Goal: Task Accomplishment & Management: Manage account settings

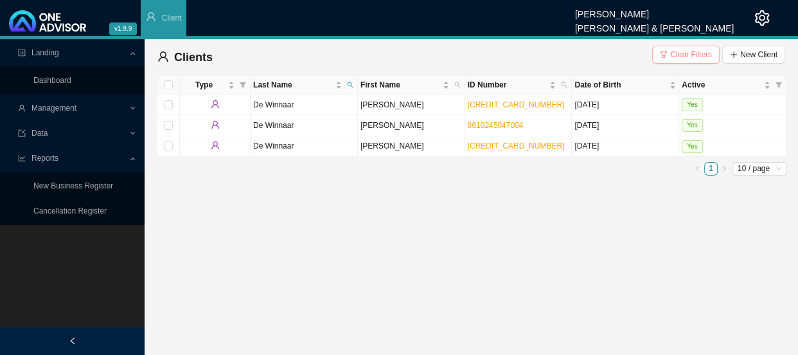
click at [693, 51] on span "Clear Filters" at bounding box center [691, 54] width 42 height 13
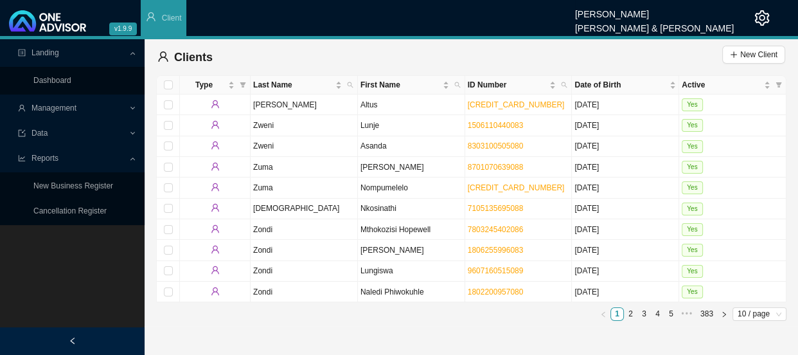
click at [139, 105] on div "Management" at bounding box center [72, 108] width 139 height 22
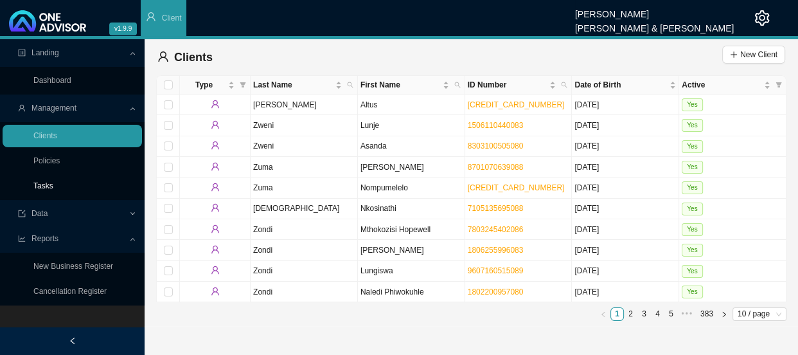
click at [53, 189] on link "Tasks" at bounding box center [43, 185] width 20 height 9
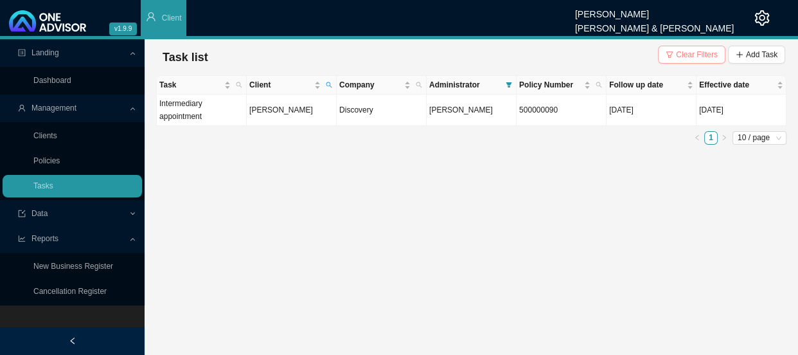
click at [707, 52] on span "Clear Filters" at bounding box center [697, 54] width 42 height 13
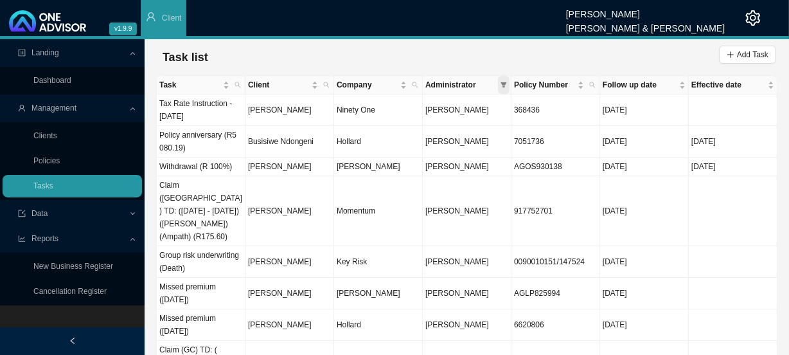
click at [506, 82] on icon "filter" at bounding box center [503, 85] width 6 height 6
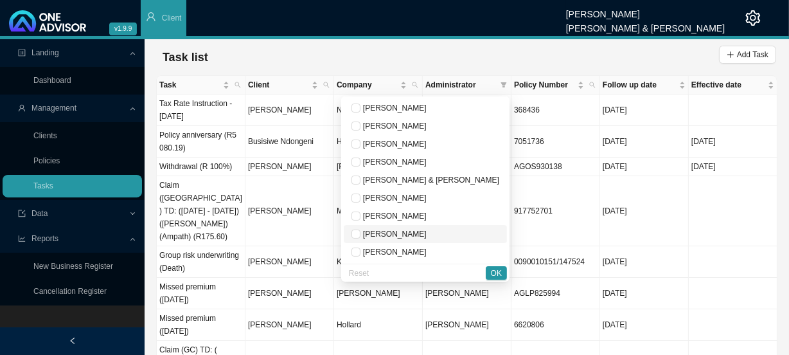
click at [427, 231] on span "[PERSON_NAME]" at bounding box center [393, 233] width 66 height 9
checkbox input "true"
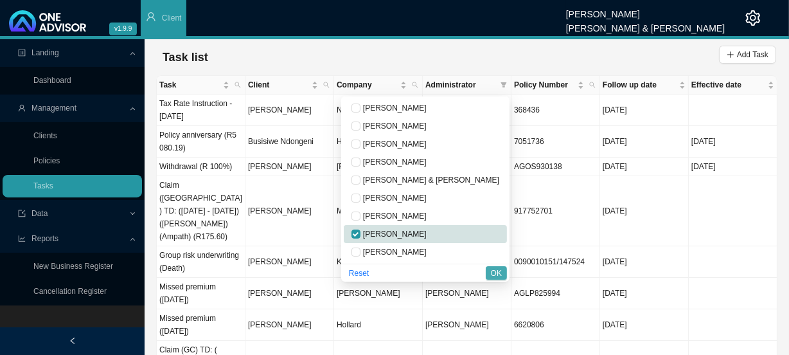
click at [498, 274] on span "OK" at bounding box center [496, 273] width 11 height 13
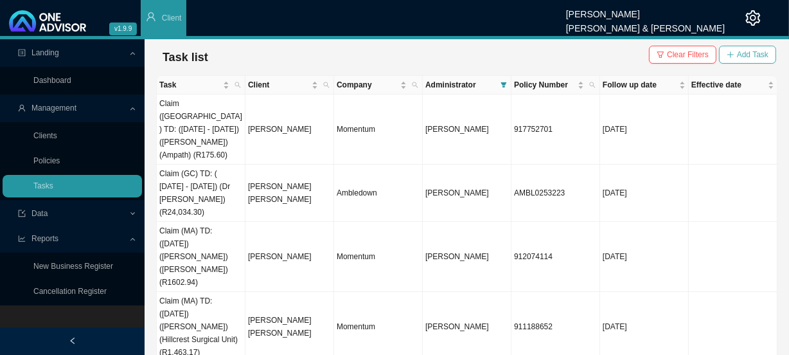
click at [742, 58] on span "Add Task" at bounding box center [752, 54] width 31 height 13
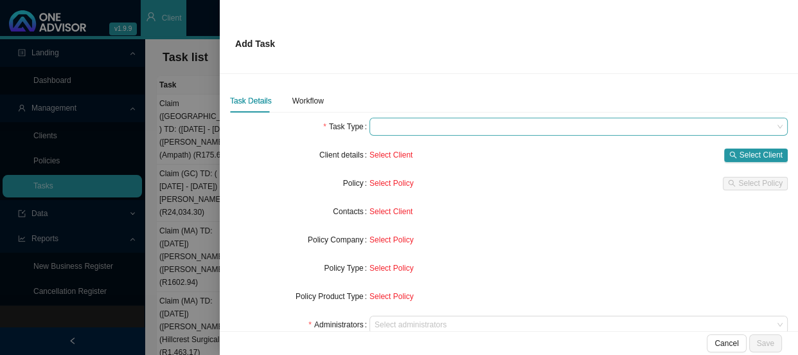
click at [397, 128] on span at bounding box center [579, 126] width 408 height 17
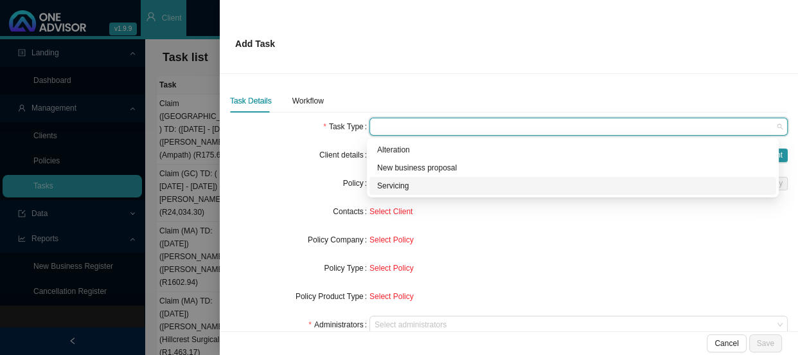
click at [397, 184] on div "Servicing" at bounding box center [572, 185] width 391 height 13
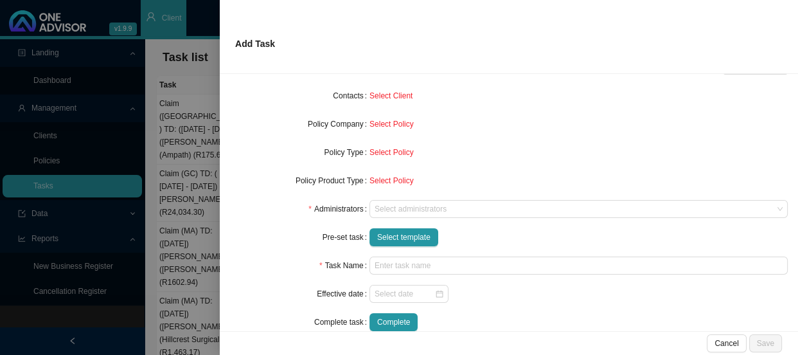
scroll to position [116, 0]
click at [402, 205] on div at bounding box center [572, 209] width 401 height 10
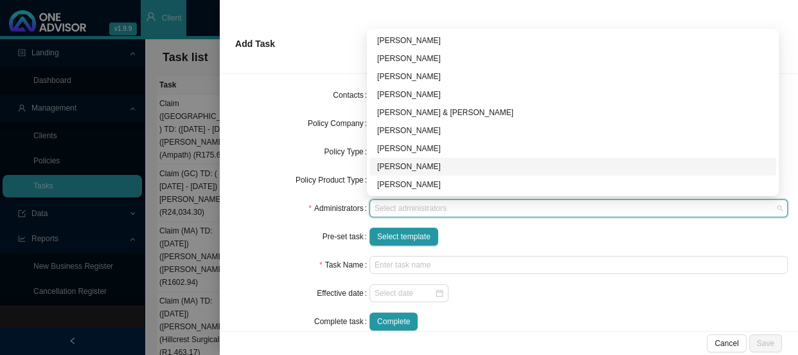
click at [411, 167] on div "[PERSON_NAME]" at bounding box center [572, 166] width 391 height 13
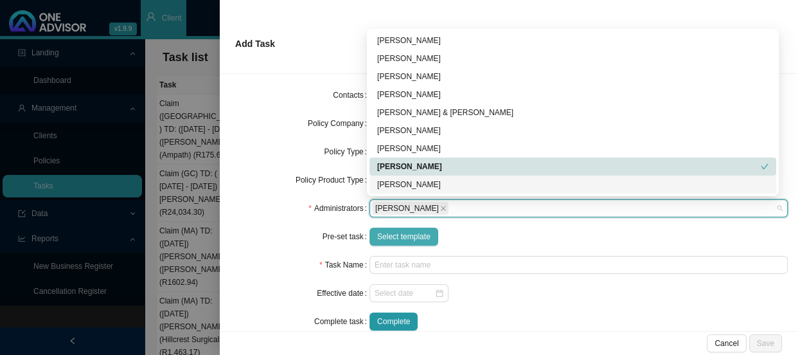
click at [394, 236] on span "Select template" at bounding box center [403, 236] width 53 height 13
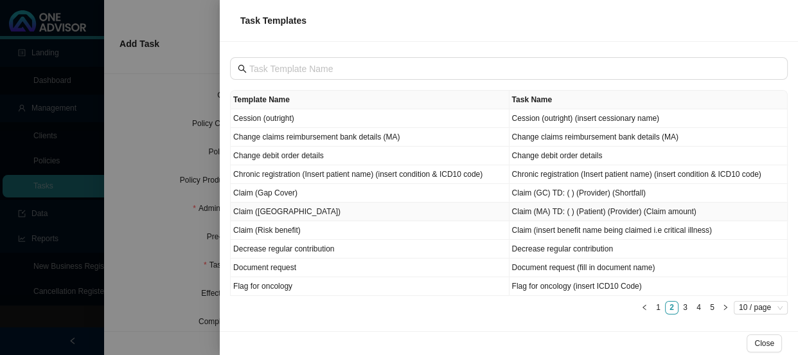
click at [269, 214] on td "Claim ([GEOGRAPHIC_DATA])" at bounding box center [370, 211] width 279 height 19
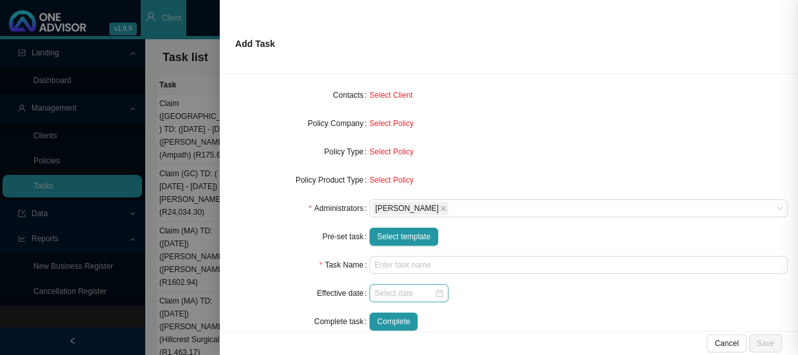
type input "Claim (MA) TD: ( ) (Patient) (Provider) (Claim amount)"
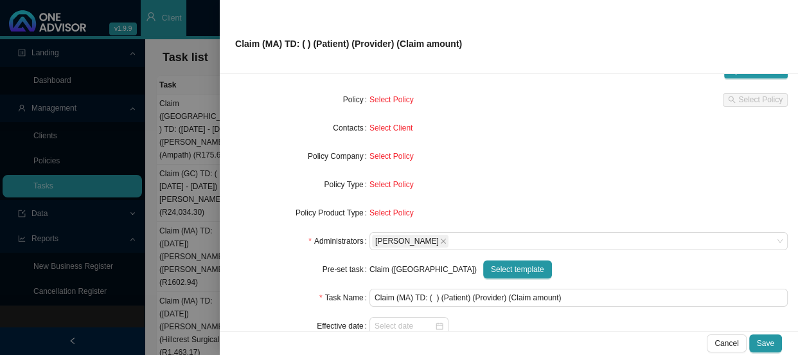
scroll to position [0, 0]
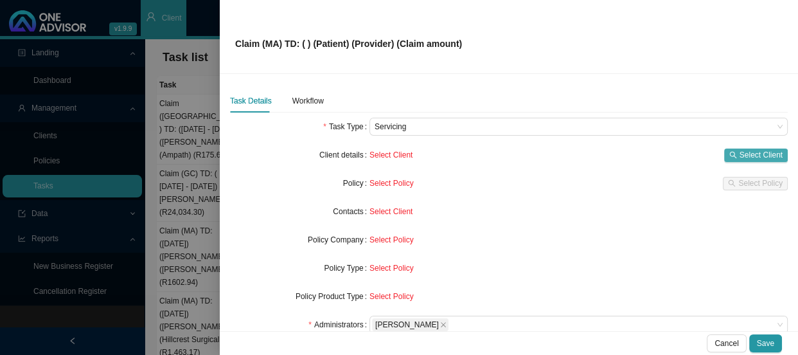
click at [759, 157] on span "Select Client" at bounding box center [760, 154] width 43 height 13
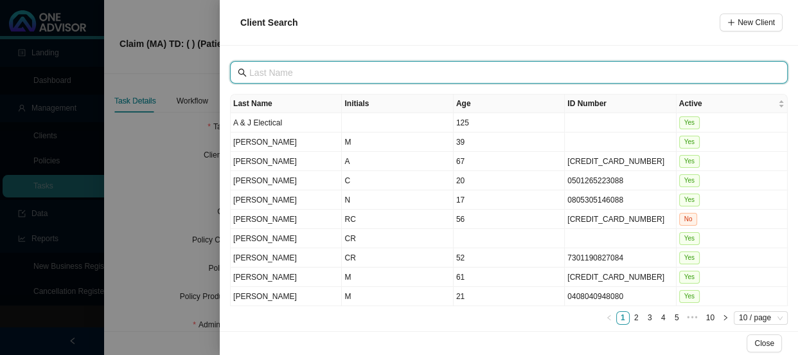
click at [319, 75] on input "text" at bounding box center [510, 73] width 522 height 14
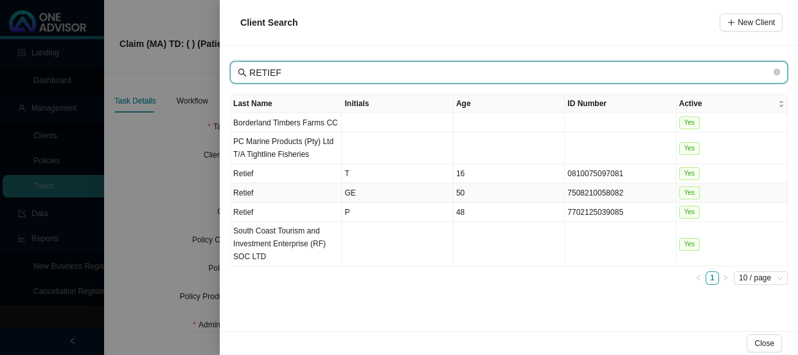
type input "RETIEF"
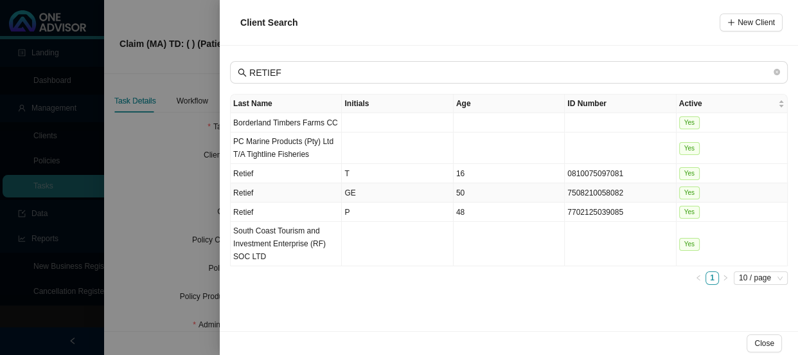
click at [294, 189] on td "Retief" at bounding box center [286, 192] width 111 height 19
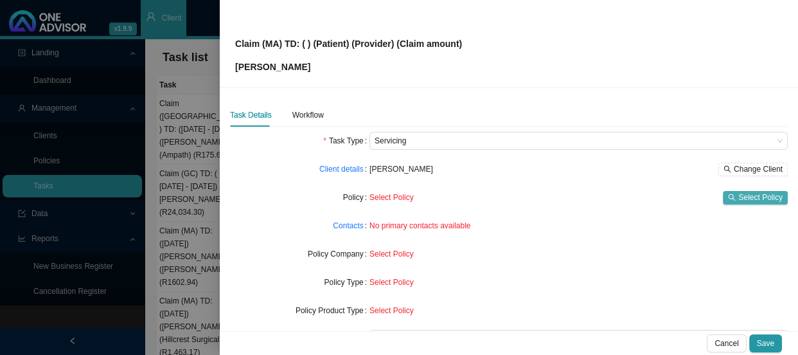
click at [748, 195] on span "Select Policy" at bounding box center [760, 197] width 44 height 13
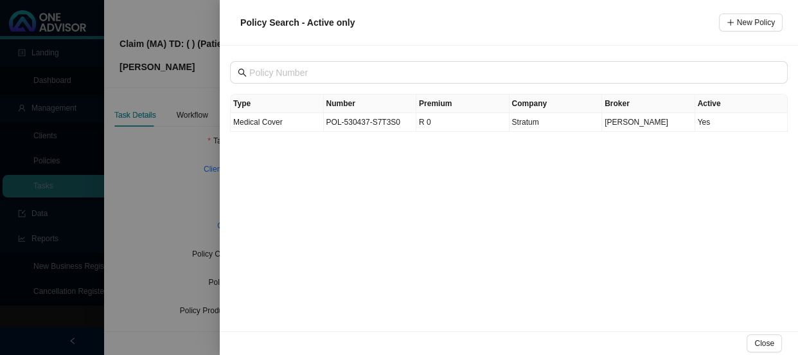
click at [398, 178] on div "Type Number Premium Company Broker Active Medical Cover POL-530437-S7T3S0 R 0 S…" at bounding box center [509, 188] width 578 height 285
click at [199, 180] on div at bounding box center [399, 177] width 798 height 355
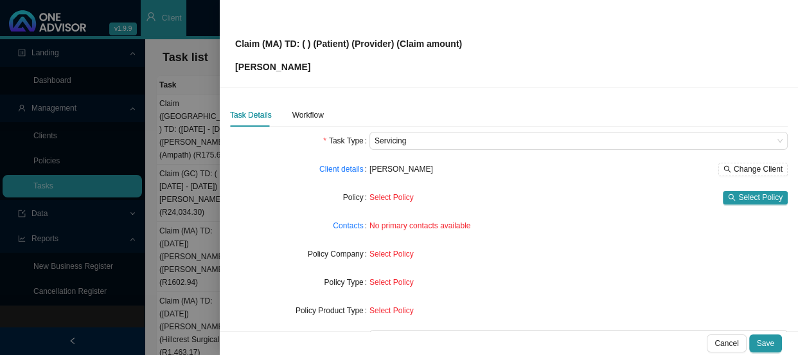
click at [383, 196] on span "Select Policy" at bounding box center [391, 197] width 44 height 9
click at [743, 195] on span "Select Policy" at bounding box center [760, 197] width 44 height 13
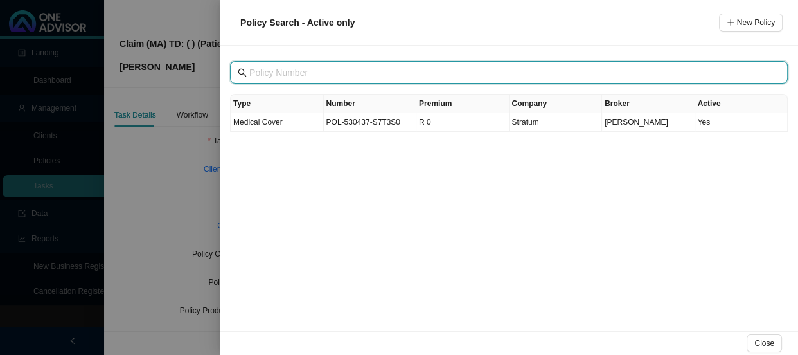
click at [320, 76] on input "text" at bounding box center [510, 73] width 522 height 14
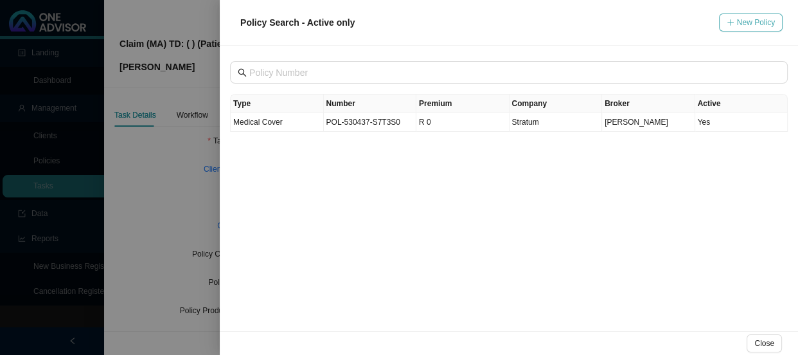
click at [746, 29] on button "New Policy" at bounding box center [751, 22] width 64 height 18
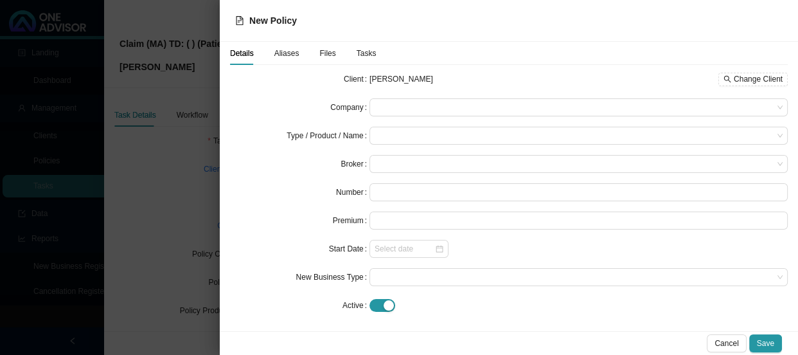
click at [326, 51] on span "Files" at bounding box center [327, 53] width 16 height 8
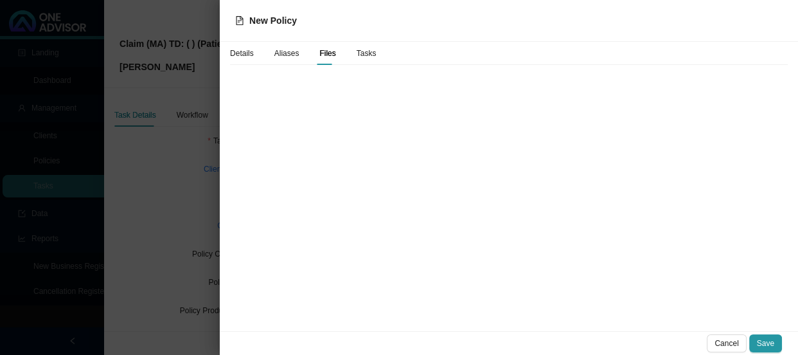
click at [361, 51] on span "Tasks" at bounding box center [367, 53] width 20 height 8
click at [186, 128] on div at bounding box center [399, 177] width 798 height 355
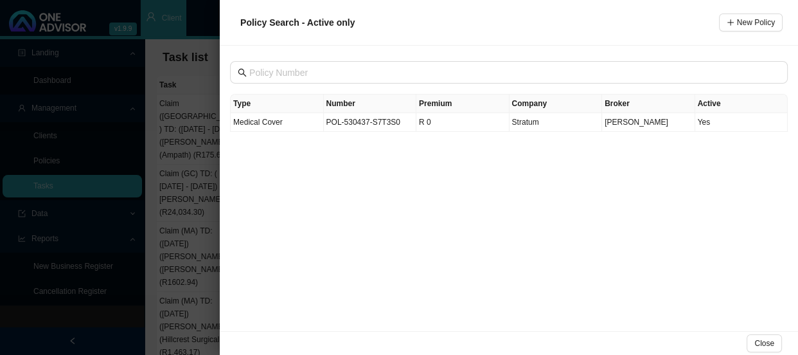
click at [218, 154] on div at bounding box center [399, 177] width 798 height 355
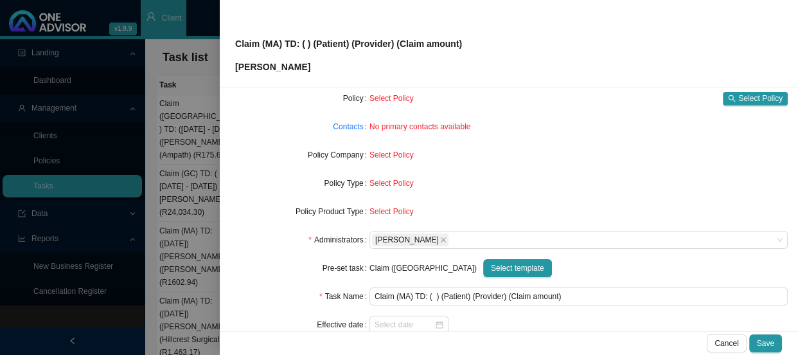
scroll to position [116, 0]
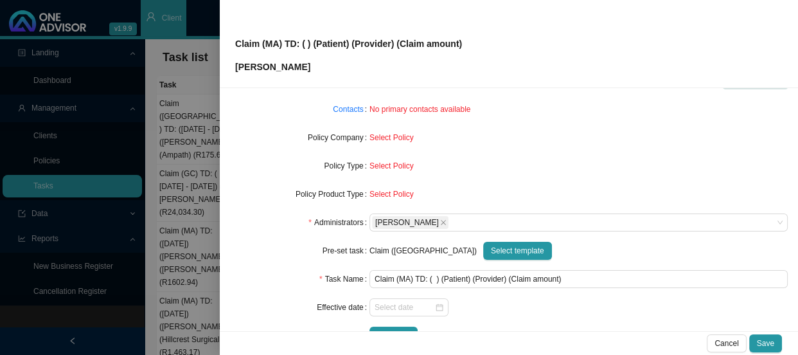
click at [376, 135] on span "Select Policy" at bounding box center [391, 137] width 44 height 9
click at [347, 108] on link "Contacts" at bounding box center [348, 109] width 30 height 13
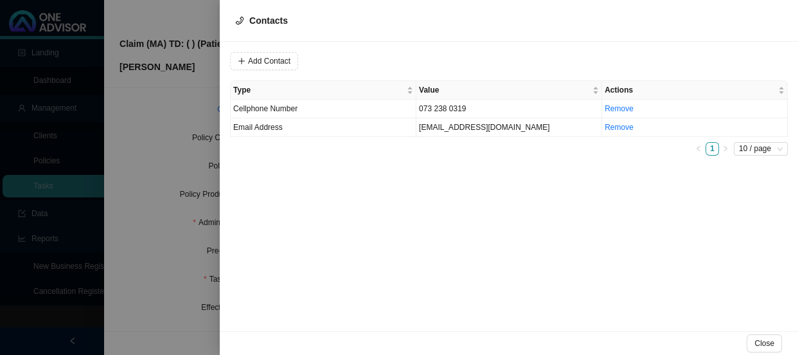
click at [209, 165] on div at bounding box center [399, 177] width 798 height 355
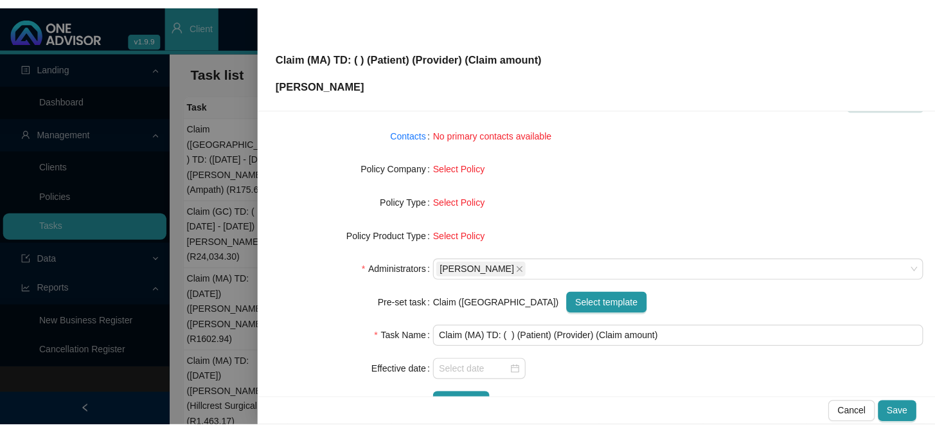
scroll to position [0, 0]
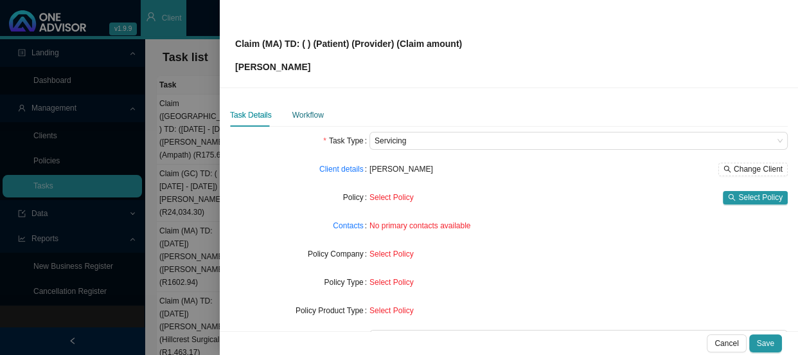
click at [312, 116] on div "Workflow" at bounding box center [307, 115] width 31 height 13
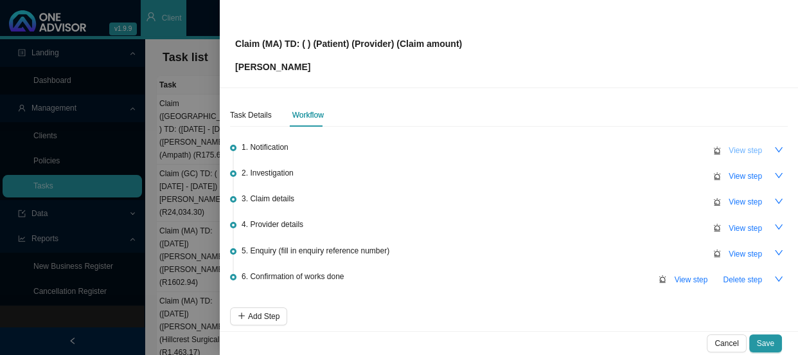
click at [721, 149] on button "View step" at bounding box center [745, 150] width 49 height 18
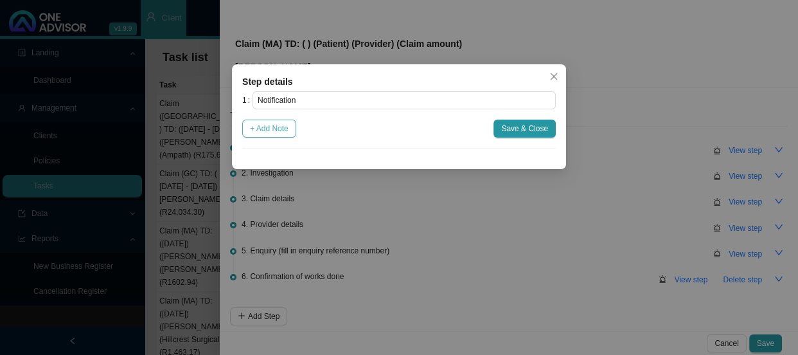
click at [278, 127] on span "+ Add Note" at bounding box center [269, 128] width 39 height 13
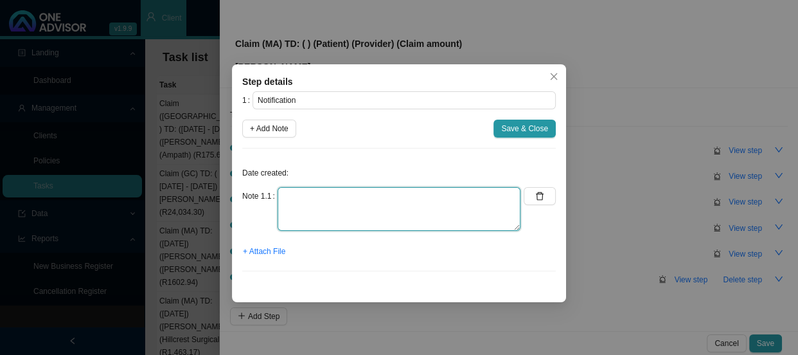
click at [315, 193] on textarea at bounding box center [399, 209] width 243 height 44
type textarea "r"
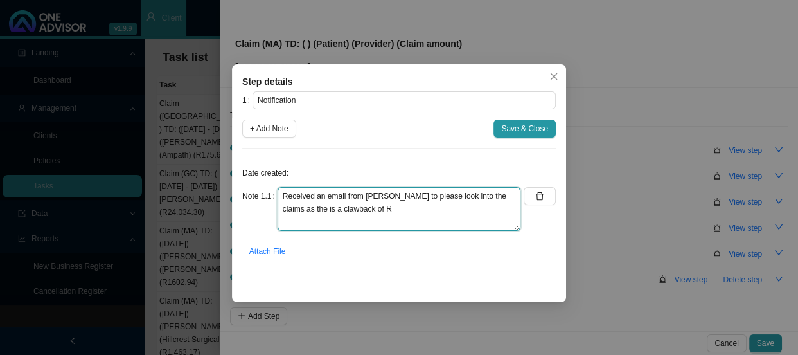
click at [363, 208] on textarea "Received an email from [PERSON_NAME] to please look into the claims as the is a…" at bounding box center [399, 209] width 243 height 44
type textarea "Received an email from [PERSON_NAME] to please look into the claims as the is a…"
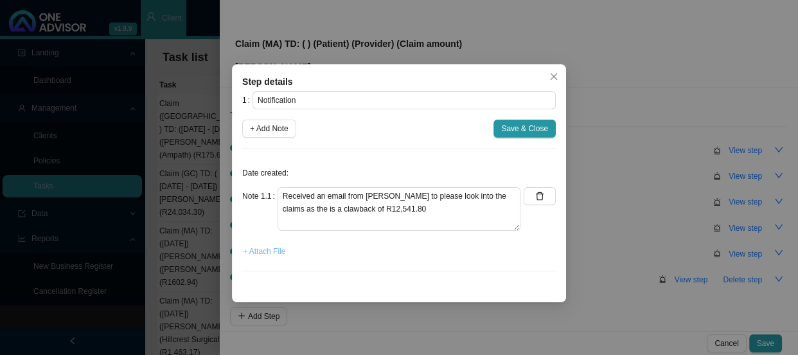
click at [265, 250] on span "+ Attach File" at bounding box center [264, 251] width 42 height 13
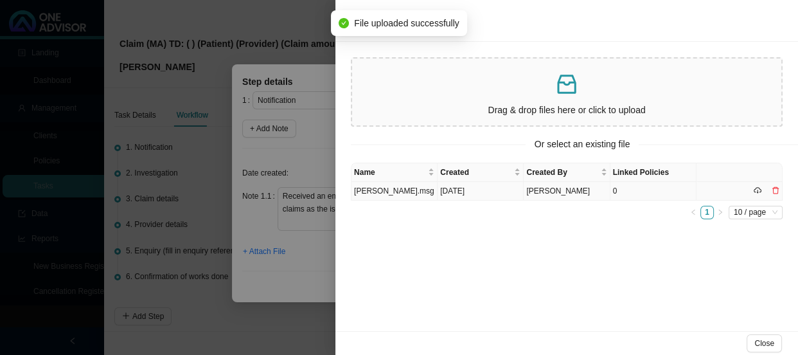
click at [415, 195] on td "[PERSON_NAME].msg" at bounding box center [394, 191] width 86 height 19
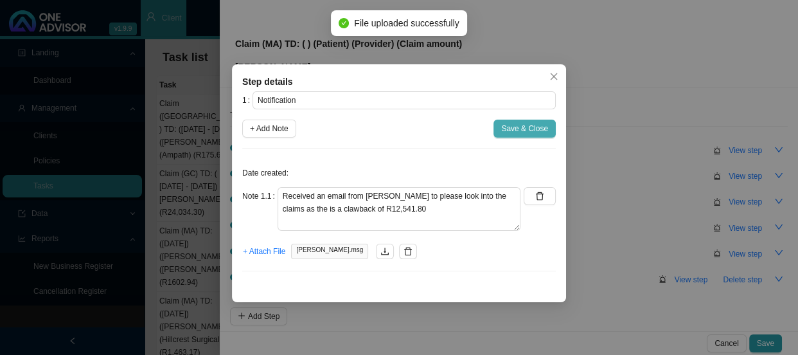
click at [514, 128] on span "Save & Close" at bounding box center [524, 128] width 47 height 13
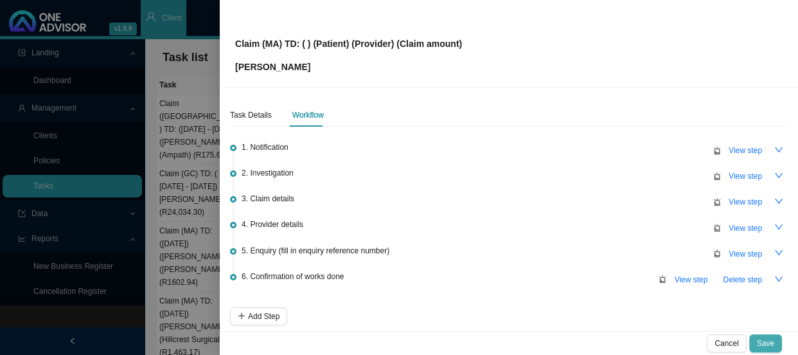
click at [770, 339] on span "Save" at bounding box center [765, 343] width 17 height 13
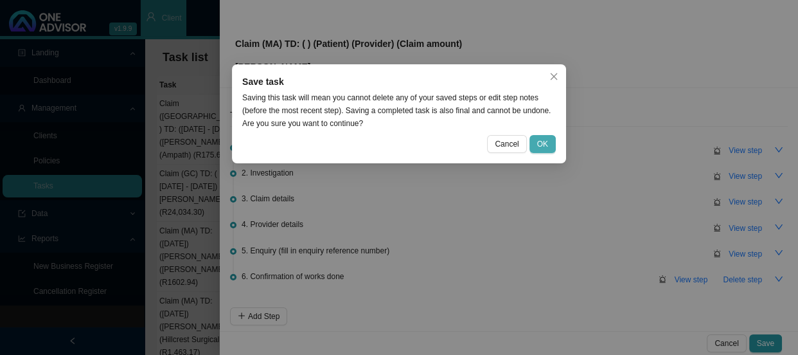
click at [545, 146] on span "OK" at bounding box center [542, 143] width 11 height 13
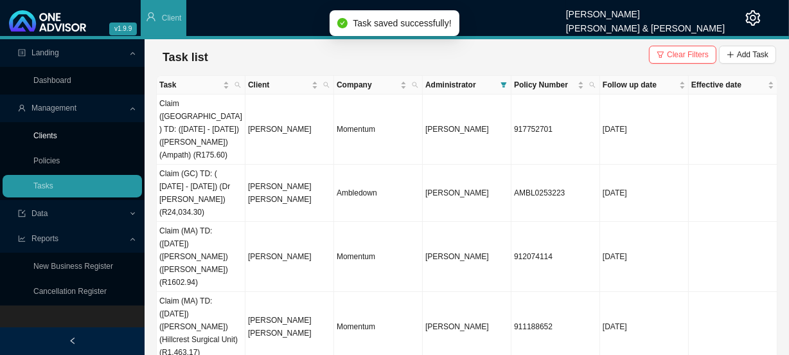
click at [55, 136] on link "Clients" at bounding box center [45, 135] width 24 height 9
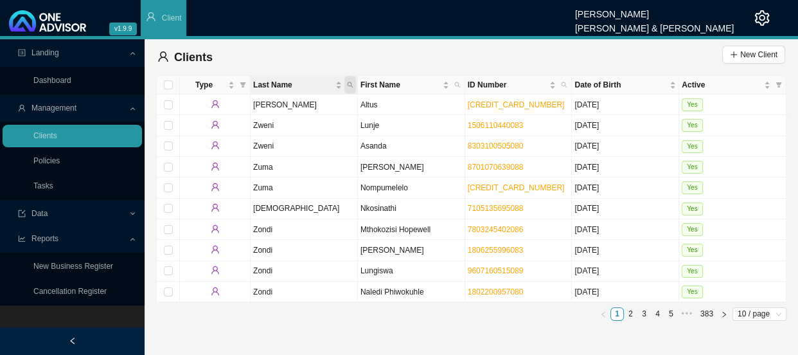
click at [347, 87] on icon "search" at bounding box center [350, 85] width 6 height 6
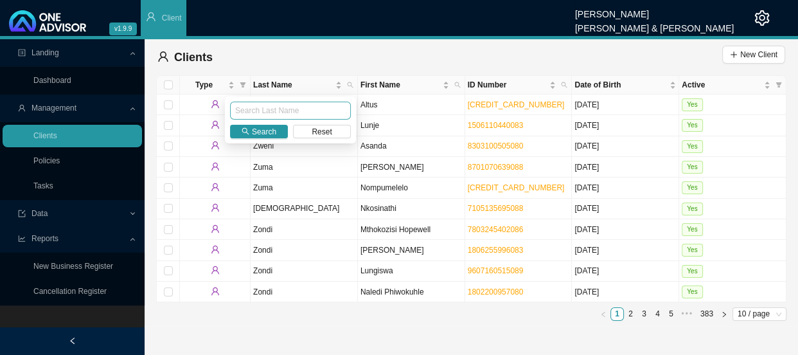
click at [261, 112] on input "text" at bounding box center [290, 111] width 121 height 18
type input "RETIEF"
click at [257, 132] on span "Search" at bounding box center [264, 131] width 24 height 13
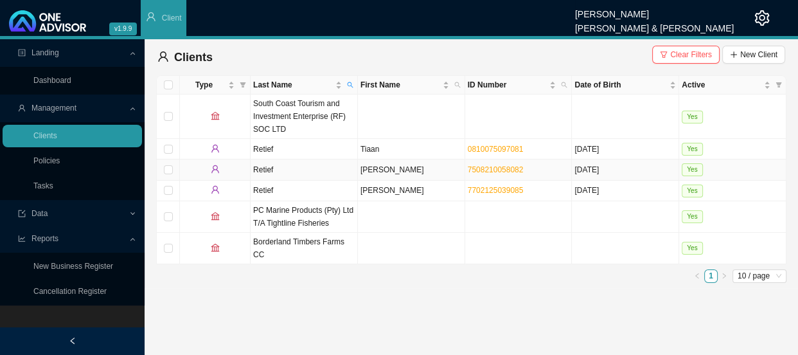
click at [332, 173] on td "Retief" at bounding box center [304, 169] width 107 height 21
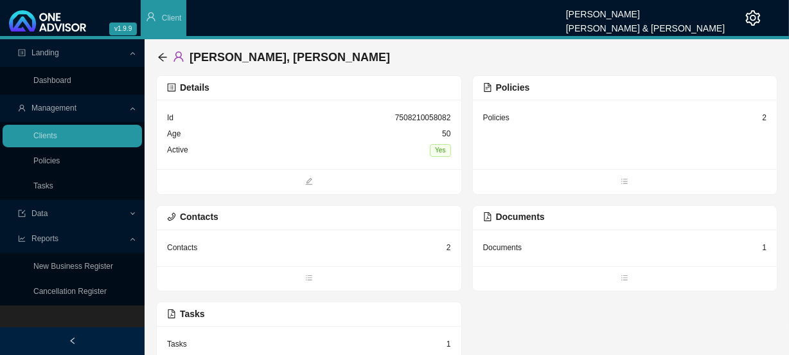
click at [557, 128] on div "Policies 2" at bounding box center [625, 134] width 305 height 69
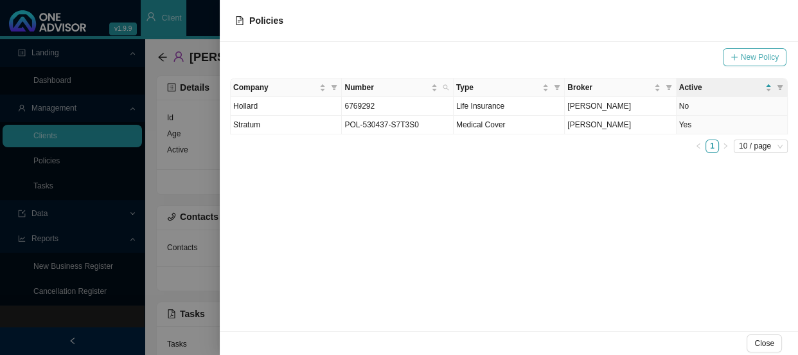
click at [750, 56] on span "New Policy" at bounding box center [760, 57] width 38 height 13
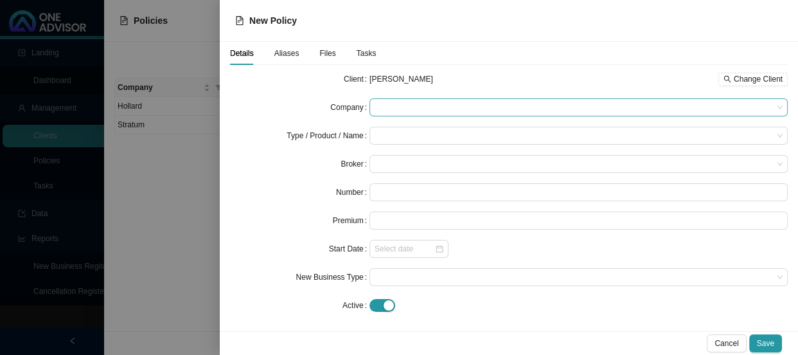
click at [402, 107] on span at bounding box center [579, 107] width 408 height 17
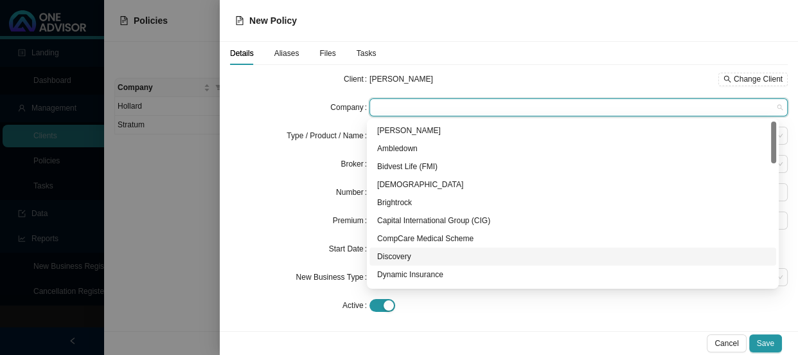
click at [391, 252] on div "Discovery" at bounding box center [572, 256] width 391 height 13
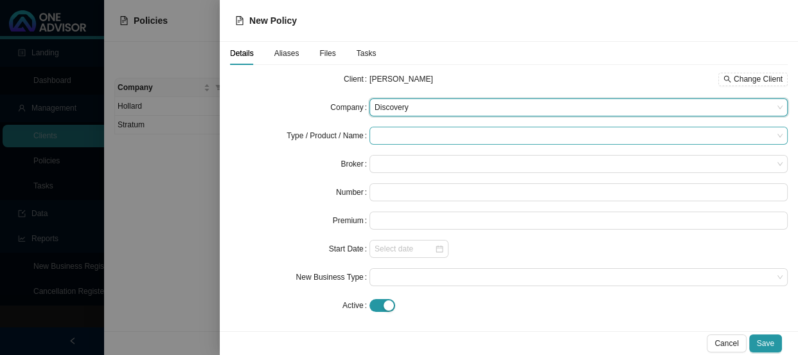
click at [396, 129] on input "search" at bounding box center [574, 135] width 398 height 17
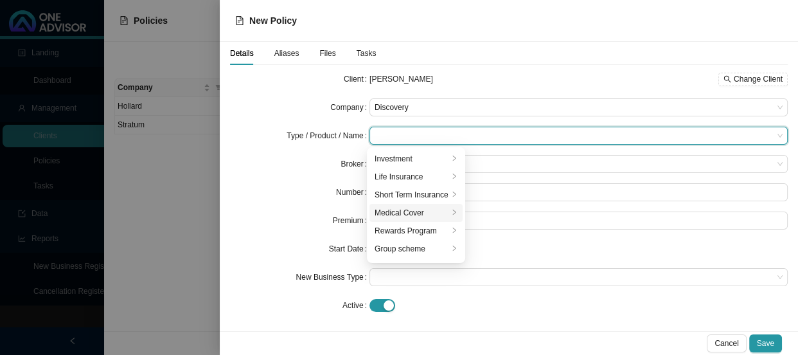
click at [405, 213] on div "Medical Cover" at bounding box center [412, 212] width 74 height 13
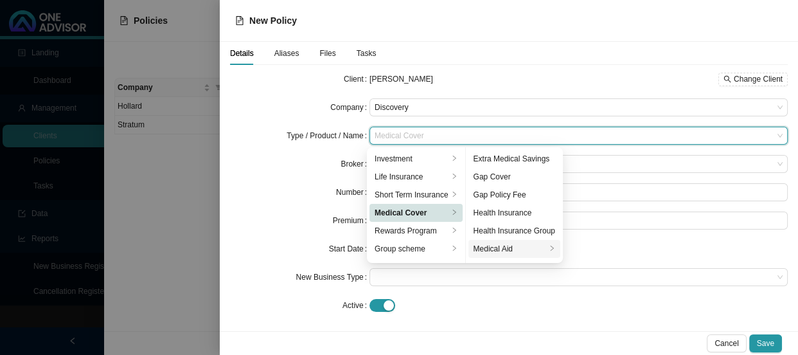
click at [506, 250] on div "Medical Aid" at bounding box center [509, 248] width 73 height 13
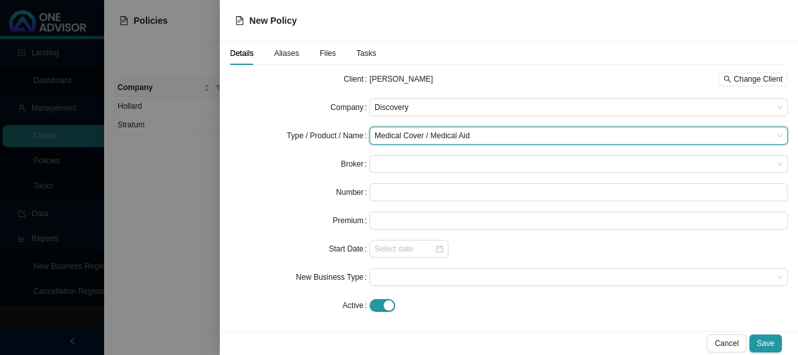
click at [495, 296] on div at bounding box center [578, 305] width 418 height 18
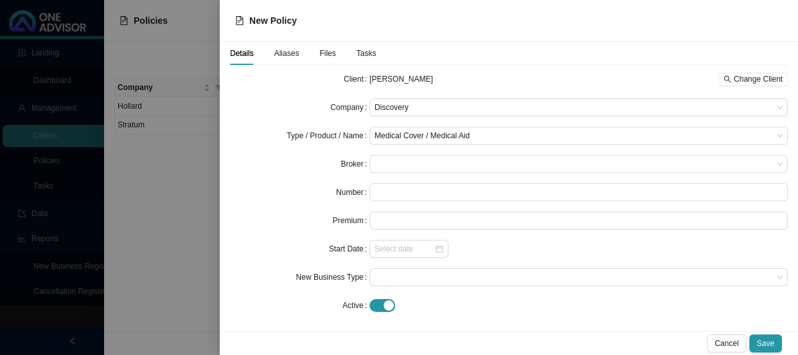
click at [411, 153] on form "Client [PERSON_NAME] Change Client Company Discovery Type / Product / Name Medi…" at bounding box center [509, 192] width 558 height 244
click at [405, 160] on span at bounding box center [579, 163] width 408 height 17
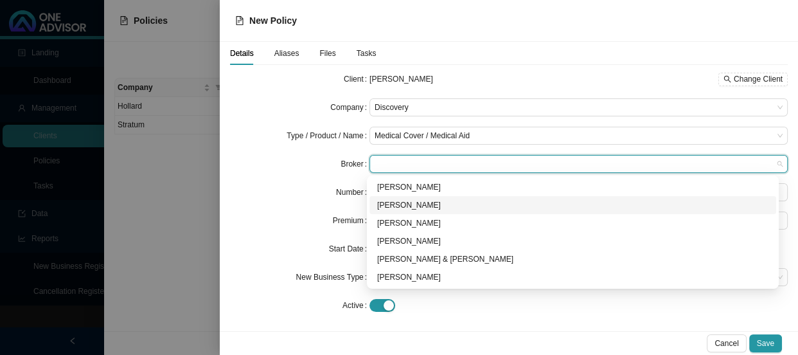
click at [406, 204] on div "[PERSON_NAME]" at bounding box center [572, 205] width 391 height 13
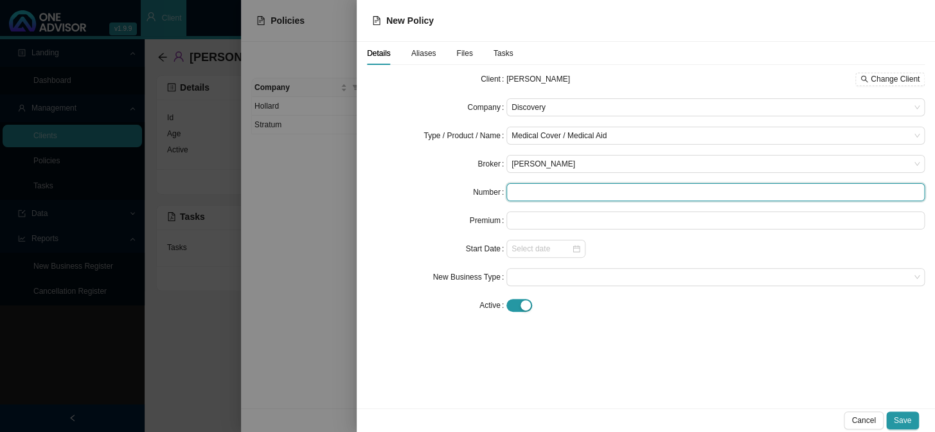
click at [532, 188] on input "text" at bounding box center [715, 192] width 418 height 18
paste input "733947512"
click at [530, 256] on div at bounding box center [545, 249] width 79 height 18
type input "733947512"
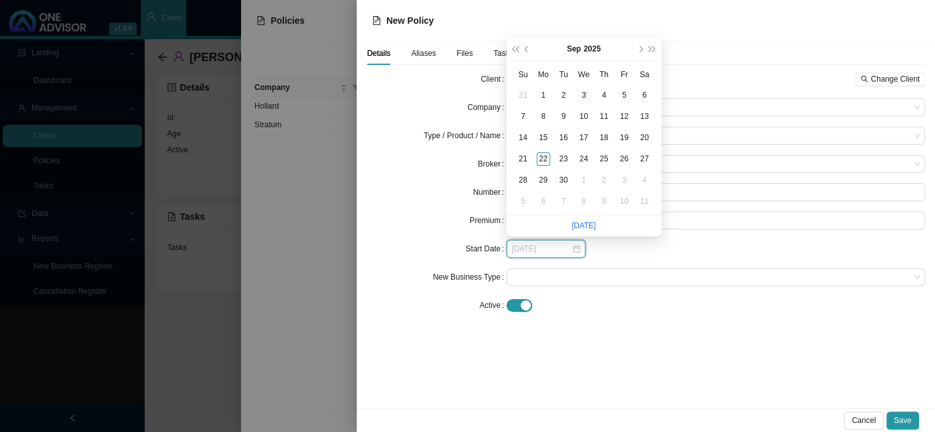
type input "[DATE]"
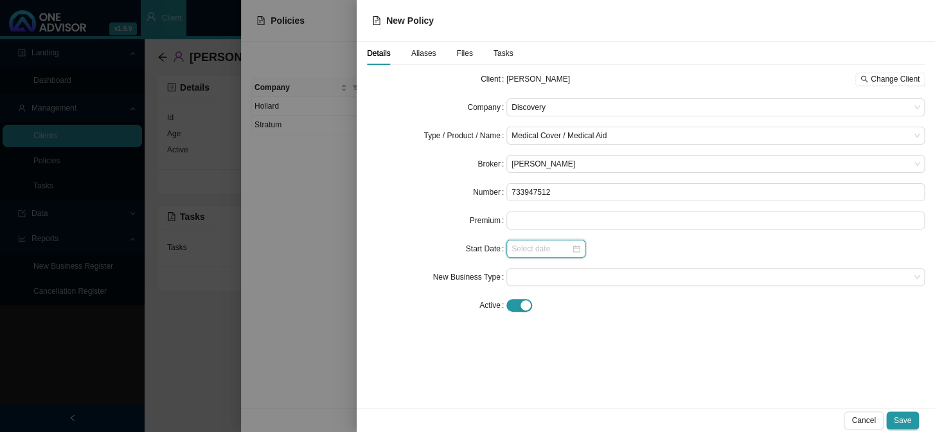
click at [543, 247] on input at bounding box center [541, 248] width 60 height 13
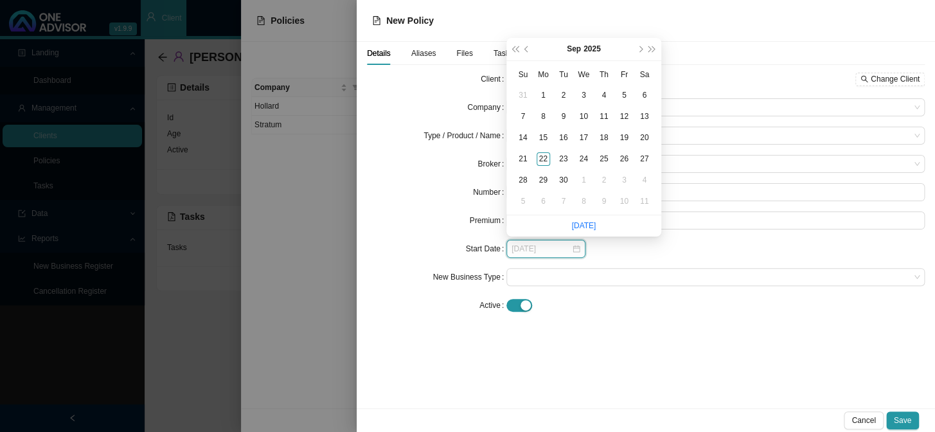
type input "[DATE]"
click at [518, 50] on span "super-prev-year" at bounding box center [515, 49] width 6 height 6
click at [526, 52] on button "prev-year" at bounding box center [527, 49] width 12 height 22
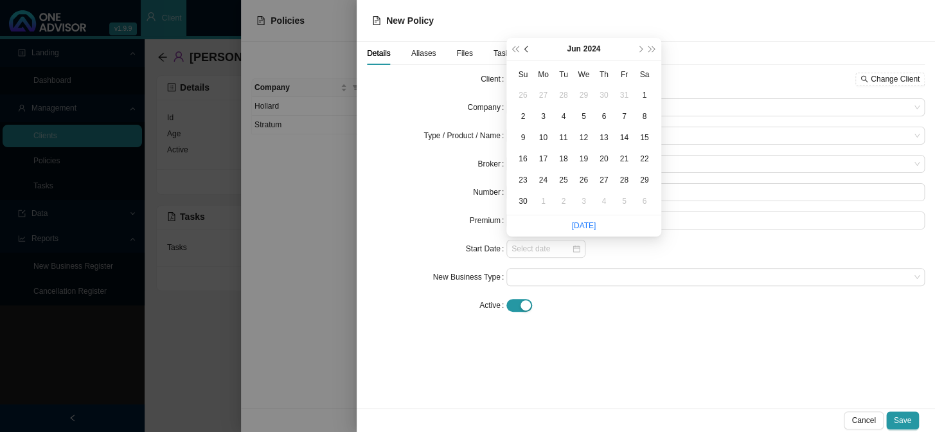
click at [526, 52] on button "prev-year" at bounding box center [527, 49] width 12 height 22
click at [518, 51] on span "super-prev-year" at bounding box center [515, 49] width 6 height 6
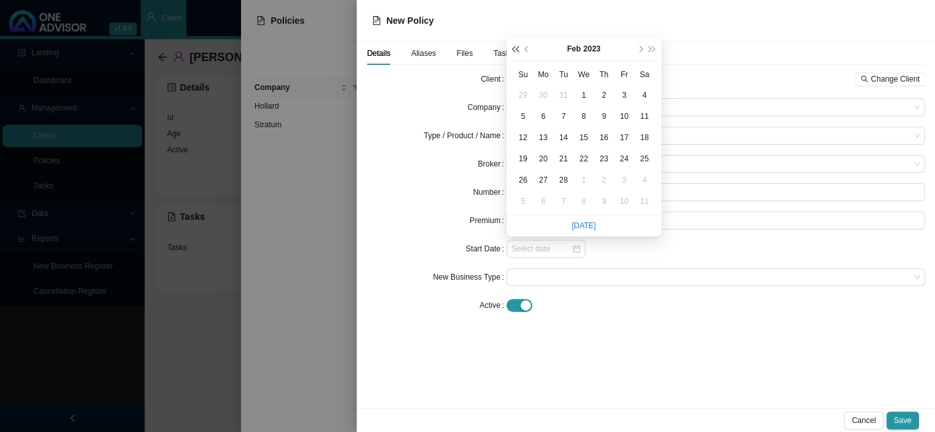
click at [518, 51] on span "super-prev-year" at bounding box center [515, 49] width 6 height 6
click at [526, 52] on button "prev-year" at bounding box center [527, 49] width 12 height 22
type input "[DATE]"
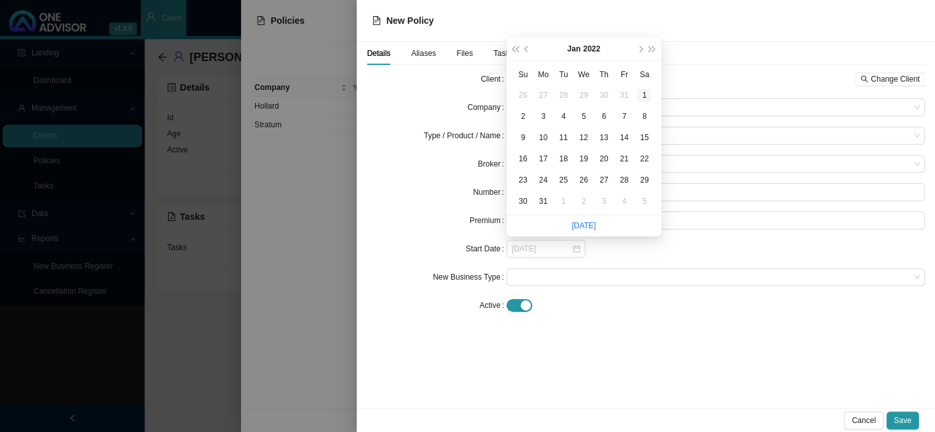
click at [644, 91] on div "1" at bounding box center [643, 95] width 13 height 13
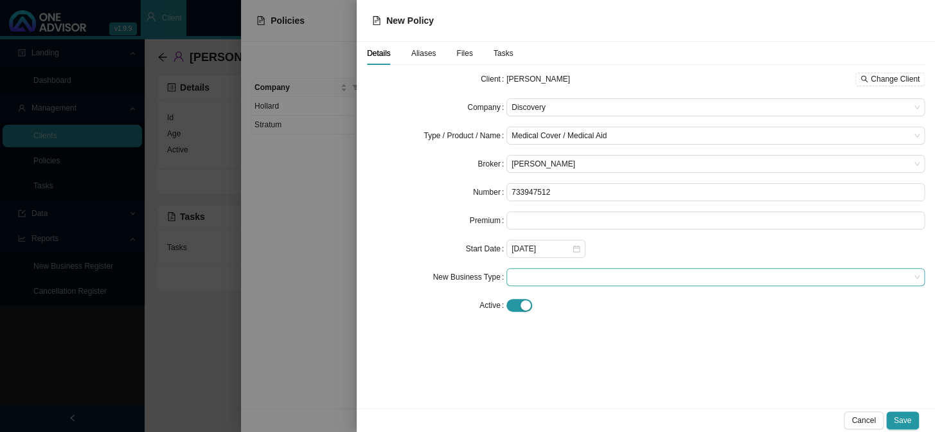
click at [555, 277] on span at bounding box center [715, 277] width 408 height 17
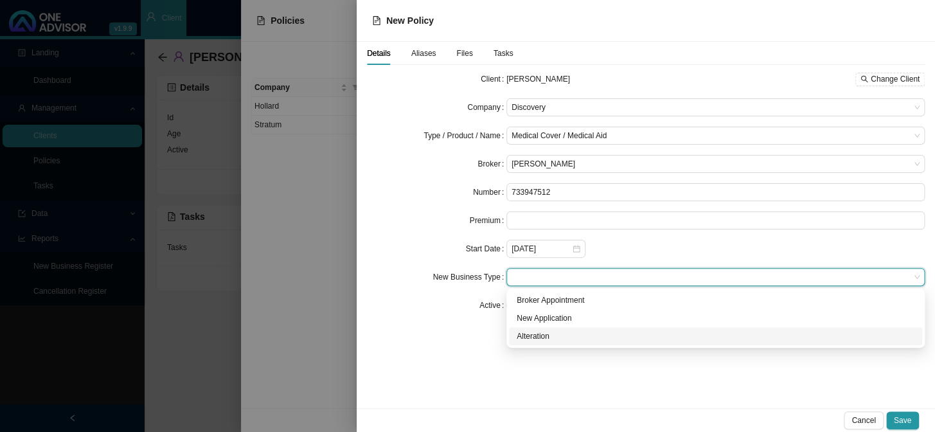
drag, startPoint x: 544, startPoint y: 334, endPoint x: 558, endPoint y: 335, distance: 14.1
click at [544, 334] on div "Alteration" at bounding box center [716, 336] width 398 height 13
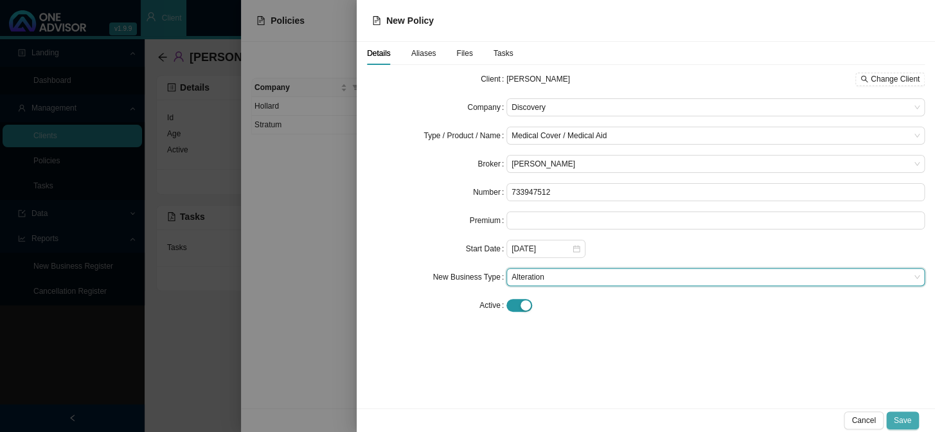
click at [797, 354] on span "Save" at bounding box center [902, 420] width 17 height 13
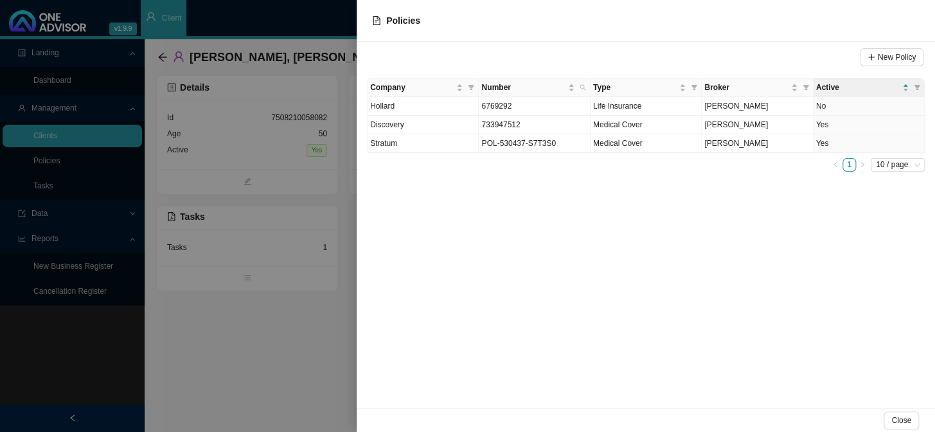
click at [326, 245] on div at bounding box center [467, 216] width 935 height 432
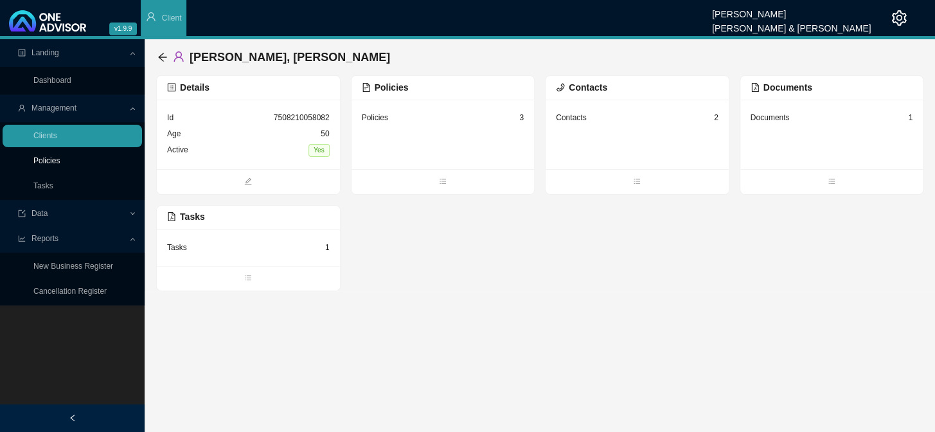
click at [43, 162] on link "Policies" at bounding box center [46, 160] width 26 height 9
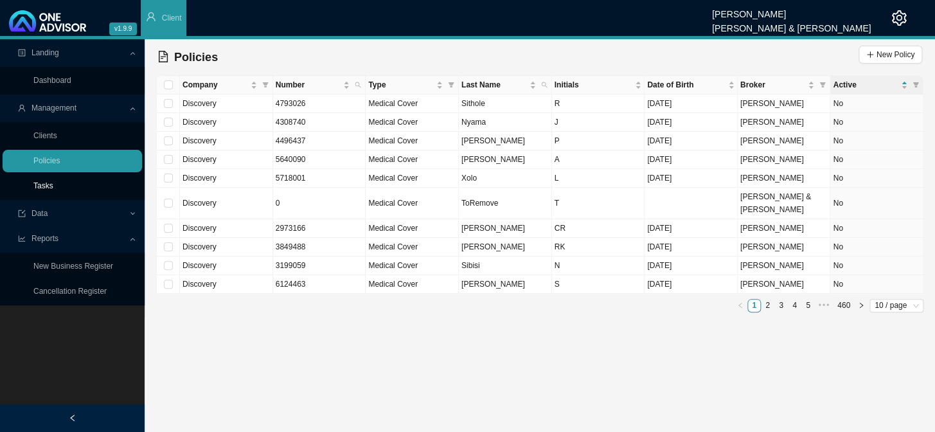
click at [53, 182] on link "Tasks" at bounding box center [43, 185] width 20 height 9
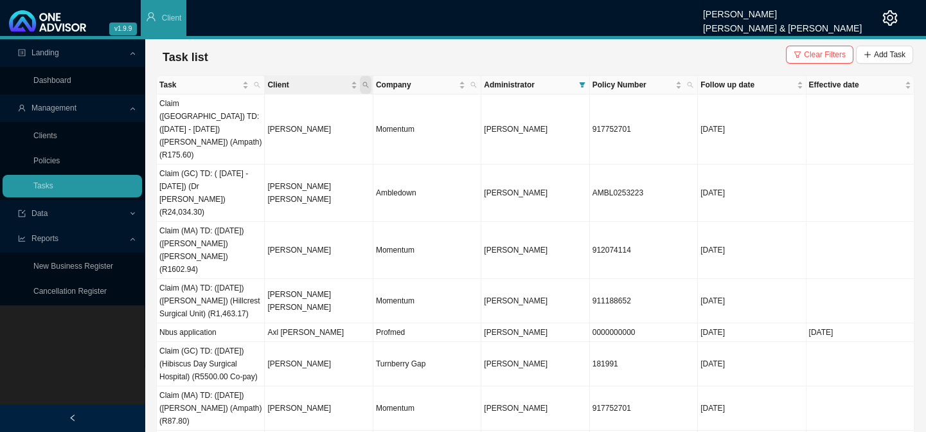
click at [367, 84] on icon "search" at bounding box center [365, 85] width 6 height 6
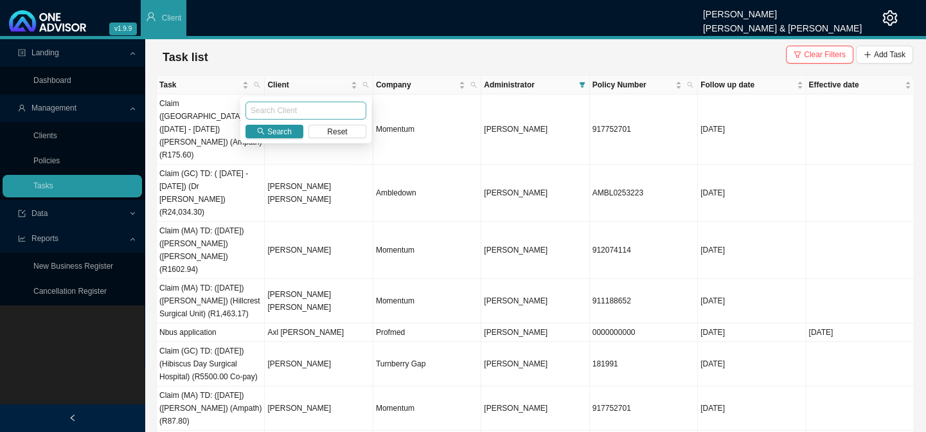
click at [280, 109] on input "text" at bounding box center [305, 111] width 121 height 18
type input "RETIEF"
click at [277, 130] on span "Search" at bounding box center [279, 131] width 24 height 13
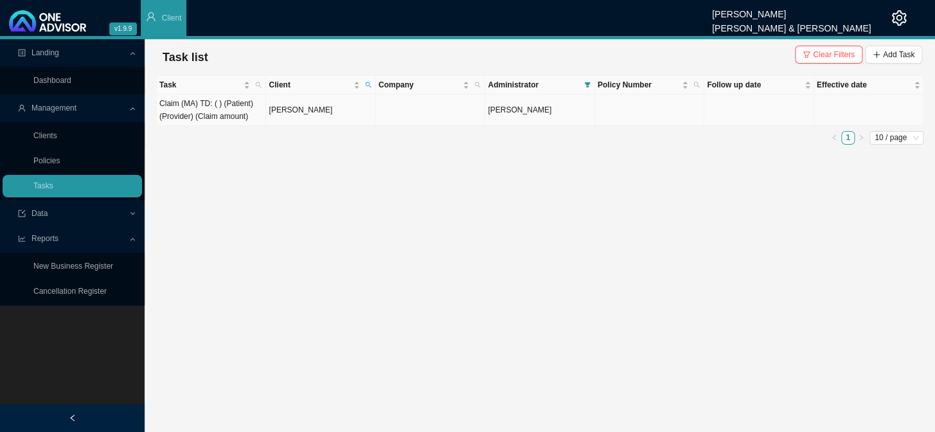
click at [324, 105] on td "[PERSON_NAME]" at bounding box center [320, 109] width 109 height 31
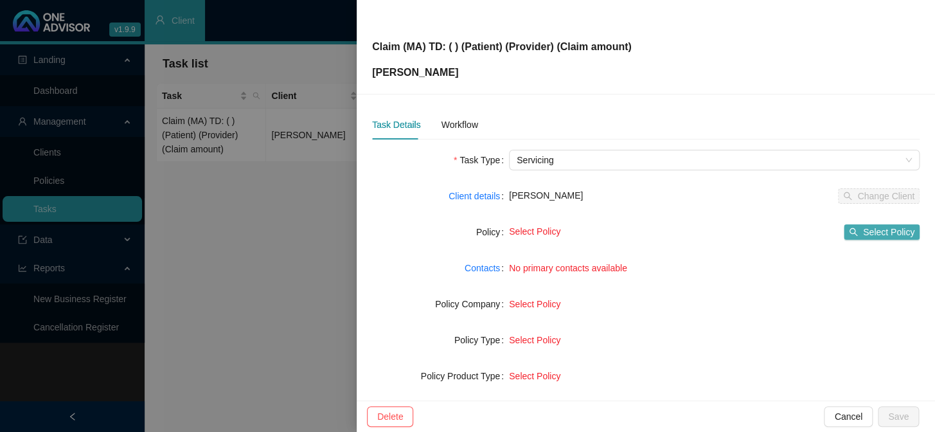
click at [797, 233] on span "Select Policy" at bounding box center [888, 232] width 51 height 14
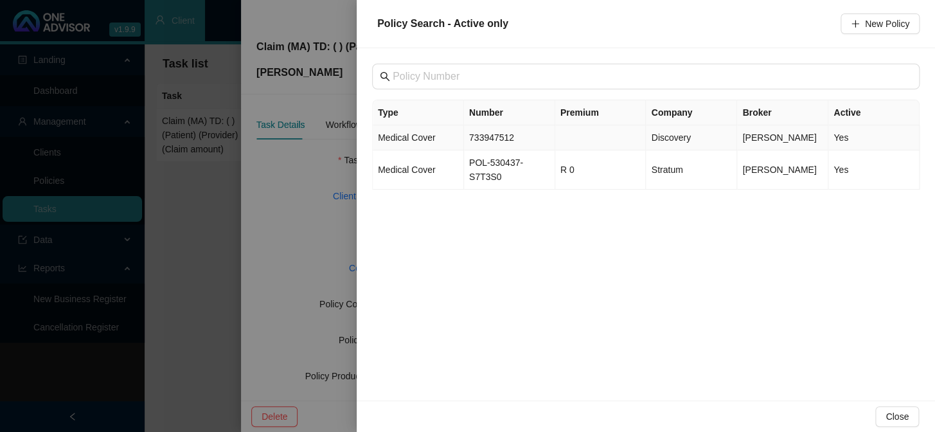
click at [500, 137] on td "733947512" at bounding box center [509, 137] width 91 height 25
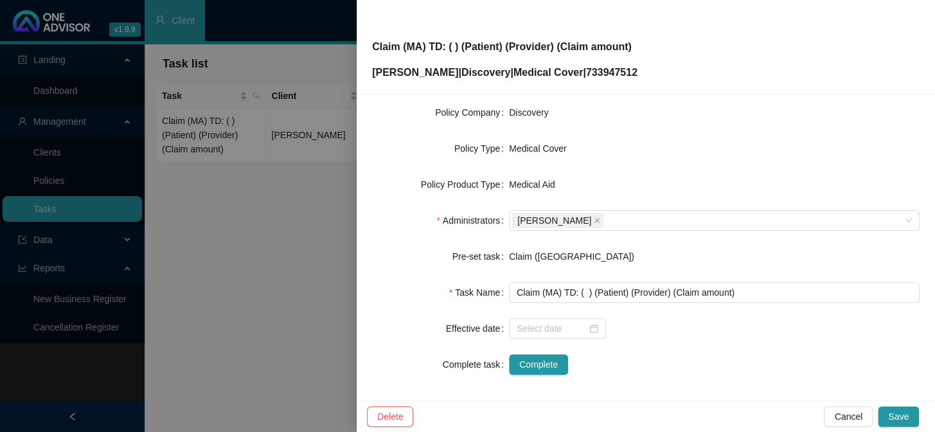
scroll to position [196, 0]
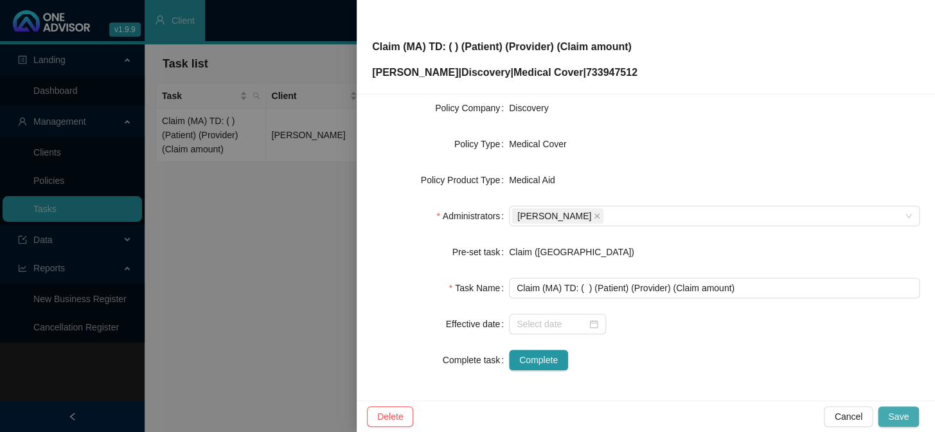
click at [797, 354] on span "Save" at bounding box center [898, 416] width 21 height 14
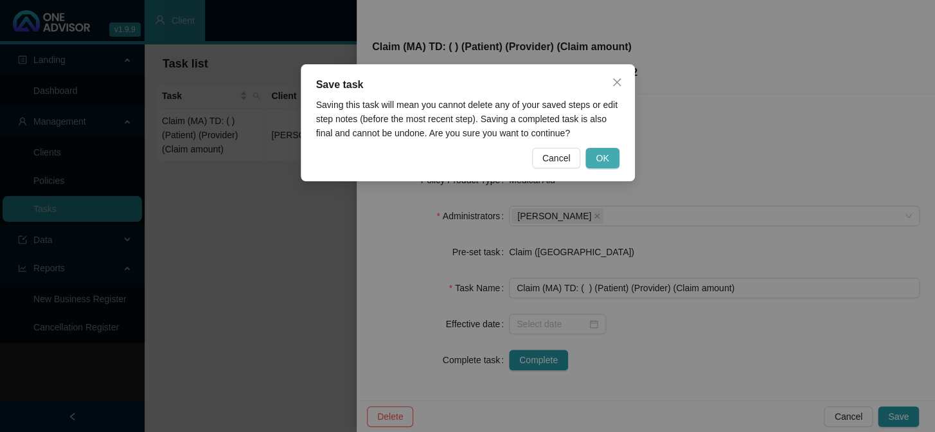
click at [603, 157] on span "OK" at bounding box center [602, 158] width 13 height 14
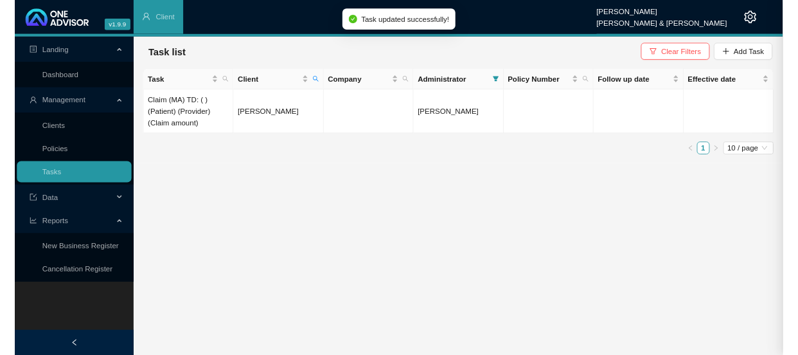
scroll to position [181, 0]
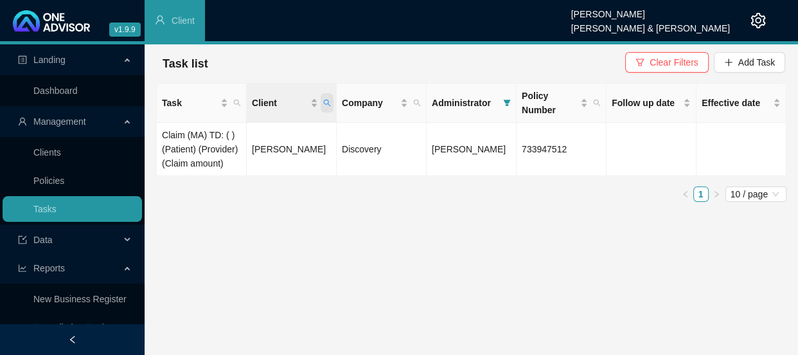
click at [330, 101] on icon "search" at bounding box center [327, 103] width 8 height 8
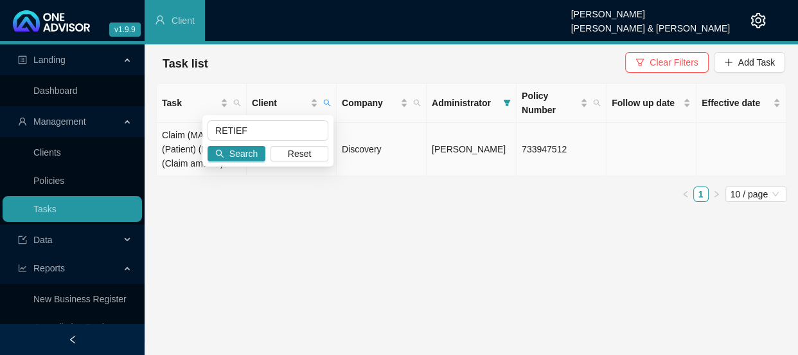
click at [355, 148] on td "Discovery" at bounding box center [382, 149] width 90 height 53
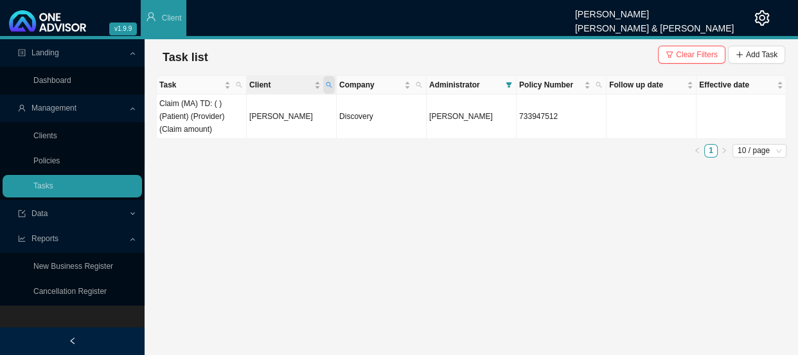
click at [331, 82] on icon "search" at bounding box center [329, 85] width 6 height 6
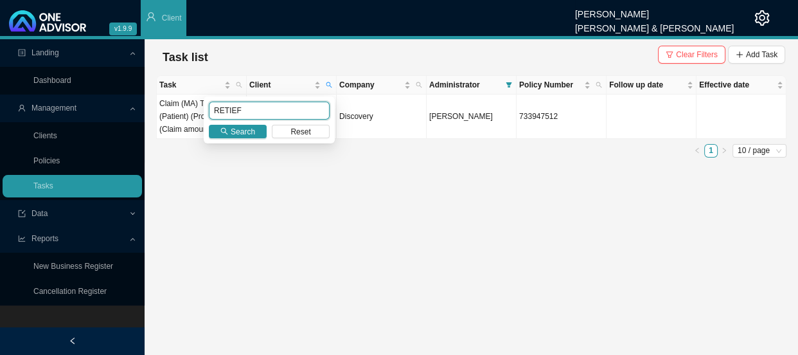
drag, startPoint x: 267, startPoint y: 110, endPoint x: 206, endPoint y: 110, distance: 60.4
click at [206, 110] on div "RETIEF Search Reset" at bounding box center [269, 119] width 131 height 47
type input "[PERSON_NAME]"
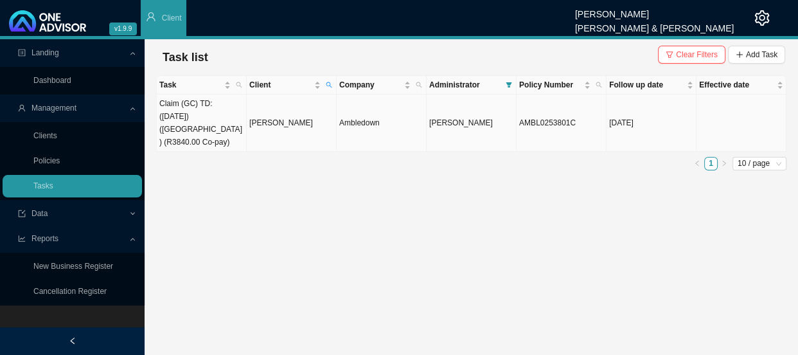
click at [285, 128] on td "[PERSON_NAME]" at bounding box center [292, 122] width 90 height 57
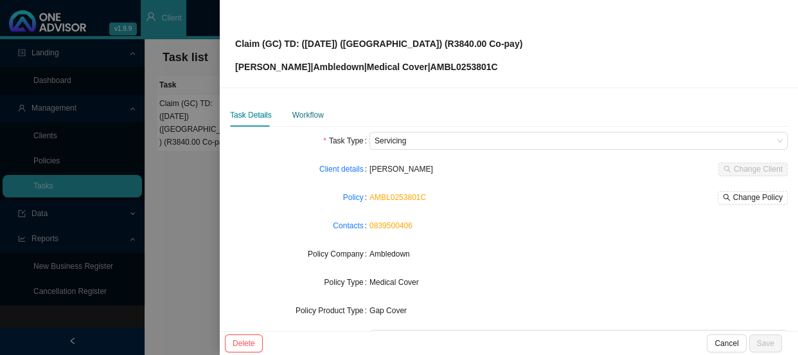
click at [308, 112] on div "Workflow" at bounding box center [307, 115] width 31 height 13
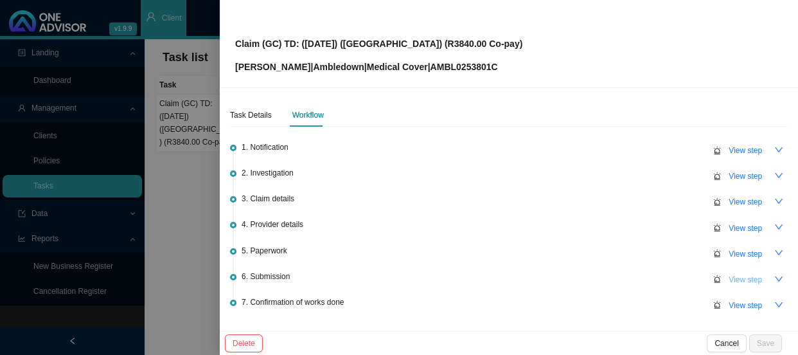
click at [736, 277] on span "View step" at bounding box center [745, 279] width 33 height 13
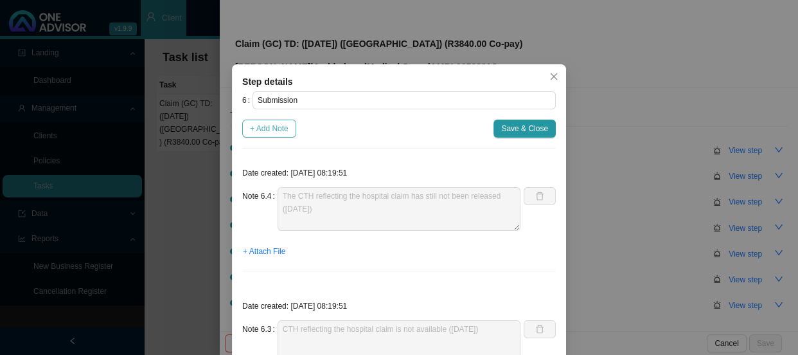
click at [274, 125] on span "+ Add Note" at bounding box center [269, 128] width 39 height 13
type textarea "The CTH reflecting the hospital claim has still not been released ([DATE])"
type textarea "CTH reflecting the hospital claim is not available ([DATE])"
type textarea "Requirements have been generated - CTH for the hospital is required ([DATE])"
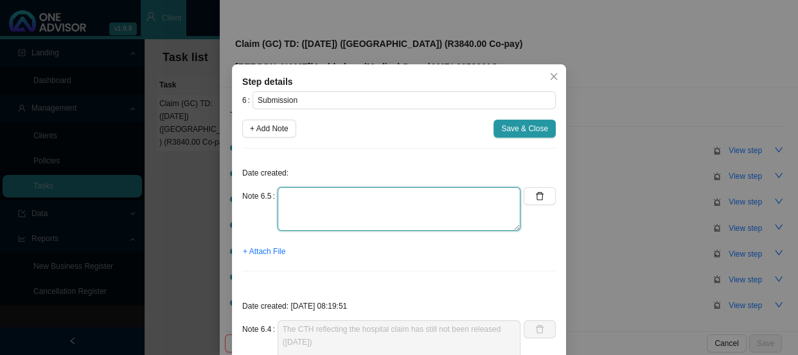
click at [326, 194] on textarea at bounding box center [399, 209] width 243 height 44
click at [448, 195] on textarea "Received requirements from [GEOGRAPHIC_DATA]" at bounding box center [399, 209] width 243 height 44
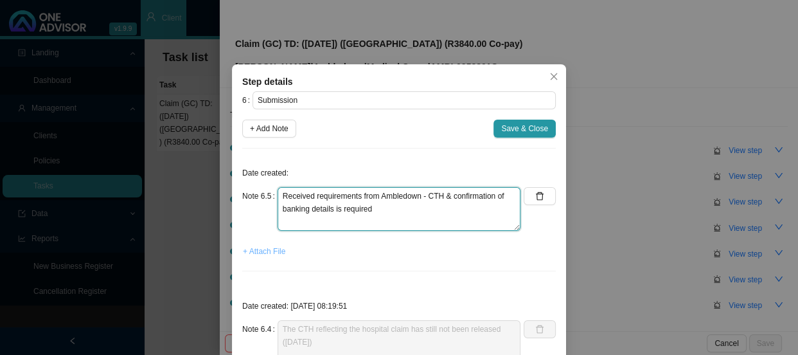
type textarea "Received requirements from Ambledown - CTH & confirmation of banking details is…"
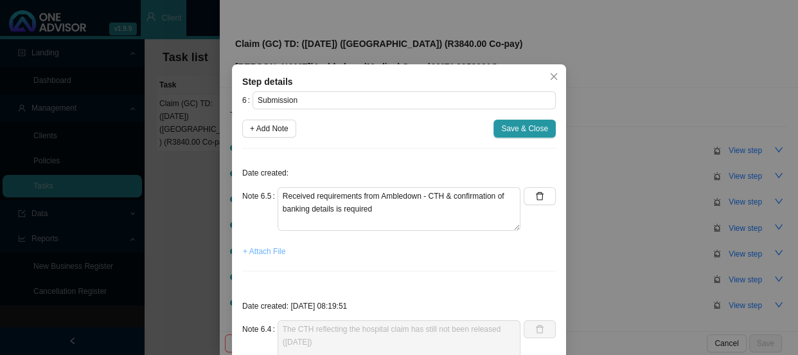
click at [266, 253] on span "+ Attach File" at bounding box center [264, 251] width 42 height 13
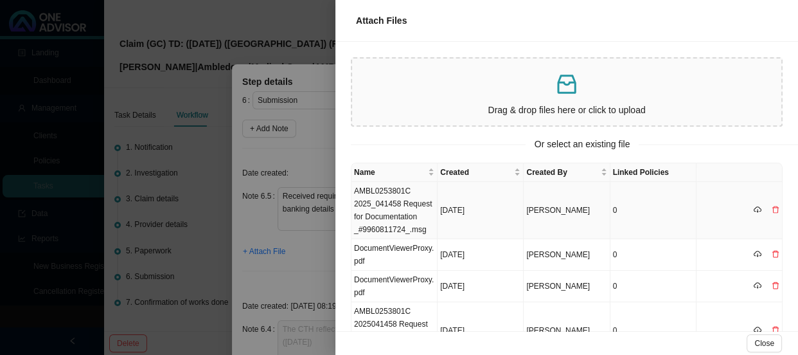
click at [385, 220] on td "AMBL0253801C 2025_041458 Request for Documentation _#9960811724_.msg" at bounding box center [394, 210] width 86 height 57
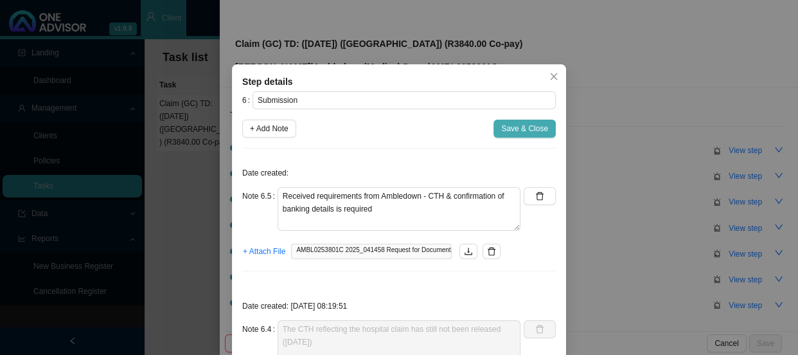
click at [511, 127] on span "Save & Close" at bounding box center [524, 128] width 47 height 13
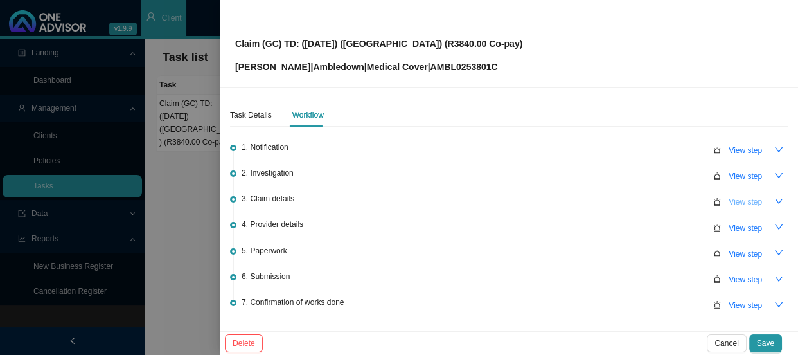
click at [734, 198] on span "View step" at bounding box center [745, 201] width 33 height 13
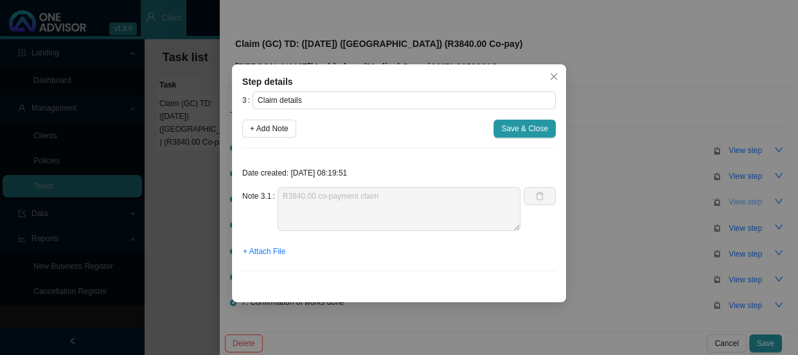
click at [734, 198] on div "Step details 3 Claim details + Add Note Save & Close Date created: [DATE] 08:19…" at bounding box center [399, 177] width 798 height 355
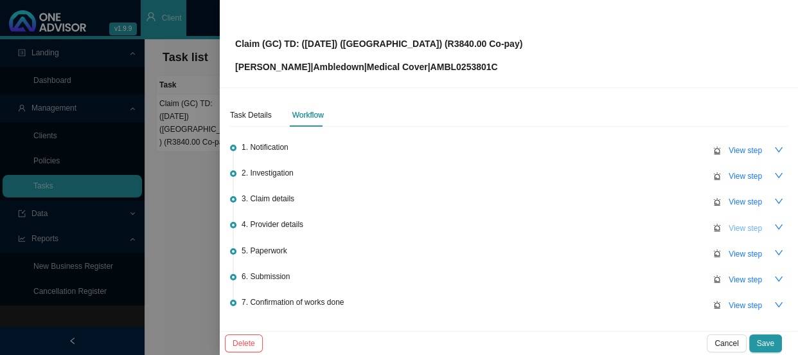
click at [739, 227] on span "View step" at bounding box center [745, 228] width 33 height 13
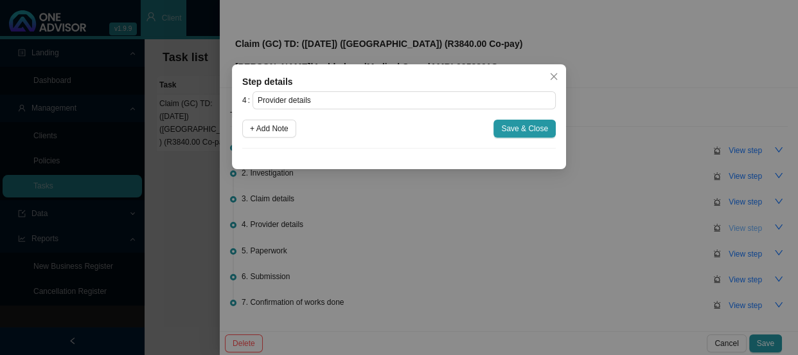
click at [739, 227] on div "Step details 4 Provider details + Add Note Save & Close Cancel OK" at bounding box center [399, 177] width 798 height 355
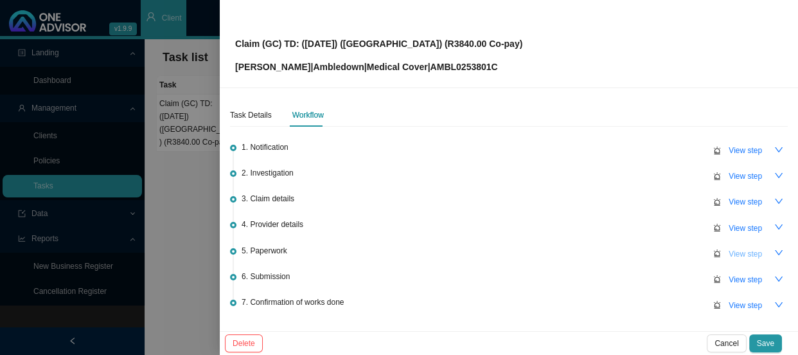
click at [738, 252] on span "View step" at bounding box center [745, 253] width 33 height 13
type input "Paperwork"
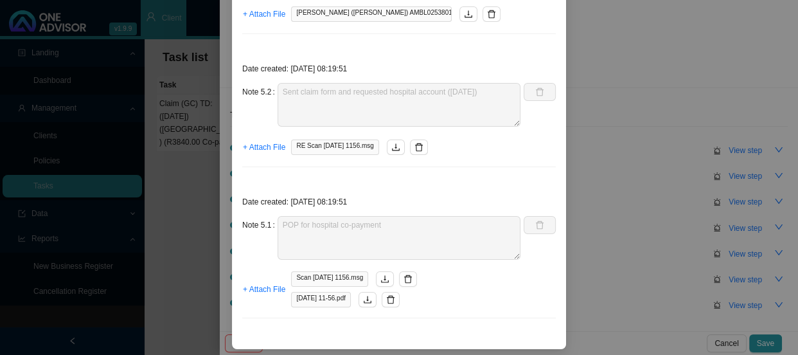
scroll to position [373, 0]
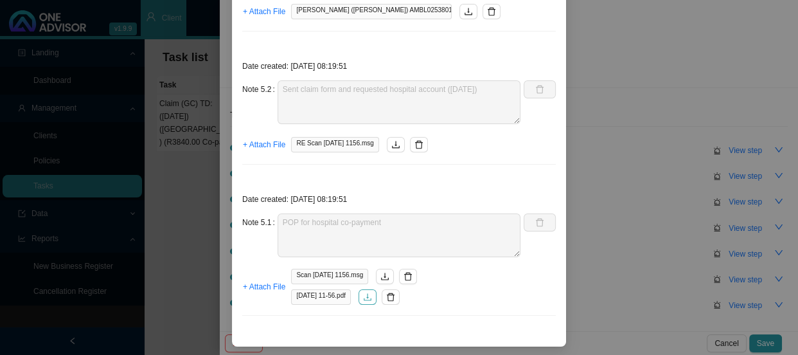
click at [372, 294] on icon "download" at bounding box center [367, 296] width 9 height 9
click at [412, 276] on icon "delete" at bounding box center [408, 276] width 8 height 8
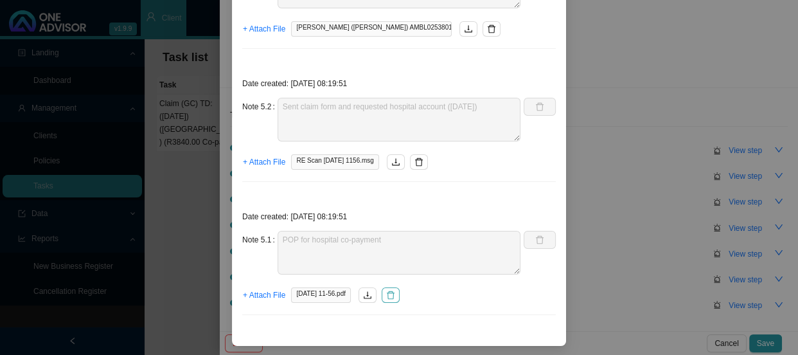
click at [395, 297] on icon "delete" at bounding box center [390, 294] width 9 height 9
click at [422, 159] on icon "delete" at bounding box center [418, 161] width 9 height 9
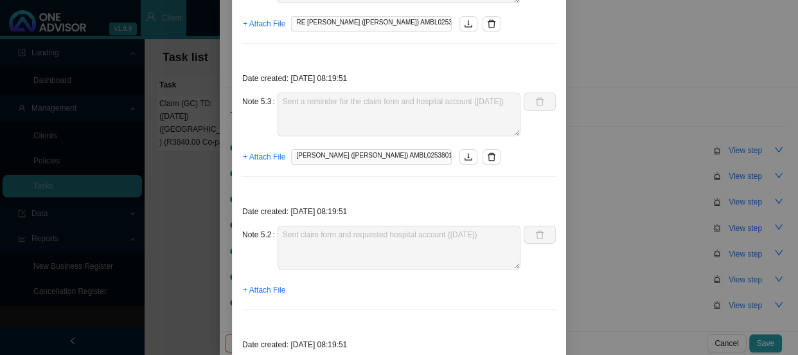
scroll to position [122, 0]
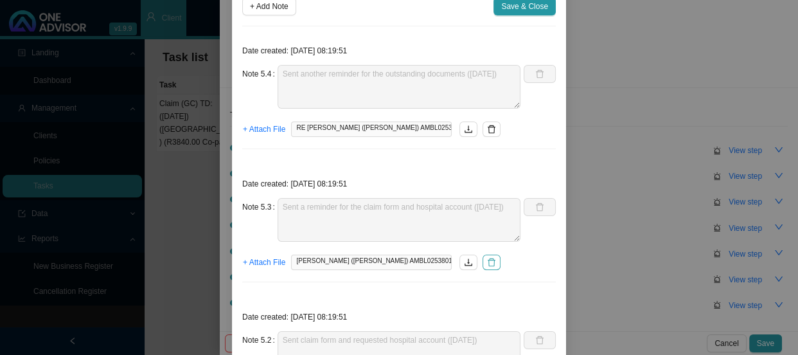
click at [488, 265] on icon "delete" at bounding box center [492, 262] width 8 height 8
click at [487, 126] on icon "delete" at bounding box center [491, 129] width 9 height 9
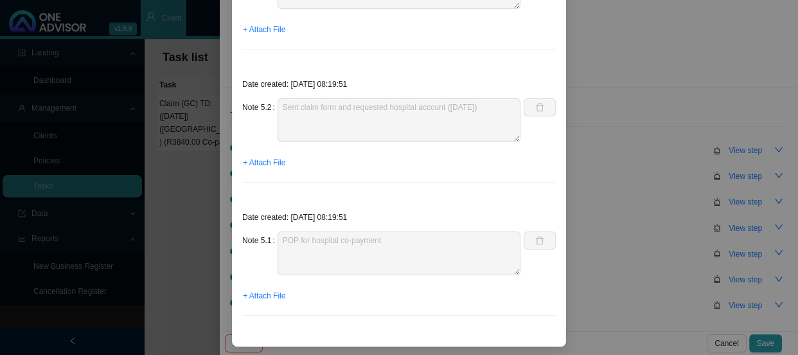
scroll to position [355, 0]
click at [265, 298] on span "+ Attach File" at bounding box center [264, 294] width 42 height 13
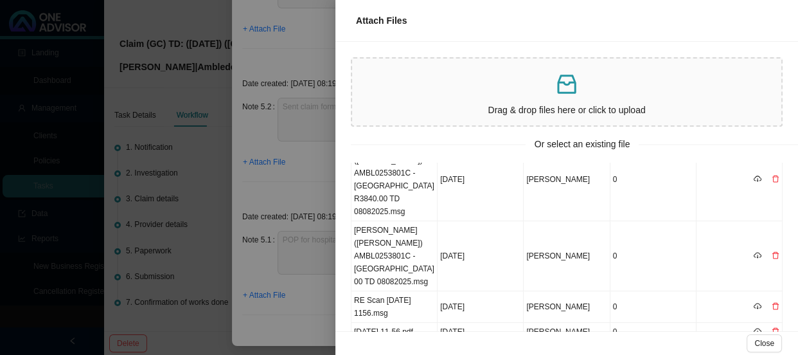
scroll to position [370, 0]
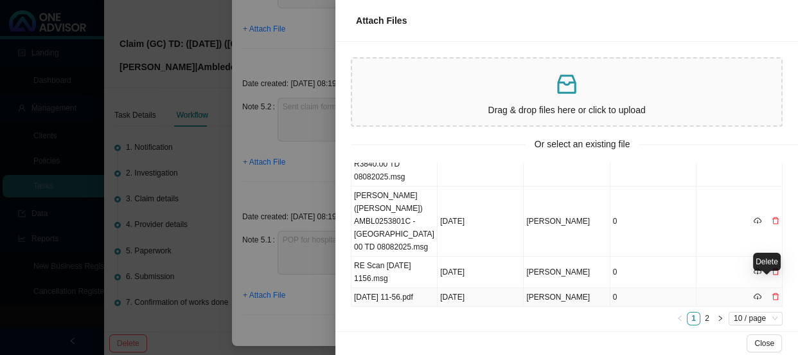
click at [772, 293] on icon "delete" at bounding box center [775, 296] width 6 height 7
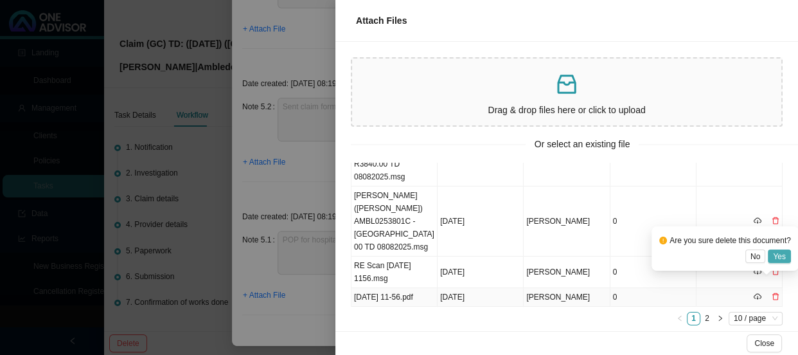
click at [783, 253] on span "Yes" at bounding box center [779, 256] width 13 height 13
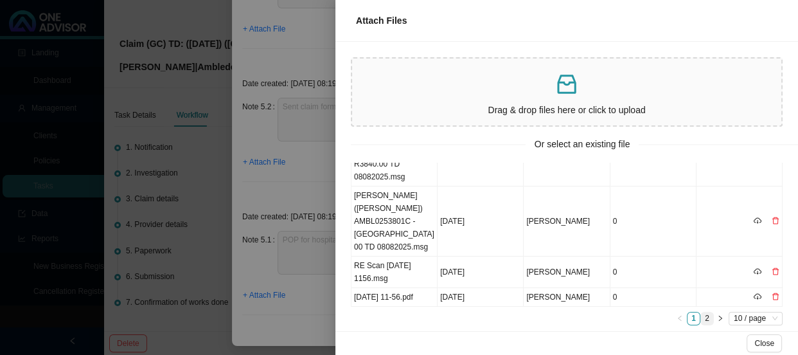
click at [701, 312] on link "2" at bounding box center [707, 318] width 12 height 12
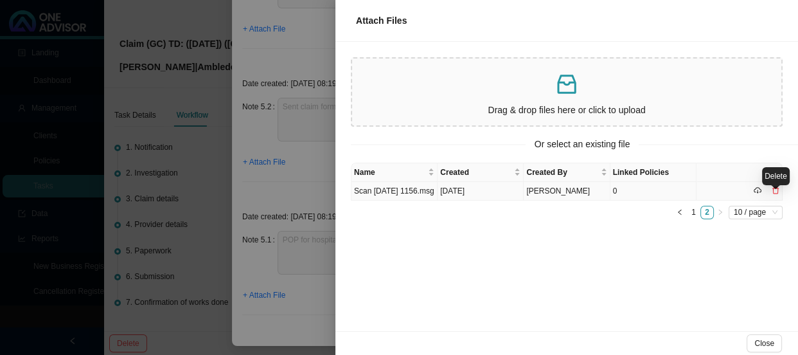
click at [777, 194] on icon "delete" at bounding box center [775, 190] width 6 height 7
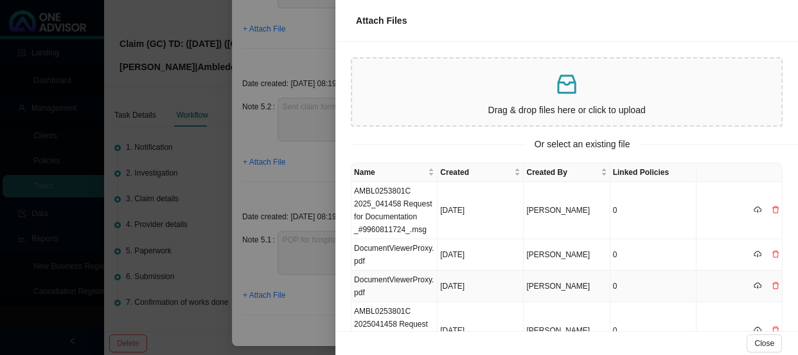
scroll to position [292, 0]
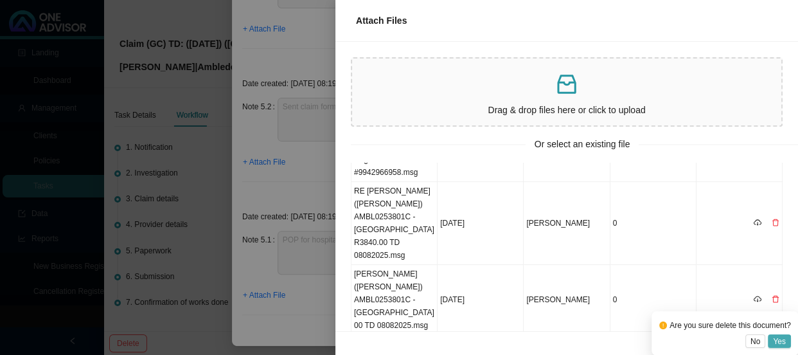
click at [777, 339] on span "Yes" at bounding box center [779, 341] width 13 height 13
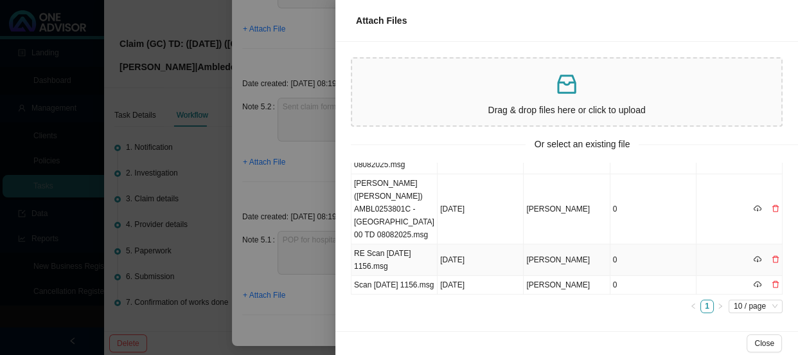
scroll to position [383, 0]
click at [772, 279] on icon "delete" at bounding box center [776, 283] width 8 height 8
click at [784, 245] on span "Yes" at bounding box center [779, 249] width 13 height 13
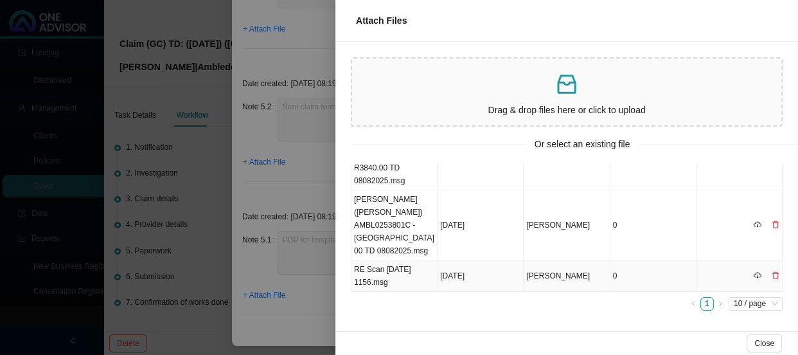
scroll to position [351, 0]
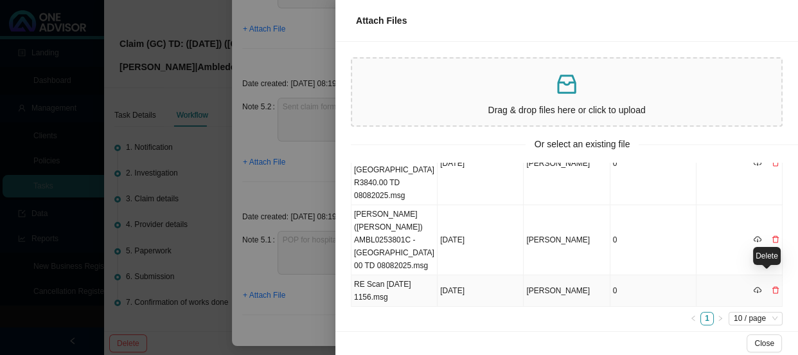
click at [772, 286] on icon "delete" at bounding box center [776, 290] width 8 height 8
click at [784, 247] on span "Yes" at bounding box center [779, 250] width 13 height 13
click at [772, 286] on icon "delete" at bounding box center [776, 290] width 8 height 8
click at [784, 242] on div "Are you sure delete this document? No Yes" at bounding box center [725, 242] width 132 height 29
click at [784, 251] on span "Yes" at bounding box center [779, 250] width 13 height 13
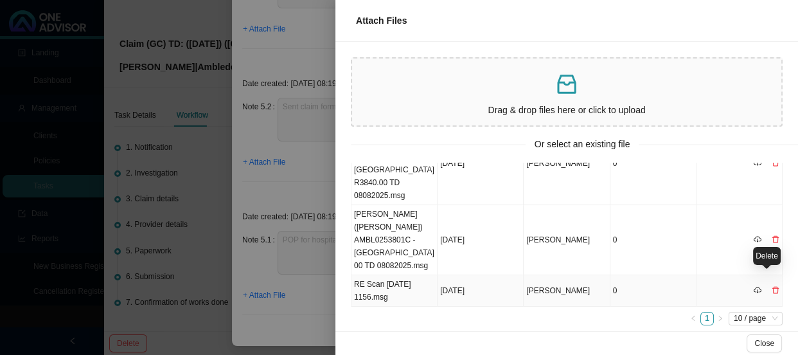
click at [772, 287] on icon "delete" at bounding box center [775, 290] width 6 height 7
click at [786, 252] on button "Yes" at bounding box center [779, 249] width 23 height 13
click at [772, 286] on icon "delete" at bounding box center [776, 290] width 8 height 8
click at [778, 247] on div "Delete" at bounding box center [767, 256] width 28 height 18
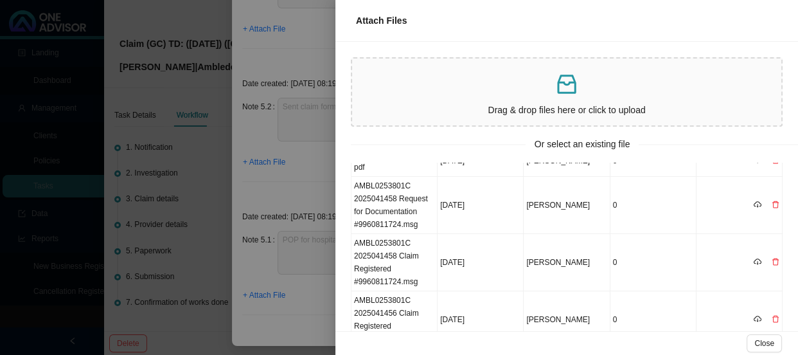
scroll to position [86, 0]
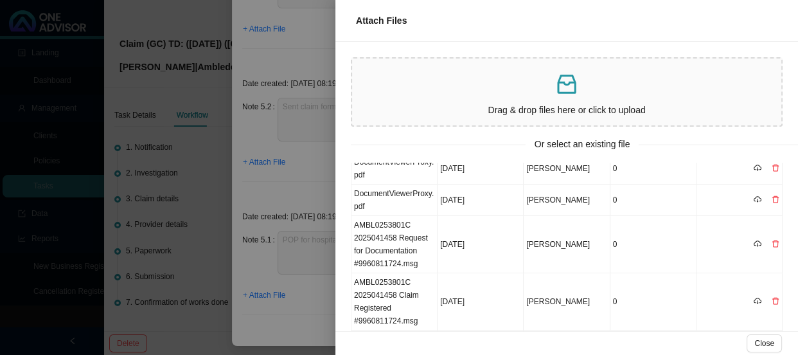
click at [295, 186] on div at bounding box center [399, 177] width 798 height 355
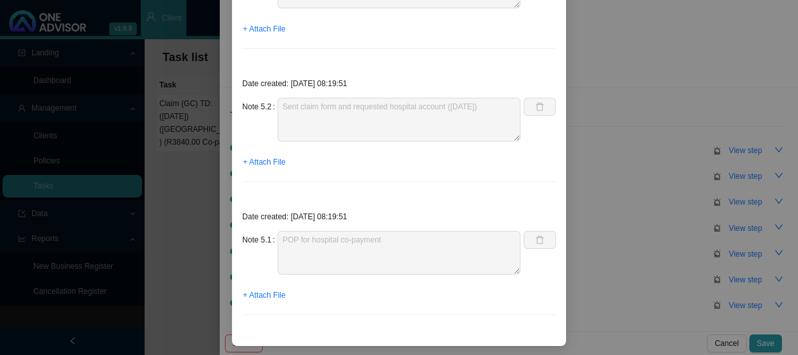
click at [641, 179] on div "Step details 5 Paperwork + Add Note Save & Close Date created: [DATE] 08:19:51 …" at bounding box center [399, 177] width 798 height 355
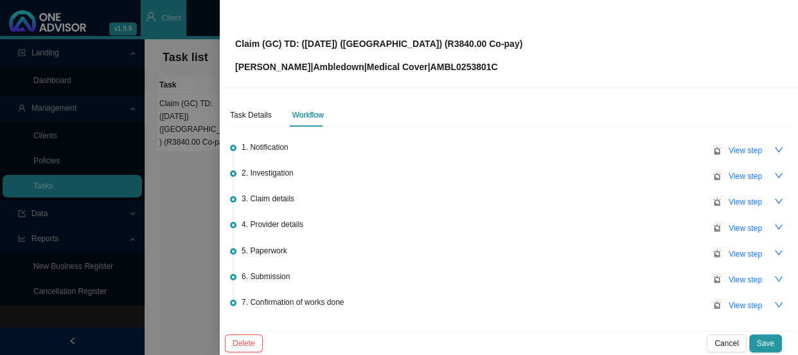
scroll to position [291, 0]
click at [242, 115] on div "Task Details" at bounding box center [251, 115] width 42 height 13
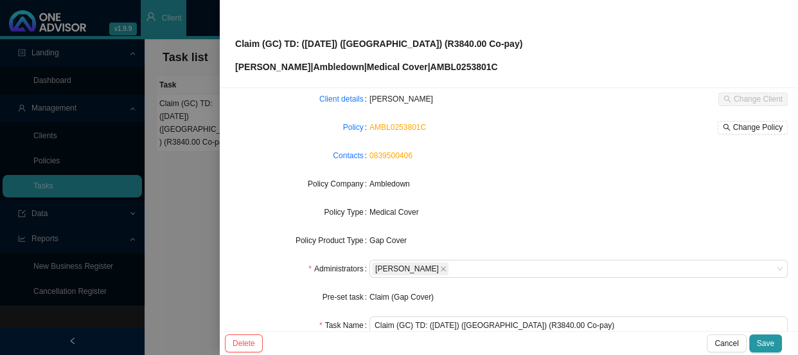
scroll to position [0, 0]
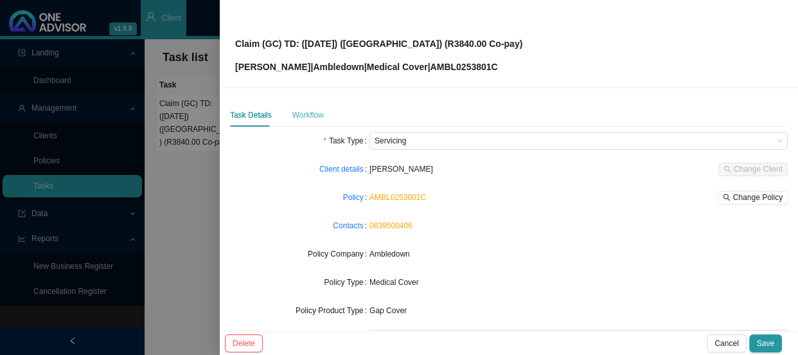
click at [298, 107] on div "Workflow" at bounding box center [307, 114] width 31 height 23
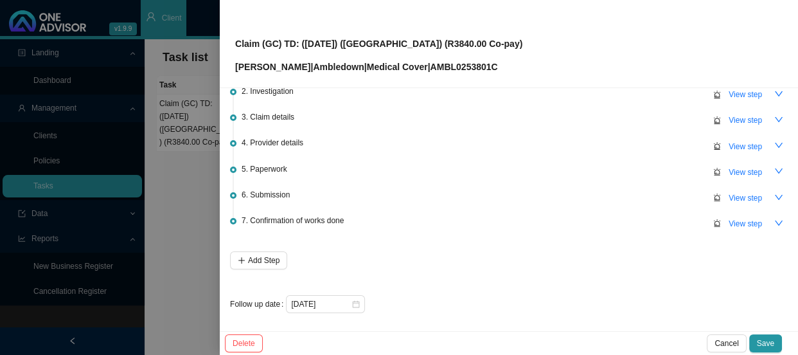
scroll to position [82, 0]
click at [247, 345] on span "Delete" at bounding box center [244, 343] width 22 height 13
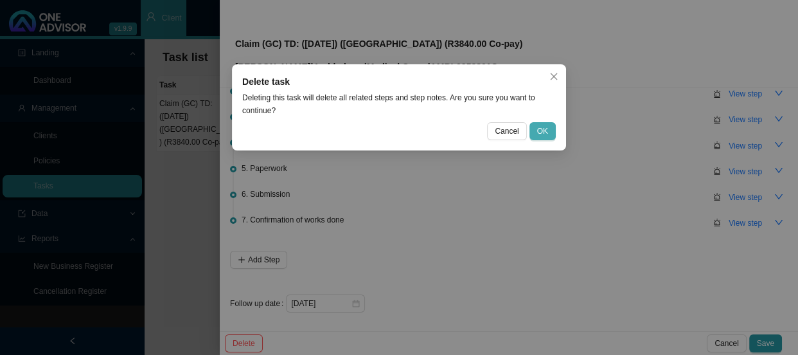
click at [546, 132] on span "OK" at bounding box center [542, 131] width 11 height 13
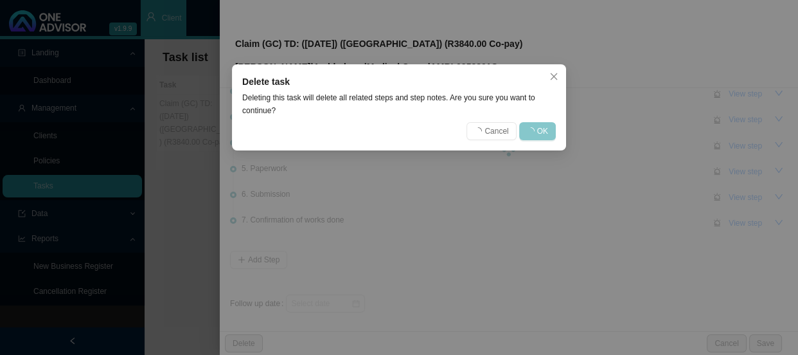
scroll to position [0, 0]
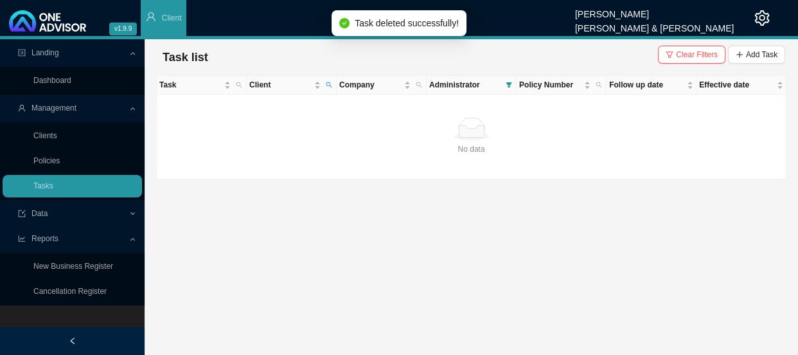
click at [436, 255] on main "Landing Dashboard Management Clients Policies Tasks Data Reports New Business R…" at bounding box center [399, 196] width 798 height 315
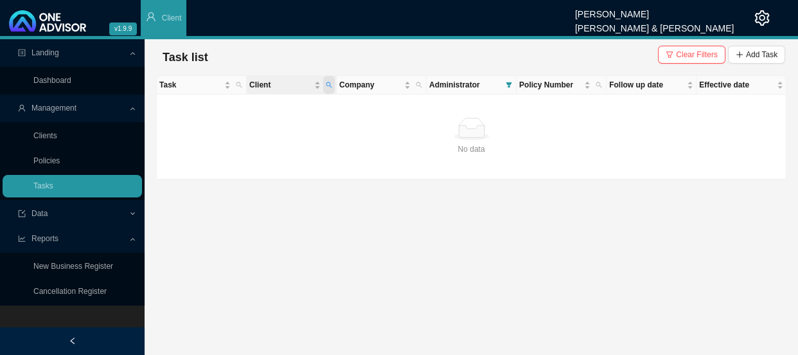
click at [330, 80] on span "Client" at bounding box center [329, 85] width 12 height 18
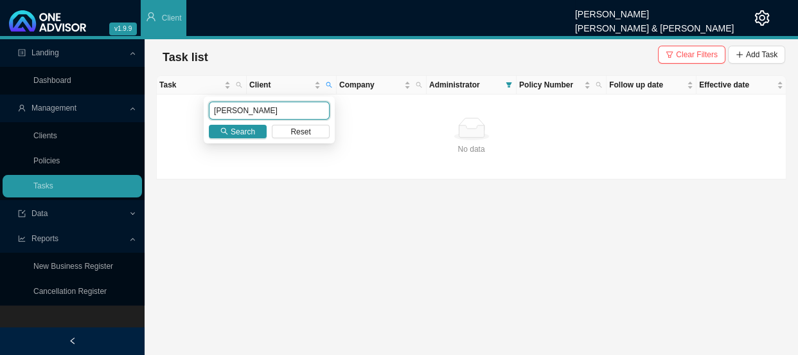
drag, startPoint x: 253, startPoint y: 111, endPoint x: 189, endPoint y: 111, distance: 64.2
click at [189, 111] on body "v1.9.9 [PERSON_NAME] [PERSON_NAME] & [PERSON_NAME] Client Landing Dashboard Man…" at bounding box center [399, 177] width 798 height 355
type input "VAN DER MERWE"
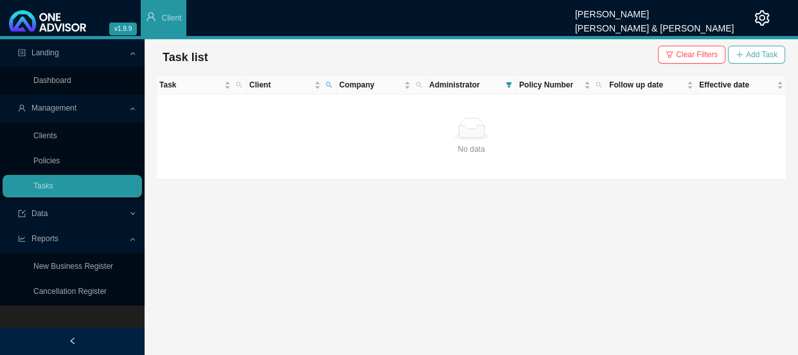
click at [758, 54] on span "Add Task" at bounding box center [761, 54] width 31 height 13
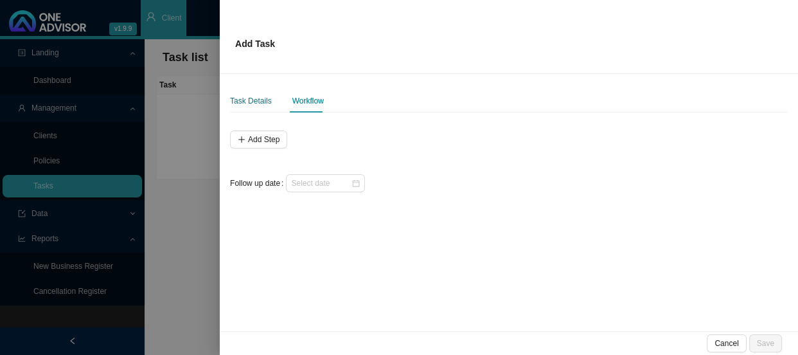
click at [251, 98] on div "Task Details" at bounding box center [251, 100] width 42 height 13
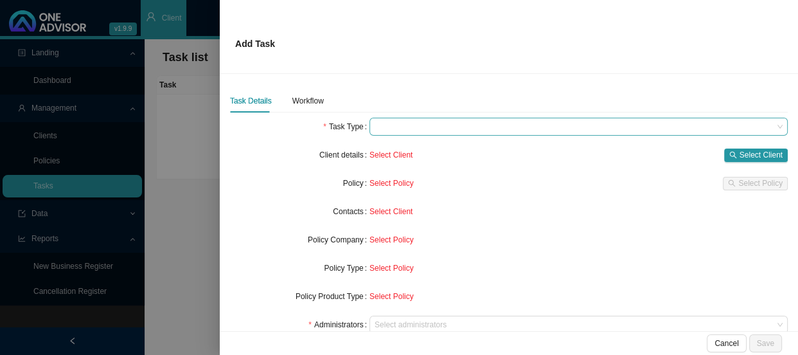
click at [398, 127] on span at bounding box center [579, 126] width 408 height 17
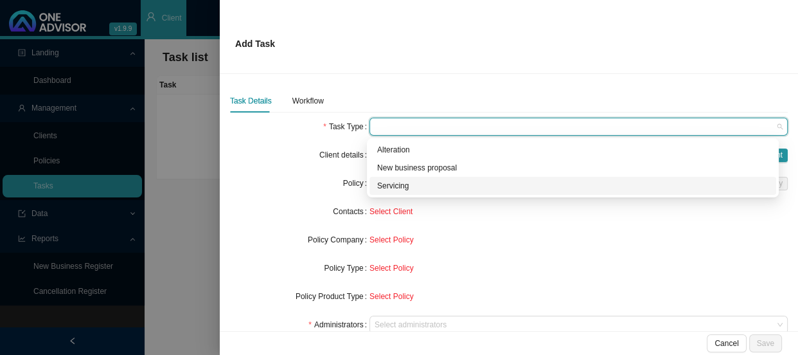
click at [403, 186] on div "Servicing" at bounding box center [572, 185] width 391 height 13
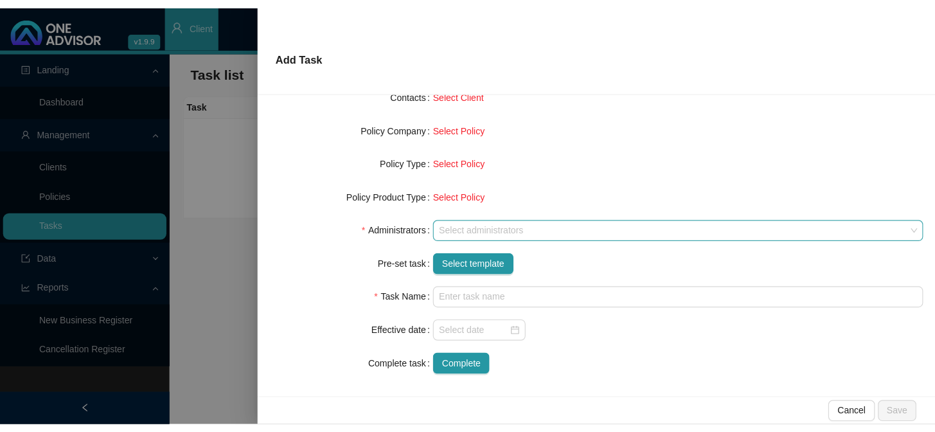
scroll to position [136, 0]
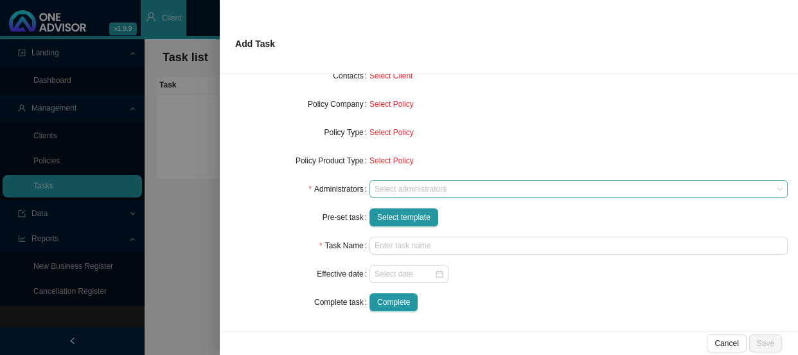
click at [400, 187] on div at bounding box center [572, 189] width 401 height 10
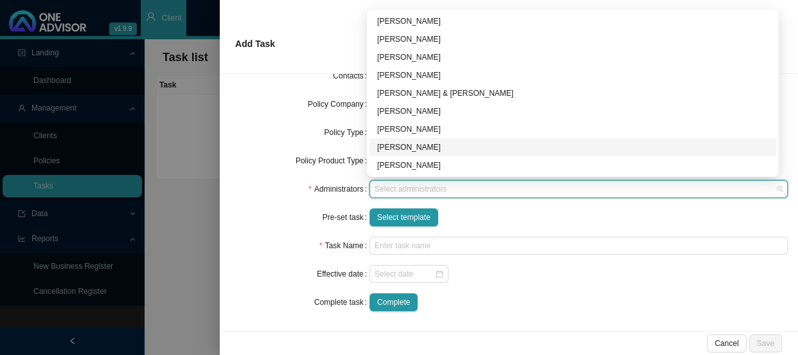
click at [405, 145] on div "[PERSON_NAME]" at bounding box center [572, 147] width 391 height 13
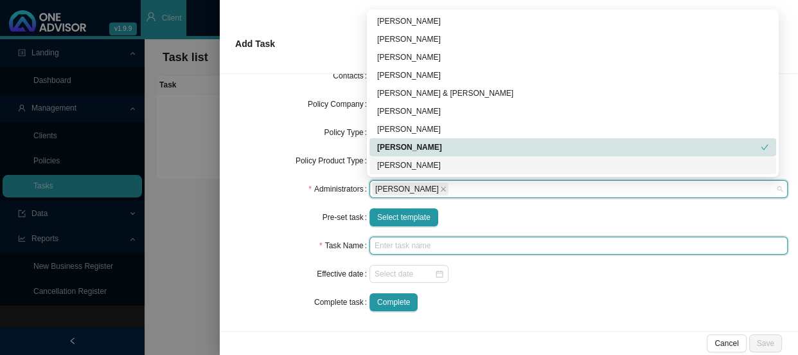
click at [392, 249] on input "text" at bounding box center [578, 245] width 418 height 18
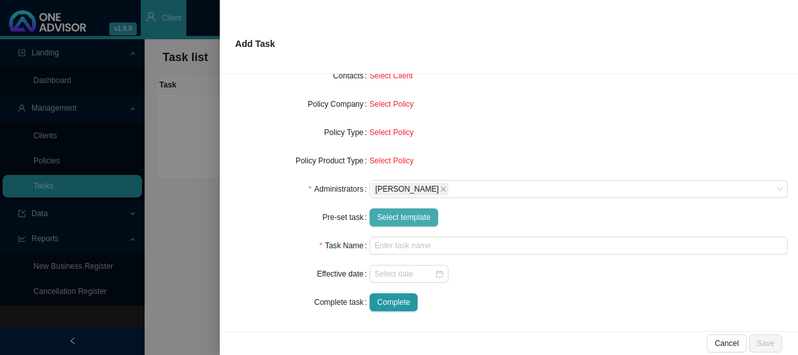
click at [408, 208] on button "Select template" at bounding box center [403, 217] width 69 height 18
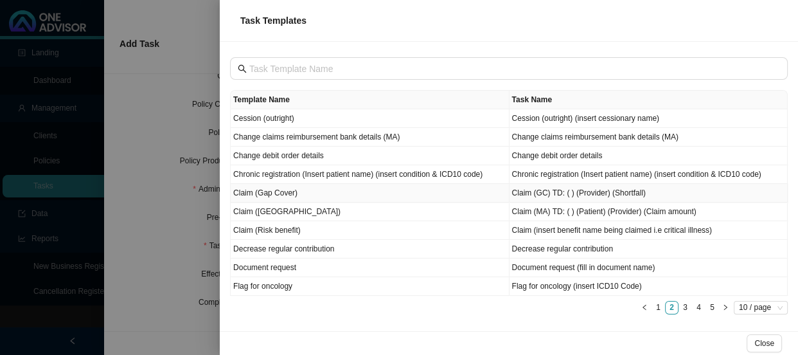
click at [256, 193] on td "Claim (Gap Cover)" at bounding box center [370, 193] width 279 height 19
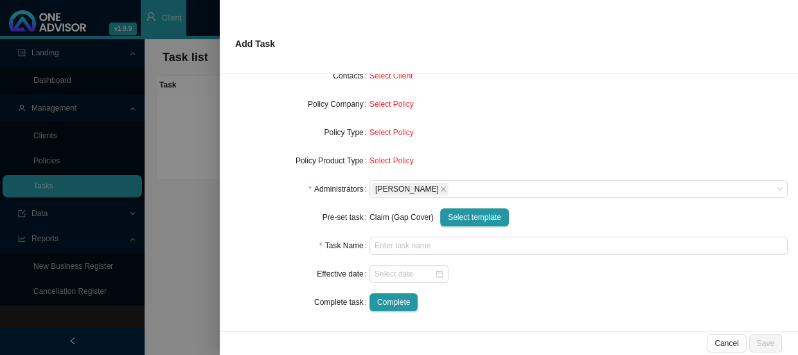
type input "Claim (GC) TD: ( ) (Provider) (Shortfall)"
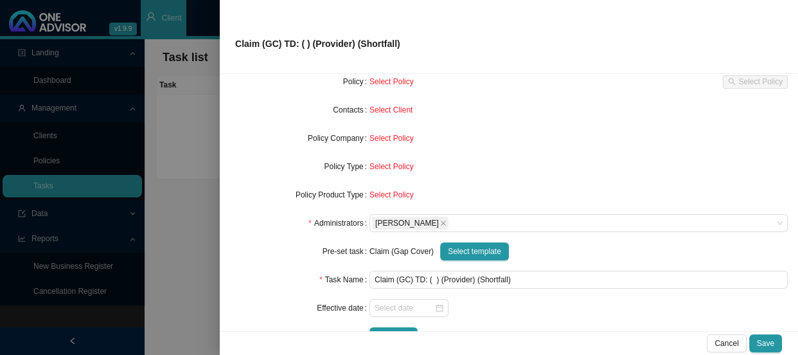
scroll to position [0, 0]
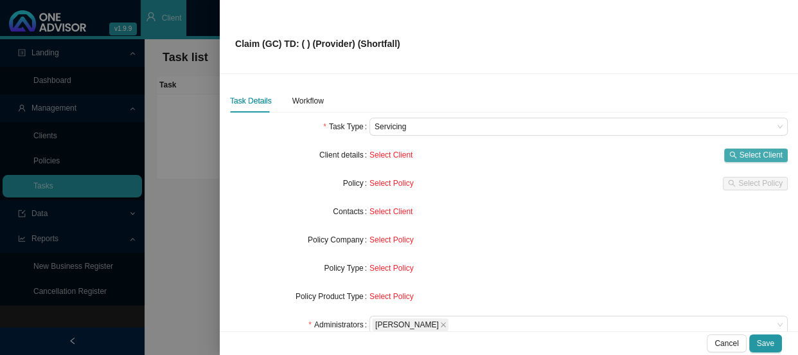
click at [744, 152] on span "Select Client" at bounding box center [760, 154] width 43 height 13
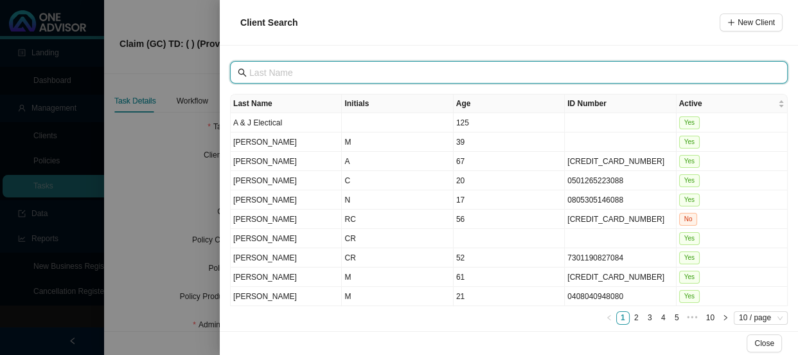
click at [315, 67] on input "text" at bounding box center [510, 73] width 522 height 14
type input "VAN DER MERWE"
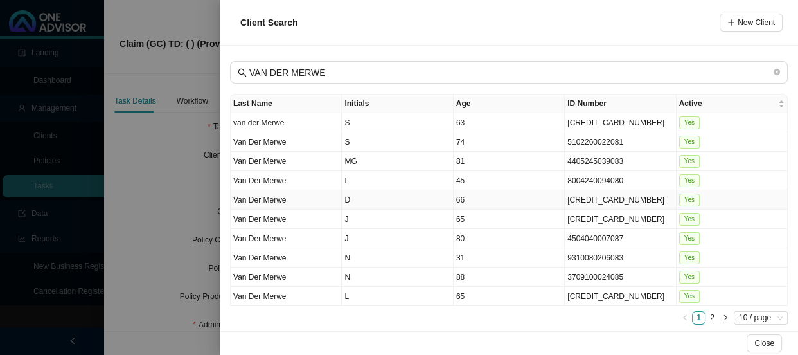
click at [314, 197] on td "Van Der Merwe" at bounding box center [286, 199] width 111 height 19
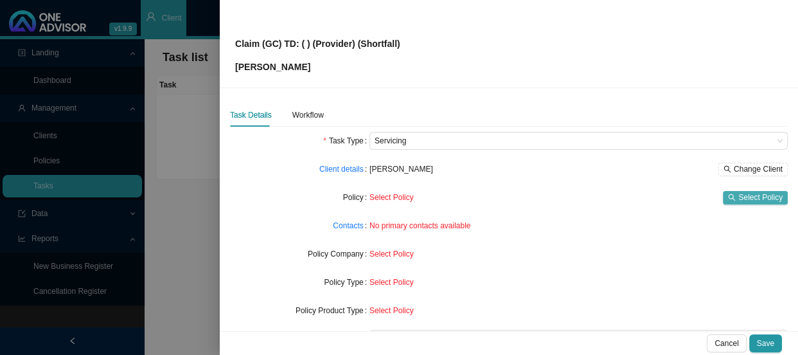
click at [745, 195] on span "Select Policy" at bounding box center [760, 197] width 44 height 13
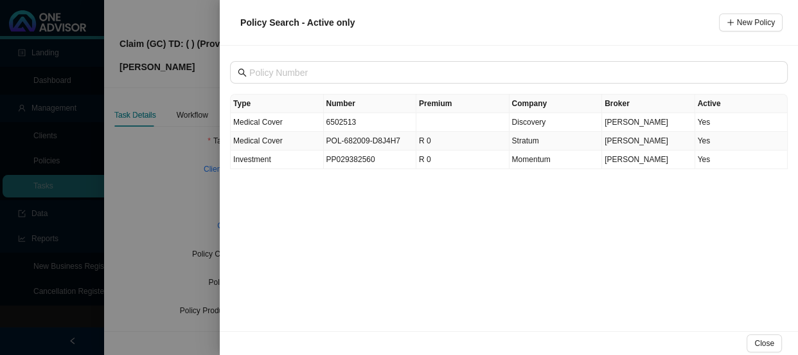
click at [375, 138] on td "POL-682009-D8J4H7" at bounding box center [370, 141] width 93 height 19
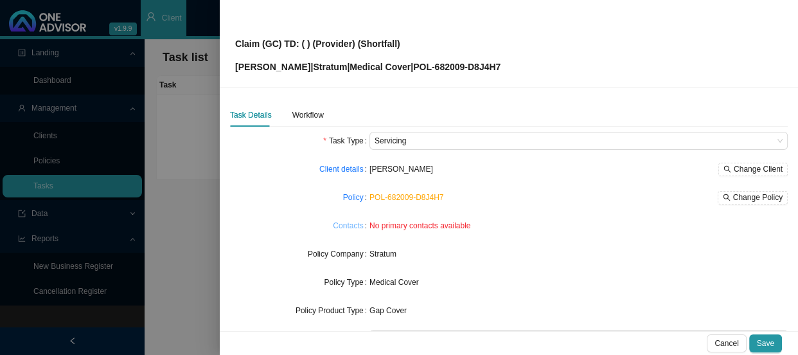
click at [349, 227] on link "Contacts" at bounding box center [348, 225] width 30 height 13
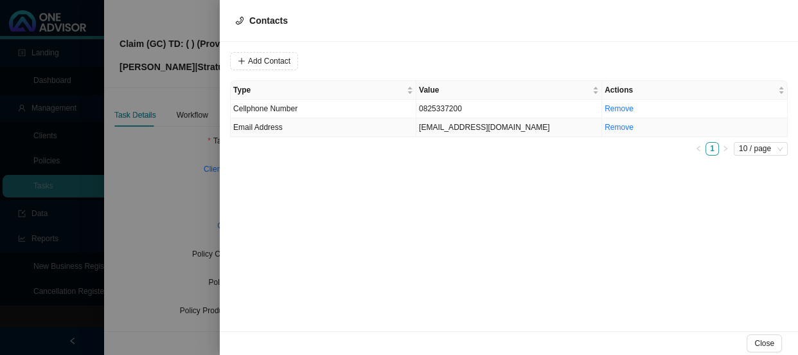
click at [468, 125] on td "[EMAIL_ADDRESS][DOMAIN_NAME]" at bounding box center [509, 127] width 186 height 19
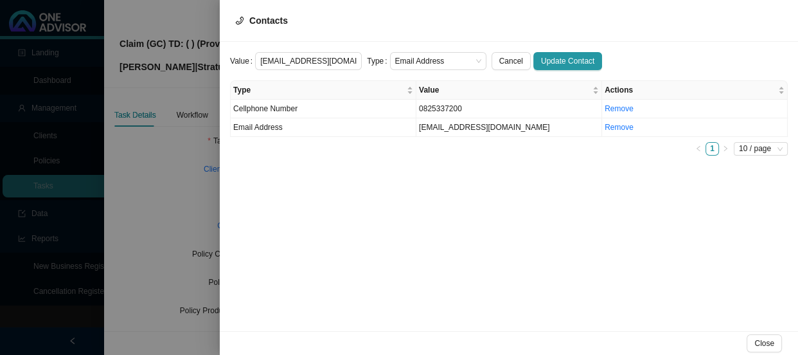
scroll to position [0, 28]
click at [463, 58] on span "Email Address" at bounding box center [438, 61] width 86 height 17
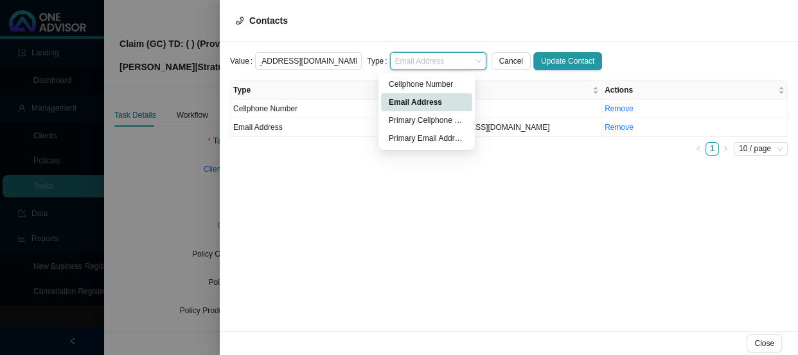
scroll to position [0, 0]
click at [421, 141] on div "Primary Email Address" at bounding box center [427, 138] width 76 height 13
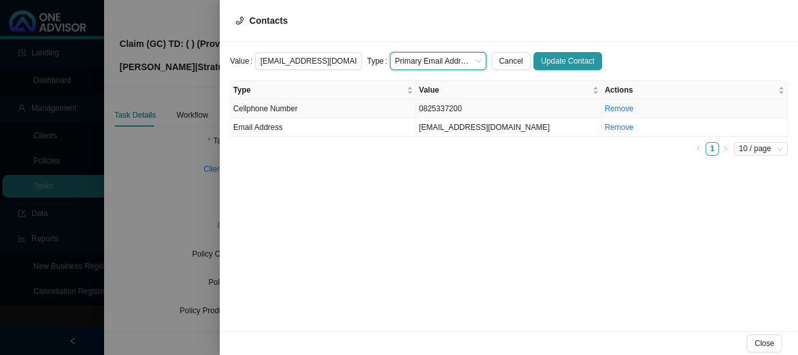
click at [495, 107] on td "0825337200" at bounding box center [509, 109] width 186 height 19
click at [466, 60] on span "Cellphone Number" at bounding box center [438, 61] width 86 height 17
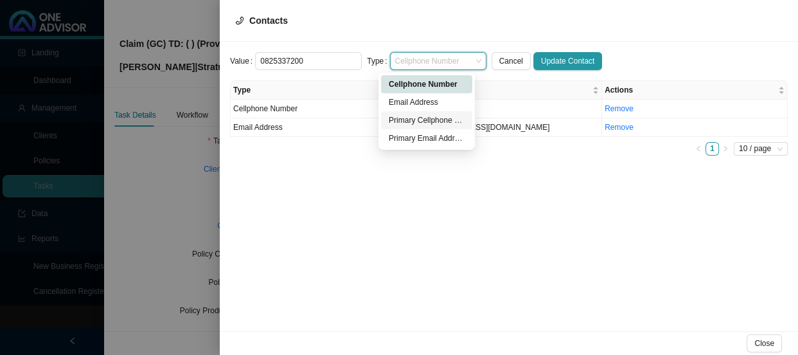
click at [432, 118] on div "Primary Cellphone Number" at bounding box center [427, 120] width 76 height 13
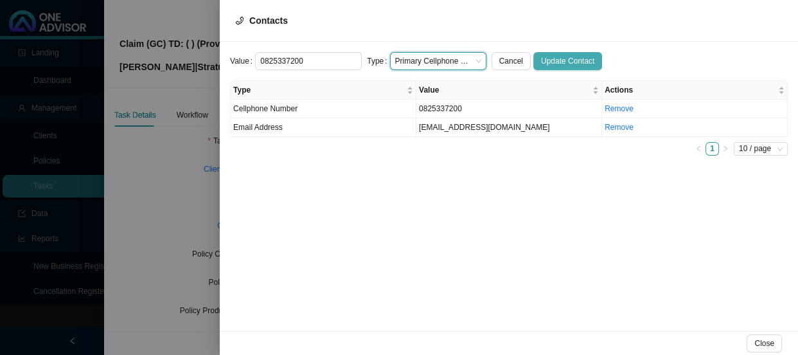
click at [555, 60] on span "Update Contact" at bounding box center [567, 61] width 53 height 13
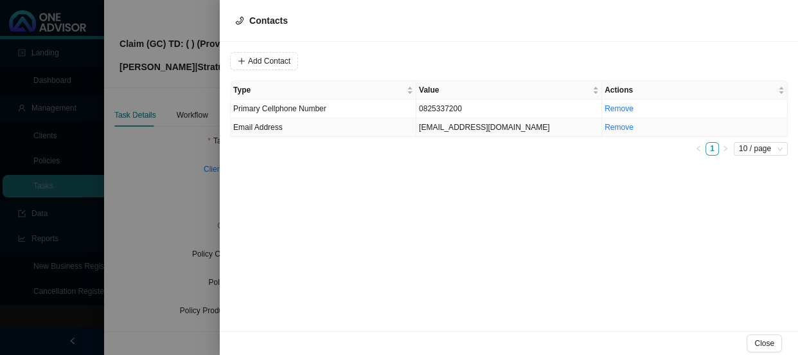
click at [462, 127] on td "[EMAIL_ADDRESS][DOMAIN_NAME]" at bounding box center [509, 127] width 186 height 19
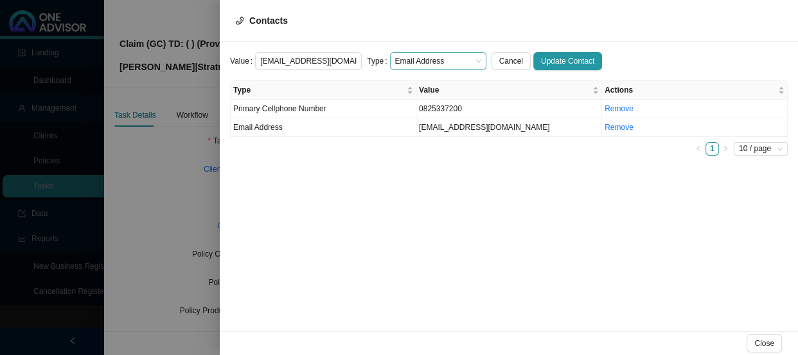
scroll to position [0, 28]
click at [475, 58] on form "Value [EMAIL_ADDRESS][DOMAIN_NAME] Type Email Address Cancel Update Contact" at bounding box center [509, 61] width 558 height 18
click at [470, 58] on div "Email Address" at bounding box center [438, 61] width 96 height 18
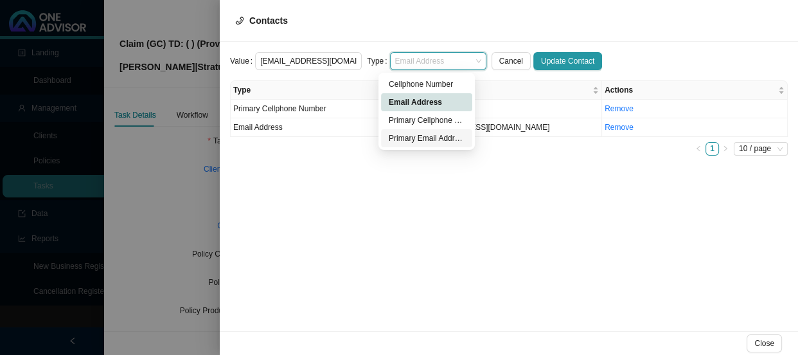
click at [439, 139] on div "Primary Email Address" at bounding box center [427, 138] width 76 height 13
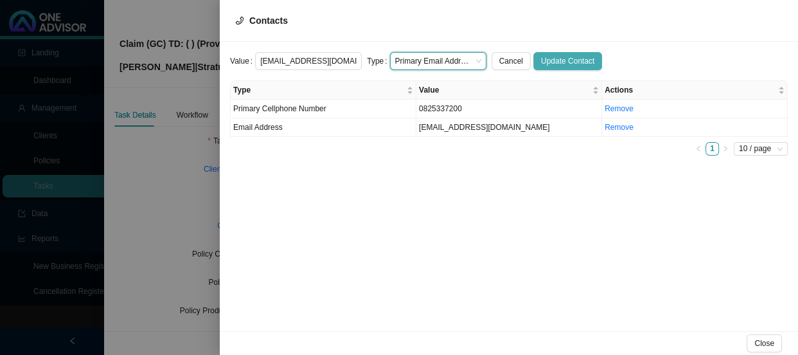
click at [574, 55] on span "Update Contact" at bounding box center [567, 61] width 53 height 13
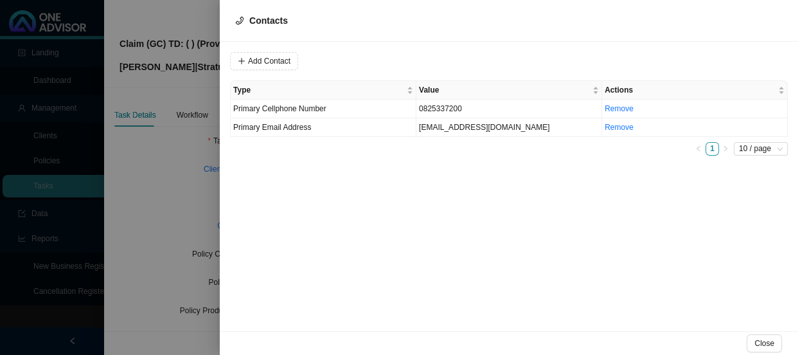
click at [184, 180] on div at bounding box center [399, 177] width 798 height 355
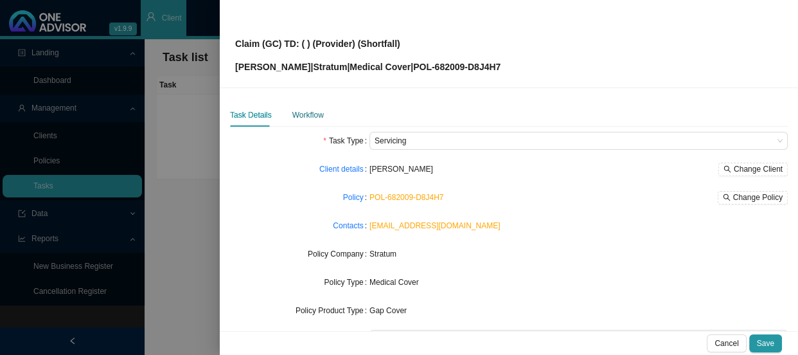
click at [313, 116] on div "Workflow" at bounding box center [307, 115] width 31 height 13
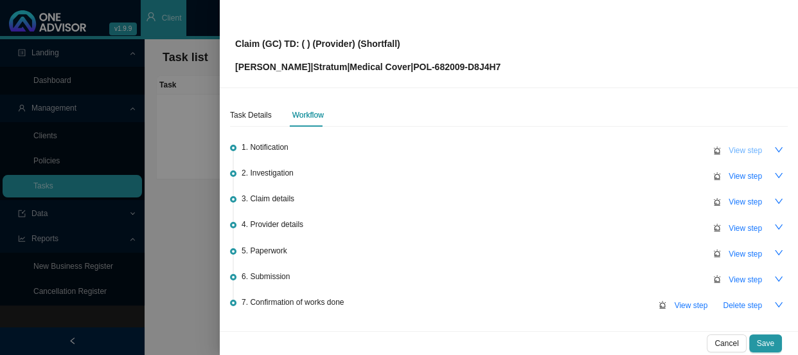
click at [731, 148] on span "View step" at bounding box center [745, 150] width 33 height 13
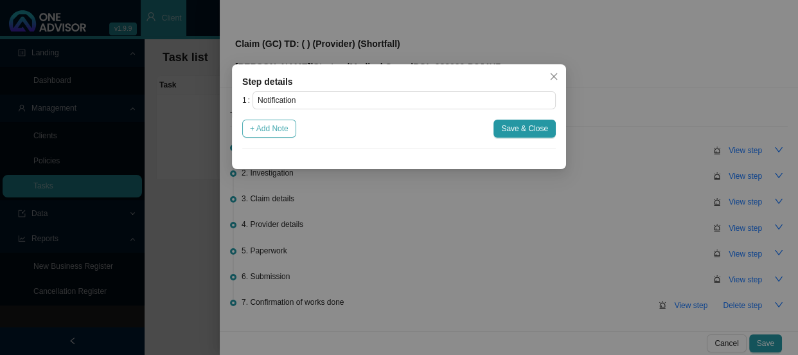
click at [276, 130] on span "+ Add Note" at bounding box center [269, 128] width 39 height 13
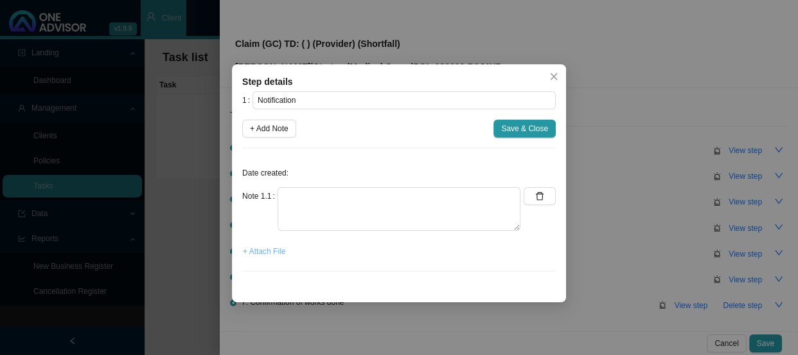
click at [261, 251] on span "+ Attach File" at bounding box center [264, 251] width 42 height 13
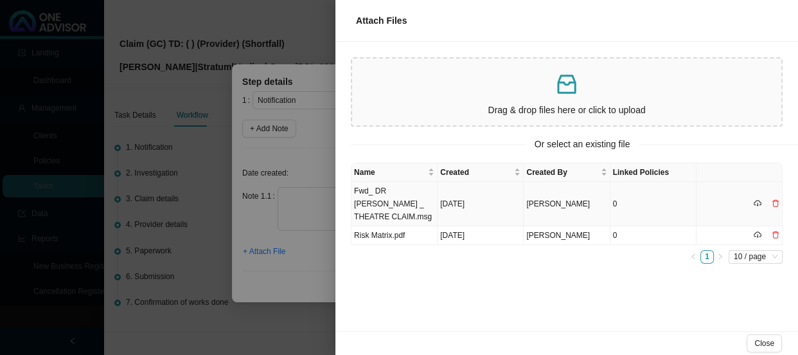
click at [405, 199] on td "Fwd_ DR [PERSON_NAME] _ THEATRE CLAIM.msg" at bounding box center [394, 204] width 86 height 44
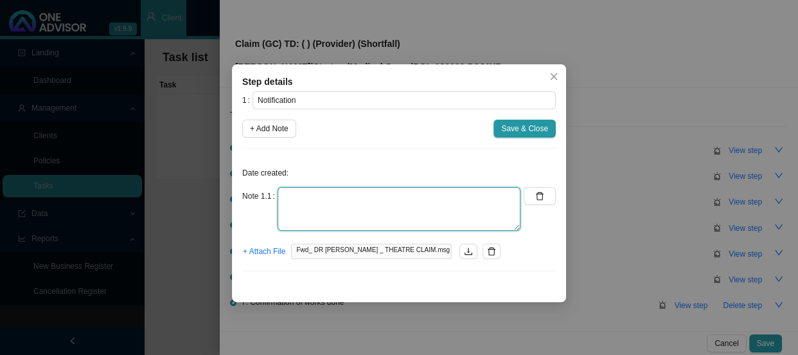
click at [316, 197] on textarea at bounding box center [399, 209] width 243 height 44
type textarea "r"
type textarea "Received a gap claim"
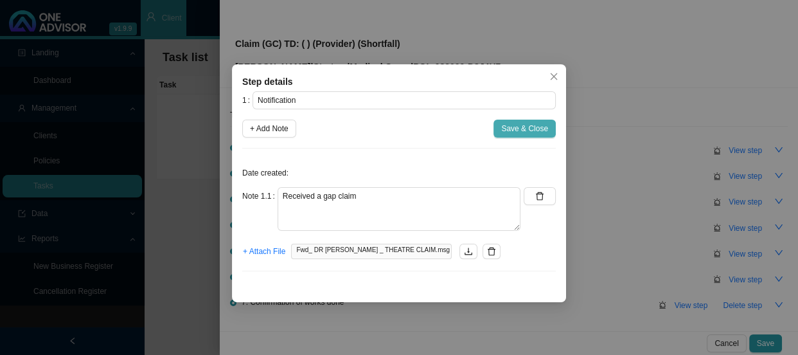
click at [535, 133] on span "Save & Close" at bounding box center [524, 128] width 47 height 13
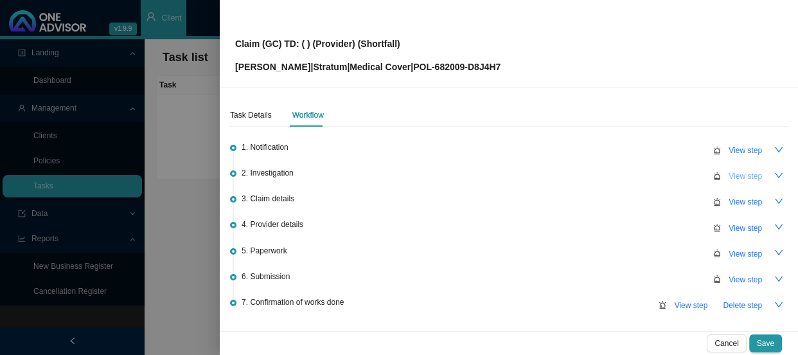
click at [739, 173] on span "View step" at bounding box center [745, 176] width 33 height 13
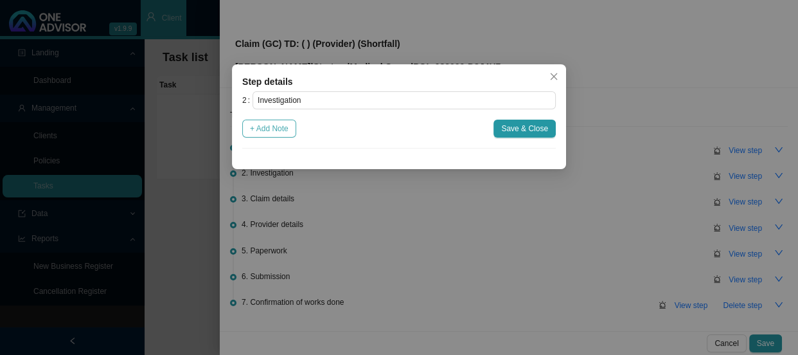
click at [277, 127] on span "+ Add Note" at bounding box center [269, 128] width 39 height 13
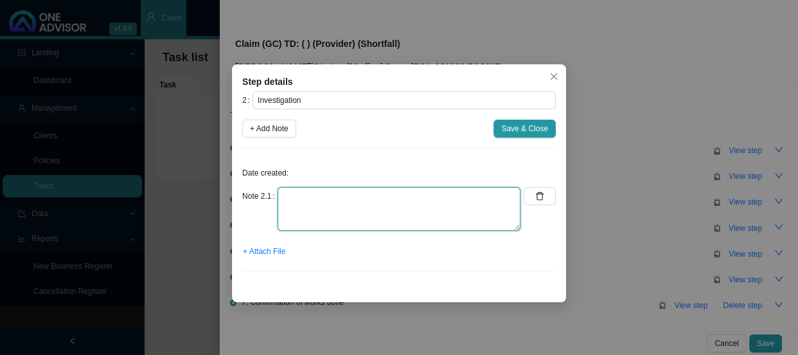
click at [302, 192] on textarea at bounding box center [399, 209] width 243 height 44
paste textarea "Chronic serous [MEDICAL_DATA]"
type textarea "H65.2 - Chronic serous [MEDICAL_DATA]"
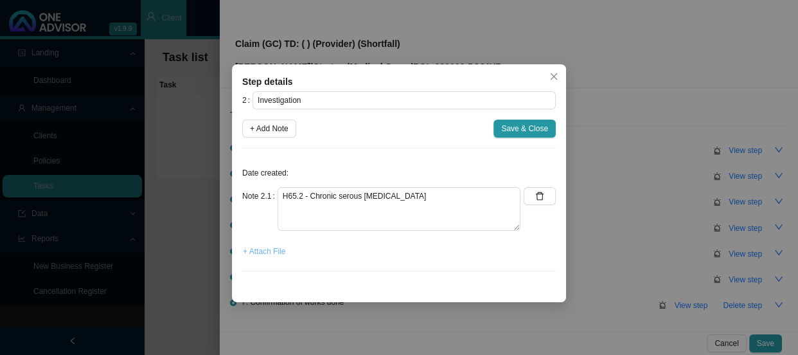
click at [272, 250] on span "+ Attach File" at bounding box center [264, 251] width 42 height 13
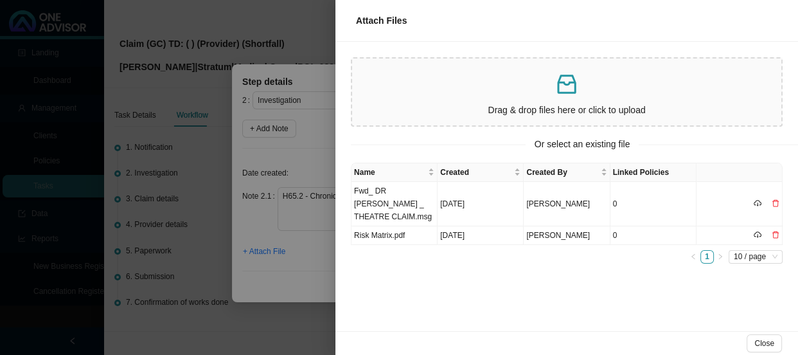
click at [314, 255] on div at bounding box center [399, 177] width 798 height 355
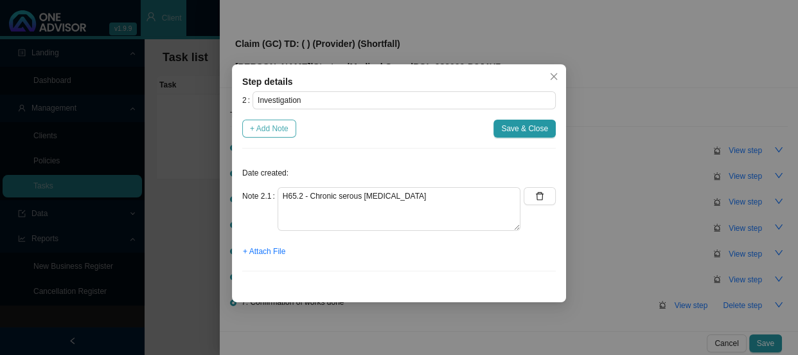
click at [263, 133] on span "+ Add Note" at bounding box center [269, 128] width 39 height 13
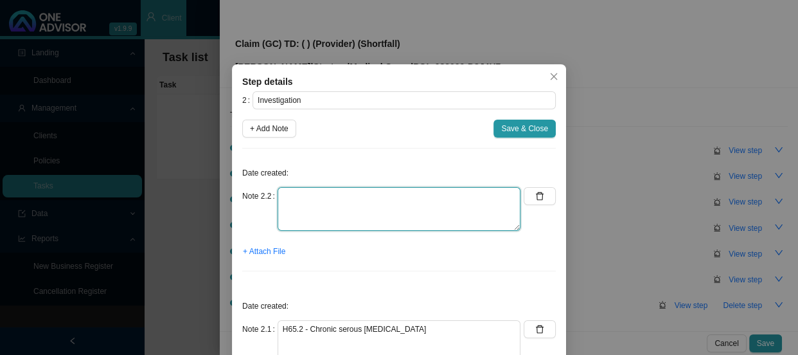
click at [315, 207] on textarea at bounding box center [399, 209] width 243 height 44
paste textarea "a prolonged accumulation of serous (thin) fluid in the [MEDICAL_DATA] due to [M…"
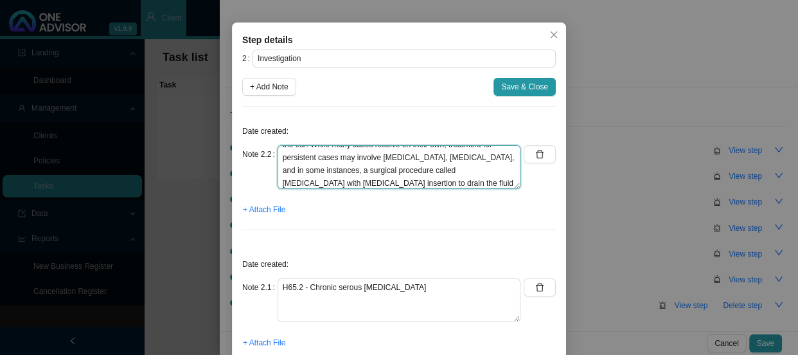
scroll to position [90, 0]
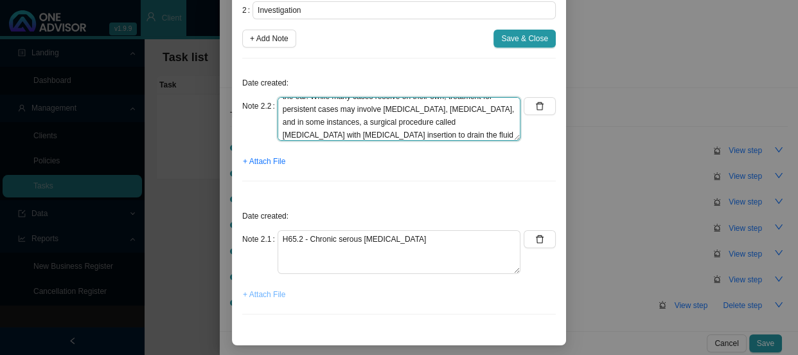
type textarea "a prolonged accumulation of serous (thin) fluid in the [MEDICAL_DATA] due to [M…"
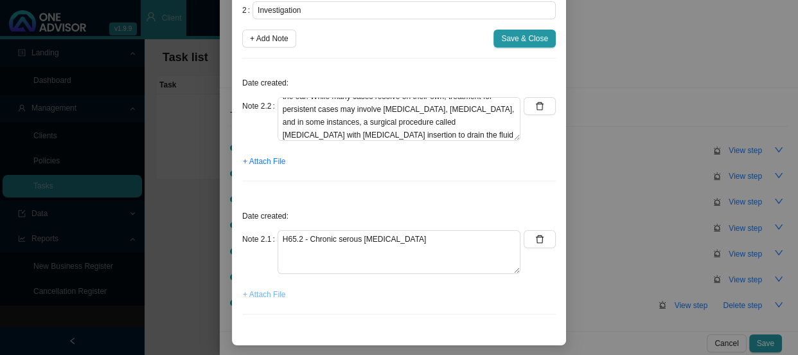
click at [272, 299] on span "+ Attach File" at bounding box center [264, 294] width 42 height 13
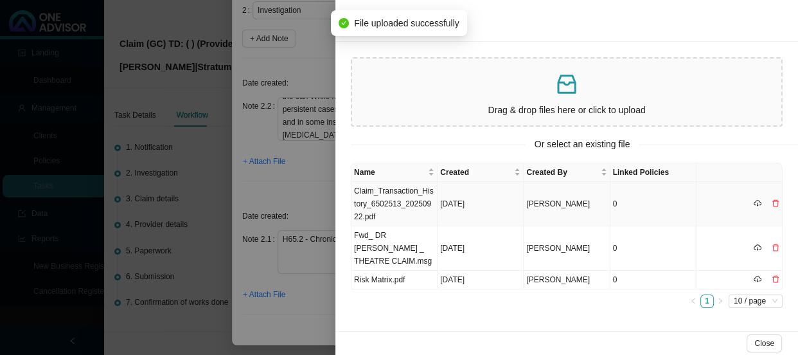
click at [403, 195] on td "Claim_Transaction_History_6502513_20250922.pdf" at bounding box center [394, 204] width 86 height 44
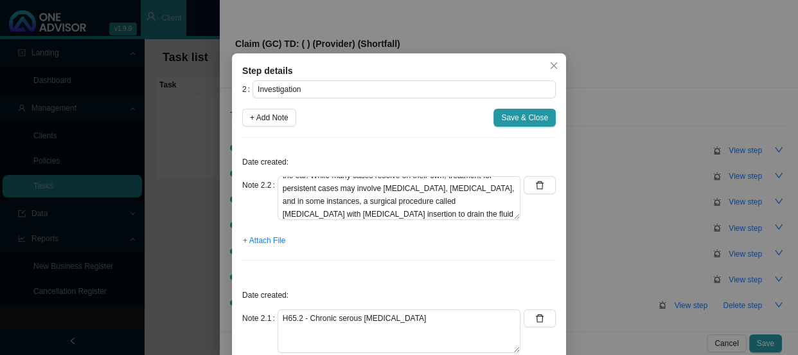
scroll to position [0, 0]
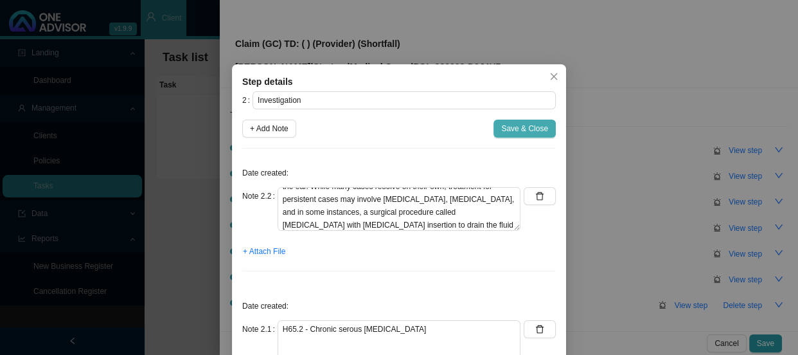
click at [542, 130] on span "Save & Close" at bounding box center [524, 128] width 47 height 13
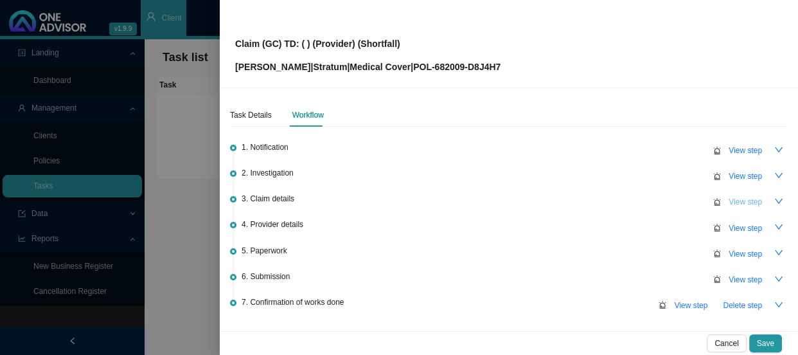
click at [749, 207] on span "View step" at bounding box center [745, 201] width 33 height 13
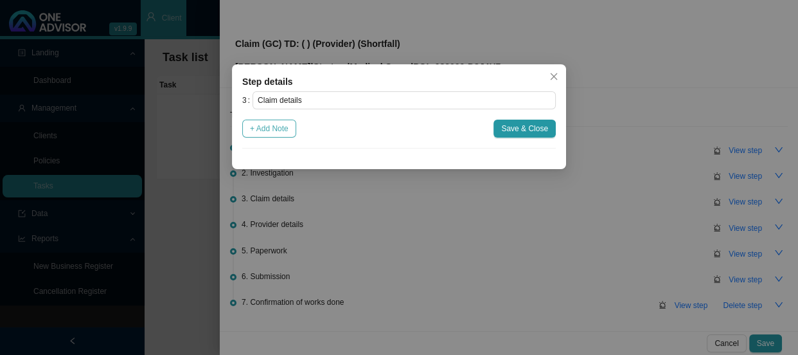
click at [269, 122] on span "+ Add Note" at bounding box center [269, 128] width 39 height 13
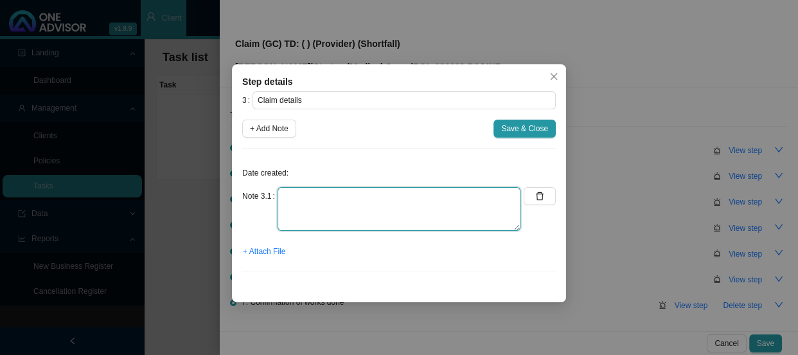
click at [334, 195] on textarea at bounding box center [399, 209] width 243 height 44
type textarea "p"
click at [479, 196] on textarea "Practice number: 0622486 Phone: [PHONE_NUMBER] Email:" at bounding box center [399, 209] width 243 height 44
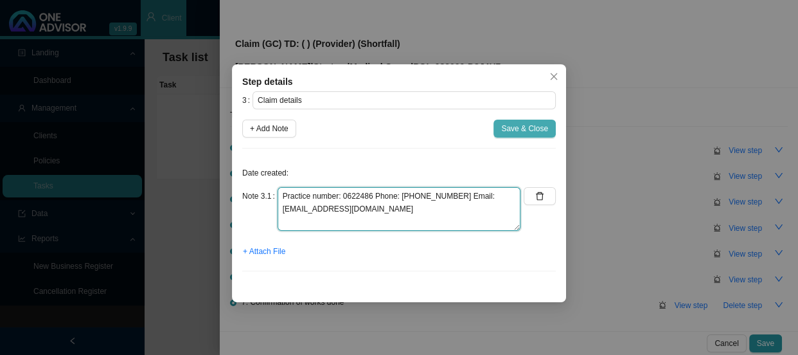
type textarea "Practice number: 0622486 Phone: [PHONE_NUMBER] Email: [EMAIL_ADDRESS][DOMAIN_NA…"
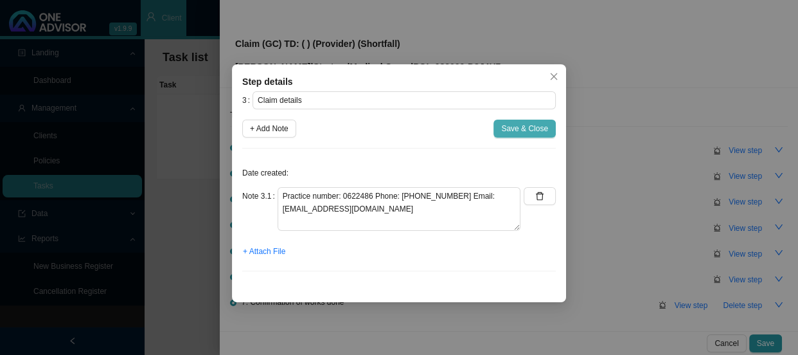
click at [523, 126] on span "Save & Close" at bounding box center [524, 128] width 47 height 13
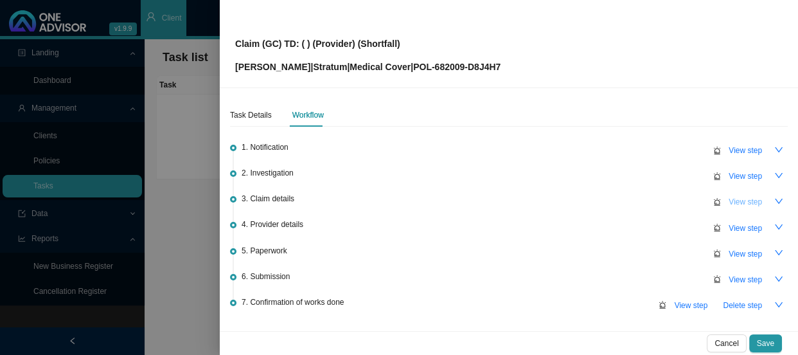
click at [729, 199] on span "View step" at bounding box center [745, 201] width 33 height 13
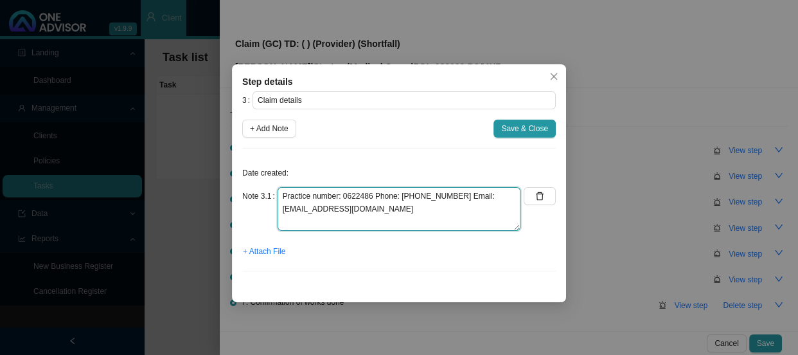
drag, startPoint x: 429, startPoint y: 205, endPoint x: 274, endPoint y: 188, distance: 156.4
click at [274, 188] on div "Note 3.1 Practice number: 0622486 Phone: [PHONE_NUMBER] Email: [EMAIL_ADDRESS][…" at bounding box center [381, 209] width 278 height 44
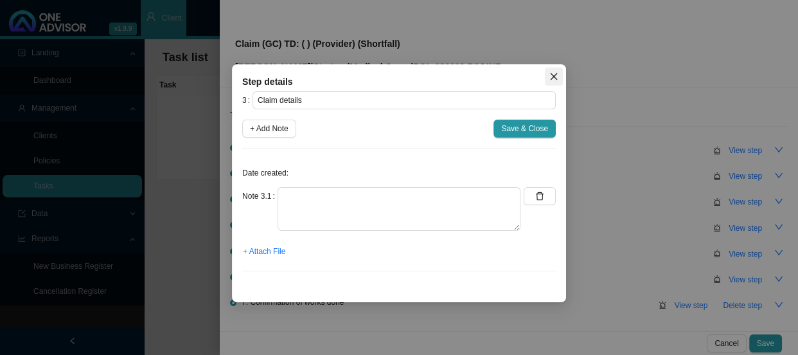
click at [554, 75] on icon "close" at bounding box center [554, 76] width 7 height 7
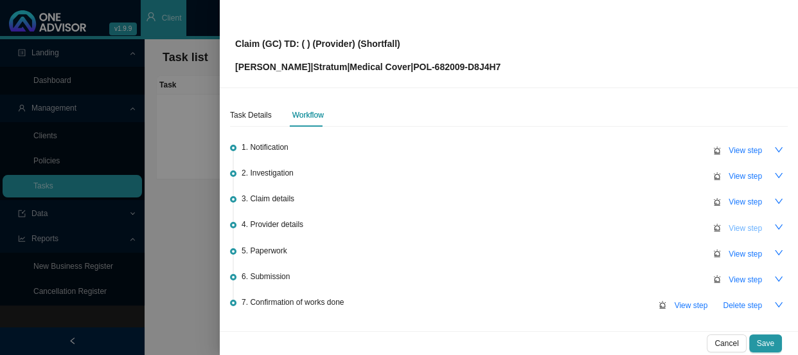
click at [729, 226] on span "View step" at bounding box center [745, 228] width 33 height 13
type input "Provider details"
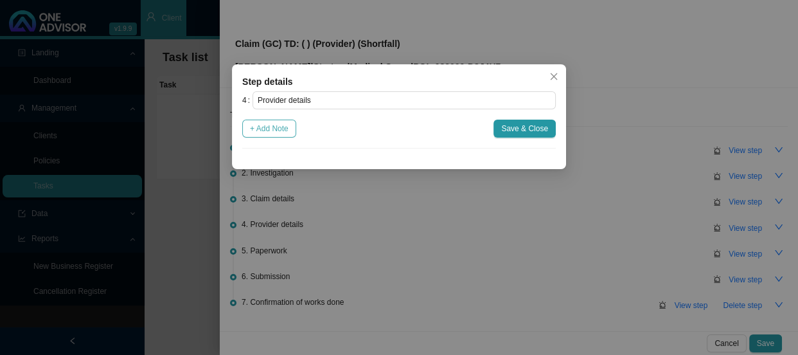
click at [274, 131] on span "+ Add Note" at bounding box center [269, 128] width 39 height 13
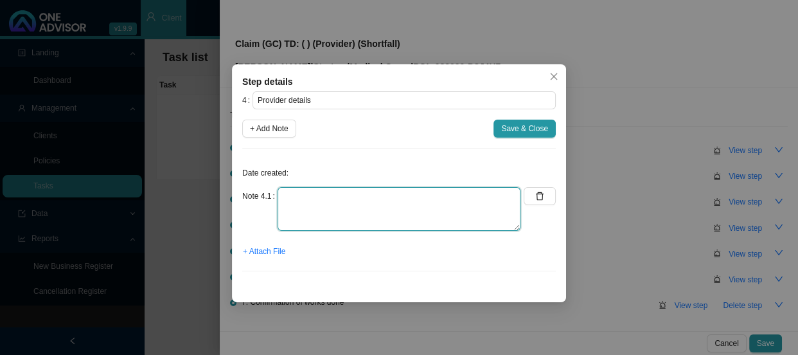
click at [321, 191] on textarea at bounding box center [399, 209] width 243 height 44
paste textarea "Practice number: 0622486 Phone: [PHONE_NUMBER] Email: [EMAIL_ADDRESS][DOMAIN_NA…"
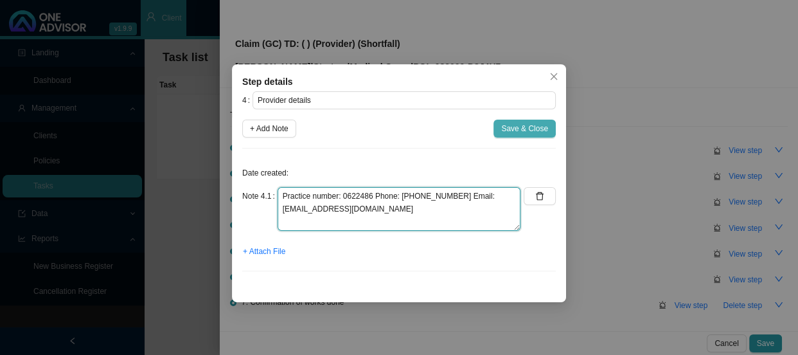
type textarea "Practice number: 0622486 Phone: [PHONE_NUMBER] Email: [EMAIL_ADDRESS][DOMAIN_NA…"
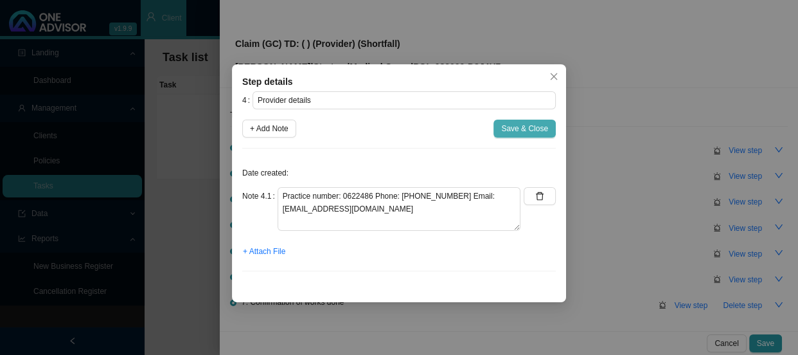
click at [524, 128] on span "Save & Close" at bounding box center [524, 128] width 47 height 13
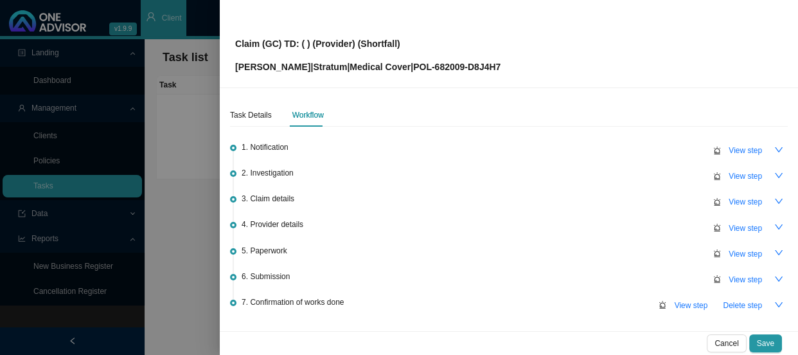
click at [265, 195] on span "3. Claim details" at bounding box center [268, 198] width 53 height 13
click at [269, 195] on span "3. Claim details" at bounding box center [268, 198] width 53 height 13
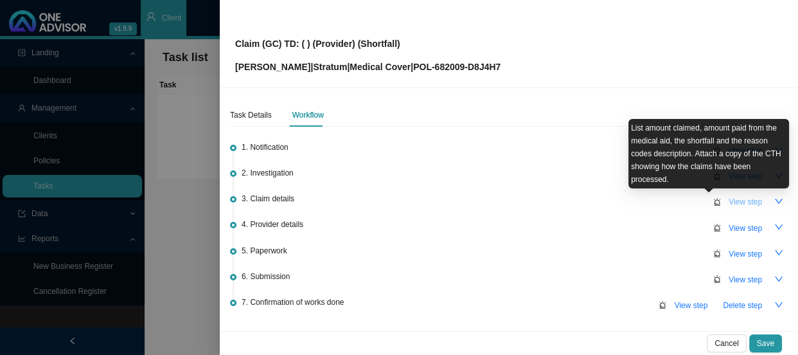
click at [729, 196] on span "View step" at bounding box center [745, 201] width 33 height 13
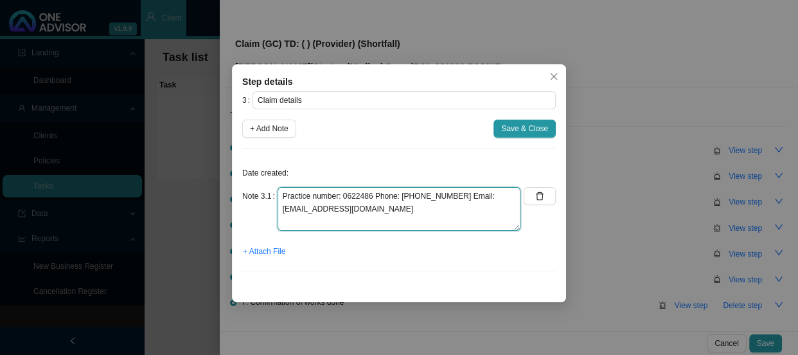
drag, startPoint x: 410, startPoint y: 205, endPoint x: 266, endPoint y: 180, distance: 146.1
click at [266, 180] on div "Date created: Note 3.1 Practice number: 0622486 Phone: [PHONE_NUMBER] Email: [E…" at bounding box center [399, 220] width 314 height 123
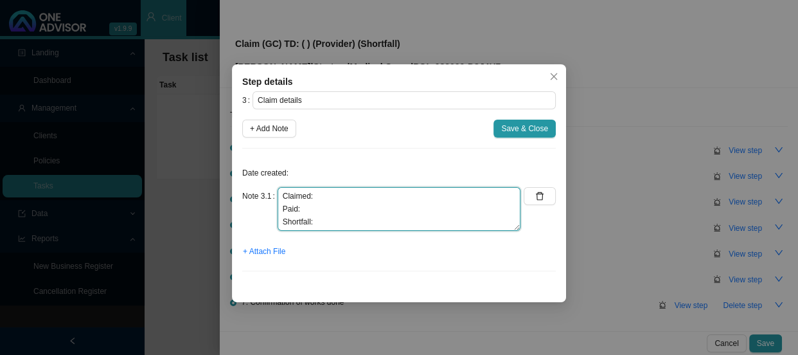
click at [331, 196] on textarea "Claimed: Paid: Shortfall:" at bounding box center [399, 209] width 243 height 44
click at [322, 204] on textarea "Claimed: R2 353.70 Paid: Shortfall:" at bounding box center [399, 209] width 243 height 44
click at [312, 206] on textarea "Claimed: R2 353.70 Paid: R1 153.70 Shortfall:" at bounding box center [399, 209] width 243 height 44
click at [326, 193] on textarea "Claimed: R2 353.70 Paid: R1,153.70 Shortfall:" at bounding box center [399, 209] width 243 height 44
click at [385, 224] on textarea "Claimed: R2,353.70 Paid: R1,153.70 Shortfall:" at bounding box center [399, 209] width 243 height 44
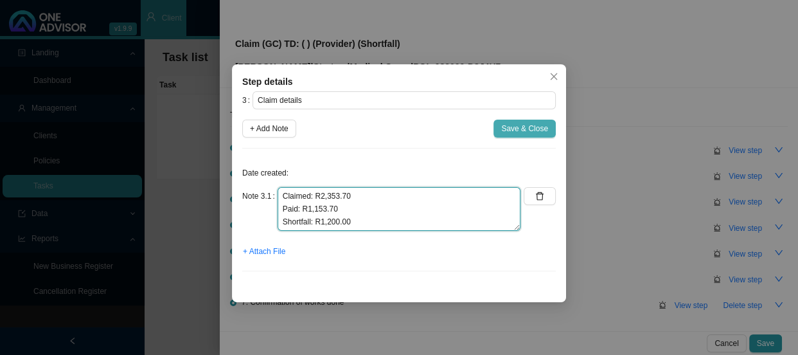
type textarea "Claimed: R2,353.70 Paid: R1,153.70 Shortfall: R1,200.00"
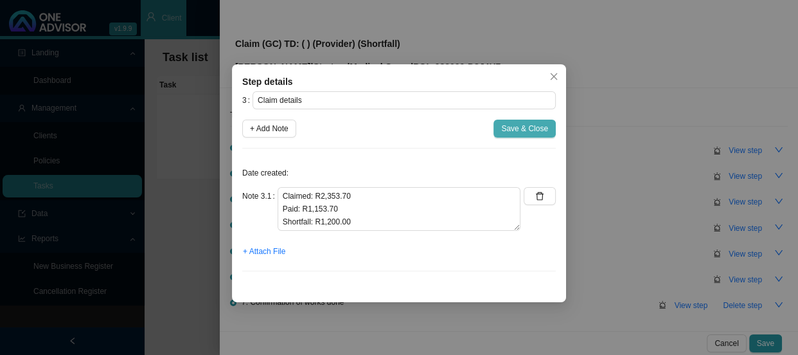
click at [532, 125] on span "Save & Close" at bounding box center [524, 128] width 47 height 13
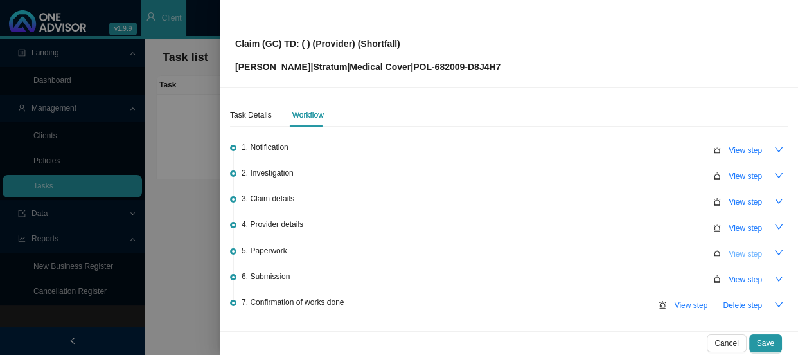
click at [742, 254] on span "View step" at bounding box center [745, 253] width 33 height 13
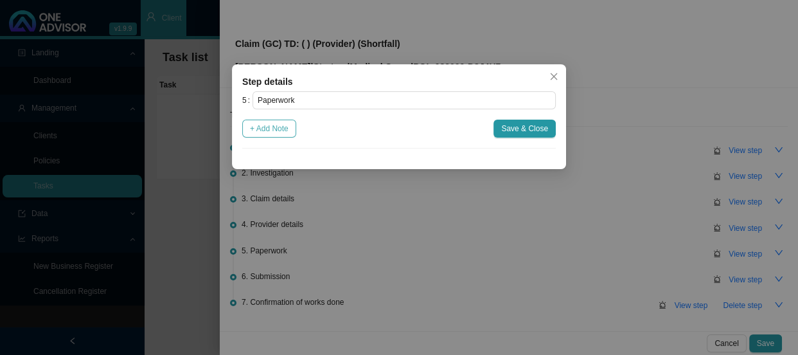
click at [277, 128] on span "+ Add Note" at bounding box center [269, 128] width 39 height 13
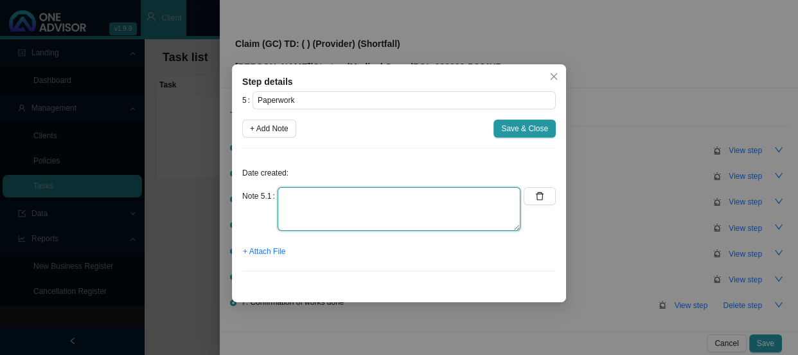
click at [297, 191] on textarea at bounding box center [399, 209] width 243 height 44
type textarea "r"
click at [315, 193] on textarea "Received nvoice for [PERSON_NAME]" at bounding box center [399, 209] width 243 height 44
click at [375, 195] on textarea "Received invoice for [PERSON_NAME]" at bounding box center [399, 209] width 243 height 44
type textarea "Received invoice for [PERSON_NAME]"
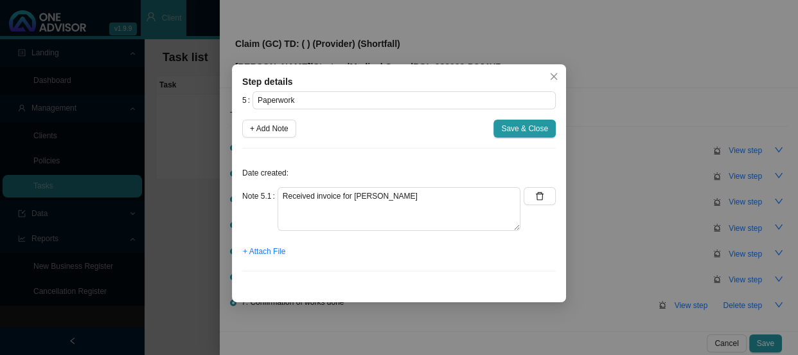
click at [355, 243] on div "+ Attach File" at bounding box center [399, 251] width 314 height 18
click at [276, 252] on span "+ Attach File" at bounding box center [264, 251] width 42 height 13
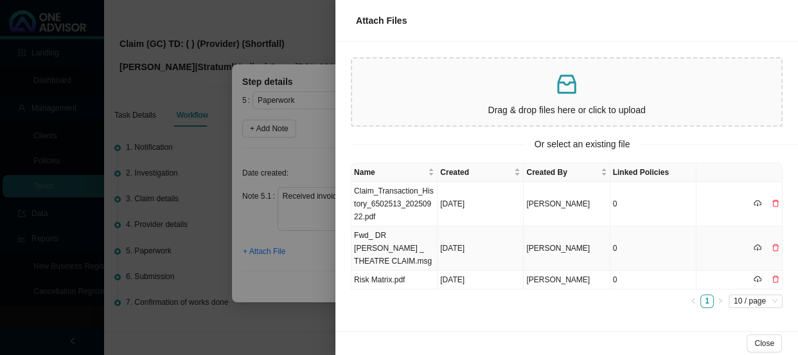
click at [407, 251] on td "Fwd_ DR [PERSON_NAME] _ THEATRE CLAIM.msg" at bounding box center [394, 248] width 86 height 44
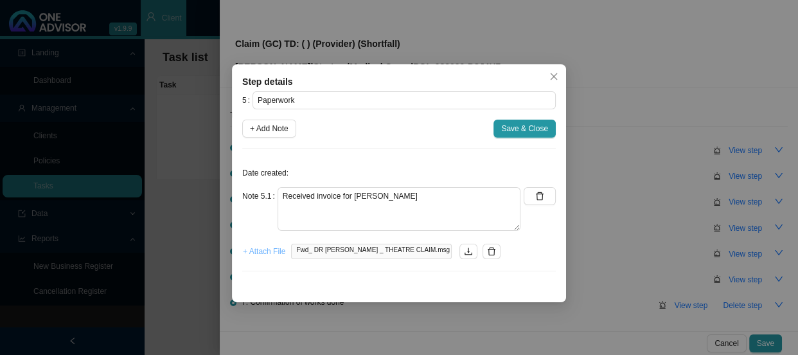
click at [269, 258] on button "+ Attach File" at bounding box center [264, 251] width 44 height 18
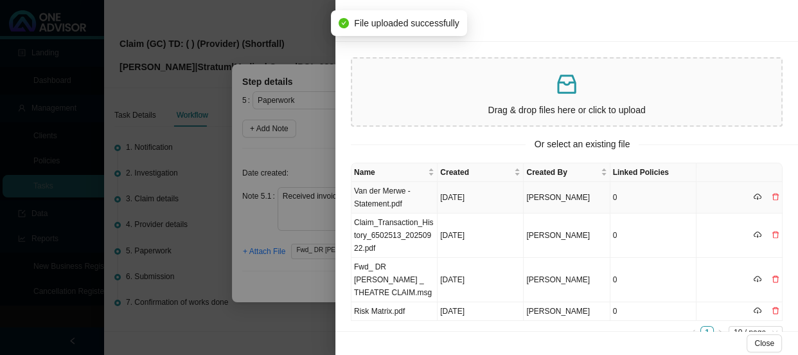
click at [392, 193] on td "Van der Merwe - Statement.pdf" at bounding box center [394, 197] width 86 height 31
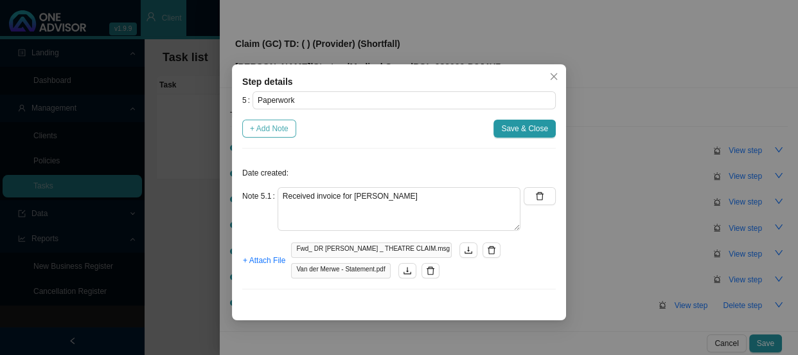
click at [271, 130] on span "+ Add Note" at bounding box center [269, 128] width 39 height 13
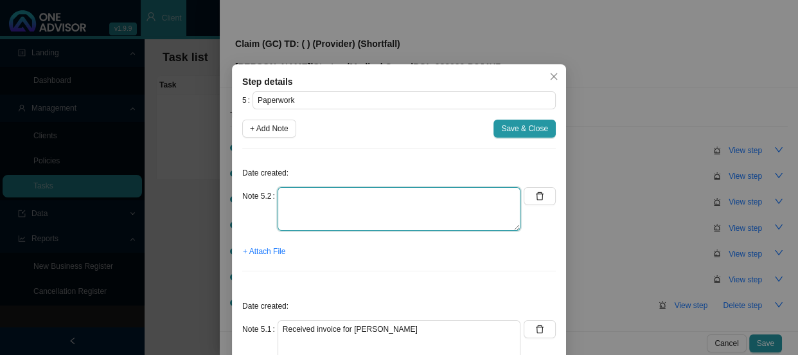
click at [303, 197] on textarea at bounding box center [399, 209] width 243 height 44
type textarea "CTH"
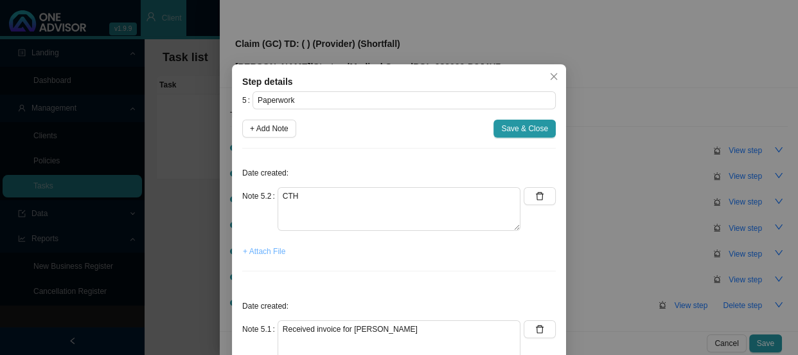
click at [270, 249] on span "+ Attach File" at bounding box center [264, 251] width 42 height 13
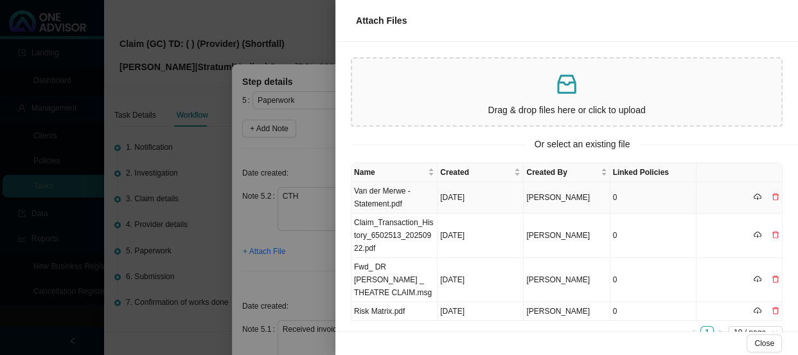
click at [382, 197] on td "Van der Merwe - Statement.pdf" at bounding box center [394, 197] width 86 height 31
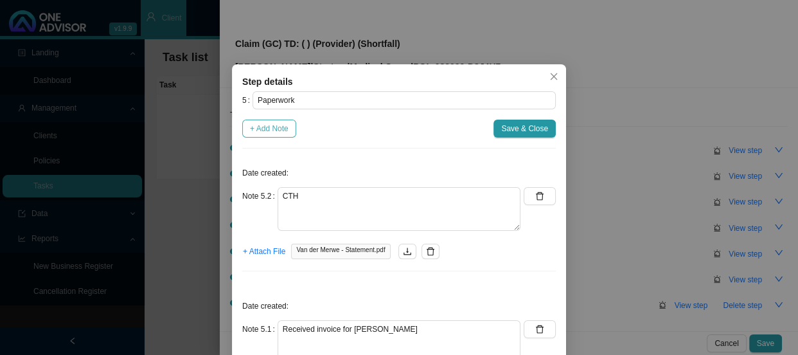
click at [268, 130] on span "+ Add Note" at bounding box center [269, 128] width 39 height 13
type textarea "CTH"
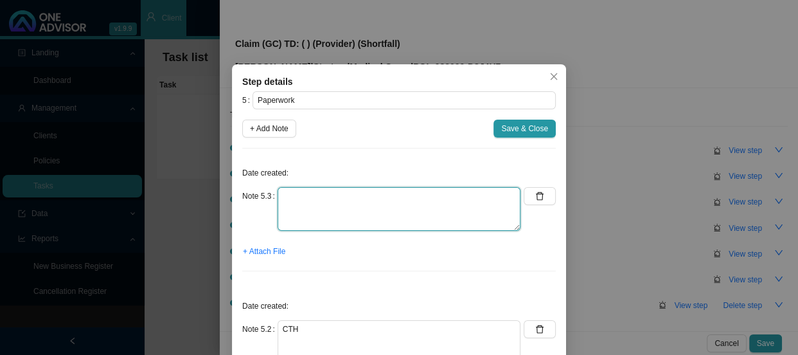
click at [294, 193] on textarea at bounding box center [399, 209] width 243 height 44
type textarea "h"
click at [290, 194] on textarea at bounding box center [399, 209] width 243 height 44
type textarea "e"
click at [301, 197] on textarea "[GEOGRAPHIC_DATA]" at bounding box center [399, 209] width 243 height 44
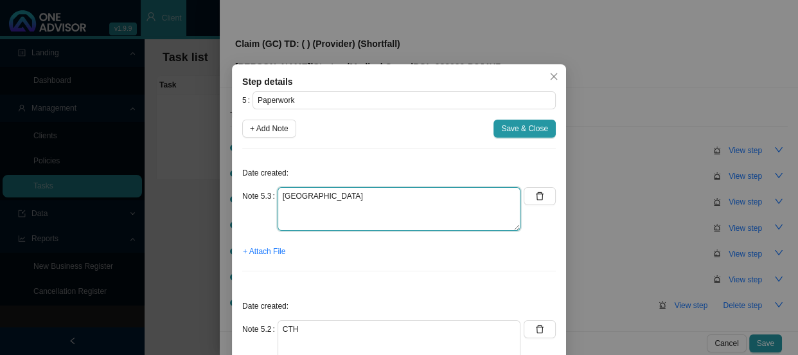
click at [371, 197] on textarea "[GEOGRAPHIC_DATA]" at bounding box center [399, 209] width 243 height 44
type textarea "Edge Day Hospital account"
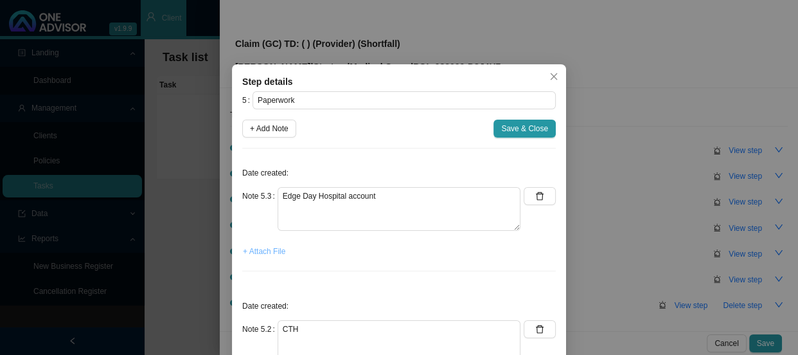
click at [274, 250] on span "+ Attach File" at bounding box center [264, 251] width 42 height 13
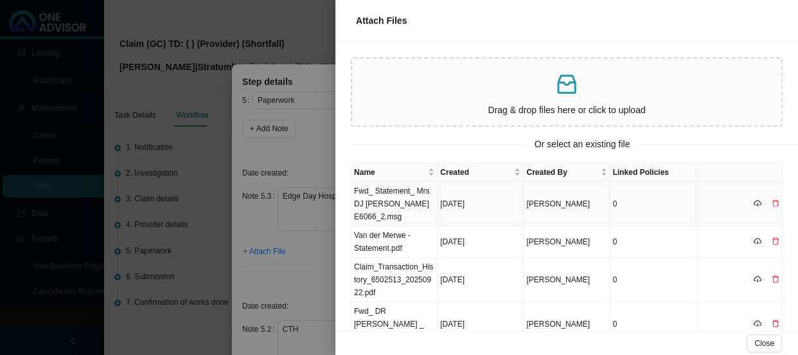
click at [403, 196] on td "Fwd_ Statement_ Mrs DJ [PERSON_NAME] E6066_2.msg" at bounding box center [394, 204] width 86 height 44
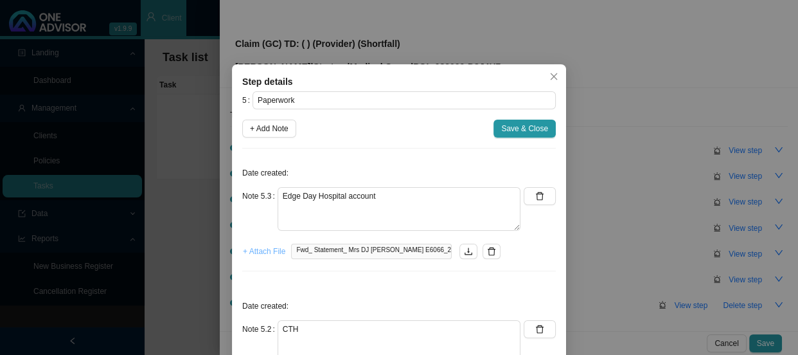
click at [247, 253] on span "+ Attach File" at bounding box center [264, 251] width 42 height 13
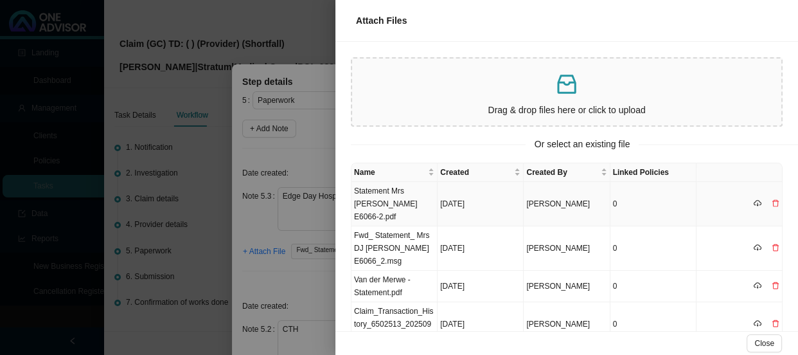
click at [398, 196] on td "Statement Mrs [PERSON_NAME] E6066-2.pdf" at bounding box center [394, 204] width 86 height 44
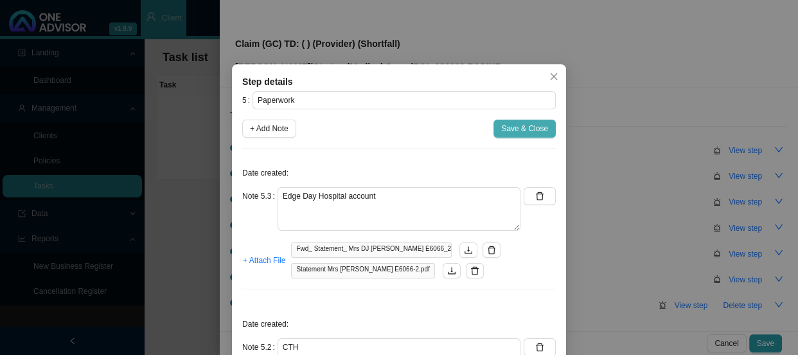
click at [533, 128] on span "Save & Close" at bounding box center [524, 128] width 47 height 13
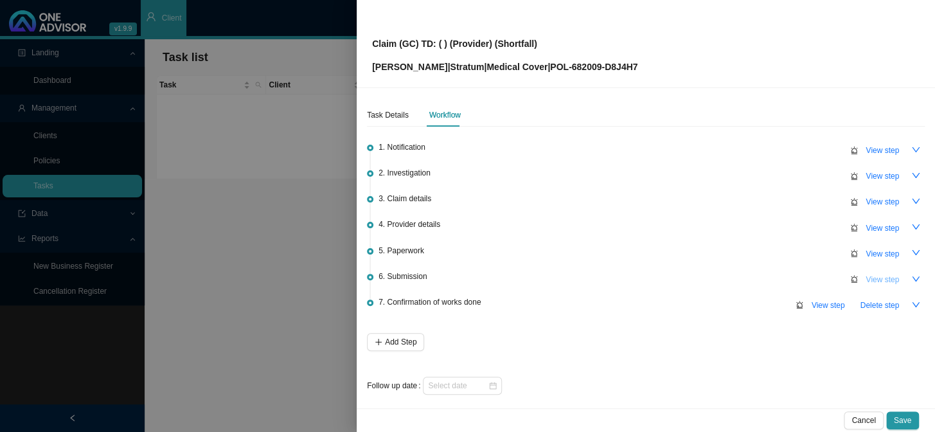
click at [797, 278] on button "View step" at bounding box center [882, 279] width 49 height 18
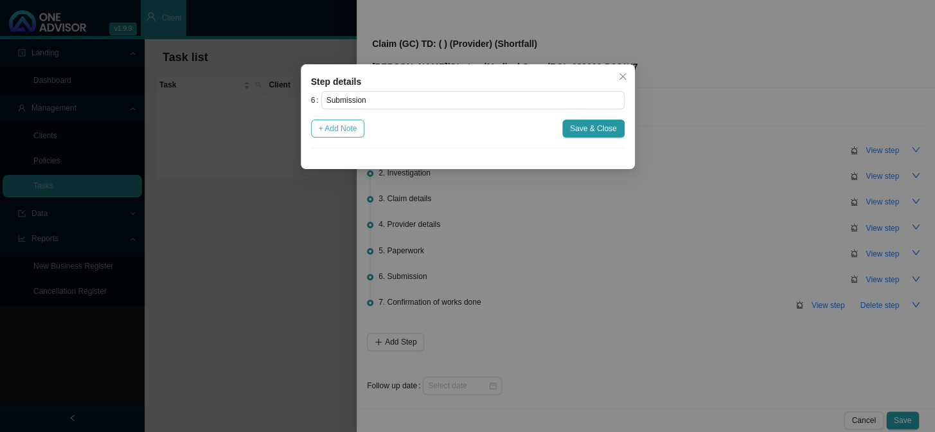
click at [337, 133] on span "+ Add Note" at bounding box center [338, 128] width 39 height 13
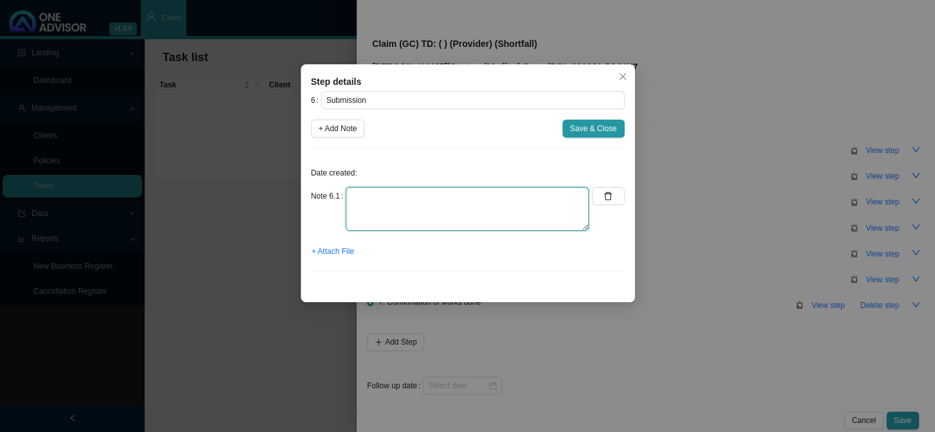
click at [387, 197] on textarea at bounding box center [467, 209] width 243 height 44
click at [418, 196] on textarea "Submitted claim to stratum" at bounding box center [467, 209] width 243 height 44
type textarea "Submitted claim to Stratum"
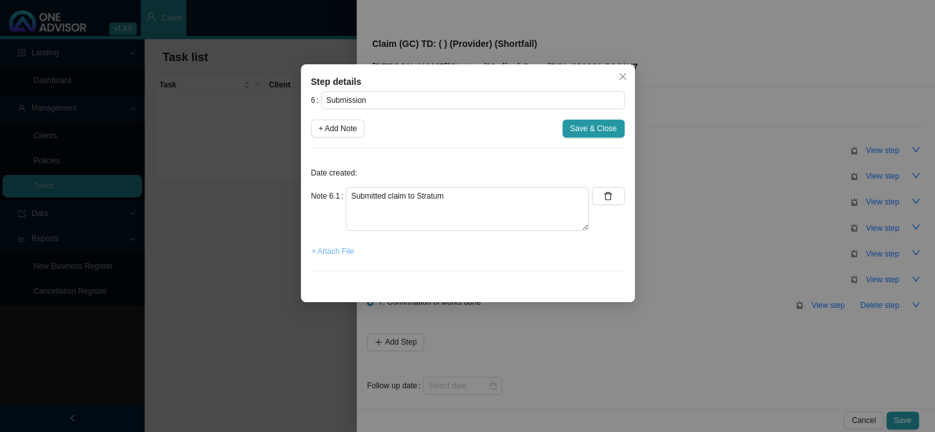
click at [341, 254] on span "+ Attach File" at bounding box center [333, 251] width 42 height 13
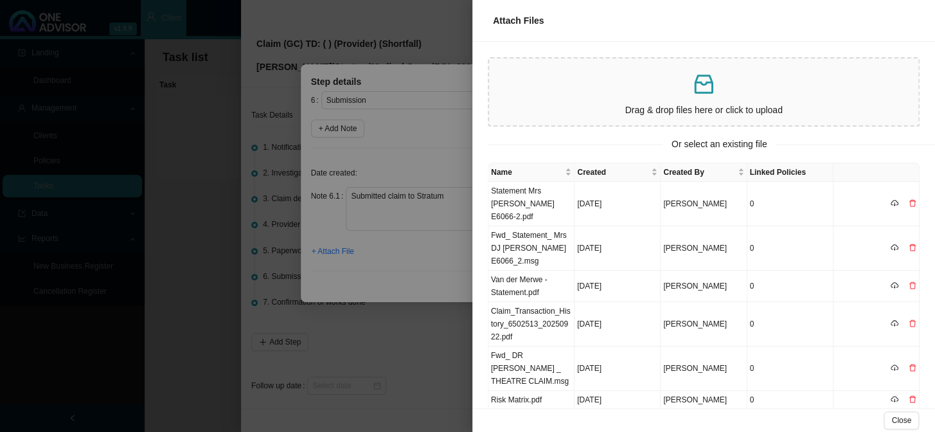
click at [457, 170] on div at bounding box center [467, 216] width 935 height 432
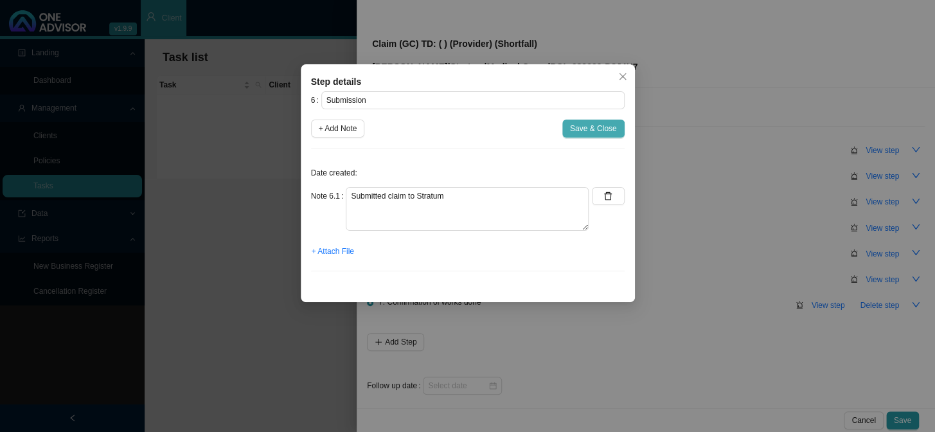
click at [589, 127] on span "Save & Close" at bounding box center [593, 128] width 47 height 13
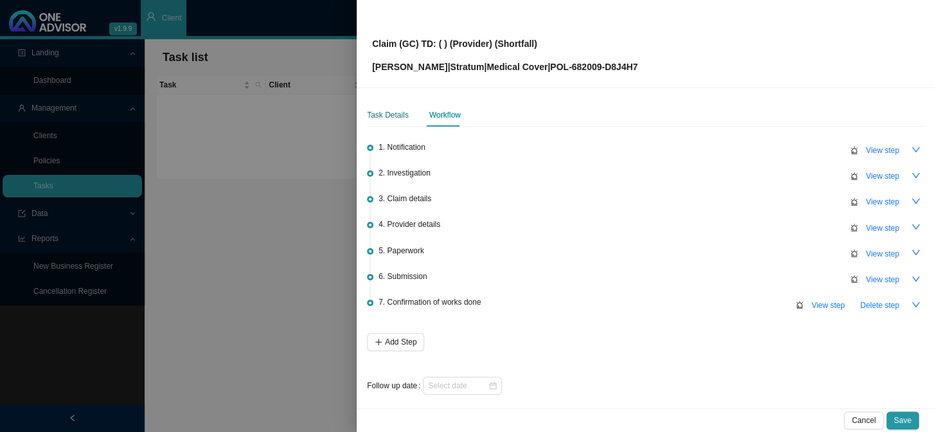
click at [379, 113] on div "Task Details" at bounding box center [388, 115] width 42 height 13
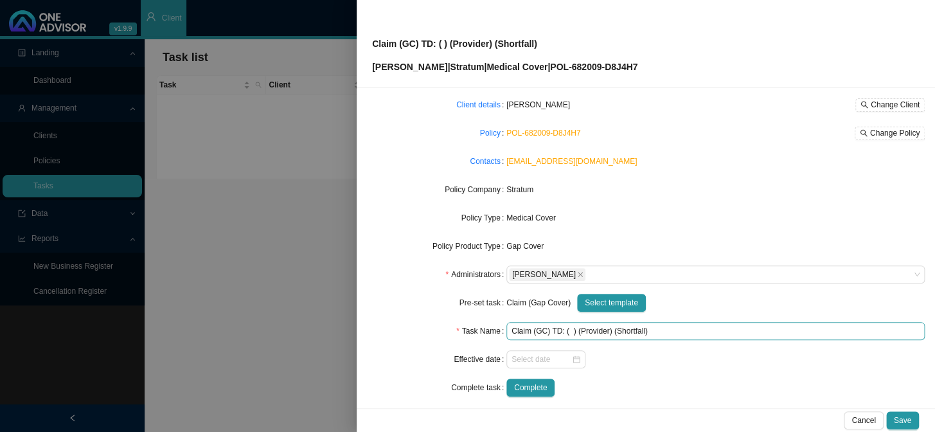
scroll to position [73, 0]
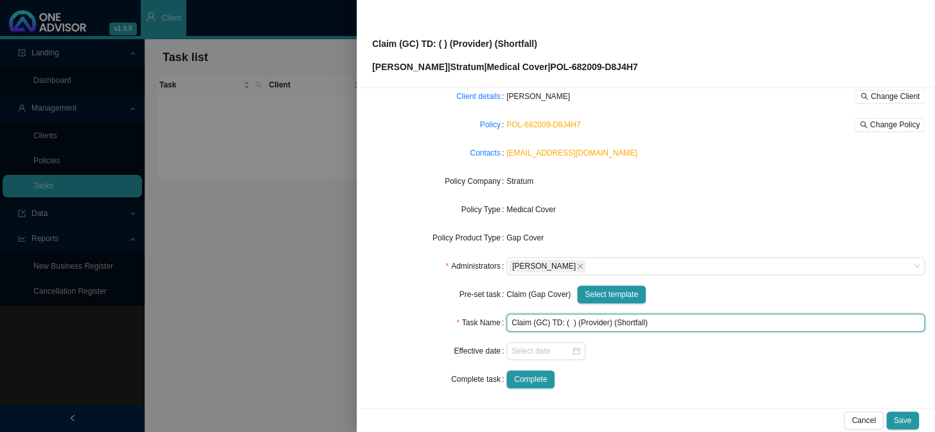
click at [566, 321] on input "Claim (GC) TD: ( ) (Provider) (Shortfall)" at bounding box center [715, 323] width 418 height 18
click at [628, 323] on input "Claim (GC) TD: ([DATE]) (Provider) (Shortfall)" at bounding box center [715, 323] width 418 height 18
click at [693, 319] on input "Claim (GC) TD: ([DATE]) (Dr [PERSON_NAME]) (Shortfall)" at bounding box center [715, 323] width 418 height 18
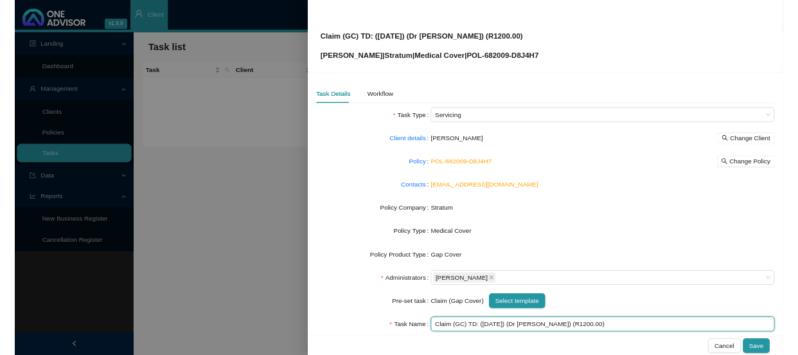
scroll to position [0, 0]
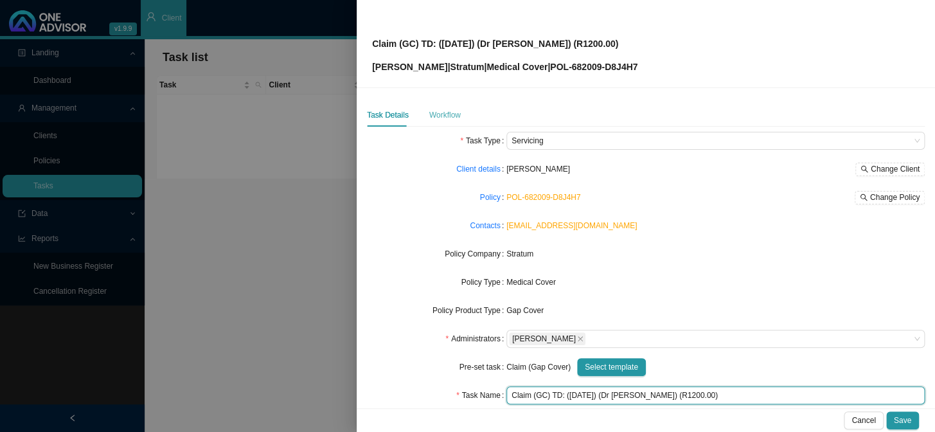
type input "Claim (GC) TD: ([DATE]) (Dr [PERSON_NAME]) (R1200.00)"
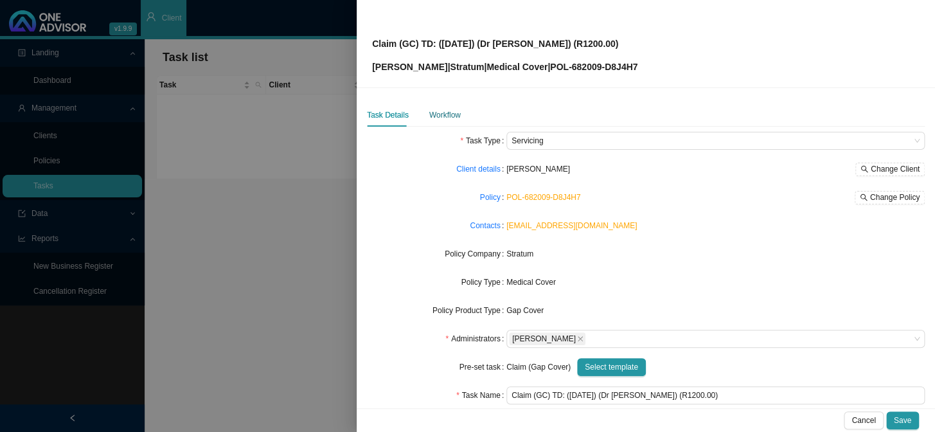
click at [432, 116] on div "Workflow" at bounding box center [444, 115] width 31 height 13
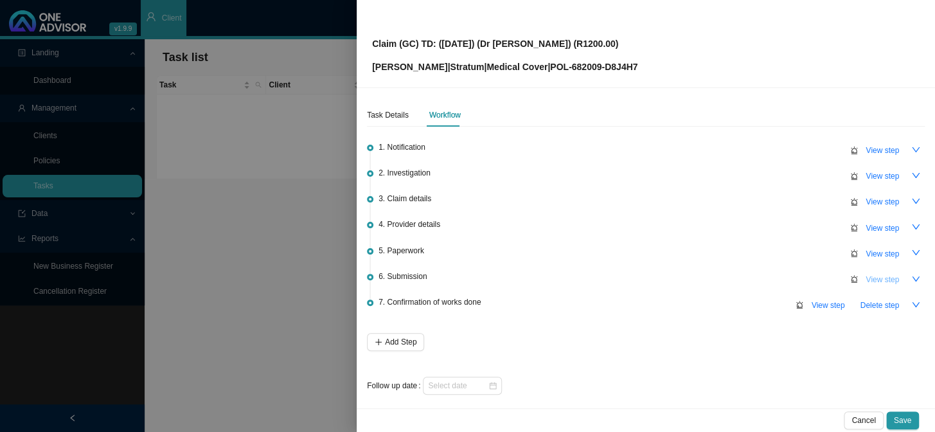
click at [797, 277] on span "View step" at bounding box center [881, 279] width 33 height 13
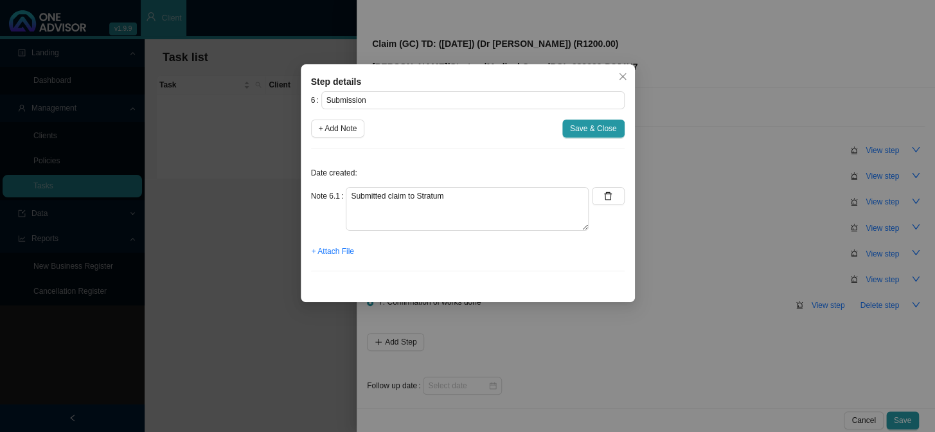
click at [705, 213] on div "Step details 6 Submission + Add Note Save & Close Date created: Note 6.1 Submit…" at bounding box center [467, 216] width 935 height 432
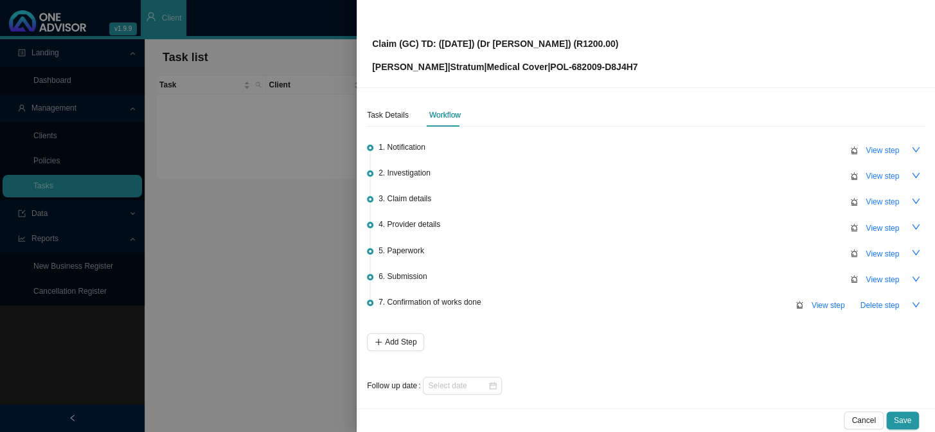
click at [624, 42] on p "Claim (GC) TD: ([DATE]) (Dr [PERSON_NAME]) (R1200.00)" at bounding box center [504, 44] width 265 height 14
drag, startPoint x: 624, startPoint y: 42, endPoint x: 420, endPoint y: 44, distance: 204.3
click at [420, 44] on p "Claim (GC) TD: ([DATE]) (Dr [PERSON_NAME]) (R1200.00)" at bounding box center [504, 44] width 265 height 14
copy p "TD: ([DATE]) (Dr [PERSON_NAME]) (R1200.00)"
click at [728, 207] on div "3. Claim details View step" at bounding box center [651, 200] width 546 height 19
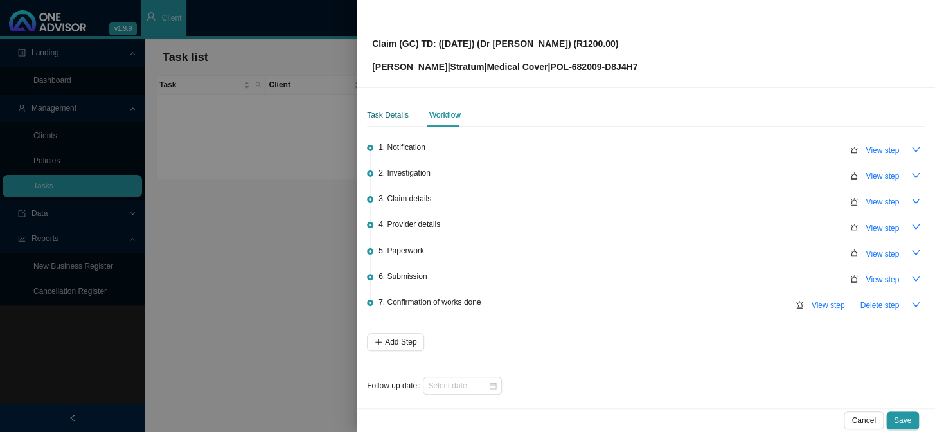
click at [381, 114] on div "Task Details" at bounding box center [388, 115] width 42 height 13
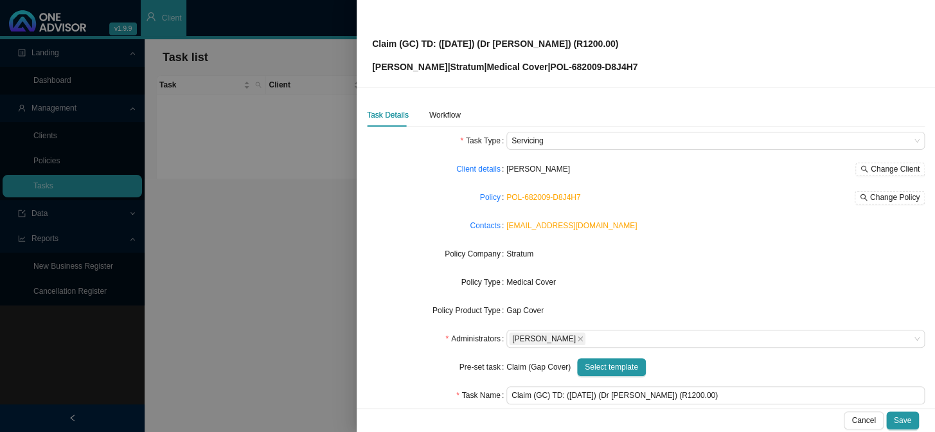
click at [632, 63] on p "[PERSON_NAME] Merwe | Stratum | Medical Cover | POL-682009-D8J4H7" at bounding box center [504, 67] width 265 height 14
click at [628, 64] on p "[PERSON_NAME] Merwe | Stratum | Medical Cover | POL-682009-D8J4H7" at bounding box center [504, 67] width 265 height 14
click at [797, 196] on span "Change Policy" at bounding box center [894, 197] width 49 height 13
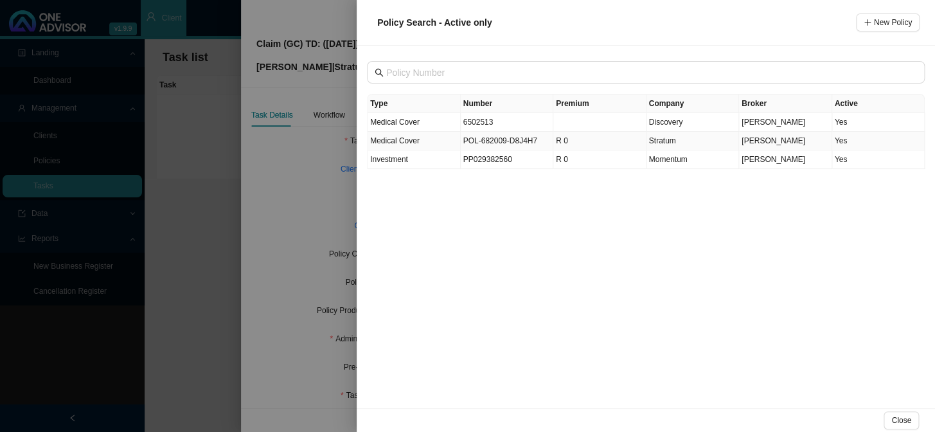
click at [481, 144] on td "POL-682009-D8J4H7" at bounding box center [507, 141] width 93 height 19
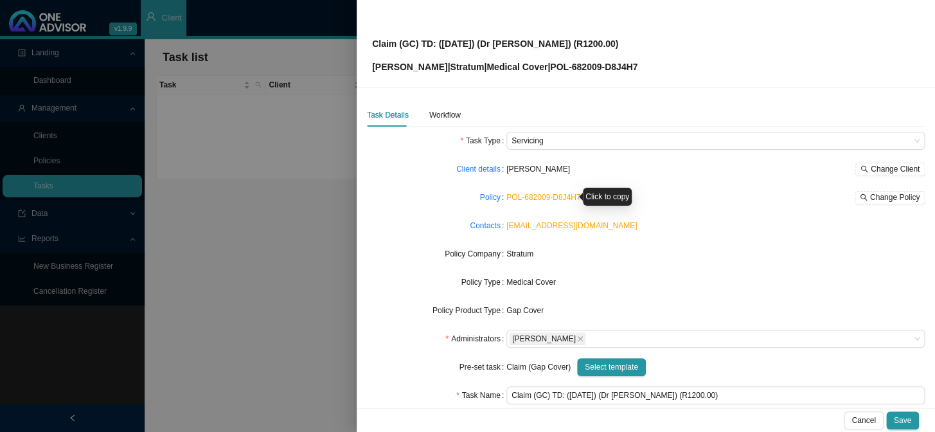
click at [517, 200] on link "POL-682009-D8J4H7" at bounding box center [543, 197] width 74 height 9
click at [487, 199] on link "Policy" at bounding box center [490, 197] width 21 height 13
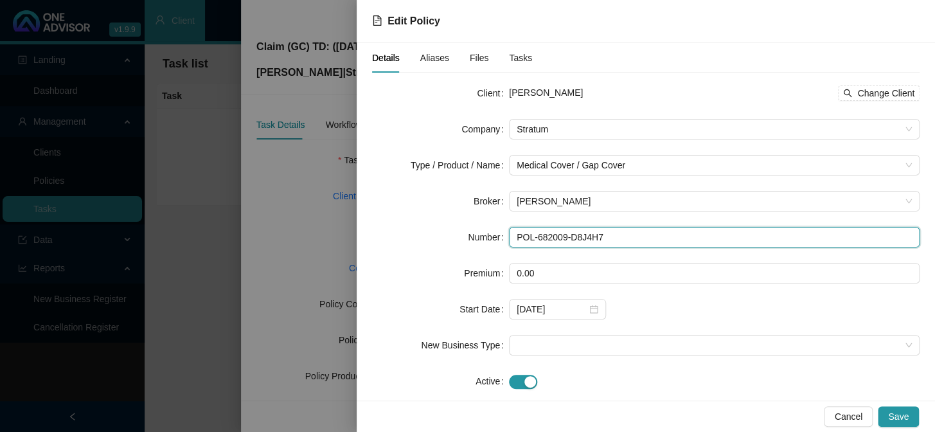
drag, startPoint x: 603, startPoint y: 229, endPoint x: 563, endPoint y: 231, distance: 39.9
click at [563, 231] on input "POL-682009-D8J4H7" at bounding box center [714, 237] width 411 height 21
type input "POL-682009"
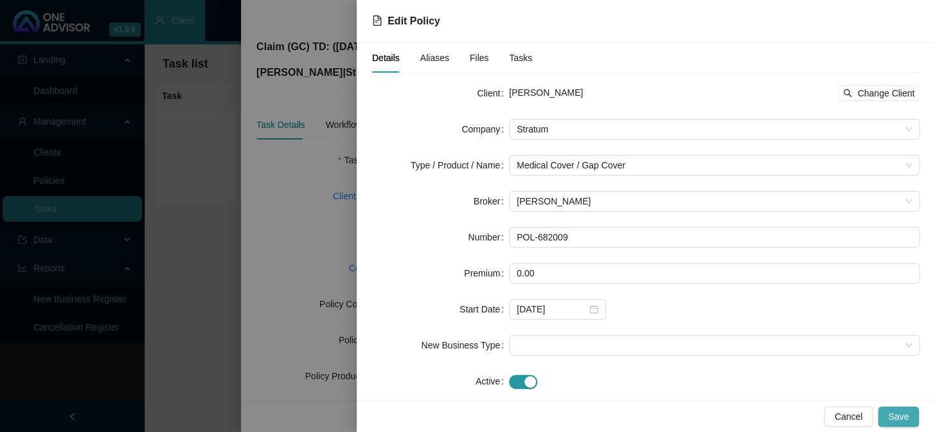
click at [797, 354] on span "Save" at bounding box center [898, 416] width 21 height 14
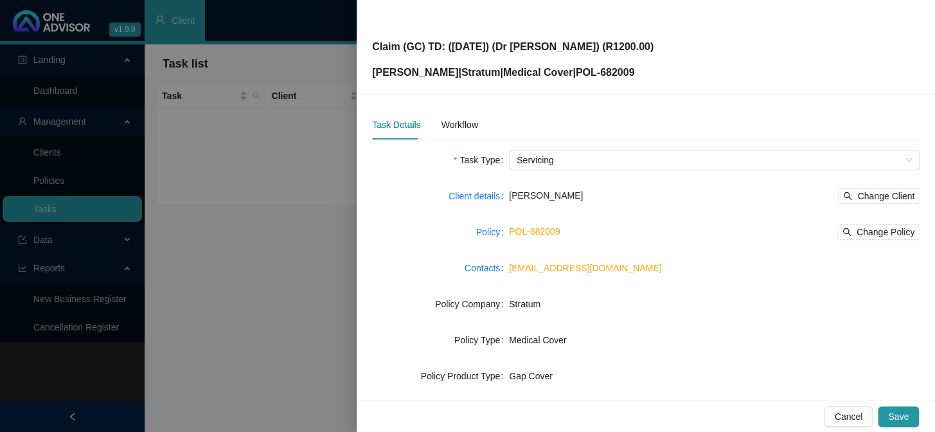
click at [653, 70] on p "[PERSON_NAME] | Stratum | Medical Cover | POL-682009" at bounding box center [512, 72] width 281 height 15
drag, startPoint x: 664, startPoint y: 70, endPoint x: 612, endPoint y: 66, distance: 52.2
click at [612, 66] on p "[PERSON_NAME] | Stratum | Medical Cover | POL-682009" at bounding box center [512, 72] width 281 height 15
copy p "POL-682009"
click at [451, 121] on div "Workflow" at bounding box center [459, 125] width 37 height 14
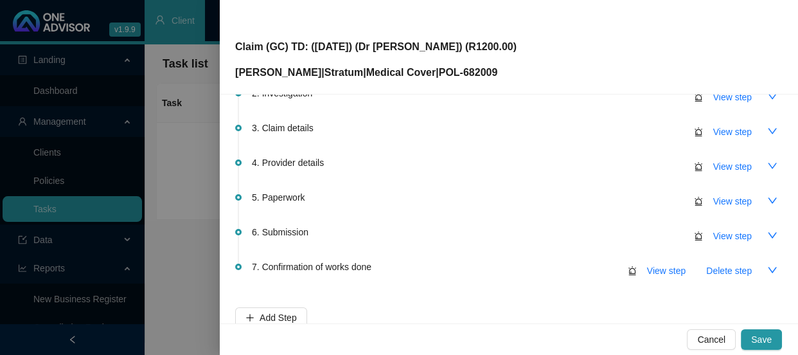
scroll to position [116, 0]
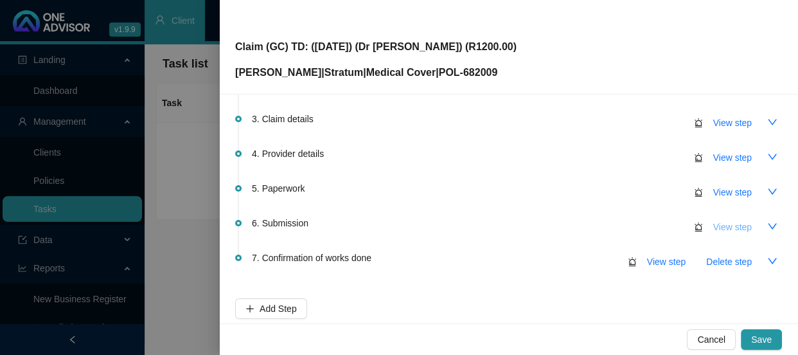
click at [723, 228] on span "View step" at bounding box center [732, 227] width 39 height 14
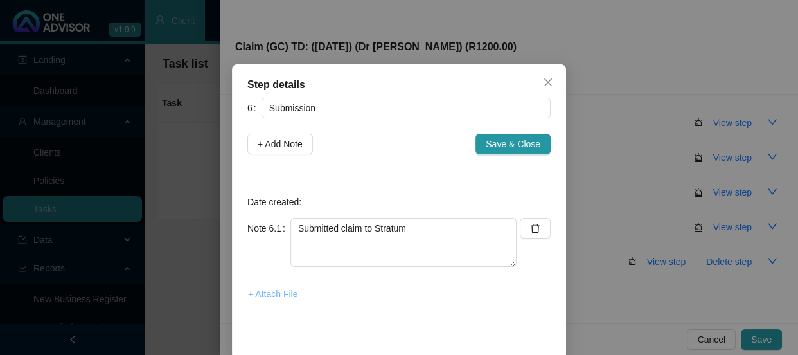
click at [272, 290] on span "+ Attach File" at bounding box center [272, 294] width 49 height 14
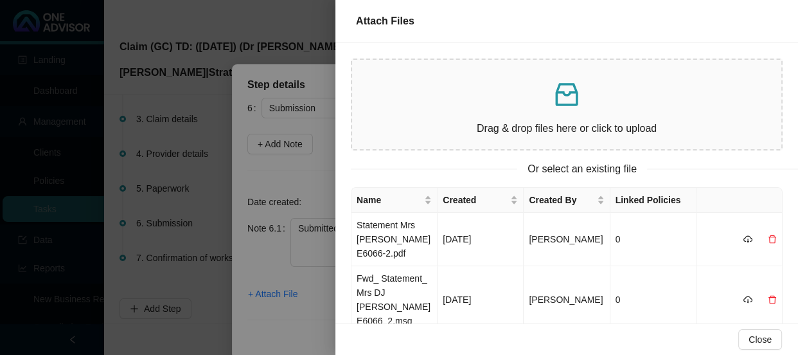
click at [272, 145] on div at bounding box center [399, 177] width 798 height 355
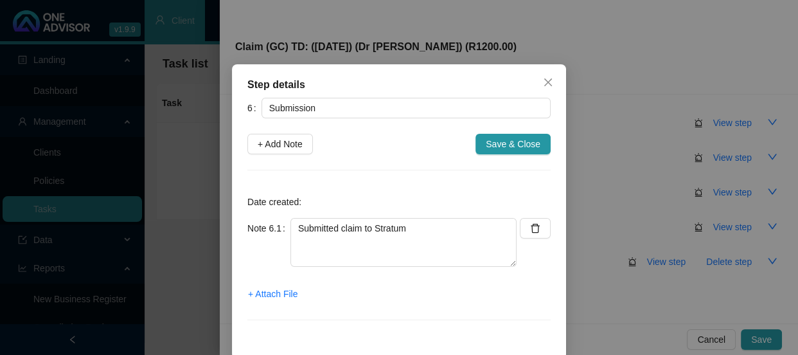
click at [272, 145] on span "+ Add Note" at bounding box center [280, 144] width 45 height 14
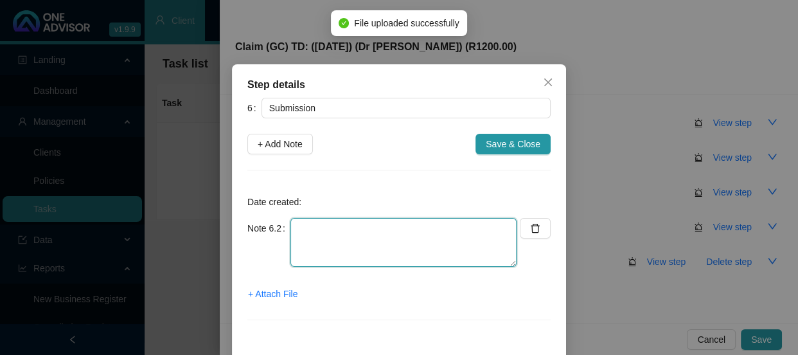
drag, startPoint x: 314, startPoint y: 218, endPoint x: 314, endPoint y: 227, distance: 9.0
click at [314, 218] on textarea at bounding box center [403, 242] width 226 height 49
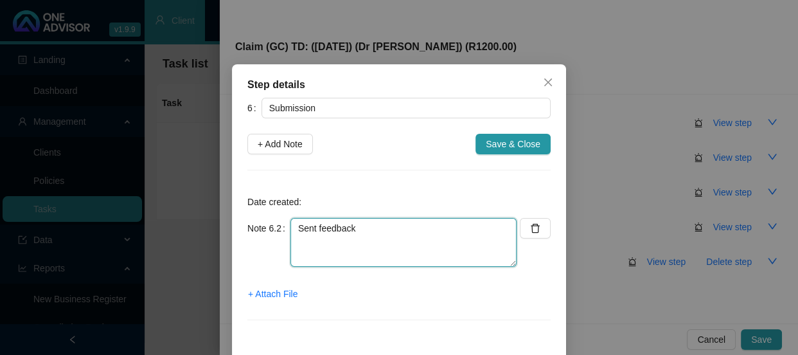
type textarea "Sent feedback"
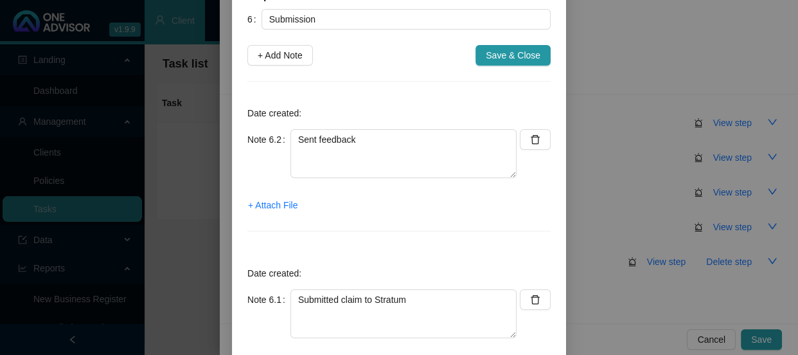
scroll to position [179, 0]
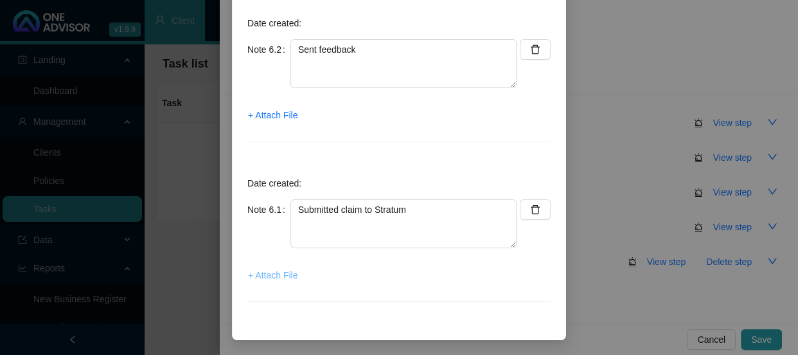
click at [279, 279] on span "+ Attach File" at bounding box center [272, 275] width 49 height 14
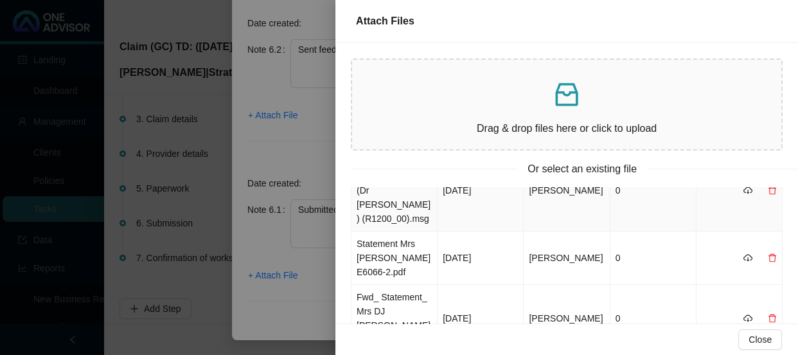
scroll to position [0, 0]
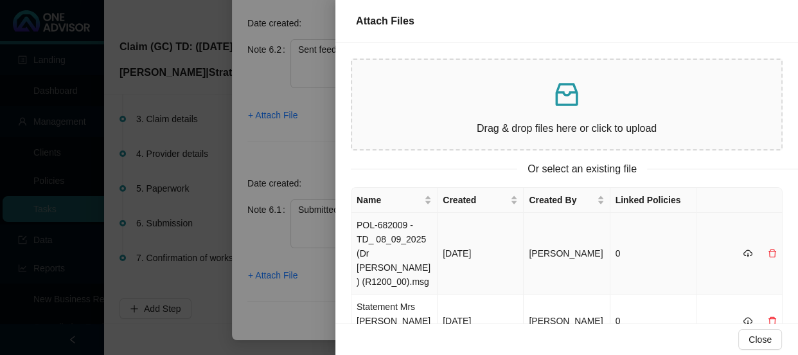
click at [407, 251] on td "POL-682009 - TD_ 08_09_2025 (Dr [PERSON_NAME]) (R1200_00).msg" at bounding box center [394, 254] width 86 height 82
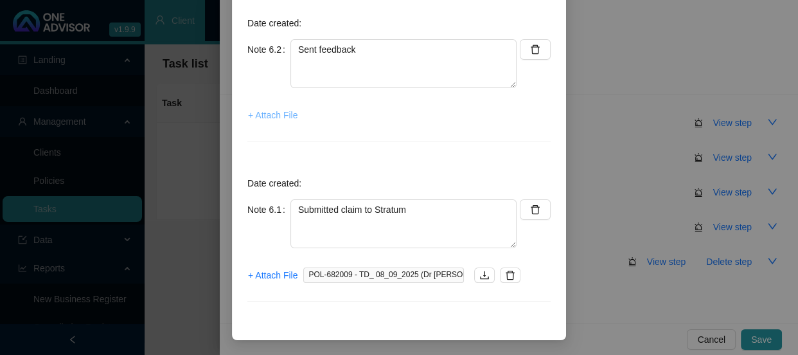
click at [262, 116] on span "+ Attach File" at bounding box center [272, 115] width 49 height 14
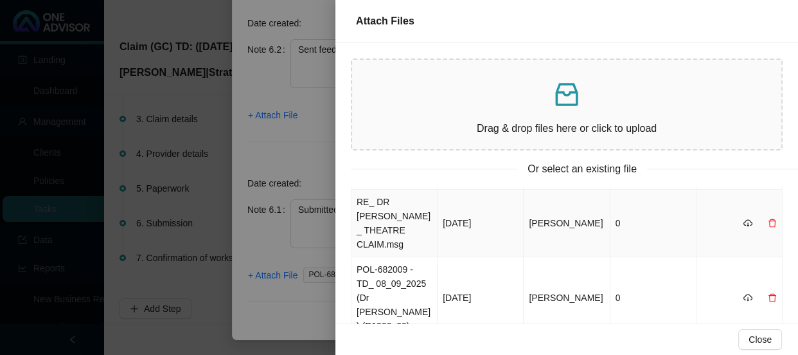
scroll to position [58, 0]
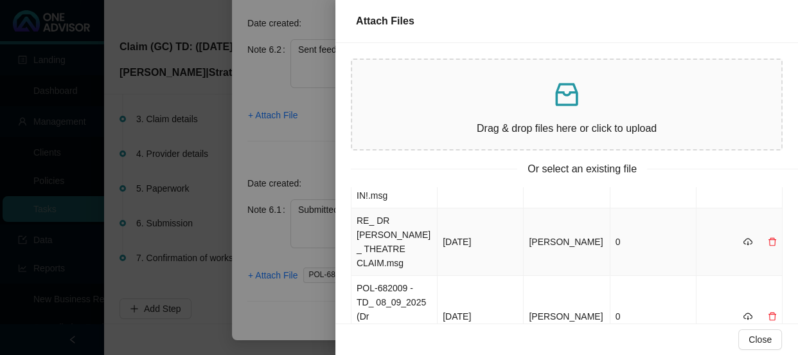
click at [396, 240] on td "RE_ DR [PERSON_NAME] _ THEATRE CLAIM.msg" at bounding box center [394, 241] width 86 height 67
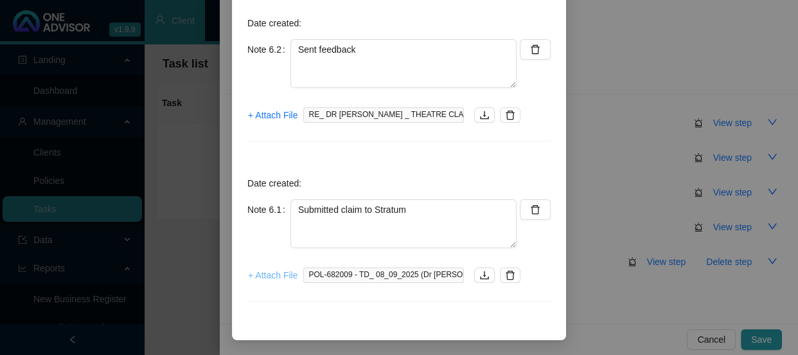
click at [254, 276] on span "+ Attach File" at bounding box center [272, 275] width 49 height 14
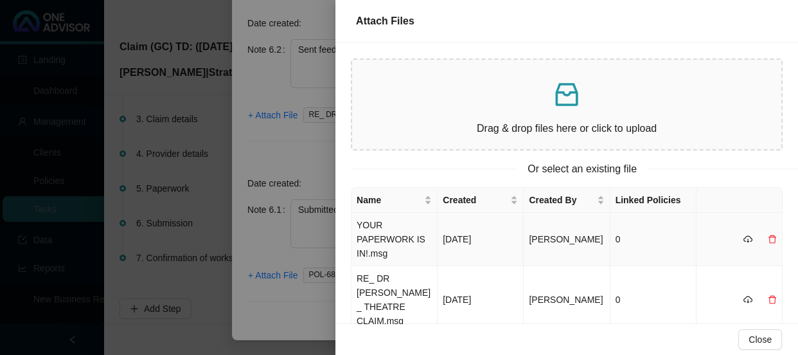
click at [402, 233] on td "YOUR PAPERWORK IS IN!.msg" at bounding box center [394, 239] width 86 height 53
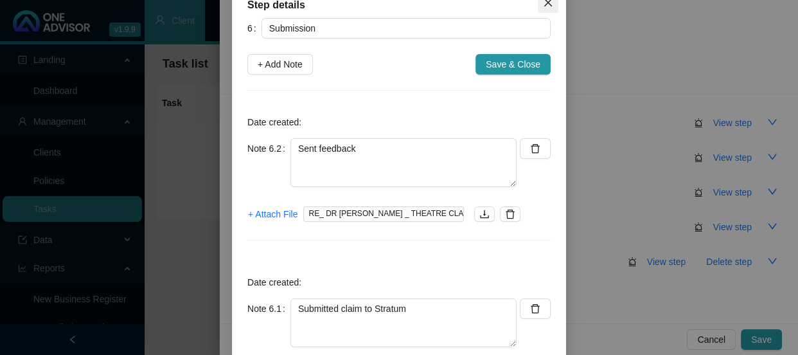
scroll to position [0, 0]
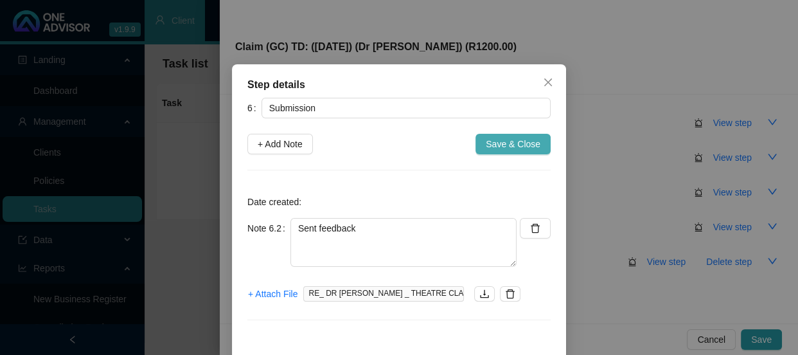
click at [520, 147] on span "Save & Close" at bounding box center [513, 144] width 55 height 14
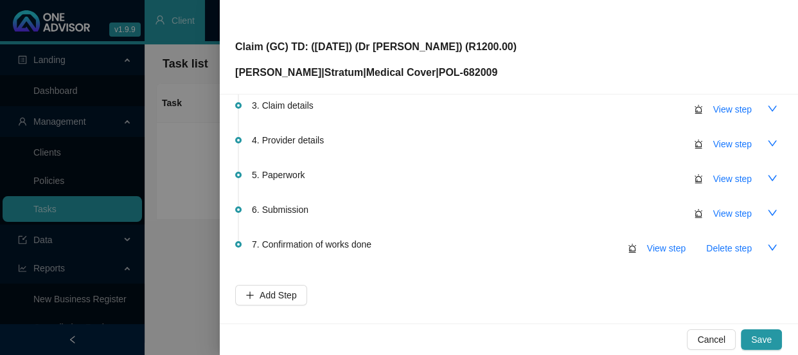
scroll to position [187, 0]
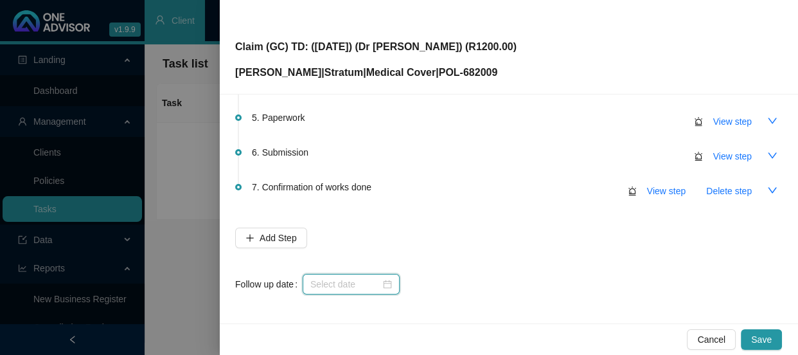
click at [362, 278] on input at bounding box center [345, 284] width 70 height 14
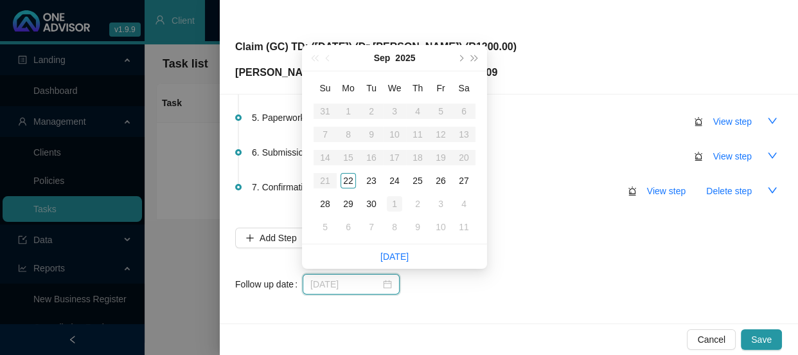
type input "[DATE]"
click at [396, 206] on div "1" at bounding box center [394, 203] width 15 height 15
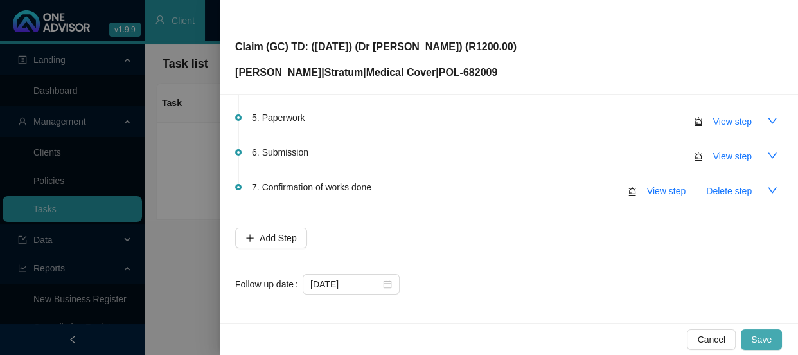
click at [763, 337] on span "Save" at bounding box center [761, 339] width 21 height 14
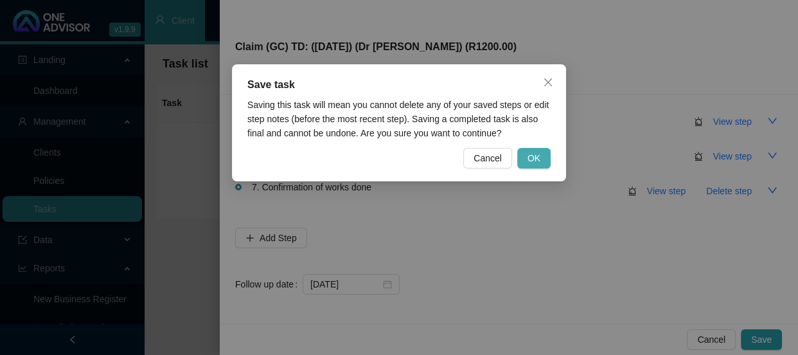
click at [538, 157] on span "OK" at bounding box center [533, 158] width 13 height 14
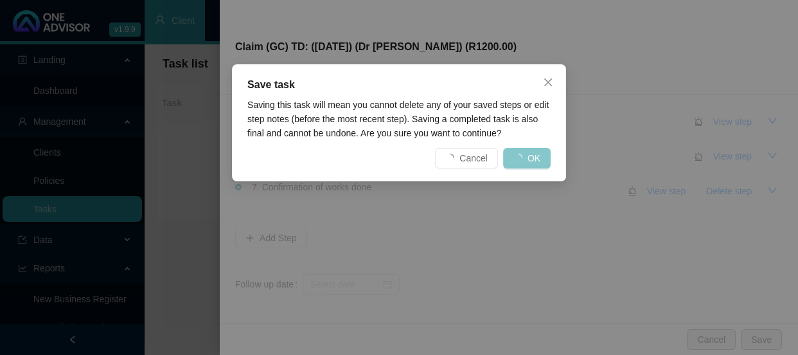
scroll to position [0, 0]
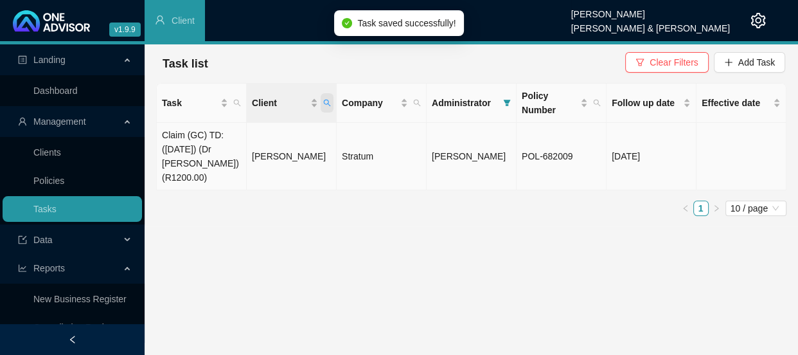
click at [329, 103] on icon "search" at bounding box center [327, 103] width 8 height 8
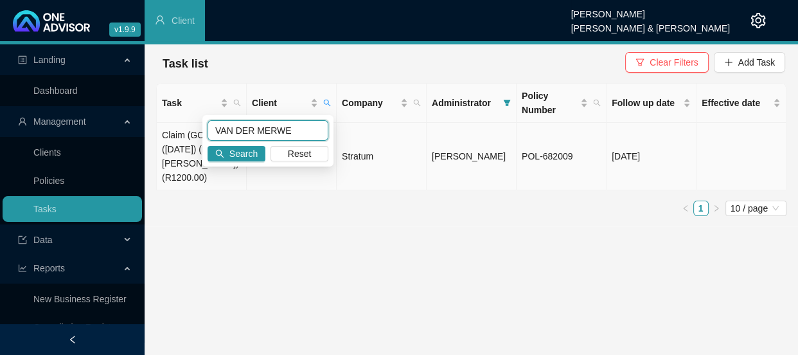
drag, startPoint x: 239, startPoint y: 126, endPoint x: 160, endPoint y: 126, distance: 79.0
click at [160, 126] on body "v1.9.9 [PERSON_NAME] [PERSON_NAME] & [PERSON_NAME] Client Landing Dashboard Man…" at bounding box center [399, 177] width 798 height 355
type input "woodhead"
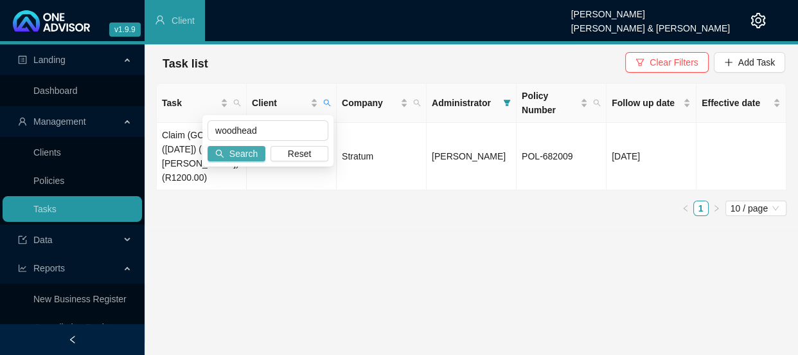
click at [245, 152] on span "Search" at bounding box center [243, 153] width 28 height 14
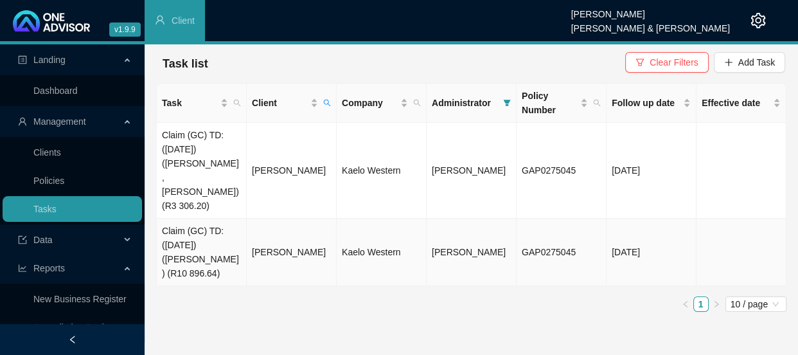
click at [285, 221] on td "[PERSON_NAME]" at bounding box center [292, 251] width 90 height 67
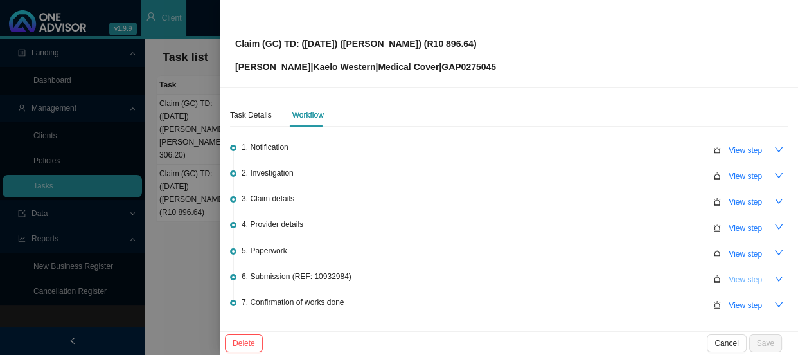
click at [732, 279] on span "View step" at bounding box center [745, 279] width 33 height 13
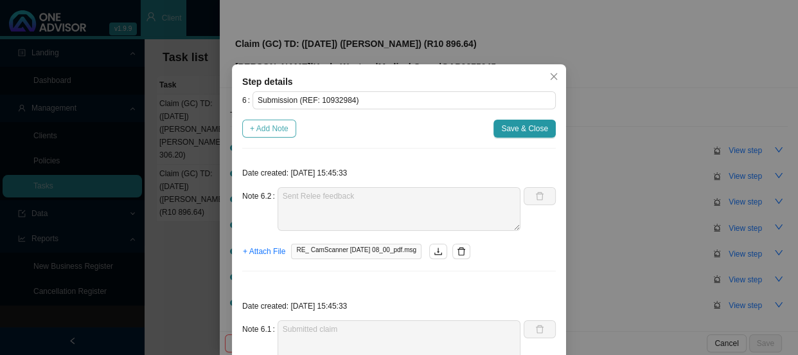
click at [263, 131] on span "+ Add Note" at bounding box center [269, 128] width 39 height 13
type textarea "Sent Relee feedback"
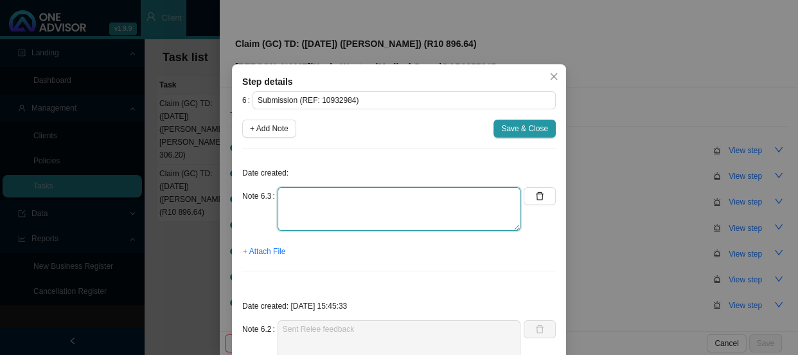
click at [339, 197] on textarea at bounding box center [399, 209] width 243 height 44
drag, startPoint x: 328, startPoint y: 203, endPoint x: 273, endPoint y: 200, distance: 55.3
click at [278, 200] on textarea "Received notification that the claim has been received for assessment" at bounding box center [399, 209] width 243 height 44
type textarea "Received notification that the claim has been received for assessment"
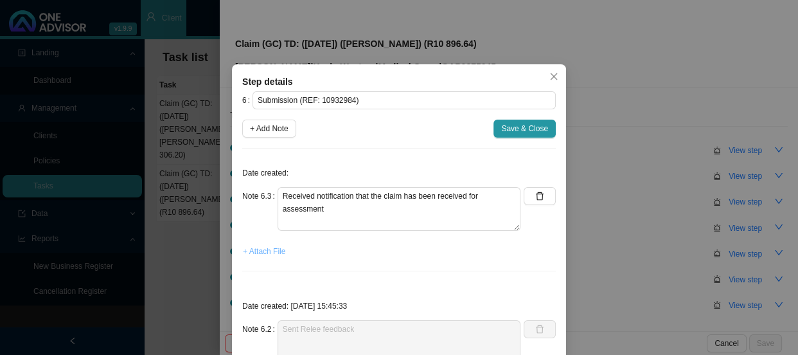
click at [255, 249] on span "+ Attach File" at bounding box center [264, 251] width 42 height 13
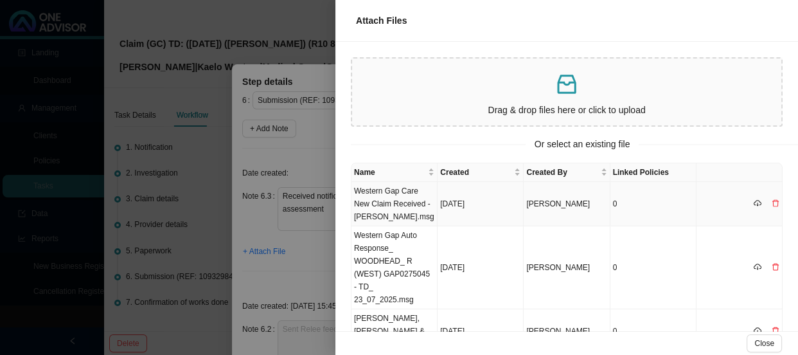
click at [394, 202] on td "Western Gap Care New Claim Received - [PERSON_NAME].msg" at bounding box center [394, 204] width 86 height 44
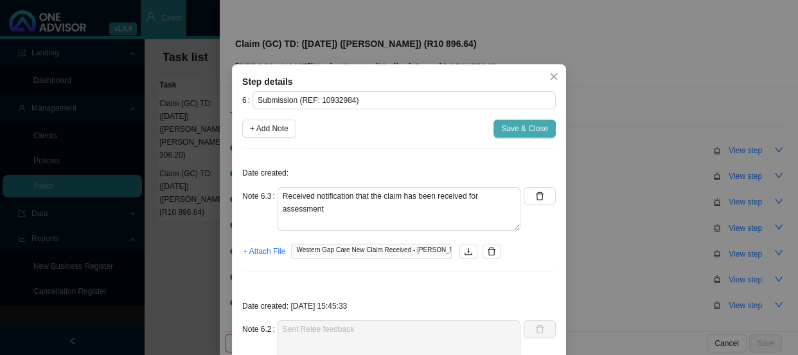
click at [515, 128] on span "Save & Close" at bounding box center [524, 128] width 47 height 13
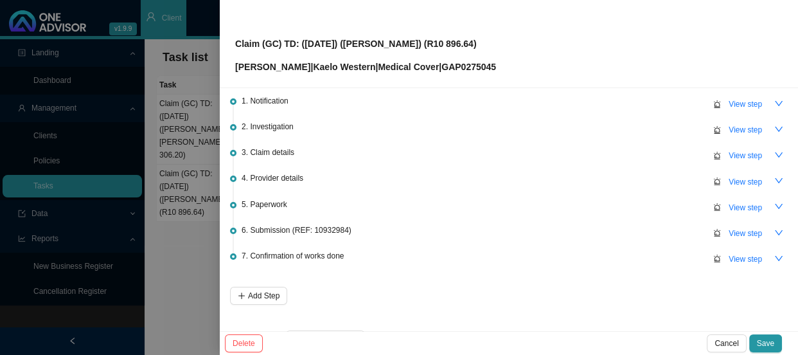
scroll to position [82, 0]
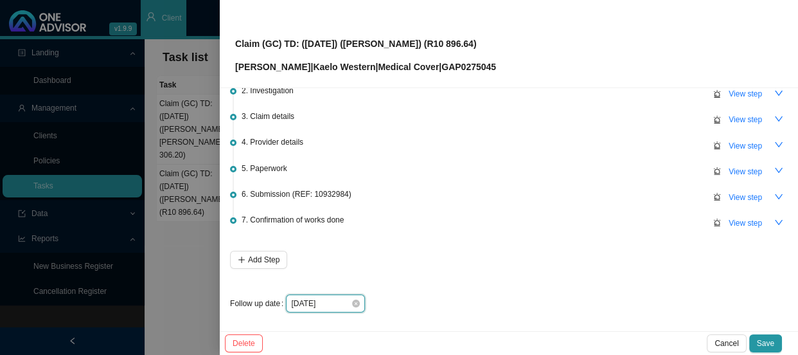
click at [328, 299] on input "[DATE]" at bounding box center [321, 303] width 60 height 13
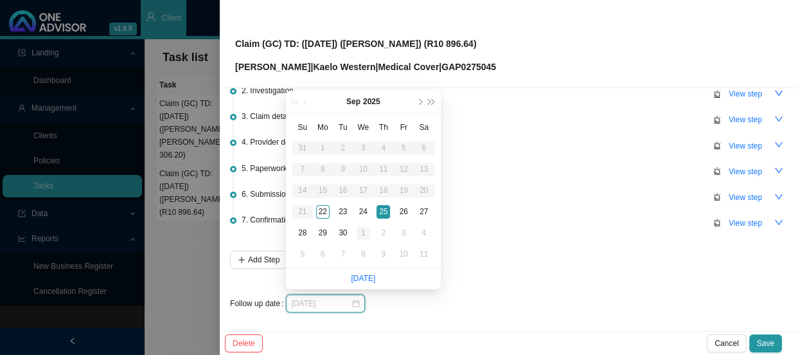
type input "[DATE]"
click at [364, 235] on div "1" at bounding box center [363, 232] width 13 height 13
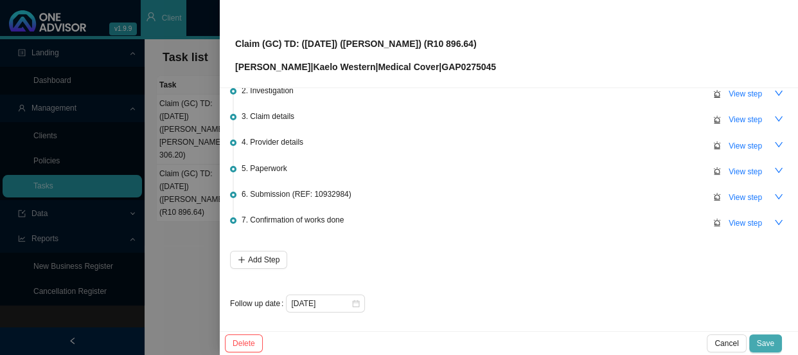
click at [768, 341] on span "Save" at bounding box center [765, 343] width 17 height 13
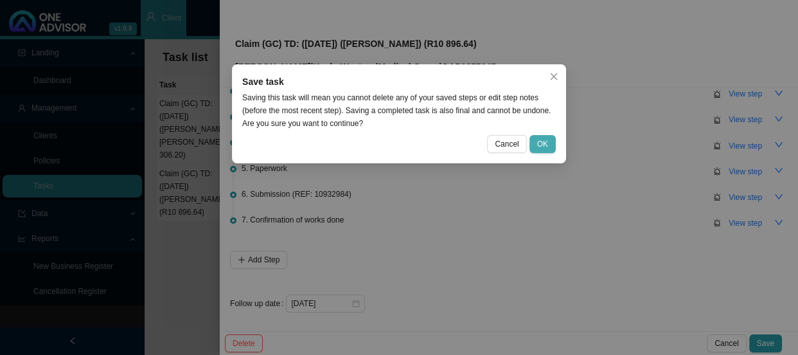
click at [538, 141] on span "OK" at bounding box center [542, 143] width 11 height 13
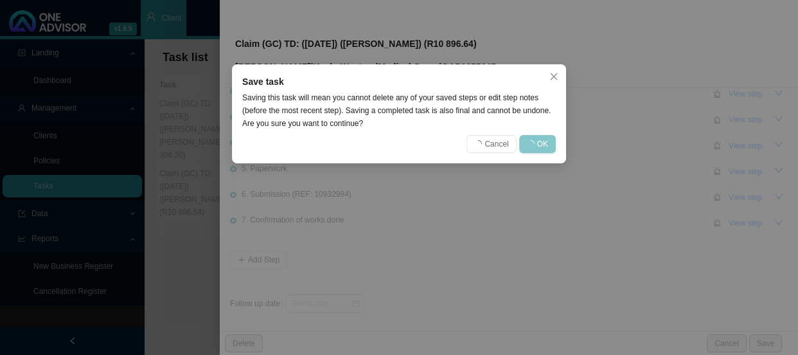
scroll to position [0, 0]
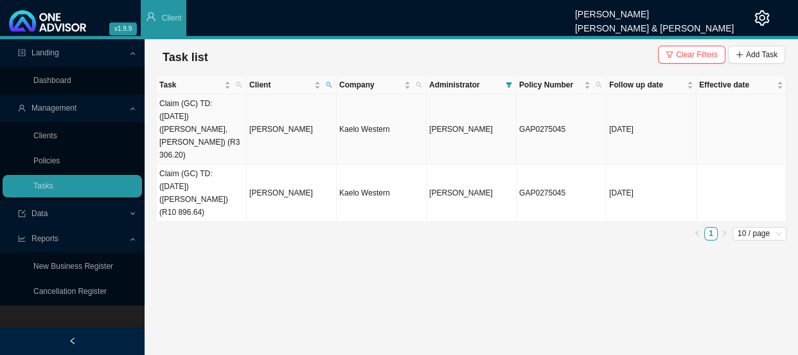
click at [276, 124] on td "[PERSON_NAME]" at bounding box center [292, 129] width 90 height 70
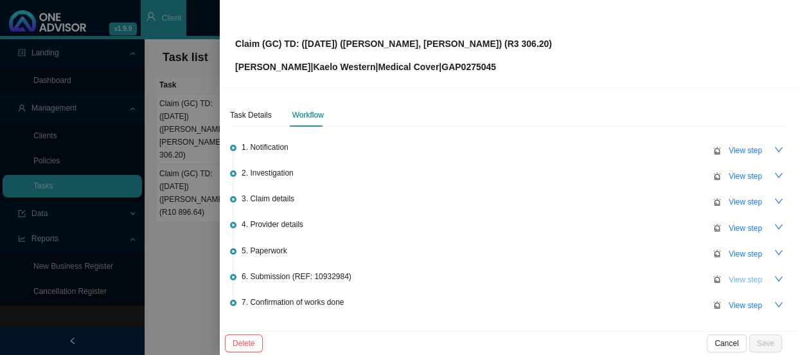
click at [740, 282] on span "View step" at bounding box center [745, 279] width 33 height 13
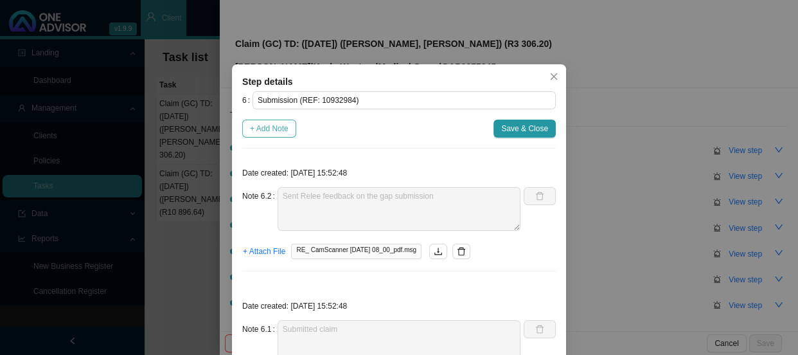
click at [256, 125] on span "+ Add Note" at bounding box center [269, 128] width 39 height 13
type textarea "Sent Relee feedback on the gap submission"
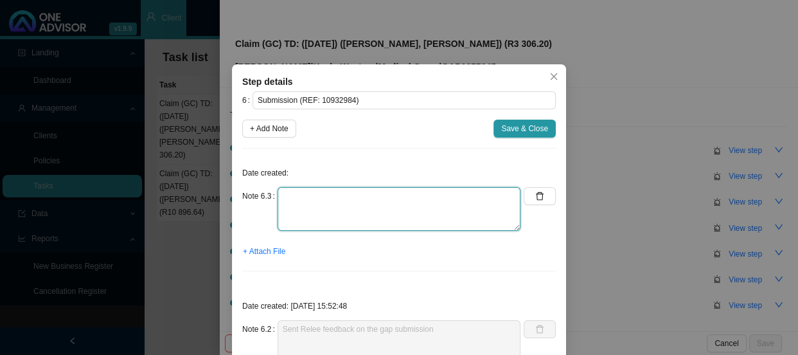
click at [312, 199] on textarea at bounding box center [399, 209] width 243 height 44
paste textarea "Received notification that the claim has been received for assessment"
type textarea "Received notification that the claim has been received for assessment"
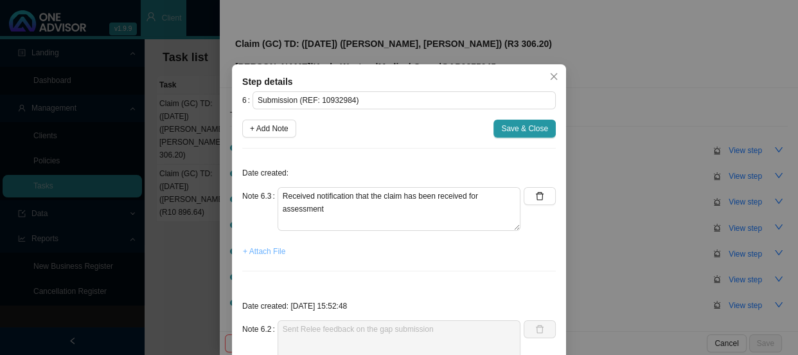
click at [272, 245] on span "+ Attach File" at bounding box center [264, 251] width 42 height 13
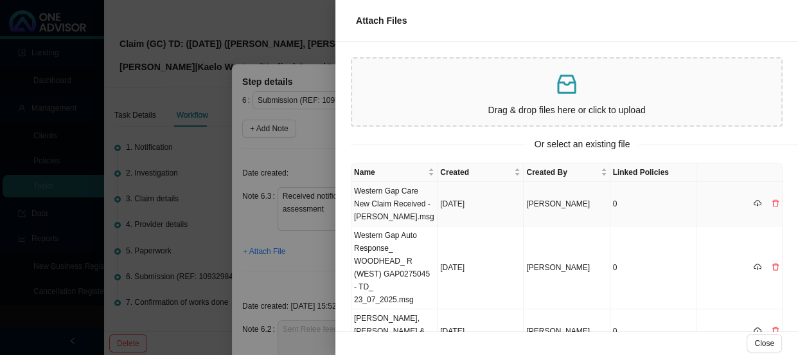
click at [405, 202] on td "Western Gap Care New Claim Received - [PERSON_NAME].msg" at bounding box center [394, 204] width 86 height 44
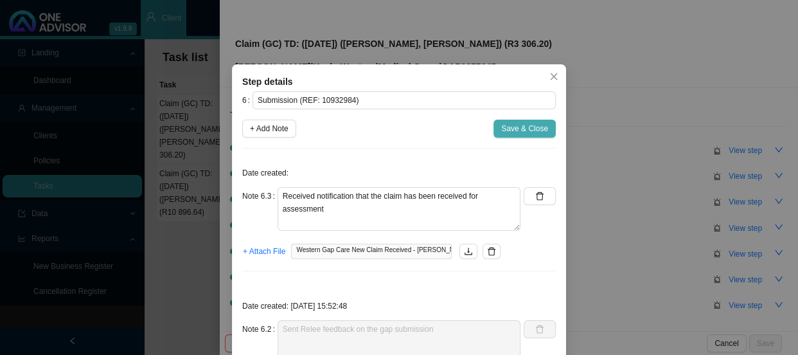
click at [513, 133] on span "Save & Close" at bounding box center [524, 128] width 47 height 13
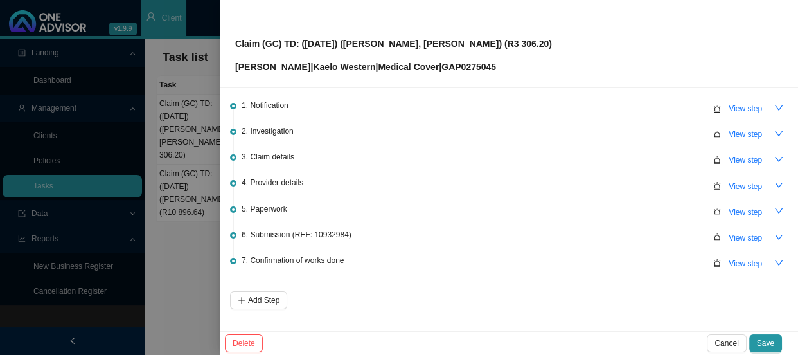
scroll to position [82, 0]
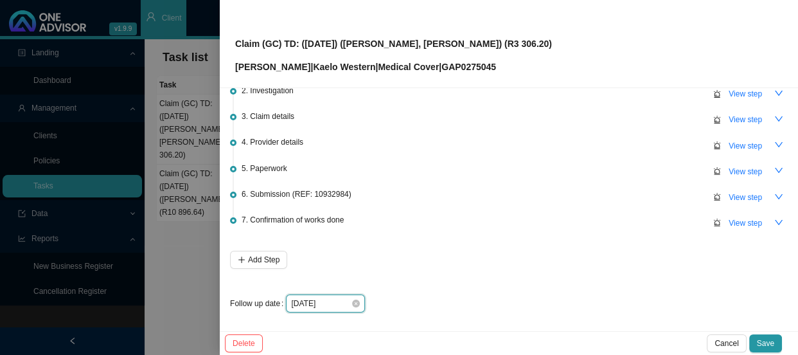
click at [338, 300] on input "[DATE]" at bounding box center [321, 303] width 60 height 13
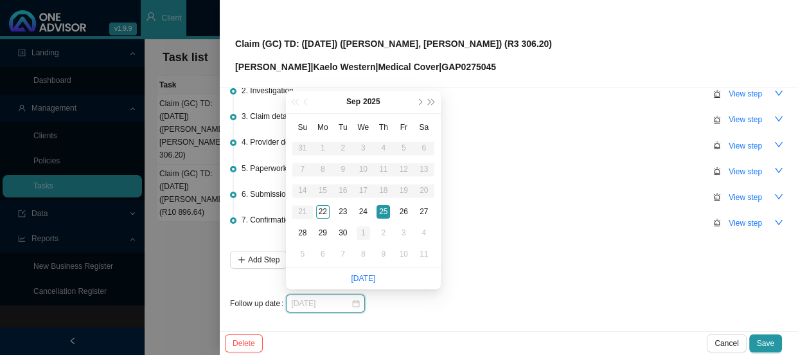
type input "[DATE]"
click at [361, 233] on div "1" at bounding box center [363, 232] width 13 height 13
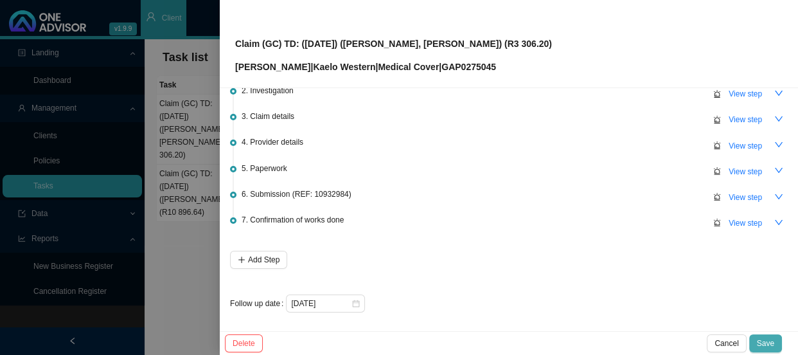
click at [758, 344] on span "Save" at bounding box center [765, 343] width 17 height 13
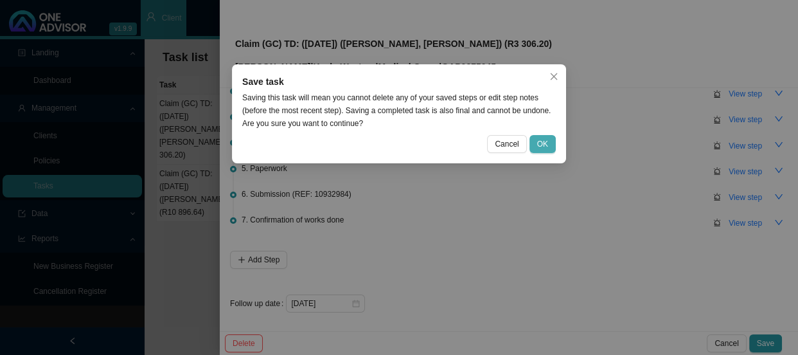
click at [540, 147] on span "OK" at bounding box center [542, 143] width 11 height 13
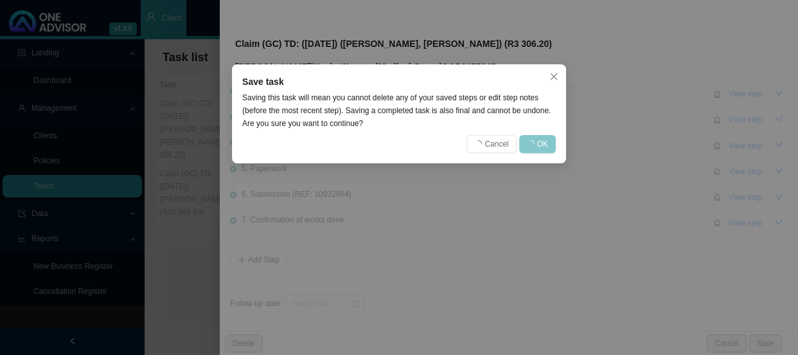
scroll to position [0, 0]
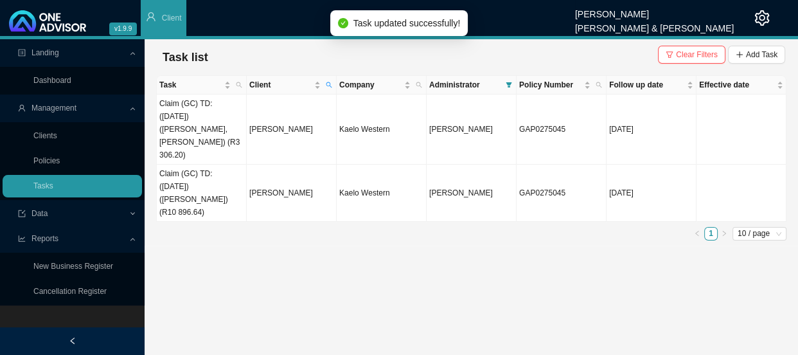
click at [443, 214] on main "Landing Dashboard Management Clients Policies Tasks Data Reports New Business R…" at bounding box center [399, 196] width 798 height 315
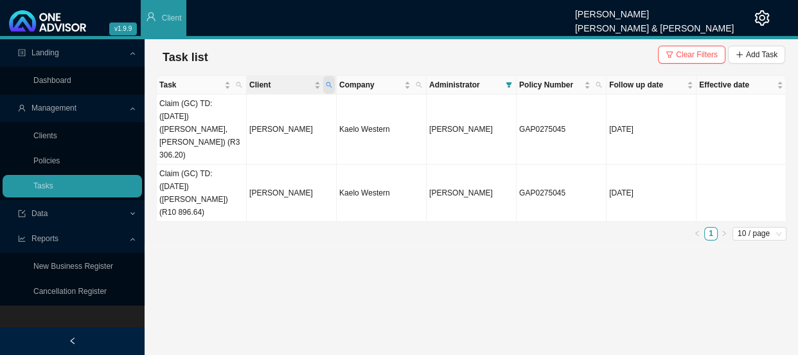
click at [328, 85] on icon "search" at bounding box center [329, 85] width 6 height 6
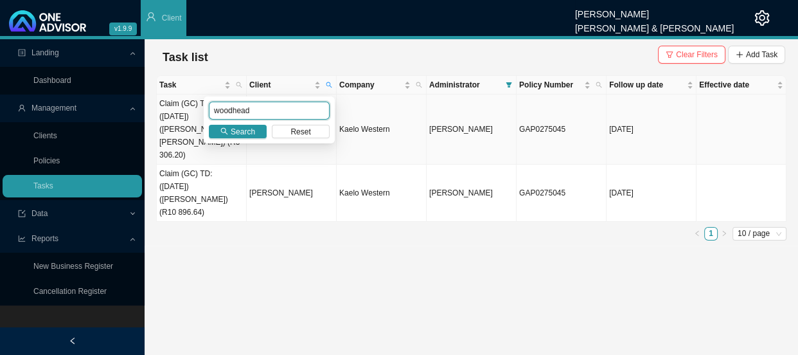
drag, startPoint x: 270, startPoint y: 109, endPoint x: 193, endPoint y: 109, distance: 77.1
click at [193, 109] on body "v1.9.9 [PERSON_NAME] [PERSON_NAME] & [PERSON_NAME] Client Landing Dashboard Man…" at bounding box center [399, 177] width 798 height 355
type input "forder"
click at [233, 130] on span "Search" at bounding box center [243, 131] width 24 height 13
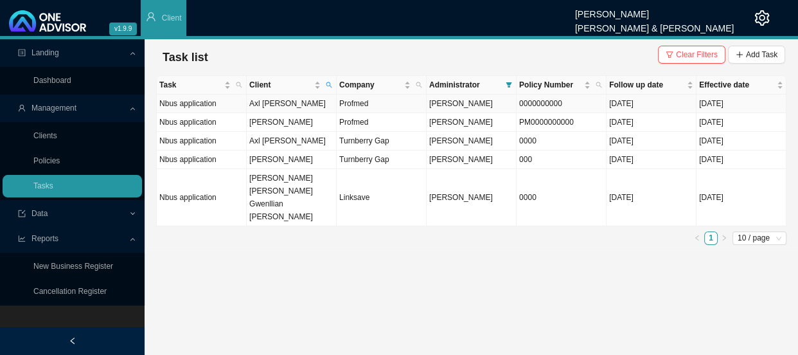
click at [304, 105] on td "Axl [PERSON_NAME]" at bounding box center [292, 103] width 90 height 19
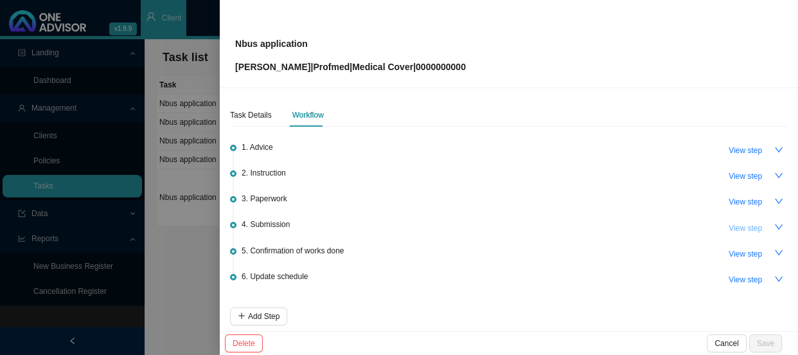
click at [741, 226] on span "View step" at bounding box center [745, 228] width 33 height 13
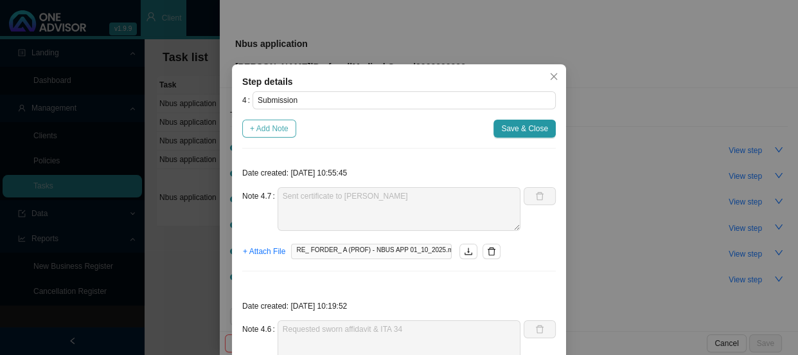
click at [269, 123] on span "+ Add Note" at bounding box center [269, 128] width 39 height 13
type textarea "Sent certificate to [PERSON_NAME]"
type textarea "Requested sworn affidavit & ITA 34"
type textarea "[PERSON_NAME] needs the sworn affidavit and ITA 34 since AXL is registered for …"
type textarea "Emailed [PERSON_NAME] and requested proof of income"
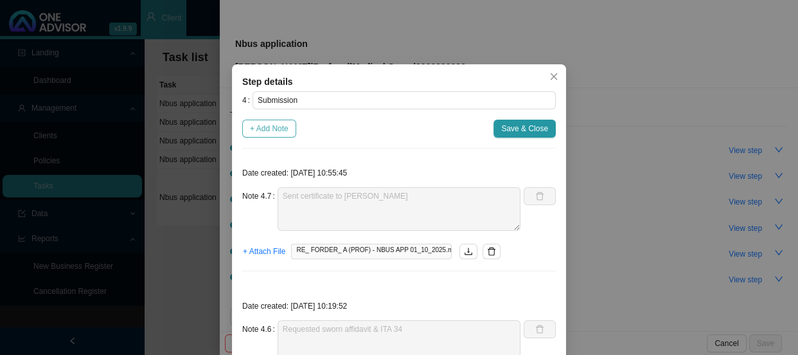
type textarea "Sent proof of account for [PERSON_NAME]"
type textarea "[PERSON_NAME] has received the application The client is now 28- so we need to …"
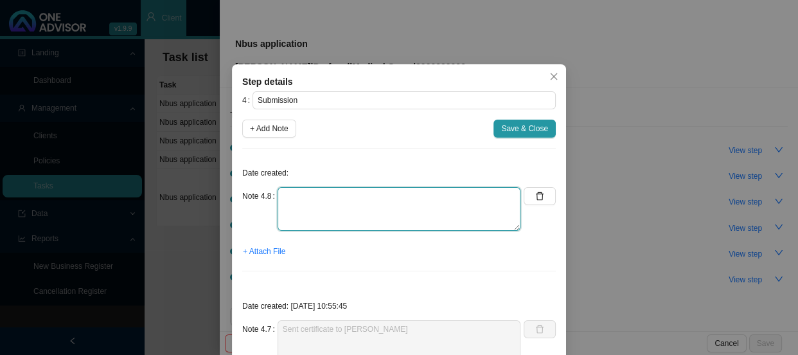
click at [299, 189] on textarea at bounding box center [399, 209] width 243 height 44
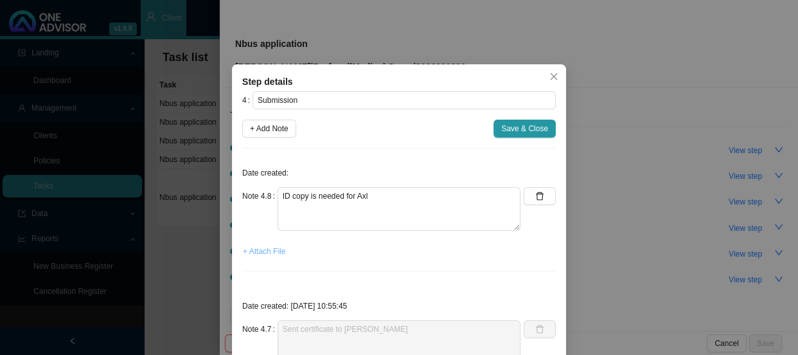
click at [257, 250] on span "+ Attach File" at bounding box center [264, 251] width 42 height 13
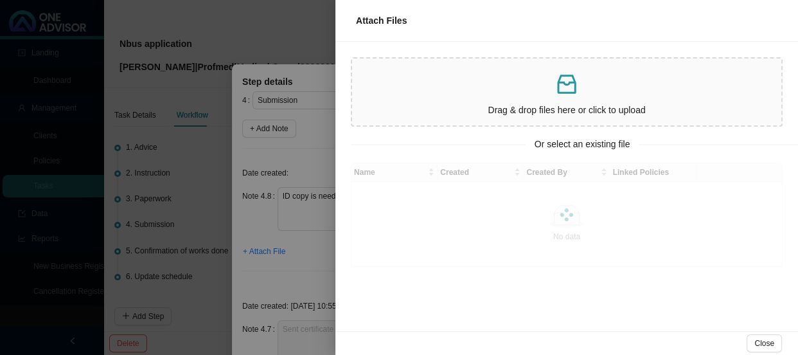
click at [268, 246] on div at bounding box center [399, 177] width 798 height 355
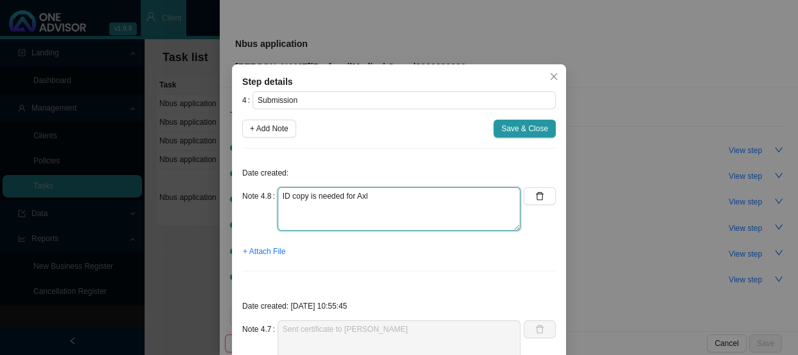
click at [278, 199] on textarea "ID copy is needed for Axl" at bounding box center [399, 209] width 243 height 44
click at [317, 197] on textarea "Received anID copy is needed for Axl" at bounding box center [399, 209] width 243 height 44
type textarea "Received an email from [PERSON_NAME] advising that the ID copy is needed for Axl"
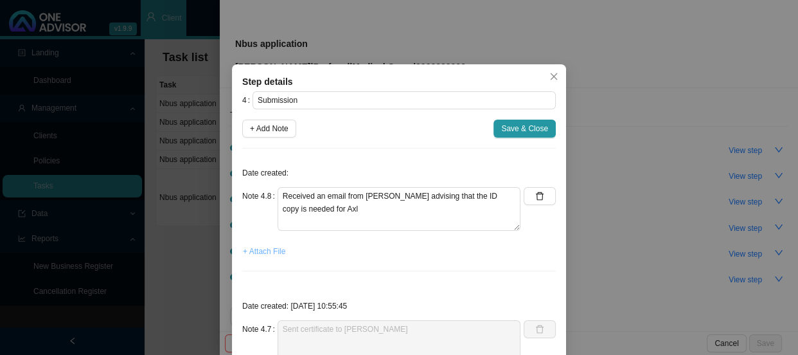
click at [260, 249] on span "+ Attach File" at bounding box center [264, 251] width 42 height 13
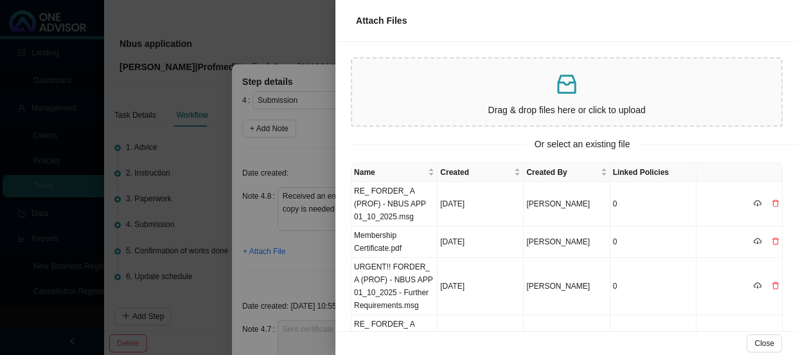
click at [306, 265] on div at bounding box center [399, 177] width 798 height 355
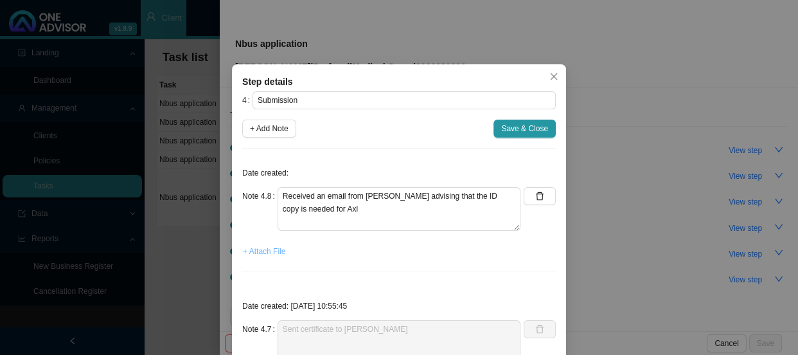
click at [261, 251] on span "+ Attach File" at bounding box center [264, 251] width 42 height 13
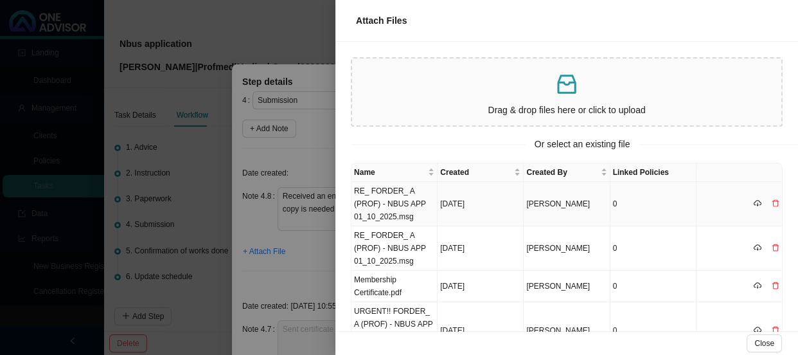
click at [400, 191] on td "RE_ FORDER_ A (PROF) - NBUS APP 01_10_2025.msg" at bounding box center [394, 204] width 86 height 44
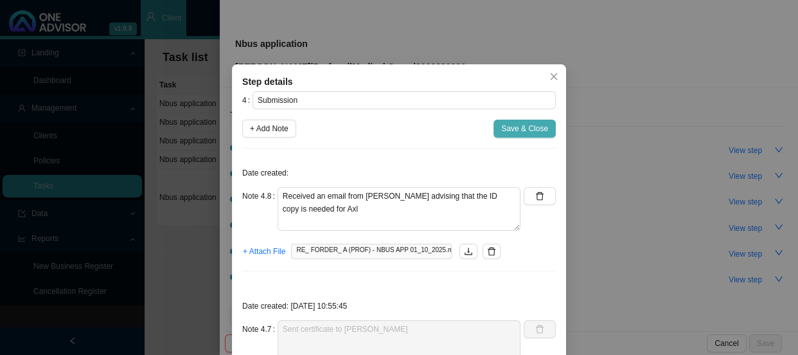
click at [522, 128] on span "Save & Close" at bounding box center [524, 128] width 47 height 13
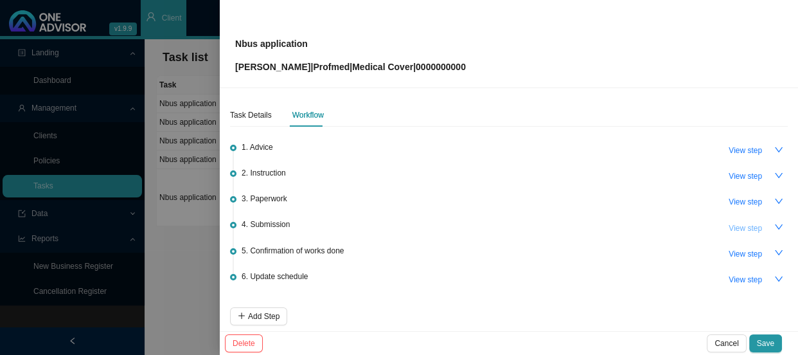
click at [738, 227] on span "View step" at bounding box center [745, 228] width 33 height 13
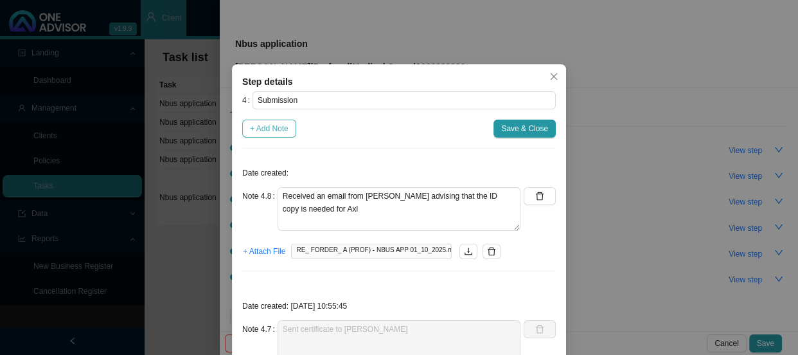
click at [272, 123] on span "+ Add Note" at bounding box center [269, 128] width 39 height 13
type textarea "Received an email from [PERSON_NAME] advising that the ID copy is needed for Axl"
type textarea "Sent certificate to [PERSON_NAME]"
type textarea "Requested sworn affidavit & ITA 34"
type textarea "[PERSON_NAME] needs the sworn affidavit and ITA 34 since AXL is registered for …"
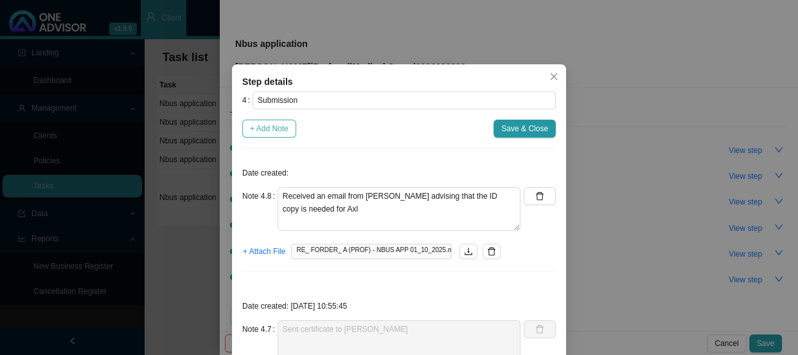
type textarea "Emailed [PERSON_NAME] and requested proof of income"
type textarea "Sent proof of account for [PERSON_NAME]"
type textarea "[PERSON_NAME] has received the application The client is now 28- so we need to …"
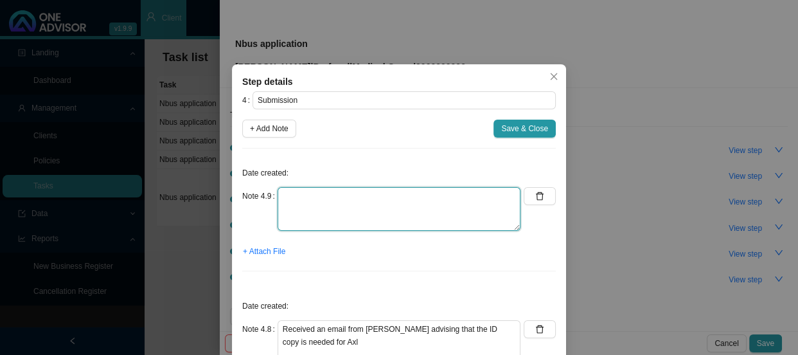
click at [298, 195] on textarea at bounding box center [399, 209] width 243 height 44
drag, startPoint x: 403, startPoint y: 197, endPoint x: 427, endPoint y: 209, distance: 25.9
click at [427, 209] on textarea "Emailed [PERSON_NAME] and requested the ID copt for Axl" at bounding box center [399, 209] width 243 height 44
click at [417, 194] on textarea "Emailed [PERSON_NAME] and requested the ID copt for Axl" at bounding box center [399, 209] width 243 height 44
type textarea "Emailed [PERSON_NAME] and requested the ID copy for Axl"
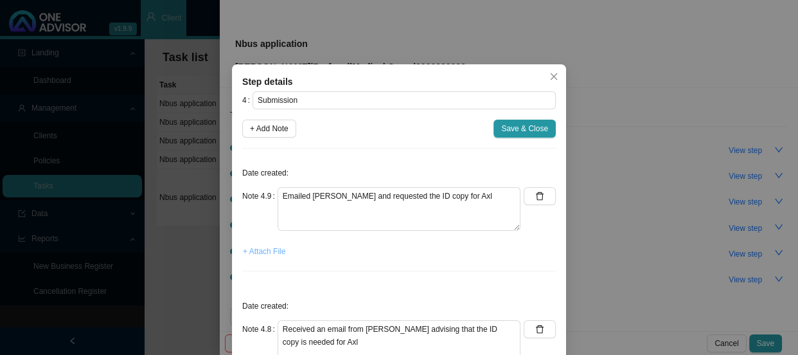
click at [261, 251] on span "+ Attach File" at bounding box center [264, 251] width 42 height 13
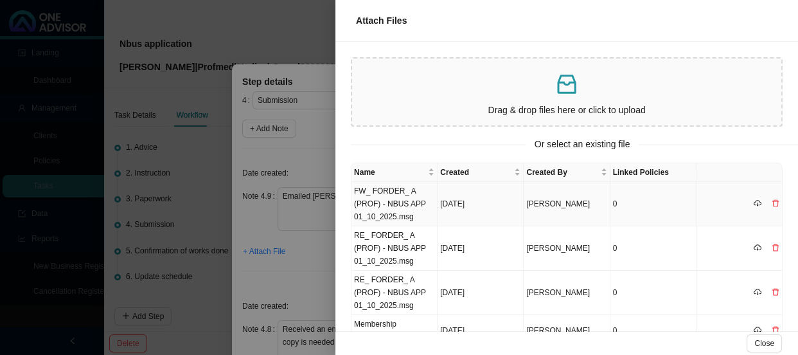
click at [400, 195] on td "FW_ FORDER_ A (PROF) - NBUS APP 01_10_2025.msg" at bounding box center [394, 204] width 86 height 44
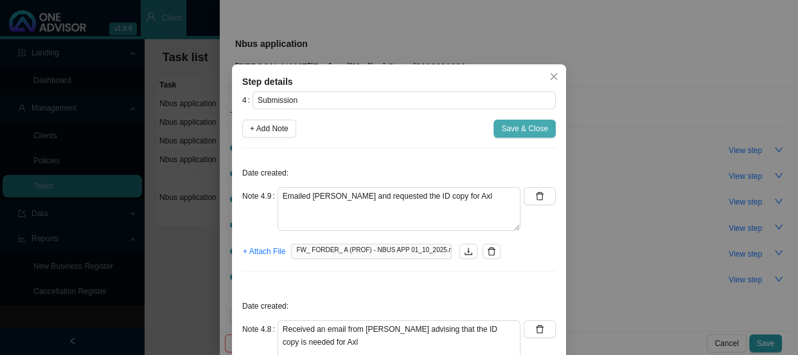
click at [531, 122] on span "Save & Close" at bounding box center [524, 128] width 47 height 13
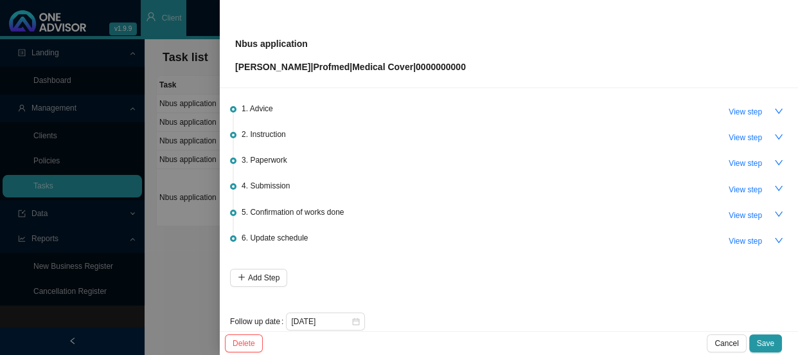
scroll to position [57, 0]
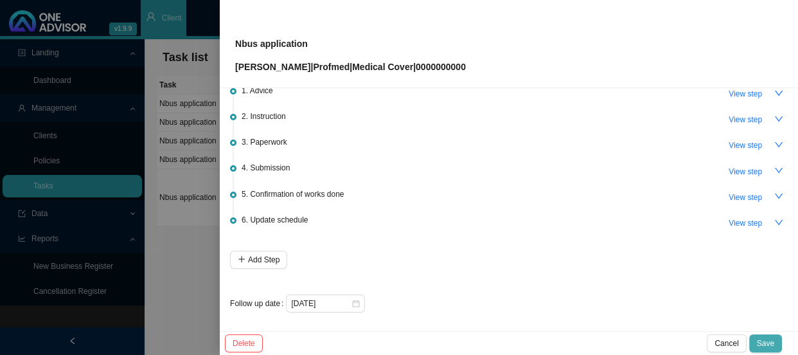
click at [767, 335] on button "Save" at bounding box center [765, 343] width 33 height 18
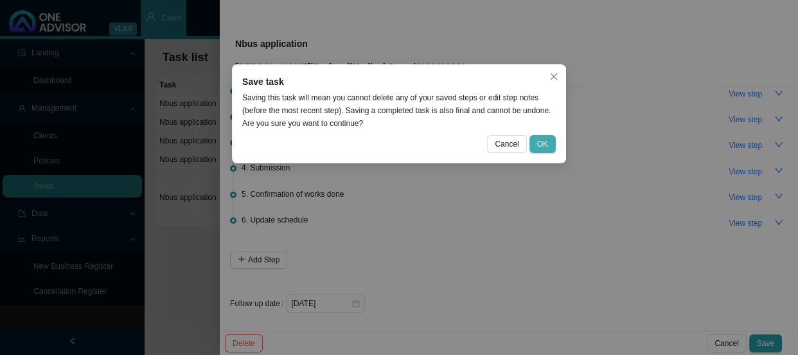
click at [540, 148] on span "OK" at bounding box center [542, 143] width 11 height 13
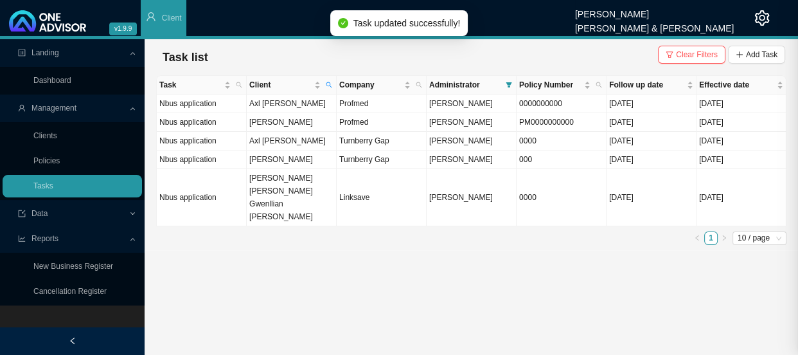
scroll to position [0, 0]
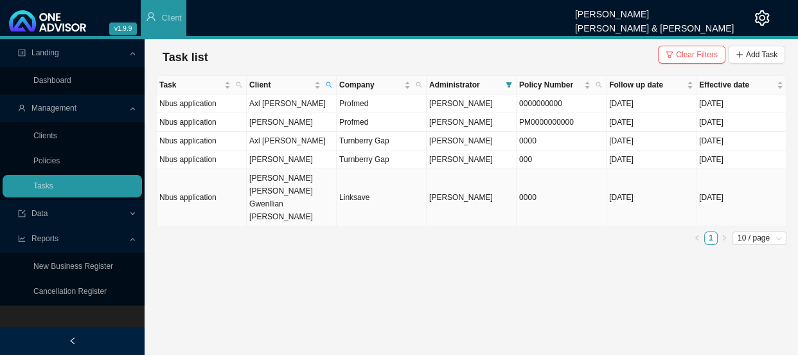
click at [281, 184] on td "[PERSON_NAME] [PERSON_NAME] Gwenllian [PERSON_NAME]" at bounding box center [292, 197] width 90 height 57
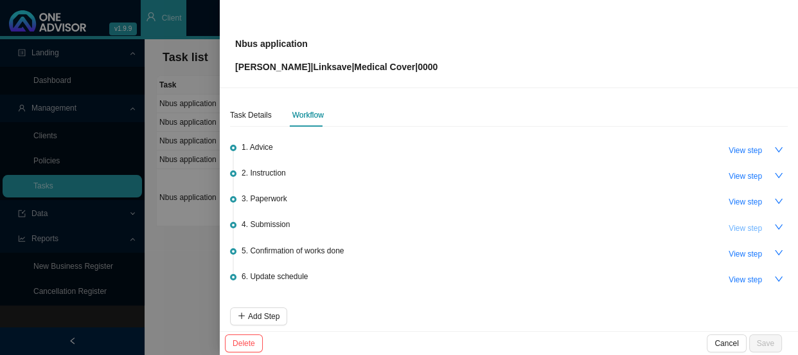
click at [740, 230] on span "View step" at bounding box center [745, 228] width 33 height 13
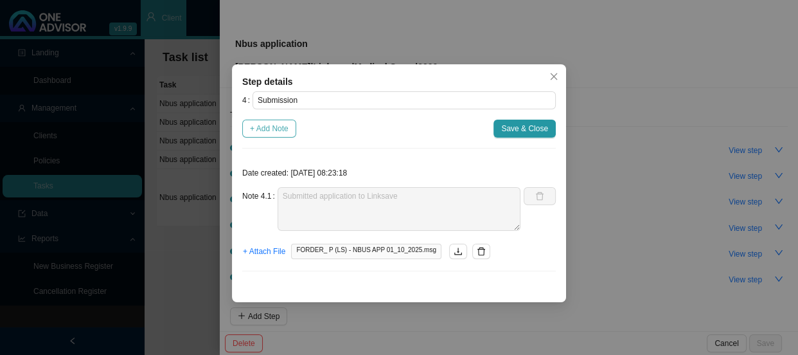
click at [271, 133] on span "+ Add Note" at bounding box center [269, 128] width 39 height 13
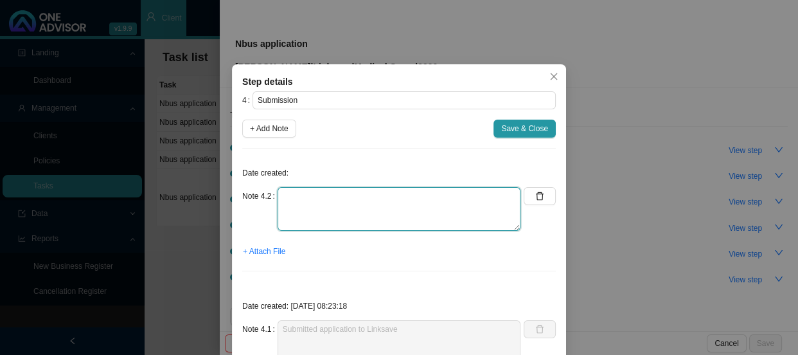
click at [290, 201] on textarea at bounding box center [399, 209] width 243 height 44
type textarea "Received policy schedule"
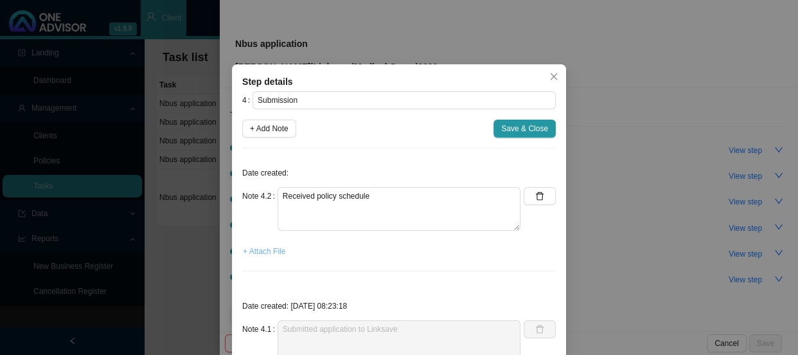
click at [267, 251] on span "+ Attach File" at bounding box center [264, 251] width 42 height 13
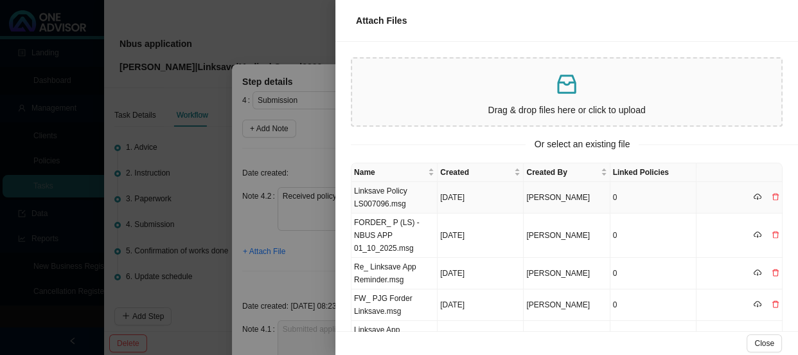
click at [398, 195] on td "Linksave Policy LS007096.msg" at bounding box center [394, 197] width 86 height 31
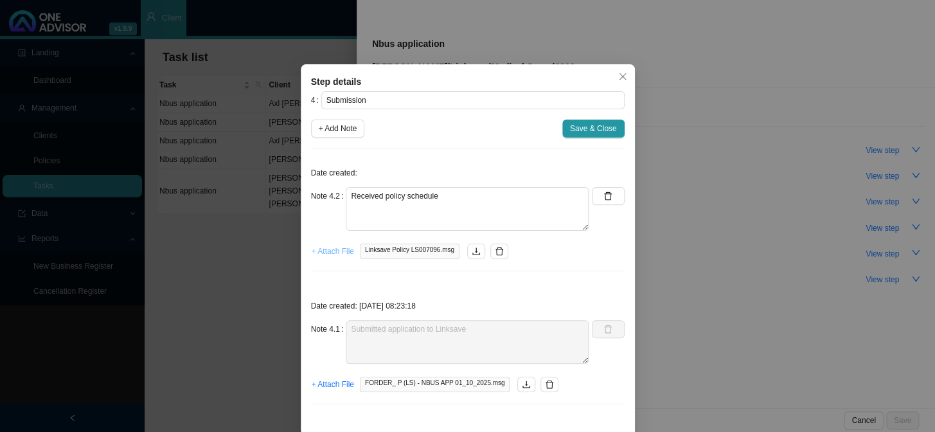
click at [338, 252] on span "+ Attach File" at bounding box center [333, 251] width 42 height 13
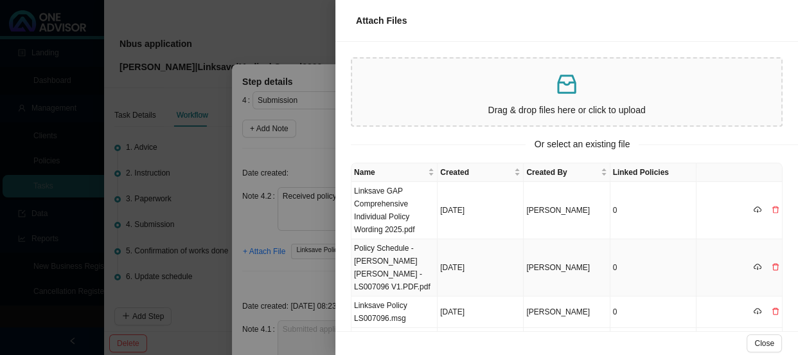
click at [400, 268] on td "Policy Schedule - [PERSON_NAME] [PERSON_NAME] - LS007096 V1.PDF.pdf" at bounding box center [394, 267] width 86 height 57
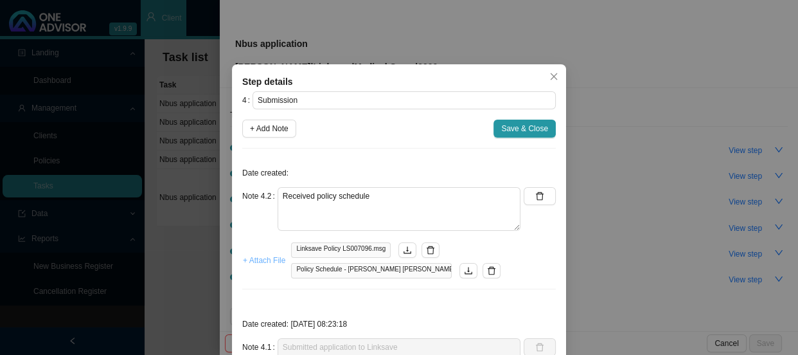
click at [247, 258] on span "+ Attach File" at bounding box center [264, 260] width 42 height 13
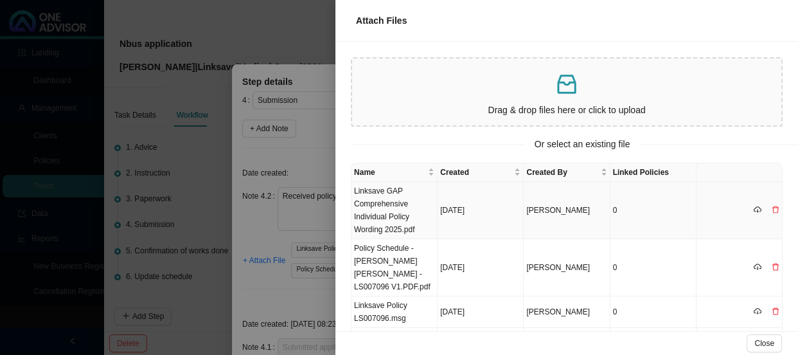
click at [399, 206] on td "Linksave GAP Comprehensive Individual Policy Wording 2025.pdf" at bounding box center [394, 210] width 86 height 57
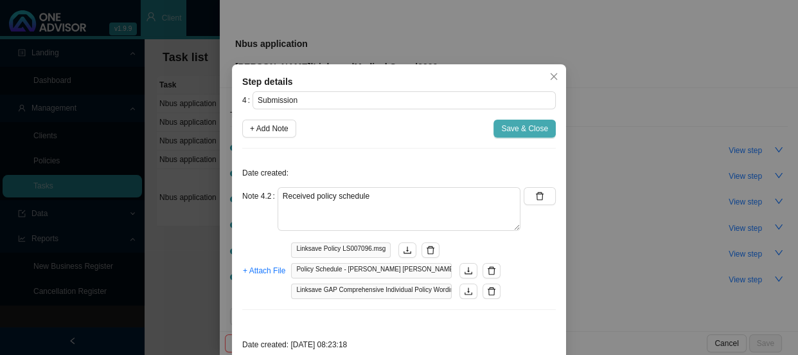
click at [517, 126] on span "Save & Close" at bounding box center [524, 128] width 47 height 13
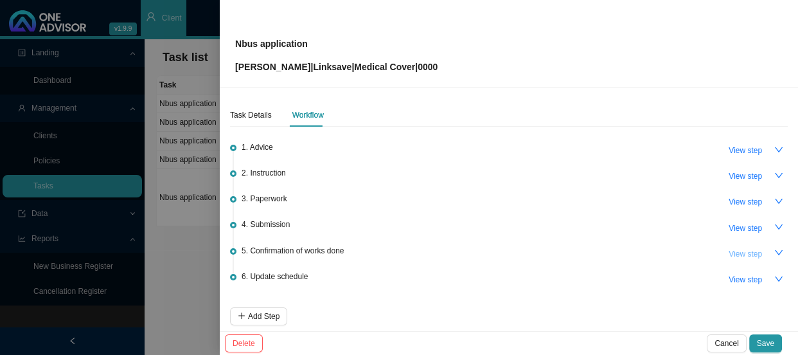
click at [736, 254] on span "View step" at bounding box center [745, 253] width 33 height 13
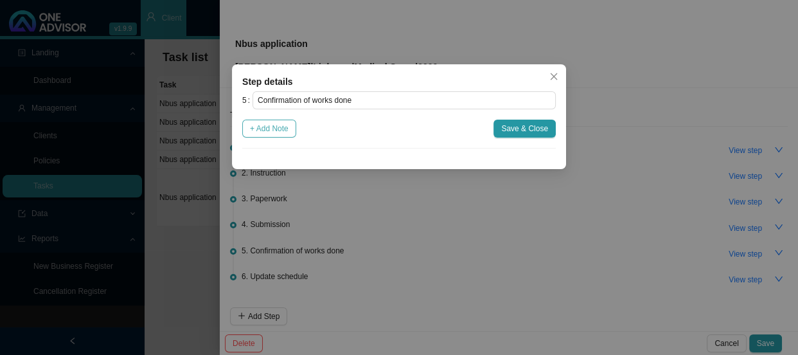
click at [263, 130] on span "+ Add Note" at bounding box center [269, 128] width 39 height 13
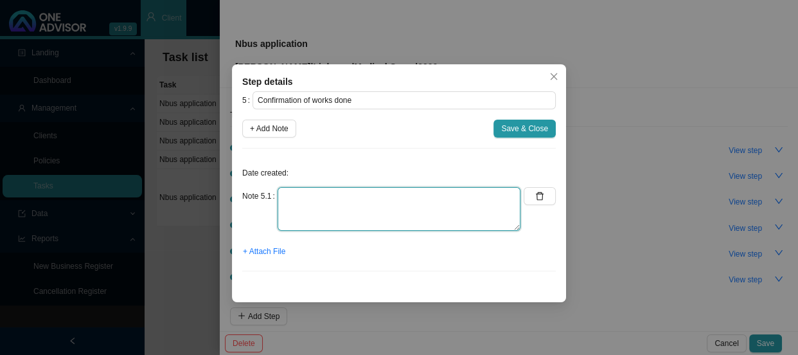
click at [308, 199] on textarea at bounding box center [399, 209] width 243 height 44
type textarea "Sent confirmation of works done"
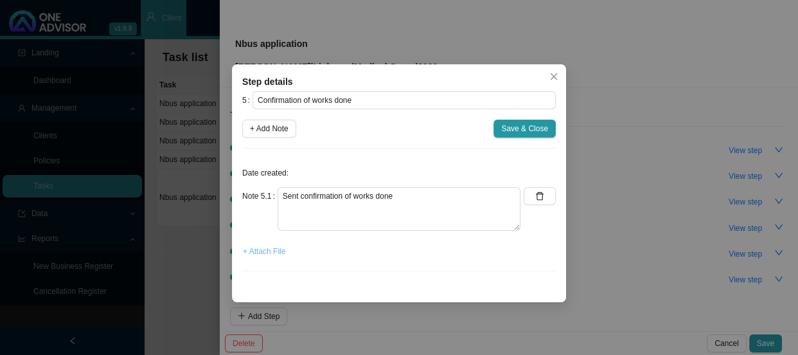
click at [273, 247] on span "+ Attach File" at bounding box center [264, 251] width 42 height 13
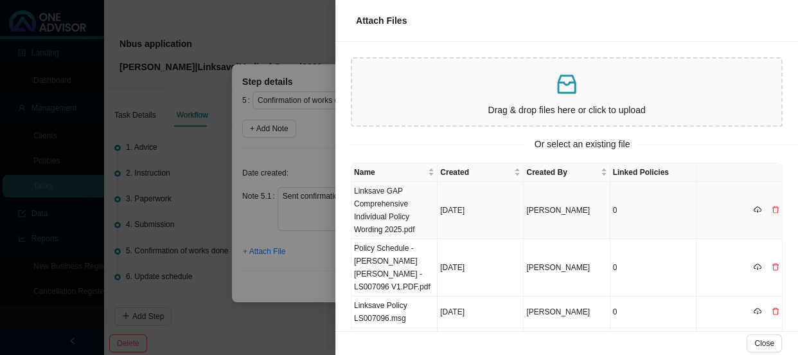
click at [410, 204] on td "Linksave GAP Comprehensive Individual Policy Wording 2025.pdf" at bounding box center [394, 210] width 86 height 57
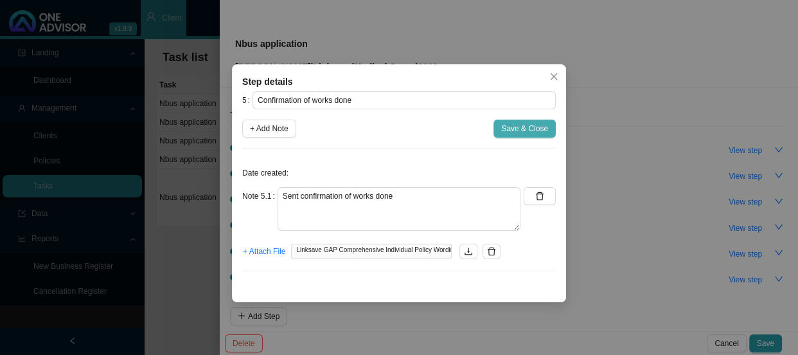
click at [528, 127] on span "Save & Close" at bounding box center [524, 128] width 47 height 13
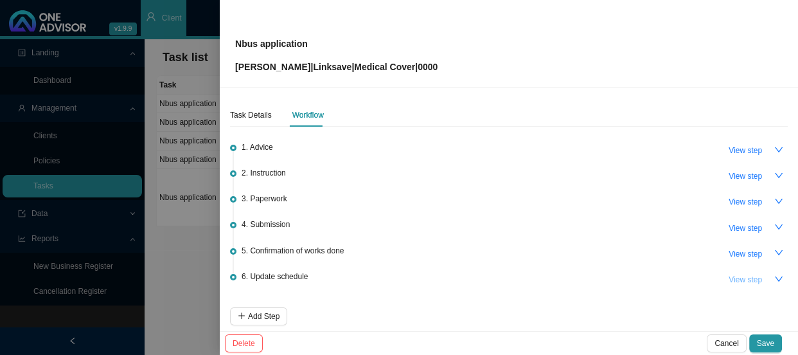
click at [738, 274] on span "View step" at bounding box center [745, 279] width 33 height 13
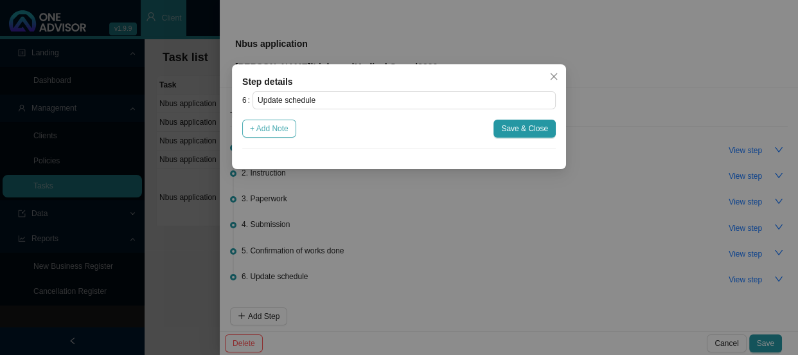
click at [274, 133] on span "+ Add Note" at bounding box center [269, 128] width 39 height 13
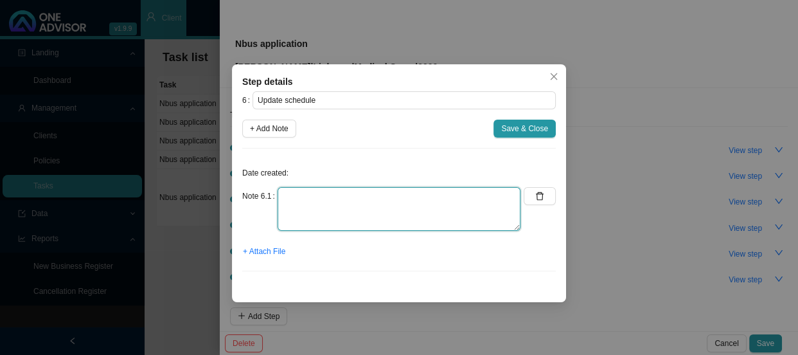
click at [321, 188] on textarea at bounding box center [399, 209] width 243 height 44
type textarea "u"
click at [374, 195] on textarea "Updated MA & GAP COVER list" at bounding box center [399, 209] width 243 height 44
type textarea "Updated MA & GAP list"
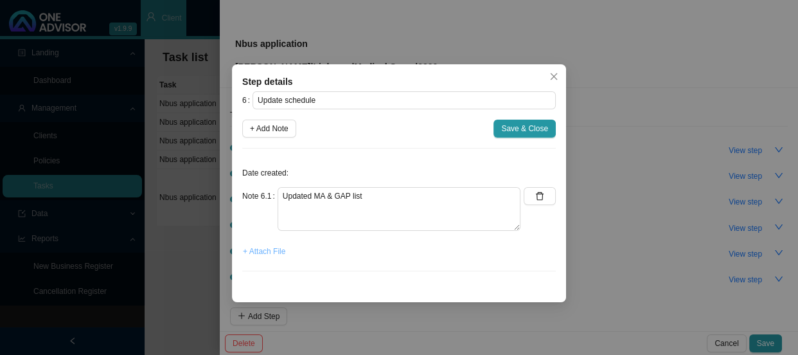
click at [267, 251] on span "+ Attach File" at bounding box center [264, 251] width 42 height 13
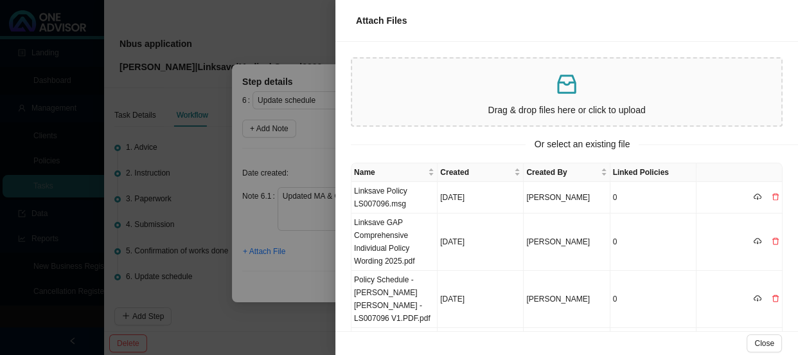
drag, startPoint x: 475, startPoint y: 55, endPoint x: 475, endPoint y: 64, distance: 9.0
click at [475, 55] on div "Drag & drop files here or click to upload" at bounding box center [566, 89] width 463 height 95
click at [473, 73] on p at bounding box center [566, 84] width 419 height 26
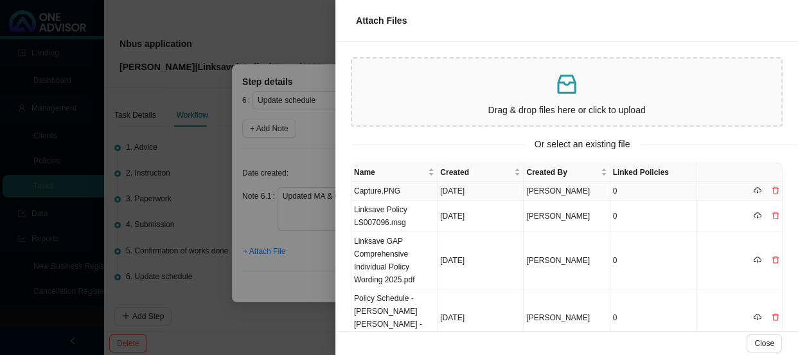
click at [389, 189] on td "Capture.PNG" at bounding box center [394, 191] width 86 height 19
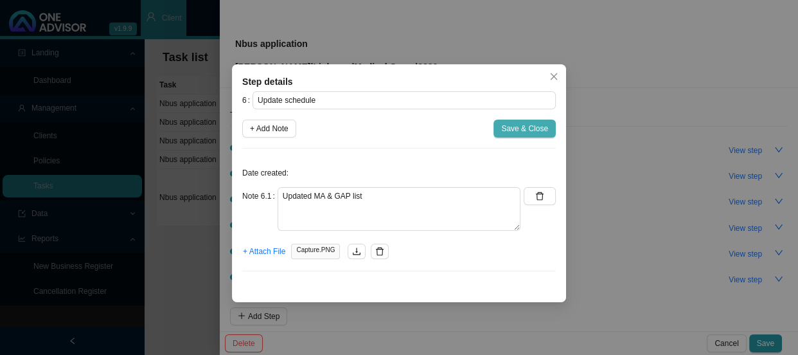
click at [518, 124] on span "Save & Close" at bounding box center [524, 128] width 47 height 13
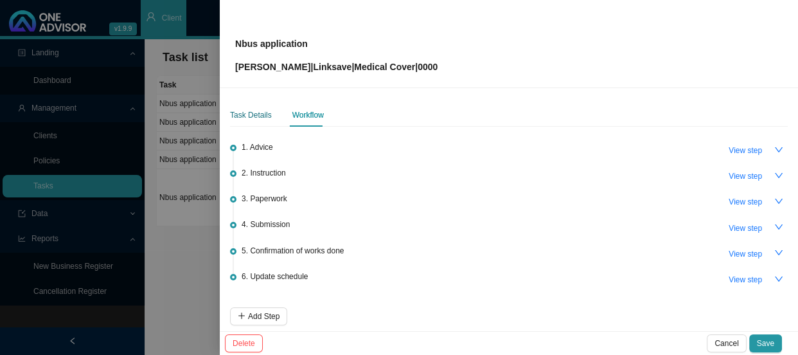
click at [249, 112] on div "Task Details" at bounding box center [251, 115] width 42 height 13
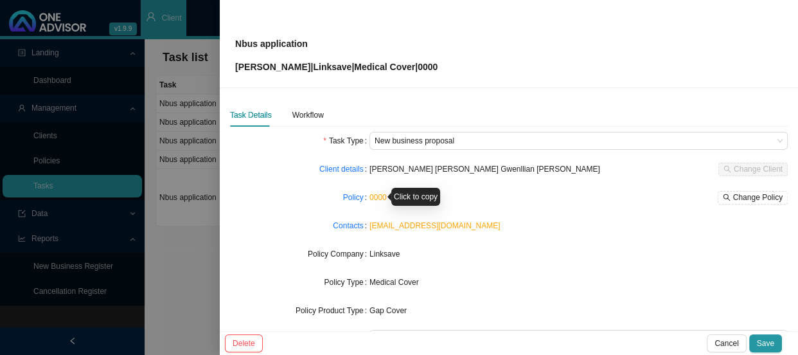
click at [373, 197] on link "0000" at bounding box center [377, 197] width 17 height 9
click at [348, 199] on link "Policy" at bounding box center [353, 197] width 21 height 13
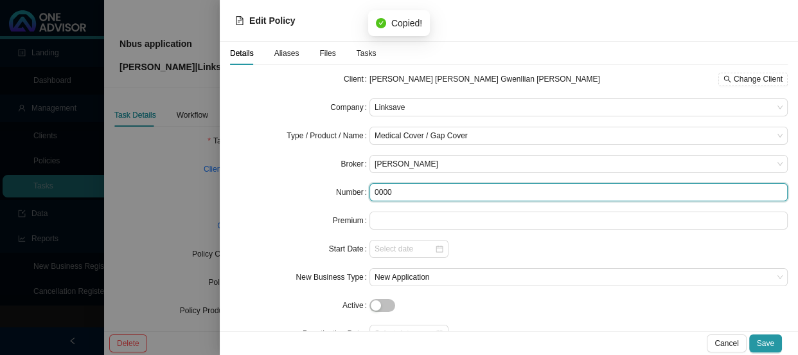
drag, startPoint x: 409, startPoint y: 193, endPoint x: 321, endPoint y: 191, distance: 88.7
click at [321, 191] on div "Number 0000" at bounding box center [509, 192] width 558 height 18
click at [437, 190] on input "LS0" at bounding box center [578, 192] width 418 height 18
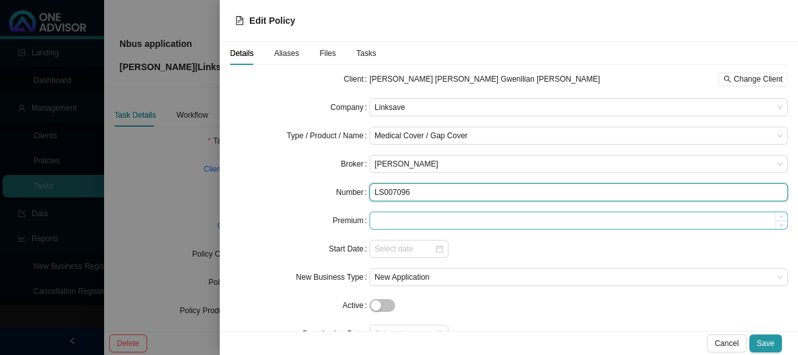
type input "LS007096"
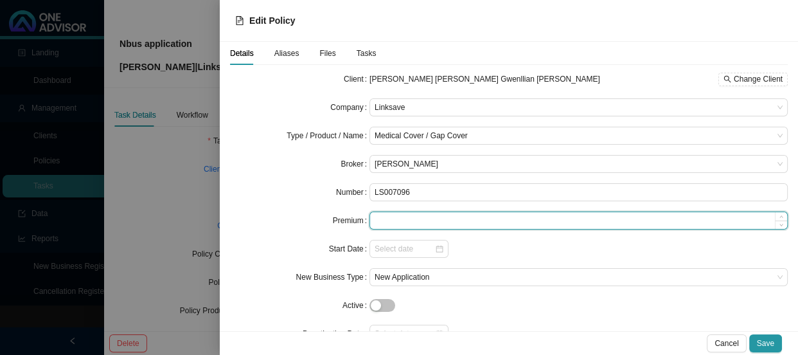
click at [396, 218] on input at bounding box center [578, 220] width 417 height 17
type input "r"
type input "479.00"
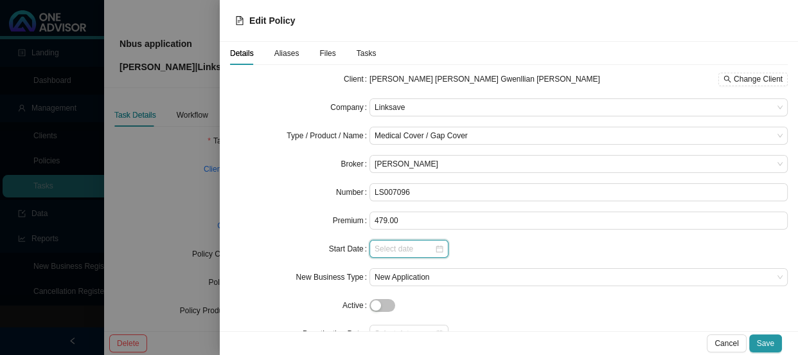
click at [403, 249] on input at bounding box center [405, 248] width 60 height 13
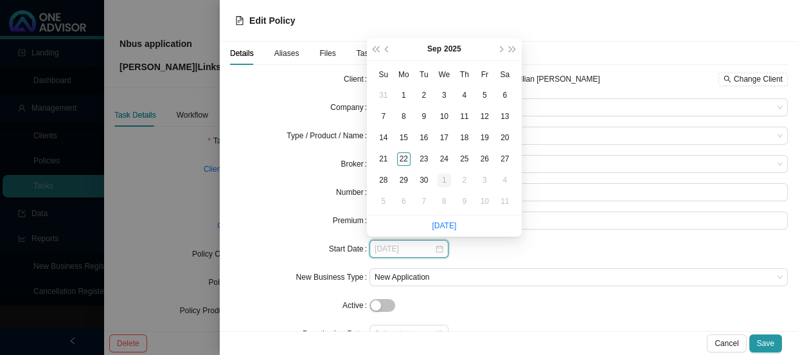
type input "[DATE]"
click at [448, 179] on div "1" at bounding box center [444, 179] width 13 height 13
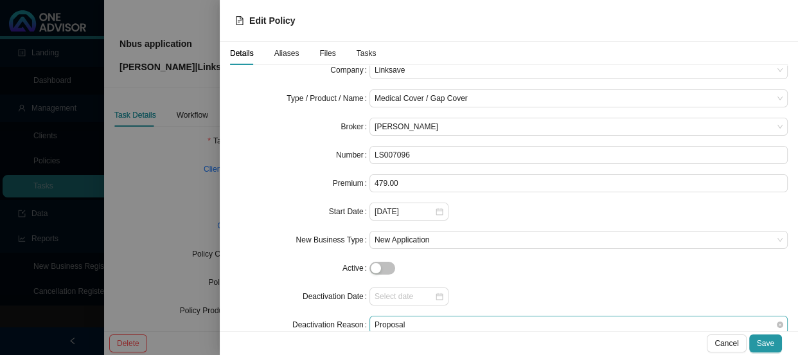
scroll to position [58, 0]
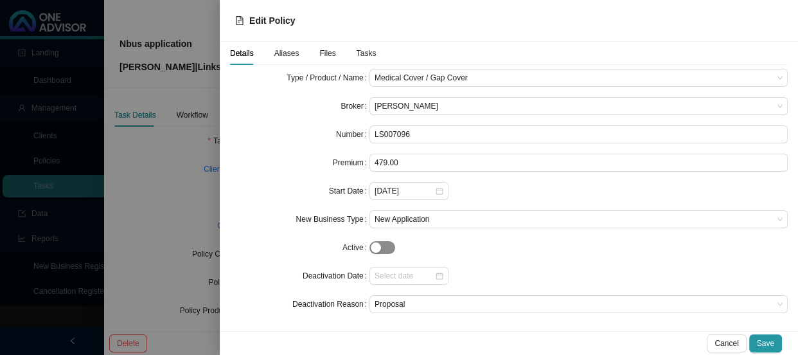
click at [386, 245] on span "button" at bounding box center [382, 247] width 26 height 13
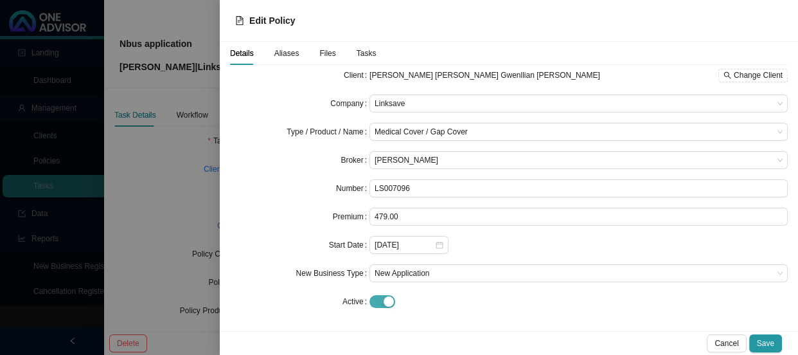
scroll to position [4, 0]
click at [761, 335] on button "Save" at bounding box center [765, 343] width 33 height 18
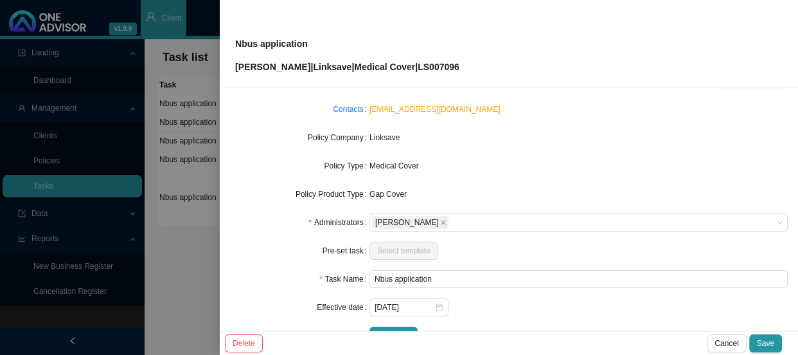
scroll to position [150, 0]
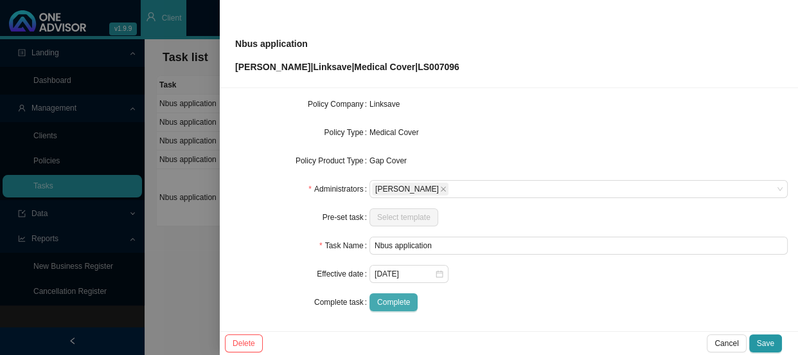
click at [394, 301] on span "Complete" at bounding box center [393, 302] width 33 height 13
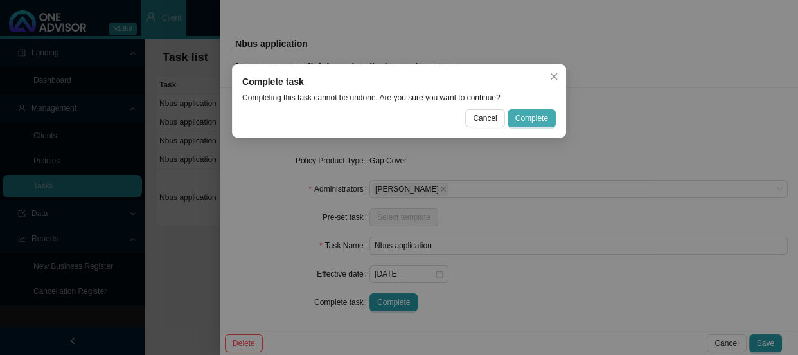
click at [530, 119] on span "Complete" at bounding box center [531, 118] width 33 height 13
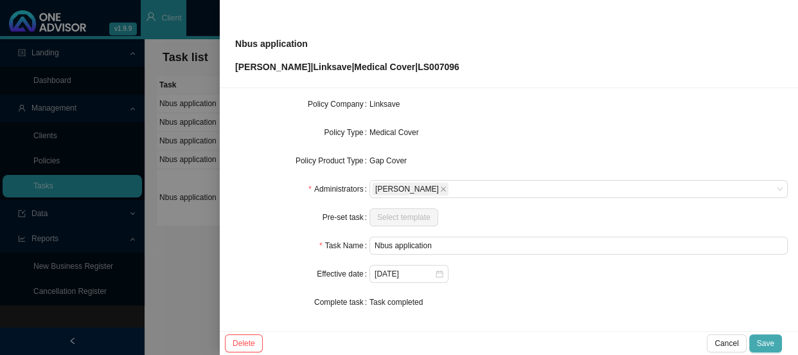
click at [763, 347] on span "Save" at bounding box center [765, 343] width 17 height 13
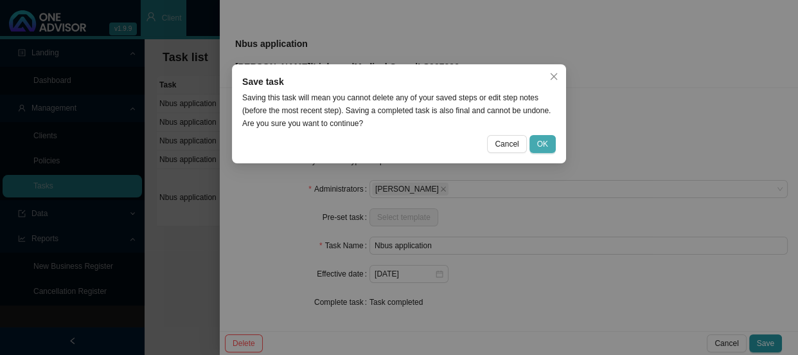
click at [545, 148] on span "OK" at bounding box center [542, 143] width 11 height 13
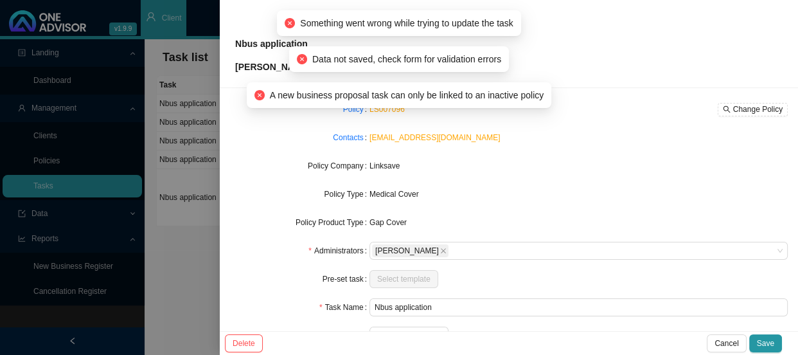
scroll to position [0, 0]
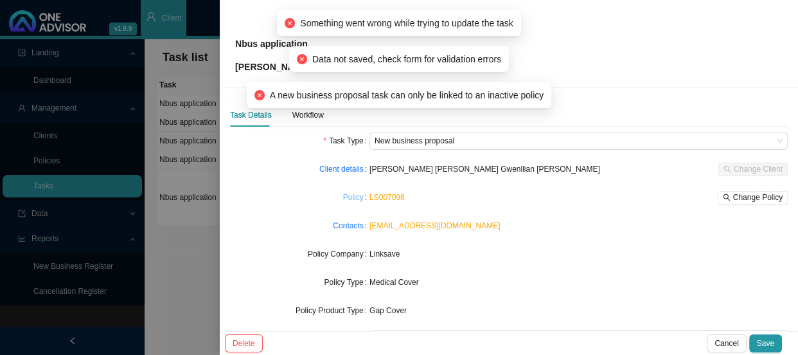
click at [352, 197] on link "Policy" at bounding box center [353, 197] width 21 height 13
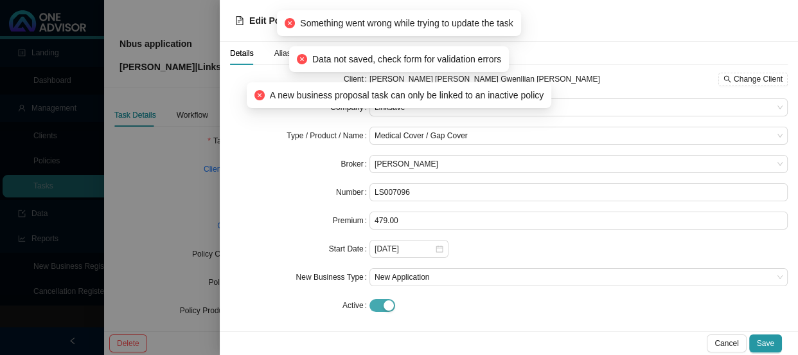
click at [378, 309] on span "button" at bounding box center [382, 305] width 26 height 13
click at [766, 342] on span "Save" at bounding box center [765, 343] width 17 height 13
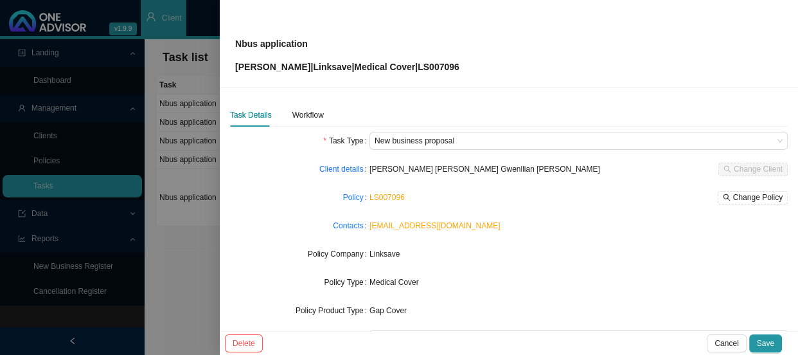
scroll to position [150, 0]
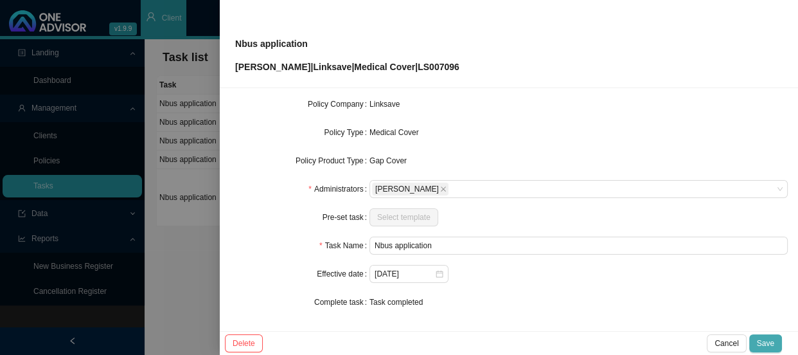
click at [767, 346] on span "Save" at bounding box center [765, 343] width 17 height 13
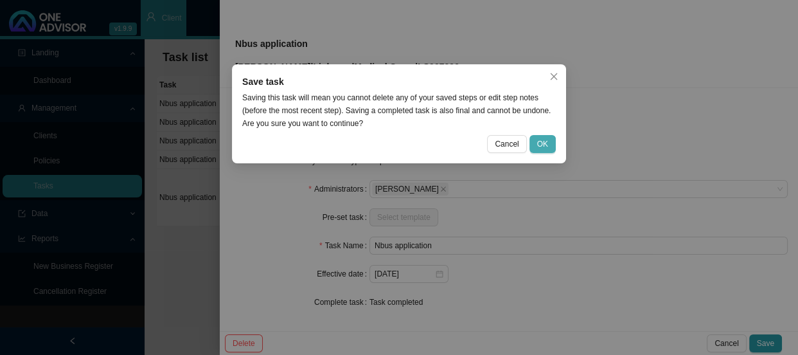
click at [544, 150] on span "OK" at bounding box center [542, 143] width 11 height 13
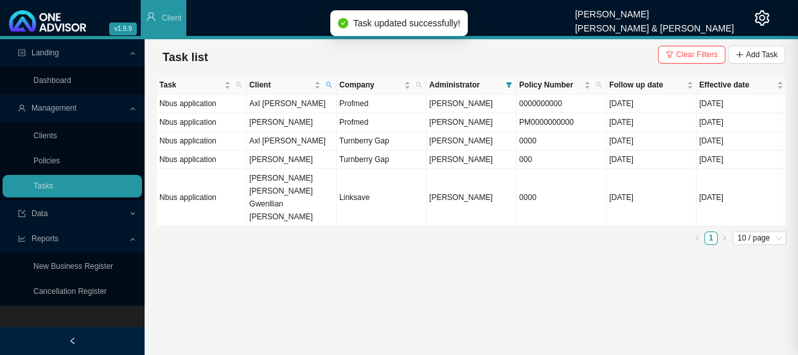
scroll to position [136, 0]
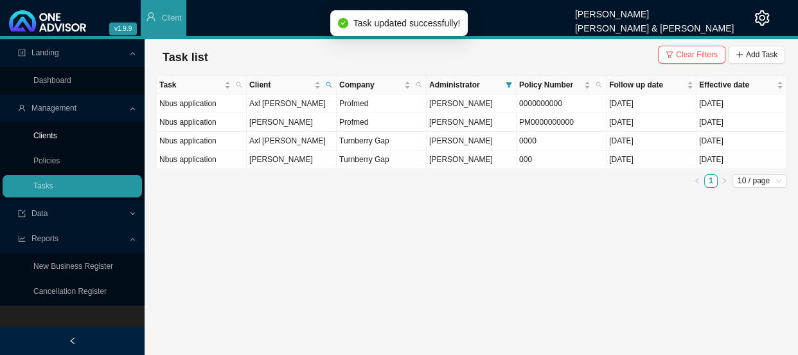
click at [57, 131] on link "Clients" at bounding box center [45, 135] width 24 height 9
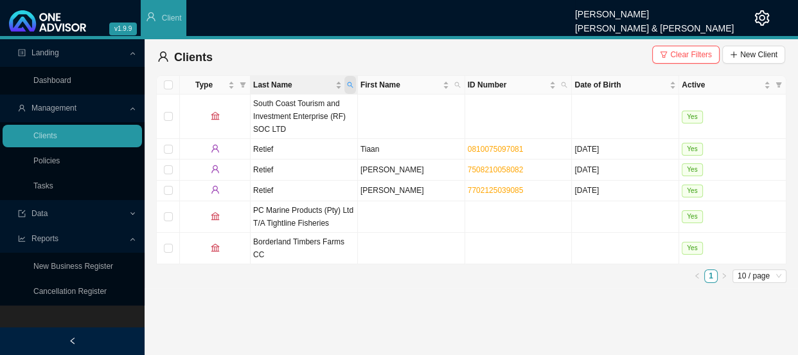
click at [350, 89] on span "Last Name" at bounding box center [350, 85] width 12 height 18
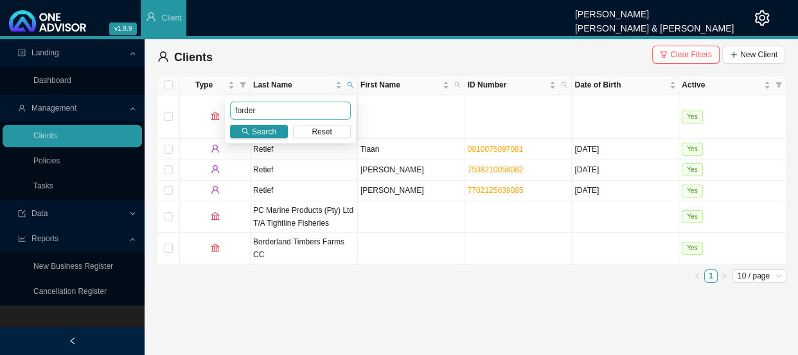
type input "forder"
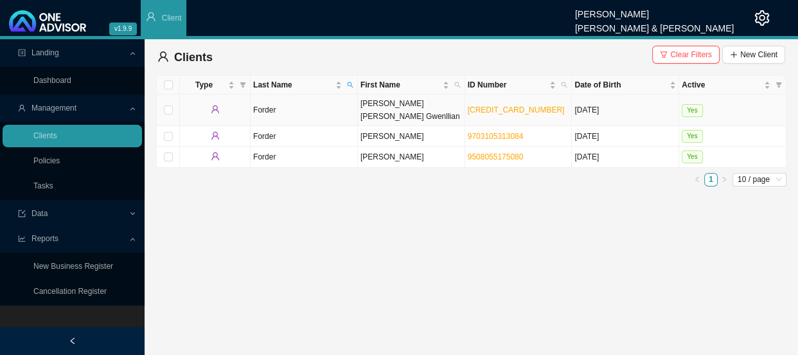
click at [296, 109] on td "Forder" at bounding box center [304, 109] width 107 height 31
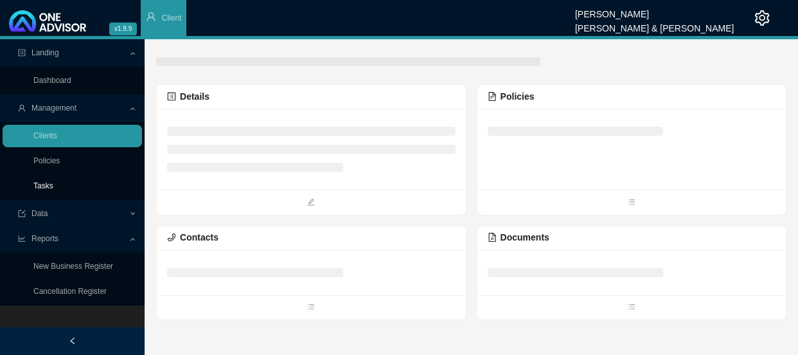
click at [49, 186] on link "Tasks" at bounding box center [43, 185] width 20 height 9
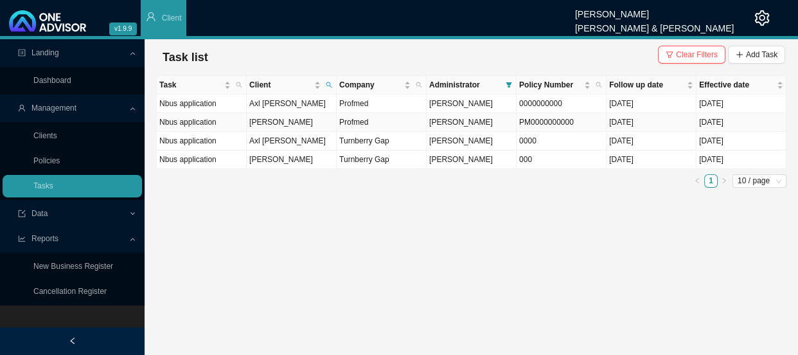
click at [294, 125] on td "[PERSON_NAME]" at bounding box center [292, 122] width 90 height 19
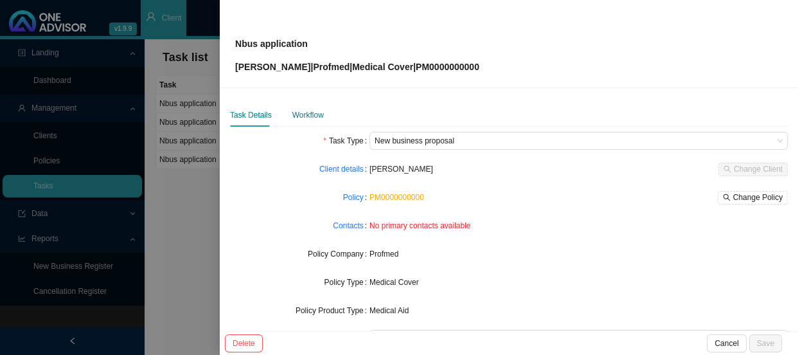
click at [315, 114] on div "Workflow" at bounding box center [307, 115] width 31 height 13
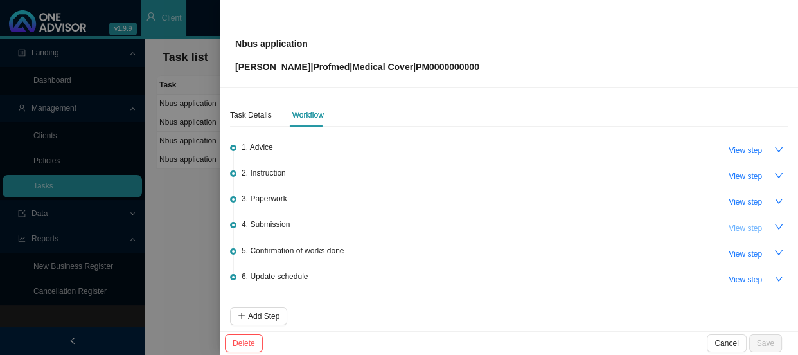
click at [741, 222] on span "View step" at bounding box center [745, 228] width 33 height 13
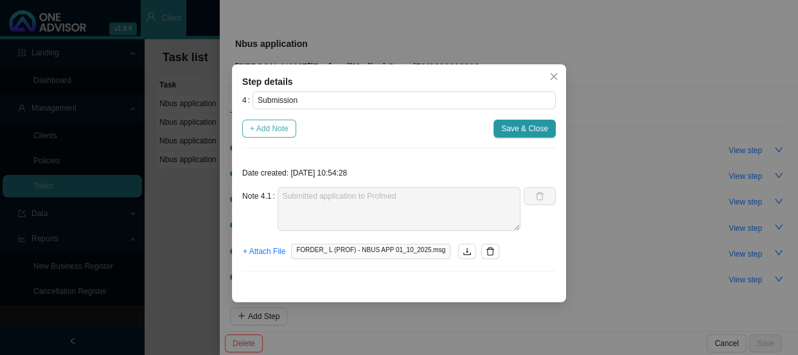
click at [277, 125] on span "+ Add Note" at bounding box center [269, 128] width 39 height 13
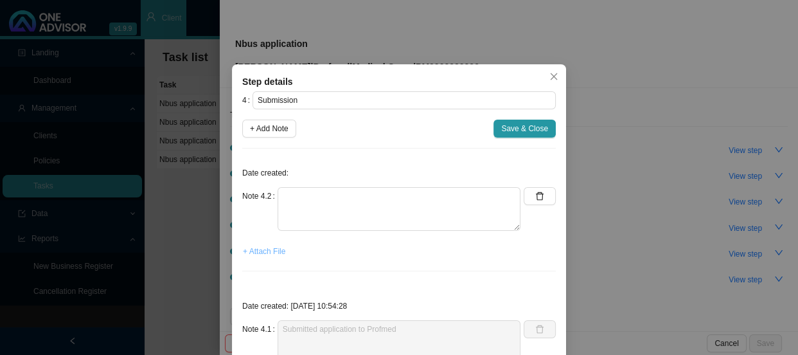
click at [270, 249] on span "+ Attach File" at bounding box center [264, 251] width 42 height 13
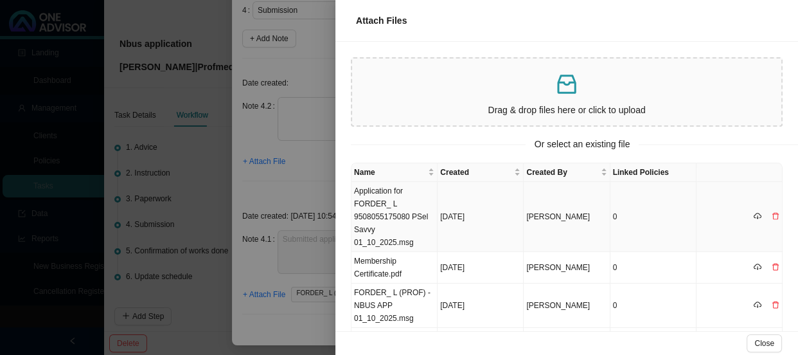
click at [428, 203] on td "Application for FORDER_ L 9508055175080 PSel Savvy 01_10_2025.msg" at bounding box center [394, 217] width 86 height 70
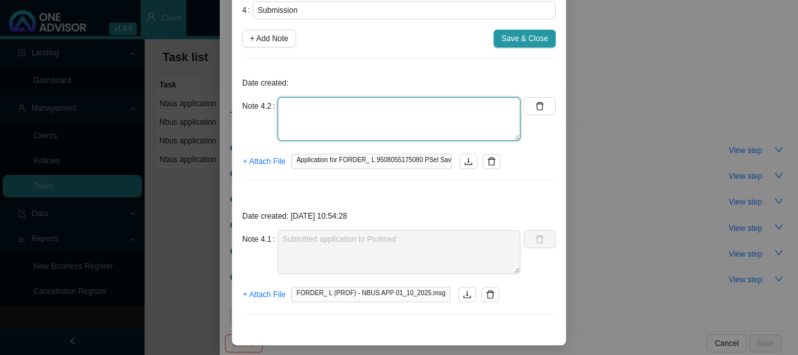
click at [314, 110] on textarea at bounding box center [399, 119] width 243 height 44
click at [346, 110] on textarea "[PERSON_NAME]" at bounding box center [399, 119] width 243 height 44
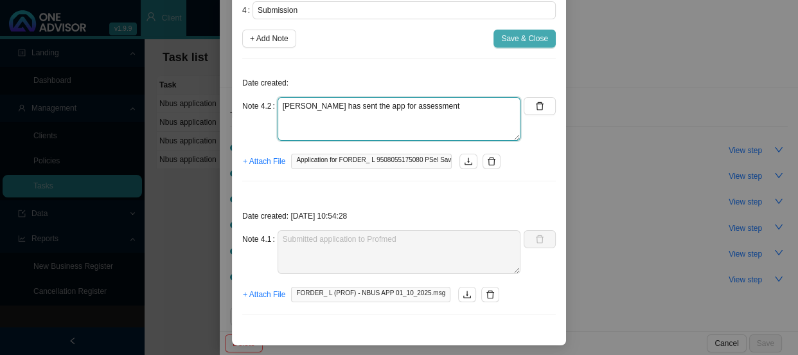
type textarea "[PERSON_NAME] has sent the app for assessment"
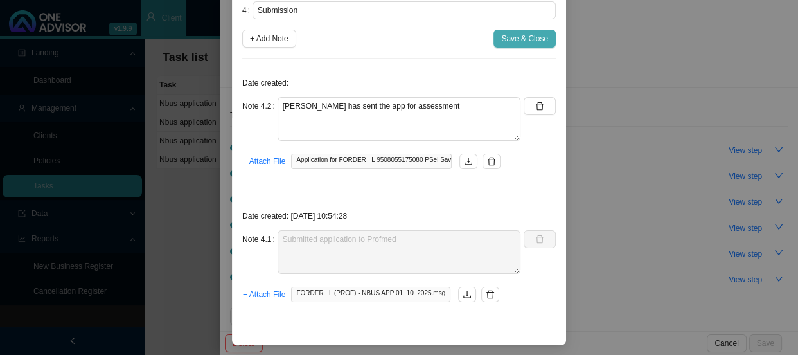
click at [519, 39] on span "Save & Close" at bounding box center [524, 38] width 47 height 13
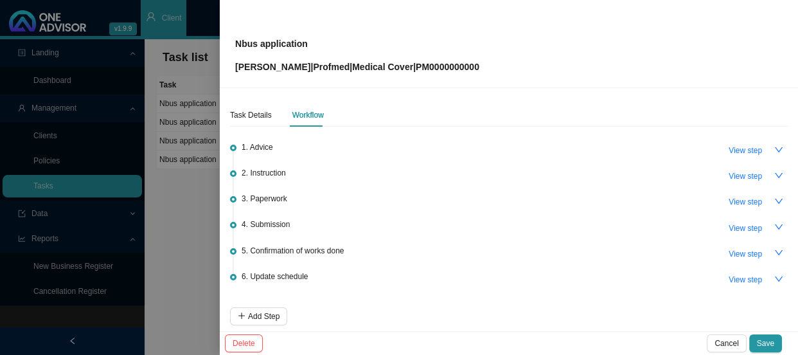
scroll to position [57, 0]
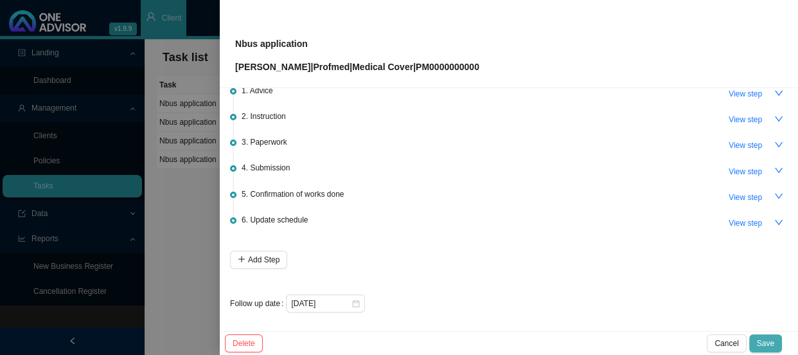
click at [761, 343] on span "Save" at bounding box center [765, 343] width 17 height 13
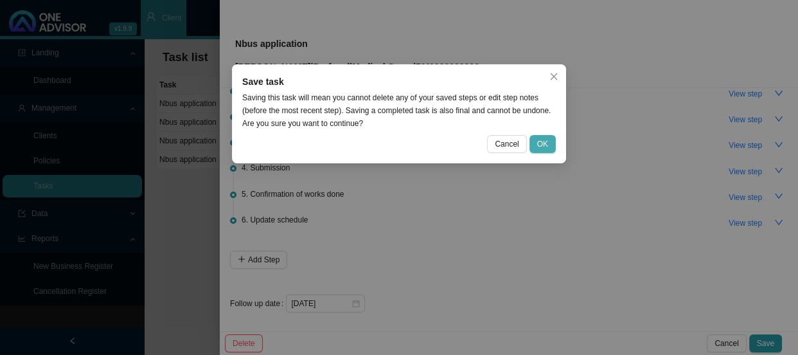
click at [544, 139] on span "OK" at bounding box center [542, 143] width 11 height 13
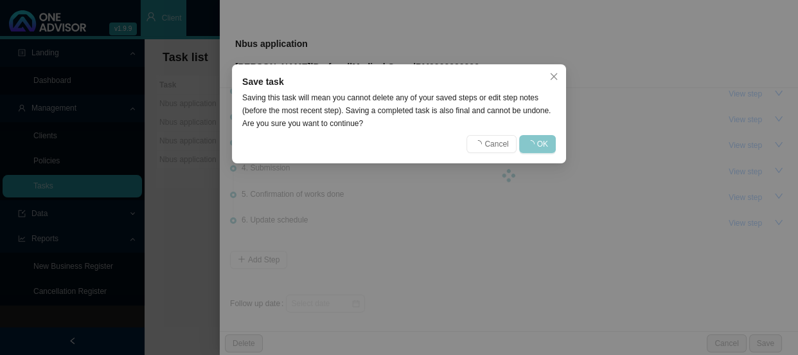
scroll to position [0, 0]
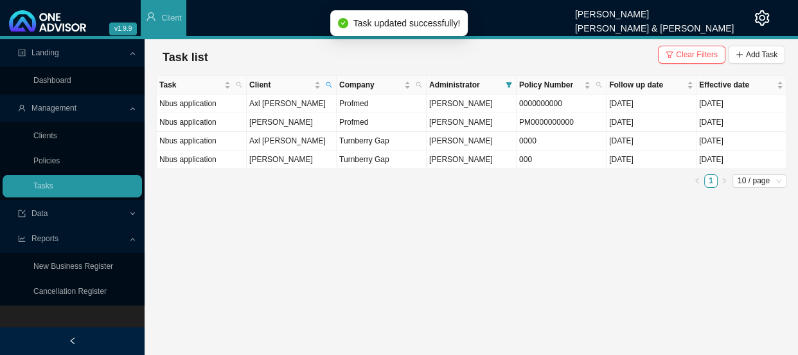
click at [466, 196] on main "Landing Dashboard Management Clients Policies Tasks Data Reports New Business R…" at bounding box center [399, 196] width 798 height 315
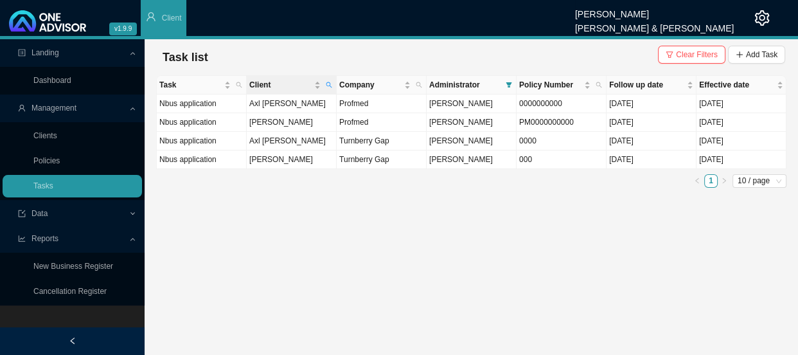
drag, startPoint x: 330, startPoint y: 85, endPoint x: 320, endPoint y: 91, distance: 11.6
click at [330, 85] on icon "search" at bounding box center [329, 85] width 6 height 6
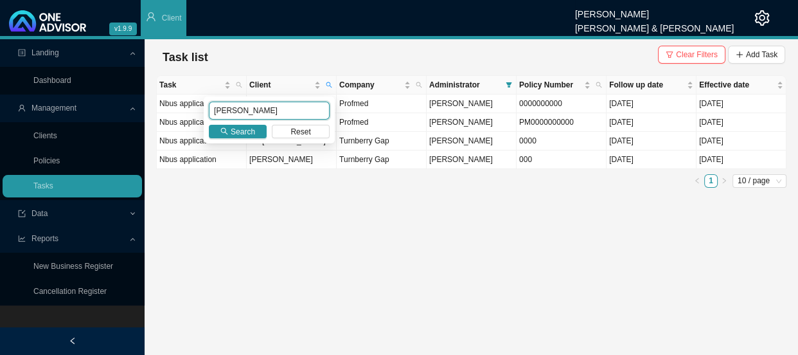
type input "[PERSON_NAME]"
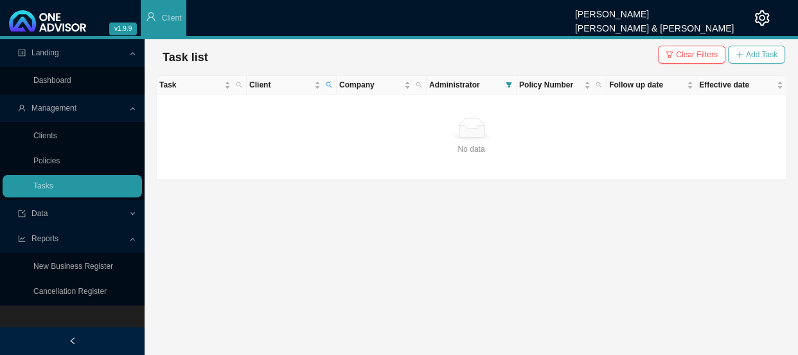
click at [752, 55] on span "Add Task" at bounding box center [761, 54] width 31 height 13
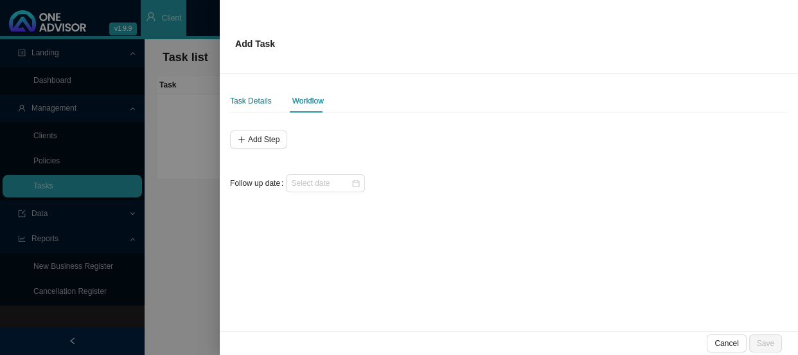
click at [247, 102] on div "Task Details" at bounding box center [251, 100] width 42 height 13
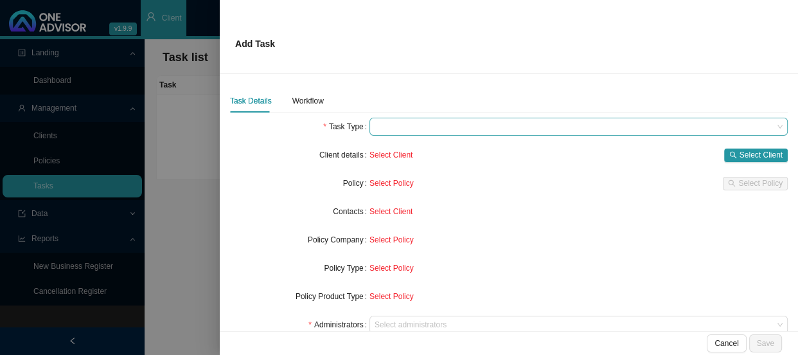
click at [391, 130] on span at bounding box center [579, 126] width 408 height 17
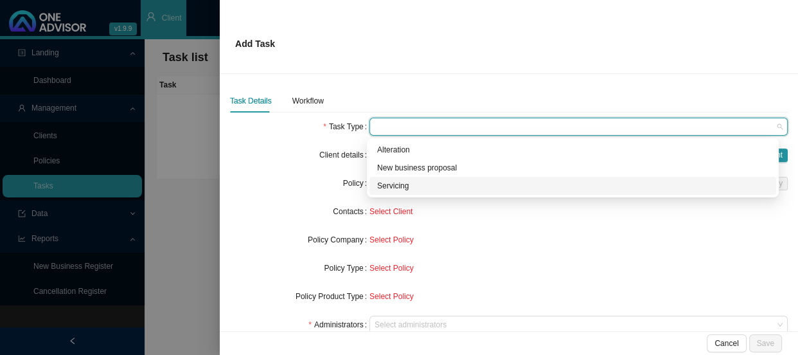
click at [384, 184] on div "Servicing" at bounding box center [572, 185] width 391 height 13
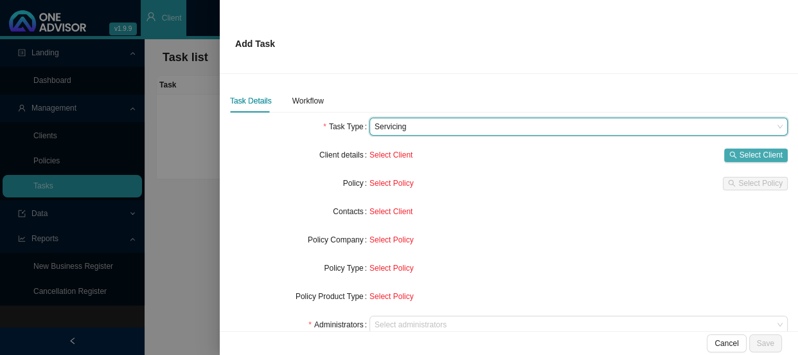
click at [729, 154] on icon "search" at bounding box center [733, 155] width 8 height 8
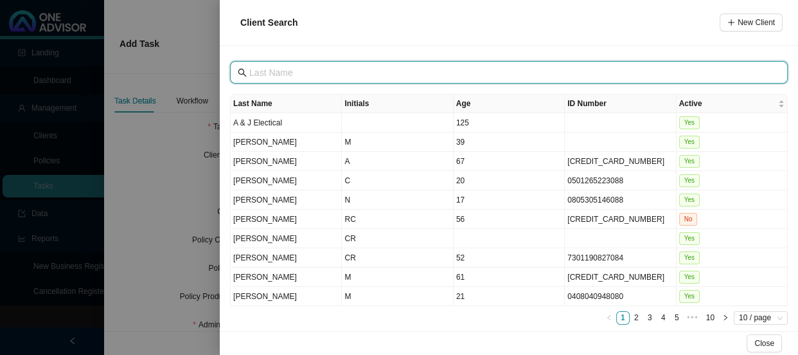
click at [292, 67] on input "text" at bounding box center [510, 73] width 522 height 14
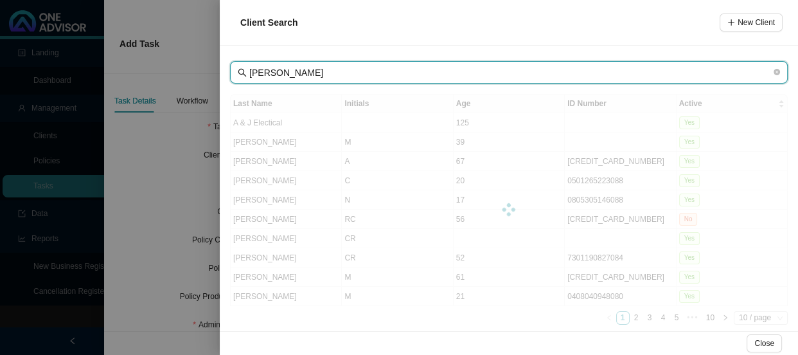
type input "[PERSON_NAME]"
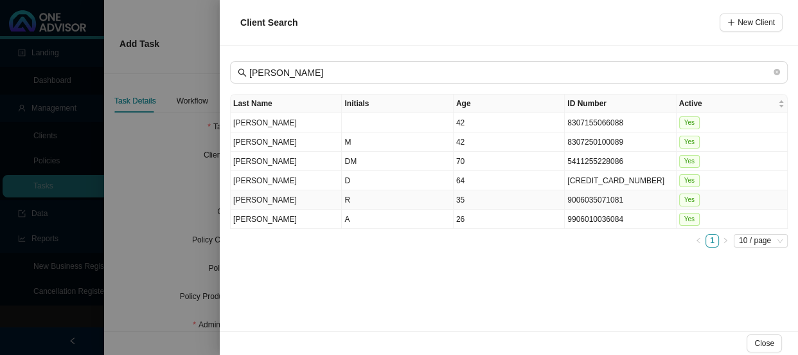
click at [287, 199] on td "[PERSON_NAME]" at bounding box center [286, 199] width 111 height 19
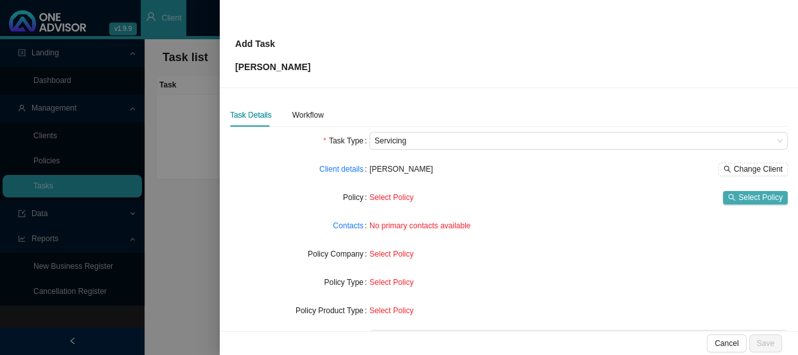
click at [729, 193] on button "Select Policy" at bounding box center [755, 197] width 65 height 13
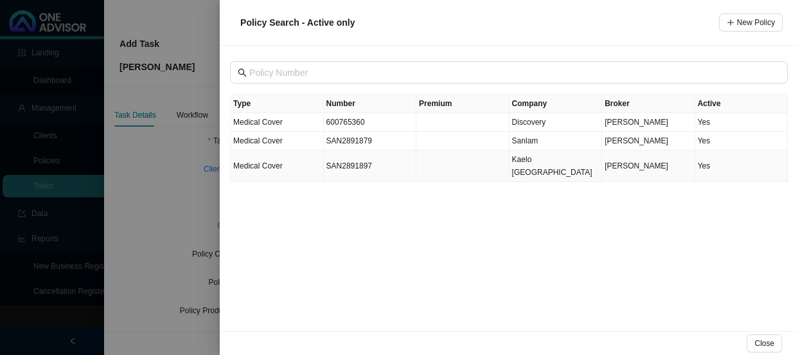
click at [295, 163] on td "Medical Cover" at bounding box center [277, 165] width 93 height 31
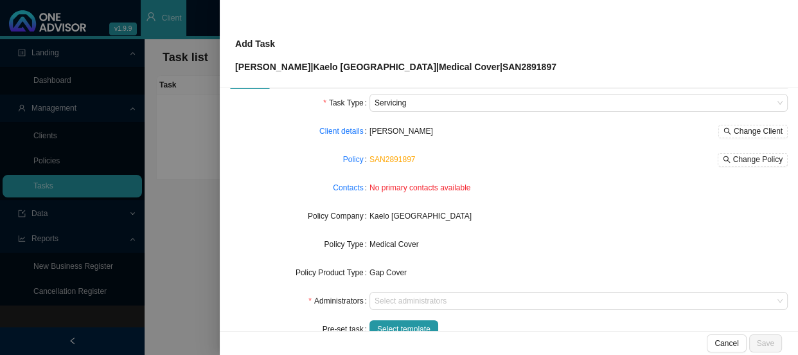
scroll to position [58, 0]
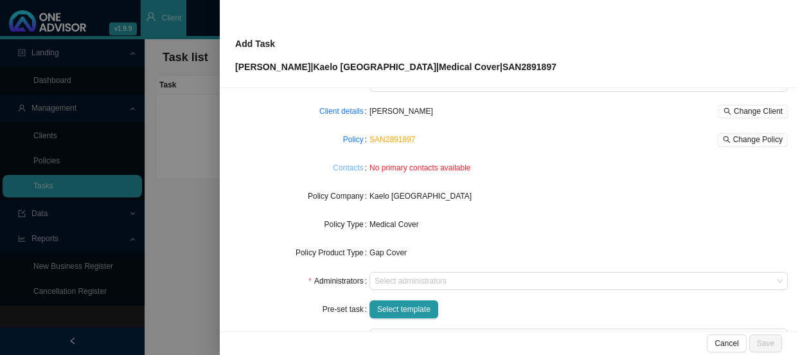
click at [344, 166] on link "Contacts" at bounding box center [348, 167] width 30 height 13
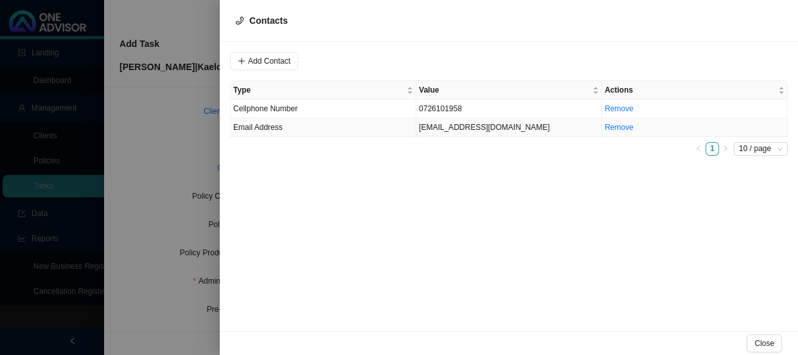
click at [466, 128] on td "[EMAIL_ADDRESS][DOMAIN_NAME]" at bounding box center [509, 127] width 186 height 19
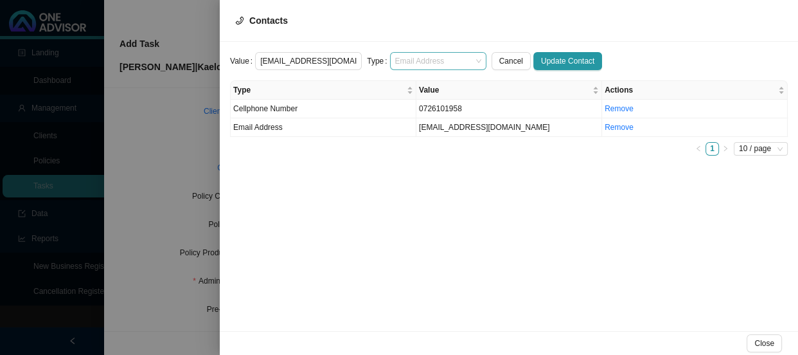
click at [466, 58] on span "Email Address" at bounding box center [438, 61] width 86 height 17
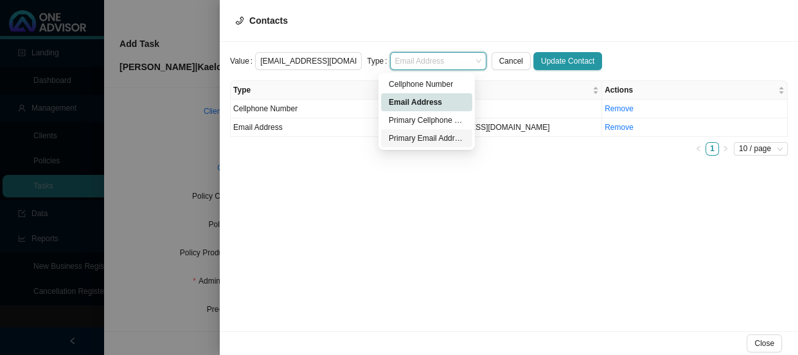
click at [440, 139] on div "Primary Email Address" at bounding box center [427, 138] width 76 height 13
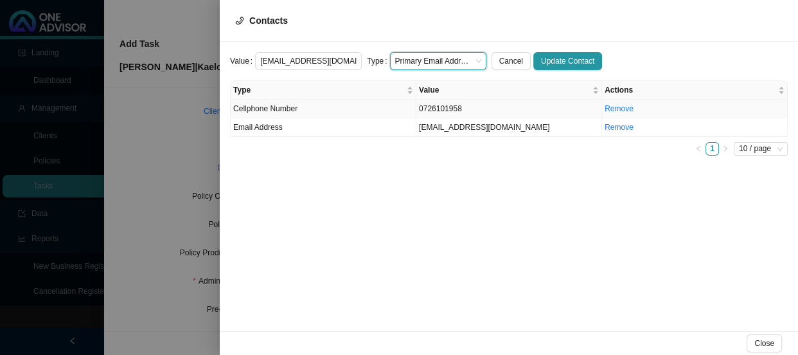
click at [470, 112] on td "0726101958" at bounding box center [509, 109] width 186 height 19
click at [437, 132] on td "[EMAIL_ADDRESS][DOMAIN_NAME]" at bounding box center [509, 127] width 186 height 19
click at [467, 56] on span "Email Address" at bounding box center [438, 61] width 86 height 17
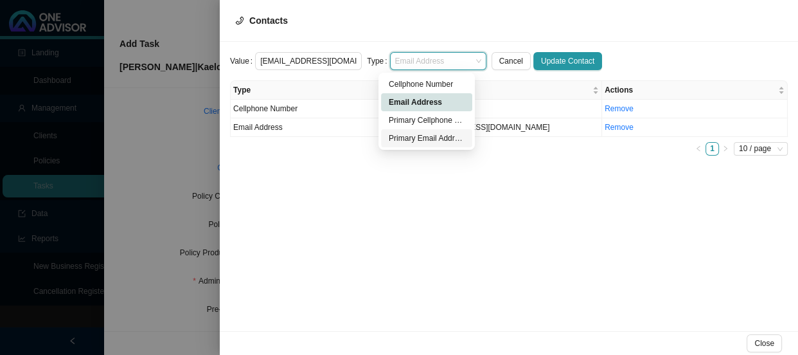
drag, startPoint x: 423, startPoint y: 135, endPoint x: 452, endPoint y: 119, distance: 32.8
click at [423, 135] on div "Primary Email Address" at bounding box center [427, 138] width 76 height 13
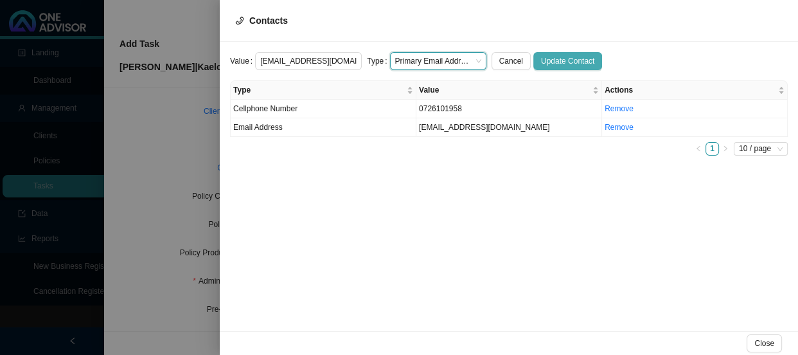
click at [549, 63] on span "Update Contact" at bounding box center [567, 61] width 53 height 13
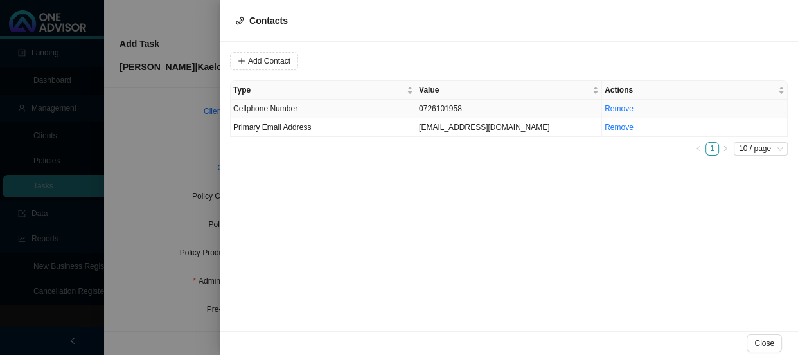
click at [450, 103] on td "0726101958" at bounding box center [509, 109] width 186 height 19
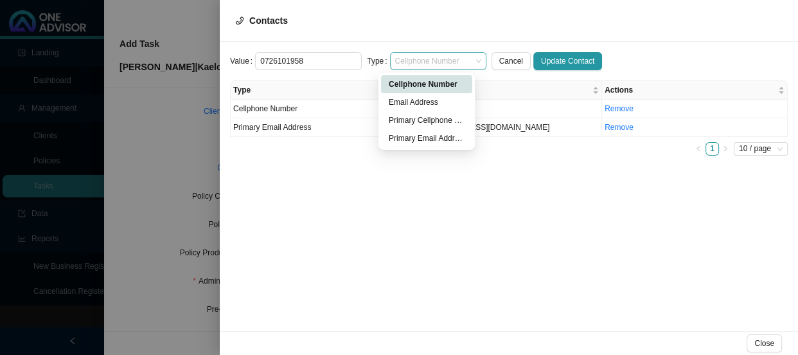
click at [472, 62] on div "Cellphone Number" at bounding box center [438, 61] width 96 height 18
click at [427, 122] on div "Primary Cellphone Number" at bounding box center [427, 120] width 76 height 13
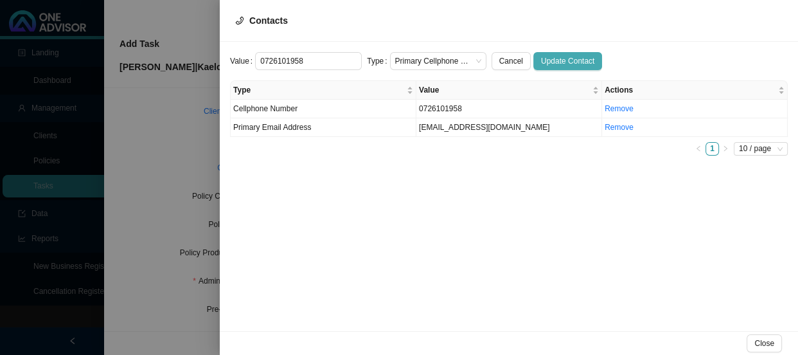
click at [543, 58] on span "Update Contact" at bounding box center [567, 61] width 53 height 13
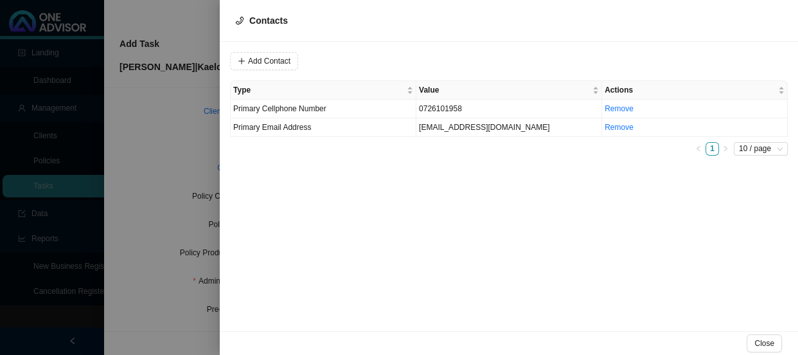
click at [195, 196] on div at bounding box center [399, 177] width 798 height 355
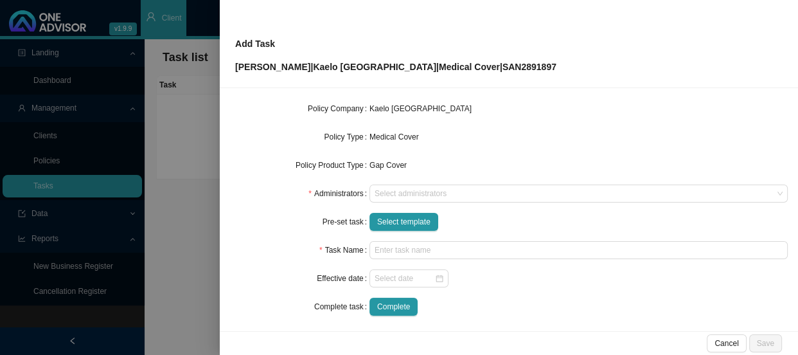
scroll to position [150, 0]
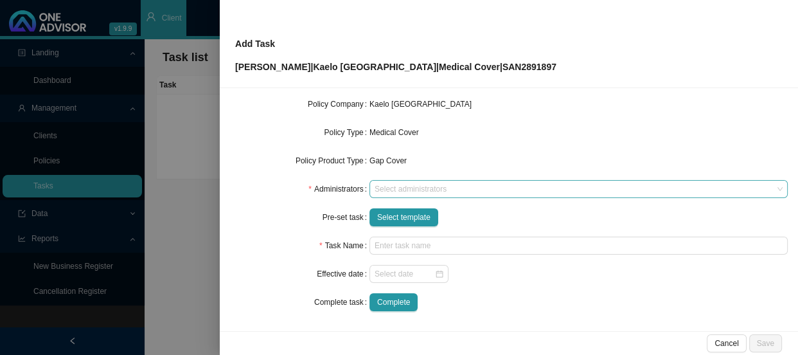
click at [414, 187] on div at bounding box center [572, 189] width 401 height 10
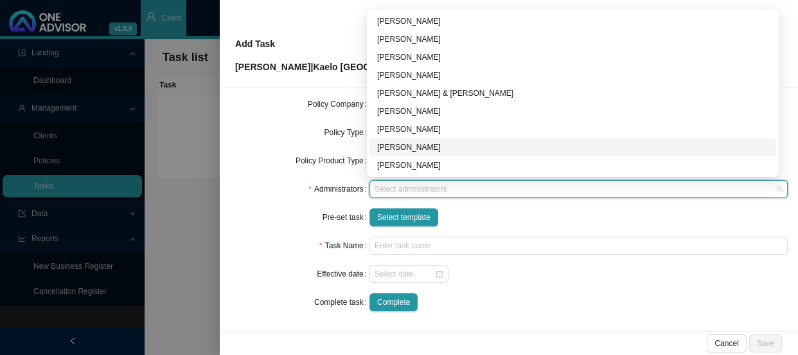
click at [409, 143] on div "[PERSON_NAME]" at bounding box center [572, 147] width 391 height 13
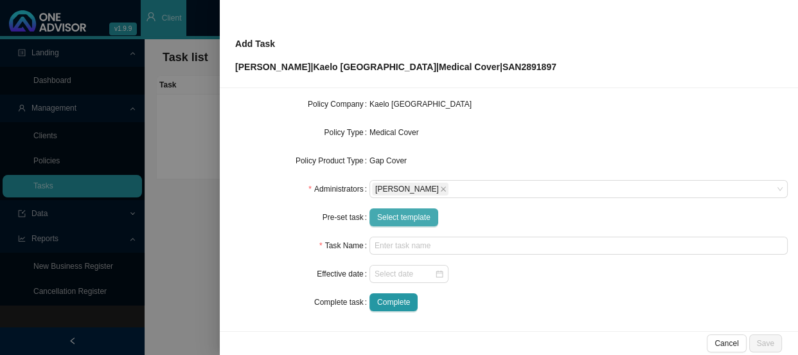
click at [392, 217] on span "Select template" at bounding box center [403, 217] width 53 height 13
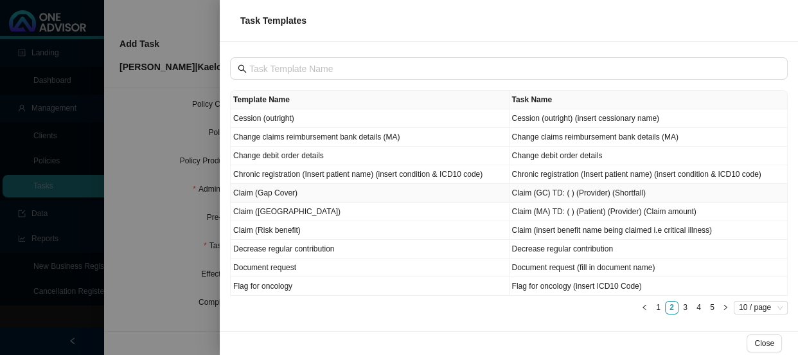
click at [276, 195] on td "Claim (Gap Cover)" at bounding box center [370, 193] width 279 height 19
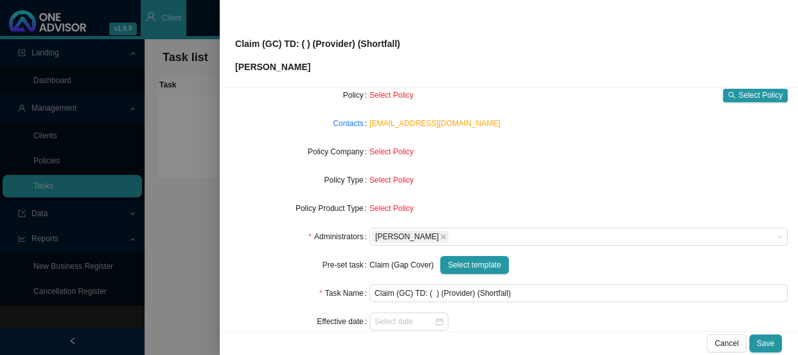
scroll to position [33, 0]
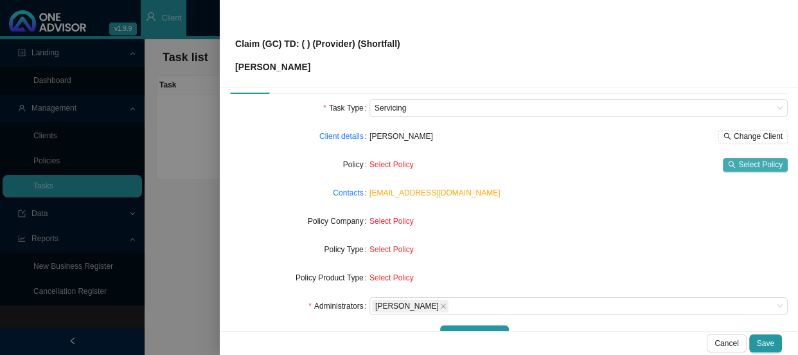
click at [747, 163] on span "Select Policy" at bounding box center [760, 164] width 44 height 13
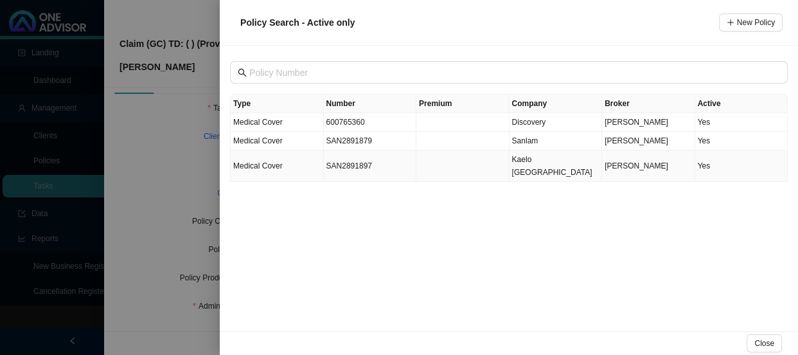
click at [295, 159] on td "Medical Cover" at bounding box center [277, 165] width 93 height 31
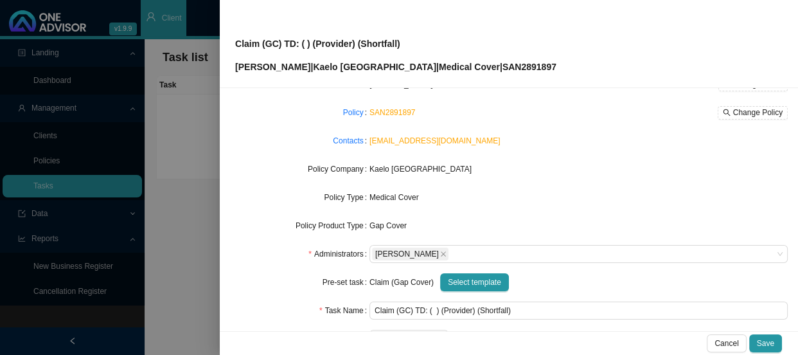
scroll to position [150, 0]
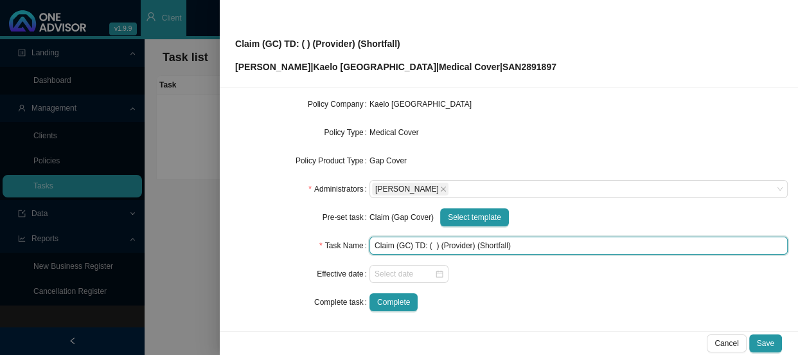
drag, startPoint x: 464, startPoint y: 245, endPoint x: 438, endPoint y: 242, distance: 27.1
click at [438, 242] on input "Claim (GC) TD: ( ) (Provider) (Shortfall)" at bounding box center [578, 245] width 418 height 18
click at [426, 244] on input "Claim (GC) TD: ( ) () (Shortfall)" at bounding box center [578, 245] width 418 height 18
click at [429, 244] on input "Claim (GC) TD: ( ) () (Shortfall)" at bounding box center [578, 245] width 418 height 18
click at [473, 245] on input "Claim (GC) TD: (Dr [PERSON_NAME]) () (Shortfall)" at bounding box center [578, 245] width 418 height 18
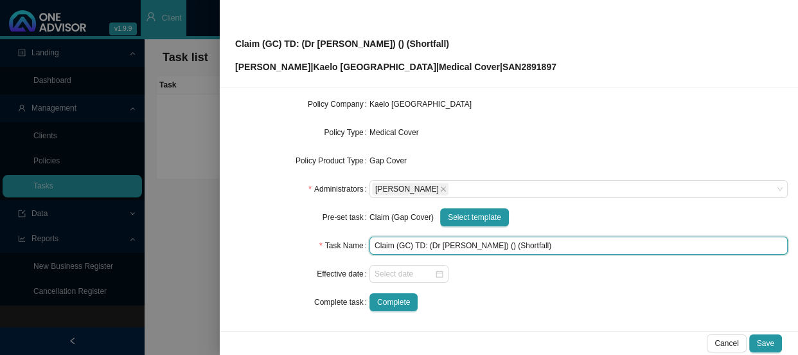
drag, startPoint x: 463, startPoint y: 244, endPoint x: 426, endPoint y: 243, distance: 36.6
click at [426, 243] on input "Claim (GC) TD: (Dr [PERSON_NAME]) () (Shortfall)" at bounding box center [578, 245] width 418 height 18
click at [432, 245] on input "Claim (GC) TD: () () (Shortfall)" at bounding box center [578, 245] width 418 height 18
paste input "Dr [PERSON_NAME]"
click at [425, 245] on input "Claim (GC) TD: () (Dr [PERSON_NAME]) (Shortfall)" at bounding box center [578, 245] width 418 height 18
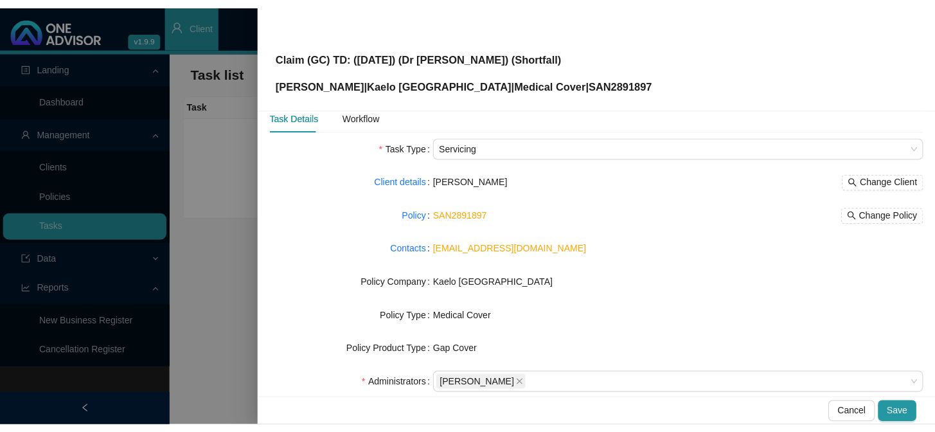
scroll to position [0, 0]
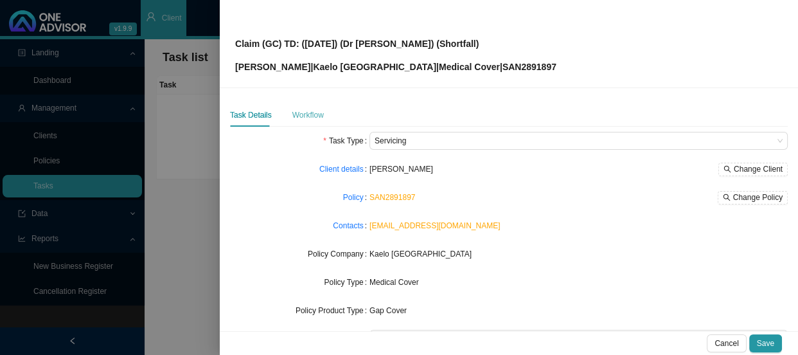
type input "Claim (GC) TD: ([DATE]) (Dr [PERSON_NAME]) (Shortfall)"
click at [294, 111] on div "Workflow" at bounding box center [307, 115] width 31 height 13
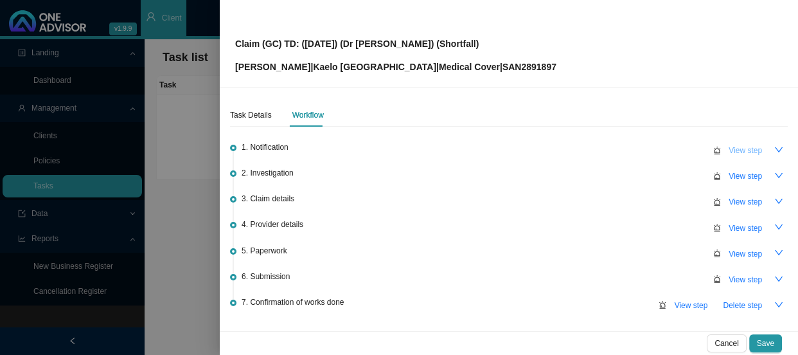
click at [729, 152] on span "View step" at bounding box center [745, 150] width 33 height 13
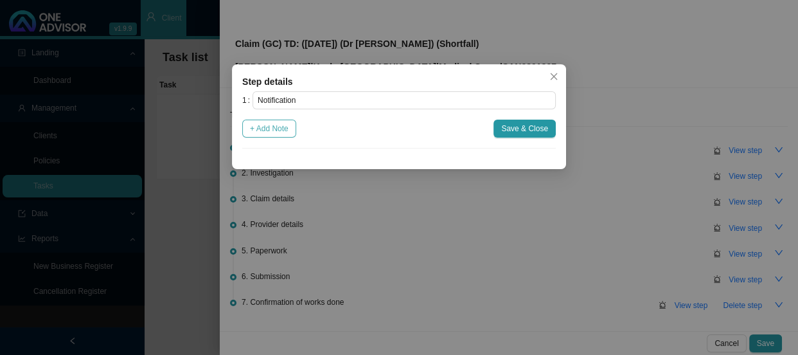
click at [276, 129] on span "+ Add Note" at bounding box center [269, 128] width 39 height 13
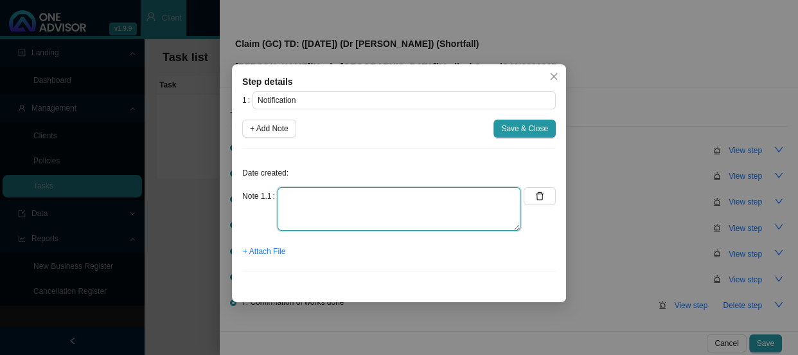
click at [312, 192] on textarea at bounding box center [399, 209] width 243 height 44
type textarea "Received another claim from [PERSON_NAME]"
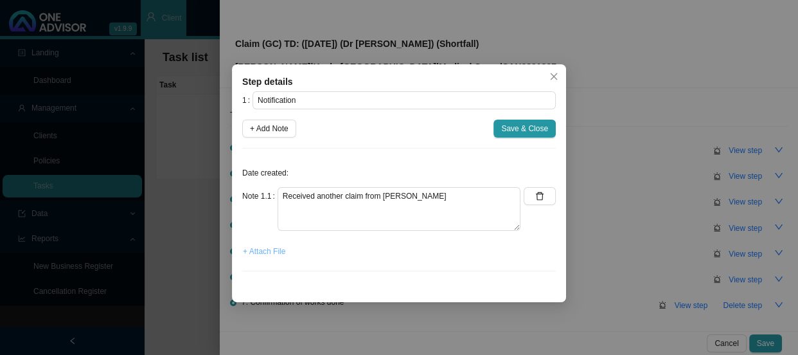
click at [263, 247] on span "+ Attach File" at bounding box center [264, 251] width 42 height 13
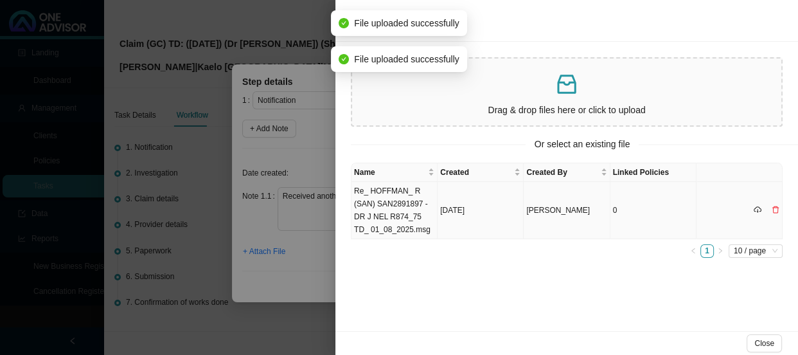
click at [396, 208] on td "Re_ HOFFMAN_ R (SAN) SAN2891897 - DR J NEL R874_75 TD_ 01_08_2025.msg" at bounding box center [394, 210] width 86 height 57
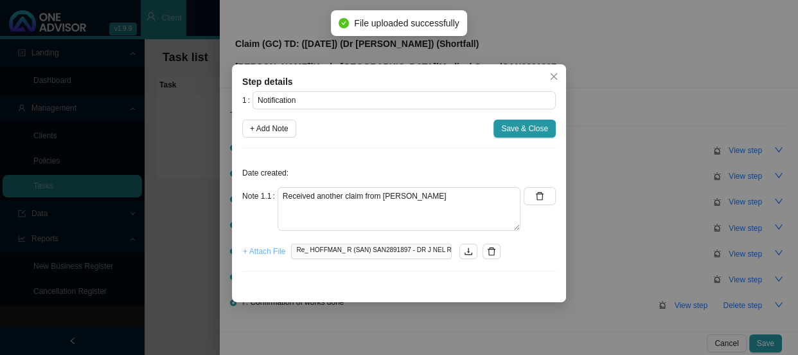
click at [254, 251] on span "+ Attach File" at bounding box center [264, 251] width 42 height 13
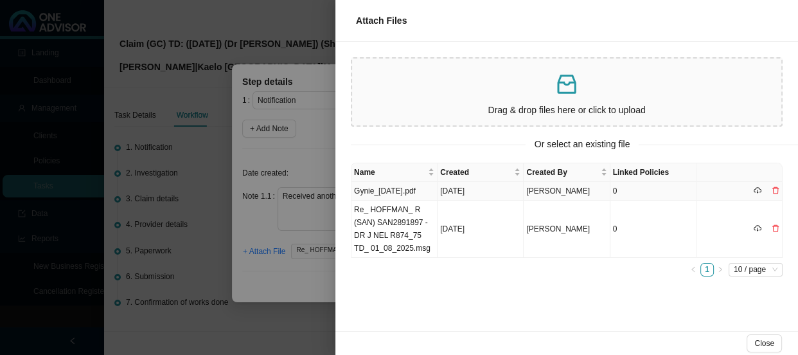
click at [387, 191] on td "Gynie_[DATE].pdf" at bounding box center [394, 191] width 86 height 19
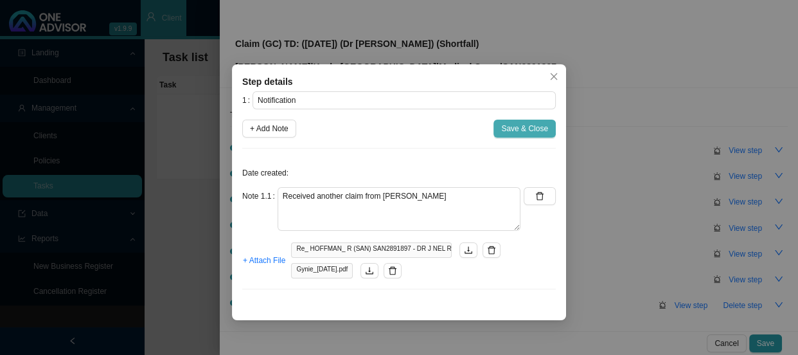
click at [540, 128] on span "Save & Close" at bounding box center [524, 128] width 47 height 13
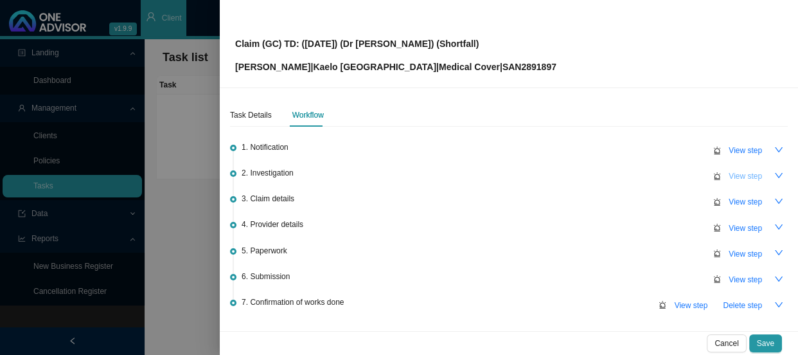
click at [745, 179] on span "View step" at bounding box center [745, 176] width 33 height 13
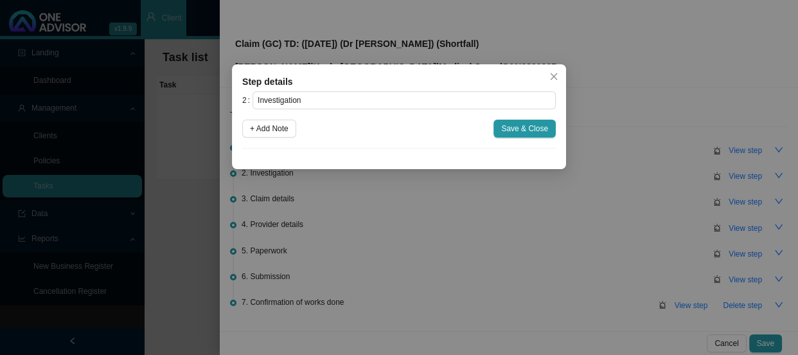
drag, startPoint x: 278, startPoint y: 129, endPoint x: 285, endPoint y: 150, distance: 22.2
click at [278, 129] on span "+ Add Note" at bounding box center [269, 128] width 39 height 13
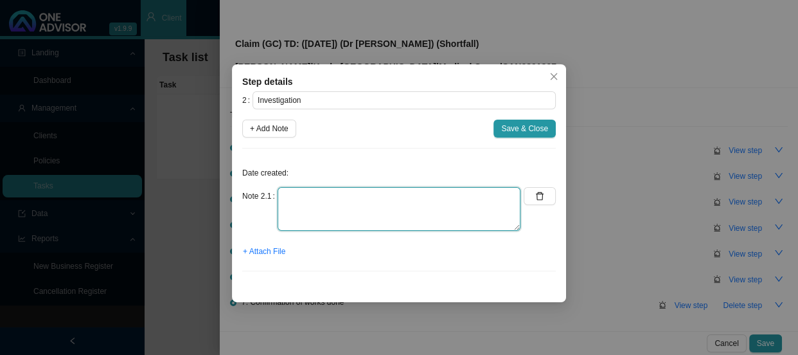
click at [288, 193] on textarea at bounding box center [399, 209] width 243 height 44
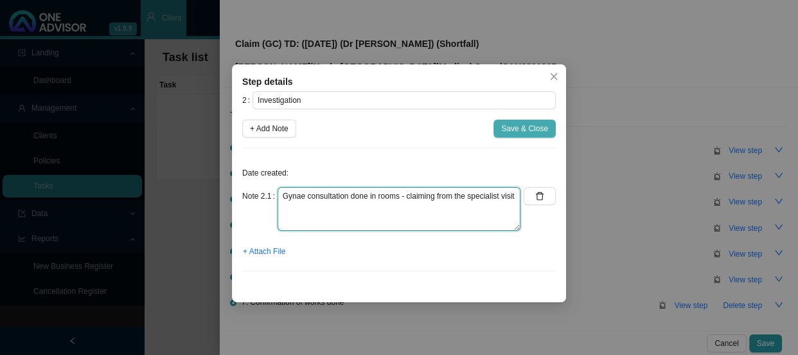
type textarea "Gynae consultation done in rooms - claiming from the specialist visit"
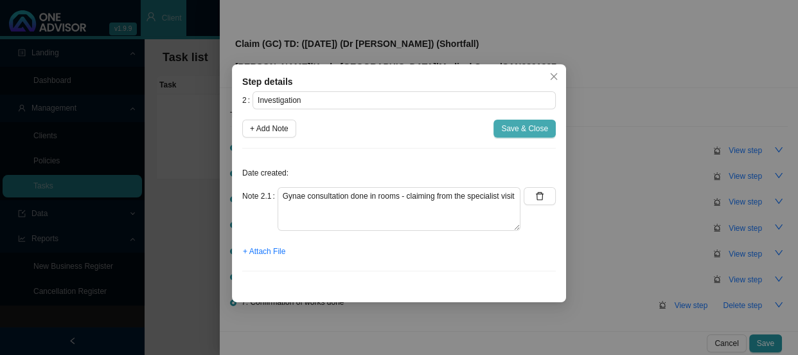
click at [513, 129] on span "Save & Close" at bounding box center [524, 128] width 47 height 13
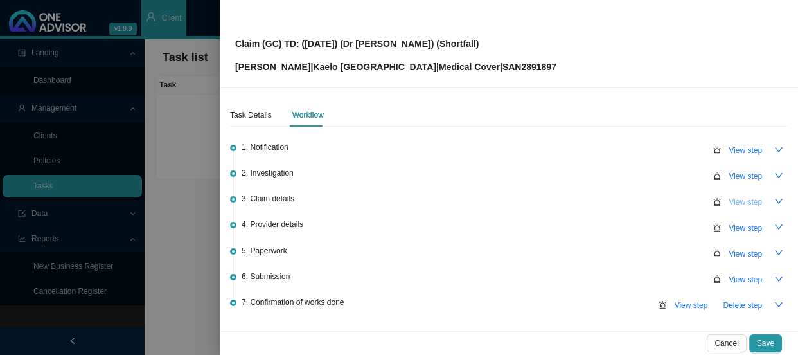
click at [730, 203] on span "View step" at bounding box center [745, 201] width 33 height 13
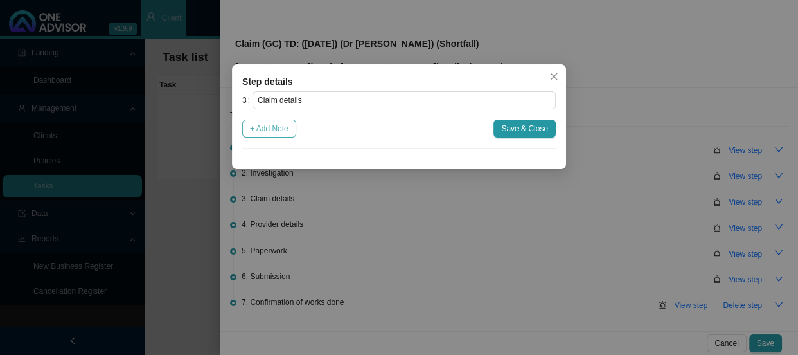
click at [269, 126] on span "+ Add Note" at bounding box center [269, 128] width 39 height 13
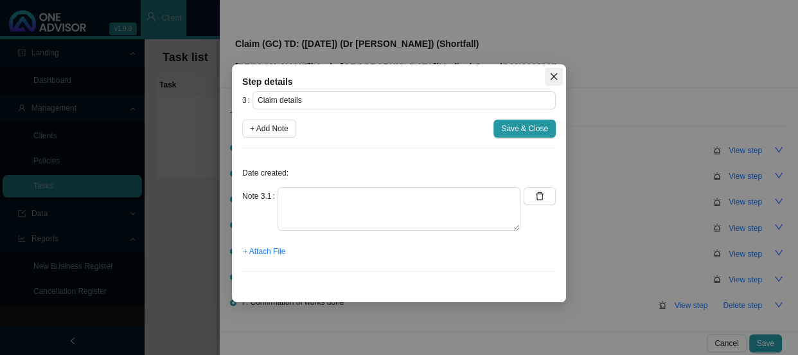
click at [556, 81] on button "Close" at bounding box center [554, 76] width 18 height 18
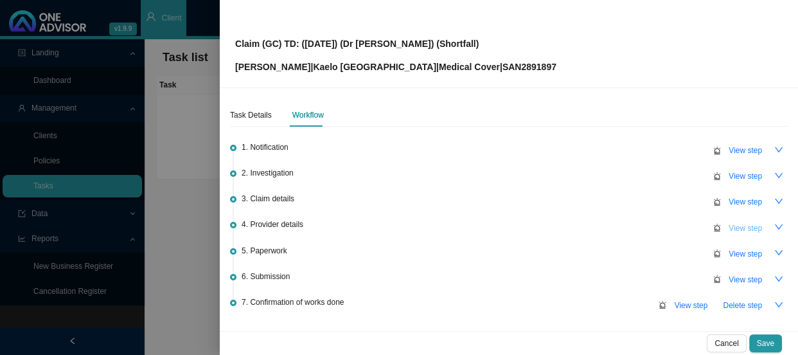
click at [729, 225] on span "View step" at bounding box center [745, 228] width 33 height 13
type input "Provider details"
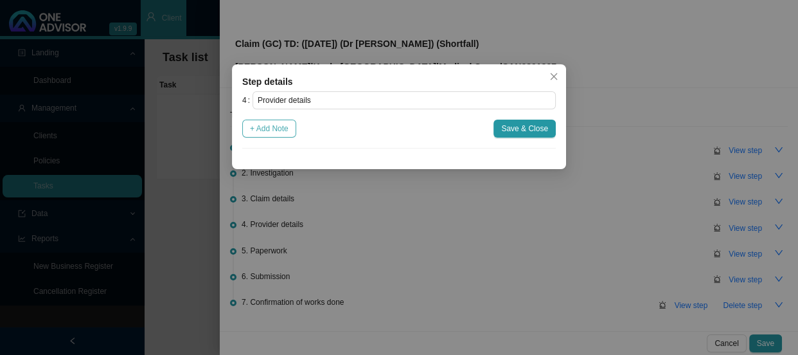
click at [263, 128] on span "+ Add Note" at bounding box center [269, 128] width 39 height 13
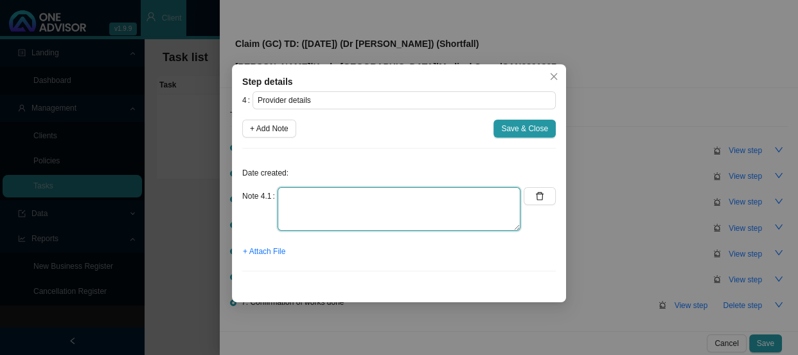
click at [303, 206] on textarea at bounding box center [399, 209] width 243 height 44
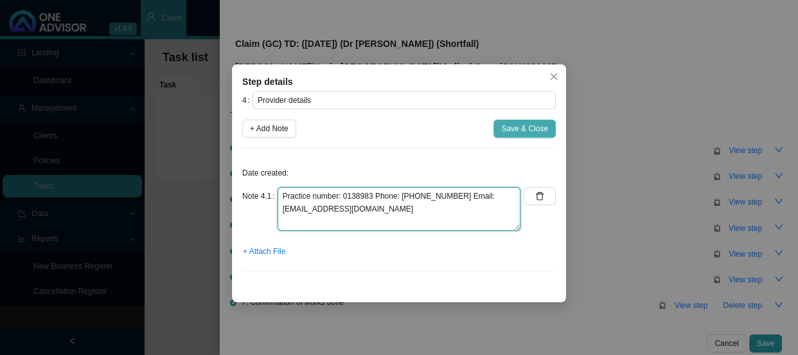
type textarea "Practice number: 0138983 Phone: [PHONE_NUMBER] Email: [EMAIL_ADDRESS][DOMAIN_NA…"
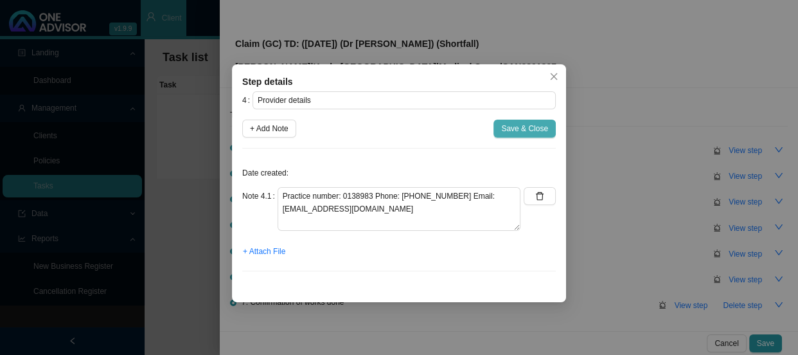
click at [526, 128] on span "Save & Close" at bounding box center [524, 128] width 47 height 13
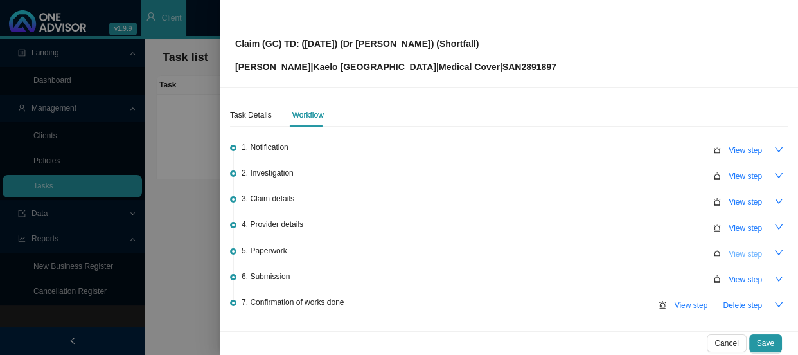
click at [743, 249] on span "View step" at bounding box center [745, 253] width 33 height 13
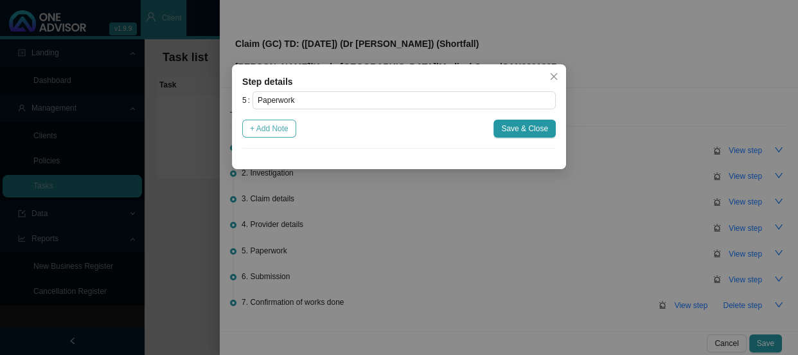
click at [267, 130] on span "+ Add Note" at bounding box center [269, 128] width 39 height 13
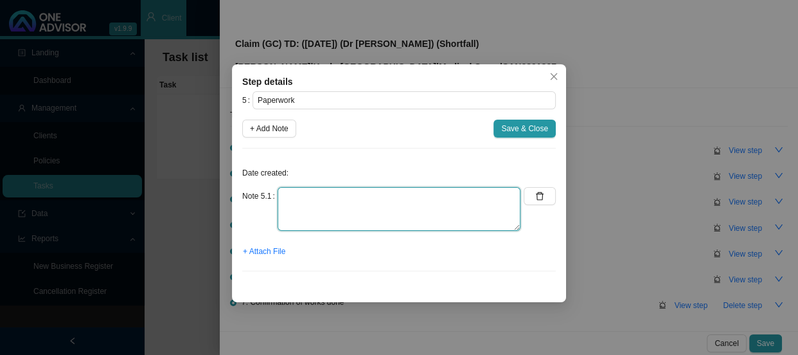
click at [306, 200] on textarea at bounding box center [399, 209] width 243 height 44
type textarea "Dr [PERSON_NAME] account"
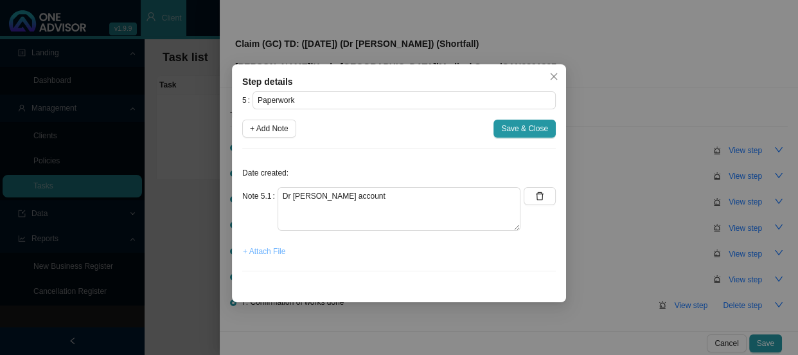
click at [276, 252] on span "+ Attach File" at bounding box center [264, 251] width 42 height 13
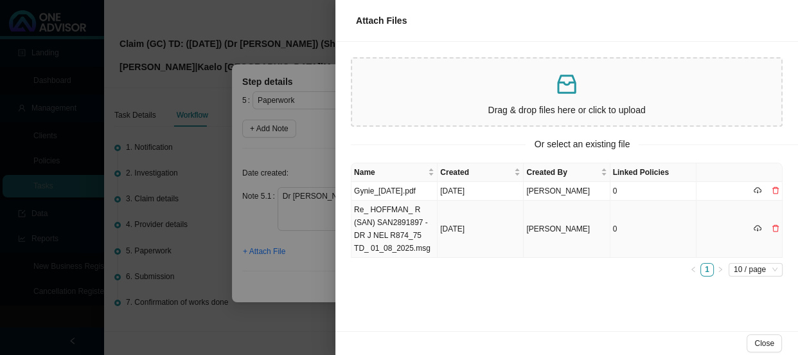
click at [395, 232] on td "Re_ HOFFMAN_ R (SAN) SAN2891897 - DR J NEL R874_75 TD_ 01_08_2025.msg" at bounding box center [394, 228] width 86 height 57
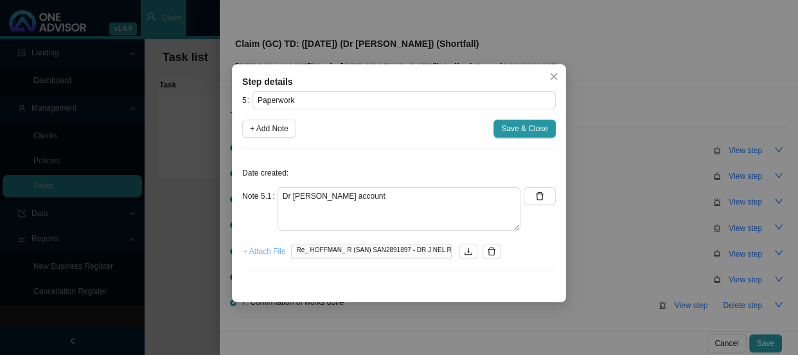
click at [263, 254] on span "+ Attach File" at bounding box center [264, 251] width 42 height 13
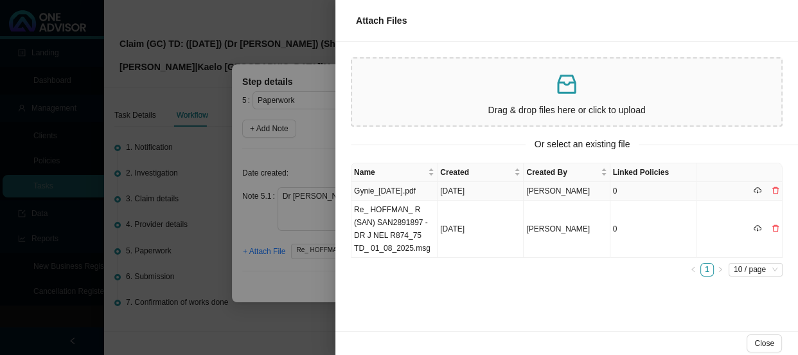
click at [402, 195] on td "Gynie_[DATE].pdf" at bounding box center [394, 191] width 86 height 19
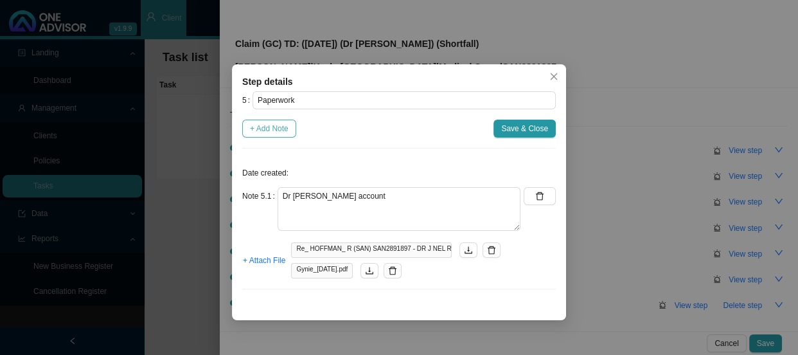
click at [275, 130] on span "+ Add Note" at bounding box center [269, 128] width 39 height 13
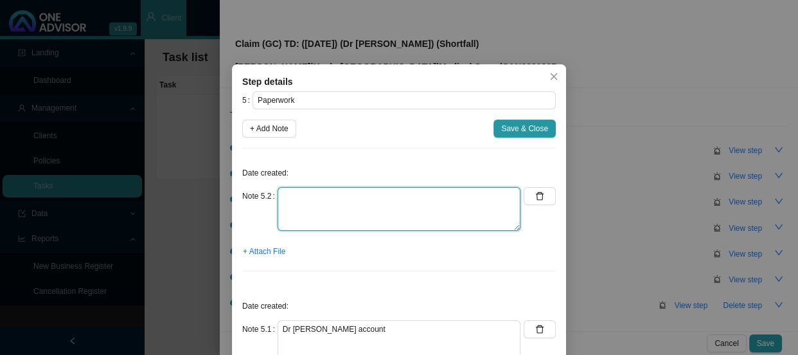
click at [299, 204] on textarea at bounding box center [399, 209] width 243 height 44
click at [360, 193] on textarea "Waiting on the CTH [PERSON_NAME]" at bounding box center [399, 209] width 243 height 44
type textarea "Waiting on the CTH from [PERSON_NAME]"
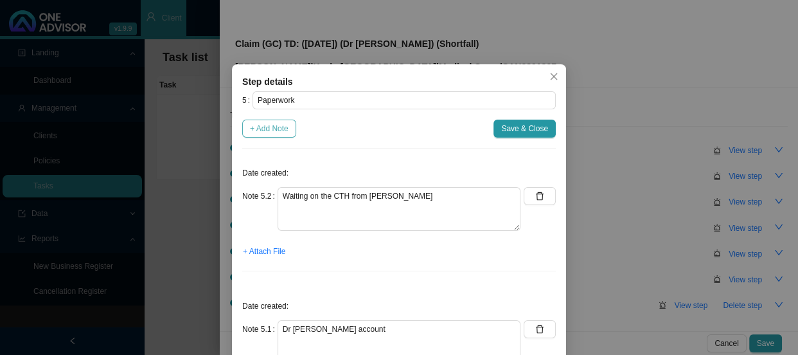
click at [278, 127] on span "+ Add Note" at bounding box center [269, 128] width 39 height 13
type textarea "Waiting on the CTH from [PERSON_NAME]"
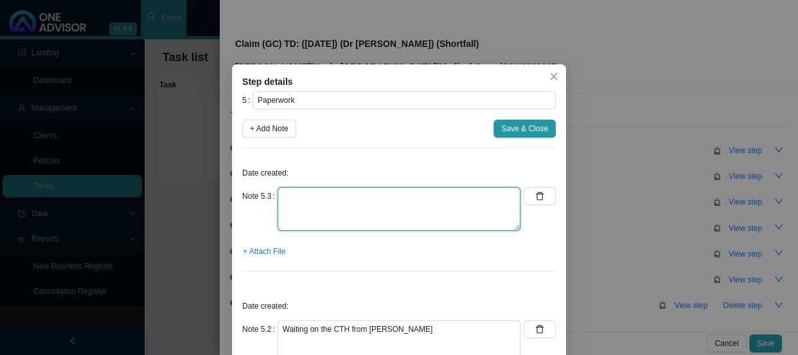
click at [321, 199] on textarea at bounding box center [399, 209] width 243 height 44
type textarea "Claim form"
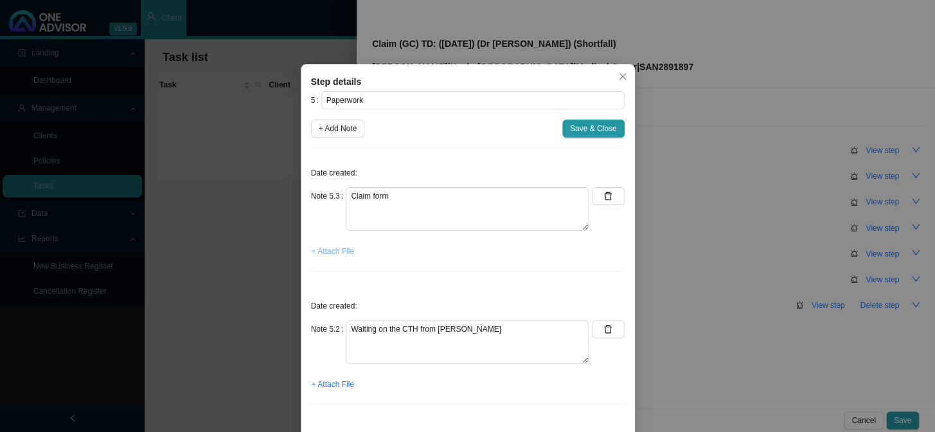
click at [330, 251] on span "+ Attach File" at bounding box center [333, 251] width 42 height 13
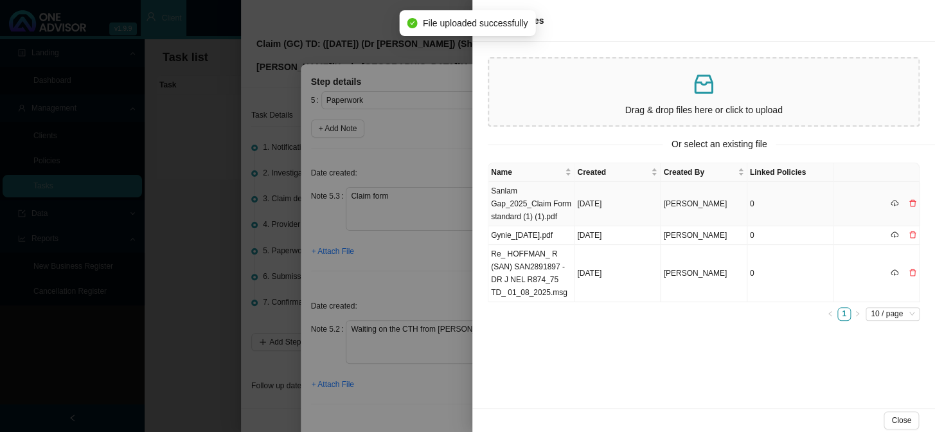
click at [520, 206] on td "Sanlam Gap_2025_Claim Form standard (1) (1).pdf" at bounding box center [531, 204] width 86 height 44
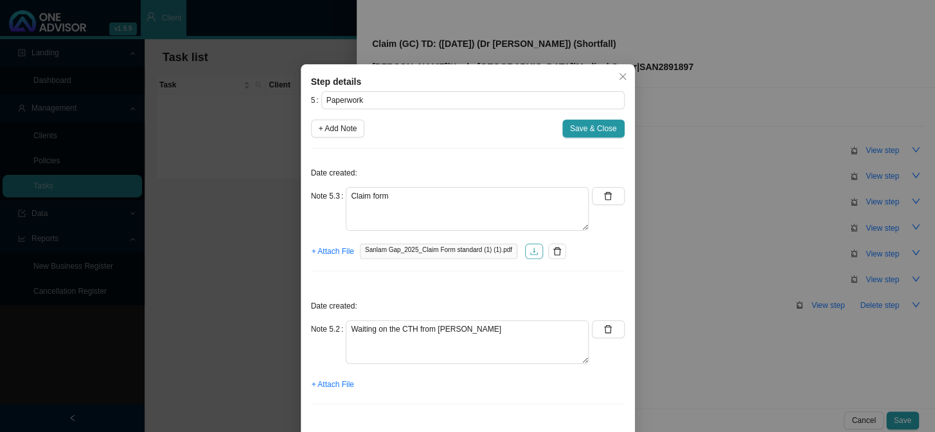
click at [529, 251] on icon "download" at bounding box center [533, 251] width 9 height 9
click at [589, 125] on span "Save & Close" at bounding box center [593, 128] width 47 height 13
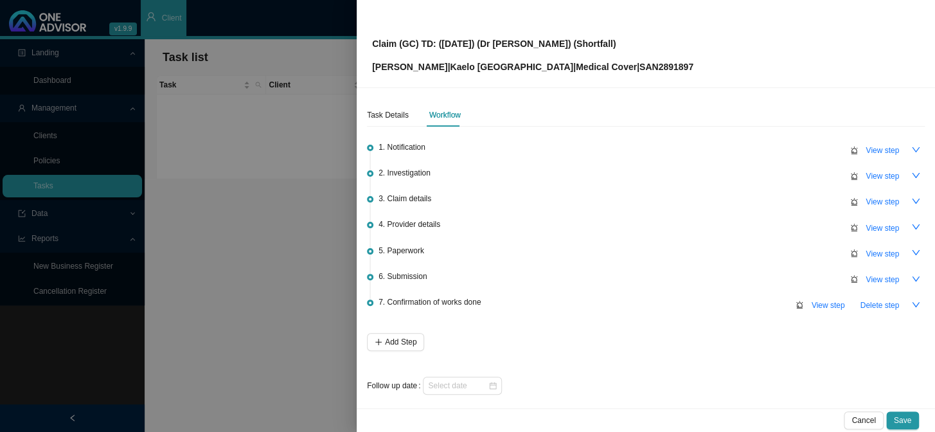
scroll to position [5, 0]
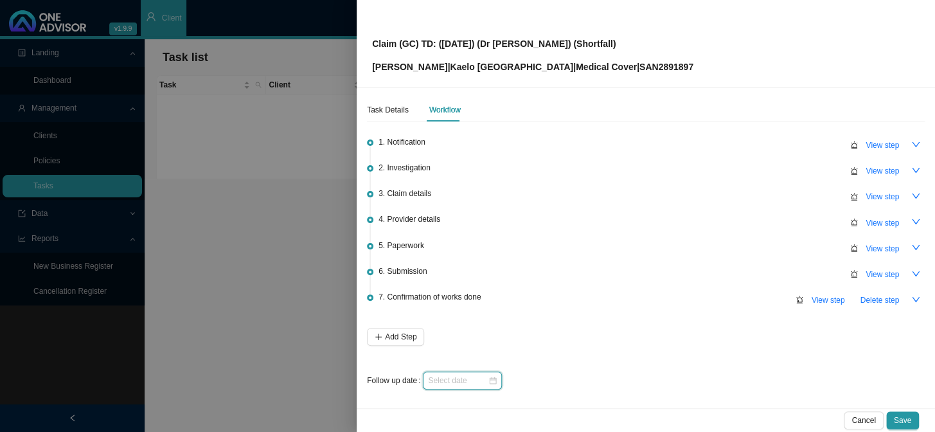
click at [473, 354] on input at bounding box center [458, 380] width 60 height 13
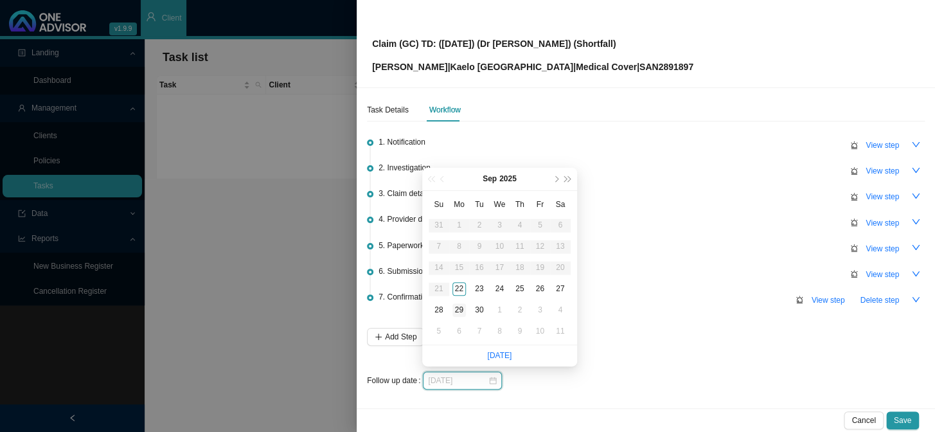
type input "[DATE]"
click at [457, 304] on div "29" at bounding box center [458, 309] width 13 height 13
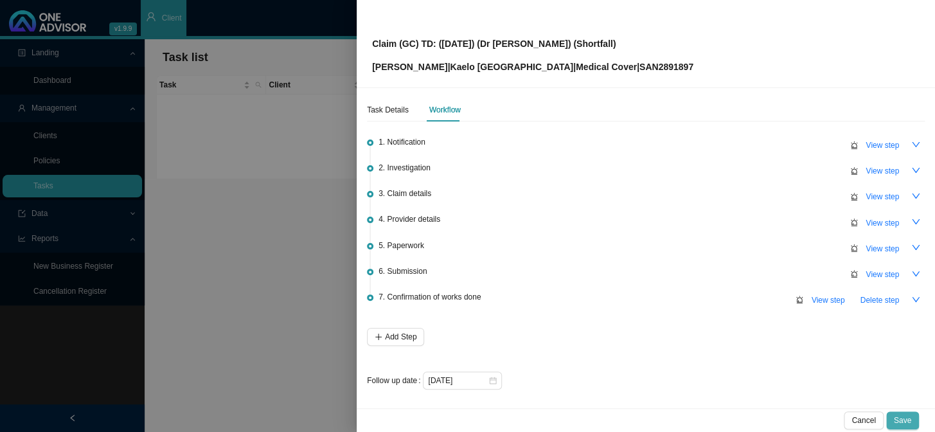
click at [797, 354] on span "Save" at bounding box center [902, 420] width 17 height 13
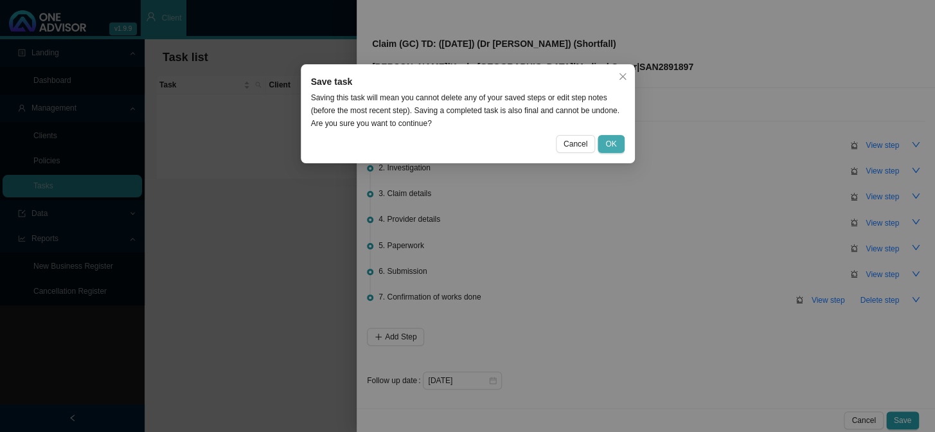
click at [606, 136] on button "OK" at bounding box center [610, 144] width 26 height 18
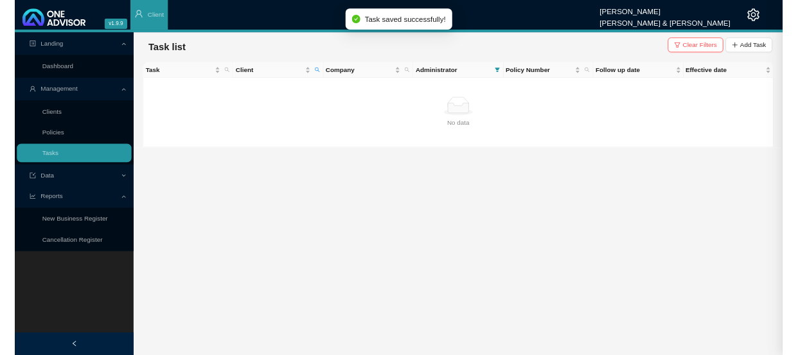
scroll to position [0, 0]
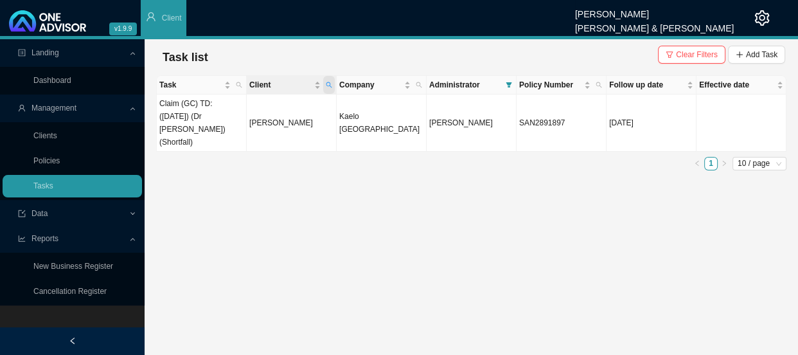
click at [333, 80] on span "Client" at bounding box center [329, 85] width 12 height 18
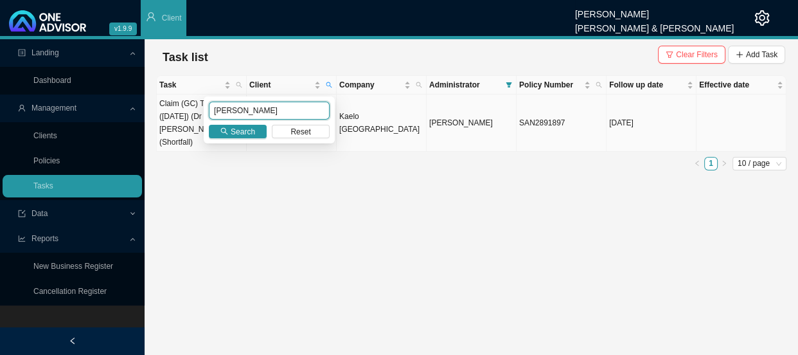
drag, startPoint x: 273, startPoint y: 109, endPoint x: 188, endPoint y: 106, distance: 84.9
click at [188, 107] on body "v1.9.9 [PERSON_NAME] [PERSON_NAME] & [PERSON_NAME] Client Landing Dashboard Man…" at bounding box center [399, 177] width 798 height 355
type input "i"
type input "kidger"
click at [230, 135] on button "Search" at bounding box center [238, 131] width 58 height 13
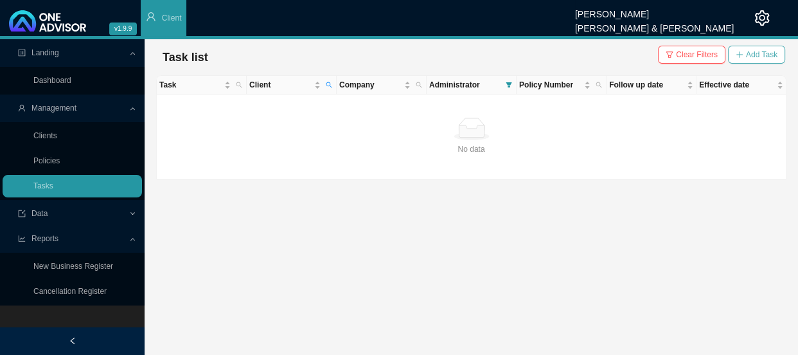
click at [760, 53] on span "Add Task" at bounding box center [761, 54] width 31 height 13
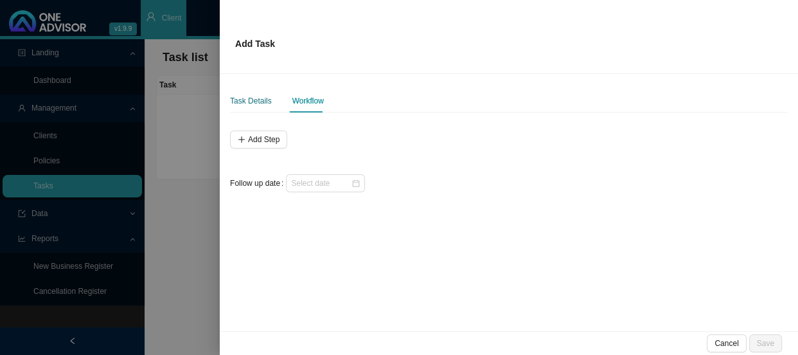
click at [265, 101] on div "Task Details" at bounding box center [251, 100] width 42 height 13
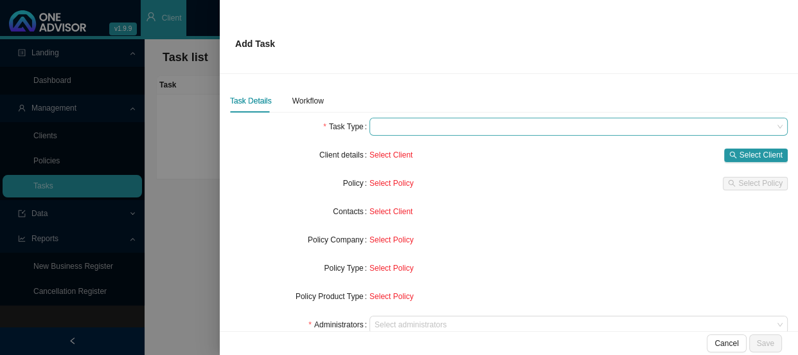
click at [387, 132] on span at bounding box center [579, 126] width 408 height 17
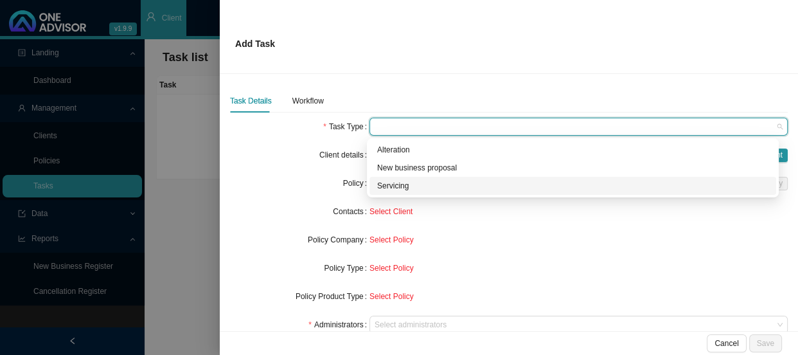
click at [385, 186] on div "Servicing" at bounding box center [572, 185] width 391 height 13
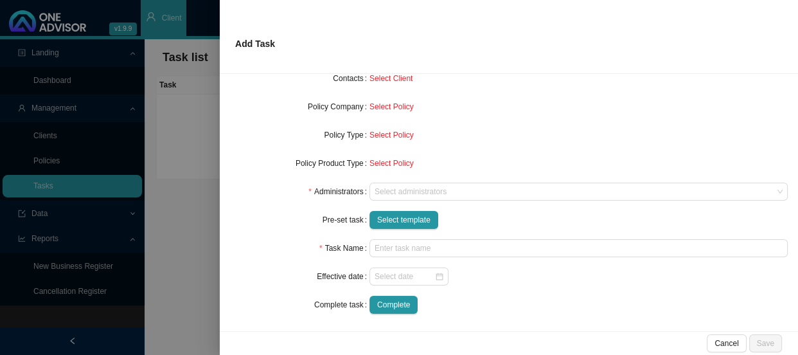
scroll to position [136, 0]
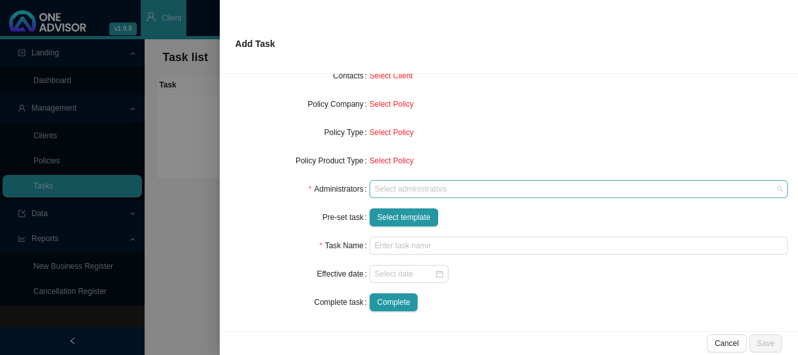
click at [409, 193] on div at bounding box center [572, 189] width 401 height 10
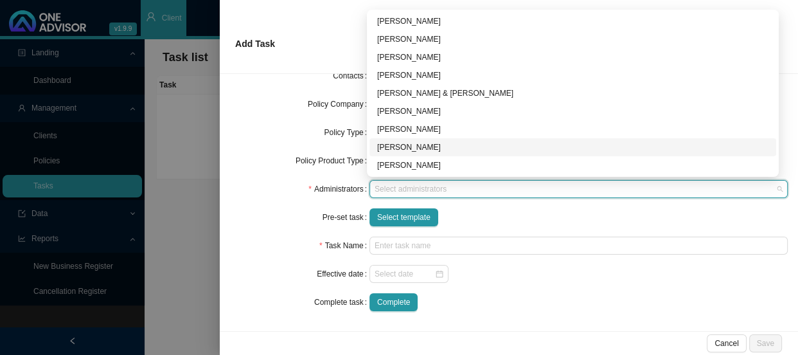
click at [394, 147] on div "[PERSON_NAME]" at bounding box center [572, 147] width 391 height 13
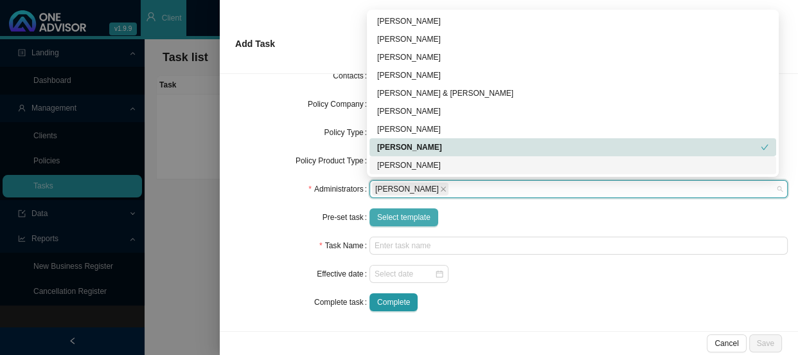
click at [388, 218] on span "Select template" at bounding box center [403, 217] width 53 height 13
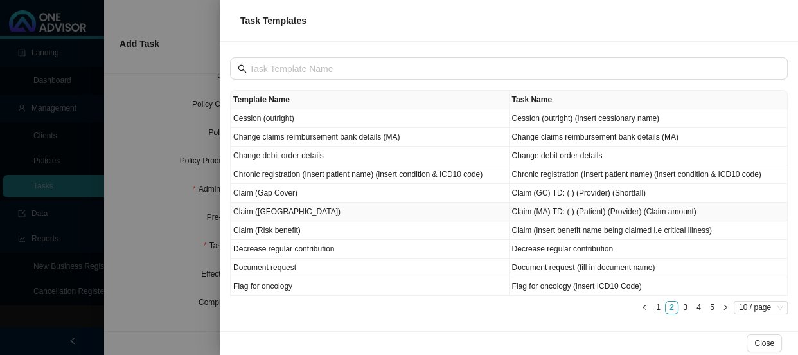
click at [268, 213] on td "Claim ([GEOGRAPHIC_DATA])" at bounding box center [370, 211] width 279 height 19
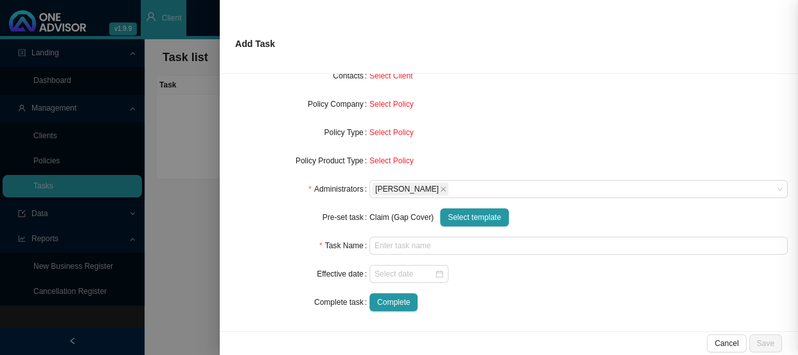
type input "Claim (MA) TD: ( ) (Patient) (Provider) (Claim amount)"
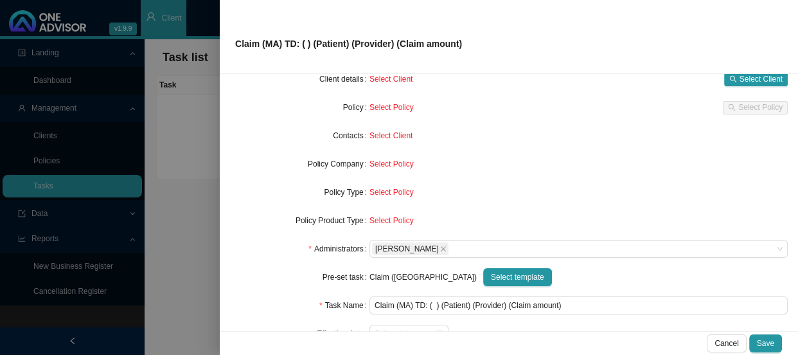
scroll to position [19, 0]
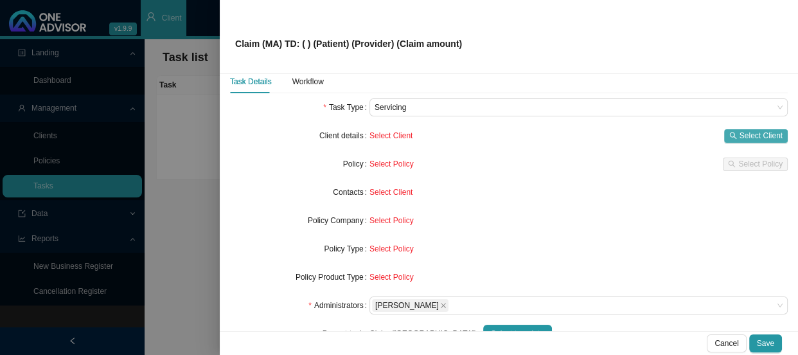
click at [741, 135] on span "Select Client" at bounding box center [760, 135] width 43 height 13
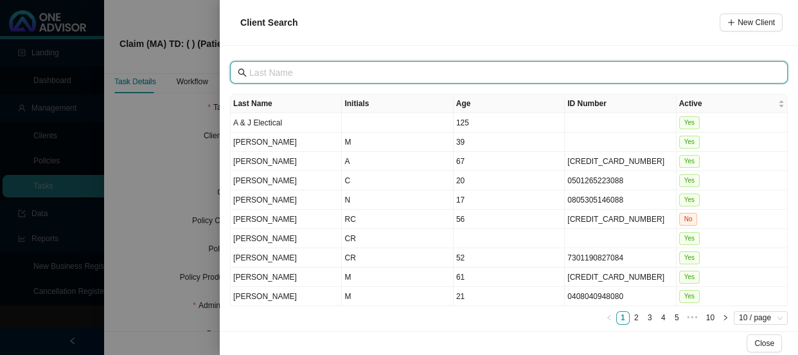
click at [301, 67] on input "text" at bounding box center [510, 73] width 522 height 14
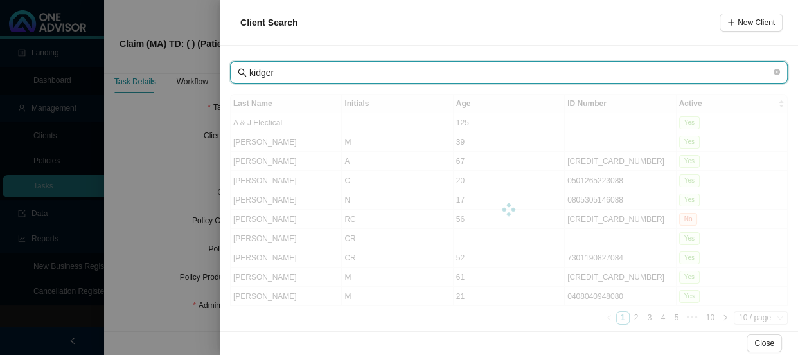
type input "kidger"
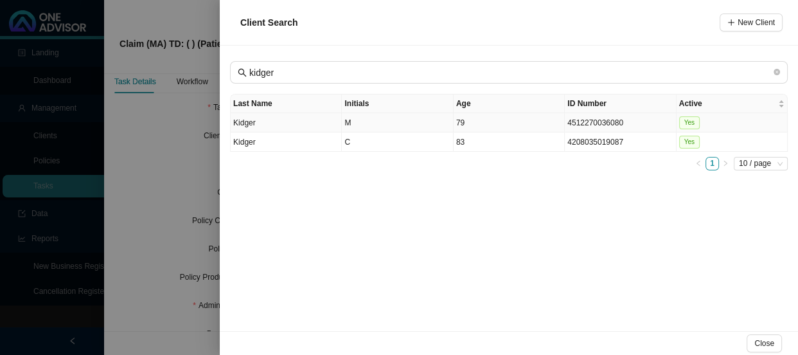
click at [311, 122] on td "Kidger" at bounding box center [286, 122] width 111 height 19
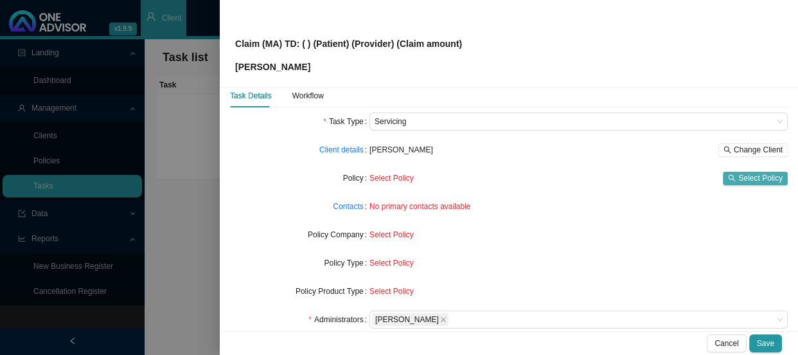
click at [738, 177] on span "Select Policy" at bounding box center [760, 178] width 44 height 13
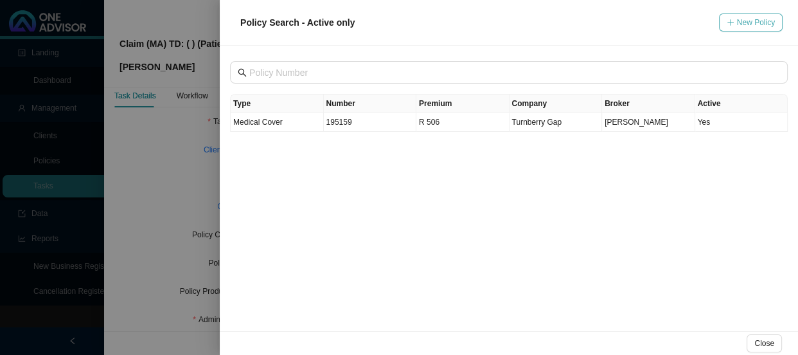
click at [739, 26] on span "New Policy" at bounding box center [756, 22] width 38 height 13
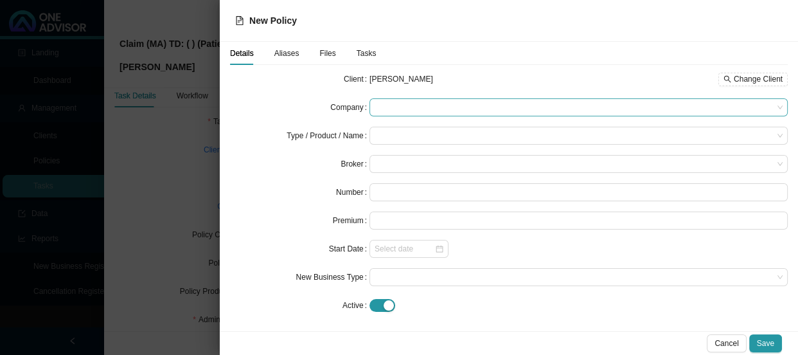
click at [392, 107] on span at bounding box center [579, 107] width 408 height 17
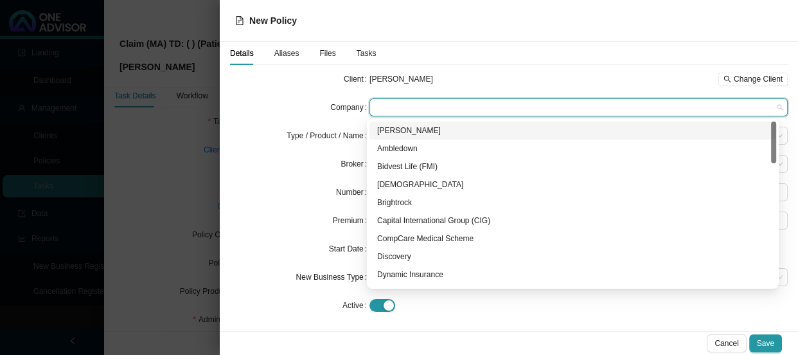
click at [160, 133] on div at bounding box center [399, 177] width 798 height 355
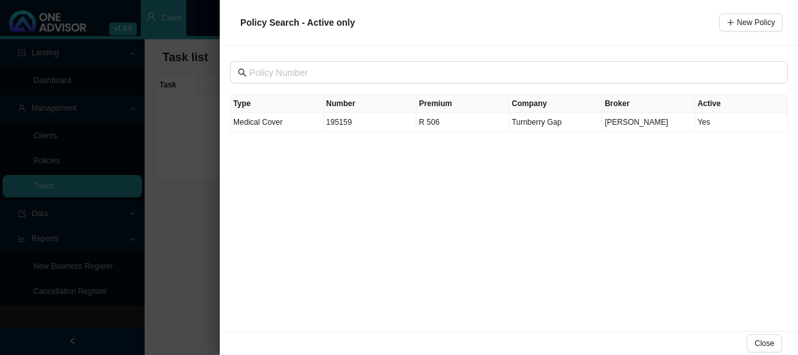
click at [210, 141] on div at bounding box center [399, 177] width 798 height 355
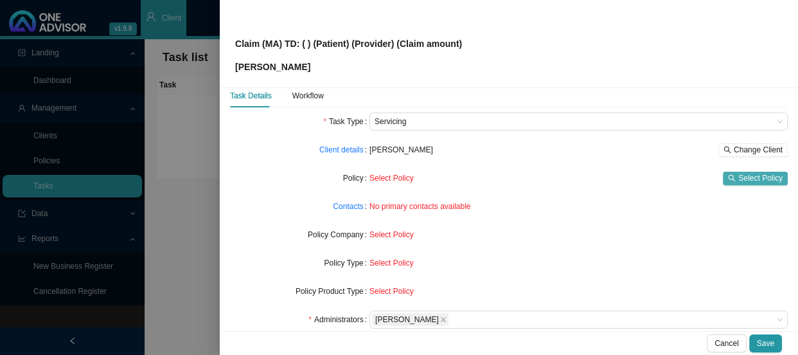
click at [743, 176] on span "Select Policy" at bounding box center [760, 178] width 44 height 13
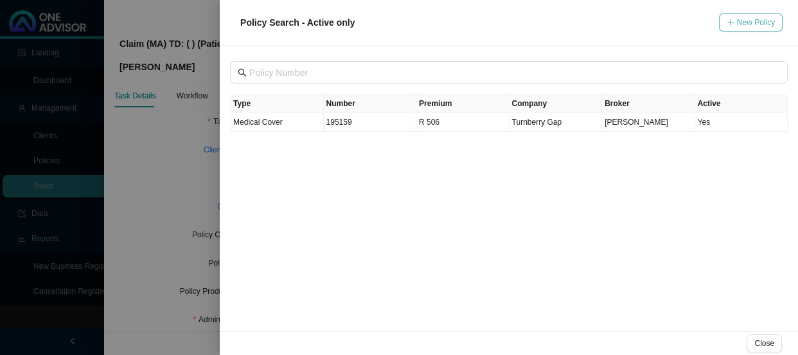
click at [745, 22] on span "New Policy" at bounding box center [756, 22] width 38 height 13
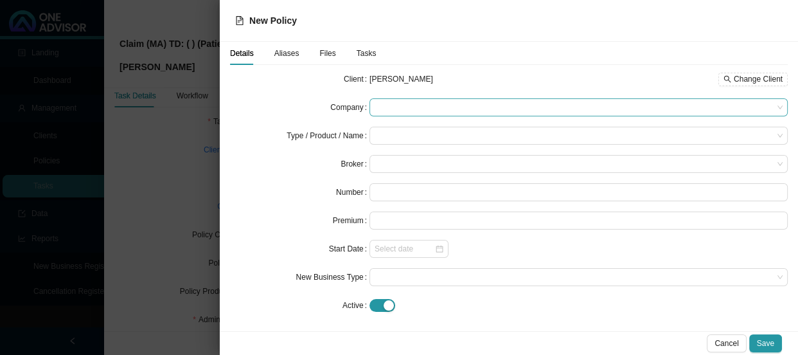
click at [394, 112] on span at bounding box center [579, 107] width 408 height 17
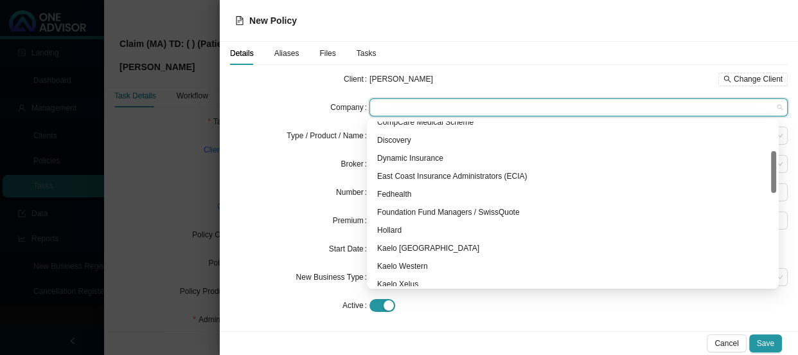
scroll to position [292, 0]
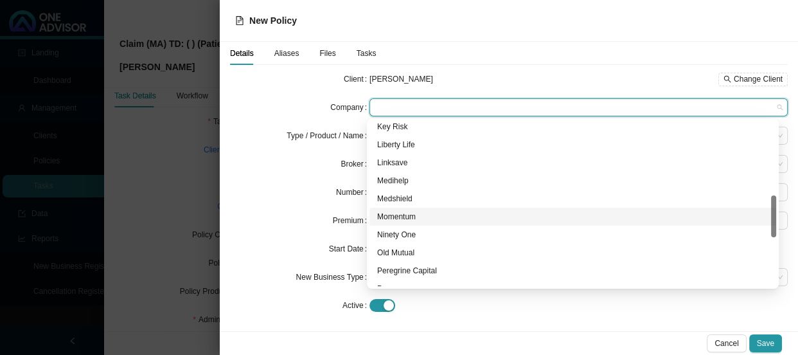
click at [401, 217] on div "Momentum" at bounding box center [572, 216] width 391 height 13
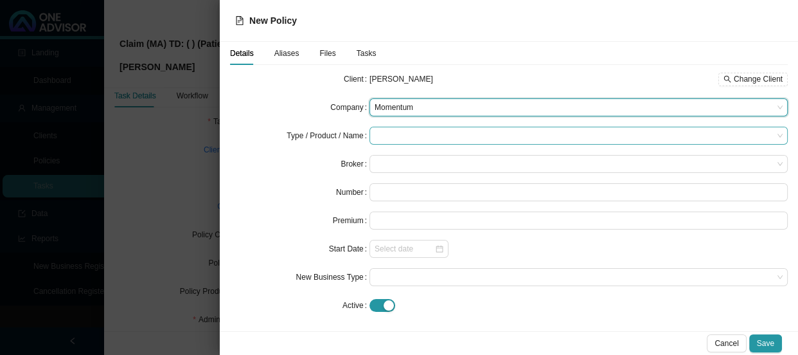
click at [396, 135] on input "search" at bounding box center [574, 135] width 398 height 17
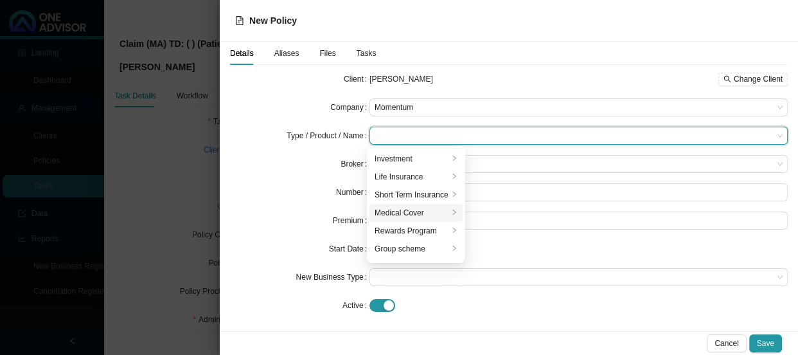
click at [392, 217] on div "Medical Cover" at bounding box center [412, 212] width 74 height 13
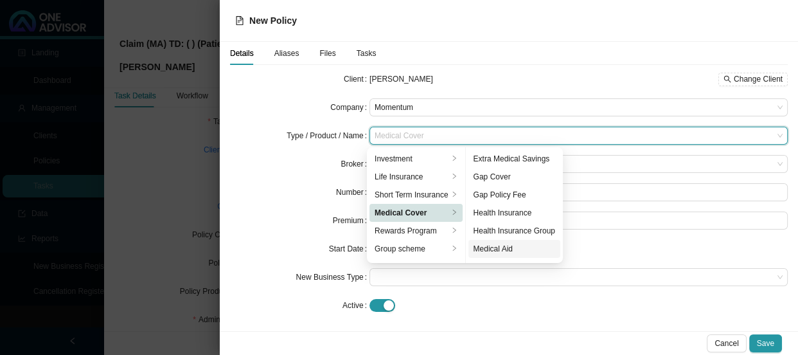
click at [504, 251] on div "Medical Aid" at bounding box center [514, 248] width 82 height 13
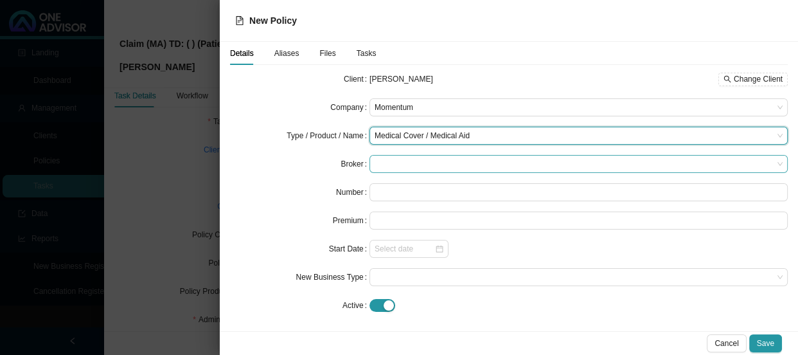
click at [378, 163] on span at bounding box center [579, 163] width 408 height 17
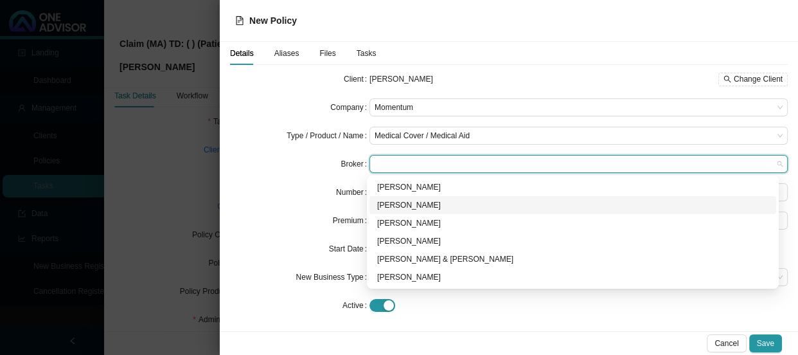
click at [382, 204] on div "[PERSON_NAME]" at bounding box center [572, 205] width 391 height 13
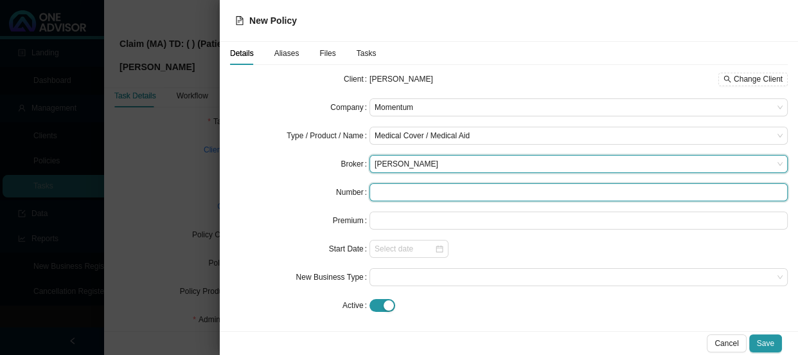
click at [384, 193] on input "text" at bounding box center [578, 192] width 418 height 18
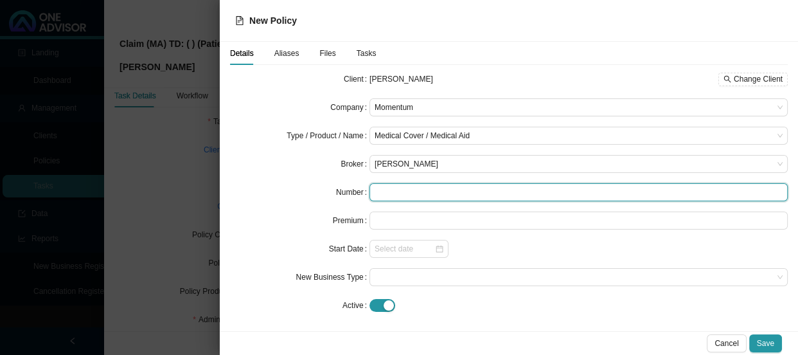
click at [429, 197] on input "text" at bounding box center [578, 192] width 418 height 18
paste input "353058"
type input "353058"
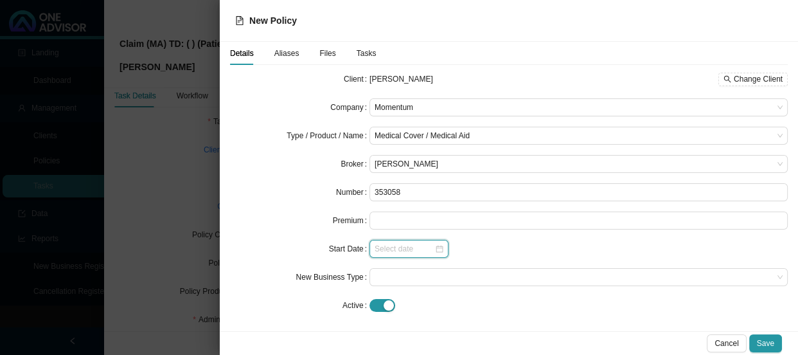
click at [398, 249] on input at bounding box center [405, 248] width 60 height 13
click at [381, 251] on input at bounding box center [405, 248] width 60 height 13
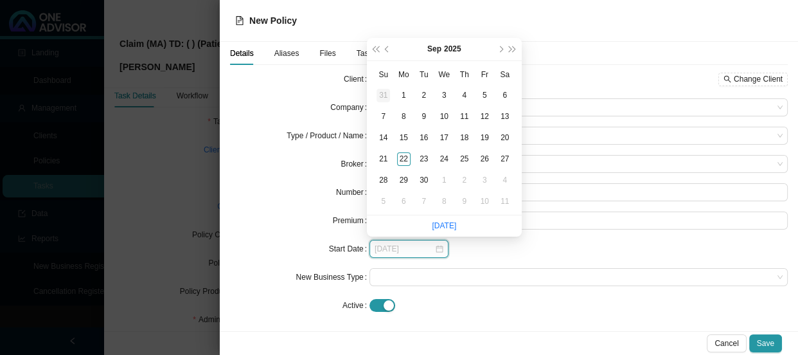
type input "[DATE]"
click at [375, 48] on span "super-prev-year" at bounding box center [376, 49] width 6 height 6
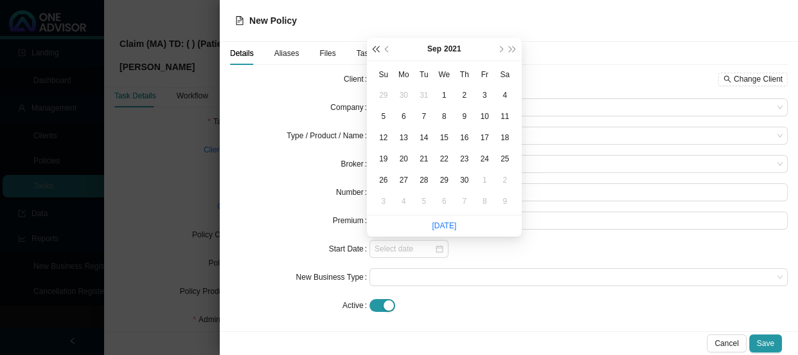
click at [375, 48] on span "super-prev-year" at bounding box center [376, 49] width 6 height 6
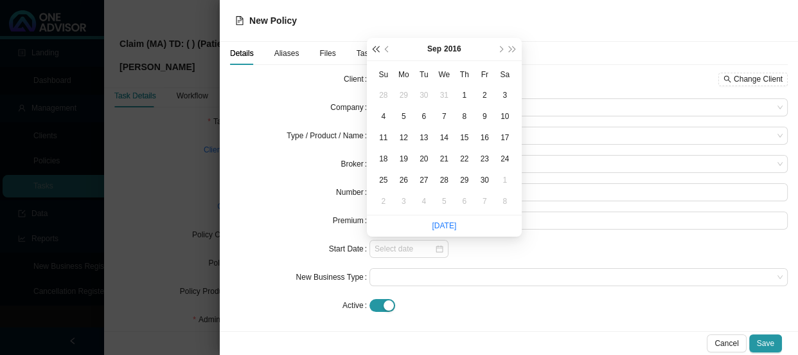
click at [375, 48] on span "super-prev-year" at bounding box center [376, 49] width 6 height 6
click at [385, 51] on span "prev-year" at bounding box center [388, 49] width 6 height 6
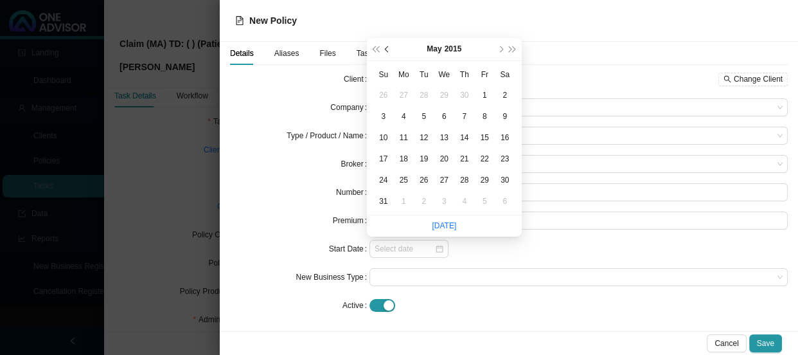
click at [385, 51] on span "prev-year" at bounding box center [388, 49] width 6 height 6
type input "[DATE]"
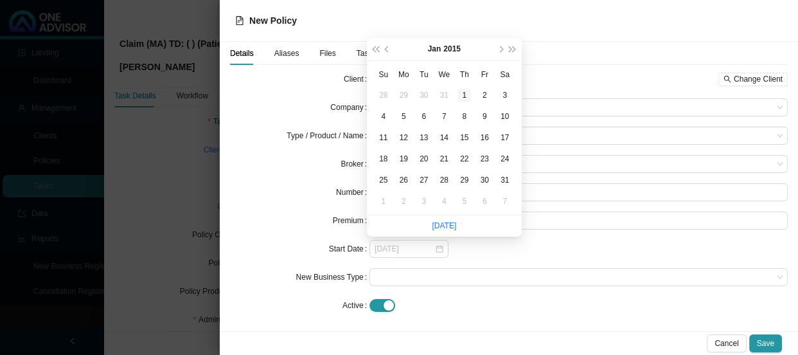
click at [465, 98] on div "1" at bounding box center [463, 95] width 13 height 13
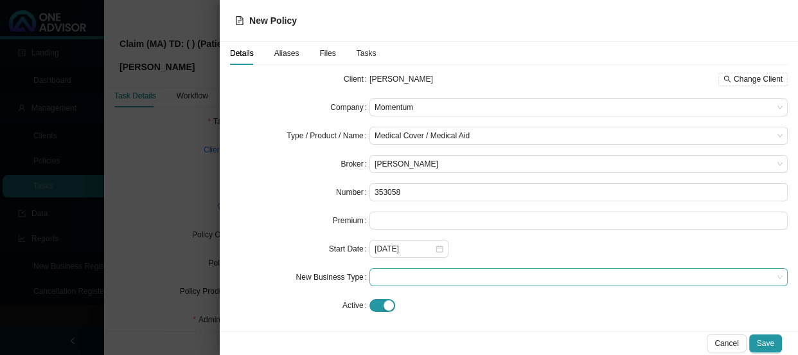
click at [403, 276] on span at bounding box center [579, 277] width 408 height 17
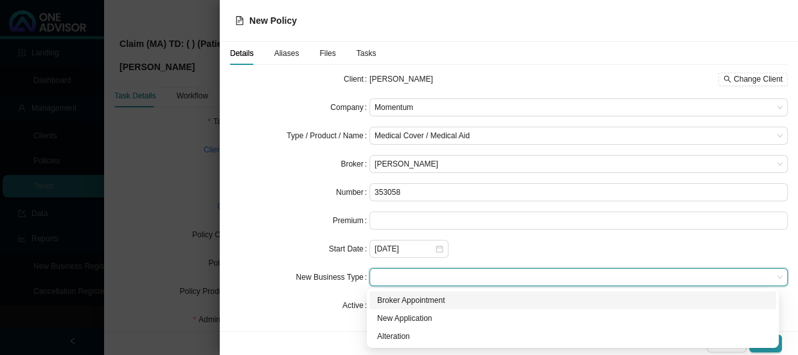
click at [407, 302] on div "Broker Appointment" at bounding box center [572, 300] width 391 height 13
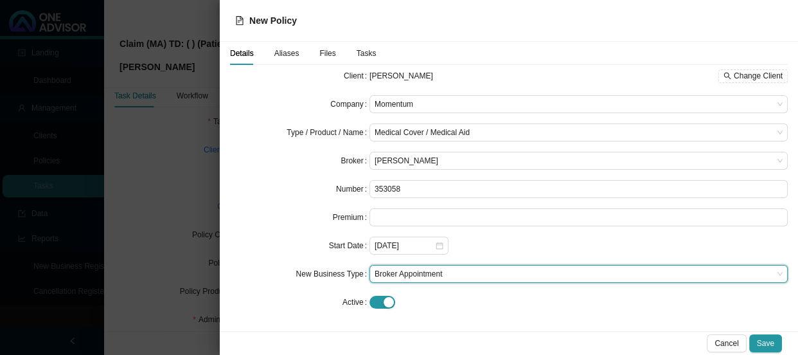
scroll to position [4, 0]
click at [758, 343] on span "Save" at bounding box center [765, 343] width 17 height 13
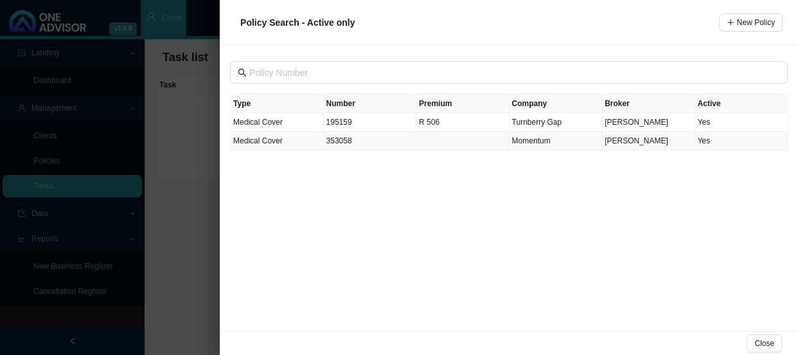
click at [301, 141] on td "Medical Cover" at bounding box center [277, 141] width 93 height 19
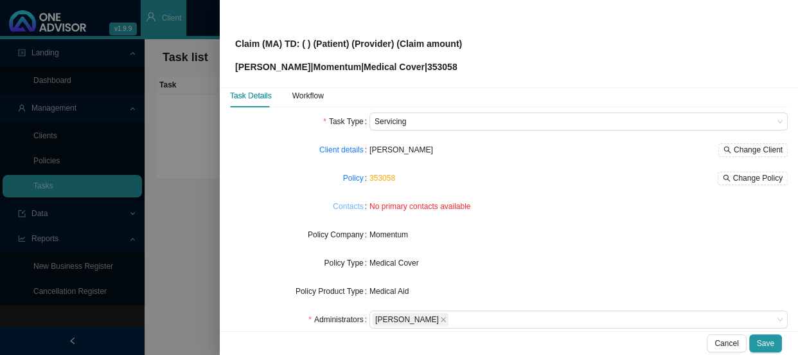
click at [348, 206] on link "Contacts" at bounding box center [348, 206] width 30 height 13
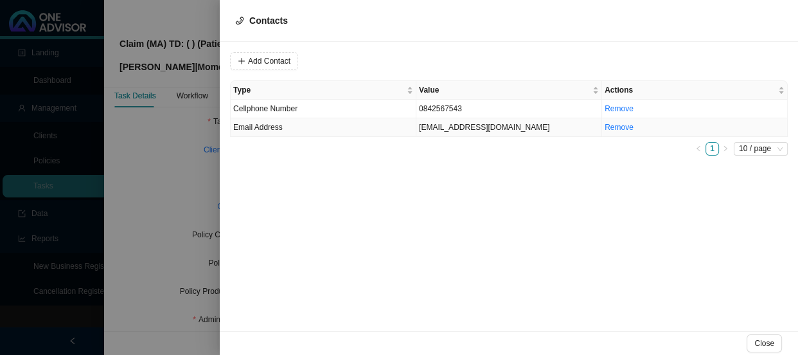
click at [495, 126] on td "[EMAIL_ADDRESS][DOMAIN_NAME]" at bounding box center [509, 127] width 186 height 19
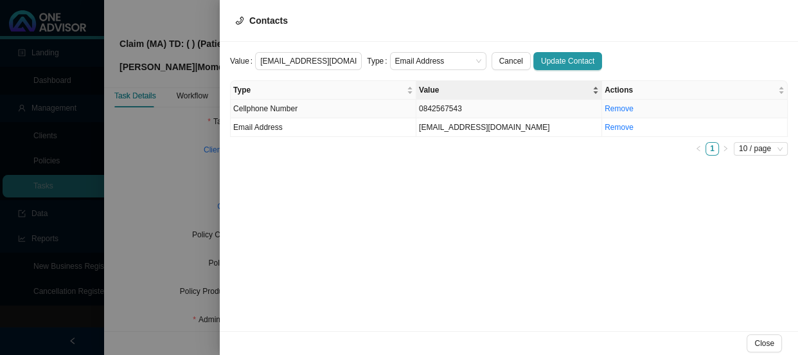
scroll to position [0, 15]
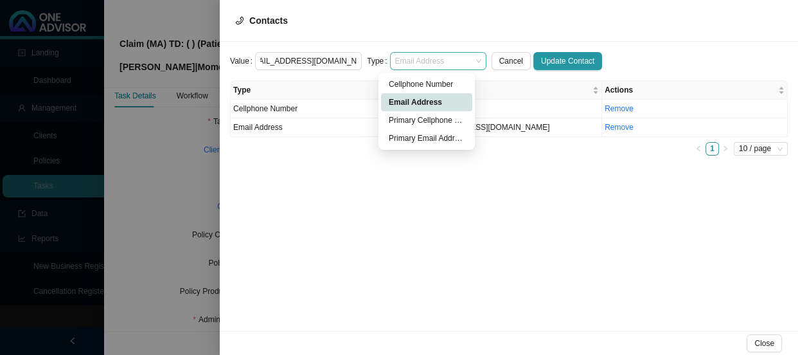
click at [466, 60] on span "Email Address" at bounding box center [438, 61] width 86 height 17
drag, startPoint x: 419, startPoint y: 137, endPoint x: 542, endPoint y: 89, distance: 131.8
click at [419, 138] on div "Primary Email Address" at bounding box center [427, 138] width 76 height 13
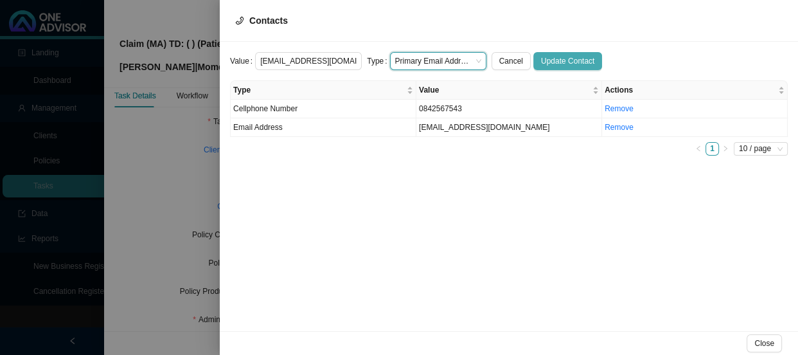
click at [581, 57] on button "Update Contact" at bounding box center [567, 61] width 69 height 18
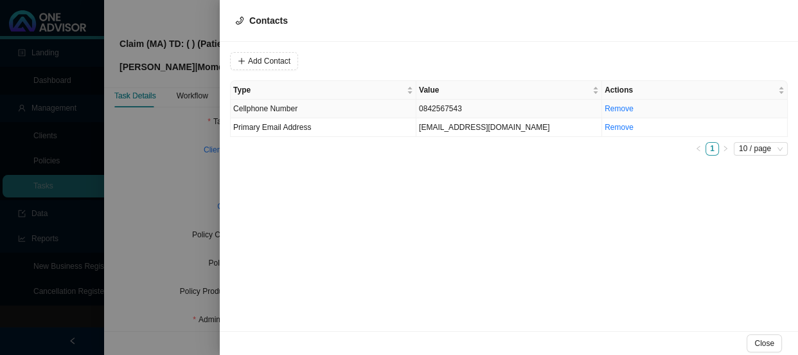
click at [446, 109] on td "0842567543" at bounding box center [509, 109] width 186 height 19
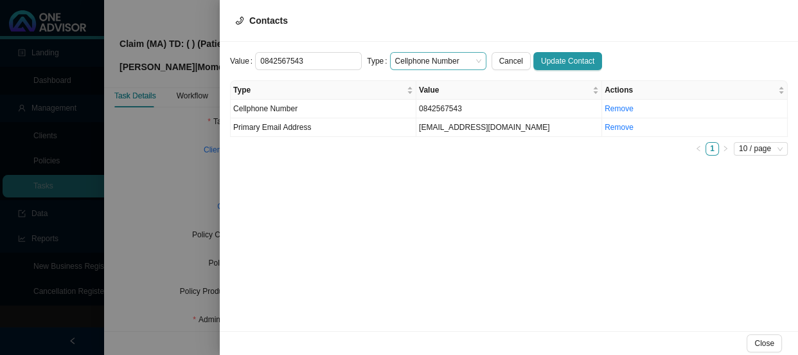
click at [465, 58] on span "Cellphone Number" at bounding box center [438, 61] width 86 height 17
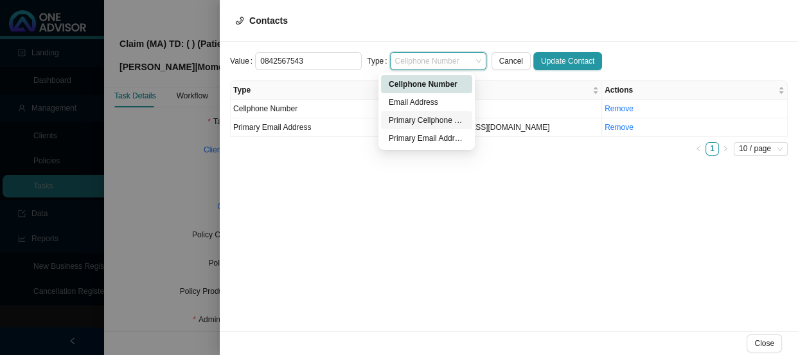
click at [420, 116] on div "Primary Cellphone Number" at bounding box center [427, 120] width 76 height 13
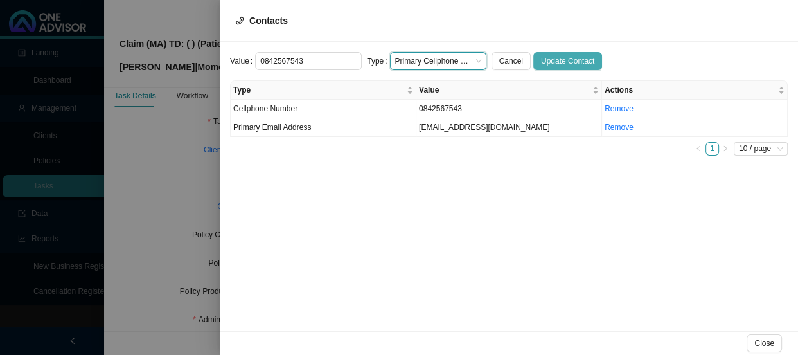
click at [578, 59] on span "Update Contact" at bounding box center [567, 61] width 53 height 13
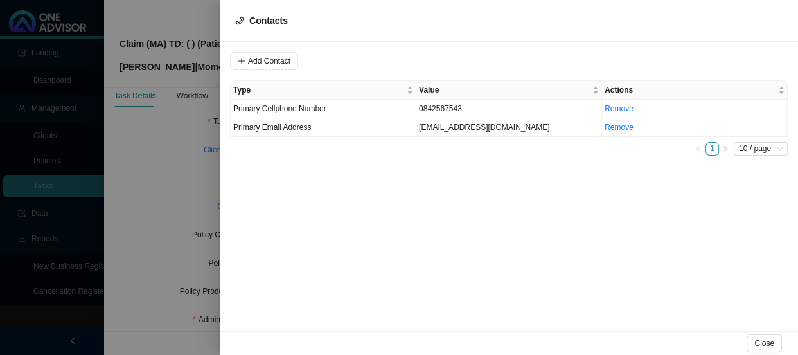
click at [195, 168] on div at bounding box center [399, 177] width 798 height 355
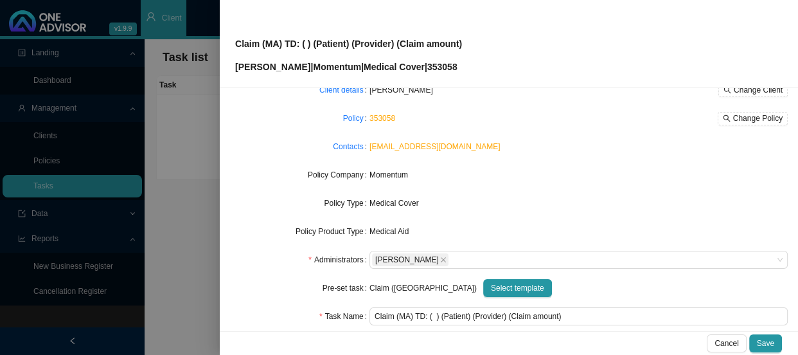
scroll to position [150, 0]
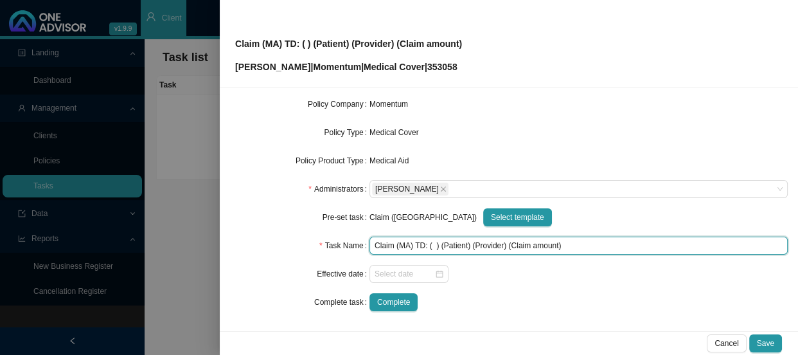
click at [431, 245] on input "Claim (MA) TD: ( ) (Patient) (Provider) (Claim amount)" at bounding box center [578, 245] width 418 height 18
click at [481, 245] on input "Claim (MA) TD: ([DATE]) (Patient) (Provider) (Claim amount)" at bounding box center [578, 245] width 418 height 18
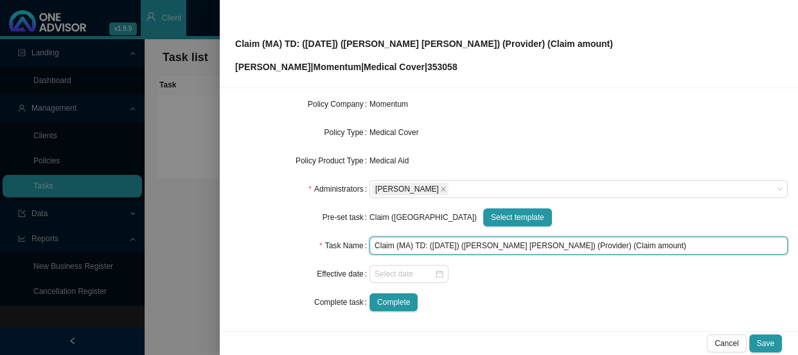
click at [536, 247] on input "Claim (MA) TD: ([DATE]) ([PERSON_NAME] [PERSON_NAME]) (Provider) (Claim amount)" at bounding box center [578, 245] width 418 height 18
drag, startPoint x: 620, startPoint y: 242, endPoint x: 572, endPoint y: 245, distance: 47.6
click at [572, 245] on input "Claim (MA) TD: ([DATE]) ([PERSON_NAME] [PERSON_NAME]) (Dr [PERSON_NAME]) (Claim…" at bounding box center [578, 245] width 418 height 18
click at [605, 247] on input "Claim (MA) TD: ([DATE]) ([PERSON_NAME] [PERSON_NAME]) (Dr [PERSON_NAME]) (Claim…" at bounding box center [578, 245] width 418 height 18
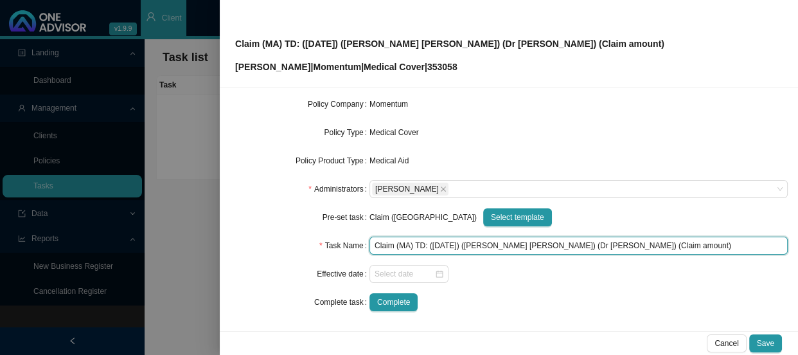
click at [605, 247] on input "Claim (MA) TD: ([DATE]) ([PERSON_NAME] [PERSON_NAME]) (Dr [PERSON_NAME]) (Claim…" at bounding box center [578, 245] width 418 height 18
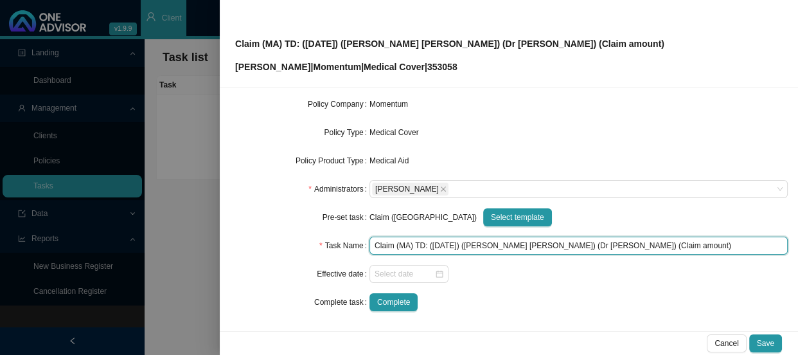
click at [617, 244] on input "Claim (MA) TD: ([DATE]) ([PERSON_NAME] [PERSON_NAME]) (Dr [PERSON_NAME]) (Claim…" at bounding box center [578, 245] width 418 height 18
drag, startPoint x: 620, startPoint y: 244, endPoint x: 572, endPoint y: 243, distance: 48.2
click at [572, 243] on input "Claim (MA) TD: ([DATE]) ([PERSON_NAME] [PERSON_NAME]) (Dr [PERSON_NAME]) (Claim…" at bounding box center [578, 245] width 418 height 18
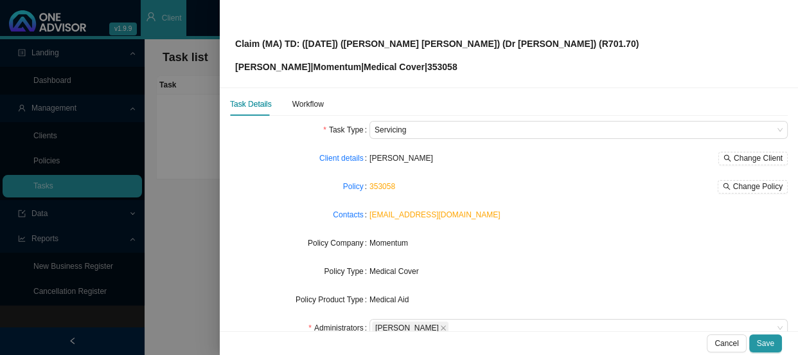
scroll to position [0, 0]
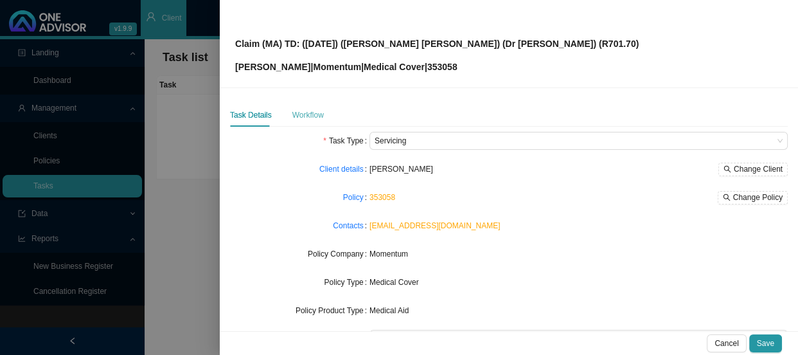
type input "Claim (MA) TD: ([DATE]) ([PERSON_NAME] [PERSON_NAME]) (Dr [PERSON_NAME]) (R701.…"
click at [301, 112] on div "Workflow" at bounding box center [307, 115] width 31 height 13
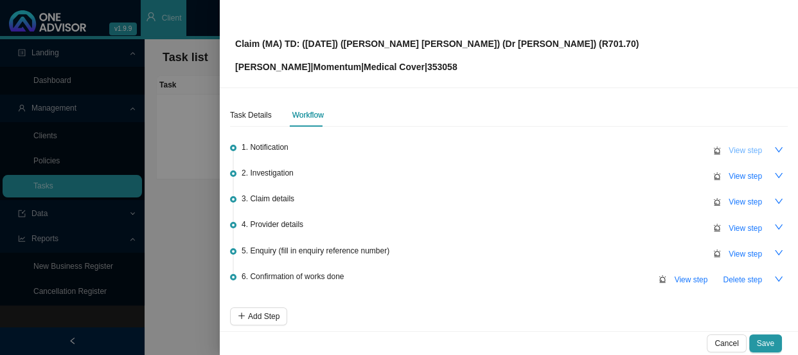
click at [736, 152] on span "View step" at bounding box center [745, 150] width 33 height 13
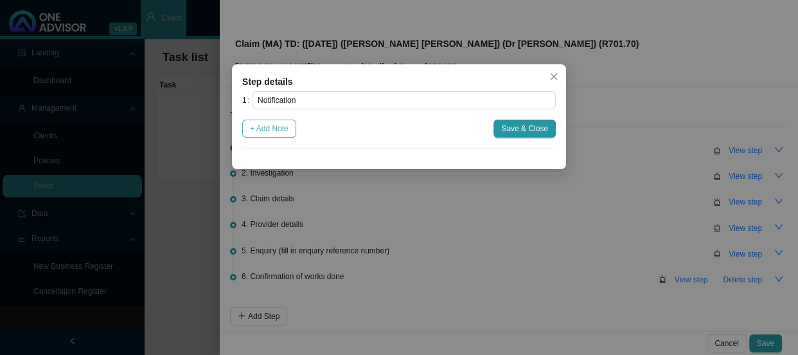
click at [276, 131] on span "+ Add Note" at bounding box center [269, 128] width 39 height 13
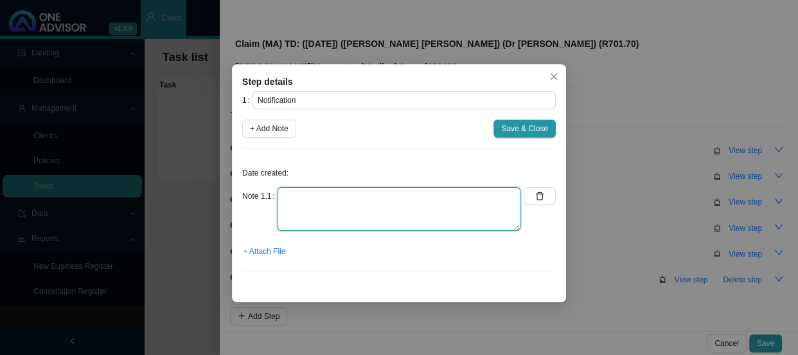
click at [307, 191] on textarea at bounding box center [399, 209] width 243 height 44
type textarea "r"
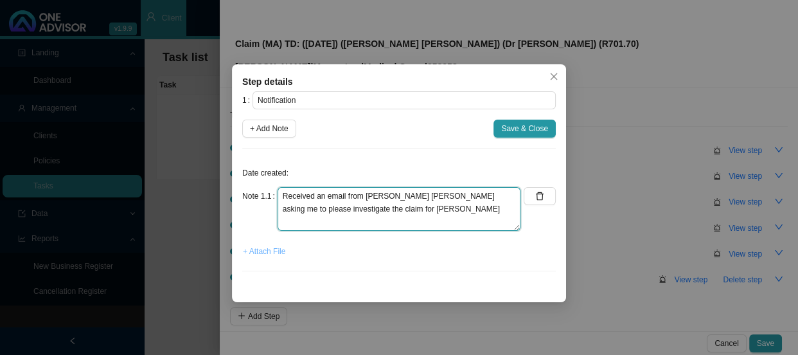
type textarea "Received an email from [PERSON_NAME] [PERSON_NAME] asking me to please investig…"
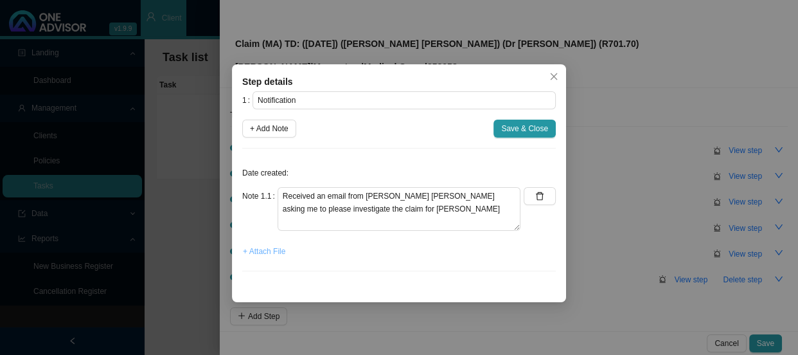
click at [272, 251] on span "+ Attach File" at bounding box center [264, 251] width 42 height 13
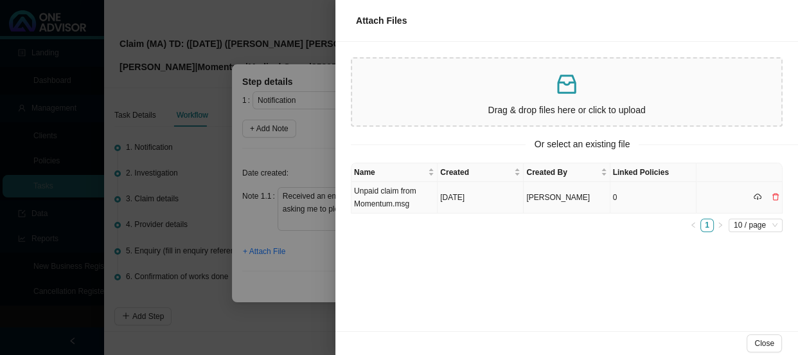
click at [417, 200] on td "Unpaid claim from Momentum.msg" at bounding box center [394, 197] width 86 height 31
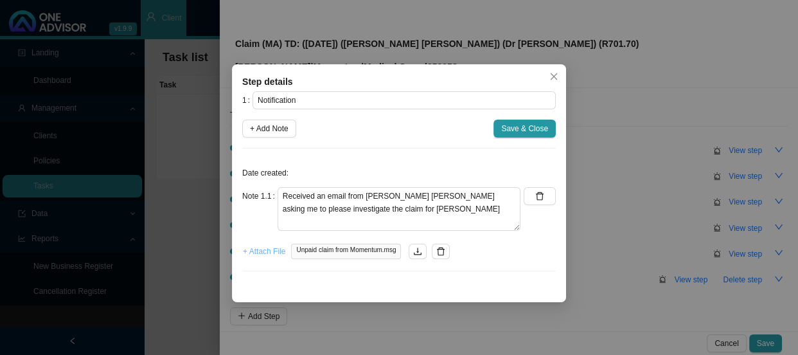
click at [274, 254] on span "+ Attach File" at bounding box center [264, 251] width 42 height 13
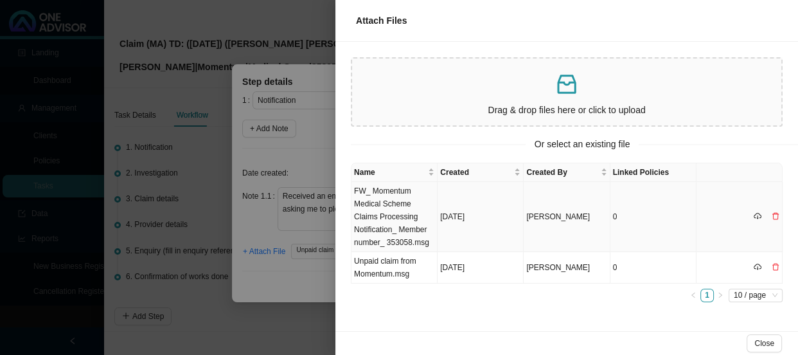
click at [420, 206] on td "FW_ Momentum Medical Scheme Claims Processing Notification_ Member number_ 3530…" at bounding box center [394, 217] width 86 height 70
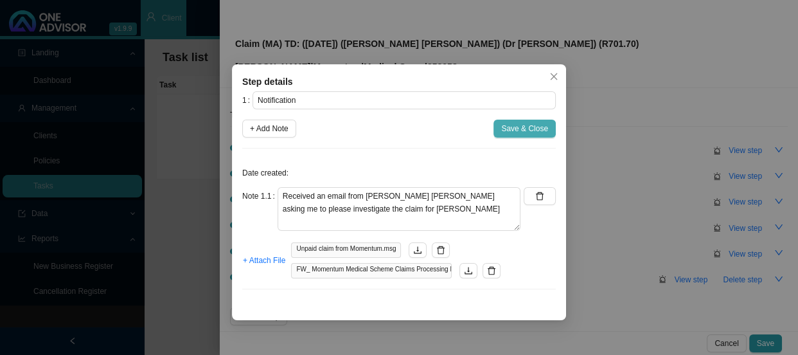
click at [522, 126] on span "Save & Close" at bounding box center [524, 128] width 47 height 13
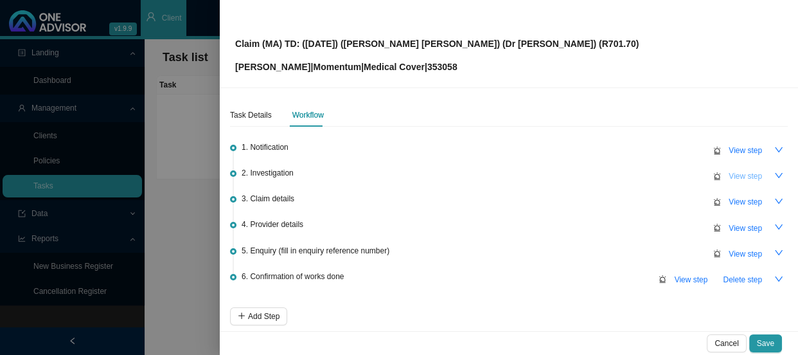
click at [736, 177] on span "View step" at bounding box center [745, 176] width 33 height 13
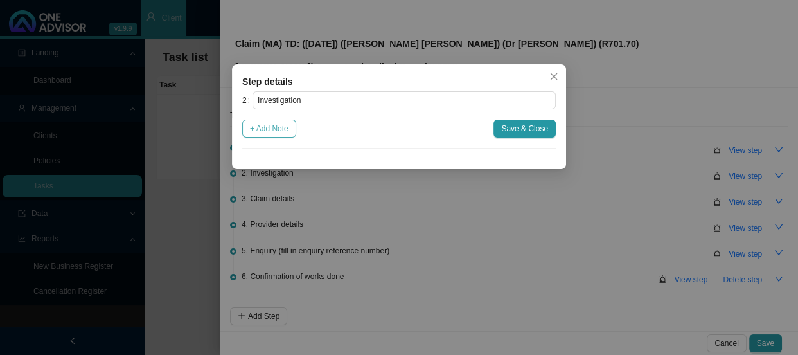
click at [274, 125] on span "+ Add Note" at bounding box center [269, 128] width 39 height 13
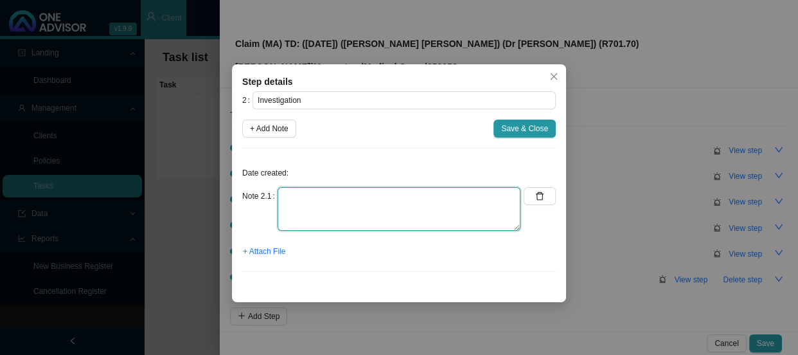
click at [330, 194] on textarea at bounding box center [399, 209] width 243 height 44
click at [344, 201] on textarea at bounding box center [399, 209] width 243 height 44
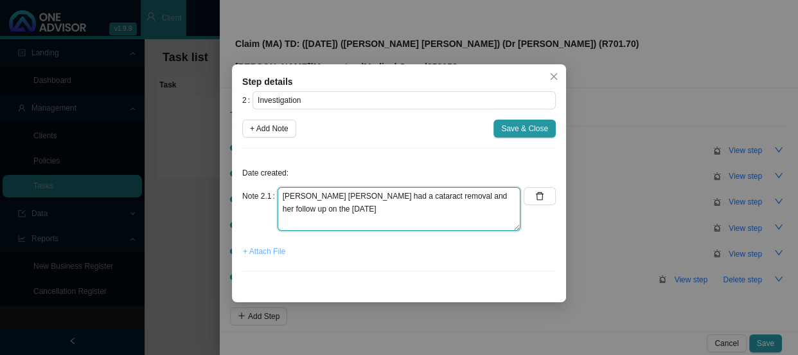
type textarea "[PERSON_NAME] [PERSON_NAME] had a cataract removal and her follow up on the [DA…"
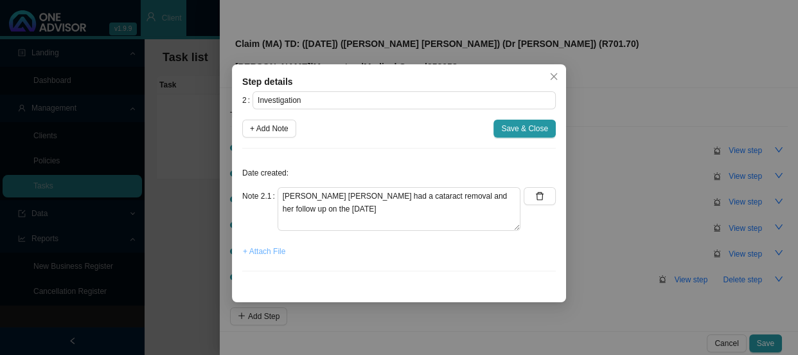
click at [278, 253] on span "+ Attach File" at bounding box center [264, 251] width 42 height 13
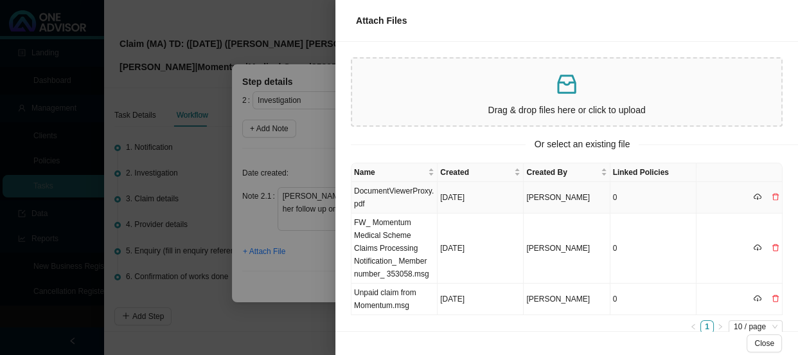
click at [398, 197] on td "DocumentViewerProxy.pdf" at bounding box center [394, 197] width 86 height 31
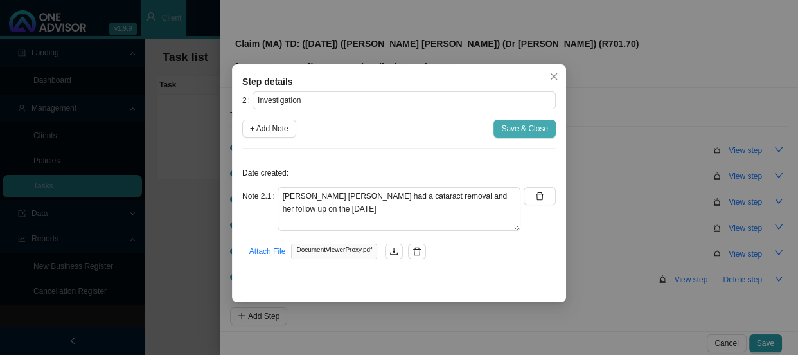
click at [528, 131] on span "Save & Close" at bounding box center [524, 128] width 47 height 13
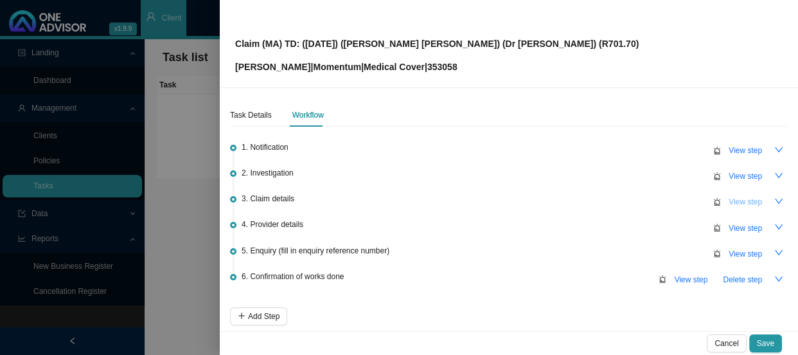
click at [734, 203] on span "View step" at bounding box center [745, 201] width 33 height 13
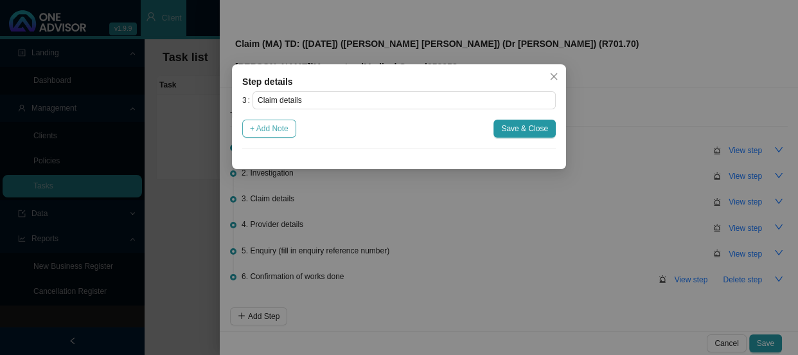
click at [287, 128] on span "+ Add Note" at bounding box center [269, 128] width 39 height 13
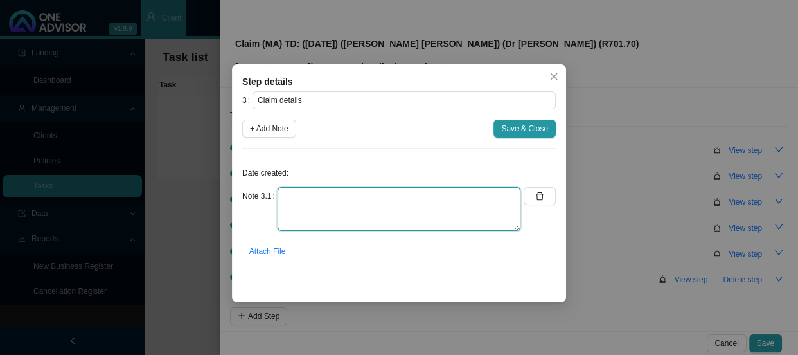
click at [309, 195] on textarea at bounding box center [399, 209] width 243 height 44
click at [325, 197] on textarea at bounding box center [399, 209] width 243 height 44
click at [325, 197] on textarea "Claimed: Paid:" at bounding box center [399, 209] width 243 height 44
click at [314, 208] on textarea "Claimed: R136.05 Paid:" at bounding box center [399, 209] width 243 height 44
type textarea "Claimed: R136.05 Paid: R0.00 Shortfall: R136.05"
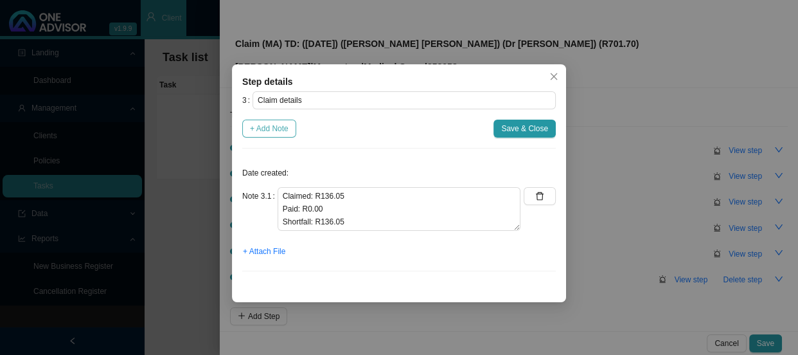
click at [270, 127] on span "+ Add Note" at bounding box center [269, 128] width 39 height 13
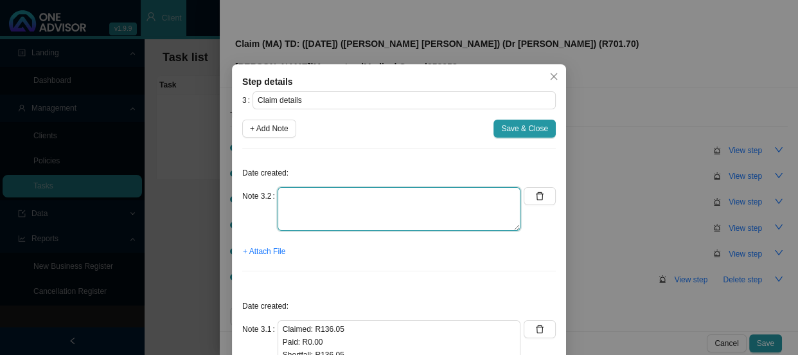
click at [294, 209] on textarea at bounding box center [399, 209] width 243 height 44
click at [328, 190] on textarea "Claimed: Paid: Shortfall:" at bounding box center [399, 209] width 243 height 44
click at [310, 195] on textarea "Claimed: r565.65 Paid: Shortfall:" at bounding box center [399, 209] width 243 height 44
drag, startPoint x: 331, startPoint y: 194, endPoint x: 310, endPoint y: 194, distance: 21.2
click at [310, 194] on textarea "Claimed: R565.65 Paid: Shortfall:" at bounding box center [399, 209] width 243 height 44
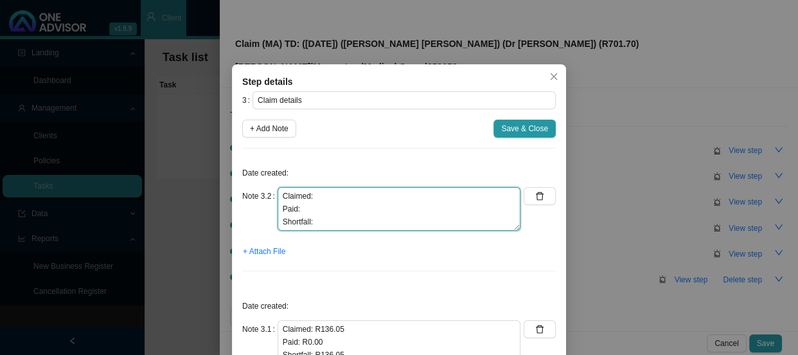
paste textarea "R565.65"
click at [330, 222] on textarea "Claimed: R565.65 Paid: Shortfall:" at bounding box center [399, 209] width 243 height 44
paste textarea "R565.65"
click at [305, 208] on textarea "Claimed: R565.65 Paid: Shortfall: R565.65" at bounding box center [399, 209] width 243 height 44
type textarea "Claimed: R565.65 Paid: R0.00 Shortfall: R565.65"
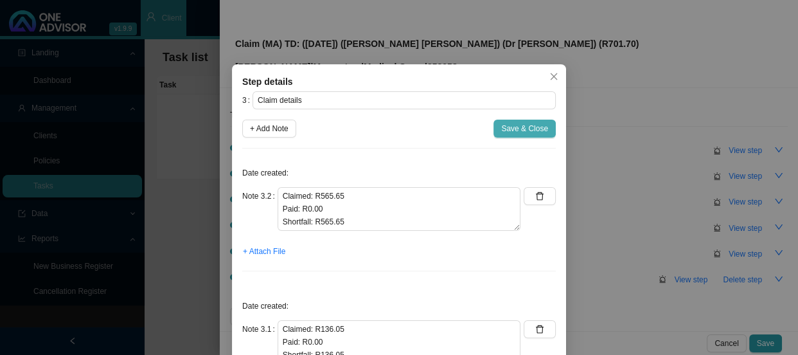
click at [504, 130] on span "Save & Close" at bounding box center [524, 128] width 47 height 13
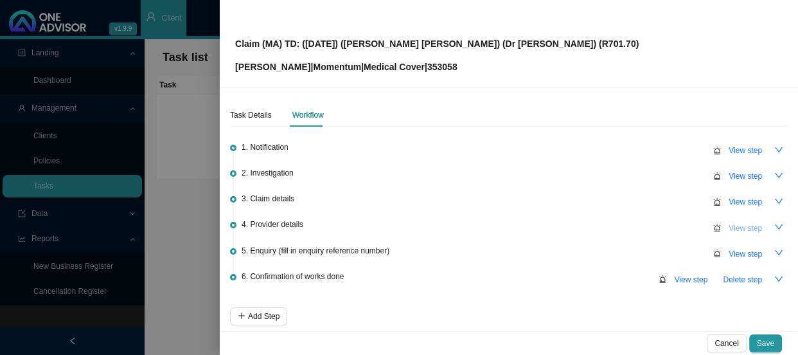
click at [746, 227] on span "View step" at bounding box center [745, 228] width 33 height 13
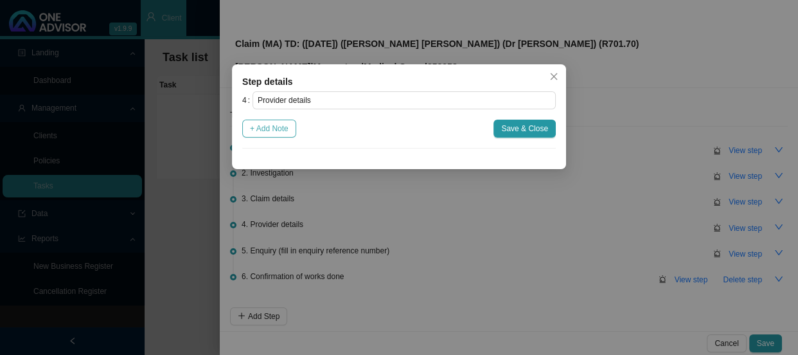
click at [268, 123] on span "+ Add Note" at bounding box center [269, 128] width 39 height 13
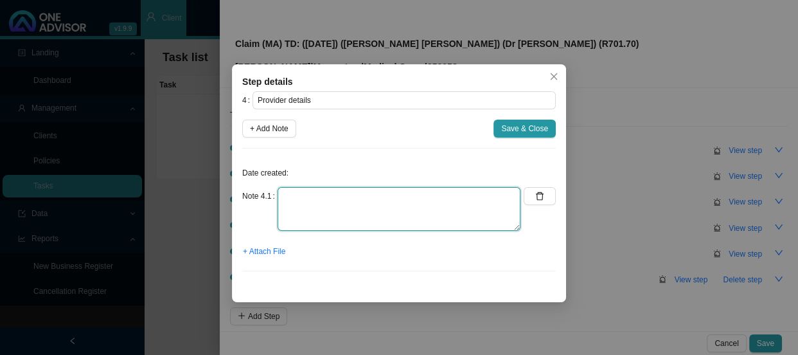
click at [289, 199] on textarea at bounding box center [399, 209] width 243 height 44
type textarea "p"
type textarea "P"
click at [370, 193] on textarea at bounding box center [399, 209] width 243 height 44
click at [391, 192] on textarea "Practice number:" at bounding box center [399, 209] width 243 height 44
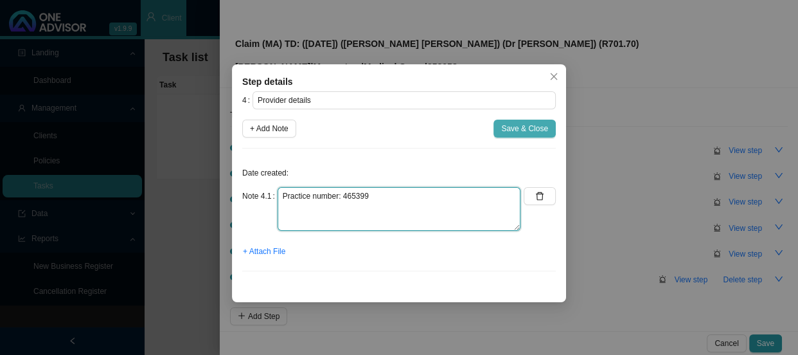
type textarea "Practice number: 465399"
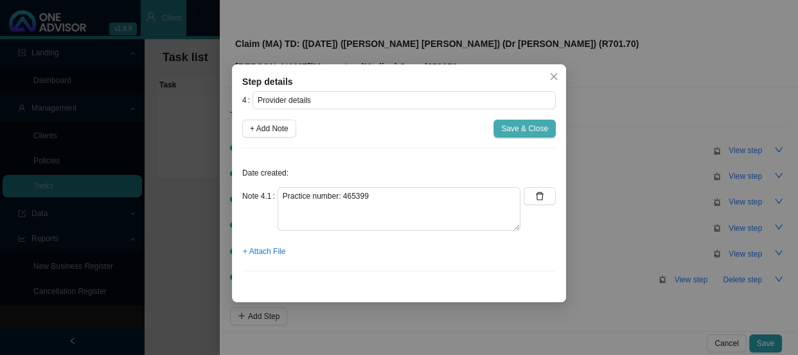
click at [514, 123] on span "Save & Close" at bounding box center [524, 128] width 47 height 13
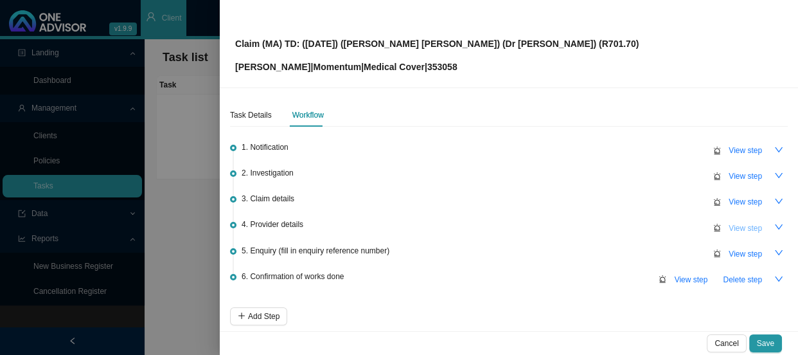
click at [730, 224] on span "View step" at bounding box center [745, 228] width 33 height 13
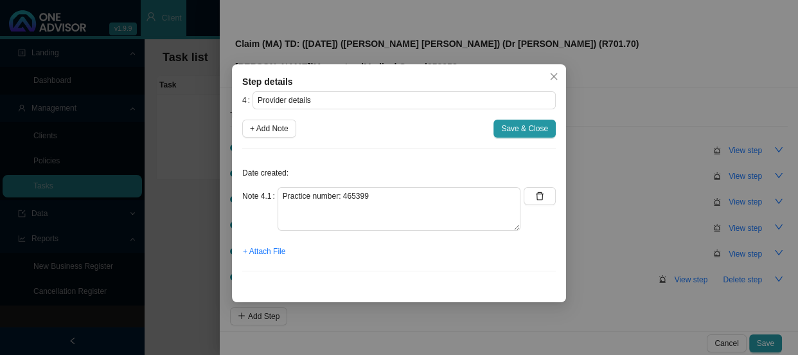
click at [646, 217] on div "Step details 4 Provider details + Add Note Save & Close Date created: Note 4.1 …" at bounding box center [399, 177] width 798 height 355
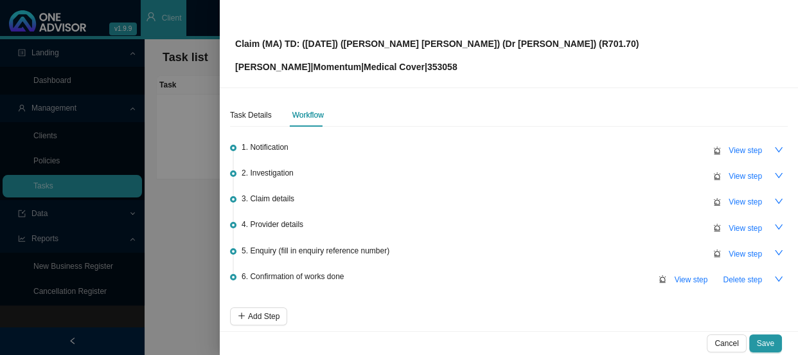
click at [735, 190] on li "2. Investigation View step" at bounding box center [509, 183] width 558 height 26
click at [733, 197] on span "View step" at bounding box center [745, 201] width 33 height 13
type input "Claim details"
type textarea "Claimed: R565.65 Paid: R0.00 Shortfall: R565.65"
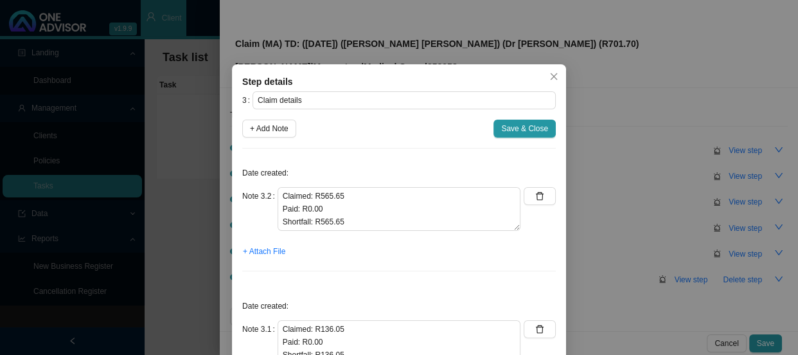
click at [583, 188] on div "Step details 3 Claim details + Add Note Save & Close Date created: Note 3.2 Cla…" at bounding box center [399, 177] width 798 height 355
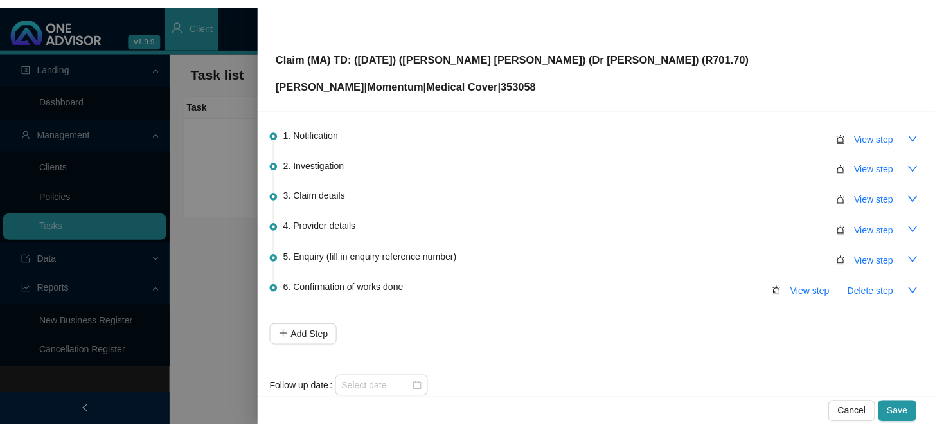
scroll to position [57, 0]
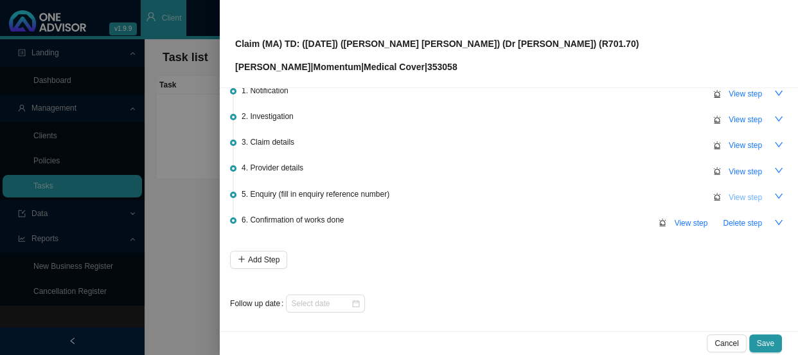
click at [732, 194] on span "View step" at bounding box center [745, 197] width 33 height 13
type input "Enquiry (fill in enquiry reference number)"
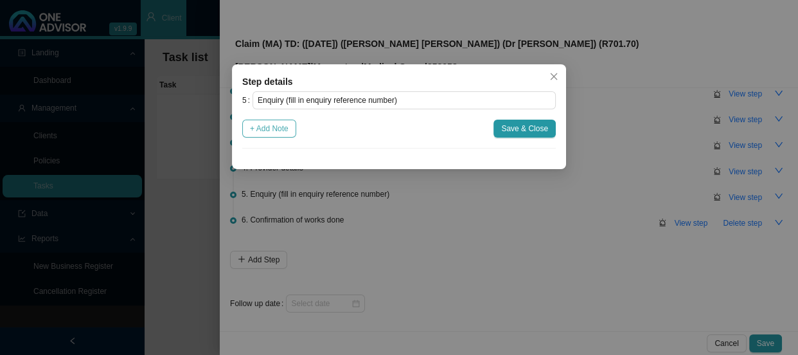
click at [278, 129] on span "+ Add Note" at bounding box center [269, 128] width 39 height 13
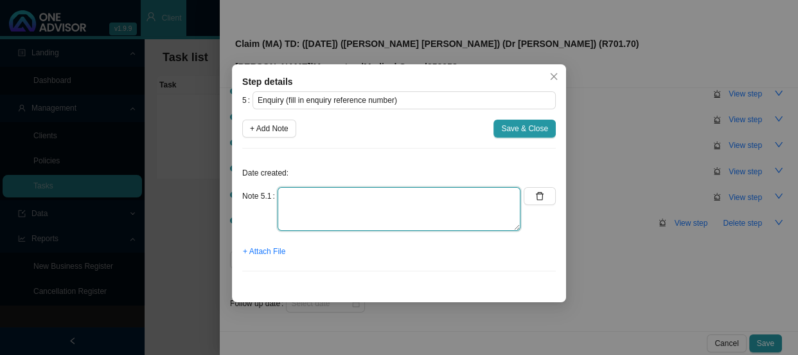
click at [295, 187] on textarea at bounding box center [399, 209] width 243 height 44
type textarea "p"
type textarea "Phoned MH, spoke to"
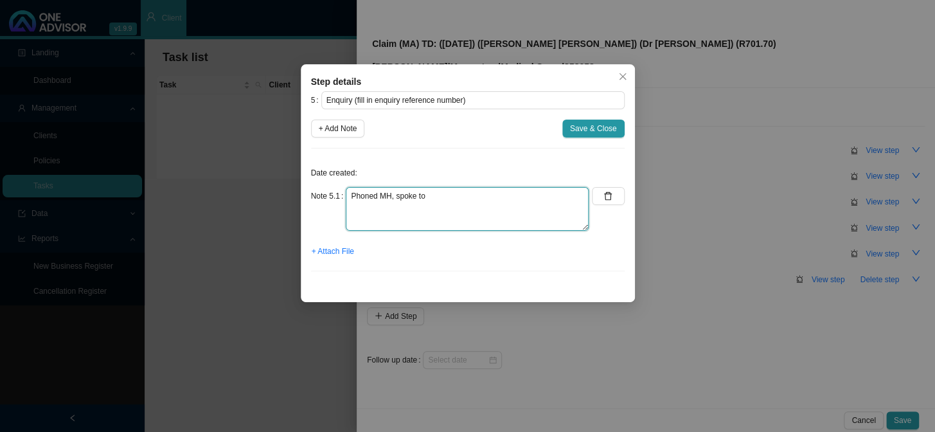
scroll to position [0, 0]
drag, startPoint x: 486, startPoint y: 193, endPoint x: 321, endPoint y: 204, distance: 164.8
click at [321, 204] on div "Note 5.1 Phoned MH, spoke to" at bounding box center [450, 209] width 278 height 44
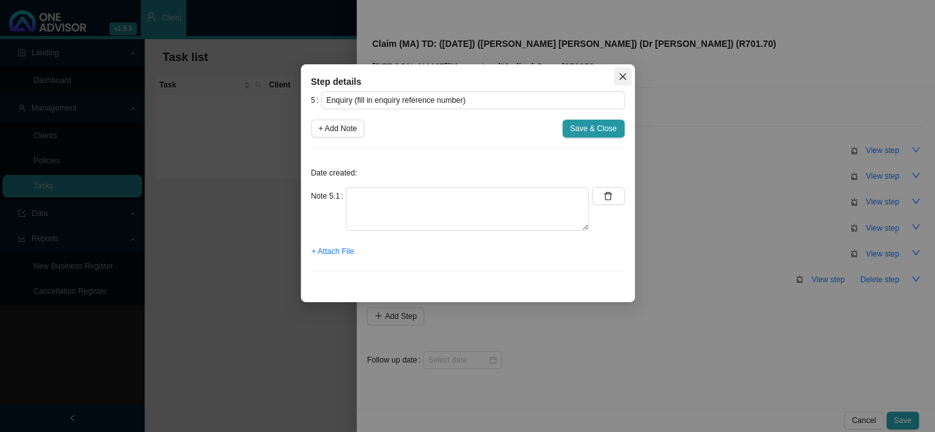
click at [614, 73] on span "Close" at bounding box center [623, 76] width 18 height 9
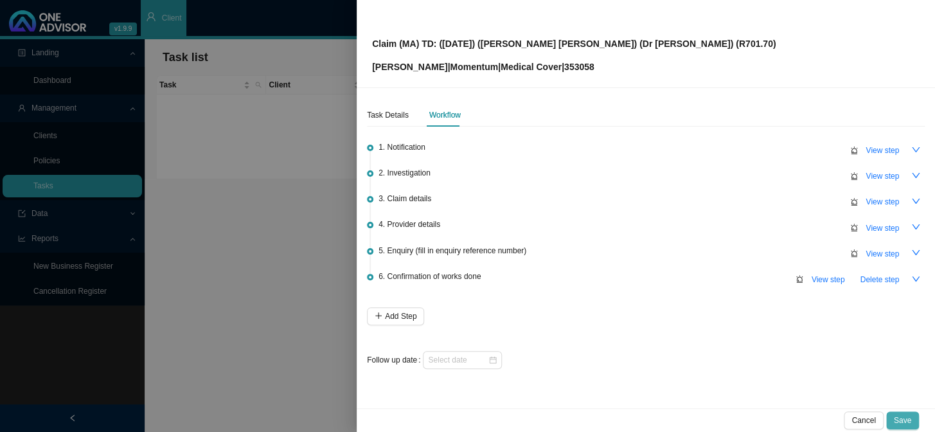
click at [797, 354] on span "Save" at bounding box center [902, 420] width 17 height 13
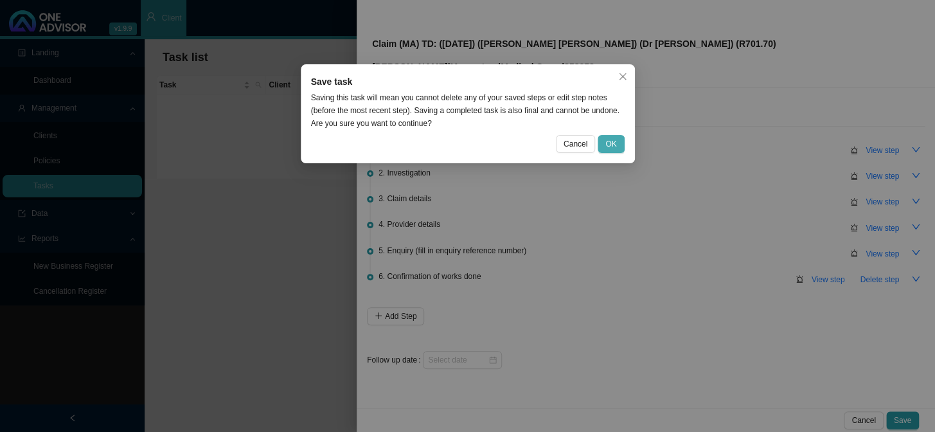
click at [610, 146] on span "OK" at bounding box center [610, 143] width 11 height 13
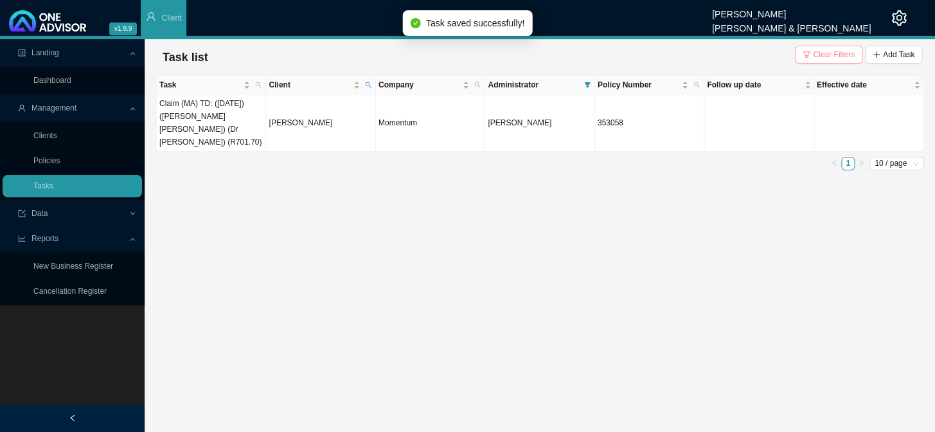
click at [797, 51] on span "Clear Filters" at bounding box center [834, 54] width 42 height 13
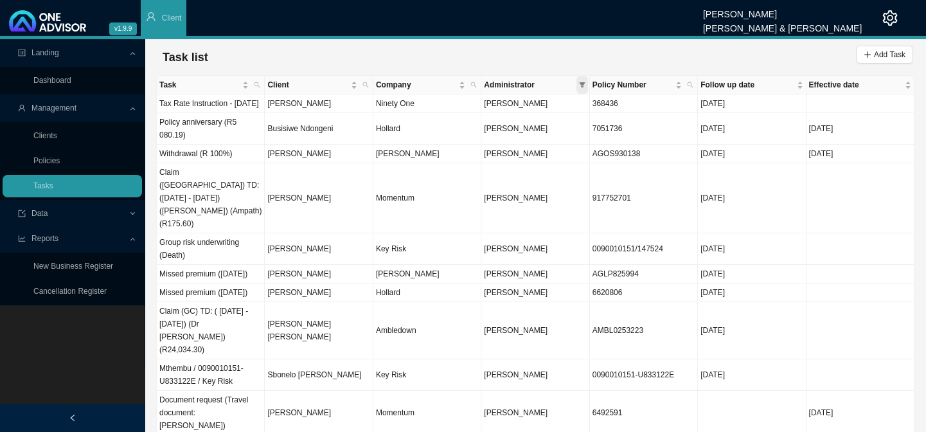
click at [583, 89] on span at bounding box center [582, 85] width 12 height 18
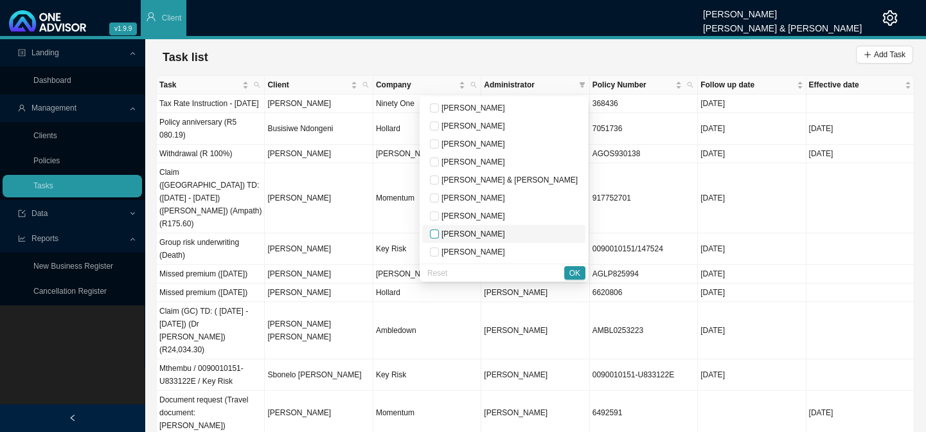
click at [439, 238] on input "checkbox" at bounding box center [434, 233] width 9 height 9
checkbox input "true"
click at [579, 273] on span "OK" at bounding box center [574, 273] width 11 height 13
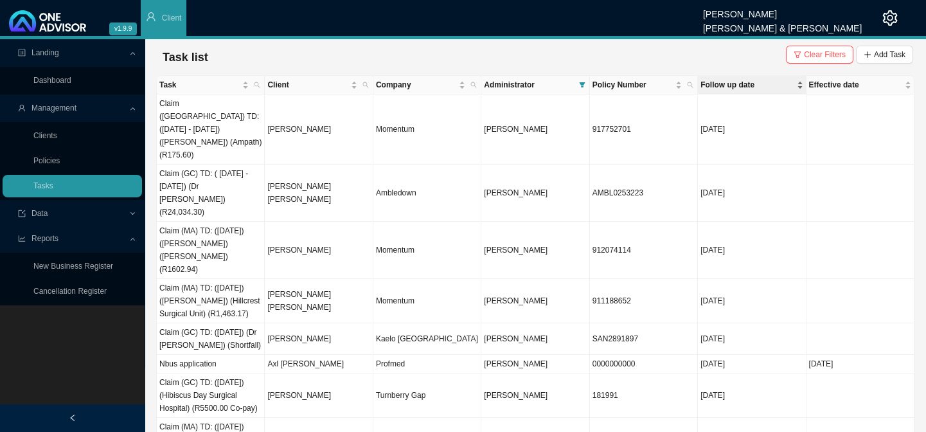
click at [741, 82] on span "Follow up date" at bounding box center [746, 84] width 93 height 13
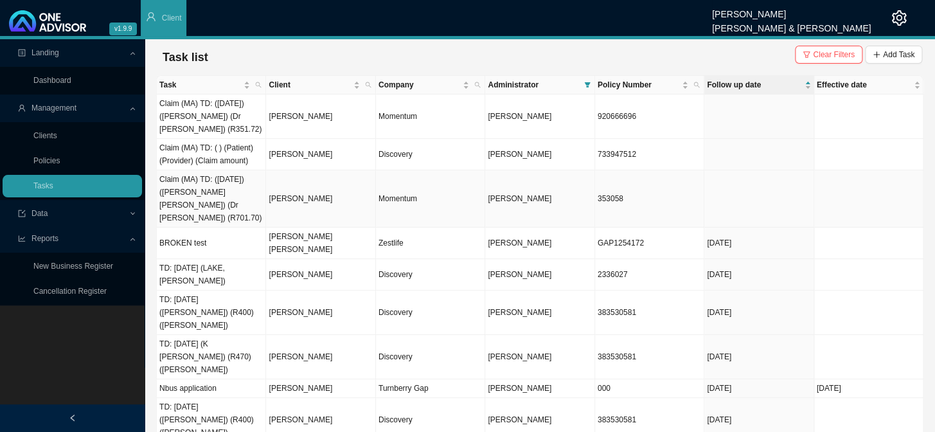
click at [265, 192] on td "Claim (MA) TD: ([DATE]) ([PERSON_NAME] [PERSON_NAME]) (Dr [PERSON_NAME]) (R701.…" at bounding box center [211, 198] width 109 height 57
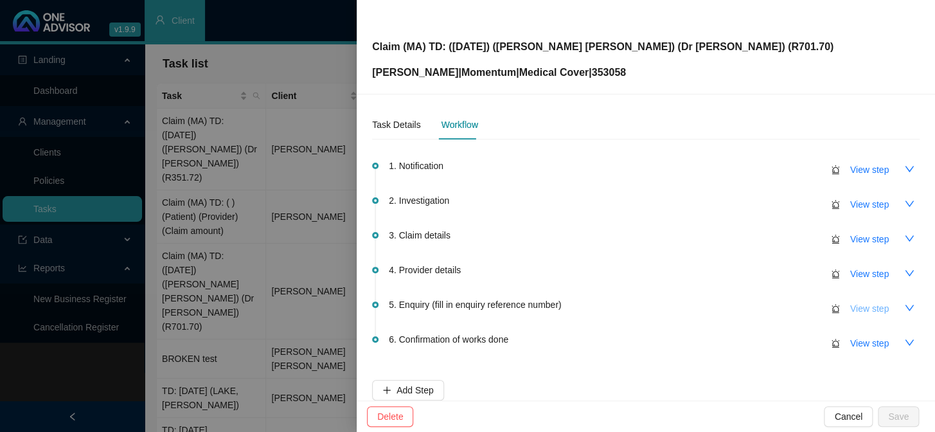
click at [797, 306] on span "View step" at bounding box center [869, 308] width 39 height 14
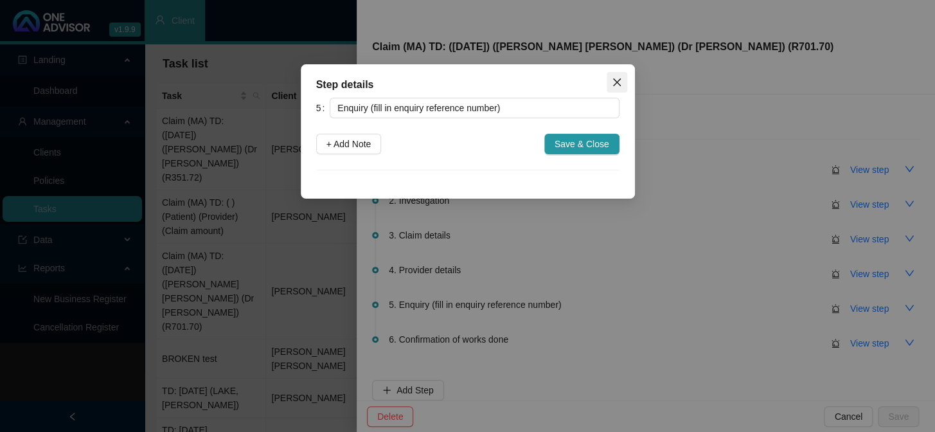
click at [608, 81] on span "Close" at bounding box center [616, 82] width 21 height 10
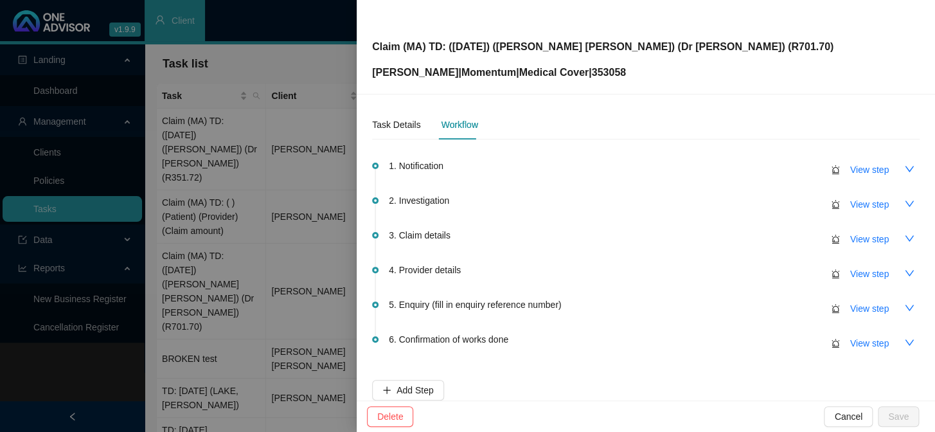
click at [591, 75] on p "[PERSON_NAME] | Momentum | Medical Cover | 353058" at bounding box center [602, 72] width 461 height 15
copy p "353058"
click at [797, 238] on span "View step" at bounding box center [869, 239] width 39 height 14
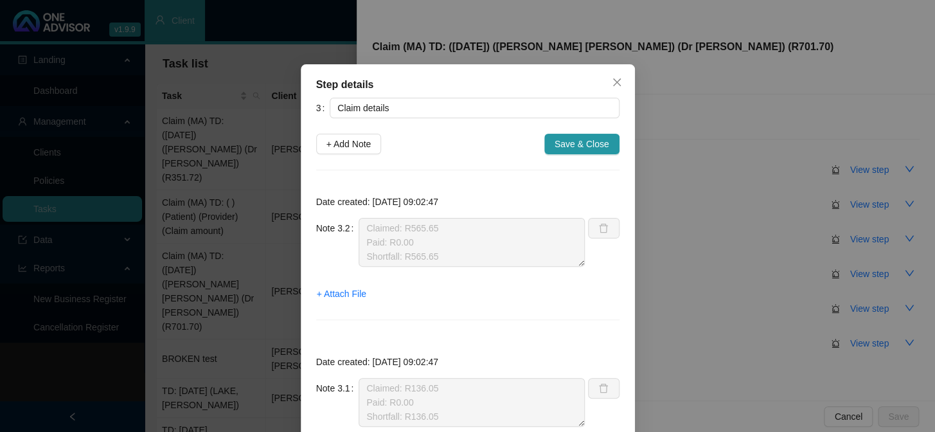
click at [735, 174] on div "Step details 3 Claim details + Add Note Save & Close Date created: [DATE] 09:02…" at bounding box center [467, 216] width 935 height 432
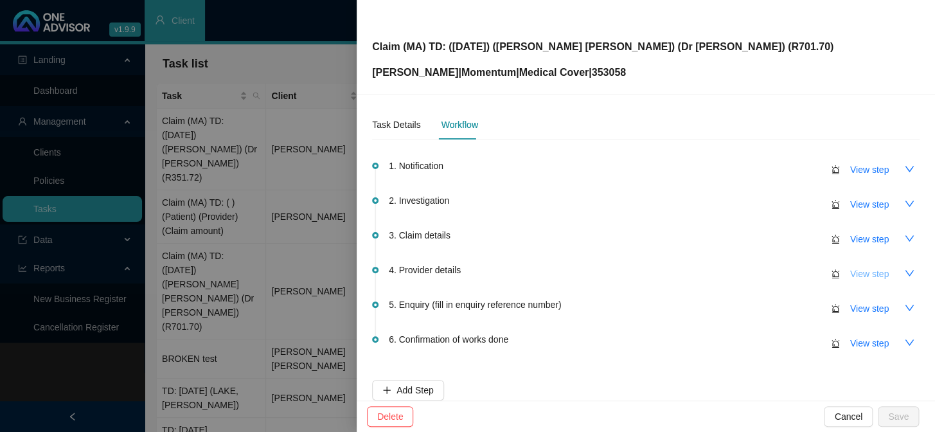
click at [797, 276] on span "View step" at bounding box center [869, 274] width 39 height 14
type input "Provider details"
type textarea "Practice number: 465399"
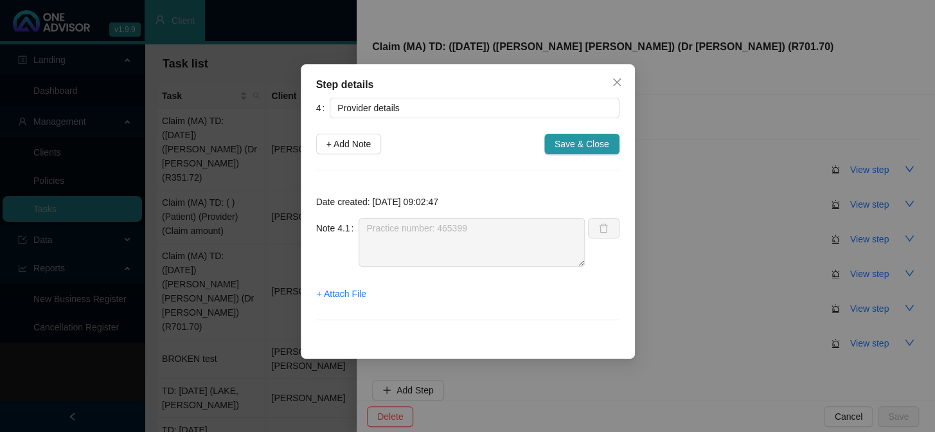
click at [685, 116] on div "Step details 4 Provider details + Add Note Save & Close Date created: [DATE] 09…" at bounding box center [467, 216] width 935 height 432
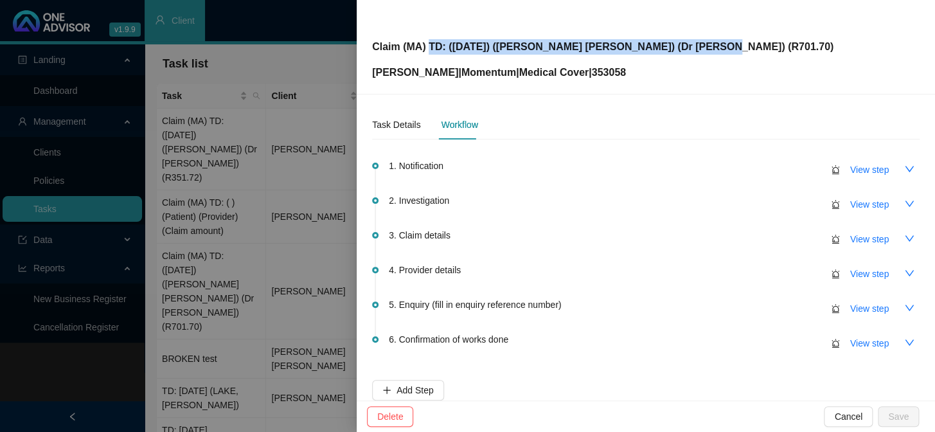
drag, startPoint x: 701, startPoint y: 45, endPoint x: 429, endPoint y: 43, distance: 271.8
click at [429, 43] on div "Claim (MA) TD: ([DATE]) ([PERSON_NAME] [PERSON_NAME]) (Dr [PERSON_NAME]) (R701.…" at bounding box center [645, 46] width 547 height 67
copy p "TD: ([DATE]) ([PERSON_NAME] [PERSON_NAME]) (Dr [PERSON_NAME]) (R701.70)"
click at [797, 308] on span "View step" at bounding box center [869, 308] width 39 height 14
type input "Enquiry (fill in enquiry reference number)"
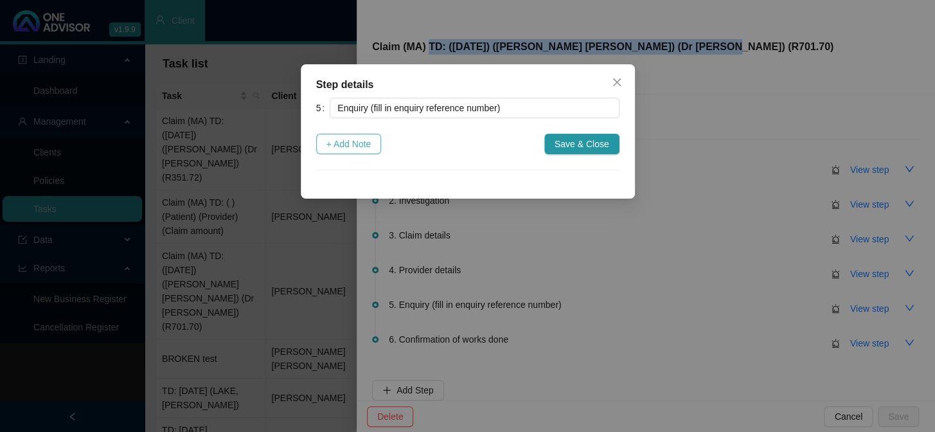
click at [367, 150] on span "+ Add Note" at bounding box center [348, 144] width 45 height 14
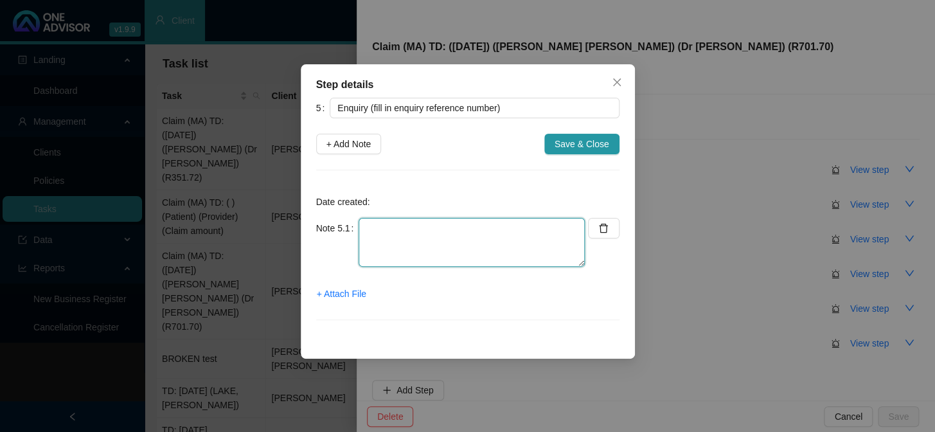
click at [418, 221] on textarea at bounding box center [471, 242] width 226 height 49
type textarea "p"
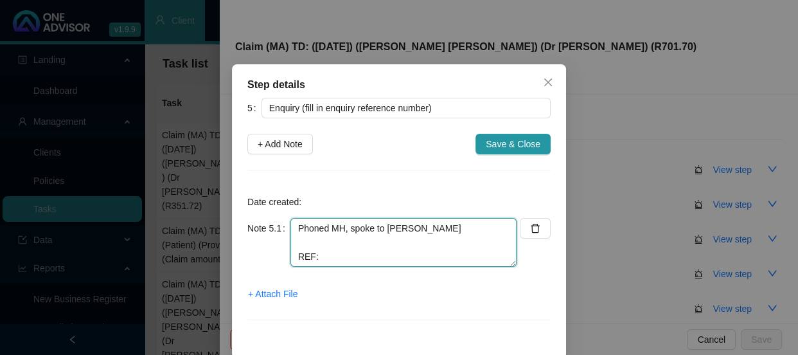
type textarea "Phoned MH, spoke to [PERSON_NAME] REF:"
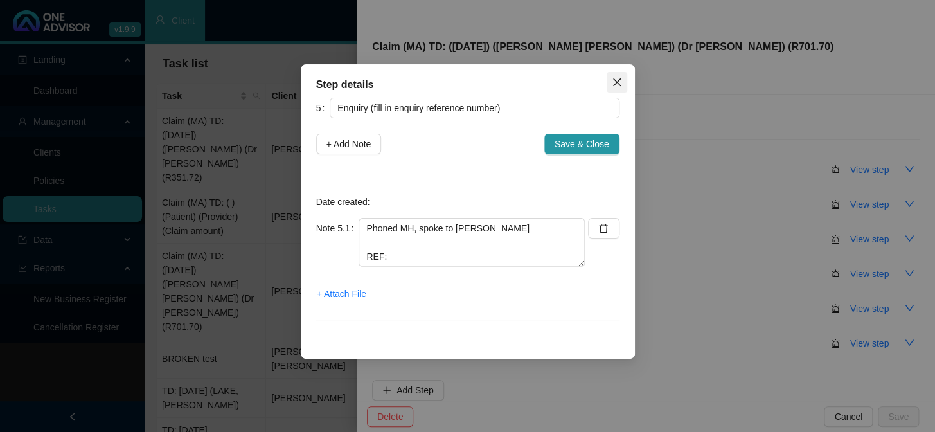
click at [616, 76] on button "Close" at bounding box center [616, 82] width 21 height 21
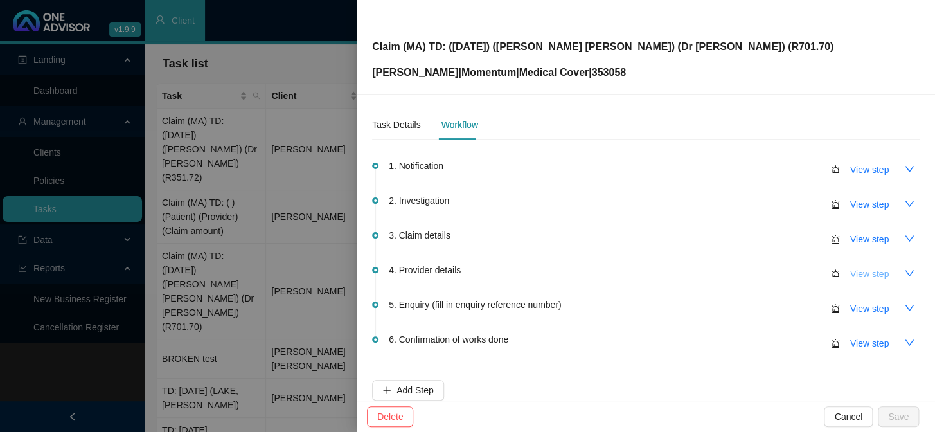
click at [797, 271] on span "View step" at bounding box center [869, 274] width 39 height 14
type input "Provider details"
type textarea "Practice number: 465399"
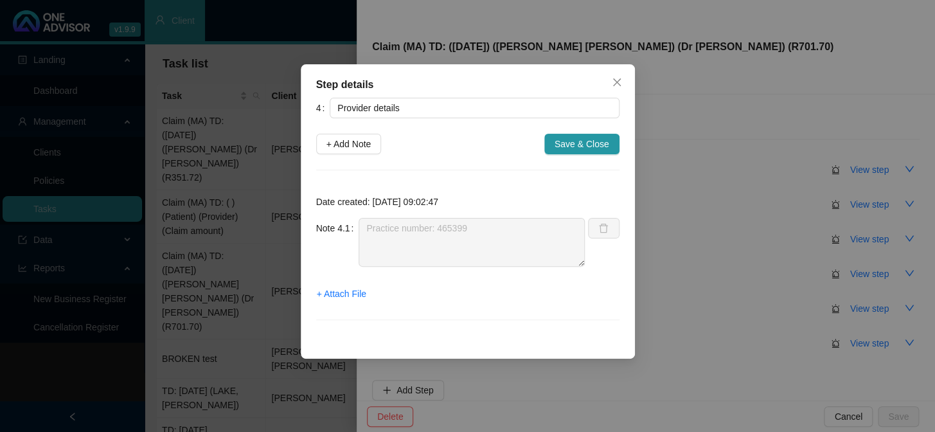
click at [609, 82] on span "Close" at bounding box center [616, 82] width 21 height 10
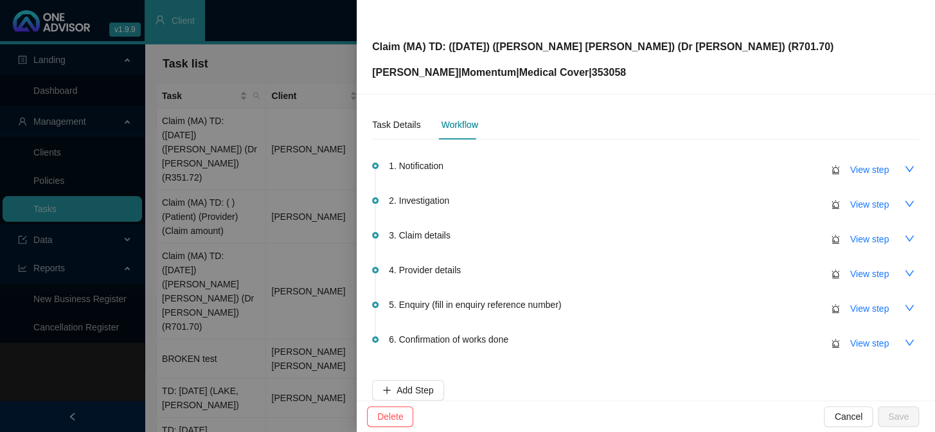
click at [445, 308] on span "5. Enquiry (fill in enquiry reference number)" at bounding box center [475, 304] width 172 height 14
click at [509, 303] on span "5. Enquiry (fill in enquiry reference number)" at bounding box center [475, 304] width 172 height 14
click at [797, 307] on span "View step" at bounding box center [869, 308] width 39 height 14
type input "Enquiry (fill in enquiry reference number)"
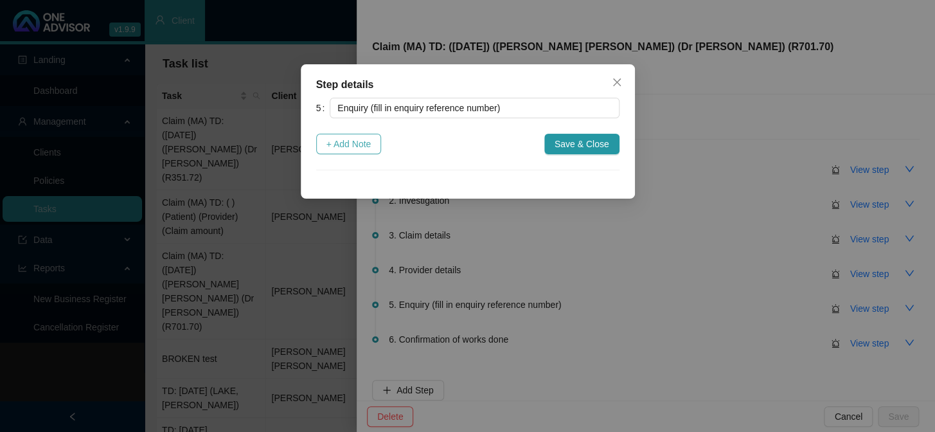
click at [365, 146] on span "+ Add Note" at bounding box center [348, 144] width 45 height 14
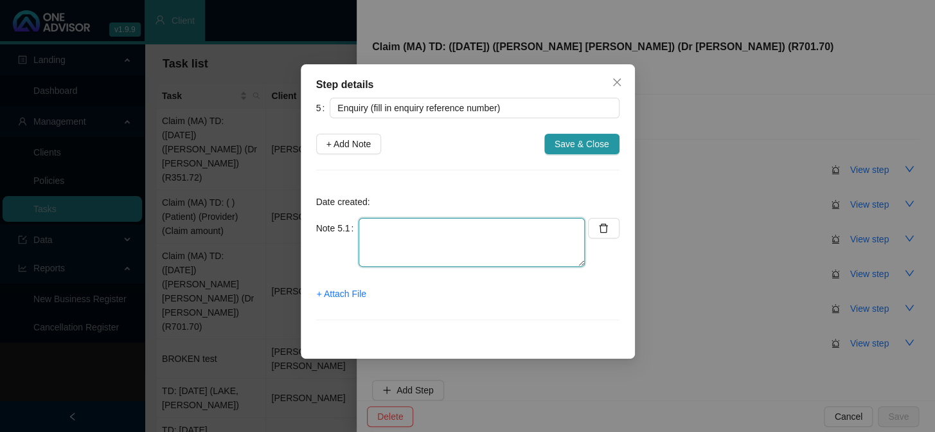
click at [422, 227] on textarea at bounding box center [471, 242] width 226 height 49
type textarea "p"
type textarea "Phoned MH, spoke to [PERSON_NAME]"
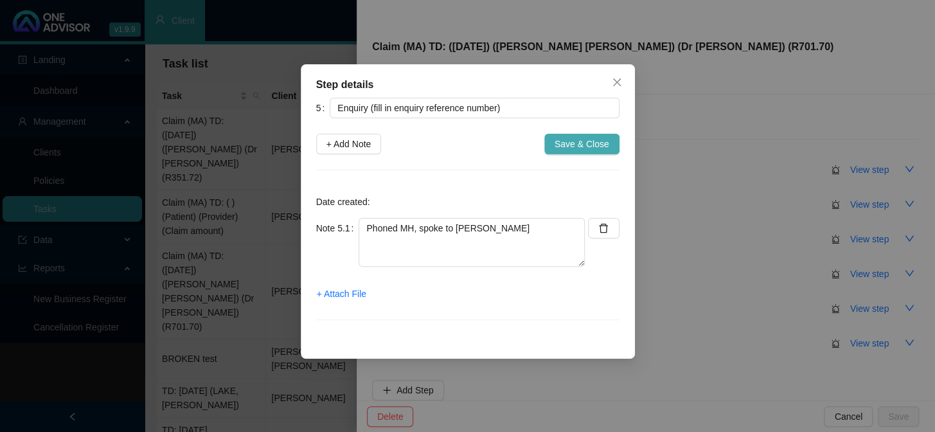
click at [586, 146] on span "Save & Close" at bounding box center [581, 144] width 55 height 14
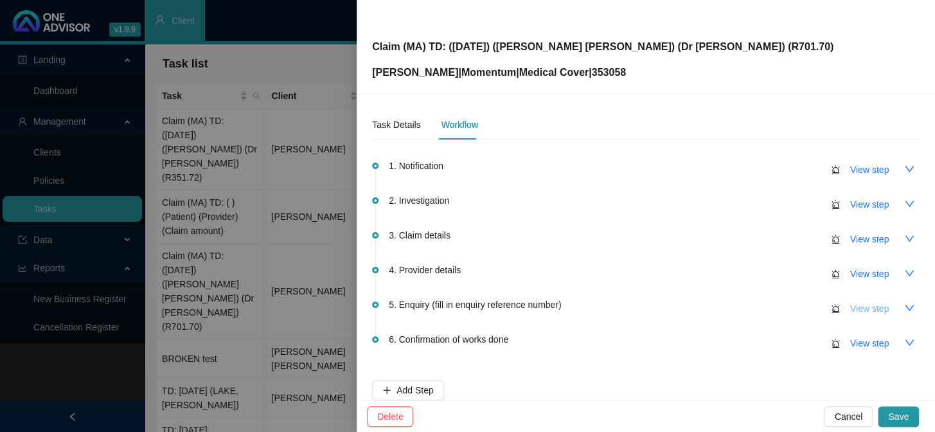
click at [797, 308] on span "View step" at bounding box center [869, 308] width 39 height 14
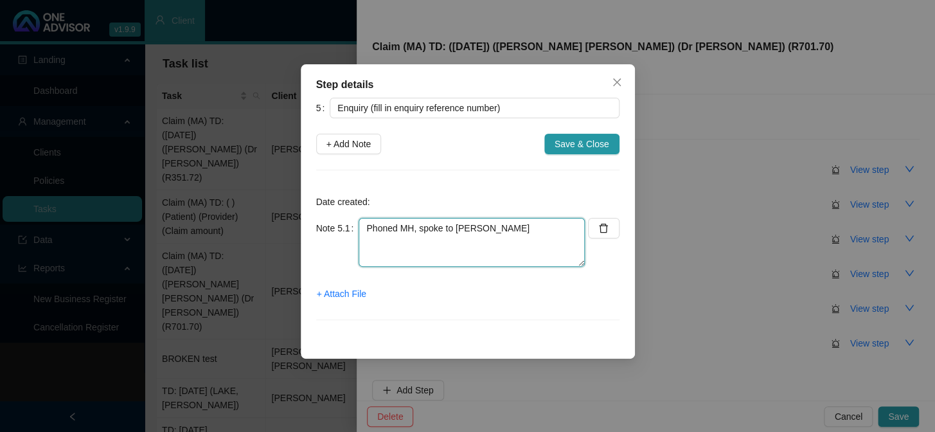
click at [529, 240] on textarea "Phoned MH, spoke to [PERSON_NAME]" at bounding box center [471, 242] width 226 height 49
paste textarea "code 3004 and 192 are not part of the [MEDICAL_DATA] authorization"
click at [427, 240] on textarea "Phoned MH, spoke to [PERSON_NAME] code 3004 and 192 are not part of the [MEDICA…" at bounding box center [471, 242] width 226 height 49
click at [434, 258] on textarea "Phoned MH, spoke to [PERSON_NAME] code 3004 and 0192 are not part of the [MEDIC…" at bounding box center [471, 242] width 226 height 49
click at [524, 241] on textarea "Phoned MH, spoke to [PERSON_NAME] code 3004 and 0192 are not part of the [MEDIC…" at bounding box center [471, 242] width 226 height 49
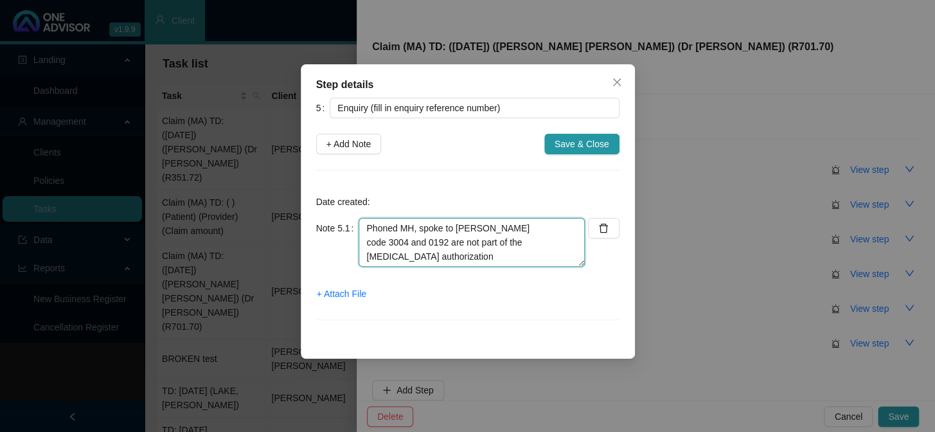
click at [454, 252] on textarea "Phoned MH, spoke to [PERSON_NAME] code 3004 and 0192 are not part of the [MEDIC…" at bounding box center [471, 242] width 226 height 49
click at [367, 240] on textarea "Phoned MH, spoke to [PERSON_NAME] code 3004 and 0192 are not part of the [MEDIC…" at bounding box center [471, 242] width 226 height 49
click at [526, 232] on textarea "Phoned MH, spoke to [PERSON_NAME] Code 3004 and 0192 are not part of the [MEDIC…" at bounding box center [471, 242] width 226 height 49
click at [508, 257] on textarea "Phoned MH, spoke to [PERSON_NAME] - Code 3004 and 0192 are not part of the [MED…" at bounding box center [471, 242] width 226 height 49
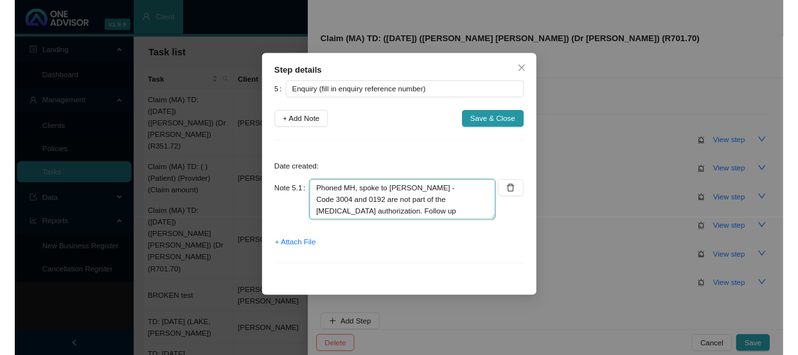
scroll to position [10, 0]
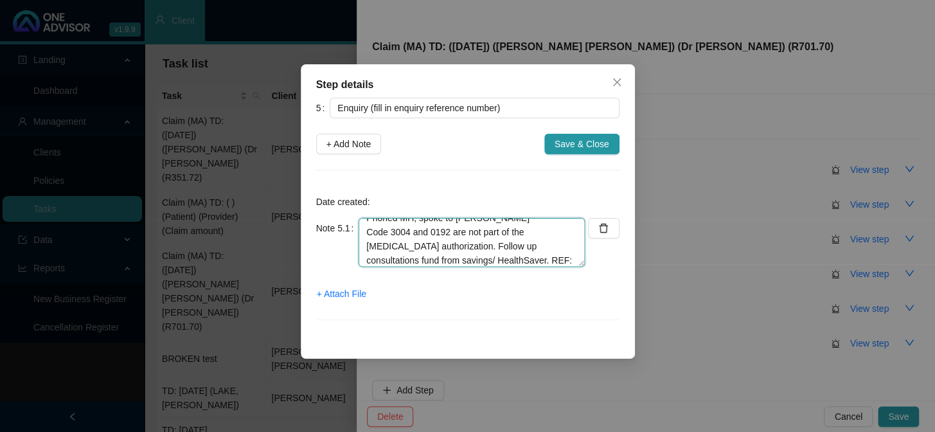
paste textarea "698991510"
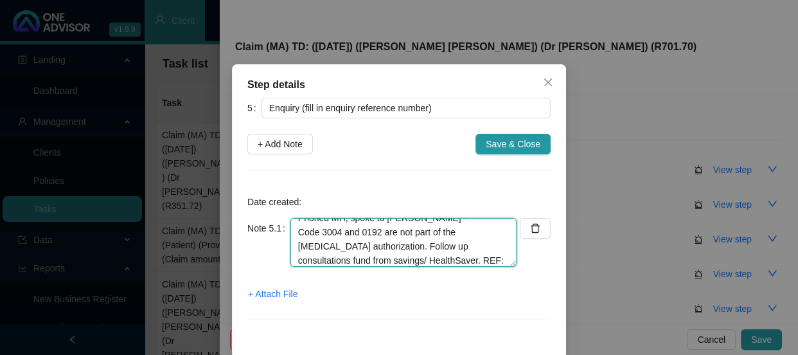
type textarea "Phoned MH, spoke to [PERSON_NAME] - Code 3004 and 0192 are not part of the [MED…"
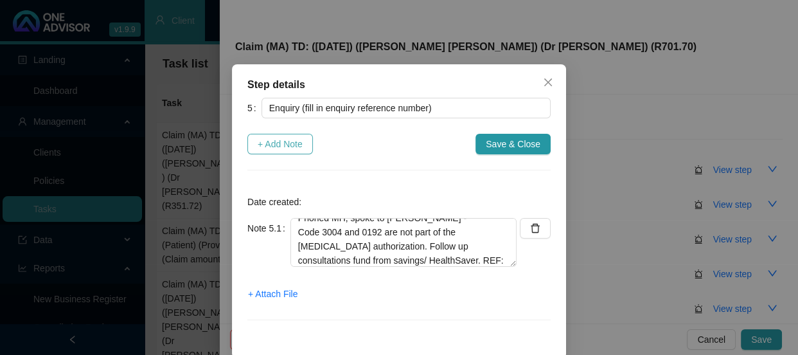
click at [282, 140] on span "+ Add Note" at bounding box center [280, 144] width 45 height 14
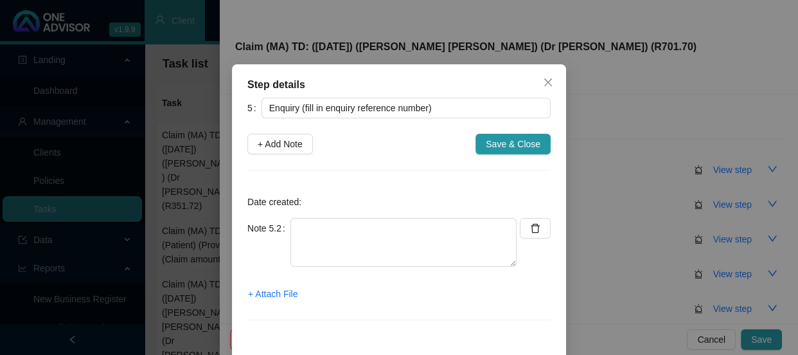
scroll to position [0, 0]
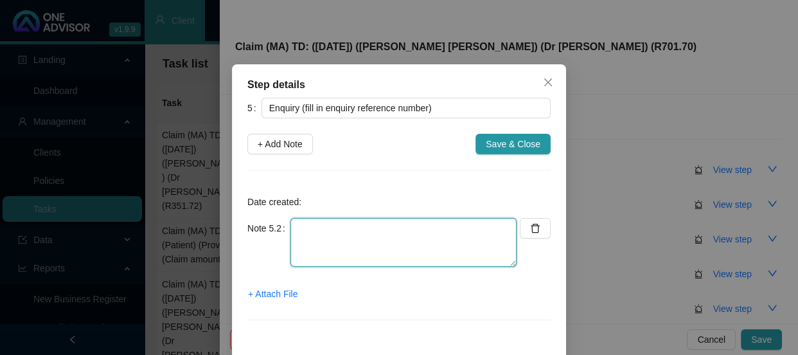
click at [315, 231] on textarea at bounding box center [403, 242] width 226 height 49
type textarea "Sent confirmation of works d"
drag, startPoint x: 425, startPoint y: 230, endPoint x: 283, endPoint y: 220, distance: 143.0
click at [283, 220] on div "Note 5.2 Sent confirmation of works d" at bounding box center [381, 242] width 269 height 49
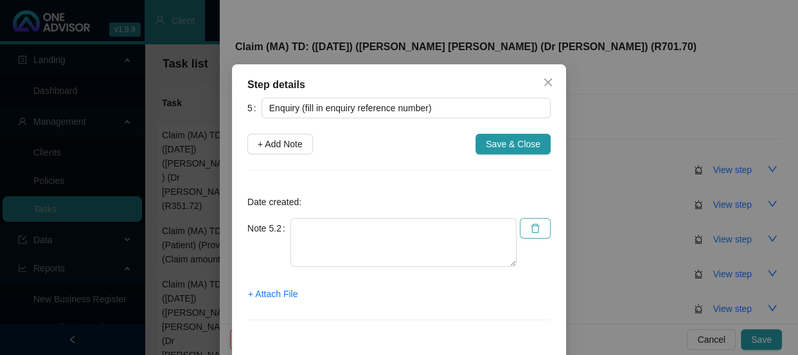
click at [535, 225] on icon "delete" at bounding box center [535, 228] width 10 height 10
type textarea "Phoned MH, spoke to [PERSON_NAME] - Code 3004 and 0192 are not part of the [MED…"
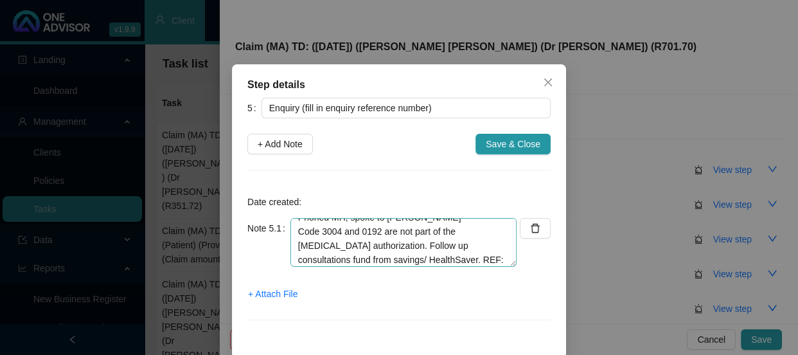
scroll to position [13, 0]
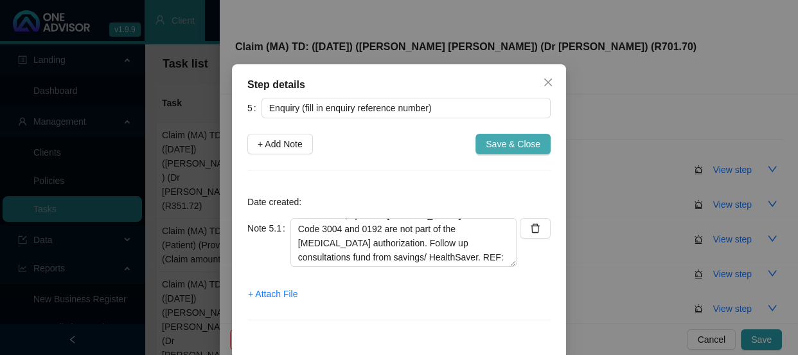
click at [491, 143] on span "Save & Close" at bounding box center [513, 144] width 55 height 14
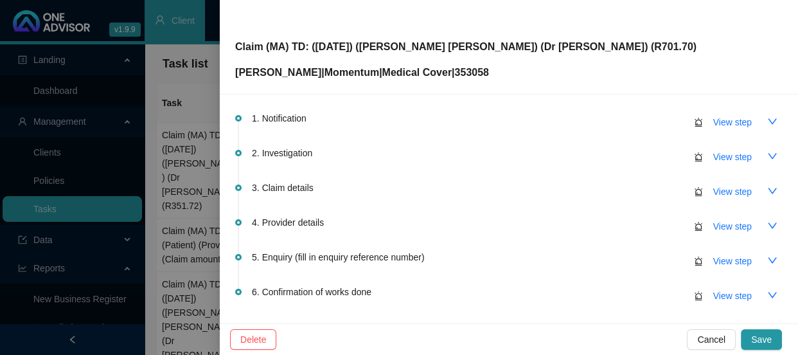
scroll to position [116, 0]
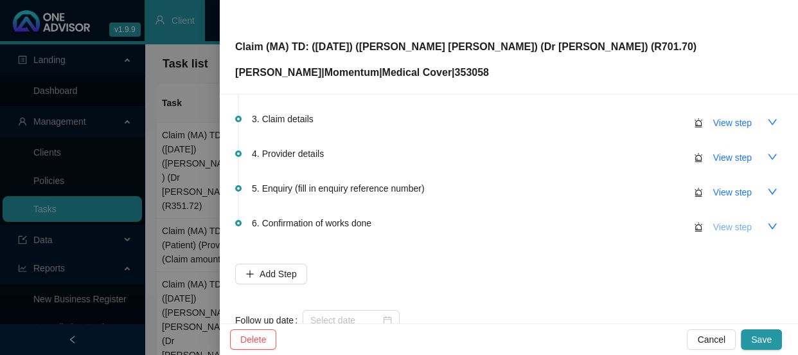
click at [722, 227] on span "View step" at bounding box center [732, 227] width 39 height 14
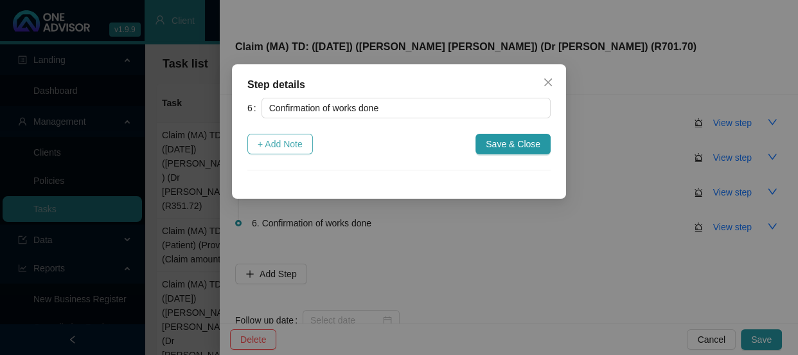
click at [270, 148] on span "+ Add Note" at bounding box center [280, 144] width 45 height 14
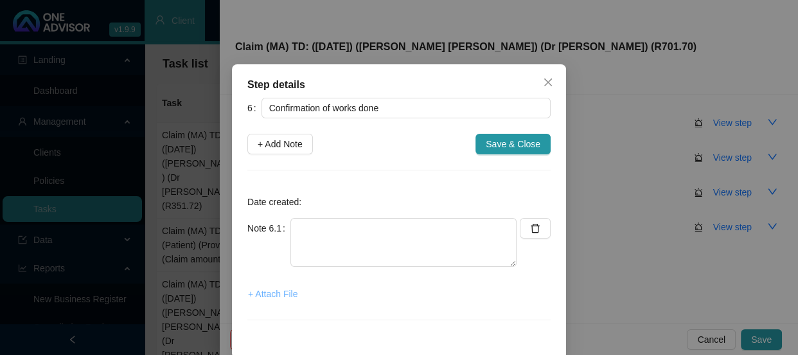
click at [270, 292] on span "+ Attach File" at bounding box center [272, 294] width 49 height 14
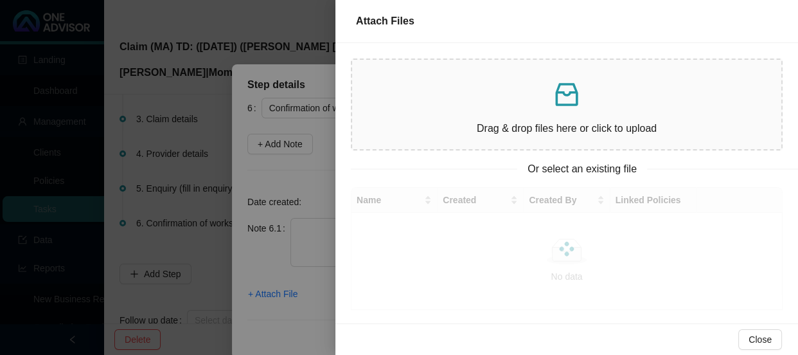
click at [267, 232] on div at bounding box center [399, 177] width 798 height 355
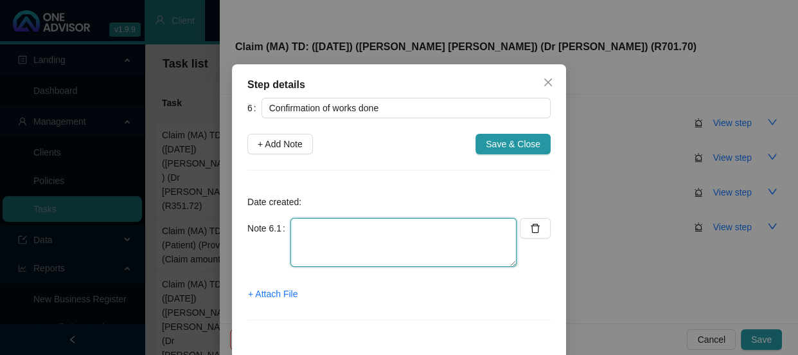
click at [321, 229] on textarea at bounding box center [403, 242] width 226 height 49
type textarea "Sent confirmation of works done"
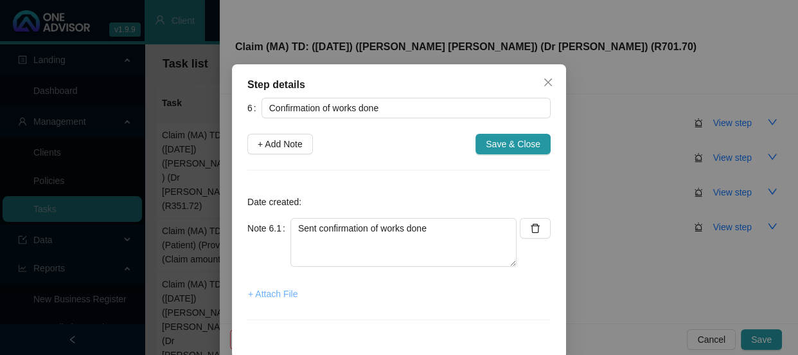
click at [283, 294] on span "+ Attach File" at bounding box center [272, 294] width 49 height 14
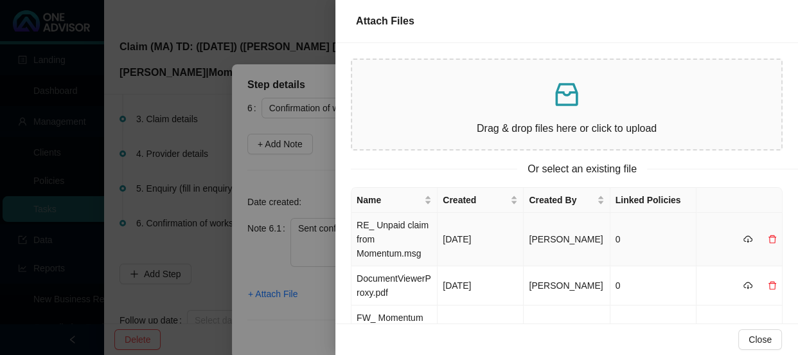
click at [414, 234] on td "RE_ Unpaid claim from Momentum.msg" at bounding box center [394, 239] width 86 height 53
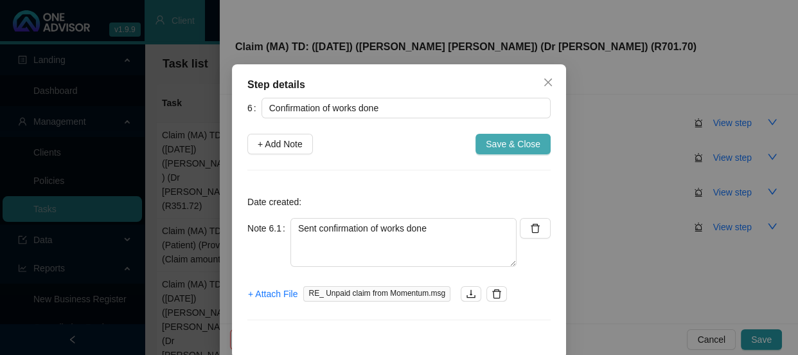
click at [521, 138] on span "Save & Close" at bounding box center [513, 144] width 55 height 14
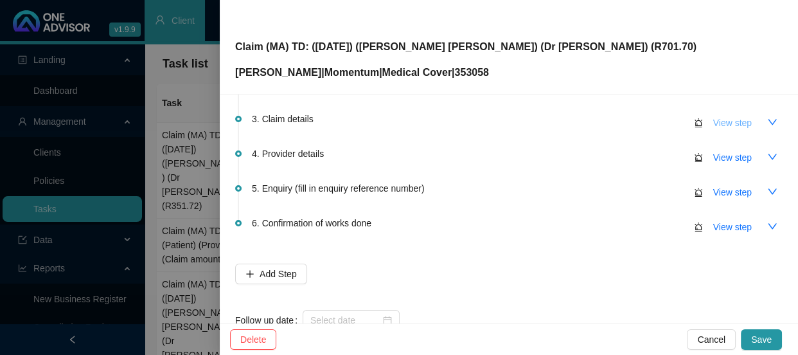
click at [726, 122] on span "View step" at bounding box center [732, 123] width 39 height 14
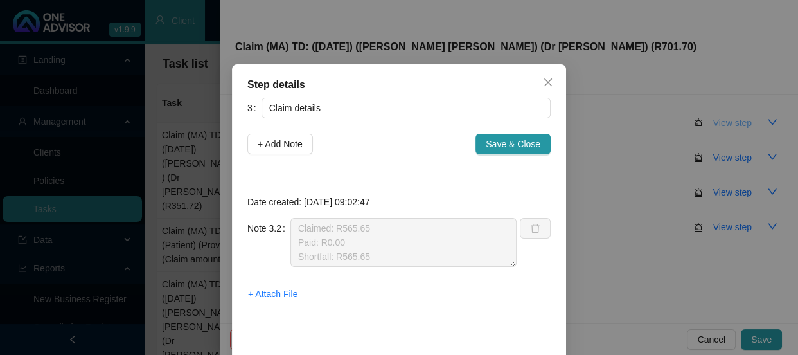
click at [726, 122] on div "Step details 3 Claim details + Add Note Save & Close Date created: [DATE] 09:02…" at bounding box center [399, 177] width 798 height 355
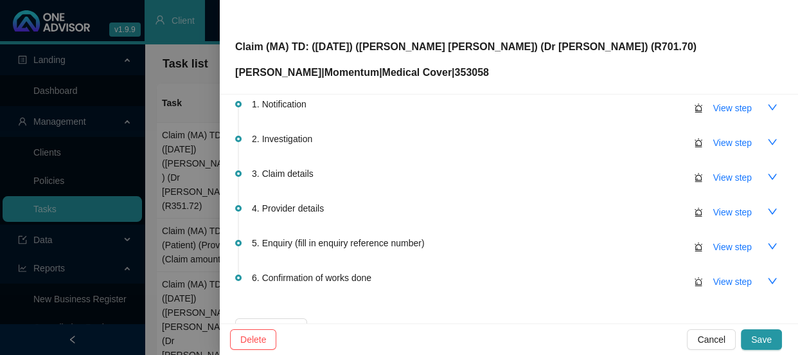
scroll to position [0, 0]
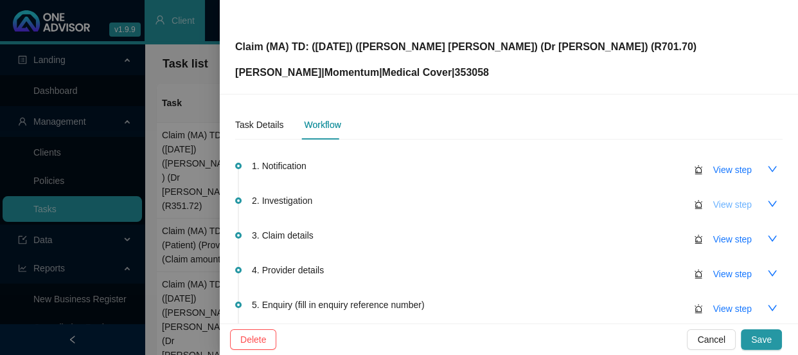
click at [732, 207] on span "View step" at bounding box center [732, 204] width 39 height 14
type input "Investigation"
type textarea "[PERSON_NAME] [PERSON_NAME] had a cataract removal and her follow up on the [DA…"
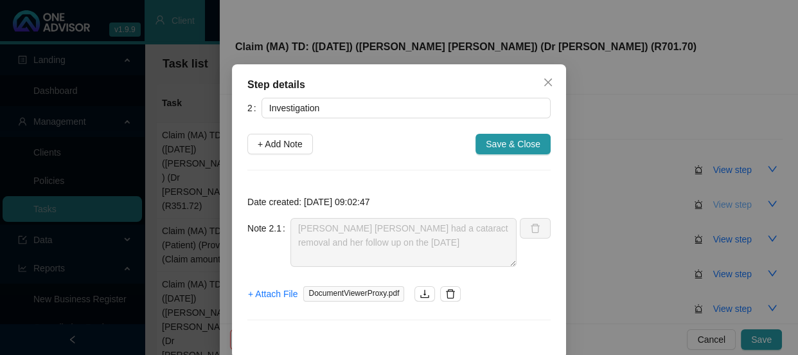
click at [732, 207] on div "Step details 2 Investigation + Add Note Save & Close Date created: [DATE] 09:02…" at bounding box center [399, 177] width 798 height 355
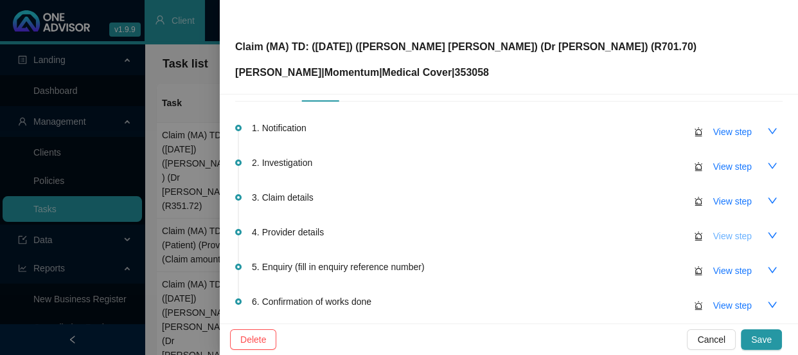
scroll to position [58, 0]
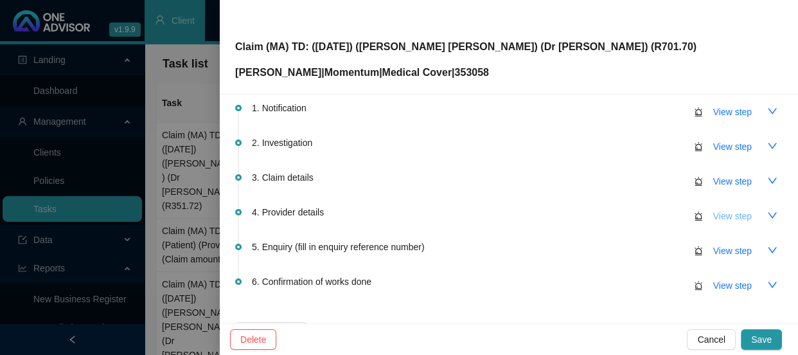
click at [727, 218] on span "View step" at bounding box center [732, 216] width 39 height 14
type input "Provider details"
type textarea "Practice number: 465399"
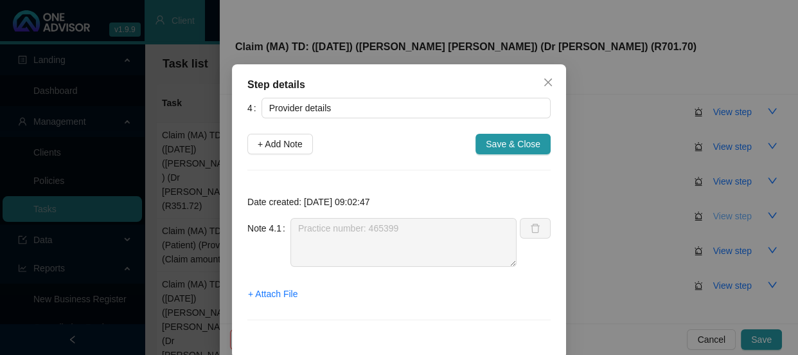
click at [727, 218] on div "Step details 4 Provider details + Add Note Save & Close Date created: [DATE] 09…" at bounding box center [399, 177] width 798 height 355
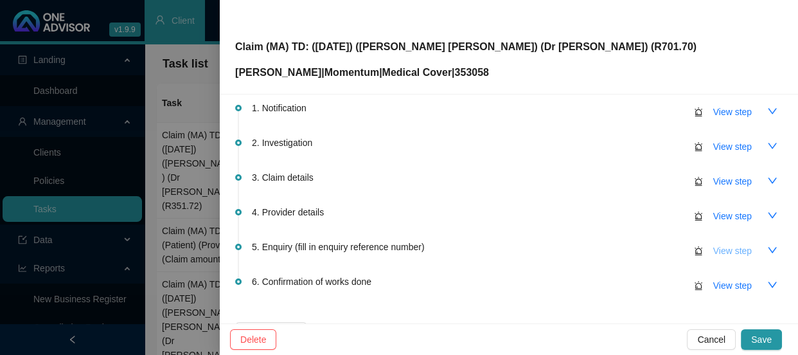
click at [732, 253] on span "View step" at bounding box center [732, 250] width 39 height 14
type input "Enquiry (fill in enquiry reference number)"
type textarea "Phoned MH, spoke to [PERSON_NAME] - Code 3004 and 0192 are not part of the [MED…"
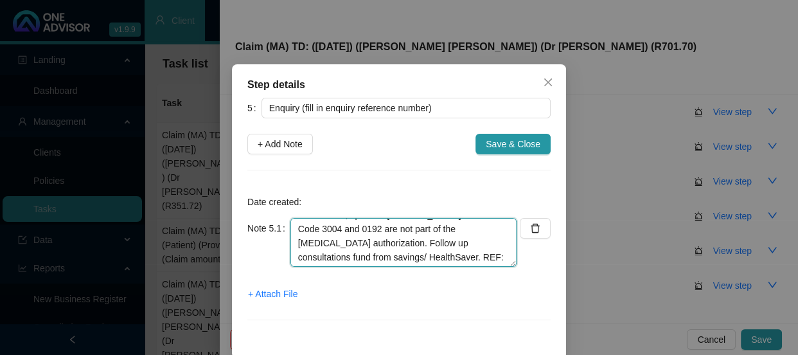
scroll to position [14, 0]
drag, startPoint x: 443, startPoint y: 257, endPoint x: 381, endPoint y: 254, distance: 62.4
click at [381, 254] on textarea "Phoned MH, spoke to [PERSON_NAME] - Code 3004 and 0192 are not part of the [MED…" at bounding box center [403, 242] width 226 height 49
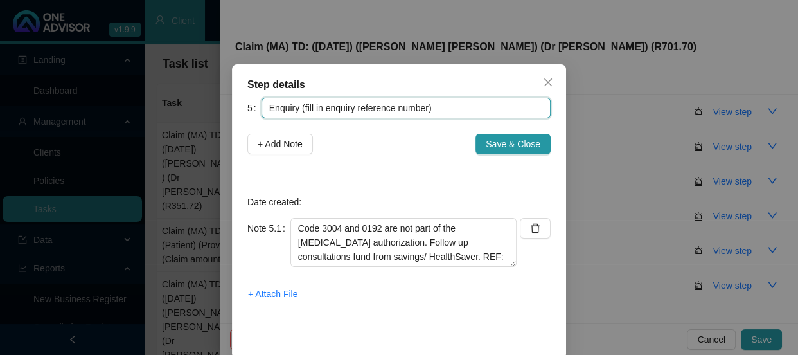
click at [425, 107] on input "Enquiry (fill in enquiry reference number)" at bounding box center [405, 108] width 289 height 21
drag, startPoint x: 423, startPoint y: 109, endPoint x: 299, endPoint y: 109, distance: 123.4
click at [299, 109] on input "Enquiry (fill in enquiry reference number)" at bounding box center [405, 108] width 289 height 21
paste input "REF: 698991510"
drag, startPoint x: 367, startPoint y: 107, endPoint x: 298, endPoint y: 107, distance: 69.4
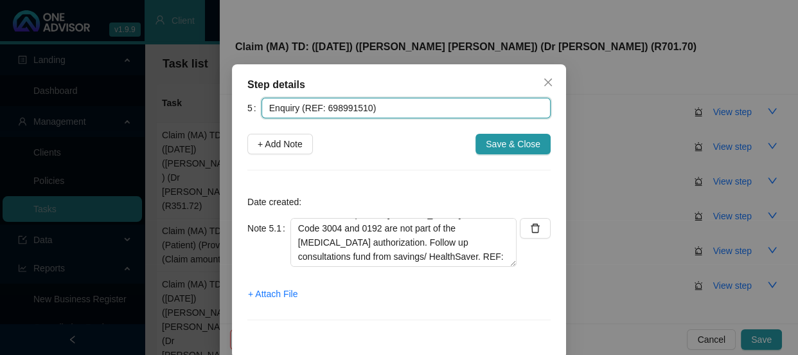
click at [298, 107] on input "Enquiry (REF: 698991510)" at bounding box center [405, 108] width 289 height 21
type input "Enquiry"
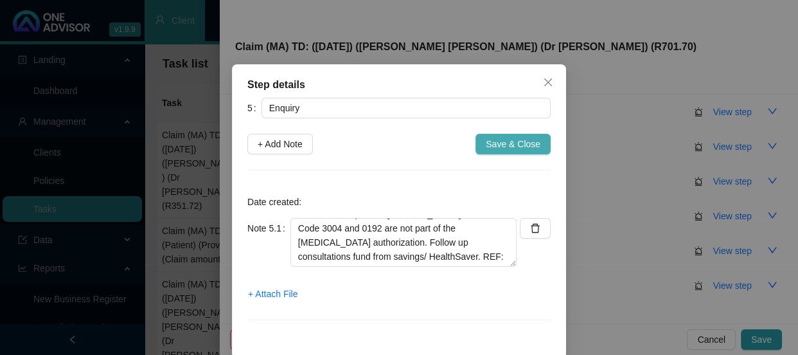
click at [502, 143] on span "Save & Close" at bounding box center [513, 144] width 55 height 14
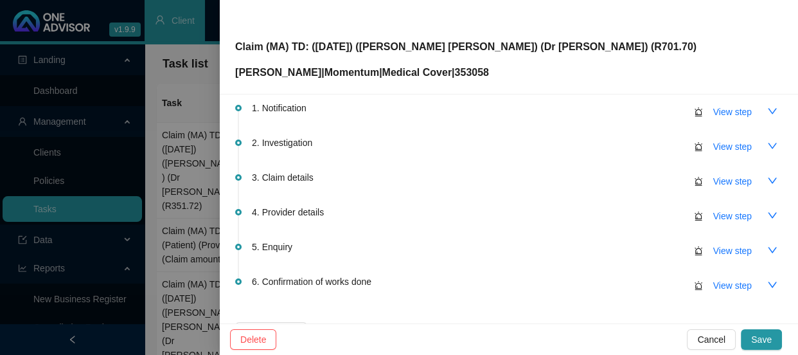
scroll to position [153, 0]
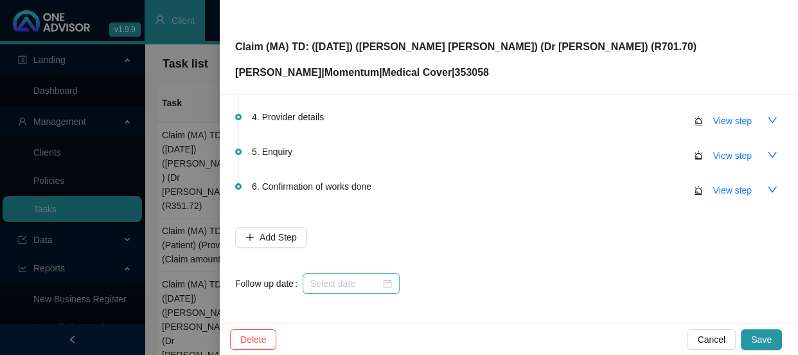
click at [363, 290] on div at bounding box center [351, 283] width 97 height 21
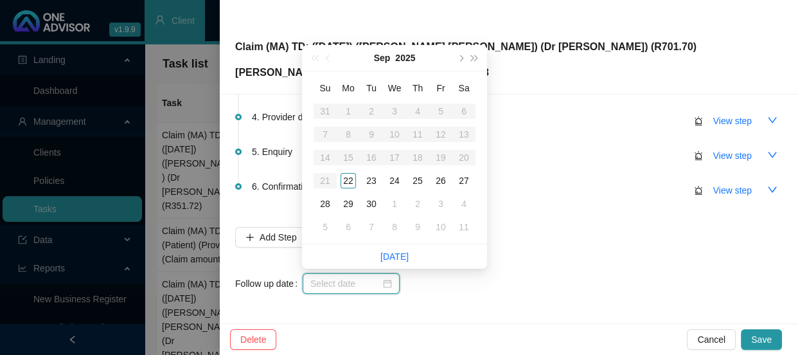
click at [366, 283] on input at bounding box center [345, 283] width 70 height 14
click at [385, 257] on link "[DATE]" at bounding box center [394, 256] width 28 height 10
type input "[DATE]"
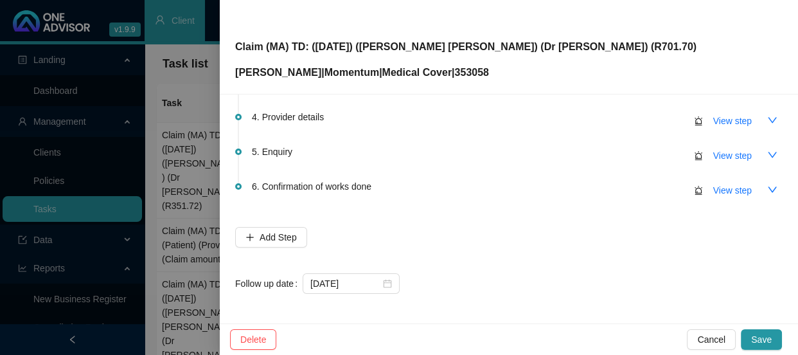
click at [528, 269] on div "1. Notification View step 2. Investigation View step 3. Claim details View step…" at bounding box center [508, 145] width 547 height 297
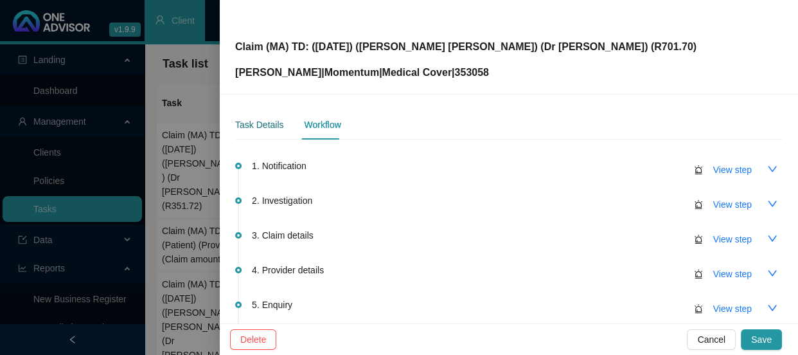
click at [255, 131] on div "Task Details" at bounding box center [259, 125] width 48 height 14
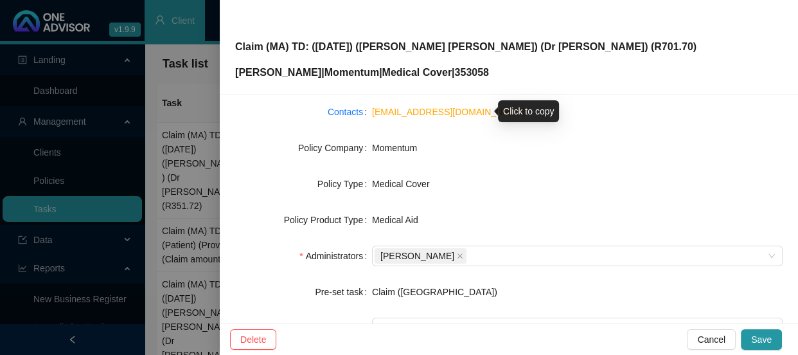
scroll to position [273, 0]
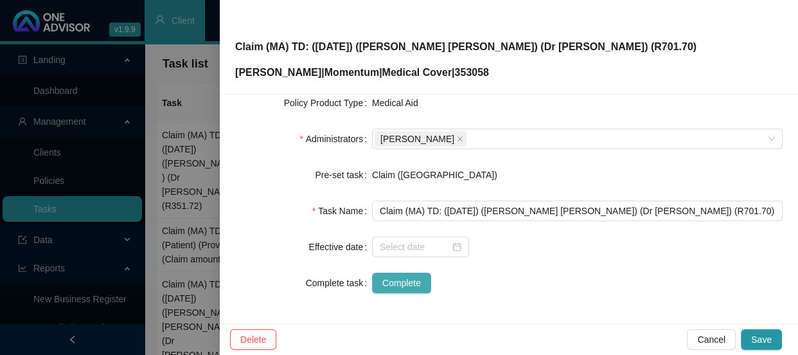
click at [411, 281] on span "Complete" at bounding box center [401, 283] width 39 height 14
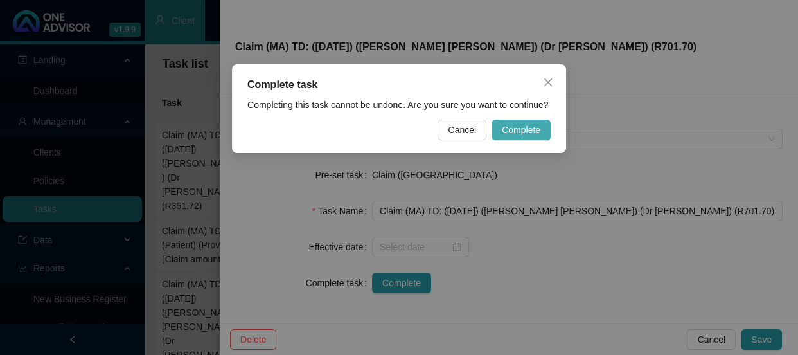
click at [515, 128] on span "Complete" at bounding box center [521, 130] width 39 height 14
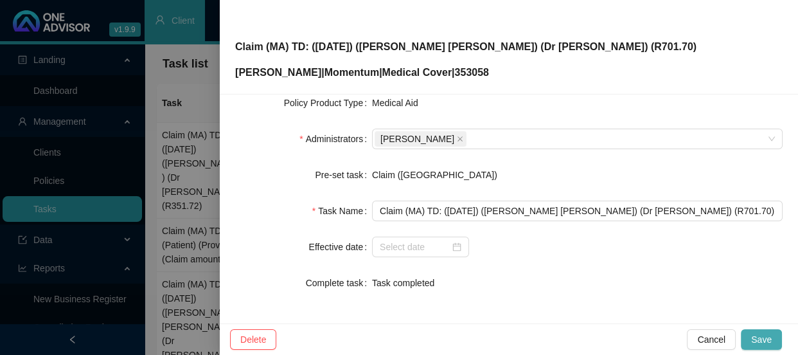
click at [758, 332] on span "Save" at bounding box center [761, 339] width 21 height 14
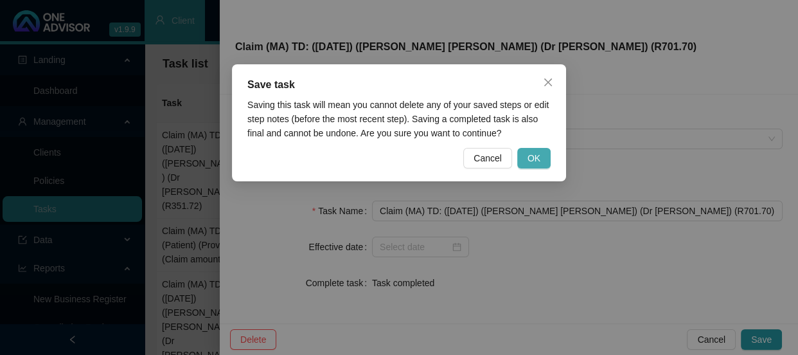
click at [538, 155] on span "OK" at bounding box center [533, 158] width 13 height 14
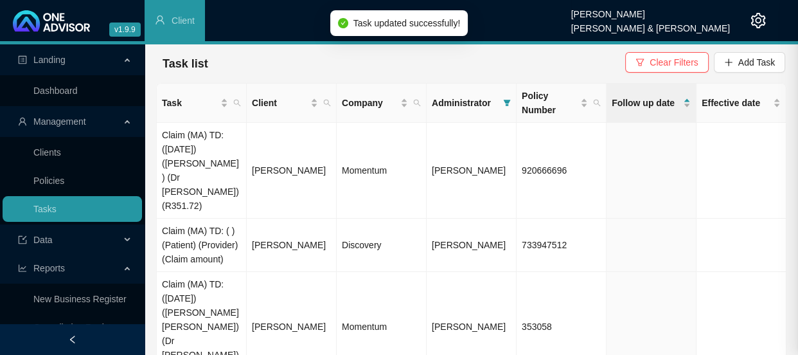
scroll to position [258, 0]
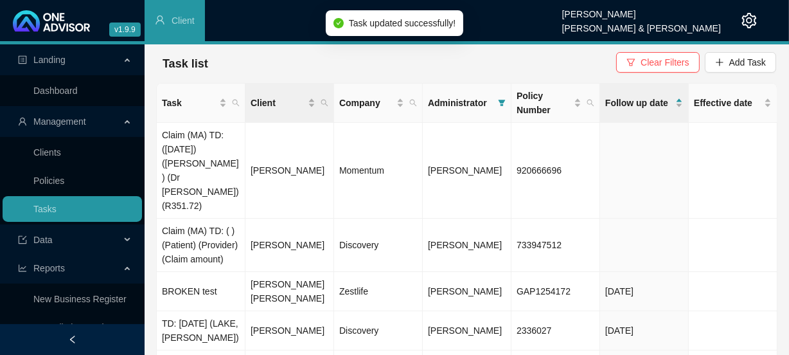
click at [332, 103] on th "Client" at bounding box center [289, 103] width 89 height 39
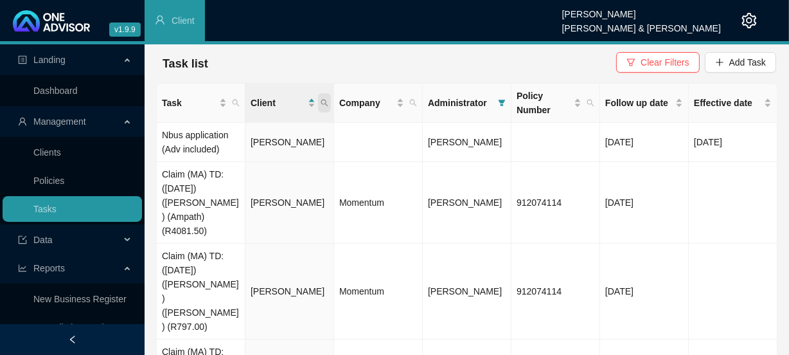
click at [326, 102] on icon "search" at bounding box center [325, 103] width 8 height 8
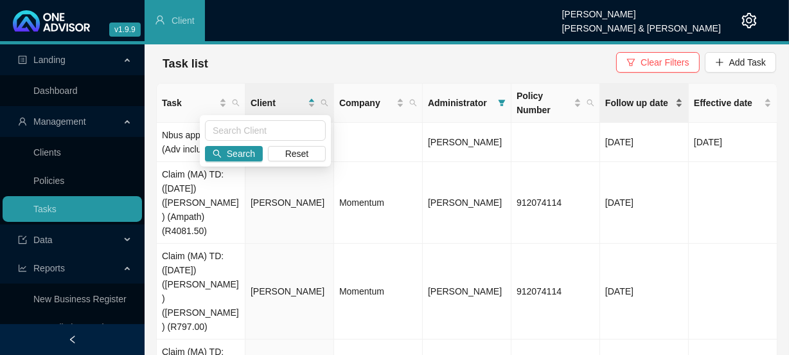
click at [642, 108] on span "Follow up date" at bounding box center [638, 103] width 67 height 14
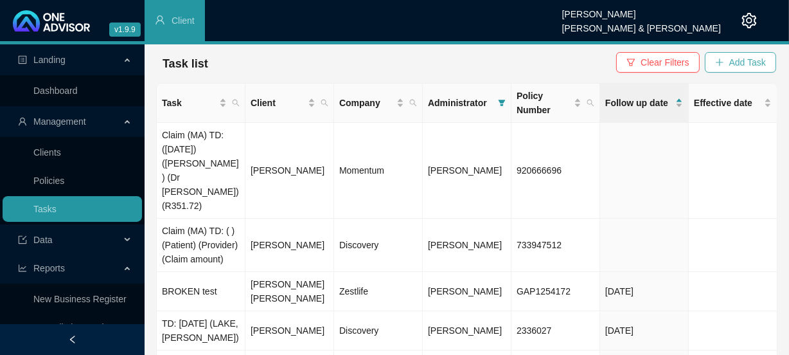
click at [731, 58] on span "Add Task" at bounding box center [747, 62] width 37 height 14
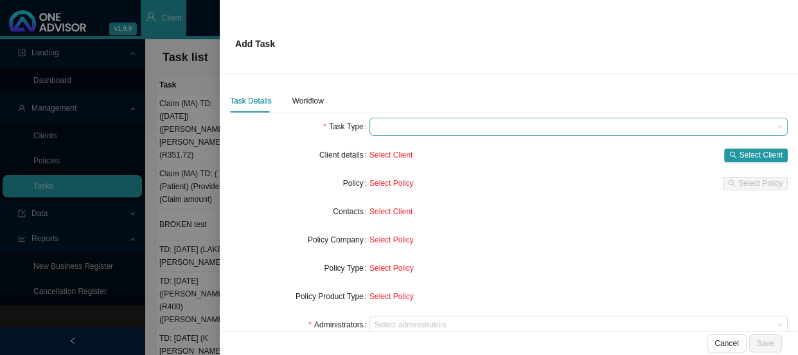
click at [393, 124] on span at bounding box center [579, 126] width 408 height 17
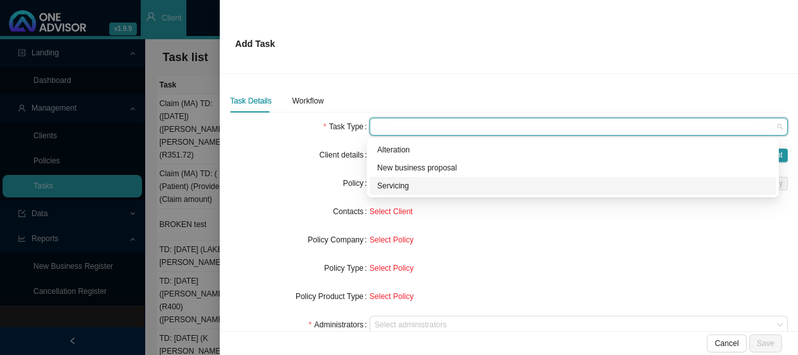
click at [399, 192] on div "Servicing" at bounding box center [572, 186] width 407 height 18
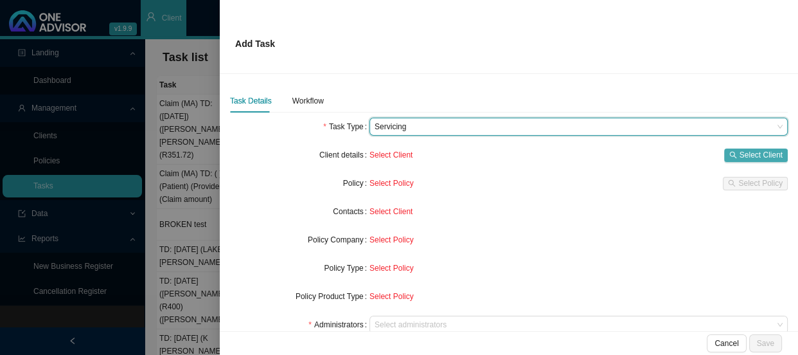
click at [745, 155] on span "Select Client" at bounding box center [760, 154] width 43 height 13
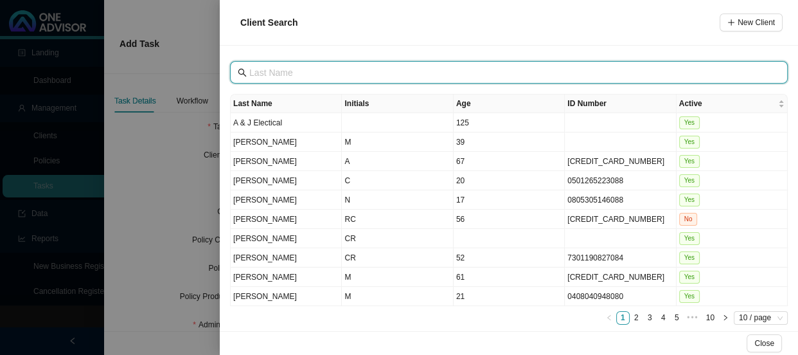
click at [279, 73] on input "text" at bounding box center [510, 73] width 522 height 14
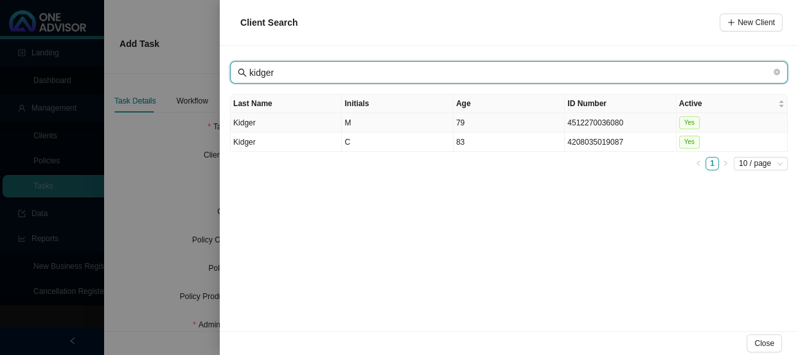
type input "kidger"
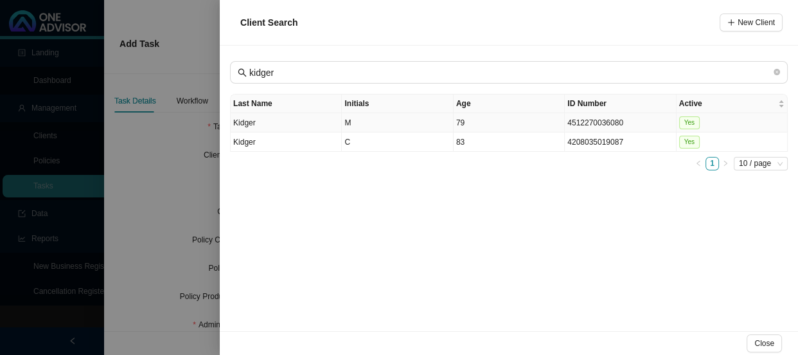
click at [304, 125] on td "Kidger" at bounding box center [286, 122] width 111 height 19
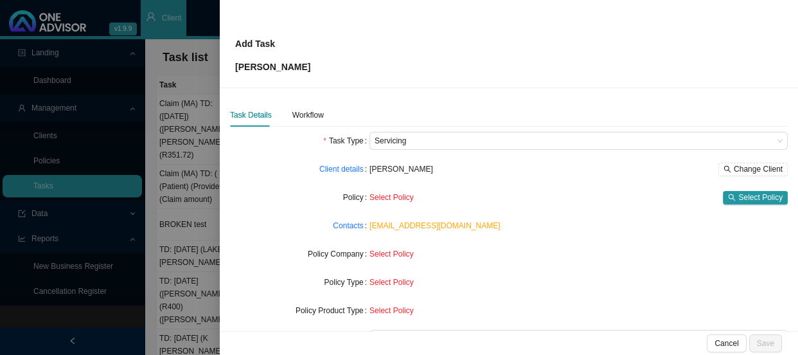
scroll to position [150, 0]
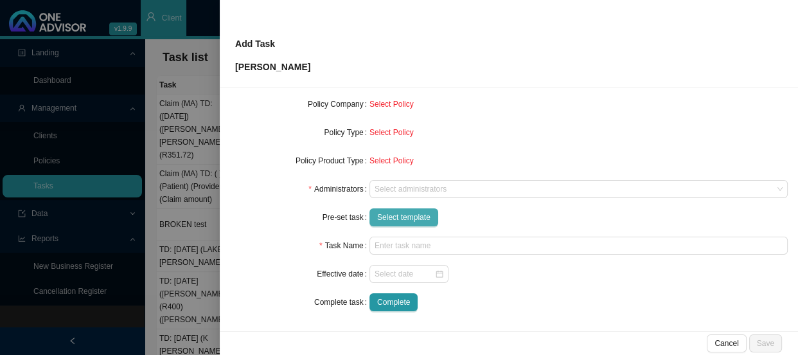
click at [406, 208] on button "Select template" at bounding box center [403, 217] width 69 height 18
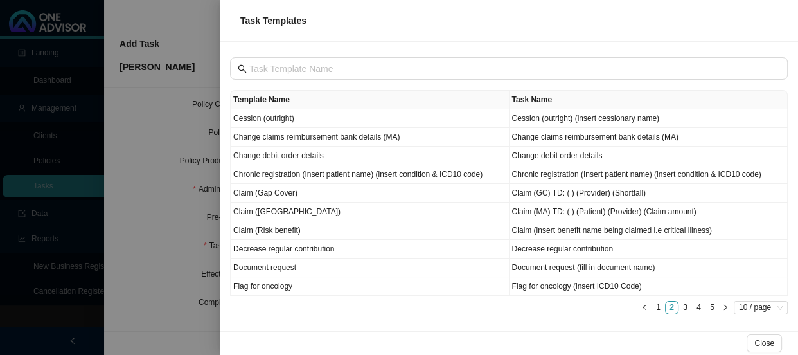
click at [163, 168] on div at bounding box center [399, 177] width 798 height 355
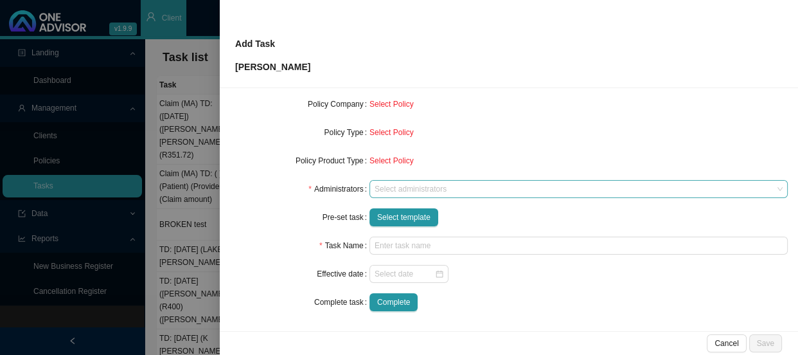
click at [418, 187] on div at bounding box center [572, 189] width 401 height 10
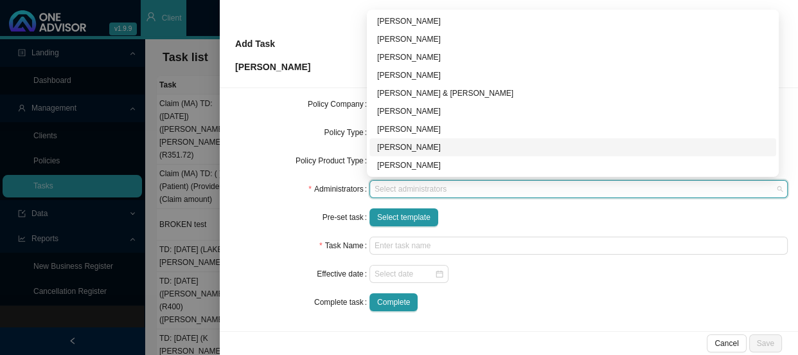
drag, startPoint x: 406, startPoint y: 146, endPoint x: 400, endPoint y: 174, distance: 28.4
click at [406, 146] on div "[PERSON_NAME]" at bounding box center [572, 147] width 391 height 13
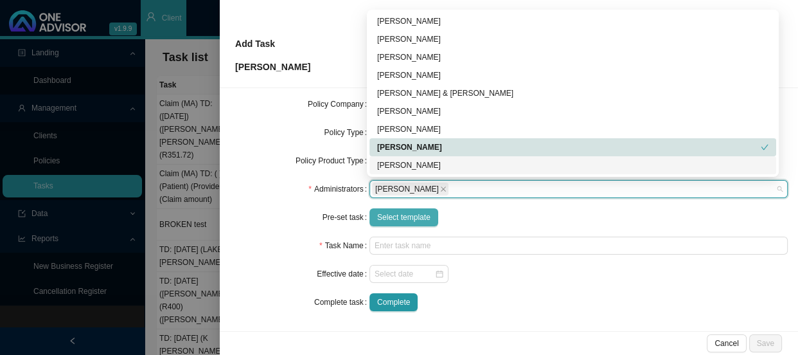
click at [391, 218] on span "Select template" at bounding box center [403, 217] width 53 height 13
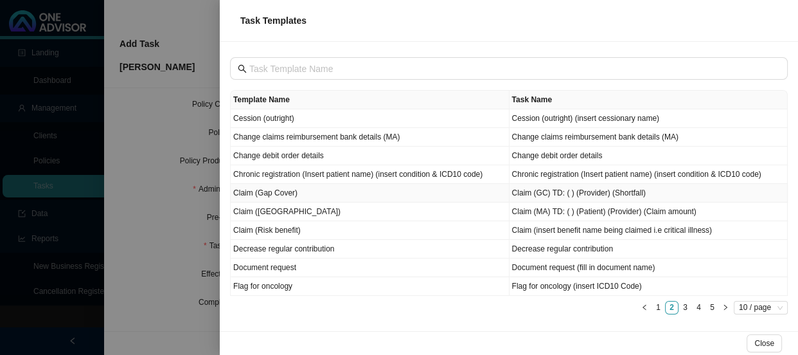
click at [289, 199] on td "Claim (Gap Cover)" at bounding box center [370, 193] width 279 height 19
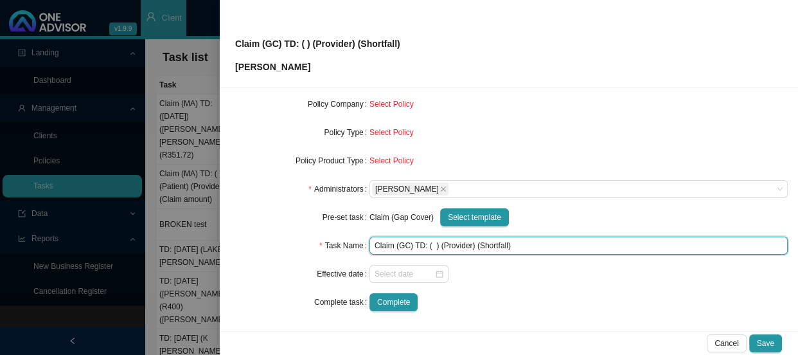
click at [455, 245] on input "Claim (GC) TD: ( ) (Provider) (Shortfall)" at bounding box center [578, 245] width 418 height 18
click at [455, 244] on input "Claim (GC) TD: ( ) (Provider) (Shortfall)" at bounding box center [578, 245] width 418 height 18
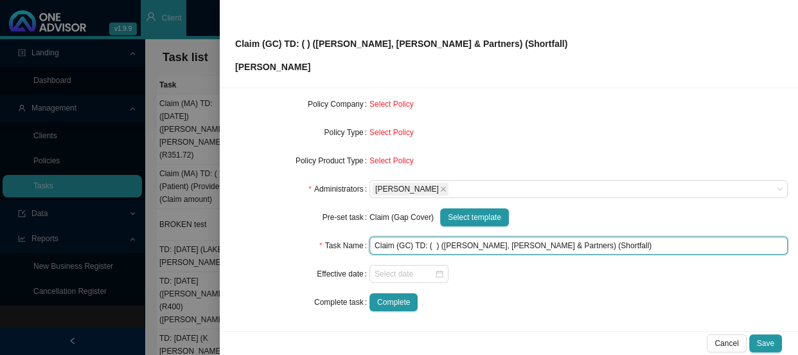
click at [431, 244] on input "Claim (GC) TD: ( ) ([PERSON_NAME], [PERSON_NAME] & Partners) (Shortfall)" at bounding box center [578, 245] width 418 height 18
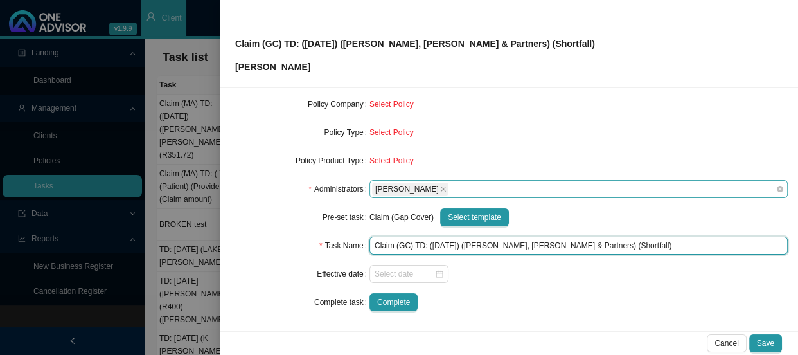
scroll to position [33, 0]
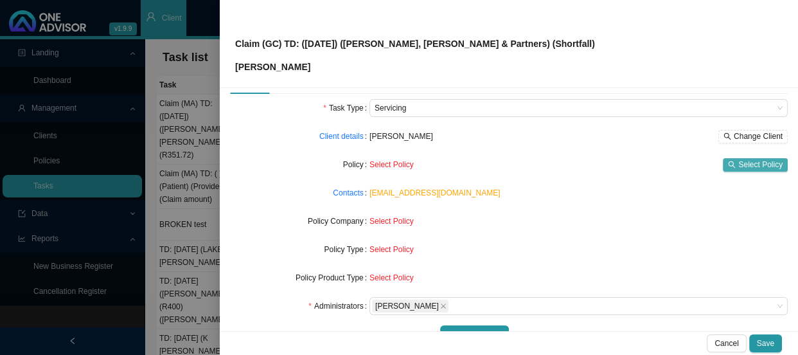
type input "Claim (GC) TD: ([DATE]) ([PERSON_NAME], [PERSON_NAME] & Partners) (Shortfall)"
click at [750, 163] on span "Select Policy" at bounding box center [760, 164] width 44 height 13
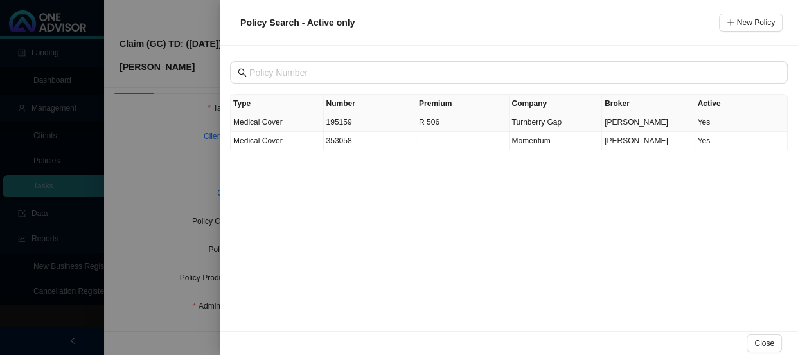
click at [341, 119] on td "195159" at bounding box center [370, 122] width 93 height 19
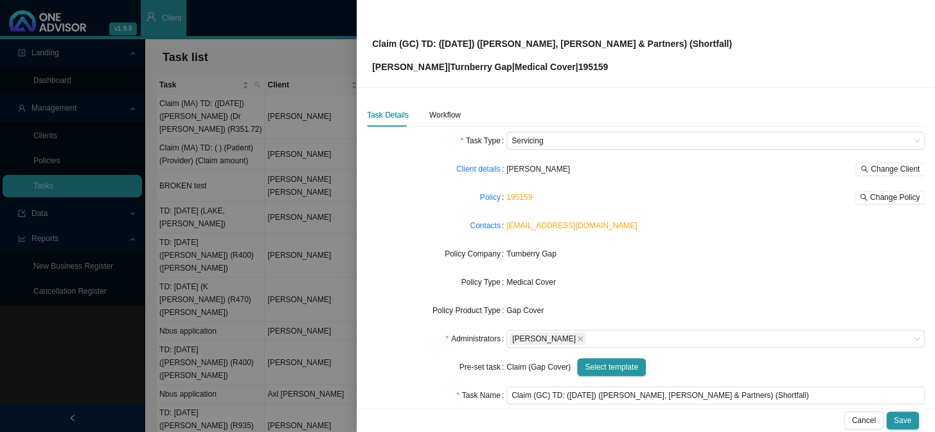
scroll to position [0, 0]
click at [797, 354] on span "Save" at bounding box center [902, 420] width 17 height 13
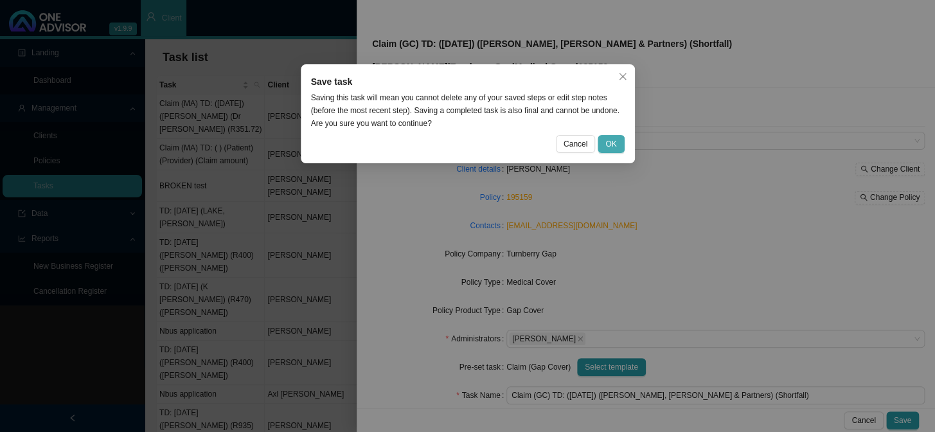
click at [612, 145] on span "OK" at bounding box center [610, 143] width 11 height 13
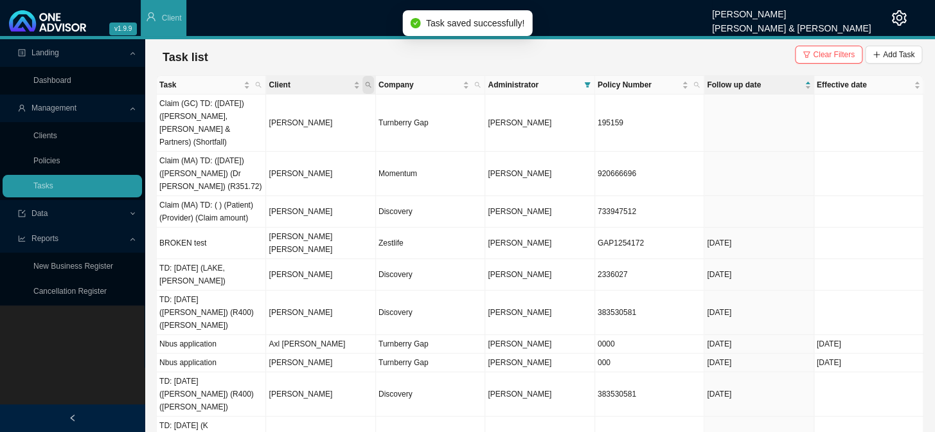
click at [369, 82] on icon "search" at bounding box center [368, 85] width 6 height 6
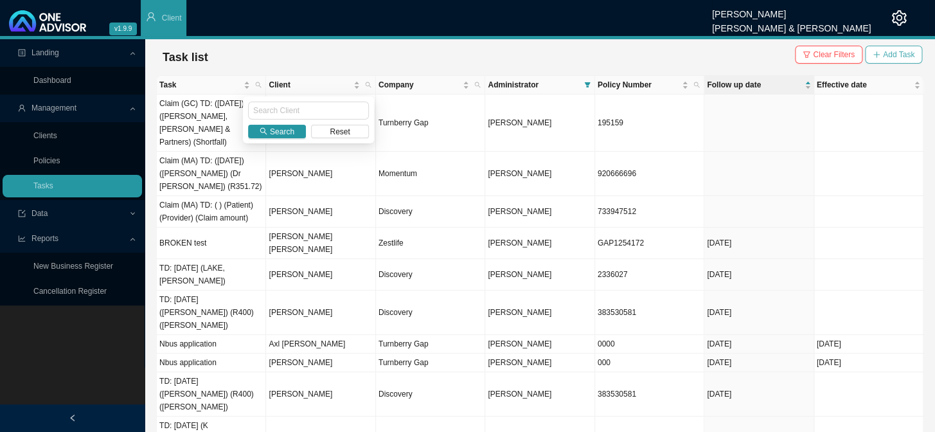
click at [797, 51] on span "Add Task" at bounding box center [898, 54] width 31 height 13
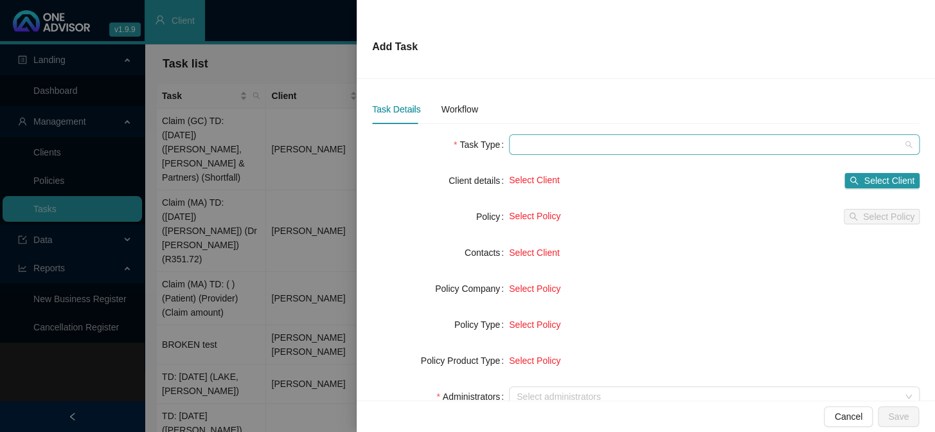
click at [541, 150] on span at bounding box center [714, 144] width 395 height 19
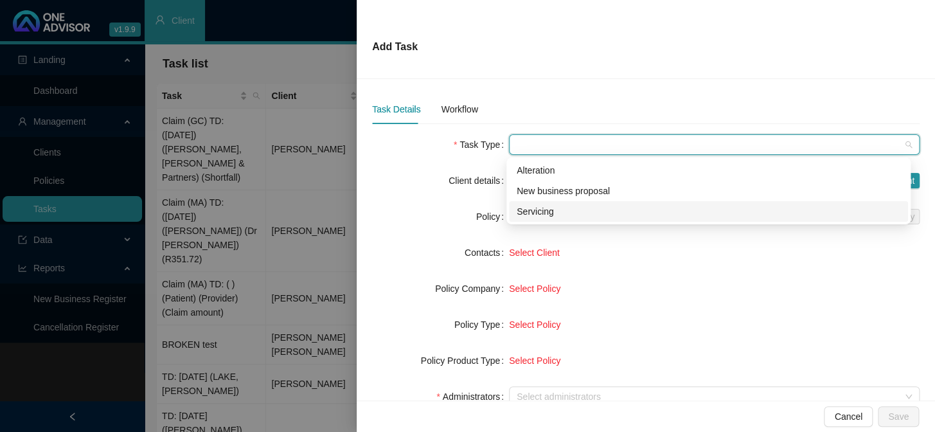
click at [545, 209] on div "Servicing" at bounding box center [709, 211] width 384 height 14
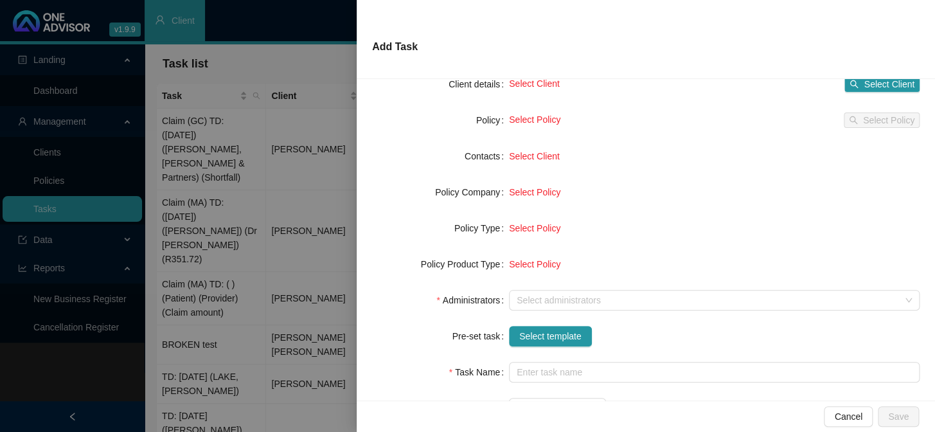
scroll to position [116, 0]
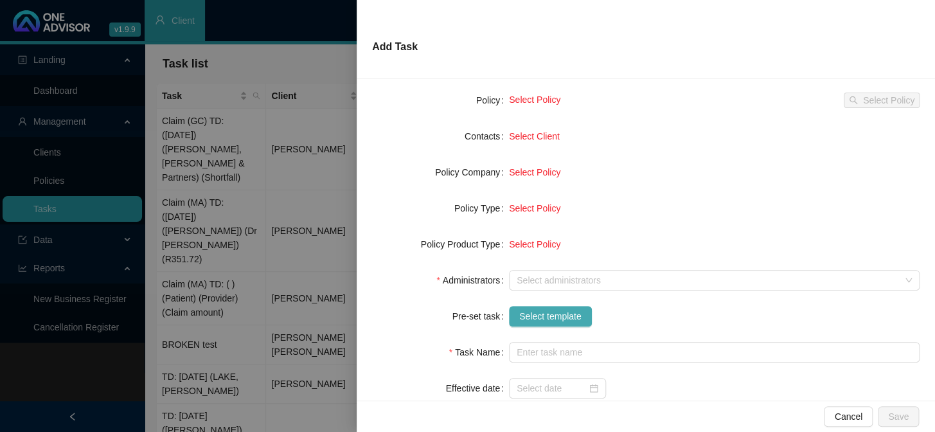
click at [540, 319] on span "Select template" at bounding box center [550, 316] width 62 height 14
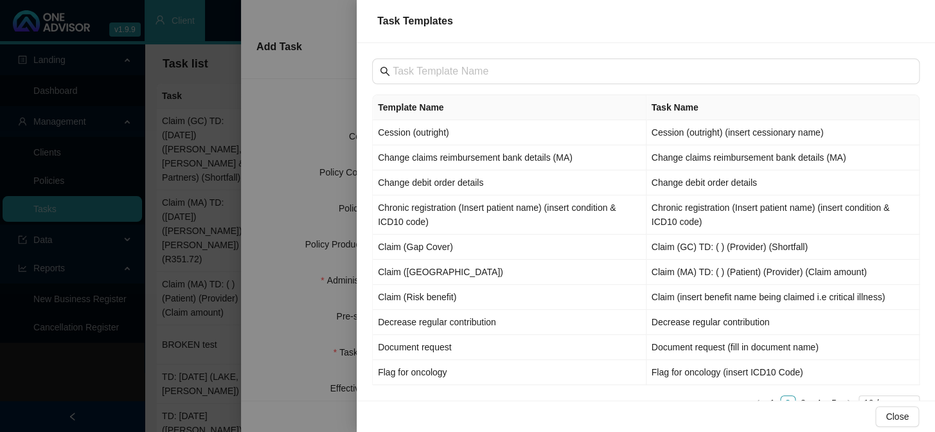
click at [302, 183] on div at bounding box center [467, 216] width 935 height 432
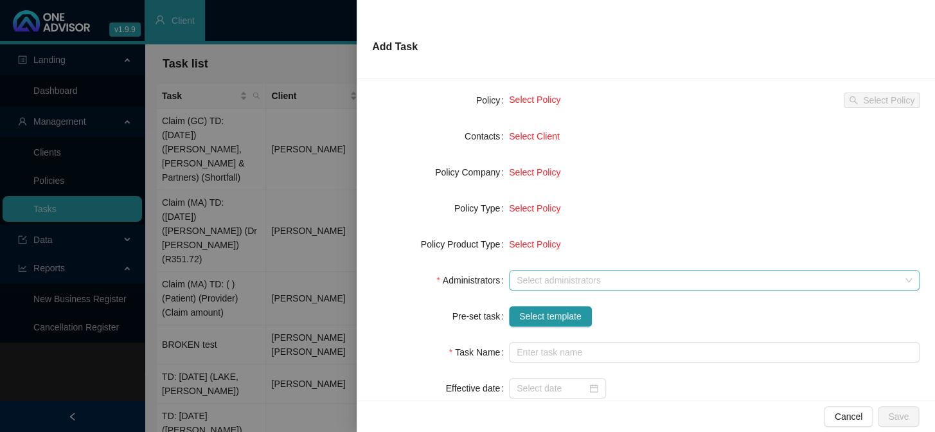
click at [558, 276] on div at bounding box center [707, 281] width 392 height 10
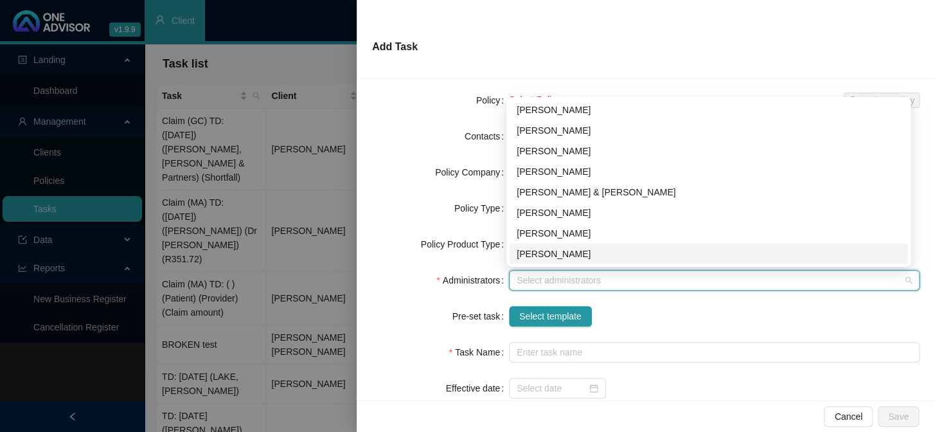
click at [536, 251] on div "[PERSON_NAME]" at bounding box center [709, 254] width 384 height 14
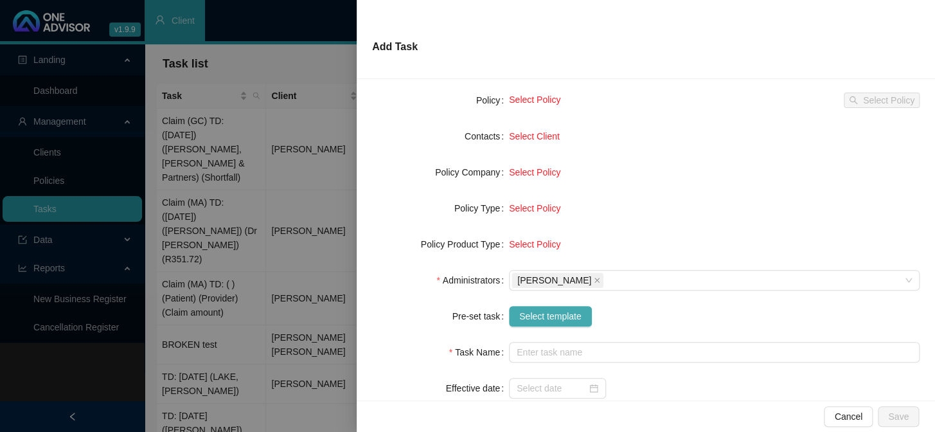
click at [541, 315] on span "Select template" at bounding box center [550, 316] width 62 height 14
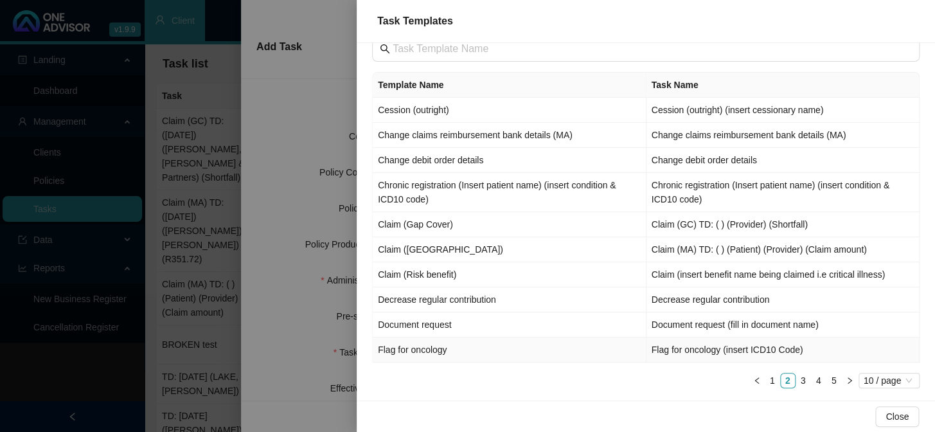
scroll to position [35, 0]
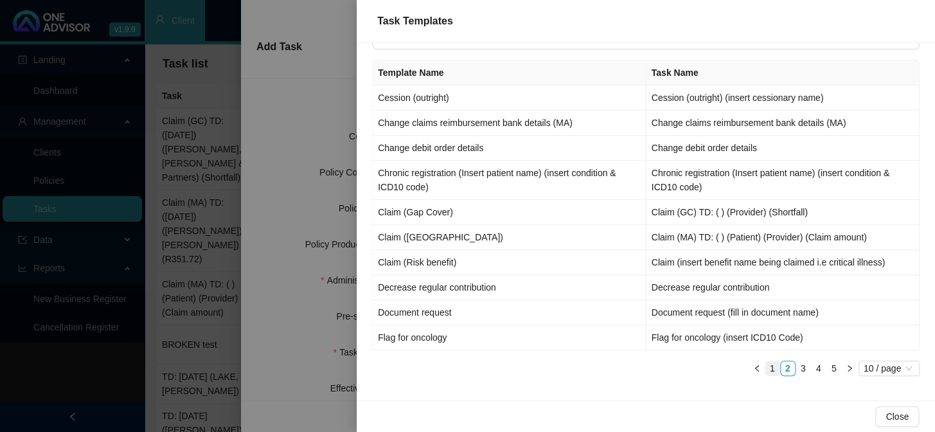
click at [766, 354] on link "1" at bounding box center [772, 368] width 14 height 14
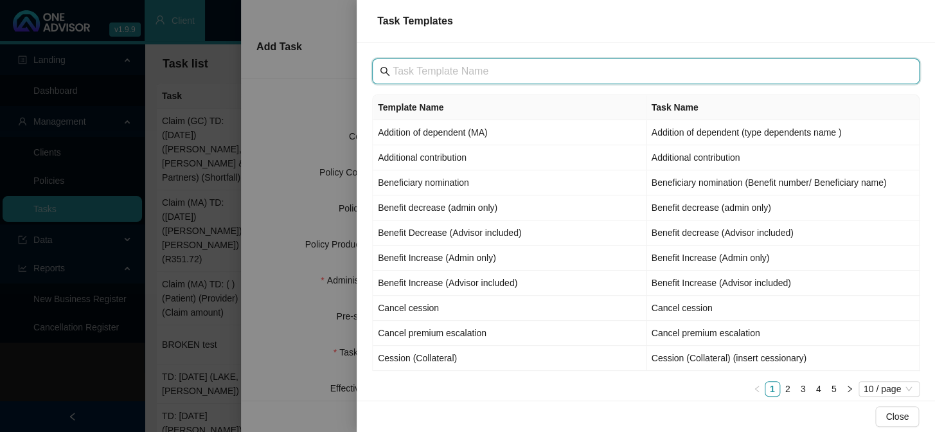
click at [413, 67] on input "text" at bounding box center [647, 71] width 509 height 15
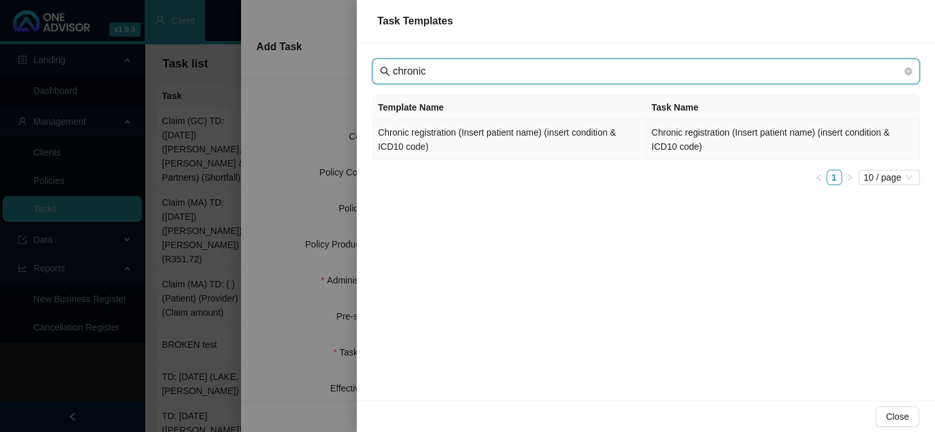
type input "chronic"
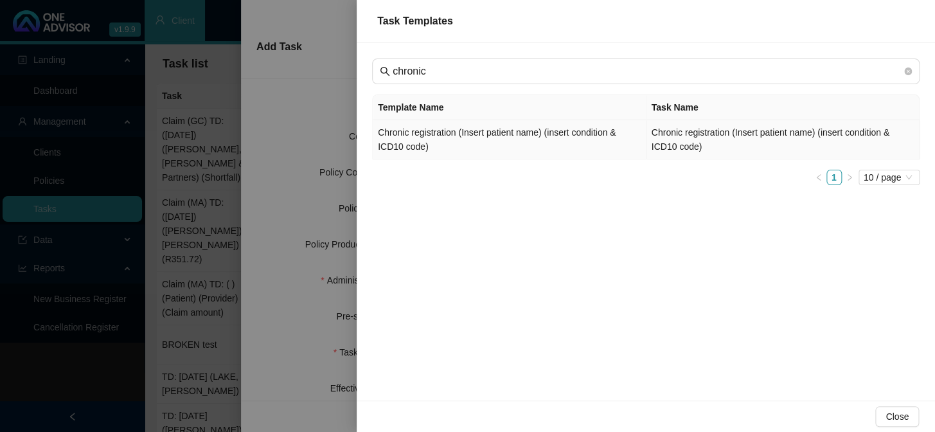
click at [439, 136] on td "Chronic registration (Insert patient name) (insert condition & ICD10 code)" at bounding box center [510, 139] width 274 height 39
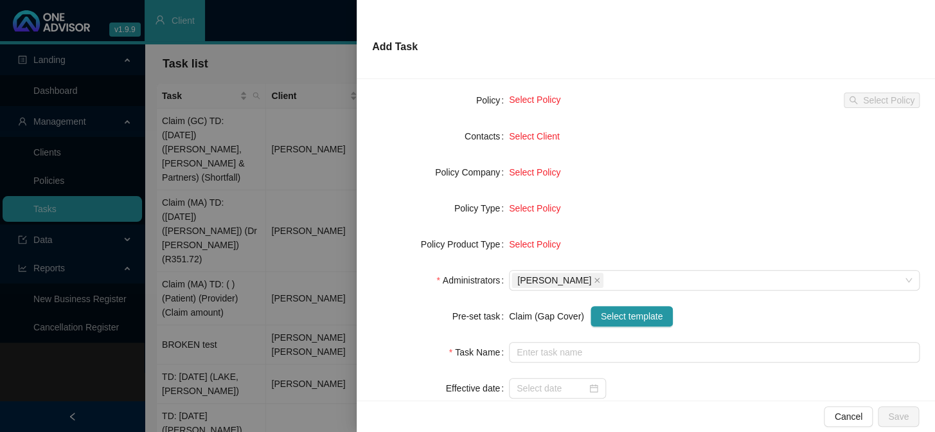
type input "Chronic registration (Insert patient name) (insert condition & ICD10 code)"
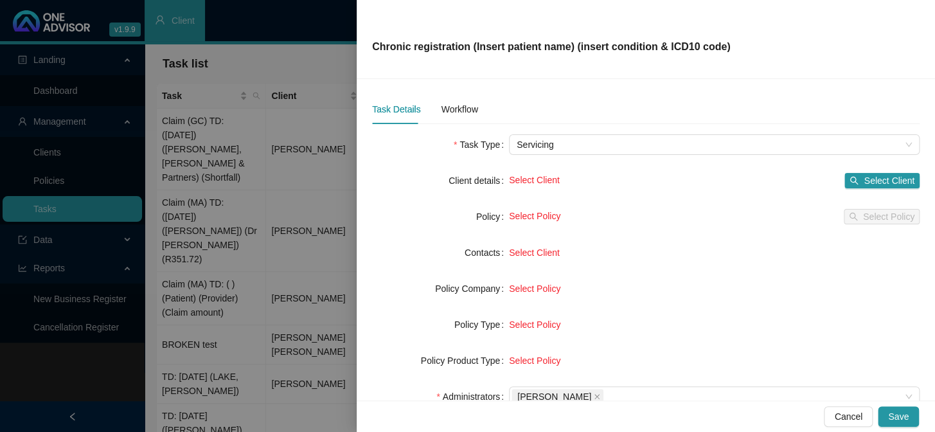
scroll to position [58, 0]
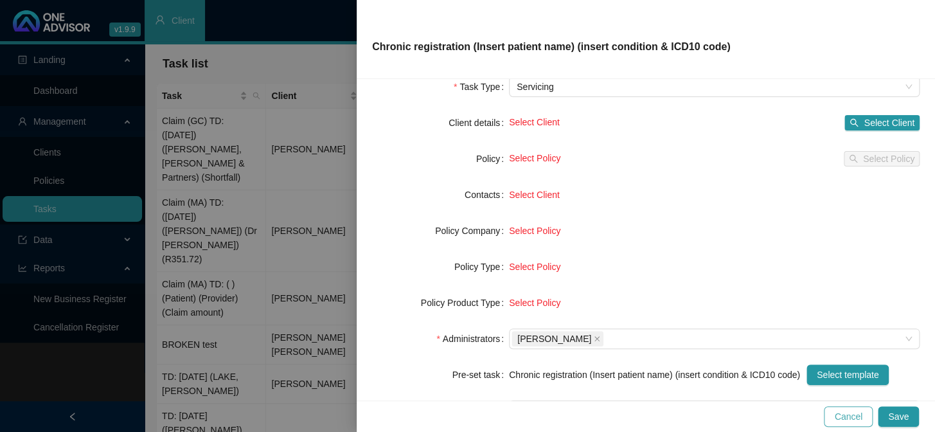
click at [797, 354] on span "Cancel" at bounding box center [848, 416] width 28 height 14
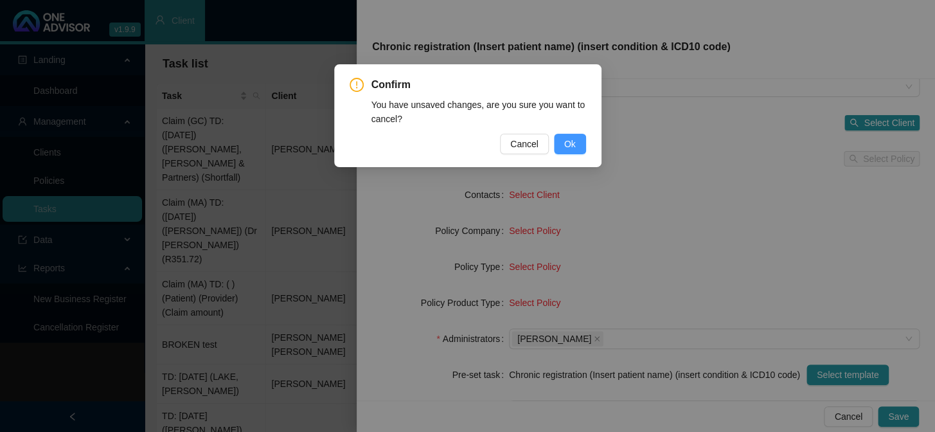
click at [567, 141] on span "Ok" at bounding box center [570, 144] width 12 height 14
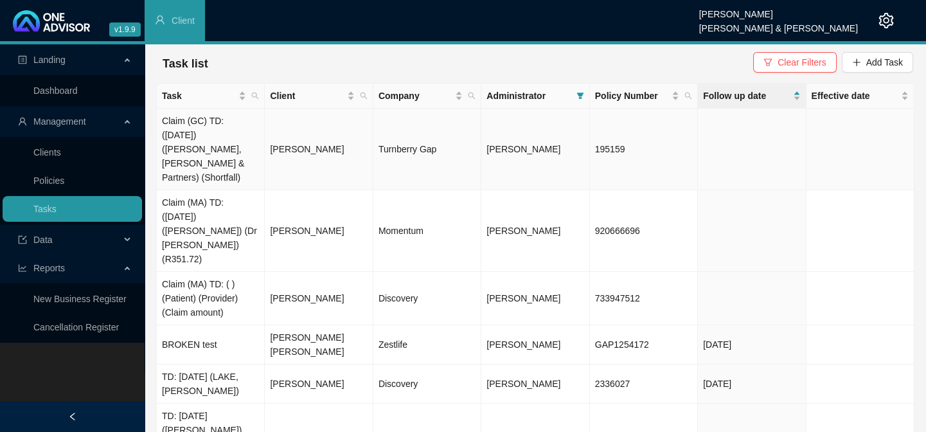
click at [314, 141] on td "[PERSON_NAME]" at bounding box center [319, 150] width 108 height 82
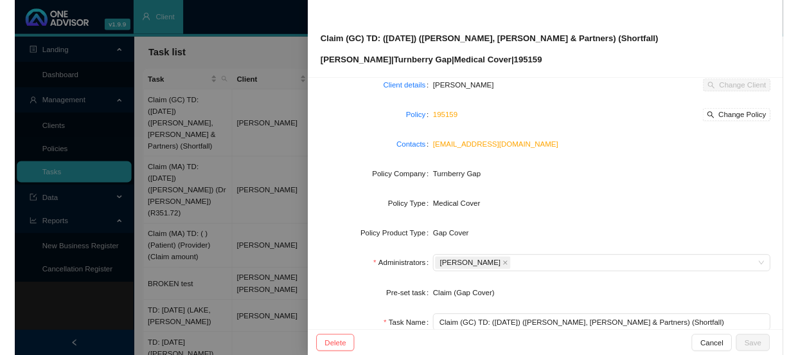
scroll to position [0, 0]
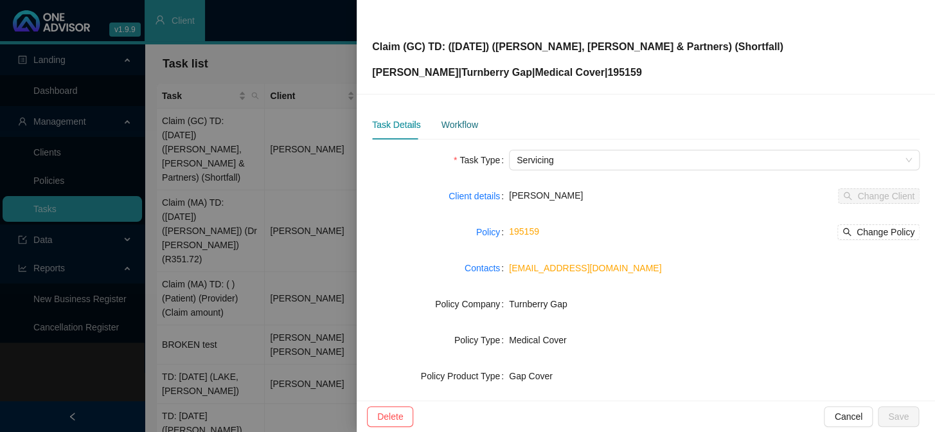
click at [462, 128] on div "Workflow" at bounding box center [459, 125] width 37 height 14
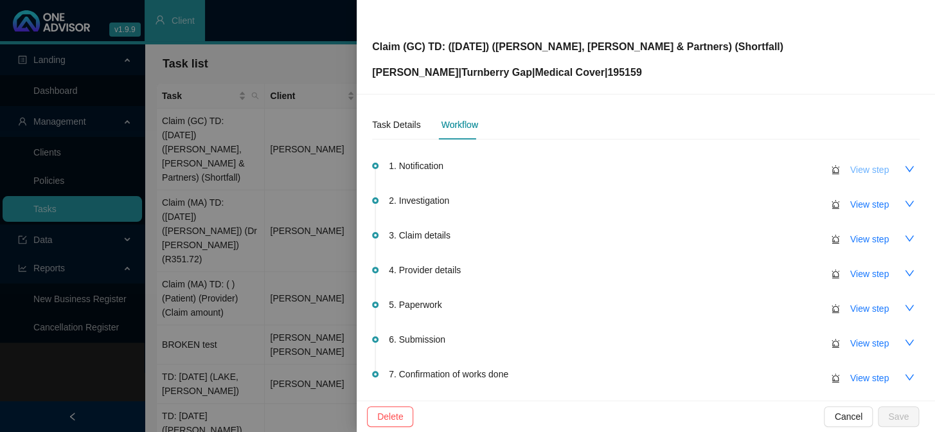
click at [797, 169] on span "View step" at bounding box center [869, 170] width 39 height 14
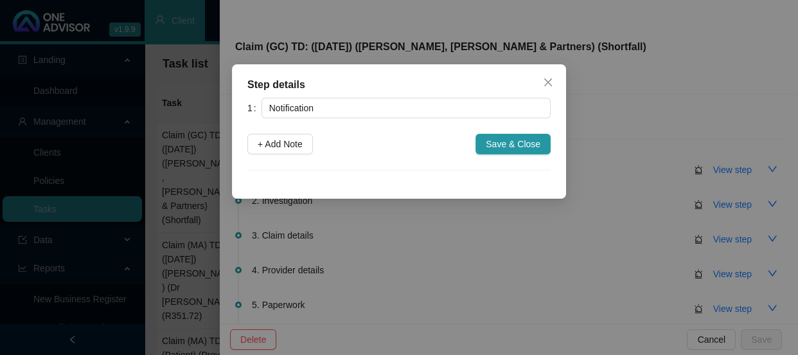
drag, startPoint x: 283, startPoint y: 145, endPoint x: 289, endPoint y: 167, distance: 23.2
click at [283, 145] on span "+ Add Note" at bounding box center [280, 144] width 45 height 14
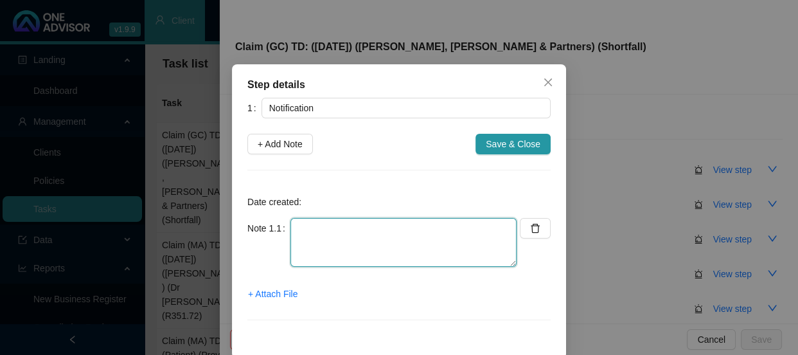
click at [305, 231] on textarea at bounding box center [403, 242] width 226 height 49
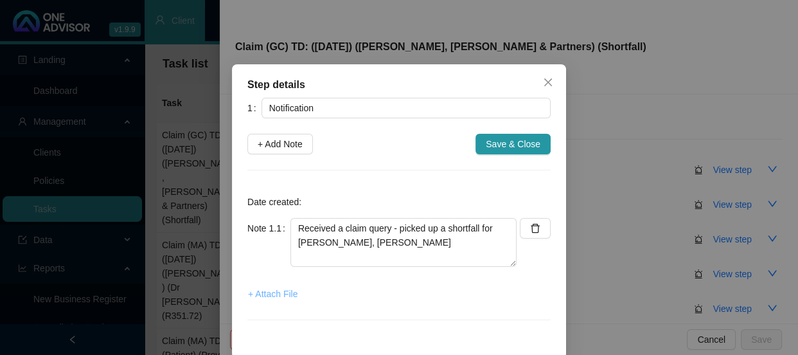
click at [283, 295] on span "+ Attach File" at bounding box center [272, 294] width 49 height 14
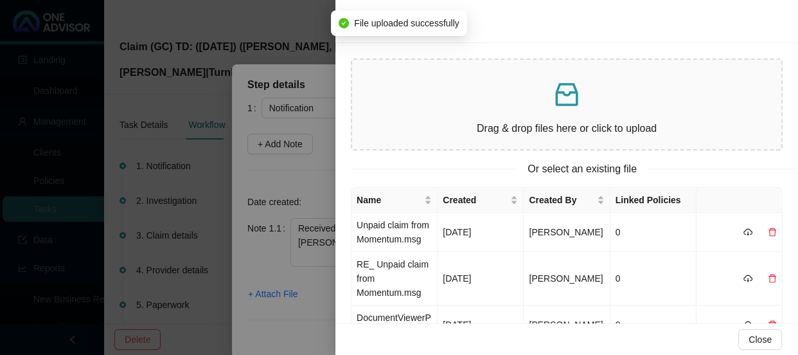
click at [315, 303] on div at bounding box center [399, 177] width 798 height 355
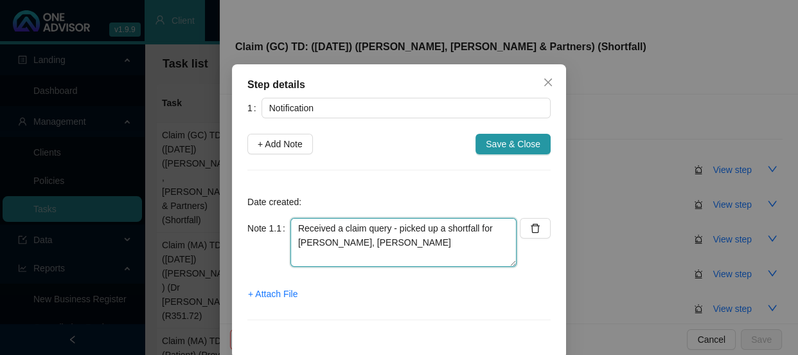
drag, startPoint x: 379, startPoint y: 249, endPoint x: 407, endPoint y: 224, distance: 36.9
click at [407, 224] on textarea "Received a claim query - picked up a shortfall for [PERSON_NAME], [PERSON_NAME]" at bounding box center [403, 242] width 226 height 49
click at [360, 238] on textarea "Received a claim query - picked up a shortfall for [PERSON_NAME], [PERSON_NAME]" at bounding box center [403, 242] width 226 height 49
drag, startPoint x: 361, startPoint y: 240, endPoint x: 392, endPoint y: 224, distance: 35.1
click at [392, 224] on textarea "Received a claim query - picked up a shortfall for [PERSON_NAME], [PERSON_NAME]" at bounding box center [403, 242] width 226 height 49
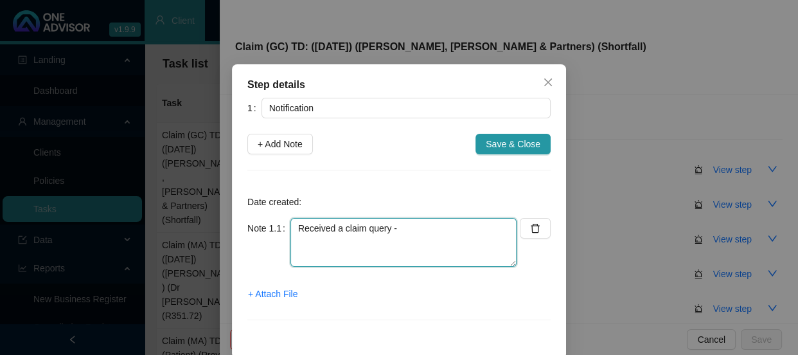
click at [393, 229] on textarea "Received a claim query -" at bounding box center [403, 242] width 226 height 49
type textarea "Received a claim query"
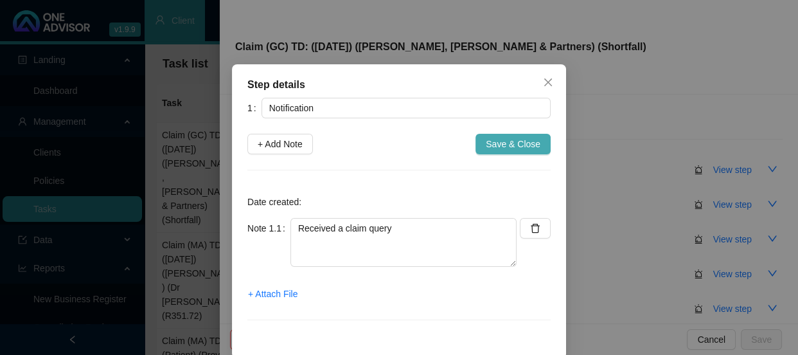
click at [522, 141] on span "Save & Close" at bounding box center [513, 144] width 55 height 14
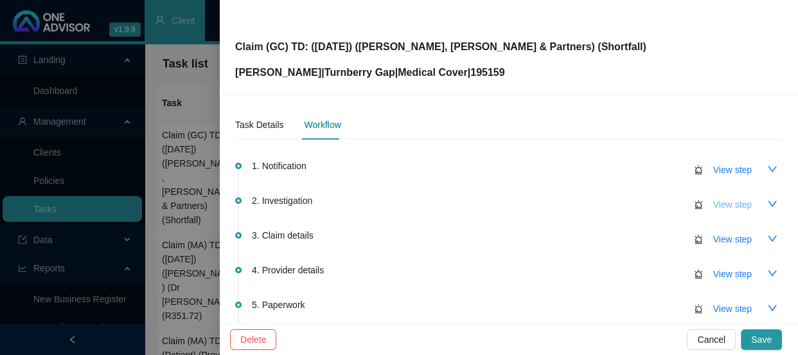
click at [721, 200] on span "View step" at bounding box center [732, 204] width 39 height 14
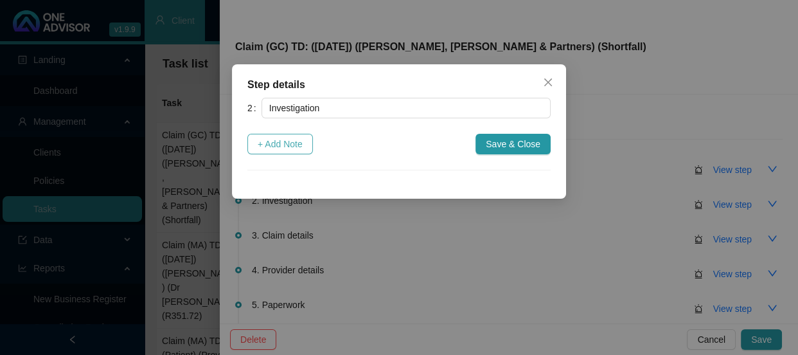
click at [297, 146] on span "+ Add Note" at bounding box center [280, 144] width 45 height 14
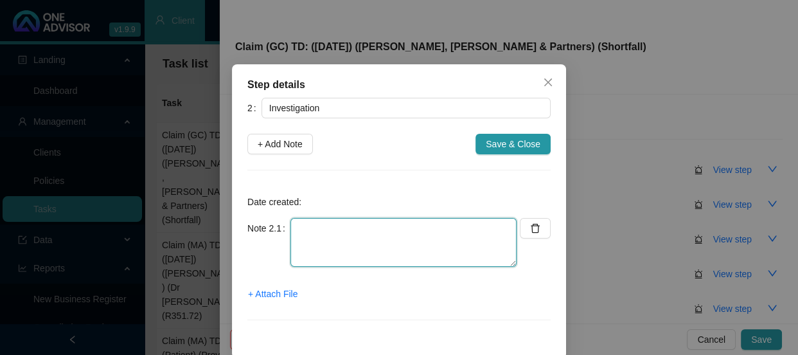
click at [317, 242] on textarea at bounding box center [403, 242] width 226 height 49
paste textarea "picked up a shortfall for [PERSON_NAME], [PERSON_NAME]"
type textarea "picked up a shortfall for [PERSON_NAME], [PERSON_NAME]"
drag, startPoint x: 466, startPoint y: 229, endPoint x: 286, endPoint y: 230, distance: 180.5
click at [290, 230] on textarea "picked up a shortfall for [PERSON_NAME], [PERSON_NAME]" at bounding box center [403, 242] width 226 height 49
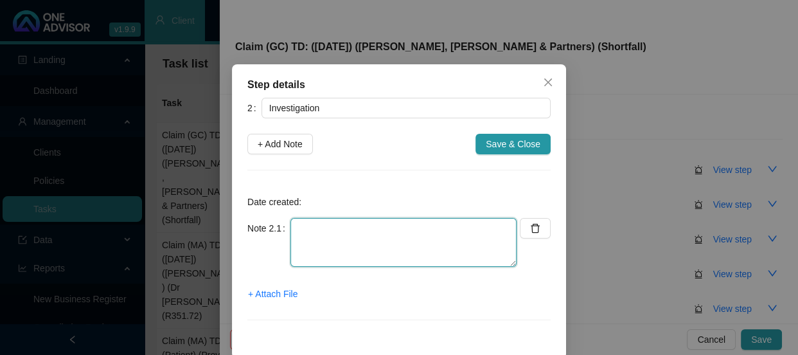
click at [360, 238] on textarea at bounding box center [403, 242] width 226 height 49
paste textarea "picked up a shortfall for [PERSON_NAME], [PERSON_NAME]"
click at [296, 228] on textarea "picked up a shortfall for [PERSON_NAME], [PERSON_NAME]" at bounding box center [403, 242] width 226 height 49
type textarea "Picked up a shortfall for [PERSON_NAME], [PERSON_NAME]"
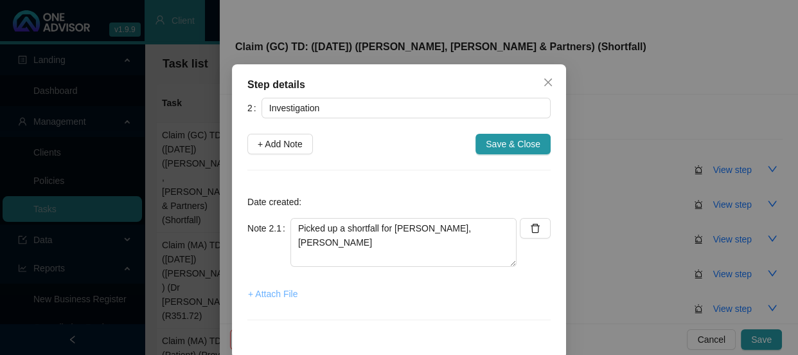
click at [279, 293] on span "+ Attach File" at bounding box center [272, 294] width 49 height 14
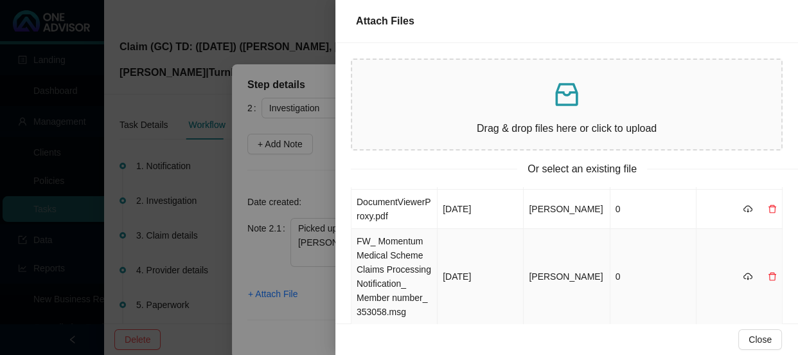
scroll to position [116, 0]
click at [399, 211] on td "DocumentViewerProxy.pdf" at bounding box center [394, 208] width 86 height 39
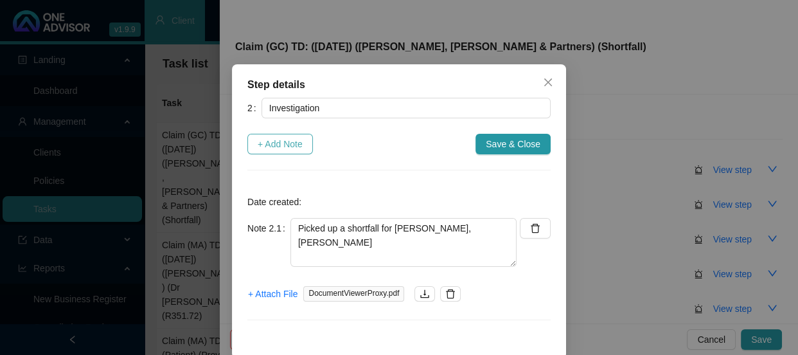
click at [287, 141] on span "+ Add Note" at bounding box center [280, 144] width 45 height 14
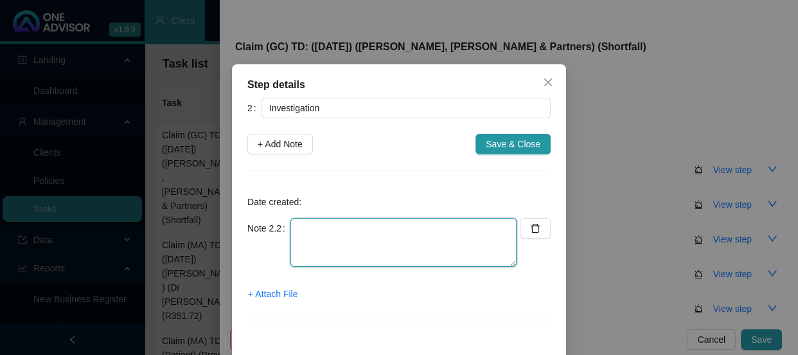
click at [330, 229] on textarea at bounding box center [403, 242] width 226 height 49
click at [324, 231] on textarea at bounding box center [403, 242] width 226 height 49
click at [340, 233] on textarea at bounding box center [403, 242] width 226 height 49
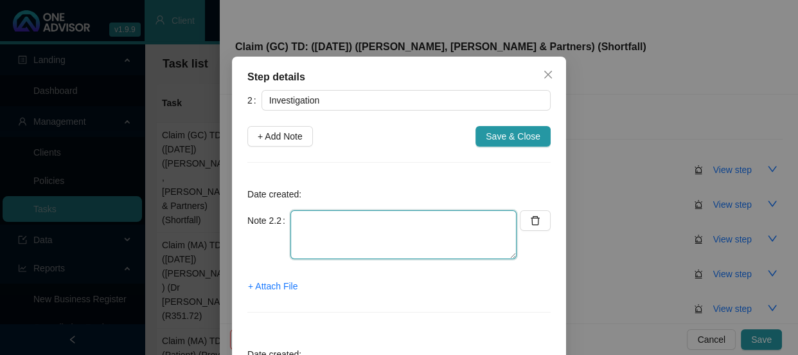
scroll to position [3, 0]
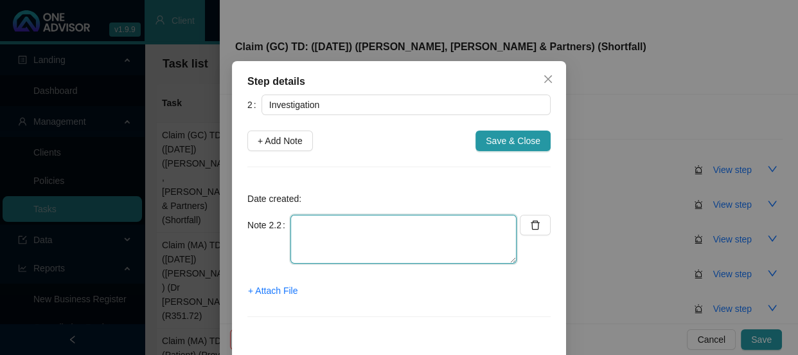
click at [337, 233] on textarea at bounding box center [403, 239] width 226 height 49
type textarea "c"
type textarea "Cataract removal done in hospital"
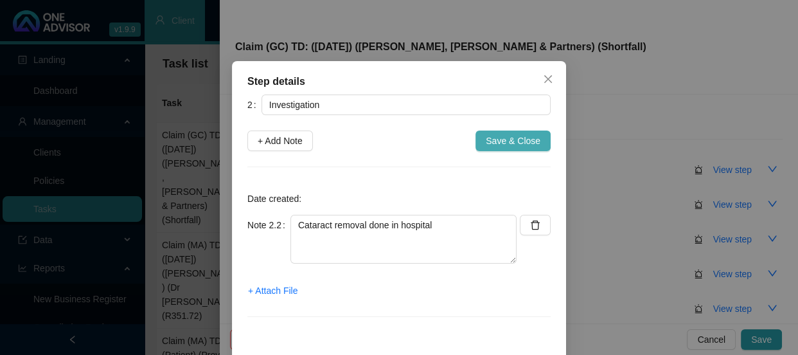
click at [522, 141] on span "Save & Close" at bounding box center [513, 141] width 55 height 14
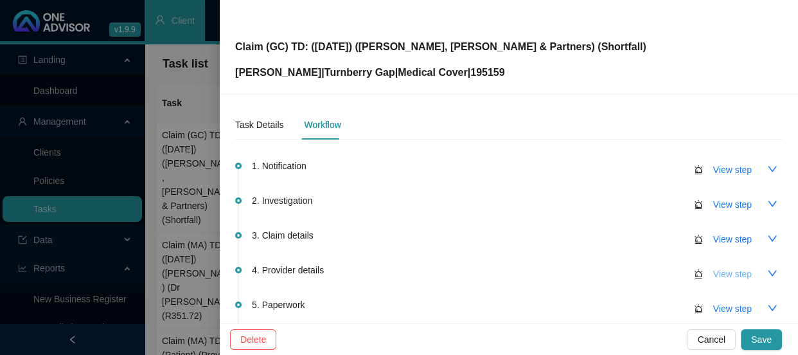
click at [720, 276] on span "View step" at bounding box center [732, 274] width 39 height 14
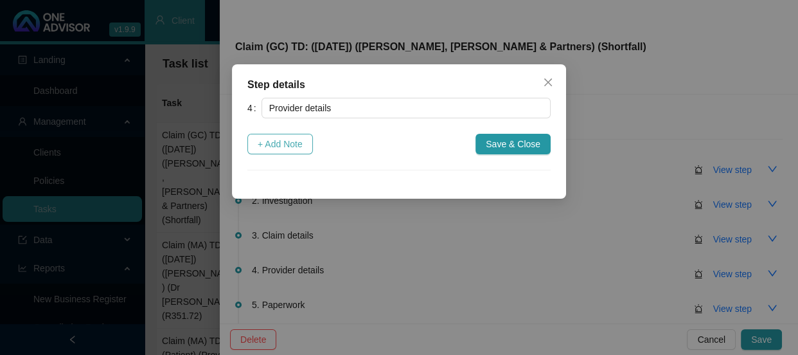
click at [267, 143] on span "+ Add Note" at bounding box center [280, 144] width 45 height 14
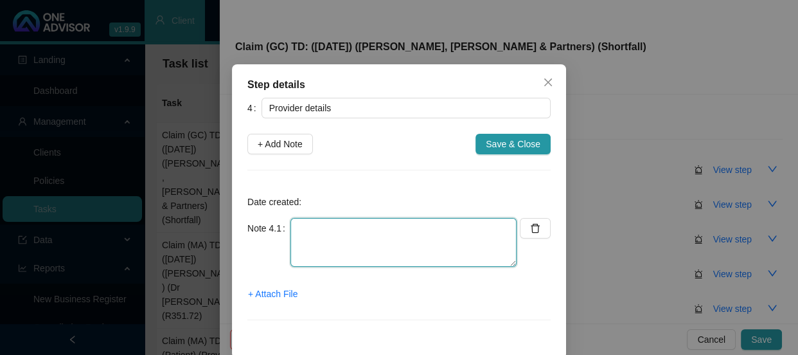
click at [290, 227] on textarea at bounding box center [403, 242] width 226 height 49
type textarea "D"
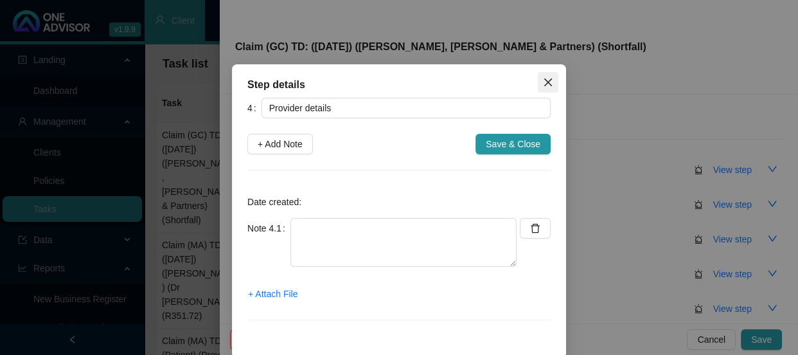
click at [551, 84] on span "Close" at bounding box center [548, 82] width 21 height 10
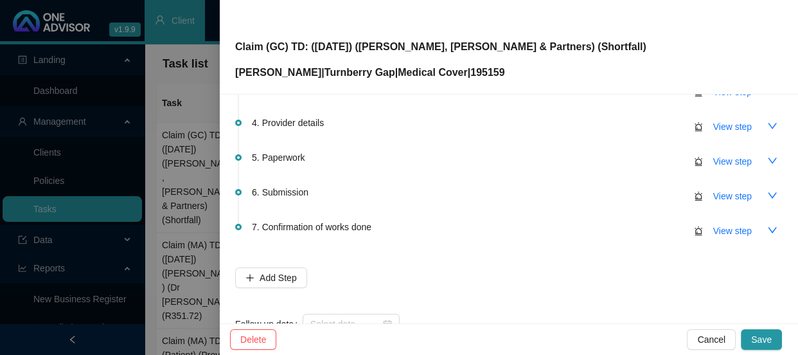
scroll to position [128, 0]
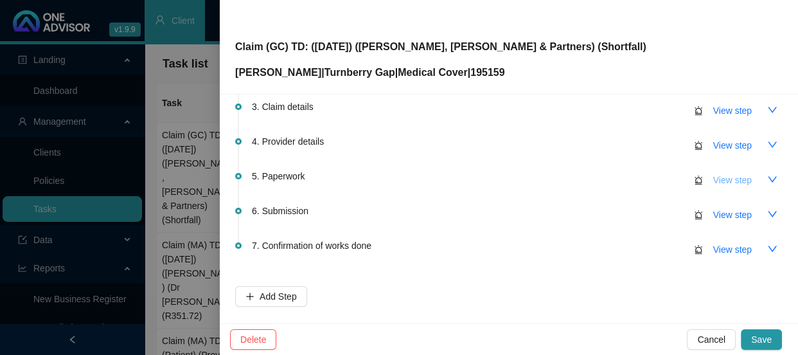
click at [723, 180] on span "View step" at bounding box center [732, 180] width 39 height 14
type input "Paperwork"
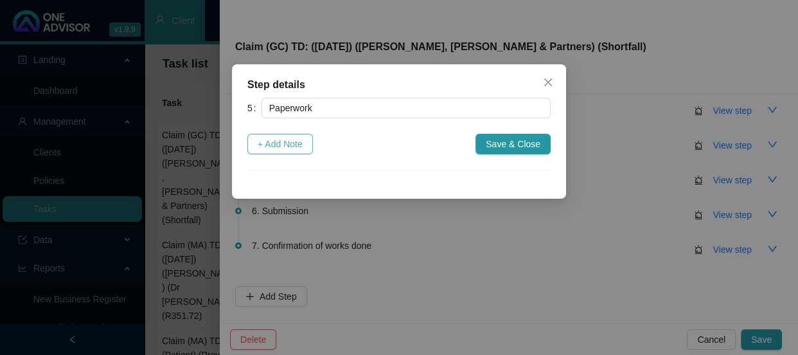
click at [282, 143] on span "+ Add Note" at bounding box center [280, 144] width 45 height 14
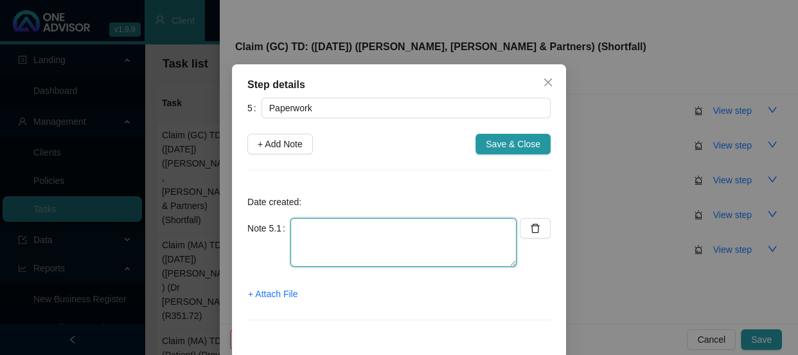
click at [296, 218] on textarea at bounding box center [403, 242] width 226 height 49
click at [314, 222] on textarea at bounding box center [403, 242] width 226 height 49
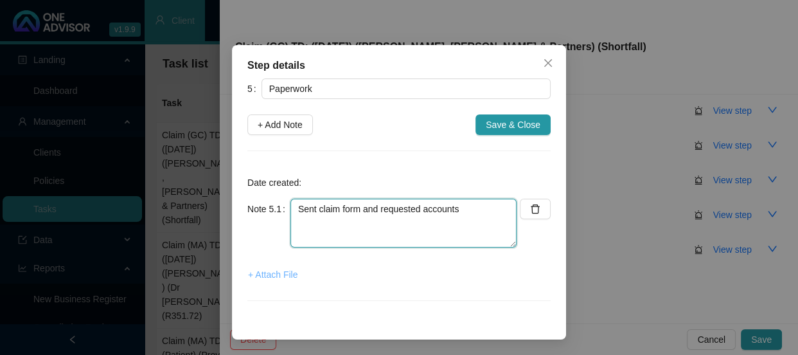
type textarea "Sent claim form and requested accounts"
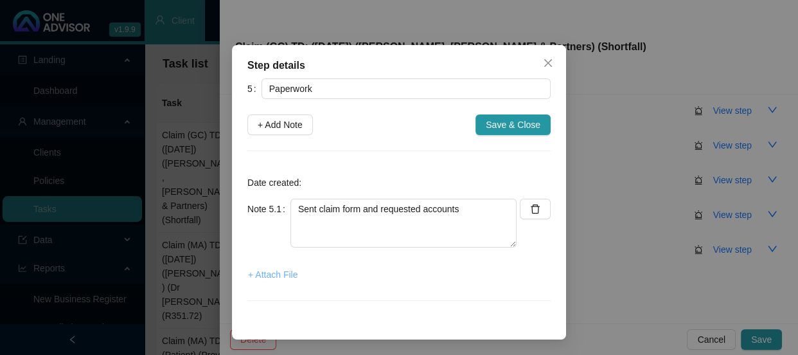
click at [261, 276] on span "+ Attach File" at bounding box center [272, 274] width 49 height 14
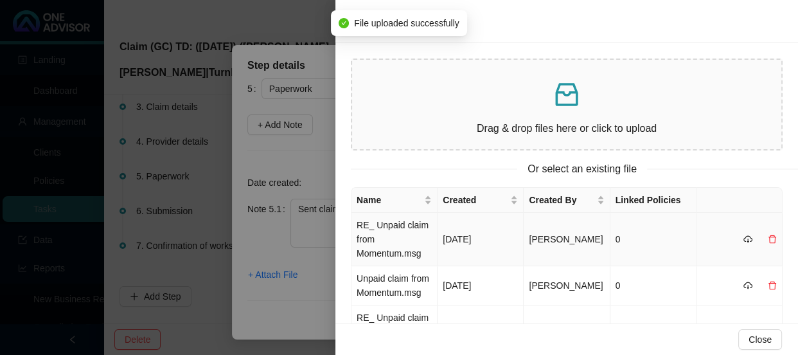
click at [413, 229] on td "RE_ Unpaid claim from Momentum.msg" at bounding box center [394, 239] width 86 height 53
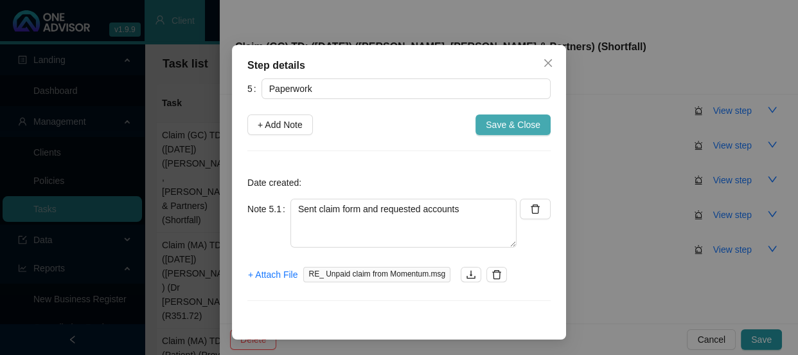
click at [518, 125] on span "Save & Close" at bounding box center [513, 125] width 55 height 14
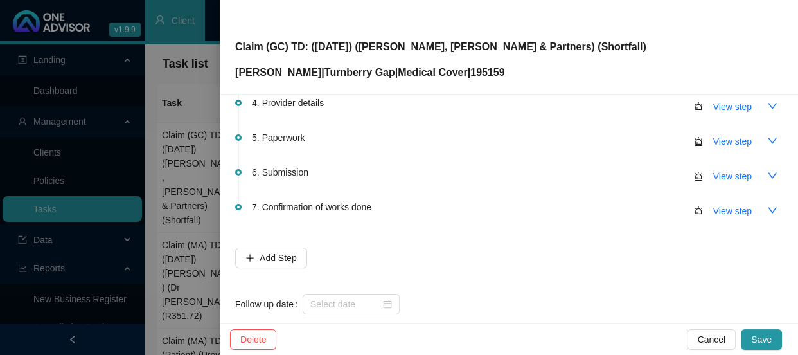
scroll to position [187, 0]
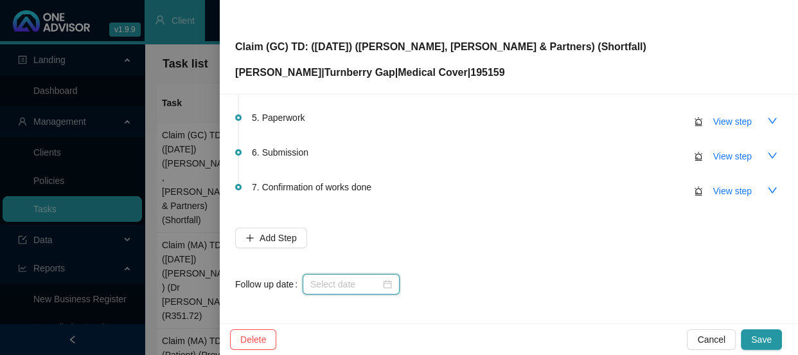
click at [366, 288] on input at bounding box center [345, 284] width 70 height 14
click at [355, 282] on input at bounding box center [345, 284] width 70 height 14
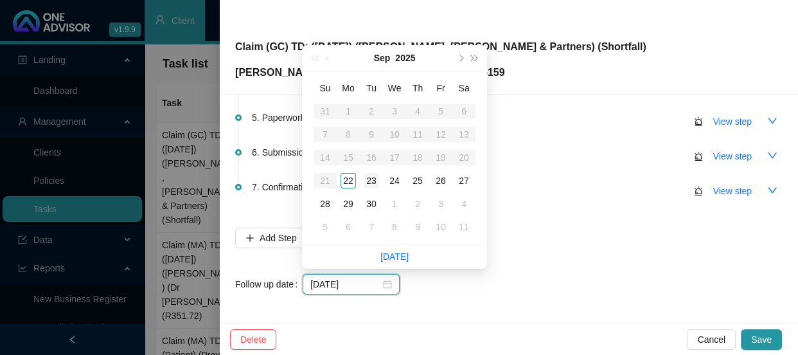
type input "[DATE]"
click at [347, 201] on div "29" at bounding box center [348, 203] width 15 height 15
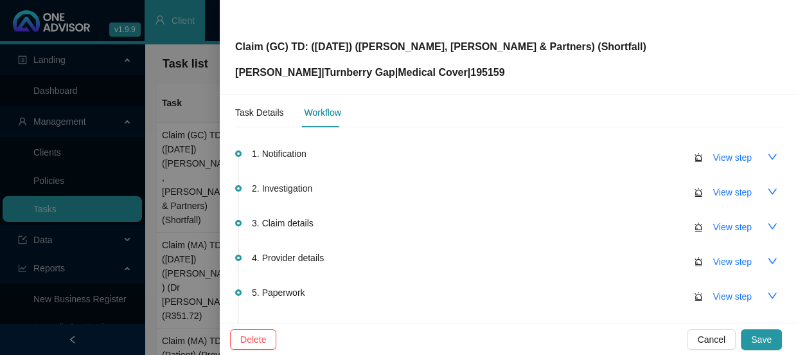
scroll to position [0, 0]
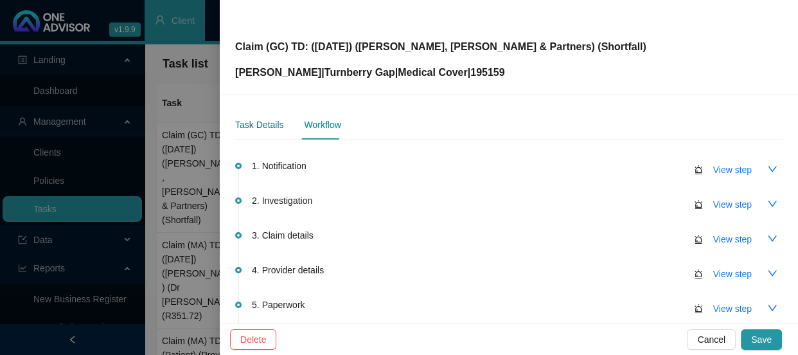
click at [254, 121] on div "Task Details" at bounding box center [259, 125] width 48 height 14
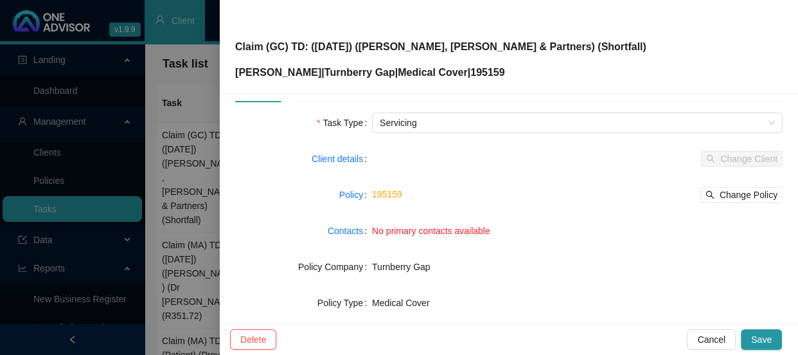
scroll to position [58, 0]
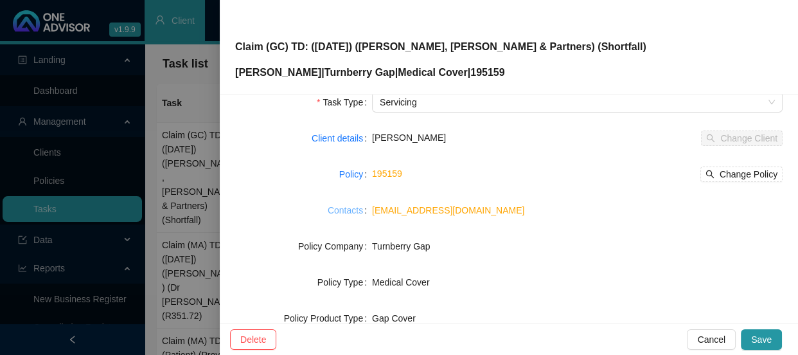
click at [346, 211] on link "Contacts" at bounding box center [345, 210] width 35 height 14
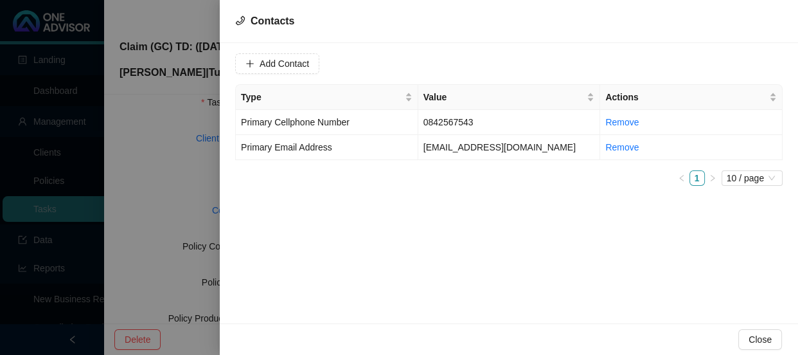
click at [187, 191] on div at bounding box center [399, 177] width 798 height 355
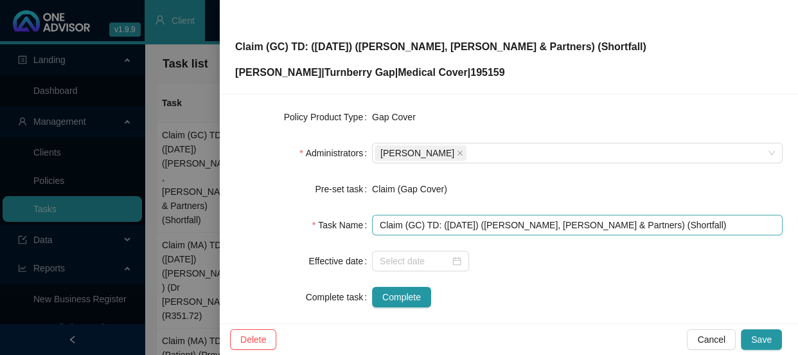
scroll to position [273, 0]
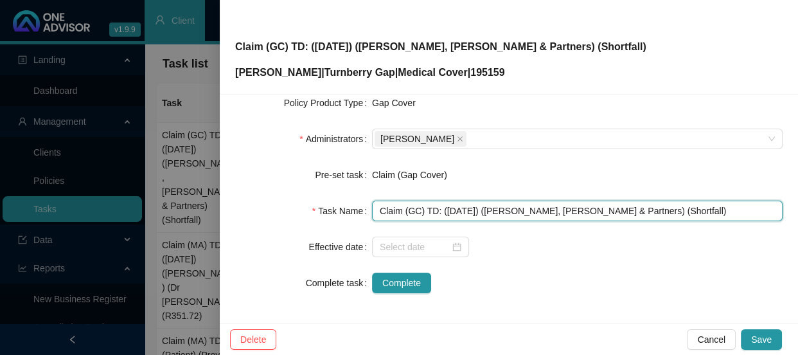
click at [635, 209] on input "Claim (GC) TD: ([DATE]) ([PERSON_NAME], [PERSON_NAME] & Partners) (Shortfall)" at bounding box center [577, 210] width 411 height 21
type input "Claim (GC) TD: ([DATE]) ([PERSON_NAME], [PERSON_NAME] & Partners) (R3,592.84)"
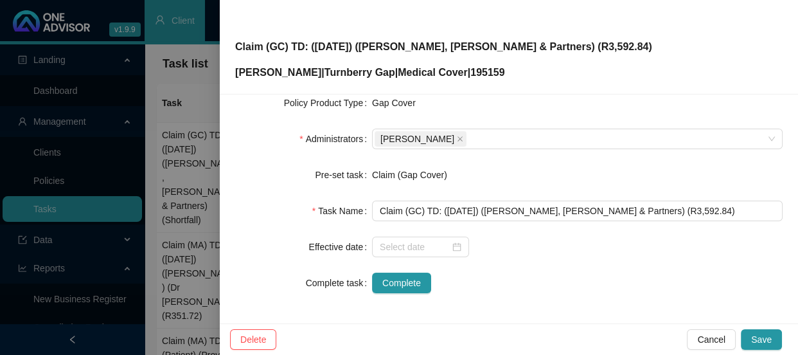
click at [681, 261] on form "Task Type Servicing Client details [PERSON_NAME] Change Client Policy 195159 Ch…" at bounding box center [508, 85] width 547 height 416
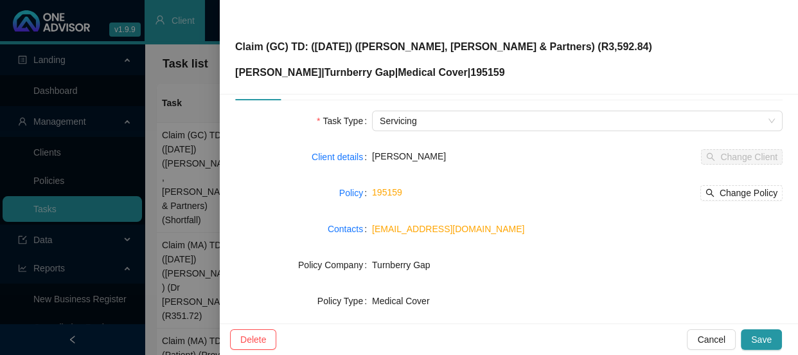
scroll to position [0, 0]
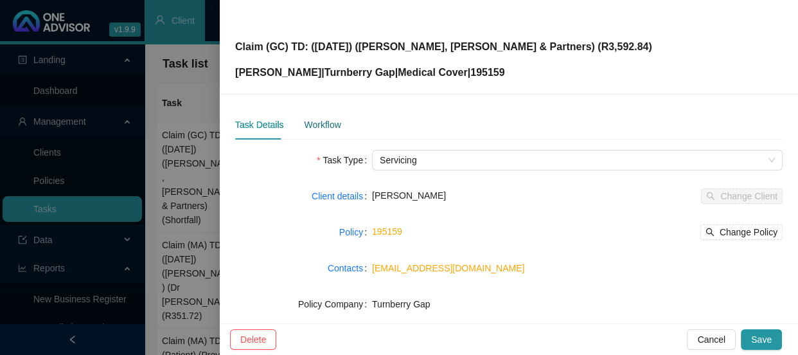
click at [323, 123] on div "Workflow" at bounding box center [322, 125] width 37 height 14
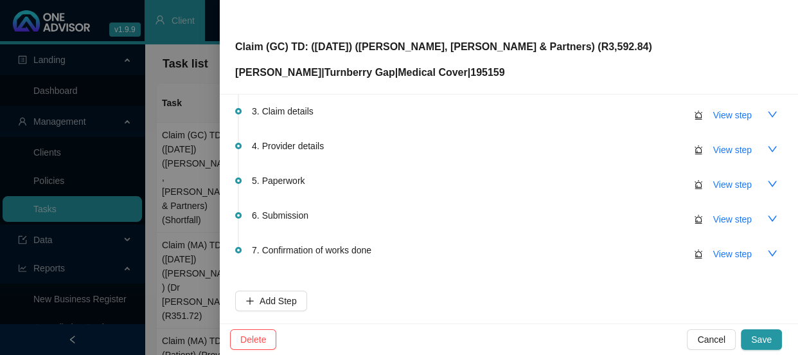
scroll to position [12, 0]
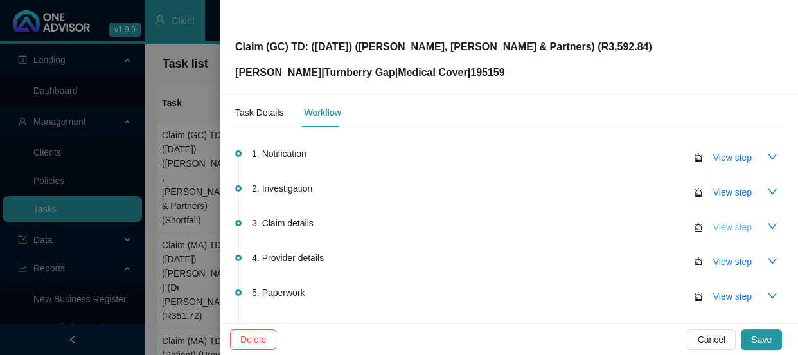
click at [713, 230] on span "View step" at bounding box center [732, 227] width 39 height 14
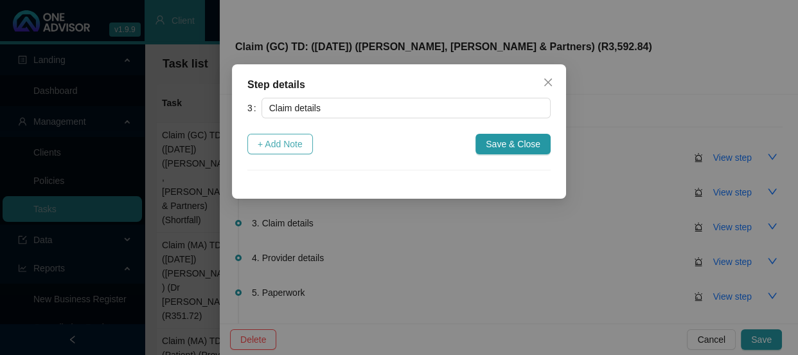
click at [266, 141] on span "+ Add Note" at bounding box center [280, 144] width 45 height 14
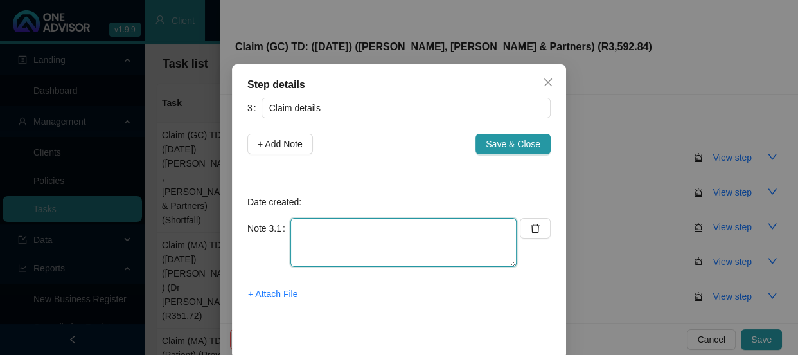
click at [302, 222] on textarea at bounding box center [403, 242] width 226 height 49
type textarea "c"
click at [366, 225] on textarea "Claimed: Paid: Shortfall:" at bounding box center [403, 242] width 226 height 49
click at [366, 259] on textarea "Claimed: R Paid: Shortfall:" at bounding box center [403, 242] width 226 height 49
click at [341, 254] on textarea "Claimed: R Paid: Shortfall: R3592.84" at bounding box center [403, 242] width 226 height 49
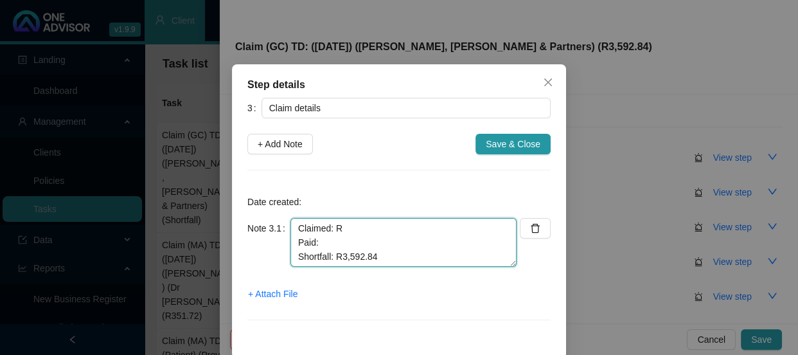
click at [355, 232] on textarea "Claimed: R Paid: Shortfall: R3,592.84" at bounding box center [403, 242] width 226 height 49
drag, startPoint x: 371, startPoint y: 252, endPoint x: 332, endPoint y: 254, distance: 39.9
click at [332, 254] on textarea "Claimed: R6979.00 Paid: Shortfall: R3,592.84" at bounding box center [403, 242] width 226 height 49
click at [324, 244] on textarea "Claimed: R6979.00 Paid: Shortfall:" at bounding box center [403, 242] width 226 height 49
paste textarea "R3,592.84"
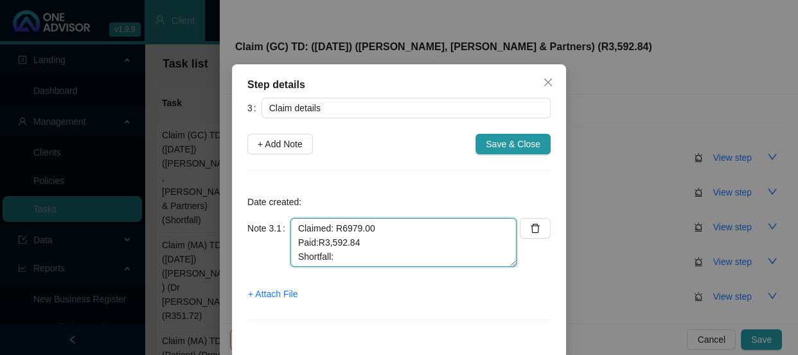
click at [312, 244] on textarea "Claimed: R6979.00 Paid:R3,592.84 Shortfall:" at bounding box center [403, 242] width 226 height 49
click at [341, 229] on textarea "Claimed: R6979.00 Paid: R3,592.84 Shortfall:" at bounding box center [403, 242] width 226 height 49
click at [350, 258] on textarea "Claimed: R6,979.00 Paid: R3,592.84 Shortfall:" at bounding box center [403, 242] width 226 height 49
click at [369, 261] on textarea "Claimed: R6,979.00 Paid: R3,592.84 Shortfall: R" at bounding box center [403, 242] width 226 height 49
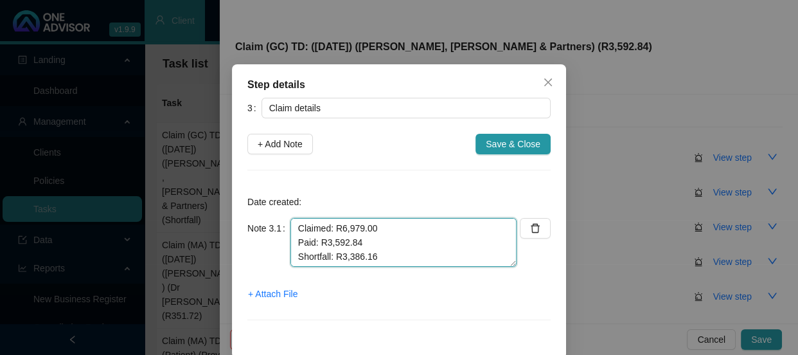
drag, startPoint x: 353, startPoint y: 243, endPoint x: 321, endPoint y: 240, distance: 33.0
click at [321, 240] on textarea "Claimed: R6,979.00 Paid: R3,592.84 Shortfall: R3,386.16 (R" at bounding box center [403, 242] width 226 height 49
click at [326, 240] on textarea "Claimed: R6,979.00 Paid: R2407.84 Shortfall: R3,386.16 (R" at bounding box center [403, 242] width 226 height 49
type textarea "Claimed: R6,979.00 Paid: R2,407.84 Shortfall: R3,386.16 (R"
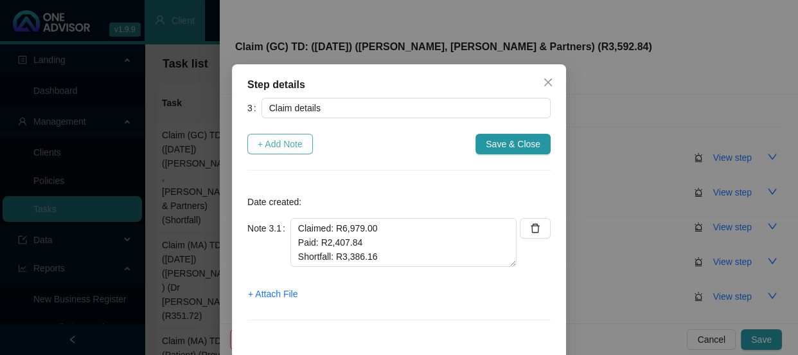
click at [279, 147] on span "+ Add Note" at bounding box center [280, 144] width 45 height 14
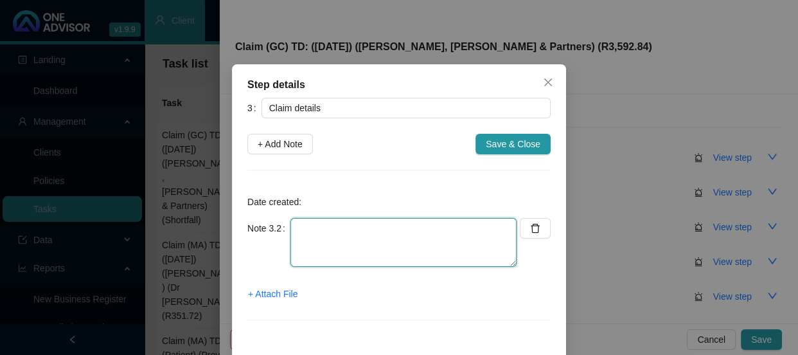
click at [325, 235] on textarea at bounding box center [403, 242] width 226 height 49
type textarea "r"
type textarea "R1,185.00 will not be covered due to code 515"
drag, startPoint x: 483, startPoint y: 226, endPoint x: 272, endPoint y: 231, distance: 211.4
click at [272, 231] on div "Note 3.2 R1,185.00 will not be covered due to code 515" at bounding box center [381, 242] width 269 height 49
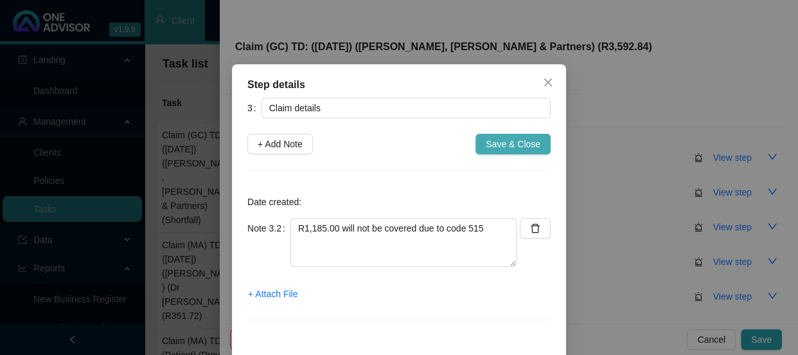
click at [515, 137] on span "Save & Close" at bounding box center [513, 144] width 55 height 14
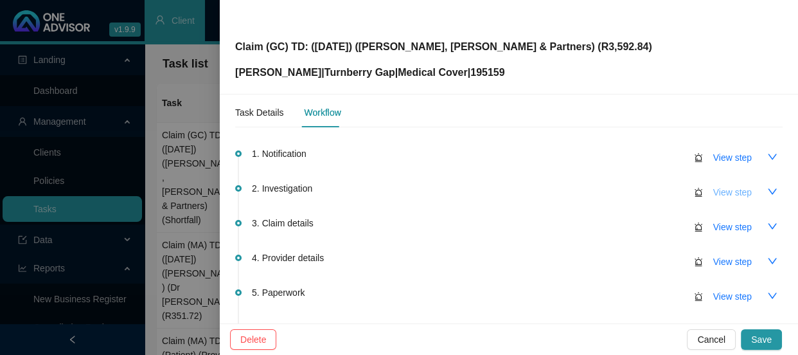
click at [720, 193] on span "View step" at bounding box center [732, 192] width 39 height 14
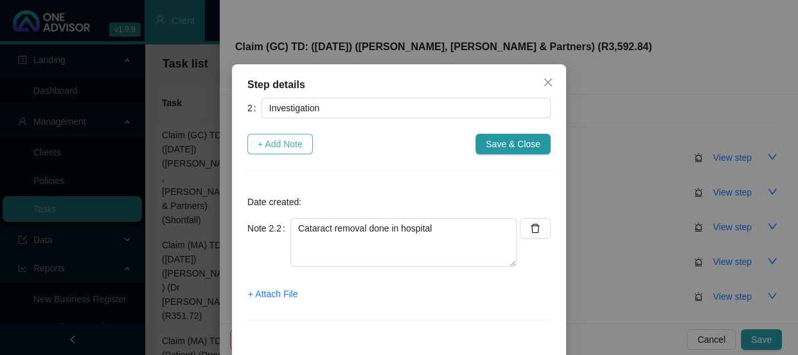
click at [290, 148] on span "+ Add Note" at bounding box center [280, 144] width 45 height 14
type textarea "Cataract removal done in hospital"
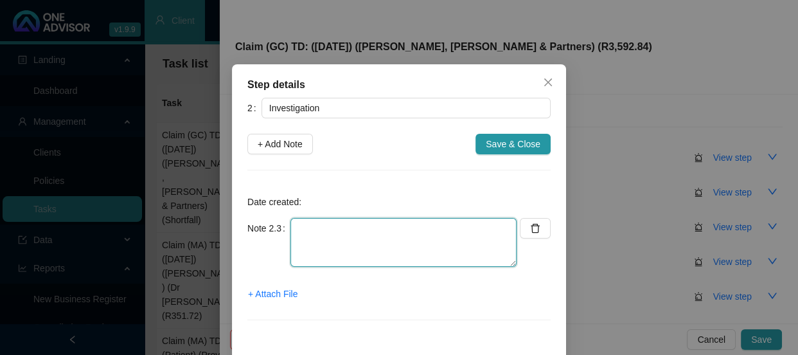
click at [314, 225] on textarea at bounding box center [403, 242] width 226 height 49
paste textarea "R1,185.00 will not be covered due to code 515"
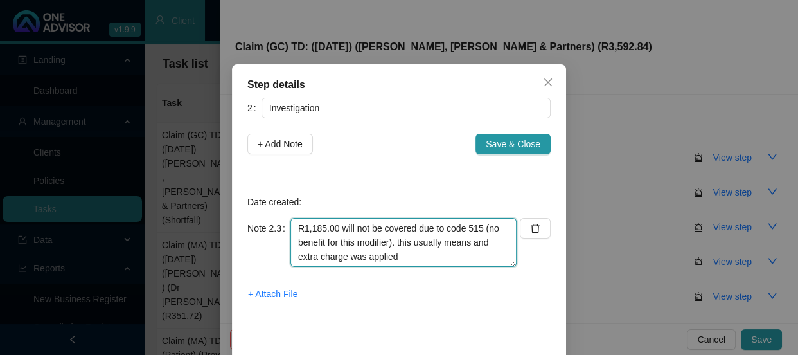
click at [395, 239] on textarea "R1,185.00 will not be covered due to code 515 (no benefit for this modifier). t…" at bounding box center [403, 242] width 226 height 49
drag, startPoint x: 441, startPoint y: 240, endPoint x: 413, endPoint y: 240, distance: 27.6
click at [413, 240] on textarea "R1,185.00 will not be covered due to code 515 (no benefit for this modifier). T…" at bounding box center [403, 242] width 226 height 49
click at [455, 240] on textarea "R1,185.00 will not be covered due to code 515 (no benefit for this modifier). T…" at bounding box center [403, 242] width 226 height 49
click at [383, 257] on textarea "R1,185.00 will not be covered due to code 515 (no benefit for this modifier). T…" at bounding box center [403, 242] width 226 height 49
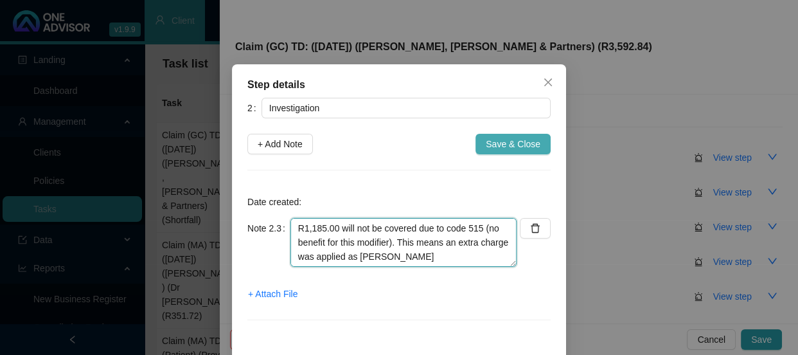
type textarea "R1,185.00 will not be covered due to code 515 (no benefit for this modifier). T…"
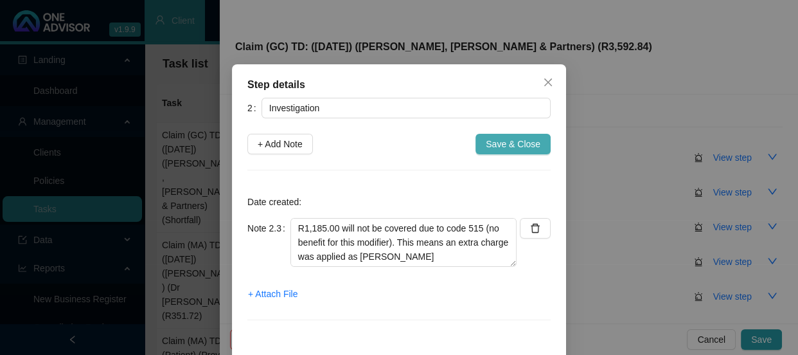
click at [524, 146] on span "Save & Close" at bounding box center [513, 144] width 55 height 14
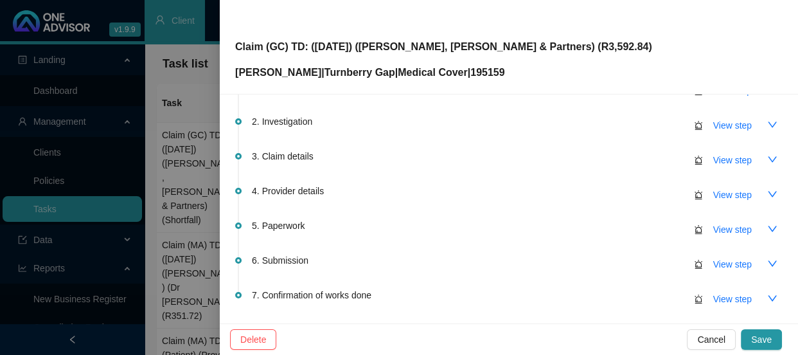
scroll to position [187, 0]
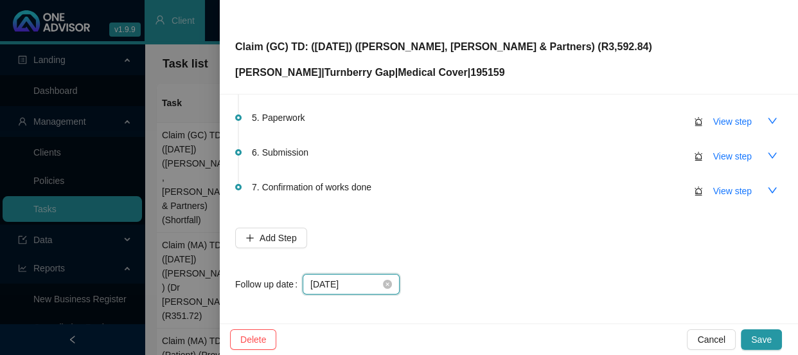
click at [375, 282] on input "[DATE]" at bounding box center [345, 284] width 70 height 14
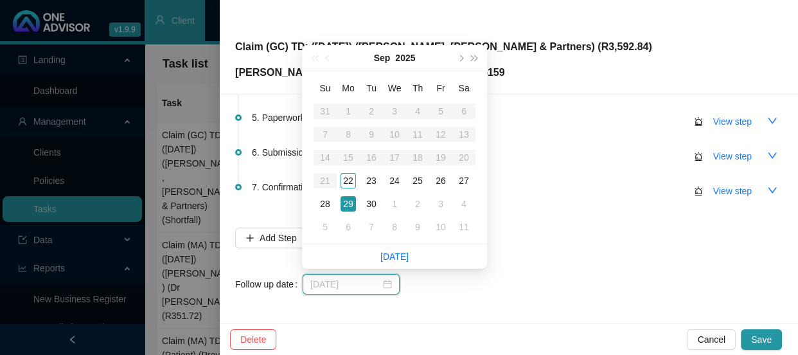
type input "[DATE]"
click at [344, 201] on div "29" at bounding box center [348, 203] width 15 height 15
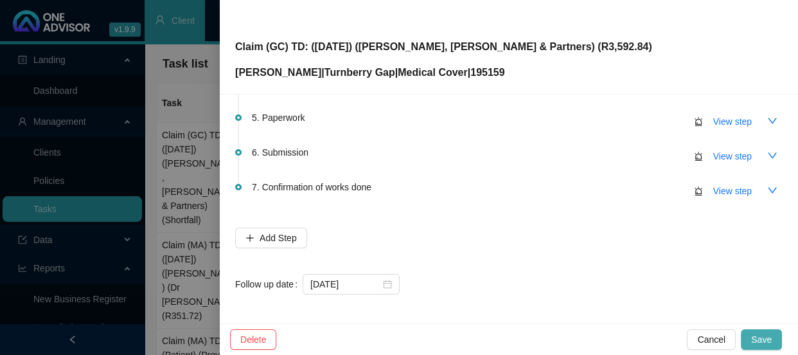
click at [766, 339] on span "Save" at bounding box center [761, 339] width 21 height 14
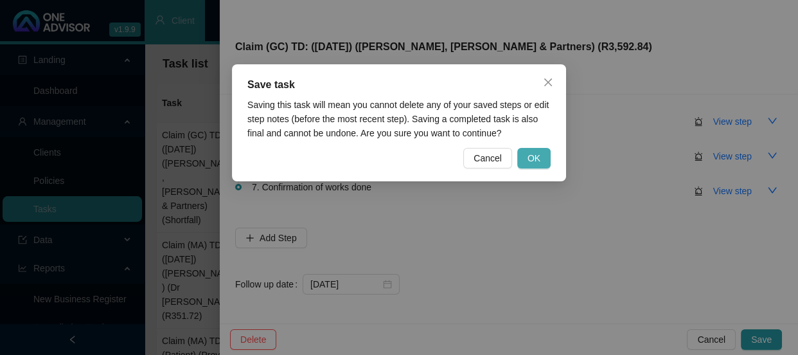
click at [544, 160] on button "OK" at bounding box center [533, 158] width 33 height 21
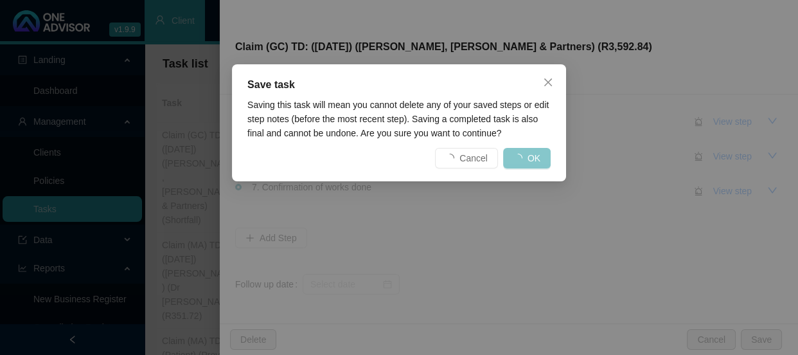
scroll to position [0, 0]
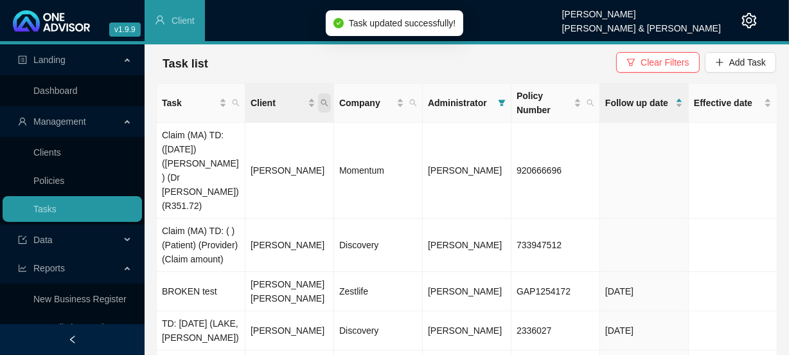
click at [328, 97] on span "Client" at bounding box center [324, 102] width 13 height 19
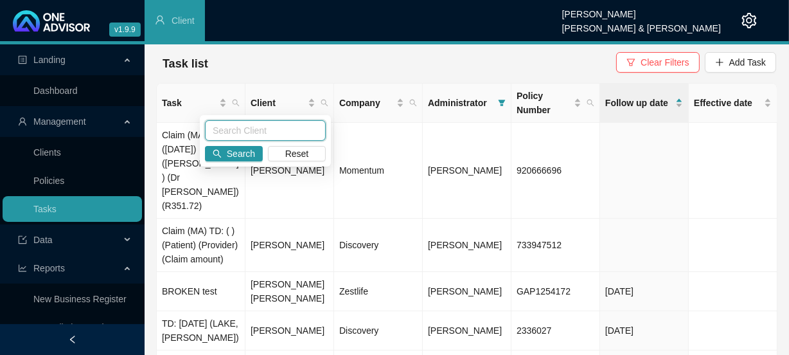
click at [296, 139] on input "text" at bounding box center [265, 130] width 121 height 21
type input "kidger"
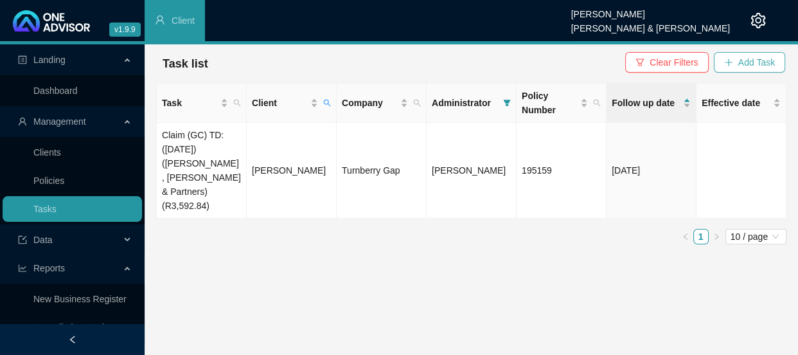
click at [754, 69] on span "Add Task" at bounding box center [756, 62] width 37 height 14
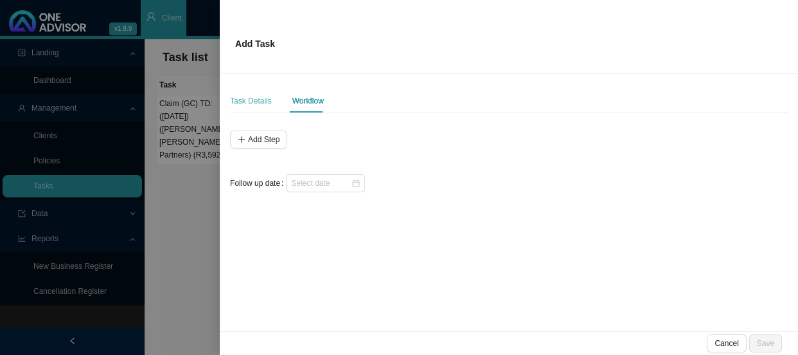
click at [251, 109] on div "Task Details" at bounding box center [251, 100] width 42 height 23
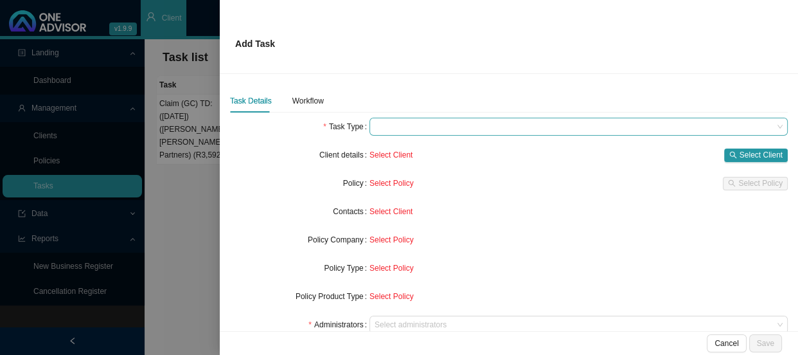
click at [393, 130] on span at bounding box center [579, 126] width 408 height 17
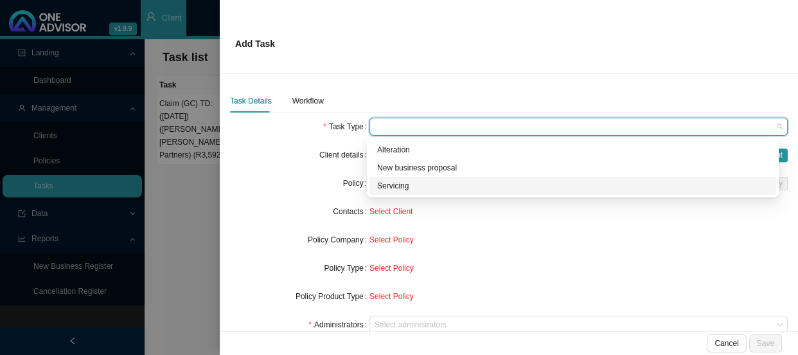
click at [400, 188] on div "Servicing" at bounding box center [572, 185] width 391 height 13
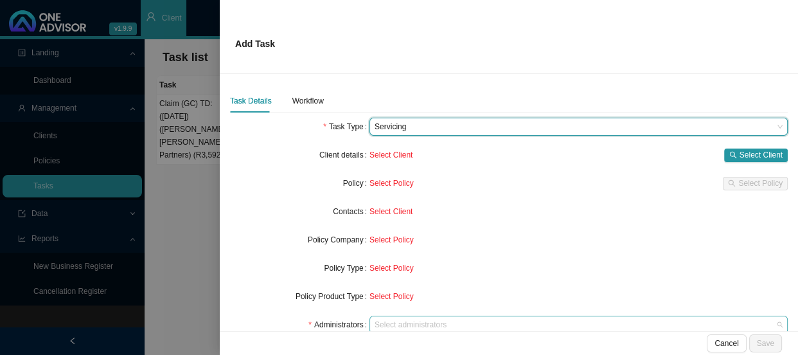
click at [398, 320] on div at bounding box center [572, 325] width 401 height 10
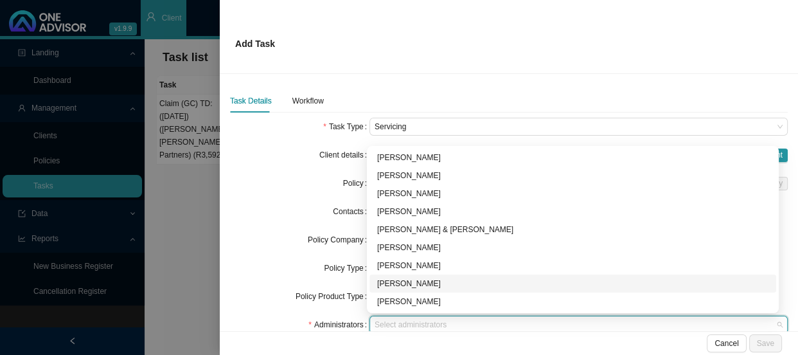
click at [393, 280] on div "[PERSON_NAME]" at bounding box center [572, 283] width 391 height 13
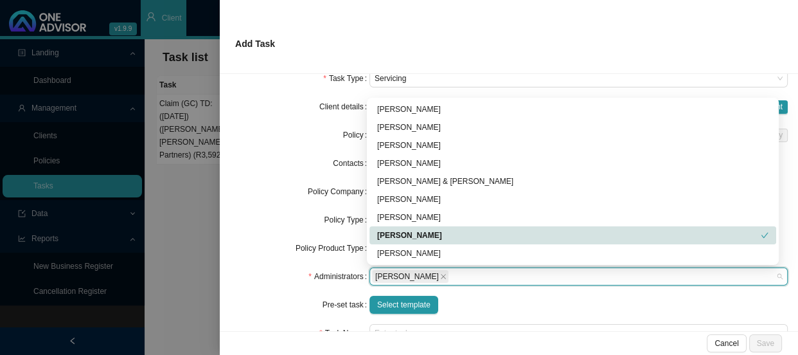
scroll to position [136, 0]
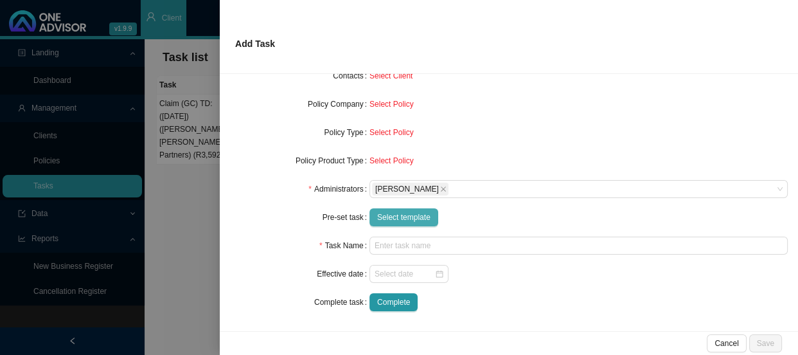
click at [384, 222] on span "Select template" at bounding box center [403, 217] width 53 height 13
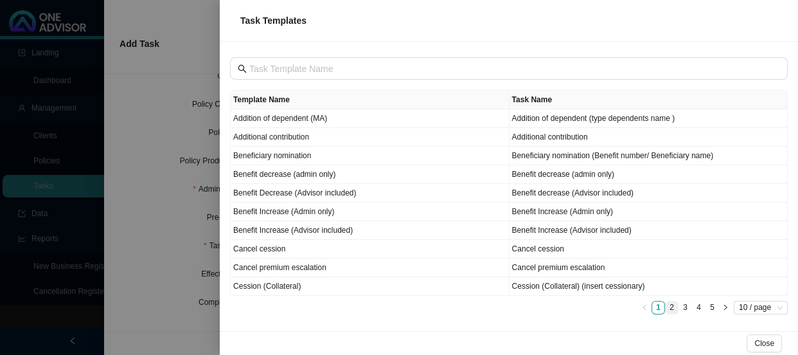
click at [675, 307] on link "2" at bounding box center [672, 307] width 12 height 12
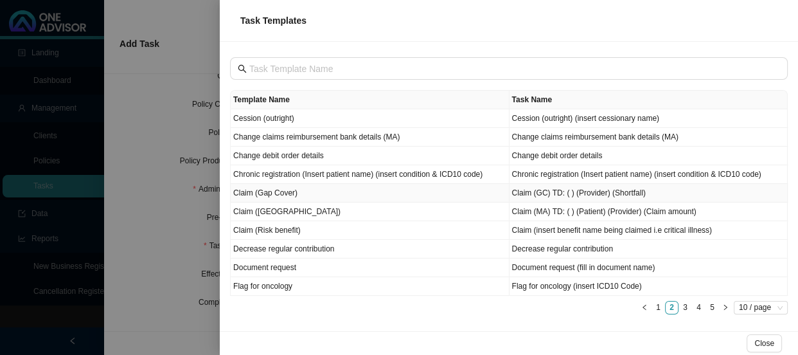
click at [286, 194] on td "Claim (Gap Cover)" at bounding box center [370, 193] width 279 height 19
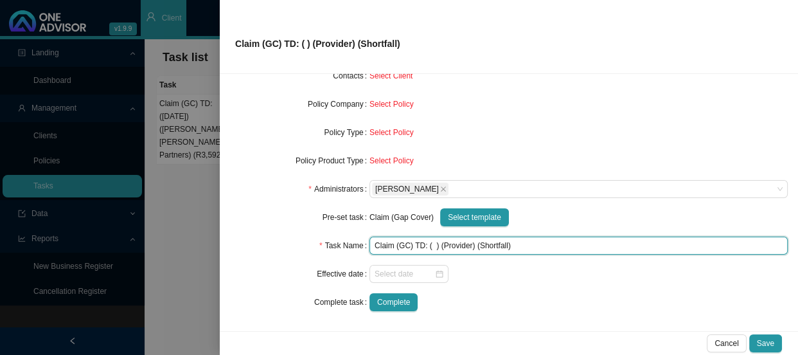
click at [430, 243] on input "Claim (GC) TD: ( ) (Provider) (Shortfall)" at bounding box center [578, 245] width 418 height 18
click at [491, 243] on input "Claim (GC) TD: ([DATE]) (Provider) (Shortfall)" at bounding box center [578, 245] width 418 height 18
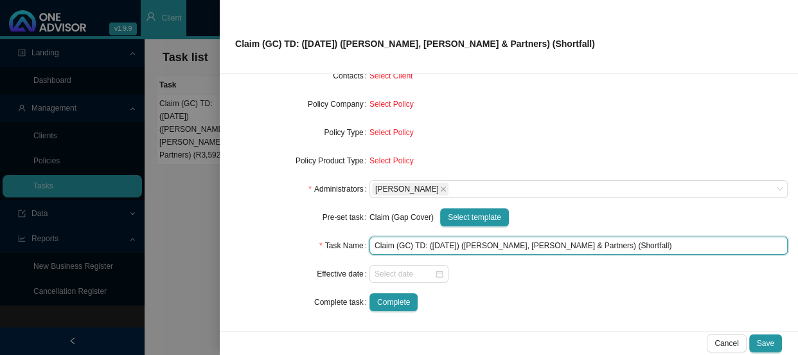
click at [594, 246] on input "Claim (GC) TD: ([DATE]) ([PERSON_NAME], [PERSON_NAME] & Partners) (Shortfall)" at bounding box center [578, 245] width 418 height 18
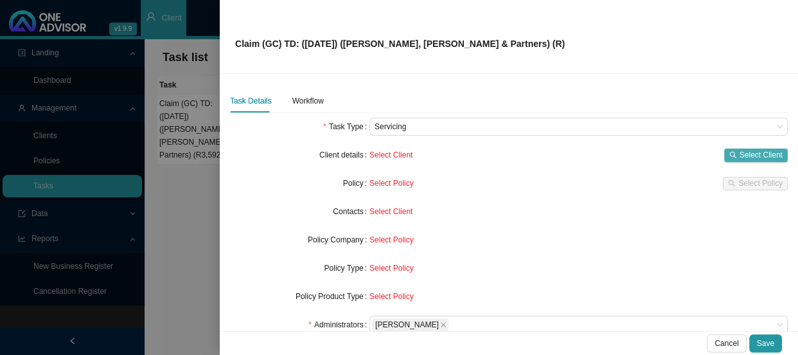
type input "Claim (GC) TD: ([DATE]) ([PERSON_NAME], [PERSON_NAME] & Partners) (R)"
click at [742, 152] on span "Select Client" at bounding box center [760, 154] width 43 height 13
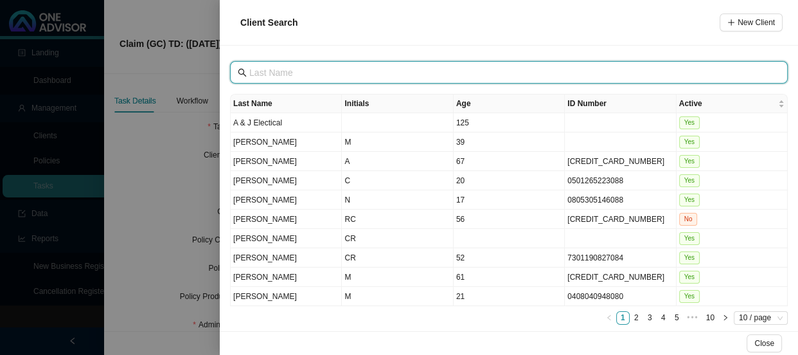
click at [351, 66] on input "text" at bounding box center [510, 73] width 522 height 14
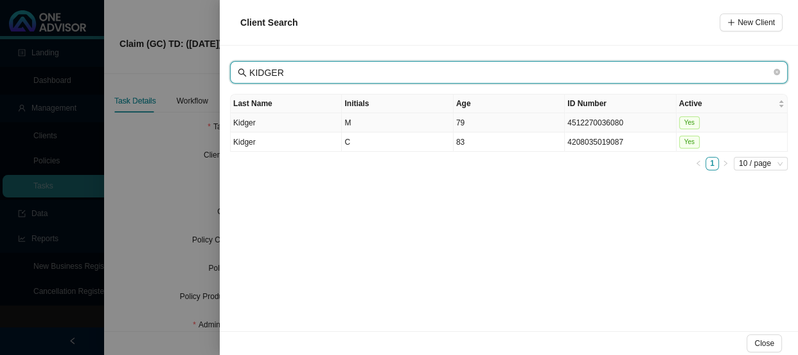
type input "KIDGER"
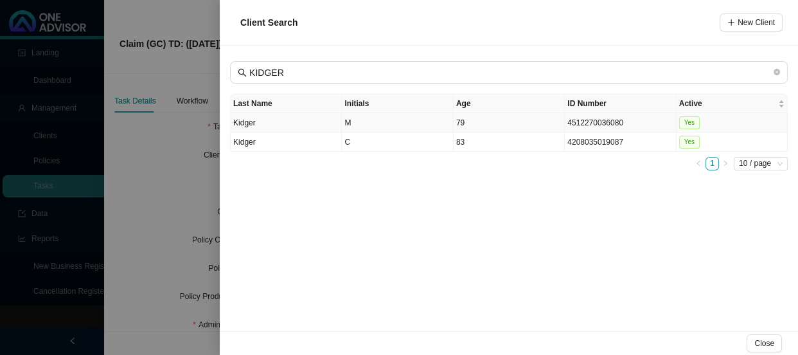
click at [289, 122] on td "Kidger" at bounding box center [286, 122] width 111 height 19
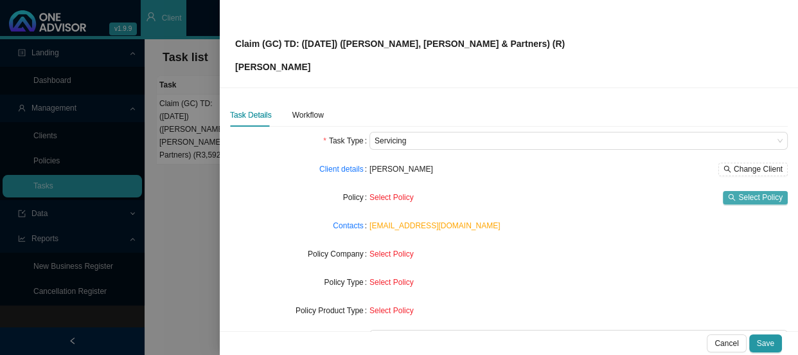
click at [757, 198] on span "Select Policy" at bounding box center [760, 197] width 44 height 13
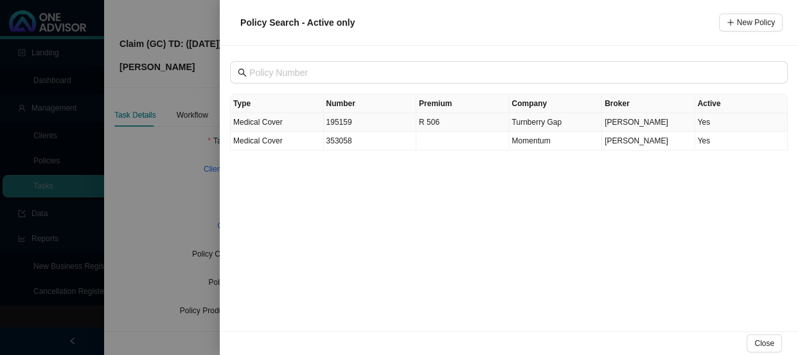
click at [344, 117] on td "195159" at bounding box center [370, 122] width 93 height 19
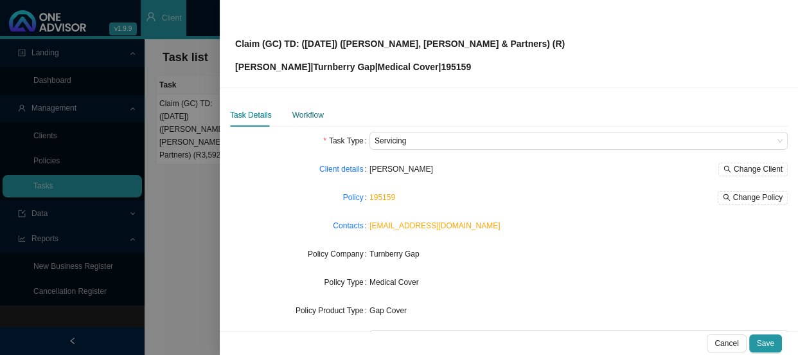
click at [306, 116] on div "Workflow" at bounding box center [307, 115] width 31 height 13
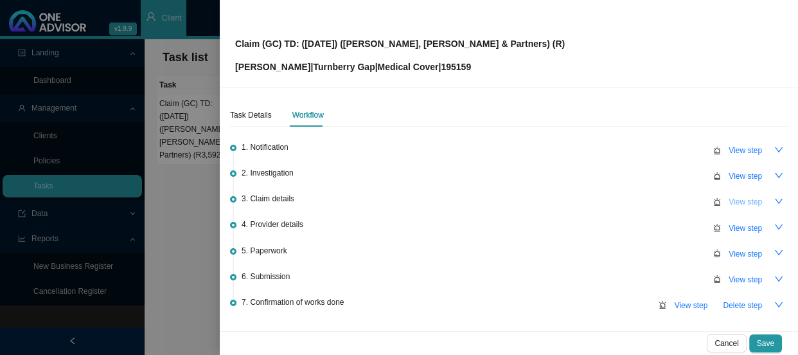
click at [734, 197] on span "View step" at bounding box center [745, 201] width 33 height 13
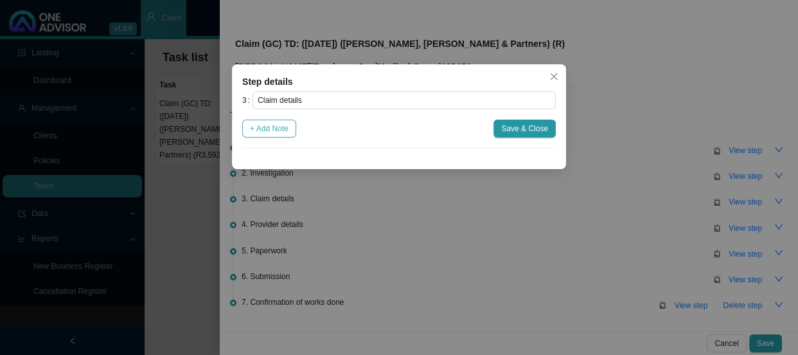
click at [268, 123] on span "+ Add Note" at bounding box center [269, 128] width 39 height 13
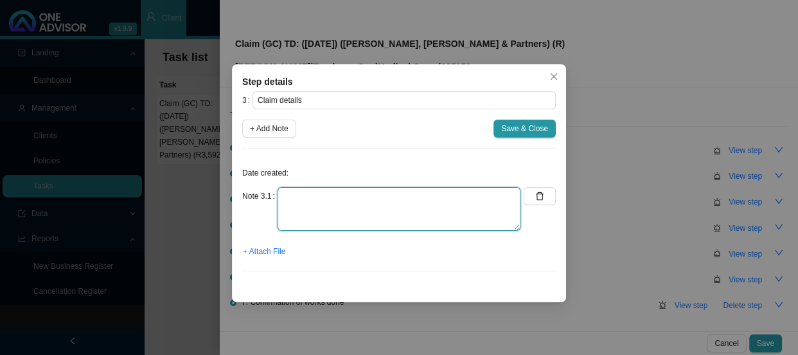
click at [321, 190] on textarea at bounding box center [399, 209] width 243 height 44
type textarea "c"
click at [338, 195] on textarea "Claimed:" at bounding box center [399, 209] width 243 height 44
click at [321, 195] on textarea "Claimed: R6979.00" at bounding box center [399, 209] width 243 height 44
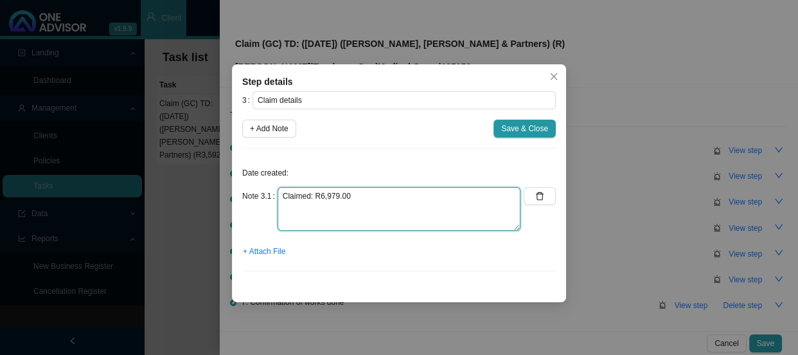
click at [392, 197] on textarea "Claimed: R6,979.00" at bounding box center [399, 209] width 243 height 44
click at [339, 212] on textarea "Claimed: R6,979.00 Paid: R" at bounding box center [399, 209] width 243 height 44
click at [328, 224] on textarea "Claimed: R6,979.00 Paid: R3,592.84" at bounding box center [399, 209] width 243 height 44
click at [356, 215] on textarea "Claimed: R6,979.00 Paid: R3,592.84" at bounding box center [399, 209] width 243 height 44
type textarea "Claimed: R6,979.00 Paid: R3,592.84 Shortfall: R2,201.16"
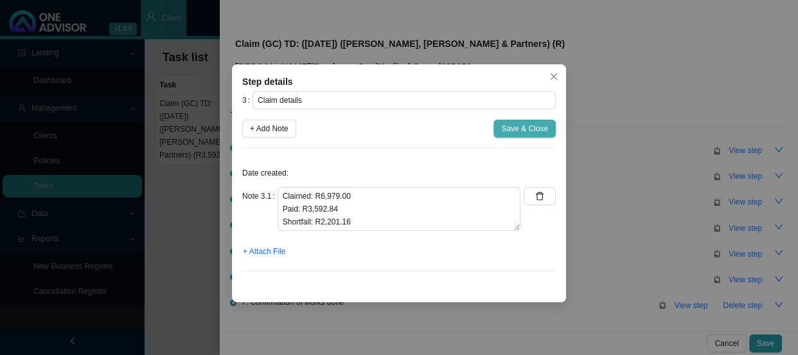
click at [522, 123] on span "Save & Close" at bounding box center [524, 128] width 47 height 13
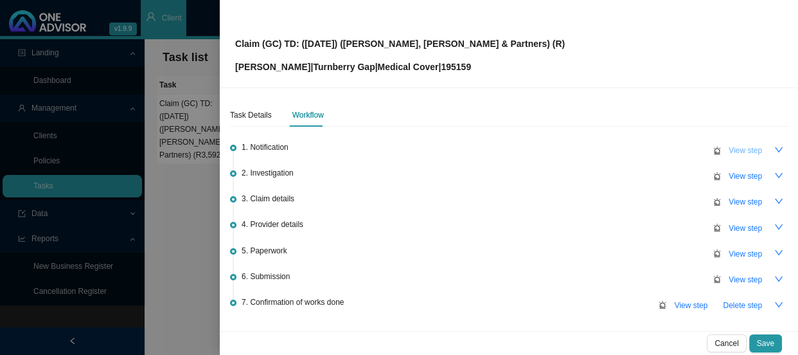
click at [737, 154] on span "View step" at bounding box center [745, 150] width 33 height 13
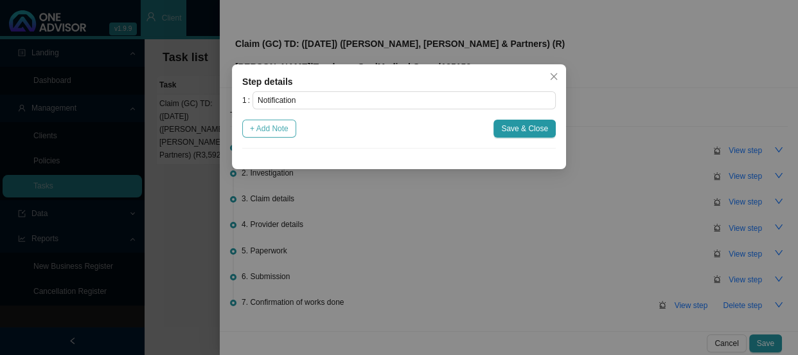
click at [280, 128] on span "+ Add Note" at bounding box center [269, 128] width 39 height 13
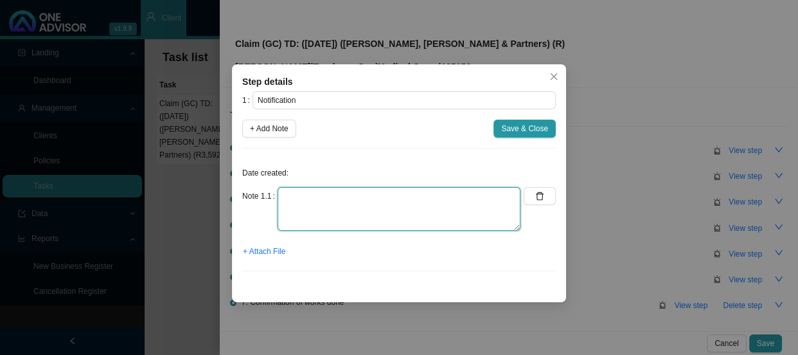
click at [308, 199] on textarea at bounding box center [399, 209] width 243 height 44
type textarea "r"
type textarea "Received a claim notification"
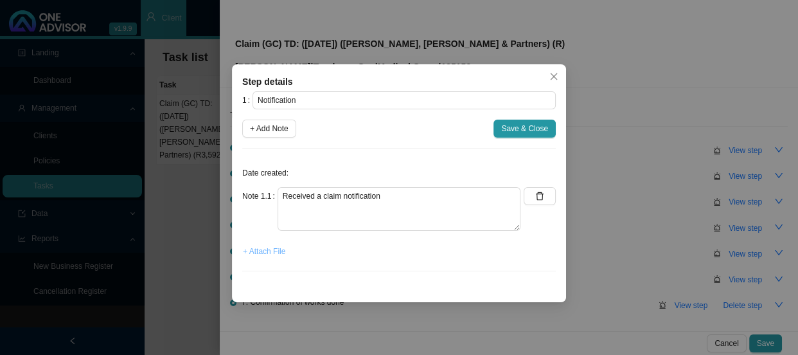
click at [267, 250] on span "+ Attach File" at bounding box center [264, 251] width 42 height 13
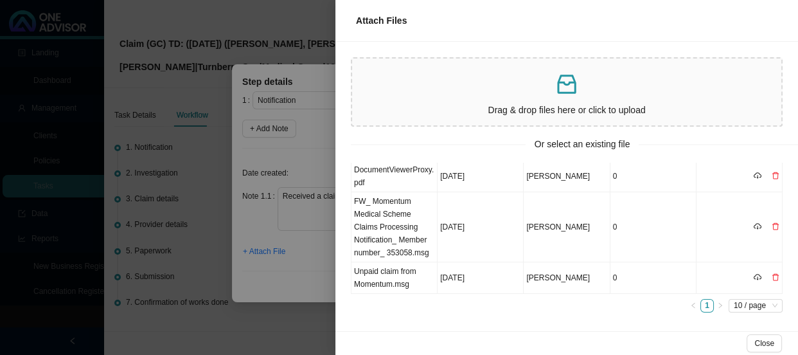
scroll to position [116, 0]
click at [405, 276] on td "Unpaid claim from Momentum.msg" at bounding box center [394, 277] width 86 height 31
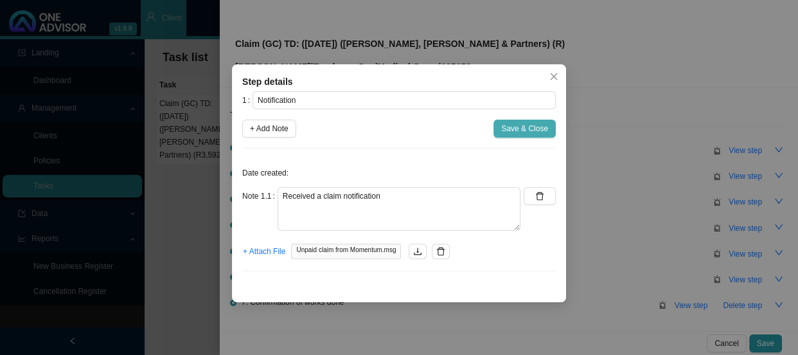
click at [508, 128] on span "Save & Close" at bounding box center [524, 128] width 47 height 13
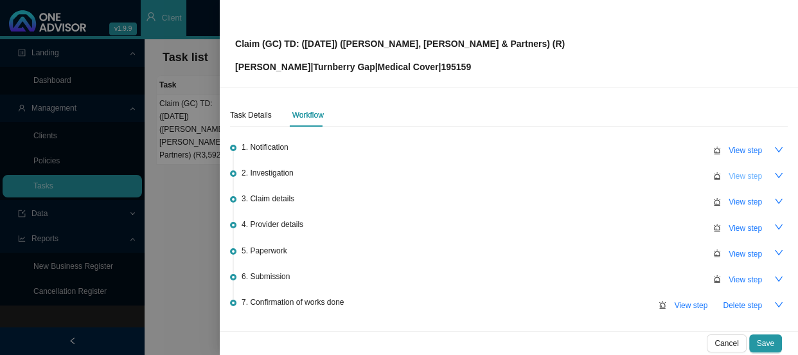
click at [729, 173] on span "View step" at bounding box center [745, 176] width 33 height 13
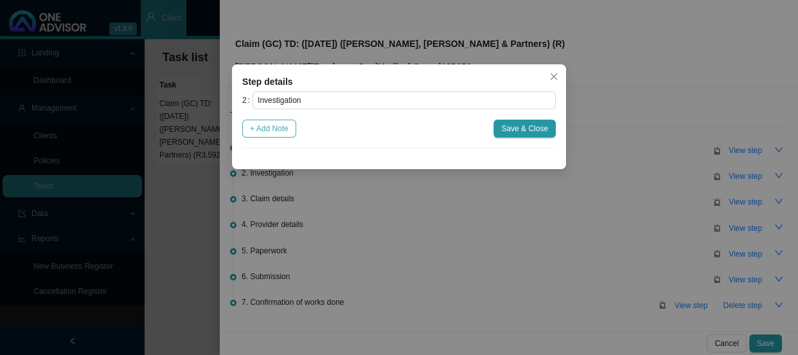
click at [262, 130] on span "+ Add Note" at bounding box center [269, 128] width 39 height 13
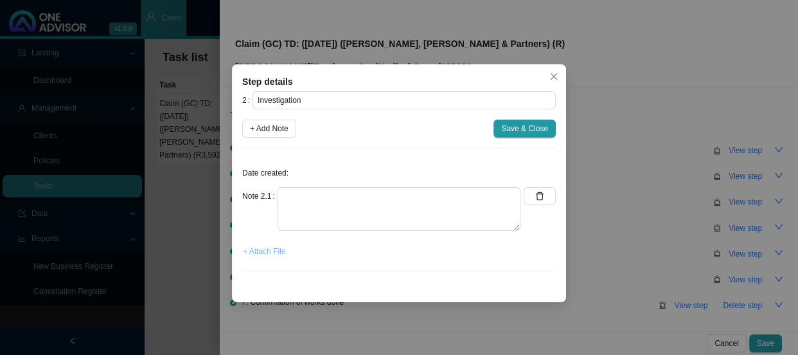
click at [256, 253] on span "+ Attach File" at bounding box center [264, 251] width 42 height 13
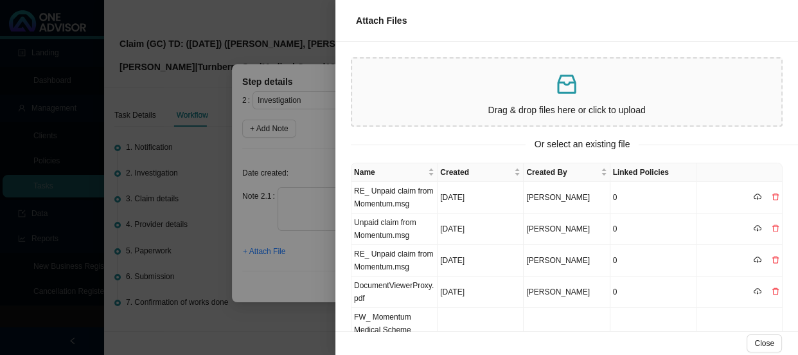
click at [257, 279] on div at bounding box center [399, 177] width 798 height 355
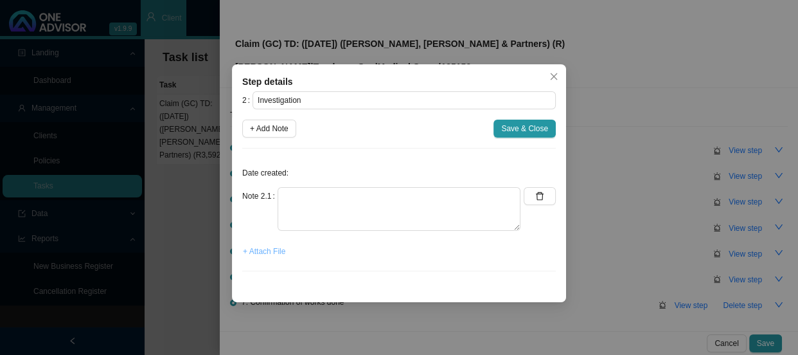
click at [272, 256] on span "+ Attach File" at bounding box center [264, 251] width 42 height 13
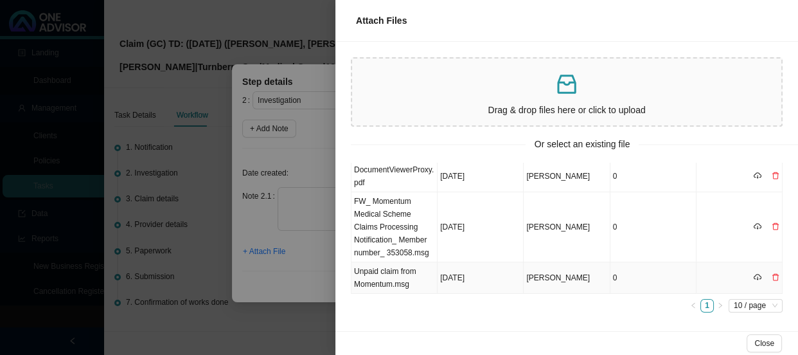
scroll to position [58, 0]
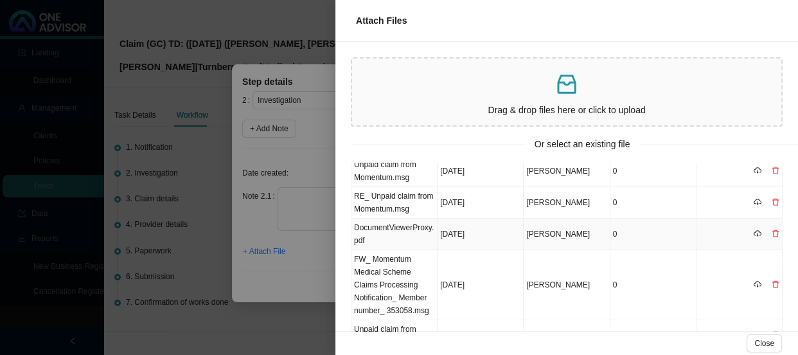
click at [394, 231] on td "DocumentViewerProxy.pdf" at bounding box center [394, 233] width 86 height 31
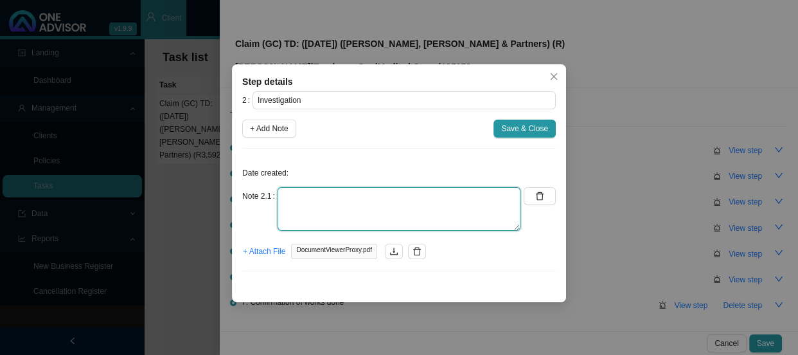
click at [336, 195] on textarea at bounding box center [399, 209] width 243 height 44
paste textarea "Picked up a shortfall for [PERSON_NAME], [PERSON_NAME]"
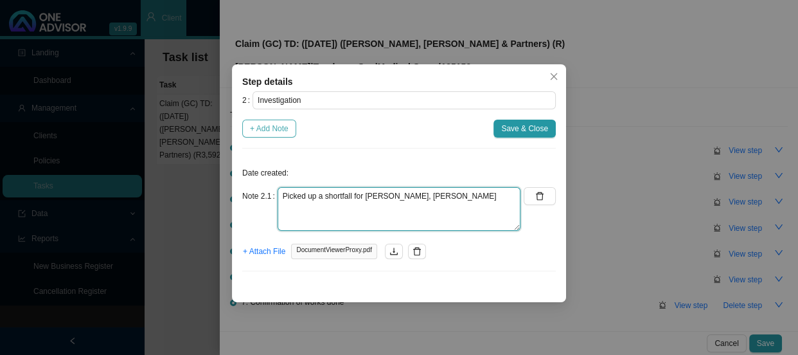
type textarea "Picked up a shortfall for [PERSON_NAME], [PERSON_NAME]"
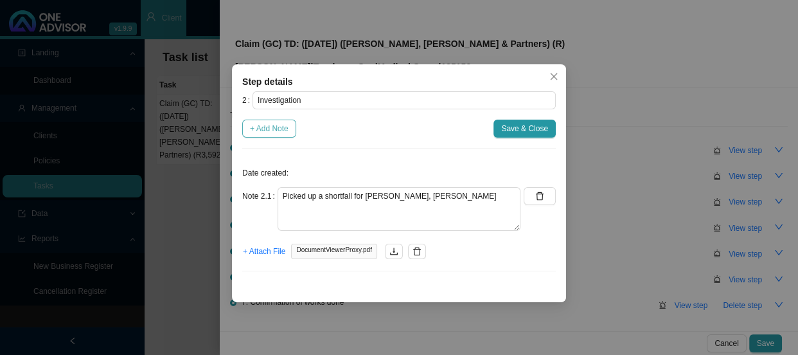
click at [276, 125] on span "+ Add Note" at bounding box center [269, 128] width 39 height 13
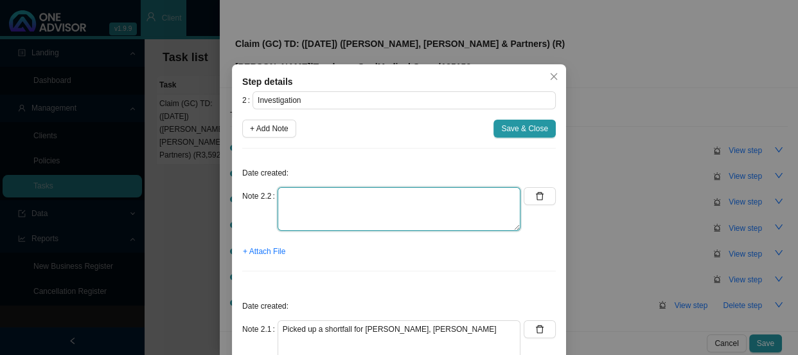
click at [281, 195] on textarea at bounding box center [399, 209] width 243 height 44
paste textarea "Cataract removal done in hospital"
type textarea "Cataract removal done in hospital"
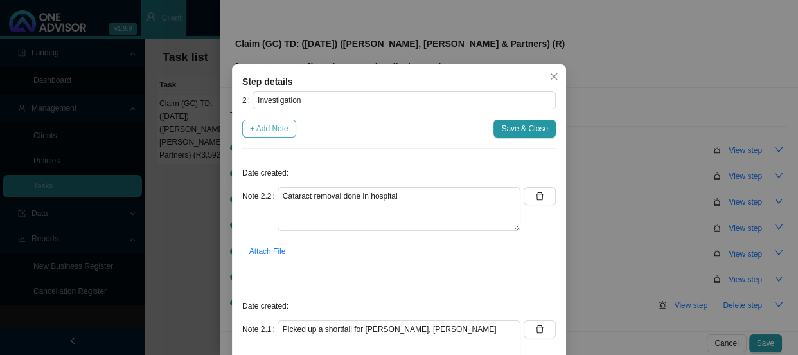
click at [264, 128] on span "+ Add Note" at bounding box center [269, 128] width 39 height 13
type textarea "Cataract removal done in hospital"
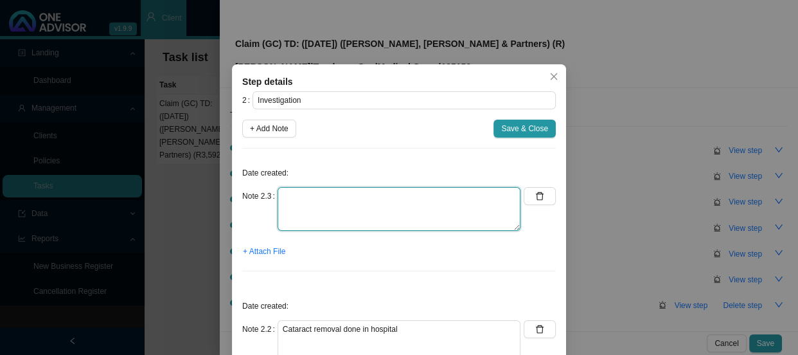
click at [348, 196] on textarea at bounding box center [399, 209] width 243 height 44
paste textarea "R1,185.00 will not be covered due to code 515 (no benefit for this modifier). T…"
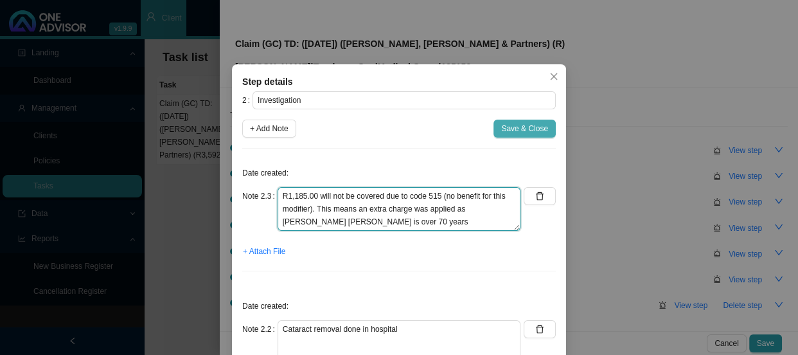
type textarea "R1,185.00 will not be covered due to code 515 (no benefit for this modifier). T…"
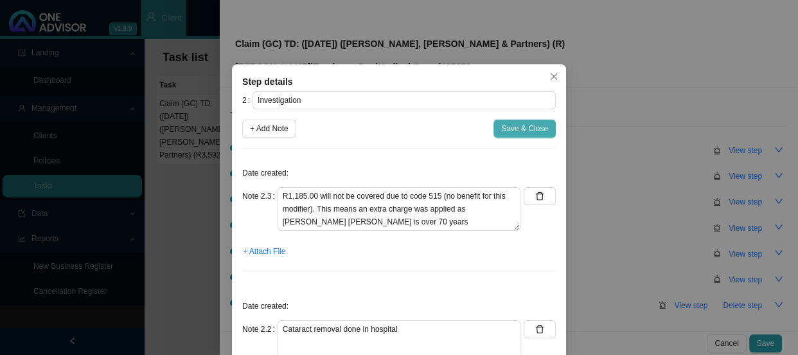
click at [540, 121] on button "Save & Close" at bounding box center [524, 128] width 62 height 18
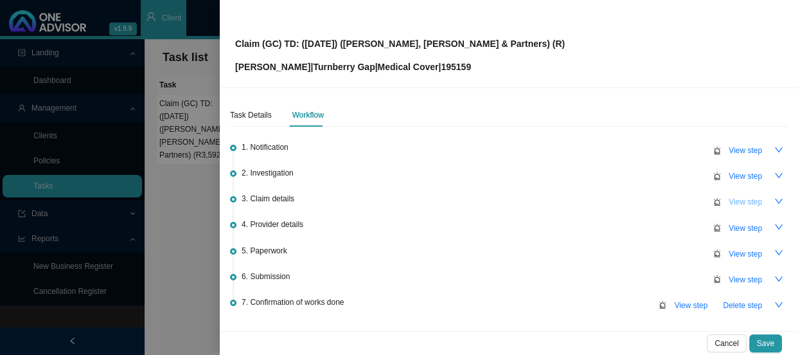
click at [740, 200] on span "View step" at bounding box center [745, 201] width 33 height 13
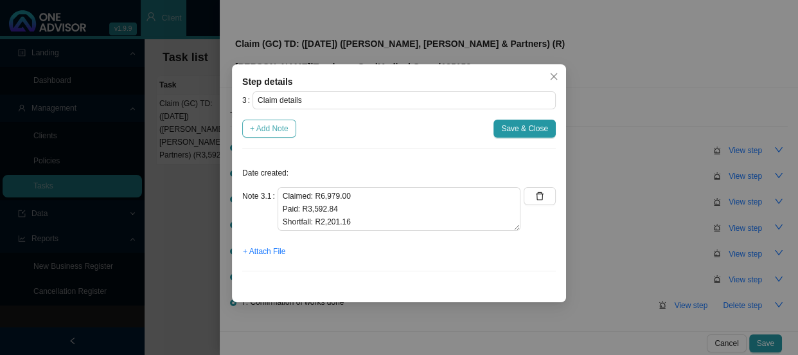
click at [272, 129] on span "+ Add Note" at bounding box center [269, 128] width 39 height 13
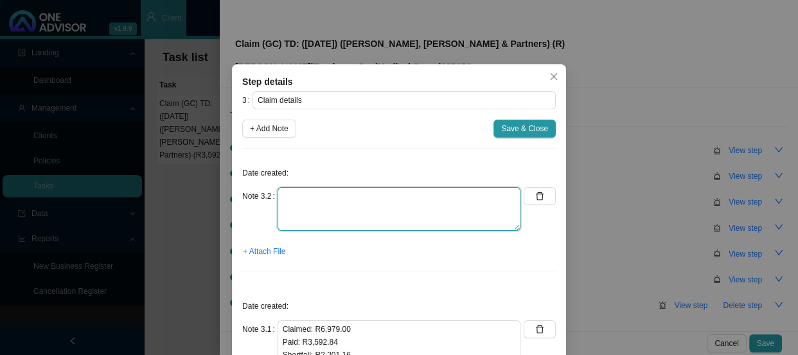
click at [360, 200] on textarea at bounding box center [399, 209] width 243 height 44
paste textarea "R1,185.00 will not be covered due to code 515"
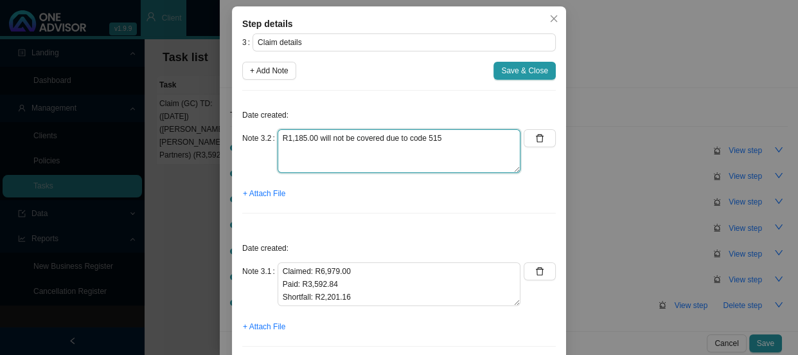
type textarea "R1,185.00 will not be covered due to code 515"
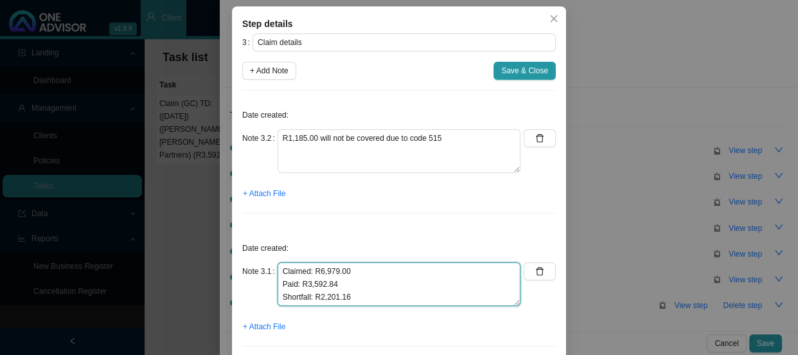
drag, startPoint x: 358, startPoint y: 296, endPoint x: 269, endPoint y: 267, distance: 93.3
click at [269, 267] on div "Note 3.1 Claimed: R6,979.00 Paid: R3,592.84 Shortfall: R2,201.16" at bounding box center [381, 284] width 278 height 44
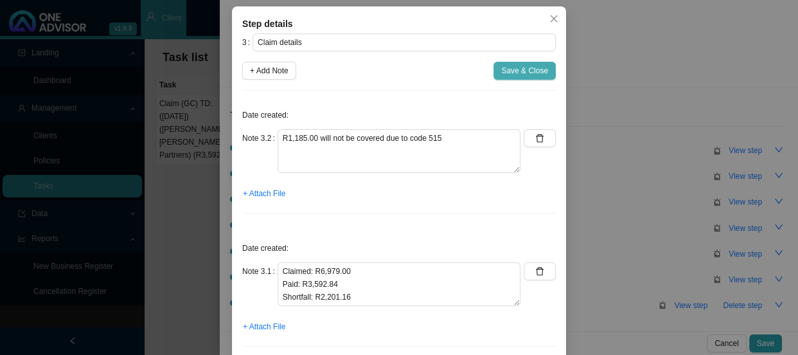
click at [535, 72] on span "Save & Close" at bounding box center [524, 70] width 47 height 13
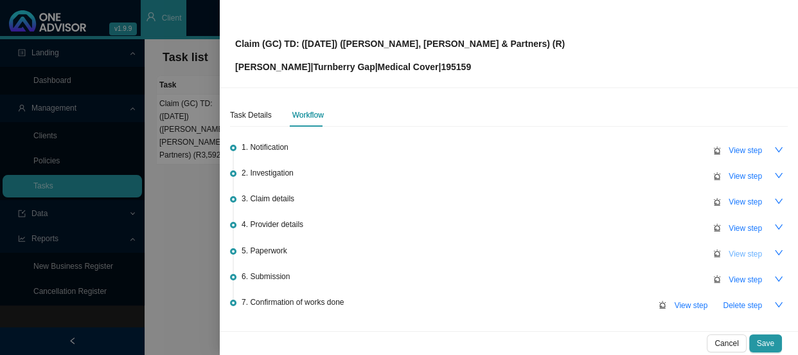
click at [739, 251] on span "View step" at bounding box center [745, 253] width 33 height 13
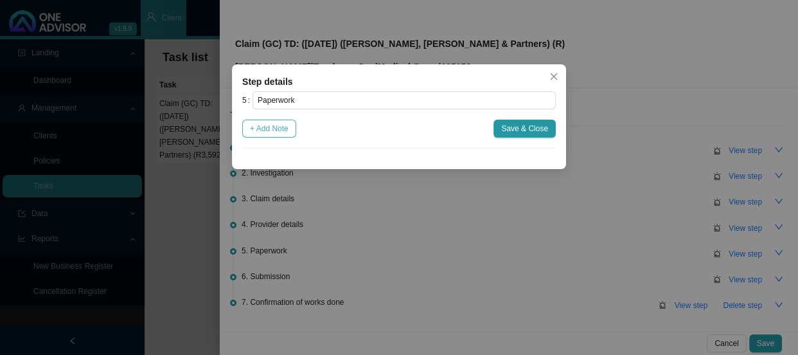
click at [279, 128] on span "+ Add Note" at bounding box center [269, 128] width 39 height 13
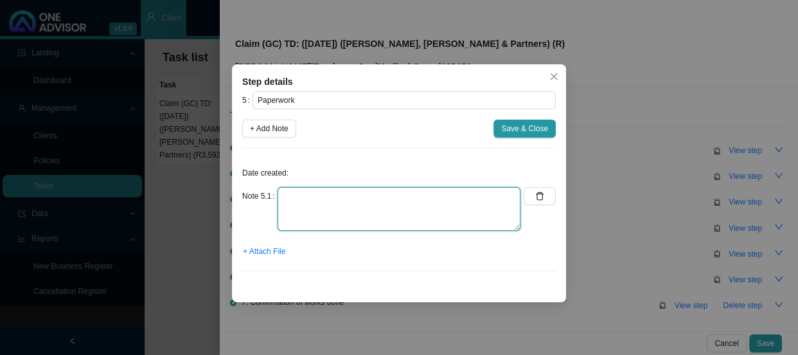
click at [345, 196] on textarea at bounding box center [399, 209] width 243 height 44
paste textarea "Sent claim form and requested accounts"
type textarea "Sent claim form and requested accounts"
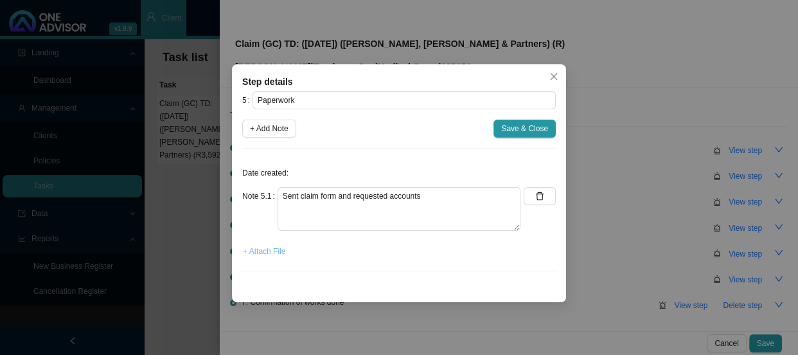
click at [277, 250] on span "+ Attach File" at bounding box center [264, 251] width 42 height 13
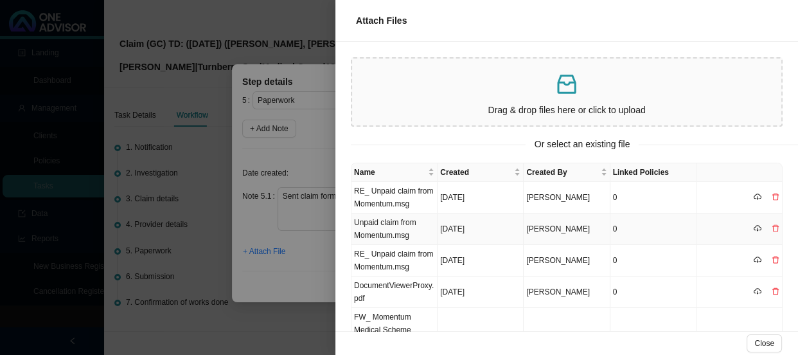
click at [383, 235] on td "Unpaid claim from Momentum.msg" at bounding box center [394, 228] width 86 height 31
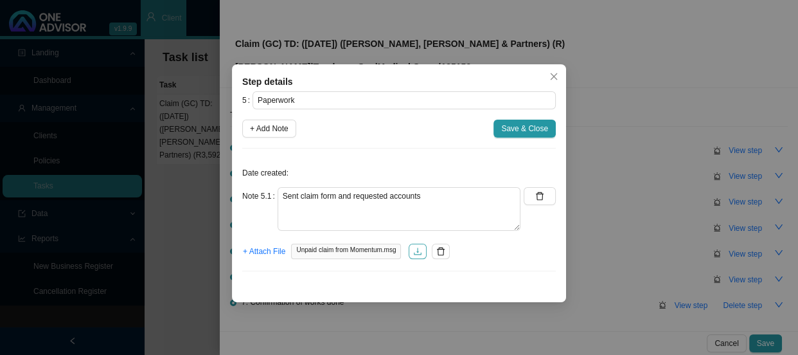
click at [418, 252] on icon "download" at bounding box center [417, 251] width 9 height 9
drag, startPoint x: 444, startPoint y: 251, endPoint x: 429, endPoint y: 250, distance: 15.4
click at [444, 251] on icon "delete" at bounding box center [440, 251] width 9 height 9
click at [278, 254] on span "+ Attach File" at bounding box center [264, 251] width 42 height 13
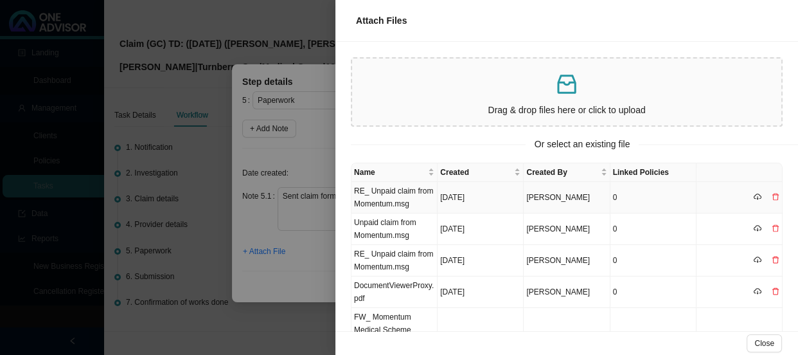
click at [391, 186] on td "RE_ Unpaid claim from Momentum.msg" at bounding box center [394, 197] width 86 height 31
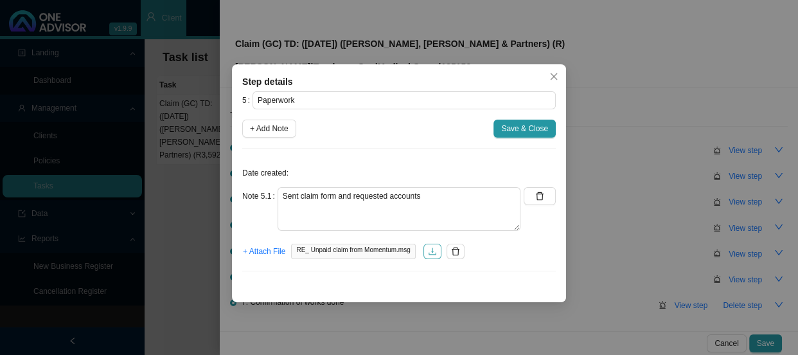
click at [428, 251] on icon "download" at bounding box center [432, 251] width 9 height 9
click at [536, 123] on span "Save & Close" at bounding box center [524, 128] width 47 height 13
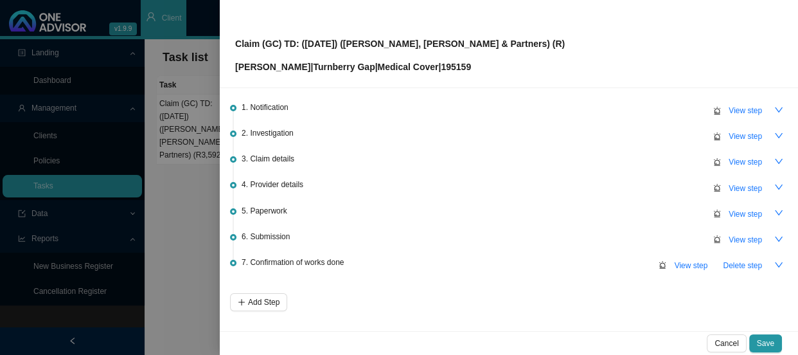
scroll to position [82, 0]
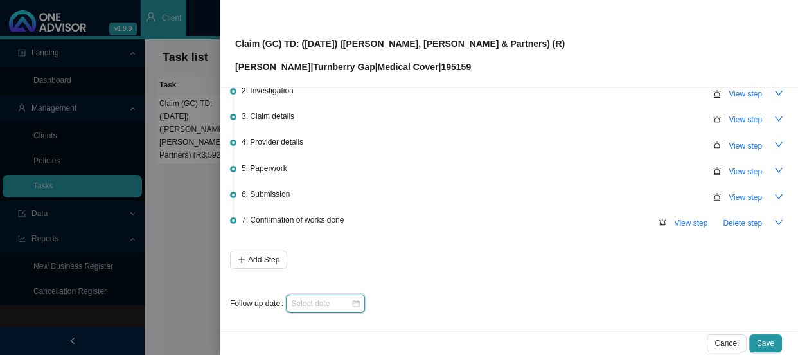
click at [334, 301] on input at bounding box center [321, 303] width 60 height 13
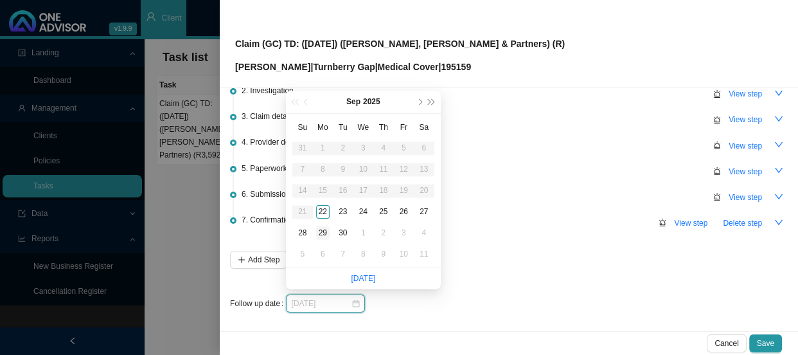
type input "[DATE]"
click at [319, 233] on div "29" at bounding box center [322, 232] width 13 height 13
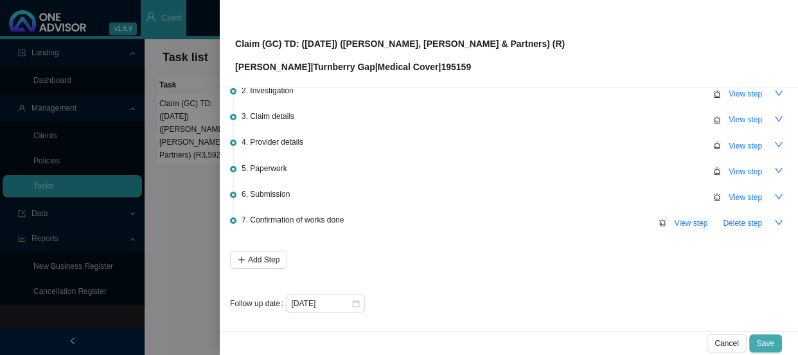
click at [774, 342] on span "Save" at bounding box center [765, 343] width 17 height 13
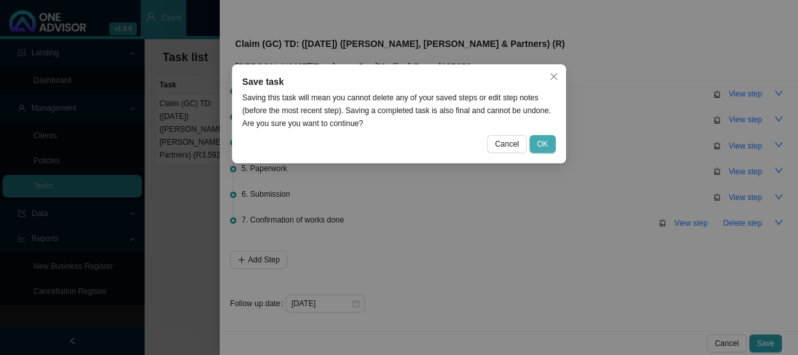
click at [542, 141] on span "OK" at bounding box center [542, 143] width 11 height 13
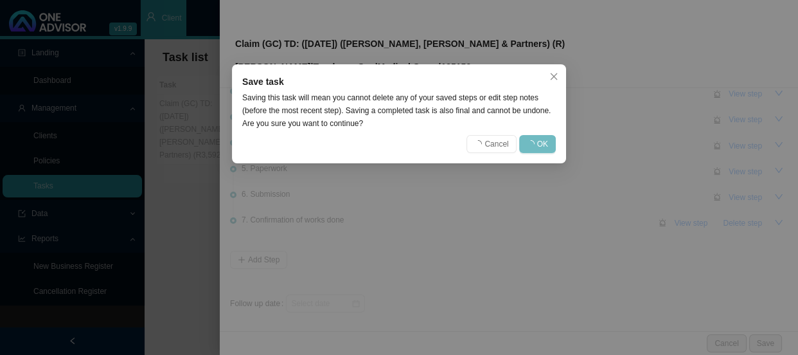
scroll to position [0, 0]
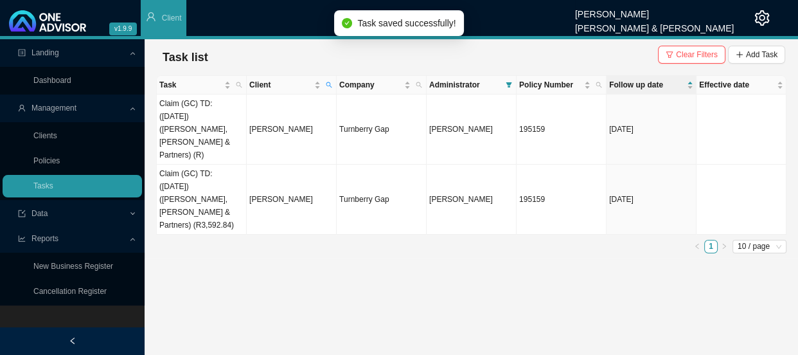
click at [300, 295] on main "Landing Dashboard Management Clients Policies Tasks Data Reports New Business R…" at bounding box center [399, 196] width 798 height 315
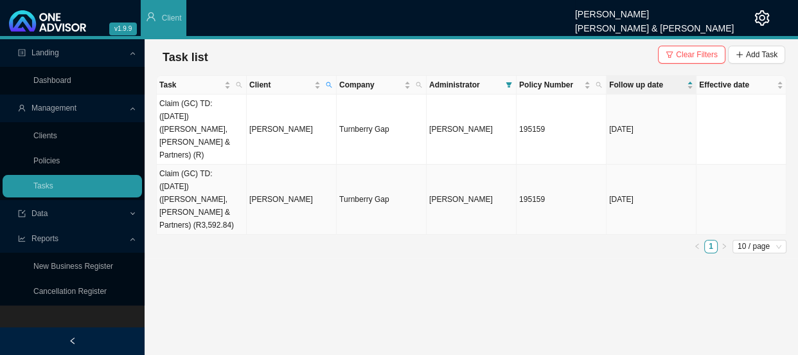
click at [191, 188] on td "Claim (GC) TD: ([DATE]) ([PERSON_NAME], [PERSON_NAME] & Partners) (R3,592.84)" at bounding box center [202, 199] width 90 height 70
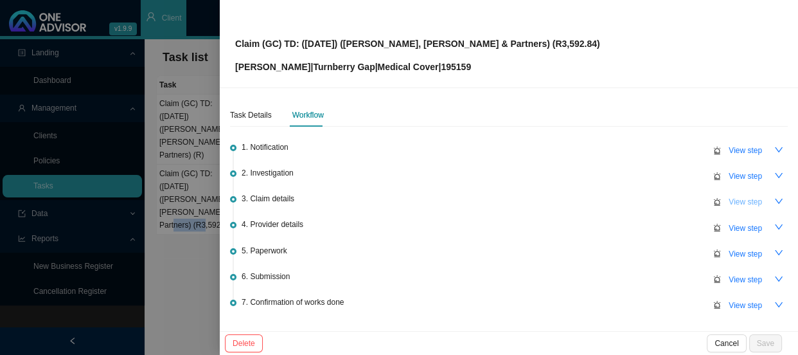
click at [734, 202] on span "View step" at bounding box center [745, 201] width 33 height 13
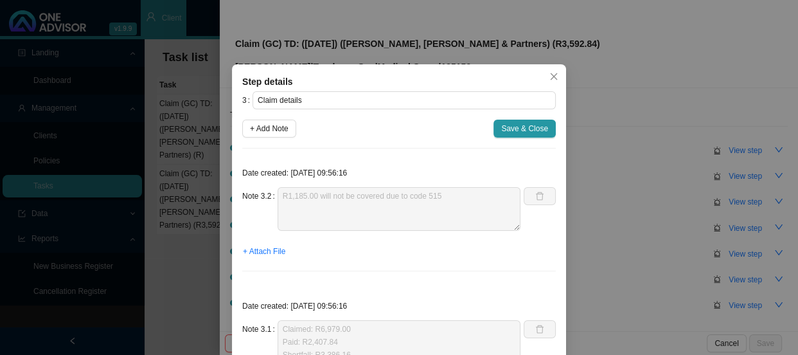
click at [659, 135] on div "Step details 3 Claim details + Add Note Save & Close Date created: [DATE] 09:56…" at bounding box center [399, 177] width 798 height 355
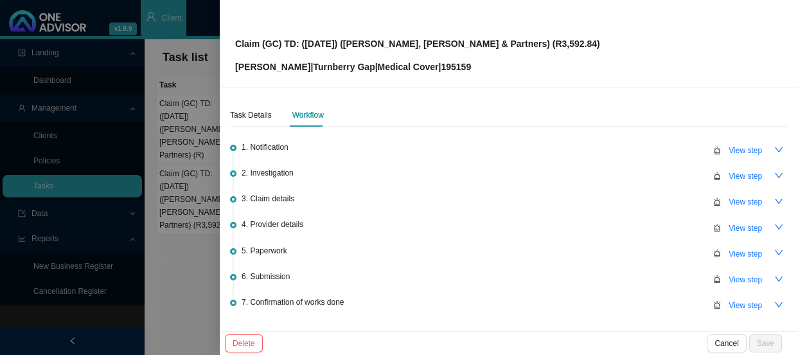
click at [173, 247] on div at bounding box center [399, 177] width 798 height 355
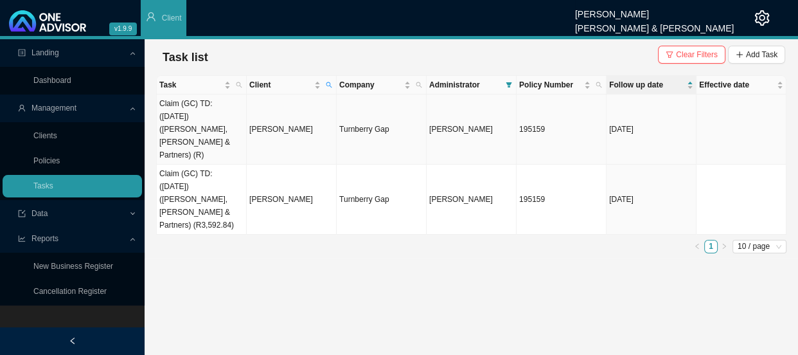
click at [213, 123] on td "Claim (GC) TD: ([DATE]) ([PERSON_NAME], [PERSON_NAME] & Partners) (R)" at bounding box center [202, 129] width 90 height 70
click at [303, 119] on td "[PERSON_NAME]" at bounding box center [292, 129] width 90 height 70
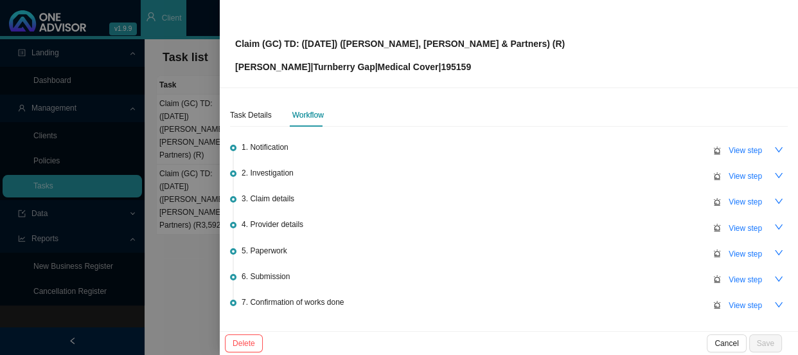
click at [224, 117] on div at bounding box center [399, 177] width 798 height 355
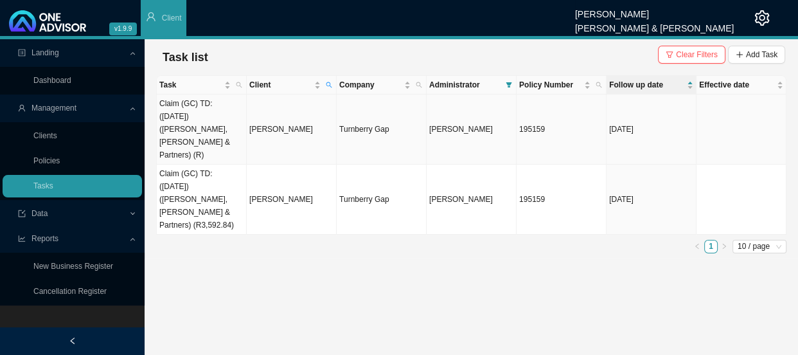
click at [247, 114] on td "[PERSON_NAME]" at bounding box center [292, 129] width 90 height 70
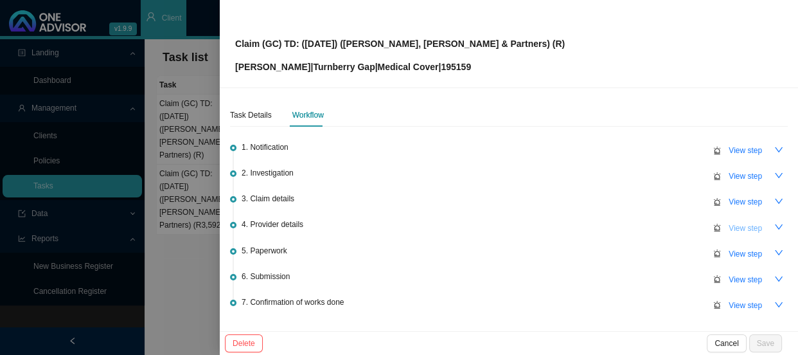
click at [733, 222] on span "View step" at bounding box center [745, 228] width 33 height 13
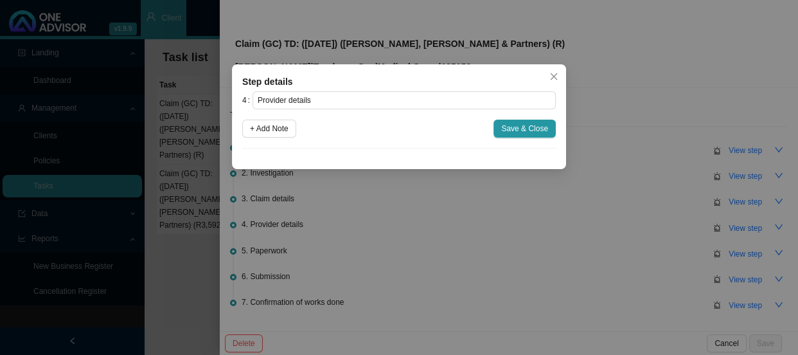
click at [737, 205] on div "Step details 4 Provider details + Add Note Save & Close Cancel OK" at bounding box center [399, 177] width 798 height 355
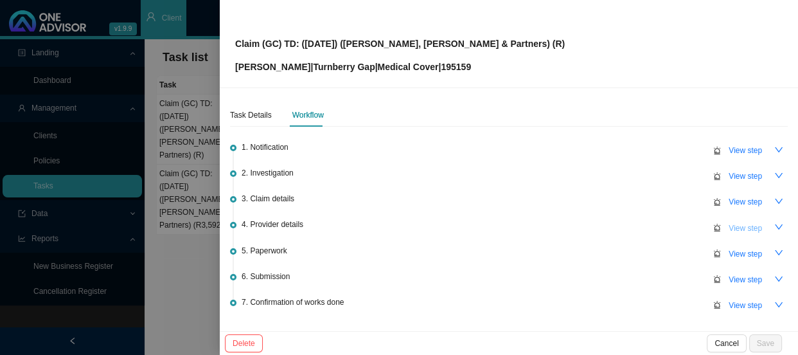
click at [732, 228] on span "View step" at bounding box center [745, 228] width 33 height 13
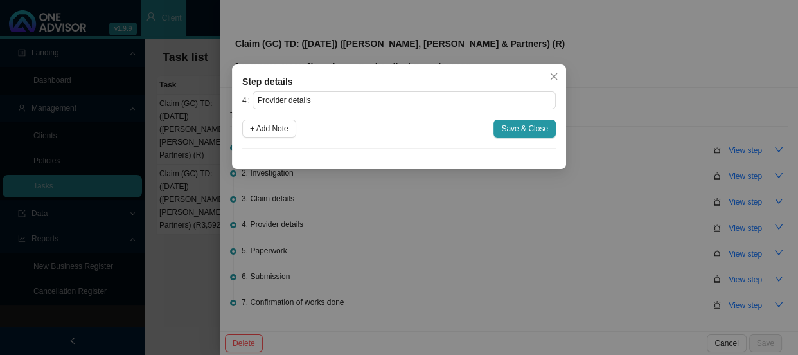
click at [560, 261] on div "Step details 4 Provider details + Add Note Save & Close Cancel OK" at bounding box center [399, 177] width 798 height 355
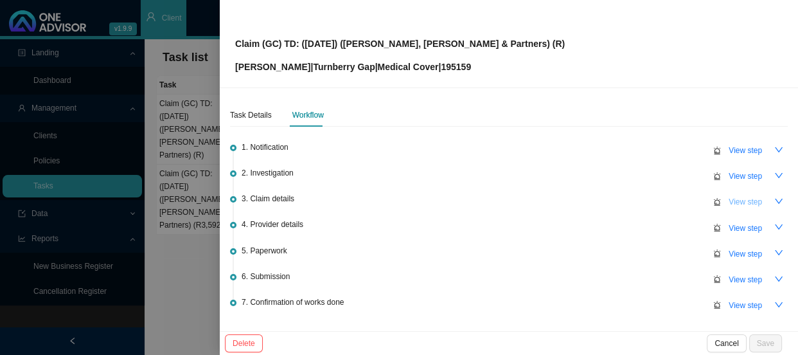
click at [736, 201] on span "View step" at bounding box center [745, 201] width 33 height 13
type input "Claim details"
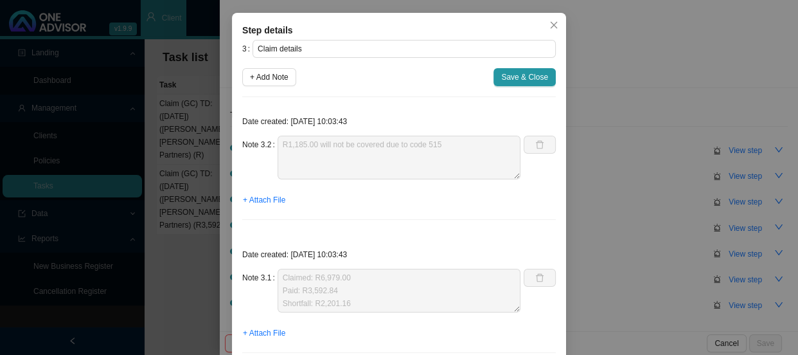
scroll to position [90, 0]
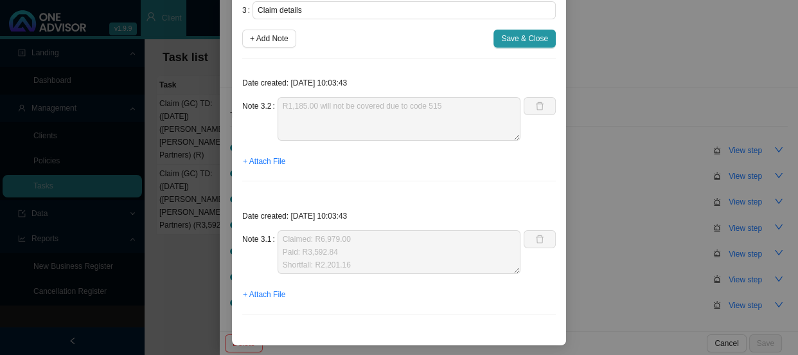
click at [260, 231] on div "Note 3.1 Claimed: R6,979.00 Paid: R3,592.84 Shortfall: R2,201.16" at bounding box center [381, 252] width 278 height 44
click at [514, 40] on span "Save & Close" at bounding box center [524, 38] width 47 height 13
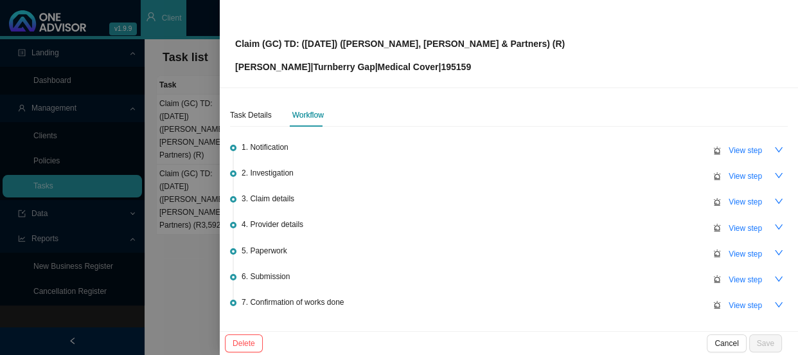
click at [188, 140] on div at bounding box center [399, 177] width 798 height 355
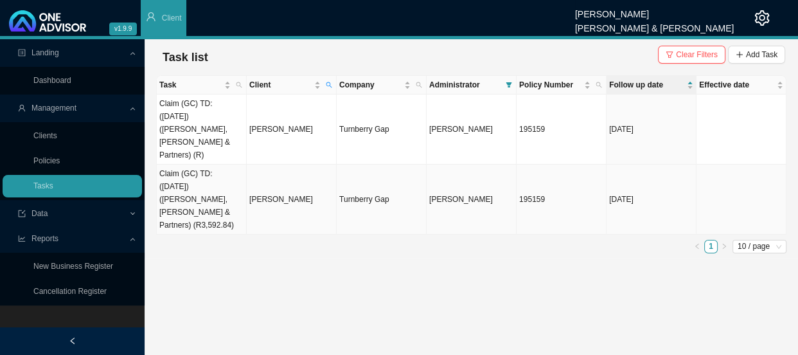
click at [231, 172] on td "Claim (GC) TD: ([DATE]) ([PERSON_NAME], [PERSON_NAME] & Partners) (R3,592.84)" at bounding box center [202, 199] width 90 height 70
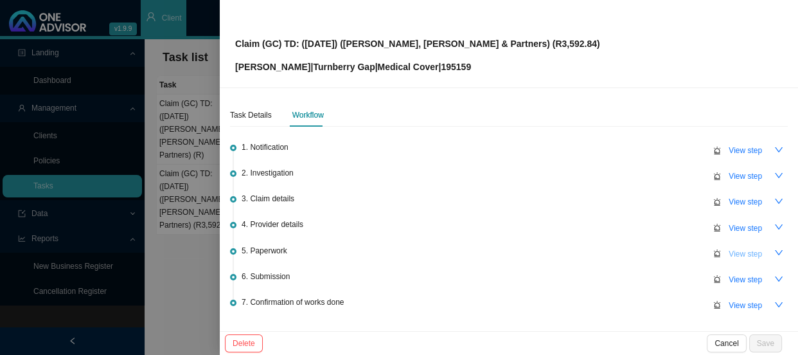
click at [742, 253] on span "View step" at bounding box center [745, 253] width 33 height 13
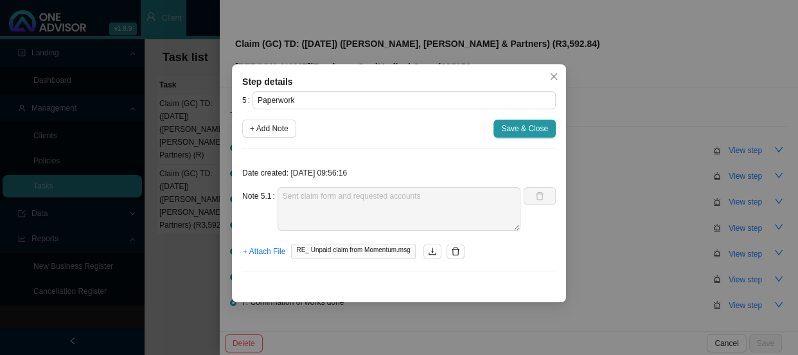
click at [616, 231] on div "Step details 5 Paperwork + Add Note Save & Close Date created: [DATE] 09:56:16 …" at bounding box center [399, 177] width 798 height 355
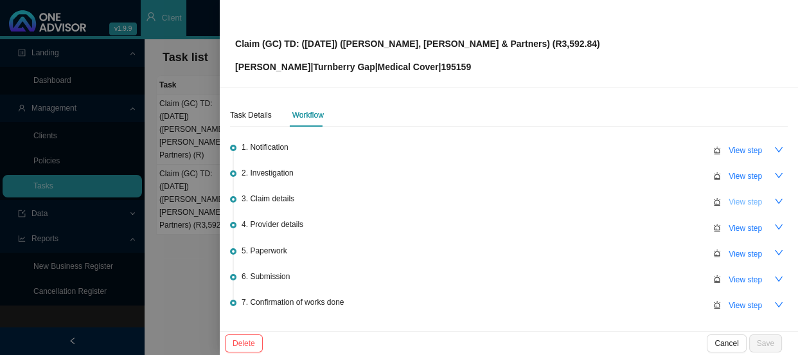
click at [736, 197] on span "View step" at bounding box center [745, 201] width 33 height 13
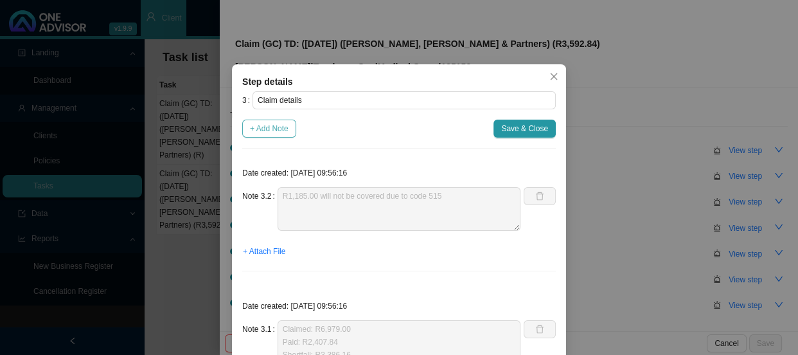
click at [275, 123] on span "+ Add Note" at bounding box center [269, 128] width 39 height 13
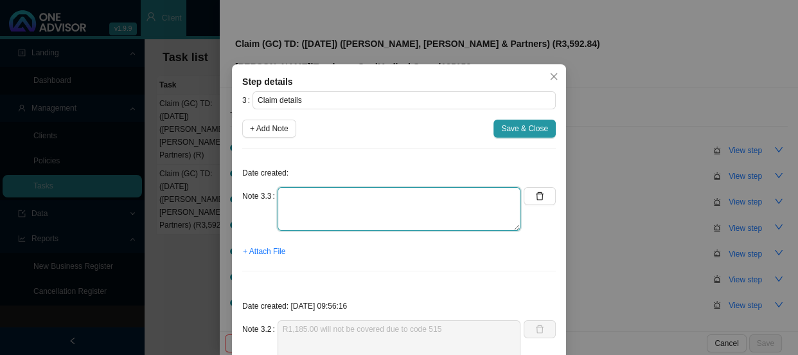
click at [318, 193] on textarea at bounding box center [399, 209] width 243 height 44
paste textarea "Claimed: R6,979.00 Paid: R3,592.84 Shortfall: R2,201.16"
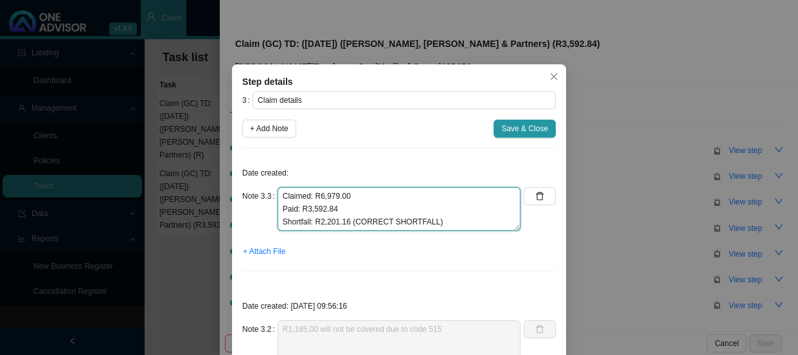
drag, startPoint x: 342, startPoint y: 221, endPoint x: 310, endPoint y: 221, distance: 32.1
click at [310, 221] on textarea "Claimed: R6,979.00 Paid: R3,592.84 Shortfall: R2,201.16 (CORRECT SHORTFALL)" at bounding box center [399, 209] width 243 height 44
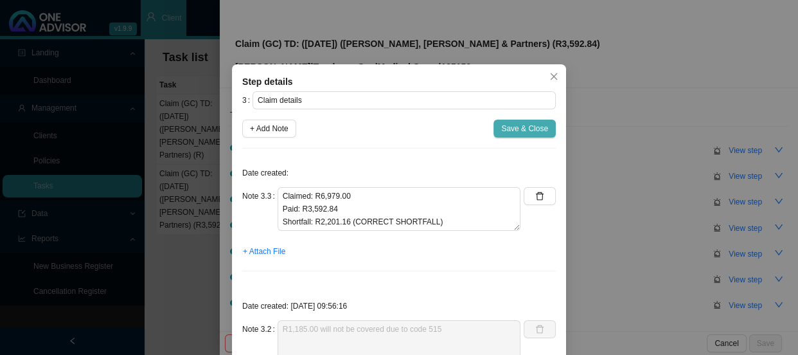
click at [518, 123] on span "Save & Close" at bounding box center [524, 128] width 47 height 13
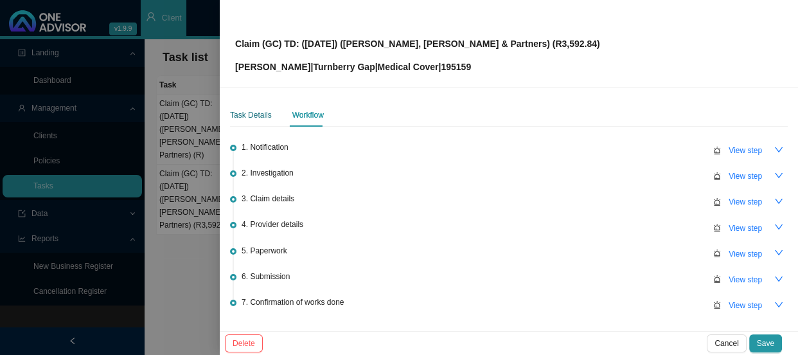
click at [248, 121] on div "Task Details" at bounding box center [251, 115] width 42 height 13
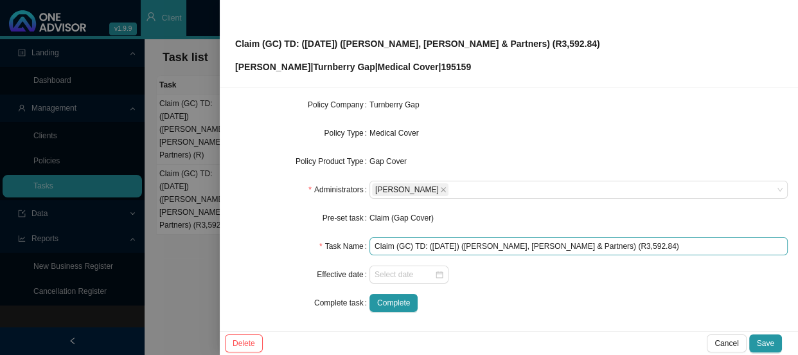
scroll to position [150, 0]
click at [597, 244] on input "Claim (GC) TD: ([DATE]) ([PERSON_NAME], [PERSON_NAME] & Partners) (R3,592.84)" at bounding box center [578, 245] width 418 height 18
paste input "2,201.16"
click at [774, 341] on button "Save" at bounding box center [765, 343] width 33 height 18
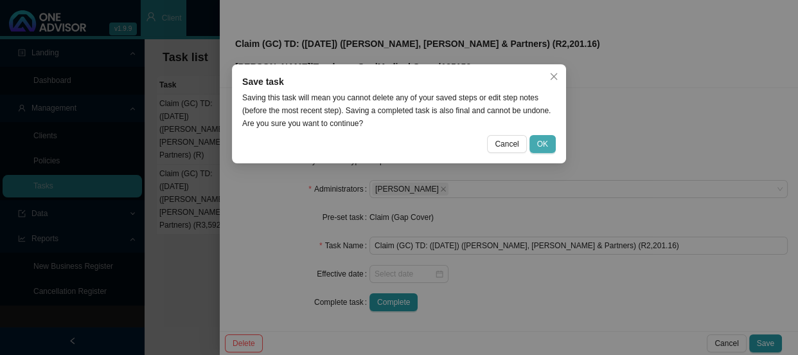
click at [543, 140] on span "OK" at bounding box center [542, 143] width 11 height 13
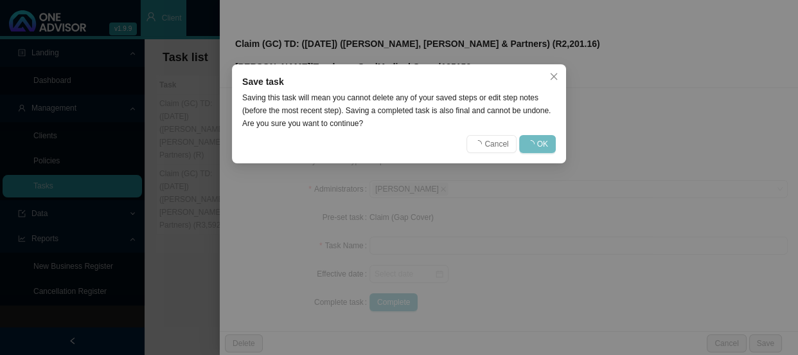
scroll to position [136, 0]
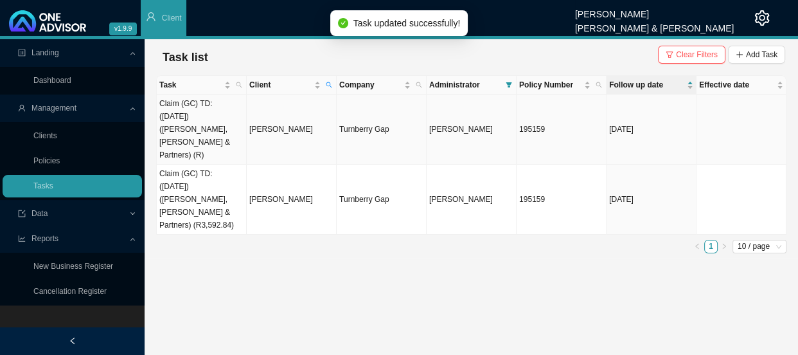
click at [200, 122] on td "Claim (GC) TD: ([DATE]) ([PERSON_NAME], [PERSON_NAME] & Partners) (R)" at bounding box center [202, 129] width 90 height 70
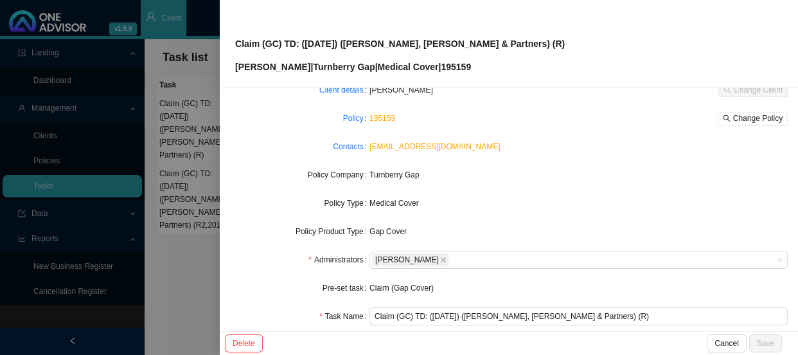
scroll to position [150, 0]
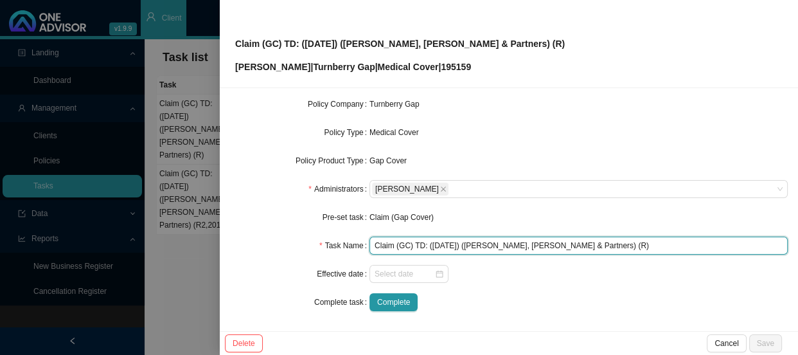
click at [584, 244] on input "Claim (GC) TD: ([DATE]) ([PERSON_NAME], [PERSON_NAME] & Partners) (R)" at bounding box center [578, 245] width 418 height 18
paste input "R2,201.16"
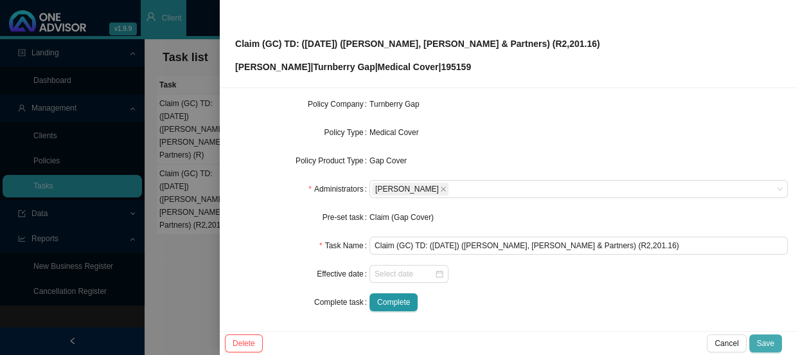
click at [758, 341] on span "Save" at bounding box center [765, 343] width 17 height 13
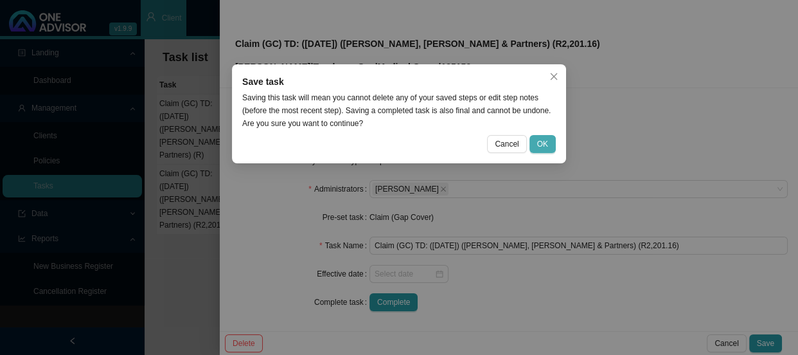
click at [547, 144] on span "OK" at bounding box center [542, 143] width 11 height 13
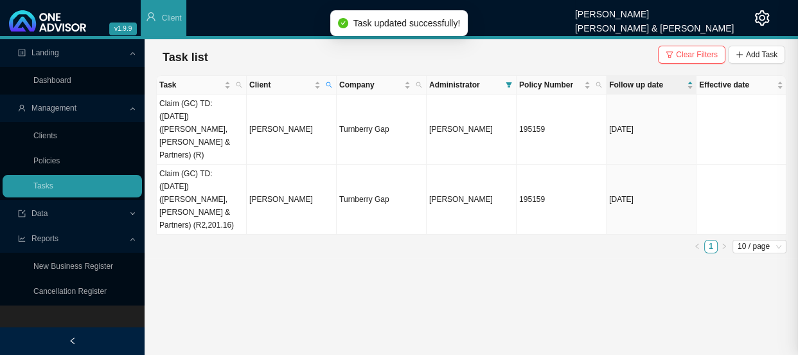
scroll to position [136, 0]
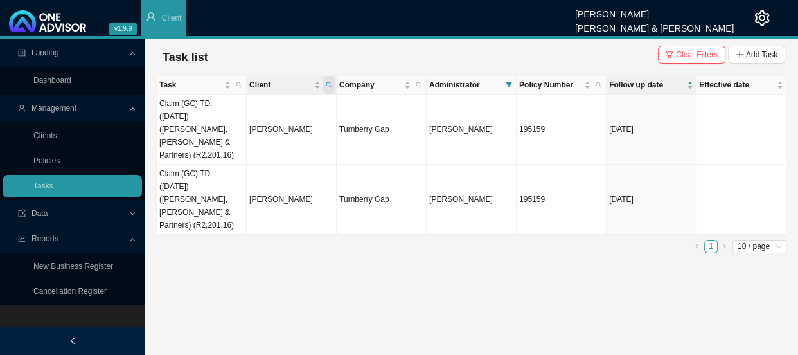
click at [328, 83] on icon "search" at bounding box center [329, 85] width 6 height 6
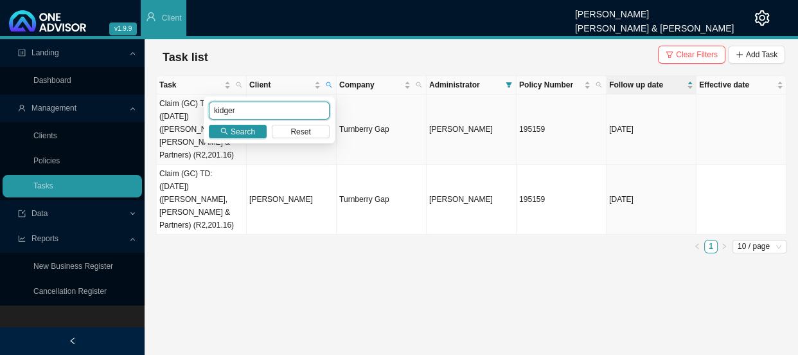
drag, startPoint x: 265, startPoint y: 111, endPoint x: 185, endPoint y: 113, distance: 79.7
click at [185, 113] on body "v1.9.9 [PERSON_NAME] [PERSON_NAME] & [PERSON_NAME] Client Landing Dashboard Man…" at bounding box center [399, 177] width 798 height 355
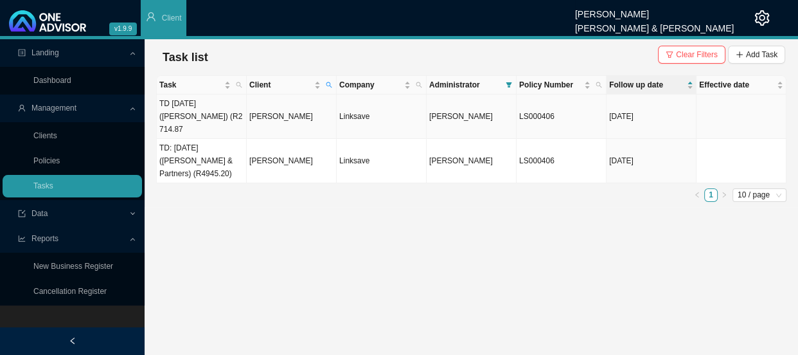
click at [286, 108] on td "[PERSON_NAME]" at bounding box center [292, 116] width 90 height 44
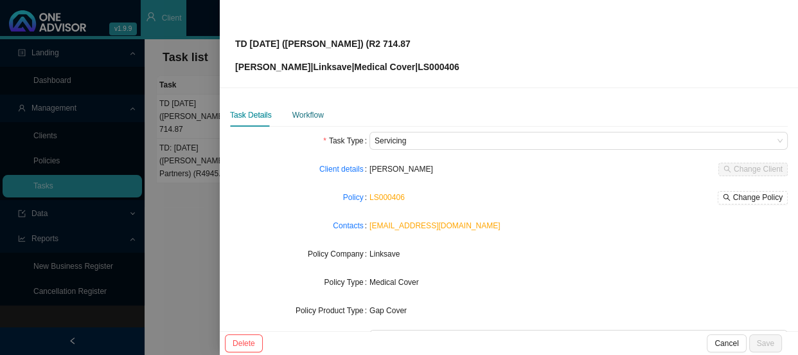
click at [317, 118] on div "Workflow" at bounding box center [307, 115] width 31 height 13
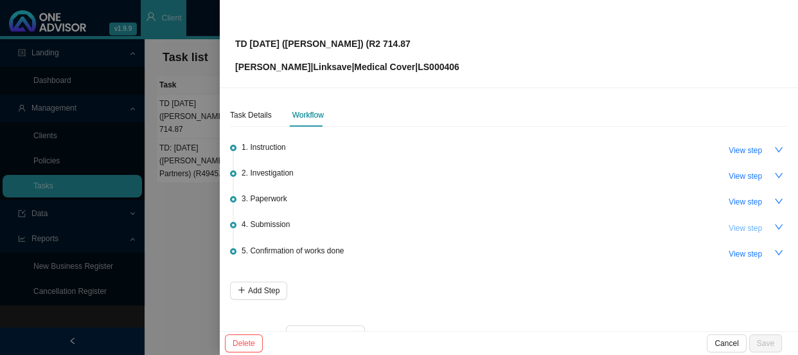
click at [741, 229] on span "View step" at bounding box center [745, 228] width 33 height 13
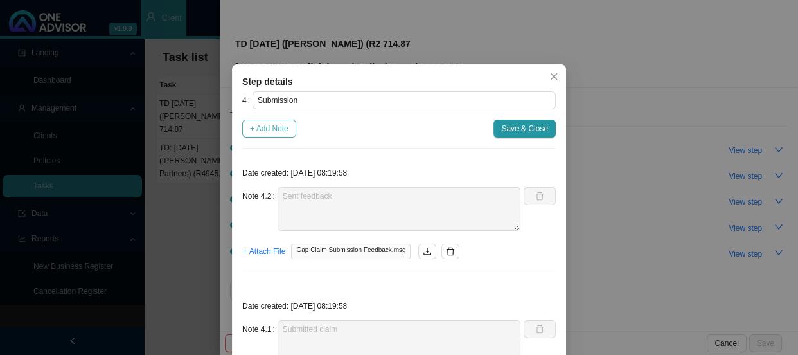
click at [264, 119] on button "+ Add Note" at bounding box center [269, 128] width 54 height 18
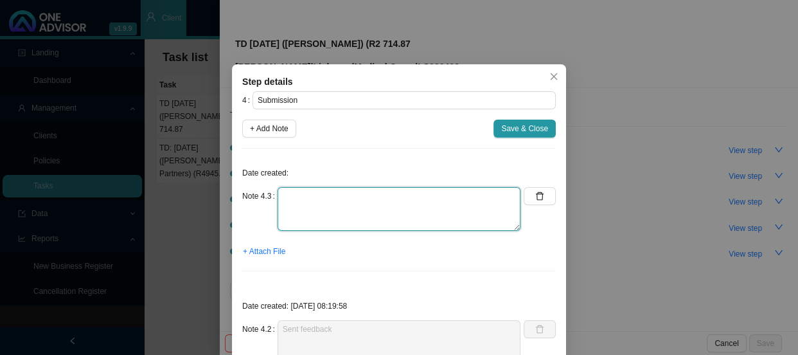
click at [307, 201] on textarea at bounding box center [399, 209] width 243 height 44
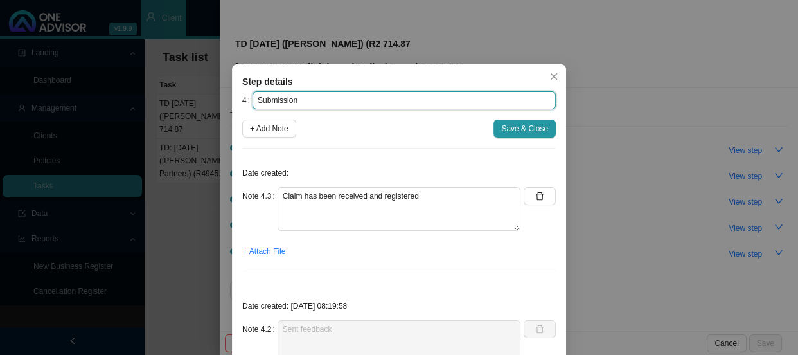
click at [327, 96] on input "Submission" at bounding box center [403, 100] width 303 height 18
paste input "SPM 891994/9/25"
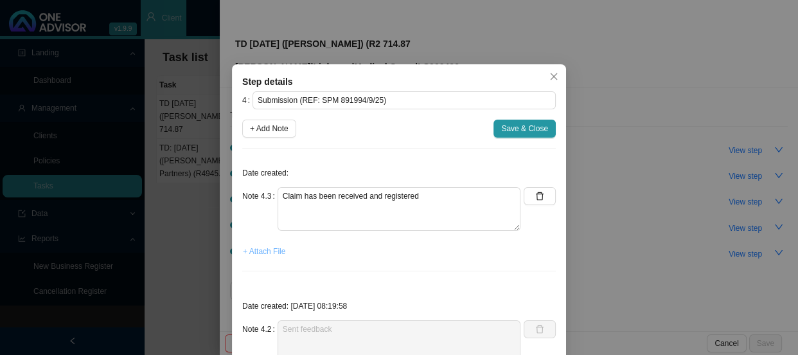
click at [274, 251] on span "+ Attach File" at bounding box center [264, 251] width 42 height 13
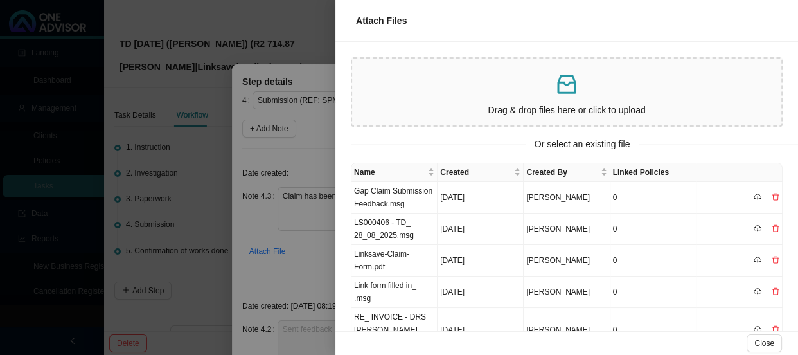
click at [285, 251] on div at bounding box center [399, 177] width 798 height 355
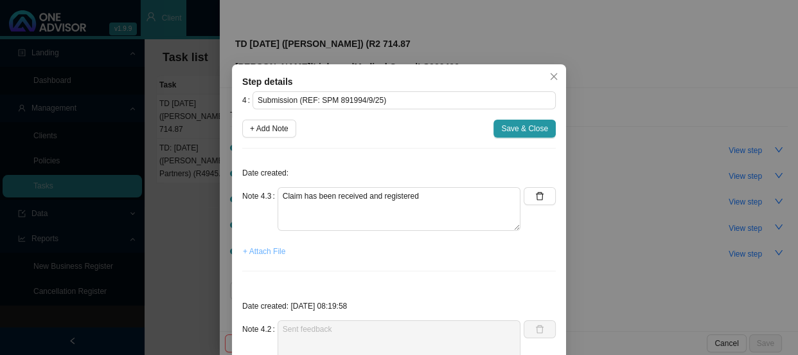
click at [257, 251] on span "+ Attach File" at bounding box center [264, 251] width 42 height 13
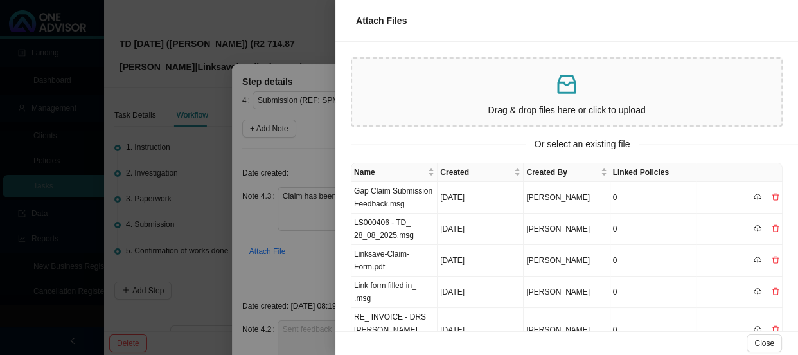
click at [520, 92] on p at bounding box center [566, 84] width 419 height 26
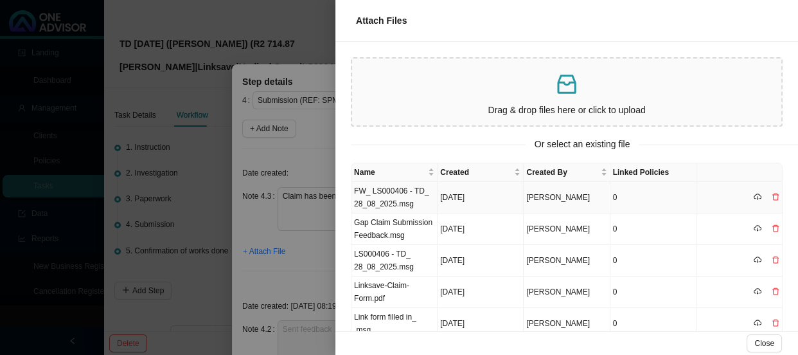
click at [394, 200] on td "FW_ LS000406 - TD_ 28_08_2025.msg" at bounding box center [394, 197] width 86 height 31
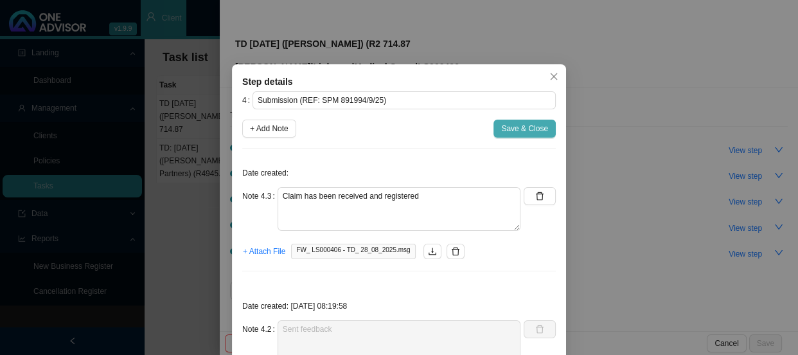
click at [533, 134] on span "Save & Close" at bounding box center [524, 128] width 47 height 13
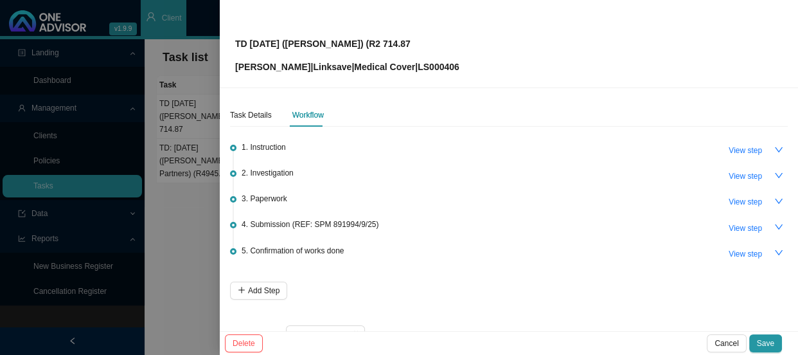
scroll to position [31, 0]
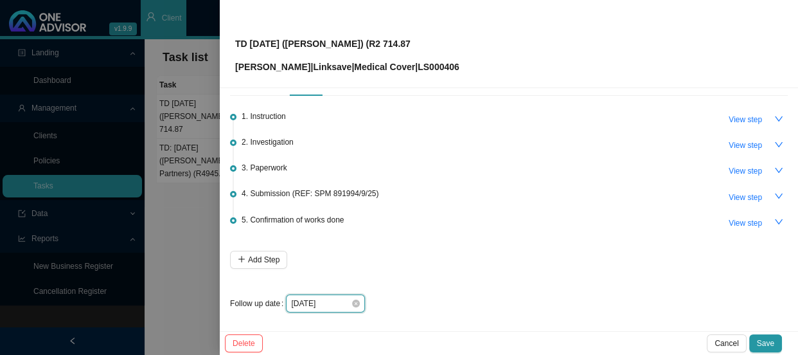
click at [341, 303] on input "[DATE]" at bounding box center [321, 303] width 60 height 13
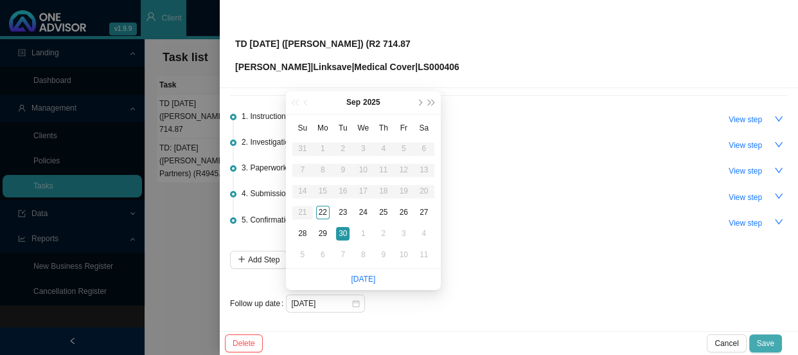
click at [774, 349] on button "Save" at bounding box center [765, 343] width 33 height 18
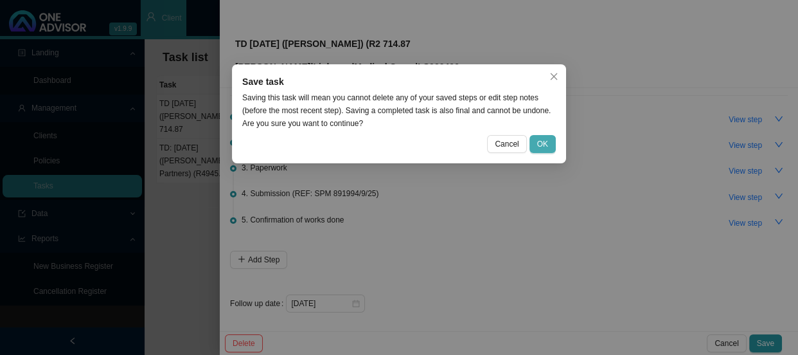
click at [547, 143] on span "OK" at bounding box center [542, 143] width 11 height 13
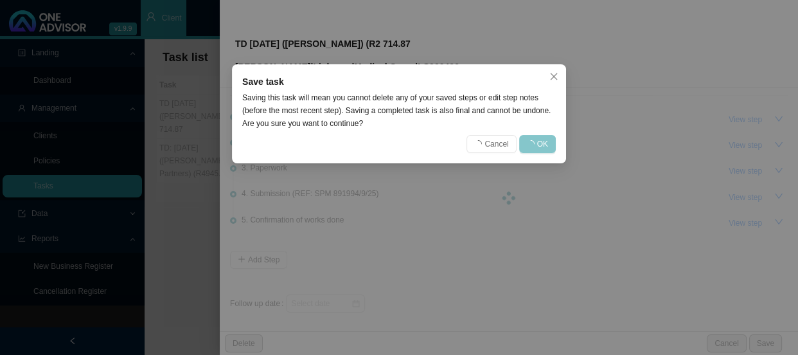
scroll to position [0, 0]
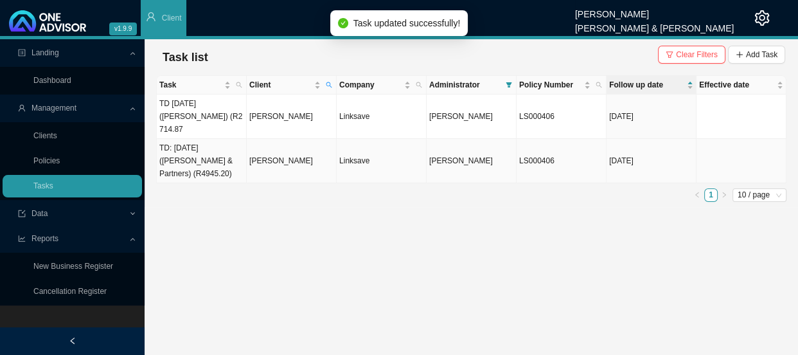
click at [276, 150] on td "[PERSON_NAME]" at bounding box center [292, 161] width 90 height 44
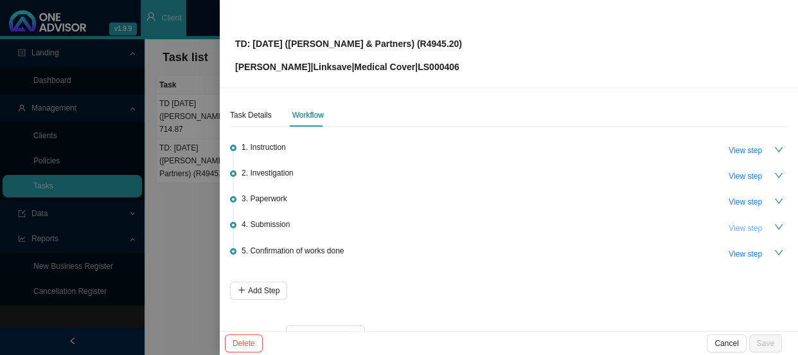
click at [741, 223] on span "View step" at bounding box center [745, 228] width 33 height 13
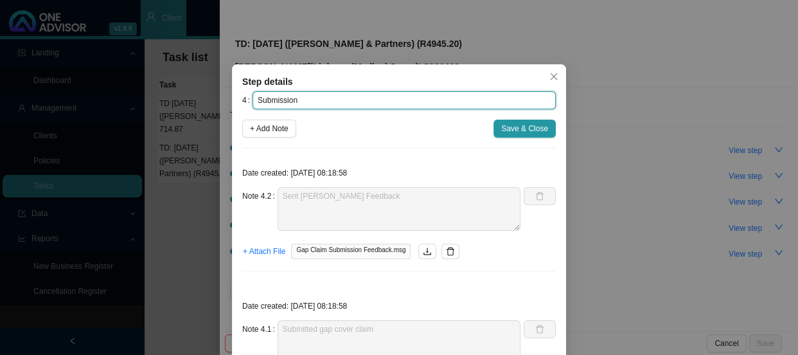
click at [401, 103] on input "Submission" at bounding box center [403, 100] width 303 height 18
paste input "SPM 891994/9/25"
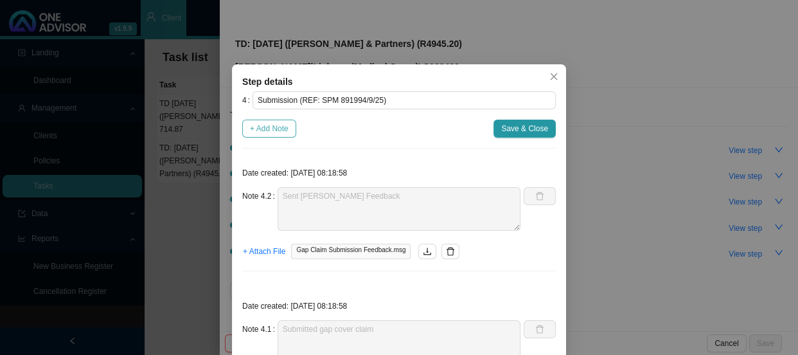
click at [276, 133] on span "+ Add Note" at bounding box center [269, 128] width 39 height 13
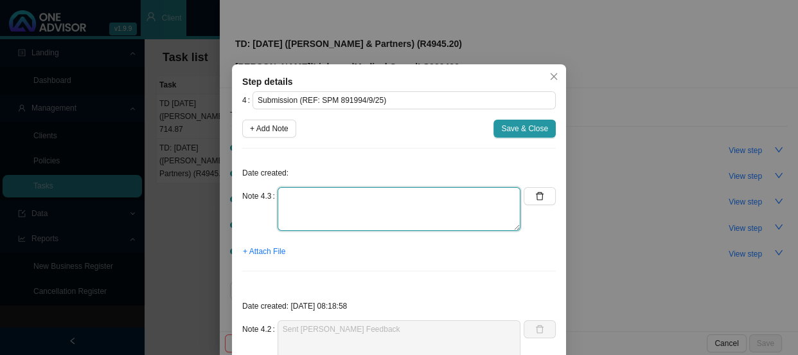
click at [321, 203] on textarea at bounding box center [399, 209] width 243 height 44
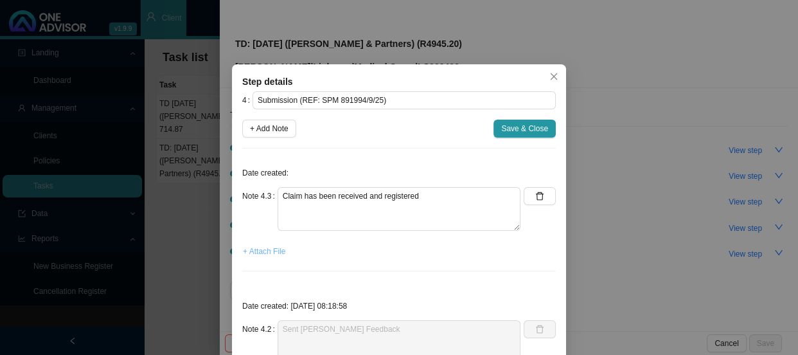
click at [264, 254] on span "+ Attach File" at bounding box center [264, 251] width 42 height 13
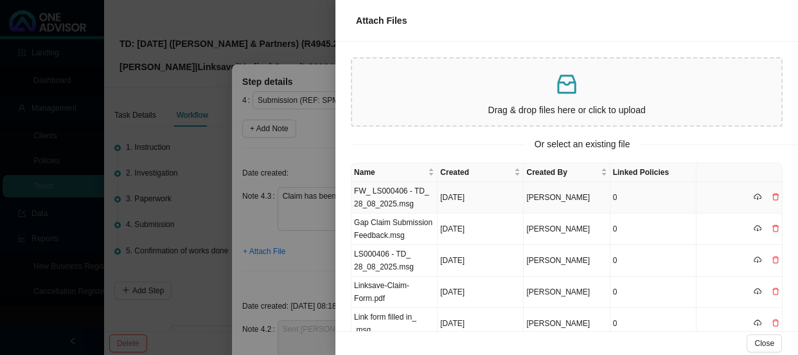
click at [408, 196] on td "FW_ LS000406 - TD_ 28_08_2025.msg" at bounding box center [394, 197] width 86 height 31
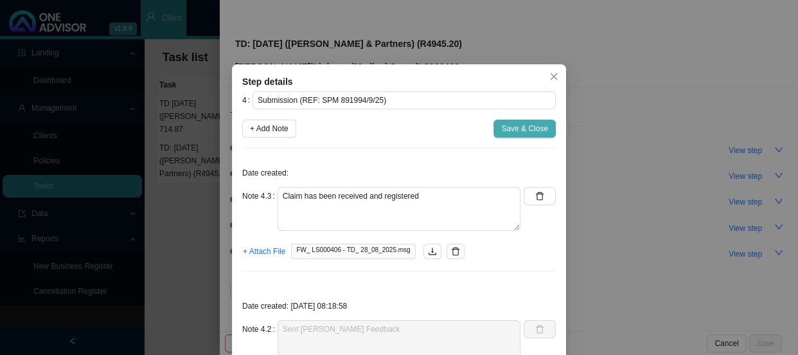
click at [511, 128] on span "Save & Close" at bounding box center [524, 128] width 47 height 13
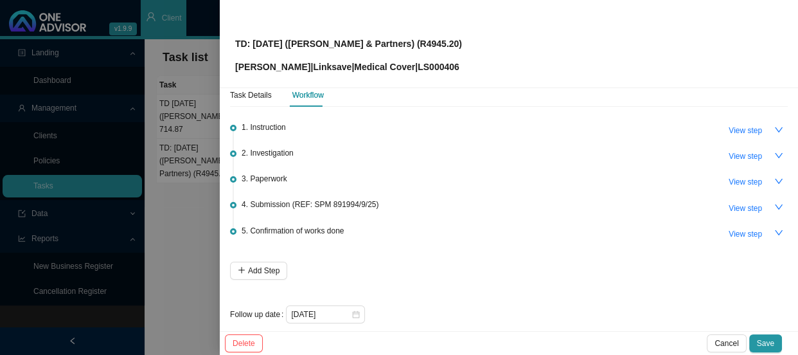
scroll to position [31, 0]
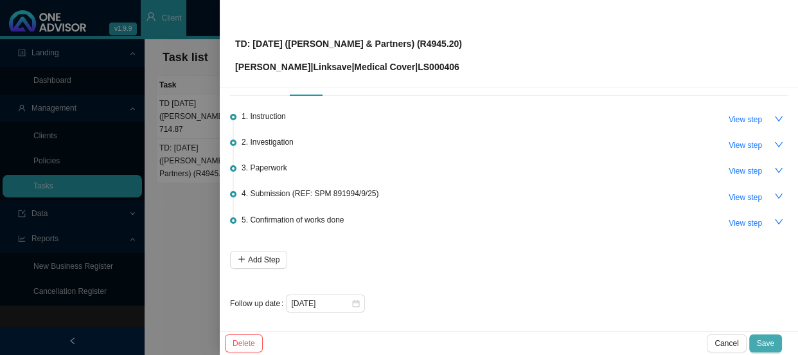
click at [762, 344] on span "Save" at bounding box center [765, 343] width 17 height 13
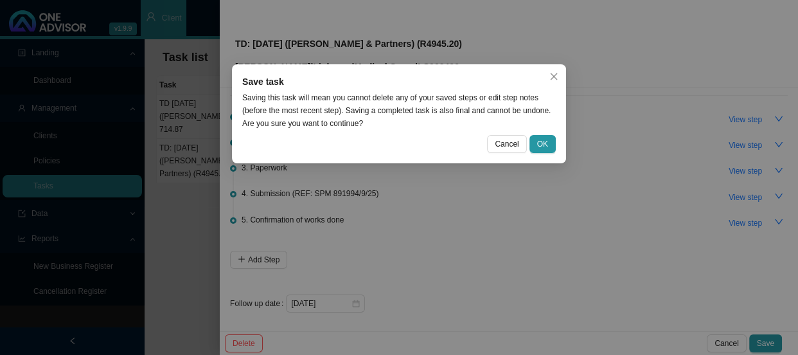
click at [536, 133] on div "Save task Saving this task will mean you cannot delete any of your saved steps …" at bounding box center [399, 113] width 334 height 99
click at [538, 142] on span "OK" at bounding box center [542, 143] width 11 height 13
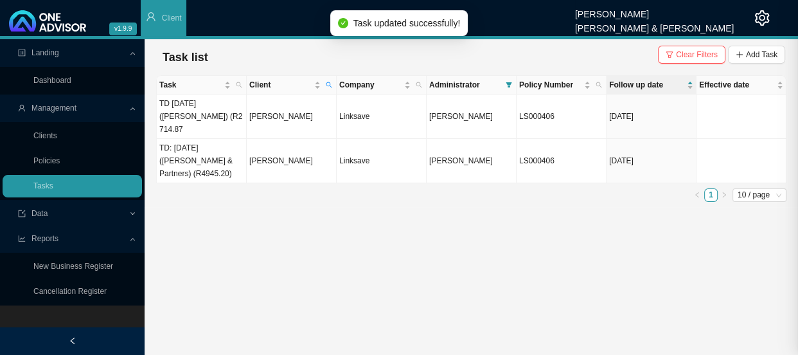
scroll to position [0, 0]
click at [267, 191] on div "Task Client Company Administrator Policy Number Follow up date Effective date T…" at bounding box center [471, 141] width 630 height 132
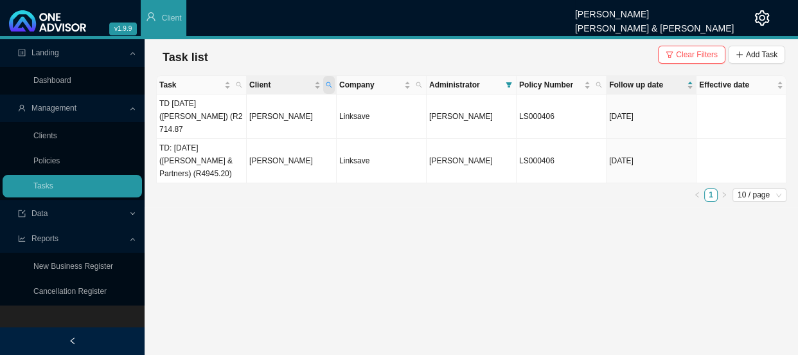
click at [330, 86] on icon "search" at bounding box center [329, 85] width 6 height 6
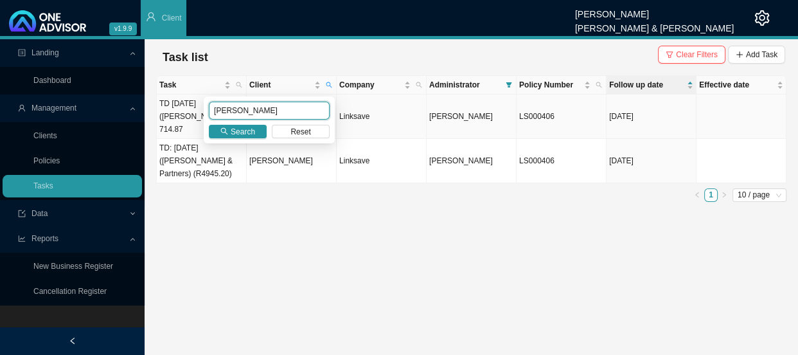
drag, startPoint x: 279, startPoint y: 116, endPoint x: 187, endPoint y: 116, distance: 92.5
click at [187, 118] on body "v1.9.9 [PERSON_NAME] [PERSON_NAME] & [PERSON_NAME] Client Landing Dashboard Man…" at bounding box center [399, 177] width 798 height 355
click at [243, 128] on span "Search" at bounding box center [243, 131] width 24 height 13
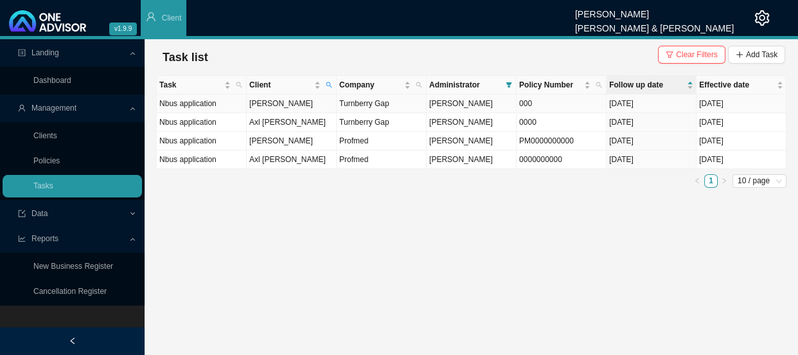
click at [276, 101] on td "[PERSON_NAME]" at bounding box center [292, 103] width 90 height 19
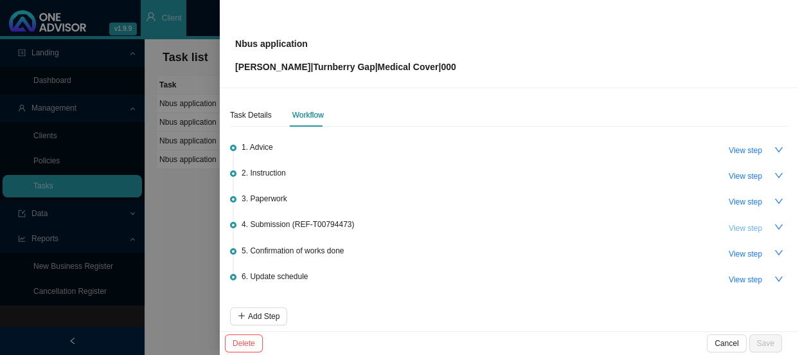
click at [738, 227] on span "View step" at bounding box center [745, 228] width 33 height 13
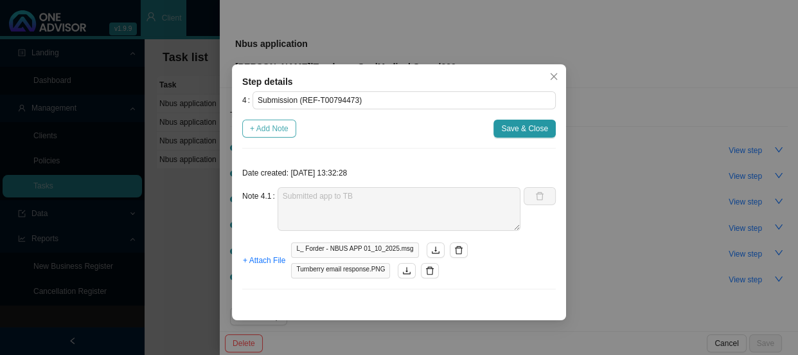
click at [267, 134] on span "+ Add Note" at bounding box center [269, 128] width 39 height 13
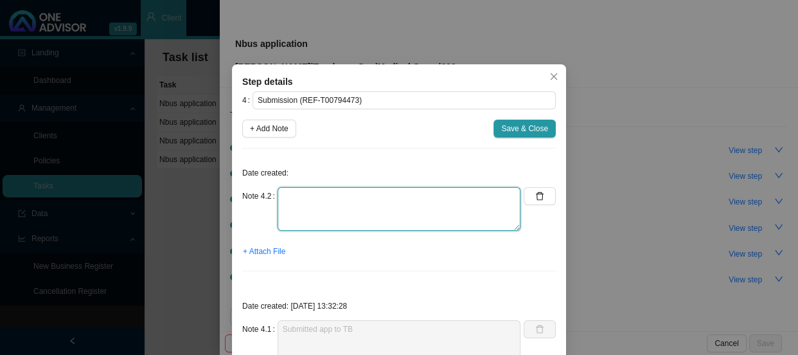
click at [307, 200] on textarea at bounding box center [399, 209] width 243 height 44
click at [319, 198] on textarea "Re" at bounding box center [399, 209] width 243 height 44
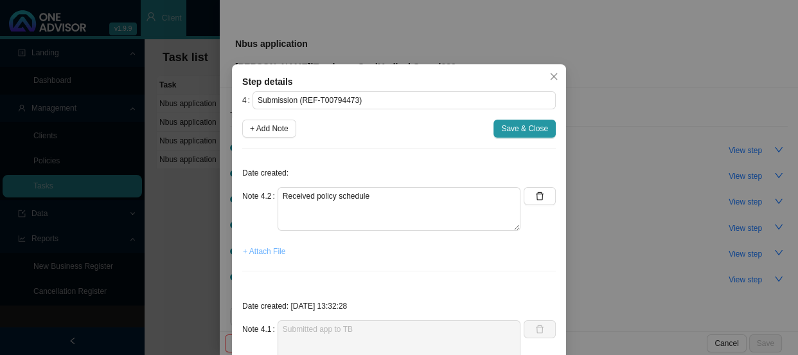
click at [245, 256] on span "+ Attach File" at bounding box center [264, 251] width 42 height 13
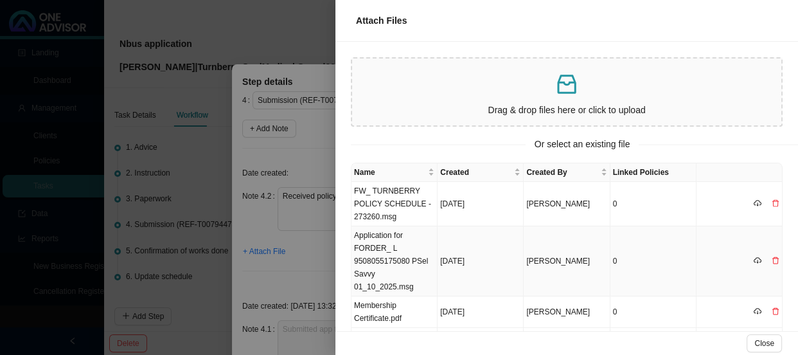
click at [398, 258] on td "Application for FORDER_ L 9508055175080 PSel Savvy 01_10_2025.msg" at bounding box center [394, 261] width 86 height 70
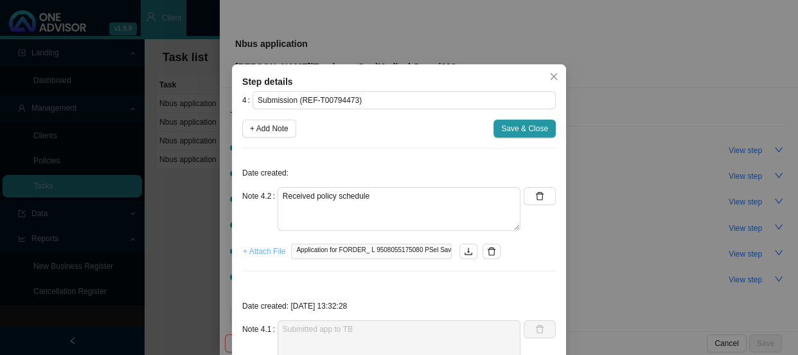
click at [262, 252] on span "+ Attach File" at bounding box center [264, 251] width 42 height 13
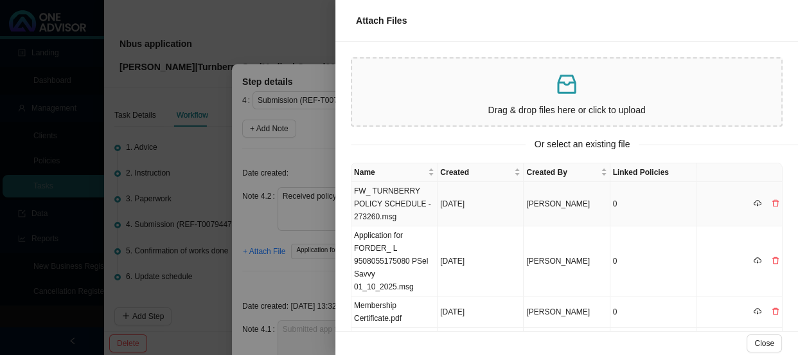
click at [406, 207] on td "FW_ TURNBERRY POLICY SCHEDULE - 273260.msg" at bounding box center [394, 204] width 86 height 44
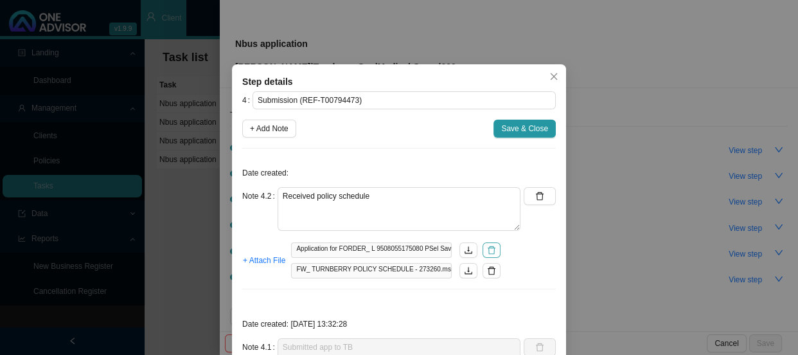
click at [487, 249] on icon "delete" at bounding box center [491, 249] width 9 height 9
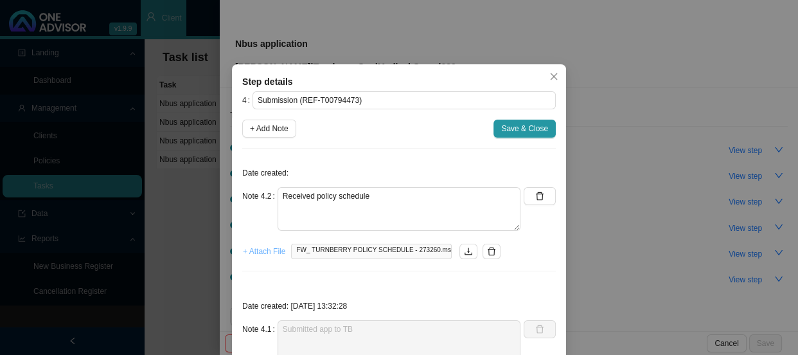
click at [258, 253] on span "+ Attach File" at bounding box center [264, 251] width 42 height 13
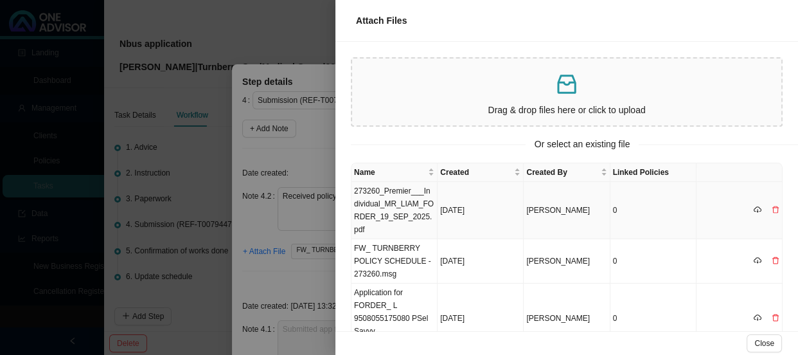
click at [402, 193] on td "273260_Premier___Individual_MR_LIAM_FORDER_19_SEP_2025.pdf" at bounding box center [394, 210] width 86 height 57
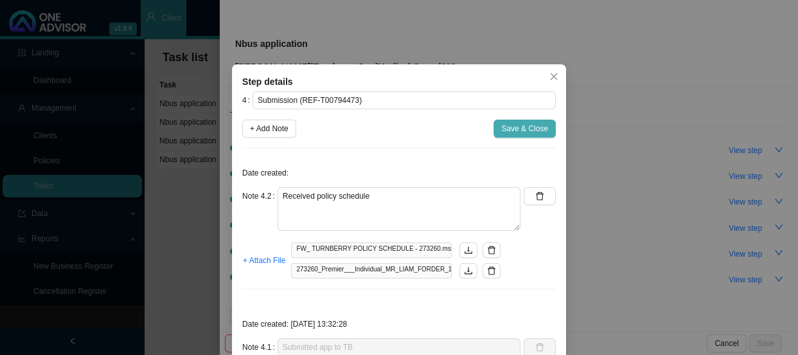
click at [542, 127] on span "Save & Close" at bounding box center [524, 128] width 47 height 13
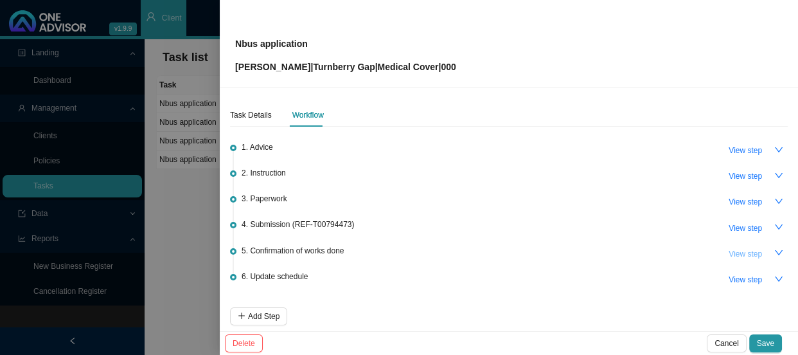
click at [732, 256] on span "View step" at bounding box center [745, 253] width 33 height 13
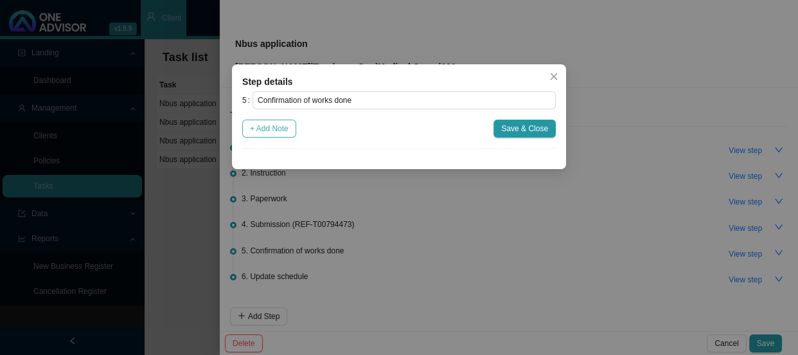
click at [269, 131] on span "+ Add Note" at bounding box center [269, 128] width 39 height 13
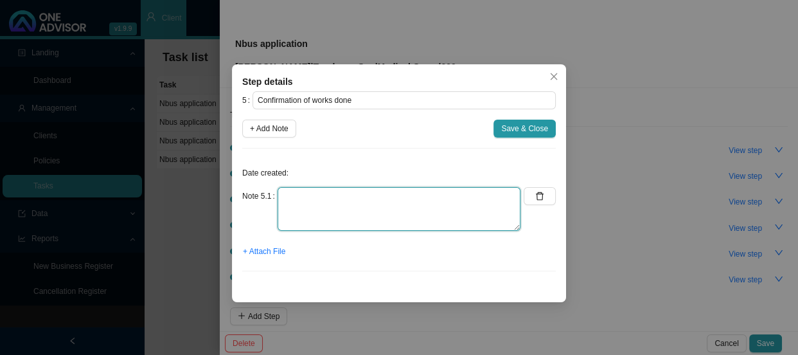
click at [328, 191] on textarea at bounding box center [399, 209] width 243 height 44
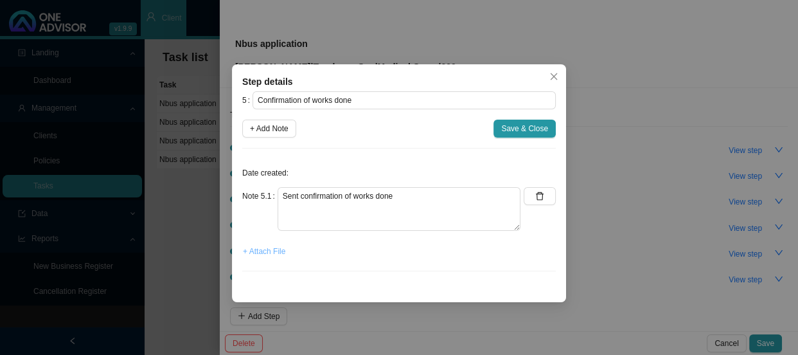
click at [263, 251] on span "+ Attach File" at bounding box center [264, 251] width 42 height 13
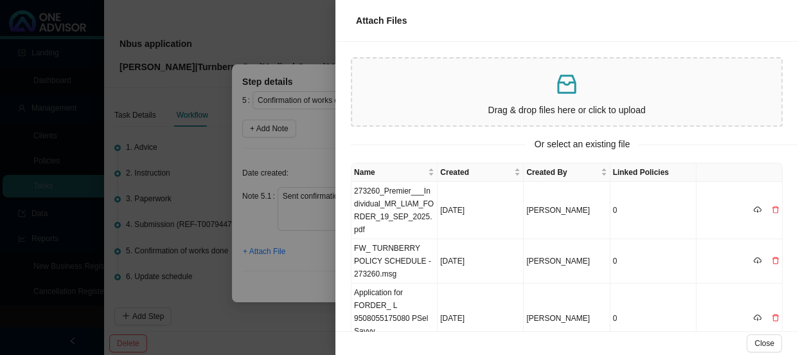
click at [508, 94] on p at bounding box center [566, 84] width 419 height 26
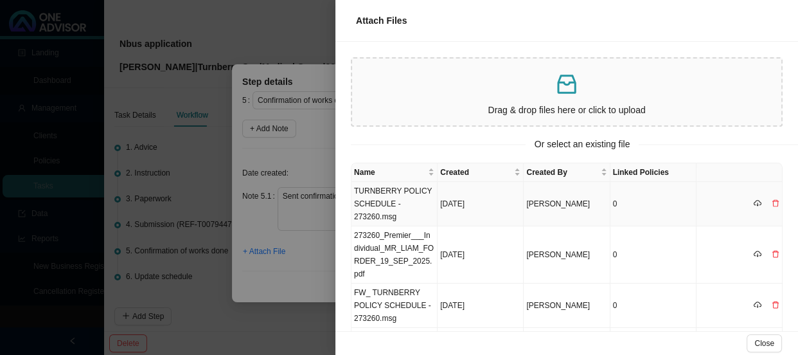
click at [405, 201] on td "TURNBERRY POLICY SCHEDULE - 273260.msg" at bounding box center [394, 204] width 86 height 44
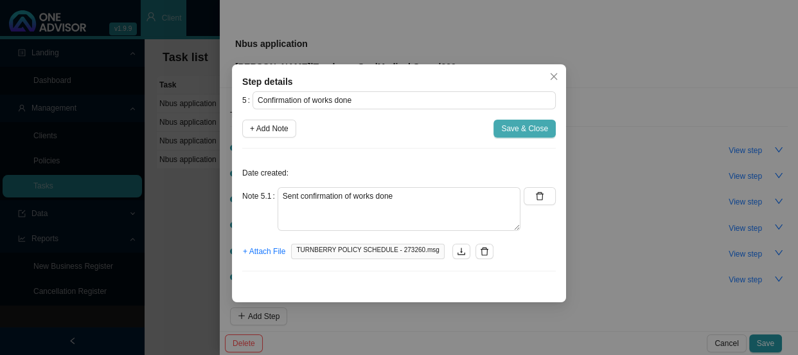
click at [518, 130] on span "Save & Close" at bounding box center [524, 128] width 47 height 13
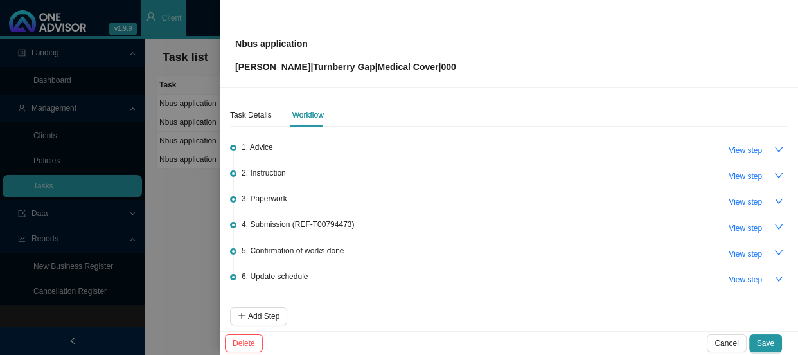
click at [297, 272] on span "6. Update schedule" at bounding box center [275, 276] width 66 height 13
click at [729, 274] on span "View step" at bounding box center [745, 279] width 33 height 13
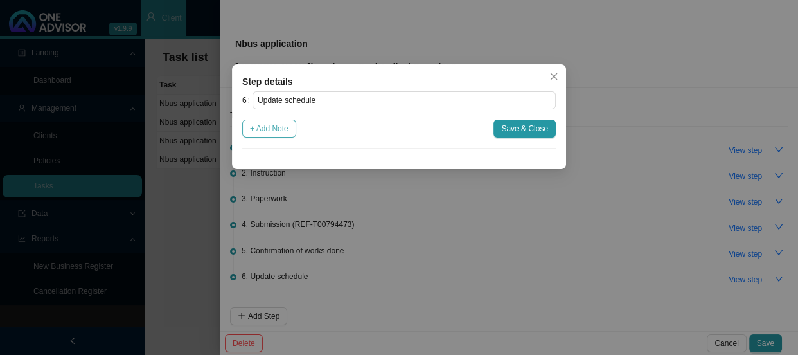
click at [282, 128] on span "+ Add Note" at bounding box center [269, 128] width 39 height 13
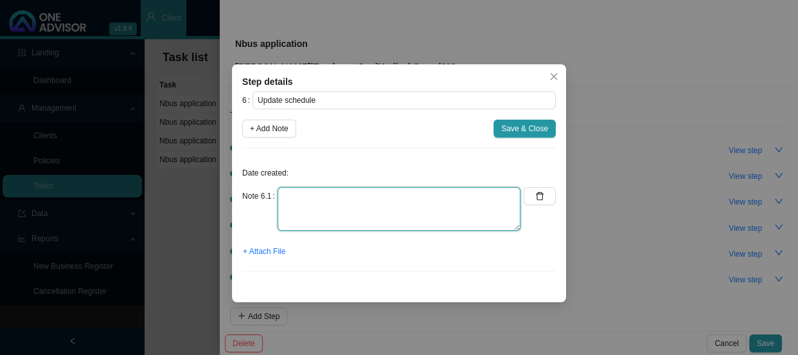
click at [308, 190] on textarea at bounding box center [399, 209] width 243 height 44
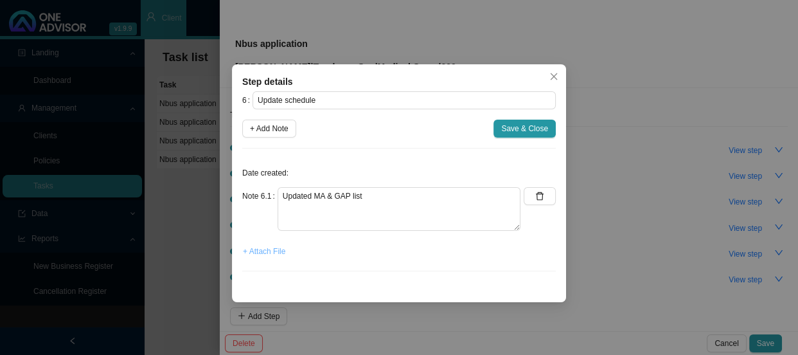
click at [265, 251] on span "+ Attach File" at bounding box center [264, 251] width 42 height 13
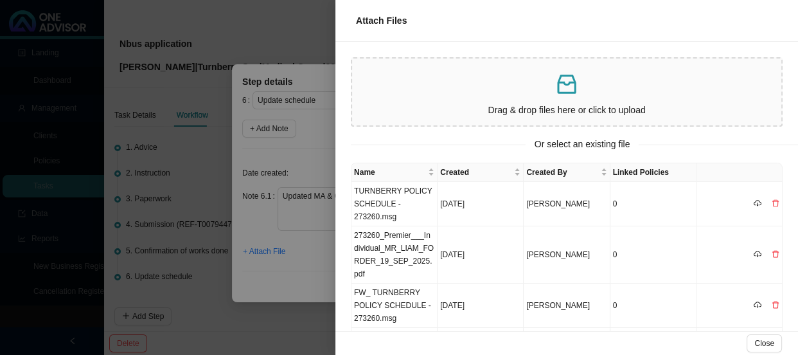
click at [465, 101] on div "Drag & drop files here or click to upload" at bounding box center [566, 92] width 419 height 57
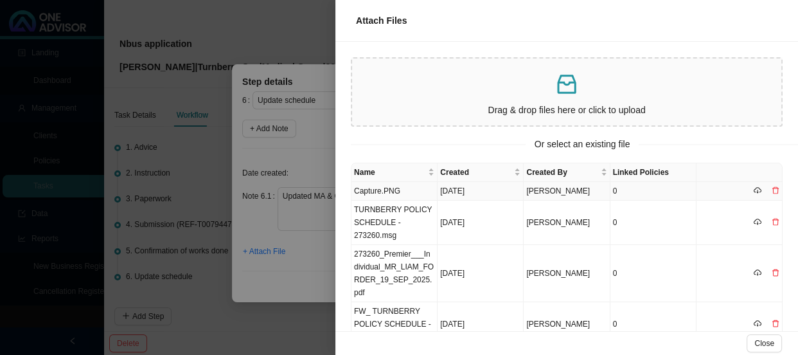
click at [368, 191] on td "Capture.PNG" at bounding box center [394, 191] width 86 height 19
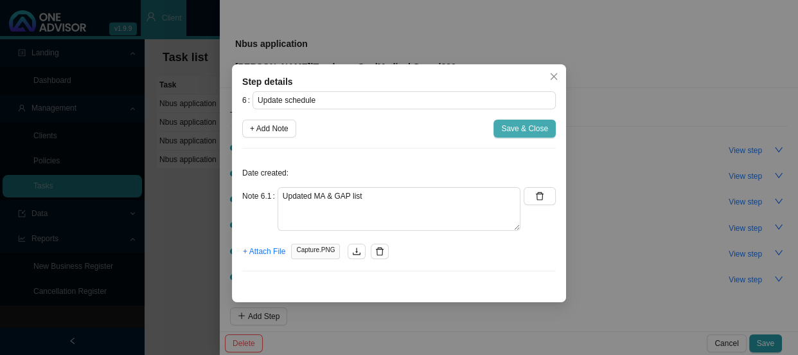
click at [514, 129] on span "Save & Close" at bounding box center [524, 128] width 47 height 13
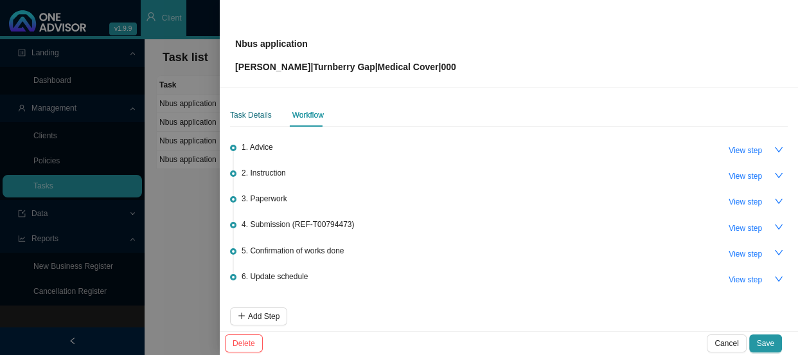
click at [252, 113] on div "Task Details" at bounding box center [251, 115] width 42 height 13
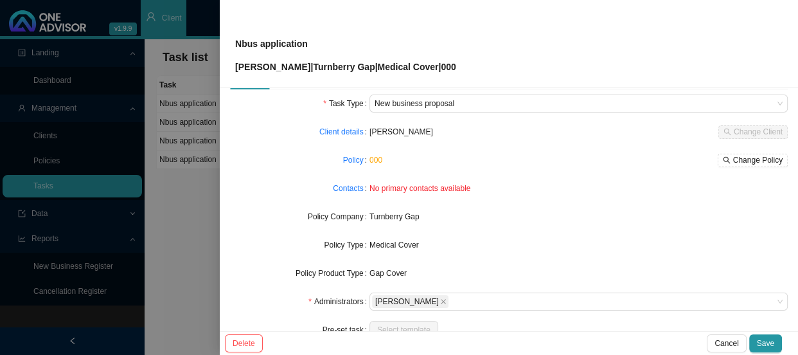
scroll to position [58, 0]
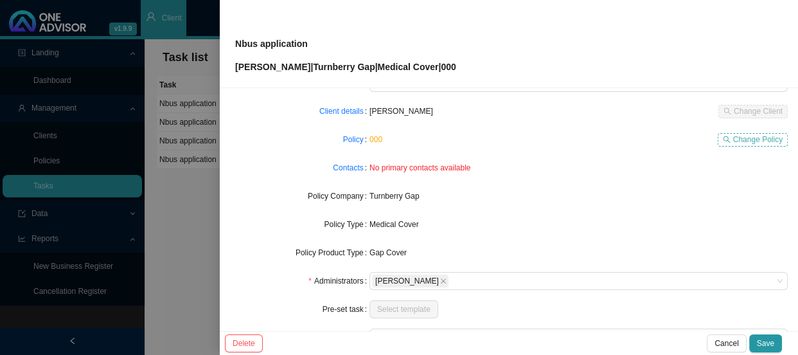
click at [750, 139] on span "Change Policy" at bounding box center [757, 139] width 49 height 13
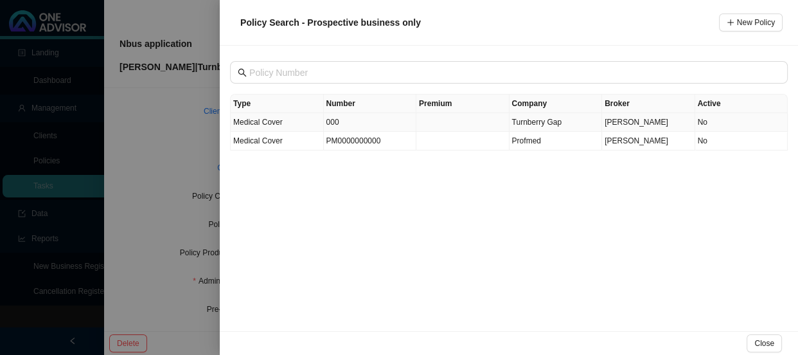
click at [377, 125] on td "000" at bounding box center [370, 122] width 93 height 19
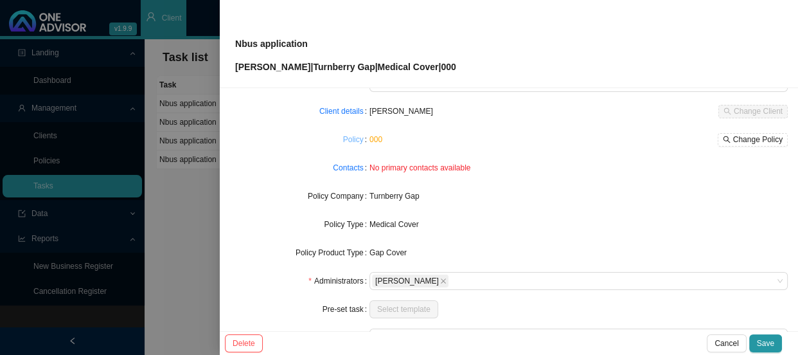
click at [358, 137] on link "Policy" at bounding box center [353, 139] width 21 height 13
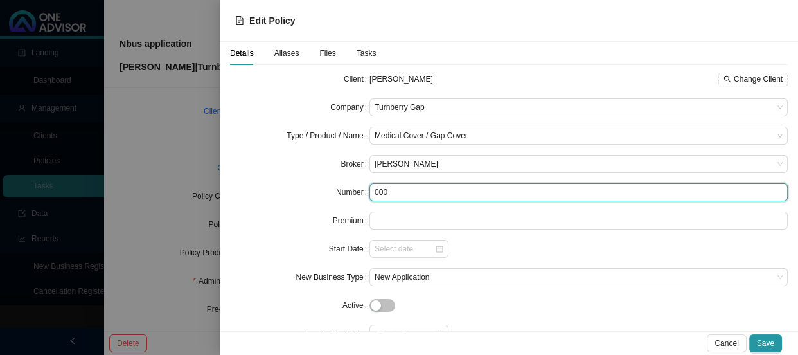
click at [416, 191] on input "000" at bounding box center [578, 192] width 418 height 18
drag, startPoint x: 416, startPoint y: 191, endPoint x: 353, endPoint y: 188, distance: 63.0
click at [353, 188] on div "Number 000" at bounding box center [509, 192] width 558 height 18
paste input "27326"
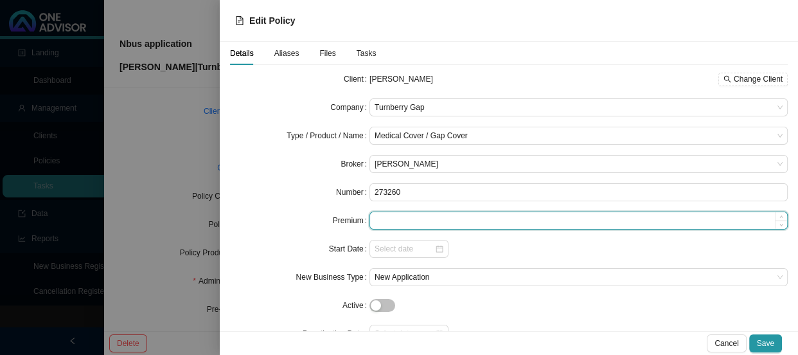
click at [395, 220] on input at bounding box center [578, 220] width 417 height 17
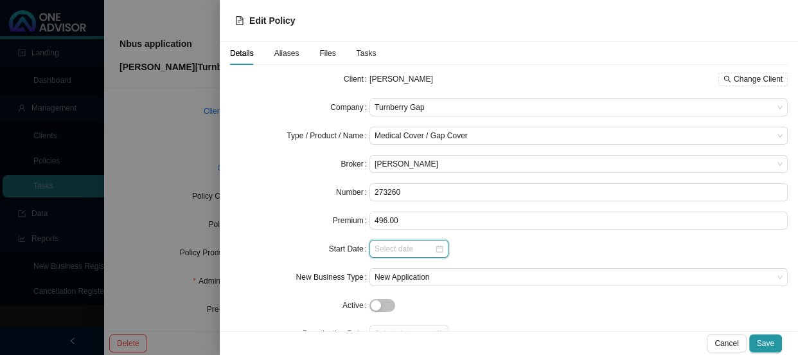
click at [389, 254] on input at bounding box center [405, 248] width 60 height 13
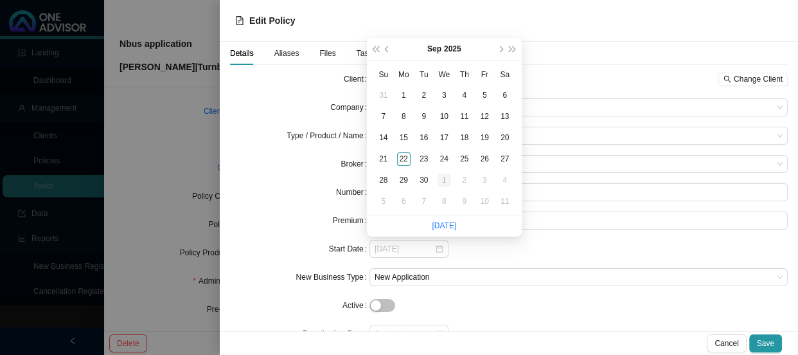
click at [443, 177] on div "1" at bounding box center [444, 179] width 13 height 13
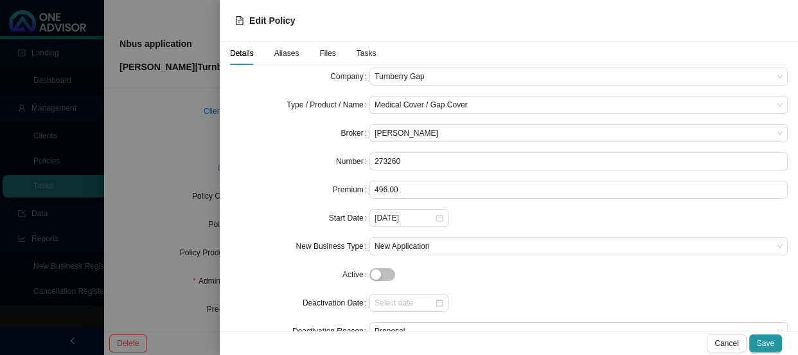
scroll to position [60, 0]
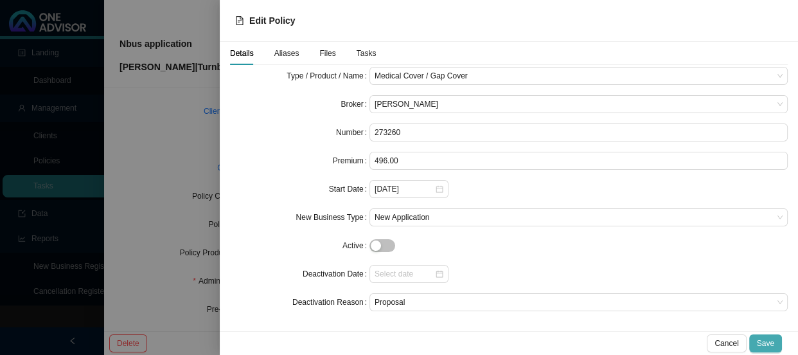
click at [771, 340] on span "Save" at bounding box center [765, 343] width 17 height 13
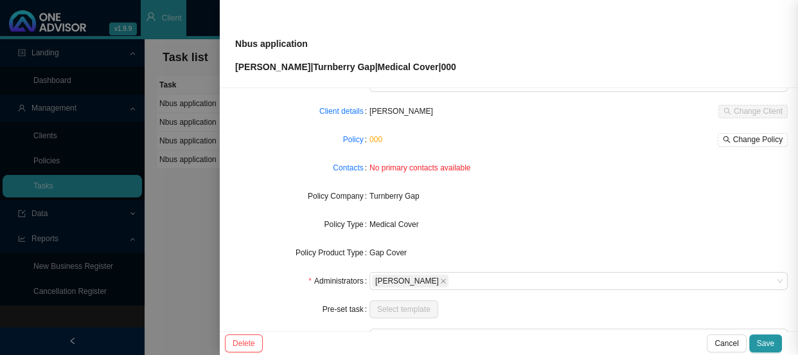
scroll to position [0, 0]
click at [341, 166] on link "Contacts" at bounding box center [348, 167] width 30 height 13
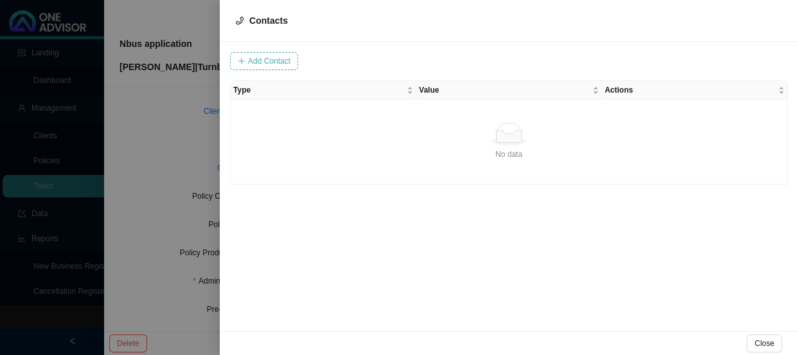
click at [276, 63] on span "Add Contact" at bounding box center [269, 61] width 42 height 13
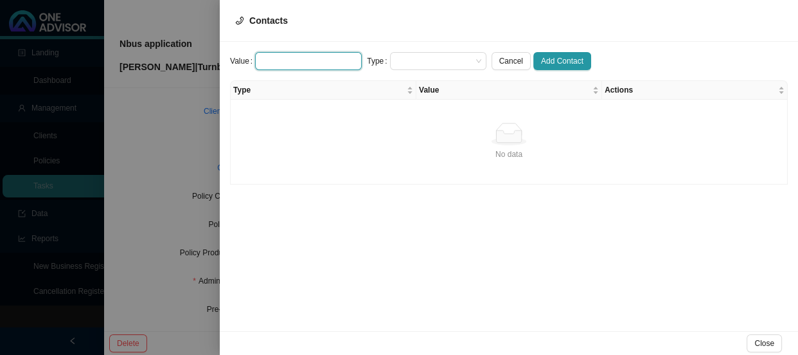
click at [332, 56] on input "text" at bounding box center [308, 61] width 107 height 18
paste input "[EMAIL_ADDRESS][DOMAIN_NAME]"
click at [409, 63] on span at bounding box center [438, 61] width 86 height 17
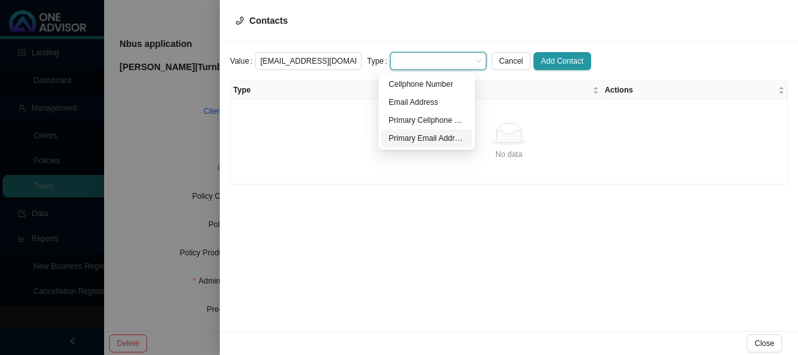
click at [403, 139] on div "Primary Email Address" at bounding box center [427, 138] width 76 height 13
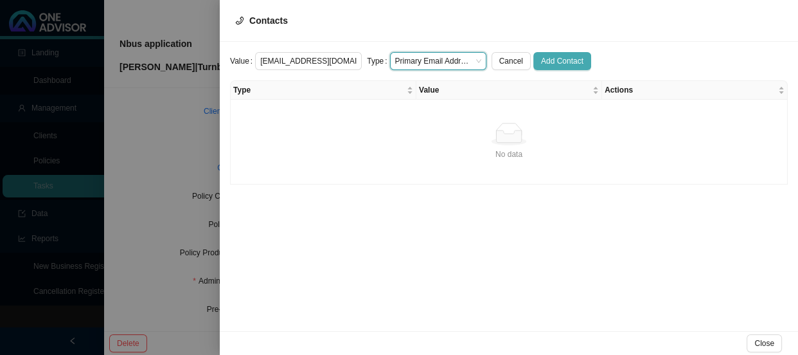
click at [541, 62] on span "Add Contact" at bounding box center [562, 61] width 42 height 13
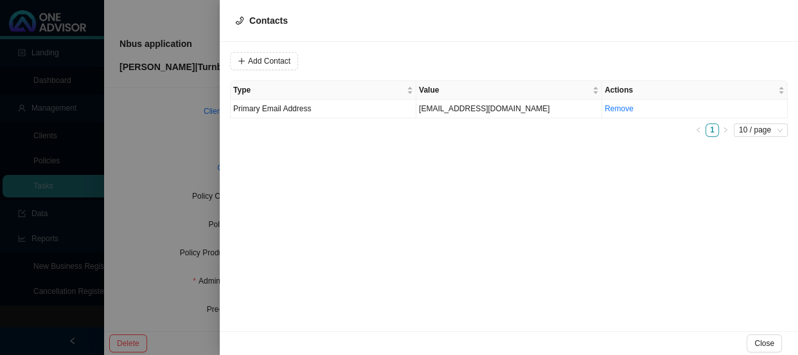
drag, startPoint x: 276, startPoint y: 67, endPoint x: 287, endPoint y: 70, distance: 10.8
click at [276, 67] on span "Add Contact" at bounding box center [269, 61] width 42 height 13
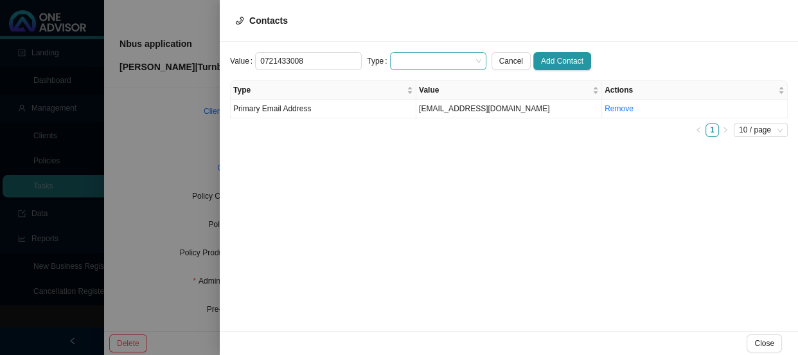
click at [432, 60] on span at bounding box center [438, 61] width 86 height 17
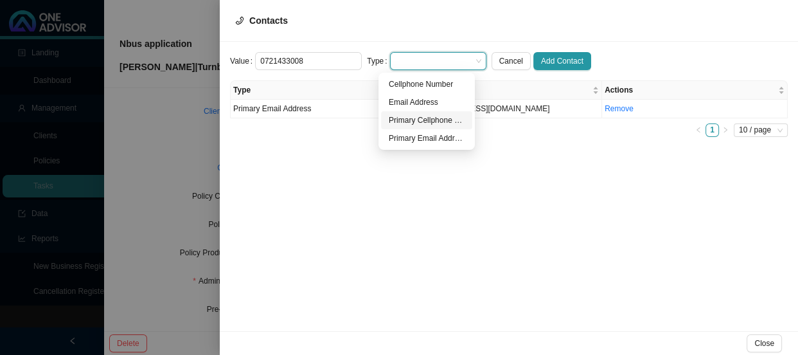
click at [434, 119] on div "Primary Cellphone Number" at bounding box center [427, 120] width 76 height 13
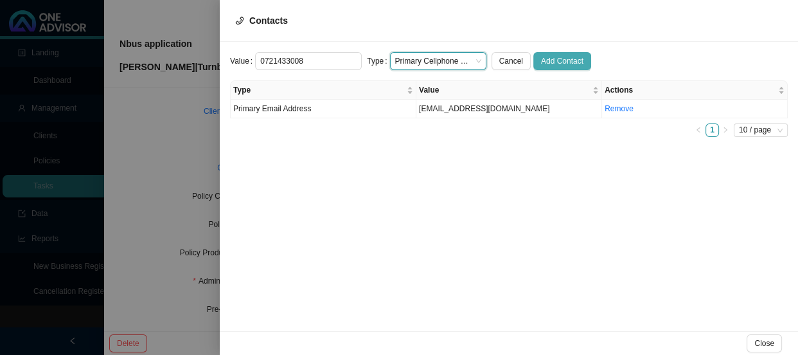
click at [548, 62] on span "Add Contact" at bounding box center [562, 61] width 42 height 13
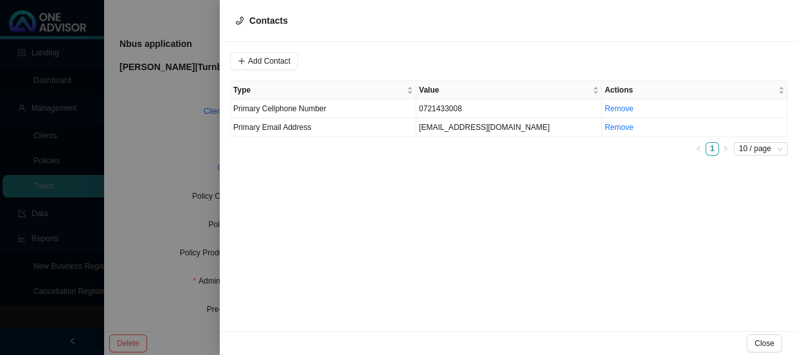
click at [154, 181] on div at bounding box center [399, 177] width 798 height 355
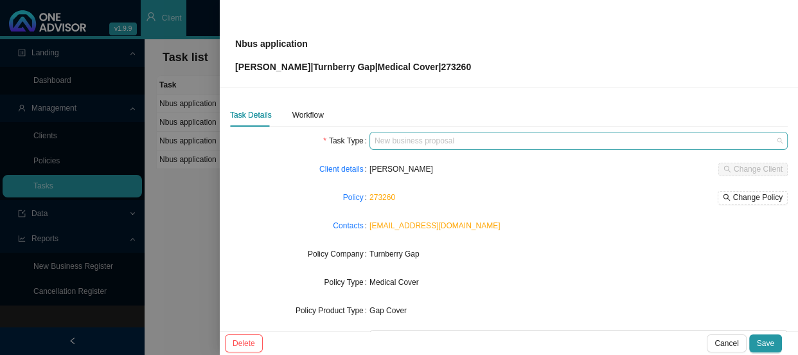
click at [463, 141] on span "New business proposal" at bounding box center [579, 140] width 408 height 17
click at [503, 249] on div "Turnberry Gap" at bounding box center [578, 253] width 418 height 13
click at [771, 339] on span "Save" at bounding box center [765, 343] width 17 height 13
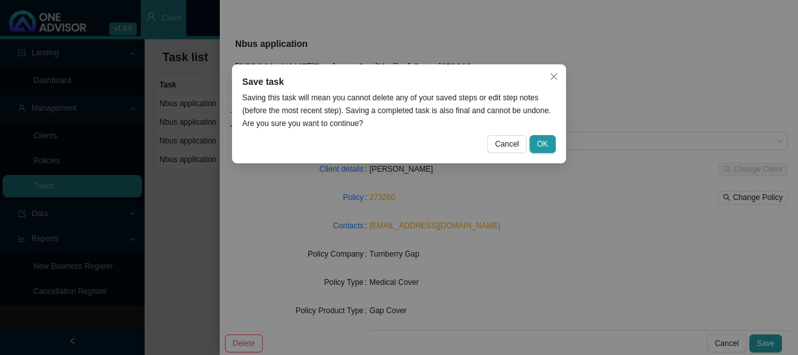
click at [579, 247] on div "Save task Saving this task will mean you cannot delete any of your saved steps …" at bounding box center [399, 177] width 798 height 355
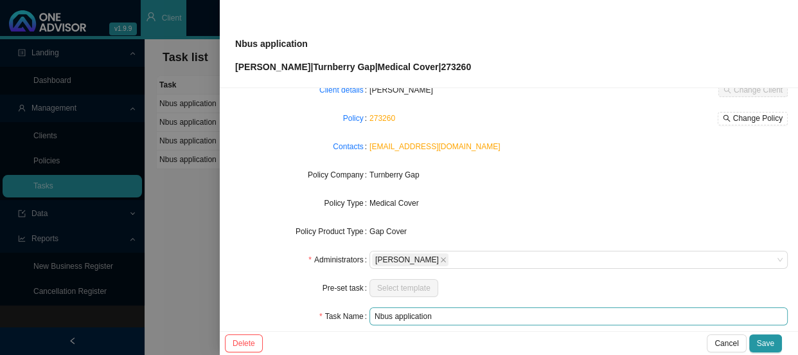
scroll to position [150, 0]
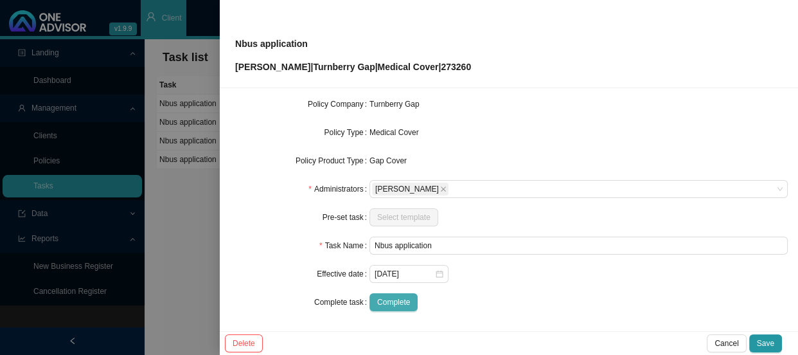
click at [385, 302] on span "Complete" at bounding box center [393, 302] width 33 height 13
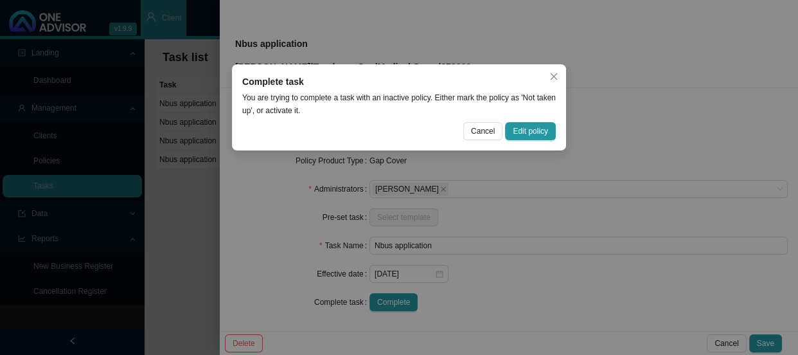
click at [538, 276] on div "Complete task You are trying to complete a task with an inactive policy. Either…" at bounding box center [399, 177] width 798 height 355
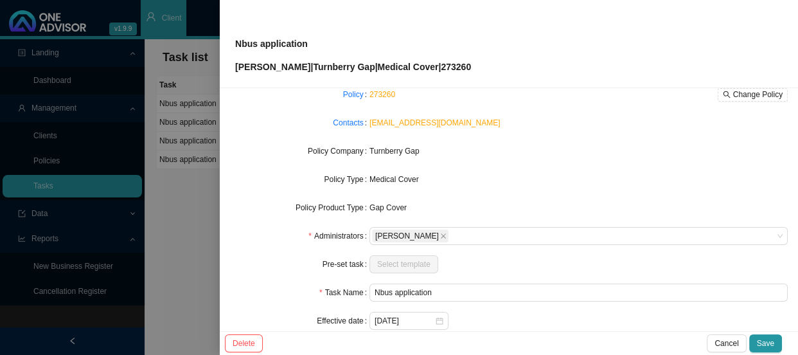
scroll to position [92, 0]
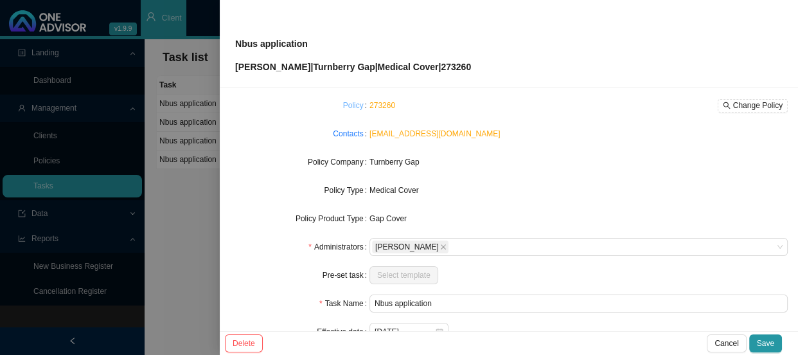
click at [353, 104] on link "Policy" at bounding box center [353, 105] width 21 height 13
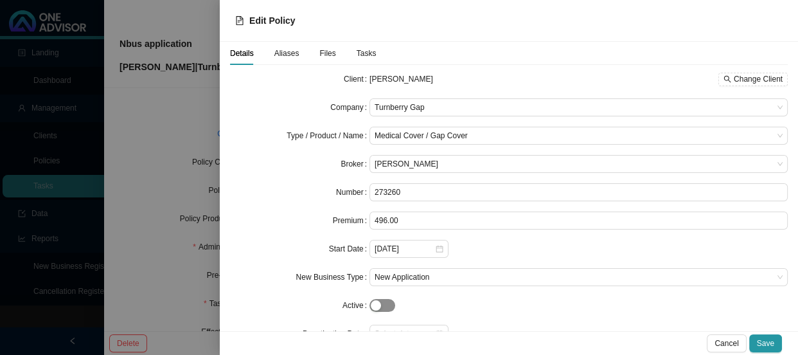
click at [379, 305] on span "button" at bounding box center [382, 305] width 26 height 13
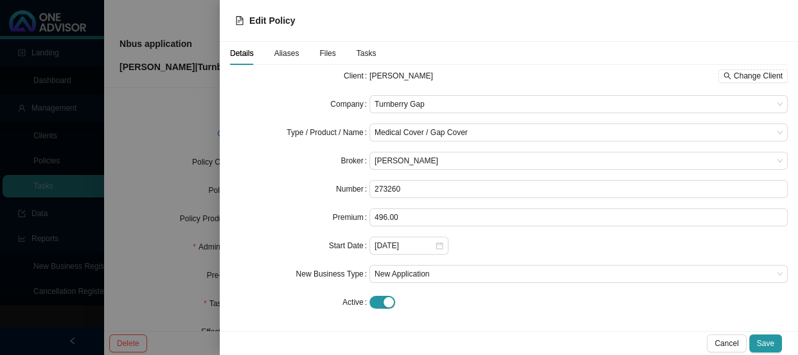
scroll to position [4, 0]
click at [766, 340] on span "Save" at bounding box center [765, 343] width 17 height 13
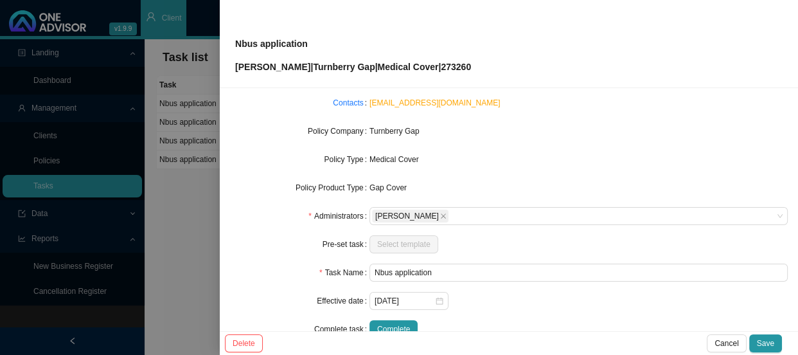
scroll to position [150, 0]
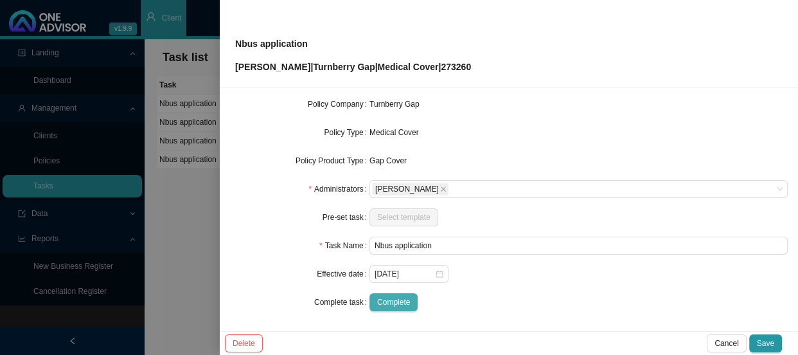
click at [403, 297] on span "Complete" at bounding box center [393, 302] width 33 height 13
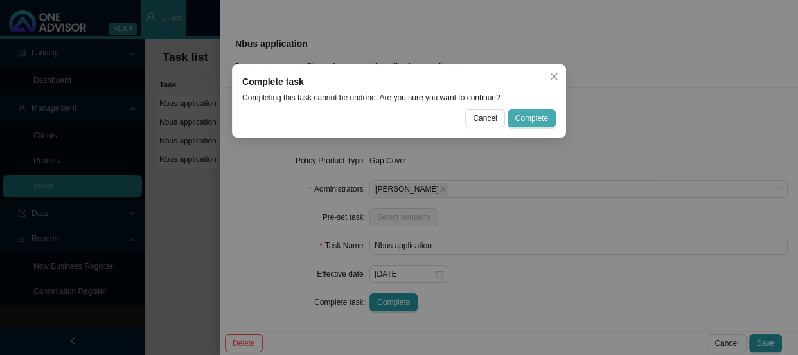
click at [529, 117] on span "Complete" at bounding box center [531, 118] width 33 height 13
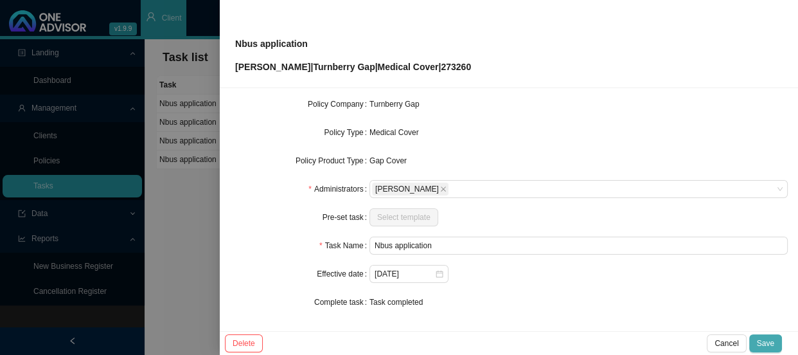
click at [766, 344] on span "Save" at bounding box center [765, 343] width 17 height 13
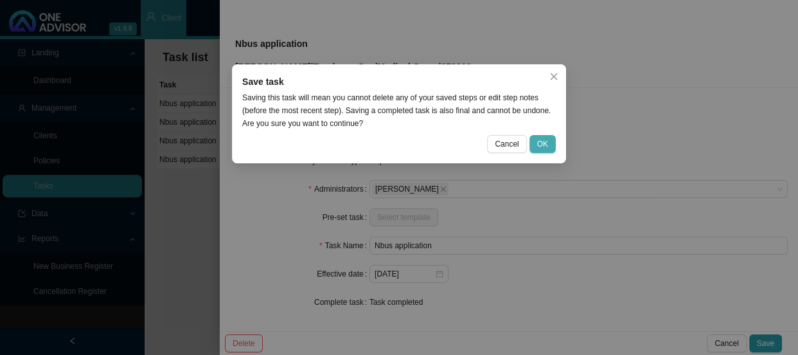
click at [533, 150] on button "OK" at bounding box center [542, 144] width 26 height 18
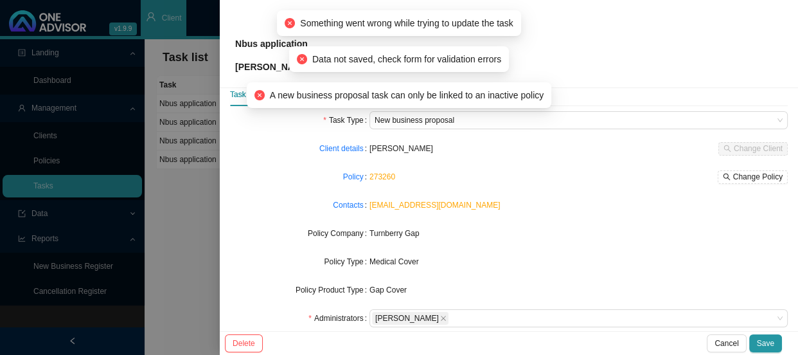
scroll to position [0, 0]
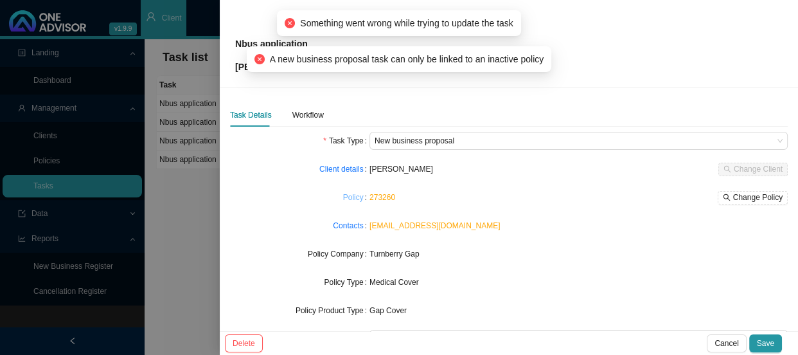
click at [349, 199] on link "Policy" at bounding box center [353, 197] width 21 height 13
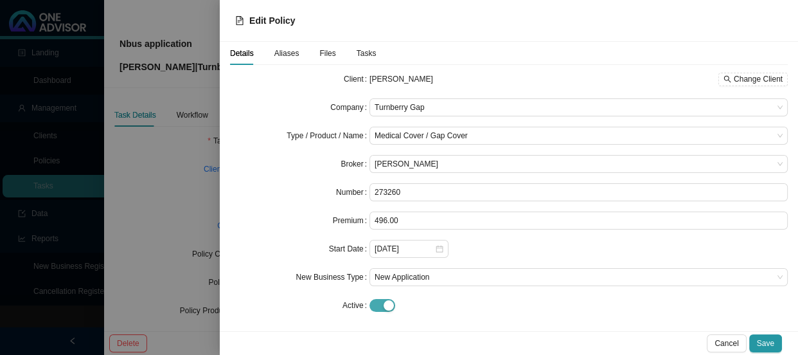
click at [385, 309] on div "button" at bounding box center [389, 305] width 10 height 10
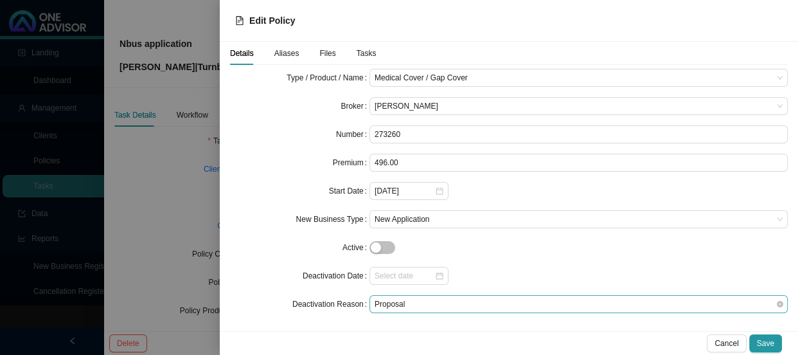
click at [460, 306] on span "Proposal" at bounding box center [579, 304] width 408 height 17
click at [463, 321] on div "Client [PERSON_NAME] Change Client Company Turnberry Gap Type / Product / Name …" at bounding box center [509, 167] width 558 height 311
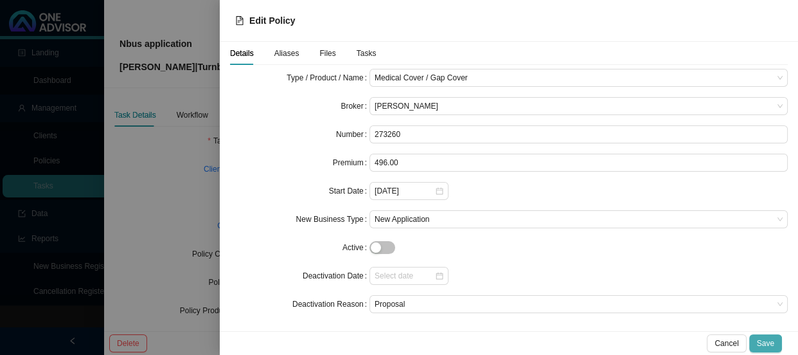
click at [765, 342] on span "Save" at bounding box center [765, 343] width 17 height 13
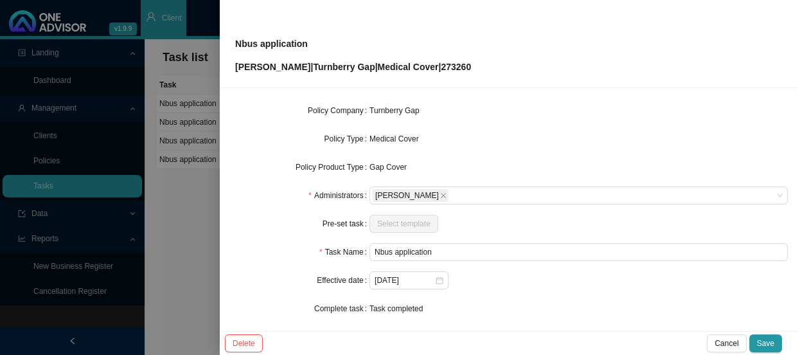
scroll to position [150, 0]
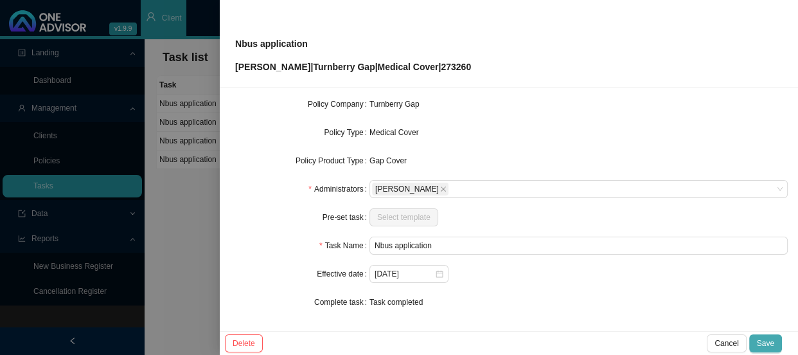
click at [772, 343] on span "Save" at bounding box center [765, 343] width 17 height 13
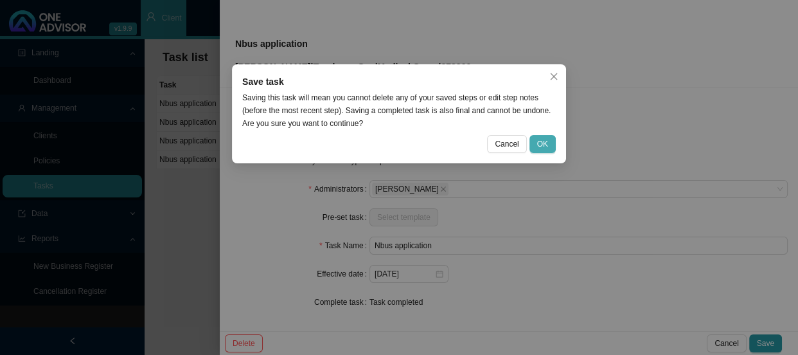
click at [546, 140] on span "OK" at bounding box center [542, 143] width 11 height 13
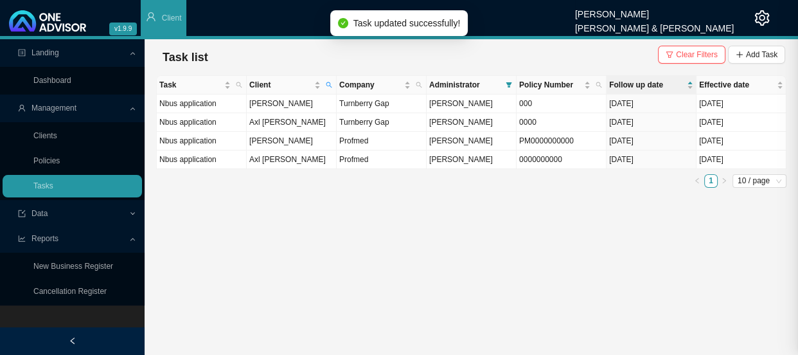
scroll to position [136, 0]
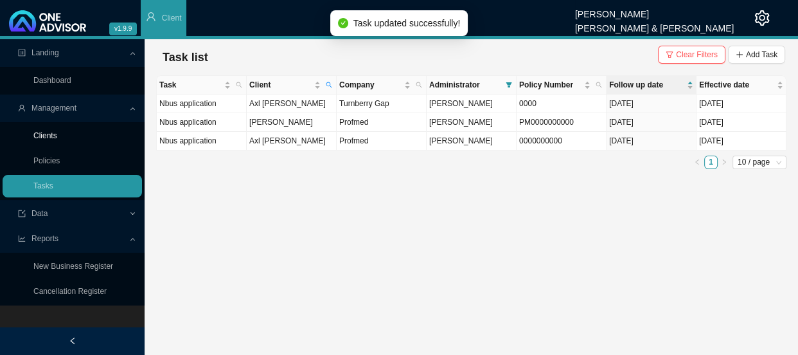
click at [51, 131] on link "Clients" at bounding box center [45, 135] width 24 height 9
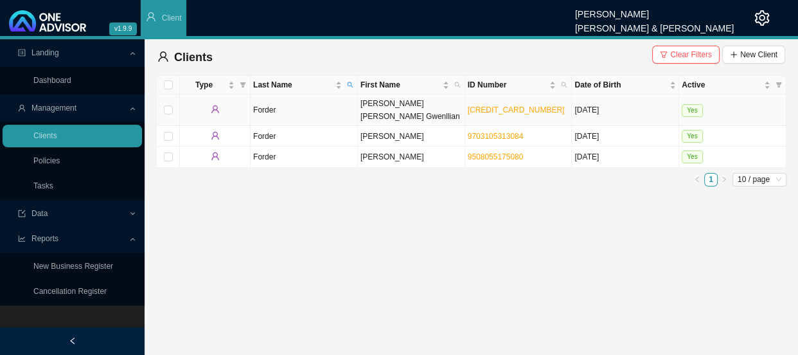
click at [381, 108] on td "[PERSON_NAME] [PERSON_NAME] Gwenllian" at bounding box center [411, 109] width 107 height 31
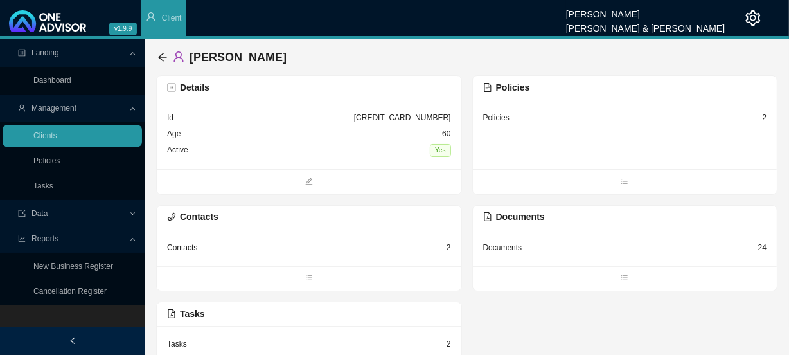
click at [588, 136] on div "Policies 2" at bounding box center [625, 134] width 305 height 69
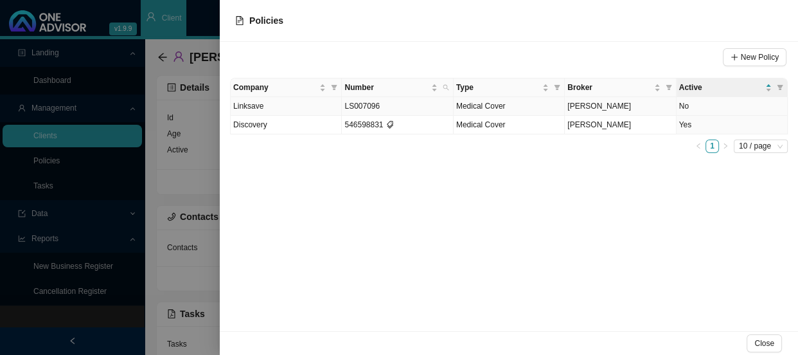
click at [686, 105] on td "No" at bounding box center [732, 106] width 111 height 19
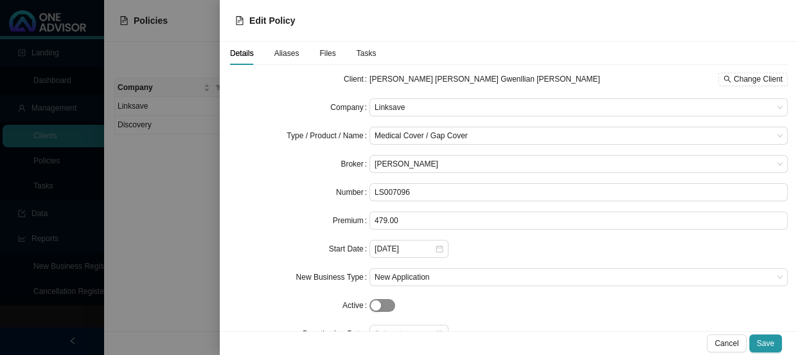
click at [384, 305] on span "button" at bounding box center [382, 305] width 26 height 13
click at [793, 342] on div "Cancel Save" at bounding box center [509, 343] width 578 height 24
click at [777, 341] on button "Save" at bounding box center [765, 343] width 33 height 18
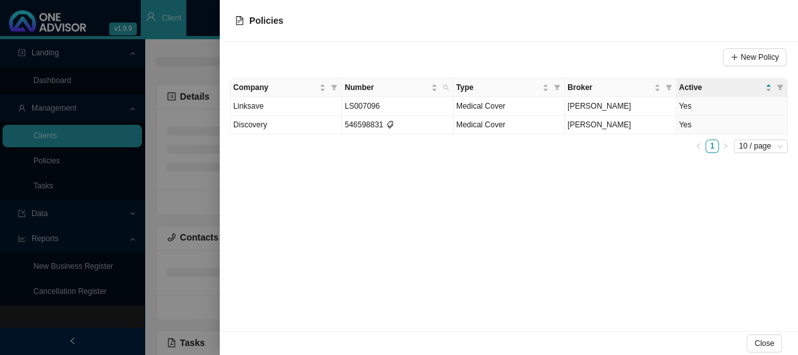
click at [194, 193] on div at bounding box center [399, 177] width 798 height 355
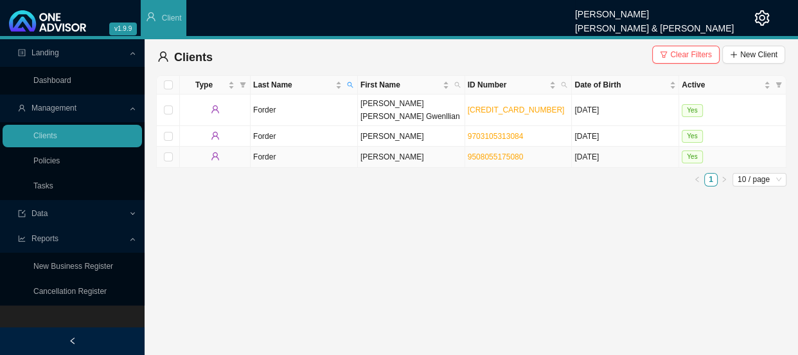
click at [314, 146] on td "Forder" at bounding box center [304, 156] width 107 height 21
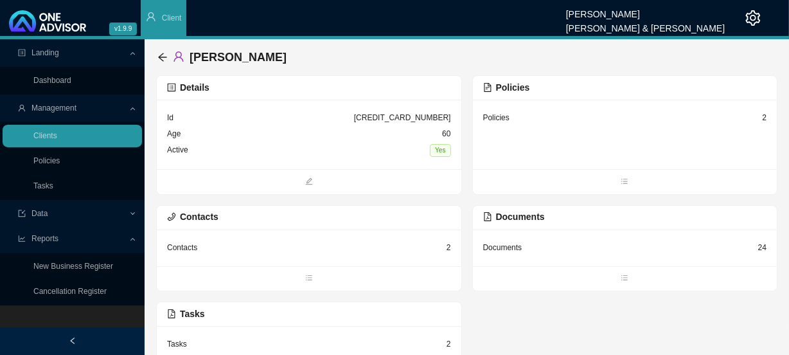
click at [540, 121] on div "Policies 2" at bounding box center [625, 118] width 284 height 16
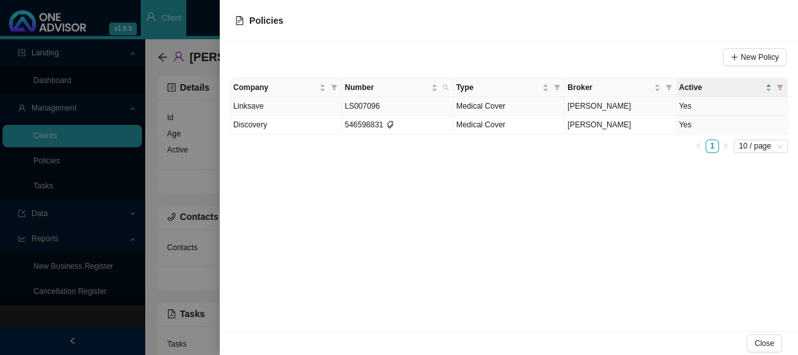
click at [403, 103] on td "LS007096" at bounding box center [397, 106] width 111 height 19
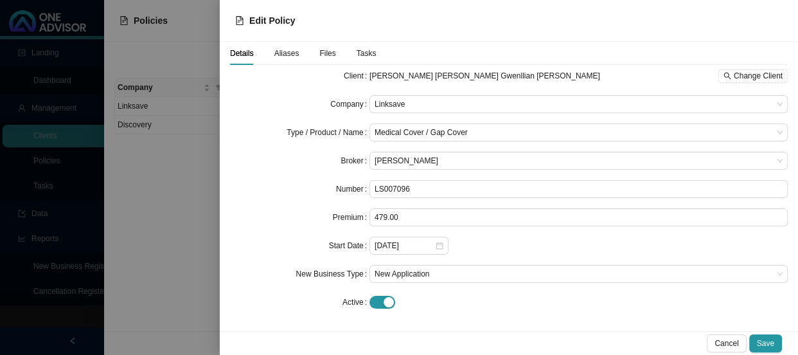
scroll to position [4, 0]
click at [770, 344] on span "Save" at bounding box center [765, 343] width 17 height 13
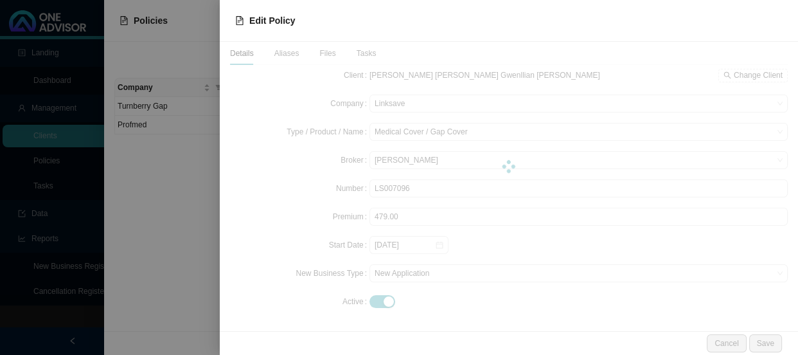
scroll to position [0, 0]
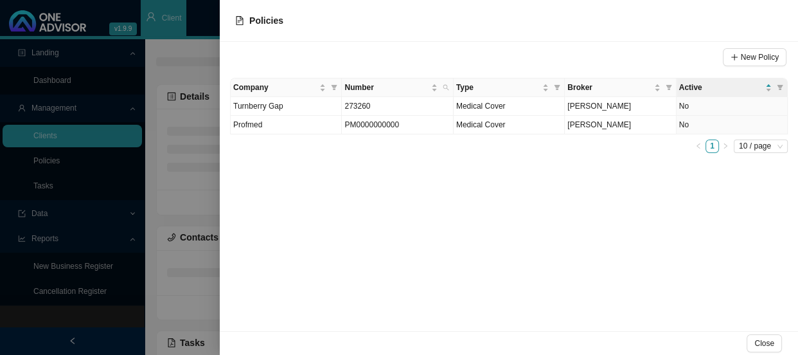
click at [201, 173] on div at bounding box center [399, 177] width 798 height 355
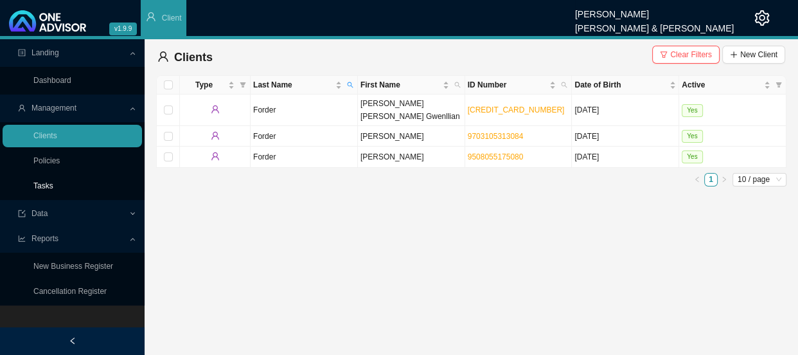
click at [49, 188] on link "Tasks" at bounding box center [43, 185] width 20 height 9
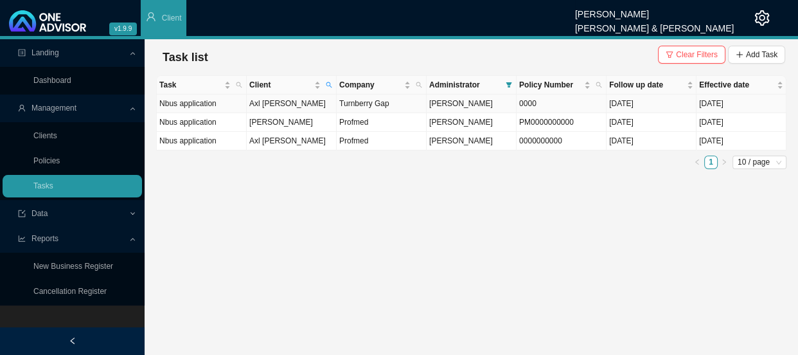
click at [317, 103] on td "Axl [PERSON_NAME]" at bounding box center [292, 103] width 90 height 19
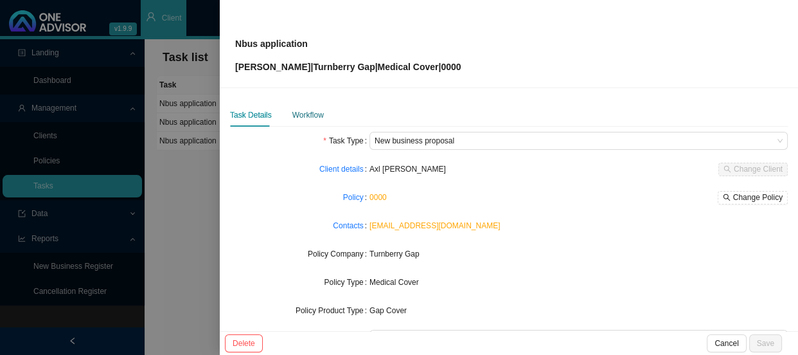
click at [306, 116] on div "Workflow" at bounding box center [307, 115] width 31 height 13
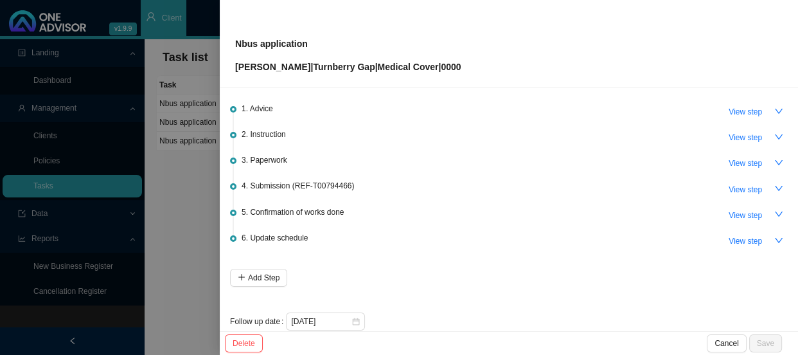
scroll to position [57, 0]
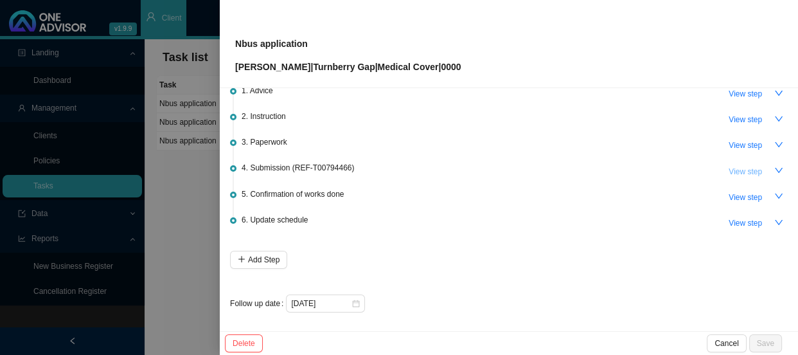
click at [732, 173] on span "View step" at bounding box center [745, 171] width 33 height 13
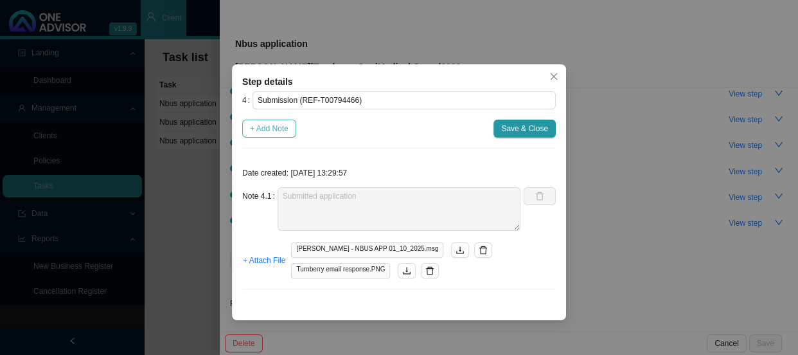
click at [274, 127] on span "+ Add Note" at bounding box center [269, 128] width 39 height 13
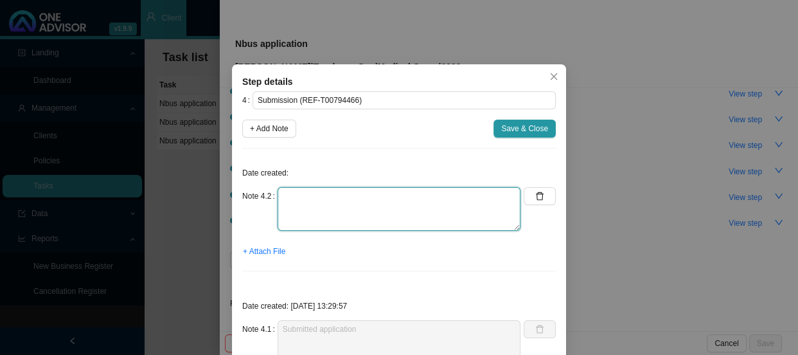
click at [325, 202] on textarea at bounding box center [399, 209] width 243 height 44
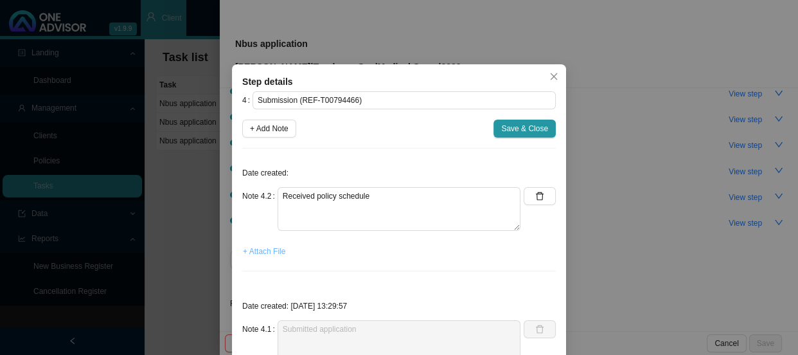
click at [276, 247] on span "+ Attach File" at bounding box center [264, 251] width 42 height 13
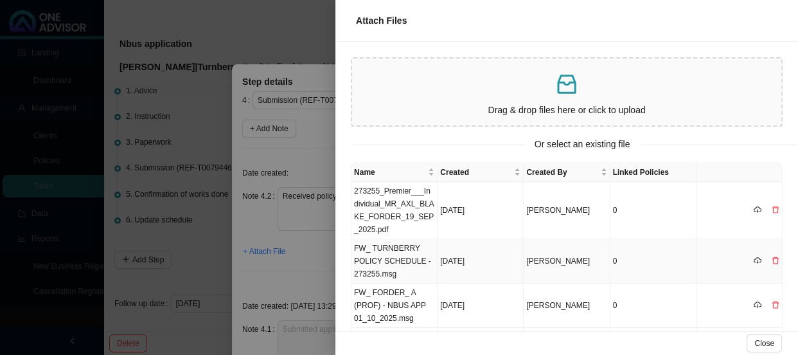
click at [393, 263] on td "FW_ TURNBERRY POLICY SCHEDULE - 273255.msg" at bounding box center [394, 261] width 86 height 44
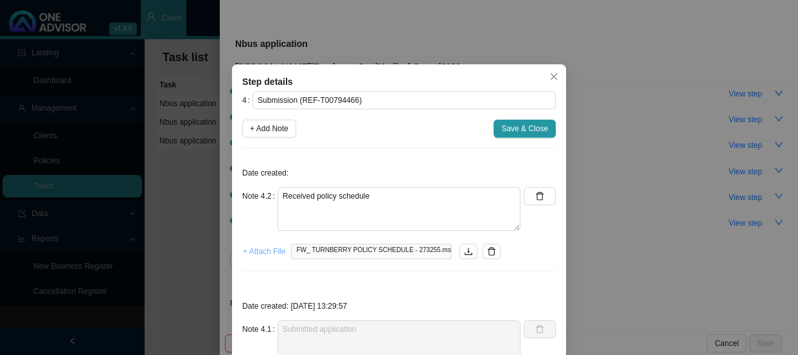
click at [270, 251] on span "+ Attach File" at bounding box center [264, 251] width 42 height 13
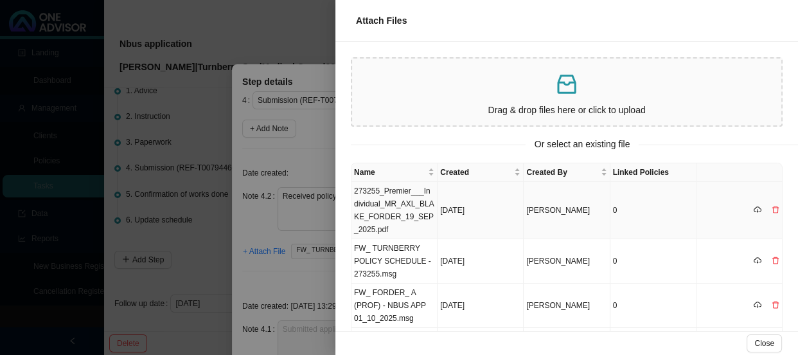
click at [396, 203] on td "273255_Premier___Individual_MR_AXL_BLAKE_FORDER_19_SEP_2025.pdf" at bounding box center [394, 210] width 86 height 57
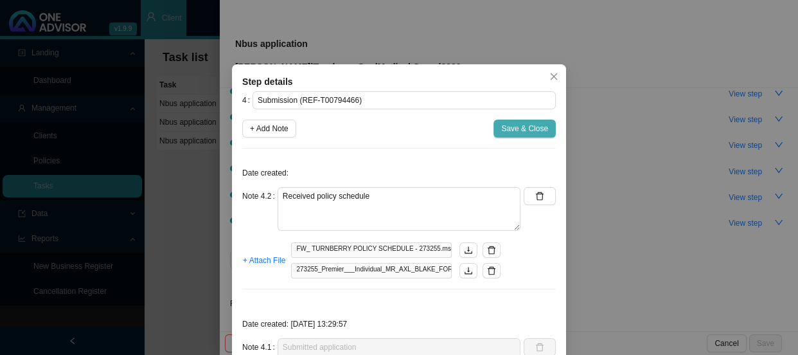
click at [522, 127] on span "Save & Close" at bounding box center [524, 128] width 47 height 13
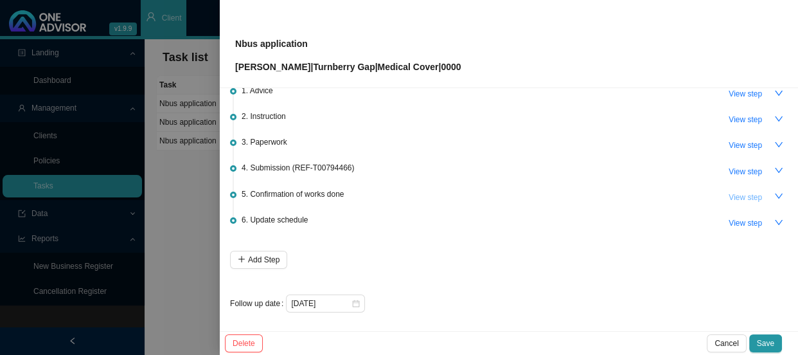
click at [745, 193] on span "View step" at bounding box center [745, 197] width 33 height 13
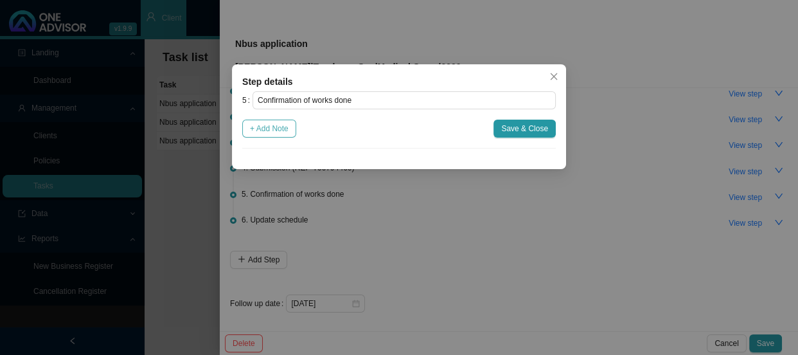
click at [285, 126] on span "+ Add Note" at bounding box center [269, 128] width 39 height 13
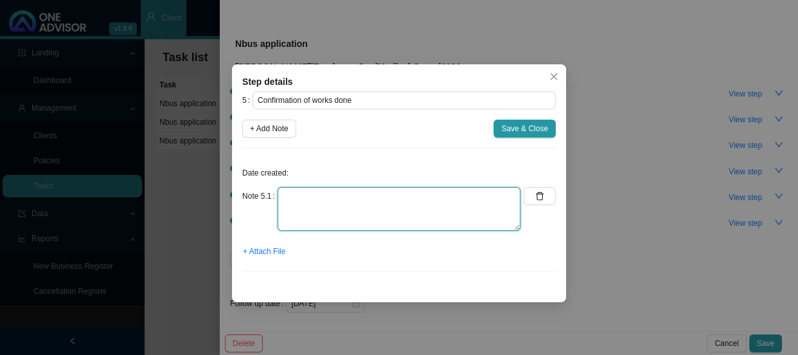
click at [321, 200] on textarea at bounding box center [399, 209] width 243 height 44
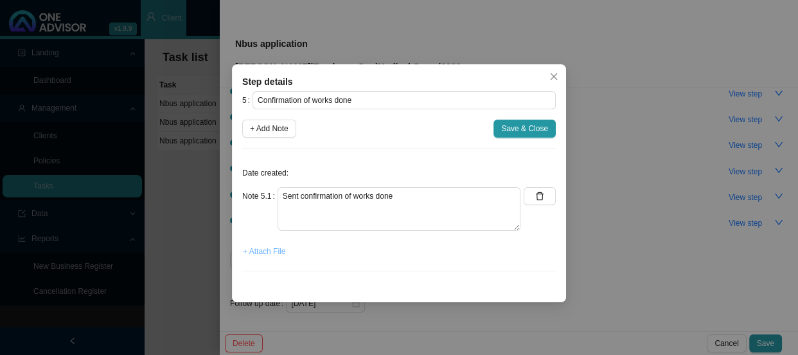
click at [269, 257] on button "+ Attach File" at bounding box center [264, 251] width 44 height 18
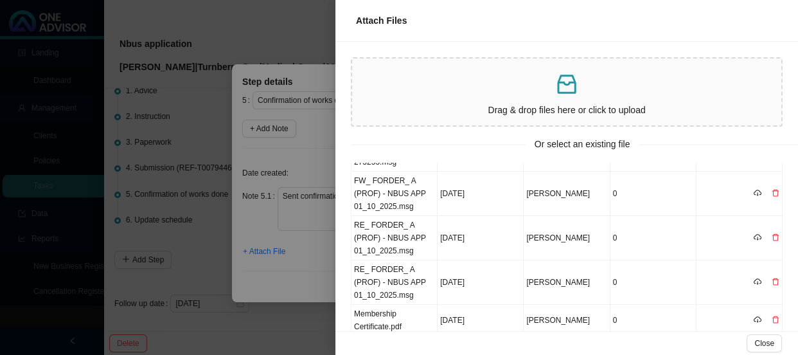
scroll to position [116, 0]
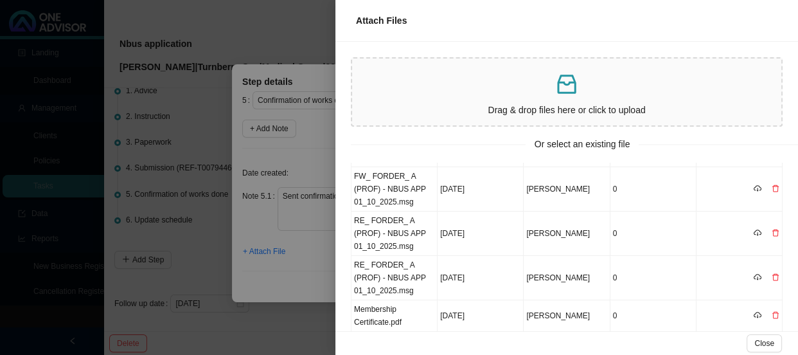
click at [345, 231] on div "Name Created Created By Linked Policies 273255_Premier___Individual_MR_AXL_BLAK…" at bounding box center [566, 247] width 463 height 168
click at [312, 235] on div at bounding box center [399, 177] width 798 height 355
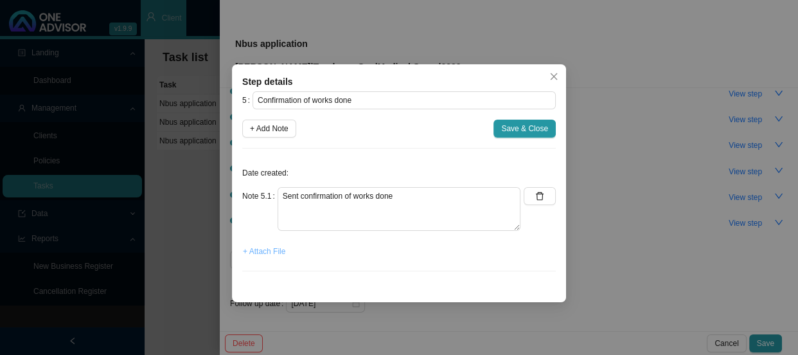
click at [276, 250] on span "+ Attach File" at bounding box center [264, 251] width 42 height 13
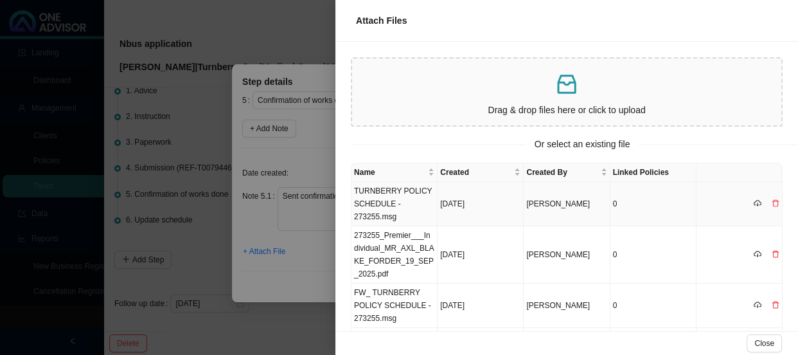
click at [402, 206] on td "TURNBERRY POLICY SCHEDULE - 273255.msg" at bounding box center [394, 204] width 86 height 44
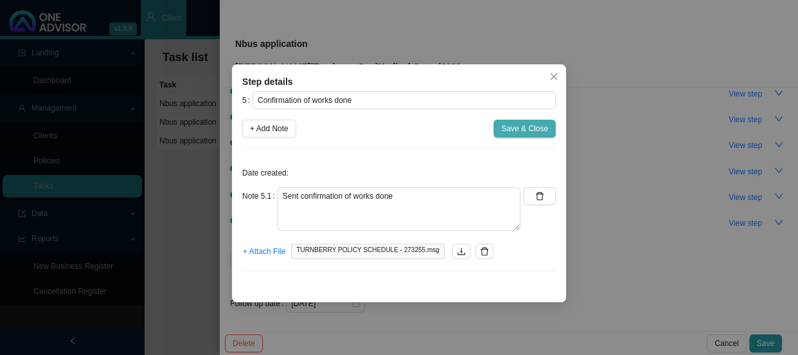
click at [553, 131] on button "Save & Close" at bounding box center [524, 128] width 62 height 18
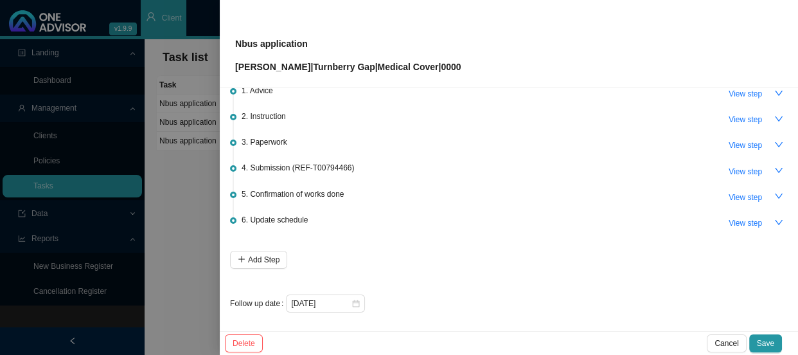
click at [269, 216] on span "6. Update schedule" at bounding box center [275, 219] width 66 height 13
click at [734, 222] on span "View step" at bounding box center [745, 223] width 33 height 13
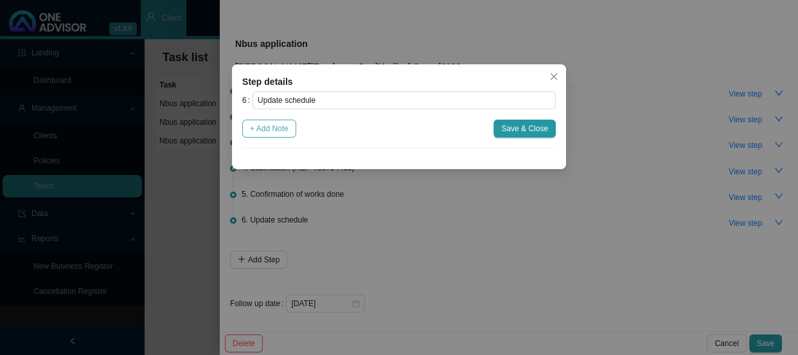
click at [265, 128] on span "+ Add Note" at bounding box center [269, 128] width 39 height 13
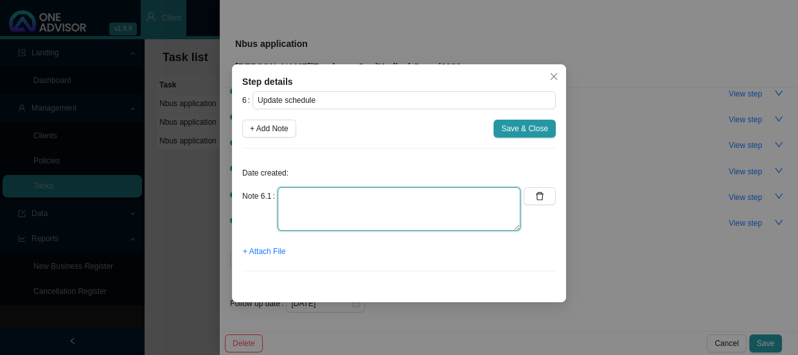
click at [296, 195] on textarea at bounding box center [399, 209] width 243 height 44
click at [281, 193] on textarea "MA & GAP list" at bounding box center [399, 209] width 243 height 44
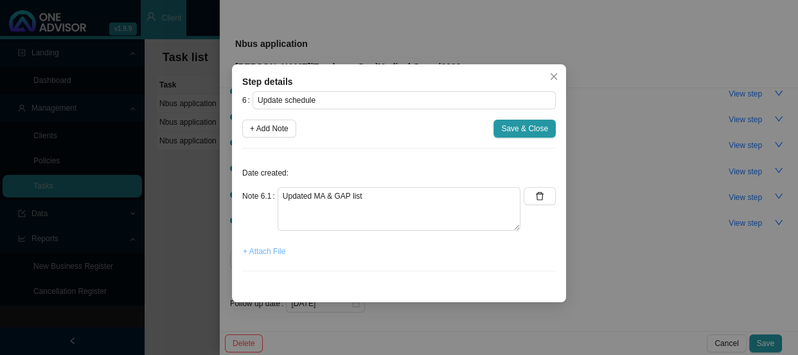
click at [276, 253] on span "+ Attach File" at bounding box center [264, 251] width 42 height 13
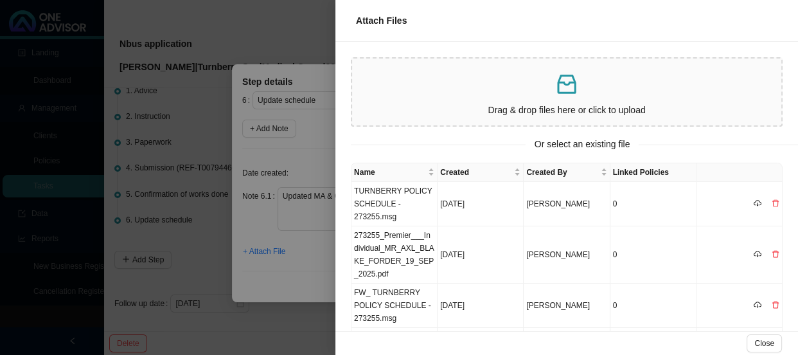
click at [412, 101] on div "Drag & drop files here or click to upload" at bounding box center [566, 92] width 419 height 57
click at [265, 236] on div at bounding box center [399, 177] width 798 height 355
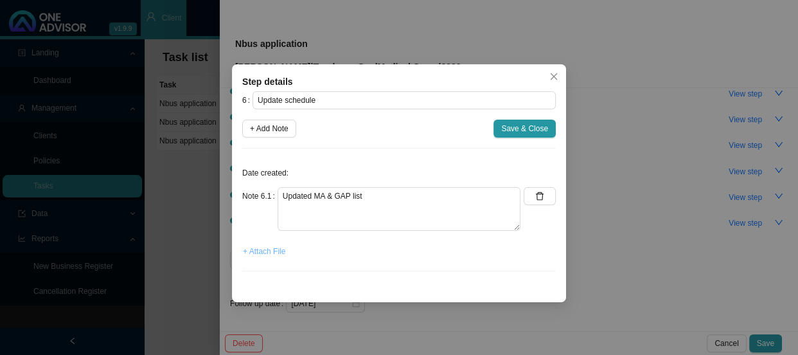
click at [269, 254] on span "+ Attach File" at bounding box center [264, 251] width 42 height 13
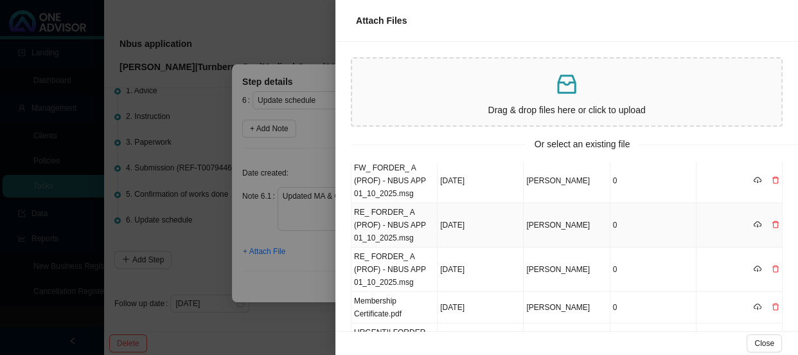
scroll to position [0, 0]
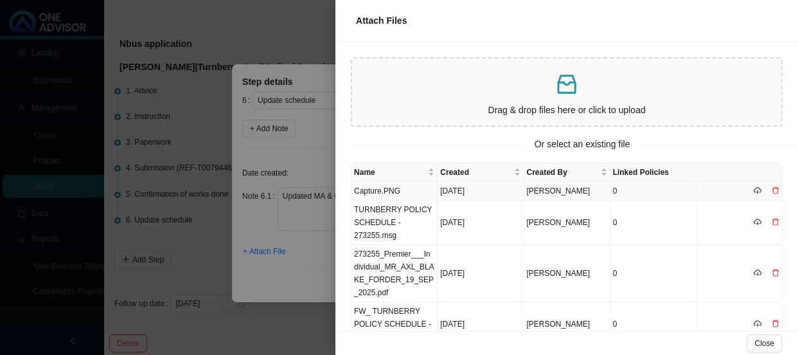
click at [387, 190] on td "Capture.PNG" at bounding box center [394, 191] width 86 height 19
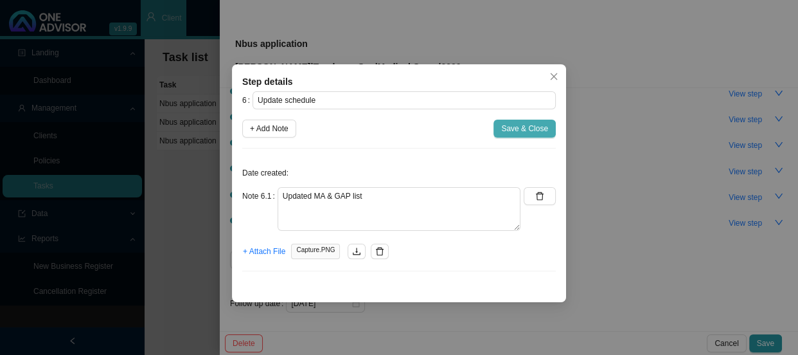
click at [517, 130] on span "Save & Close" at bounding box center [524, 128] width 47 height 13
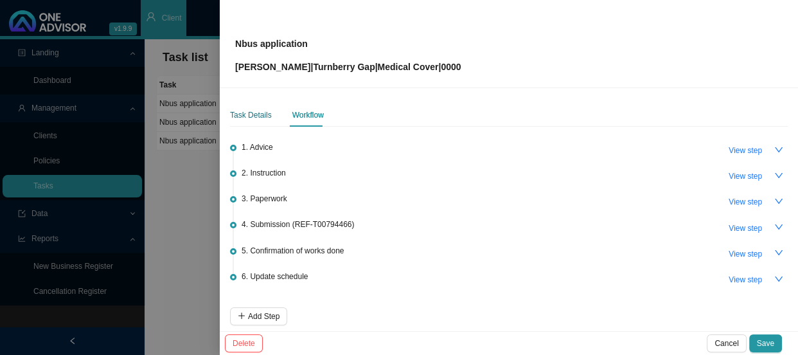
click at [259, 111] on div "Task Details" at bounding box center [251, 115] width 42 height 13
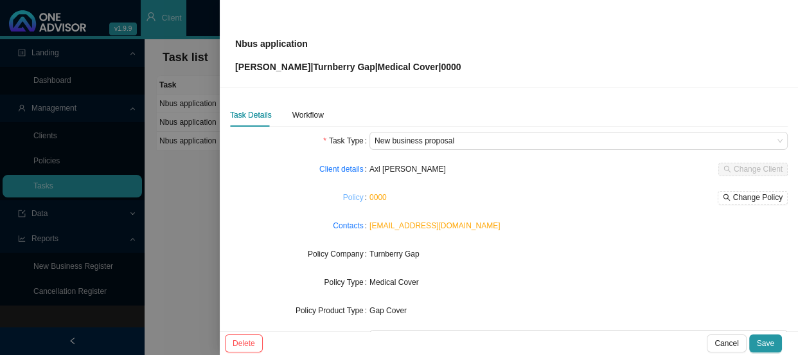
click at [353, 199] on link "Policy" at bounding box center [353, 197] width 21 height 13
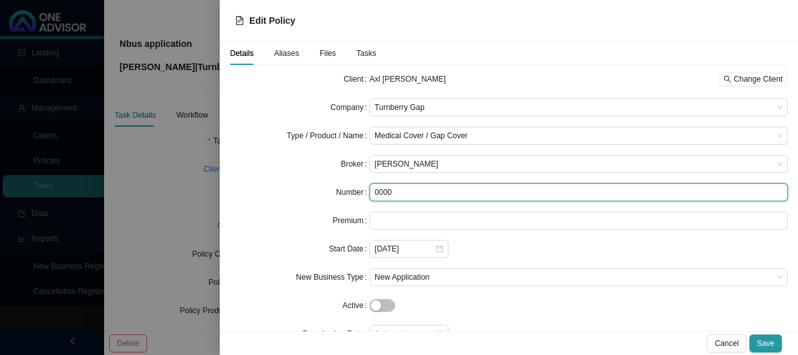
drag, startPoint x: 403, startPoint y: 191, endPoint x: 352, endPoint y: 190, distance: 51.4
click at [352, 190] on div "Number 0000" at bounding box center [509, 192] width 558 height 18
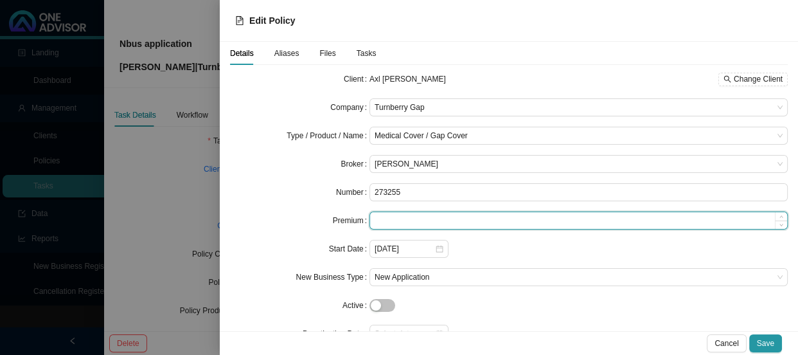
click at [430, 220] on input at bounding box center [578, 220] width 417 height 17
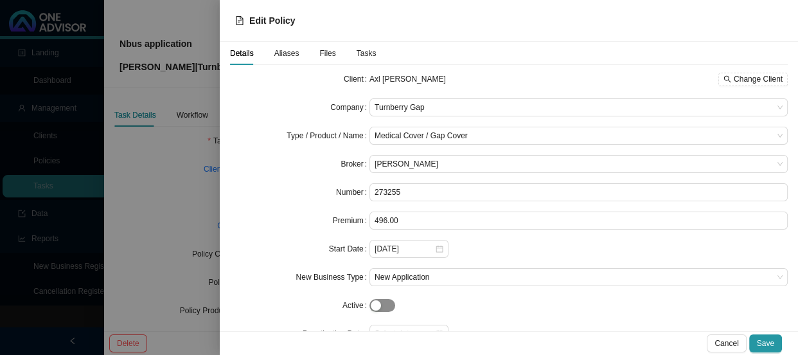
click at [384, 303] on span "button" at bounding box center [382, 305] width 26 height 13
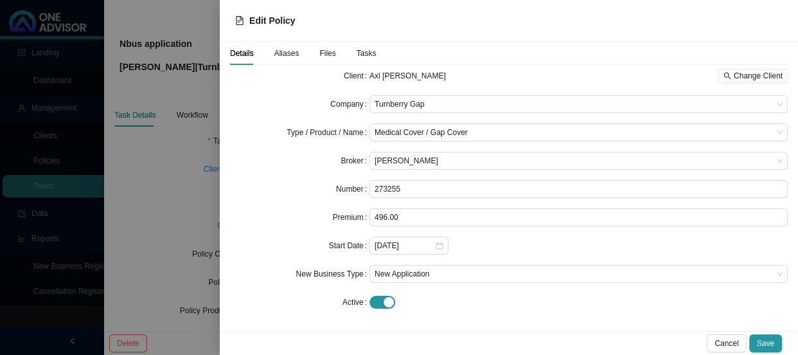
scroll to position [4, 0]
click at [771, 339] on span "Save" at bounding box center [765, 343] width 17 height 13
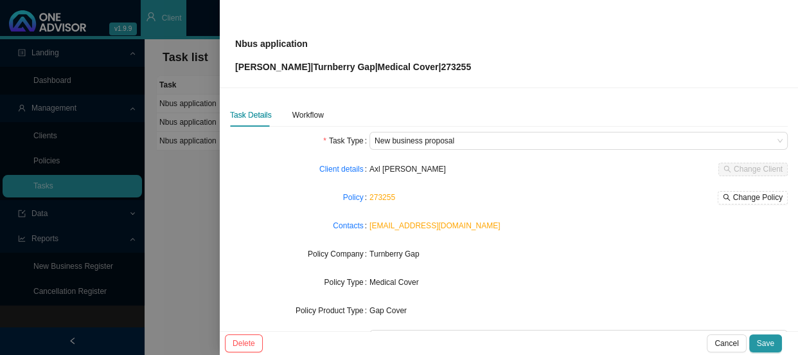
scroll to position [150, 0]
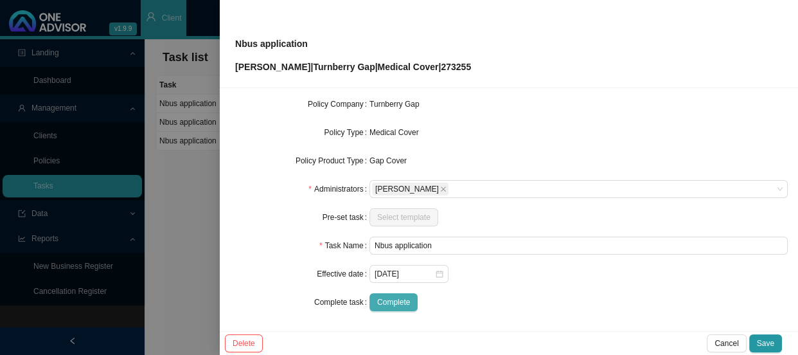
click at [405, 300] on span "Complete" at bounding box center [393, 302] width 33 height 13
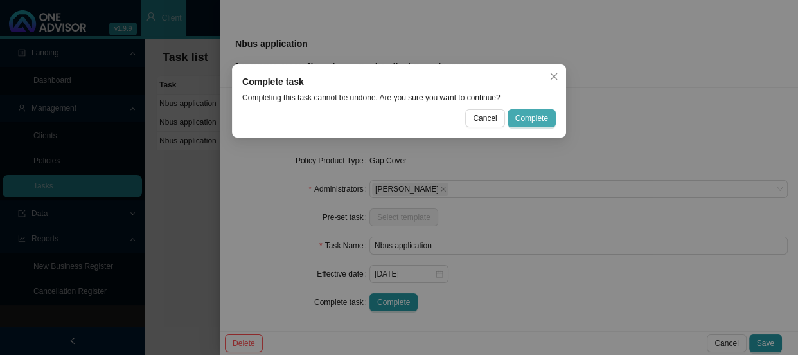
click at [546, 118] on span "Complete" at bounding box center [531, 118] width 33 height 13
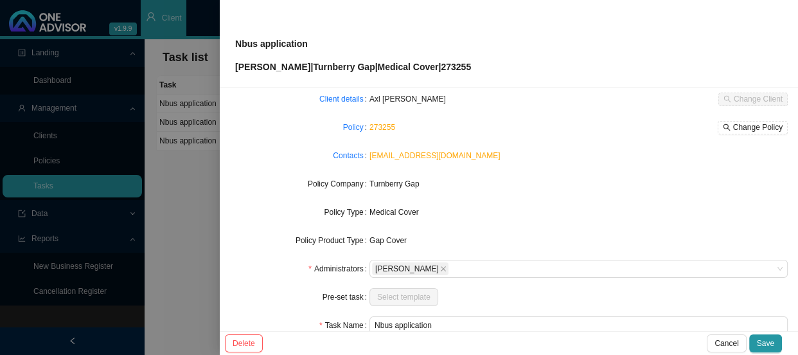
scroll to position [0, 0]
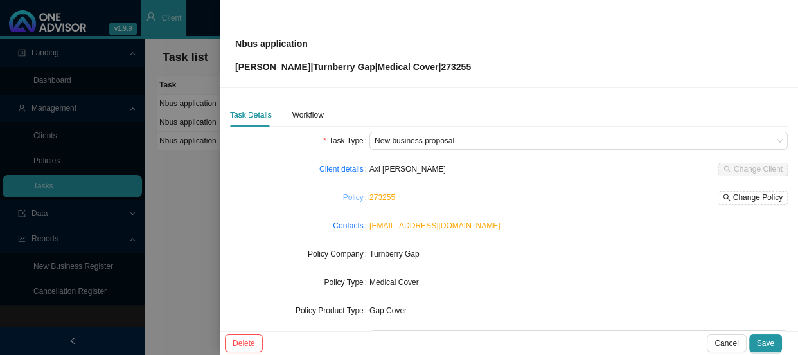
click at [355, 195] on link "Policy" at bounding box center [353, 197] width 21 height 13
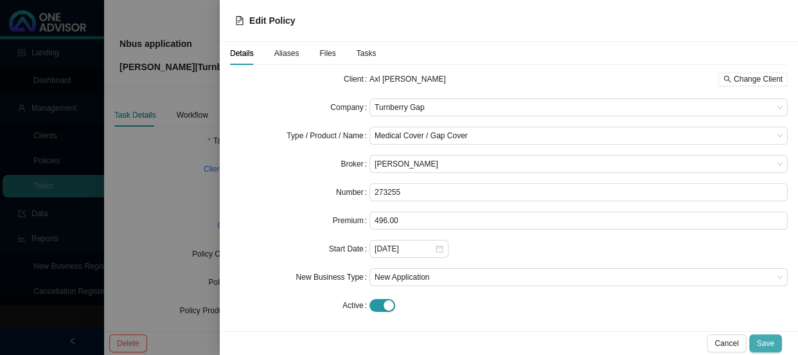
click at [766, 340] on span "Save" at bounding box center [765, 343] width 17 height 13
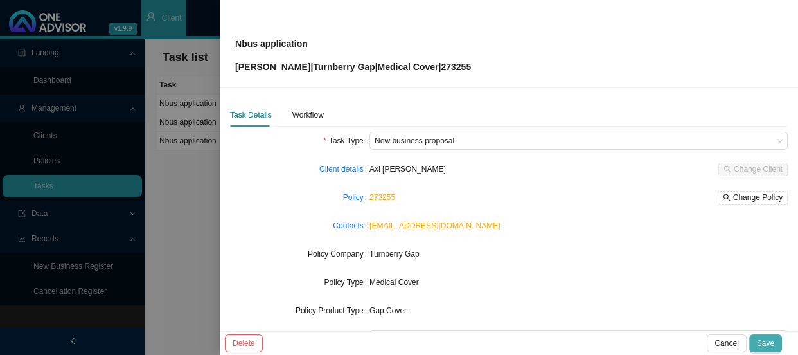
click at [761, 344] on span "Save" at bounding box center [765, 343] width 17 height 13
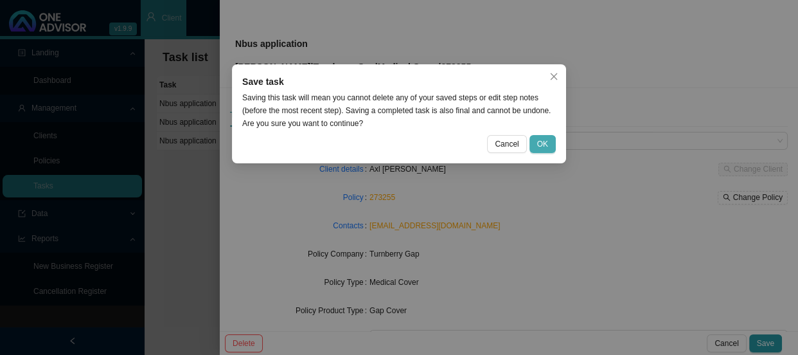
click at [544, 146] on span "OK" at bounding box center [542, 143] width 11 height 13
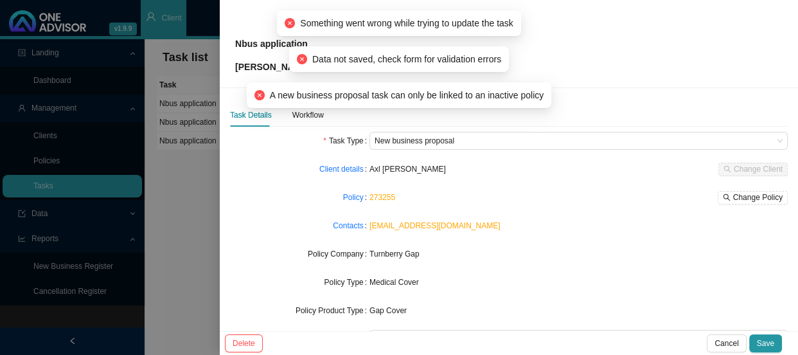
click at [532, 226] on div "[EMAIL_ADDRESS][DOMAIN_NAME]" at bounding box center [578, 225] width 418 height 13
click at [350, 197] on link "Policy" at bounding box center [353, 197] width 21 height 13
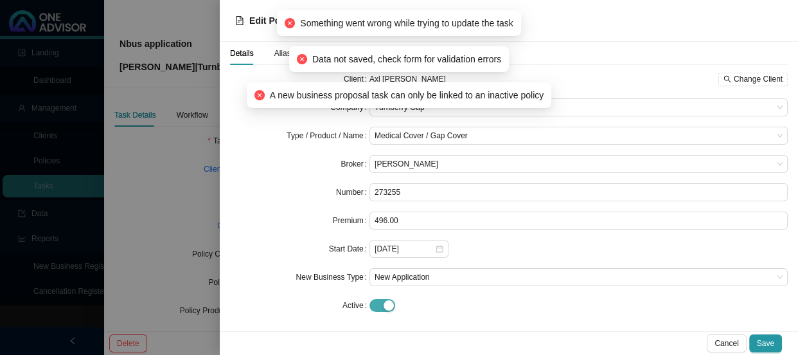
click at [378, 312] on span "button" at bounding box center [382, 305] width 26 height 13
click at [777, 345] on button "Save" at bounding box center [765, 343] width 33 height 18
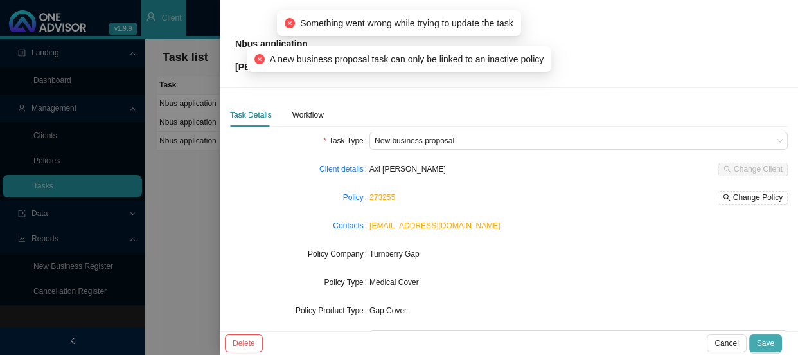
click at [772, 341] on span "Save" at bounding box center [765, 343] width 17 height 13
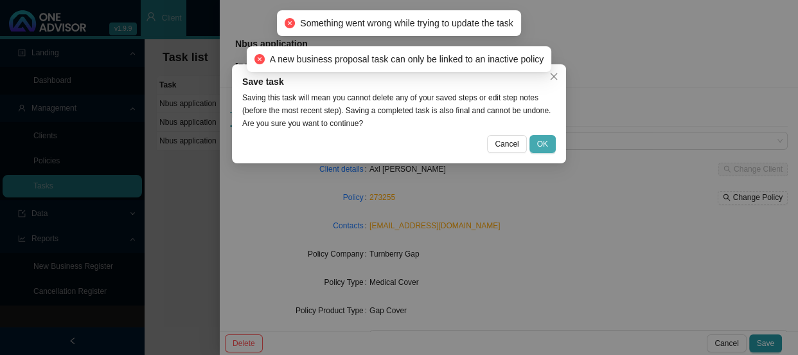
click at [536, 143] on button "OK" at bounding box center [542, 144] width 26 height 18
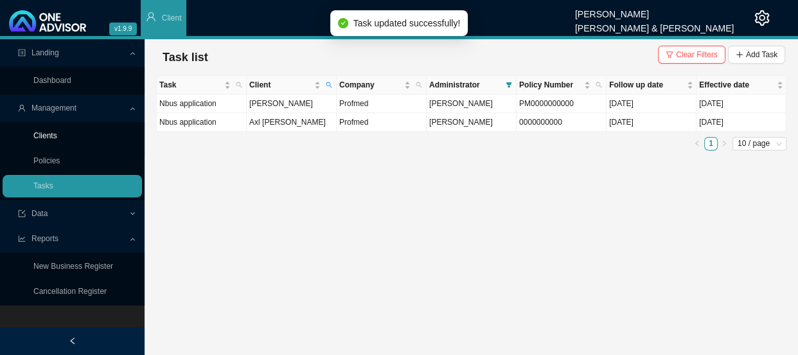
click at [40, 132] on link "Clients" at bounding box center [45, 135] width 24 height 9
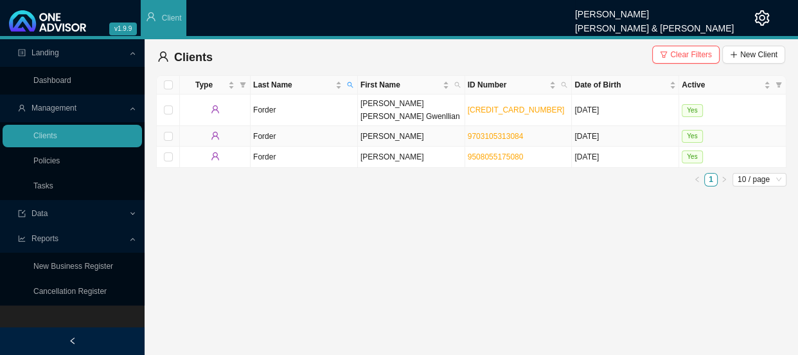
click at [294, 128] on td "Forder" at bounding box center [304, 136] width 107 height 21
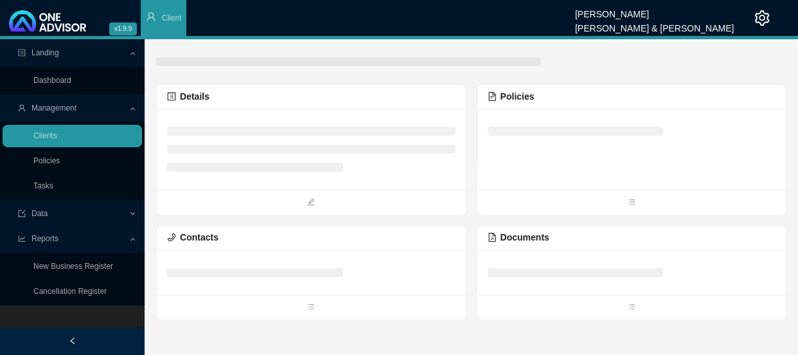
click at [549, 131] on li at bounding box center [576, 131] width 176 height 9
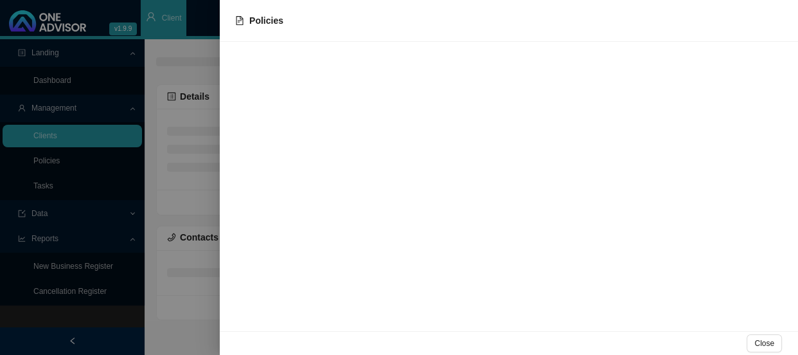
click at [182, 93] on div at bounding box center [399, 177] width 798 height 355
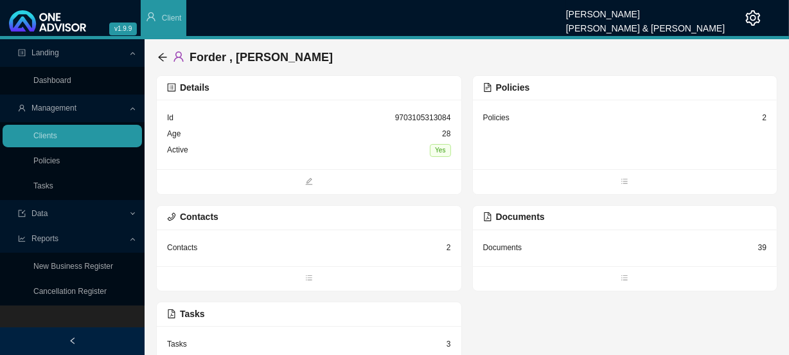
click at [536, 122] on div "Policies 2" at bounding box center [625, 118] width 284 height 16
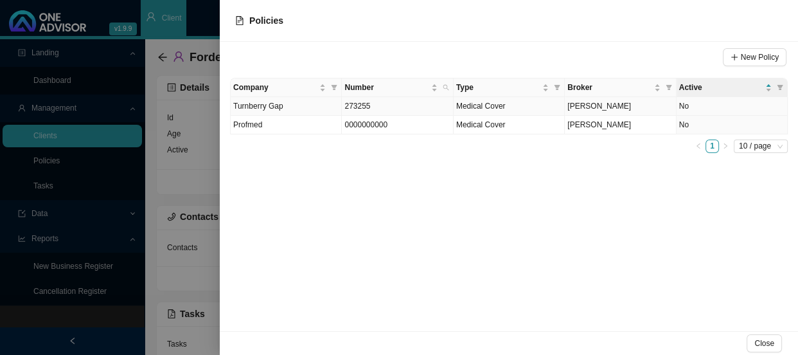
click at [371, 109] on td "273255" at bounding box center [397, 106] width 111 height 19
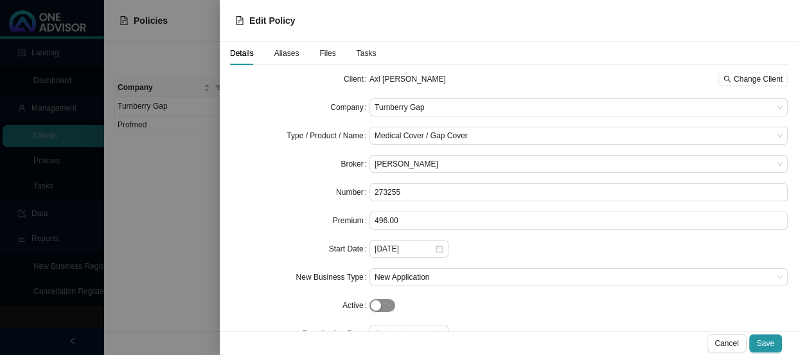
click at [386, 310] on span "button" at bounding box center [382, 305] width 26 height 13
click at [768, 341] on span "Save" at bounding box center [765, 343] width 17 height 13
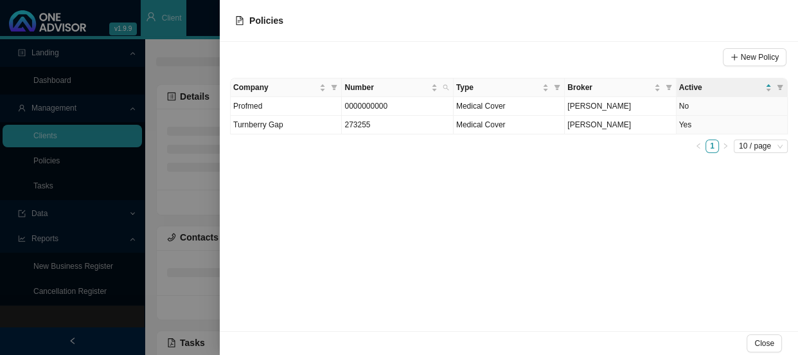
click at [215, 154] on div at bounding box center [399, 177] width 798 height 355
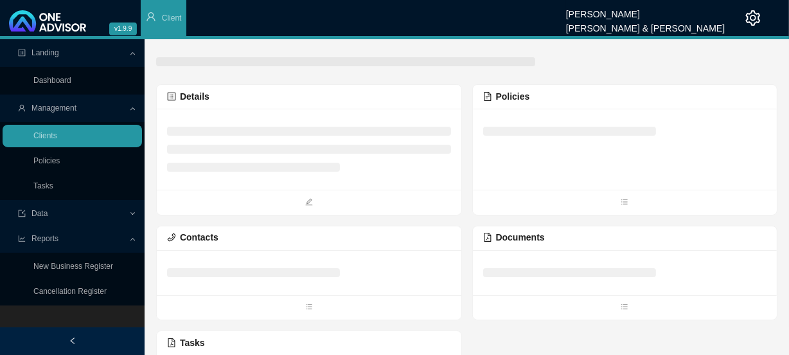
click at [509, 132] on li at bounding box center [569, 131] width 173 height 9
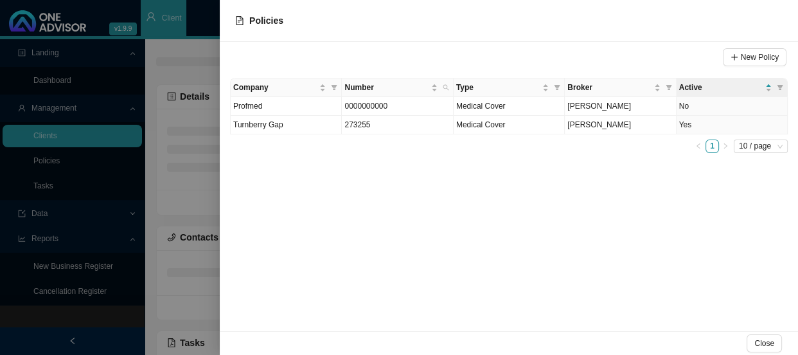
click at [195, 162] on div at bounding box center [399, 177] width 798 height 355
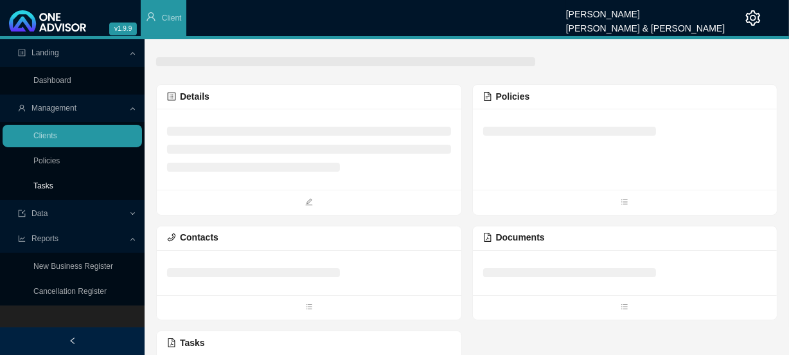
click at [41, 188] on link "Tasks" at bounding box center [43, 185] width 20 height 9
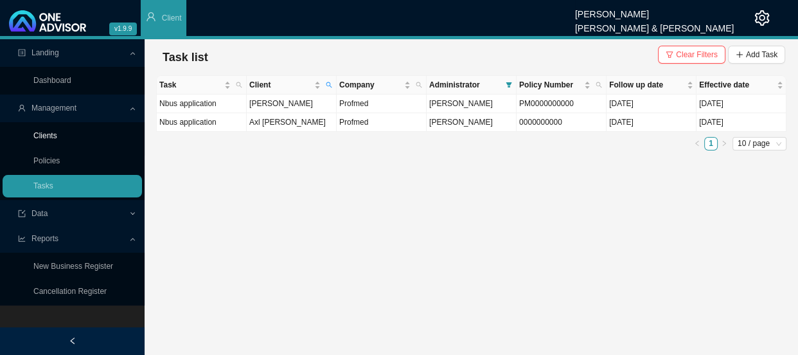
drag, startPoint x: 46, startPoint y: 135, endPoint x: 57, endPoint y: 135, distance: 11.6
click at [46, 135] on link "Clients" at bounding box center [45, 135] width 24 height 9
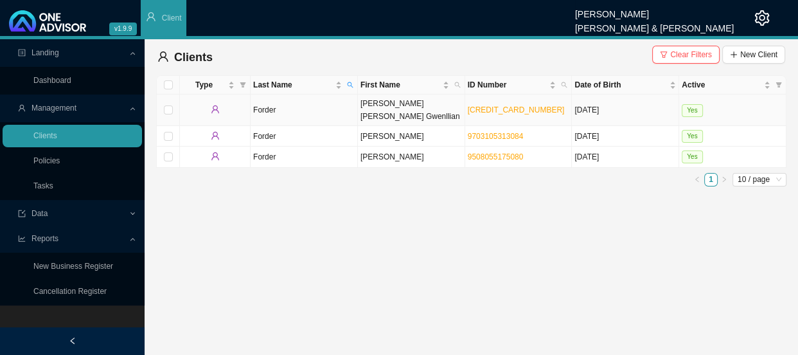
click at [301, 109] on td "Forder" at bounding box center [304, 109] width 107 height 31
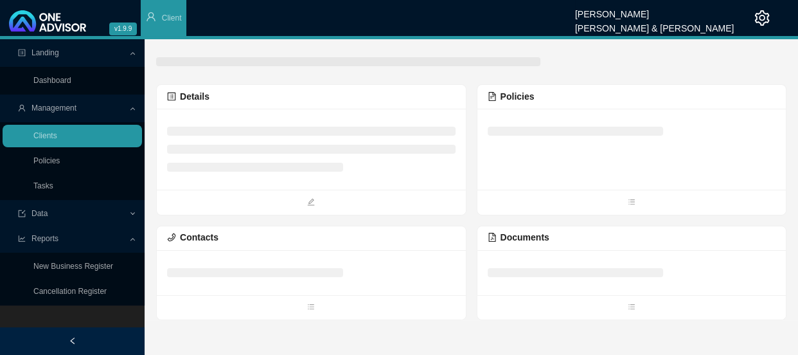
click at [547, 260] on div at bounding box center [632, 272] width 288 height 24
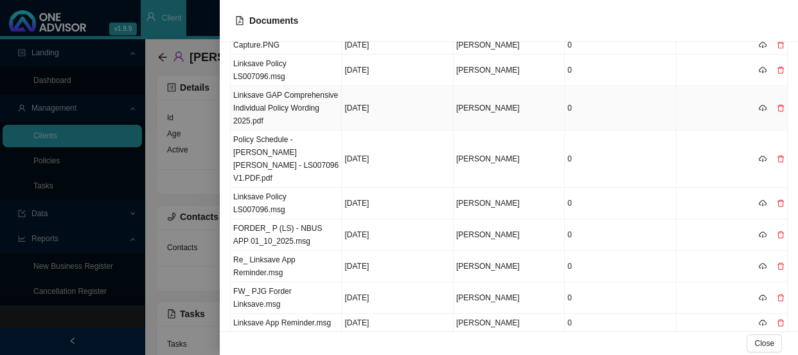
scroll to position [67, 0]
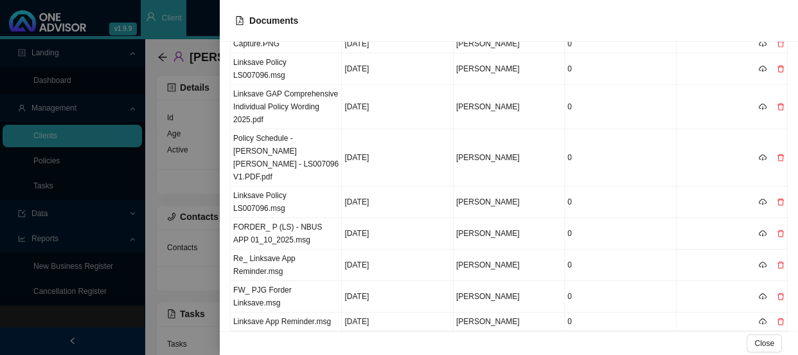
click at [706, 354] on link "3" at bounding box center [712, 361] width 12 height 12
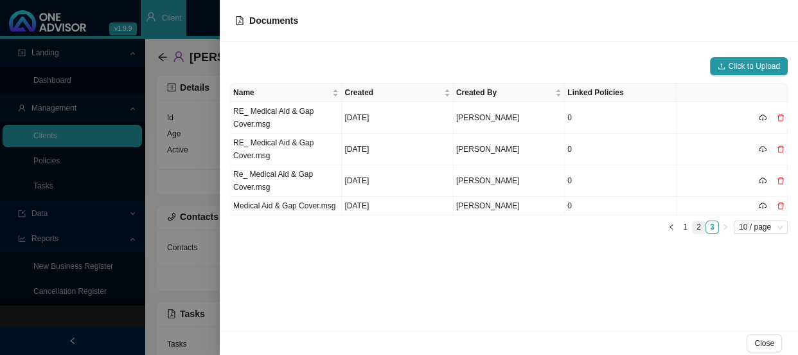
click at [697, 227] on link "2" at bounding box center [699, 227] width 12 height 12
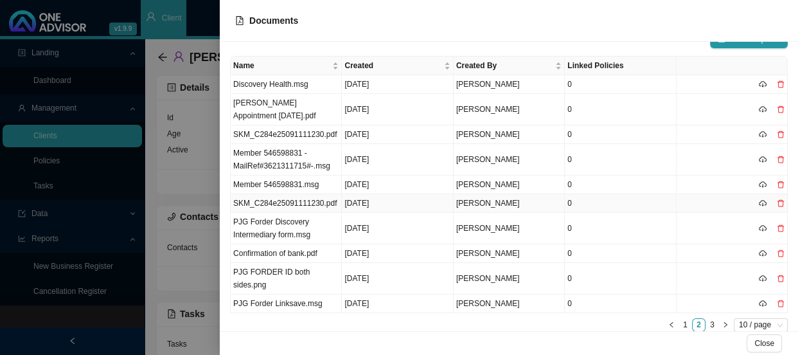
scroll to position [42, 0]
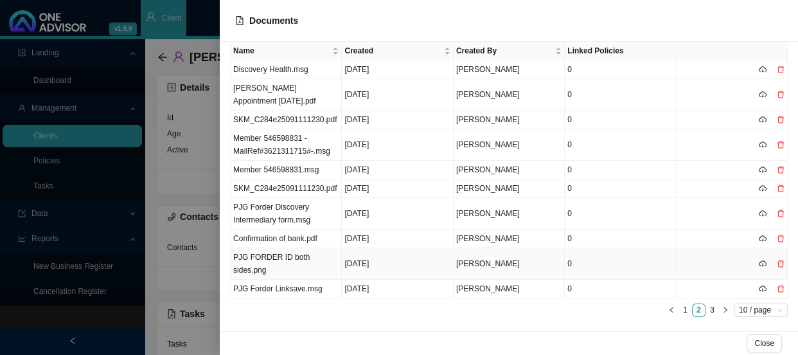
click at [565, 263] on td "0" at bounding box center [620, 263] width 111 height 31
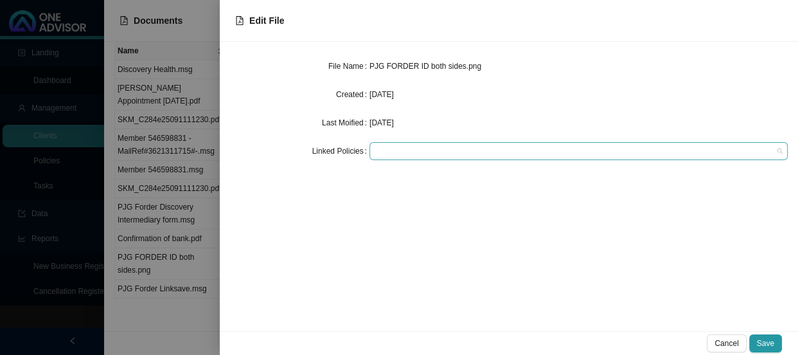
click at [402, 150] on div at bounding box center [572, 151] width 401 height 10
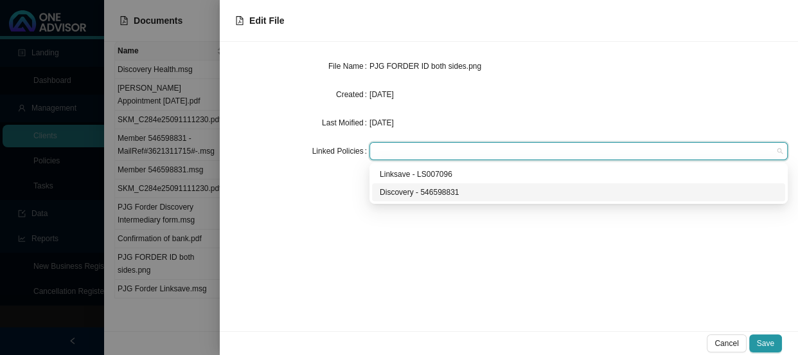
click at [398, 190] on div "Discovery - 546598831" at bounding box center [579, 192] width 398 height 13
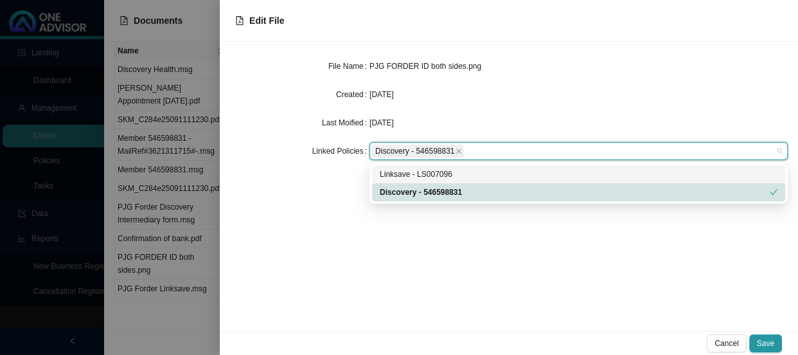
click at [433, 172] on div "Linksave - LS007096" at bounding box center [579, 174] width 398 height 13
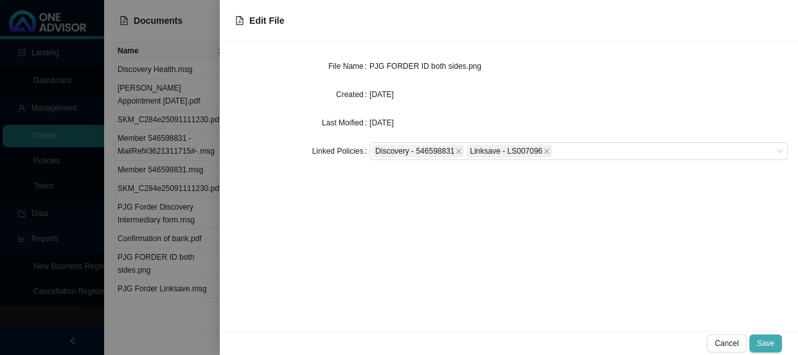
click at [762, 339] on span "Save" at bounding box center [765, 343] width 17 height 13
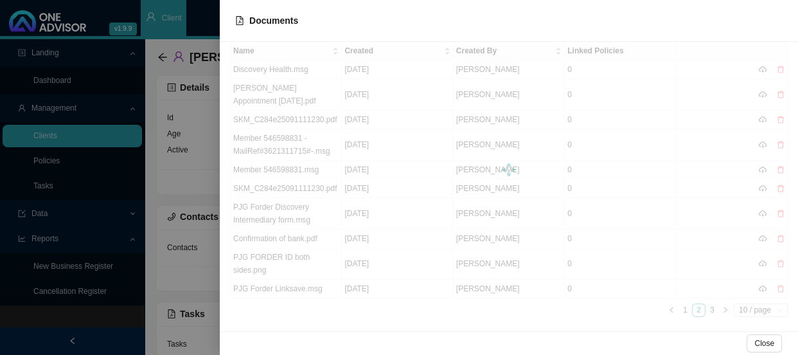
scroll to position [29, 0]
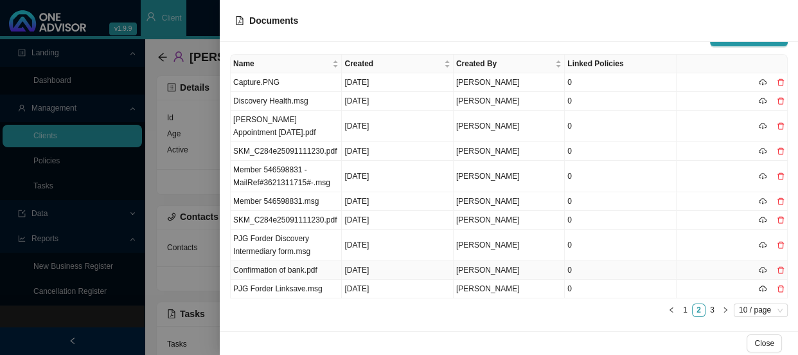
click at [570, 269] on td "0" at bounding box center [620, 270] width 111 height 19
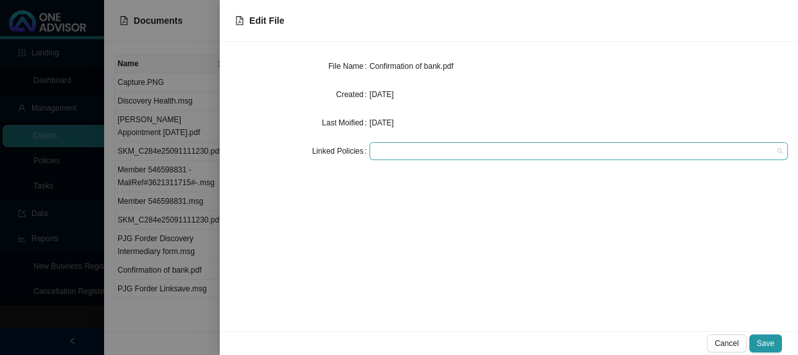
click at [385, 143] on div at bounding box center [578, 151] width 418 height 18
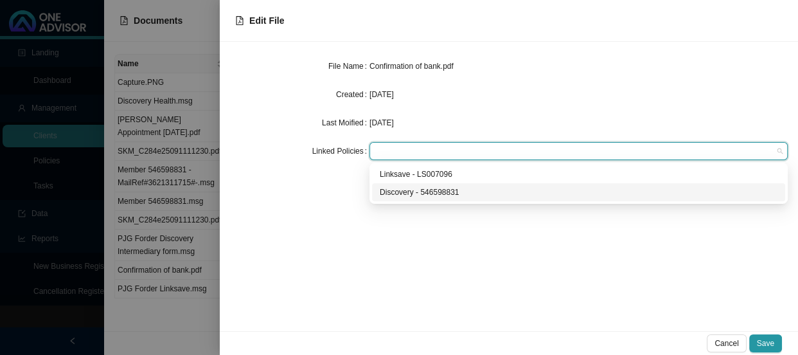
drag, startPoint x: 392, startPoint y: 191, endPoint x: 400, endPoint y: 187, distance: 8.6
click at [392, 191] on div "Discovery - 546598831" at bounding box center [579, 192] width 398 height 13
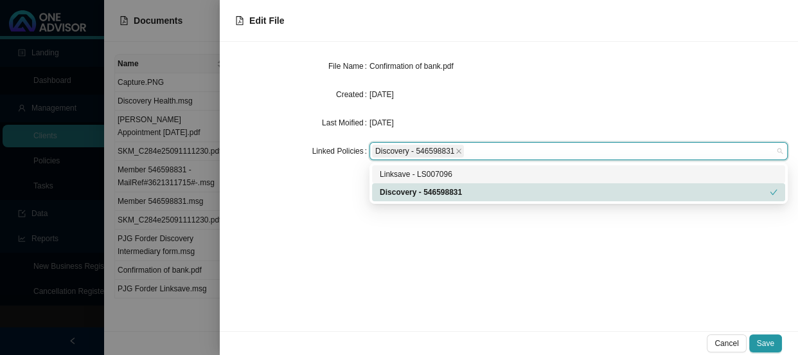
click at [426, 179] on div "Linksave - LS007096" at bounding box center [579, 174] width 398 height 13
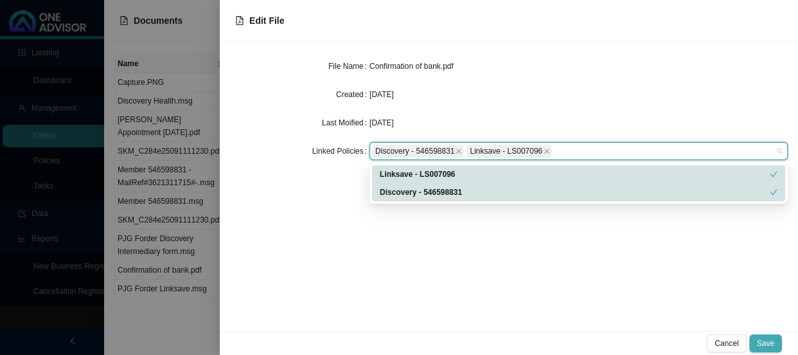
click at [772, 342] on span "Save" at bounding box center [765, 343] width 17 height 13
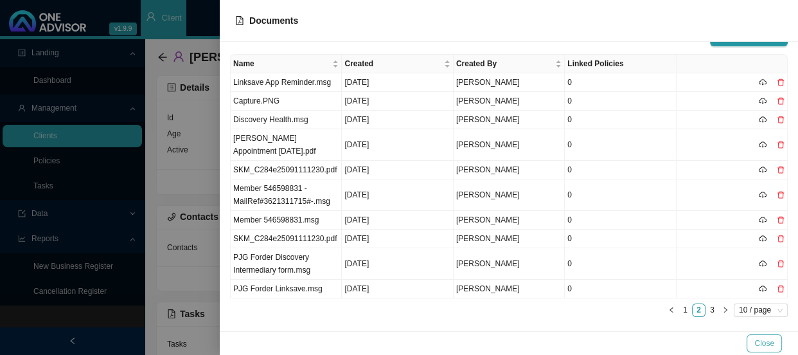
click at [770, 344] on span "Close" at bounding box center [764, 343] width 20 height 13
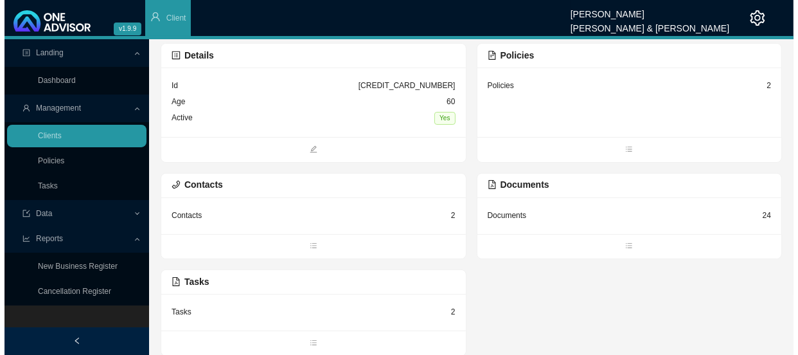
scroll to position [0, 0]
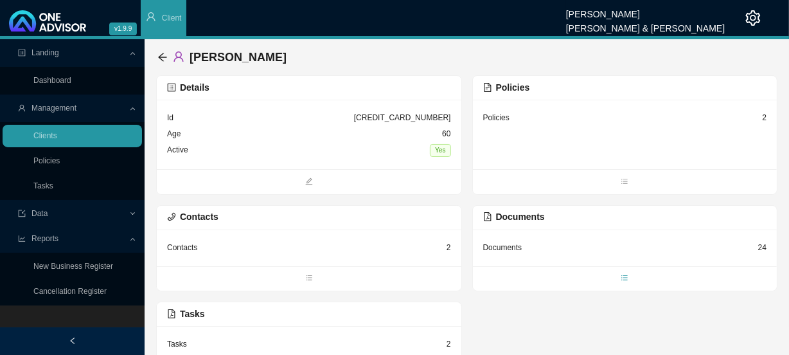
click at [623, 276] on icon "bars" at bounding box center [625, 278] width 8 height 8
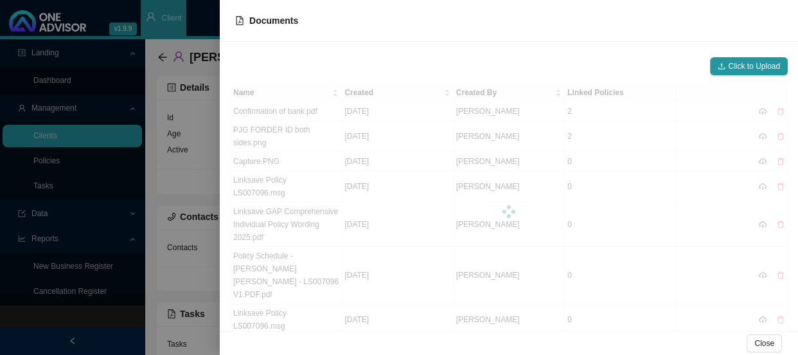
click at [190, 189] on div at bounding box center [399, 177] width 798 height 355
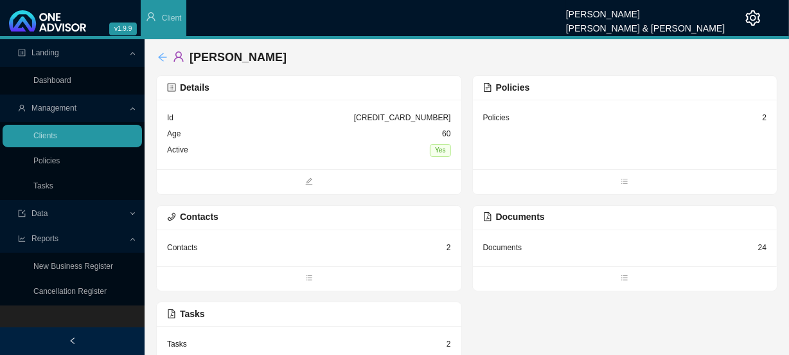
click at [163, 55] on icon "arrow-left" at bounding box center [162, 57] width 10 height 10
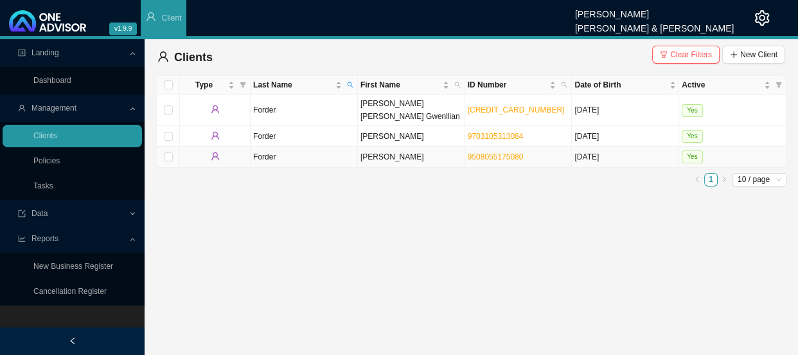
click at [388, 150] on td "[PERSON_NAME]" at bounding box center [411, 156] width 107 height 21
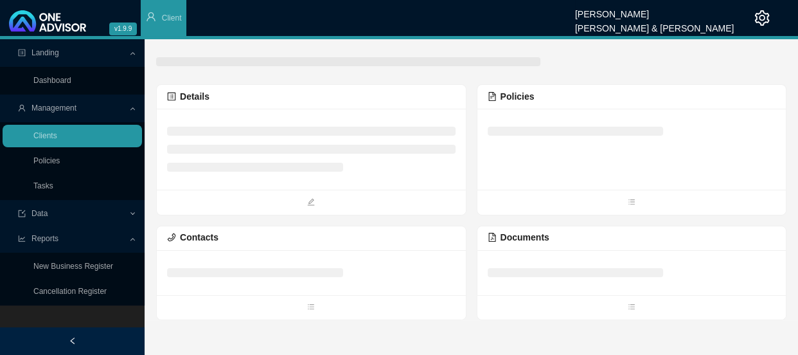
click at [574, 244] on div "Documents" at bounding box center [632, 237] width 288 height 15
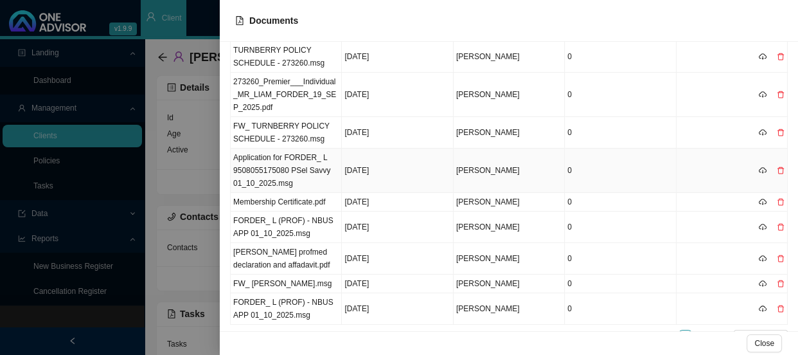
scroll to position [106, 0]
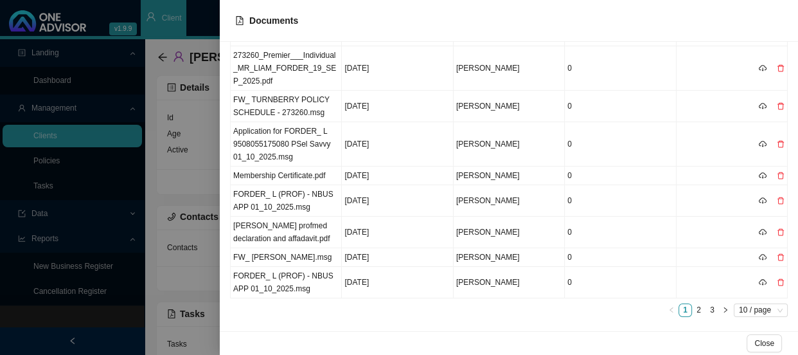
click at [192, 166] on div at bounding box center [399, 177] width 798 height 355
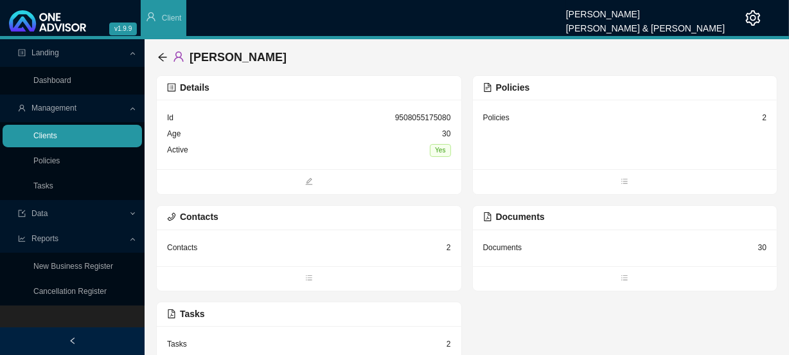
click at [57, 133] on link "Clients" at bounding box center [45, 135] width 24 height 9
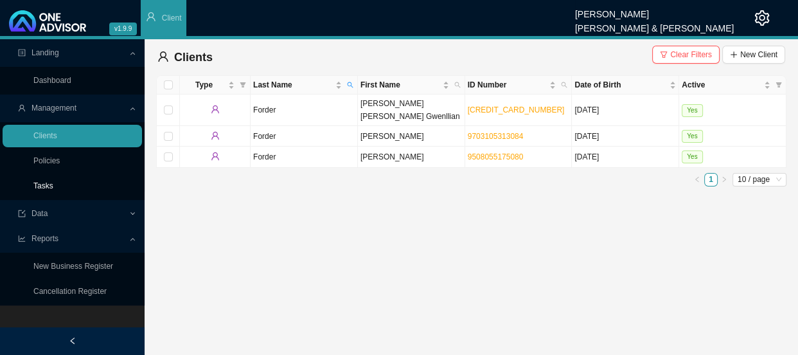
click at [45, 185] on link "Tasks" at bounding box center [43, 185] width 20 height 9
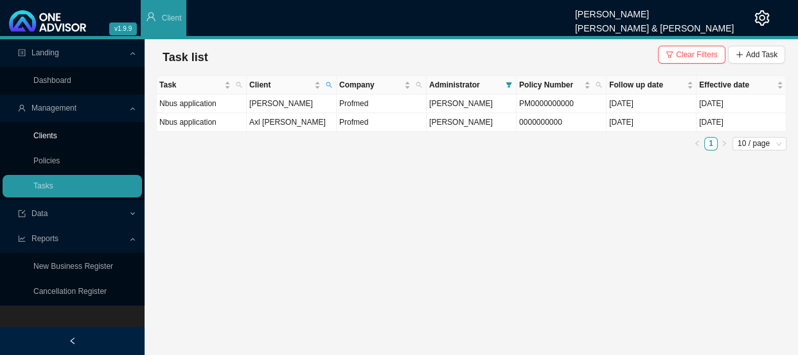
click at [57, 133] on link "Clients" at bounding box center [45, 135] width 24 height 9
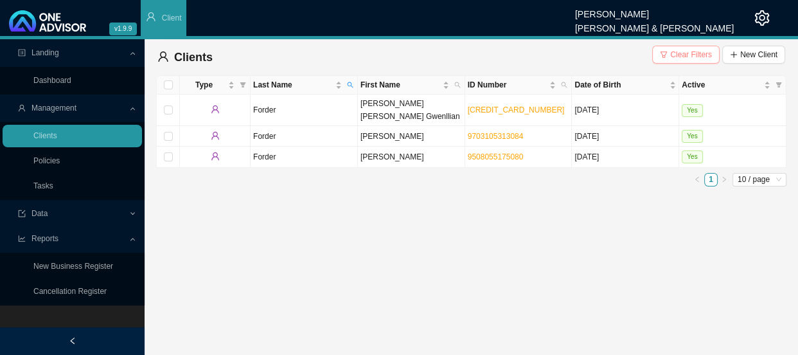
click at [689, 53] on span "Clear Filters" at bounding box center [691, 54] width 42 height 13
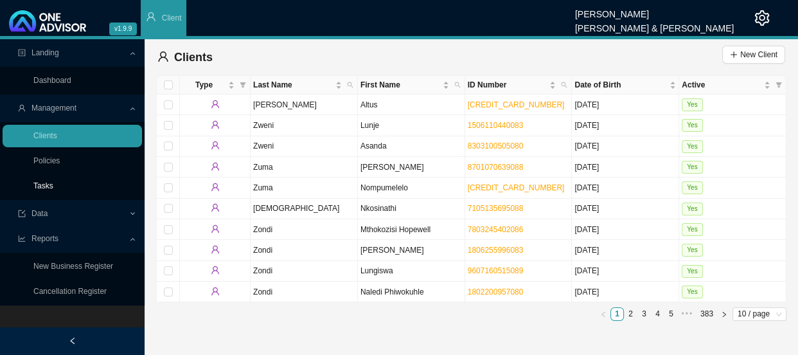
click at [53, 184] on link "Tasks" at bounding box center [43, 185] width 20 height 9
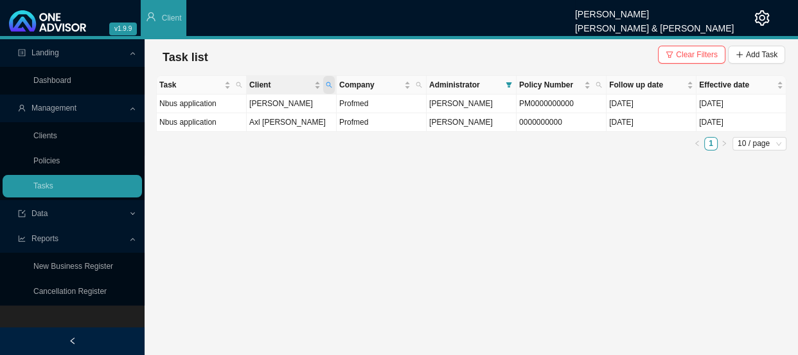
click at [330, 85] on icon "search" at bounding box center [329, 85] width 6 height 6
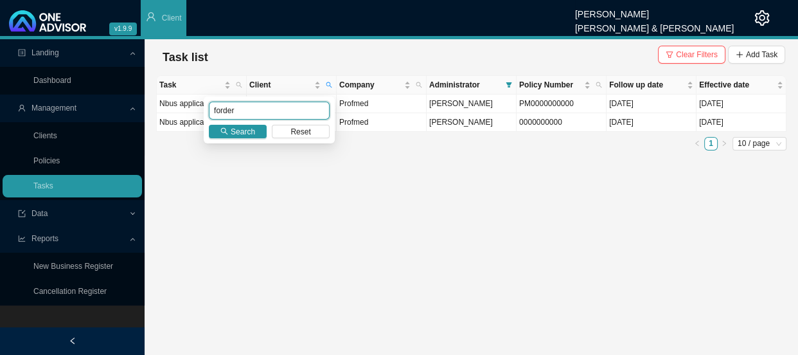
click at [247, 107] on input "forder" at bounding box center [269, 111] width 121 height 18
click at [249, 132] on span "Search" at bounding box center [243, 131] width 24 height 13
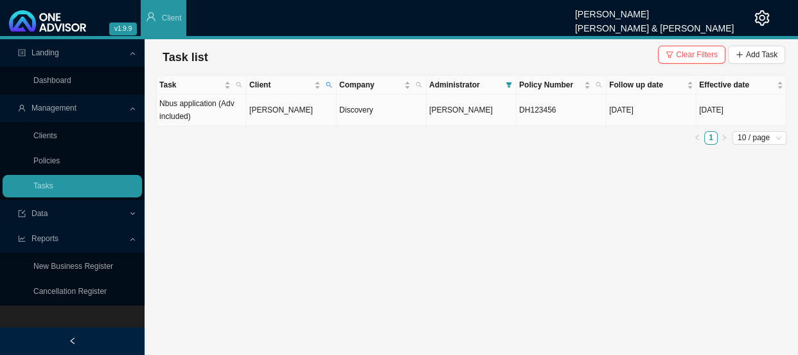
click at [303, 107] on td "[PERSON_NAME]" at bounding box center [292, 109] width 90 height 31
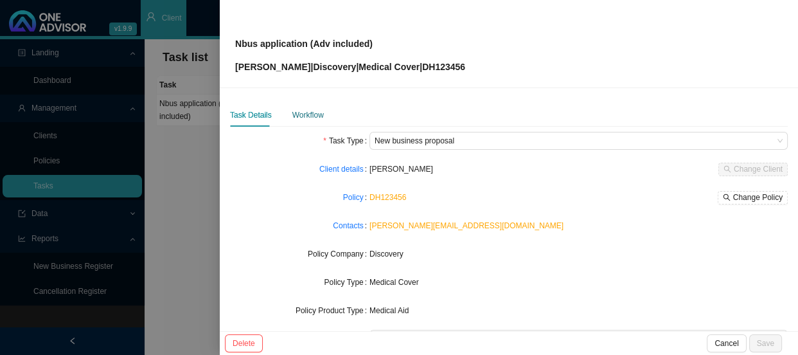
click at [305, 112] on div "Workflow" at bounding box center [307, 115] width 31 height 13
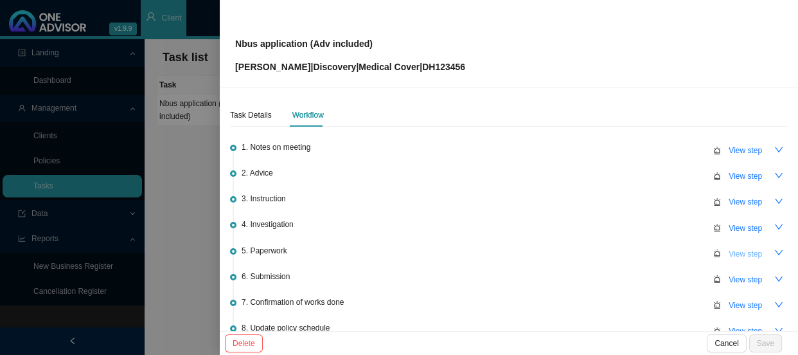
click at [741, 253] on span "View step" at bounding box center [745, 253] width 33 height 13
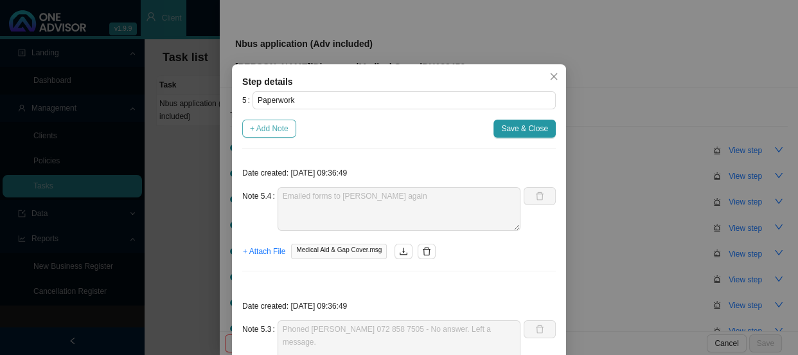
click at [272, 127] on span "+ Add Note" at bounding box center [269, 128] width 39 height 13
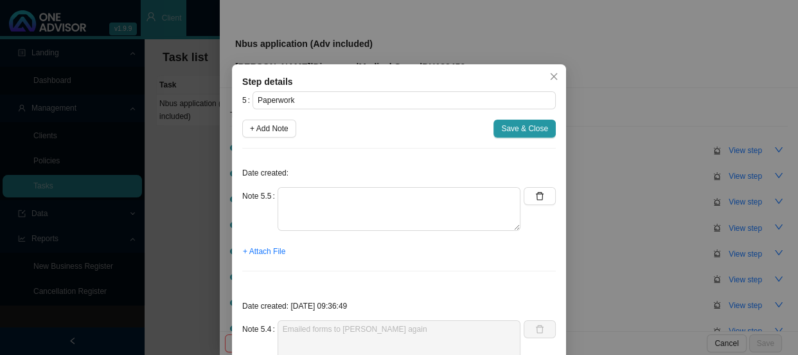
click at [680, 164] on div "Step details 5 Paperwork + Add Note Save & Close Date created: Note 5.5 + Attac…" at bounding box center [399, 177] width 798 height 355
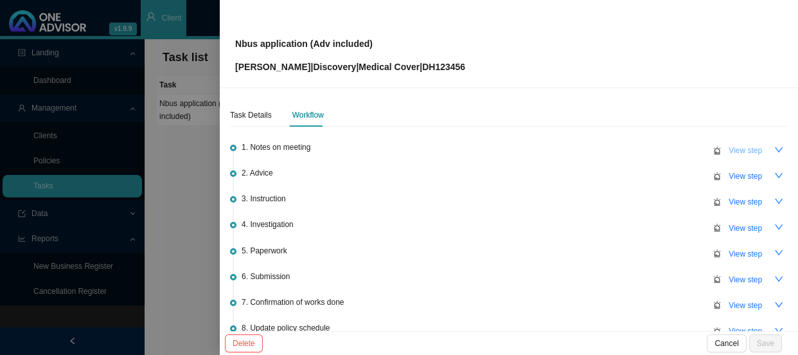
click at [756, 148] on button "View step" at bounding box center [745, 150] width 49 height 18
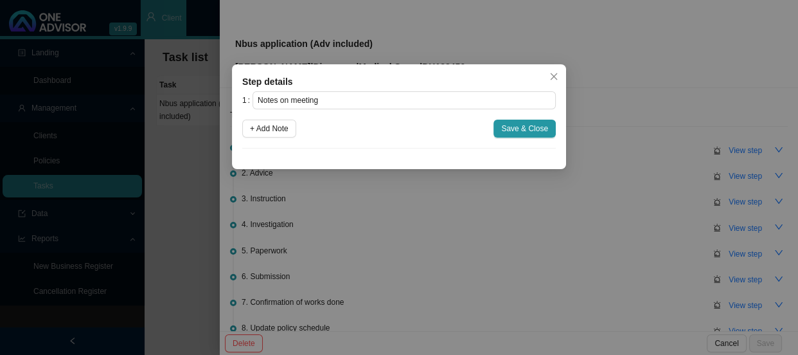
click at [530, 233] on div "Step details 1 Notes on meeting + Add Note Save & Close Cancel OK" at bounding box center [399, 177] width 798 height 355
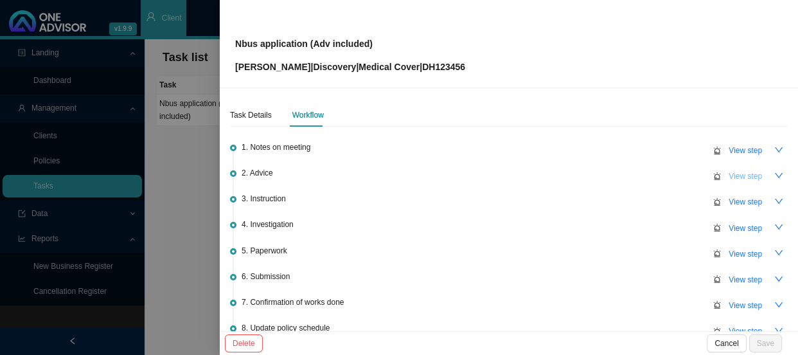
click at [744, 177] on span "View step" at bounding box center [745, 176] width 33 height 13
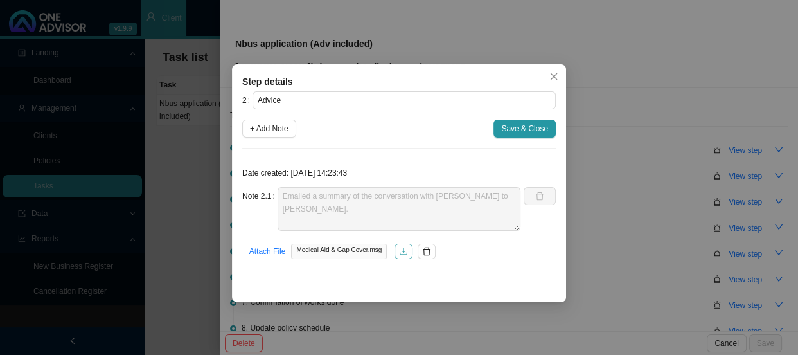
click at [400, 251] on icon "download" at bounding box center [403, 251] width 9 height 9
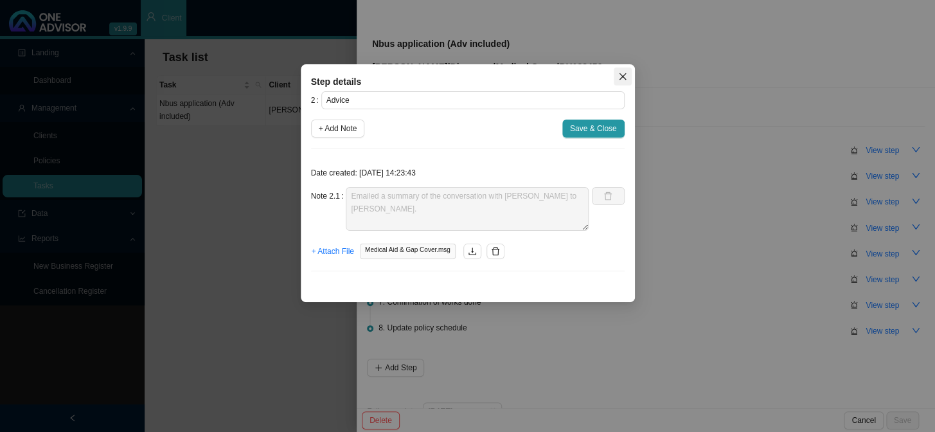
click at [621, 76] on icon "close" at bounding box center [622, 76] width 9 height 9
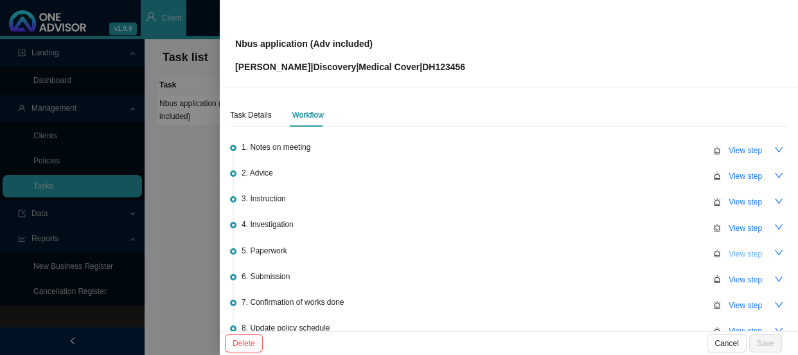
click at [729, 249] on span "View step" at bounding box center [745, 253] width 33 height 13
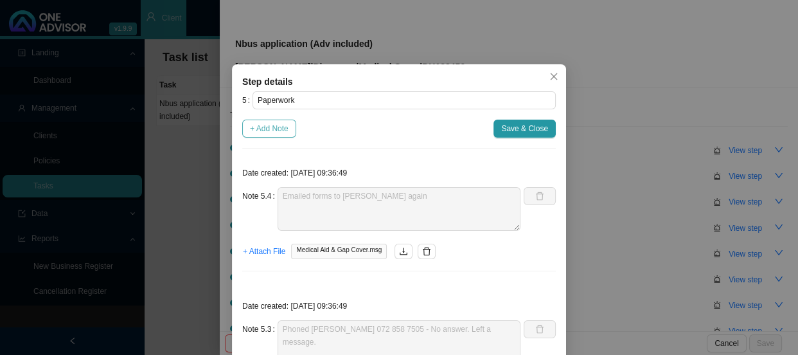
click at [261, 129] on span "+ Add Note" at bounding box center [269, 128] width 39 height 13
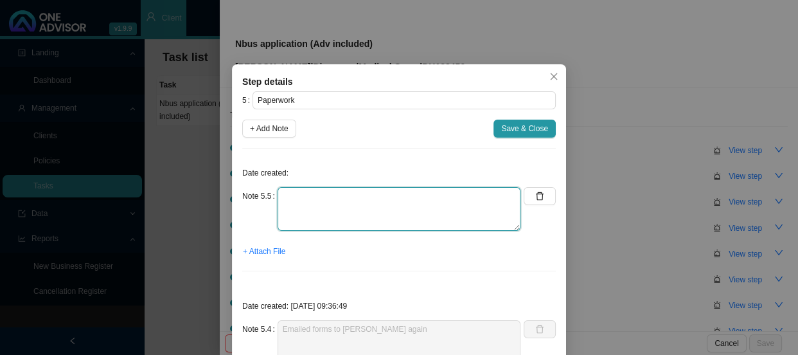
click at [283, 195] on textarea at bounding box center [399, 209] width 243 height 44
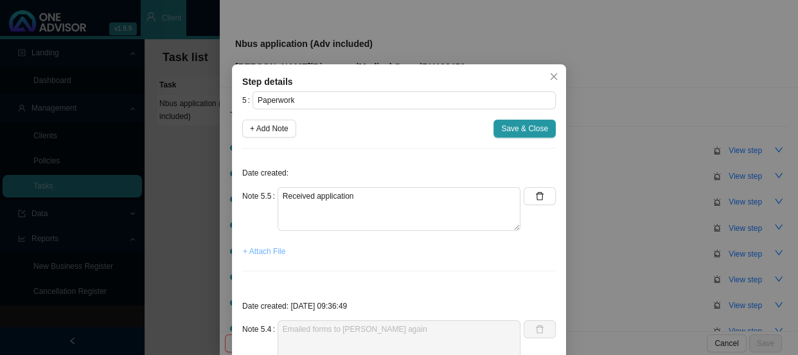
click at [270, 247] on span "+ Attach File" at bounding box center [264, 251] width 42 height 13
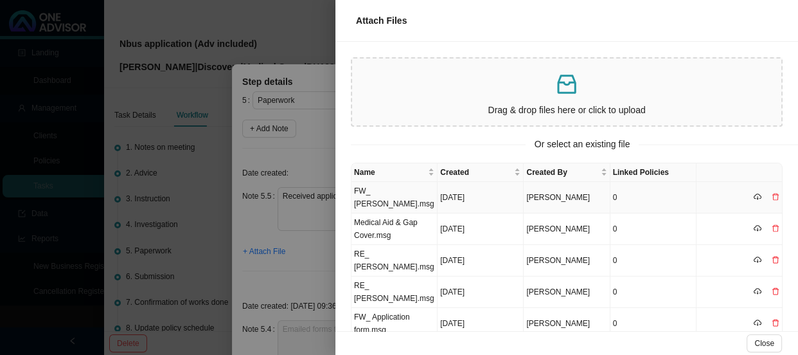
click at [388, 190] on td "FW_ [PERSON_NAME].msg" at bounding box center [394, 197] width 86 height 31
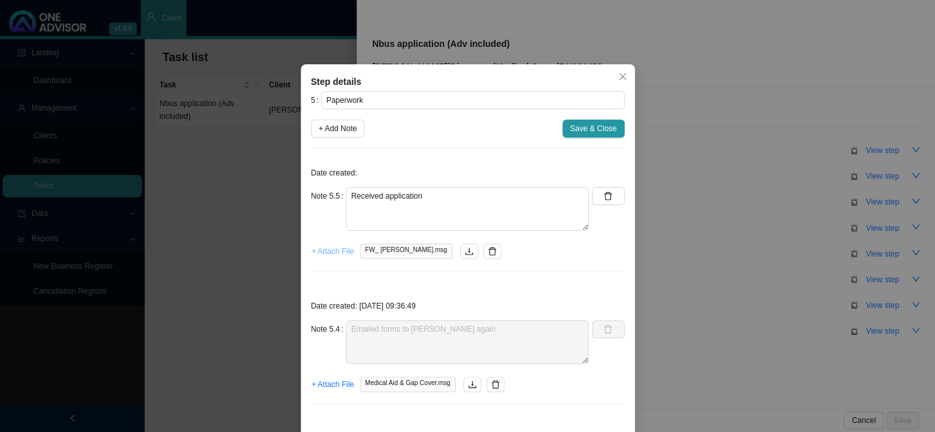
click at [328, 251] on span "+ Attach File" at bounding box center [333, 251] width 42 height 13
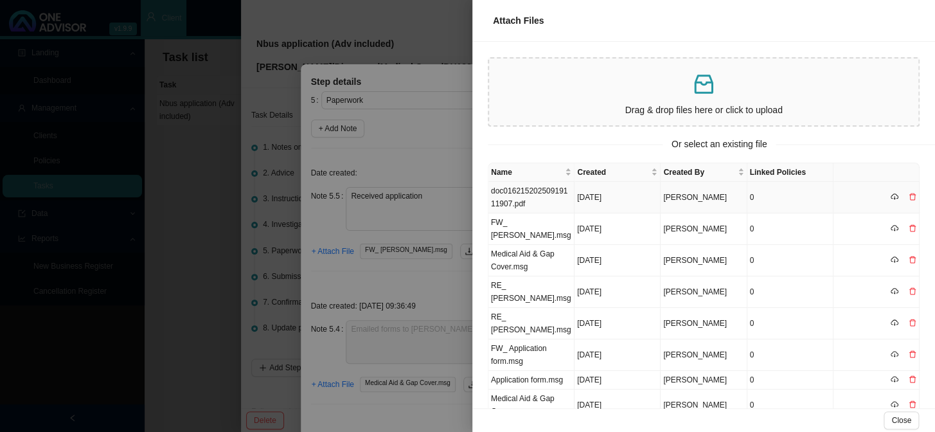
click at [552, 193] on td "doc01621520250919111907.pdf" at bounding box center [531, 197] width 86 height 31
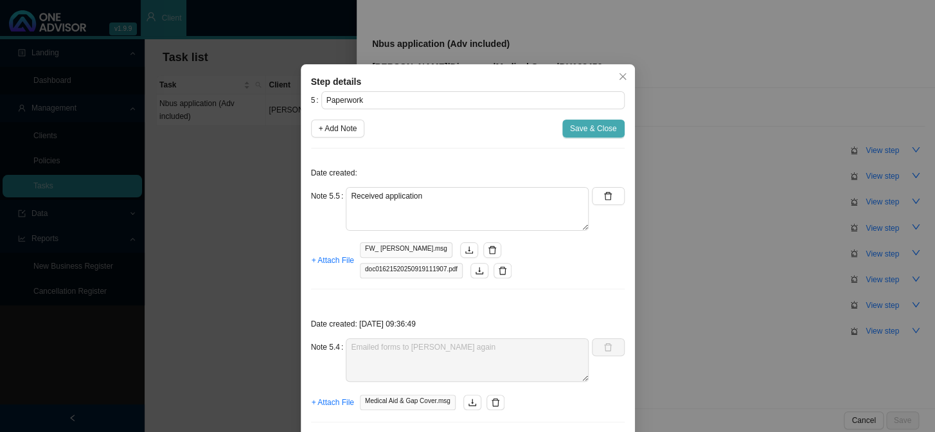
click at [589, 125] on span "Save & Close" at bounding box center [593, 128] width 47 height 13
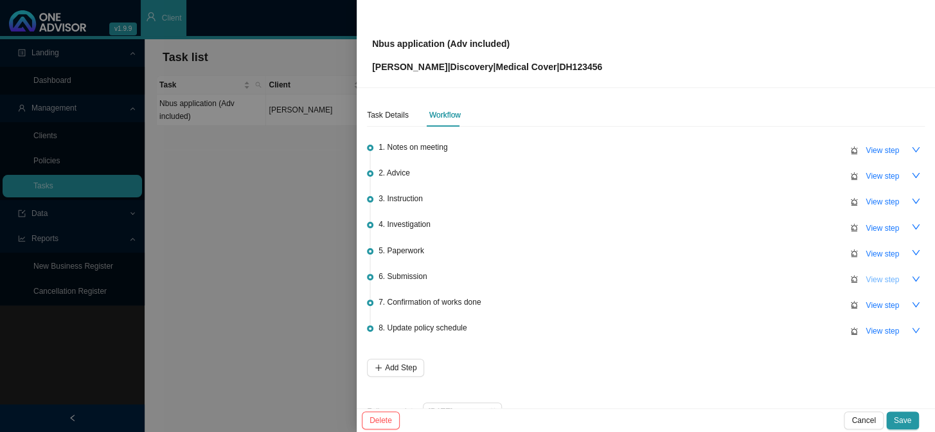
click at [797, 278] on span "View step" at bounding box center [881, 279] width 33 height 13
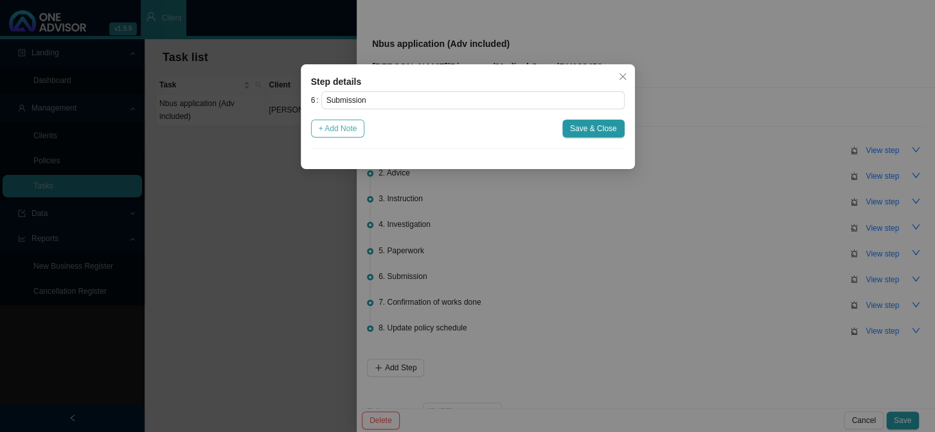
click at [342, 128] on span "+ Add Note" at bounding box center [338, 128] width 39 height 13
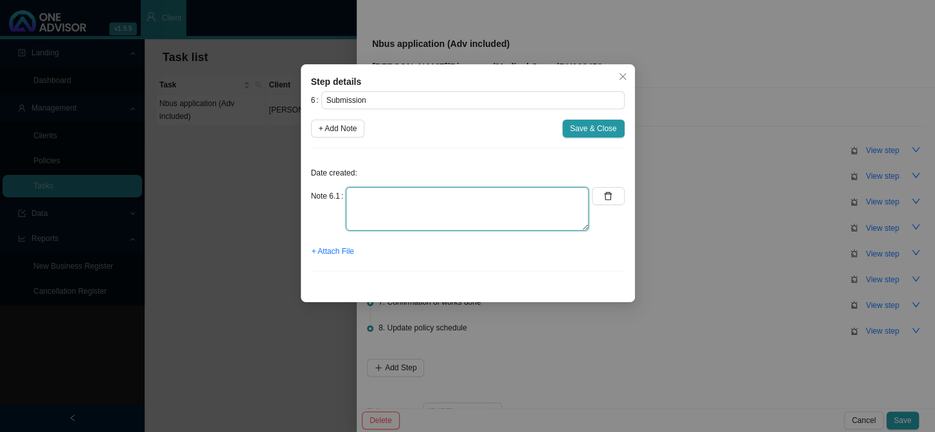
click at [418, 199] on textarea at bounding box center [467, 209] width 243 height 44
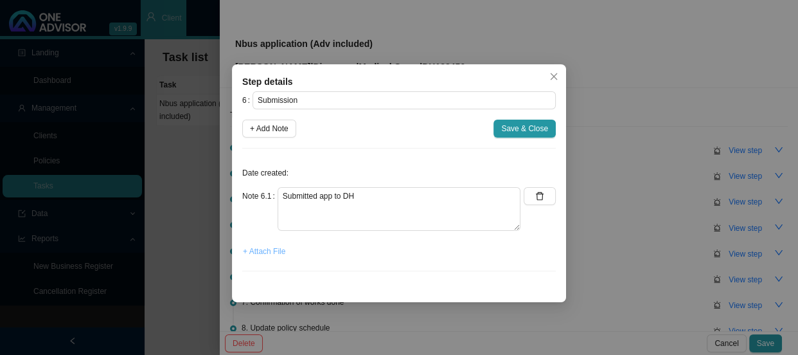
click at [273, 250] on span "+ Attach File" at bounding box center [264, 251] width 42 height 13
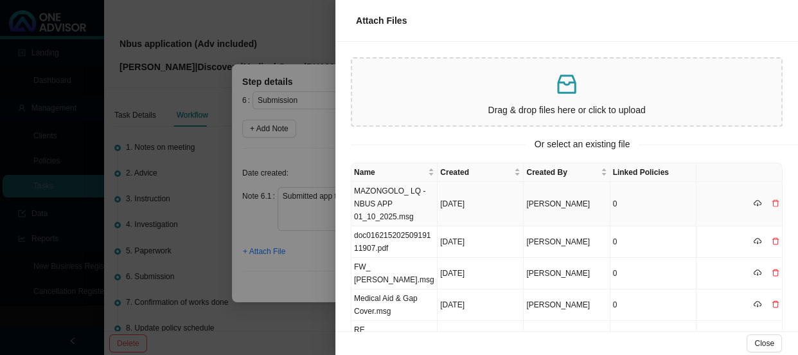
click at [396, 199] on td "MAZONGOLO_ LQ - NBUS APP 01_10_2025.msg" at bounding box center [394, 204] width 86 height 44
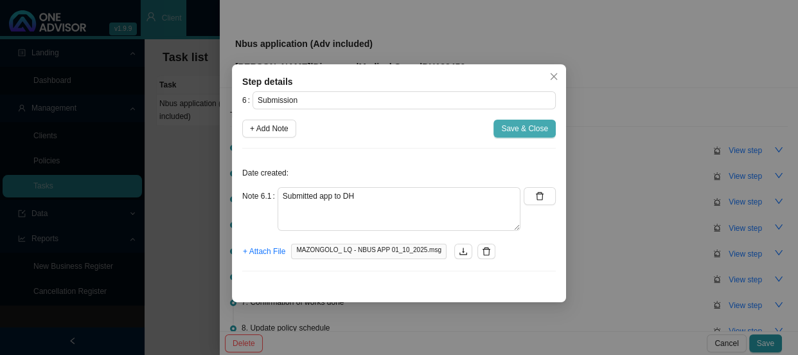
click at [520, 128] on span "Save & Close" at bounding box center [524, 128] width 47 height 13
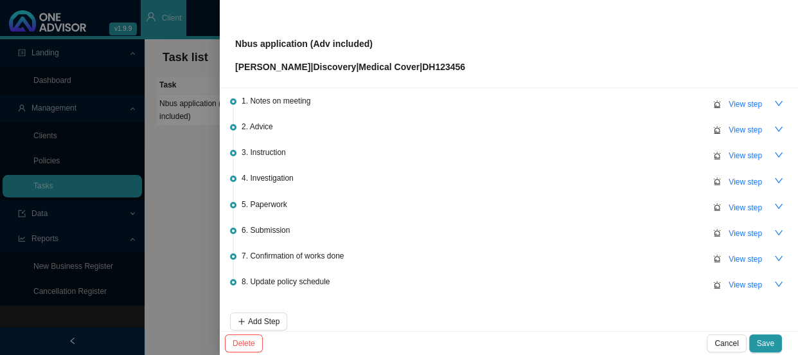
scroll to position [107, 0]
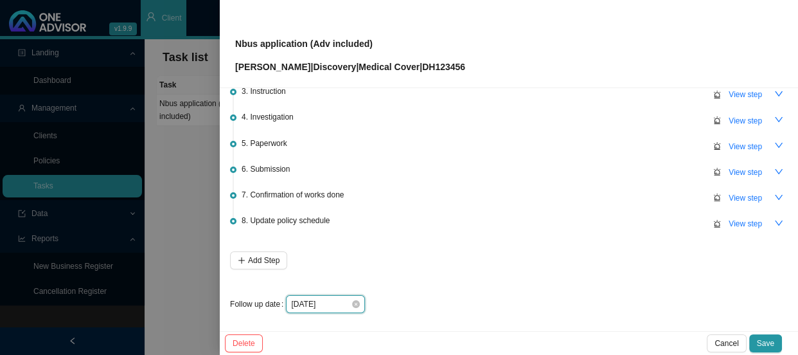
click at [341, 303] on input "[DATE]" at bounding box center [321, 303] width 60 height 13
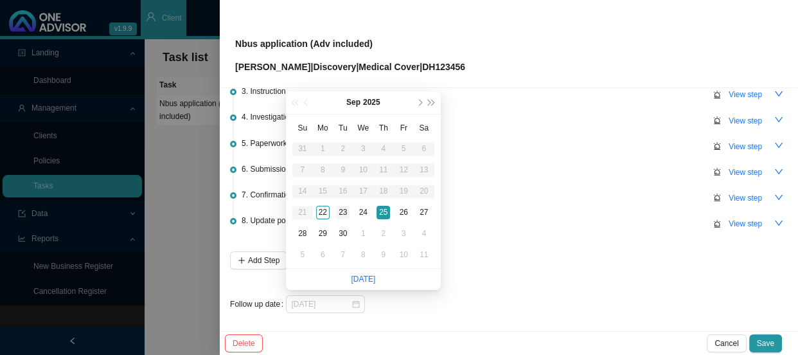
click at [346, 216] on div "23" at bounding box center [342, 212] width 13 height 13
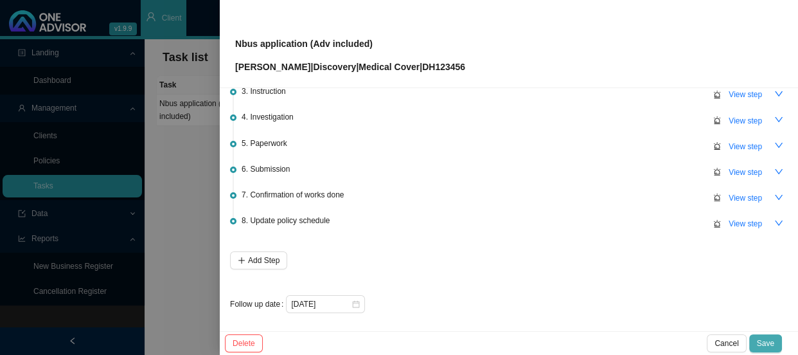
click at [770, 342] on span "Save" at bounding box center [765, 343] width 17 height 13
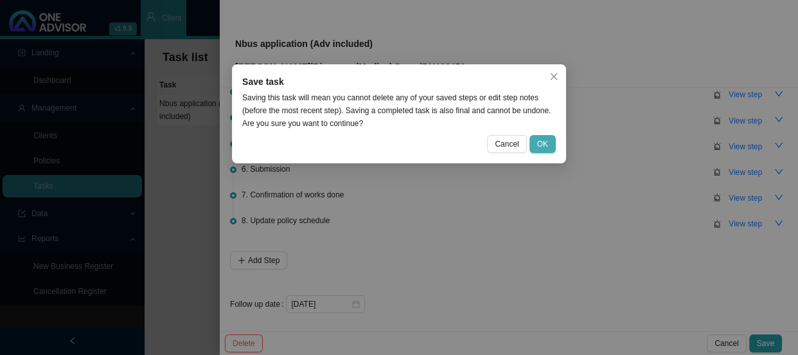
click at [544, 142] on span "OK" at bounding box center [542, 143] width 11 height 13
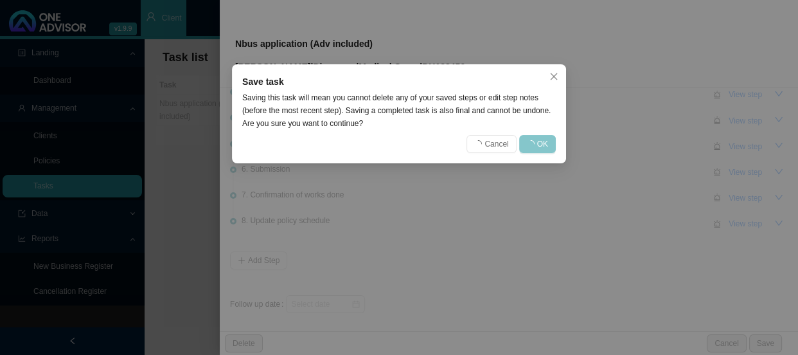
scroll to position [0, 0]
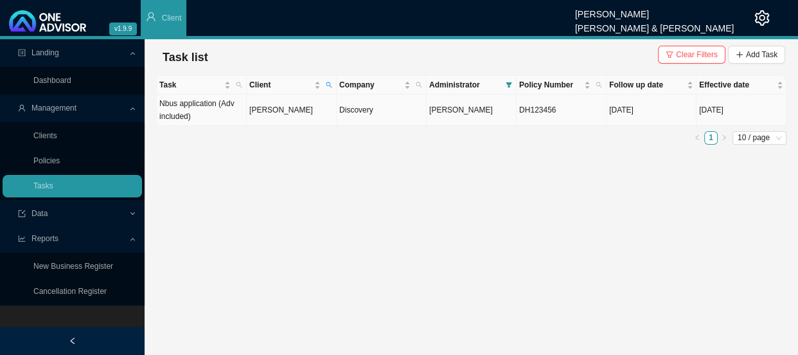
click at [283, 109] on td "[PERSON_NAME]" at bounding box center [292, 109] width 90 height 31
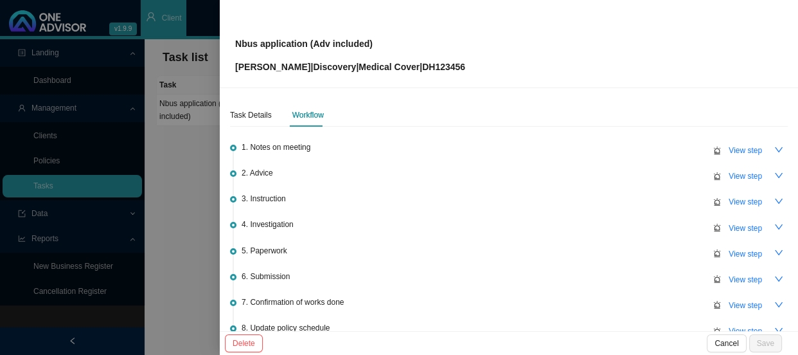
scroll to position [58, 0]
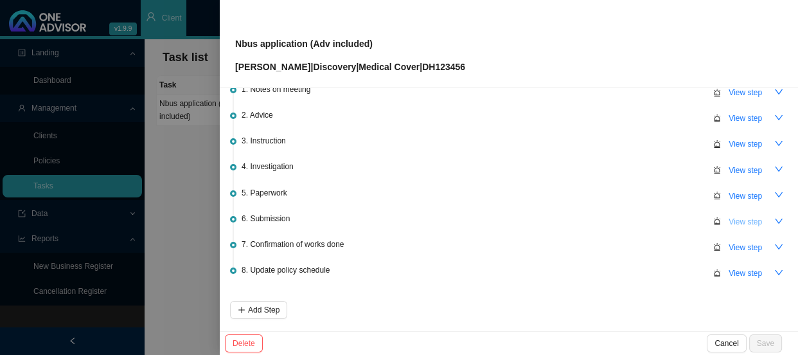
click at [740, 216] on span "View step" at bounding box center [745, 221] width 33 height 13
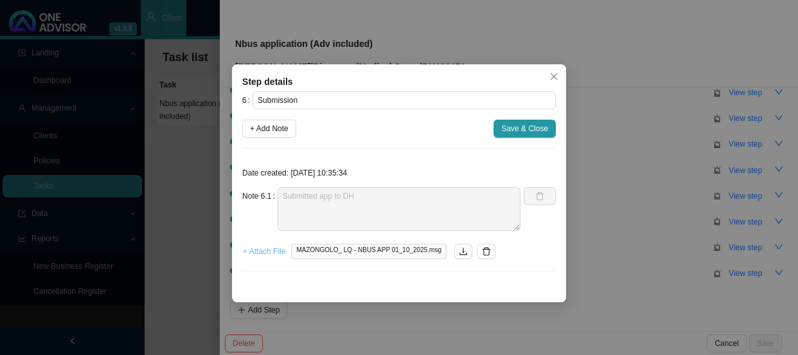
click at [273, 251] on span "+ Attach File" at bounding box center [264, 251] width 42 height 13
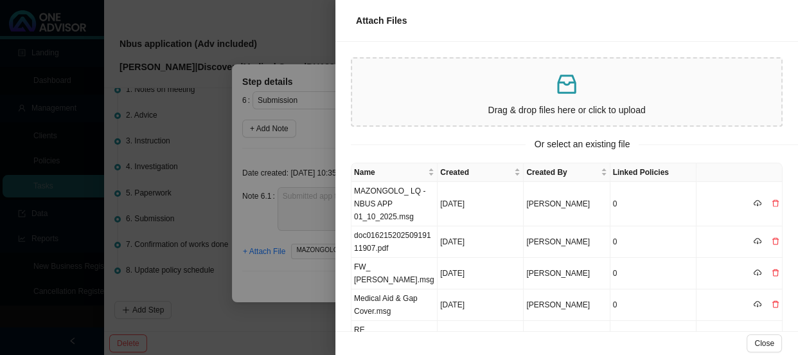
click at [261, 206] on div at bounding box center [399, 177] width 798 height 355
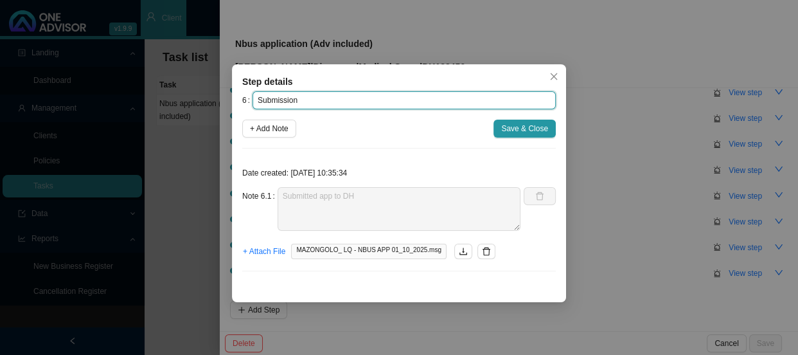
click at [321, 100] on input "Submission" at bounding box center [403, 100] width 303 height 18
paste input "11486916387"
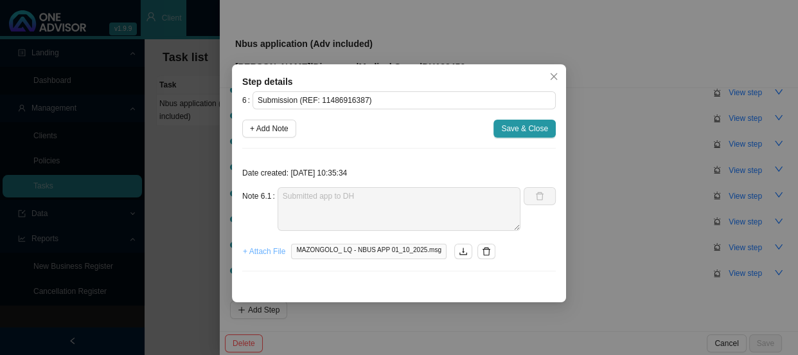
click at [267, 251] on span "+ Attach File" at bounding box center [264, 251] width 42 height 13
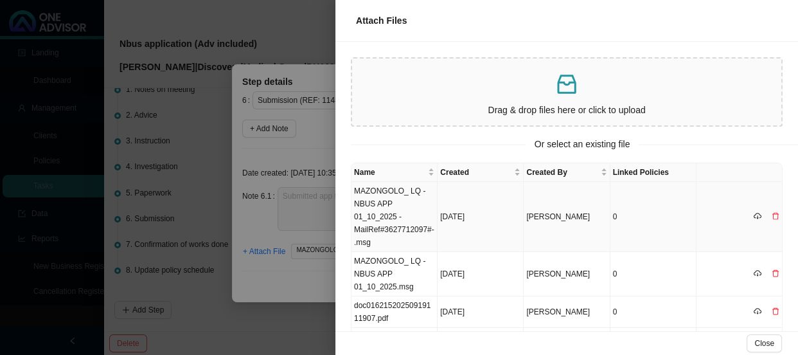
click at [409, 206] on td "MAZONGOLO_ LQ - NBUS APP 01_10_2025 -MailRef#3627712097#-.msg" at bounding box center [394, 217] width 86 height 70
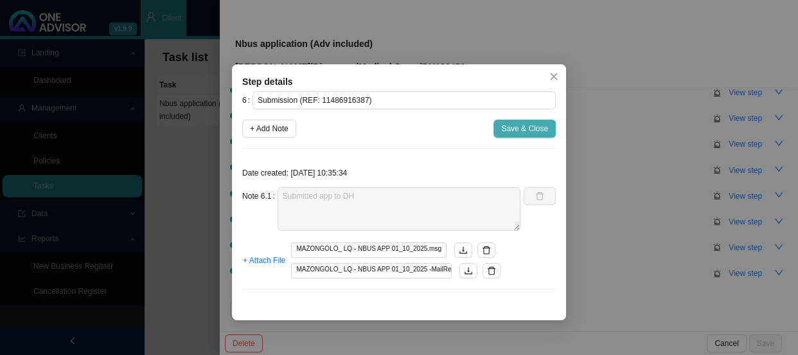
click at [537, 123] on span "Save & Close" at bounding box center [524, 128] width 47 height 13
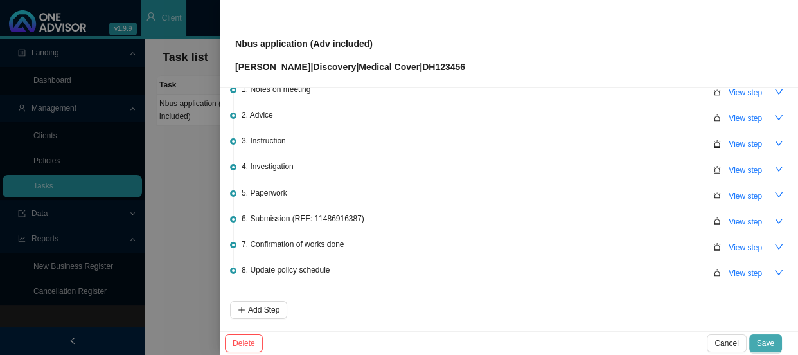
click at [775, 341] on button "Save" at bounding box center [765, 343] width 33 height 18
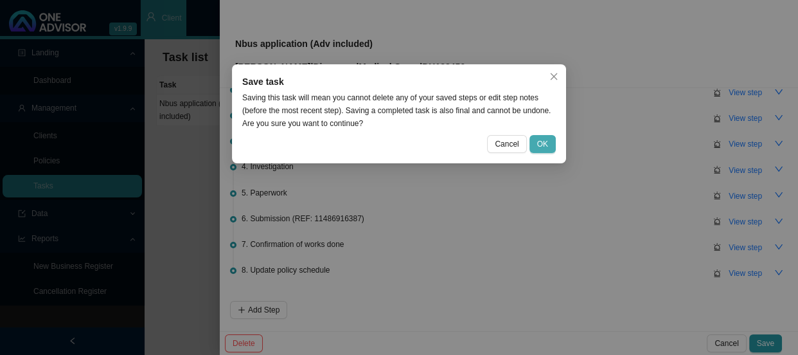
click at [536, 140] on button "OK" at bounding box center [542, 144] width 26 height 18
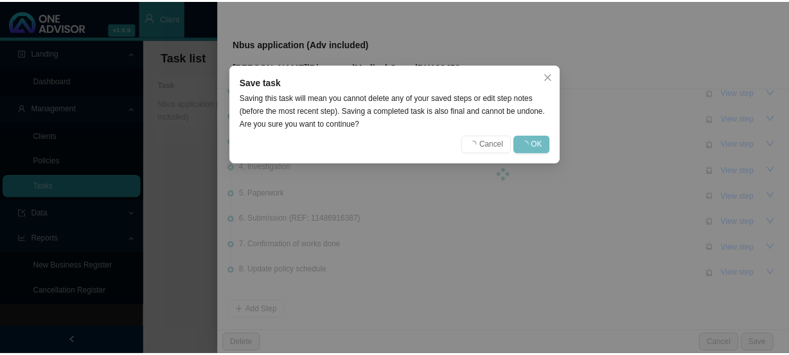
scroll to position [0, 0]
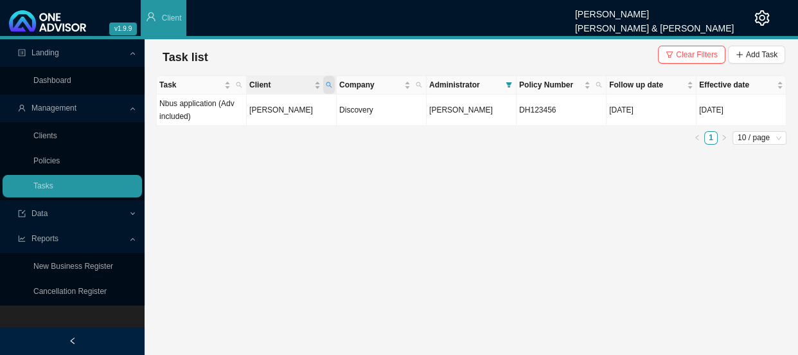
click at [330, 85] on icon "search" at bounding box center [329, 85] width 6 height 6
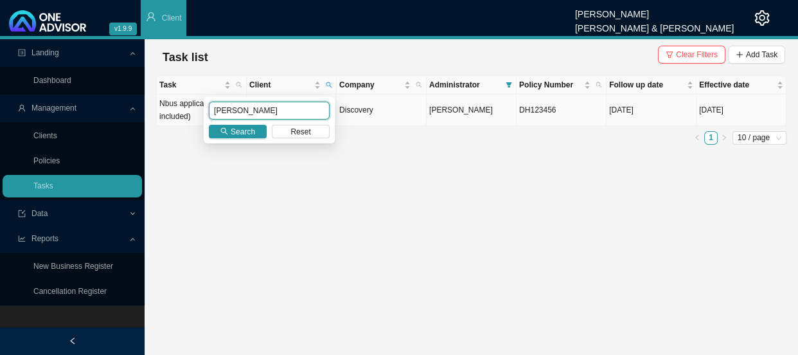
drag, startPoint x: 250, startPoint y: 107, endPoint x: 175, endPoint y: 108, distance: 74.5
click at [175, 108] on body "v1.9.9 [PERSON_NAME] [PERSON_NAME] & [PERSON_NAME] Client Landing Dashboard Man…" at bounding box center [399, 177] width 798 height 355
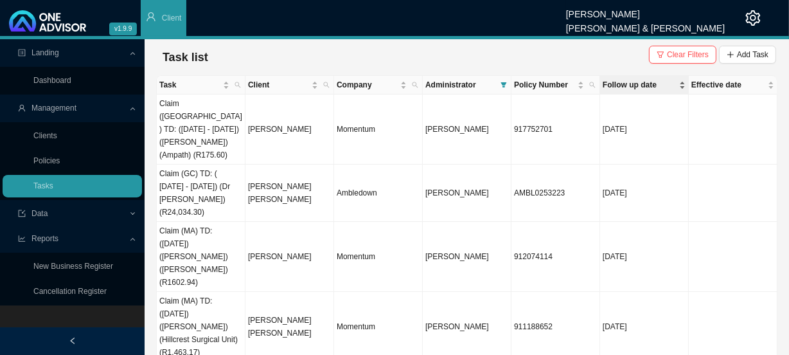
click at [649, 82] on span "Follow up date" at bounding box center [640, 84] width 74 height 13
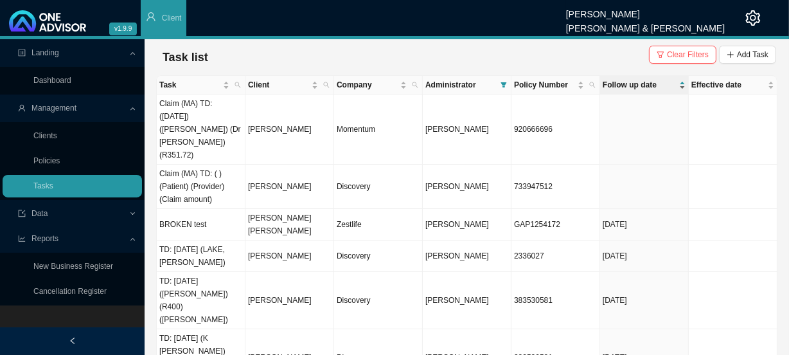
click at [625, 85] on span "Follow up date" at bounding box center [640, 84] width 74 height 13
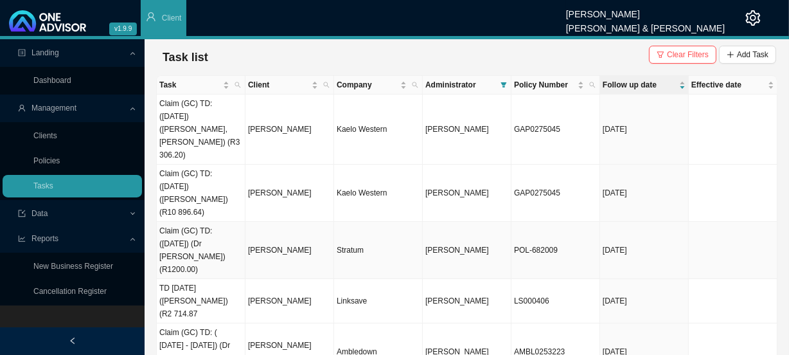
click at [289, 222] on td "[PERSON_NAME]" at bounding box center [289, 250] width 89 height 57
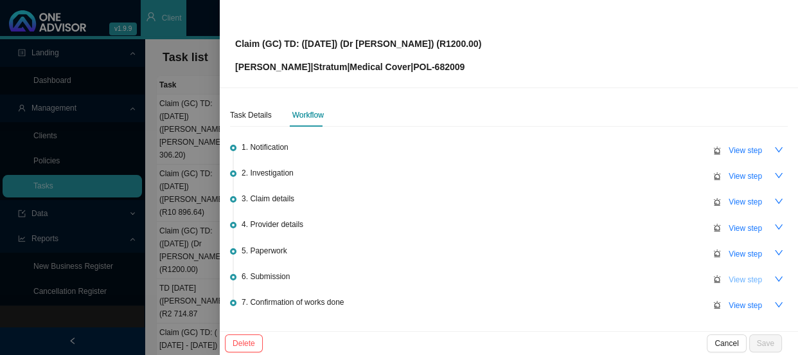
click at [739, 278] on span "View step" at bounding box center [745, 279] width 33 height 13
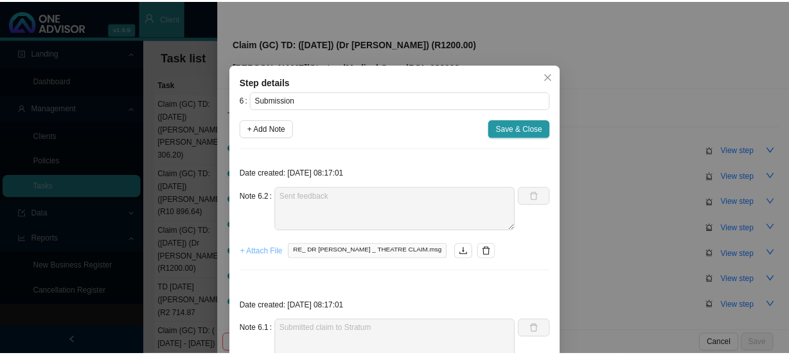
scroll to position [108, 0]
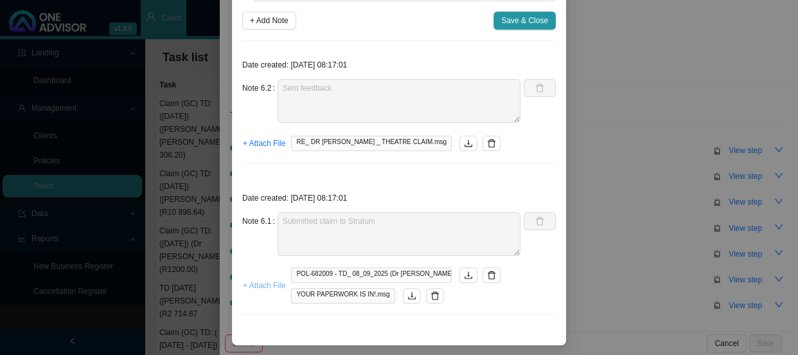
click at [263, 288] on span "+ Attach File" at bounding box center [264, 285] width 42 height 13
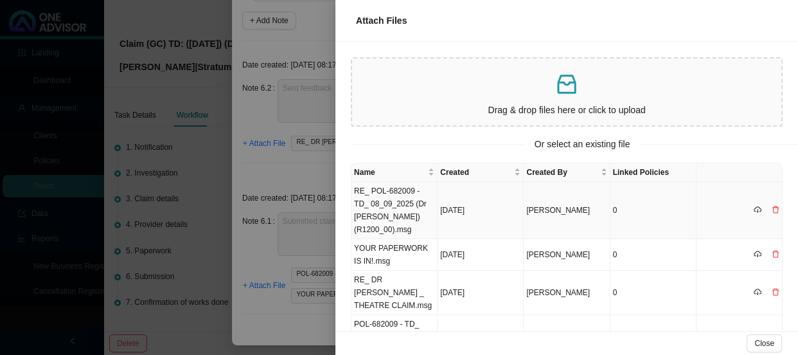
click at [406, 206] on td "RE_ POL-682009 - TD_ 08_09_2025 (Dr [PERSON_NAME]) (R1200_00).msg" at bounding box center [394, 210] width 86 height 57
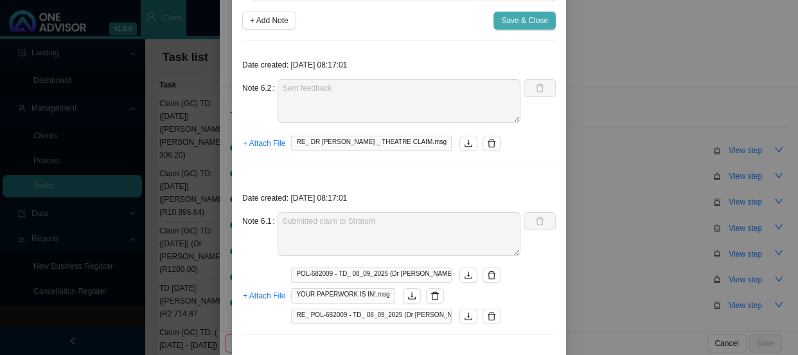
click at [509, 19] on span "Save & Close" at bounding box center [524, 20] width 47 height 13
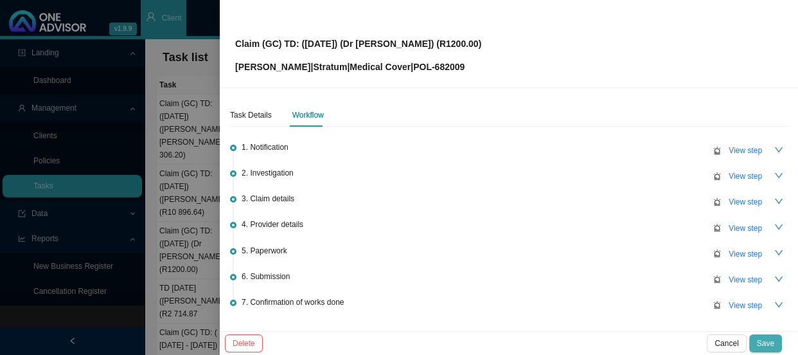
click at [771, 345] on span "Save" at bounding box center [765, 343] width 17 height 13
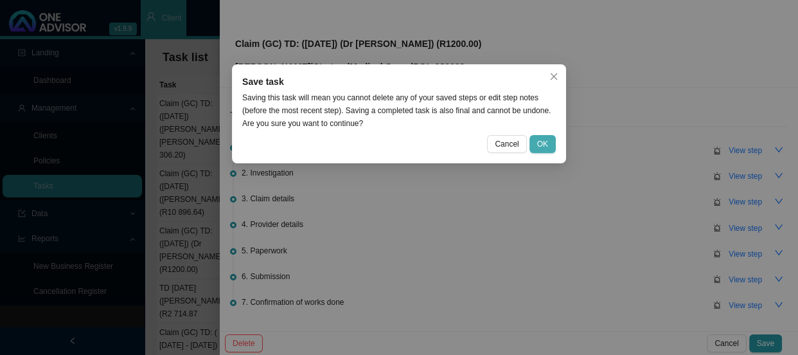
click at [545, 139] on span "OK" at bounding box center [542, 143] width 11 height 13
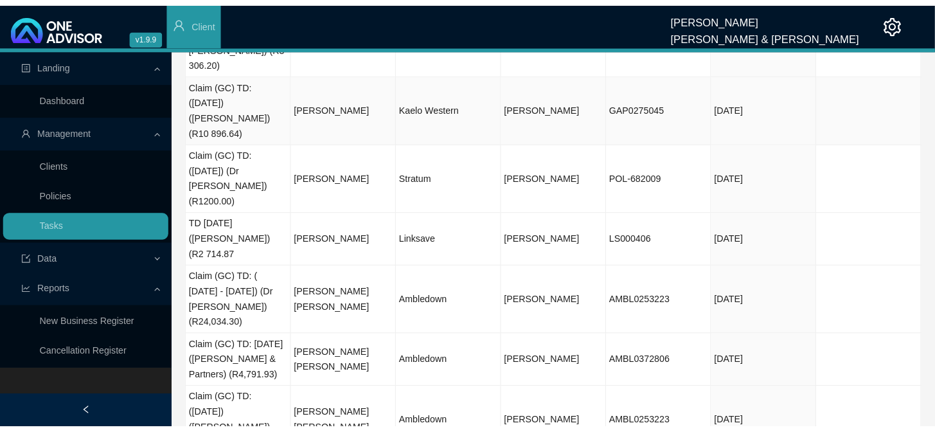
scroll to position [0, 0]
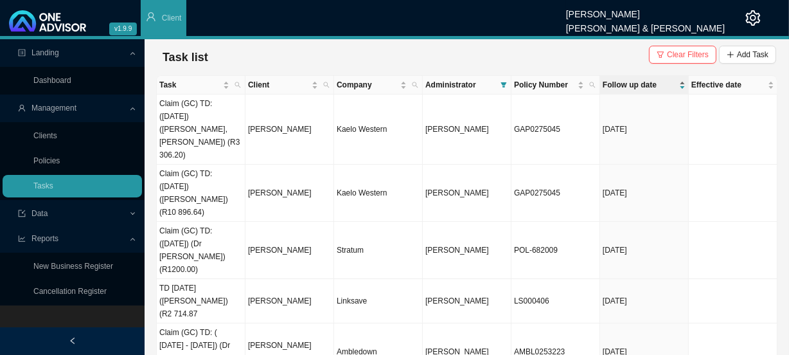
click at [630, 78] on span "Follow up date" at bounding box center [640, 84] width 74 height 13
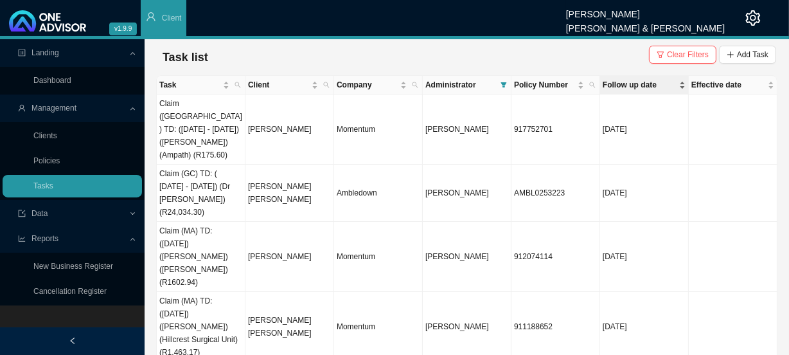
click at [636, 83] on span "Follow up date" at bounding box center [640, 84] width 74 height 13
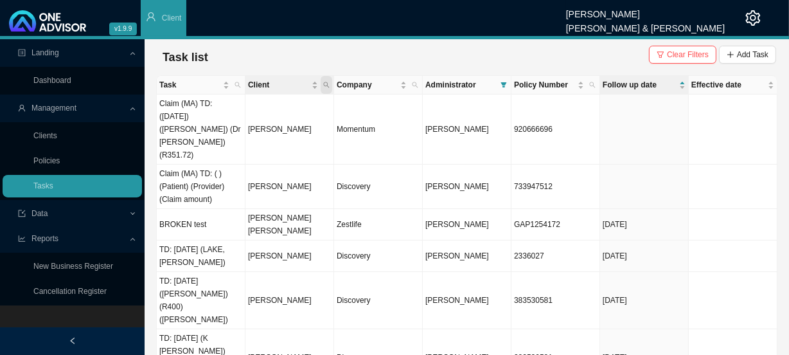
click at [326, 84] on icon "search" at bounding box center [326, 85] width 6 height 6
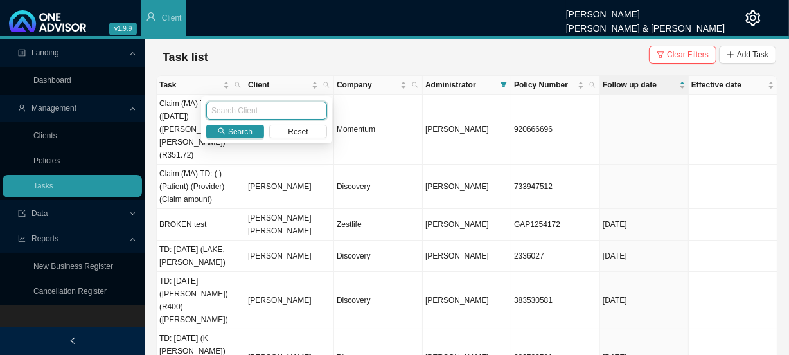
click at [282, 116] on input "text" at bounding box center [266, 111] width 121 height 18
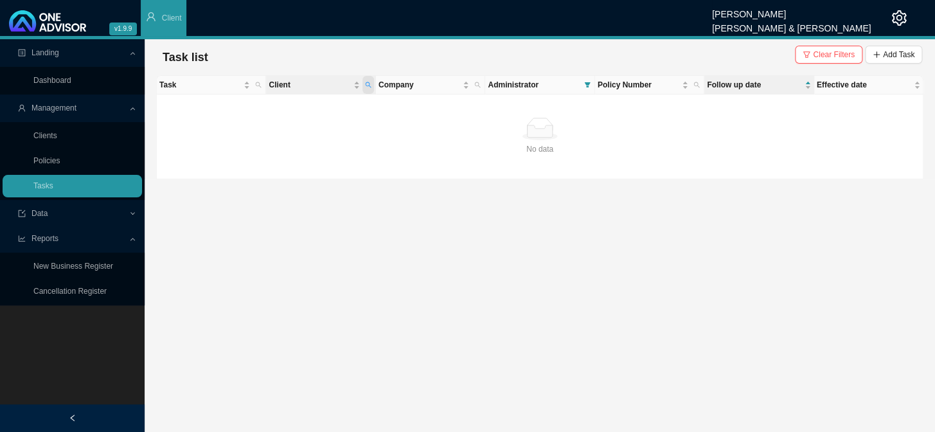
click at [367, 84] on icon "search" at bounding box center [368, 85] width 6 height 6
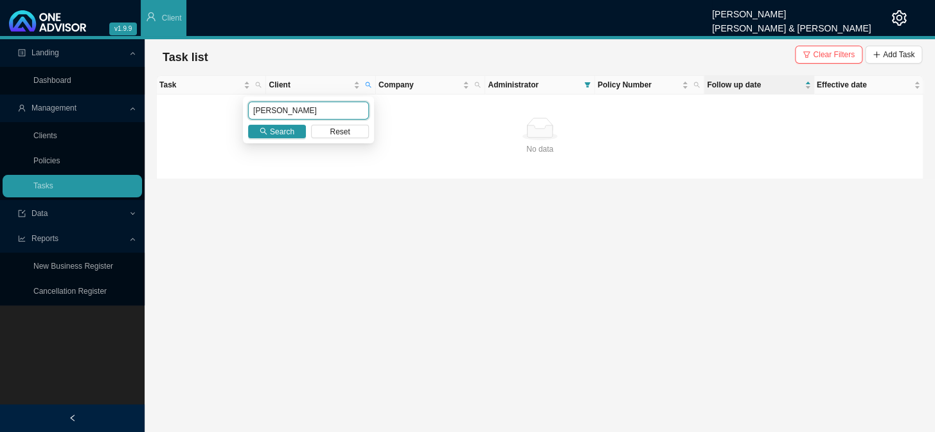
click at [306, 111] on input "[PERSON_NAME]" at bounding box center [308, 111] width 121 height 18
click at [292, 136] on span "Search" at bounding box center [282, 131] width 24 height 13
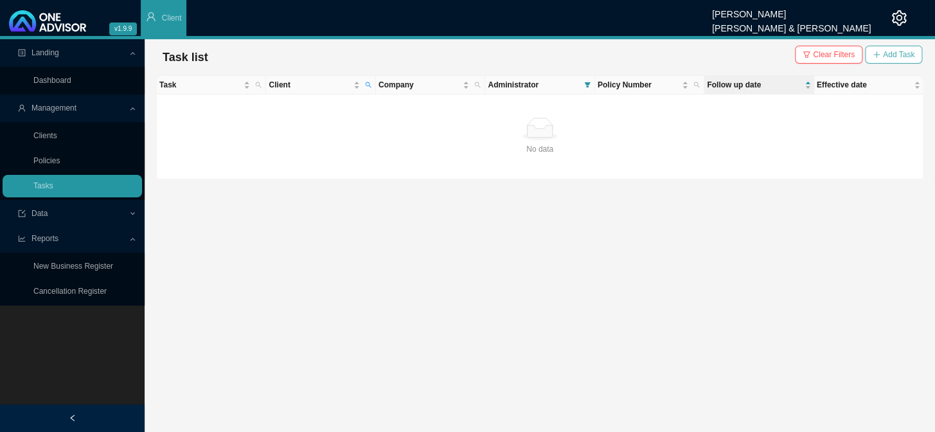
click at [797, 51] on span "Add Task" at bounding box center [898, 54] width 31 height 13
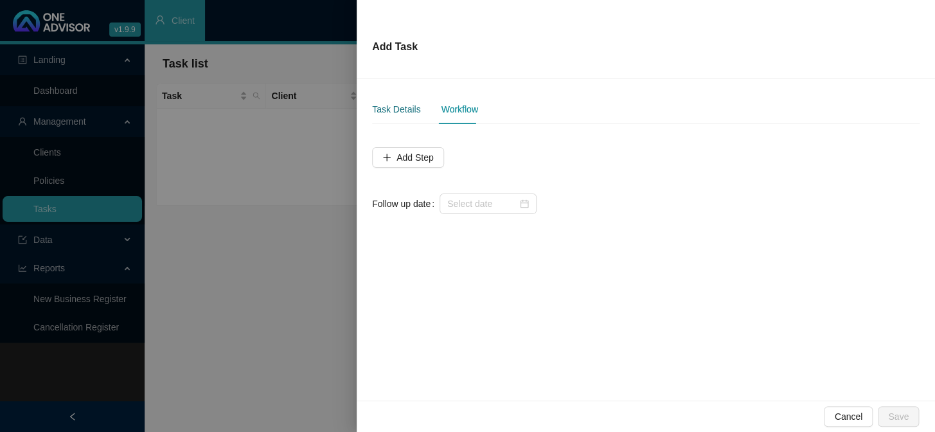
click at [385, 113] on div "Task Details" at bounding box center [396, 109] width 48 height 14
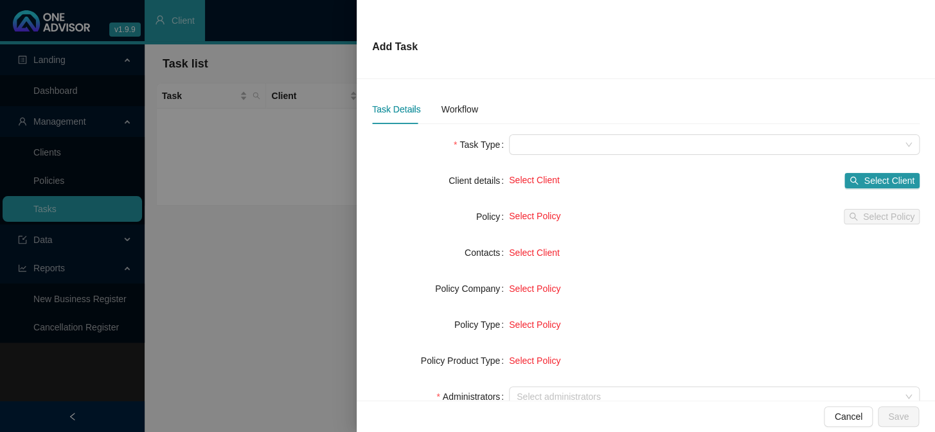
click at [288, 338] on div at bounding box center [467, 216] width 935 height 432
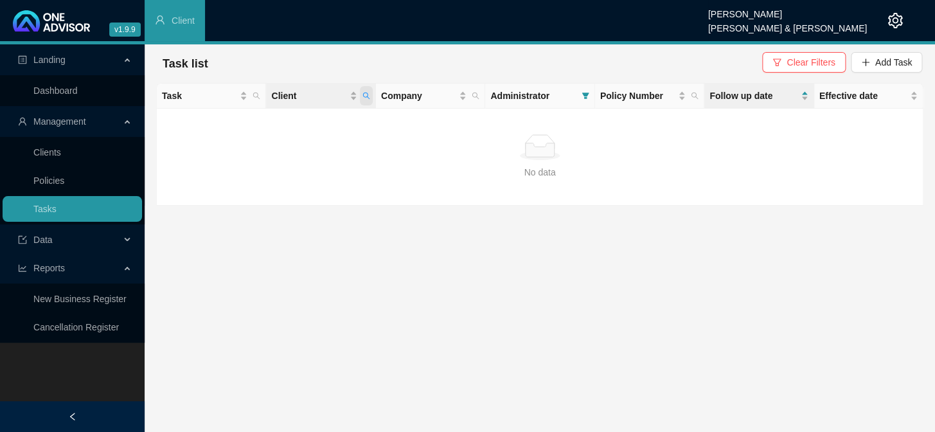
click at [366, 96] on icon "search" at bounding box center [365, 96] width 7 height 7
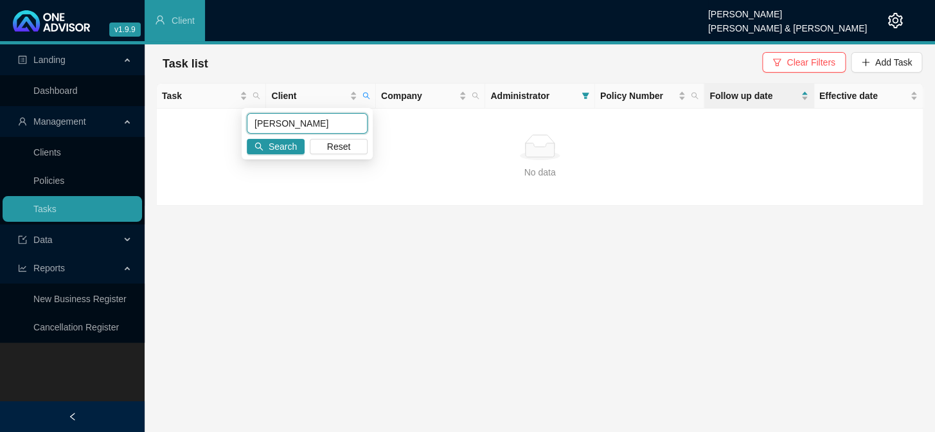
drag, startPoint x: 333, startPoint y: 121, endPoint x: 246, endPoint y: 125, distance: 87.5
click at [247, 125] on input "[PERSON_NAME]" at bounding box center [307, 123] width 121 height 21
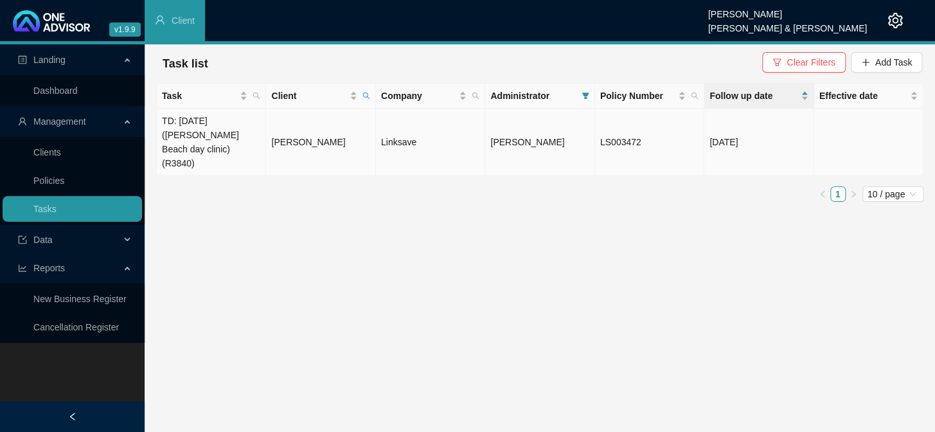
click at [292, 130] on td "[PERSON_NAME]" at bounding box center [320, 142] width 109 height 67
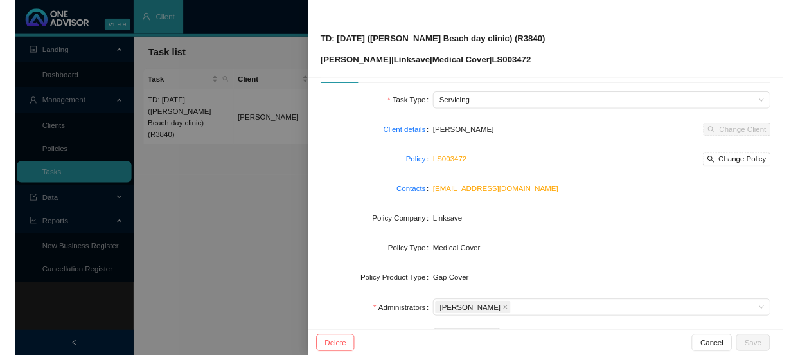
scroll to position [58, 0]
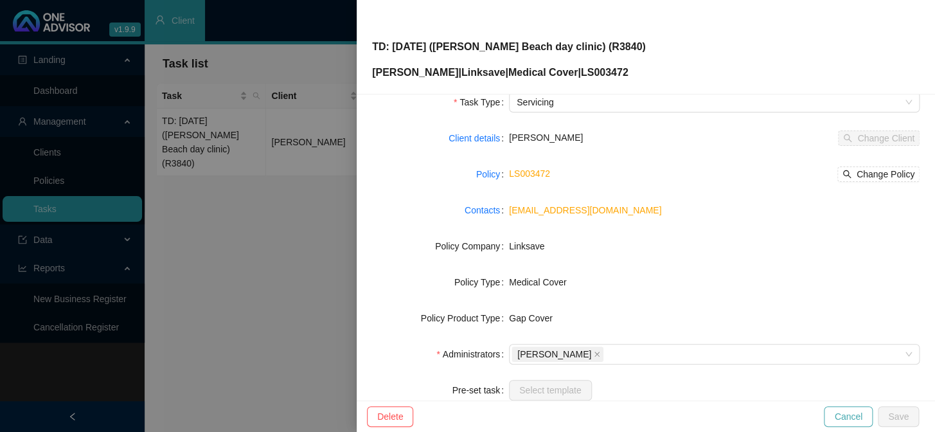
click at [797, 354] on span "Cancel" at bounding box center [848, 416] width 28 height 14
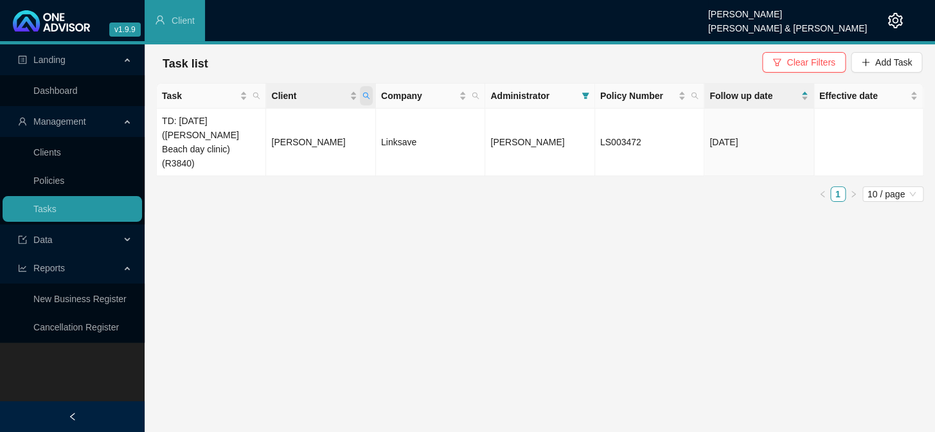
click at [372, 92] on span "Client" at bounding box center [366, 95] width 13 height 19
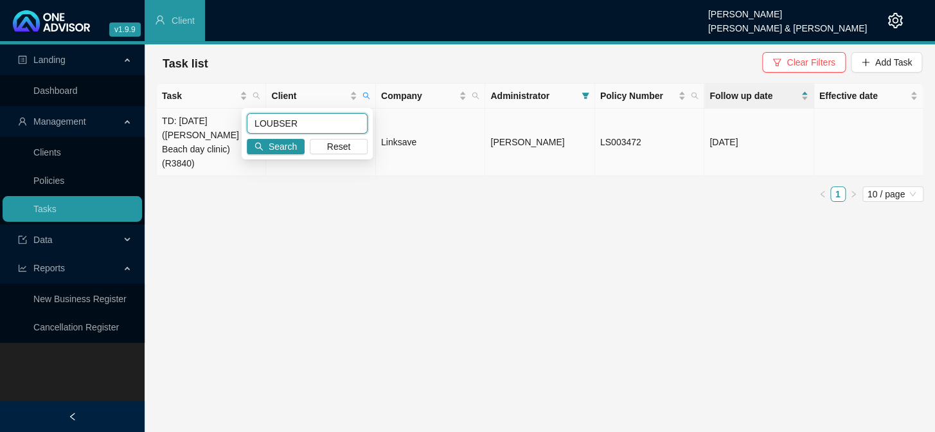
drag, startPoint x: 310, startPoint y: 123, endPoint x: 222, endPoint y: 114, distance: 87.9
click at [222, 114] on body "v1.9.9 [PERSON_NAME] [PERSON_NAME] & [PERSON_NAME] Client Landing Dashboard Man…" at bounding box center [467, 216] width 935 height 432
click at [278, 146] on span "Search" at bounding box center [283, 146] width 28 height 14
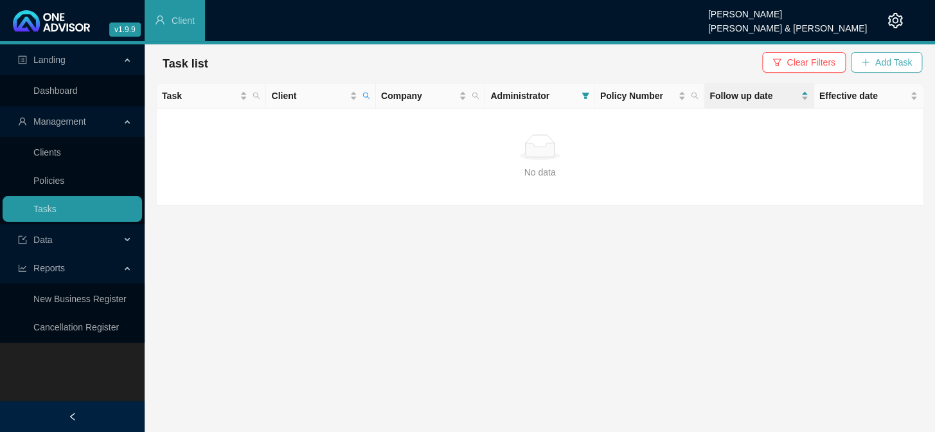
click at [797, 67] on button "Add Task" at bounding box center [886, 62] width 71 height 21
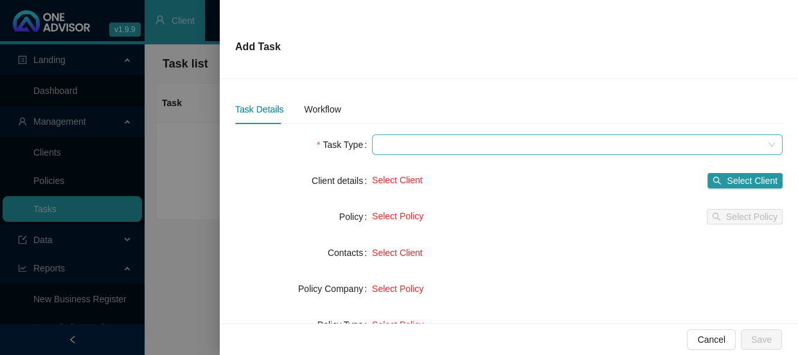
click at [389, 144] on span at bounding box center [577, 144] width 395 height 19
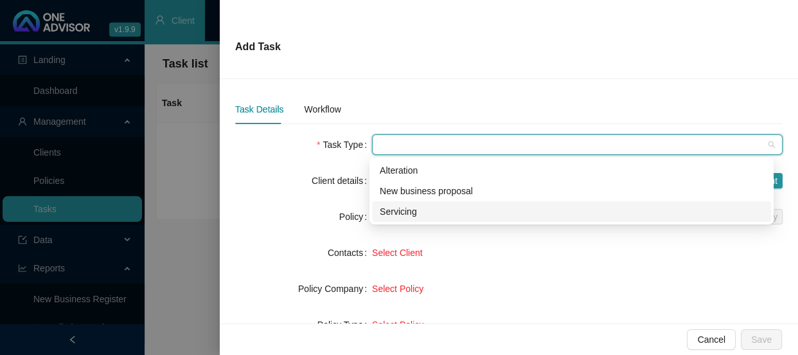
click at [398, 206] on div "Servicing" at bounding box center [572, 211] width 384 height 14
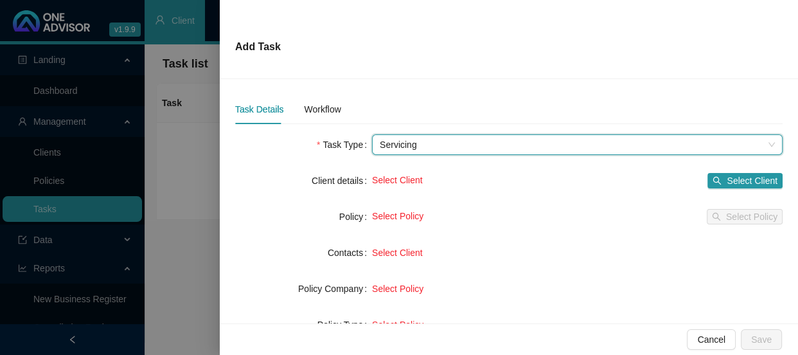
scroll to position [233, 0]
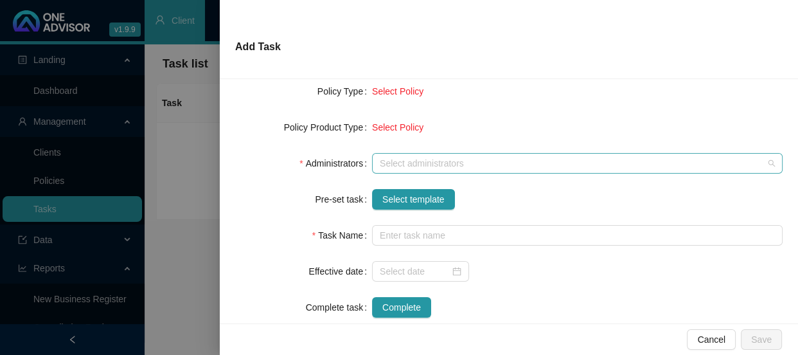
click at [405, 166] on div at bounding box center [571, 164] width 392 height 10
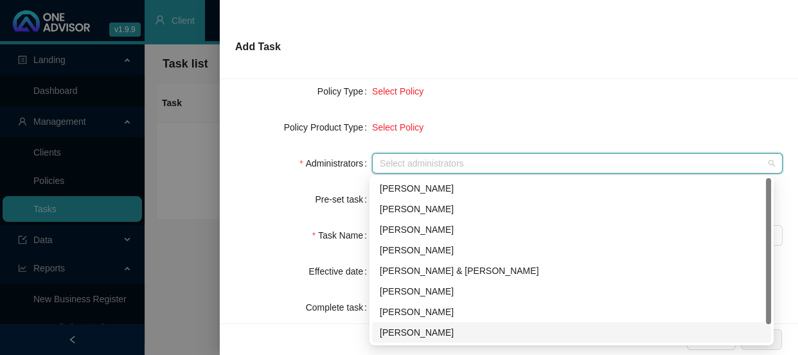
click at [400, 328] on div "[PERSON_NAME]" at bounding box center [572, 332] width 384 height 14
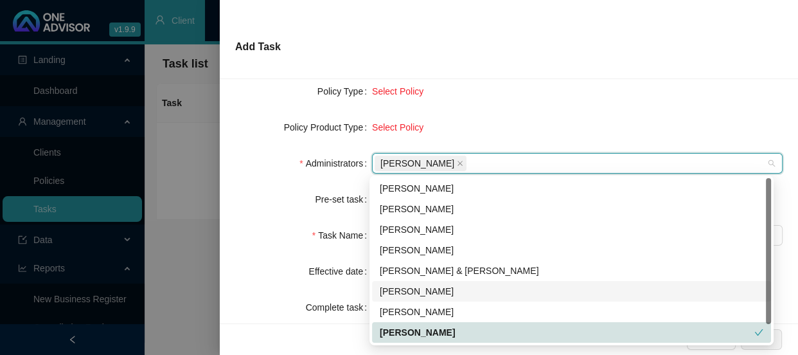
click at [289, 219] on form "Task Type Servicing Client details Select Client Select Client Policy Select Po…" at bounding box center [508, 109] width 547 height 416
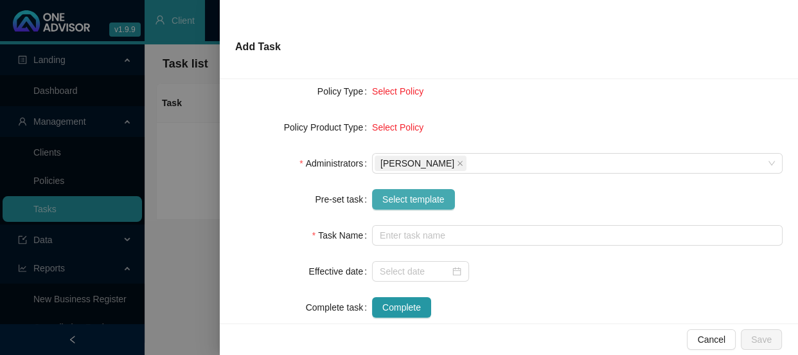
click at [411, 199] on span "Select template" at bounding box center [413, 199] width 62 height 14
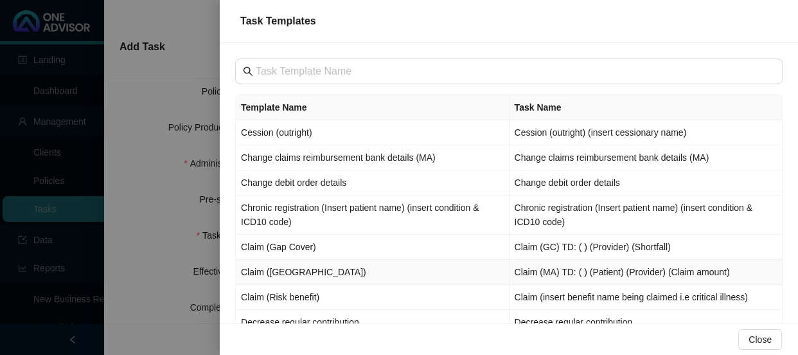
click at [297, 270] on td "Claim ([GEOGRAPHIC_DATA])" at bounding box center [373, 272] width 274 height 25
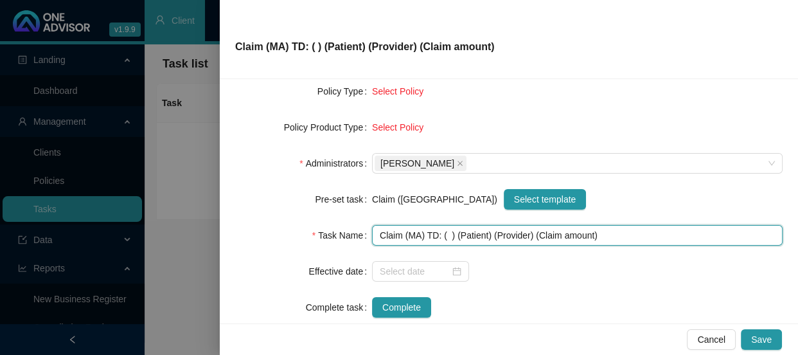
click at [464, 234] on input "Claim (MA) TD: ( ) (Patient) (Provider) (Claim amount)" at bounding box center [577, 235] width 411 height 21
click at [469, 237] on input "Claim (MA) TD: ( ) ([PERSON_NAME]) (Provider) (Claim amount)" at bounding box center [577, 235] width 411 height 21
drag, startPoint x: 498, startPoint y: 232, endPoint x: 455, endPoint y: 229, distance: 42.5
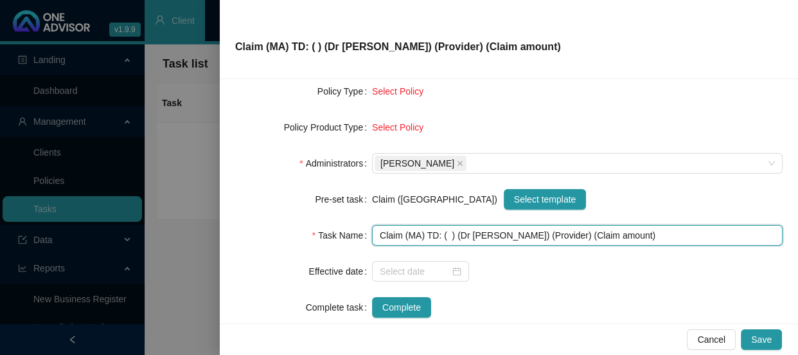
click at [455, 229] on input "Claim (MA) TD: ( ) (Dr [PERSON_NAME]) (Provider) (Claim amount)" at bounding box center [577, 235] width 411 height 21
click at [475, 235] on input "Claim (MA) TD: ( ) () (Provider) (Claim amount)" at bounding box center [577, 235] width 411 height 21
paste input "Dr [PERSON_NAME]"
click at [455, 236] on input "Claim (MA) TD: ( ) () (Dr [PERSON_NAME]) (Claim amount)" at bounding box center [577, 235] width 411 height 21
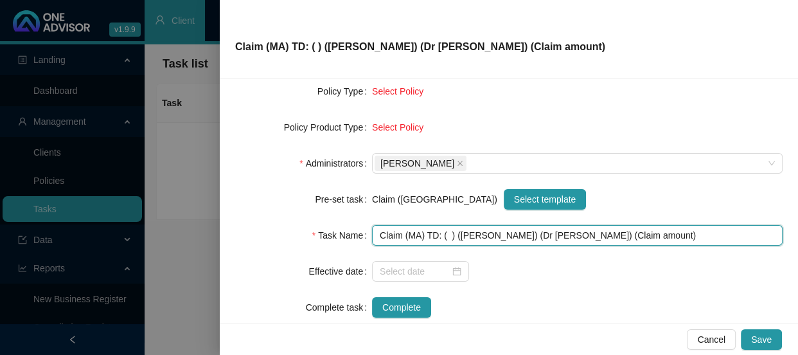
click at [448, 234] on input "Claim (MA) TD: ( ) ([PERSON_NAME]) (Dr [PERSON_NAME]) (Claim amount)" at bounding box center [577, 235] width 411 height 21
drag, startPoint x: 633, startPoint y: 234, endPoint x: 578, endPoint y: 229, distance: 54.9
click at [578, 229] on input "Claim (MA) TD: ([DATE]) ([PERSON_NAME]) (Dr [PERSON_NAME]) (Claim amount)" at bounding box center [577, 235] width 411 height 21
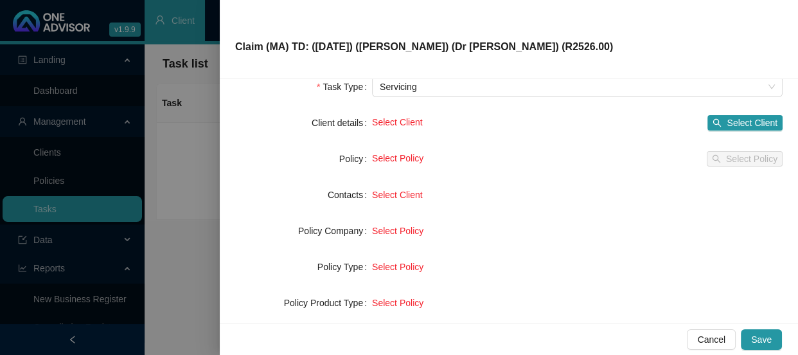
scroll to position [0, 0]
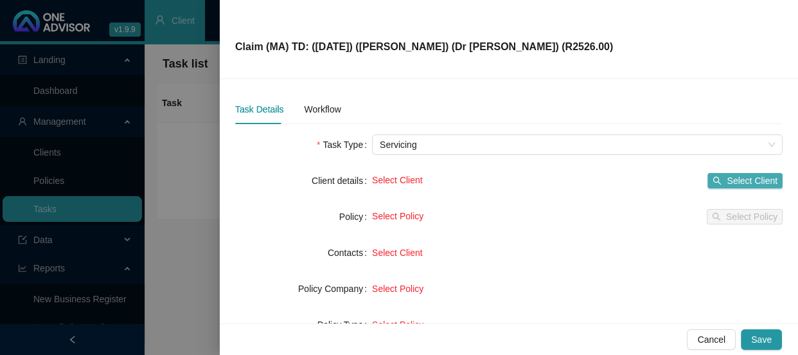
click at [727, 182] on span "Select Client" at bounding box center [752, 180] width 51 height 14
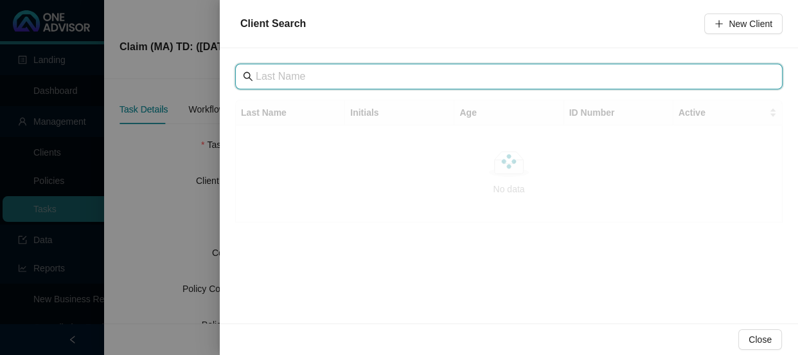
click at [293, 81] on input "text" at bounding box center [510, 76] width 509 height 15
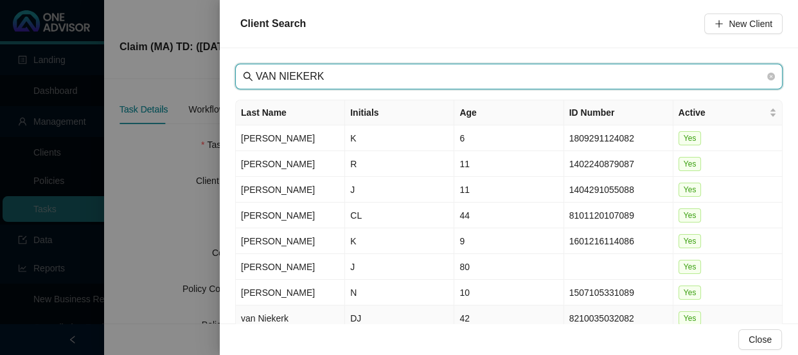
scroll to position [107, 0]
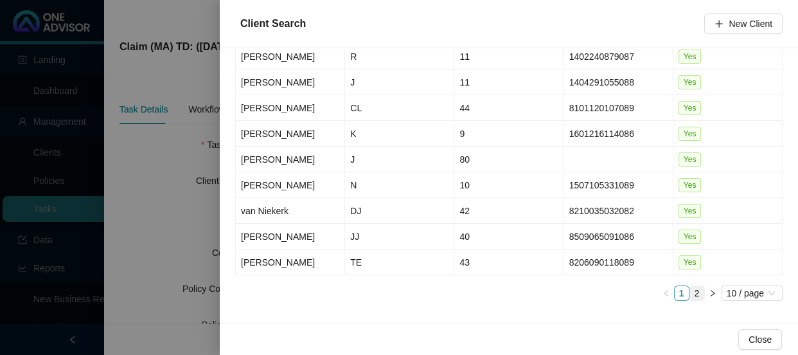
click at [690, 289] on link "2" at bounding box center [697, 293] width 14 height 14
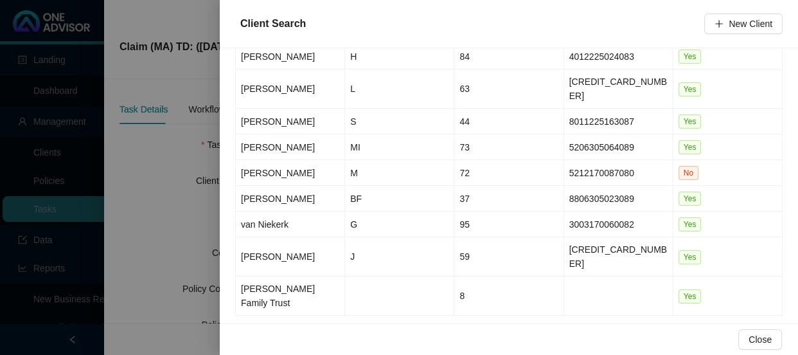
click at [675, 326] on link "1" at bounding box center [682, 333] width 14 height 14
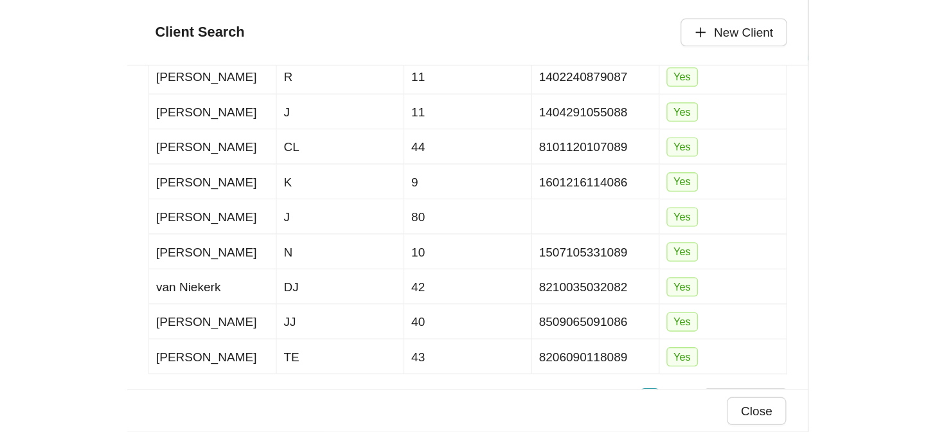
scroll to position [30, 0]
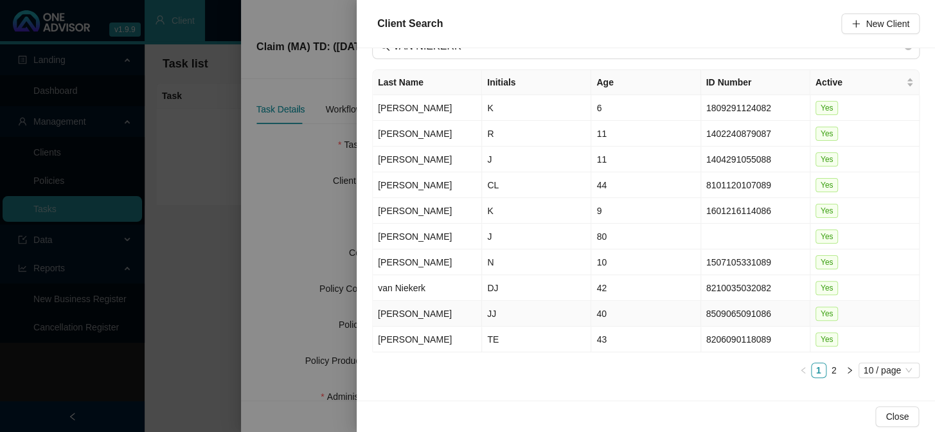
click at [420, 308] on td "[PERSON_NAME]" at bounding box center [427, 314] width 109 height 26
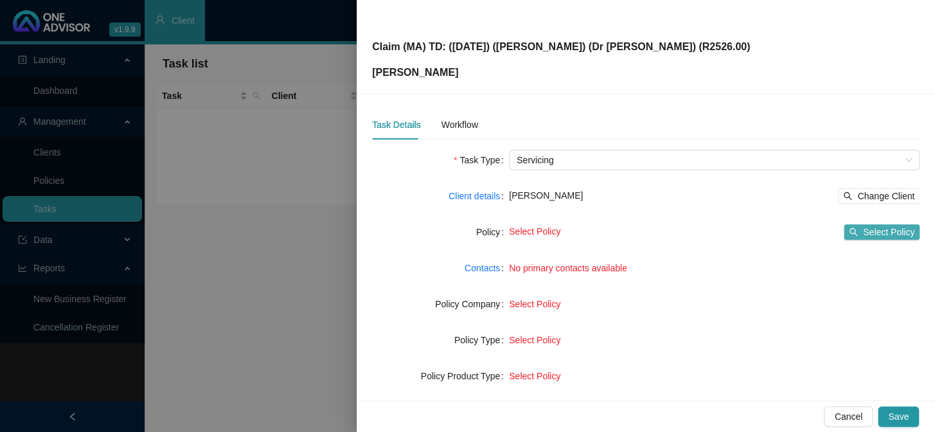
click at [797, 231] on span "Select Policy" at bounding box center [888, 232] width 51 height 14
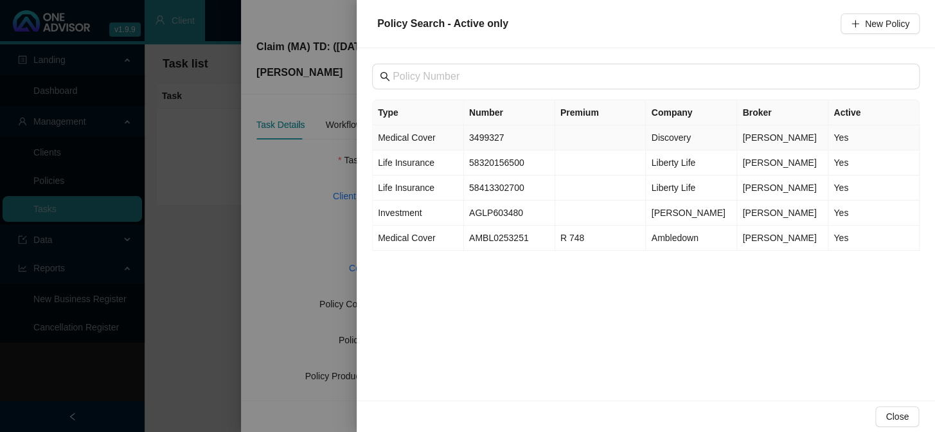
click at [484, 139] on td "3499327" at bounding box center [509, 137] width 91 height 25
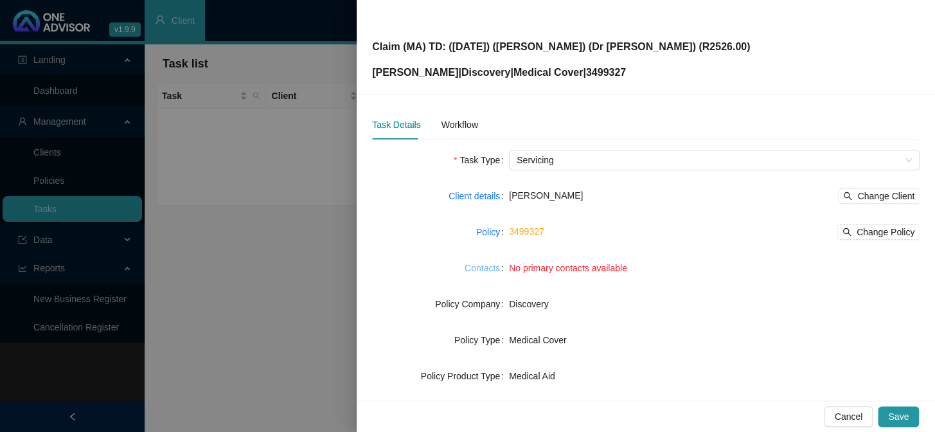
click at [475, 264] on link "Contacts" at bounding box center [481, 268] width 35 height 14
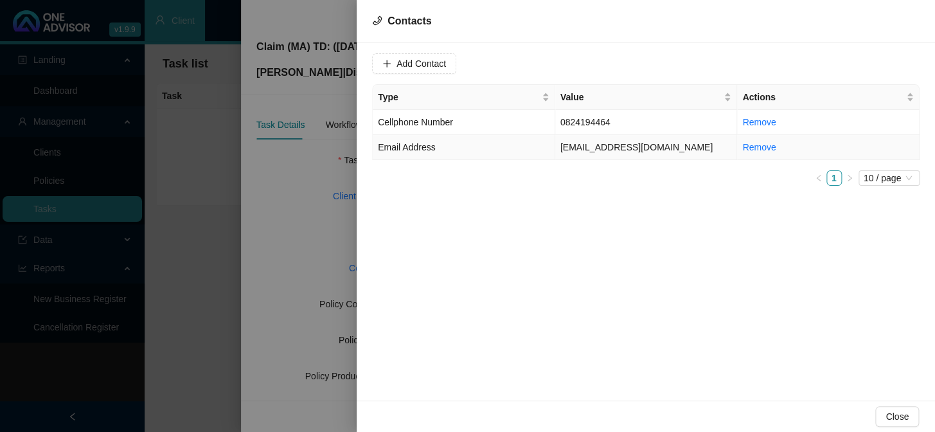
click at [585, 148] on td "[EMAIL_ADDRESS][DOMAIN_NAME]" at bounding box center [646, 147] width 182 height 25
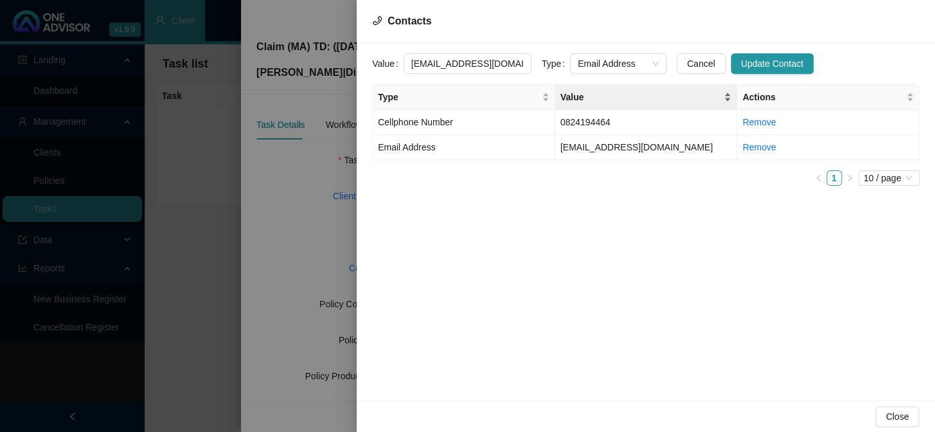
scroll to position [0, 2]
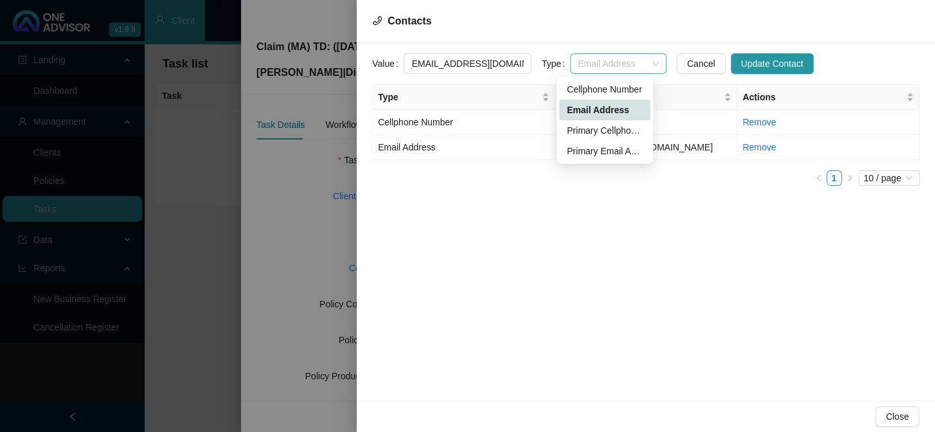
click at [648, 64] on div "Email Address" at bounding box center [618, 63] width 96 height 21
click at [599, 150] on div "Primary Email Address" at bounding box center [605, 151] width 76 height 14
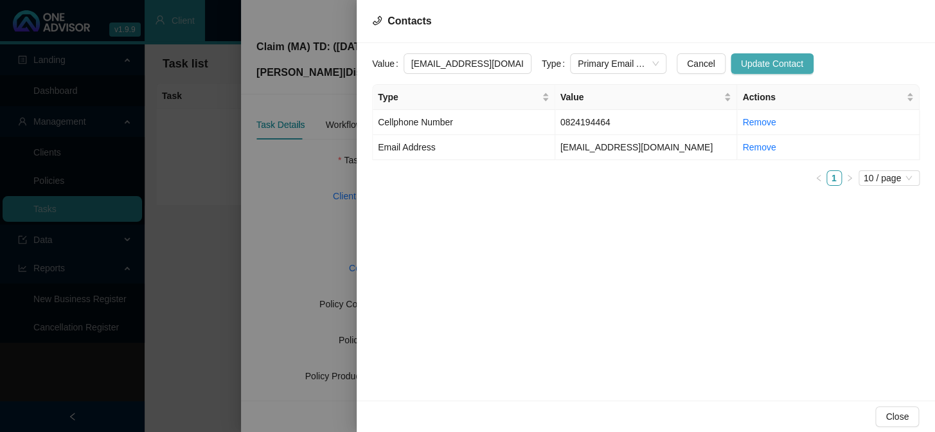
click at [741, 59] on span "Update Contact" at bounding box center [772, 64] width 62 height 14
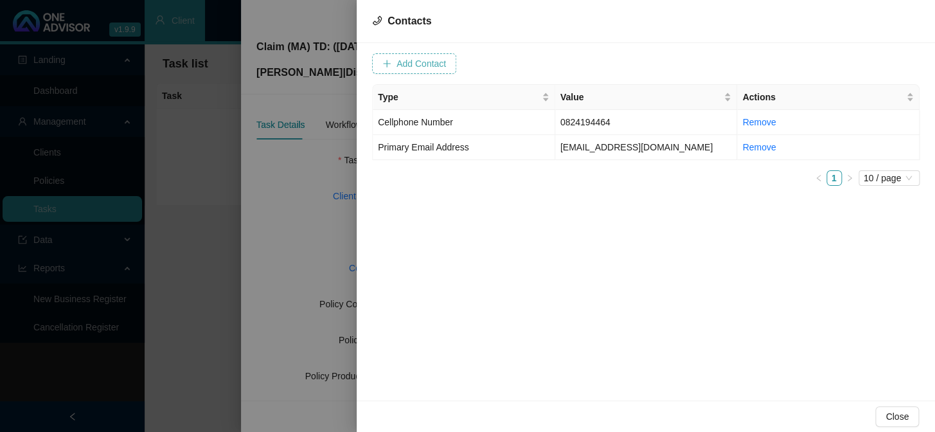
click at [422, 69] on span "Add Contact" at bounding box center [420, 64] width 49 height 14
click at [632, 148] on td "[EMAIL_ADDRESS][DOMAIN_NAME]" at bounding box center [646, 147] width 182 height 25
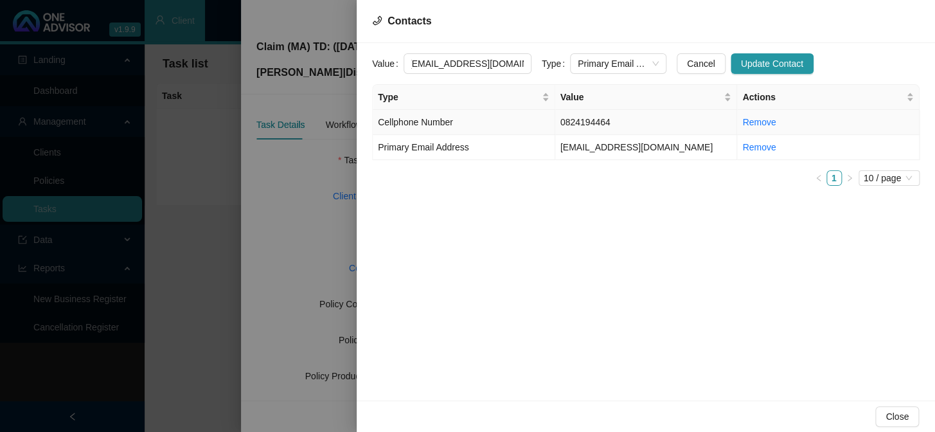
click at [593, 119] on td "0824194464" at bounding box center [646, 122] width 182 height 25
click at [633, 60] on span "Cellphone Number" at bounding box center [618, 63] width 81 height 19
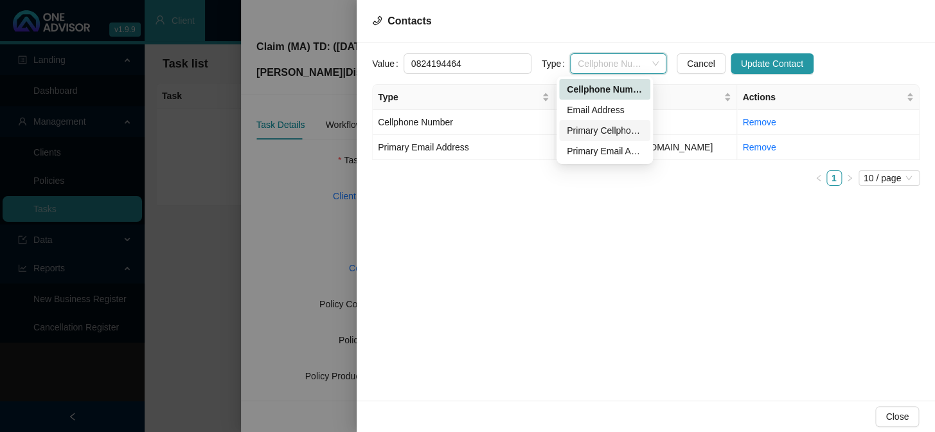
click at [580, 127] on div "Primary Cellphone Number" at bounding box center [605, 130] width 76 height 14
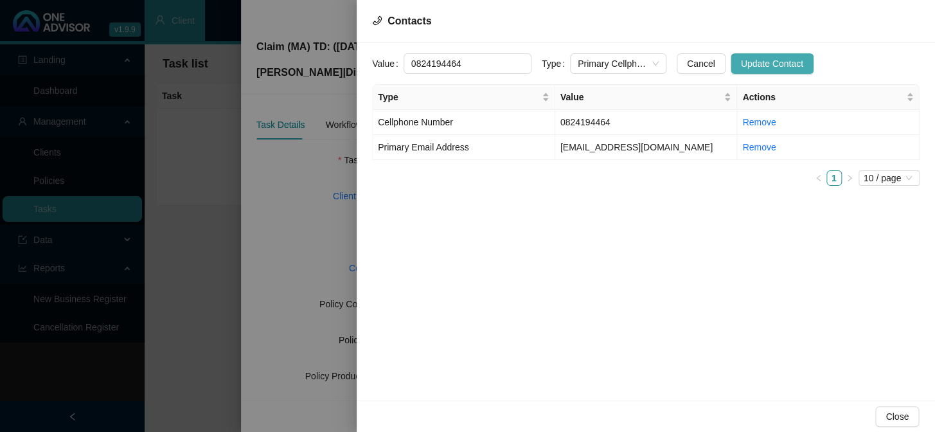
click at [756, 60] on span "Update Contact" at bounding box center [772, 64] width 62 height 14
click at [303, 196] on div at bounding box center [467, 216] width 935 height 432
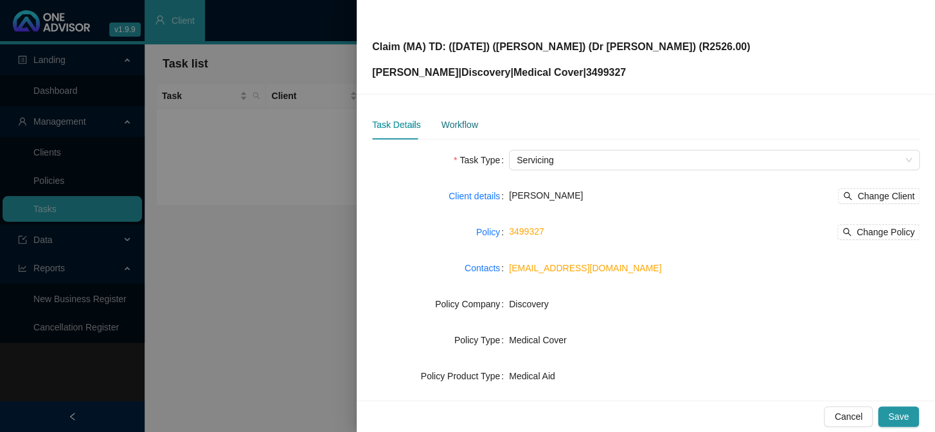
click at [462, 127] on div "Workflow" at bounding box center [459, 125] width 37 height 14
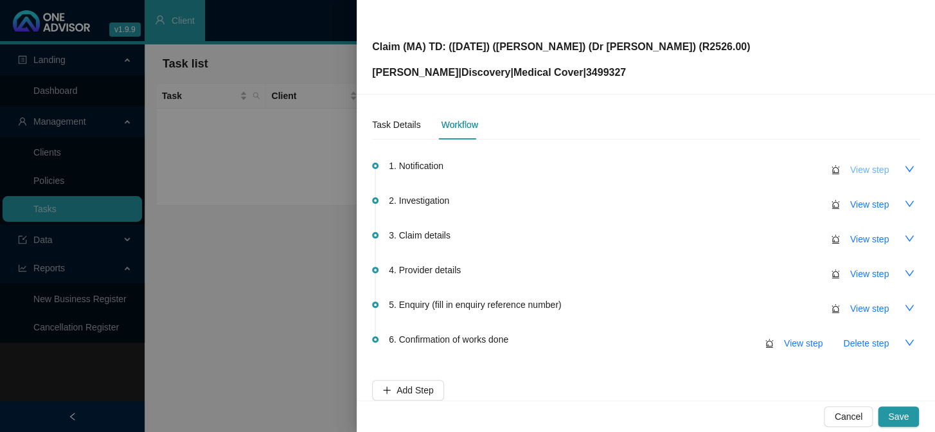
click at [797, 171] on span "View step" at bounding box center [869, 170] width 39 height 14
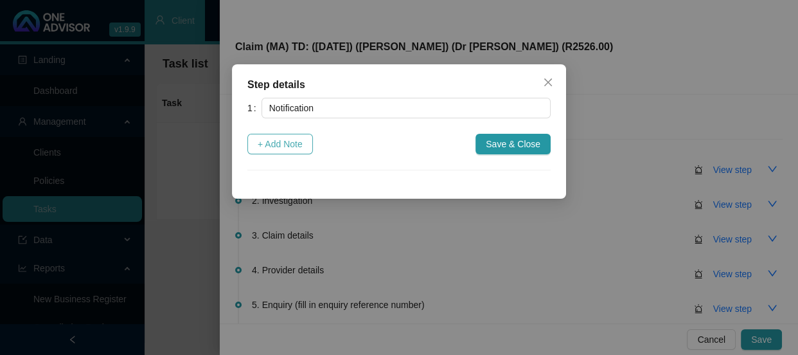
click at [279, 143] on span "+ Add Note" at bounding box center [280, 144] width 45 height 14
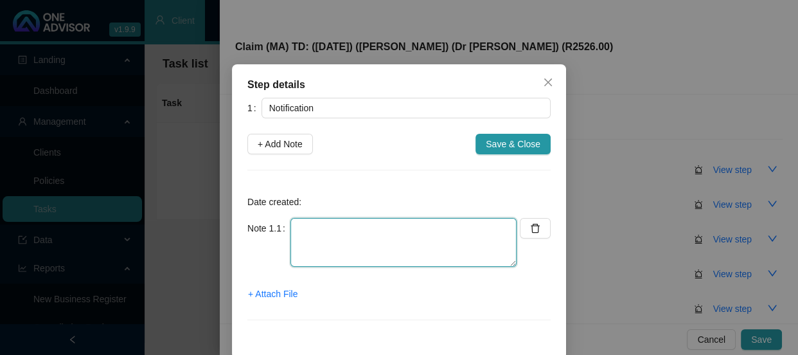
click at [301, 227] on textarea at bounding box center [403, 242] width 226 height 49
drag, startPoint x: 340, startPoint y: 239, endPoint x: 295, endPoint y: 242, distance: 45.1
click at [295, 242] on textarea "Received a claim that needs to be submitted to Moemntum" at bounding box center [403, 242] width 226 height 49
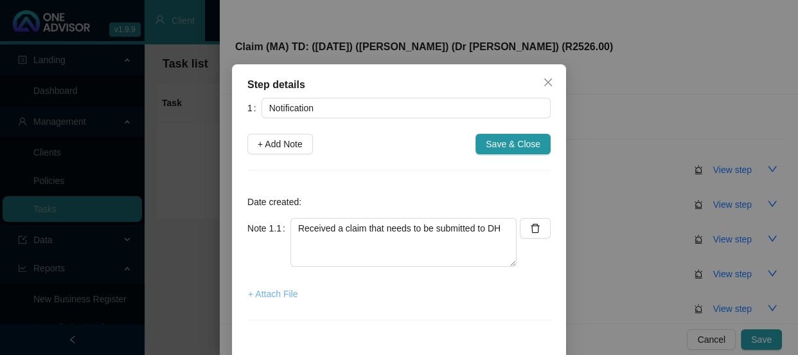
click at [265, 293] on span "+ Attach File" at bounding box center [272, 294] width 49 height 14
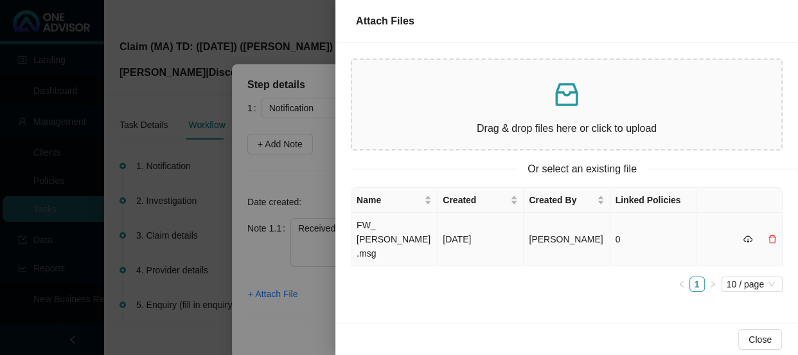
click at [398, 228] on td "FW_ [PERSON_NAME].msg" at bounding box center [394, 239] width 86 height 53
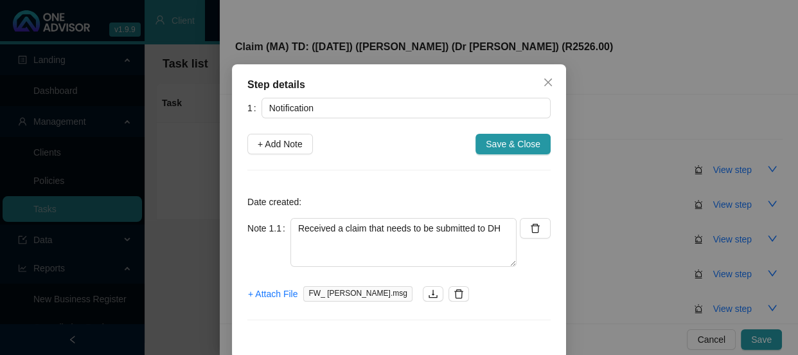
click at [520, 147] on span "Save & Close" at bounding box center [513, 144] width 55 height 14
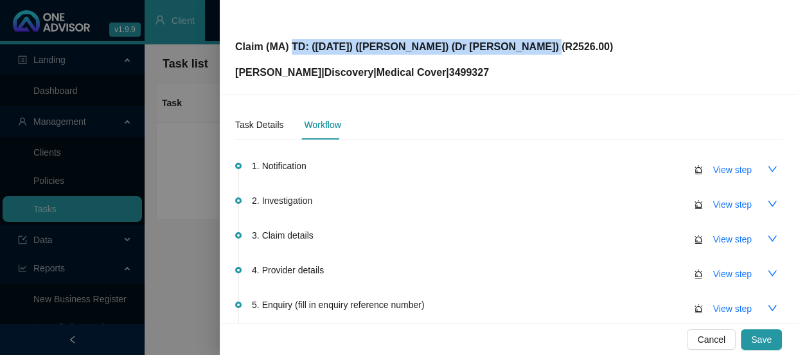
drag, startPoint x: 526, startPoint y: 47, endPoint x: 292, endPoint y: 48, distance: 233.9
click at [292, 48] on div "Claim (MA) TD: ([DATE]) ([PERSON_NAME]) (Dr [PERSON_NAME]) (R2526.00) [PERSON_N…" at bounding box center [508, 46] width 547 height 67
copy p "TD: ([DATE]) ([PERSON_NAME]) (Dr [PERSON_NAME]) (R2526.00)"
click at [264, 128] on div "Task Details" at bounding box center [259, 125] width 48 height 14
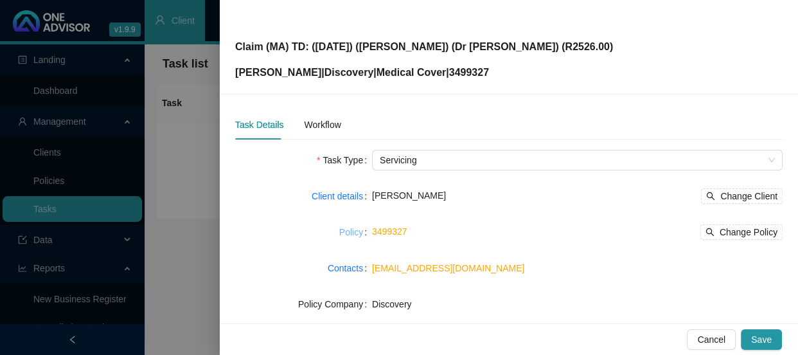
click at [351, 236] on link "Policy" at bounding box center [351, 232] width 24 height 14
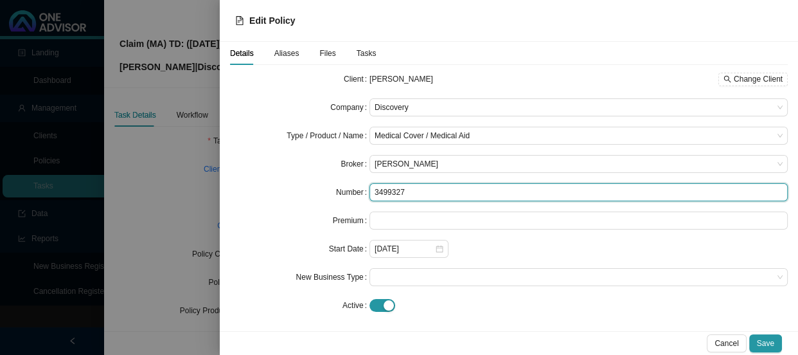
click at [404, 190] on input "3499327" at bounding box center [578, 192] width 418 height 18
drag, startPoint x: 404, startPoint y: 190, endPoint x: 362, endPoint y: 191, distance: 41.8
click at [362, 191] on div "Number 3499327" at bounding box center [509, 192] width 558 height 18
click at [424, 191] on input "3499327" at bounding box center [578, 192] width 418 height 18
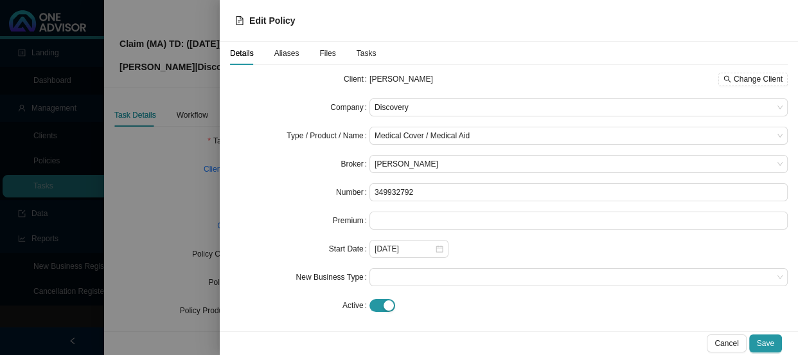
click at [279, 56] on span "Aliases" at bounding box center [286, 53] width 25 height 8
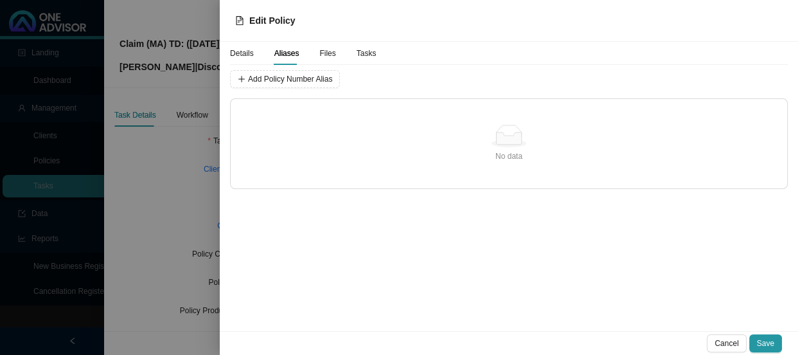
click at [242, 55] on span "Details" at bounding box center [242, 53] width 24 height 8
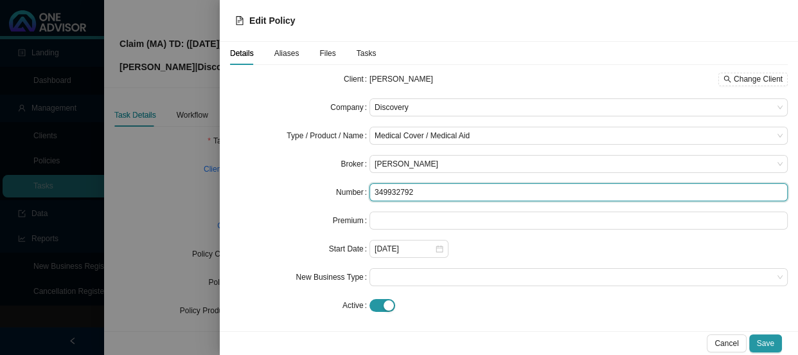
click at [425, 190] on input "349932792" at bounding box center [578, 192] width 418 height 18
drag, startPoint x: 416, startPoint y: 191, endPoint x: 352, endPoint y: 187, distance: 63.8
click at [352, 187] on div "Number 3499327" at bounding box center [509, 192] width 558 height 18
click at [419, 190] on input "3499327" at bounding box center [578, 192] width 418 height 18
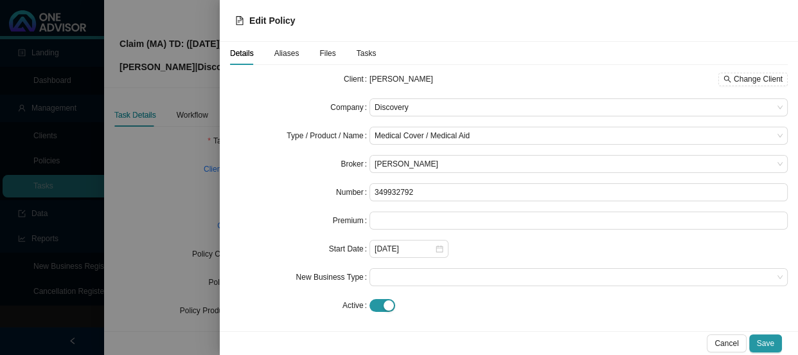
click at [291, 55] on span "Aliases" at bounding box center [286, 53] width 25 height 8
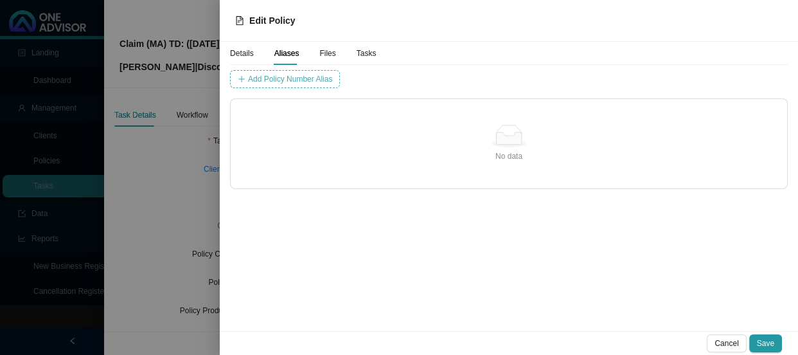
click at [280, 76] on span "Add Policy Number Alias" at bounding box center [290, 79] width 84 height 13
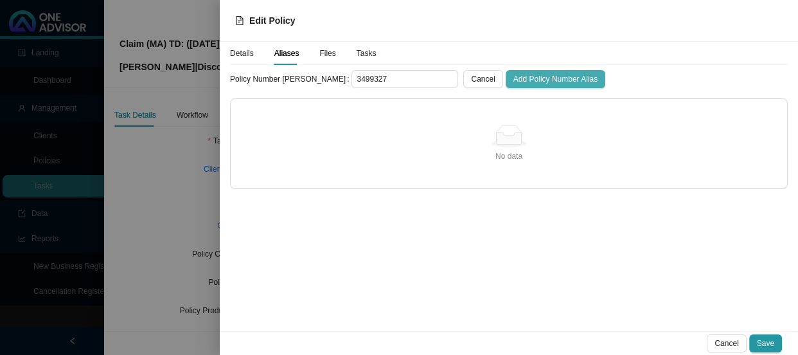
click at [513, 78] on span "Add Policy Number Alias" at bounding box center [555, 79] width 84 height 13
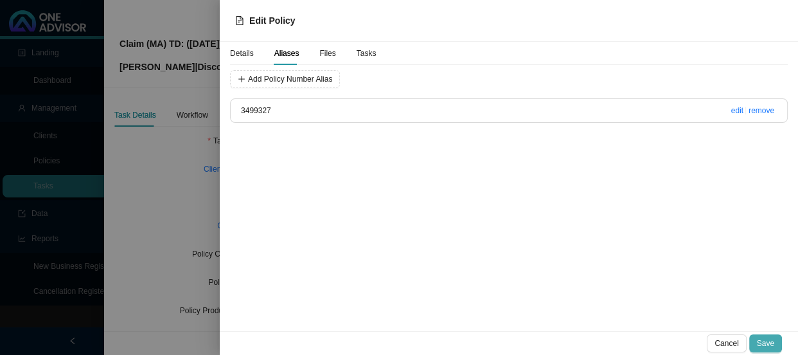
click at [768, 344] on span "Save" at bounding box center [765, 343] width 17 height 13
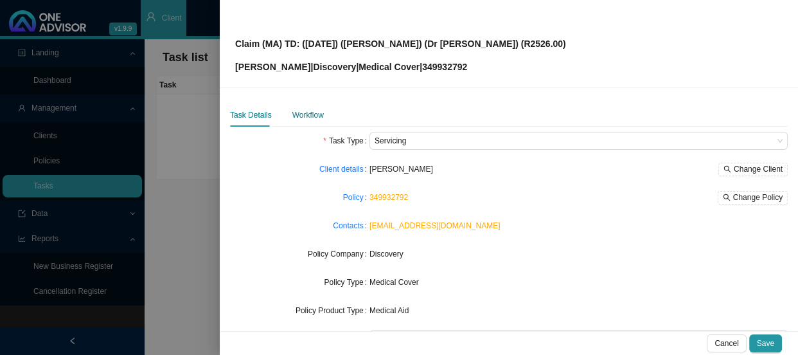
click at [296, 116] on div "Workflow" at bounding box center [307, 115] width 31 height 13
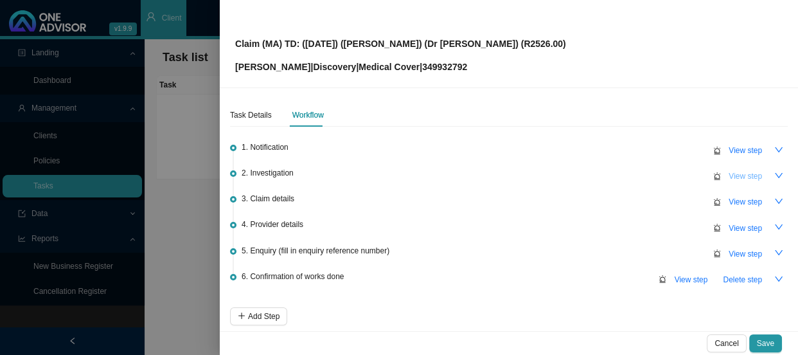
click at [729, 177] on span "View step" at bounding box center [745, 176] width 33 height 13
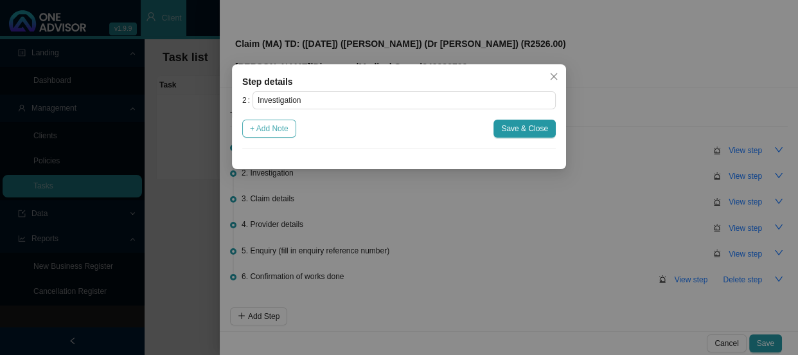
click at [268, 131] on span "+ Add Note" at bounding box center [269, 128] width 39 height 13
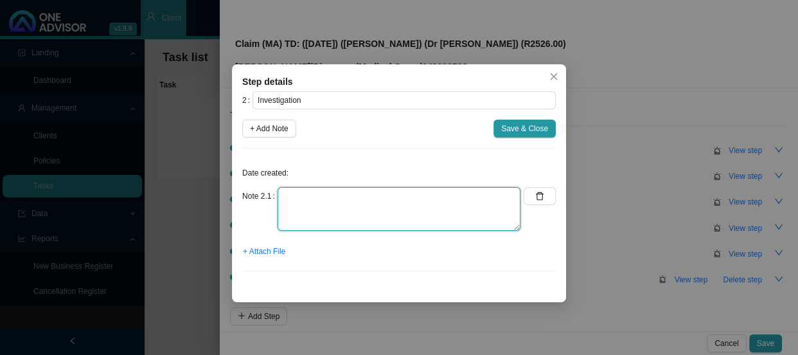
click at [372, 202] on textarea at bounding box center [399, 209] width 243 height 44
click at [290, 195] on textarea "Gunae consultation in rooms" at bounding box center [399, 209] width 243 height 44
click at [405, 195] on textarea "Gynae consultation in rooms" at bounding box center [399, 209] width 243 height 44
click at [405, 204] on textarea "Gynae consultation in rooms" at bounding box center [399, 209] width 243 height 44
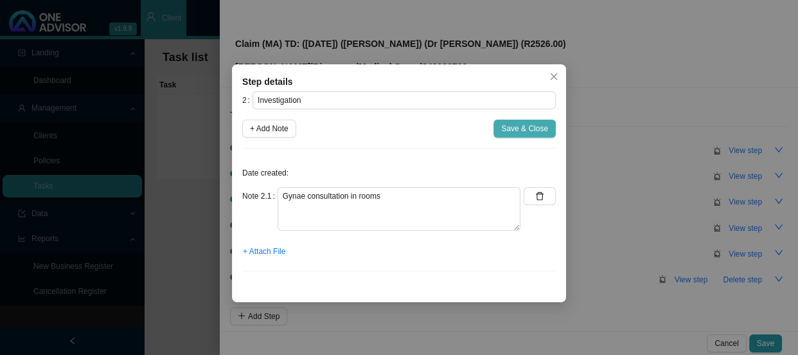
click at [526, 129] on span "Save & Close" at bounding box center [524, 128] width 47 height 13
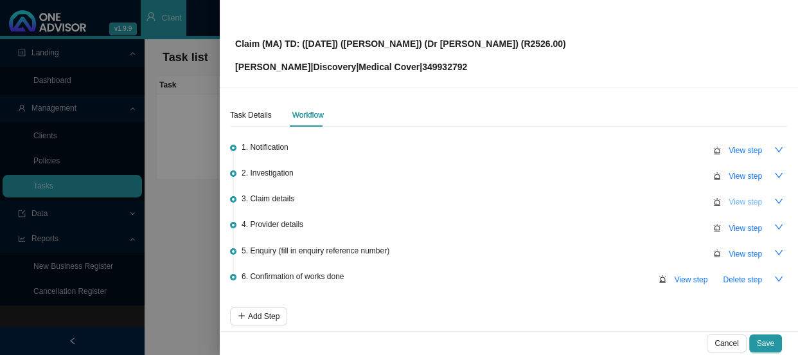
click at [729, 200] on span "View step" at bounding box center [745, 201] width 33 height 13
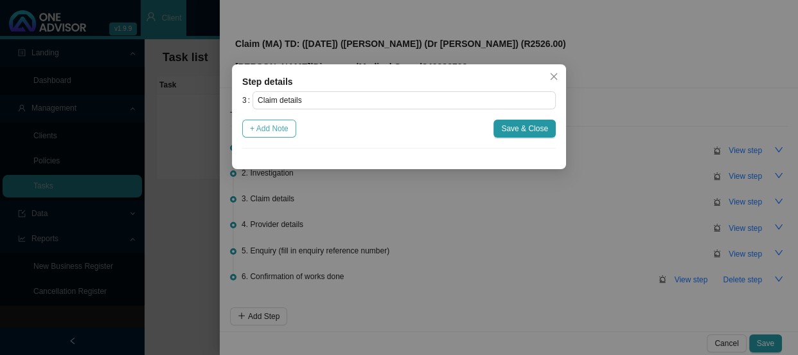
click at [282, 133] on span "+ Add Note" at bounding box center [269, 128] width 39 height 13
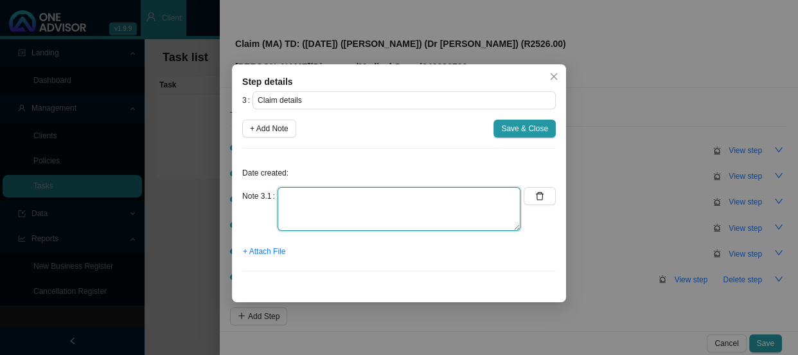
click at [308, 199] on textarea at bounding box center [399, 209] width 243 height 44
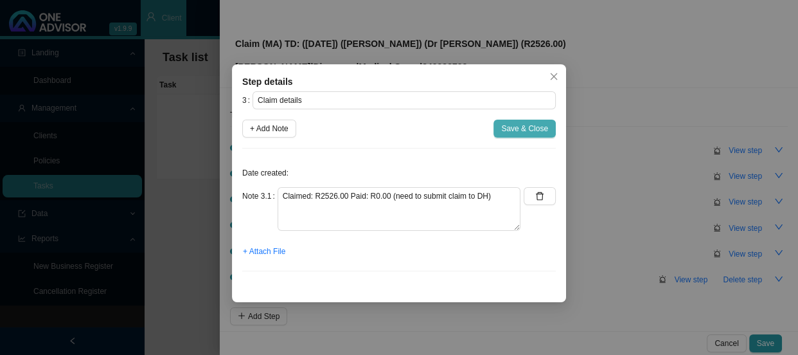
click at [519, 120] on button "Save & Close" at bounding box center [524, 128] width 62 height 18
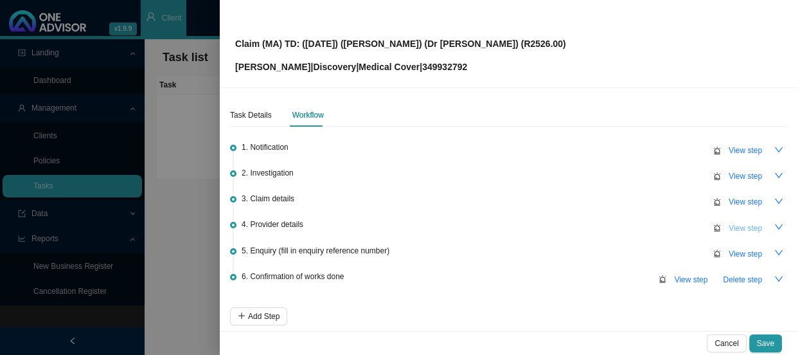
click at [742, 222] on span "View step" at bounding box center [745, 228] width 33 height 13
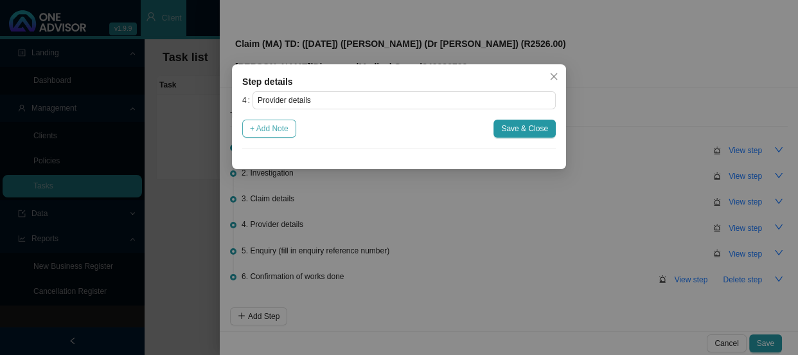
click at [268, 126] on span "+ Add Note" at bounding box center [269, 128] width 39 height 13
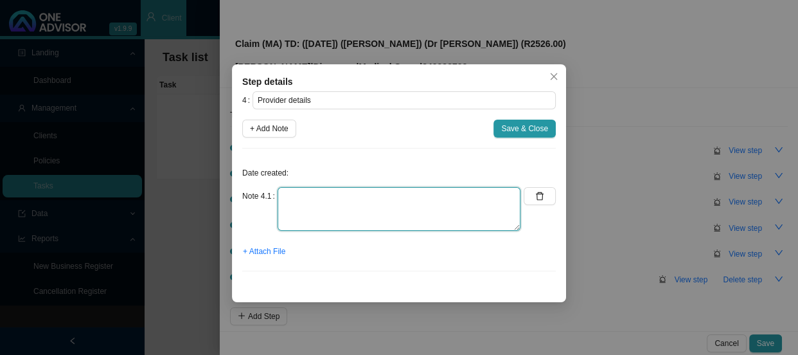
click at [296, 194] on textarea at bounding box center [399, 209] width 243 height 44
click at [482, 191] on textarea "Practice number: 1607812 Phone:[PHONE_NUMBER] Email:" at bounding box center [399, 209] width 243 height 44
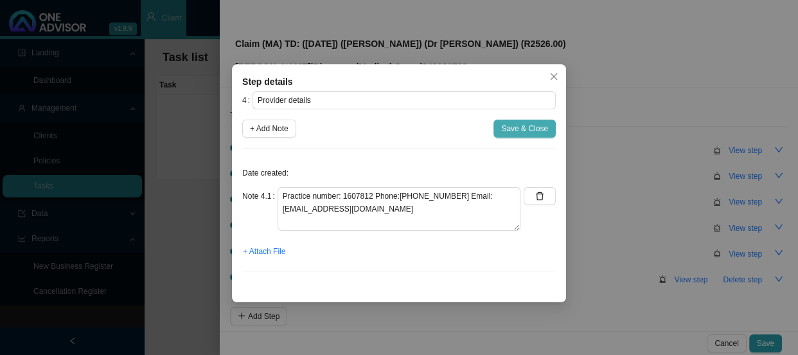
click at [530, 123] on span "Save & Close" at bounding box center [524, 128] width 47 height 13
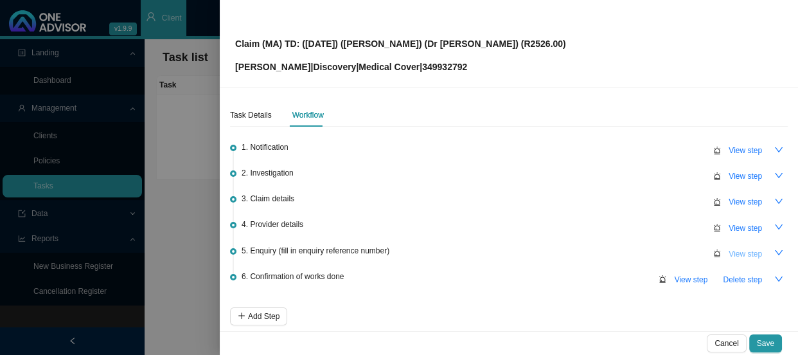
click at [729, 251] on span "View step" at bounding box center [745, 253] width 33 height 13
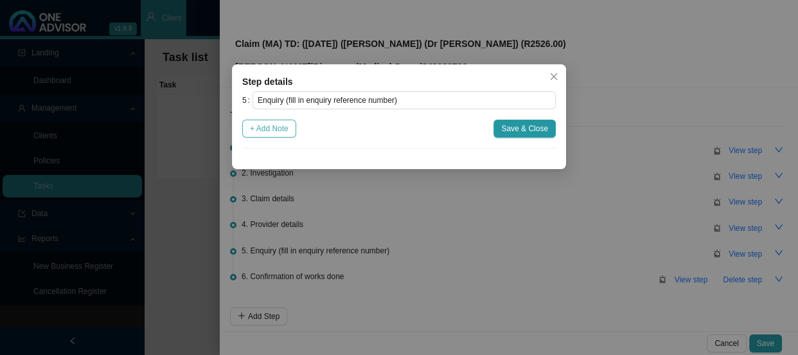
click at [270, 123] on span "+ Add Note" at bounding box center [269, 128] width 39 height 13
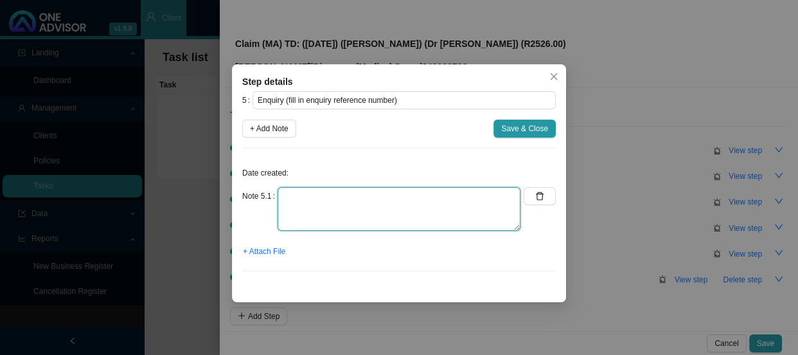
click at [308, 199] on textarea at bounding box center [399, 209] width 243 height 44
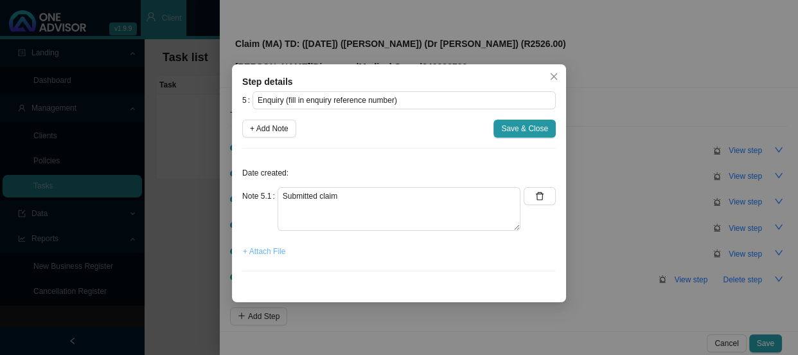
click at [263, 251] on span "+ Attach File" at bounding box center [264, 251] width 42 height 13
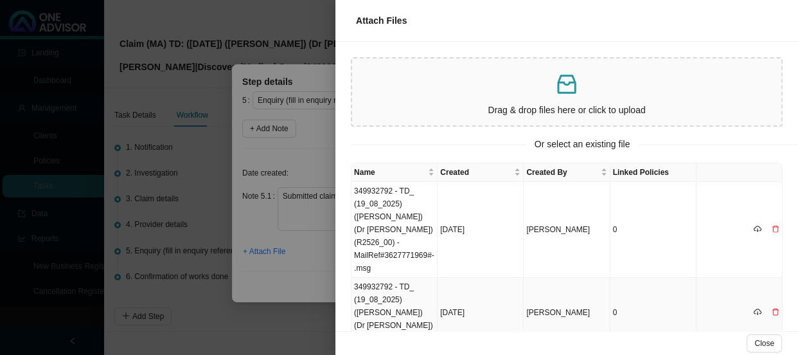
click at [408, 289] on td "349932792 - TD_ (19_08_2025) ([PERSON_NAME]) (Dr [PERSON_NAME]) (R2526_00).msg" at bounding box center [394, 313] width 86 height 70
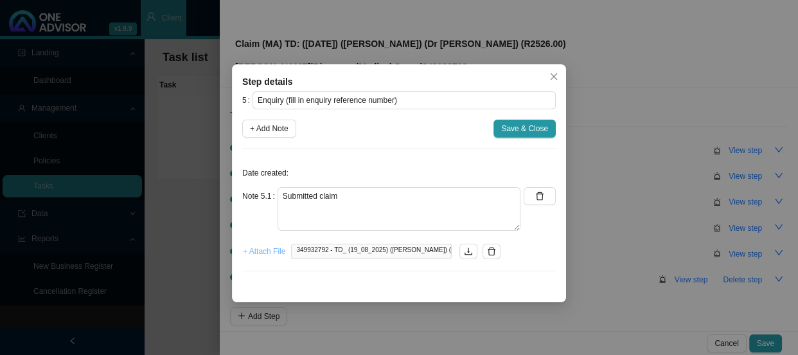
click at [260, 254] on span "+ Attach File" at bounding box center [264, 251] width 42 height 13
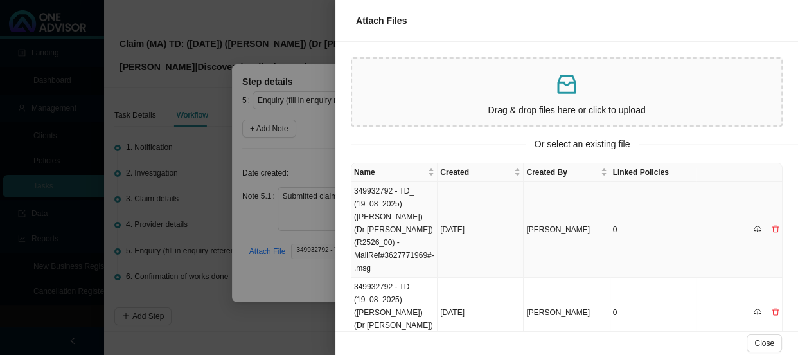
click at [392, 227] on td "349932792 - TD_ (19_08_2025) ([PERSON_NAME]) (Dr [PERSON_NAME]) (R2526_00) -Mai…" at bounding box center [394, 230] width 86 height 96
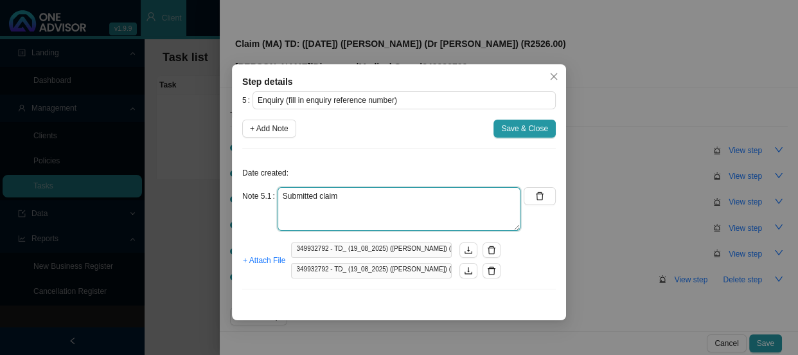
click at [380, 193] on textarea "Submitted claim" at bounding box center [399, 209] width 243 height 44
paste textarea "11487110020"
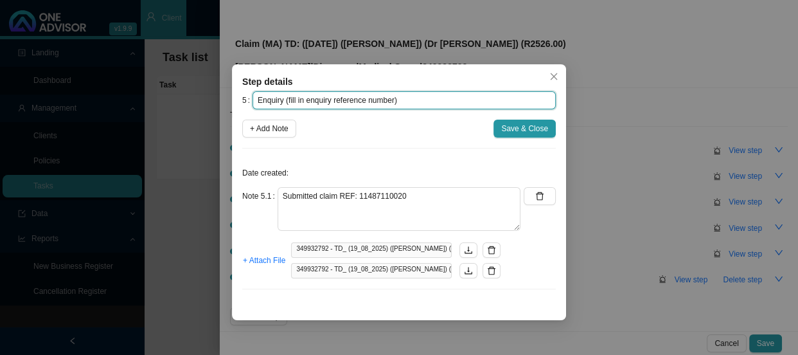
drag, startPoint x: 393, startPoint y: 98, endPoint x: 286, endPoint y: 97, distance: 106.7
click at [286, 97] on input "Enquiry (fill in enquiry reference number)" at bounding box center [403, 100] width 303 height 18
paste input "11487110020"
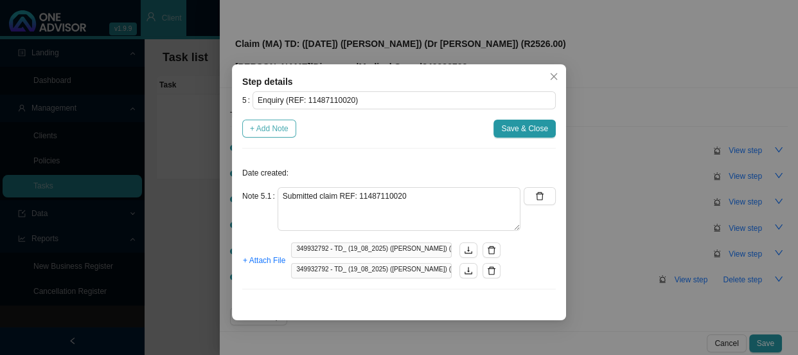
click at [276, 128] on span "+ Add Note" at bounding box center [269, 128] width 39 height 13
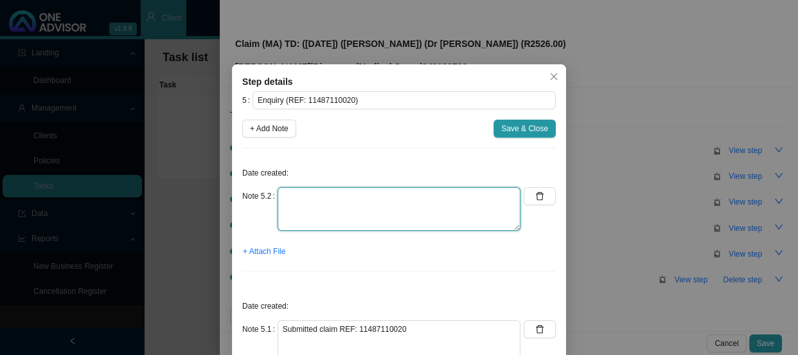
click at [319, 198] on textarea at bounding box center [399, 209] width 243 height 44
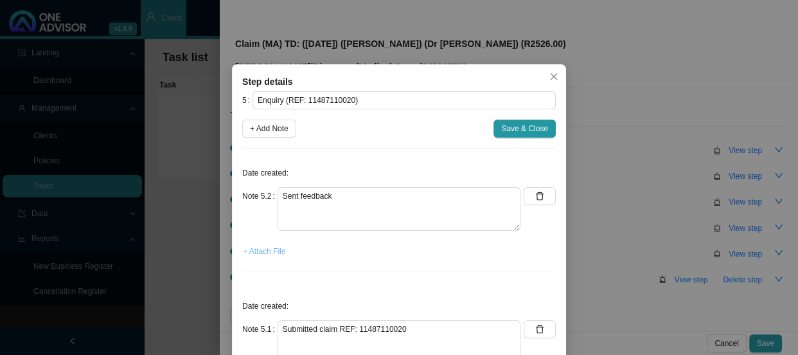
click at [270, 255] on span "+ Attach File" at bounding box center [264, 251] width 42 height 13
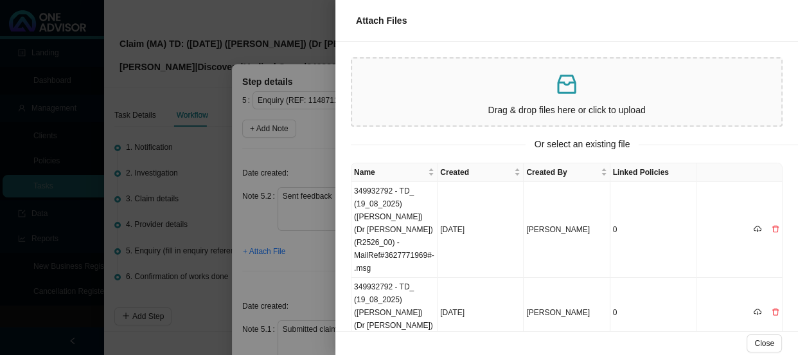
drag, startPoint x: 290, startPoint y: 223, endPoint x: 275, endPoint y: 238, distance: 21.4
click at [290, 223] on div at bounding box center [399, 177] width 798 height 355
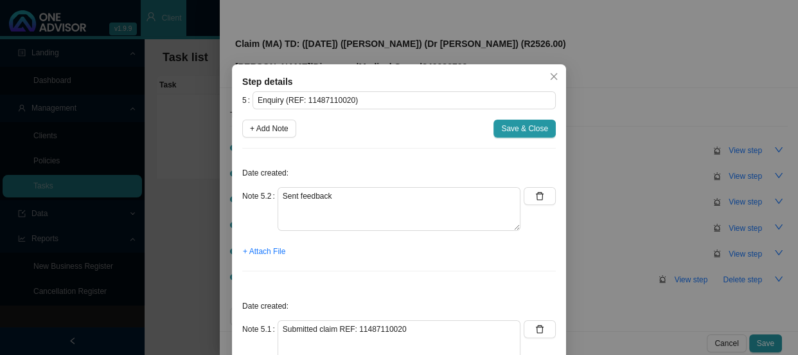
click at [260, 254] on span "+ Attach File" at bounding box center [264, 251] width 42 height 13
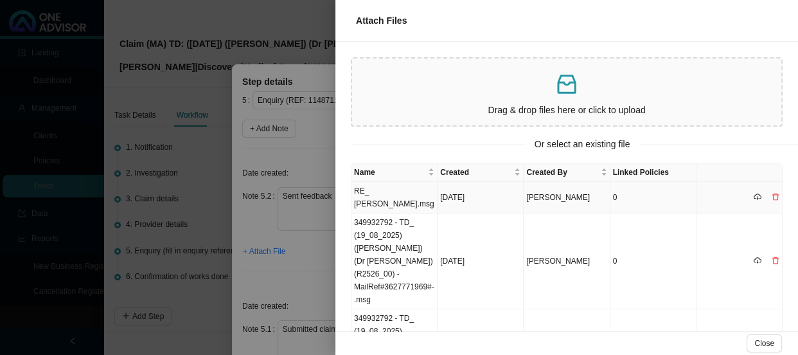
click at [414, 191] on td "RE_ [PERSON_NAME].msg" at bounding box center [394, 197] width 86 height 31
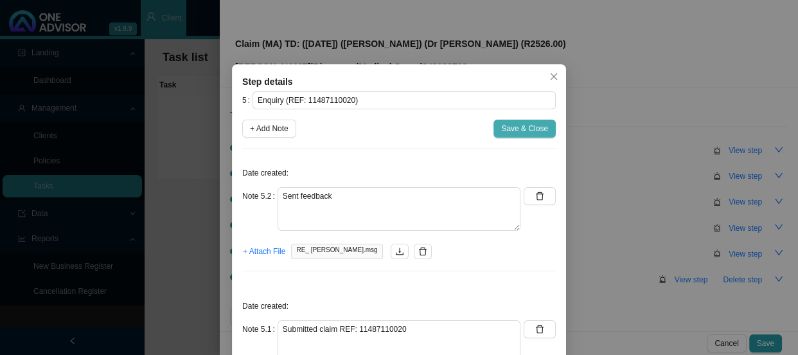
click at [504, 127] on span "Save & Close" at bounding box center [524, 128] width 47 height 13
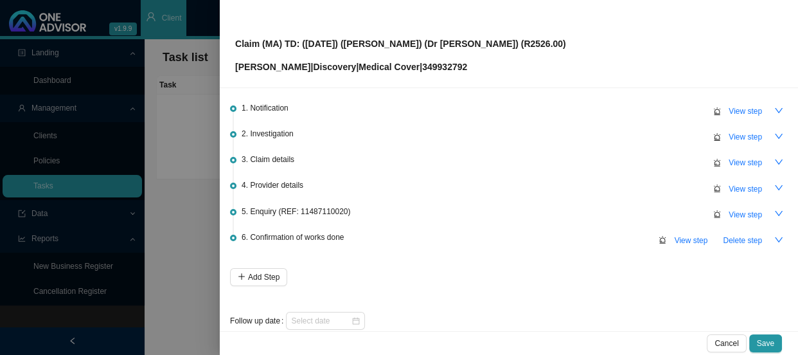
scroll to position [57, 0]
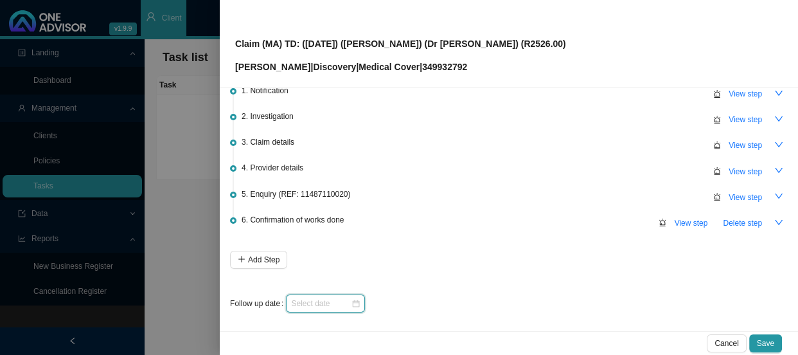
click at [334, 299] on input at bounding box center [321, 303] width 60 height 13
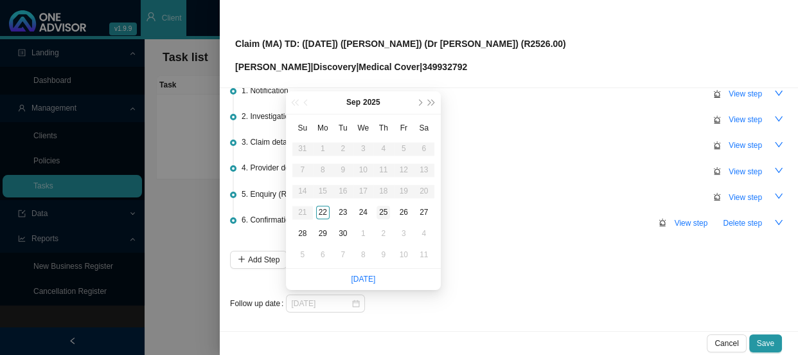
click at [385, 211] on div "25" at bounding box center [382, 212] width 13 height 13
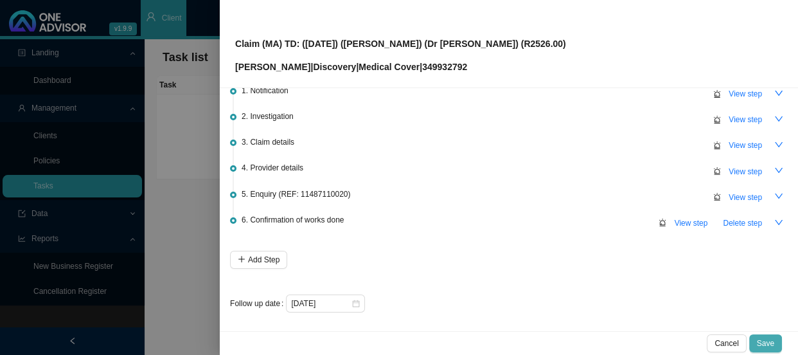
click at [763, 337] on span "Save" at bounding box center [765, 343] width 17 height 13
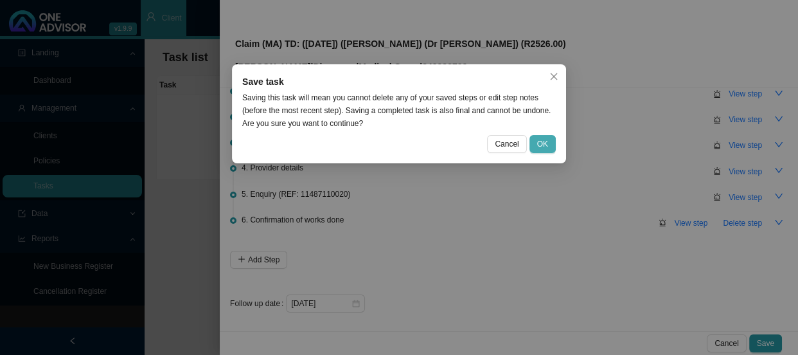
click at [535, 143] on button "OK" at bounding box center [542, 144] width 26 height 18
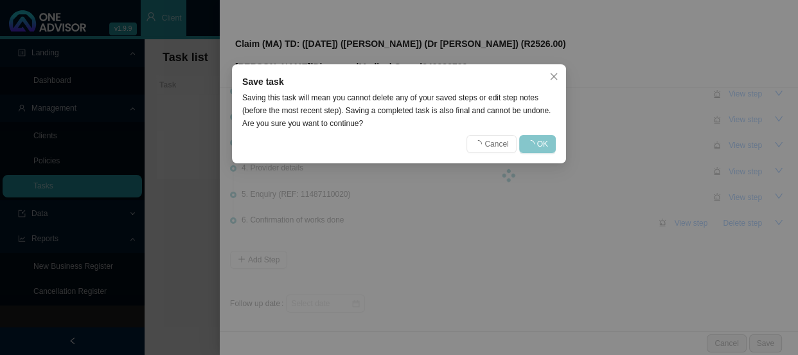
scroll to position [0, 0]
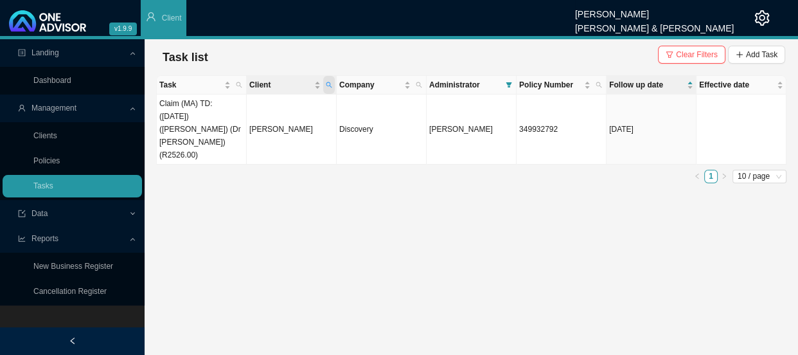
click at [333, 84] on span "Client" at bounding box center [329, 85] width 12 height 18
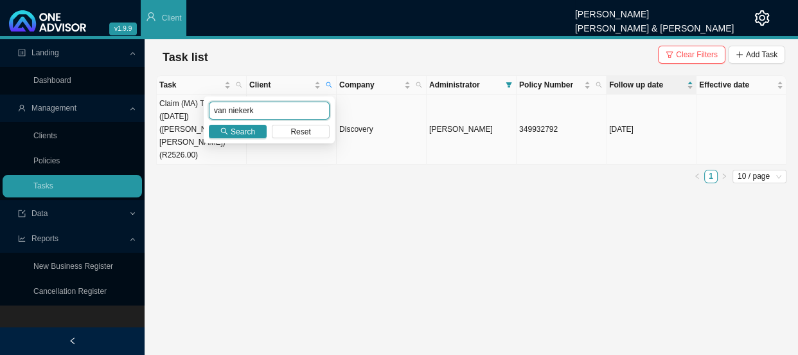
drag, startPoint x: 264, startPoint y: 111, endPoint x: 181, endPoint y: 109, distance: 82.9
click at [181, 109] on body "v1.9.9 [PERSON_NAME] [PERSON_NAME] & [PERSON_NAME] Client Landing Dashboard Man…" at bounding box center [399, 177] width 798 height 355
click at [242, 130] on span "Search" at bounding box center [243, 131] width 24 height 13
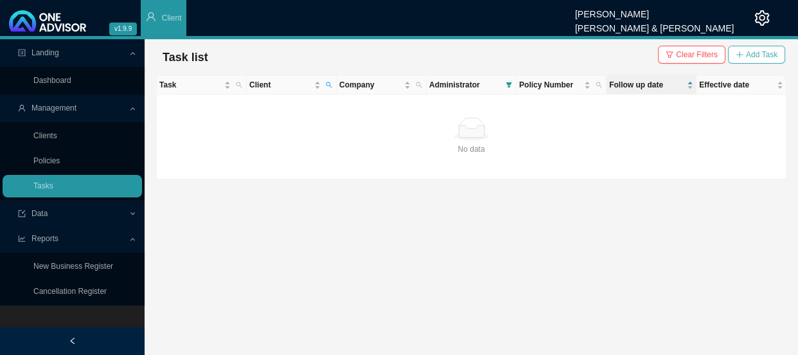
click at [762, 57] on span "Add Task" at bounding box center [761, 54] width 31 height 13
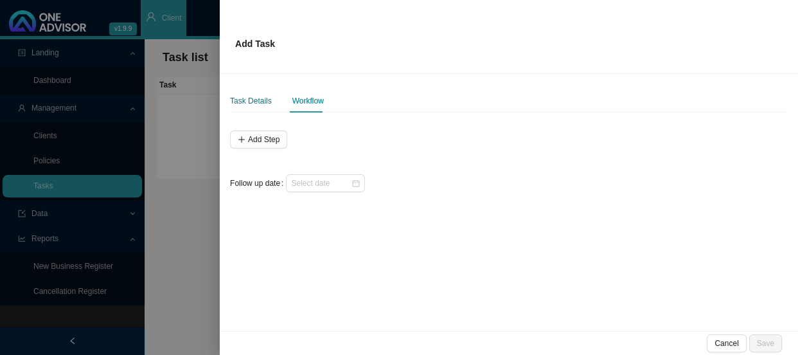
click at [244, 94] on div "Task Details" at bounding box center [251, 100] width 42 height 13
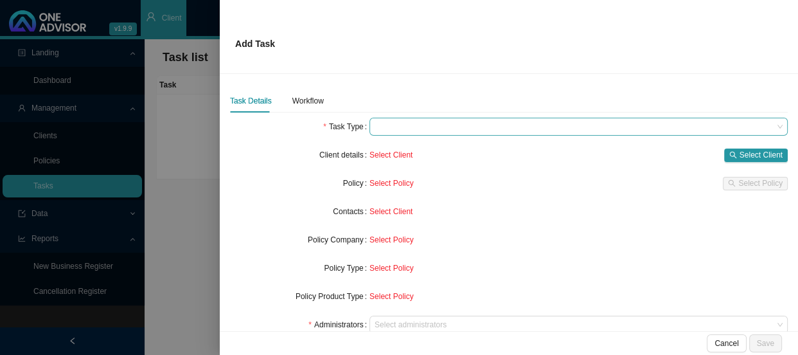
click at [389, 127] on span at bounding box center [579, 126] width 408 height 17
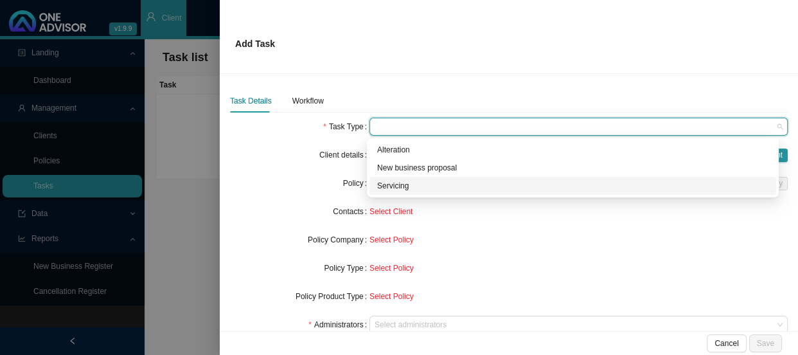
click at [391, 193] on div "Servicing" at bounding box center [572, 186] width 407 height 18
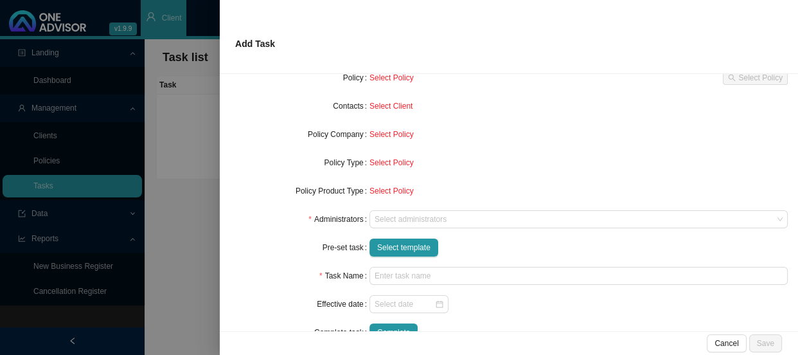
scroll to position [116, 0]
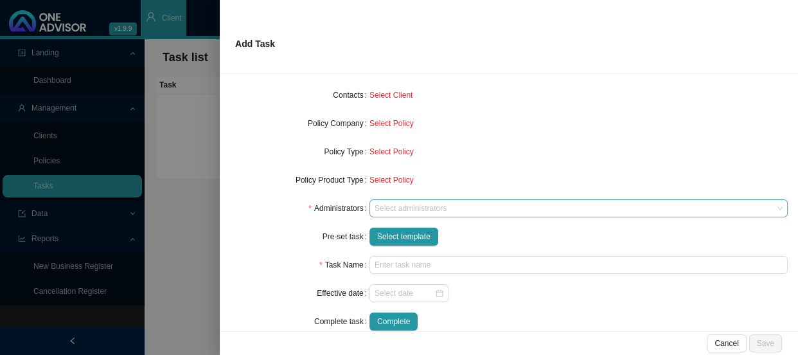
click at [375, 207] on div at bounding box center [572, 209] width 401 height 10
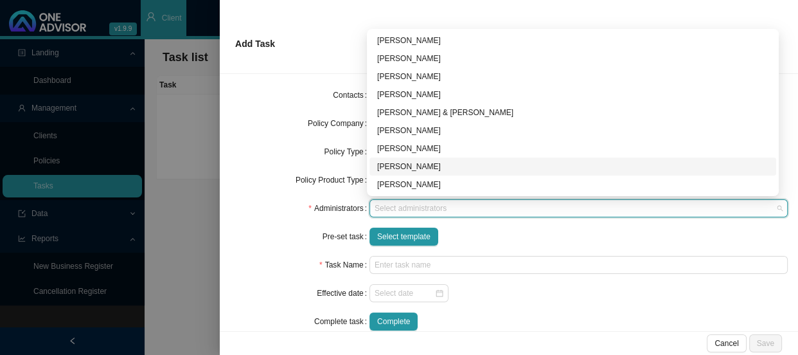
click at [398, 164] on div "[PERSON_NAME]" at bounding box center [572, 166] width 391 height 13
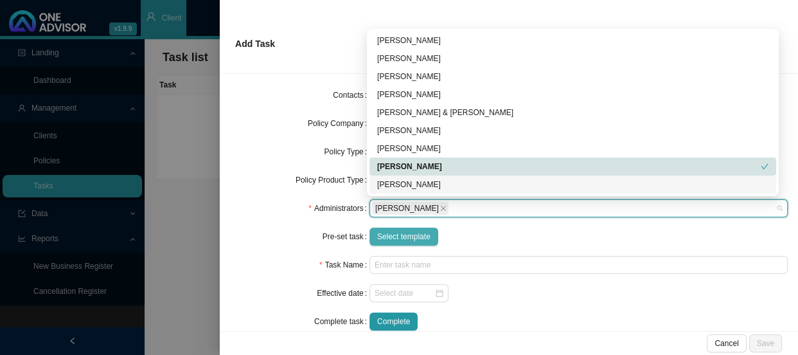
click at [395, 238] on span "Select template" at bounding box center [403, 236] width 53 height 13
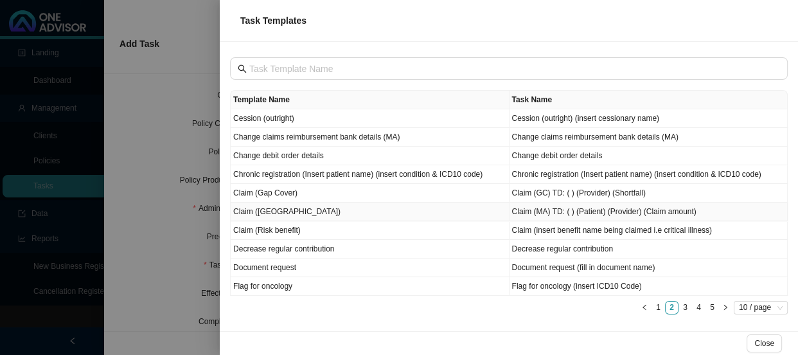
click at [272, 211] on td "Claim ([GEOGRAPHIC_DATA])" at bounding box center [370, 211] width 279 height 19
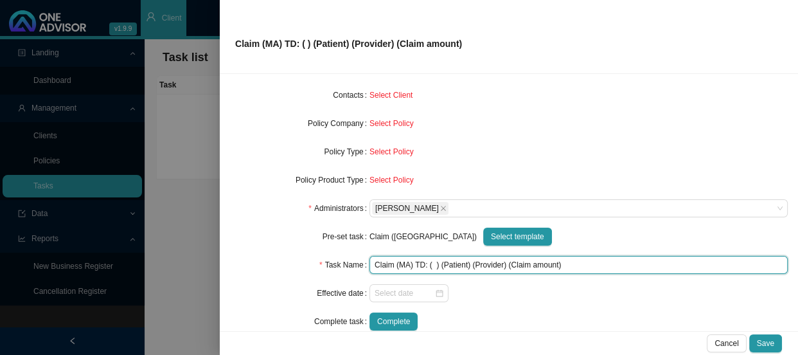
click at [433, 263] on input "Claim (MA) TD: ( ) (Patient) (Provider) (Claim amount)" at bounding box center [578, 265] width 418 height 18
click at [432, 266] on input "Claim (MA) TD: ( ) (Patient) (Provider) (Claim amount)" at bounding box center [578, 265] width 418 height 18
click at [494, 263] on input "Claim (MA) TD: ([DATE]) (Patient) (Provider) (Claim amount)" at bounding box center [578, 265] width 418 height 18
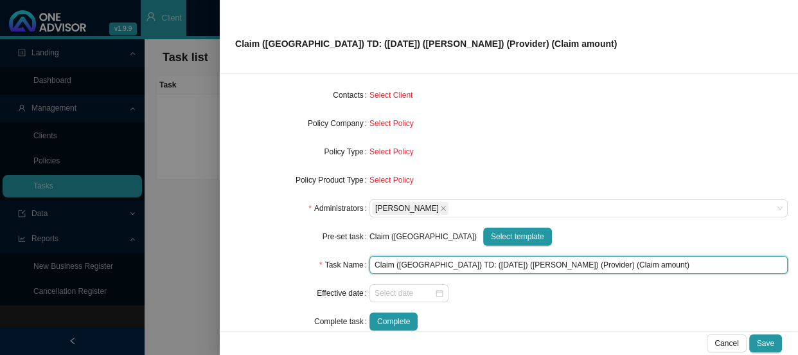
click at [509, 261] on input "Claim ([GEOGRAPHIC_DATA]) TD: ([DATE]) ([PERSON_NAME]) (Provider) (Claim amount)" at bounding box center [578, 265] width 418 height 18
click at [602, 265] on input "Claim ([GEOGRAPHIC_DATA]) TD: ([DATE]) ([PERSON_NAME]) (Dr [PERSON_NAME]) (Clai…" at bounding box center [578, 265] width 418 height 18
click at [576, 263] on input "Claim (MA) TD: ([DATE]) ([PERSON_NAME]) (Dr [PERSON_NAME]) (R1442.89)" at bounding box center [578, 265] width 418 height 18
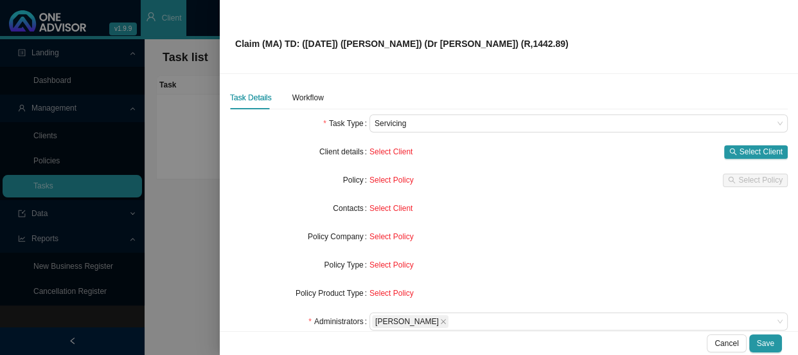
scroll to position [0, 0]
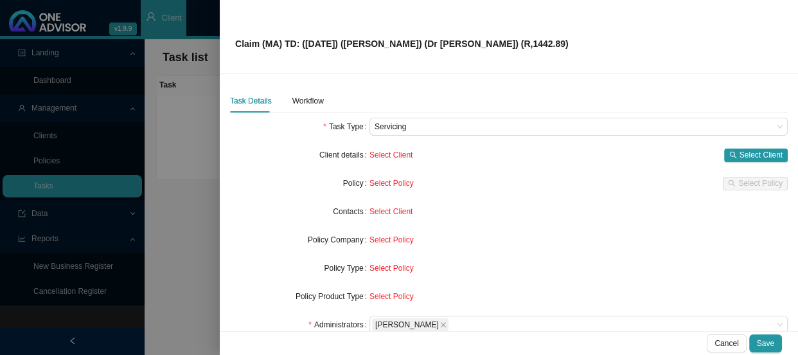
click at [768, 146] on div "Select Client Select Client" at bounding box center [578, 155] width 418 height 18
click at [763, 150] on span "Select Client" at bounding box center [760, 154] width 43 height 13
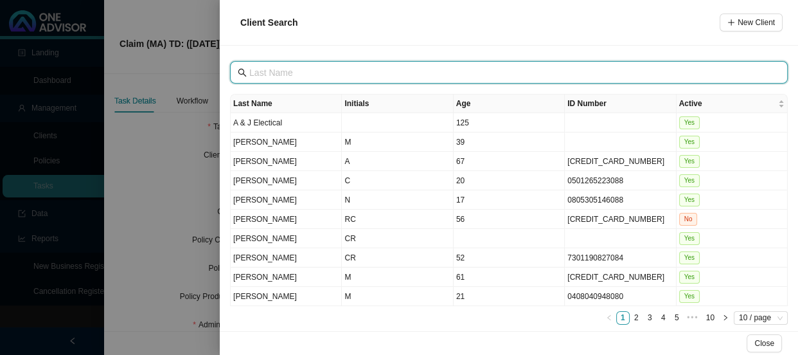
click at [315, 78] on input "text" at bounding box center [510, 73] width 522 height 14
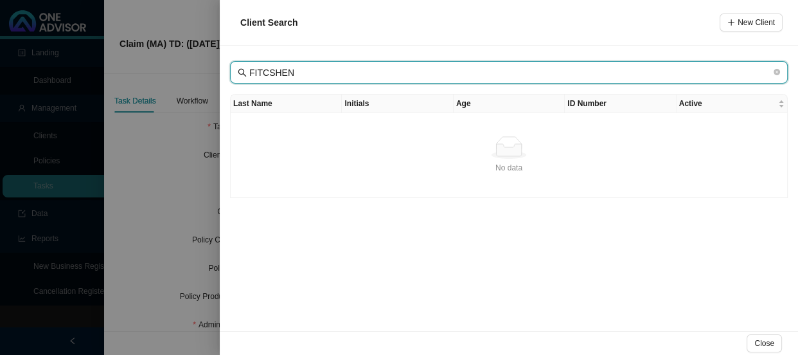
click at [267, 71] on input "FITCSHEN" at bounding box center [510, 73] width 522 height 14
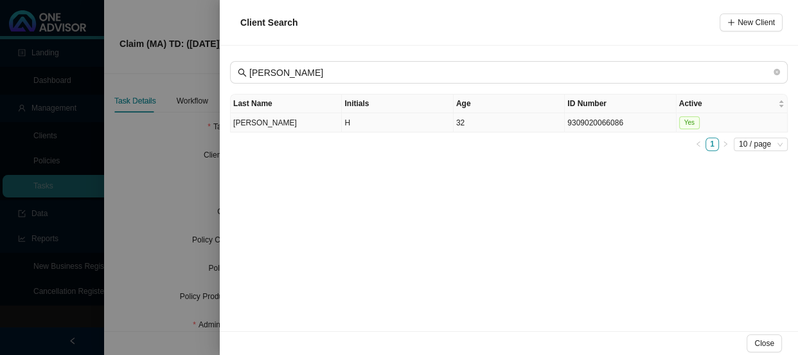
click at [279, 125] on td "[PERSON_NAME]" at bounding box center [286, 122] width 111 height 19
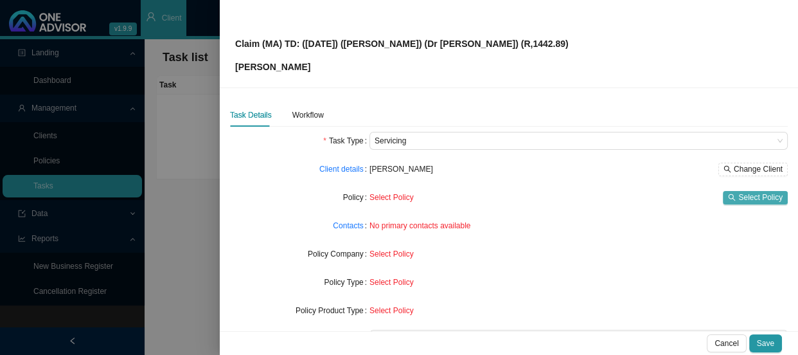
click at [738, 195] on span "Select Policy" at bounding box center [760, 197] width 44 height 13
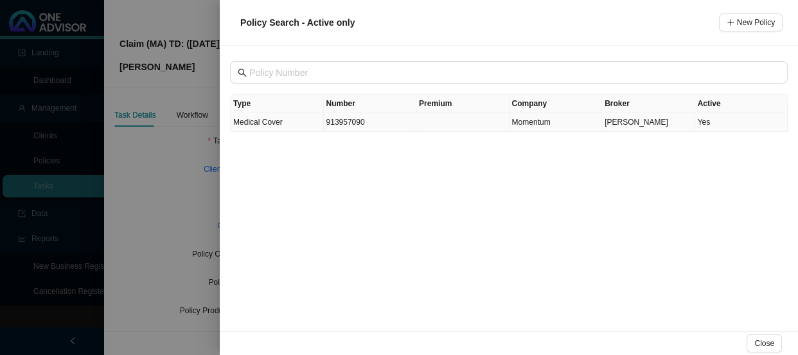
click at [295, 121] on td "Medical Cover" at bounding box center [277, 122] width 93 height 19
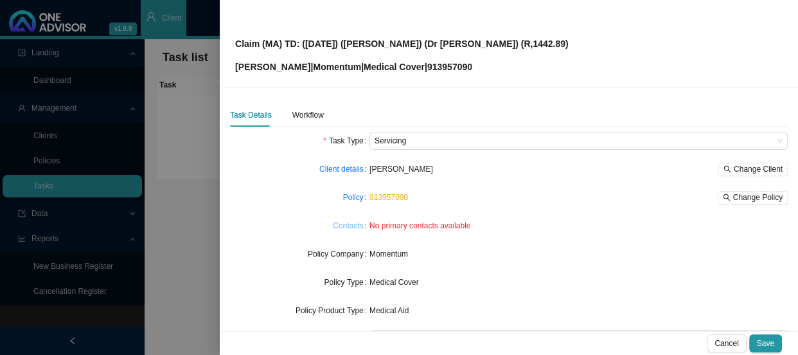
click at [350, 231] on link "Contacts" at bounding box center [348, 225] width 30 height 13
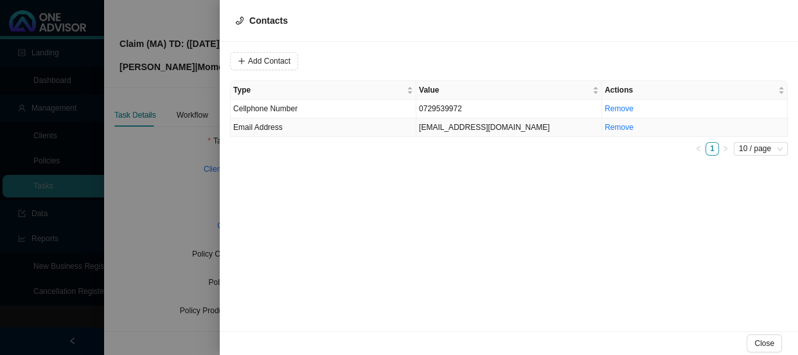
click at [449, 127] on td "[EMAIL_ADDRESS][DOMAIN_NAME]" at bounding box center [509, 127] width 186 height 19
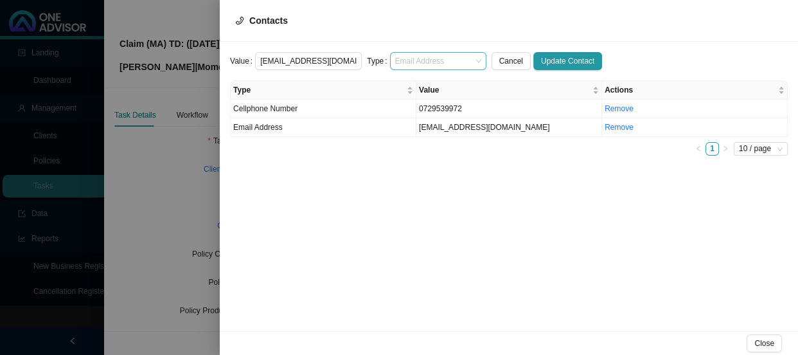
click at [470, 62] on div "Email Address" at bounding box center [438, 61] width 96 height 18
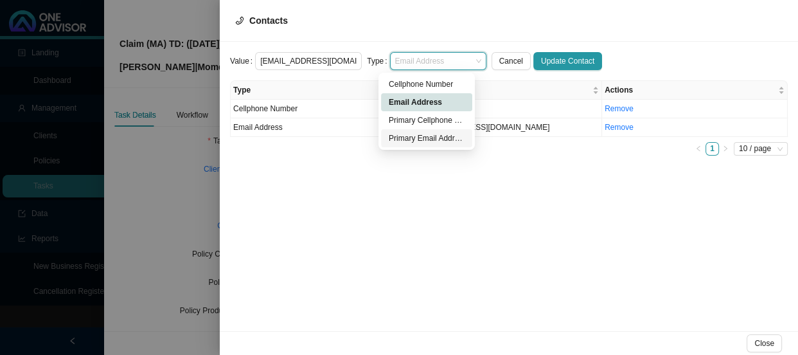
click at [424, 137] on div "Primary Email Address" at bounding box center [427, 138] width 76 height 13
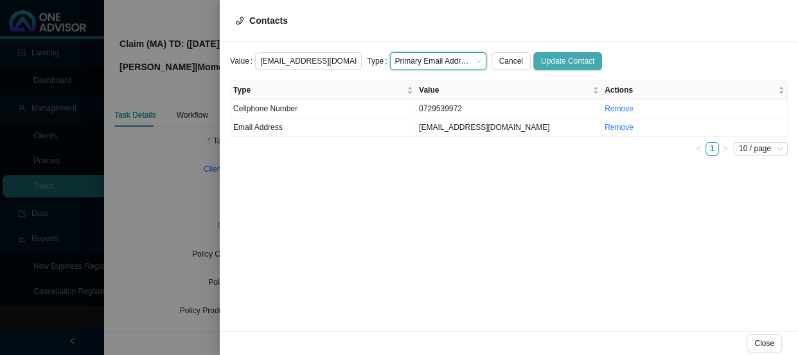
click at [571, 60] on span "Update Contact" at bounding box center [567, 61] width 53 height 13
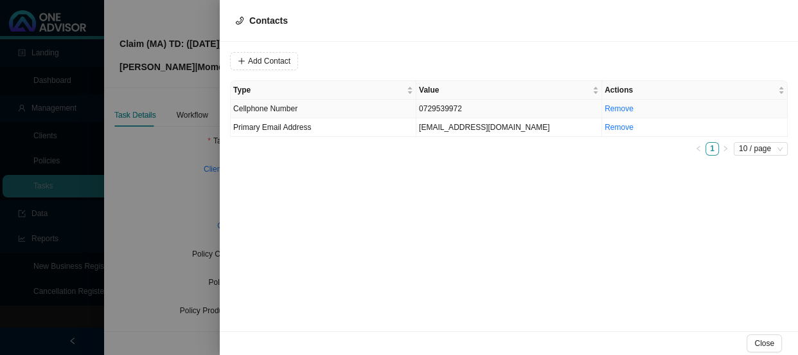
click at [468, 108] on td "0729539972" at bounding box center [509, 109] width 186 height 19
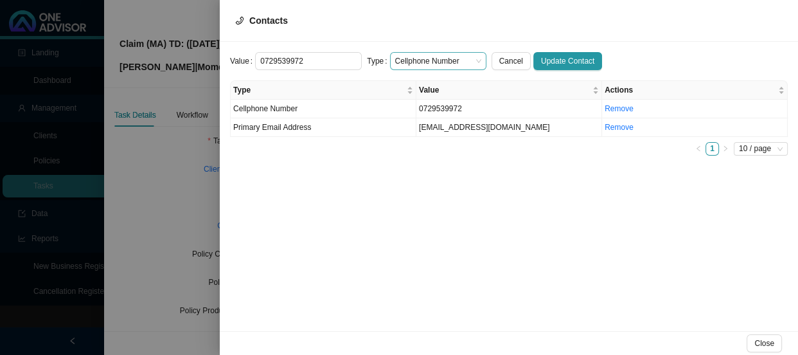
click at [469, 57] on div "Cellphone Number" at bounding box center [438, 61] width 96 height 18
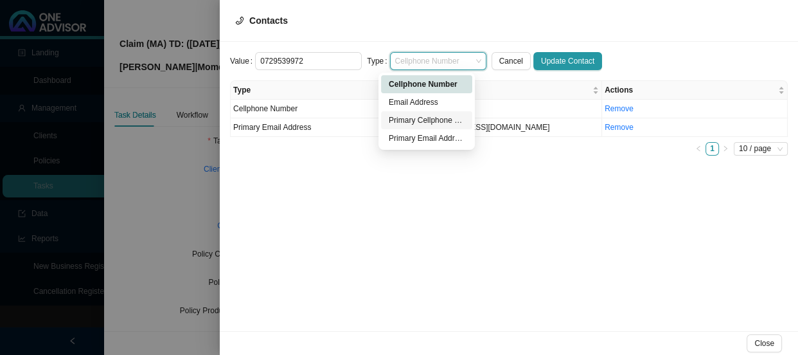
click at [424, 118] on div "Primary Cellphone Number" at bounding box center [427, 120] width 76 height 13
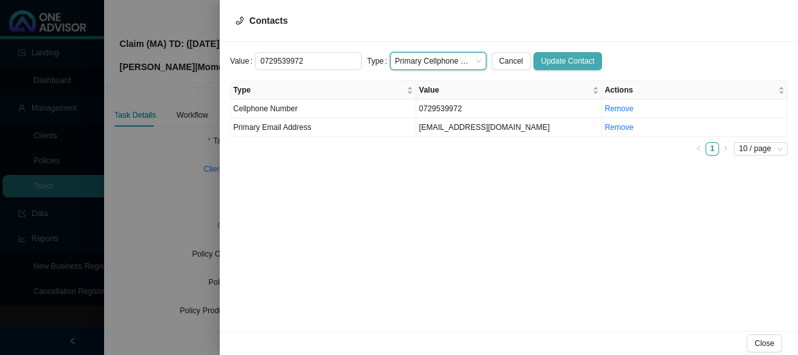
click at [563, 57] on span "Update Contact" at bounding box center [567, 61] width 53 height 13
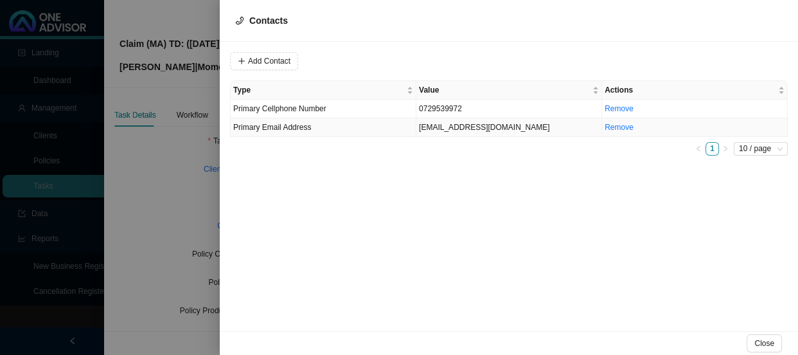
click at [502, 127] on td "[EMAIL_ADDRESS][DOMAIN_NAME]" at bounding box center [509, 127] width 186 height 19
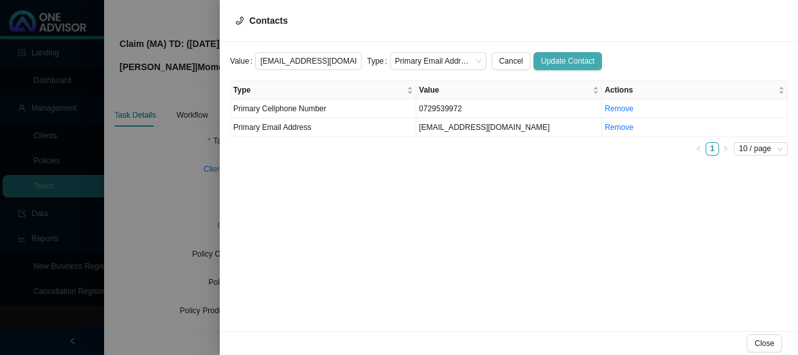
click at [547, 59] on span "Update Contact" at bounding box center [567, 61] width 53 height 13
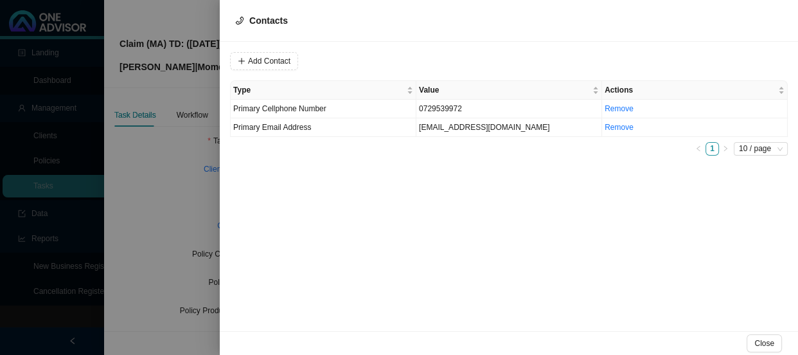
click at [160, 186] on div at bounding box center [399, 177] width 798 height 355
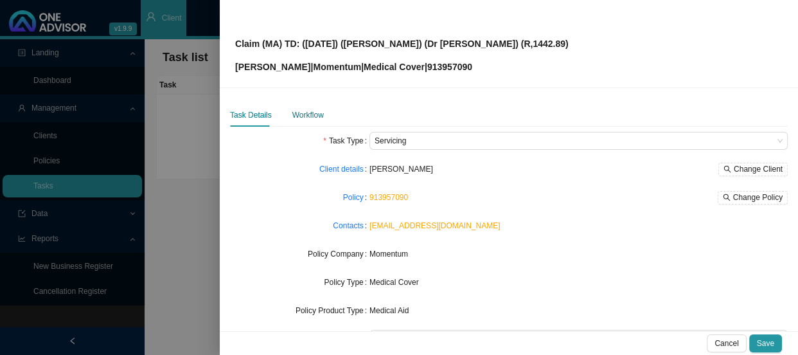
click at [302, 116] on div "Workflow" at bounding box center [307, 115] width 31 height 13
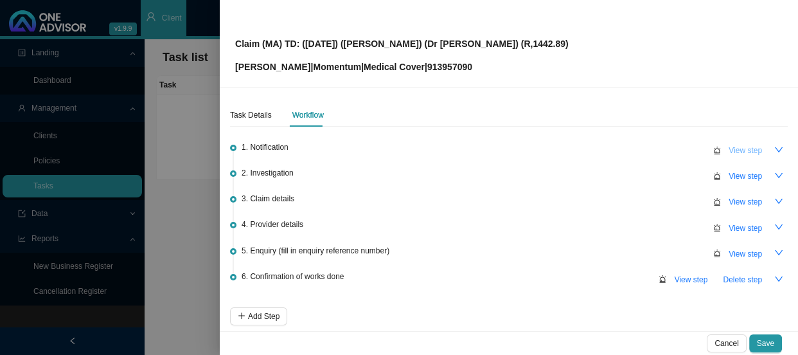
click at [731, 147] on span "View step" at bounding box center [745, 150] width 33 height 13
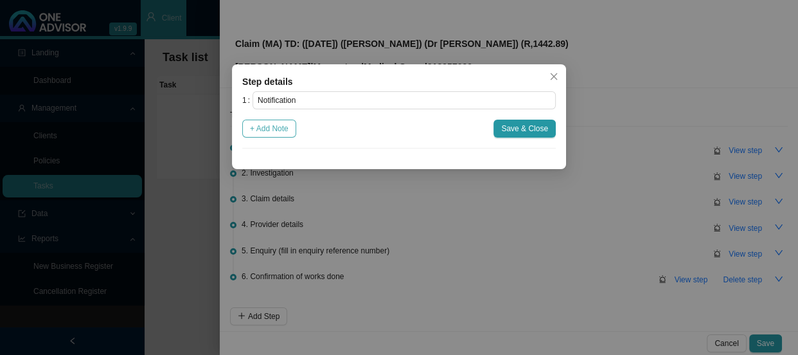
click at [277, 134] on span "+ Add Note" at bounding box center [269, 128] width 39 height 13
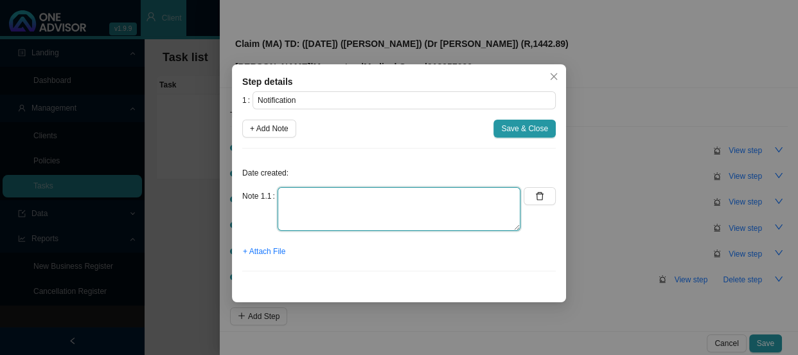
click at [308, 197] on textarea at bounding box center [399, 209] width 243 height 44
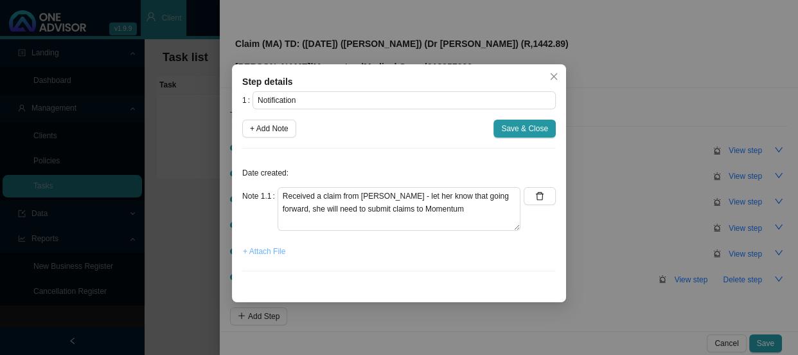
click at [273, 252] on span "+ Attach File" at bounding box center [264, 251] width 42 height 13
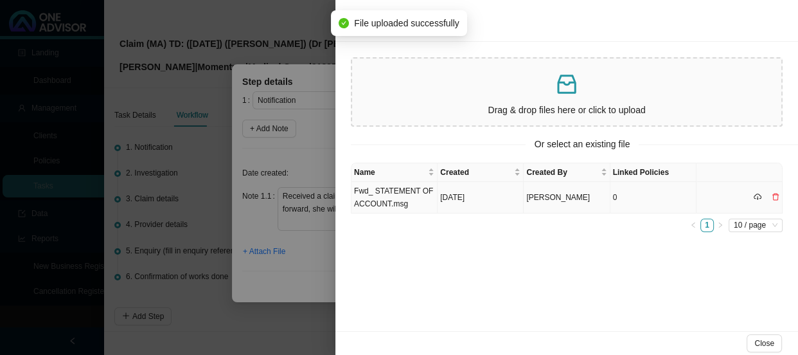
click at [418, 197] on td "Fwd_ STATEMENT OF ACCOUNT.msg" at bounding box center [394, 197] width 86 height 31
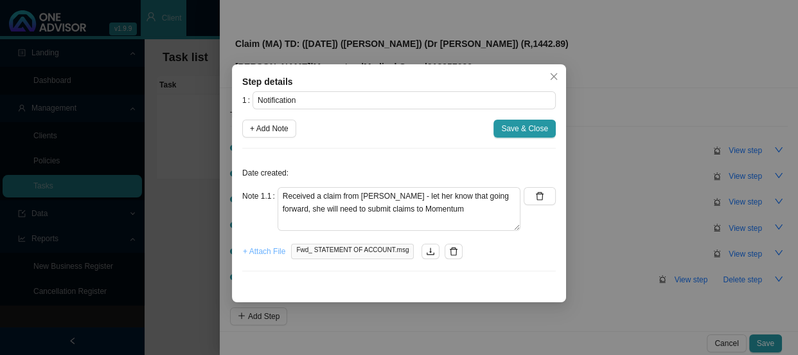
click at [264, 254] on span "+ Attach File" at bounding box center [264, 251] width 42 height 13
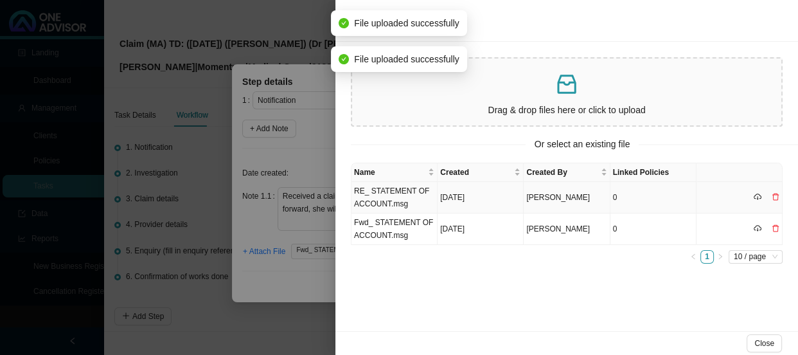
click at [389, 199] on td "RE_ STATEMENT OF ACCOUNT.msg" at bounding box center [394, 197] width 86 height 31
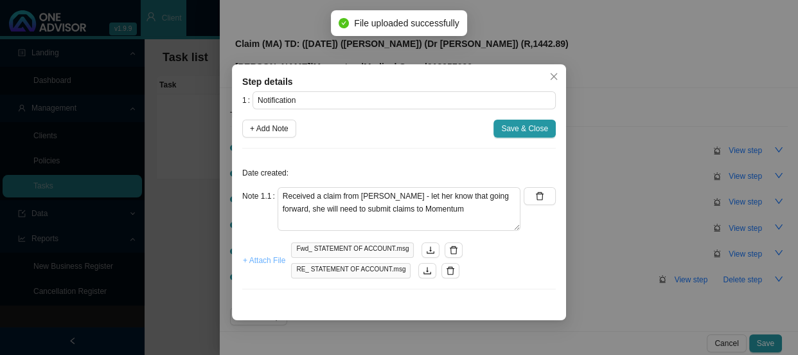
click at [272, 261] on span "+ Attach File" at bounding box center [264, 260] width 42 height 13
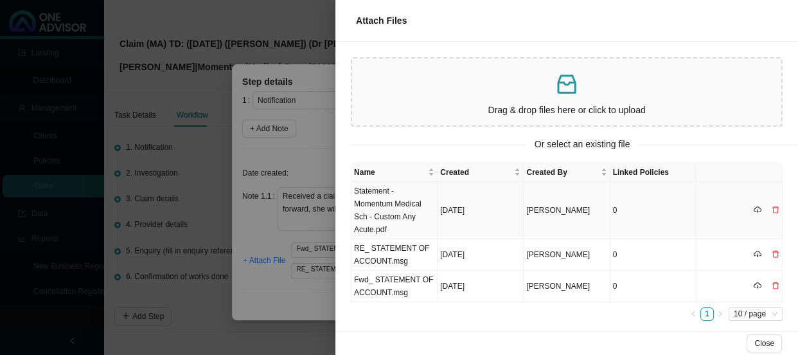
click at [411, 204] on td "Statement - Momentum Medical Sch - Custom Any Acute.pdf" at bounding box center [394, 210] width 86 height 57
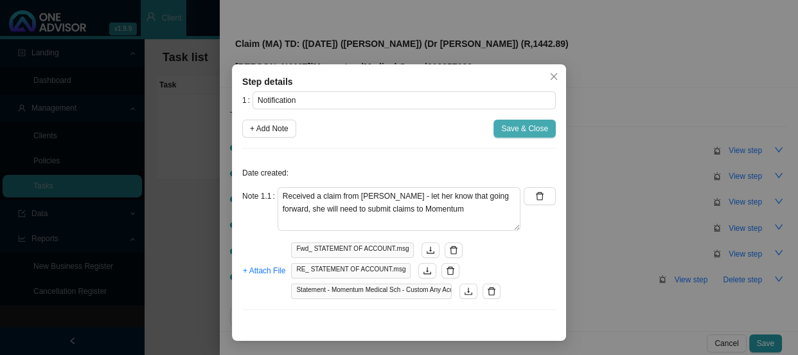
click at [511, 128] on span "Save & Close" at bounding box center [524, 128] width 47 height 13
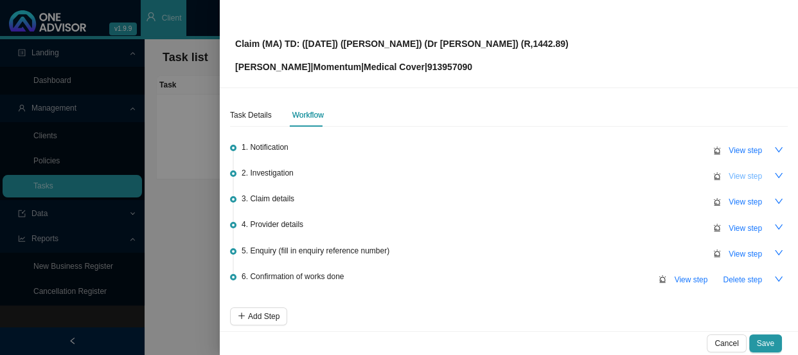
click at [739, 175] on span "View step" at bounding box center [745, 176] width 33 height 13
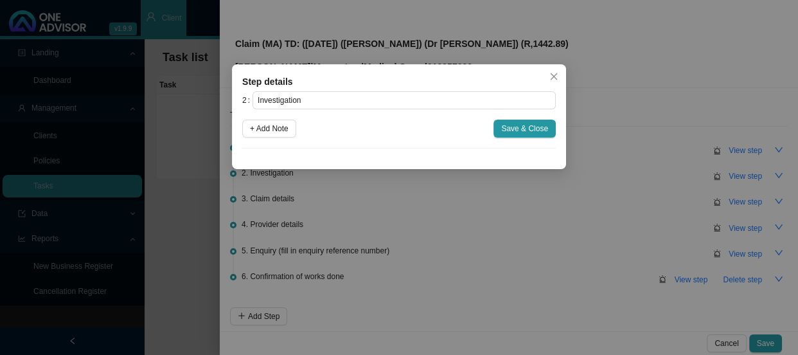
click at [465, 226] on div "Step details 2 Investigation + Add Note Save & Close Cancel OK" at bounding box center [399, 177] width 798 height 355
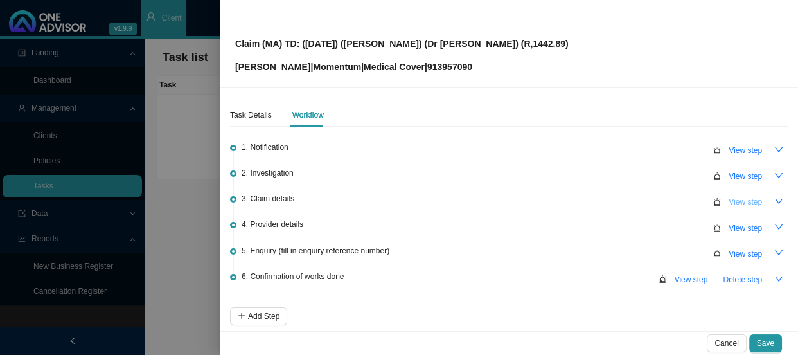
click at [740, 200] on span "View step" at bounding box center [745, 201] width 33 height 13
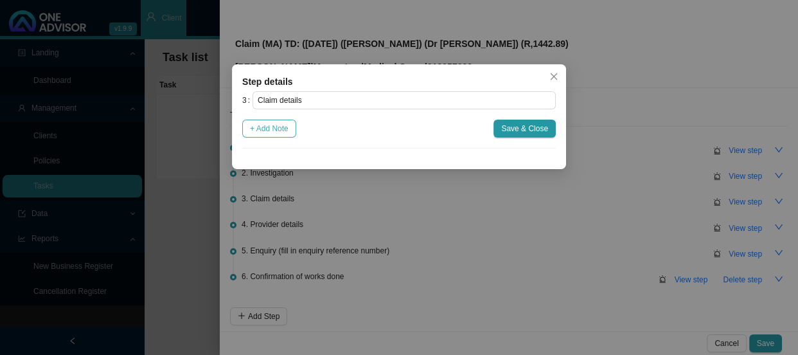
click at [276, 129] on span "+ Add Note" at bounding box center [269, 128] width 39 height 13
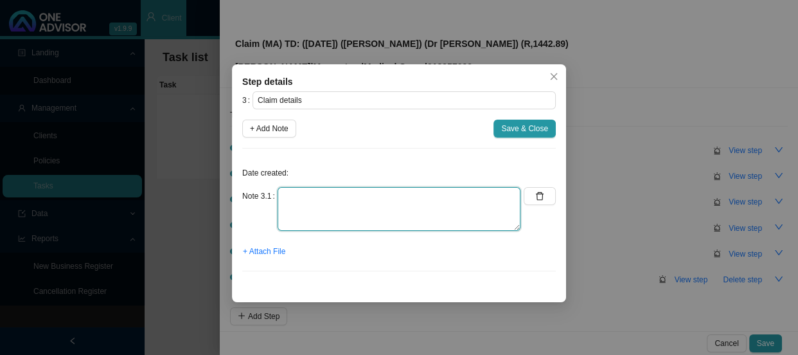
click at [297, 197] on textarea at bounding box center [399, 209] width 243 height 44
click at [323, 193] on textarea "Claimed: R1442.89" at bounding box center [399, 209] width 243 height 44
click at [364, 199] on textarea "Claimed: R1,442.89" at bounding box center [399, 209] width 243 height 44
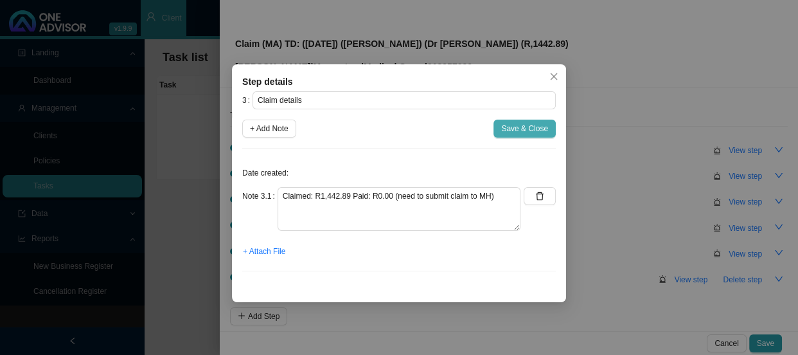
click at [514, 130] on span "Save & Close" at bounding box center [524, 128] width 47 height 13
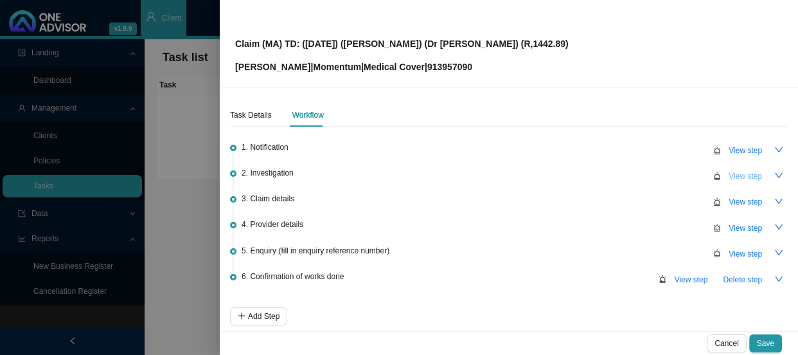
click at [739, 177] on span "View step" at bounding box center [745, 176] width 33 height 13
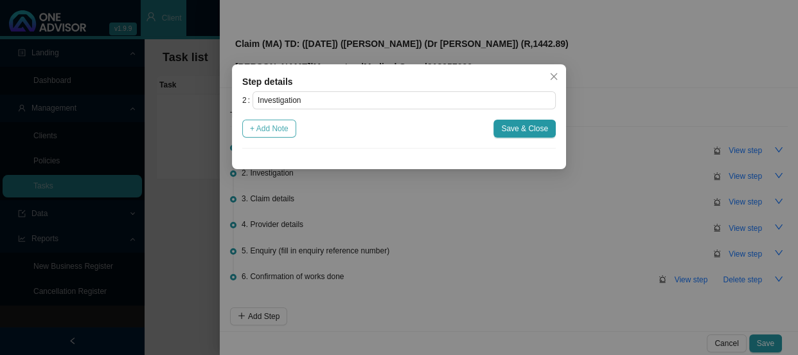
click at [276, 128] on span "+ Add Note" at bounding box center [269, 128] width 39 height 13
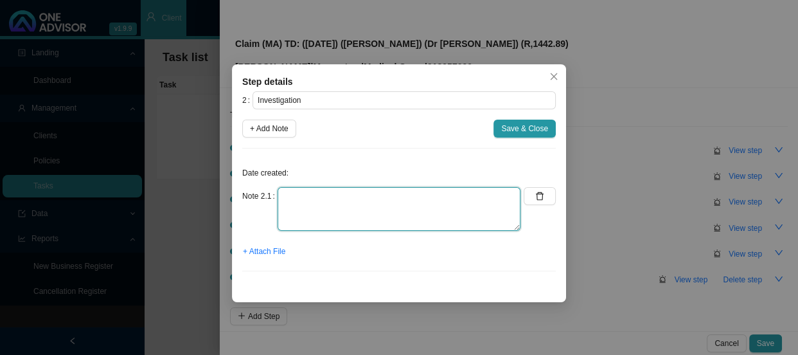
click at [328, 193] on textarea at bounding box center [399, 209] width 243 height 44
drag, startPoint x: 297, startPoint y: 199, endPoint x: 263, endPoint y: 199, distance: 34.7
click at [263, 199] on div "Note 2.1 z8.0" at bounding box center [381, 209] width 278 height 44
paste textarea "Single liveborn infant, born in [GEOGRAPHIC_DATA]"
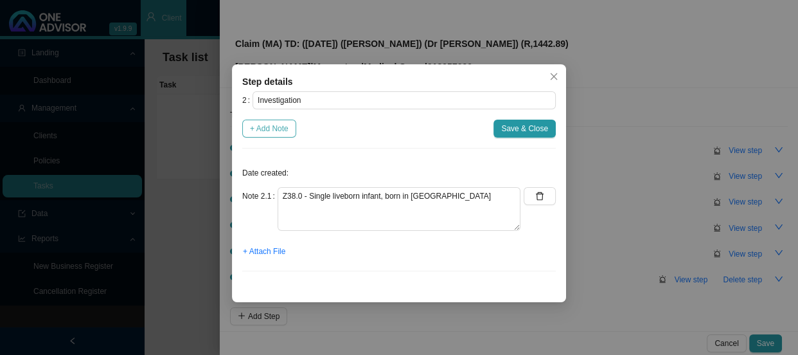
click at [282, 130] on span "+ Add Note" at bounding box center [269, 128] width 39 height 13
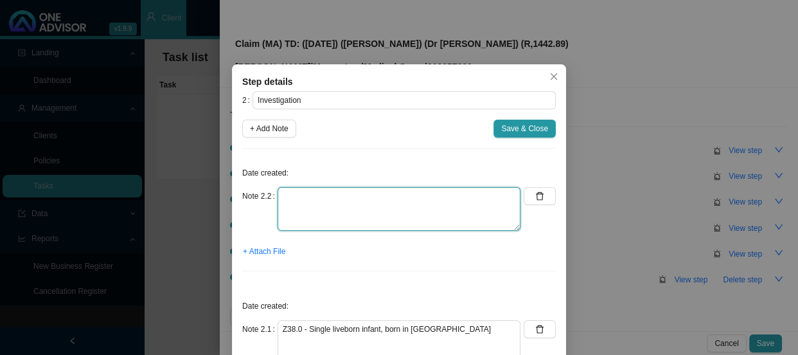
click at [337, 198] on textarea at bounding box center [399, 209] width 243 height 44
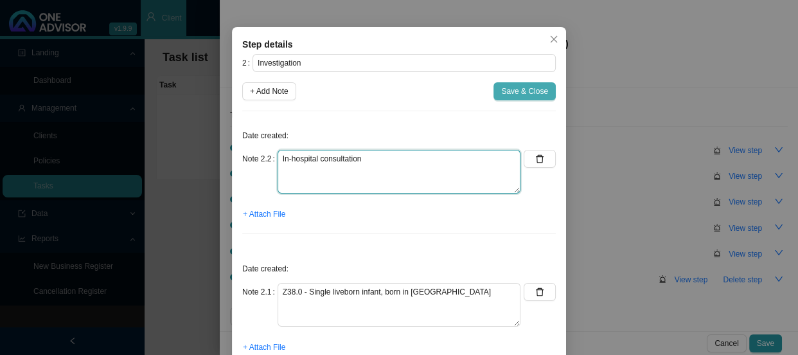
scroll to position [58, 0]
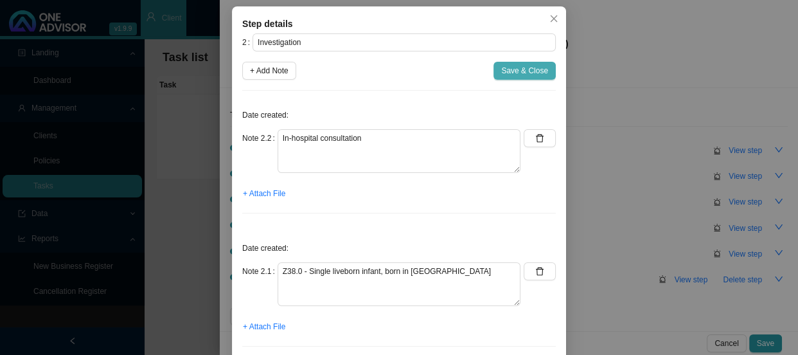
click at [514, 73] on span "Save & Close" at bounding box center [524, 70] width 47 height 13
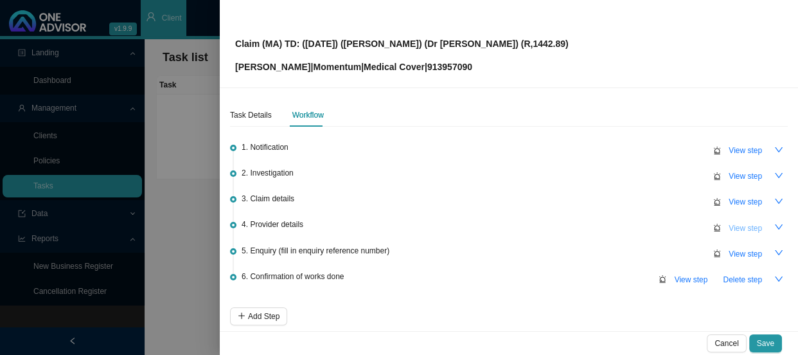
click at [738, 228] on span "View step" at bounding box center [745, 228] width 33 height 13
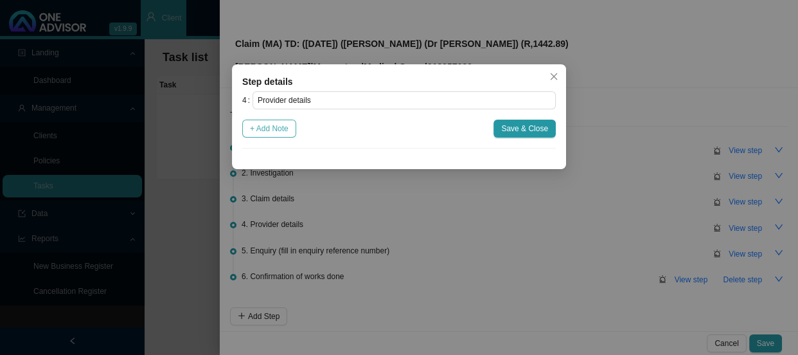
click at [270, 128] on span "+ Add Note" at bounding box center [269, 128] width 39 height 13
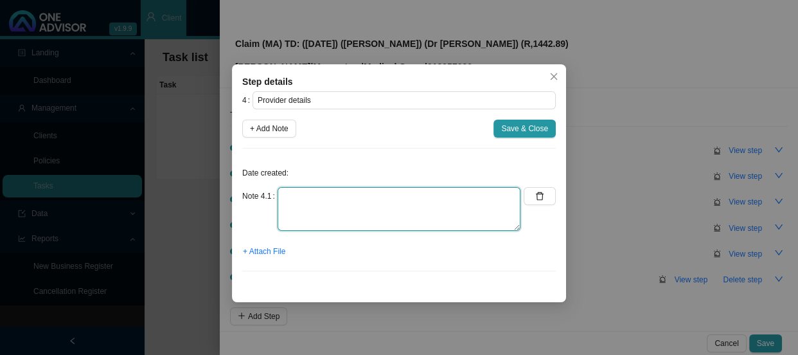
click at [307, 196] on textarea at bounding box center [399, 209] width 243 height 44
click at [423, 200] on textarea "Practice number: Phone: Email:" at bounding box center [399, 209] width 243 height 44
paste textarea "[EMAIL_ADDRESS][DOMAIN_NAME]"
click at [385, 197] on textarea "Practice number: Phone: Email: [EMAIL_ADDRESS][DOMAIN_NAME]" at bounding box center [399, 209] width 243 height 44
click at [341, 196] on textarea "Practice number: Phone: Email: [PHONE_NUMBER] [EMAIL_ADDRESS][DOMAIN_NAME]" at bounding box center [399, 209] width 243 height 44
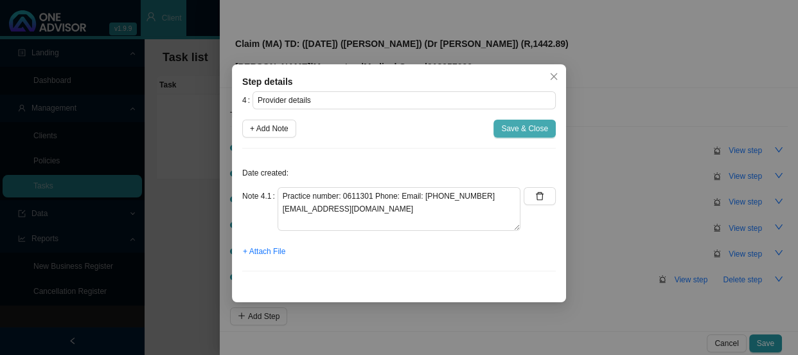
click at [514, 128] on span "Save & Close" at bounding box center [524, 128] width 47 height 13
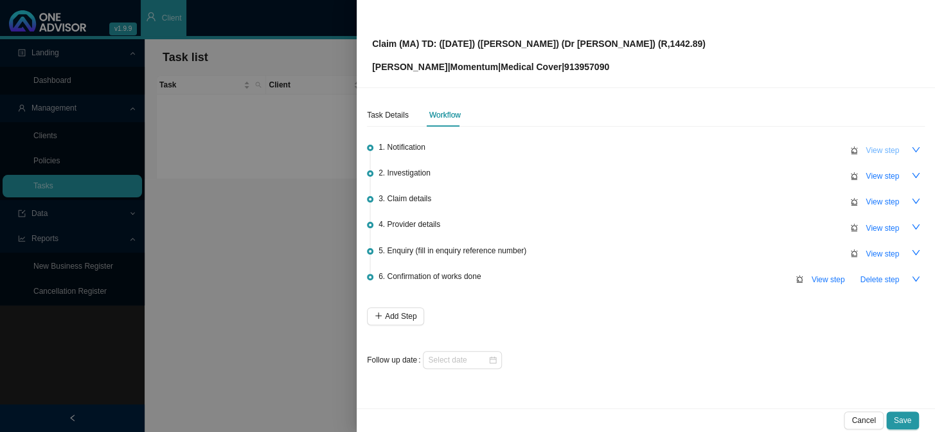
click at [797, 150] on span "View step" at bounding box center [881, 150] width 33 height 13
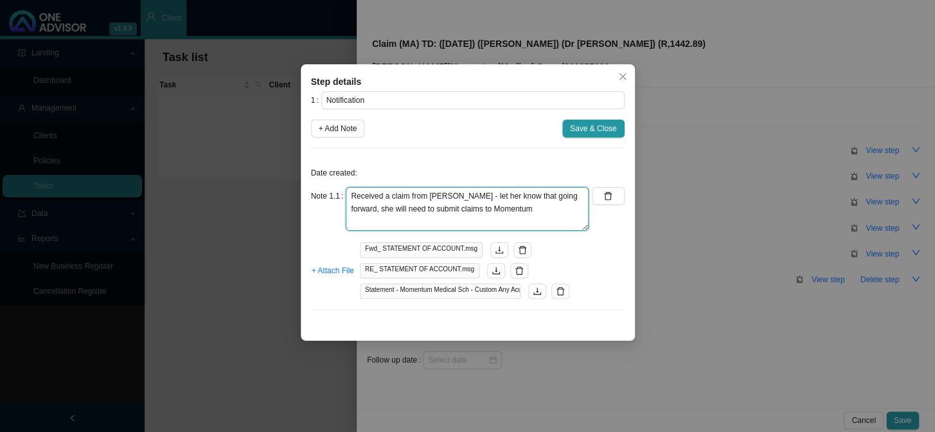
drag, startPoint x: 389, startPoint y: 196, endPoint x: 342, endPoint y: 188, distance: 48.2
click at [342, 188] on div "Note 1.1 Received a claim from [PERSON_NAME] - let her know that going forward,…" at bounding box center [450, 209] width 278 height 44
click at [684, 173] on div "Step details 1 Notification + Add Note Save & Close Date created: Note 1.1 Rece…" at bounding box center [467, 216] width 935 height 432
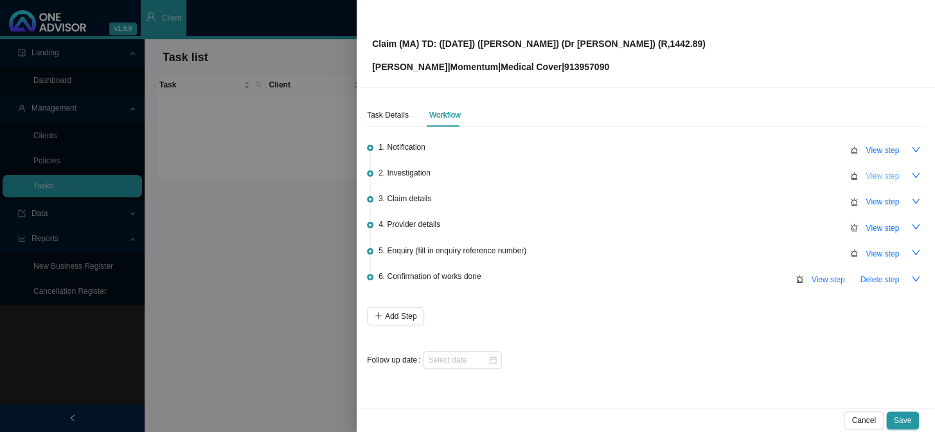
click at [797, 173] on span "View step" at bounding box center [881, 176] width 33 height 13
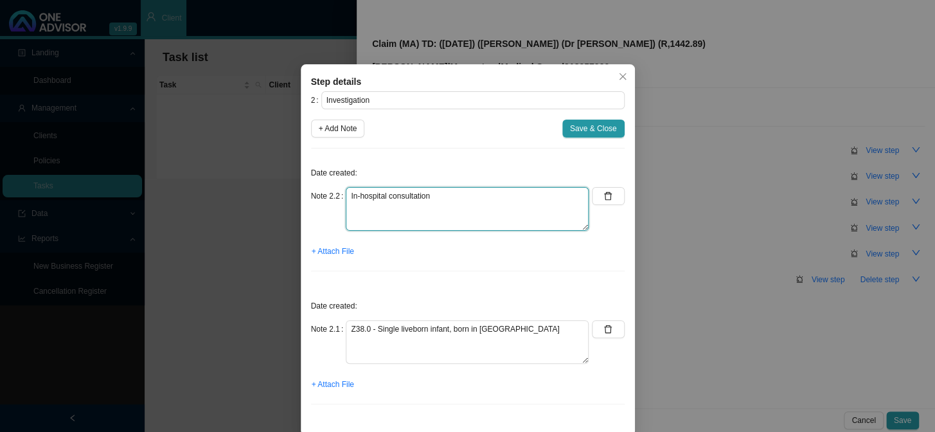
drag, startPoint x: 454, startPoint y: 192, endPoint x: 341, endPoint y: 192, distance: 113.1
click at [346, 192] on textarea "In-hospital consultation" at bounding box center [467, 209] width 243 height 44
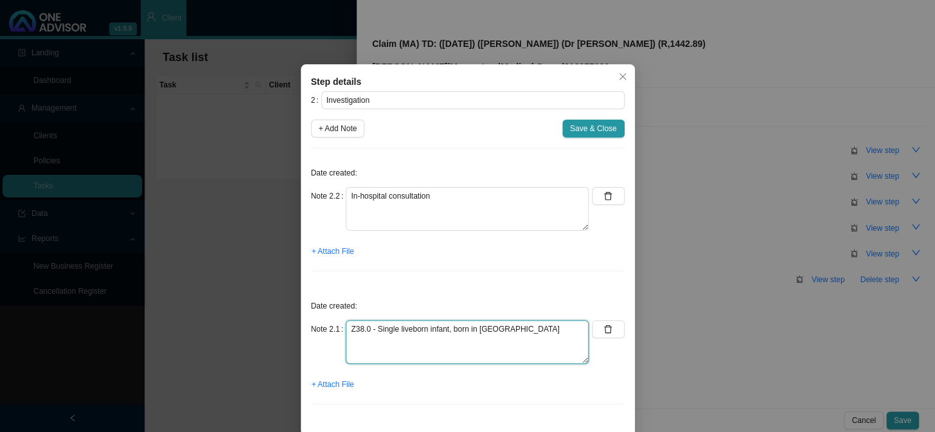
drag, startPoint x: 518, startPoint y: 327, endPoint x: 332, endPoint y: 332, distance: 186.4
click at [332, 332] on div "Note 2.1 Z38.0 - Single liveborn infant, born in [GEOGRAPHIC_DATA]" at bounding box center [450, 342] width 278 height 44
click at [523, 326] on textarea "Z38.0 - Single liveborn infant, born in [GEOGRAPHIC_DATA]" at bounding box center [467, 342] width 243 height 44
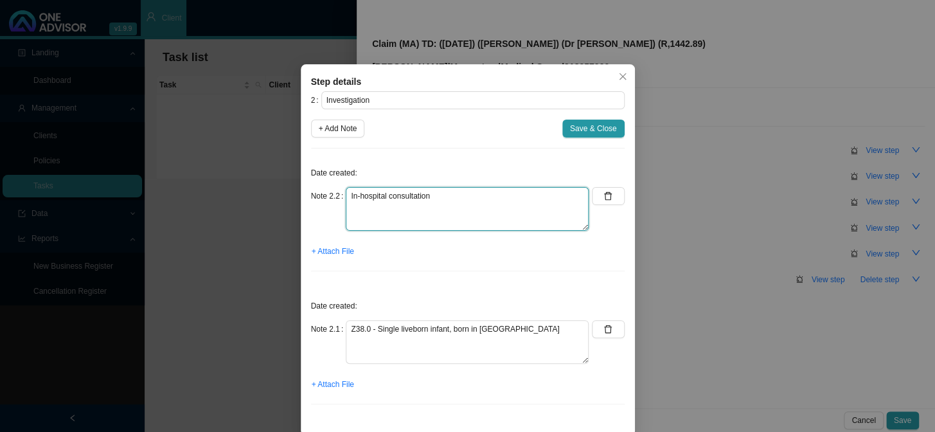
click at [475, 195] on textarea "In-hospital consultation" at bounding box center [467, 209] width 243 height 44
drag, startPoint x: 472, startPoint y: 195, endPoint x: 332, endPoint y: 195, distance: 139.4
click at [332, 195] on div "Note 2.2 In-hospital consultation" at bounding box center [450, 209] width 278 height 44
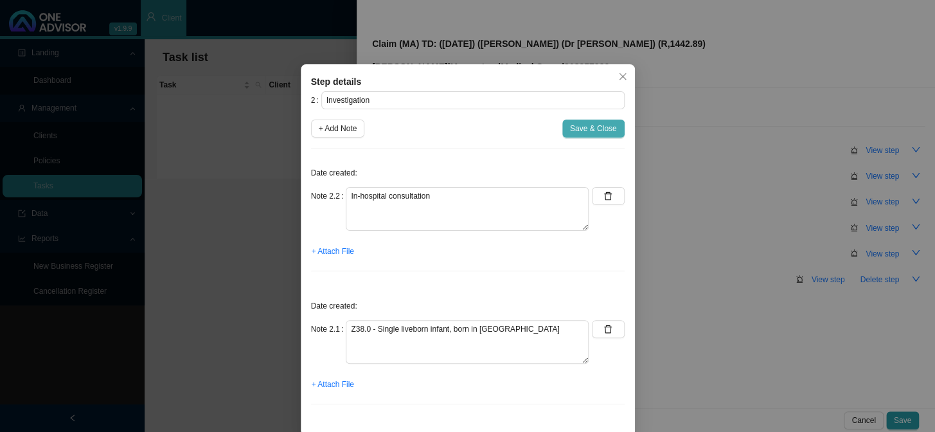
click at [581, 134] on span "Save & Close" at bounding box center [593, 128] width 47 height 13
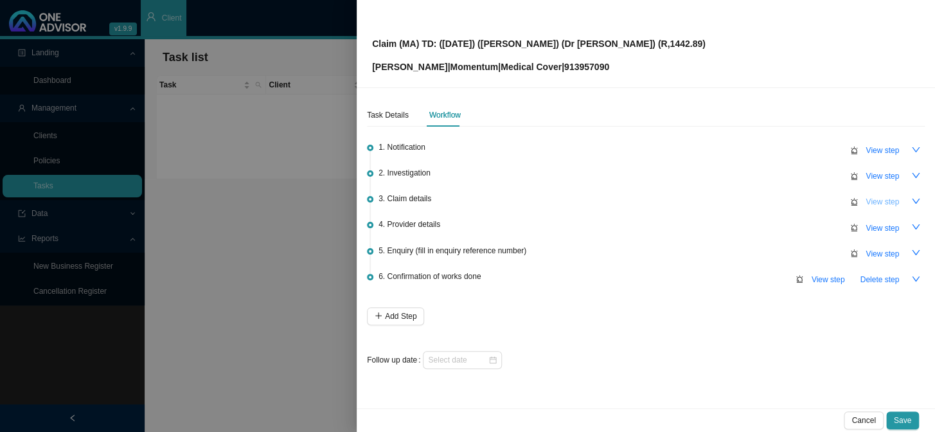
click at [797, 202] on span "View step" at bounding box center [881, 201] width 33 height 13
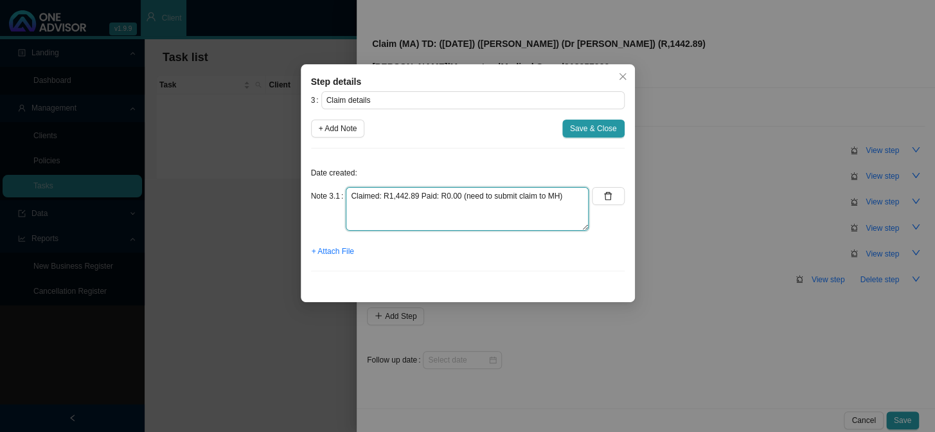
click at [564, 198] on textarea "Claimed: R1,442.89 Paid: R0.00 (need to submit claim to MH)" at bounding box center [467, 209] width 243 height 44
drag, startPoint x: 564, startPoint y: 198, endPoint x: 354, endPoint y: 197, distance: 210.1
click at [354, 197] on textarea "Claimed: R1,442.89 Paid: R0.00 (need to submit claim to MH)" at bounding box center [467, 209] width 243 height 44
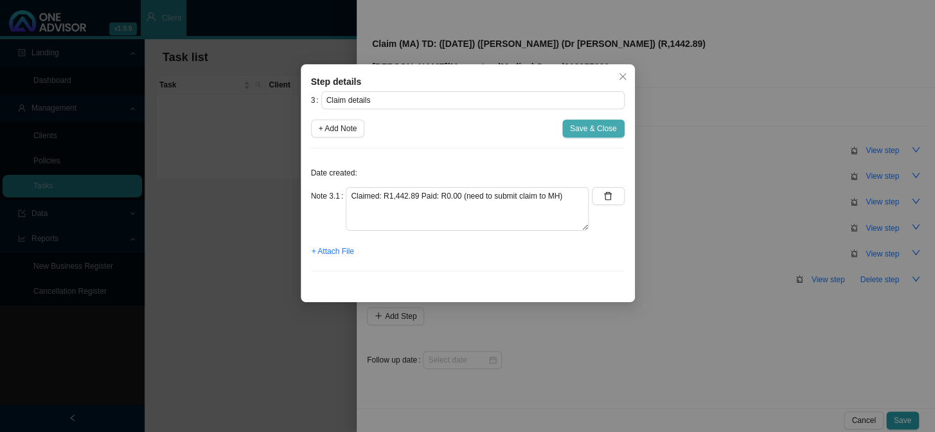
click at [575, 128] on span "Save & Close" at bounding box center [593, 128] width 47 height 13
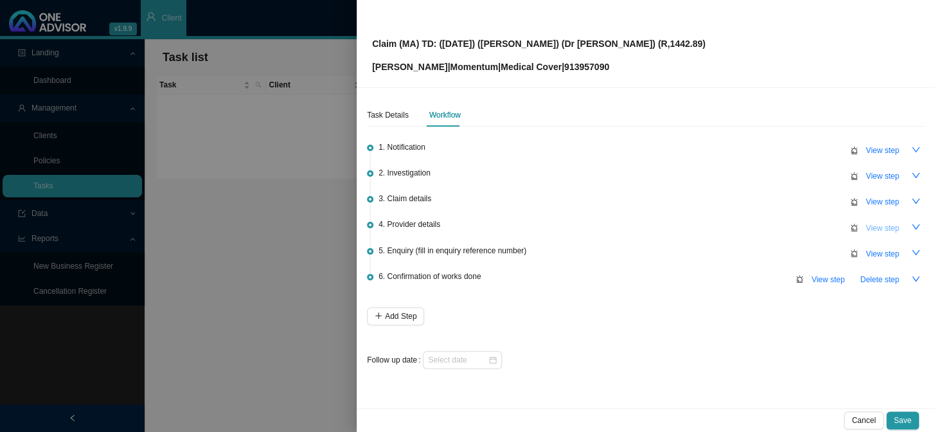
click at [797, 225] on span "View step" at bounding box center [881, 228] width 33 height 13
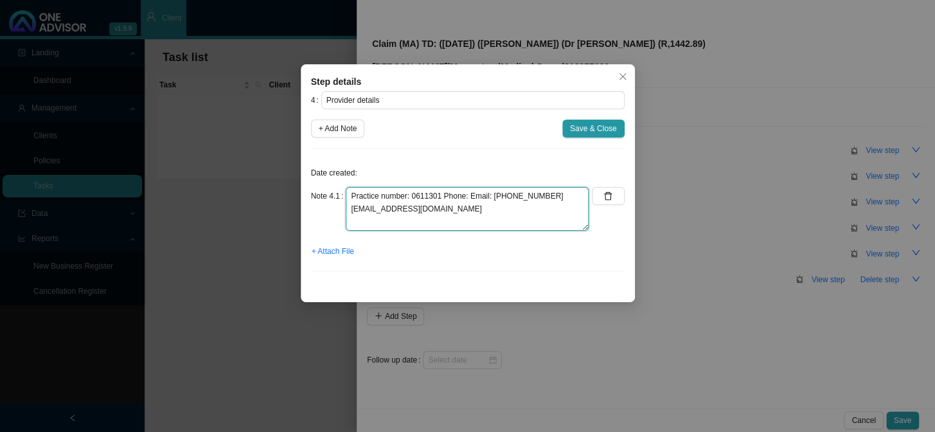
drag, startPoint x: 475, startPoint y: 211, endPoint x: 332, endPoint y: 191, distance: 144.6
click at [332, 191] on div "Note 4.1 Practice number: 0611301 Phone: Email: [PHONE_NUMBER] [EMAIL_ADDRESS][…" at bounding box center [450, 209] width 278 height 44
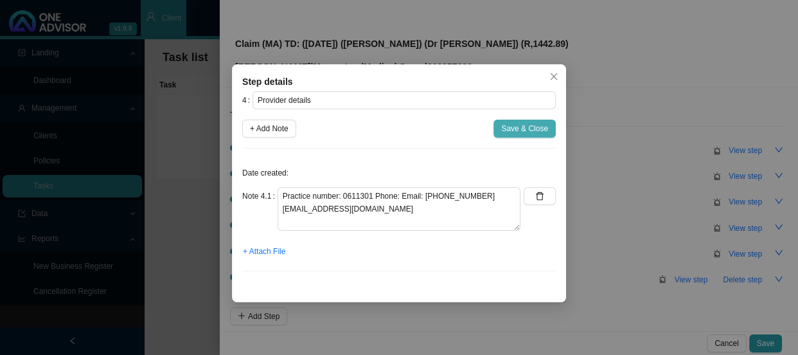
drag, startPoint x: 508, startPoint y: 117, endPoint x: 516, endPoint y: 125, distance: 11.4
click at [508, 117] on div "4 Provider details + Add Note Save & Close Date created: Note 4.1 Practice numb…" at bounding box center [399, 186] width 314 height 190
click at [516, 126] on span "Save & Close" at bounding box center [524, 128] width 47 height 13
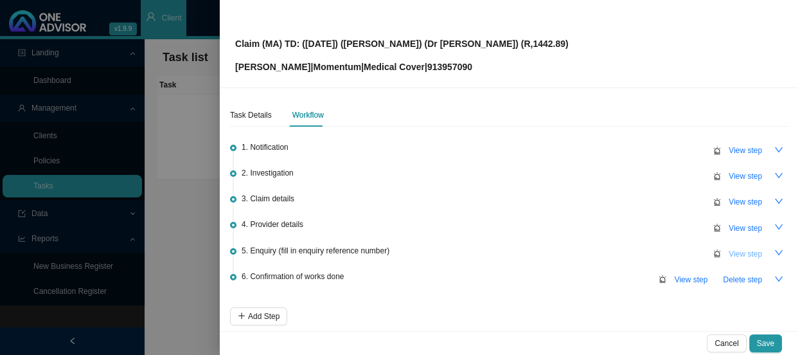
click at [732, 253] on span "View step" at bounding box center [745, 253] width 33 height 13
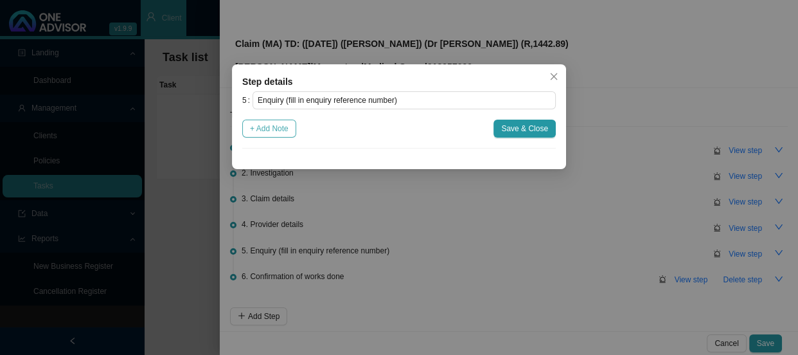
click at [280, 127] on span "+ Add Note" at bounding box center [269, 128] width 39 height 13
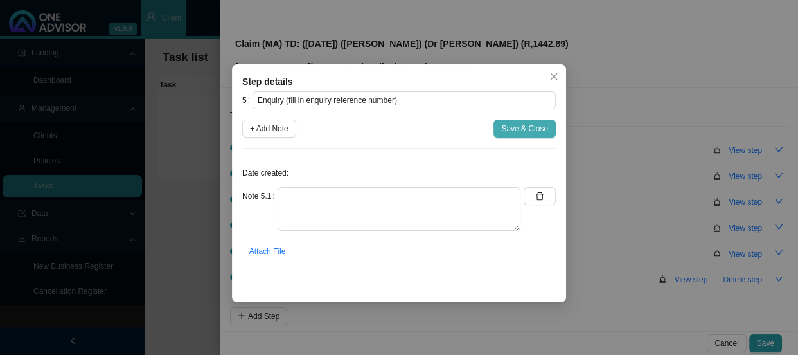
click at [535, 126] on span "Save & Close" at bounding box center [524, 128] width 47 height 13
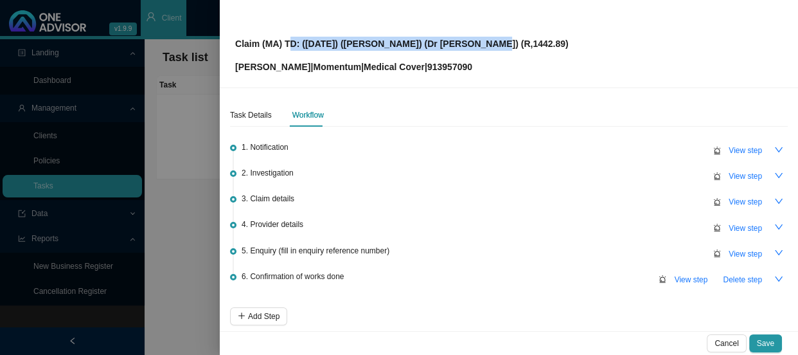
drag, startPoint x: 470, startPoint y: 43, endPoint x: 287, endPoint y: 42, distance: 183.1
click at [287, 42] on p "Claim (MA) TD: ([DATE]) ([PERSON_NAME]) (Dr [PERSON_NAME]) (R,1442.89)" at bounding box center [401, 44] width 333 height 14
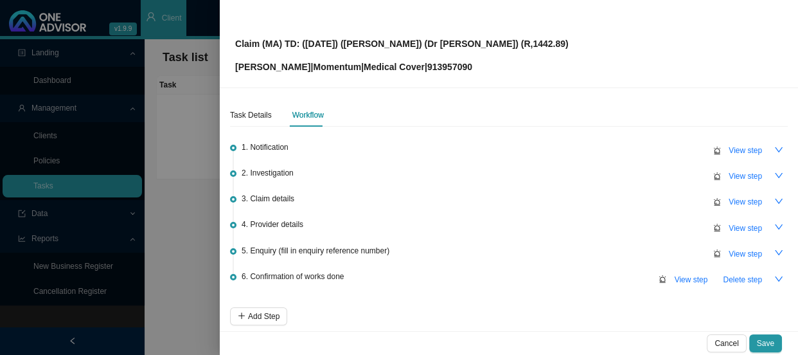
click at [443, 64] on p "[PERSON_NAME] | Momentum | Medical Cover | 913957090" at bounding box center [401, 67] width 333 height 14
copy p "913957090"
click at [469, 43] on p "Claim (MA) TD: ([DATE]) ([PERSON_NAME]) (Dr [PERSON_NAME]) (R,1442.89)" at bounding box center [401, 44] width 333 height 14
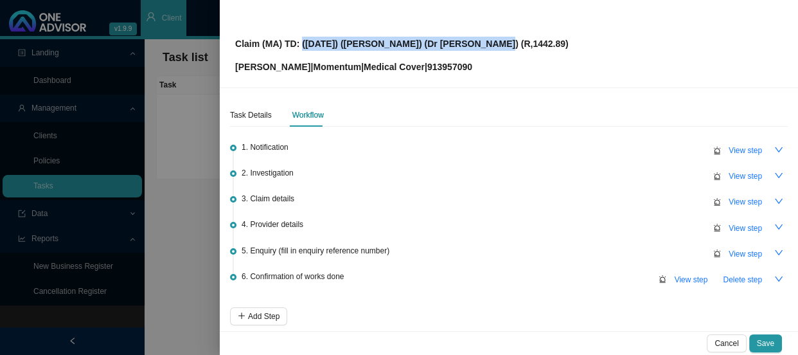
drag, startPoint x: 472, startPoint y: 42, endPoint x: 300, endPoint y: 40, distance: 171.5
click at [300, 40] on p "Claim (MA) TD: ([DATE]) ([PERSON_NAME]) (Dr [PERSON_NAME]) (R,1442.89)" at bounding box center [401, 44] width 333 height 14
copy p "([DATE]) ([PERSON_NAME]) (Dr [PERSON_NAME])"
click at [736, 252] on span "View step" at bounding box center [745, 253] width 33 height 13
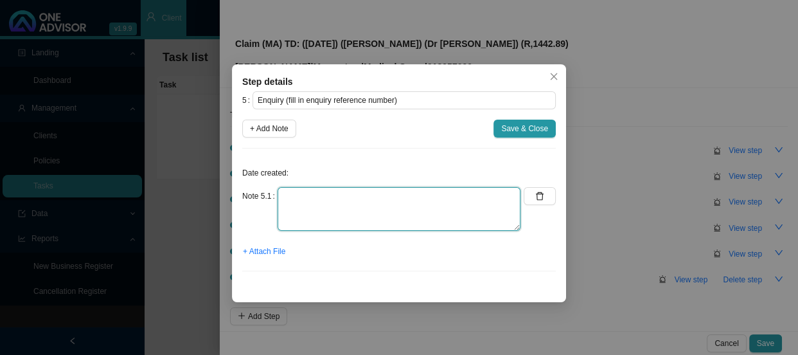
click at [362, 204] on textarea at bounding box center [399, 209] width 243 height 44
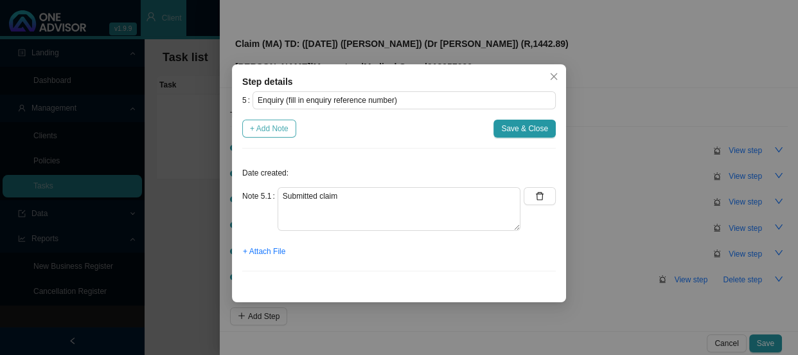
click at [270, 128] on span "+ Add Note" at bounding box center [269, 128] width 39 height 13
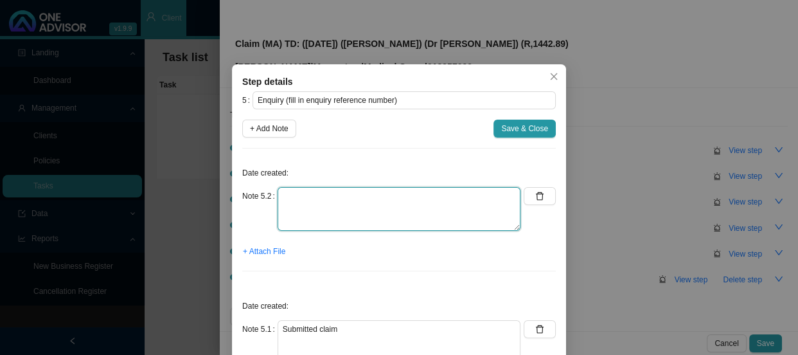
click at [314, 193] on textarea at bounding box center [399, 209] width 243 height 44
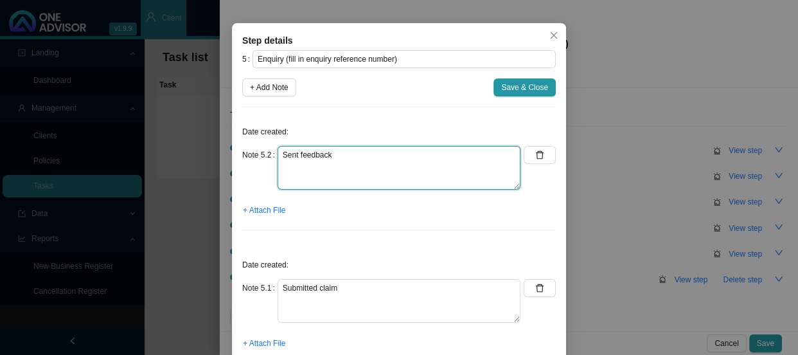
scroll to position [90, 0]
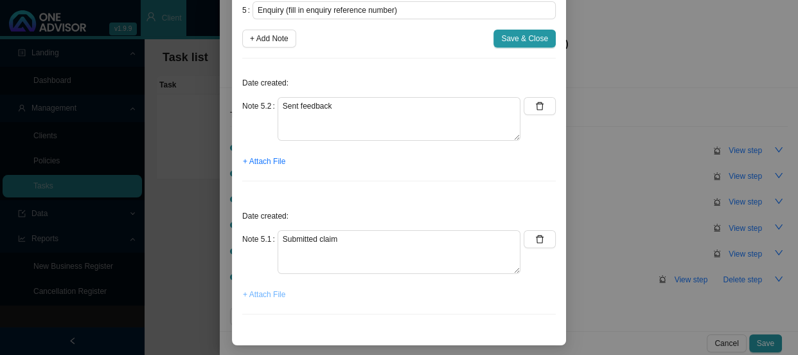
click at [263, 290] on span "+ Attach File" at bounding box center [264, 294] width 42 height 13
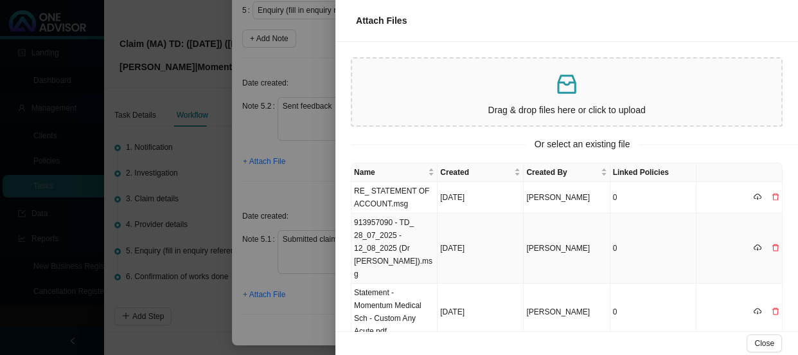
click at [400, 236] on td "913957090 - TD_ 28_07_2025 - 12_08_2025 (Dr [PERSON_NAME]).msg" at bounding box center [394, 248] width 86 height 70
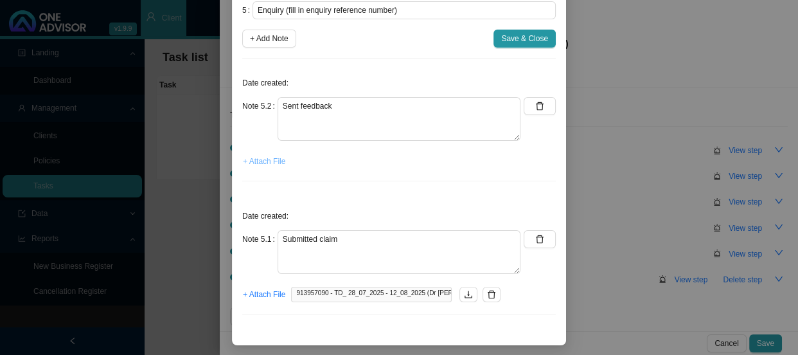
click at [250, 162] on span "+ Attach File" at bounding box center [264, 161] width 42 height 13
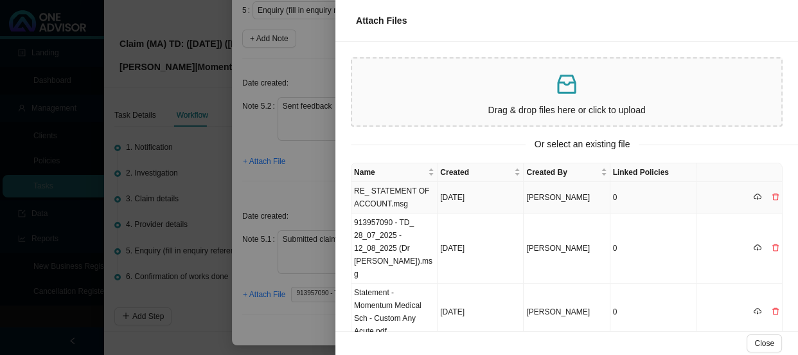
click at [382, 199] on td "RE_ STATEMENT OF ACCOUNT.msg" at bounding box center [394, 197] width 86 height 31
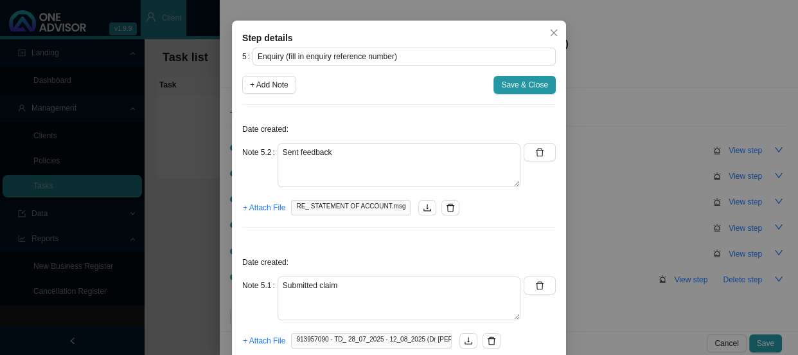
scroll to position [0, 0]
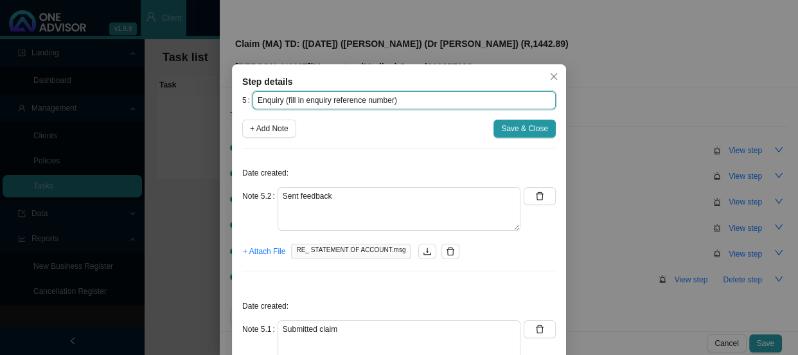
click at [412, 100] on input "Enquiry (fill in enquiry reference number)" at bounding box center [403, 100] width 303 height 18
drag, startPoint x: 412, startPoint y: 100, endPoint x: 218, endPoint y: 96, distance: 193.4
click at [218, 96] on div "Step details 5 Enquiry (fill in enquiry reference number) + Add Note Save & Clo…" at bounding box center [399, 177] width 798 height 355
paste input "REF: 699029143"
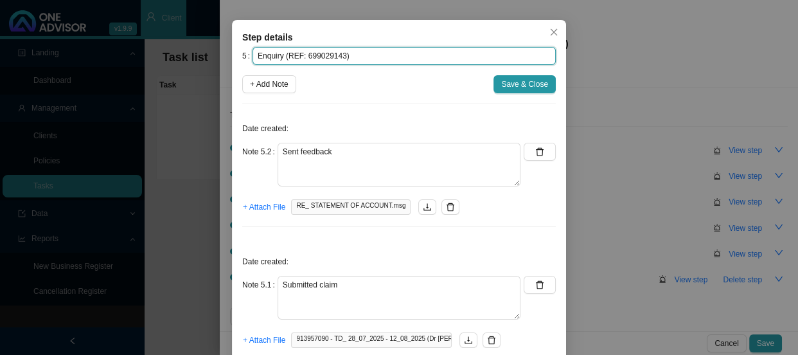
scroll to position [90, 0]
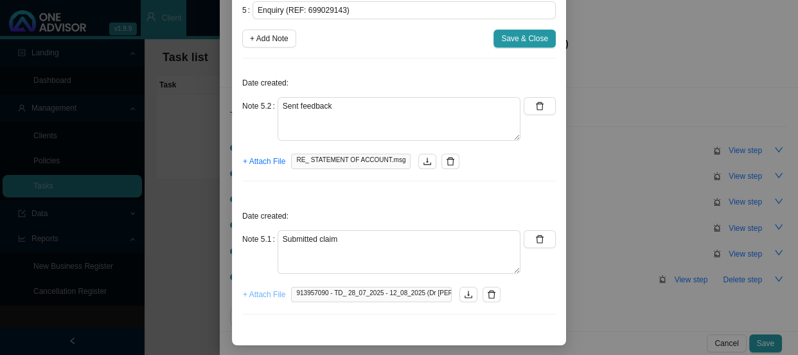
click at [256, 296] on span "+ Attach File" at bounding box center [264, 294] width 42 height 13
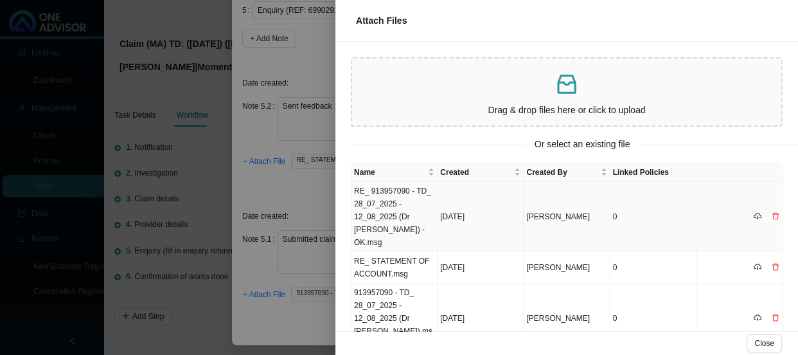
click at [409, 192] on td "RE_ 913957090 - TD_ 28_07_2025 - 12_08_2025 (Dr [PERSON_NAME]) - OK.msg" at bounding box center [394, 217] width 86 height 70
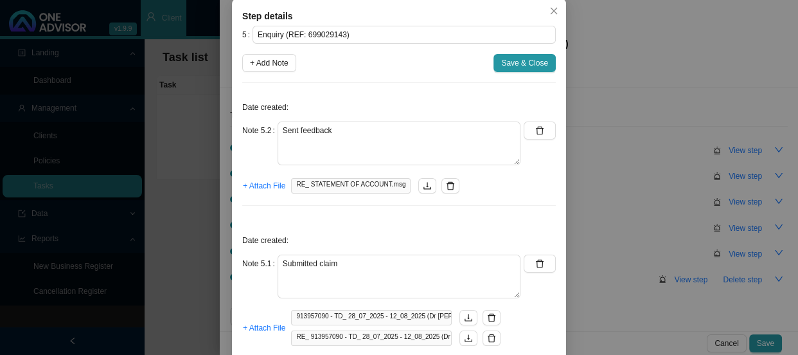
scroll to position [108, 0]
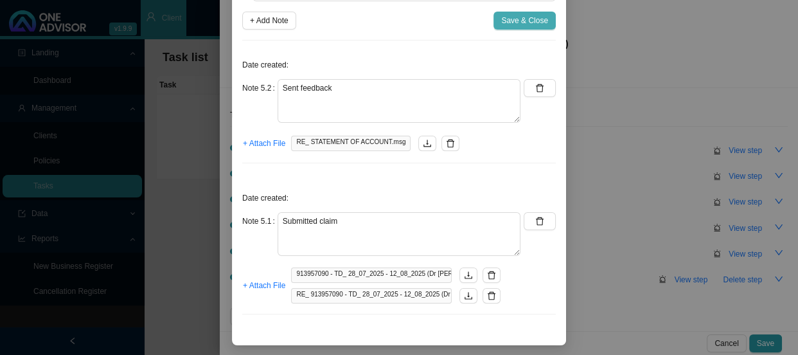
click at [528, 15] on span "Save & Close" at bounding box center [524, 20] width 47 height 13
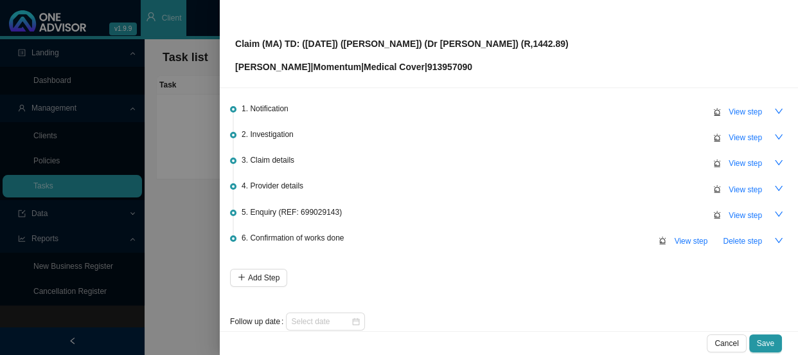
scroll to position [57, 0]
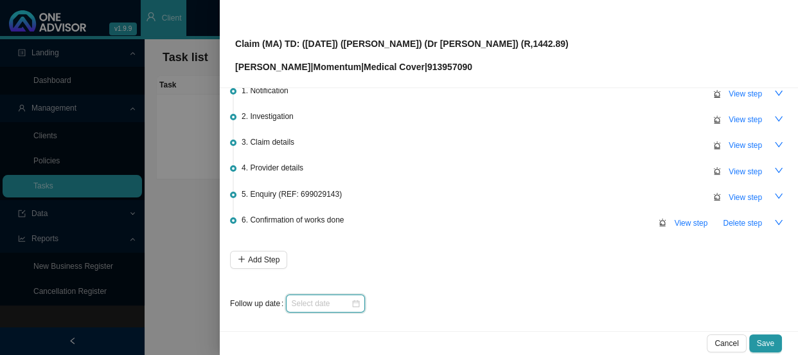
click at [343, 303] on input at bounding box center [321, 303] width 60 height 13
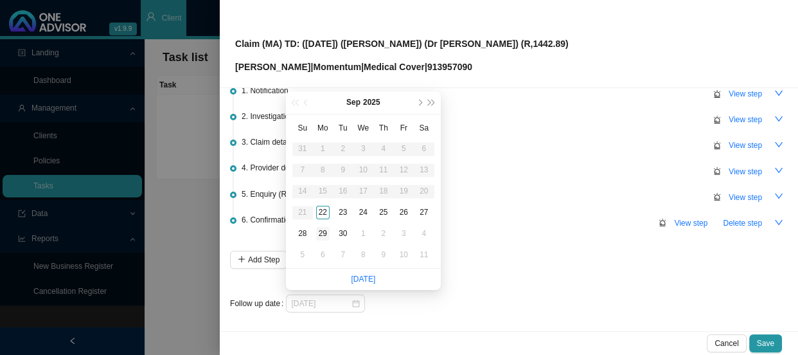
click at [323, 235] on div "29" at bounding box center [322, 233] width 13 height 13
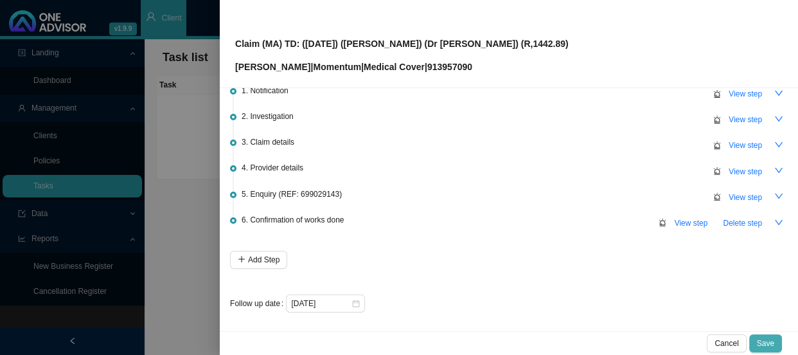
click at [769, 340] on span "Save" at bounding box center [765, 343] width 17 height 13
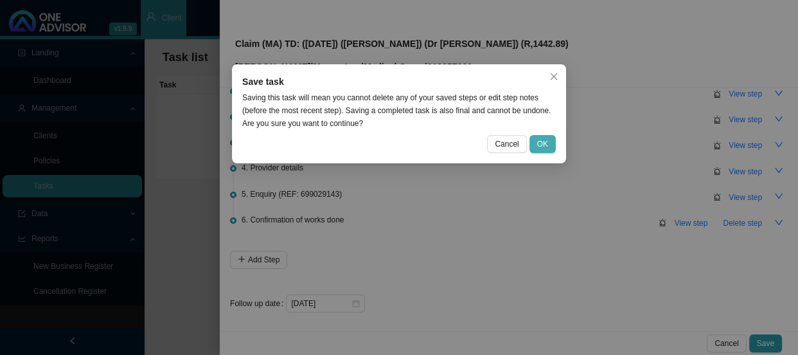
click at [549, 146] on button "OK" at bounding box center [542, 144] width 26 height 18
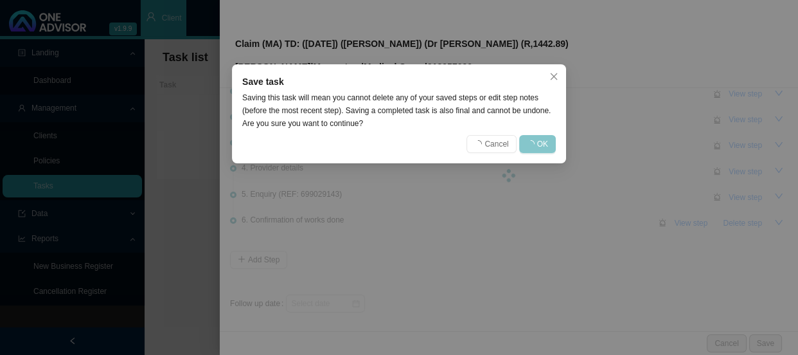
scroll to position [0, 0]
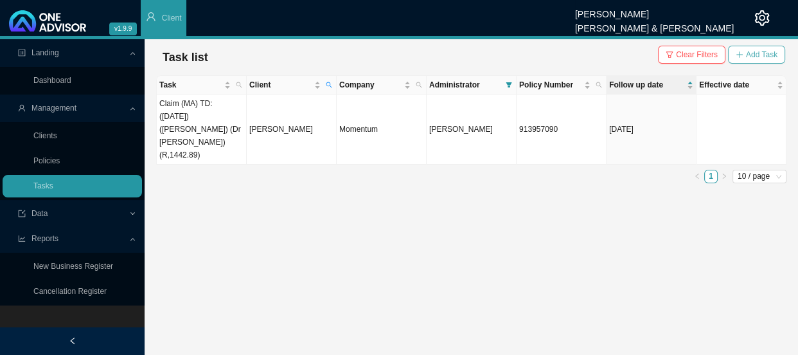
click at [746, 54] on span "Add Task" at bounding box center [761, 54] width 31 height 13
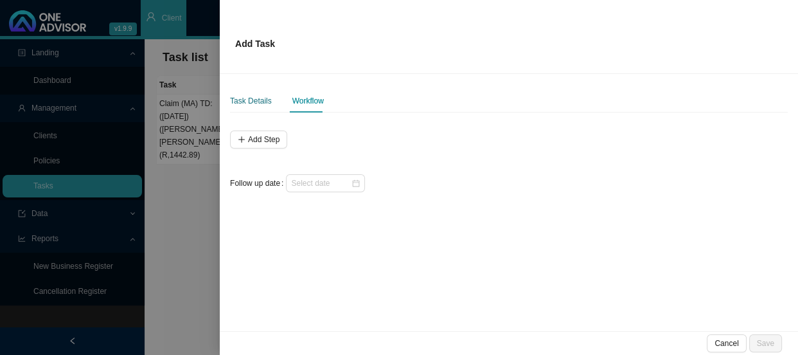
click at [256, 102] on div "Task Details" at bounding box center [251, 100] width 42 height 13
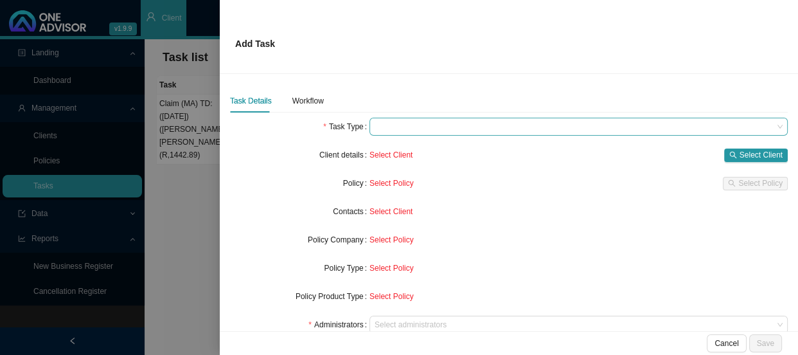
click at [392, 128] on span at bounding box center [579, 126] width 408 height 17
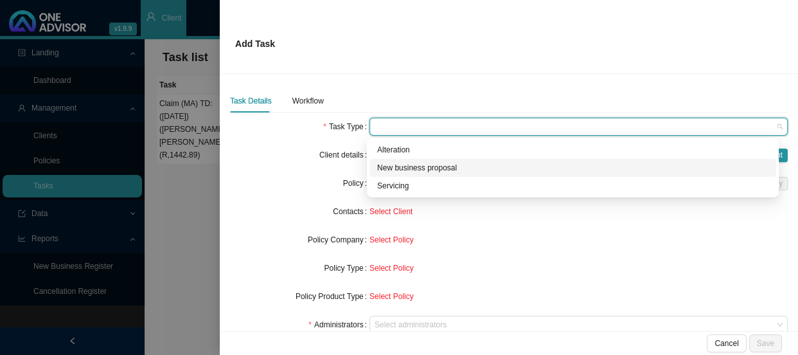
click at [387, 182] on div "Servicing" at bounding box center [572, 185] width 391 height 13
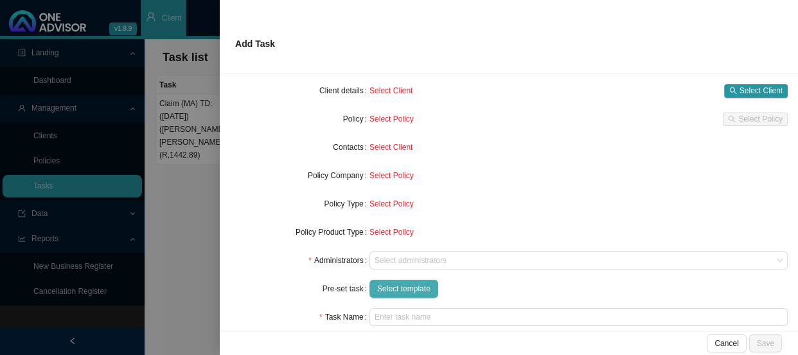
scroll to position [116, 0]
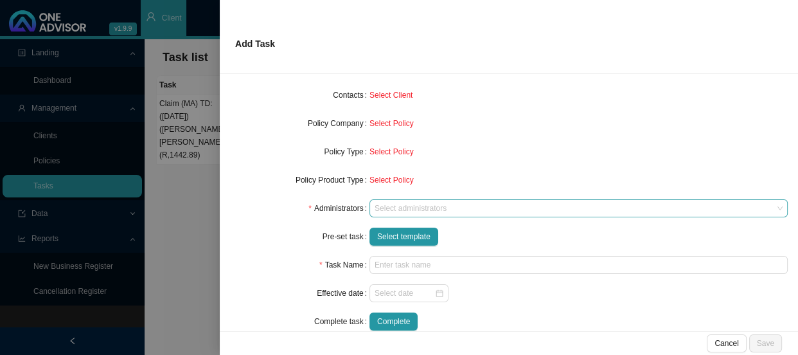
click at [398, 206] on div at bounding box center [572, 209] width 401 height 10
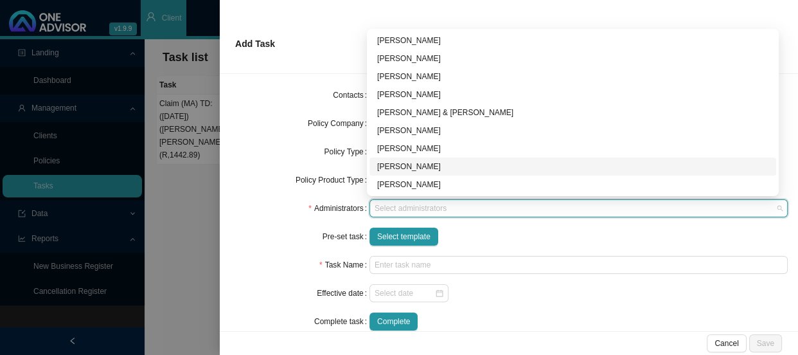
click at [385, 165] on div "[PERSON_NAME]" at bounding box center [572, 166] width 391 height 13
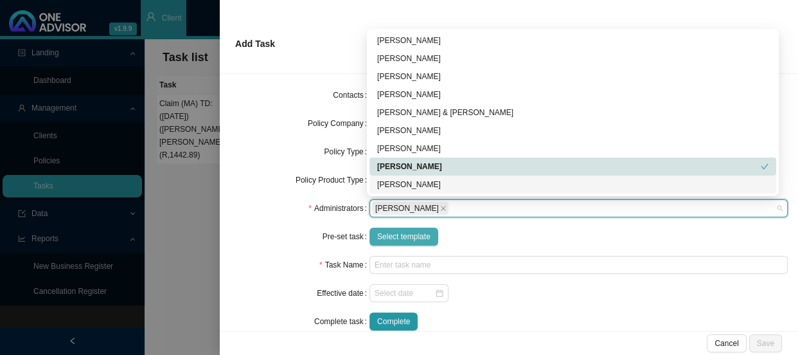
click at [389, 238] on span "Select template" at bounding box center [403, 236] width 53 height 13
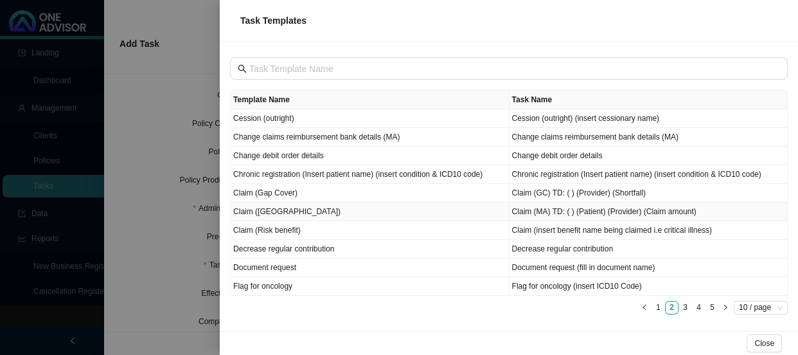
click at [265, 213] on td "Claim ([GEOGRAPHIC_DATA])" at bounding box center [370, 211] width 279 height 19
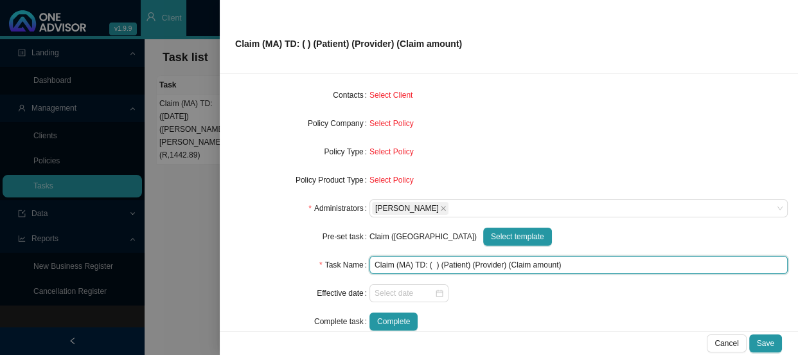
click at [432, 263] on input "Claim (MA) TD: ( ) (Patient) (Provider) (Claim amount)" at bounding box center [578, 265] width 418 height 18
click at [480, 264] on input "Claim (MA) TD: ([DATE]) (Patient) (Provider) (Claim amount)" at bounding box center [578, 265] width 418 height 18
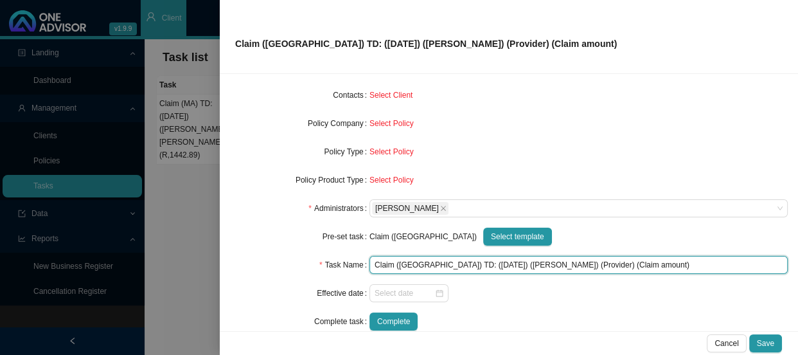
click at [515, 263] on input "Claim ([GEOGRAPHIC_DATA]) TD: ([DATE]) ([PERSON_NAME]) (Provider) (Claim amount)" at bounding box center [578, 265] width 418 height 18
click at [617, 263] on input "Claim ([GEOGRAPHIC_DATA]) TD: ([DATE]) ([PERSON_NAME]) (Dr [PERSON_NAME]) (Clai…" at bounding box center [578, 265] width 418 height 18
drag, startPoint x: 618, startPoint y: 263, endPoint x: 612, endPoint y: 261, distance: 6.9
click at [601, 264] on input "Claim ([GEOGRAPHIC_DATA]) TD: ([DATE]) ([PERSON_NAME]) (Dr [PERSON_NAME]) (Clai…" at bounding box center [578, 265] width 418 height 18
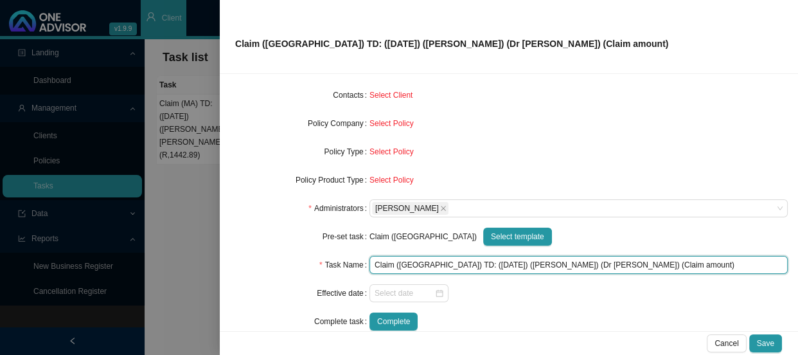
drag, startPoint x: 619, startPoint y: 261, endPoint x: 572, endPoint y: 261, distance: 47.5
click at [572, 261] on input "Claim ([GEOGRAPHIC_DATA]) TD: ([DATE]) ([PERSON_NAME]) (Dr [PERSON_NAME]) (Clai…" at bounding box center [578, 265] width 418 height 18
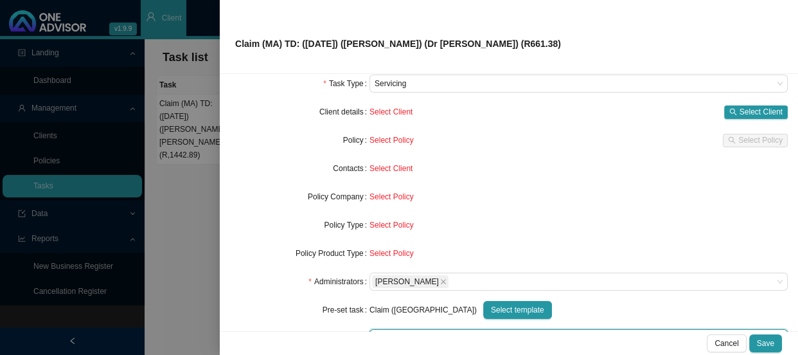
scroll to position [0, 0]
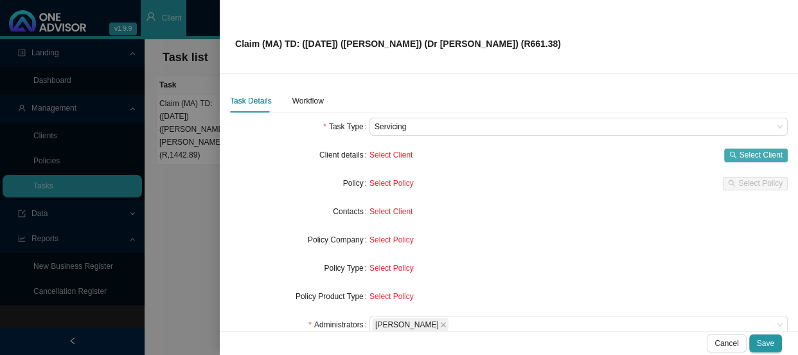
click at [757, 149] on span "Select Client" at bounding box center [760, 154] width 43 height 13
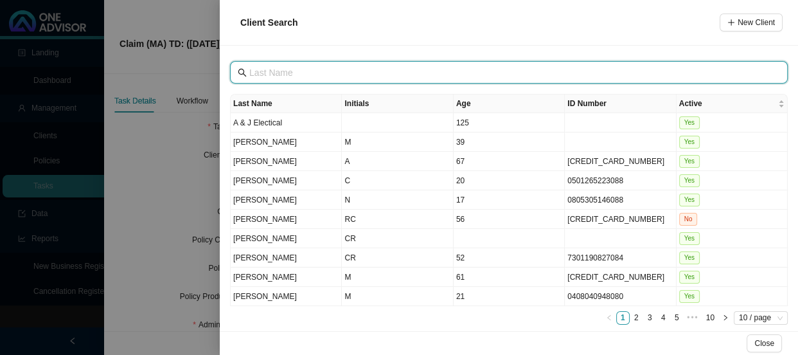
click at [327, 76] on input "text" at bounding box center [510, 73] width 522 height 14
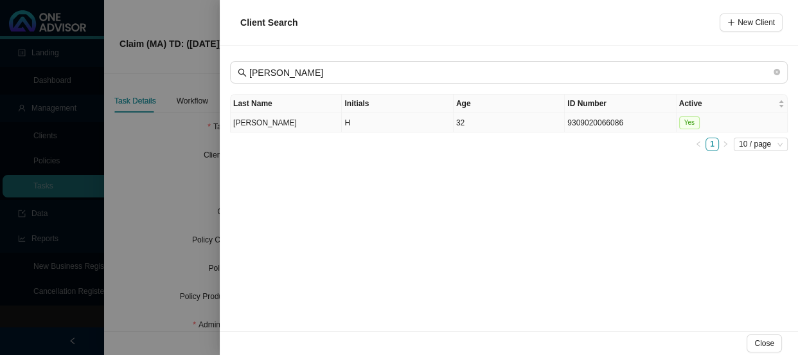
click at [288, 118] on td "[PERSON_NAME]" at bounding box center [286, 122] width 111 height 19
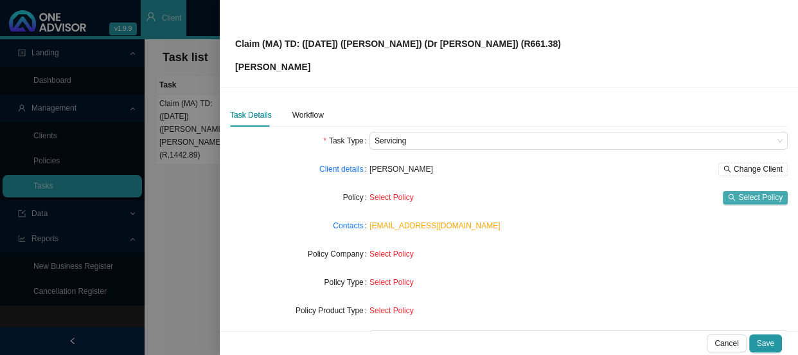
click at [739, 195] on span "Select Policy" at bounding box center [760, 197] width 44 height 13
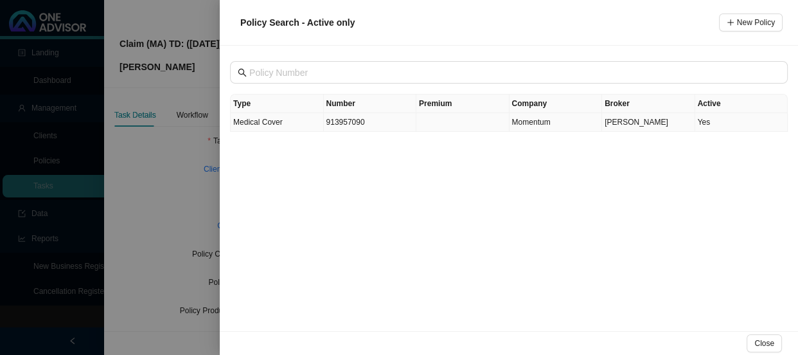
click at [371, 121] on td "913957090" at bounding box center [370, 122] width 93 height 19
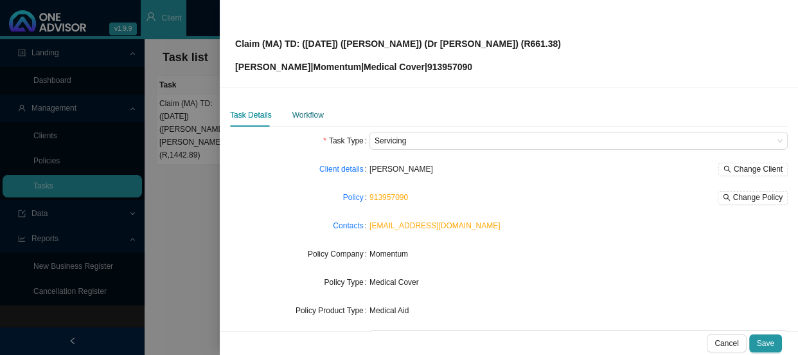
click at [308, 114] on div "Workflow" at bounding box center [307, 115] width 31 height 13
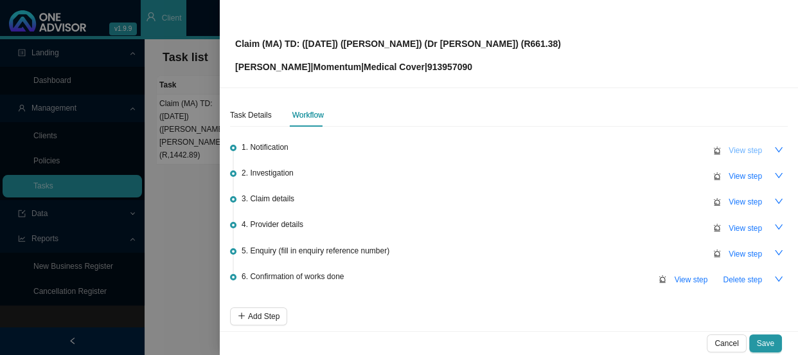
click at [729, 154] on span "View step" at bounding box center [745, 150] width 33 height 13
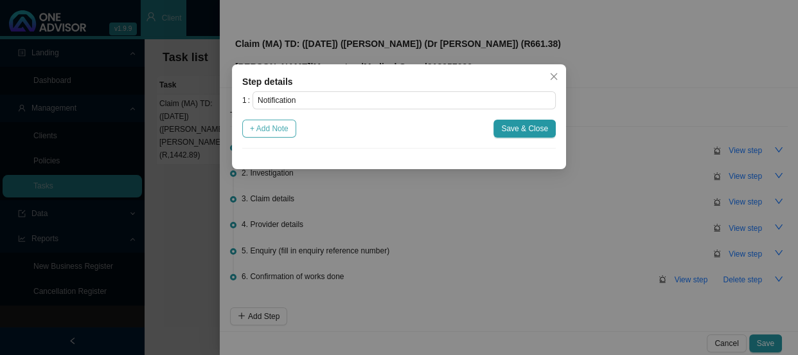
click at [272, 128] on span "+ Add Note" at bounding box center [269, 128] width 39 height 13
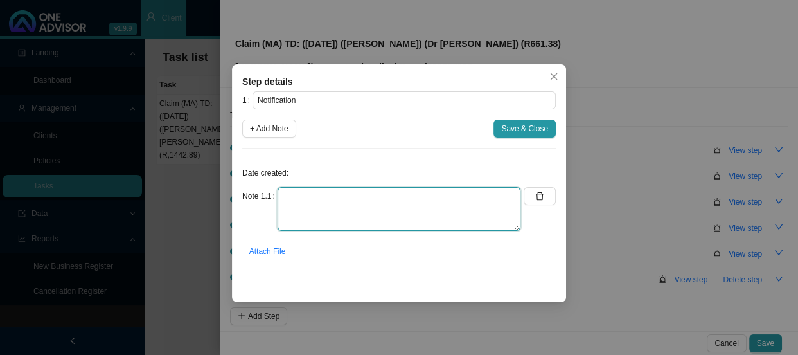
click at [312, 203] on textarea at bounding box center [399, 209] width 243 height 44
paste textarea "Received a claim from [PERSON_NAME] - let her know that going forward, she will…"
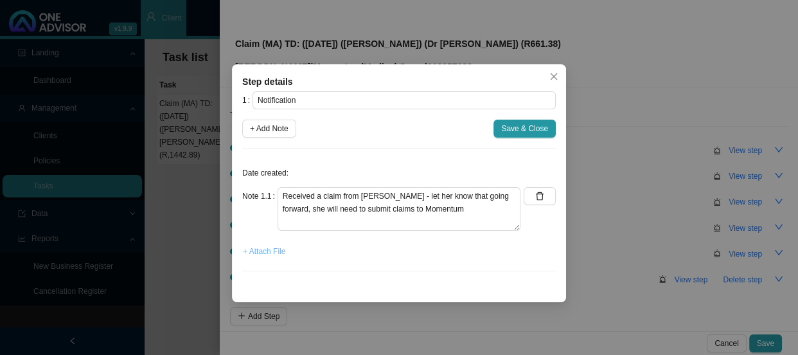
click at [263, 256] on span "+ Attach File" at bounding box center [264, 251] width 42 height 13
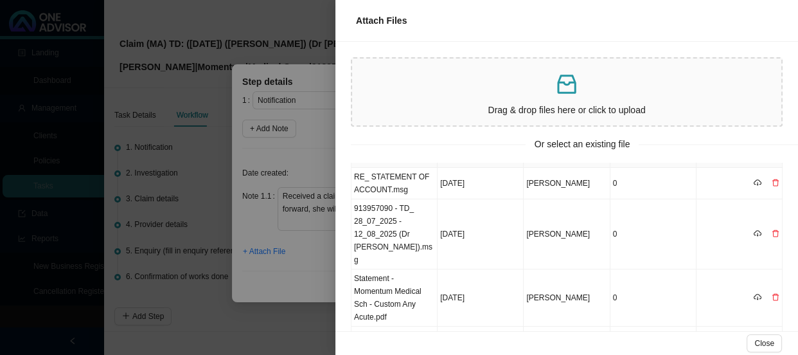
scroll to position [167, 0]
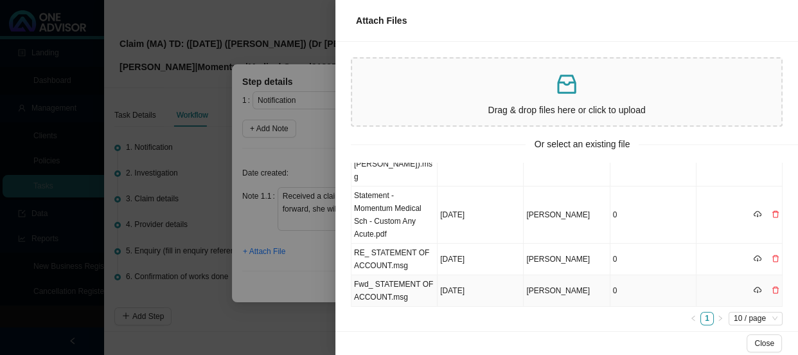
click at [382, 275] on td "Fwd_ STATEMENT OF ACCOUNT.msg" at bounding box center [394, 290] width 86 height 31
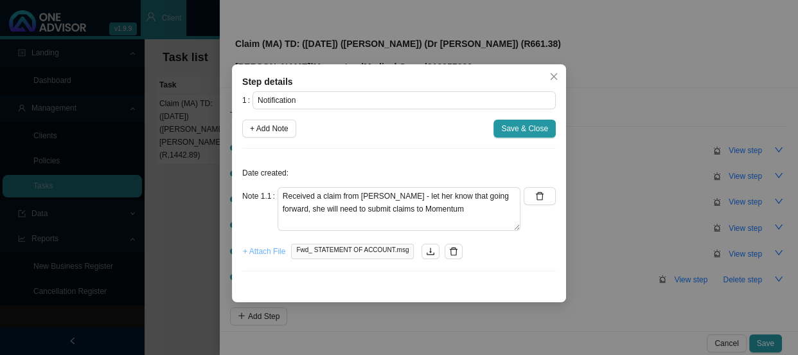
click at [267, 251] on span "+ Attach File" at bounding box center [264, 251] width 42 height 13
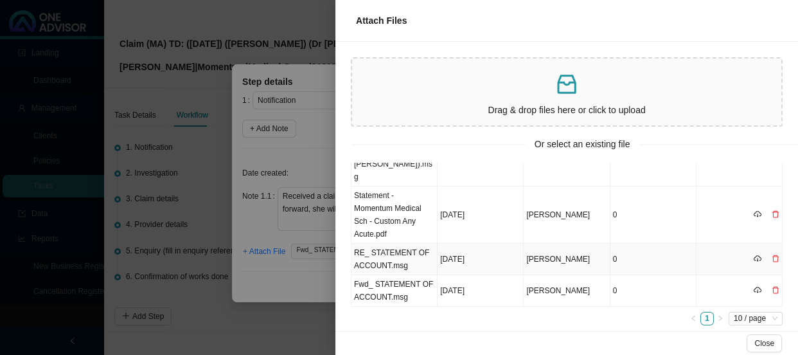
click at [395, 244] on td "RE_ STATEMENT OF ACCOUNT.msg" at bounding box center [394, 258] width 86 height 31
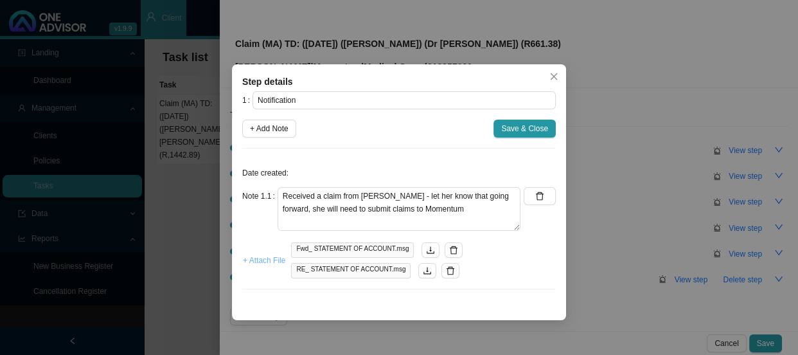
click at [265, 261] on span "+ Attach File" at bounding box center [264, 260] width 42 height 13
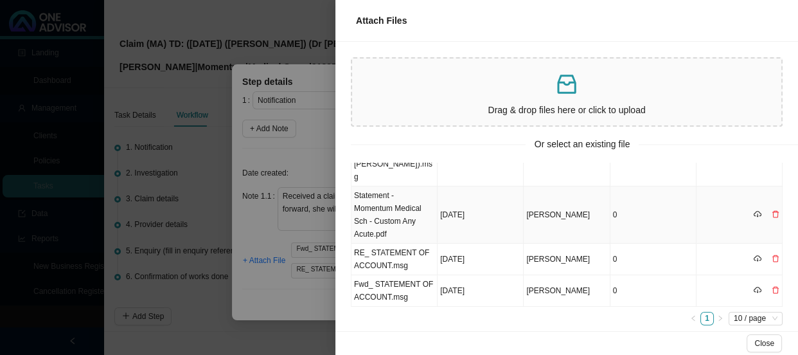
click at [407, 204] on td "Statement - Momentum Medical Sch - Custom Any Acute.pdf" at bounding box center [394, 214] width 86 height 57
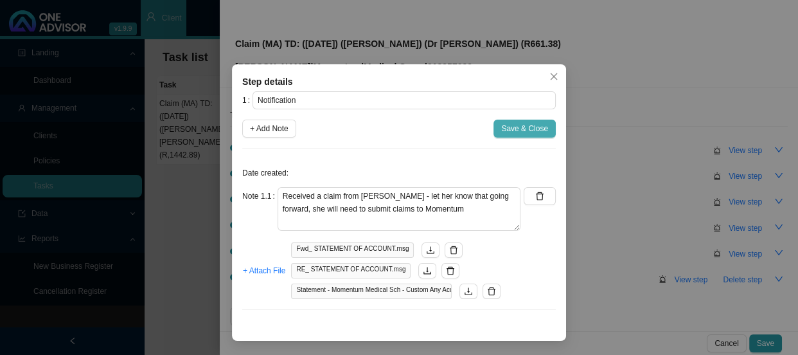
click at [531, 128] on span "Save & Close" at bounding box center [524, 128] width 47 height 13
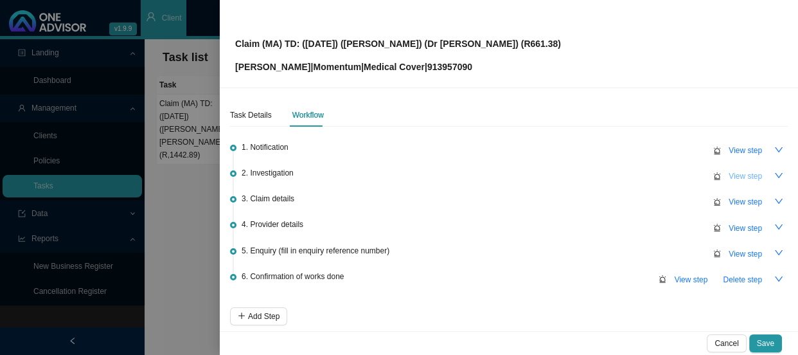
click at [754, 173] on button "View step" at bounding box center [745, 176] width 49 height 18
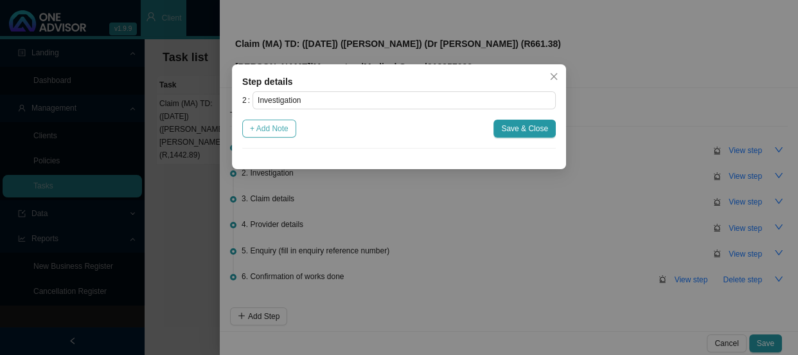
click at [270, 134] on span "+ Add Note" at bounding box center [269, 128] width 39 height 13
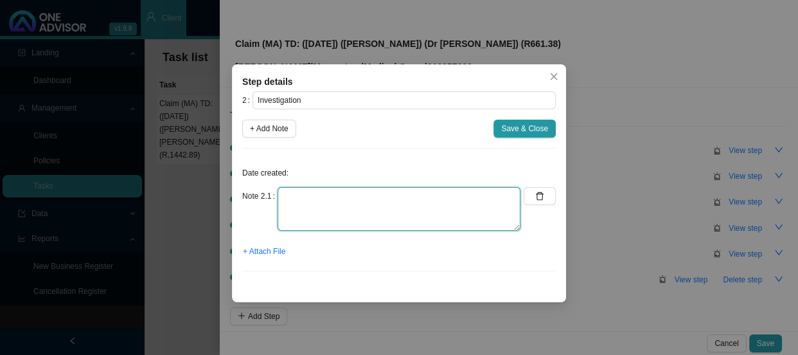
click at [303, 193] on textarea at bounding box center [399, 209] width 243 height 44
paste textarea "Z38.0 - Single liveborn infant, born in [GEOGRAPHIC_DATA]"
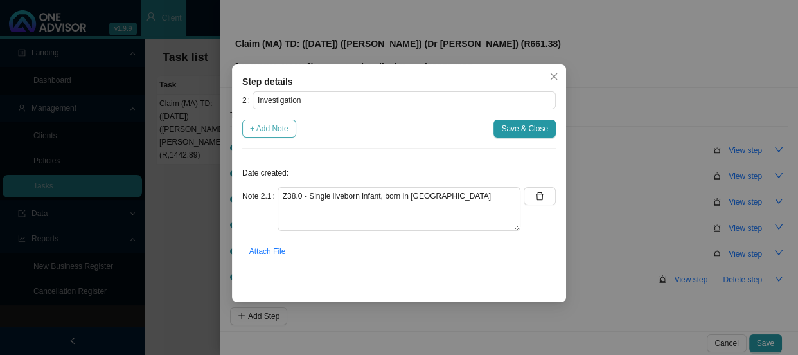
click at [272, 127] on span "+ Add Note" at bounding box center [269, 128] width 39 height 13
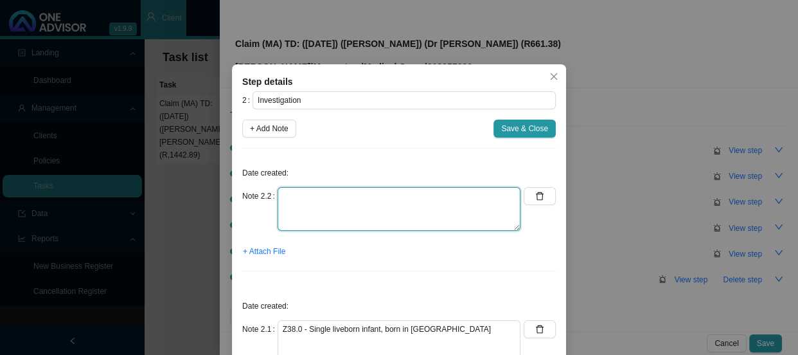
click at [312, 197] on textarea at bounding box center [399, 209] width 243 height 44
paste textarea "In-hospital consultation"
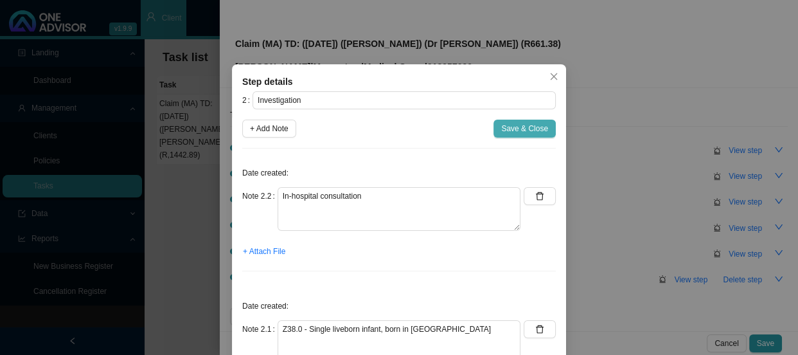
click at [517, 127] on span "Save & Close" at bounding box center [524, 128] width 47 height 13
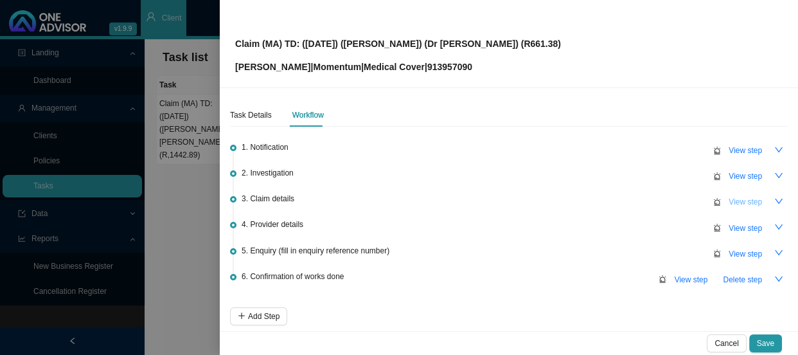
click at [739, 204] on span "View step" at bounding box center [745, 201] width 33 height 13
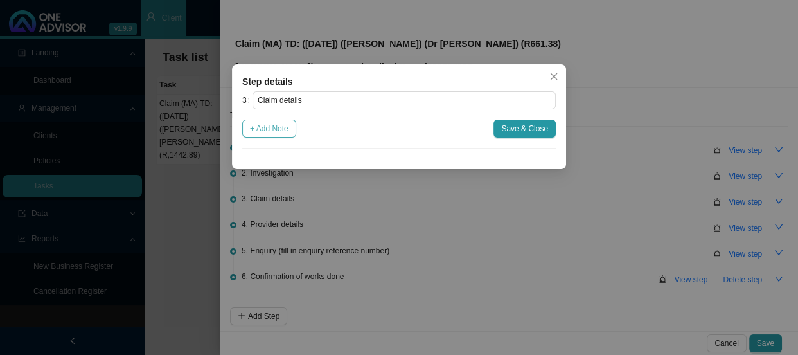
click at [268, 135] on button "+ Add Note" at bounding box center [269, 128] width 54 height 18
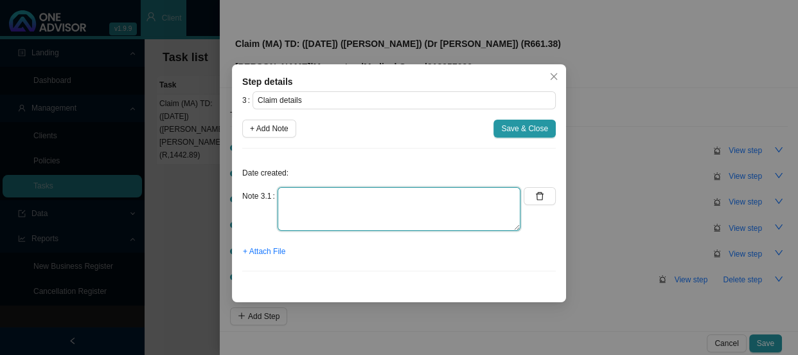
click at [304, 198] on textarea at bounding box center [399, 209] width 243 height 44
paste textarea "Claimed: R661.38 Paid: R0.00 (need to submit claim to MH)"
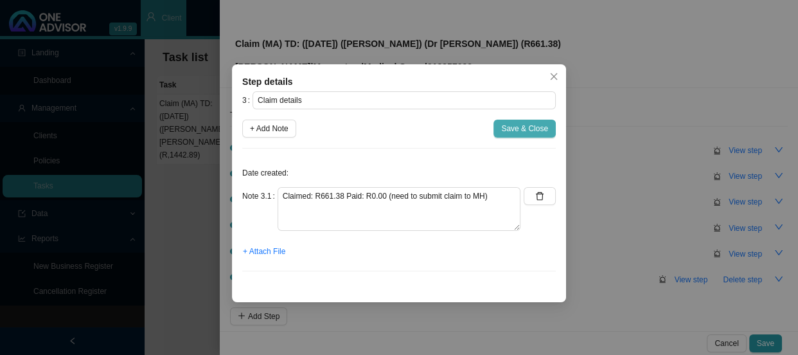
click at [547, 127] on span "Save & Close" at bounding box center [524, 128] width 47 height 13
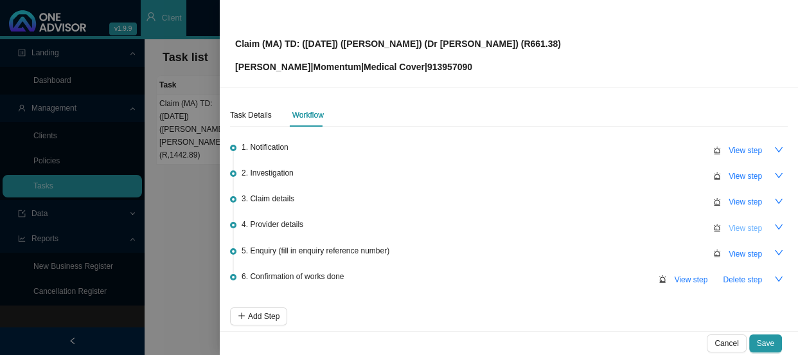
click at [734, 225] on span "View step" at bounding box center [745, 228] width 33 height 13
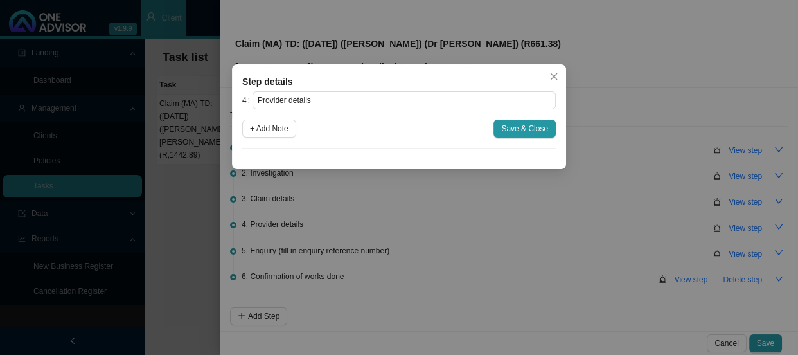
drag, startPoint x: 286, startPoint y: 128, endPoint x: 305, endPoint y: 141, distance: 22.6
click at [286, 128] on span "+ Add Note" at bounding box center [269, 128] width 39 height 13
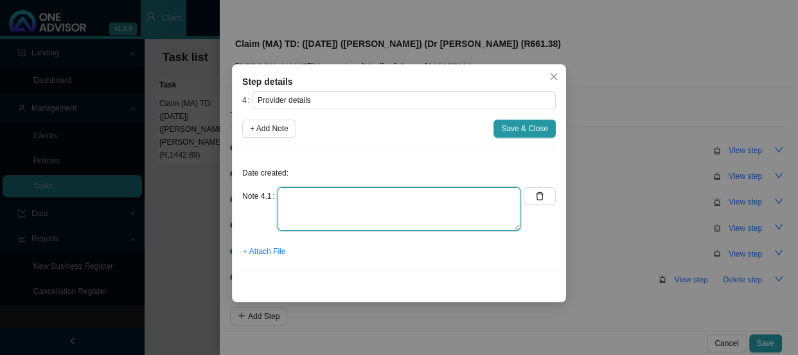
click at [324, 195] on textarea at bounding box center [399, 209] width 243 height 44
paste textarea "Practice number: 0611301 Phone: Email: [PHONE_NUMBER] [EMAIL_ADDRESS][DOMAIN_NA…"
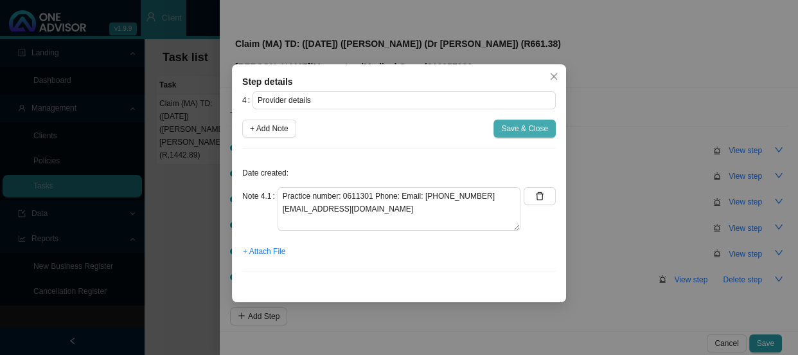
click at [522, 128] on span "Save & Close" at bounding box center [524, 128] width 47 height 13
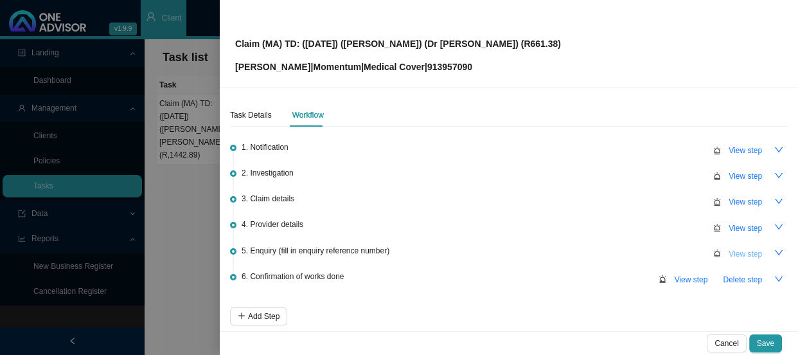
click at [739, 245] on button "View step" at bounding box center [745, 254] width 49 height 18
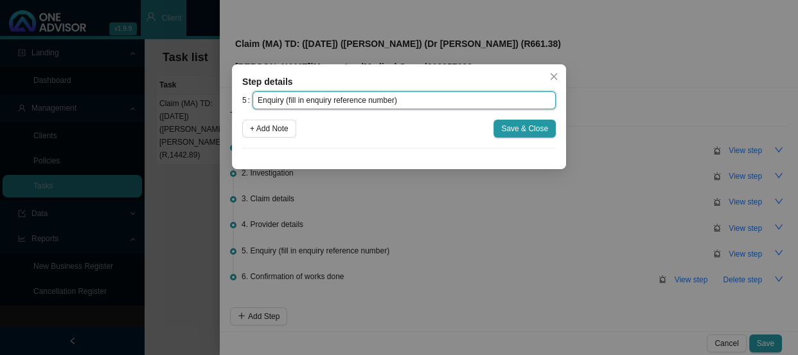
click at [437, 100] on input "Enquiry (fill in enquiry reference number)" at bounding box center [403, 100] width 303 height 18
drag, startPoint x: 210, startPoint y: 102, endPoint x: 199, endPoint y: 102, distance: 10.9
click at [199, 102] on div "Step details 5 Enquiry (fill in enquiry reference number) + Add Note Save & Clo…" at bounding box center [399, 177] width 798 height 355
paste input "REF: 699029143"
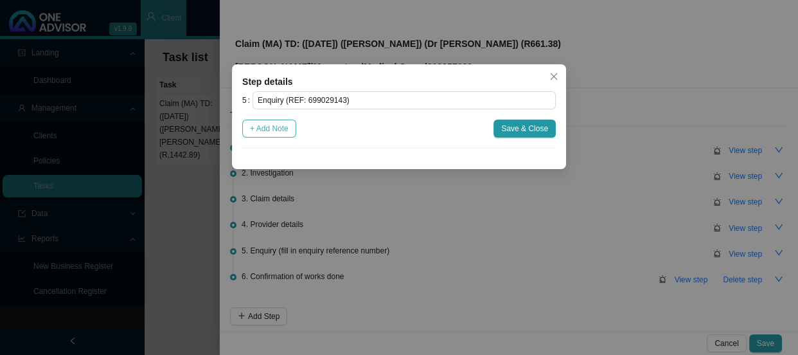
click at [256, 129] on span "+ Add Note" at bounding box center [269, 128] width 39 height 13
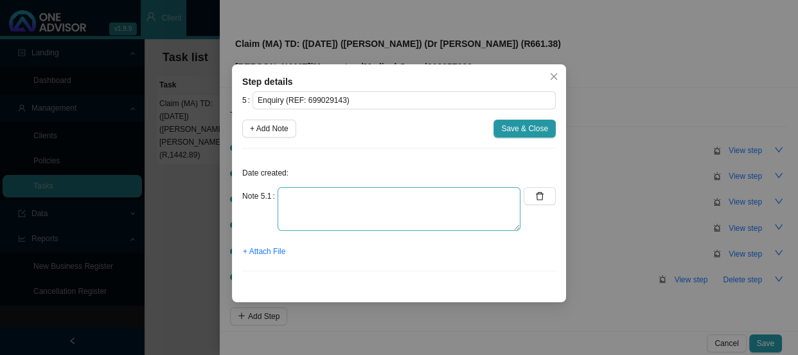
click at [345, 186] on div "Date created: Note 5.1 + Attach File" at bounding box center [399, 220] width 314 height 123
click at [333, 201] on textarea at bounding box center [399, 209] width 243 height 44
paste textarea "Submitted claim REF: 699029143"
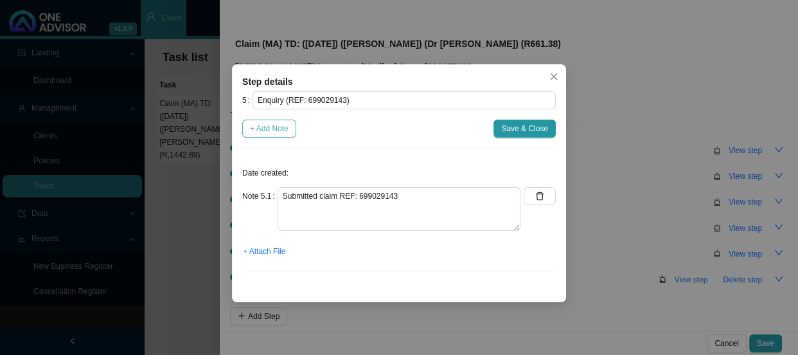
click at [267, 128] on span "+ Add Note" at bounding box center [269, 128] width 39 height 13
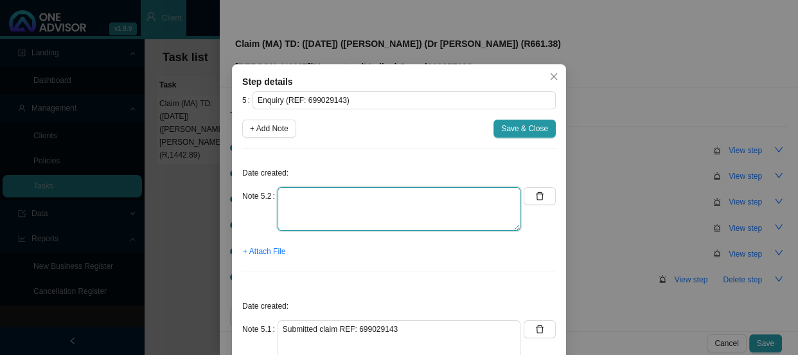
click at [317, 202] on textarea at bounding box center [399, 209] width 243 height 44
paste textarea "Sent feedback"
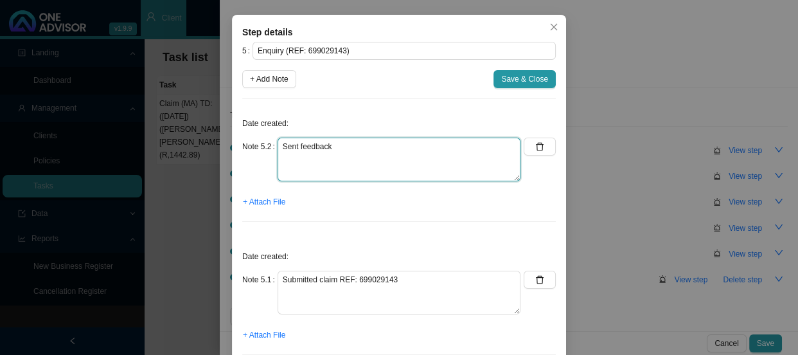
scroll to position [90, 0]
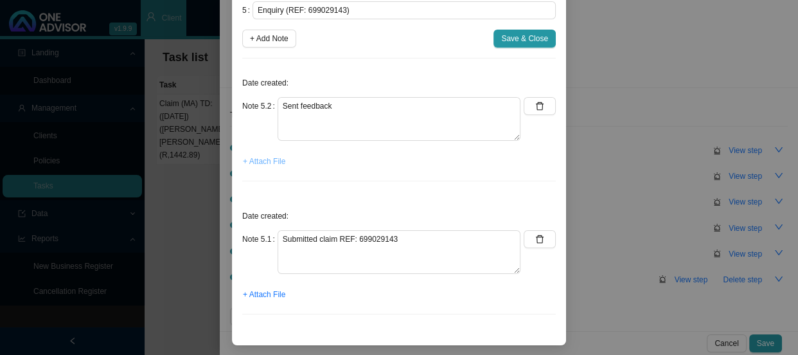
click at [255, 160] on span "+ Attach File" at bounding box center [264, 161] width 42 height 13
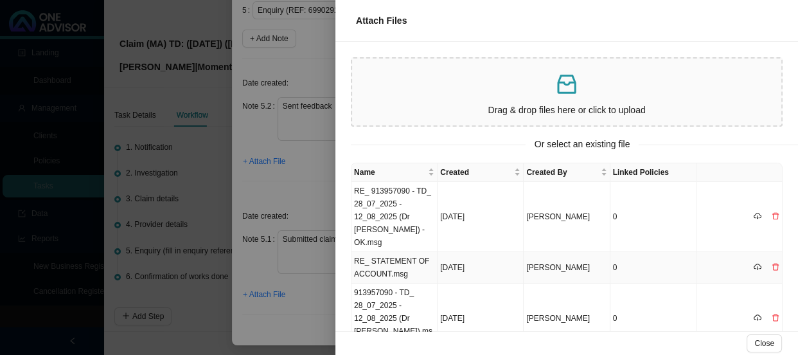
click at [392, 261] on td "RE_ STATEMENT OF ACCOUNT.msg" at bounding box center [394, 267] width 86 height 31
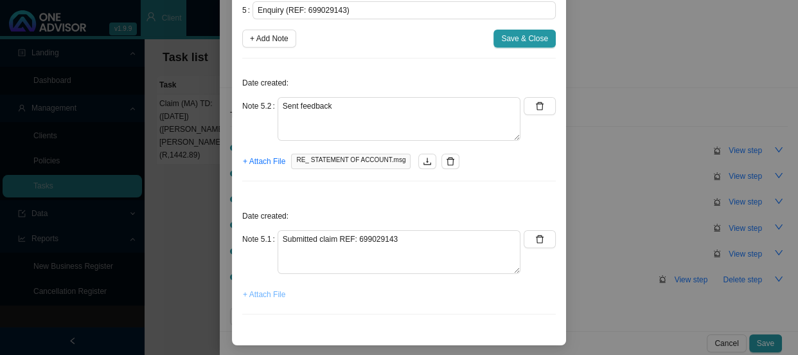
click at [251, 292] on span "+ Attach File" at bounding box center [264, 294] width 42 height 13
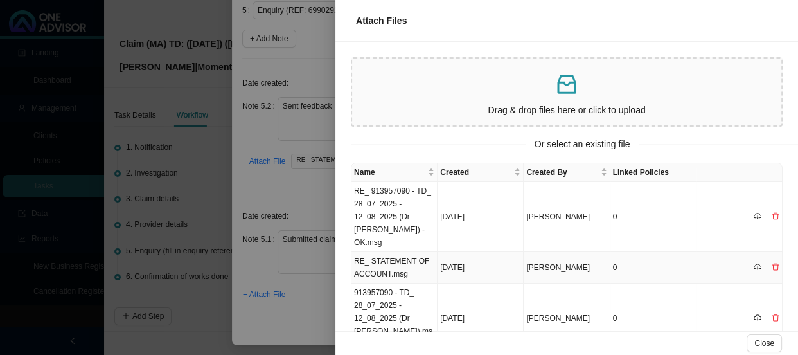
scroll to position [58, 0]
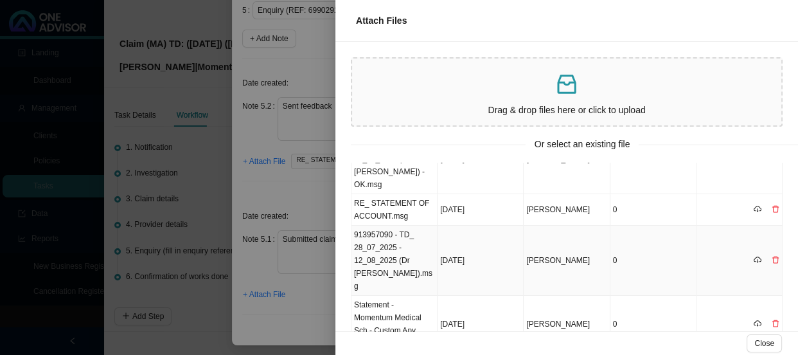
click at [404, 256] on td "913957090 - TD_ 28_07_2025 - 12_08_2025 (Dr [PERSON_NAME]).msg" at bounding box center [394, 261] width 86 height 70
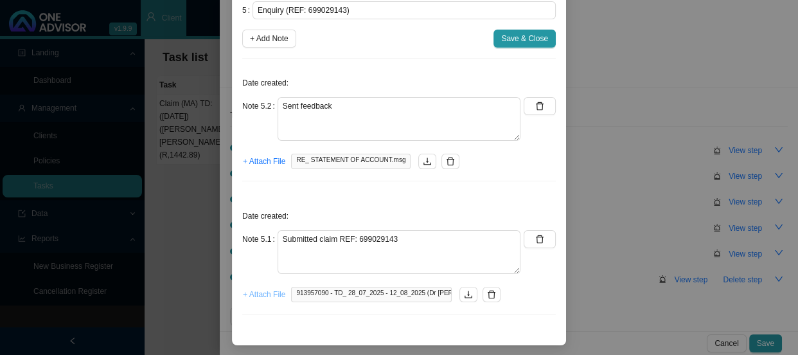
click at [257, 295] on span "+ Attach File" at bounding box center [264, 294] width 42 height 13
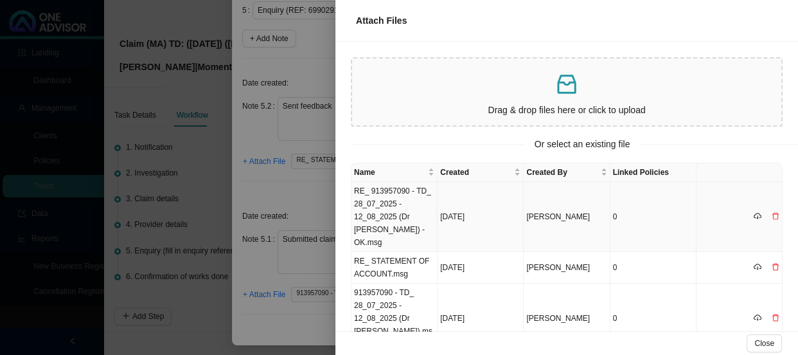
click at [391, 211] on td "RE_ 913957090 - TD_ 28_07_2025 - 12_08_2025 (Dr [PERSON_NAME]) - OK.msg" at bounding box center [394, 217] width 86 height 70
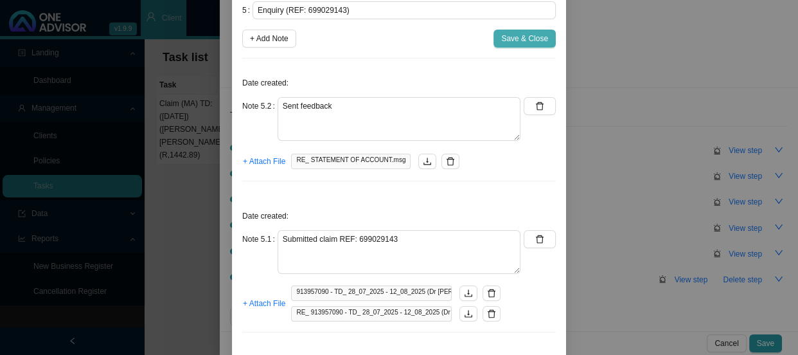
click at [527, 35] on span "Save & Close" at bounding box center [524, 38] width 47 height 13
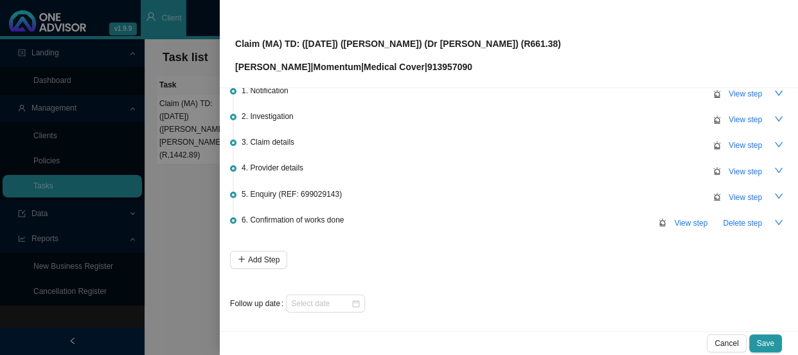
scroll to position [0, 0]
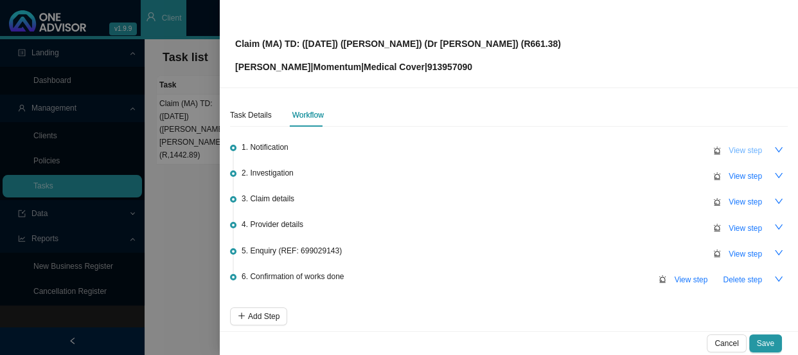
click at [729, 154] on span "View step" at bounding box center [745, 150] width 33 height 13
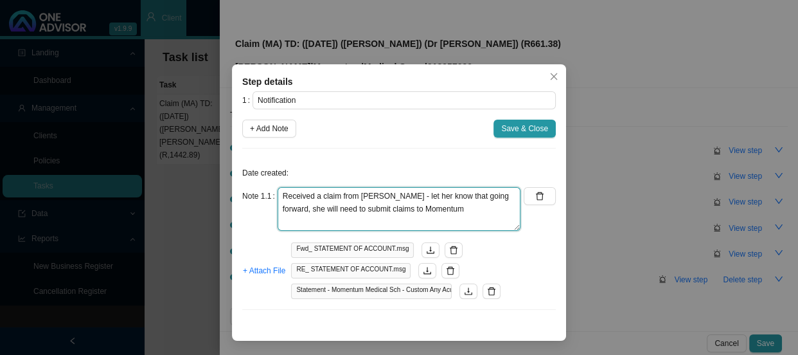
drag, startPoint x: 441, startPoint y: 209, endPoint x: 148, endPoint y: 191, distance: 294.2
click at [148, 191] on div "Step details 1 Notification + Add Note Save & Close Date created: Note 1.1 Rece…" at bounding box center [399, 177] width 798 height 355
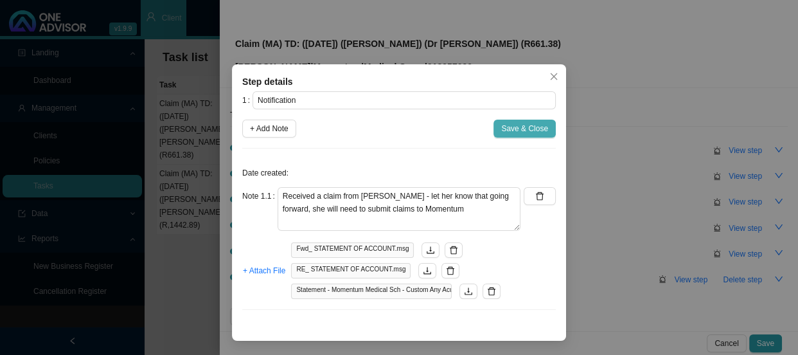
click at [524, 127] on span "Save & Close" at bounding box center [524, 128] width 47 height 13
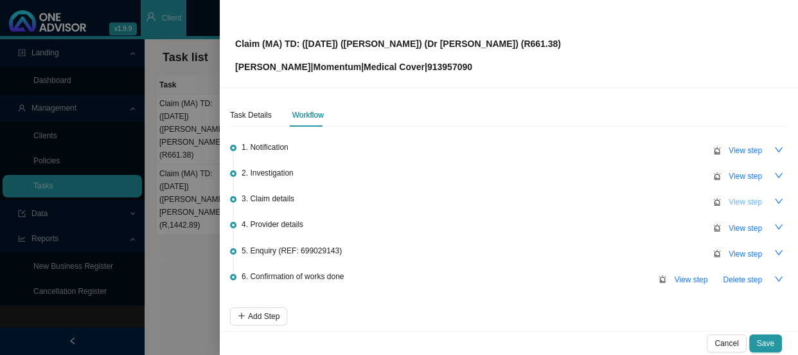
click at [735, 200] on span "View step" at bounding box center [745, 201] width 33 height 13
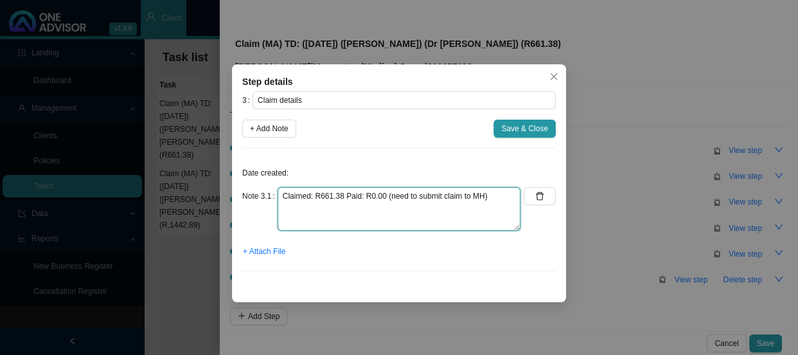
click at [495, 198] on textarea "Claimed: R661.38 Paid: R0.00 (need to submit claim to MH)" at bounding box center [399, 209] width 243 height 44
drag, startPoint x: 495, startPoint y: 198, endPoint x: 382, endPoint y: 192, distance: 113.2
click at [382, 192] on textarea "Claimed: R661.38 Paid: R0.00 (need to submit claim to MH)" at bounding box center [399, 209] width 243 height 44
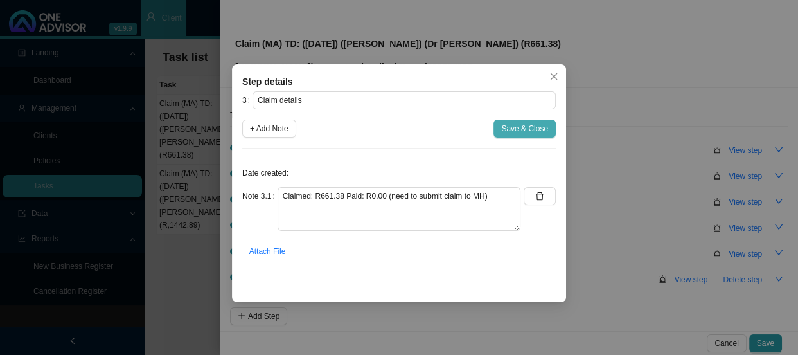
click at [543, 131] on span "Save & Close" at bounding box center [524, 128] width 47 height 13
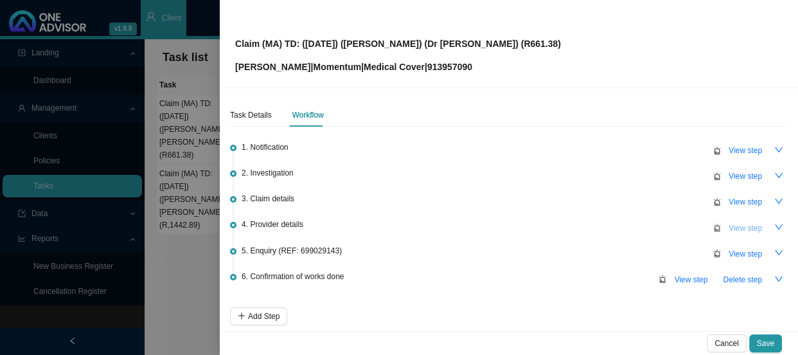
click at [738, 224] on span "View step" at bounding box center [745, 228] width 33 height 13
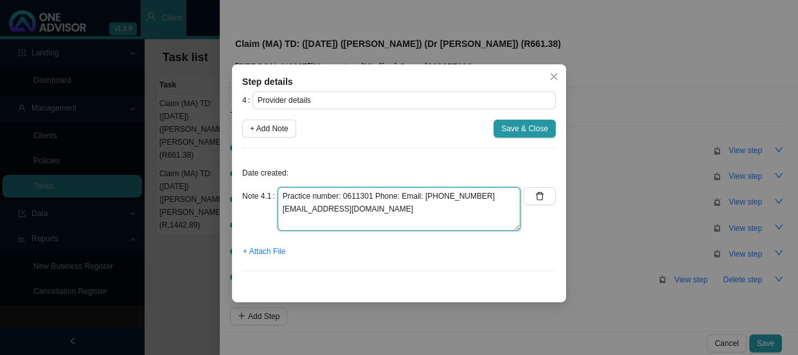
drag, startPoint x: 394, startPoint y: 211, endPoint x: 258, endPoint y: 189, distance: 137.3
click at [258, 189] on div "Note 4.1 Practice number: 0611301 Phone: Email: [PHONE_NUMBER] [EMAIL_ADDRESS][…" at bounding box center [381, 209] width 278 height 44
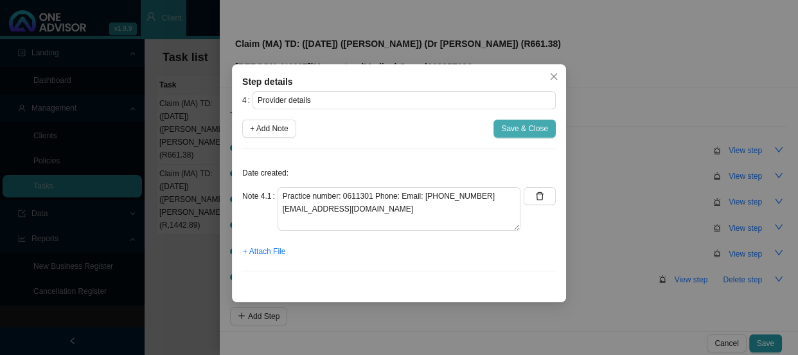
click at [538, 124] on span "Save & Close" at bounding box center [524, 128] width 47 height 13
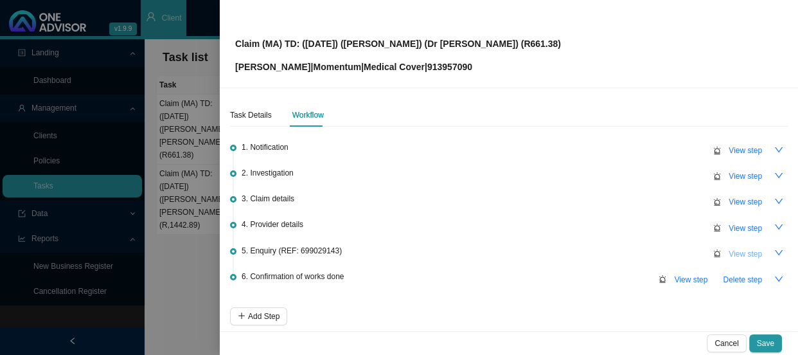
click at [732, 251] on span "View step" at bounding box center [745, 253] width 33 height 13
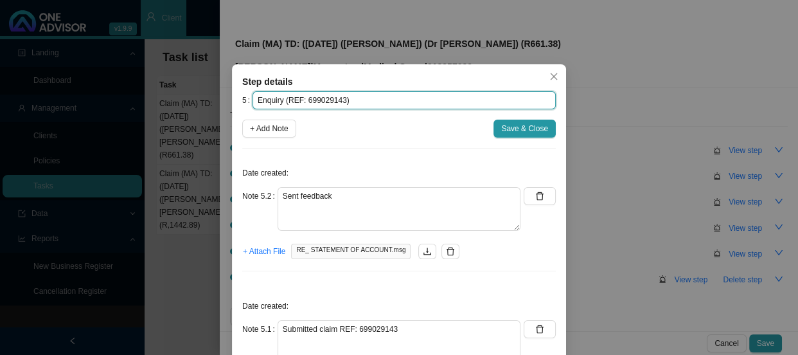
click at [373, 100] on input "Enquiry (REF: 699029143)" at bounding box center [403, 100] width 303 height 18
drag, startPoint x: 341, startPoint y: 98, endPoint x: 212, endPoint y: 93, distance: 128.6
click at [212, 93] on div "Step details 5 Enquiry (REF: 699029143) + Add Note Save & Close Date created: N…" at bounding box center [399, 177] width 798 height 355
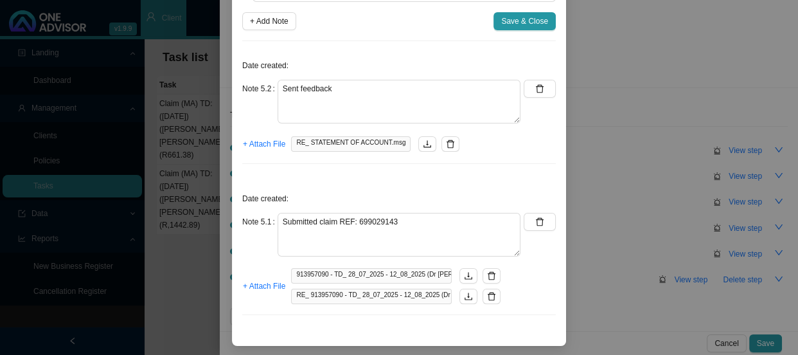
scroll to position [108, 0]
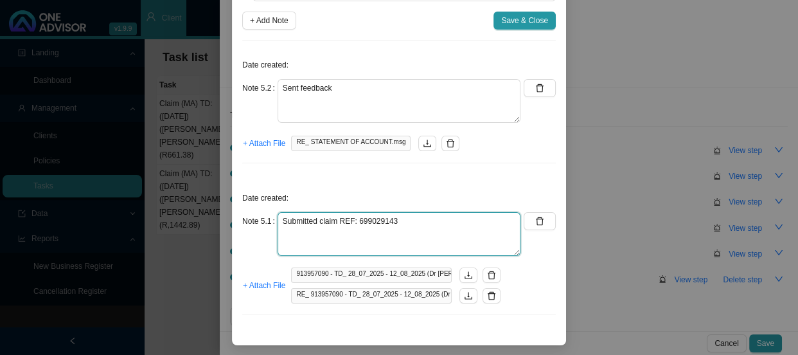
drag, startPoint x: 375, startPoint y: 225, endPoint x: 245, endPoint y: 218, distance: 130.6
click at [245, 218] on div "Note 5.1 Submitted claim REF: 699029143" at bounding box center [381, 234] width 278 height 44
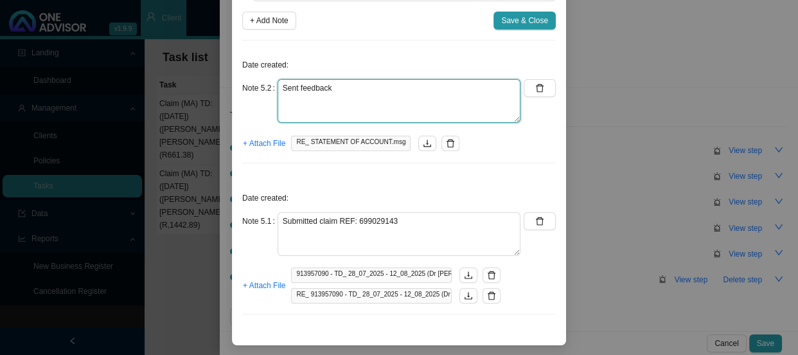
click at [363, 97] on textarea "Sent feedback" at bounding box center [399, 101] width 243 height 44
click at [260, 90] on div "Note 5.2 Sent feedback" at bounding box center [381, 101] width 278 height 44
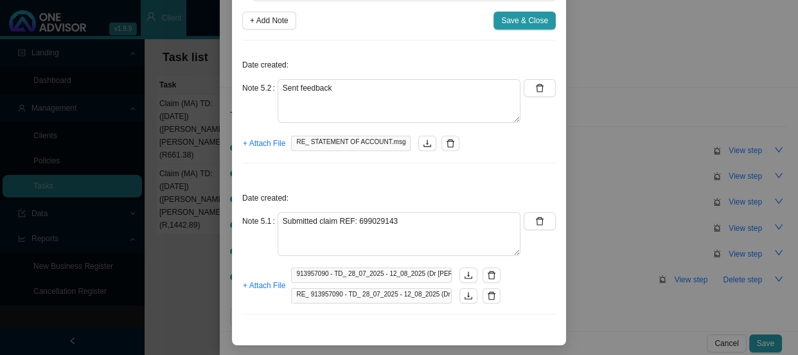
click at [637, 279] on div "Step details 5 Enquiry (REF: 699029143) + Add Note Save & Close Date created: N…" at bounding box center [399, 177] width 798 height 355
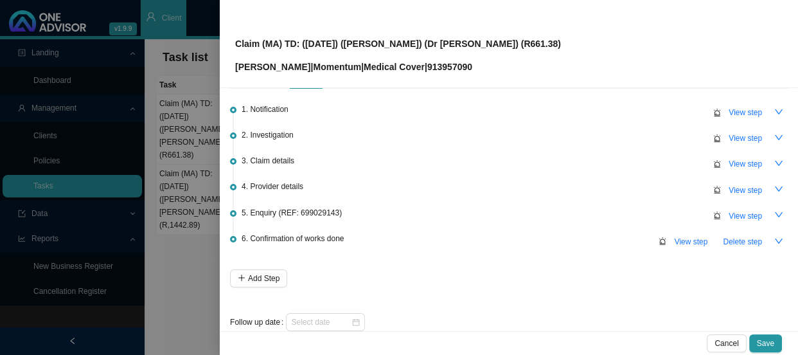
scroll to position [57, 0]
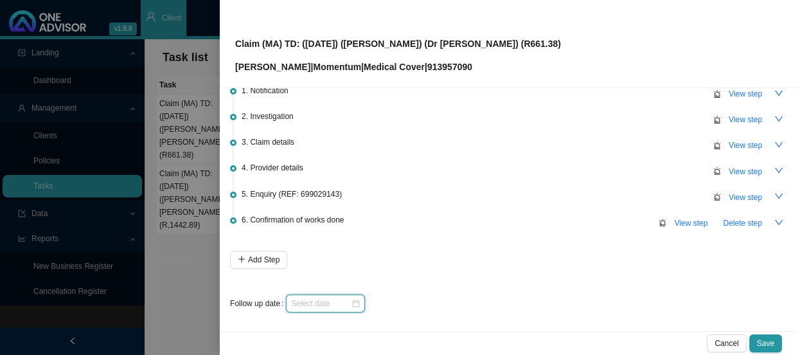
click at [332, 302] on input at bounding box center [321, 303] width 60 height 13
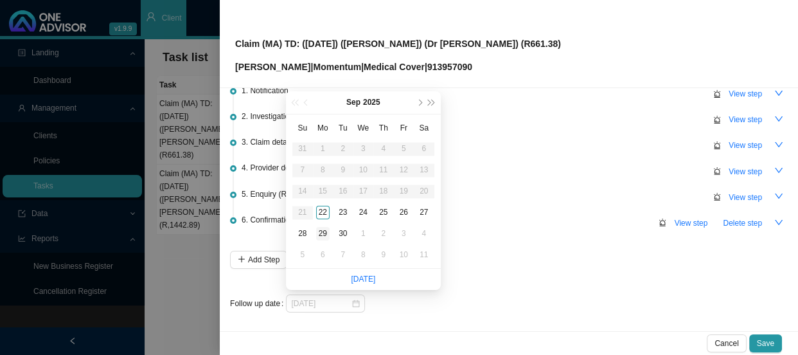
click at [320, 231] on div "29" at bounding box center [322, 233] width 13 height 13
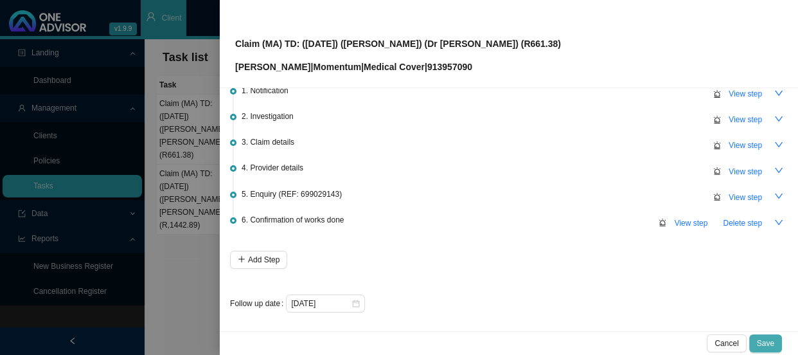
click at [772, 341] on span "Save" at bounding box center [765, 343] width 17 height 13
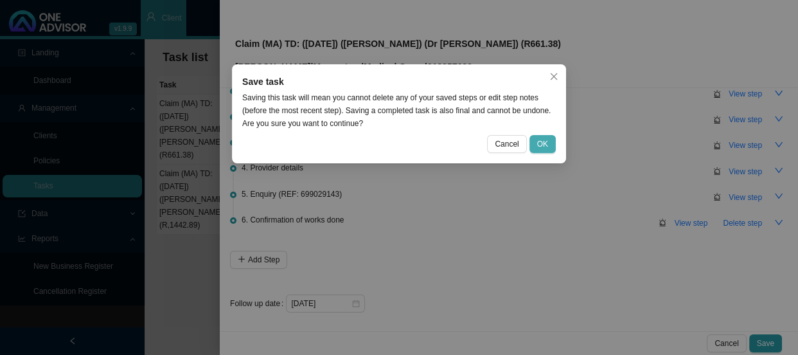
click at [545, 139] on span "OK" at bounding box center [542, 143] width 11 height 13
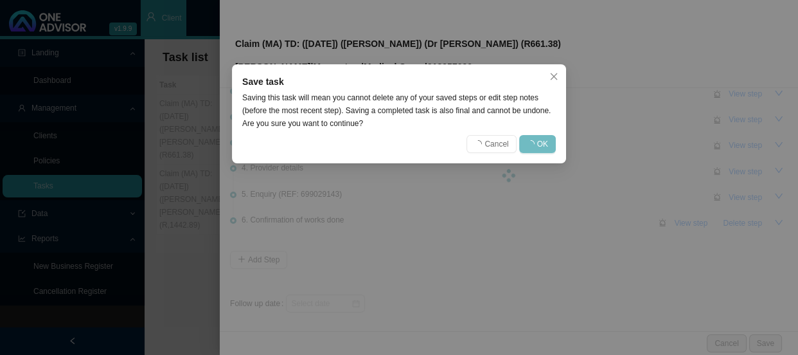
scroll to position [0, 0]
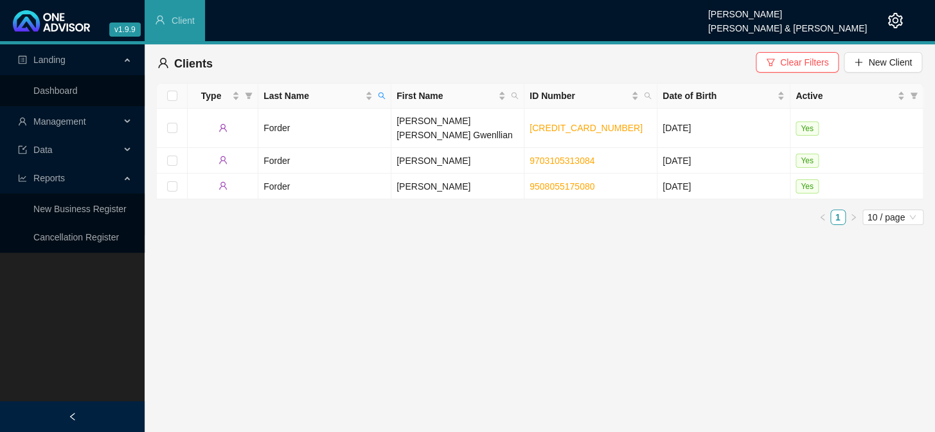
click at [119, 121] on span "Management" at bounding box center [69, 122] width 102 height 26
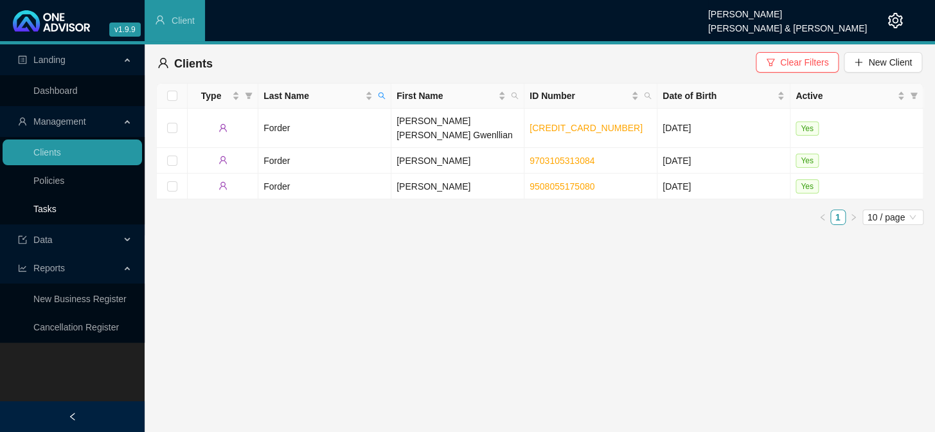
click at [54, 207] on link "Tasks" at bounding box center [44, 209] width 23 height 10
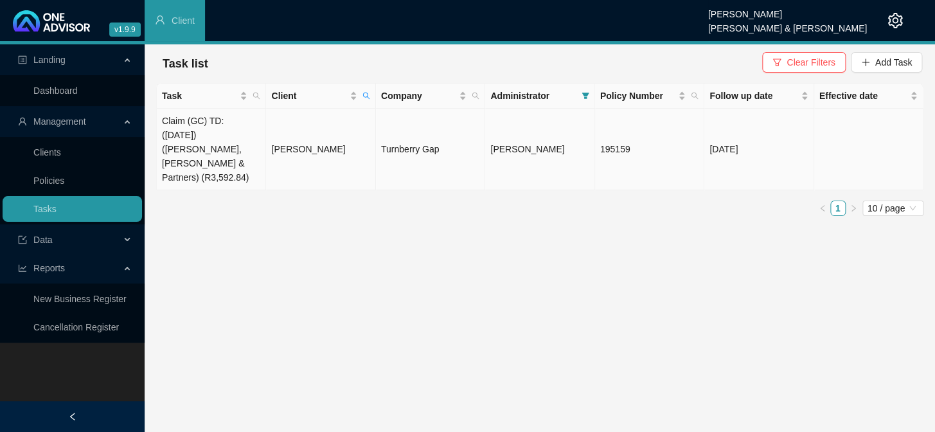
click at [234, 146] on td "Claim (GC) TD: (03/09/2025) (Dr Jones, Bhagwan & Partners) (R3,592.84)" at bounding box center [211, 150] width 109 height 82
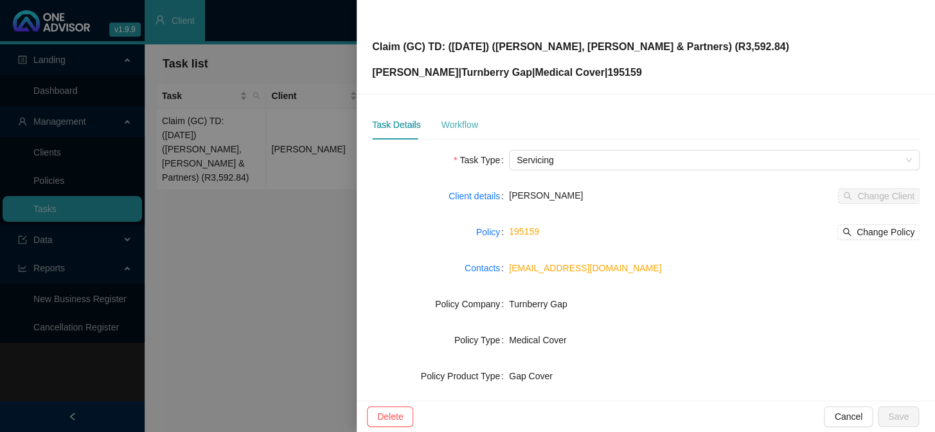
click at [454, 132] on div "Workflow" at bounding box center [459, 125] width 37 height 30
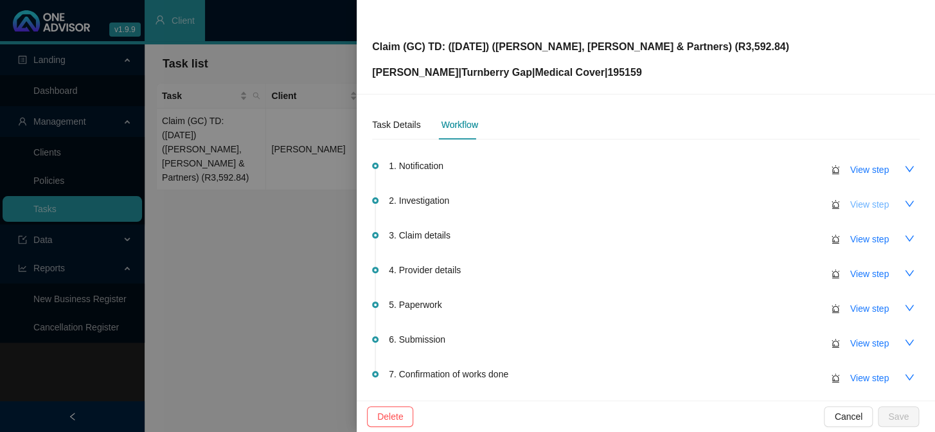
click at [855, 202] on span "View step" at bounding box center [869, 204] width 39 height 14
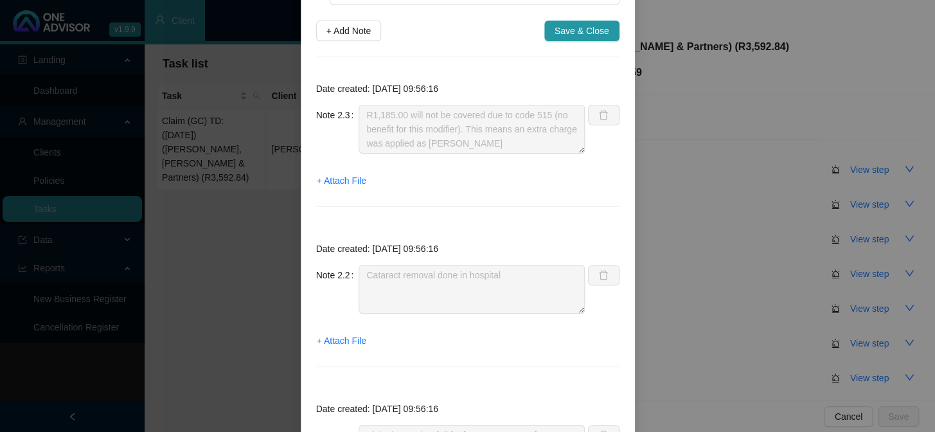
scroll to position [261, 0]
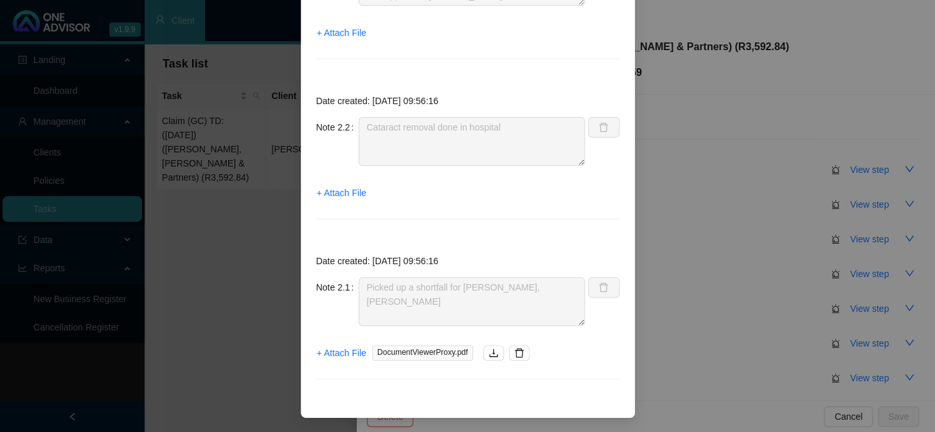
click at [318, 282] on div "Note 2.1 Picked up a shortfall for Dr Jones, Bhagwan" at bounding box center [450, 301] width 269 height 49
click at [340, 130] on div "Note 2.2 Cataract removal done in hospital" at bounding box center [450, 141] width 269 height 49
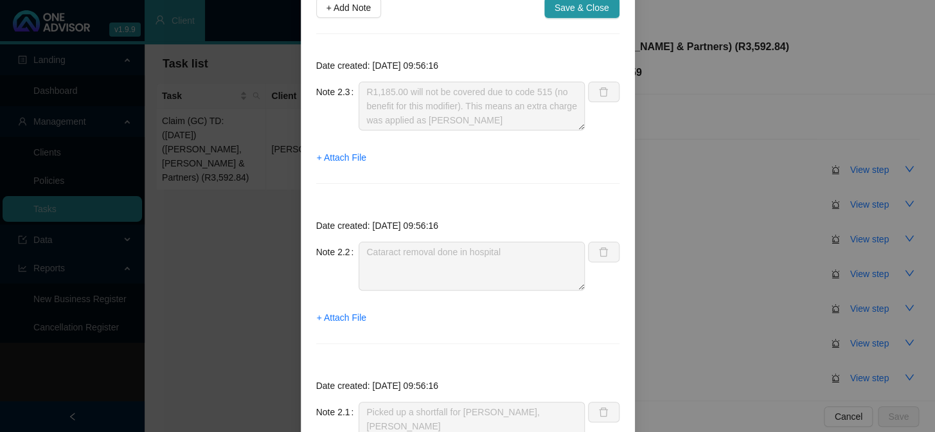
scroll to position [27, 0]
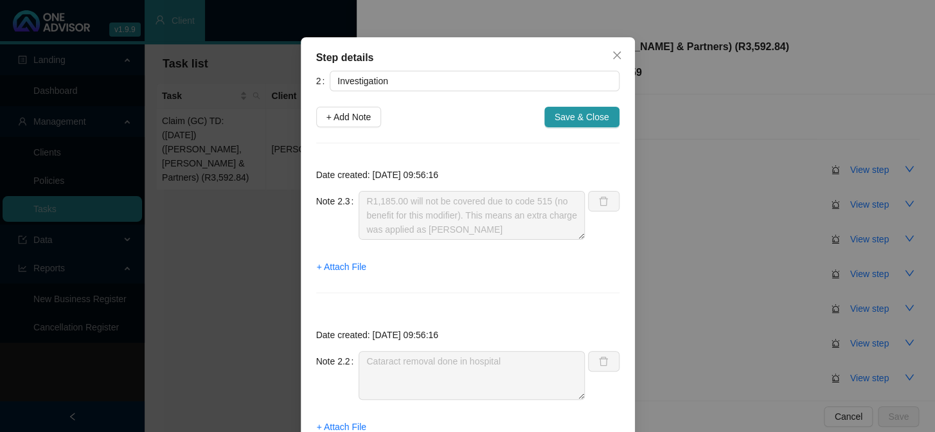
click at [327, 191] on div "Note 2.3 R1,185.00 will not be covered due to code 515 (no benefit for this mod…" at bounding box center [450, 215] width 269 height 49
click at [612, 51] on icon "close" at bounding box center [616, 55] width 8 height 8
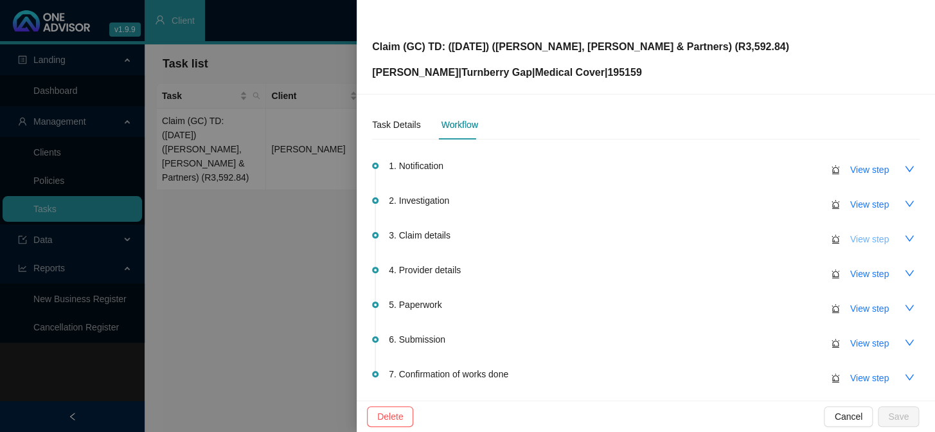
click at [850, 236] on span "View step" at bounding box center [869, 239] width 39 height 14
type input "Claim details"
type textarea "R1,185.00 will not be covered due to code 515"
type textarea "Claimed: R6,979.00 Paid: R2,407.84 Shortfall: R3,386.16 (R"
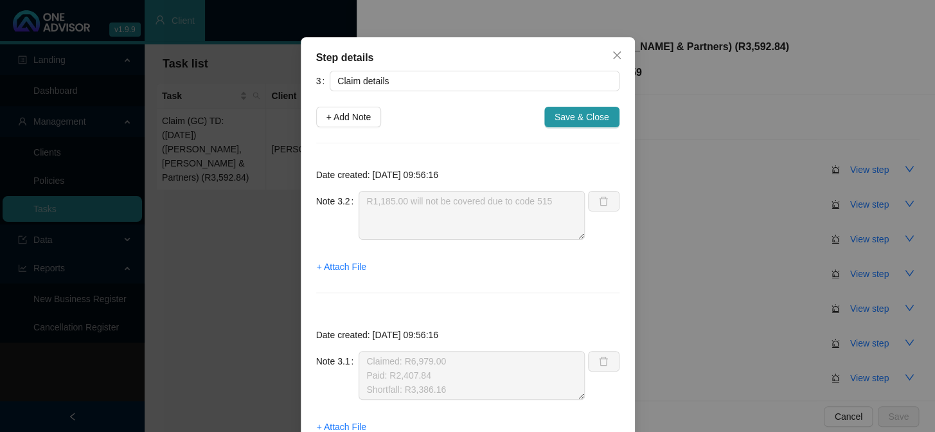
scroll to position [58, 0]
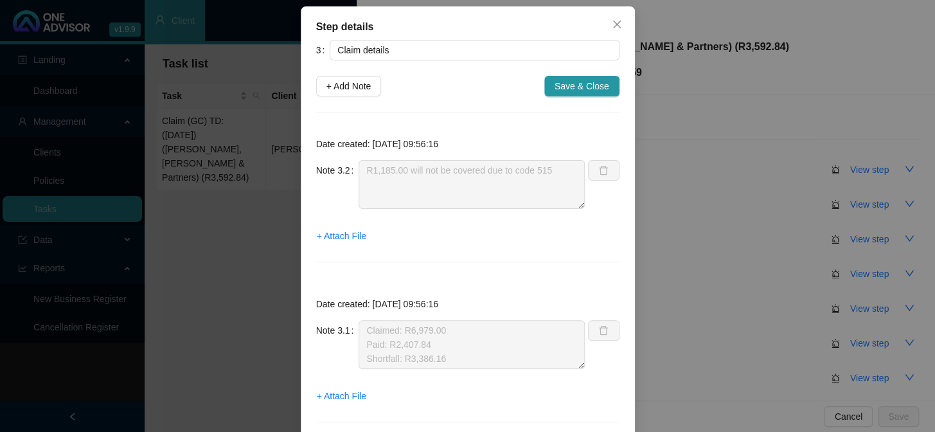
click at [316, 174] on div "Note 3.2 R1,185.00 will not be covered due to code 515" at bounding box center [450, 184] width 269 height 49
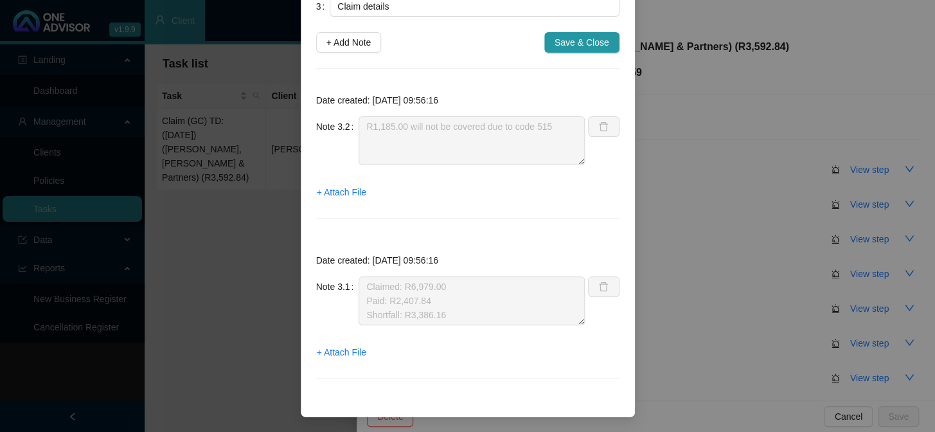
scroll to position [0, 0]
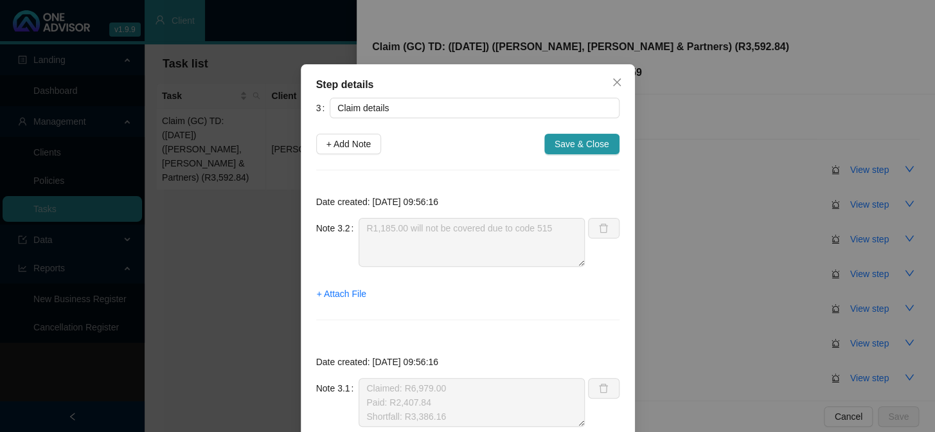
click at [346, 128] on div "3 Claim details + Add Note Save & Close Date created: 2025-09-22 09:56:16 Note …" at bounding box center [467, 297] width 303 height 398
click at [348, 137] on span "+ Add Note" at bounding box center [348, 144] width 45 height 14
type textarea "R1,185.00 will not be covered due to code 515"
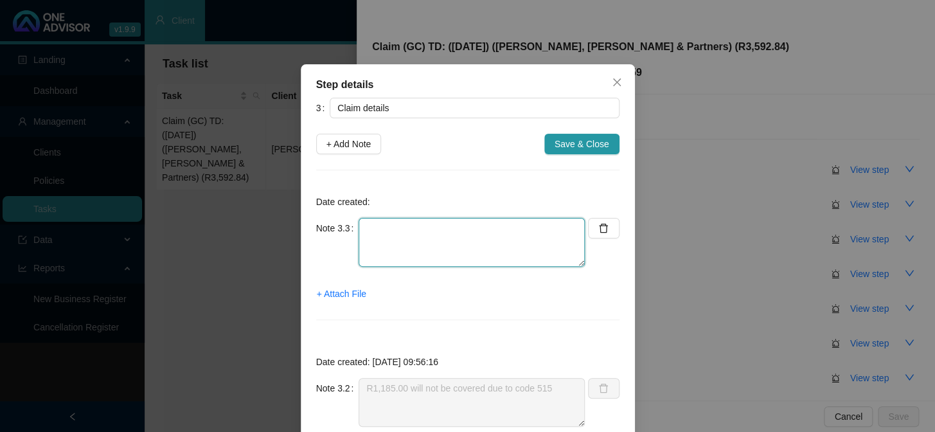
click at [417, 229] on textarea at bounding box center [471, 242] width 226 height 49
paste textarea "Claimed: R6,979.00 Paid: R3,592.84 Shortfall: R2,201.16"
click at [463, 229] on textarea "Claimed: R6,979.00 Paid: R3,592.84 Shortfall: R2,201.16" at bounding box center [471, 242] width 226 height 49
click at [361, 226] on textarea "Claimed: R6,979.00 Paid: R3,592.84 Shortfall: R2,201.16" at bounding box center [471, 242] width 226 height 49
click at [397, 227] on textarea "(Correct shortfallClaimed: R6,979.00 Paid: R3,592.84 Shortfall: R2,201.16" at bounding box center [471, 242] width 226 height 49
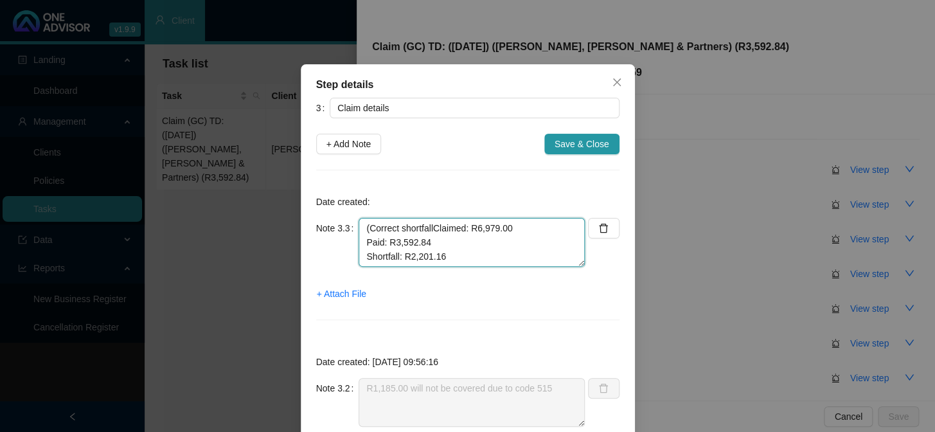
drag, startPoint x: 428, startPoint y: 225, endPoint x: 414, endPoint y: 227, distance: 13.6
click at [414, 227] on textarea "(Correct shortfallClaimed: R6,979.00 Paid: R3,592.84 Shortfall: R2,201.16" at bounding box center [471, 242] width 226 height 49
drag, startPoint x: 430, startPoint y: 226, endPoint x: 351, endPoint y: 226, distance: 79.0
click at [351, 226] on div "Note 3.3 (Corrtfalect shorlClaimed: R6,979.00 Paid: R3,592.84 Shortfall: R2,201…" at bounding box center [450, 242] width 269 height 49
click at [479, 254] on textarea "Claimed: R6,979.00 Paid: R3,592.84 Shortfall: R2,201.16" at bounding box center [471, 242] width 226 height 49
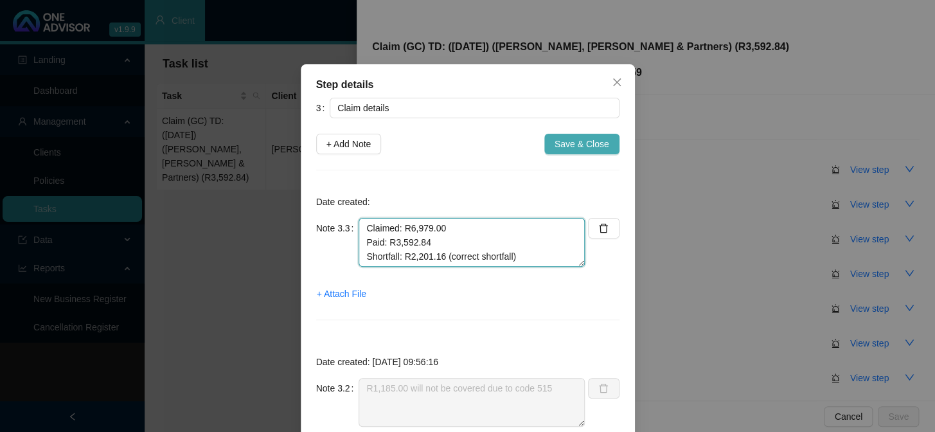
type textarea "Claimed: R6,979.00 Paid: R3,592.84 Shortfall: R2,201.16 (correct shortfall)"
click at [581, 149] on span "Save & Close" at bounding box center [581, 144] width 55 height 14
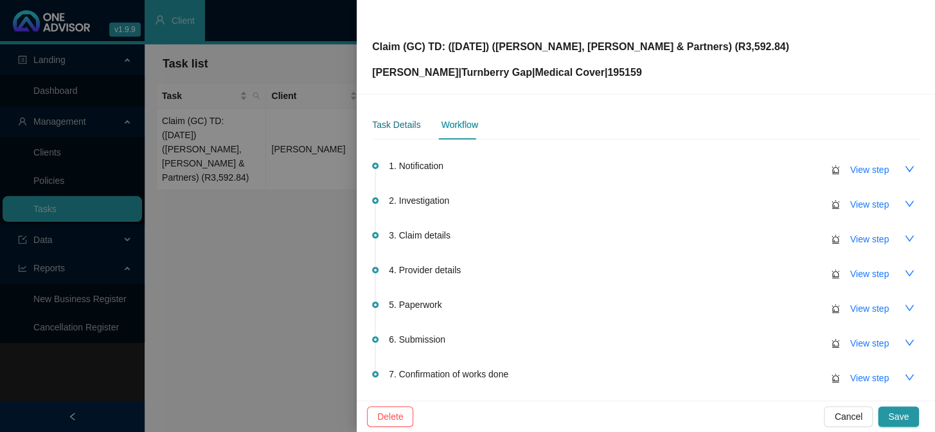
click at [394, 125] on div "Task Details" at bounding box center [396, 125] width 48 height 14
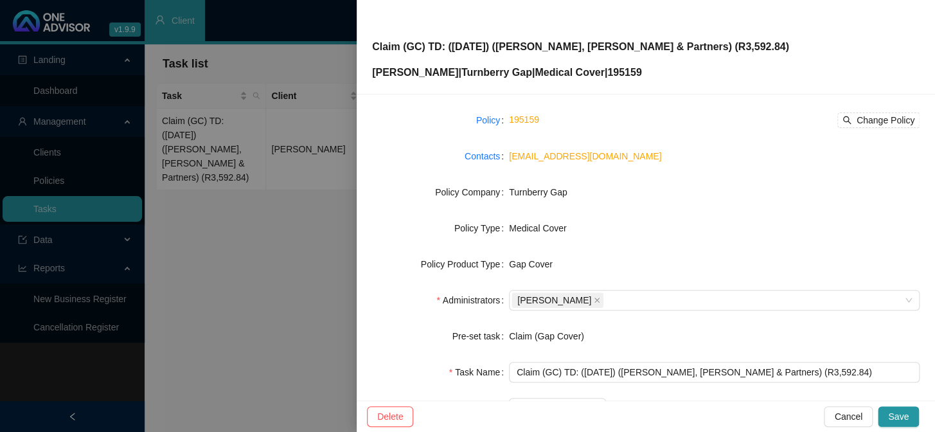
scroll to position [116, 0]
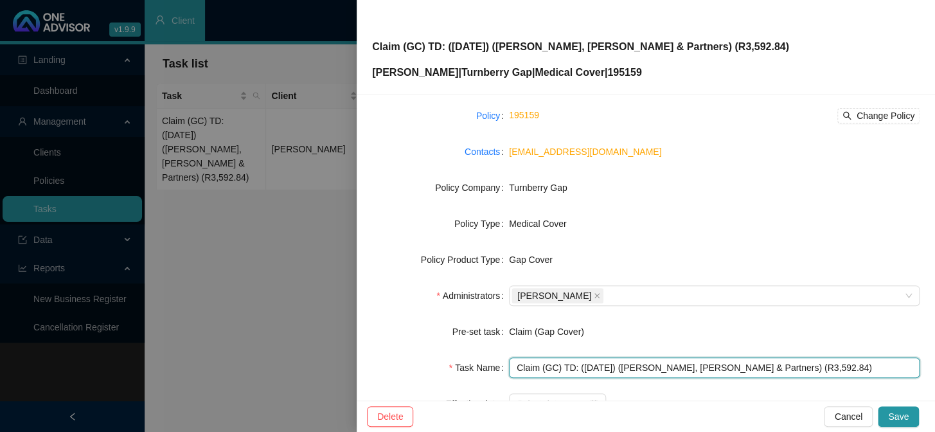
click at [778, 365] on input "Claim (GC) TD: ([DATE]) ([PERSON_NAME], [PERSON_NAME] & Partners) (R3,592.84)" at bounding box center [714, 367] width 411 height 21
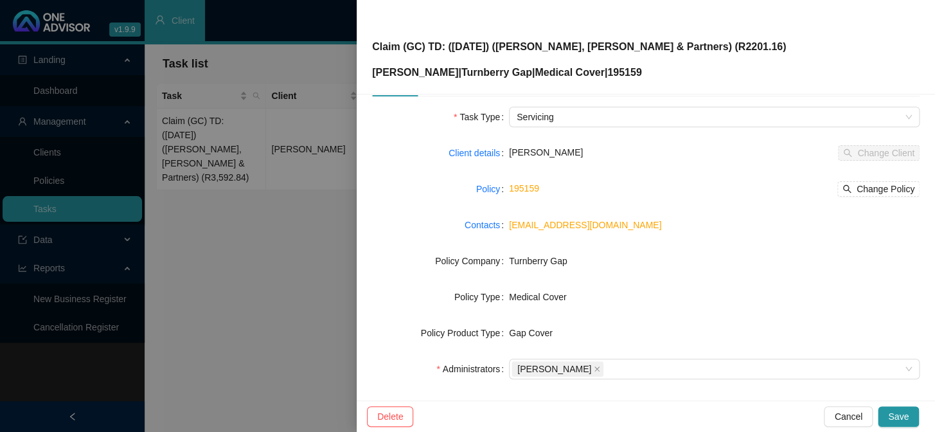
scroll to position [0, 0]
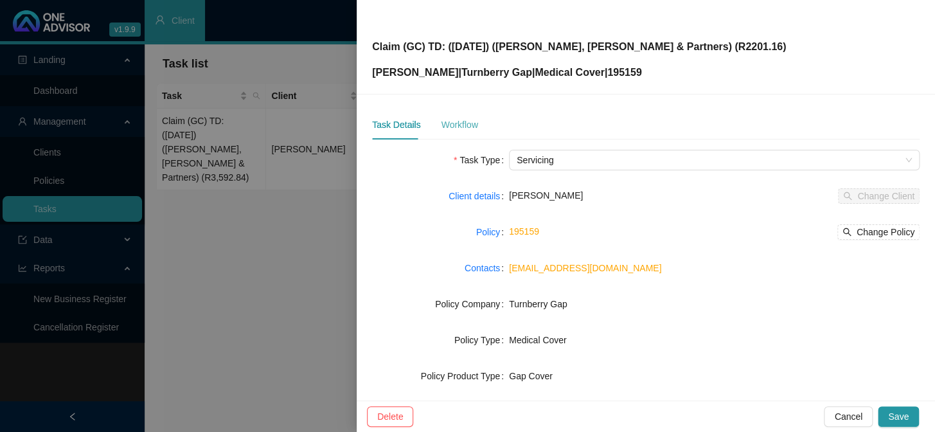
type input "Claim (GC) TD: (03/09/2025) (Dr Jones, Bhagwan & Partners) (R2201.16)"
click at [464, 127] on div "Workflow" at bounding box center [459, 125] width 37 height 14
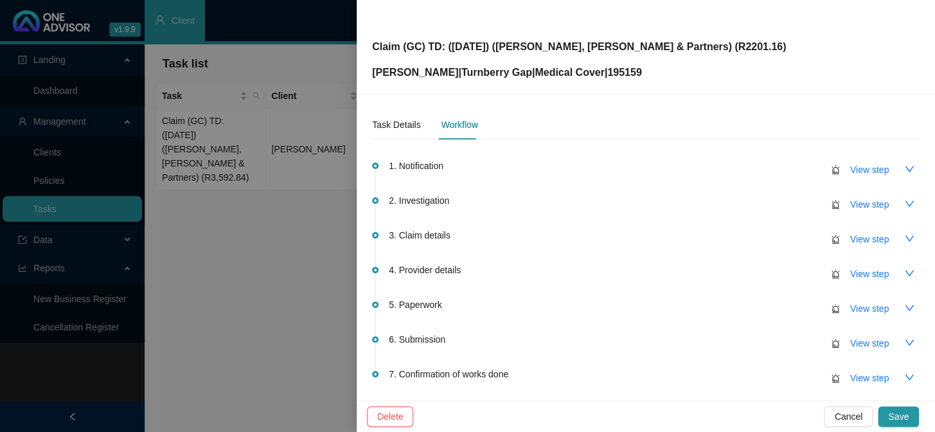
scroll to position [110, 0]
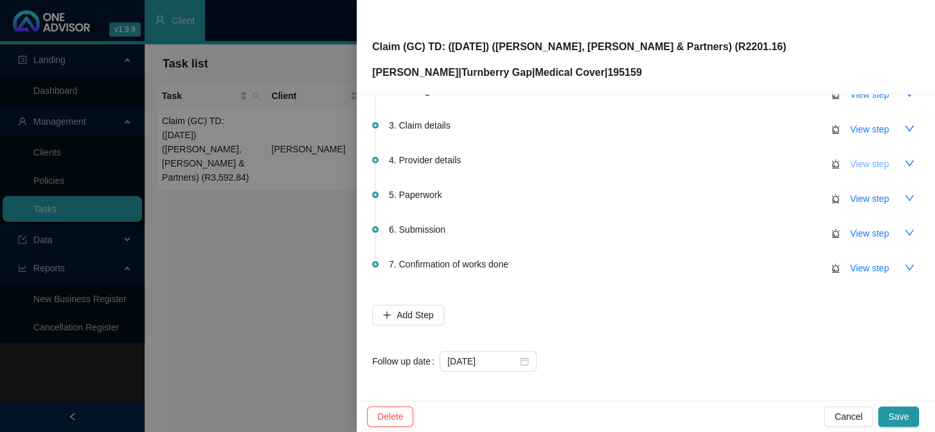
click at [861, 163] on span "View step" at bounding box center [869, 164] width 39 height 14
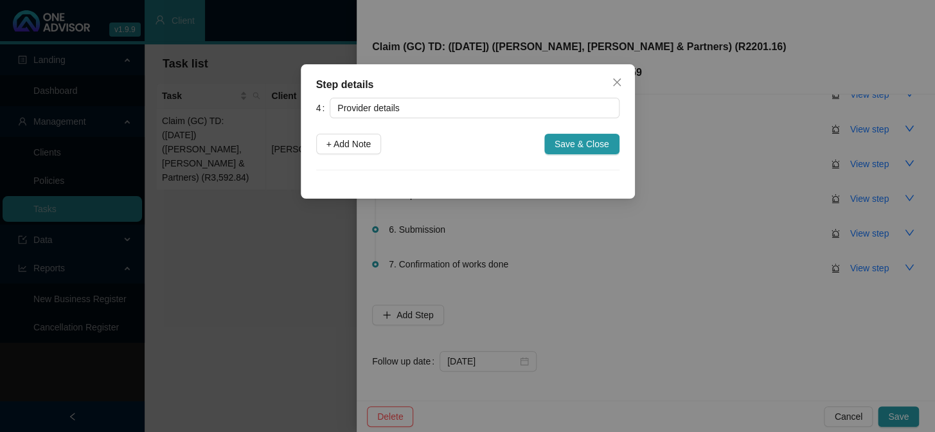
click at [731, 206] on div "Step details 4 Provider details + Add Note Save & Close Cancel OK" at bounding box center [467, 216] width 935 height 432
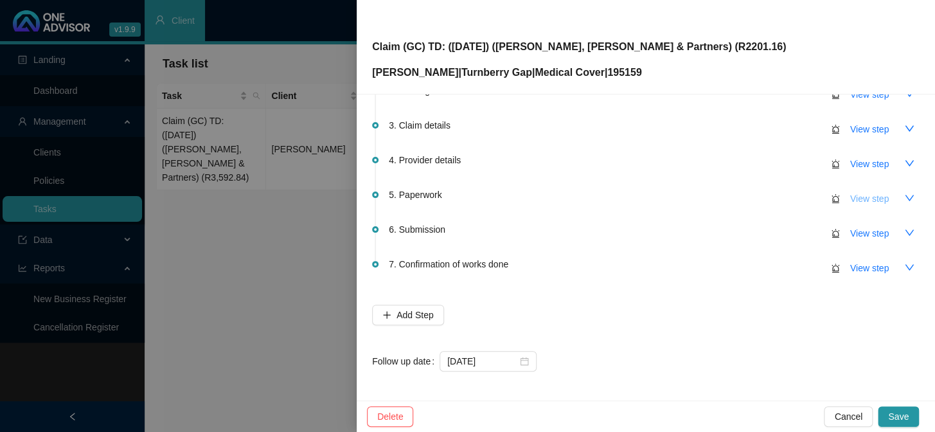
click at [864, 197] on span "View step" at bounding box center [869, 198] width 39 height 14
type input "Paperwork"
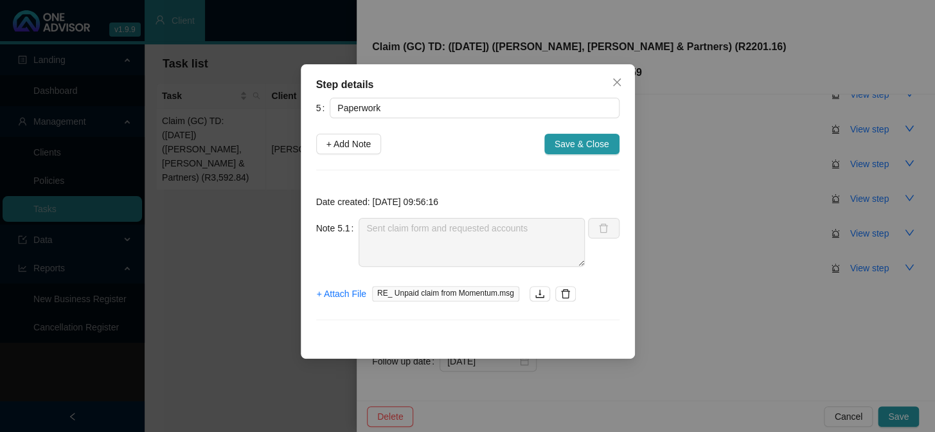
click at [341, 224] on div "Note 5.1 Sent claim form and requested accounts" at bounding box center [450, 242] width 269 height 49
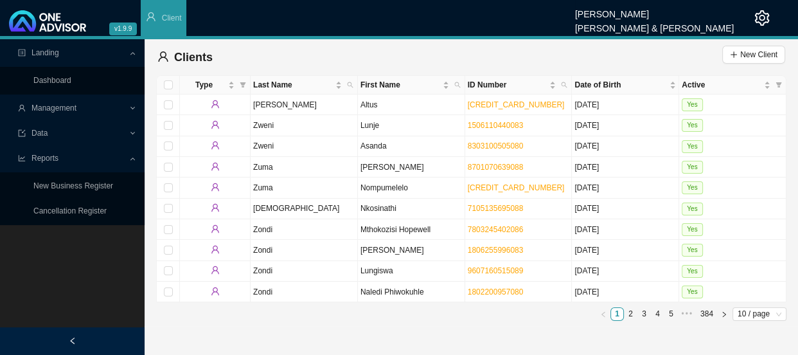
click at [133, 109] on icon at bounding box center [134, 109] width 6 height 0
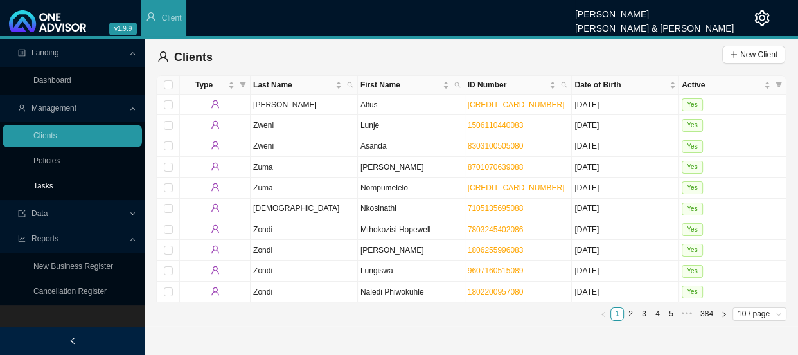
click at [52, 181] on link "Tasks" at bounding box center [43, 185] width 20 height 9
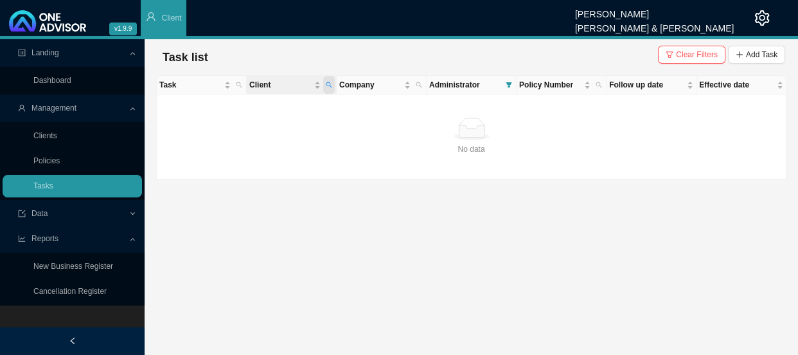
click at [330, 84] on icon "search" at bounding box center [329, 85] width 6 height 6
click at [754, 53] on span "Add Task" at bounding box center [761, 54] width 31 height 13
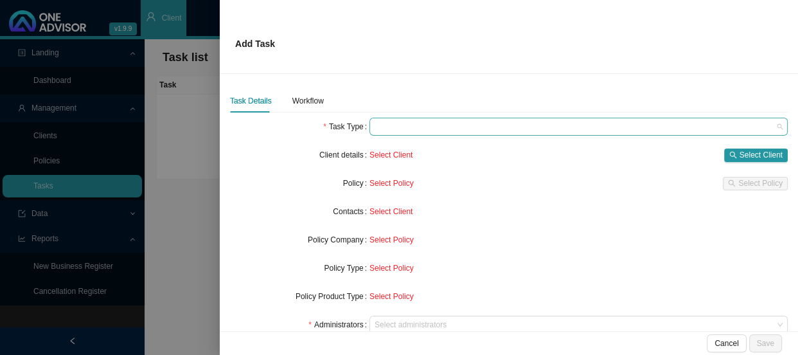
click at [397, 128] on span at bounding box center [579, 126] width 408 height 17
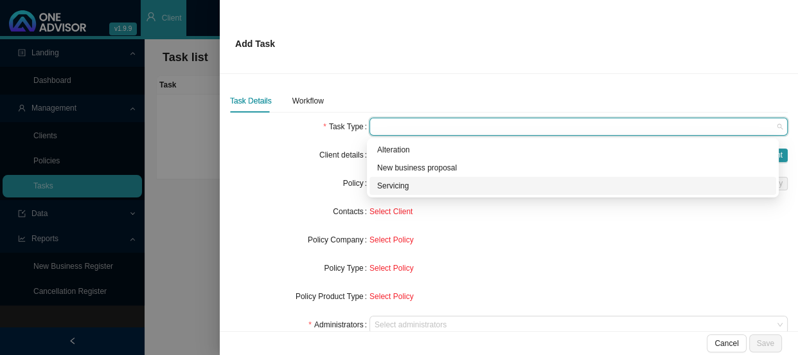
click at [405, 186] on div "Servicing" at bounding box center [572, 185] width 391 height 13
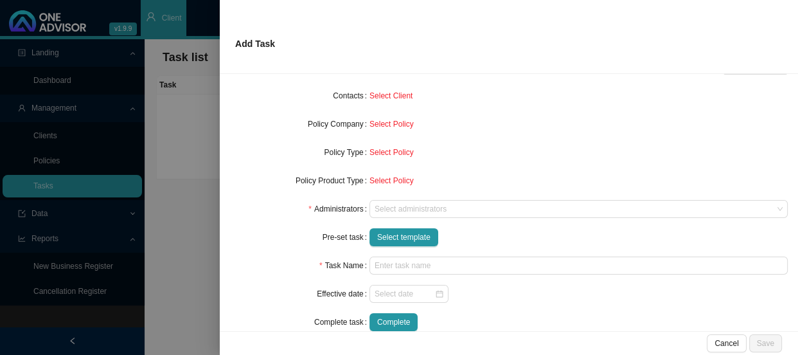
scroll to position [116, 0]
click at [405, 208] on div at bounding box center [572, 209] width 401 height 10
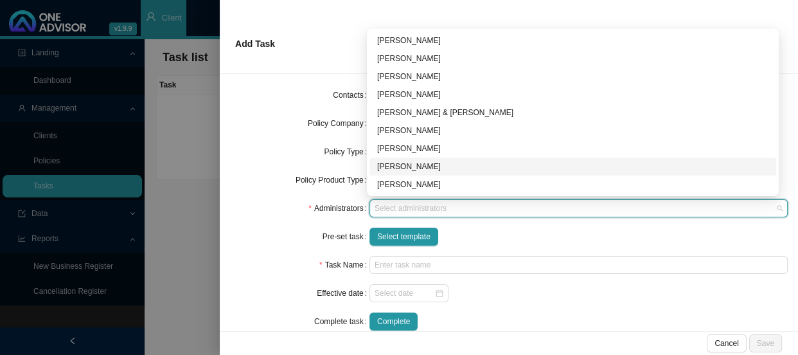
click at [405, 164] on div "[PERSON_NAME]" at bounding box center [572, 166] width 391 height 13
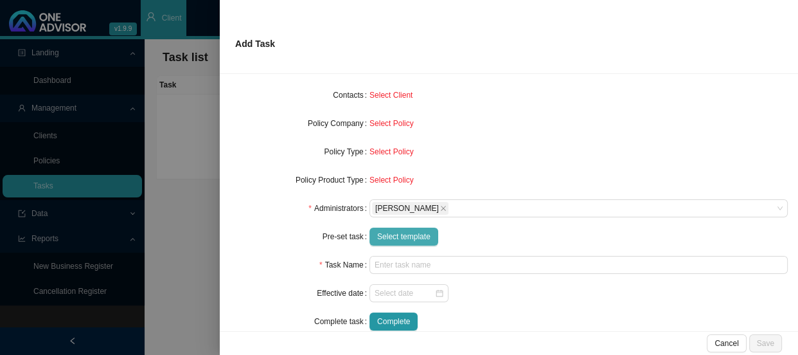
click at [394, 233] on span "Select template" at bounding box center [403, 236] width 53 height 13
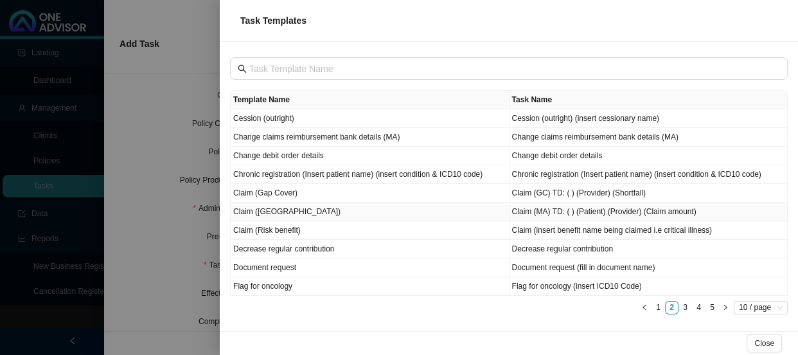
click at [277, 210] on td "Claim (MA)" at bounding box center [370, 211] width 279 height 19
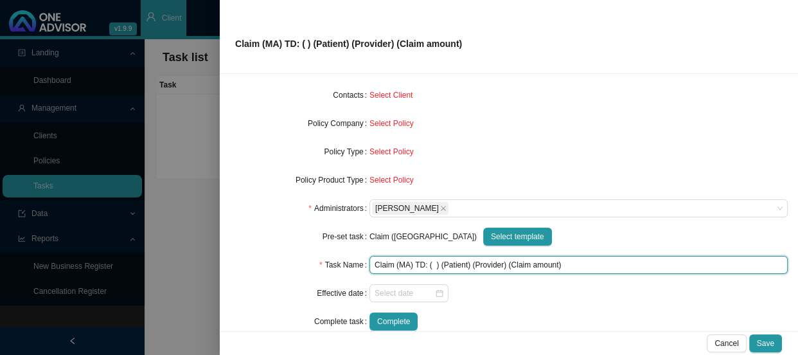
click at [432, 263] on input "Claim (MA) TD: ( ) (Patient) (Provider) (Claim amount)" at bounding box center [578, 265] width 418 height 18
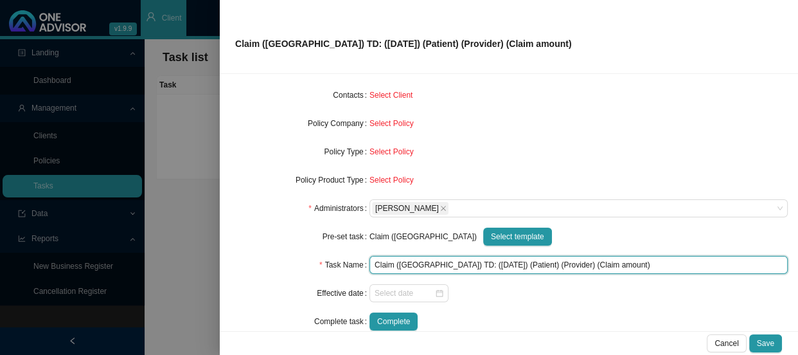
click at [486, 267] on input "Claim (MA) TD: (29/07/2025) (Patient) (Provider) (Claim amount)" at bounding box center [578, 265] width 418 height 18
click at [511, 264] on input "Claim (MA) TD: (29/07/2025) (Arthur) (Provider) (Claim amount)" at bounding box center [578, 265] width 418 height 18
click at [606, 267] on input "Claim (MA) TD: (29/07/2025) (Arthur) (Dr Tashmin Bisseru) (Claim amount)" at bounding box center [578, 265] width 418 height 18
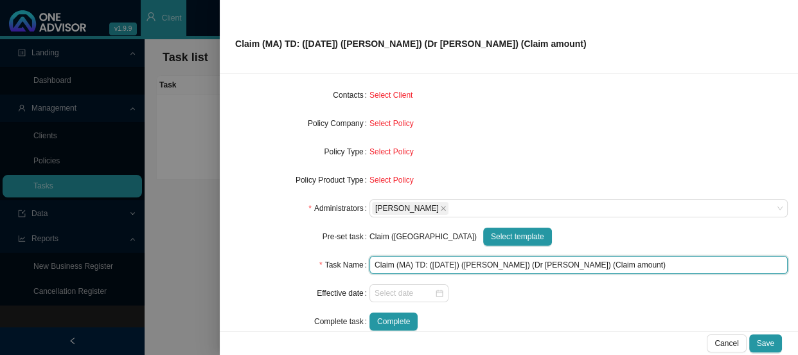
click at [606, 267] on input "Claim (MA) TD: (29/07/2025) (Arthur) (Dr Tashmin Bisseru) (Claim amount)" at bounding box center [578, 265] width 418 height 18
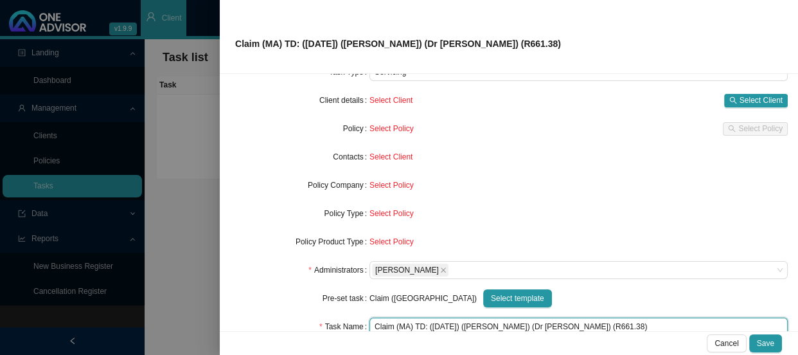
scroll to position [0, 0]
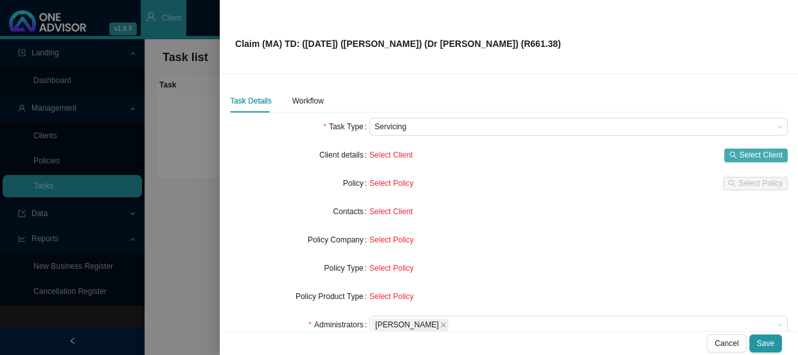
type input "Claim (MA) TD: ([DATE]) ([PERSON_NAME]) (Dr [PERSON_NAME]) (R661.38)"
click at [739, 153] on span "Select Client" at bounding box center [760, 154] width 43 height 13
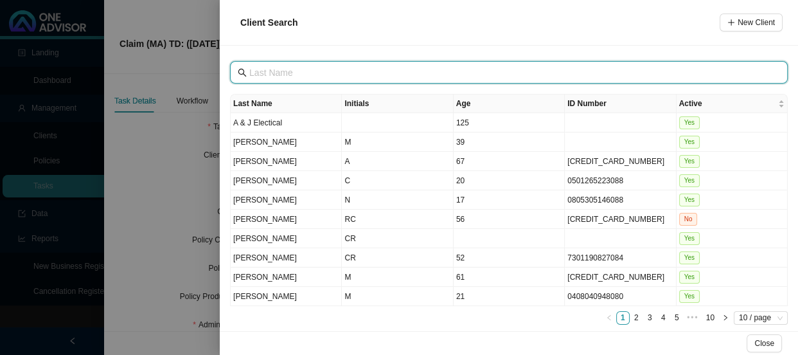
click at [338, 70] on input "text" at bounding box center [510, 73] width 522 height 14
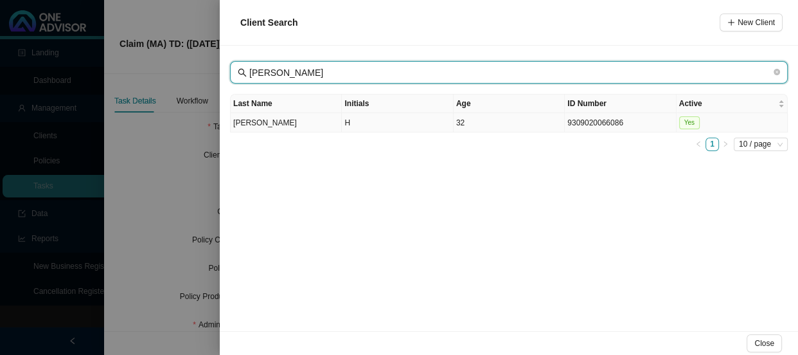
type input "[PERSON_NAME]"
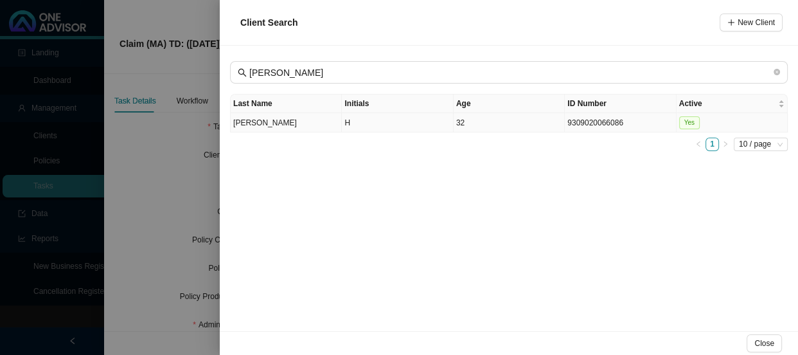
click at [297, 122] on td "[PERSON_NAME]" at bounding box center [286, 122] width 111 height 19
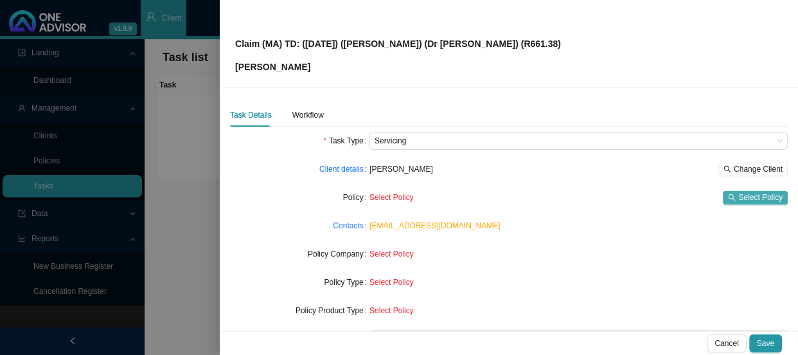
click at [728, 193] on icon "search" at bounding box center [732, 197] width 8 height 8
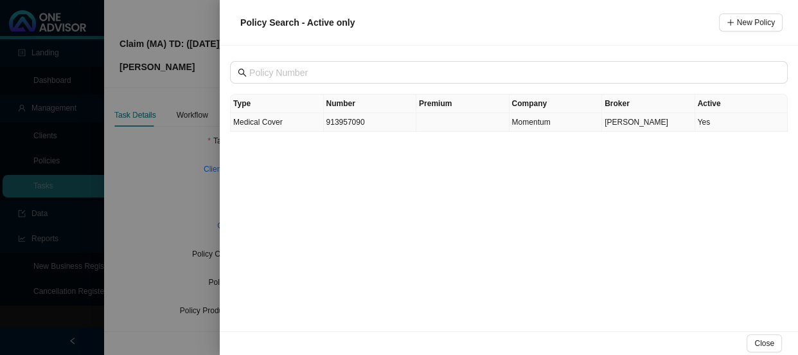
click at [326, 125] on td "913957090" at bounding box center [370, 122] width 93 height 19
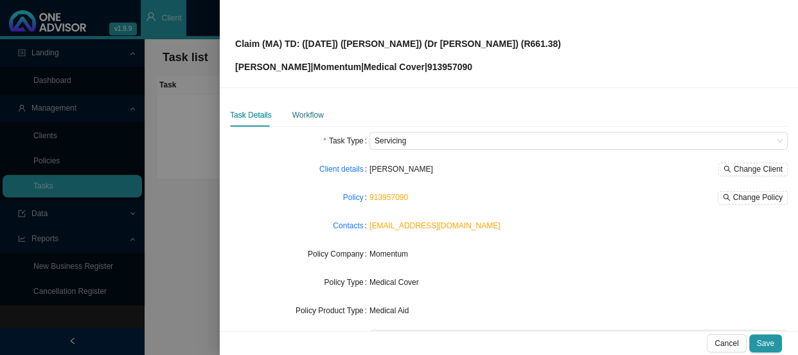
click at [299, 112] on div "Workflow" at bounding box center [307, 115] width 31 height 13
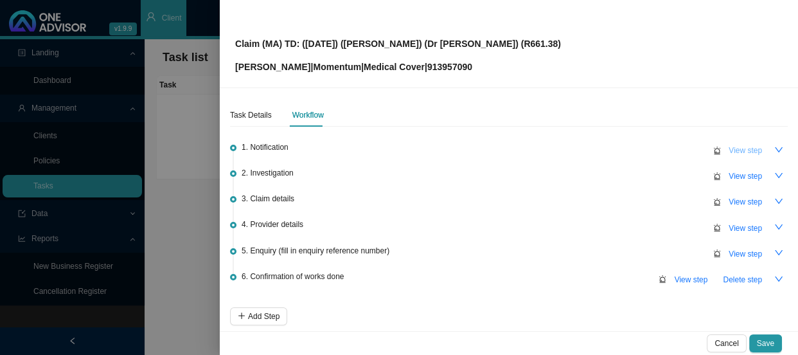
click at [739, 147] on span "View step" at bounding box center [745, 150] width 33 height 13
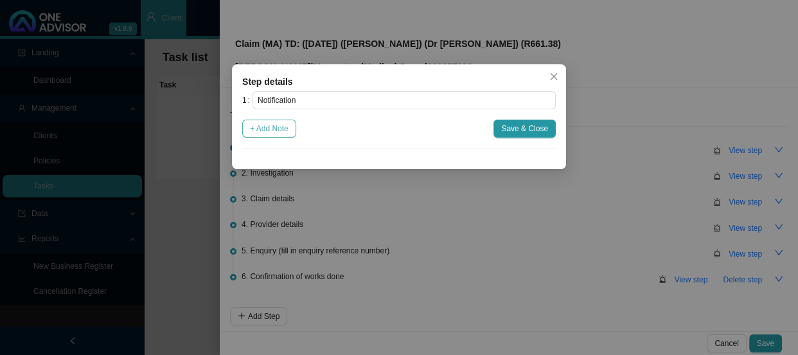
click at [281, 129] on span "+ Add Note" at bounding box center [269, 128] width 39 height 13
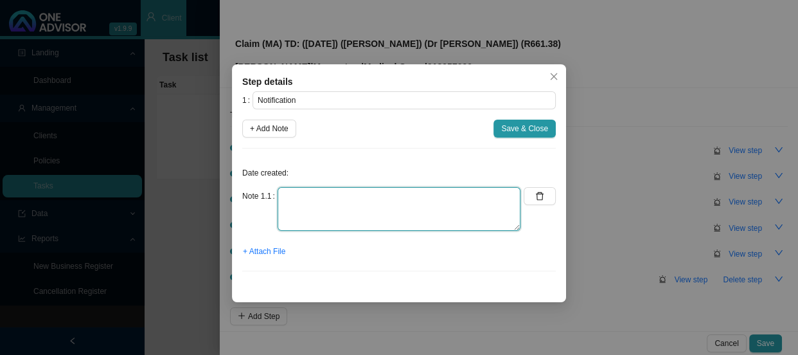
click at [388, 195] on textarea at bounding box center [399, 209] width 243 height 44
paste textarea "Received a claim from [PERSON_NAME] - let her know that going forward, she will…"
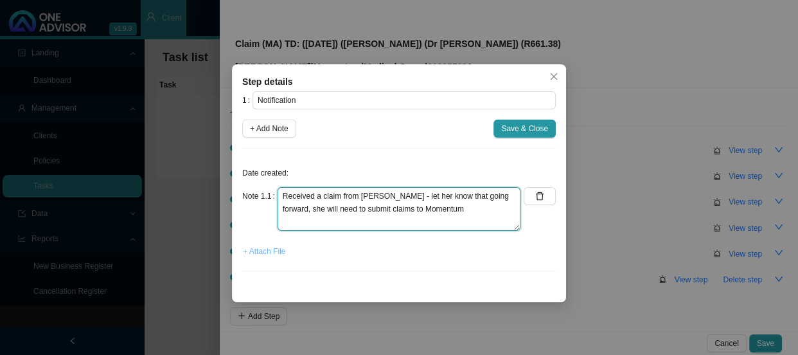
type textarea "Received a claim from [PERSON_NAME] - let her know that going forward, she will…"
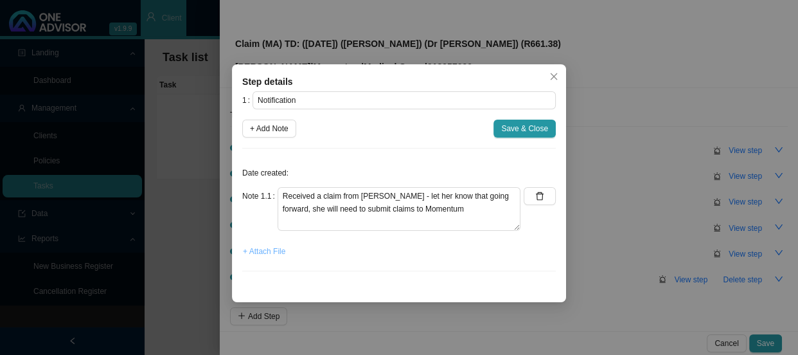
click at [274, 250] on span "+ Attach File" at bounding box center [264, 251] width 42 height 13
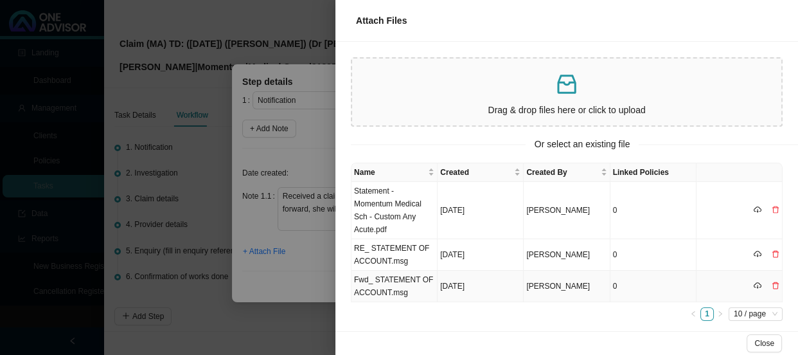
click at [387, 295] on td "Fwd_ STATEMENT OF ACCOUNT.msg" at bounding box center [394, 285] width 86 height 31
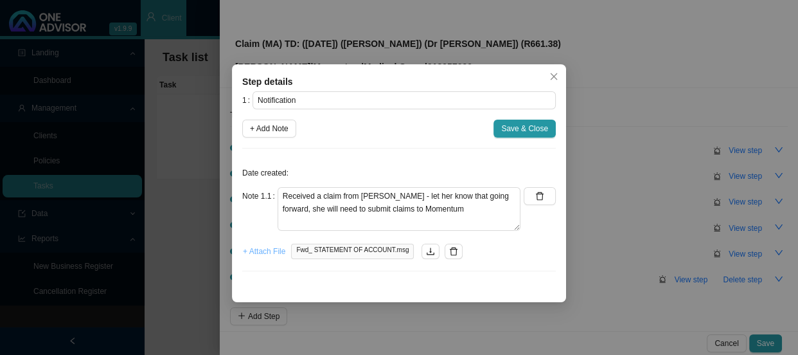
click at [265, 254] on span "+ Attach File" at bounding box center [264, 251] width 42 height 13
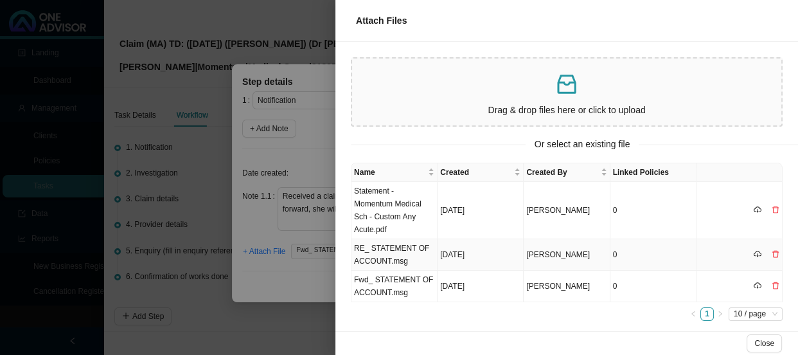
click at [398, 249] on td "RE_ STATEMENT OF ACCOUNT.msg" at bounding box center [394, 254] width 86 height 31
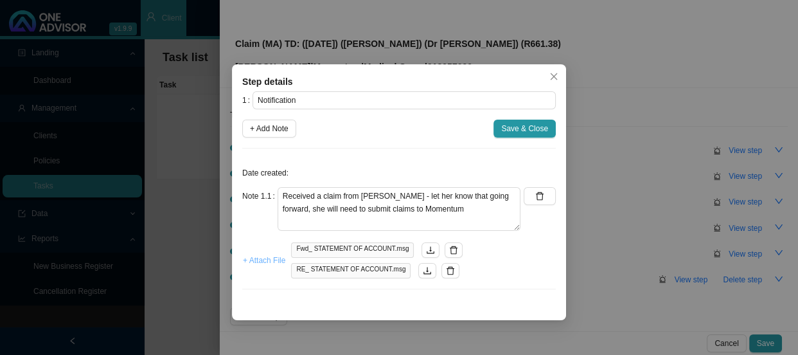
click at [259, 260] on span "+ Attach File" at bounding box center [264, 260] width 42 height 13
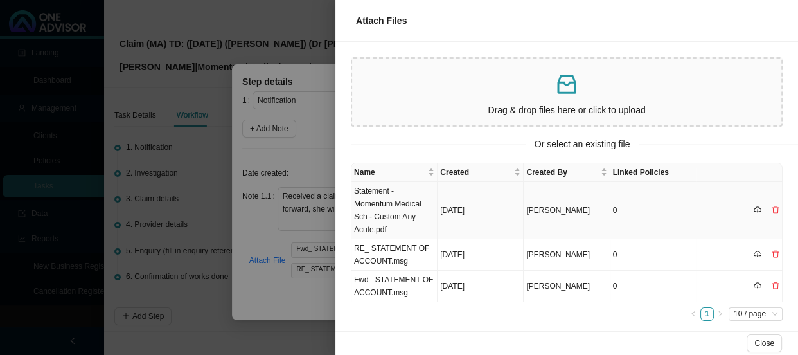
click at [423, 206] on td "Statement - Momentum Medical Sch - Custom Any Acute.pdf" at bounding box center [394, 210] width 86 height 57
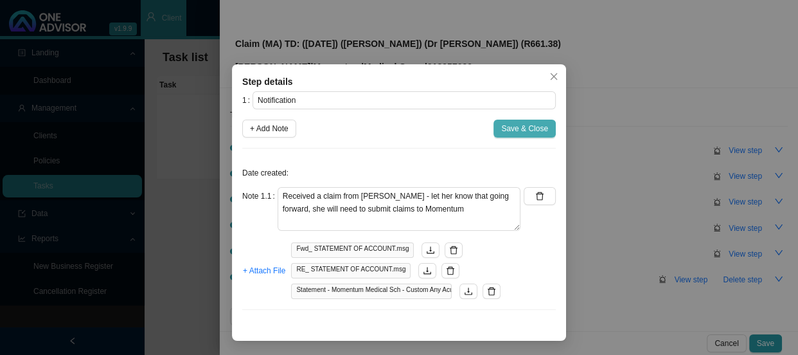
click at [534, 127] on span "Save & Close" at bounding box center [524, 128] width 47 height 13
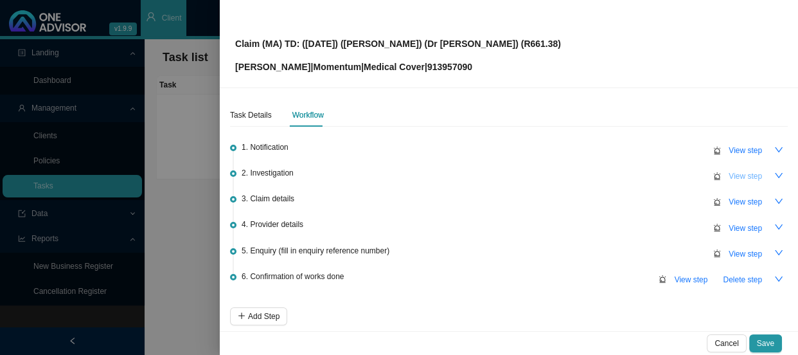
click at [747, 176] on span "View step" at bounding box center [745, 176] width 33 height 13
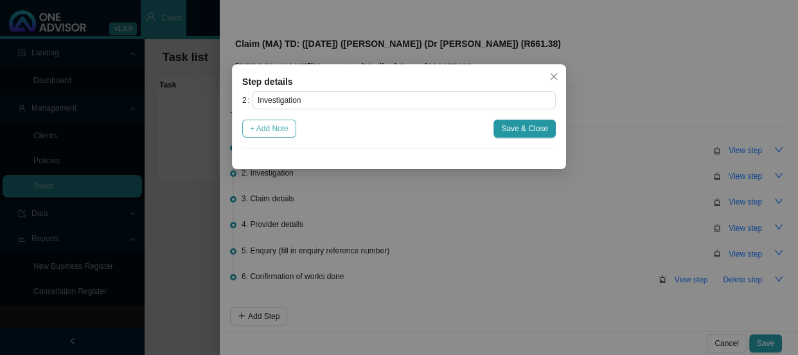
click at [288, 128] on span "+ Add Note" at bounding box center [269, 128] width 39 height 13
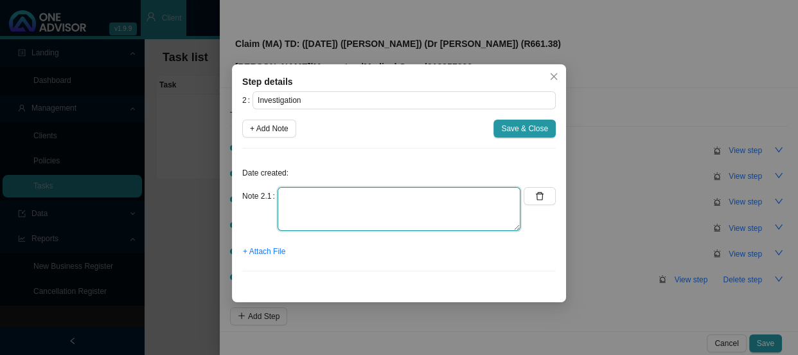
click at [349, 189] on textarea at bounding box center [399, 209] width 243 height 44
paste textarea "Z38.0 - Single liveborn infant, born in [GEOGRAPHIC_DATA]"
click at [442, 197] on textarea "Z38.0 - Single liveborn infant, born in [GEOGRAPHIC_DATA]" at bounding box center [399, 209] width 243 height 44
type textarea "Z38.0 - Single liveborn infant, born in [GEOGRAPHIC_DATA]"
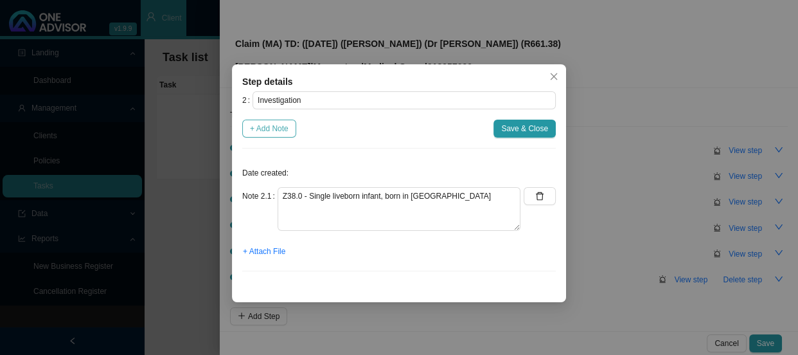
click at [260, 128] on span "+ Add Note" at bounding box center [269, 128] width 39 height 13
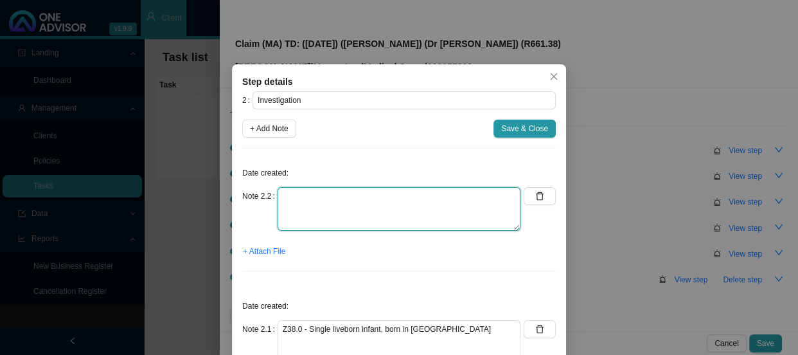
click at [343, 193] on textarea at bounding box center [399, 209] width 243 height 44
paste textarea "In-hospital consultation"
type textarea "In-hospital consultation"
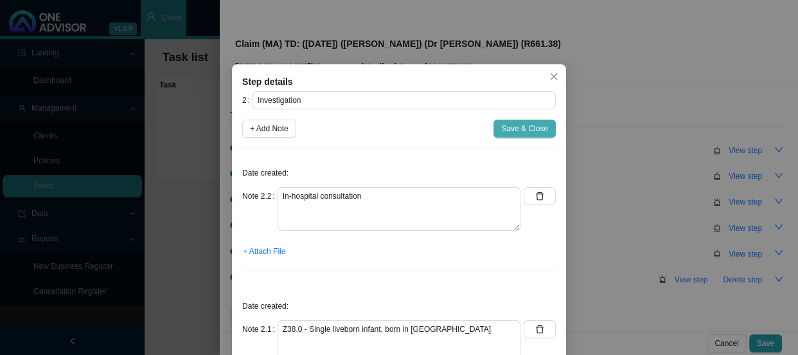
click at [514, 128] on span "Save & Close" at bounding box center [524, 128] width 47 height 13
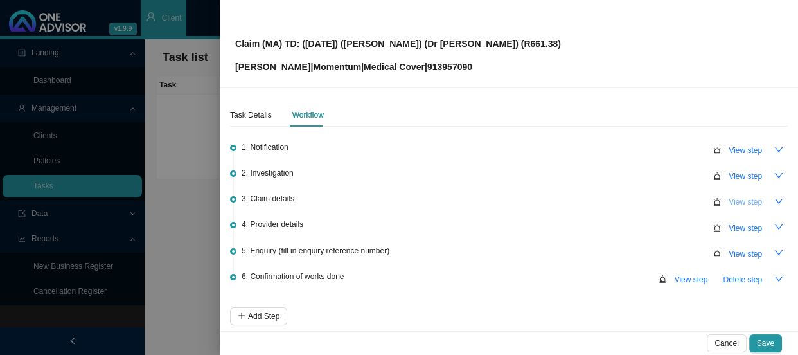
click at [729, 204] on span "View step" at bounding box center [745, 201] width 33 height 13
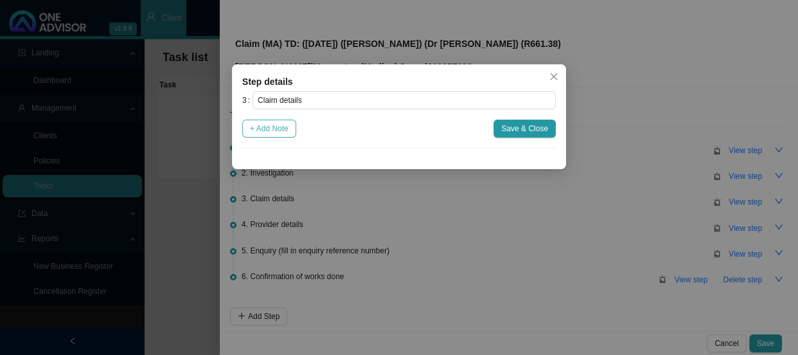
click at [288, 131] on span "+ Add Note" at bounding box center [269, 128] width 39 height 13
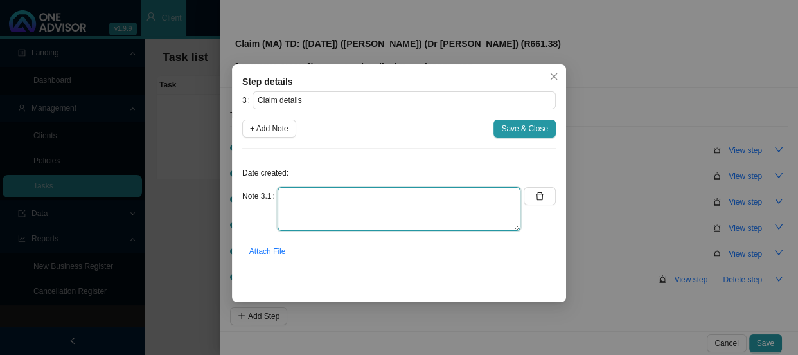
click at [330, 202] on textarea at bounding box center [399, 209] width 243 height 44
paste textarea "Claimed: R1,442.89 Paid: R0.00 (need to submit claim to MH)"
drag, startPoint x: 346, startPoint y: 197, endPoint x: 316, endPoint y: 195, distance: 30.3
click at [316, 195] on textarea "Claimed: R1,442.89 Paid: R0.00 (need to submit claim to MH)" at bounding box center [399, 209] width 243 height 44
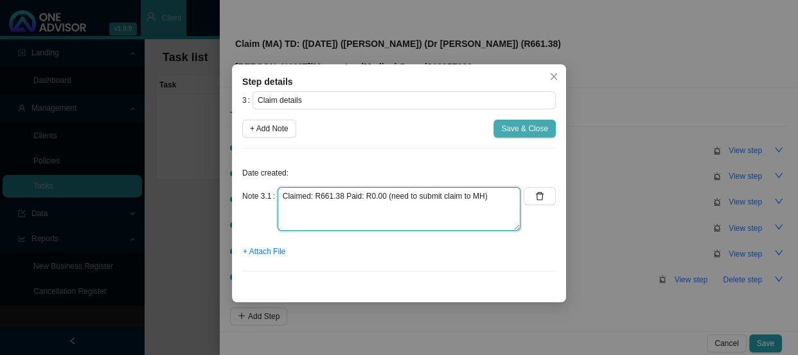
type textarea "Claimed: R661.38 Paid: R0.00 (need to submit claim to MH)"
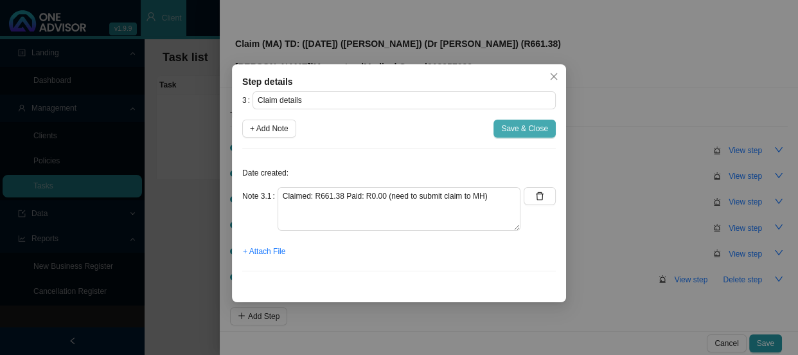
click at [520, 128] on span "Save & Close" at bounding box center [524, 128] width 47 height 13
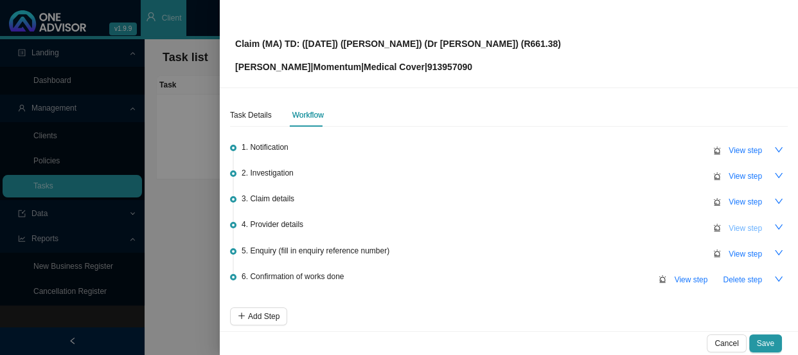
click at [739, 229] on span "View step" at bounding box center [745, 228] width 33 height 13
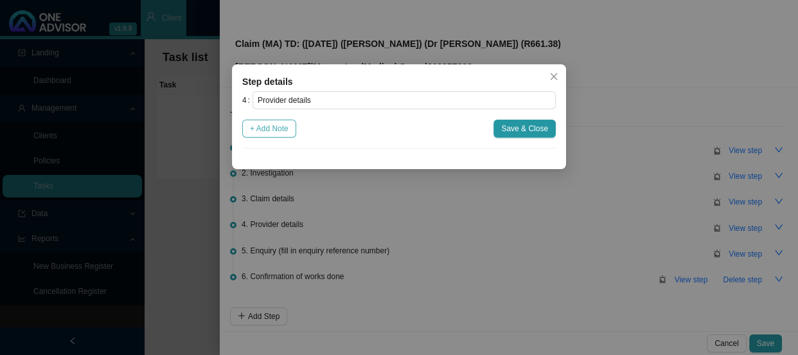
click at [279, 128] on span "+ Add Note" at bounding box center [269, 128] width 39 height 13
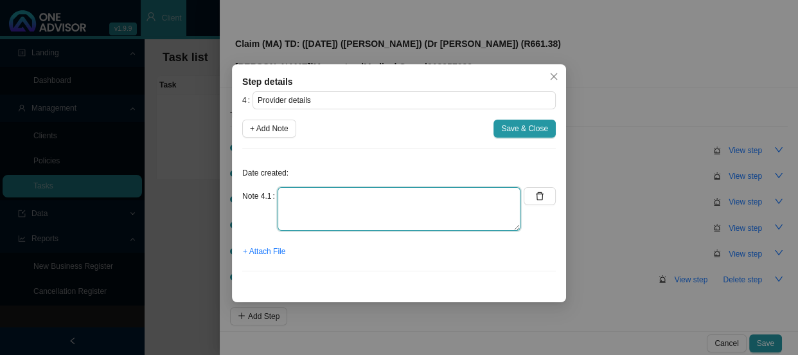
click at [390, 200] on textarea at bounding box center [399, 209] width 243 height 44
paste textarea "Practice number: 0611301 Phone: Email: [PHONE_NUMBER] [EMAIL_ADDRESS][DOMAIN_NA…"
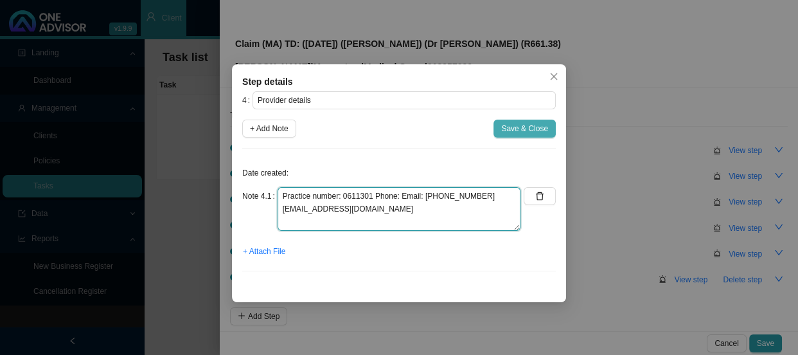
type textarea "Practice number: 0611301 Phone: Email: [PHONE_NUMBER] [EMAIL_ADDRESS][DOMAIN_NA…"
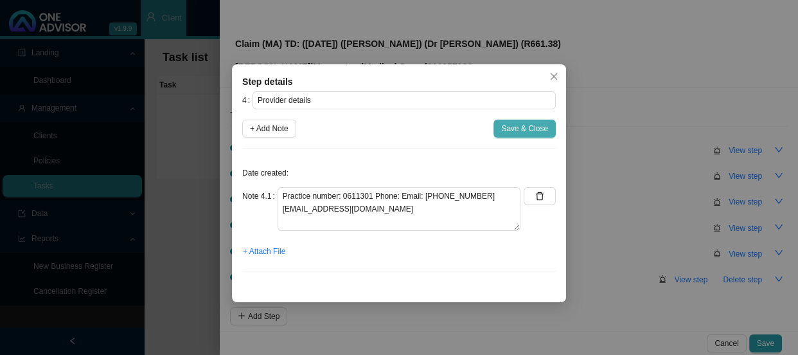
click at [530, 136] on button "Save & Close" at bounding box center [524, 128] width 62 height 18
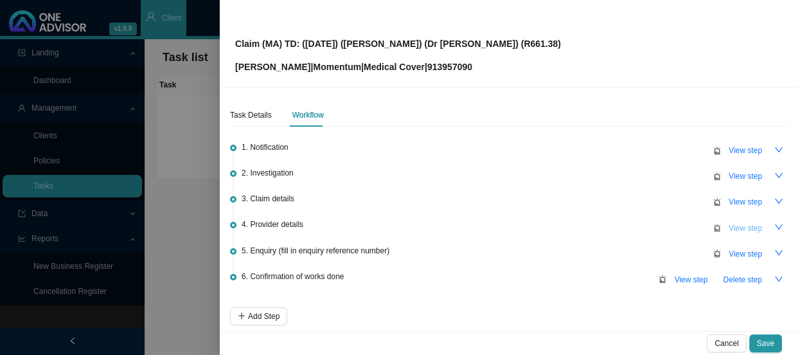
click at [734, 234] on button "View step" at bounding box center [745, 228] width 49 height 18
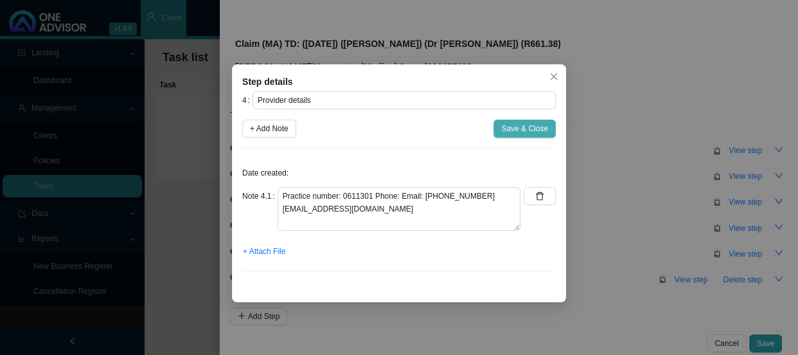
click at [529, 134] on span "Save & Close" at bounding box center [524, 128] width 47 height 13
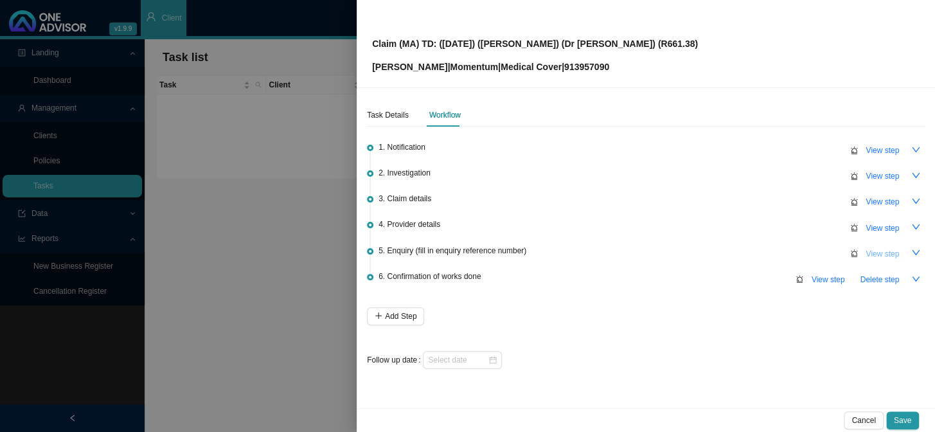
click at [797, 252] on span "View step" at bounding box center [881, 253] width 33 height 13
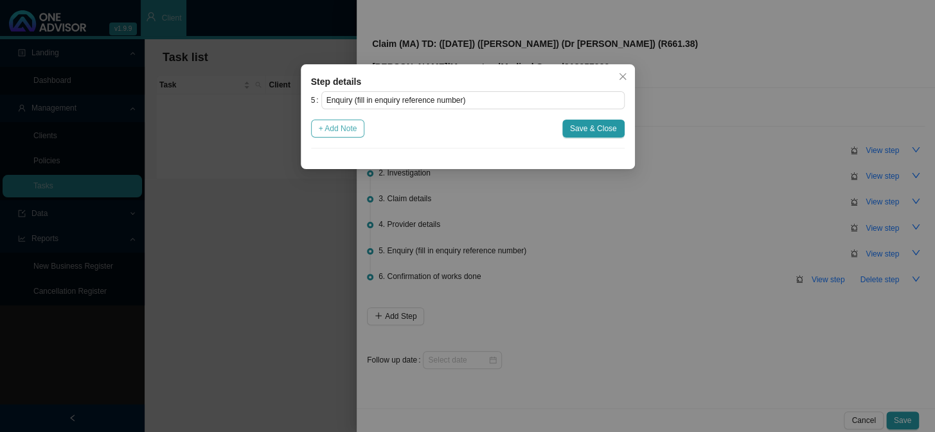
click at [339, 131] on span "+ Add Note" at bounding box center [338, 128] width 39 height 13
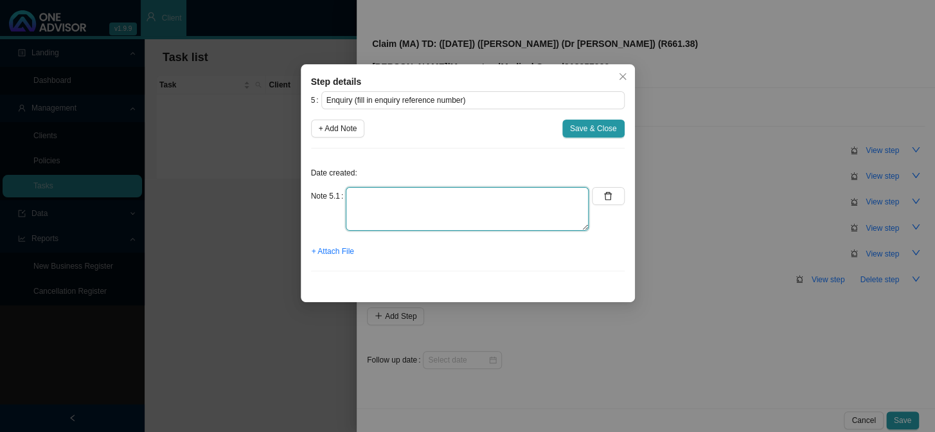
click at [438, 195] on textarea at bounding box center [467, 209] width 243 height 44
type textarea "s"
type textarea "Submitted claim"
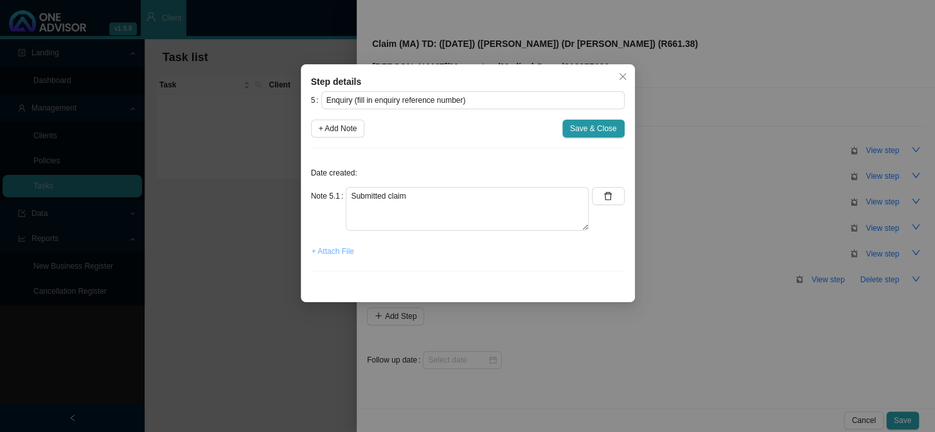
click at [341, 253] on span "+ Attach File" at bounding box center [333, 251] width 42 height 13
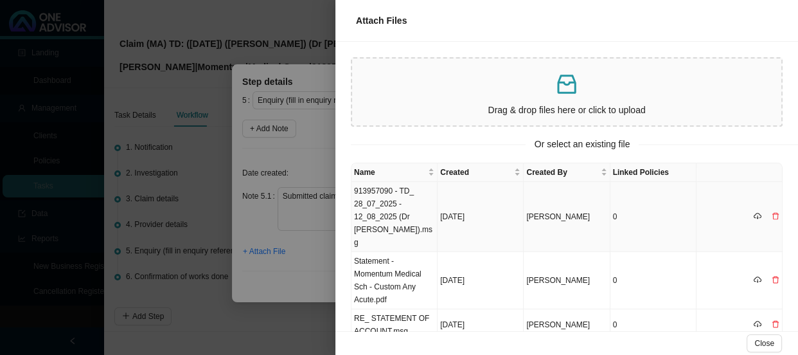
click at [418, 212] on td "913957090 - TD_ 28_07_2025 - 12_08_2025 (Dr [PERSON_NAME]).msg" at bounding box center [394, 217] width 86 height 70
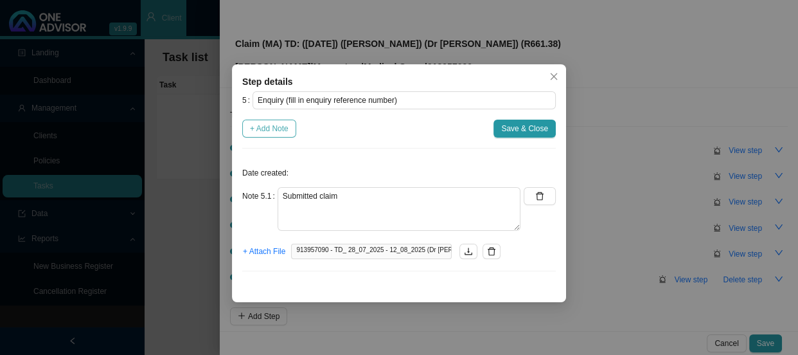
click at [288, 127] on span "+ Add Note" at bounding box center [269, 128] width 39 height 13
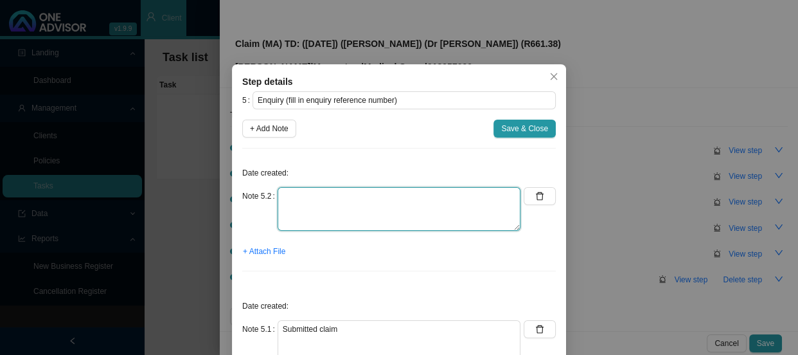
click at [294, 195] on textarea at bounding box center [399, 209] width 243 height 44
type textarea "Sent feedback"
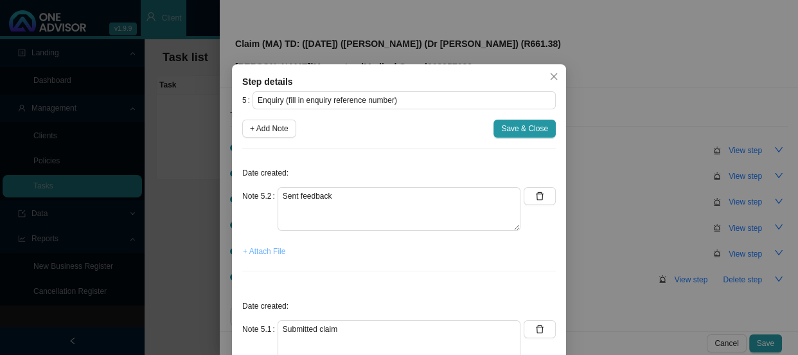
click at [258, 255] on span "+ Attach File" at bounding box center [264, 251] width 42 height 13
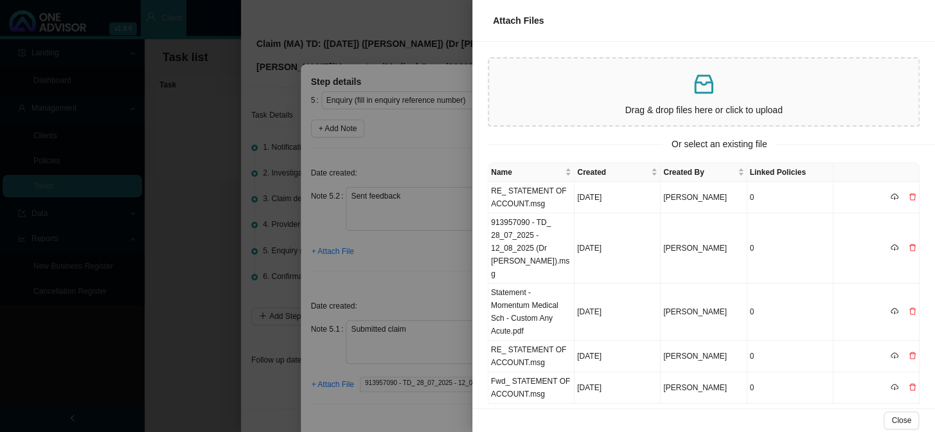
click at [438, 263] on div at bounding box center [467, 216] width 935 height 432
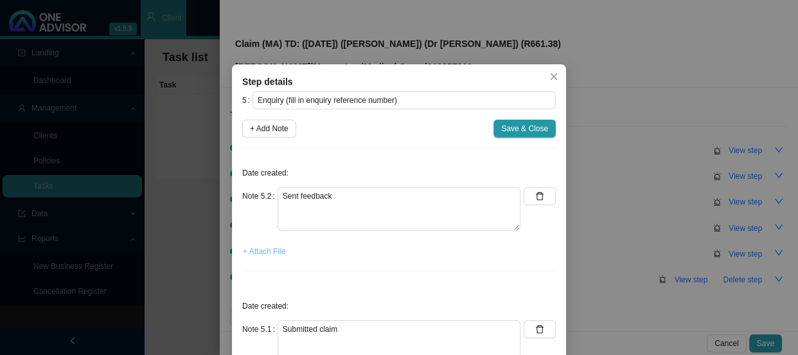
click at [257, 252] on span "+ Attach File" at bounding box center [264, 251] width 42 height 13
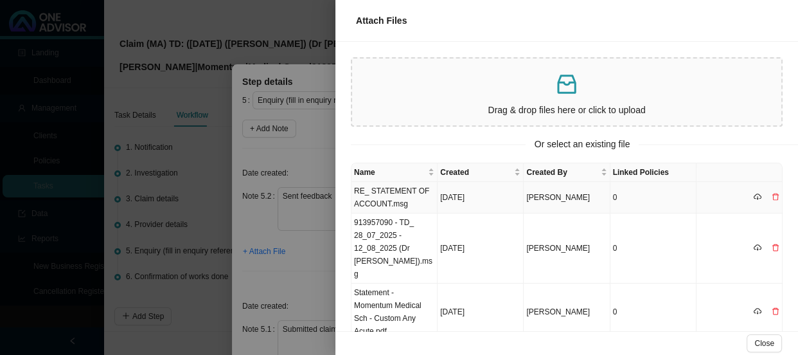
click at [414, 191] on td "RE_ STATEMENT OF ACCOUNT.msg" at bounding box center [394, 197] width 86 height 31
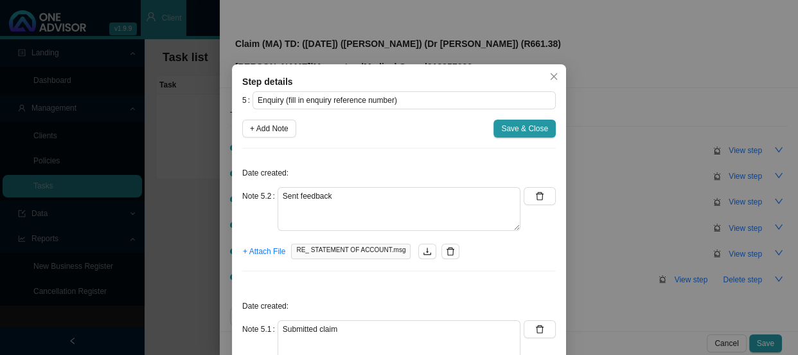
scroll to position [90, 0]
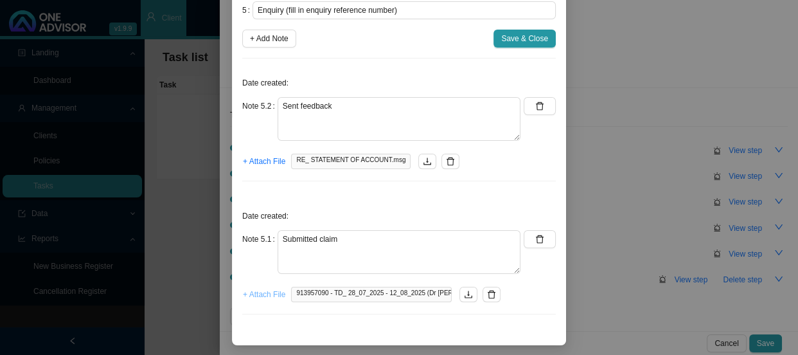
click at [262, 293] on span "+ Attach File" at bounding box center [264, 294] width 42 height 13
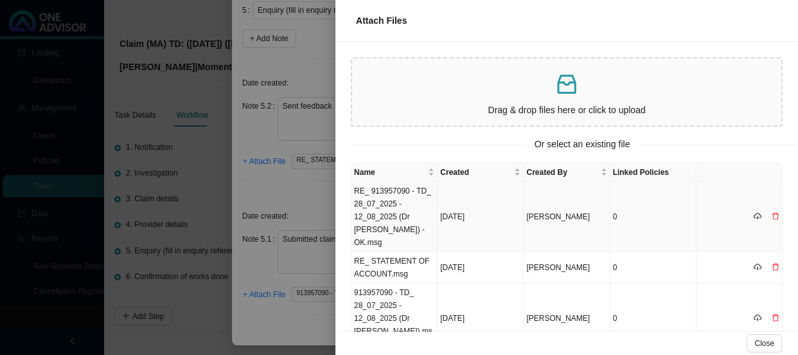
click at [392, 202] on td "RE_ 913957090 - TD_ 28_07_2025 - 12_08_2025 (Dr [PERSON_NAME]) - OK.msg" at bounding box center [394, 217] width 86 height 70
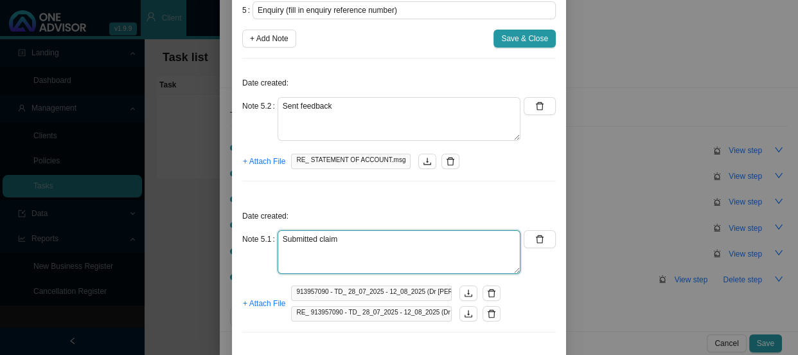
click at [362, 243] on textarea "Submitted claim" at bounding box center [399, 252] width 243 height 44
paste textarea "699029143"
drag, startPoint x: 387, startPoint y: 238, endPoint x: 335, endPoint y: 238, distance: 52.0
click at [335, 238] on textarea "Submitted claim REF: 699029143" at bounding box center [399, 252] width 243 height 44
type textarea "Submitted claim REF: 699029143"
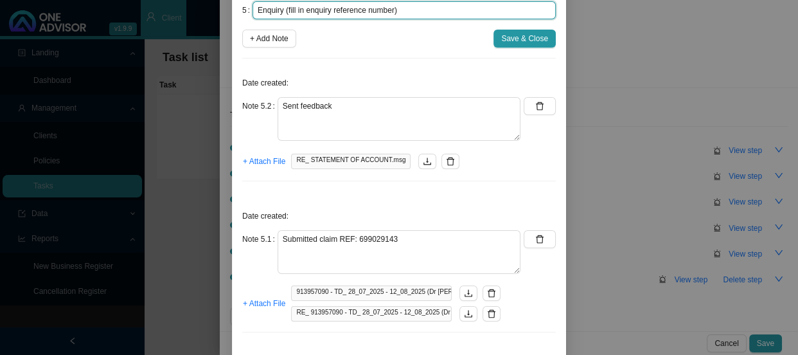
click at [389, 8] on input "Enquiry (fill in enquiry reference number)" at bounding box center [403, 10] width 303 height 18
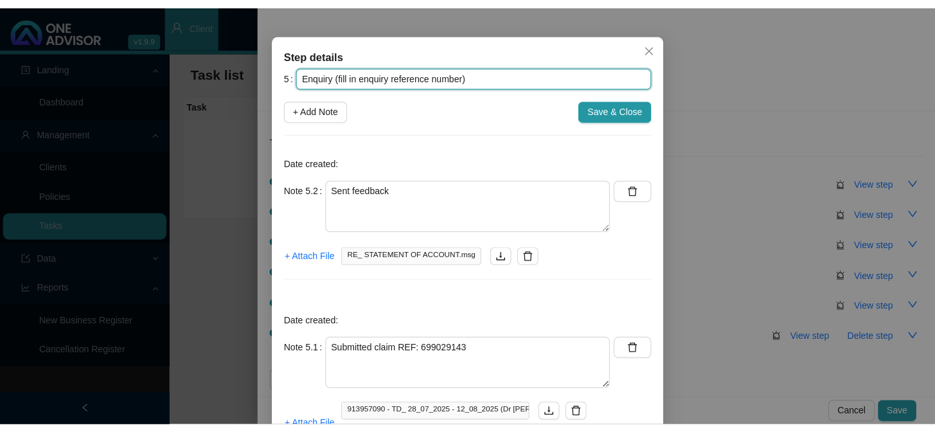
scroll to position [8, 0]
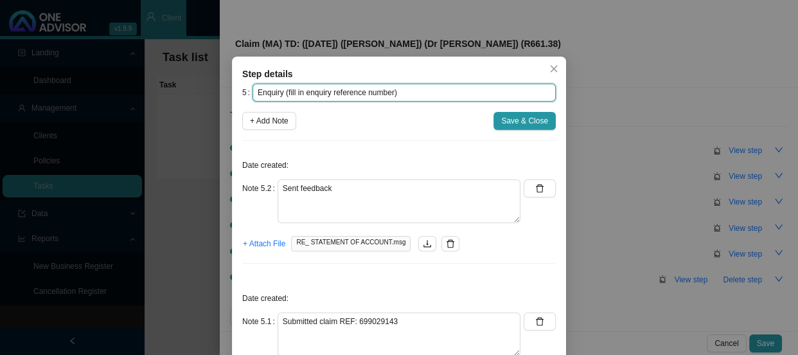
drag, startPoint x: 389, startPoint y: 8, endPoint x: 287, endPoint y: 85, distance: 127.5
click at [287, 85] on input "Enquiry (fill in enquiry reference number)" at bounding box center [403, 93] width 303 height 18
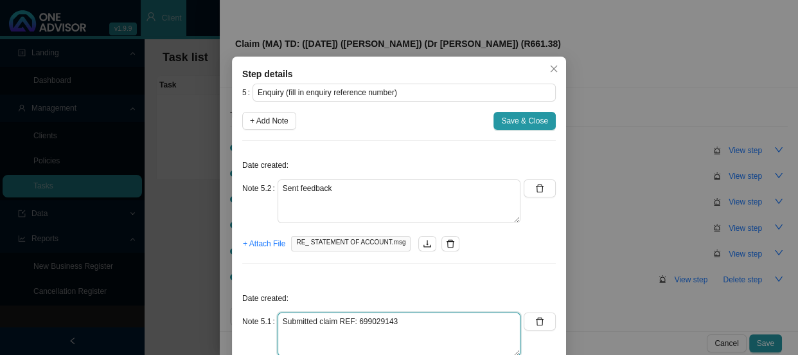
drag, startPoint x: 398, startPoint y: 321, endPoint x: 335, endPoint y: 319, distance: 63.6
click at [335, 319] on textarea "Submitted claim REF: 699029143" at bounding box center [399, 334] width 243 height 44
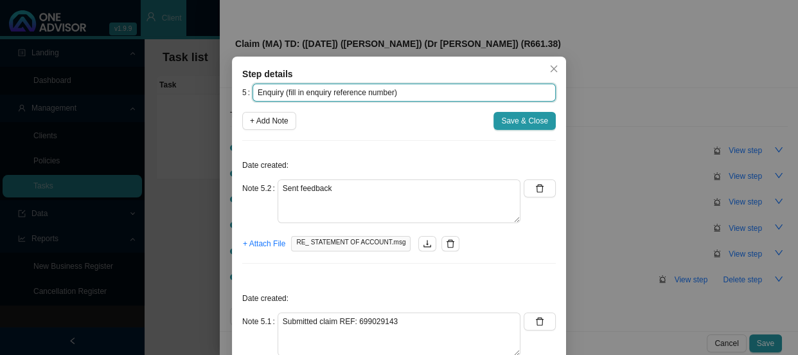
click at [387, 91] on input "Enquiry (fill in enquiry reference number)" at bounding box center [403, 93] width 303 height 18
drag, startPoint x: 387, startPoint y: 91, endPoint x: 282, endPoint y: 93, distance: 105.4
click at [282, 93] on input "Enquiry (fill in enquiry reference number)" at bounding box center [403, 93] width 303 height 18
paste input "REF: 699029143"
drag, startPoint x: 340, startPoint y: 93, endPoint x: 240, endPoint y: 93, distance: 99.6
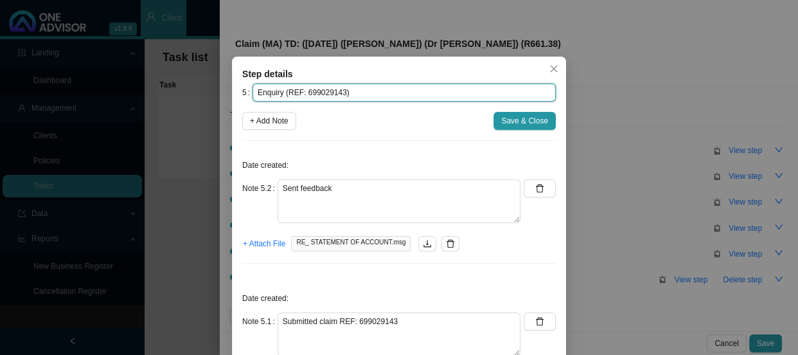
click at [242, 93] on div "5 Enquiry (REF: 699029143)" at bounding box center [399, 93] width 314 height 18
type input "Enquiry (REF: 699029143)"
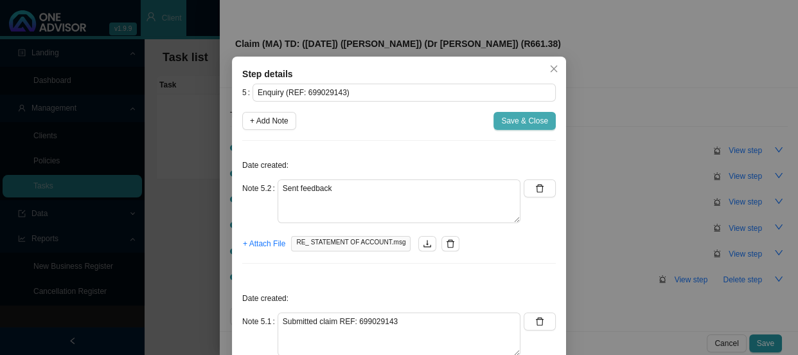
click at [513, 118] on span "Save & Close" at bounding box center [524, 120] width 47 height 13
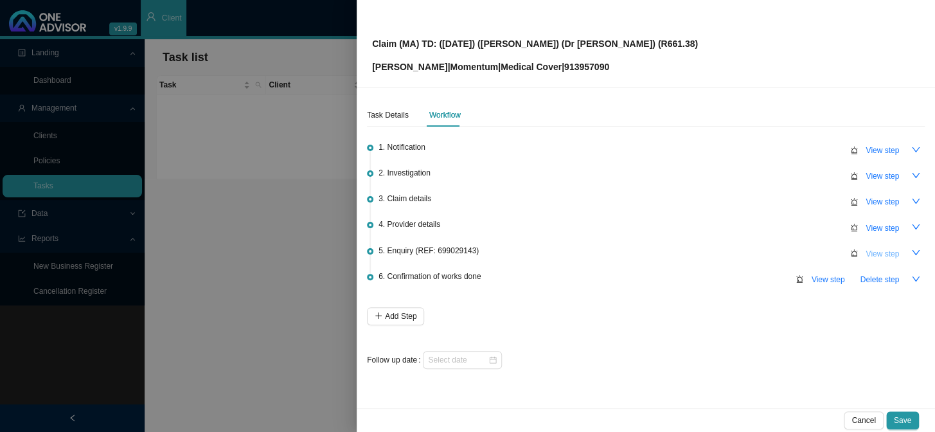
click at [797, 252] on span "View step" at bounding box center [881, 253] width 33 height 13
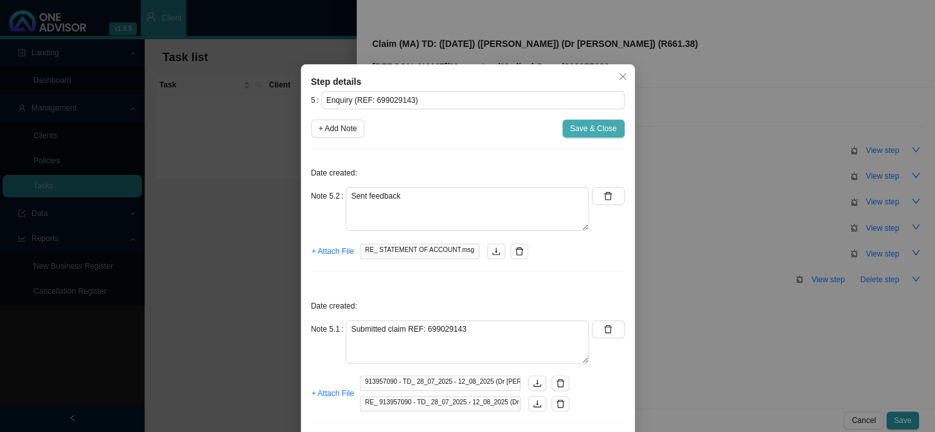
click at [583, 126] on span "Save & Close" at bounding box center [593, 128] width 47 height 13
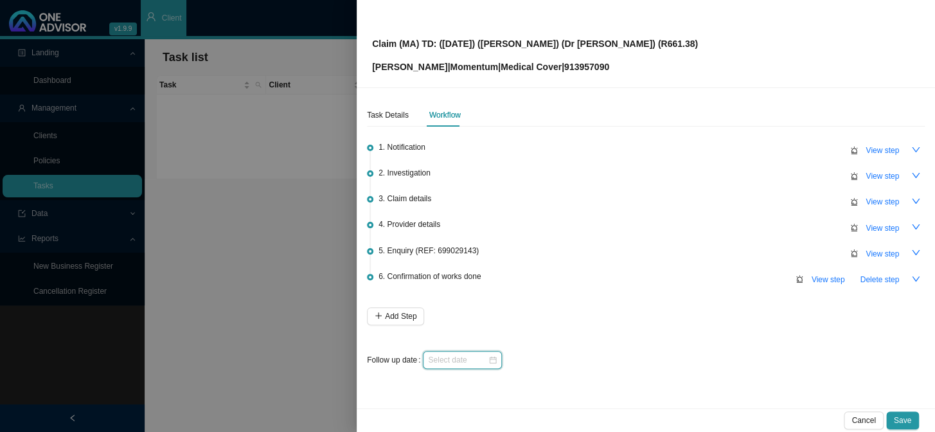
click at [478, 354] on input at bounding box center [458, 359] width 60 height 13
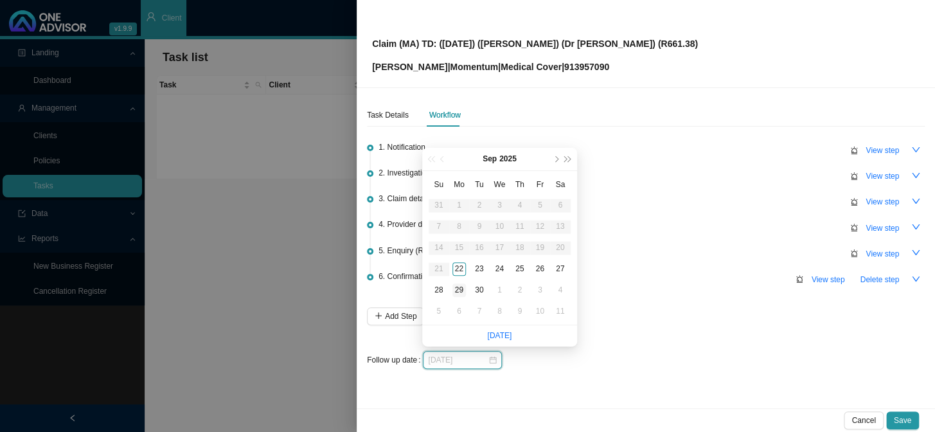
type input "[DATE]"
click at [461, 289] on div "29" at bounding box center [458, 289] width 13 height 13
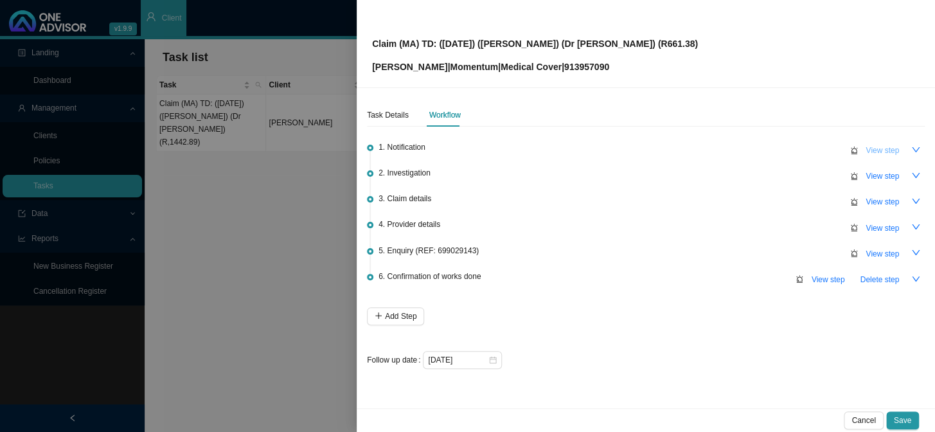
click at [797, 151] on span "View step" at bounding box center [881, 150] width 33 height 13
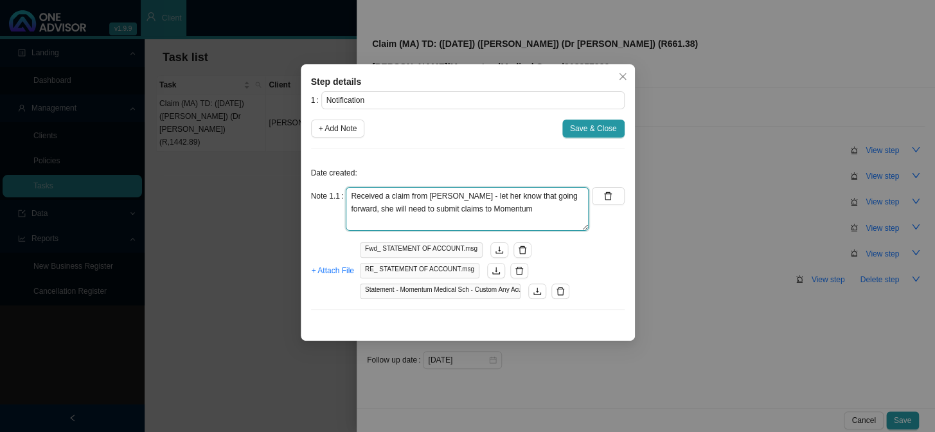
drag, startPoint x: 513, startPoint y: 210, endPoint x: 332, endPoint y: 201, distance: 182.0
click at [332, 201] on div "Note 1.1 Received a claim from [PERSON_NAME] - let her know that going forward,…" at bounding box center [450, 209] width 278 height 44
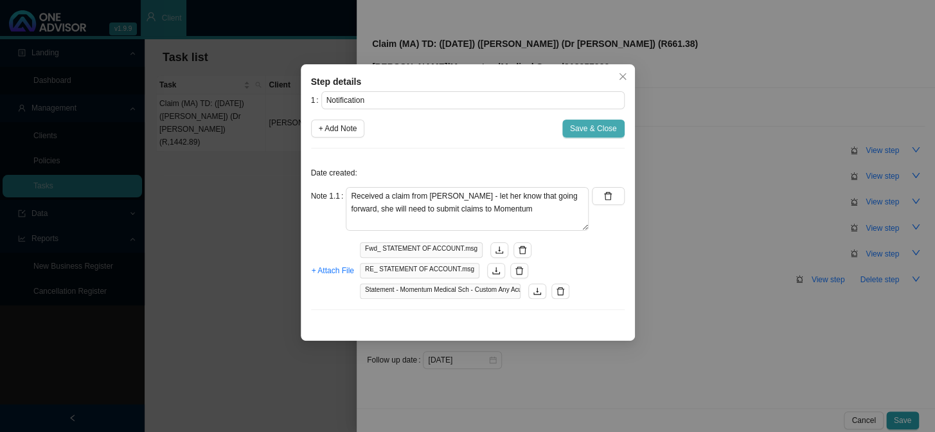
click at [619, 133] on button "Save & Close" at bounding box center [593, 128] width 62 height 18
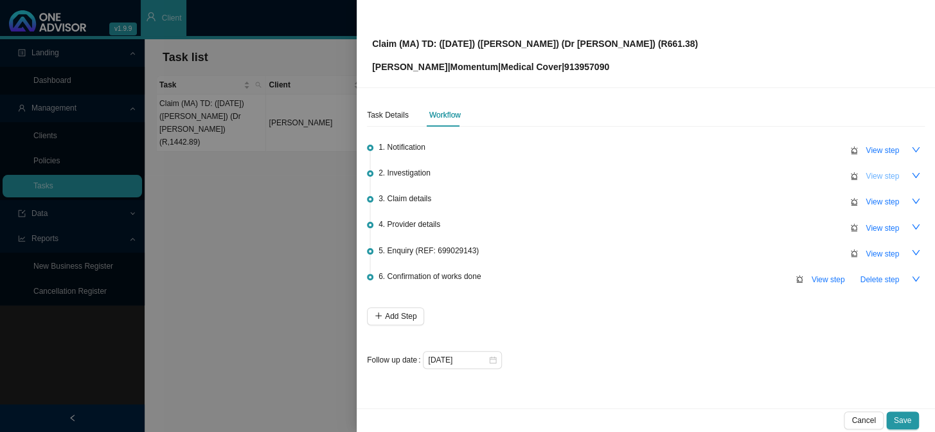
click at [797, 175] on span "View step" at bounding box center [881, 176] width 33 height 13
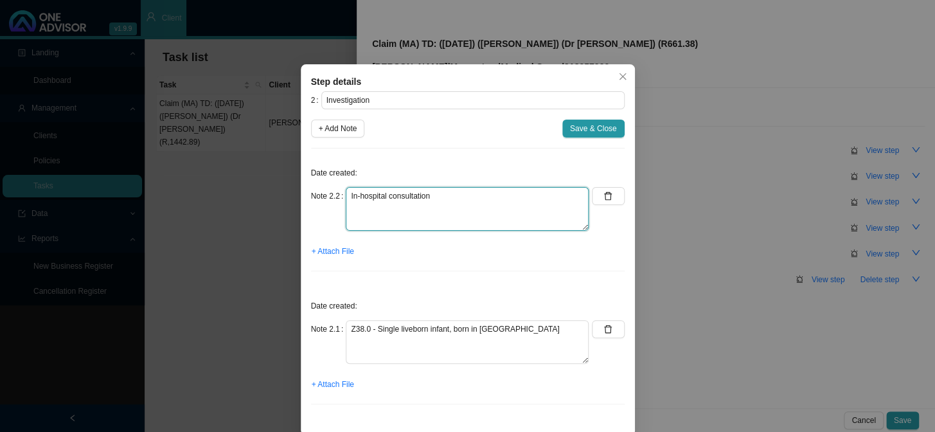
drag, startPoint x: 455, startPoint y: 197, endPoint x: 308, endPoint y: 184, distance: 147.6
click at [311, 184] on div "Date created: Note 2.2 In-hospital consultation + Attach File" at bounding box center [468, 220] width 314 height 123
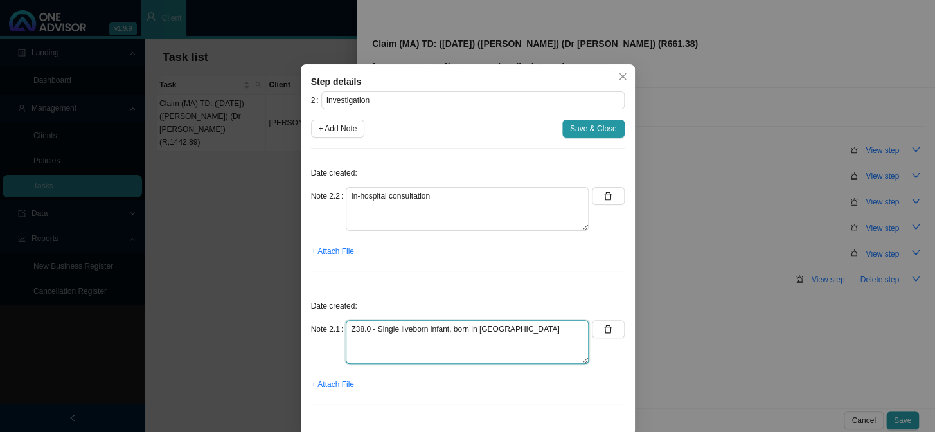
drag, startPoint x: 535, startPoint y: 330, endPoint x: 336, endPoint y: 332, distance: 198.5
click at [336, 332] on div "Note 2.1 Z38.0 - Single liveborn infant, born in hospital" at bounding box center [450, 342] width 278 height 44
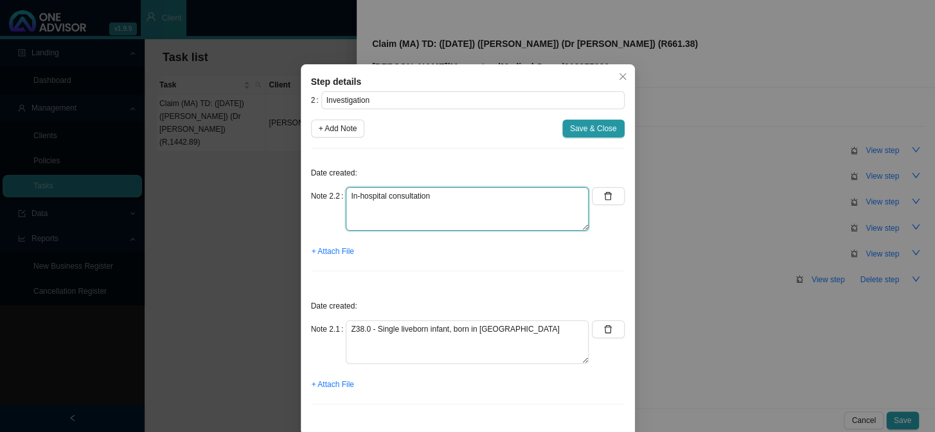
click at [461, 195] on textarea "In-hospital consultation" at bounding box center [467, 209] width 243 height 44
drag, startPoint x: 345, startPoint y: 196, endPoint x: 333, endPoint y: 197, distance: 12.3
click at [333, 197] on div "Note 2.2 In-hospital consultation" at bounding box center [450, 209] width 278 height 44
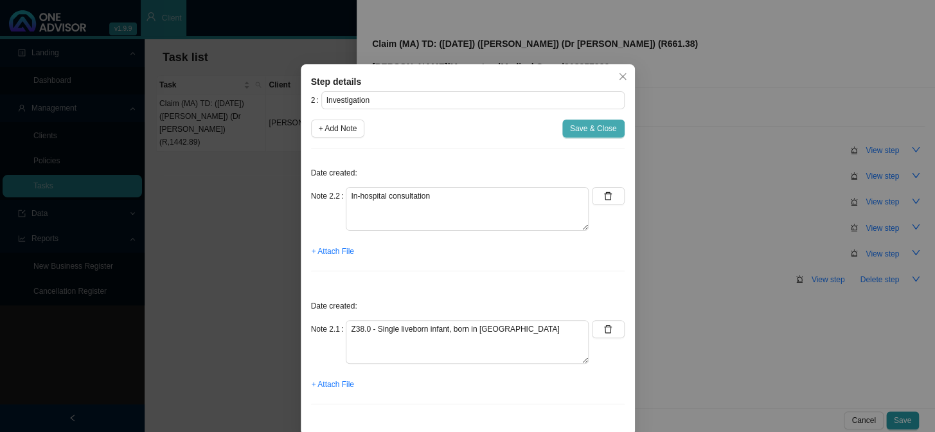
click at [582, 130] on span "Save & Close" at bounding box center [593, 128] width 47 height 13
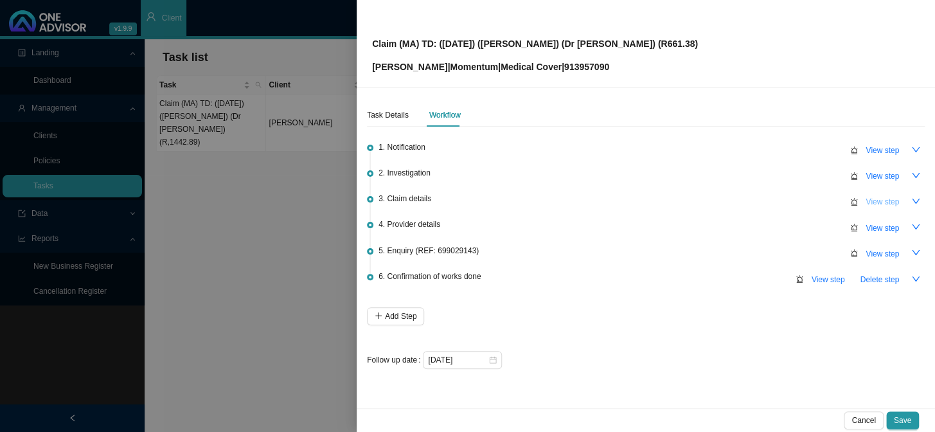
click at [797, 202] on span "View step" at bounding box center [881, 201] width 33 height 13
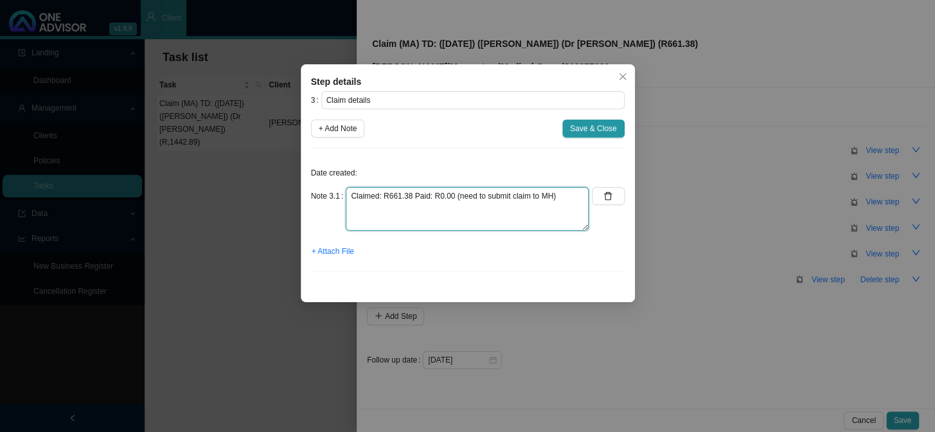
drag, startPoint x: 570, startPoint y: 197, endPoint x: 336, endPoint y: 197, distance: 234.5
click at [336, 197] on div "Note 3.1 Claimed: R661.38 Paid: R0.00 (need to submit claim to MH)" at bounding box center [450, 209] width 278 height 44
click at [579, 127] on span "Save & Close" at bounding box center [593, 128] width 47 height 13
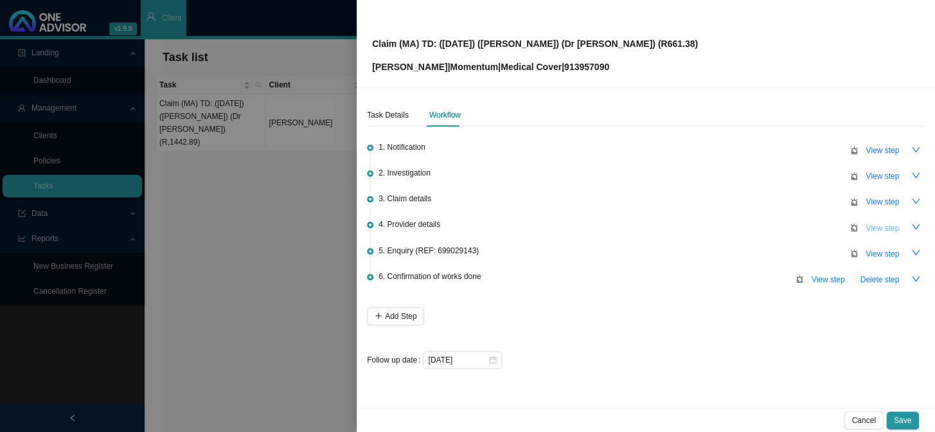
click at [797, 225] on span "View step" at bounding box center [881, 228] width 33 height 13
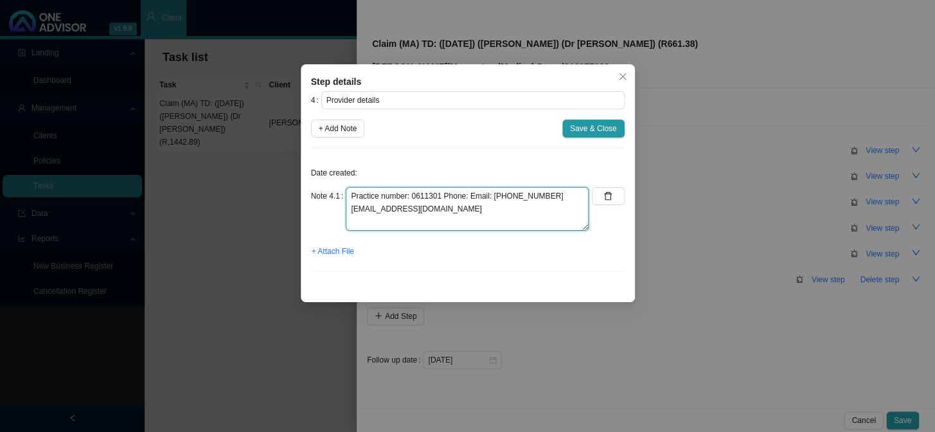
drag, startPoint x: 477, startPoint y: 211, endPoint x: 337, endPoint y: 193, distance: 141.2
click at [337, 193] on div "Note 4.1 Practice number: 0611301 Phone: Email: [PHONE_NUMBER] [EMAIL_ADDRESS][…" at bounding box center [450, 209] width 278 height 44
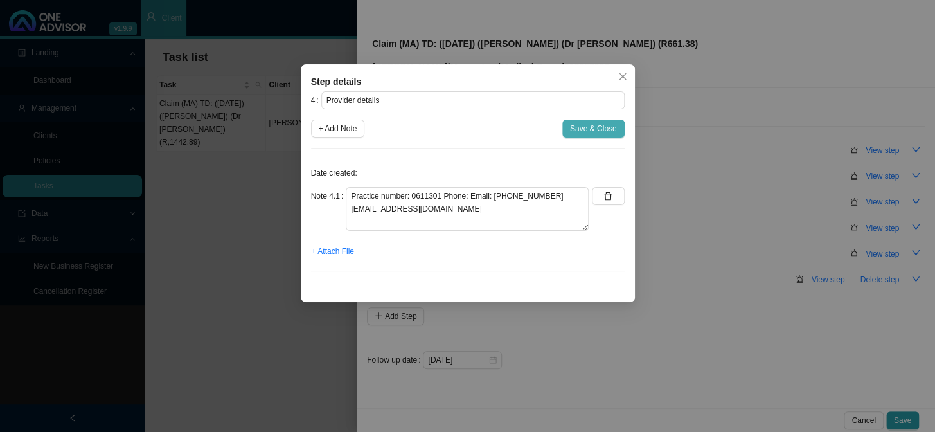
click at [596, 133] on span "Save & Close" at bounding box center [593, 128] width 47 height 13
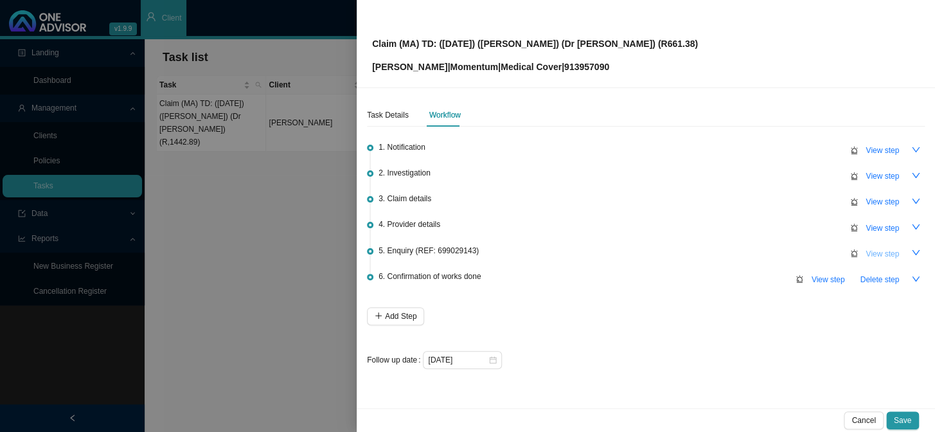
click at [797, 252] on span "View step" at bounding box center [881, 253] width 33 height 13
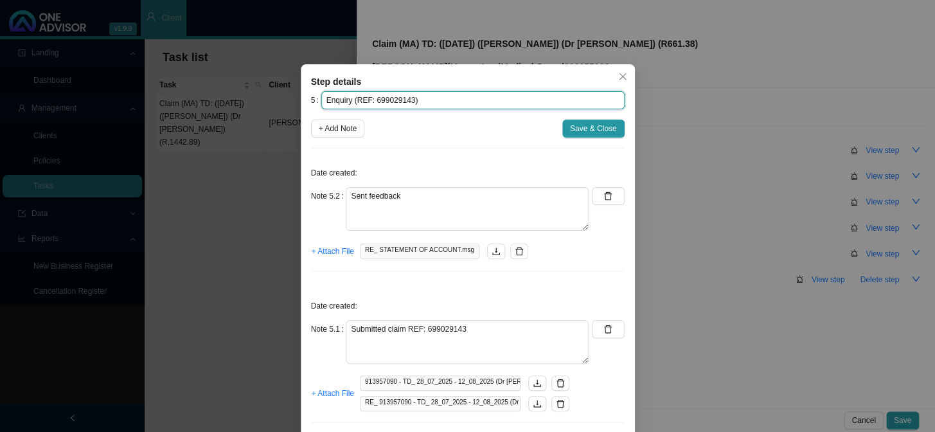
drag, startPoint x: 439, startPoint y: 100, endPoint x: 279, endPoint y: 105, distance: 160.0
click at [279, 105] on div "Step details 5 Enquiry (REF: 699029143) + Add Note Save & Close Date created: N…" at bounding box center [467, 216] width 935 height 432
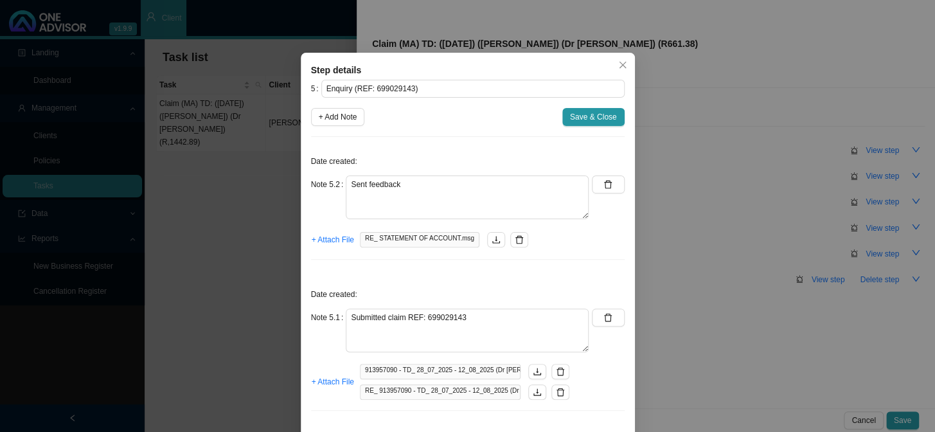
scroll to position [31, 0]
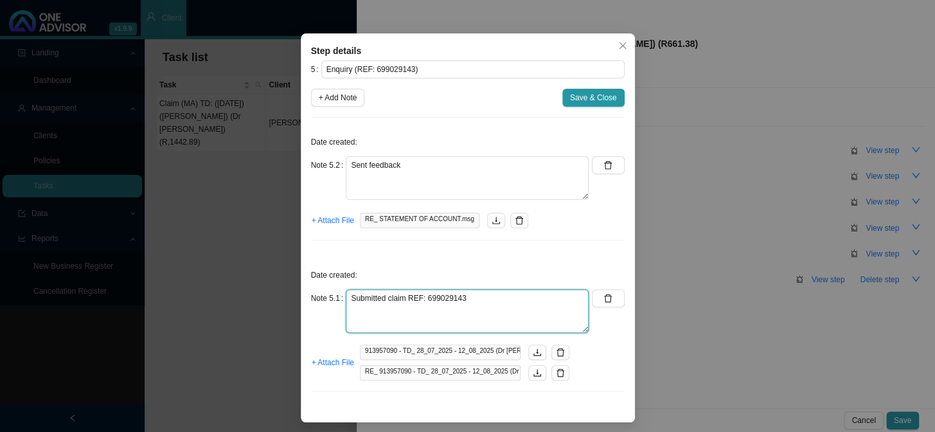
drag, startPoint x: 490, startPoint y: 297, endPoint x: 327, endPoint y: 296, distance: 163.2
click at [327, 296] on div "Note 5.1 Submitted claim REF: 699029143" at bounding box center [450, 311] width 278 height 44
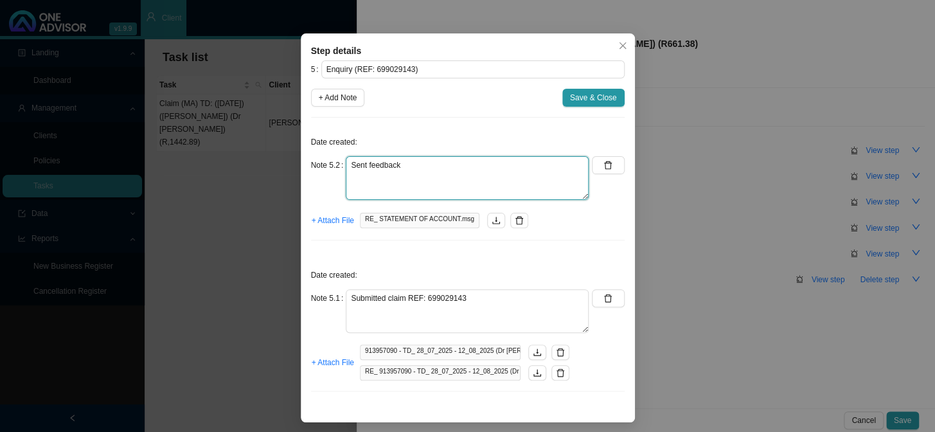
click at [425, 161] on textarea "Sent feedback" at bounding box center [467, 178] width 243 height 44
drag, startPoint x: 391, startPoint y: 161, endPoint x: 328, endPoint y: 160, distance: 63.6
click at [328, 160] on div "Note 5.2 Sent feedback" at bounding box center [450, 178] width 278 height 44
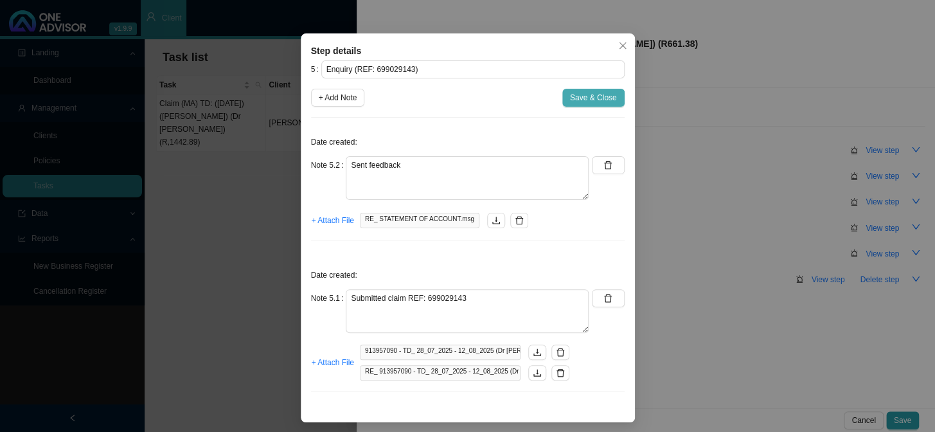
click at [597, 100] on span "Save & Close" at bounding box center [593, 97] width 47 height 13
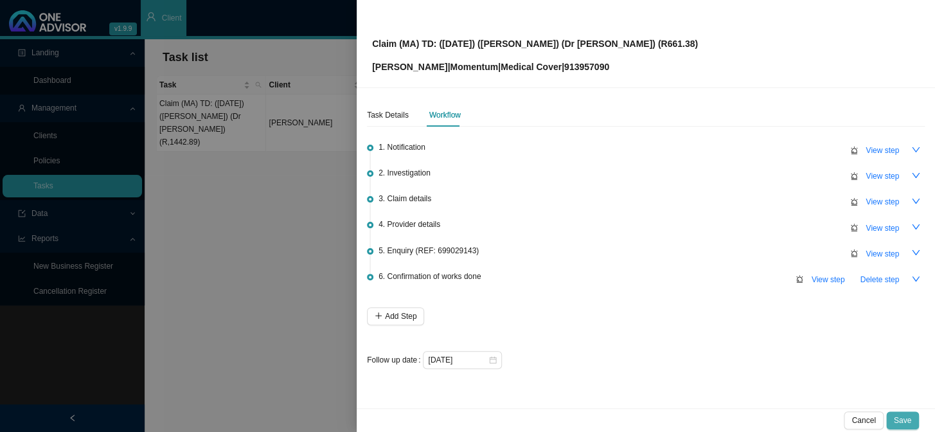
click at [797, 354] on span "Save" at bounding box center [902, 420] width 17 height 13
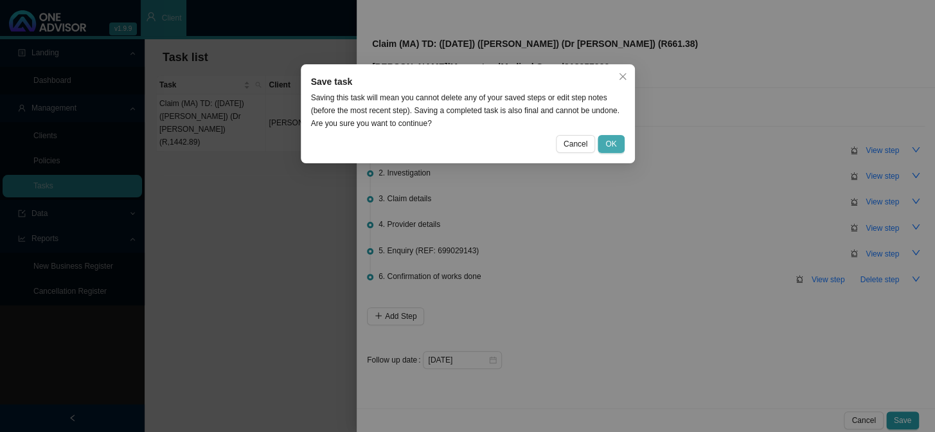
click at [612, 140] on span "OK" at bounding box center [610, 143] width 11 height 13
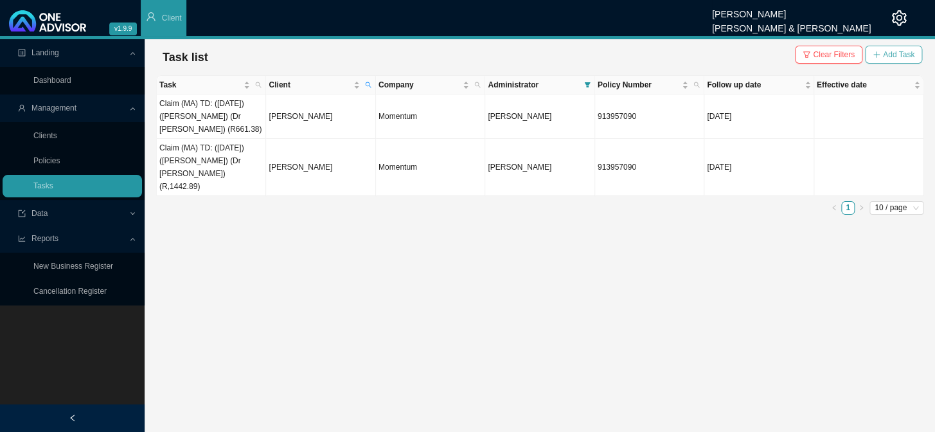
click at [797, 57] on span "Add Task" at bounding box center [898, 54] width 31 height 13
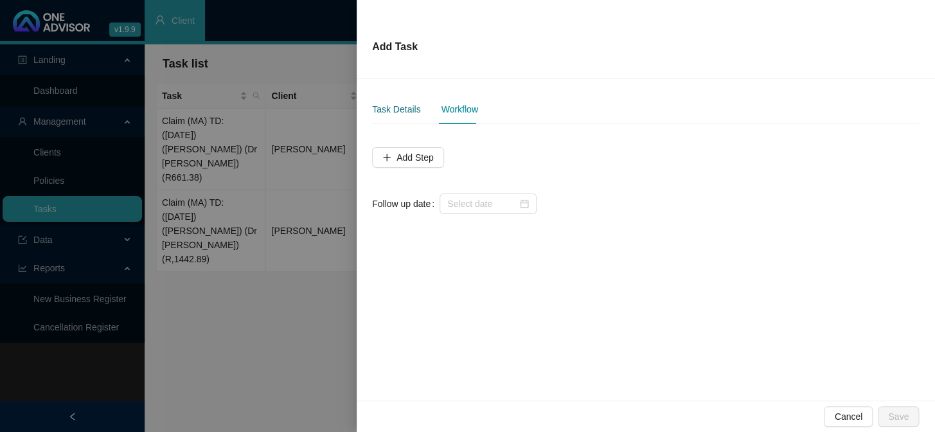
click at [398, 104] on div "Task Details" at bounding box center [396, 109] width 48 height 14
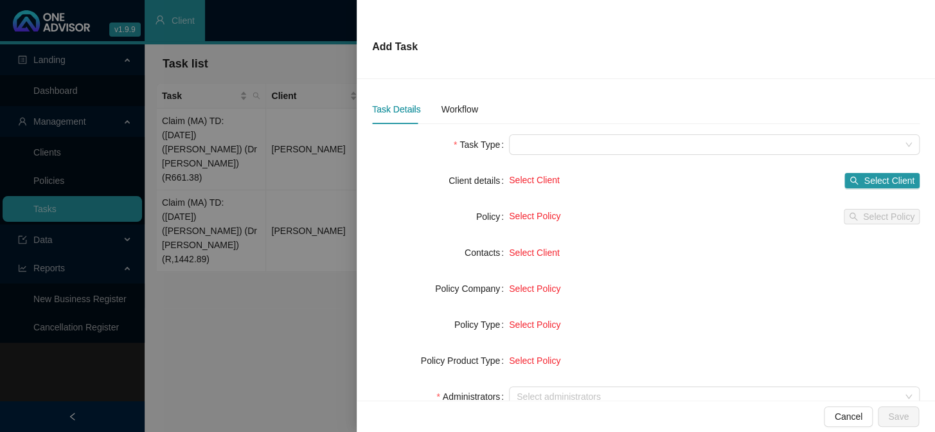
scroll to position [181, 0]
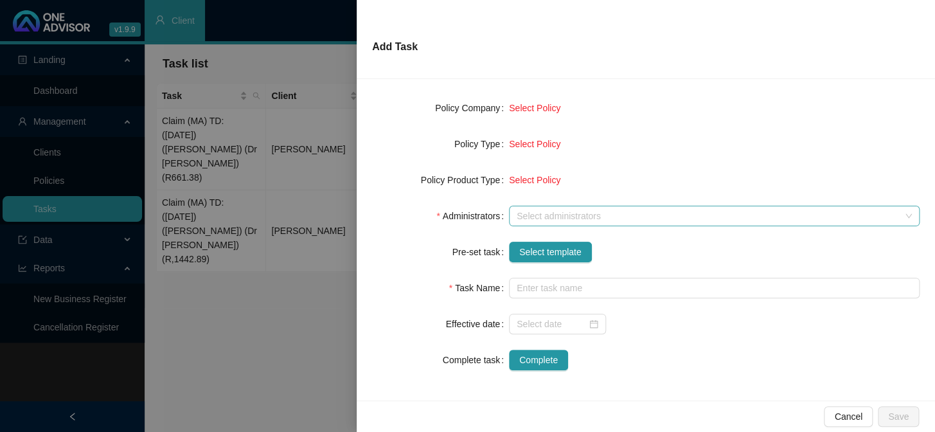
click at [531, 215] on div at bounding box center [707, 216] width 392 height 10
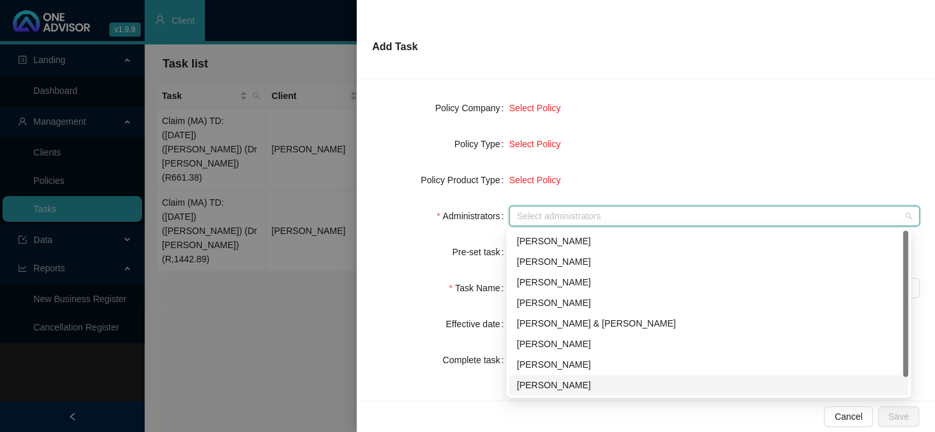
click at [541, 354] on div "[PERSON_NAME]" at bounding box center [709, 385] width 384 height 14
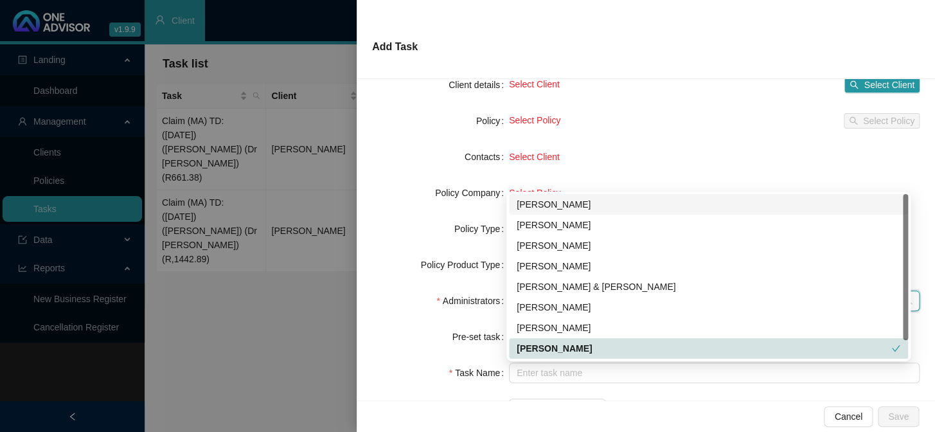
scroll to position [6, 0]
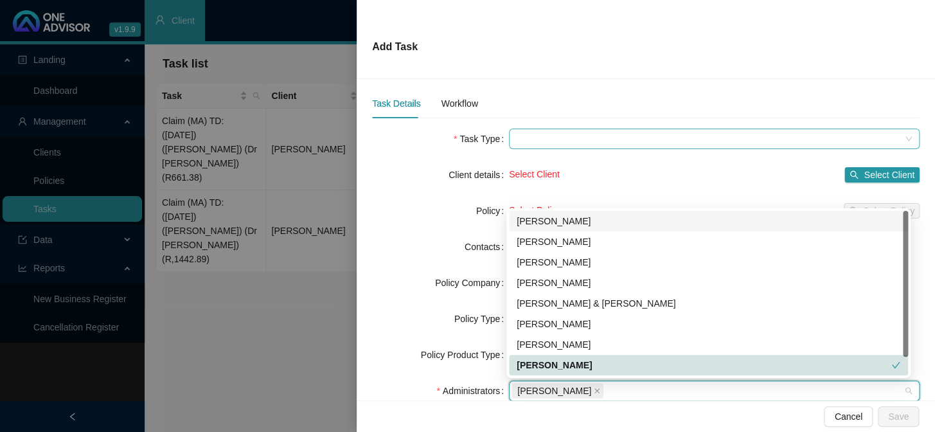
click at [549, 141] on span at bounding box center [714, 138] width 395 height 19
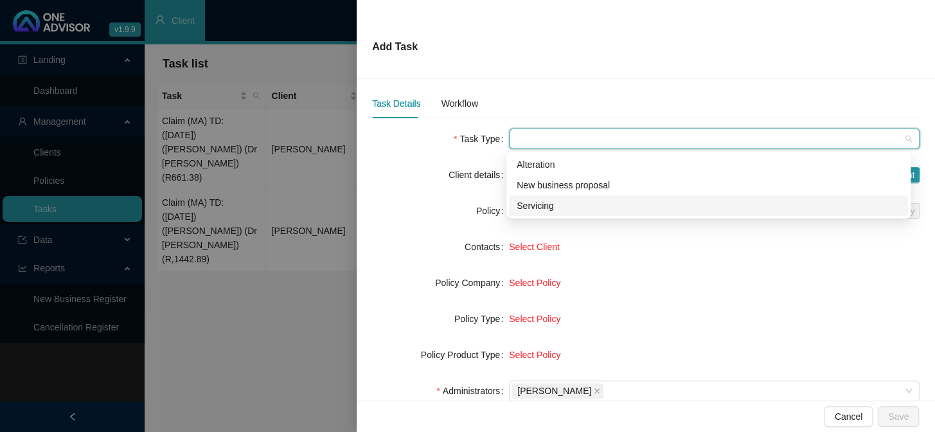
click at [540, 204] on div "Servicing" at bounding box center [709, 206] width 384 height 14
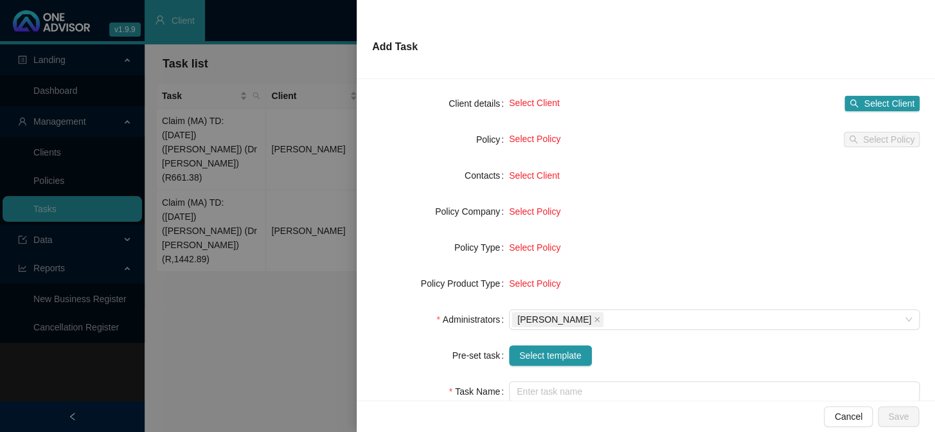
scroll to position [181, 0]
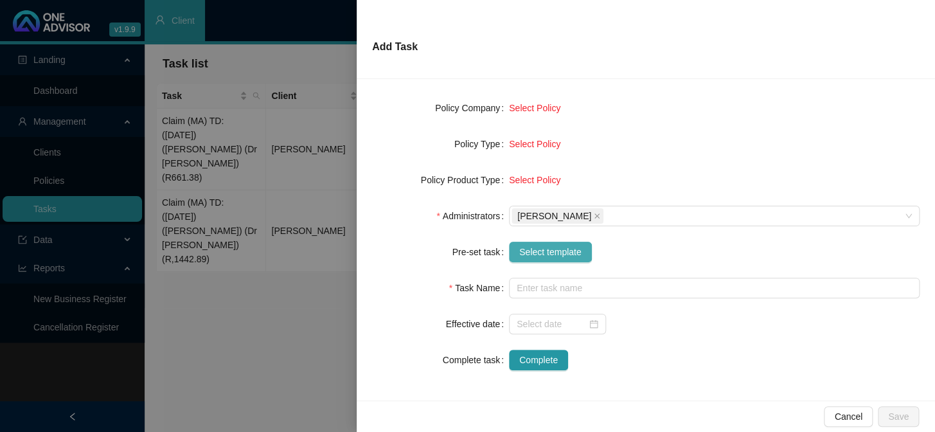
click at [550, 252] on span "Select template" at bounding box center [550, 252] width 62 height 14
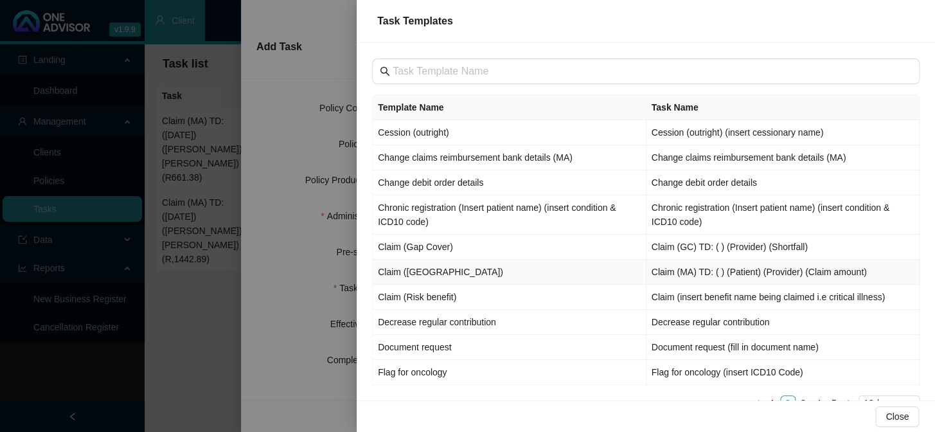
click at [411, 267] on td "Claim ([GEOGRAPHIC_DATA])" at bounding box center [510, 272] width 274 height 25
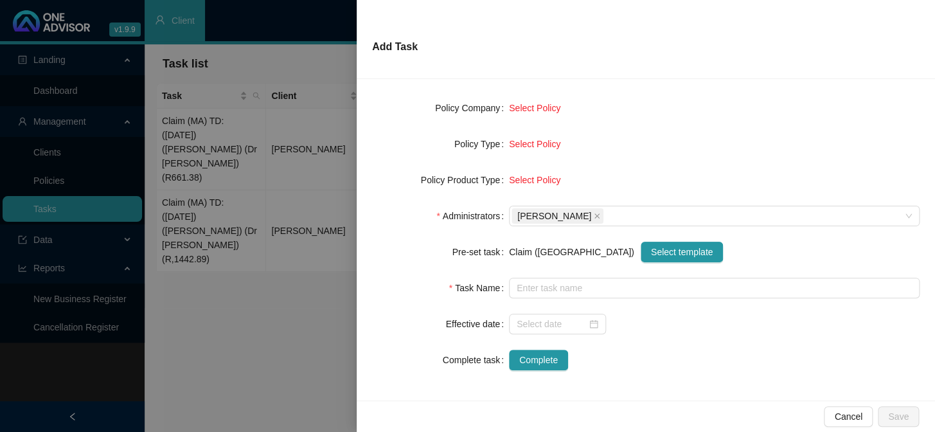
type input "Claim (MA) TD: ( ) (Patient) (Provider) (Claim amount)"
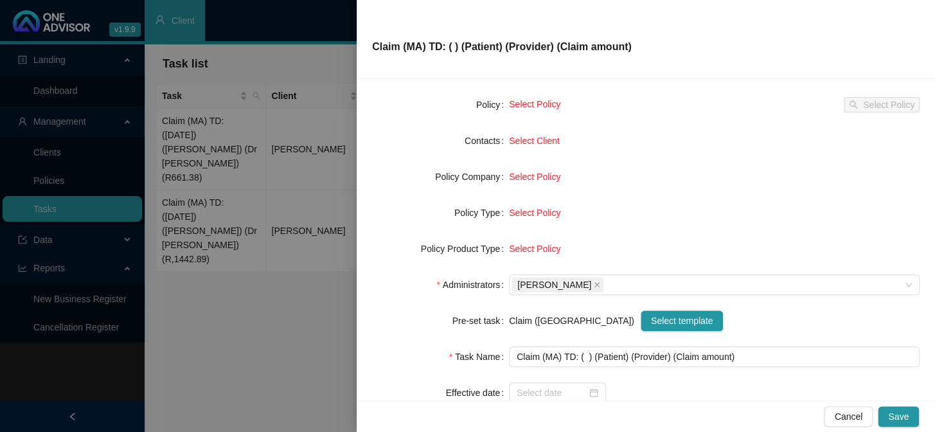
scroll to position [6, 0]
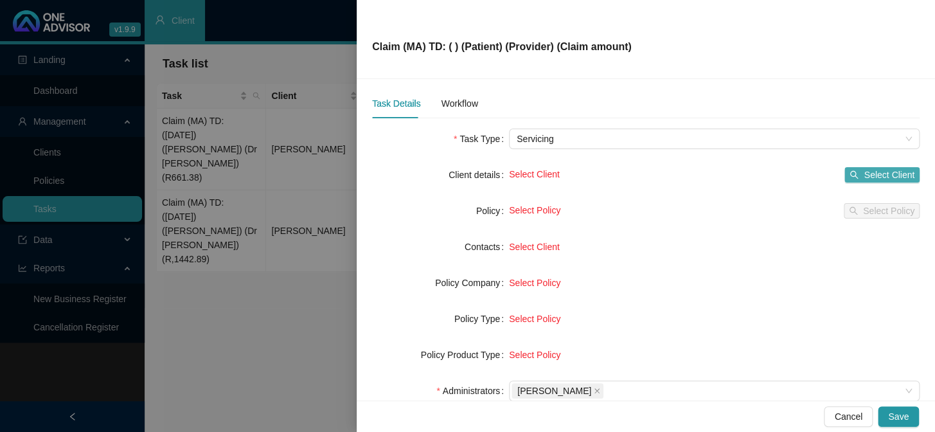
click at [797, 174] on span "Select Client" at bounding box center [888, 175] width 51 height 14
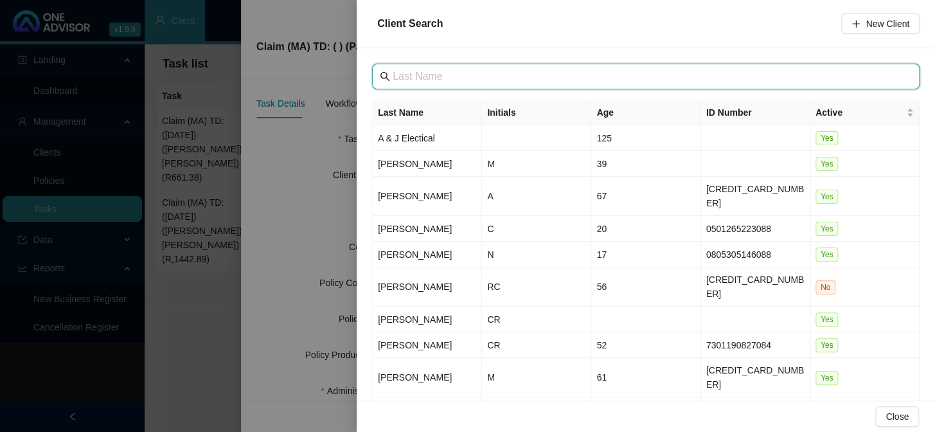
click at [420, 77] on input "text" at bounding box center [647, 76] width 509 height 15
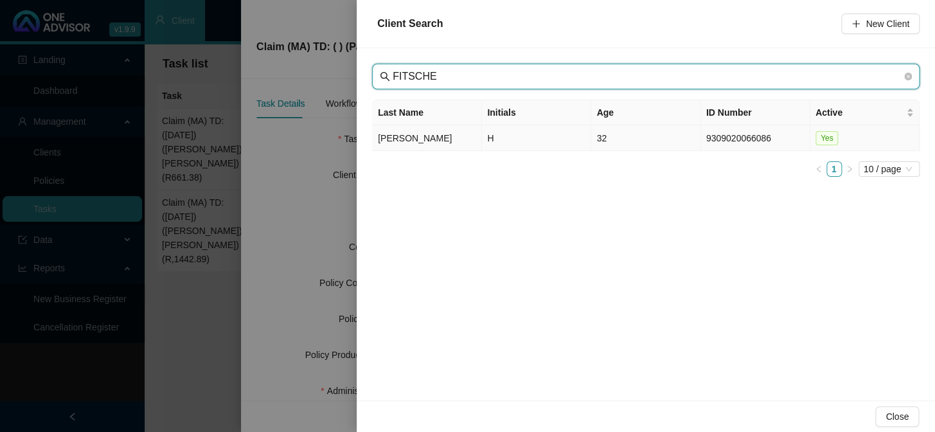
type input "FITSCHE"
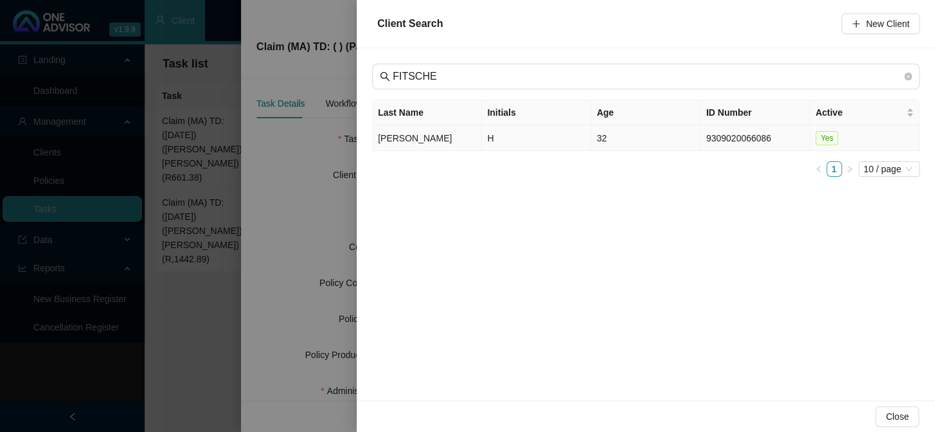
click at [407, 137] on td "[PERSON_NAME]" at bounding box center [427, 138] width 109 height 26
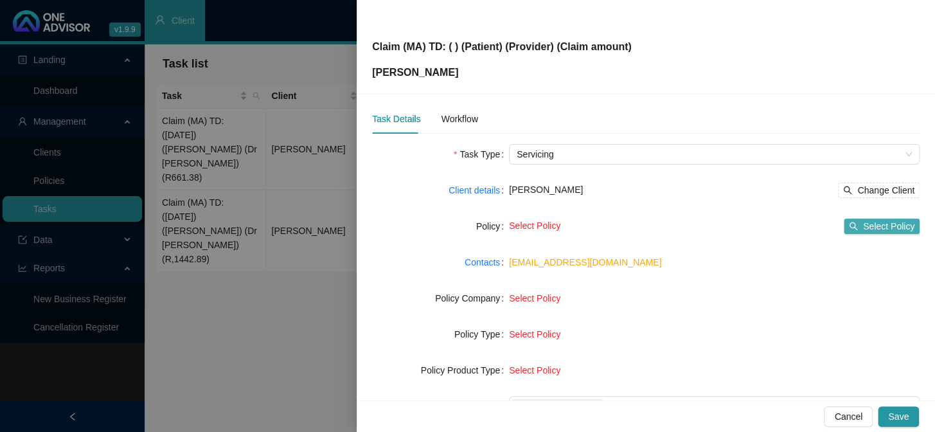
click at [797, 226] on span "Select Policy" at bounding box center [888, 226] width 51 height 14
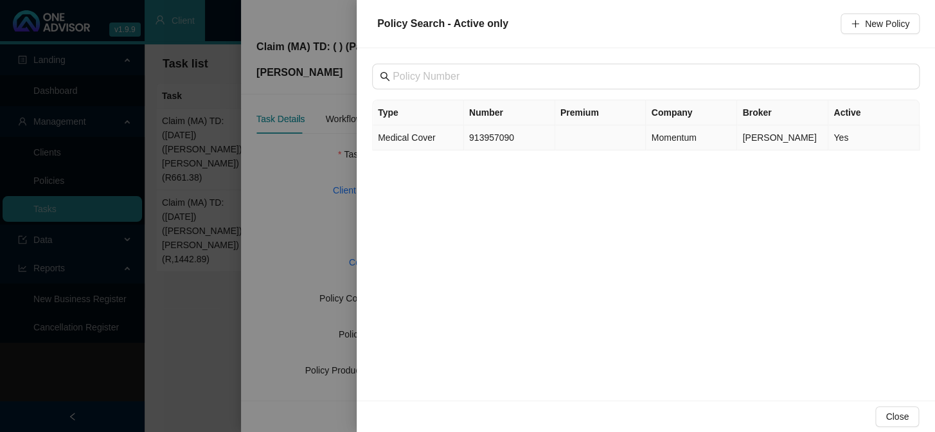
click at [421, 139] on span "Medical Cover" at bounding box center [406, 137] width 57 height 10
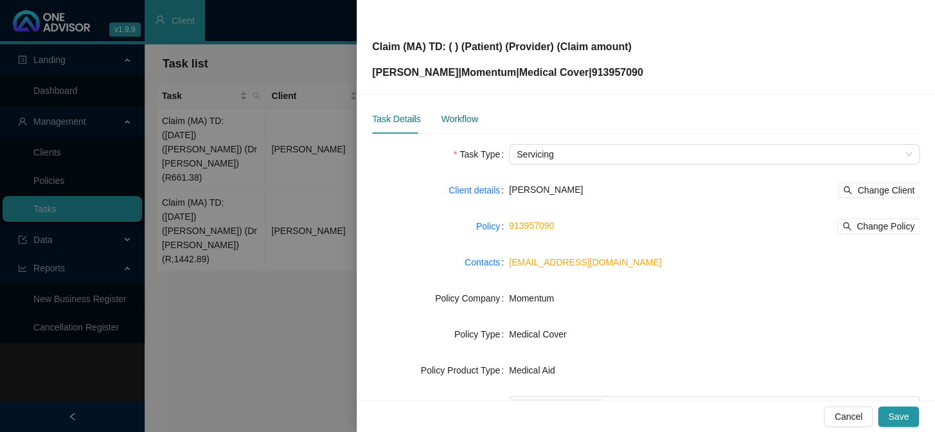
click at [471, 120] on div "Workflow" at bounding box center [459, 119] width 37 height 14
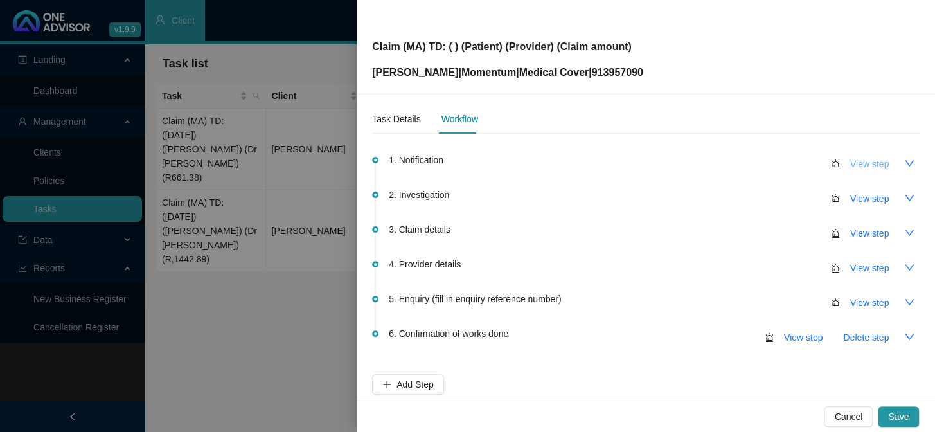
click at [797, 166] on span "View step" at bounding box center [869, 164] width 39 height 14
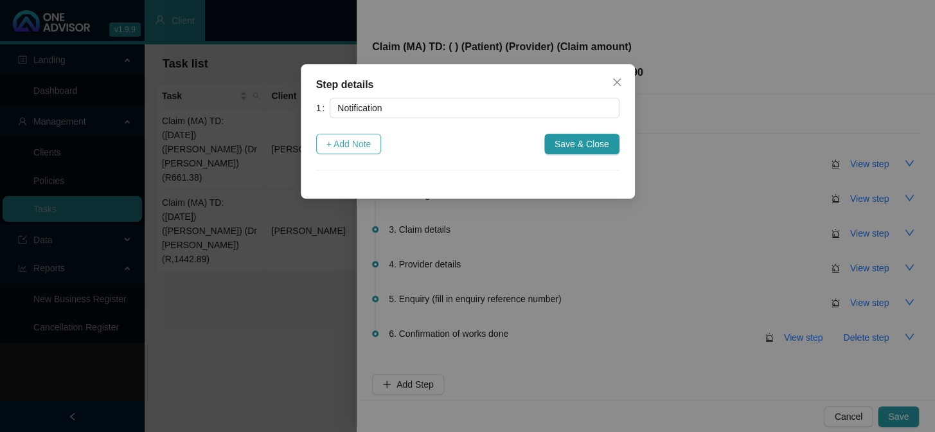
click at [368, 148] on span "+ Add Note" at bounding box center [348, 144] width 45 height 14
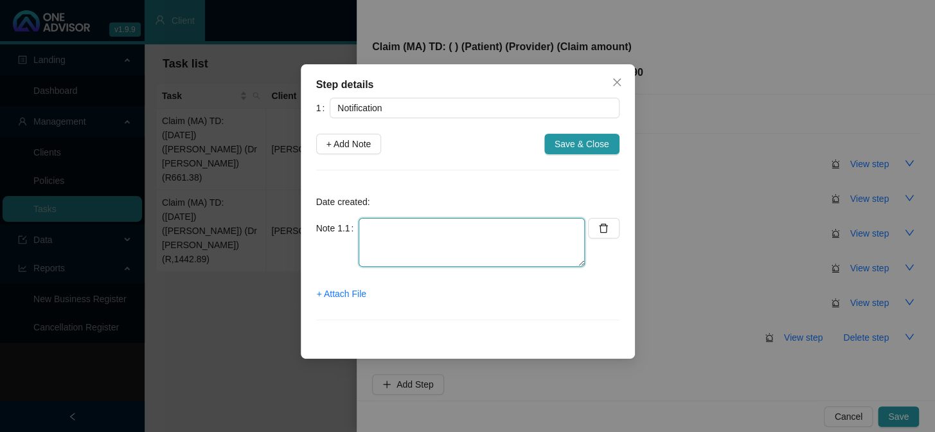
click at [398, 231] on textarea at bounding box center [471, 242] width 226 height 49
paste textarea "Received a claim from [PERSON_NAME] - let her know that going forward, she will…"
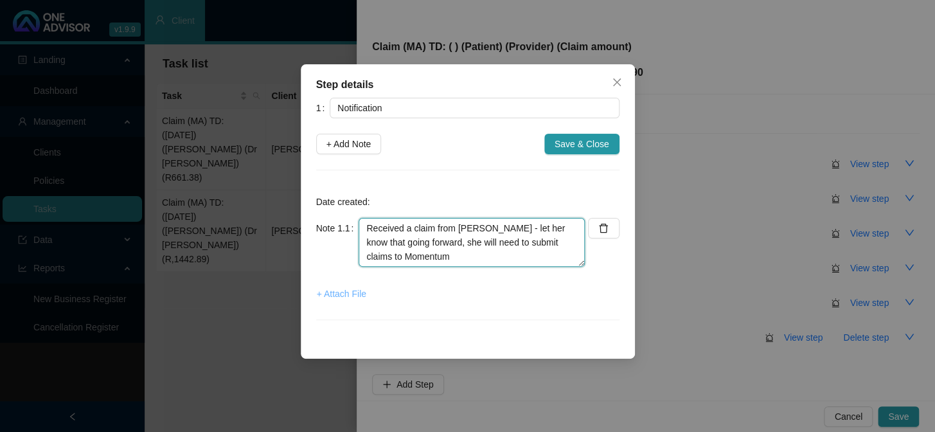
type textarea "Received a claim from [PERSON_NAME] - let her know that going forward, she will…"
click at [353, 288] on span "+ Attach File" at bounding box center [341, 294] width 49 height 14
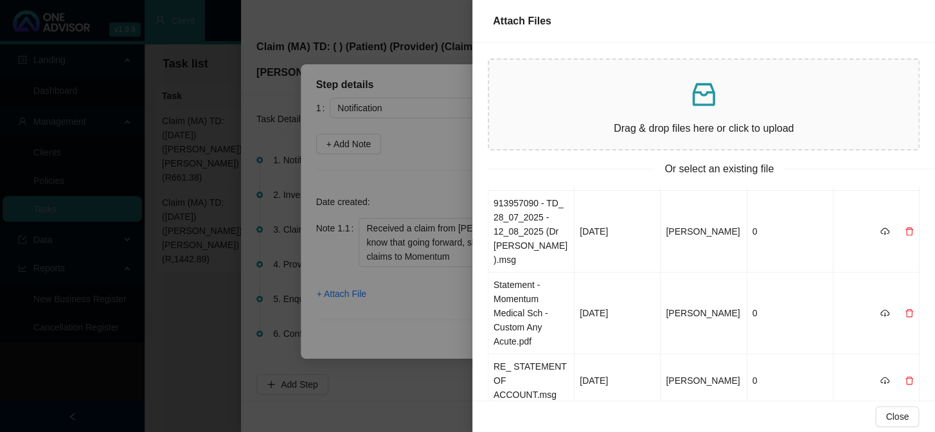
scroll to position [225, 0]
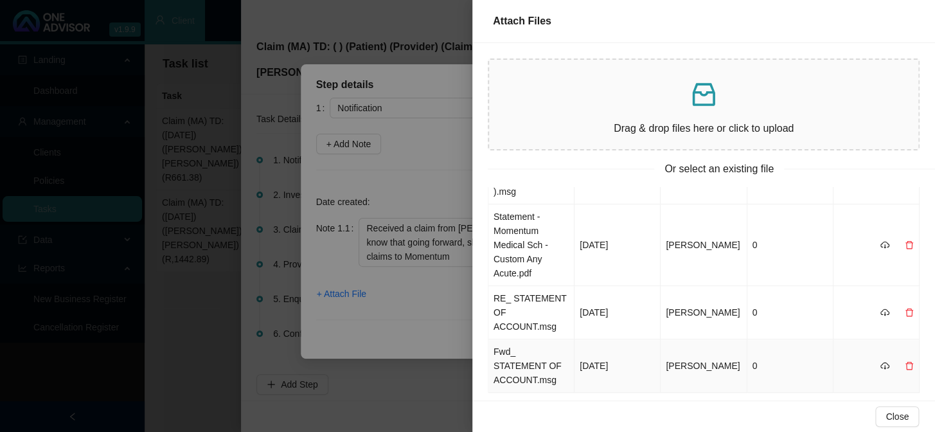
click at [533, 339] on td "Fwd_ STATEMENT OF ACCOUNT.msg" at bounding box center [531, 365] width 86 height 53
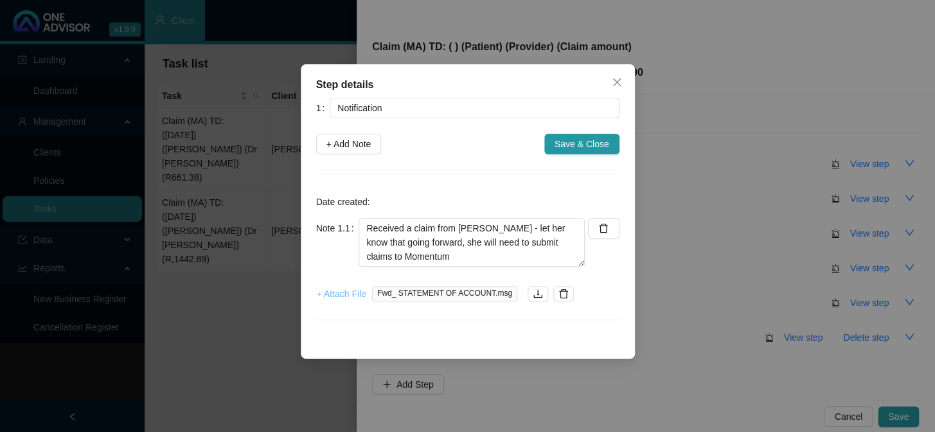
click at [332, 296] on span "+ Attach File" at bounding box center [341, 294] width 49 height 14
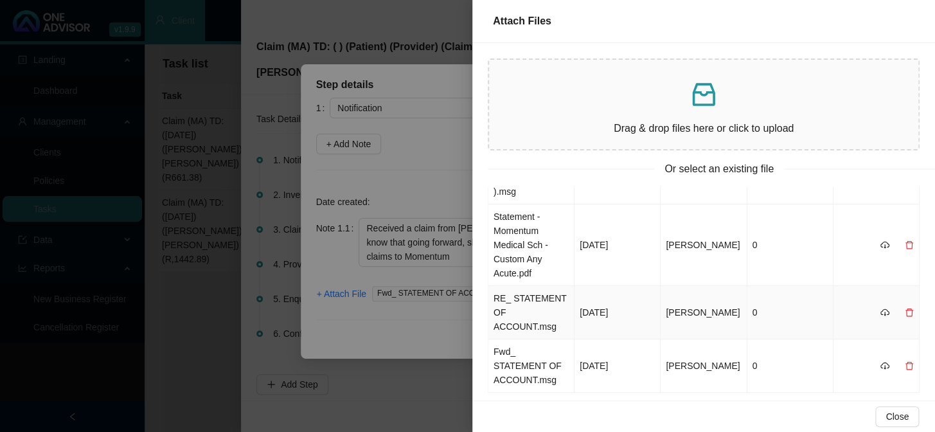
click at [542, 286] on td "RE_ STATEMENT OF ACCOUNT.msg" at bounding box center [531, 312] width 86 height 53
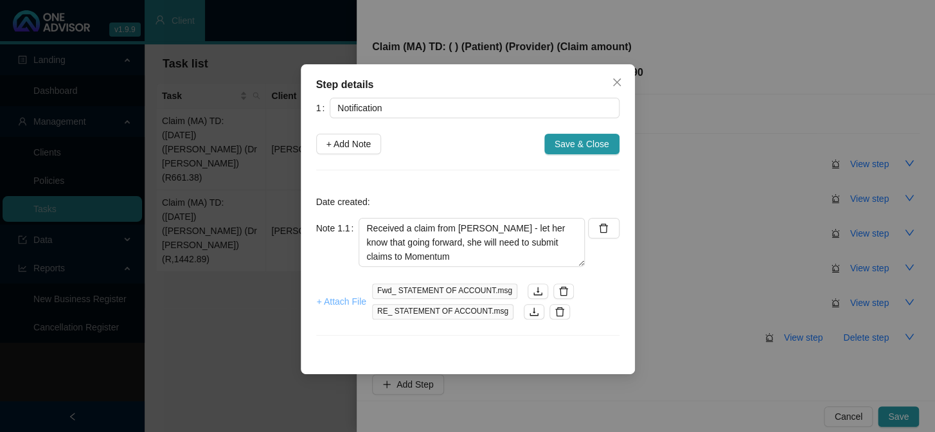
click at [342, 297] on span "+ Attach File" at bounding box center [341, 301] width 49 height 14
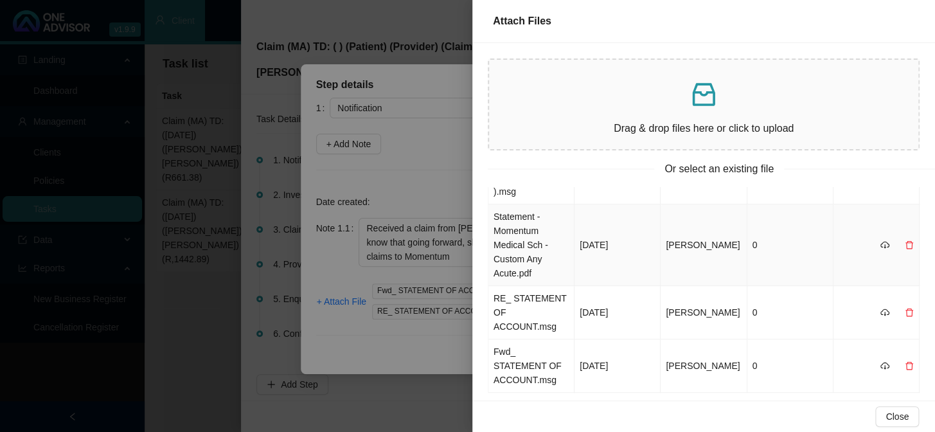
click at [538, 236] on td "Statement - Momentum Medical Sch - Custom Any Acute.pdf" at bounding box center [531, 245] width 86 height 82
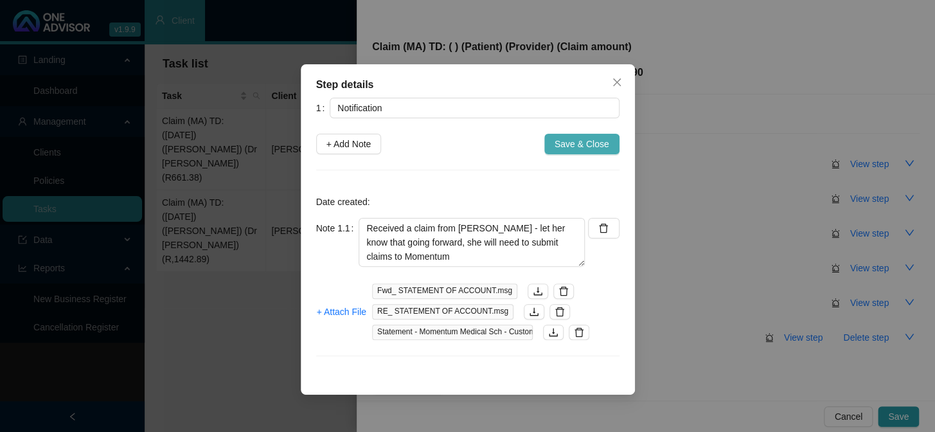
click at [589, 148] on span "Save & Close" at bounding box center [581, 144] width 55 height 14
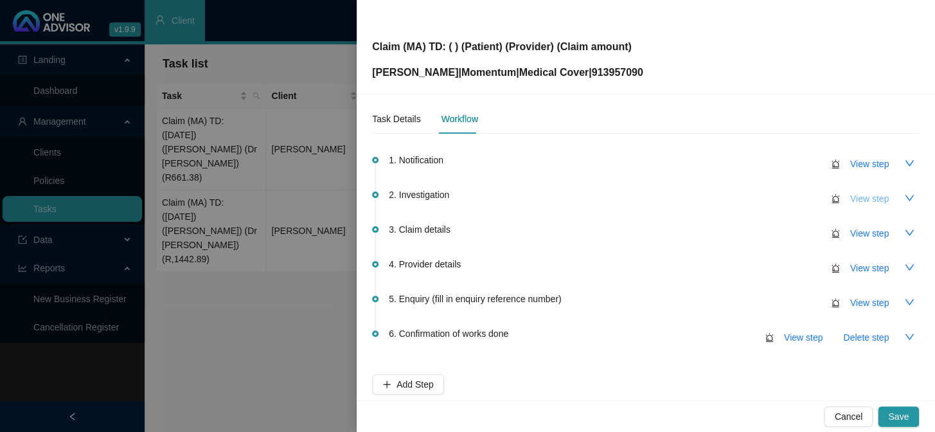
click at [797, 202] on span "View step" at bounding box center [869, 198] width 39 height 14
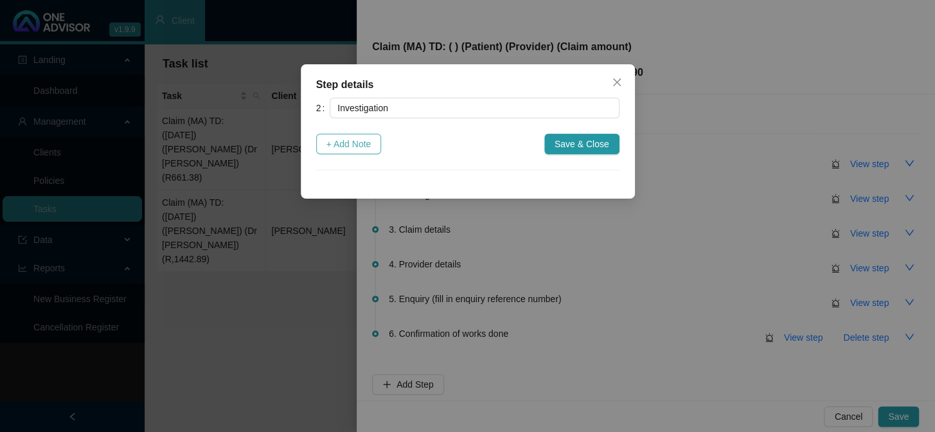
click at [356, 152] on button "+ Add Note" at bounding box center [349, 144] width 66 height 21
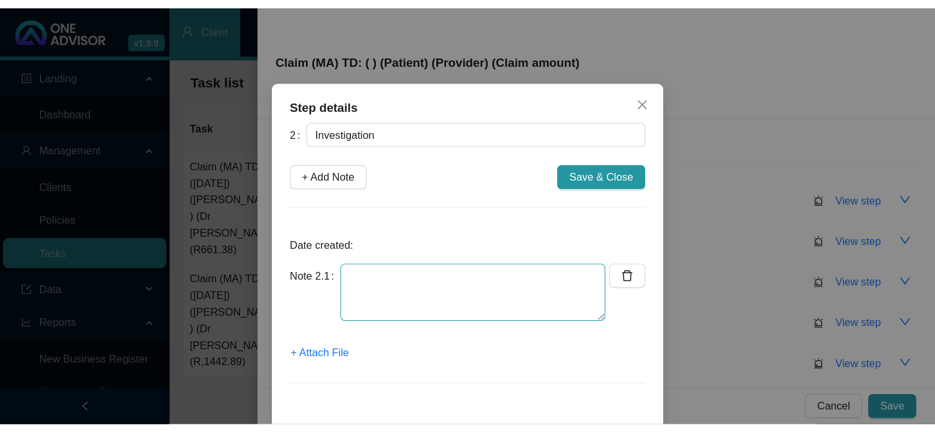
scroll to position [19, 0]
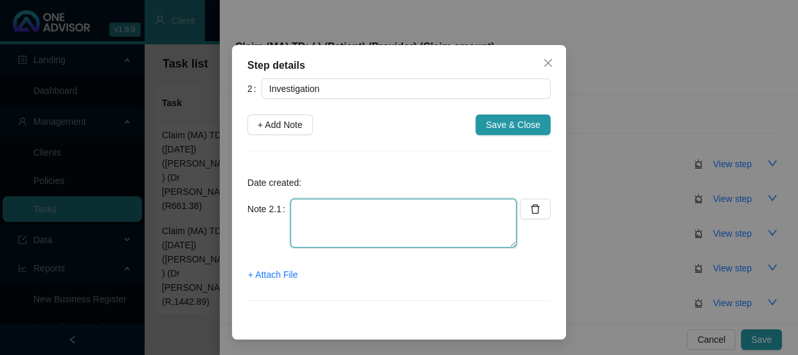
click at [359, 219] on textarea at bounding box center [403, 223] width 226 height 49
drag, startPoint x: 423, startPoint y: 206, endPoint x: 281, endPoint y: 208, distance: 142.6
click at [281, 208] on div "Note 2.1 fOLLOW UP CONSULTAT" at bounding box center [381, 223] width 269 height 49
type textarea "Follow up consultation out-of-hospital"
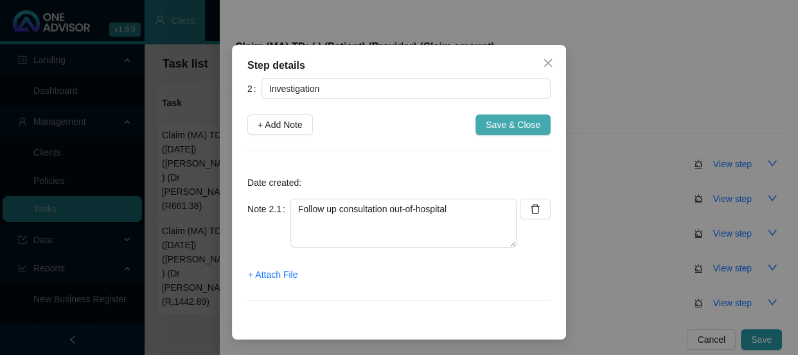
click at [526, 119] on span "Save & Close" at bounding box center [513, 125] width 55 height 14
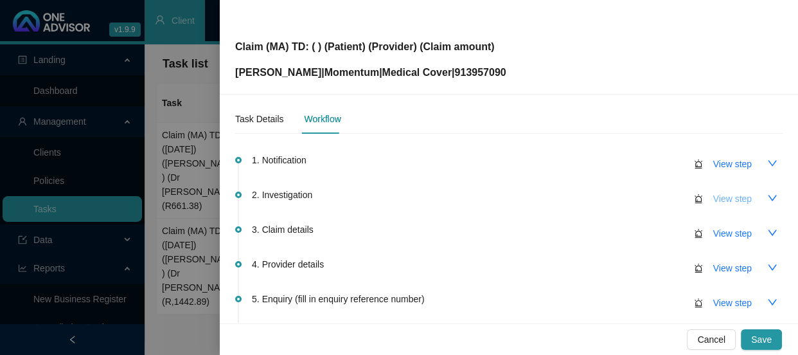
click at [733, 200] on span "View step" at bounding box center [732, 198] width 39 height 14
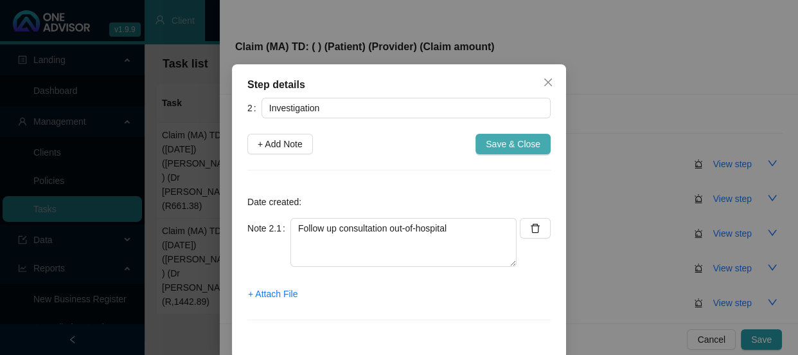
click at [519, 142] on span "Save & Close" at bounding box center [513, 144] width 55 height 14
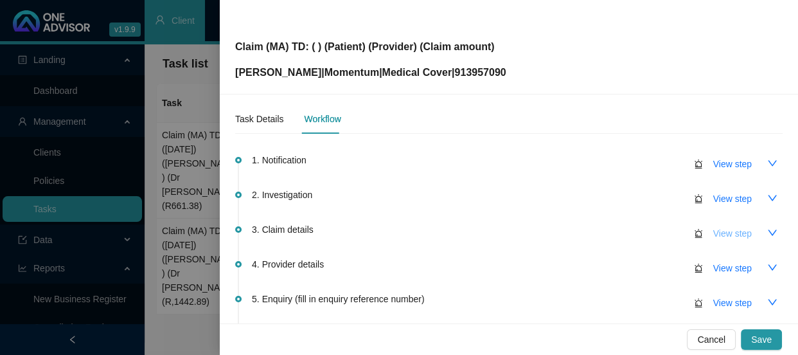
click at [725, 238] on span "View step" at bounding box center [732, 233] width 39 height 14
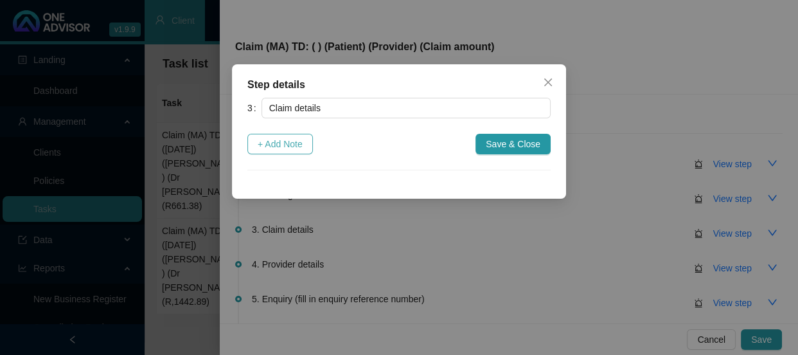
click at [297, 144] on span "+ Add Note" at bounding box center [280, 144] width 45 height 14
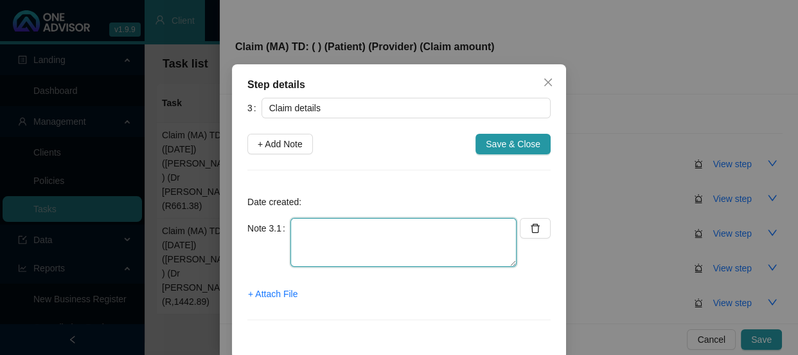
click at [334, 230] on textarea at bounding box center [403, 242] width 226 height 49
click at [294, 227] on textarea "R1300.00" at bounding box center [403, 242] width 226 height 49
click at [412, 229] on textarea "Claimed: R1300.00" at bounding box center [403, 242] width 226 height 49
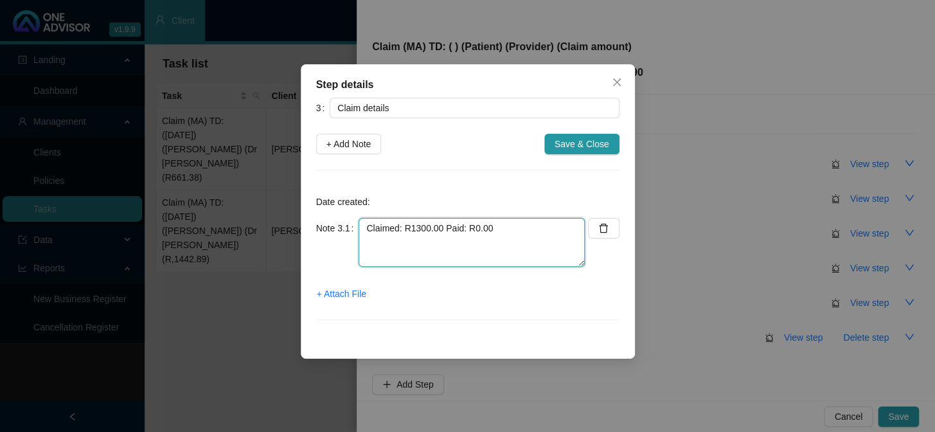
click at [503, 226] on textarea "Claimed: R1300.00 Paid: R0.00" at bounding box center [471, 242] width 226 height 49
paste textarea "(need to submit claim to MH)"
type textarea "Claimed: R1300.00 Paid: R0.00 (need to submit claim to MH)"
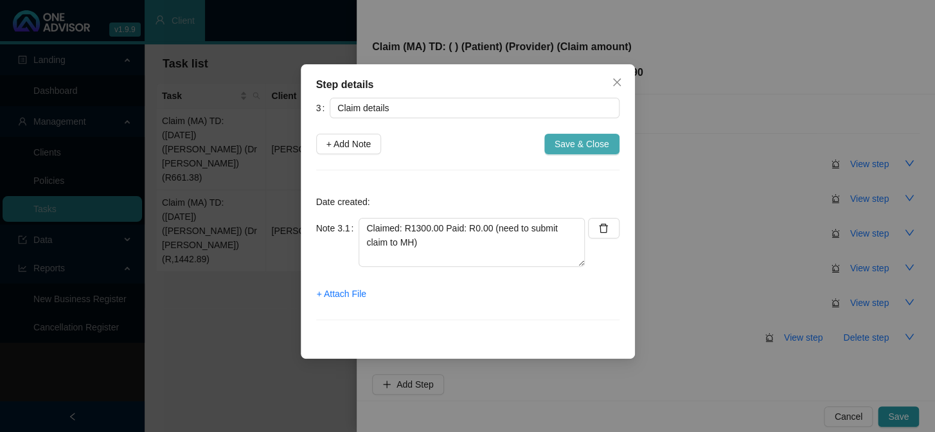
click at [578, 150] on span "Save & Close" at bounding box center [581, 144] width 55 height 14
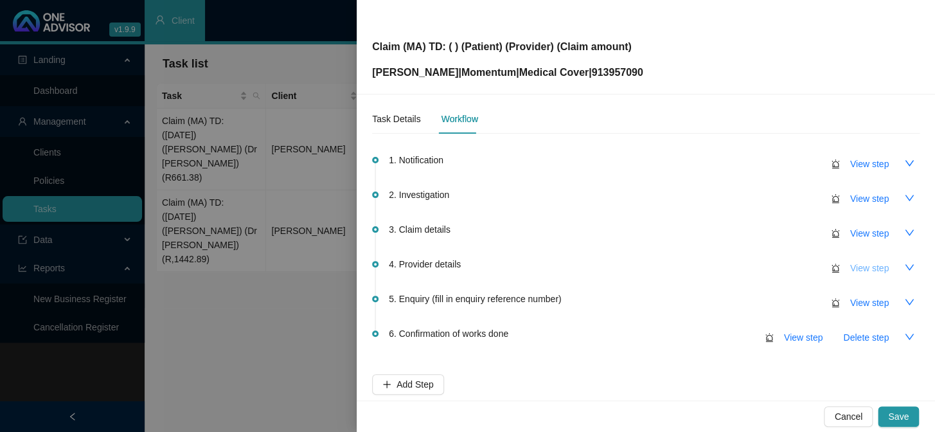
click at [797, 265] on span "View step" at bounding box center [869, 268] width 39 height 14
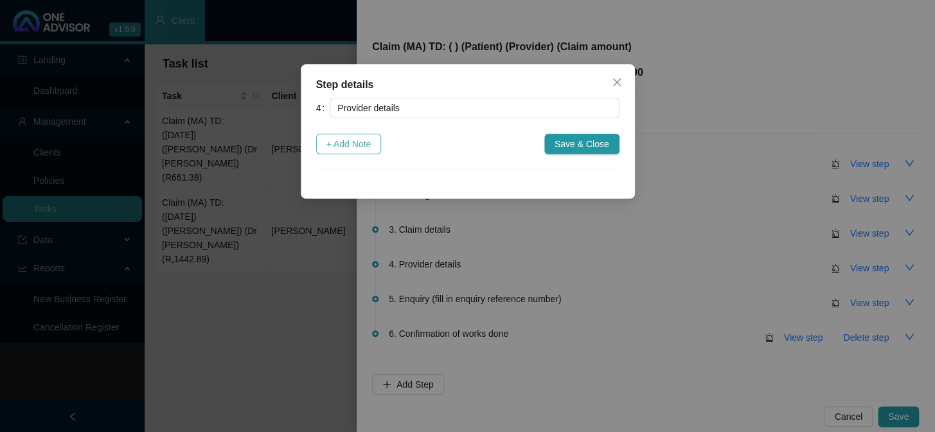
click at [355, 144] on span "+ Add Note" at bounding box center [348, 144] width 45 height 14
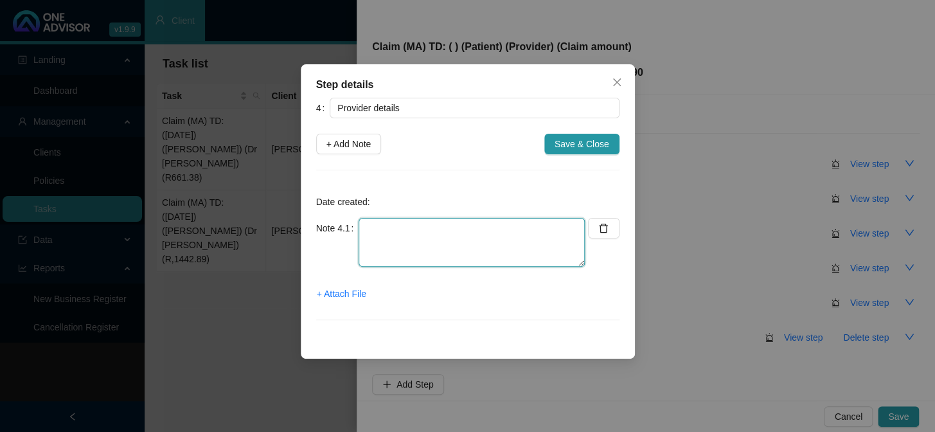
click at [428, 227] on textarea at bounding box center [471, 242] width 226 height 49
paste textarea "Practice number: 0611301 Phone: Email: [PHONE_NUMBER] [EMAIL_ADDRESS][DOMAIN_NA…"
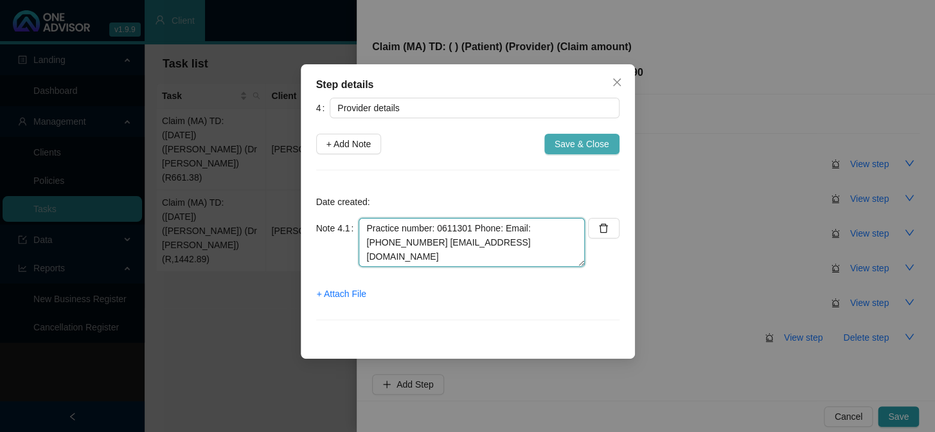
type textarea "Practice number: 0611301 Phone: Email: [PHONE_NUMBER] [EMAIL_ADDRESS][DOMAIN_NA…"
click at [583, 142] on span "Save & Close" at bounding box center [581, 144] width 55 height 14
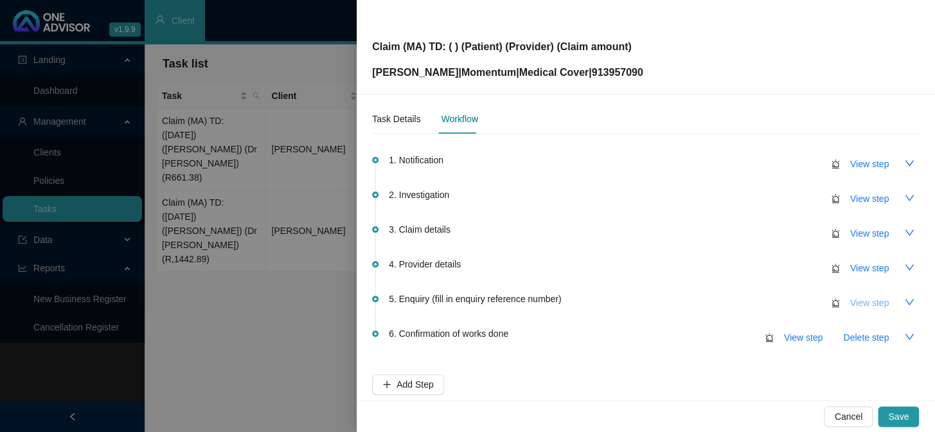
click at [797, 297] on span "View step" at bounding box center [869, 303] width 39 height 14
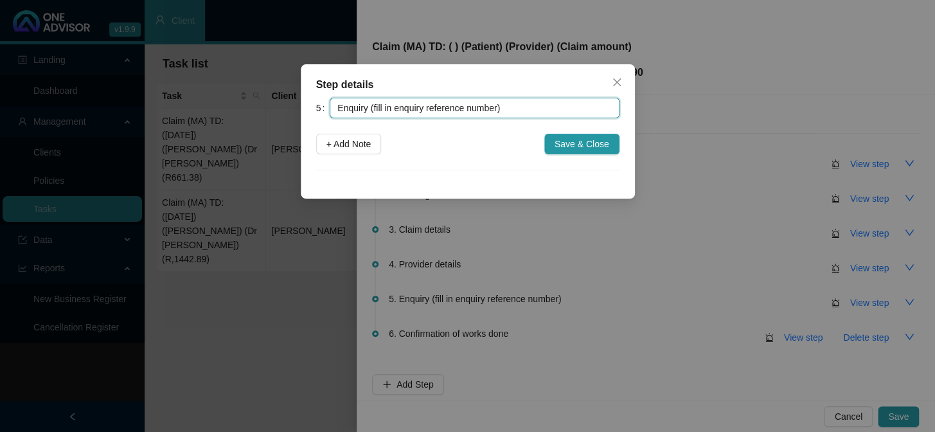
click at [537, 108] on input "Enquiry (fill in enquiry reference number)" at bounding box center [474, 108] width 289 height 21
drag, startPoint x: 314, startPoint y: 100, endPoint x: 281, endPoint y: 96, distance: 32.9
click at [281, 96] on div "Step details 5 Enquiry (fill in enquiry reference number) + Add Note Save & Clo…" at bounding box center [467, 216] width 935 height 432
paste input "REF: 699029143"
type input "Enquiry (REF: 699029143)"
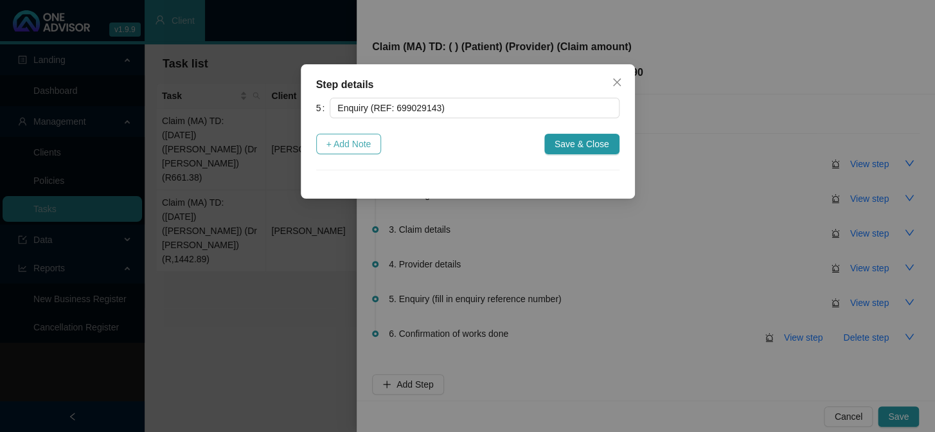
click at [364, 141] on span "+ Add Note" at bounding box center [348, 144] width 45 height 14
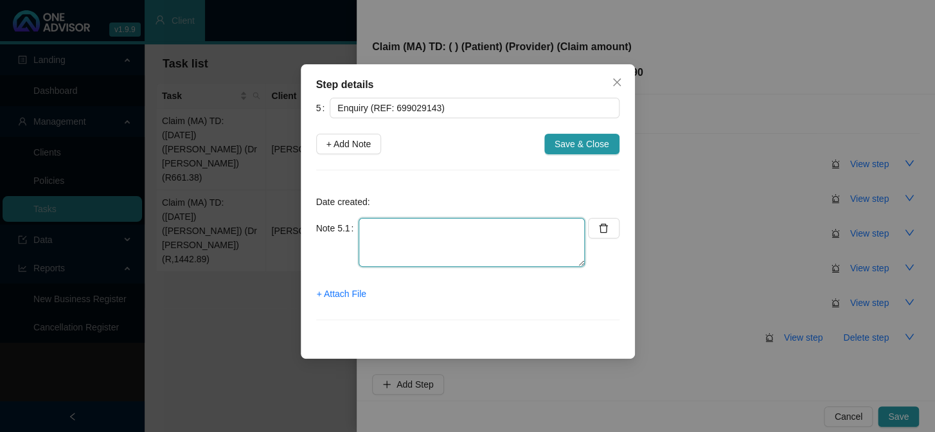
click at [420, 245] on textarea at bounding box center [471, 242] width 226 height 49
paste textarea "Submitted claim REF: 699029143"
type textarea "Submitted claim REF: 699029143"
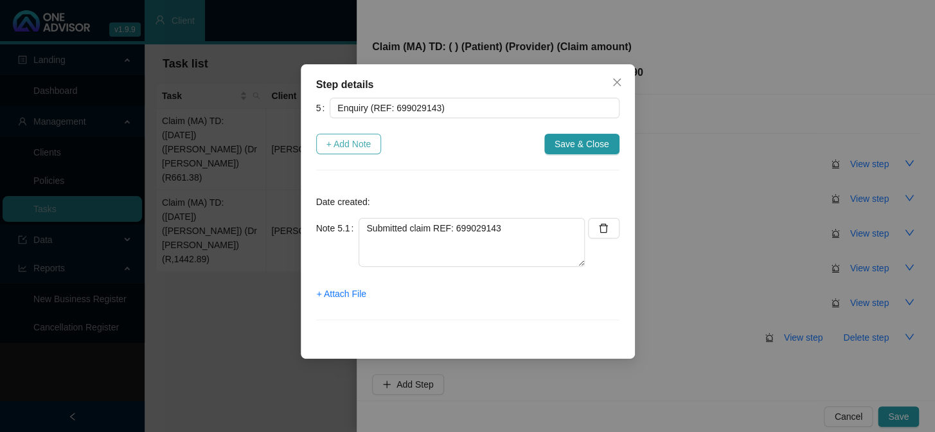
click at [360, 154] on button "+ Add Note" at bounding box center [349, 144] width 66 height 21
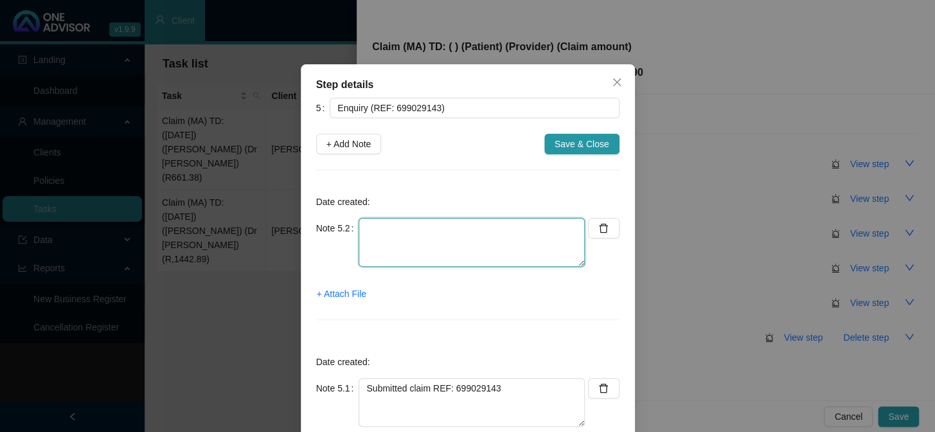
drag, startPoint x: 468, startPoint y: 240, endPoint x: 536, endPoint y: 235, distance: 68.3
click at [469, 240] on textarea at bounding box center [471, 242] width 226 height 49
paste textarea "Sent feedback"
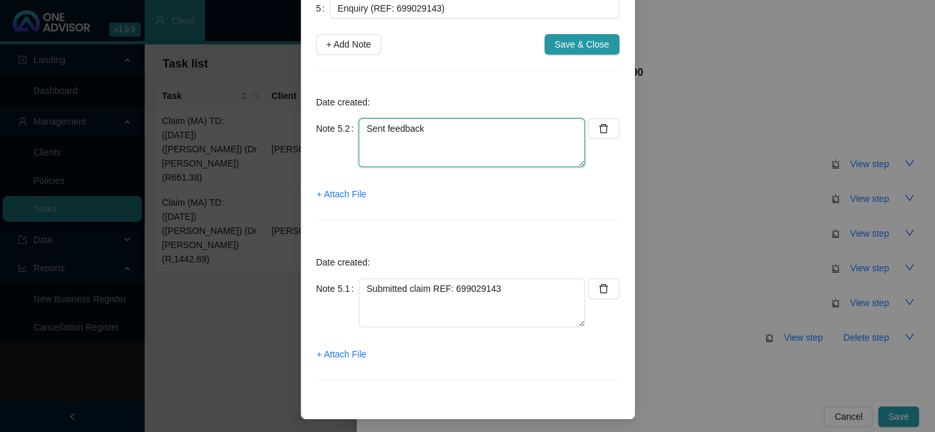
scroll to position [102, 0]
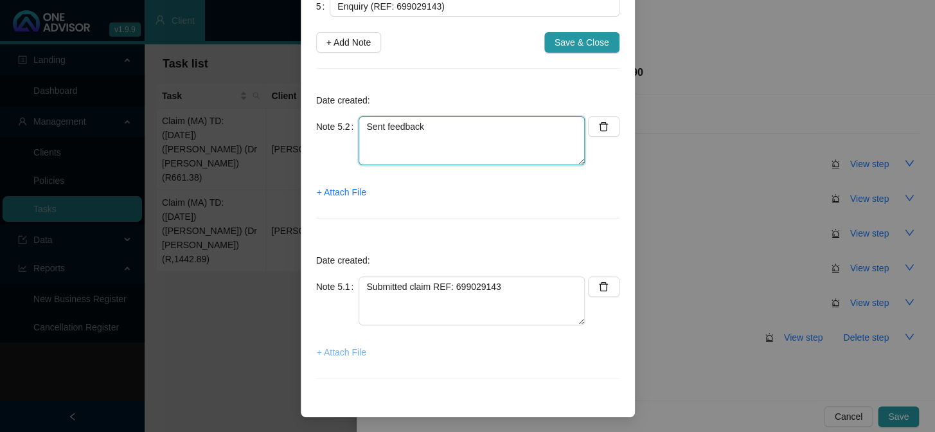
type textarea "Sent feedback"
click at [346, 354] on span "+ Attach File" at bounding box center [341, 352] width 49 height 14
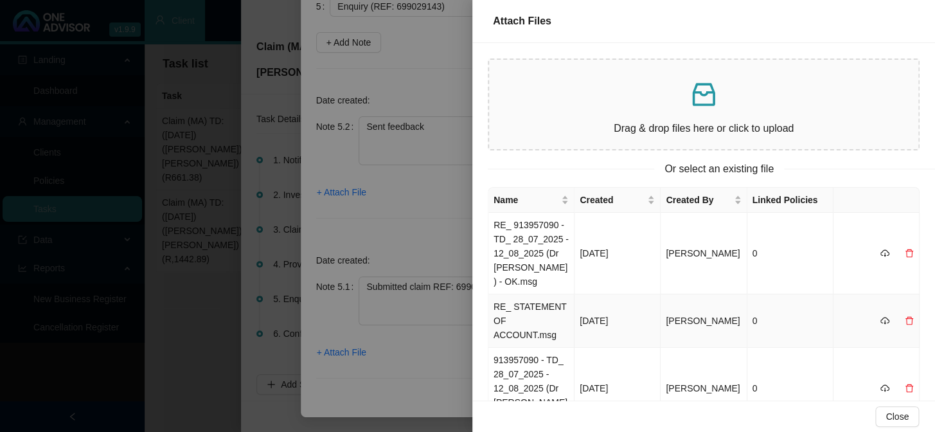
scroll to position [58, 0]
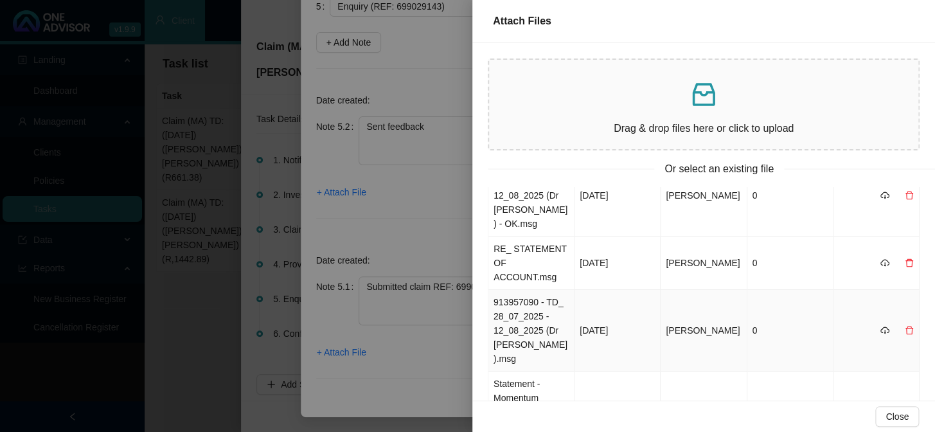
click at [531, 306] on td "913957090 - TD_ 28_07_2025 - 12_08_2025 (Dr [PERSON_NAME]).msg" at bounding box center [531, 331] width 86 height 82
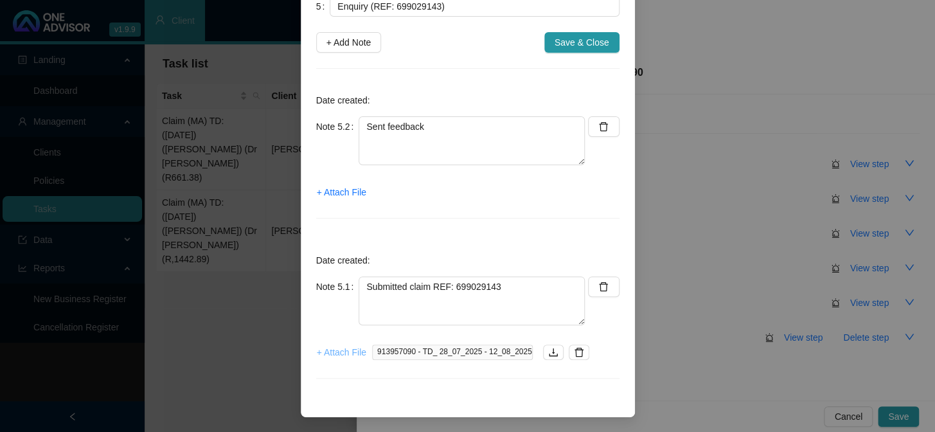
click at [341, 351] on span "+ Attach File" at bounding box center [341, 352] width 49 height 14
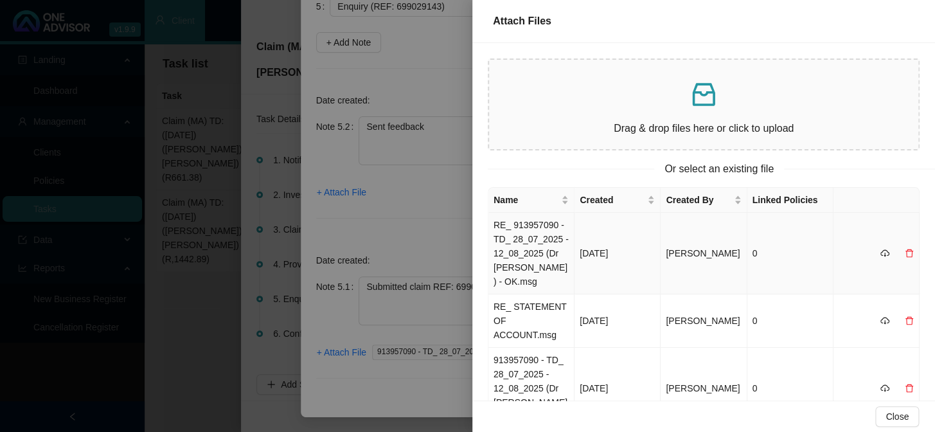
click at [526, 258] on td "RE_ 913957090 - TD_ 28_07_2025 - 12_08_2025 (Dr [PERSON_NAME]) - OK.msg" at bounding box center [531, 254] width 86 height 82
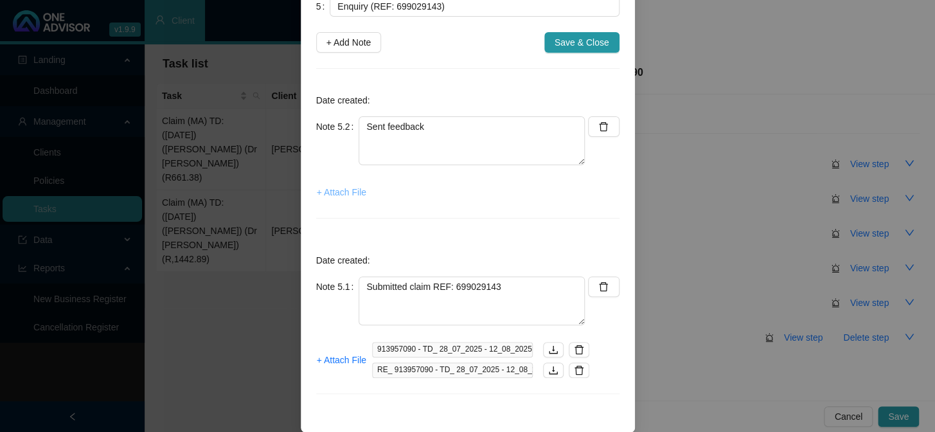
click at [341, 194] on span "+ Attach File" at bounding box center [341, 192] width 49 height 14
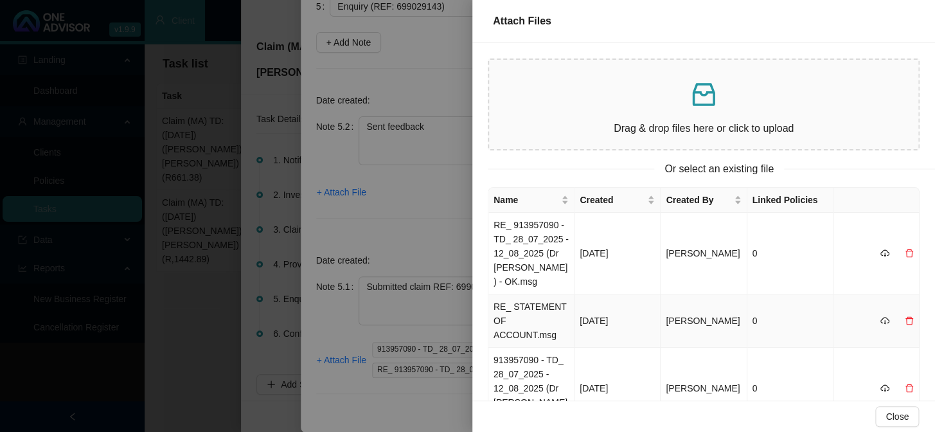
click at [516, 307] on td "RE_ STATEMENT OF ACCOUNT.msg" at bounding box center [531, 320] width 86 height 53
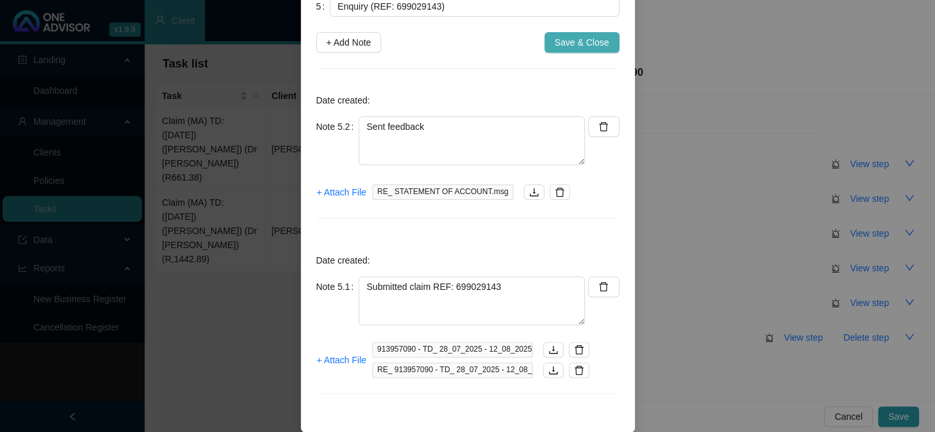
click at [567, 40] on span "Save & Close" at bounding box center [581, 42] width 55 height 14
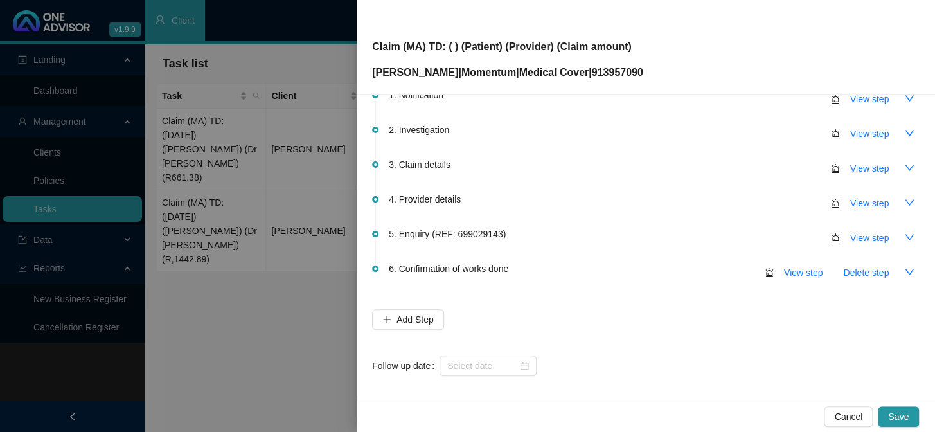
scroll to position [76, 0]
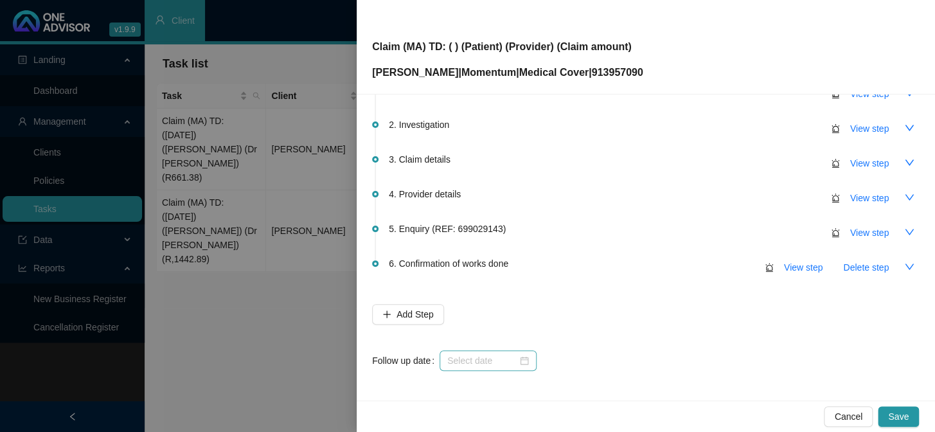
click at [490, 354] on div at bounding box center [487, 360] width 97 height 21
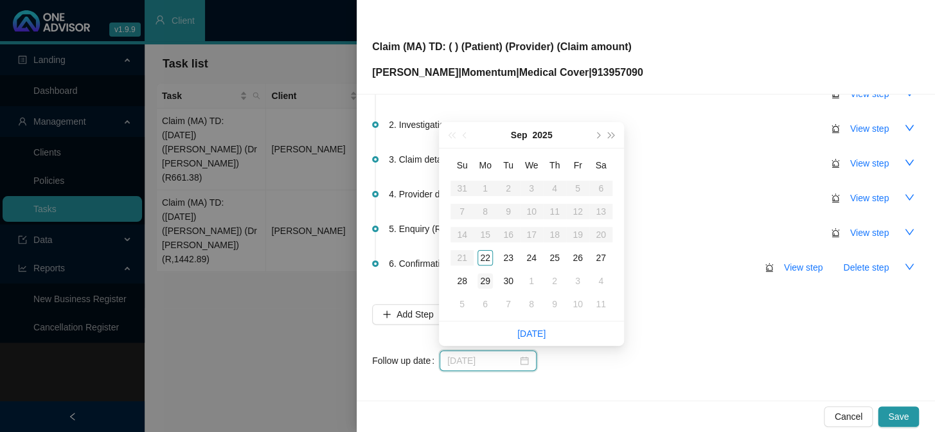
type input "[DATE]"
click at [481, 272] on td "29" at bounding box center [484, 280] width 23 height 23
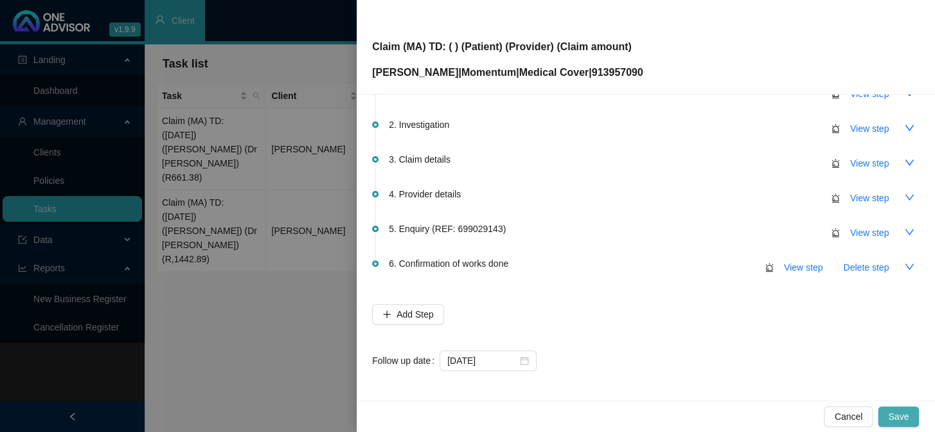
click at [797, 354] on span "Save" at bounding box center [898, 416] width 21 height 14
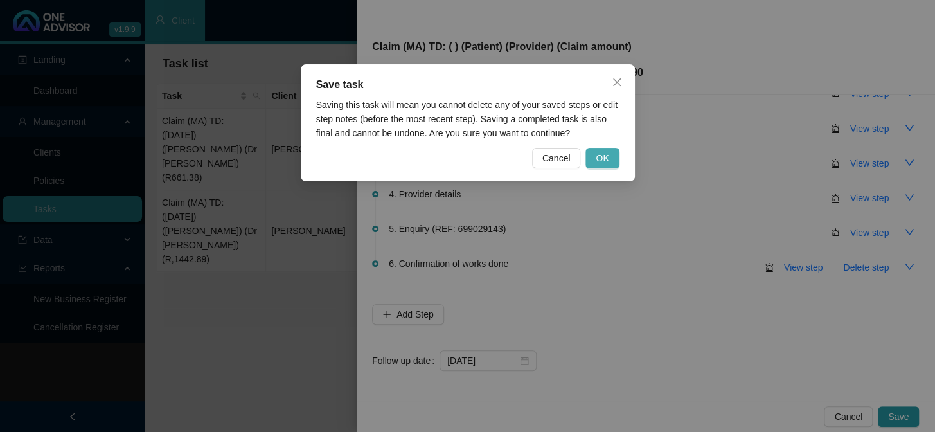
click at [604, 161] on span "OK" at bounding box center [602, 158] width 13 height 14
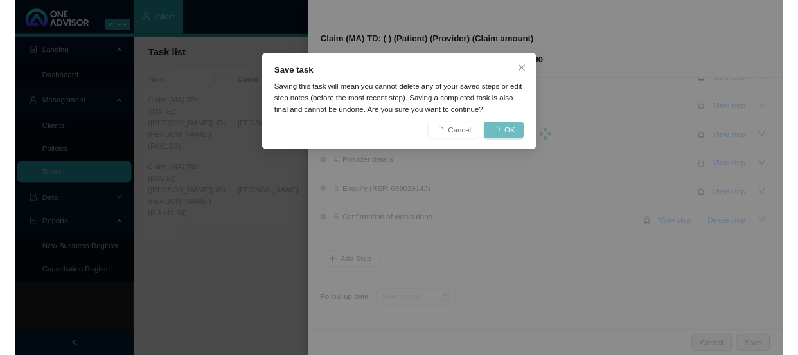
scroll to position [0, 0]
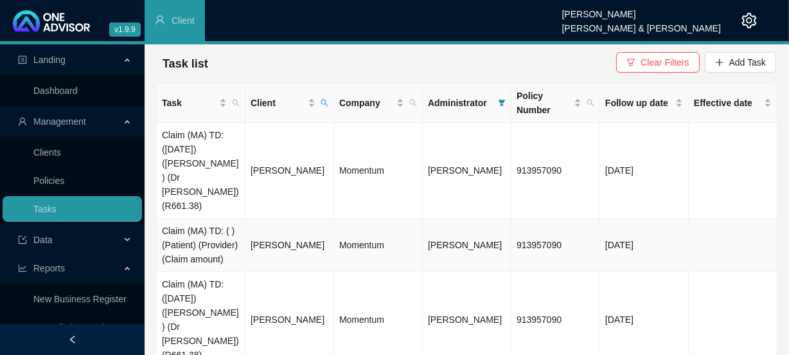
click at [223, 225] on td "Claim (MA) TD: ( ) (Patient) (Provider) (Claim amount)" at bounding box center [201, 244] width 89 height 53
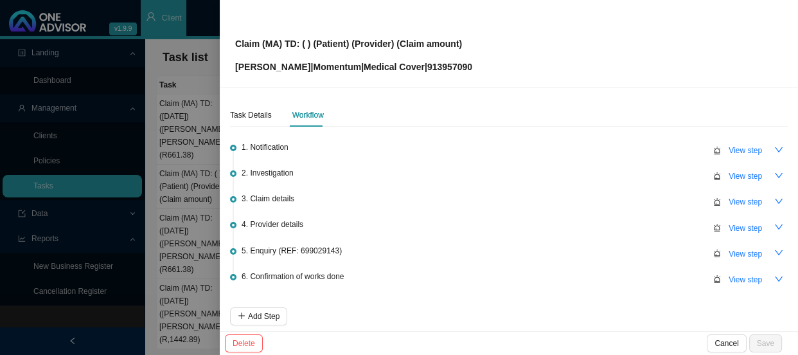
click at [197, 182] on div at bounding box center [399, 177] width 798 height 355
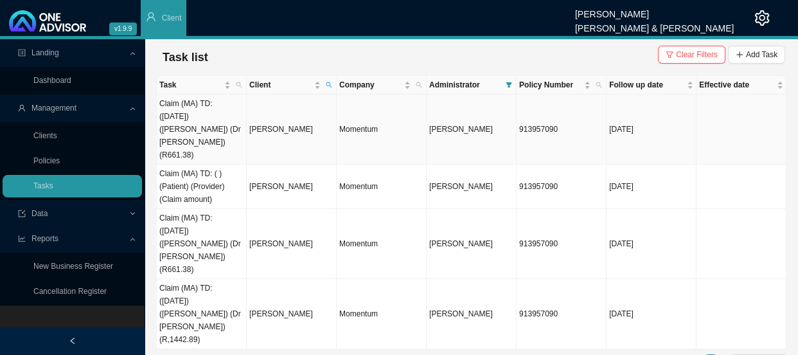
click at [206, 122] on td "Claim (MA) TD: ([DATE]) ([PERSON_NAME]) (Dr [PERSON_NAME]) (R661.38)" at bounding box center [202, 129] width 90 height 70
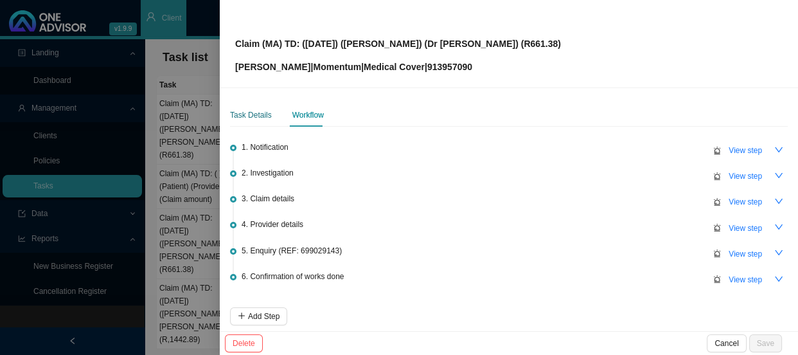
click at [257, 114] on div "Task Details" at bounding box center [251, 115] width 42 height 13
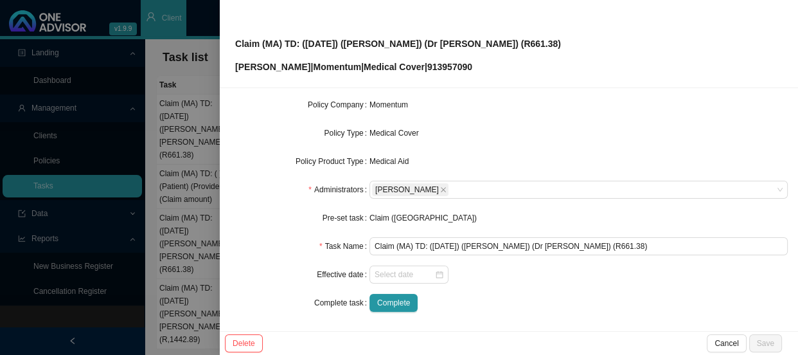
scroll to position [150, 0]
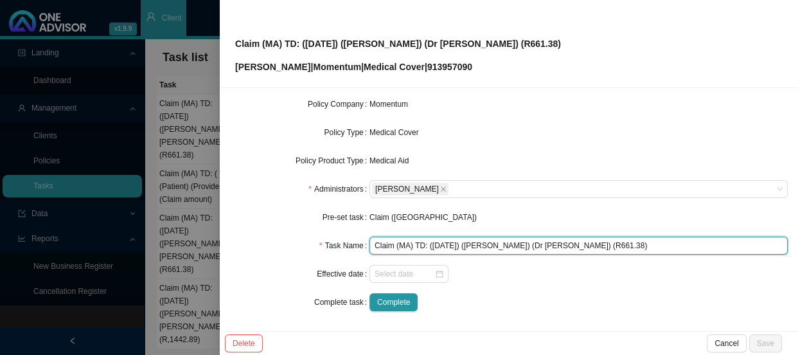
drag, startPoint x: 646, startPoint y: 240, endPoint x: 353, endPoint y: 234, distance: 293.0
click at [353, 234] on form "Task Type Servicing Client details Helen Fitschen Change Client Policy 91395709…" at bounding box center [509, 146] width 558 height 329
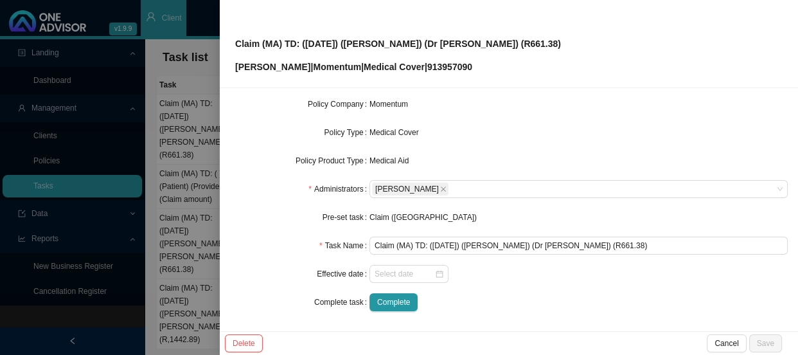
click at [511, 280] on div at bounding box center [578, 274] width 418 height 18
click at [186, 174] on div at bounding box center [399, 177] width 798 height 355
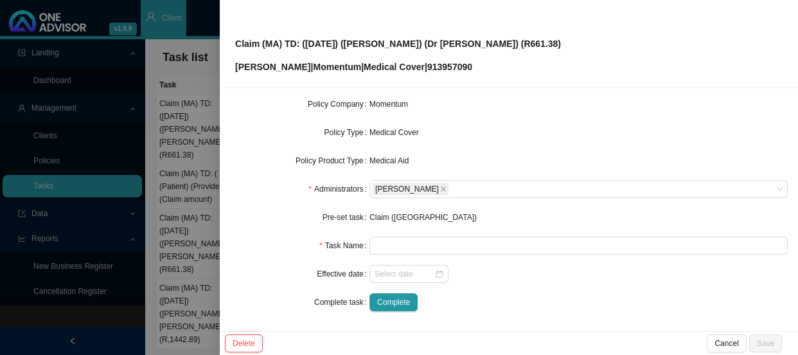
scroll to position [136, 0]
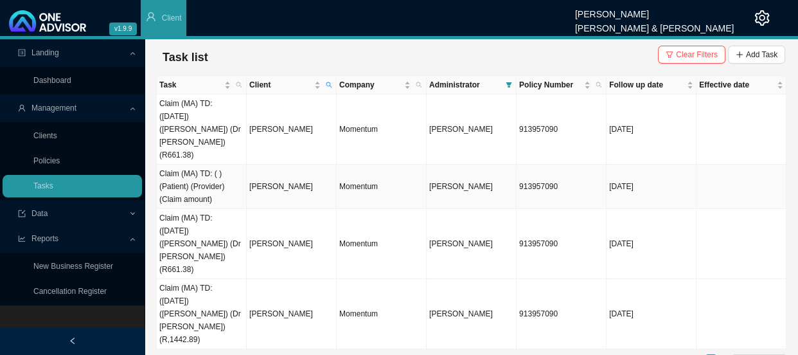
click at [194, 169] on td "Claim (MA) TD: ( ) (Patient) (Provider) (Claim amount)" at bounding box center [202, 186] width 90 height 44
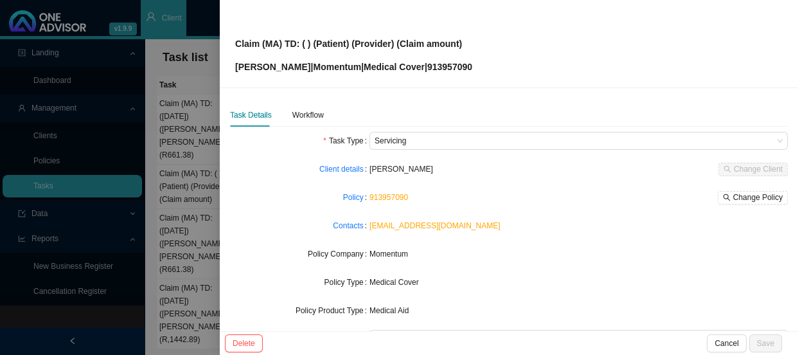
scroll to position [150, 0]
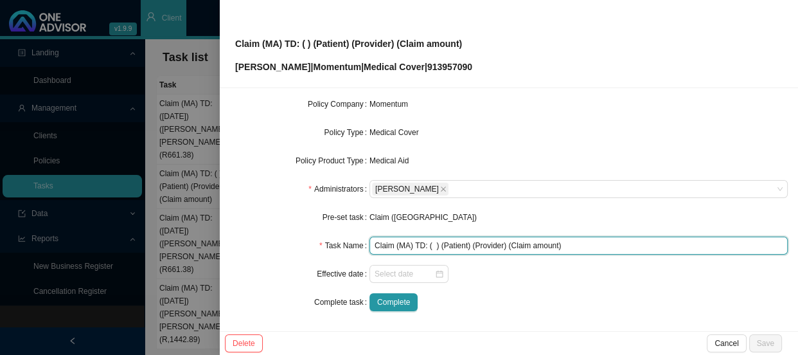
drag, startPoint x: 569, startPoint y: 242, endPoint x: 358, endPoint y: 238, distance: 211.4
click at [358, 238] on div "Task Name Claim (MA) TD: ( ) (Patient) (Provider) (Claim amount)" at bounding box center [509, 245] width 558 height 18
paste input "30/07/2025) (Arthur) (Dr Tashmin Bisseru) (R661.38"
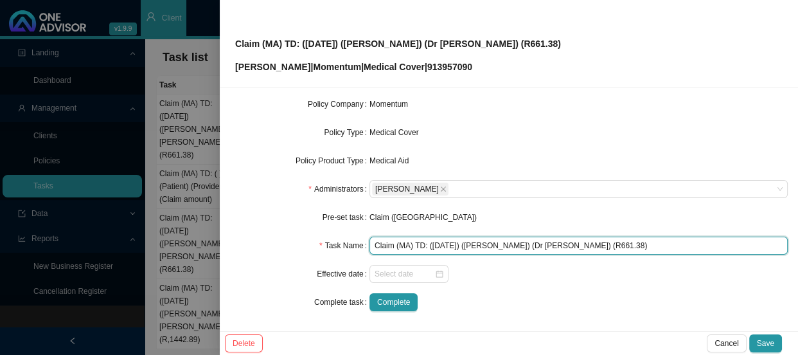
drag, startPoint x: 600, startPoint y: 244, endPoint x: 576, endPoint y: 244, distance: 23.8
click at [576, 244] on input "Claim (MA) TD: ([DATE]) ([PERSON_NAME]) (Dr [PERSON_NAME]) (R661.38)" at bounding box center [578, 245] width 418 height 18
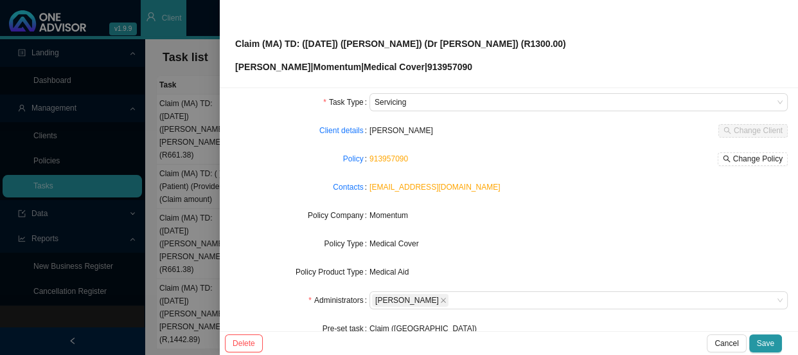
scroll to position [0, 0]
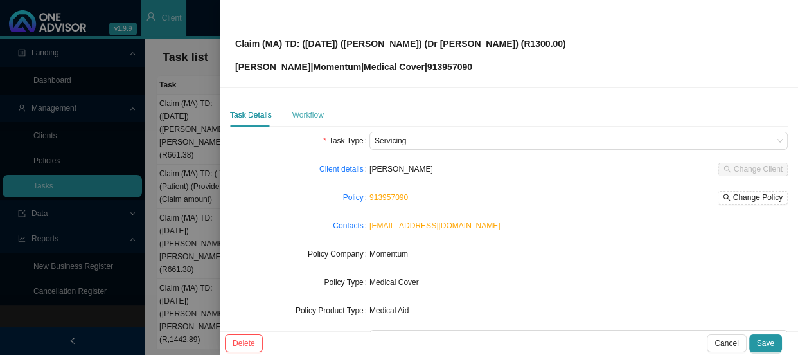
type input "Claim (MA) TD: (30/07/2025) (Arthur) (Dr Tashmin Bisseru) (R1300.00)"
click at [305, 111] on div "Workflow" at bounding box center [307, 115] width 31 height 13
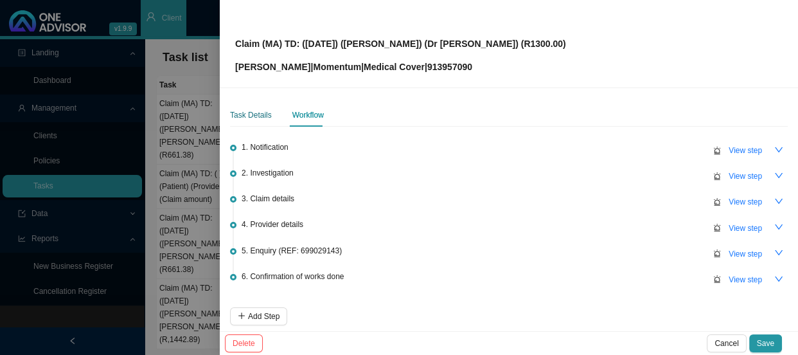
click at [263, 118] on div "Task Details" at bounding box center [251, 115] width 42 height 13
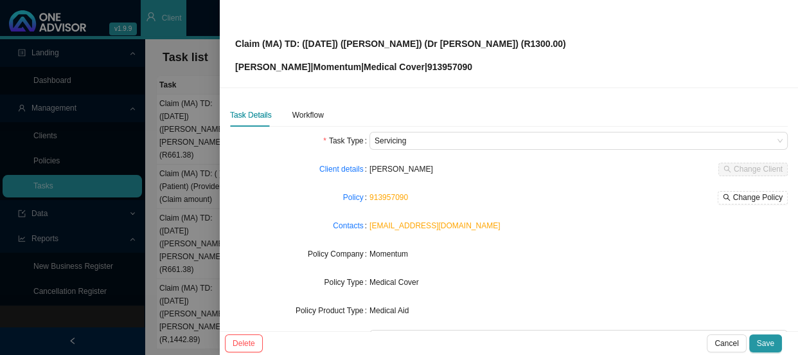
scroll to position [150, 0]
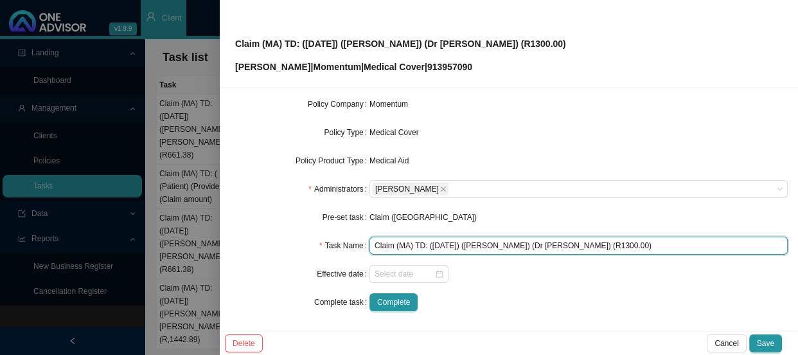
drag, startPoint x: 467, startPoint y: 243, endPoint x: 442, endPoint y: 243, distance: 25.1
click at [442, 243] on input "Claim (MA) TD: (30/07/2025) (Arthur) (Dr Tashmin Bisseru) (R1300.00)" at bounding box center [578, 245] width 418 height 18
click at [443, 243] on input "Claim (MA) TD: (30/07/2025) (Arthur) (Dr Tashmin Bisseru) (R1300.00)" at bounding box center [578, 245] width 418 height 18
click at [445, 243] on input "Claim (MA) TD: (30/07/2025) (Arthur) (Dr Tashmin Bisseru) (R1300.00)" at bounding box center [578, 245] width 418 height 18
click at [447, 243] on input "Claim (MA) TD: (30/07/2025) (Arthur) (Dr Tashmin Bisseru) (R1300.00)" at bounding box center [578, 245] width 418 height 18
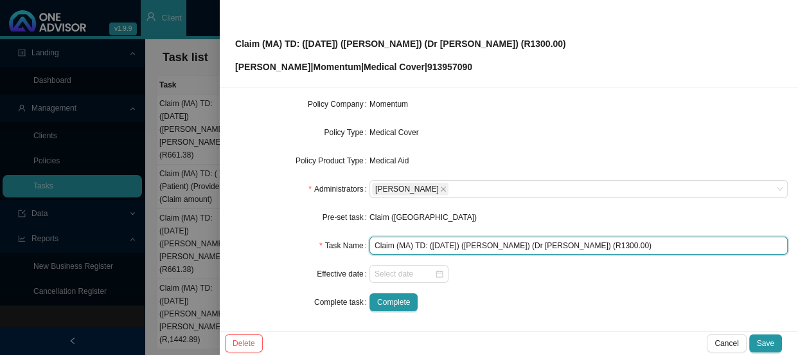
click at [435, 243] on input "Claim (MA) TD: (30/08/2025) (Arthur) (Dr Tashmin Bisseru) (R1300.00)" at bounding box center [578, 245] width 418 height 18
type input "Claim (MA) TD: (12/08/2025) (Arthur) (Dr Tashmin Bisseru) (R1300.00)"
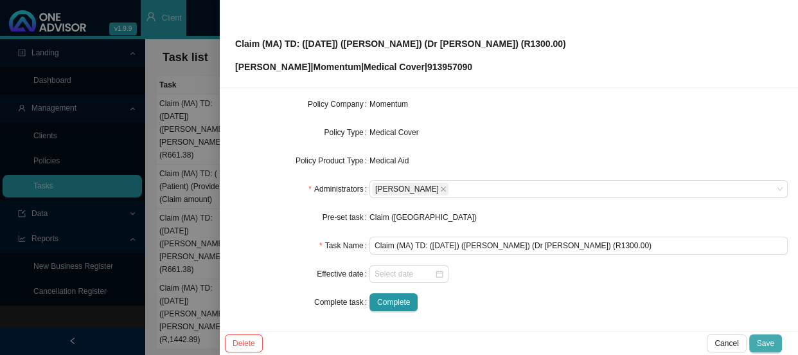
click at [762, 337] on span "Save" at bounding box center [765, 343] width 17 height 13
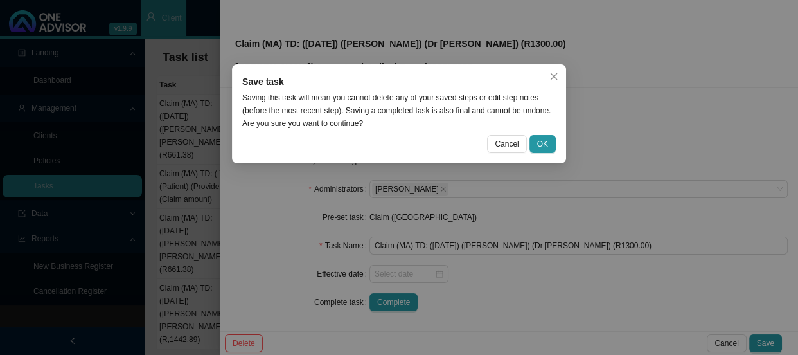
click at [531, 135] on div "Cancel OK" at bounding box center [399, 144] width 314 height 18
click at [540, 142] on span "OK" at bounding box center [542, 143] width 11 height 13
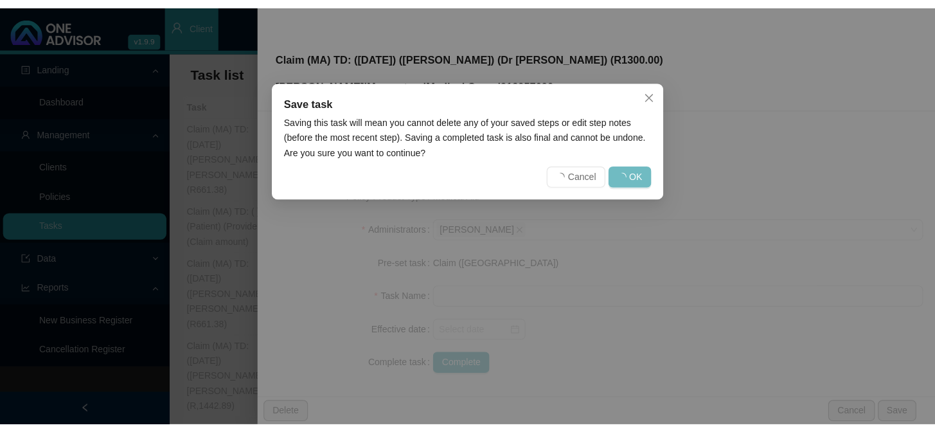
scroll to position [136, 0]
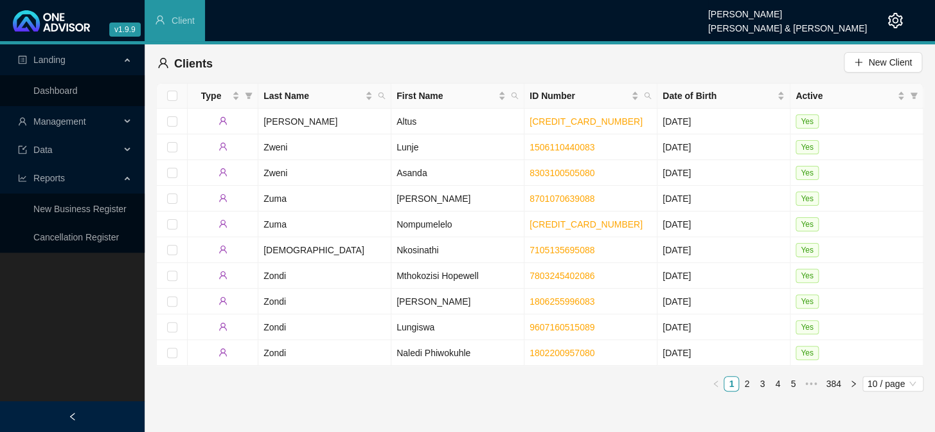
click at [119, 120] on span "Management" at bounding box center [69, 122] width 102 height 26
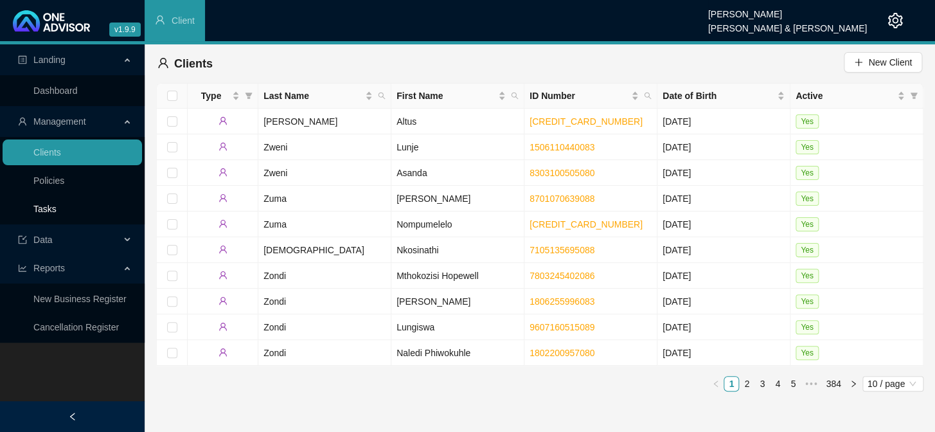
click at [57, 214] on link "Tasks" at bounding box center [44, 209] width 23 height 10
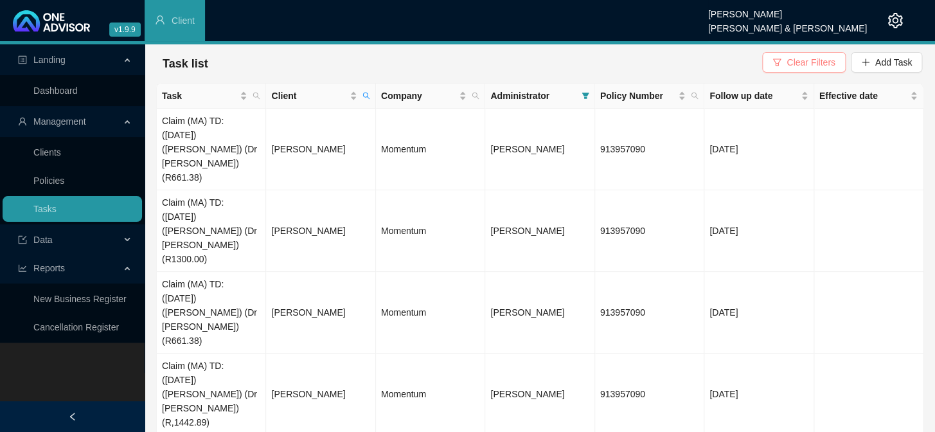
click at [788, 62] on button "Clear Filters" at bounding box center [803, 62] width 83 height 21
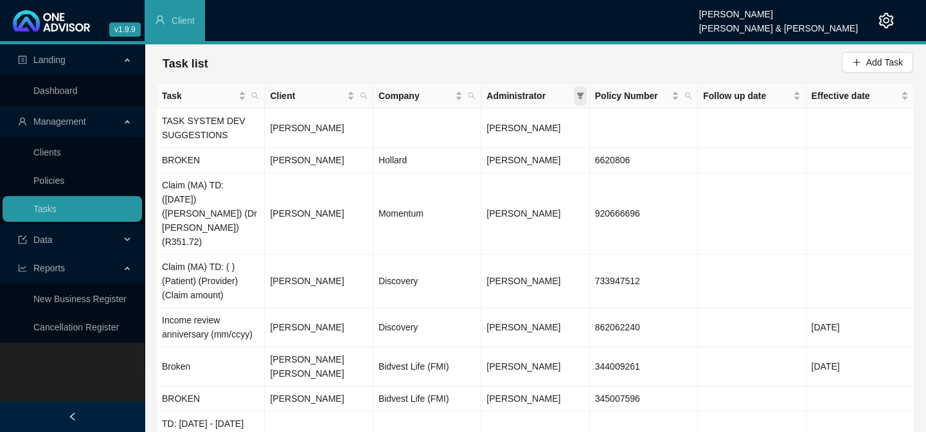
click at [578, 95] on icon "filter" at bounding box center [580, 96] width 8 height 8
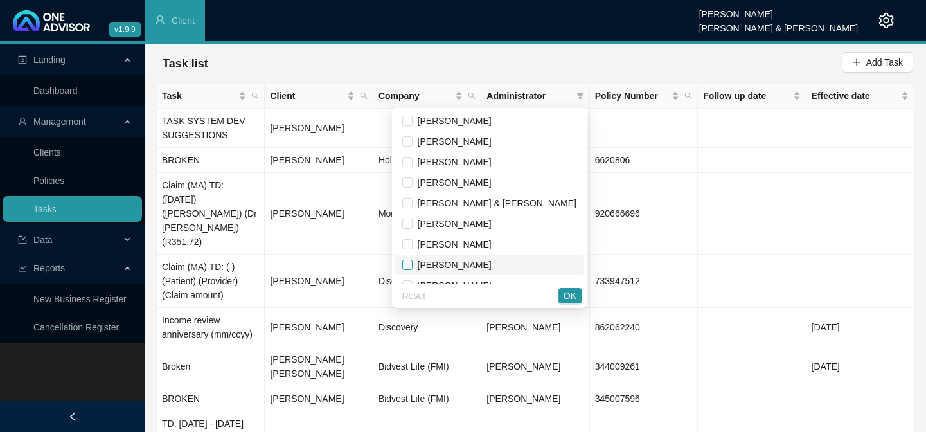
click at [412, 265] on input "checkbox" at bounding box center [407, 265] width 10 height 10
checkbox input "true"
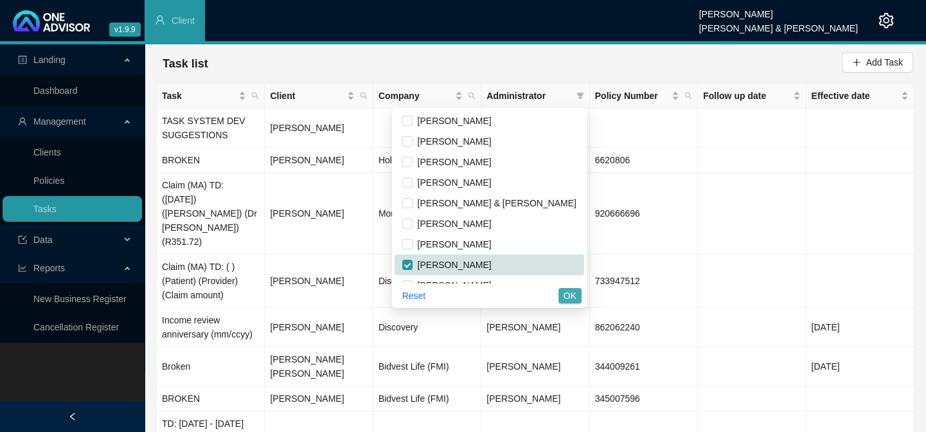
click at [572, 300] on span "OK" at bounding box center [569, 295] width 13 height 14
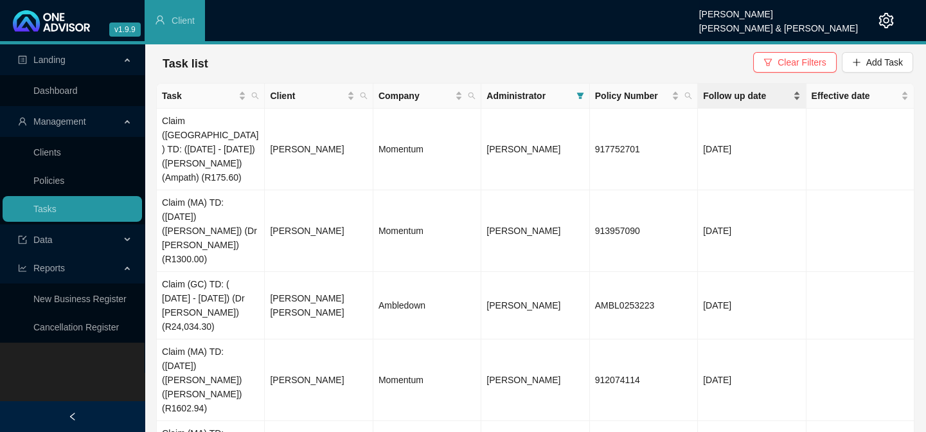
click at [751, 94] on span "Follow up date" at bounding box center [746, 96] width 87 height 14
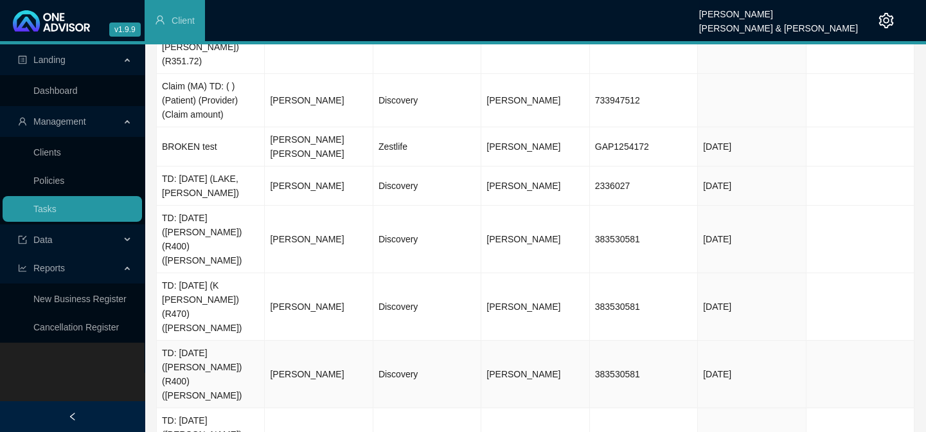
scroll to position [132, 0]
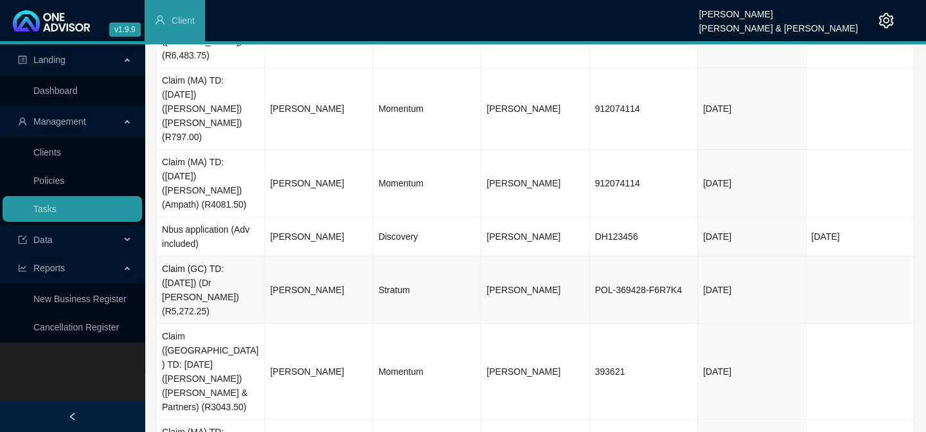
scroll to position [274, 0]
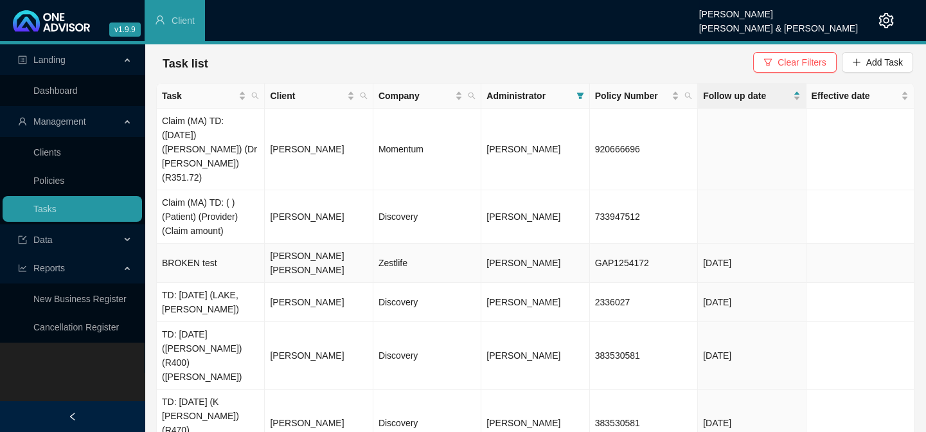
scroll to position [58, 0]
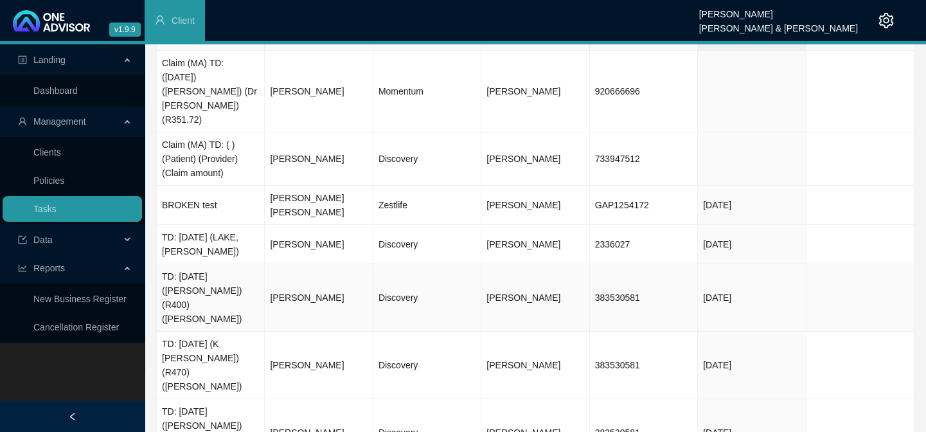
click at [299, 264] on td "[PERSON_NAME]" at bounding box center [319, 297] width 108 height 67
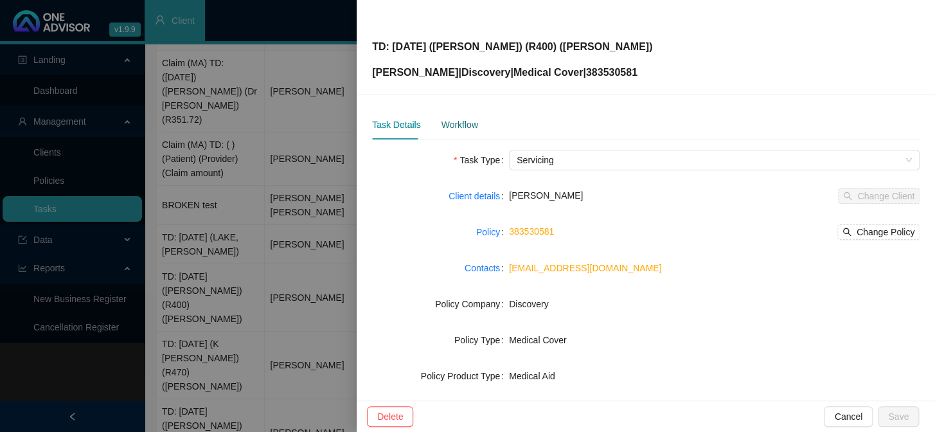
click at [454, 129] on div "Workflow" at bounding box center [459, 125] width 37 height 14
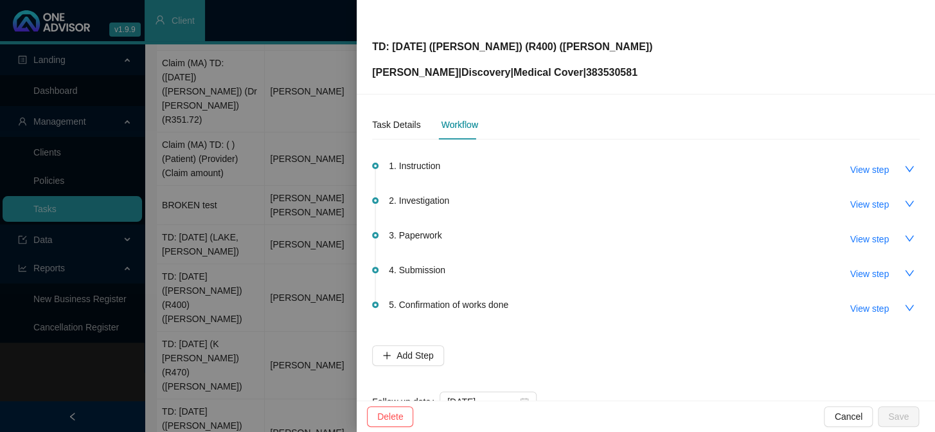
click at [292, 219] on div at bounding box center [467, 216] width 935 height 432
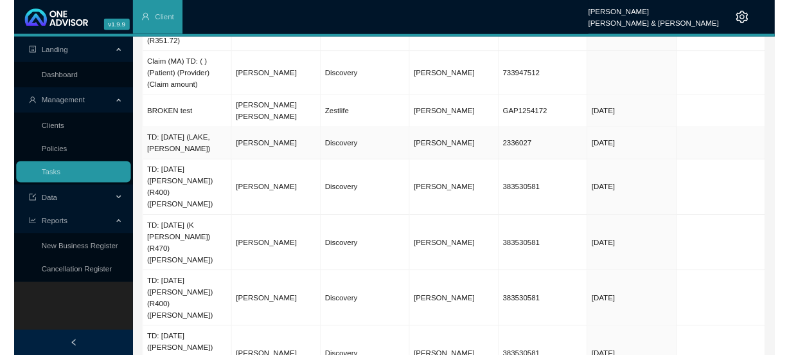
scroll to position [132, 0]
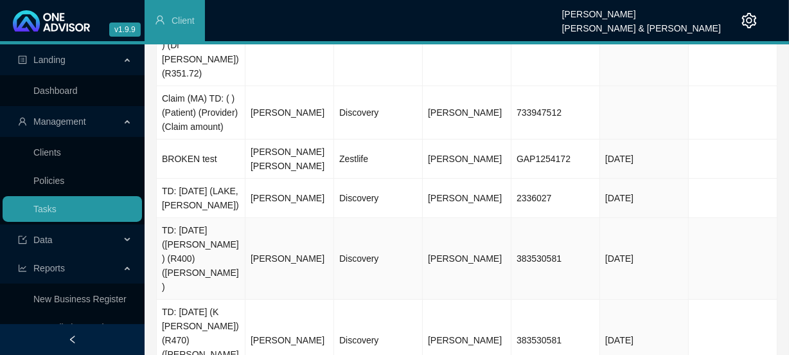
click at [268, 220] on td "[PERSON_NAME]" at bounding box center [289, 259] width 89 height 82
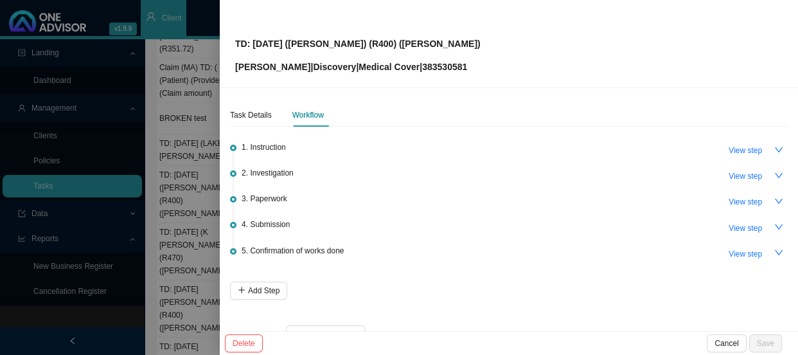
scroll to position [103, 0]
click at [729, 231] on span "View step" at bounding box center [745, 228] width 33 height 13
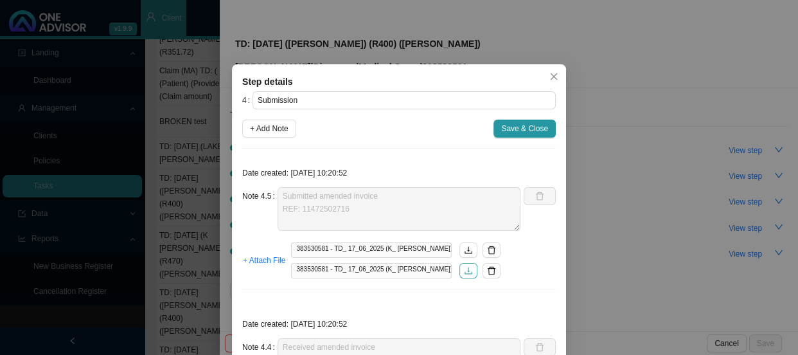
click at [464, 269] on icon "download" at bounding box center [468, 270] width 9 height 9
click at [465, 246] on icon "download" at bounding box center [469, 249] width 8 height 7
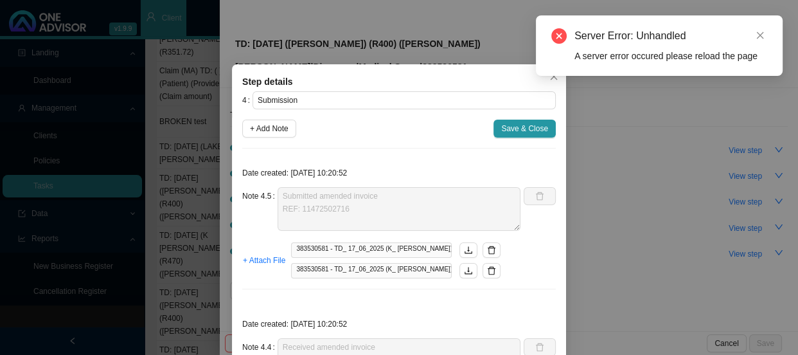
click at [765, 111] on div "Step details 4 Submission + Add Note Save & Close Date created: 2025-09-15 10:2…" at bounding box center [399, 177] width 798 height 355
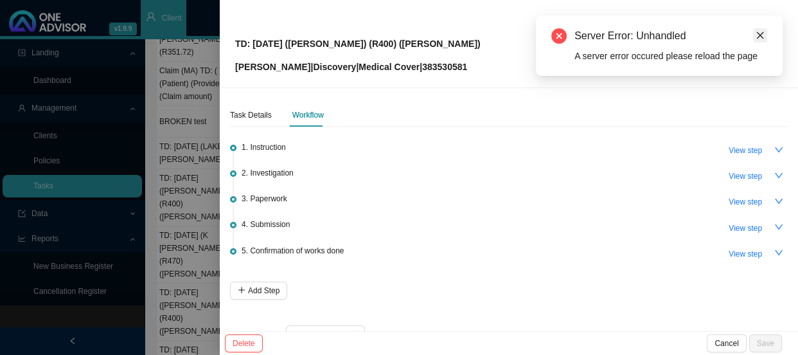
click at [756, 35] on icon "close" at bounding box center [760, 35] width 9 height 9
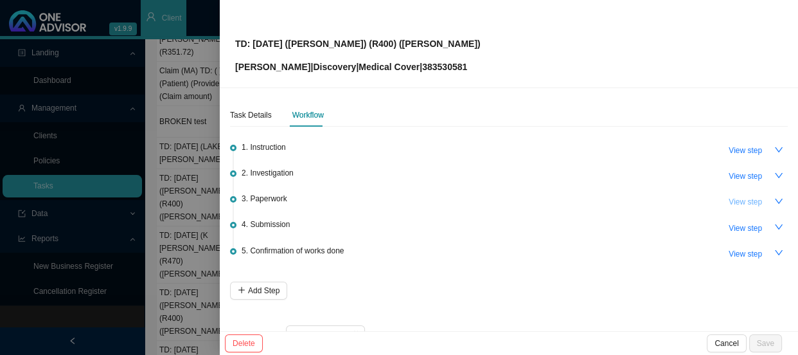
click at [738, 200] on span "View step" at bounding box center [745, 201] width 33 height 13
type input "Paperwork"
type textarea "Sent Jo-Ellen a WhatsApp requesting POP"
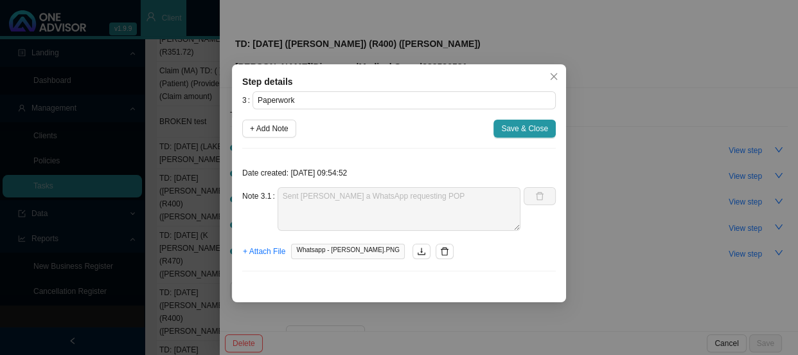
click at [630, 241] on div "Step details 3 Paperwork + Add Note Save & Close Date created: 2025-09-01 09:54…" at bounding box center [399, 177] width 798 height 355
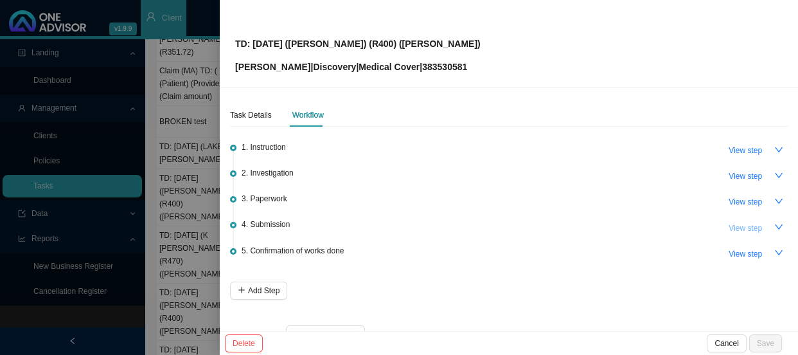
click at [750, 231] on span "View step" at bounding box center [745, 228] width 33 height 13
type input "Submission"
type textarea "Submitted amended invoice REF: 11472502716"
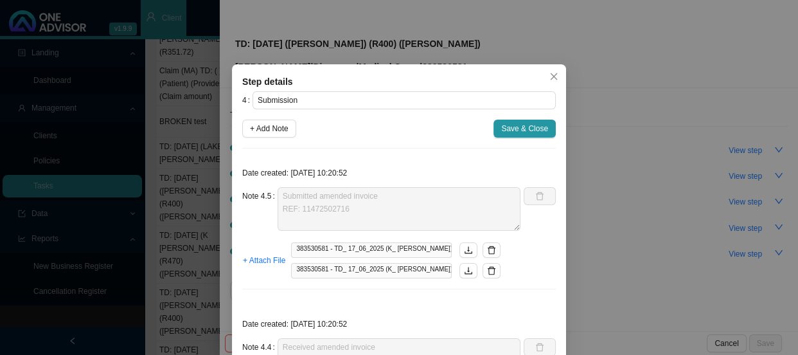
scroll to position [116, 0]
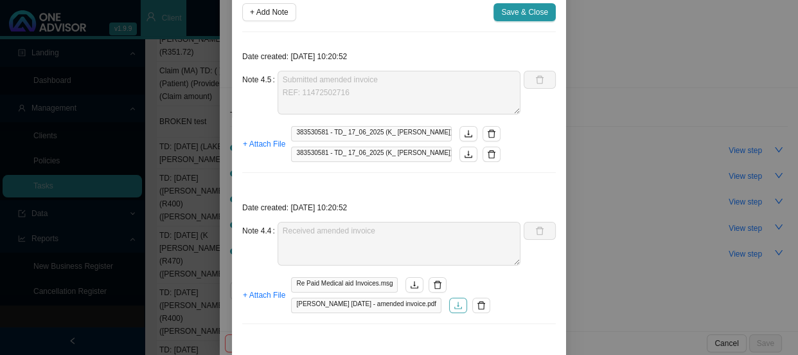
click at [461, 303] on icon "download" at bounding box center [458, 305] width 9 height 9
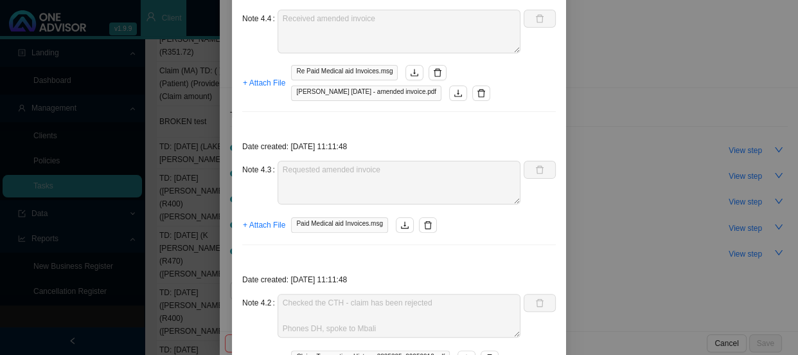
scroll to position [292, 0]
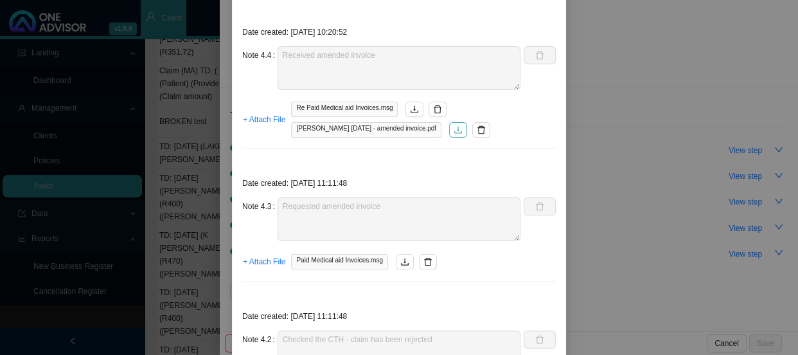
click at [459, 127] on icon "download" at bounding box center [458, 129] width 9 height 9
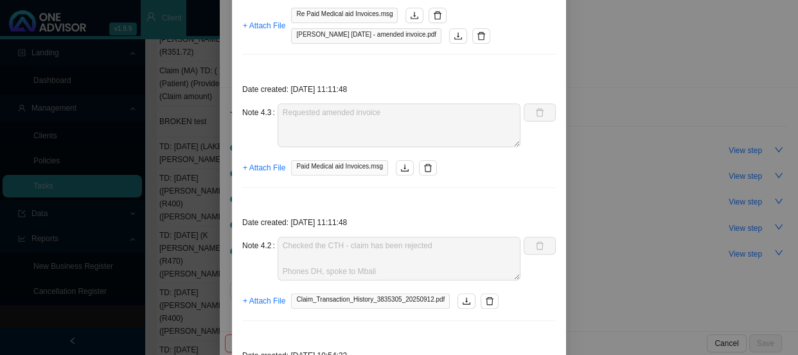
scroll to position [409, 0]
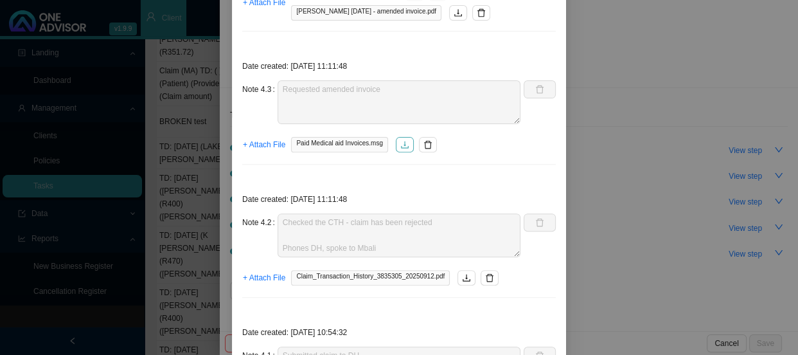
click at [400, 143] on icon "download" at bounding box center [404, 144] width 9 height 9
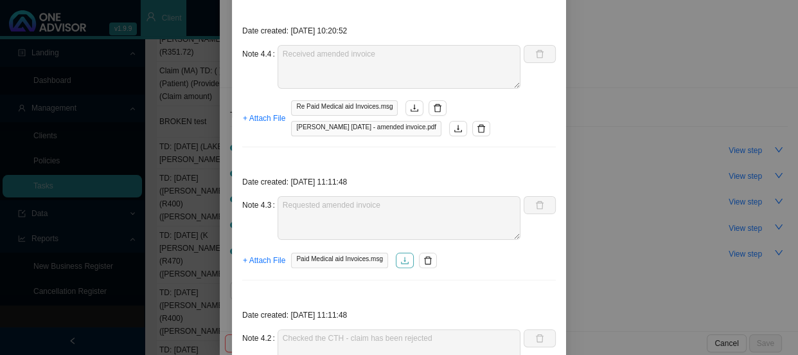
scroll to position [233, 0]
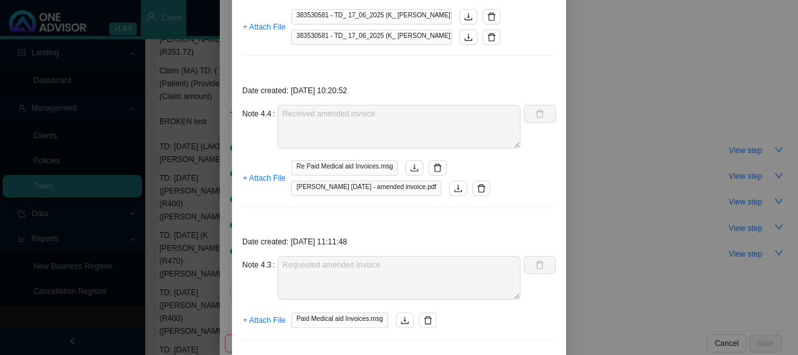
click at [717, 150] on div "Step details 4 Submission + Add Note Save & Close Date created: 2025-09-15 10:2…" at bounding box center [399, 177] width 798 height 355
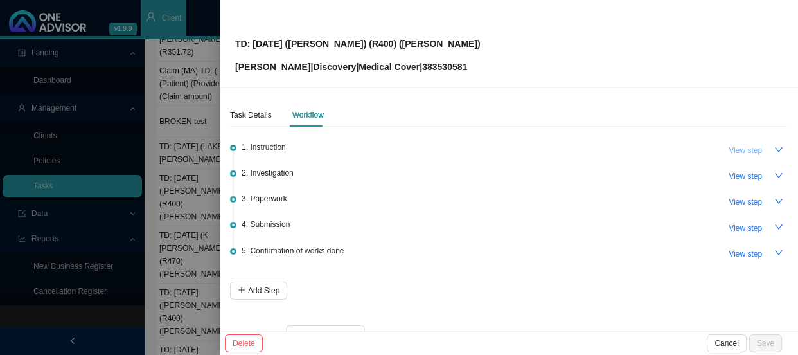
click at [740, 144] on span "View step" at bounding box center [745, 150] width 33 height 13
type input "Instruction"
type textarea "Received claims from Kate Healey"
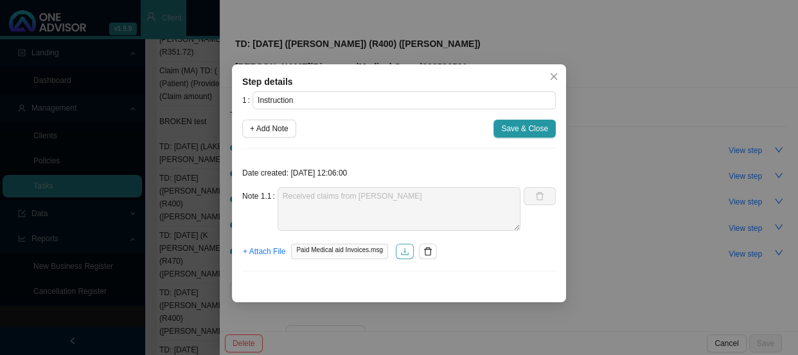
click at [405, 254] on icon "download" at bounding box center [405, 250] width 8 height 7
click at [533, 129] on span "Save & Close" at bounding box center [524, 128] width 47 height 13
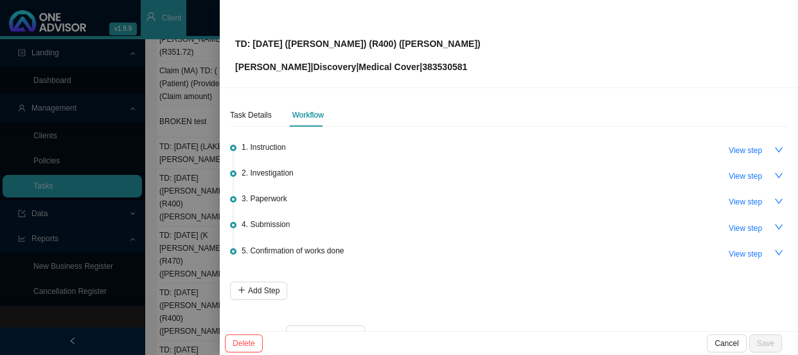
click at [436, 62] on p "Joffre Hannaway | Discovery | Medical Cover | 383530581" at bounding box center [357, 67] width 245 height 14
copy p "383530581"
drag, startPoint x: 339, startPoint y: 44, endPoint x: 303, endPoint y: 44, distance: 36.0
click at [303, 44] on p "TD: [DATE] ([PERSON_NAME]) (R400) ([PERSON_NAME])" at bounding box center [357, 44] width 245 height 14
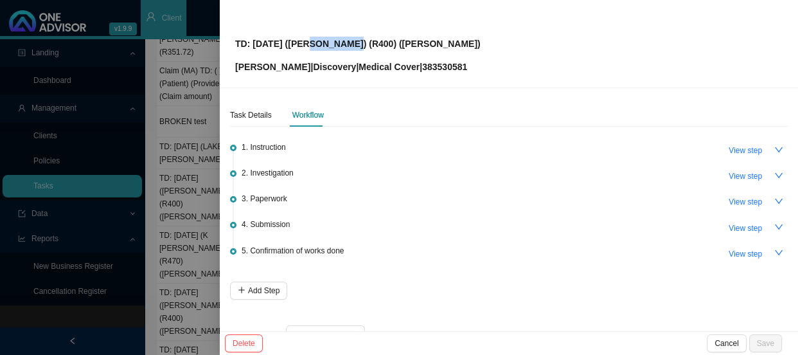
copy p "K. Healey"
click at [732, 231] on span "View step" at bounding box center [745, 228] width 33 height 13
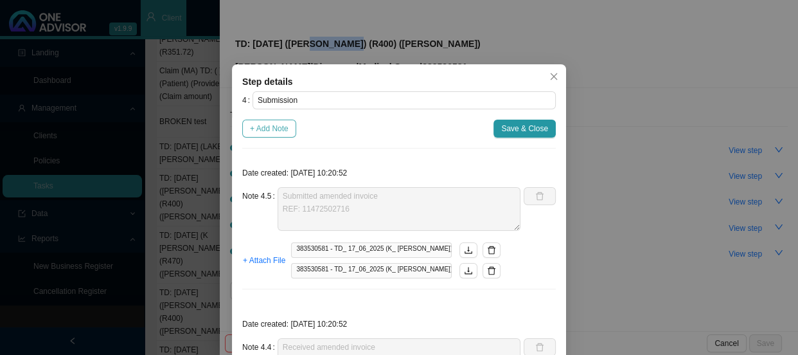
click at [269, 122] on span "+ Add Note" at bounding box center [269, 128] width 39 height 13
type textarea "Submitted amended invoice REF: 11472502716"
type textarea "Received amended invoice"
type textarea "Requested amended invoice"
type textarea "Checked the CTH - claim has been rejected Phones DH, spoke to Mbali ICD10 code …"
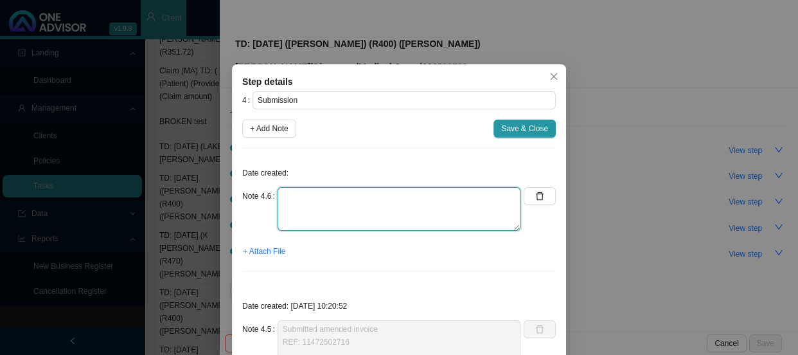
click at [329, 199] on textarea at bounding box center [399, 209] width 243 height 44
type textarea "r"
type textarea "Resubmitted amended claims and highlighted practice number"
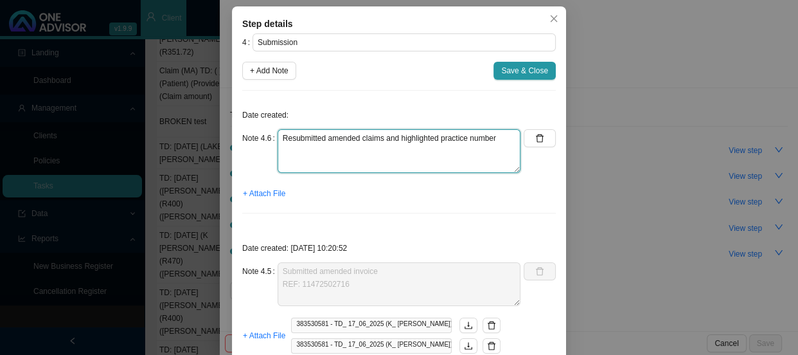
drag, startPoint x: 508, startPoint y: 139, endPoint x: 270, endPoint y: 139, distance: 238.4
click at [270, 139] on div "Note 4.6 Resubmitted amended claims and highlighted practice number" at bounding box center [381, 151] width 278 height 44
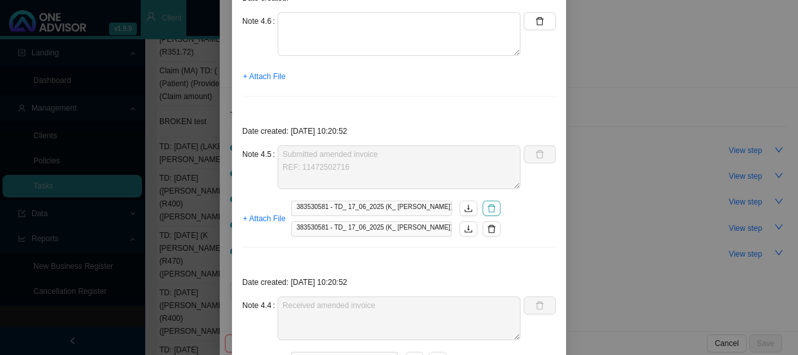
click at [487, 206] on icon "delete" at bounding box center [491, 208] width 9 height 9
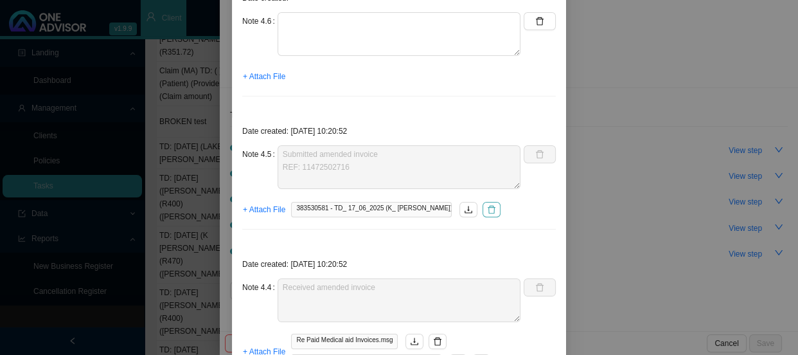
click at [488, 206] on icon "delete" at bounding box center [492, 210] width 8 height 8
click at [258, 208] on span "+ Attach File" at bounding box center [264, 209] width 42 height 13
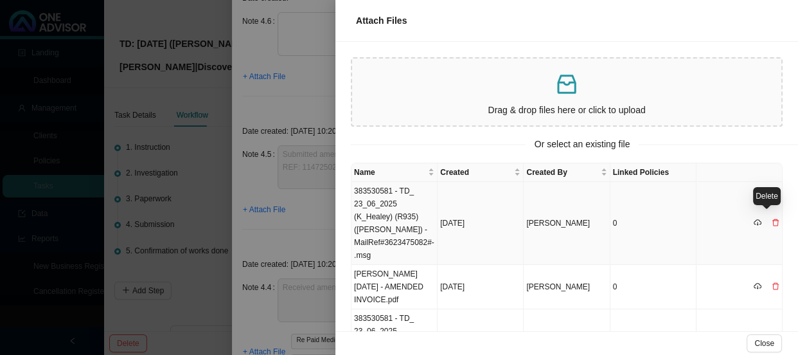
click at [772, 218] on icon "delete" at bounding box center [776, 222] width 8 height 8
click at [782, 191] on span "Yes" at bounding box center [779, 190] width 13 height 13
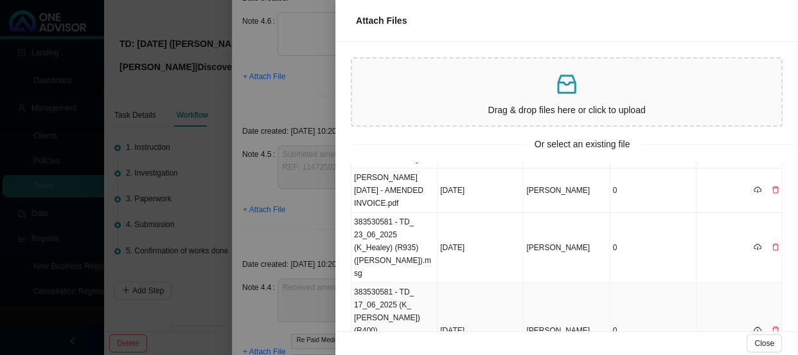
click at [770, 283] on td at bounding box center [739, 331] width 86 height 96
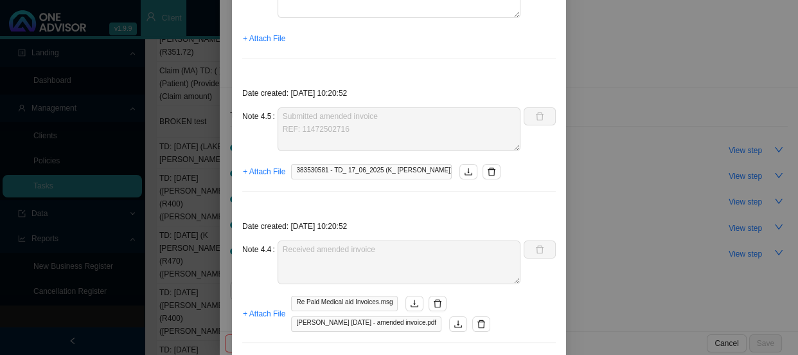
scroll to position [233, 0]
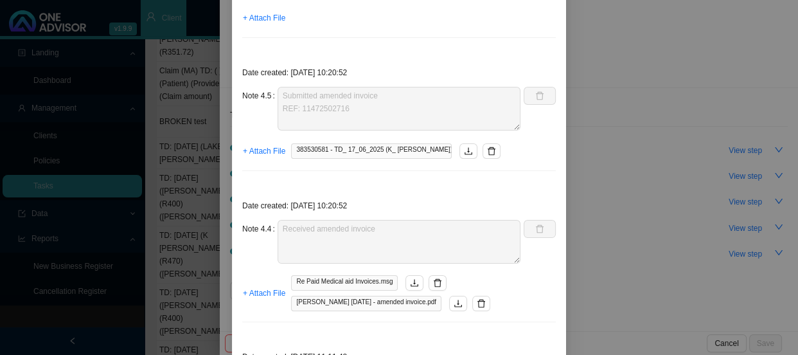
click at [353, 327] on div "Date created: 2025-09-15 10:20:52 Note 4.4 Received amended invoice + Attach Fi…" at bounding box center [399, 261] width 314 height 141
click at [649, 142] on div "Step details 4 Submission + Add Note Save & Close Date created: Note 4.6 + Atta…" at bounding box center [399, 177] width 798 height 355
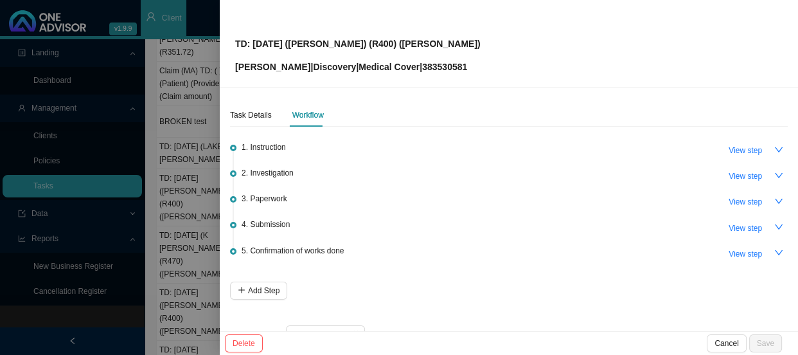
click at [160, 159] on div at bounding box center [399, 177] width 798 height 355
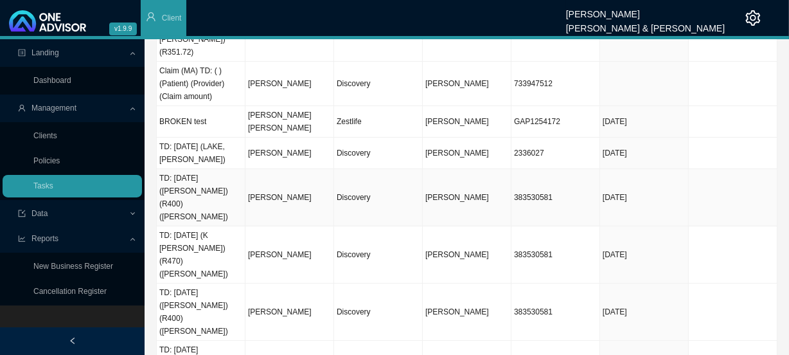
click at [204, 169] on td "TD: [DATE] ([PERSON_NAME]) (R400) ([PERSON_NAME])" at bounding box center [201, 197] width 89 height 57
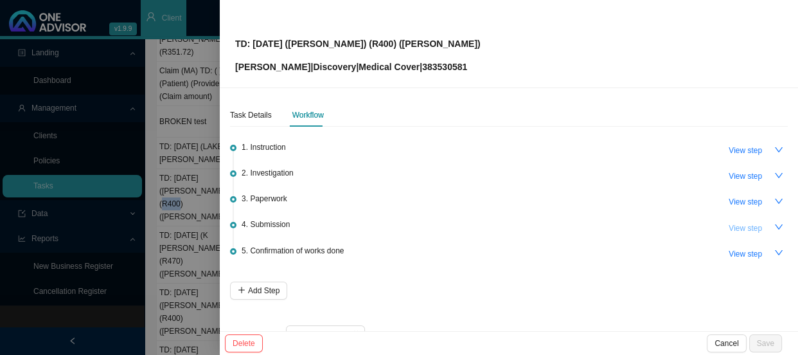
click at [733, 224] on span "View step" at bounding box center [745, 228] width 33 height 13
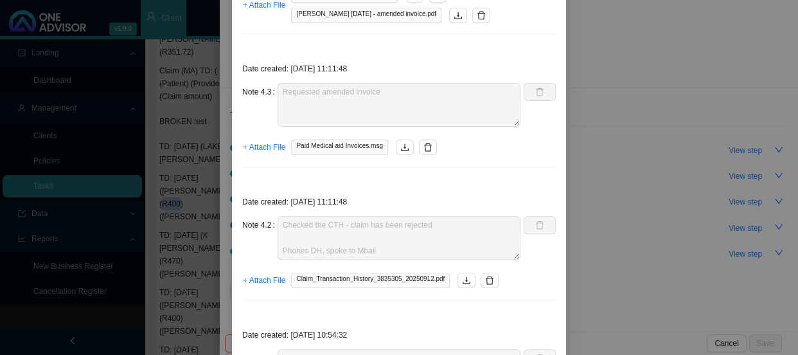
scroll to position [409, 0]
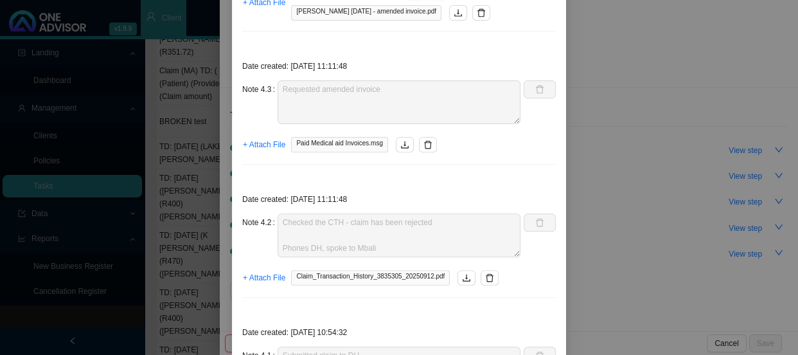
click at [617, 169] on div "Step details 4 Submission + Add Note Save & Close Date created: 2025-09-15 10:2…" at bounding box center [399, 177] width 798 height 355
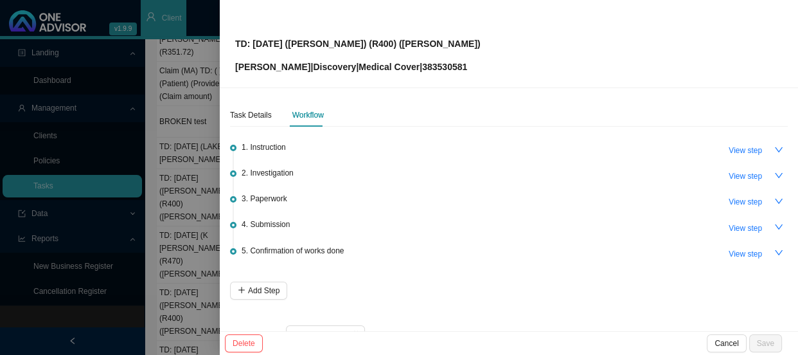
click at [195, 193] on div at bounding box center [399, 177] width 798 height 355
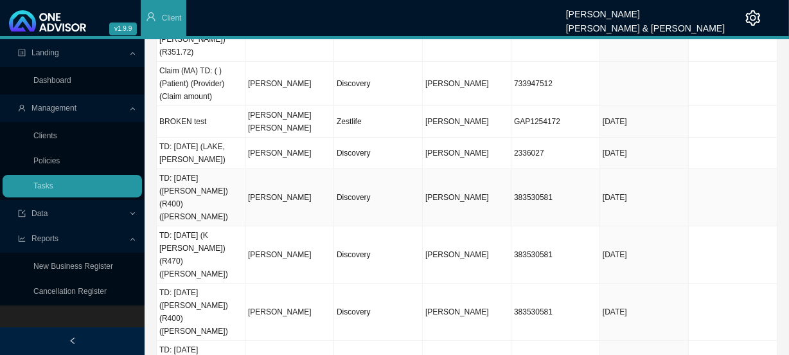
click at [262, 169] on td "[PERSON_NAME]" at bounding box center [289, 197] width 89 height 57
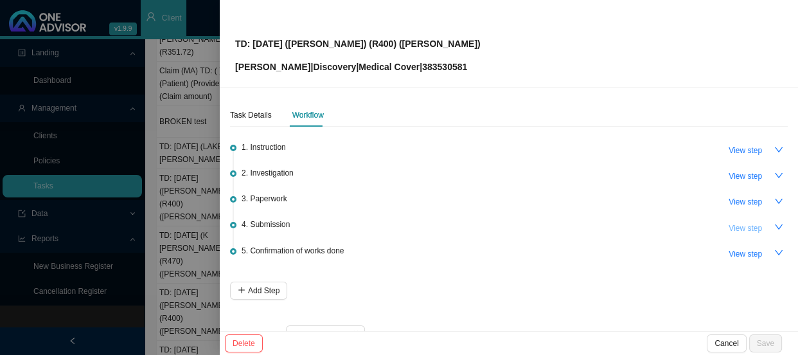
click at [748, 225] on span "View step" at bounding box center [745, 228] width 33 height 13
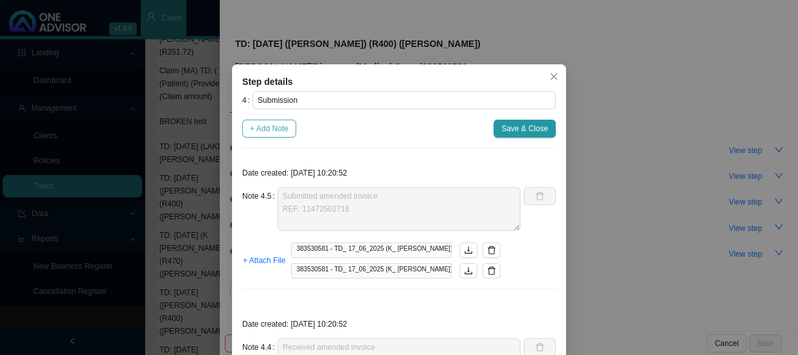
click at [261, 127] on span "+ Add Note" at bounding box center [269, 128] width 39 height 13
type textarea "Submitted amended invoice REF: 11472502716"
type textarea "Received amended invoice"
type textarea "Requested amended invoice"
type textarea "Checked the CTH - claim has been rejected Phones DH, spoke to Mbali ICD10 code …"
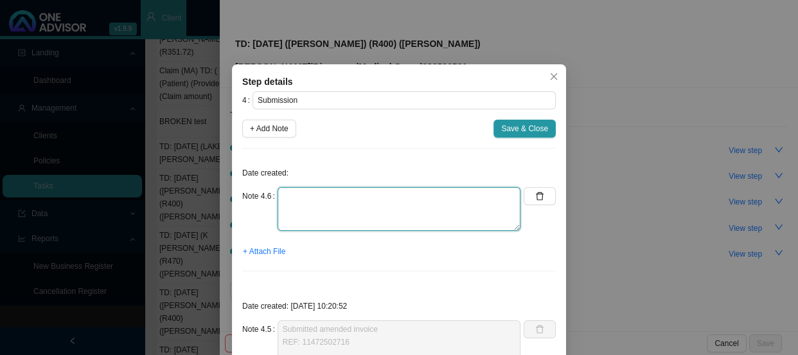
click at [304, 203] on textarea at bounding box center [399, 209] width 243 height 44
click at [317, 195] on textarea at bounding box center [399, 209] width 243 height 44
type textarea "c"
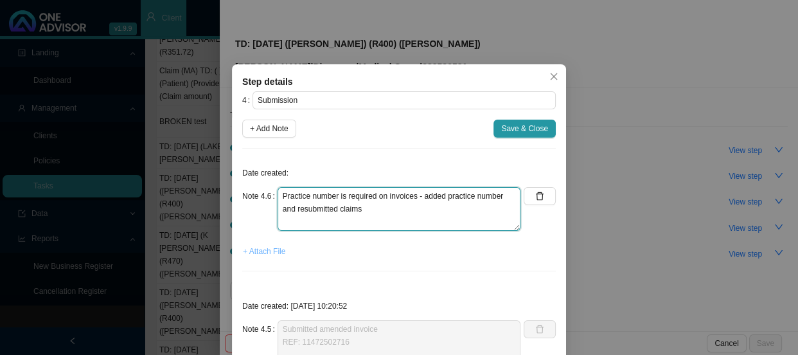
type textarea "Practice number is required on invoices - added practice number and resubmitted…"
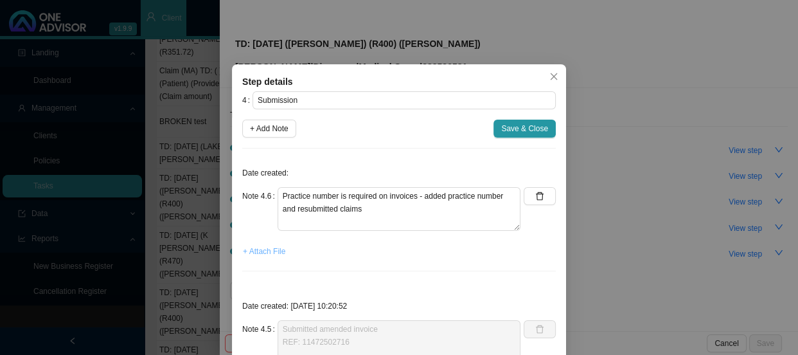
click at [262, 250] on span "+ Attach File" at bounding box center [264, 251] width 42 height 13
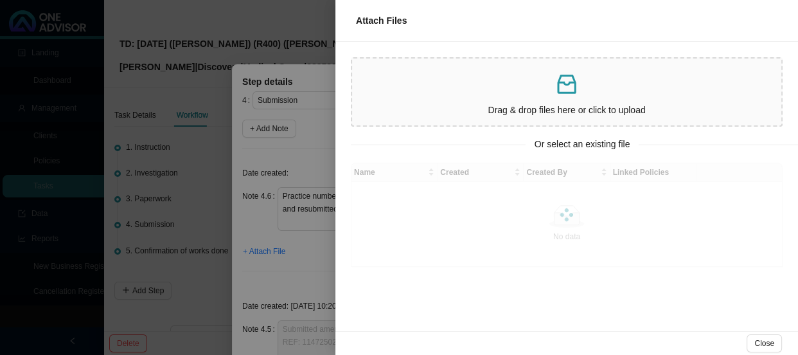
click at [306, 247] on div at bounding box center [399, 177] width 798 height 355
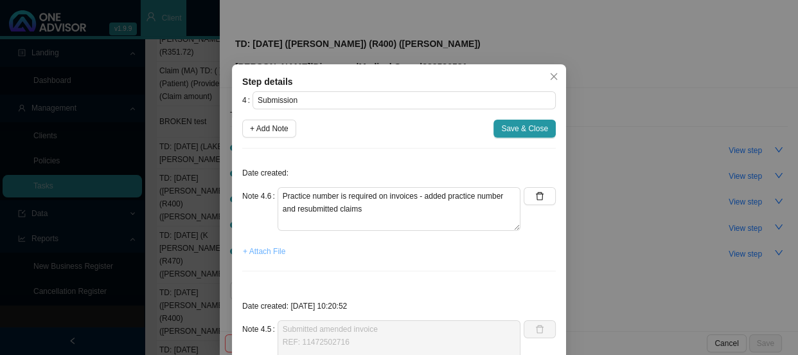
click at [270, 252] on span "+ Attach File" at bounding box center [264, 251] width 42 height 13
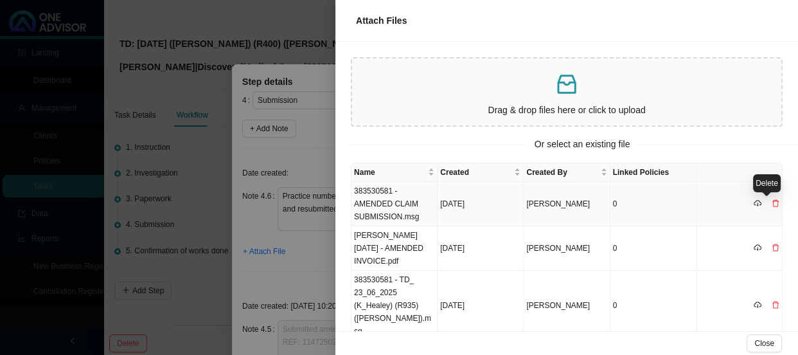
click at [772, 203] on icon "delete" at bounding box center [776, 203] width 8 height 8
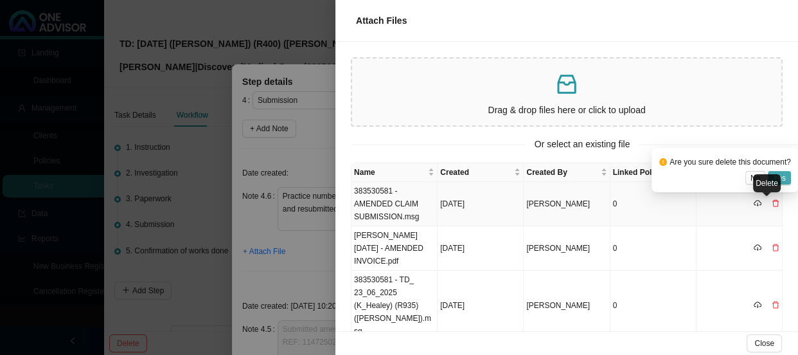
click at [783, 176] on span "Yes" at bounding box center [779, 178] width 13 height 13
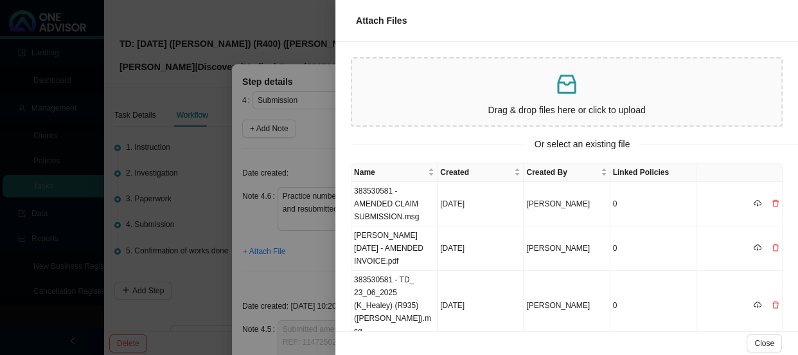
click at [269, 192] on div at bounding box center [399, 177] width 798 height 355
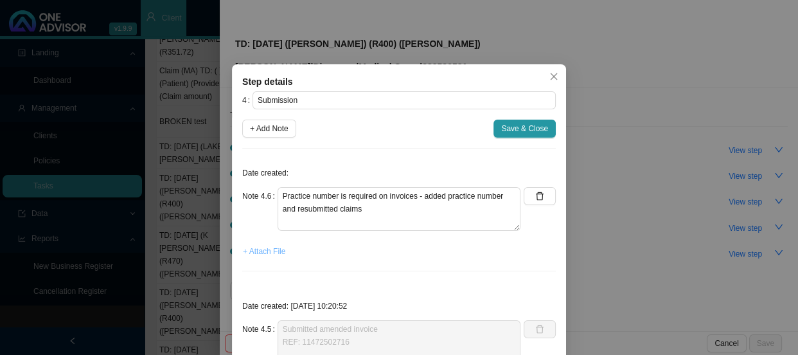
click at [257, 249] on span "+ Attach File" at bounding box center [264, 251] width 42 height 13
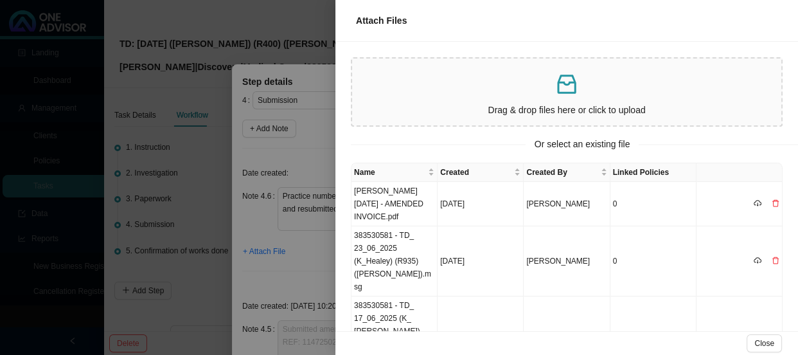
click at [411, 103] on p "Drag & drop files here or click to upload" at bounding box center [566, 110] width 419 height 15
click at [425, 91] on p at bounding box center [566, 84] width 419 height 26
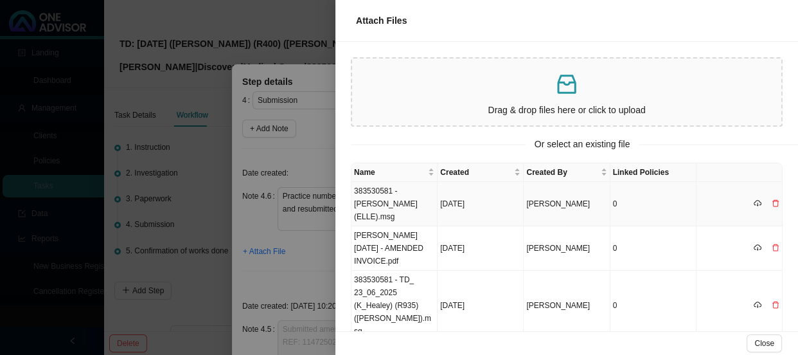
click at [423, 196] on td "383530581 - K HEALEY (ELLE).msg" at bounding box center [394, 204] width 86 height 44
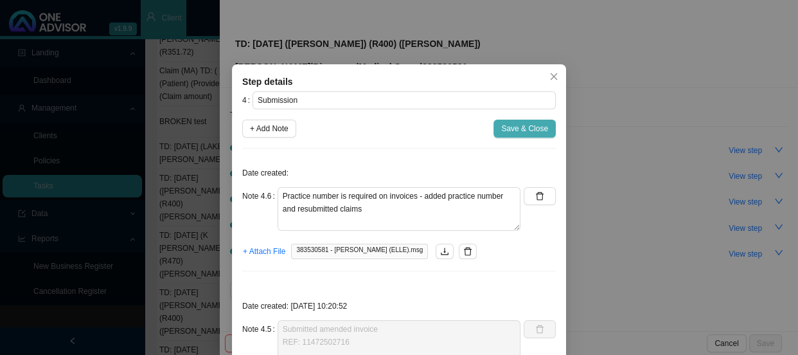
click at [520, 132] on span "Save & Close" at bounding box center [524, 128] width 47 height 13
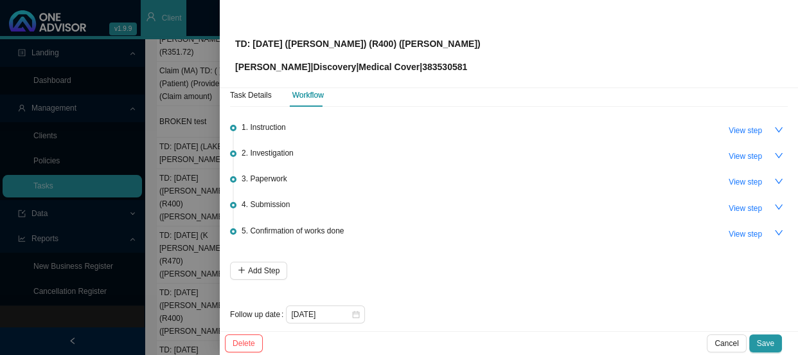
scroll to position [31, 0]
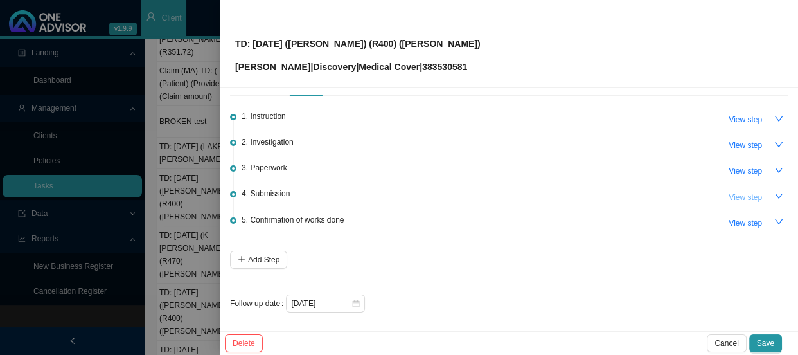
click at [735, 199] on span "View step" at bounding box center [745, 197] width 33 height 13
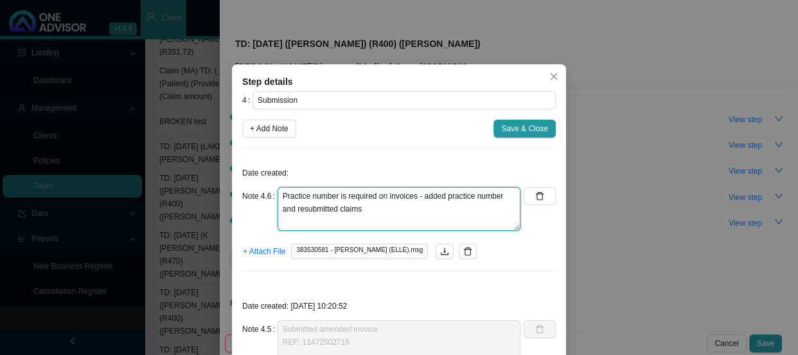
drag, startPoint x: 378, startPoint y: 218, endPoint x: 263, endPoint y: 193, distance: 117.7
click at [263, 193] on div "Note 4.6 Practice number is required on invoices - added practice number and re…" at bounding box center [381, 209] width 278 height 44
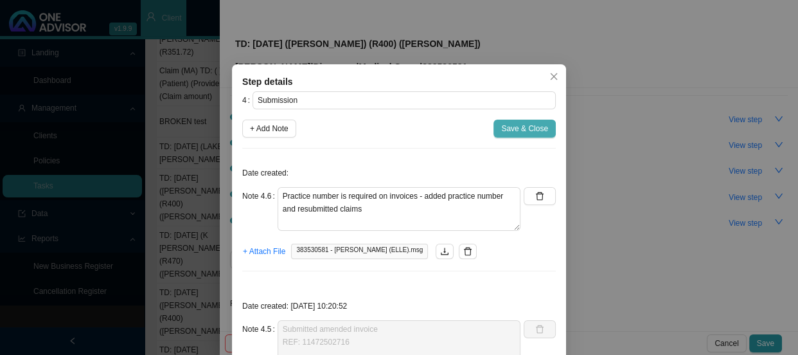
click at [527, 127] on span "Save & Close" at bounding box center [524, 128] width 47 height 13
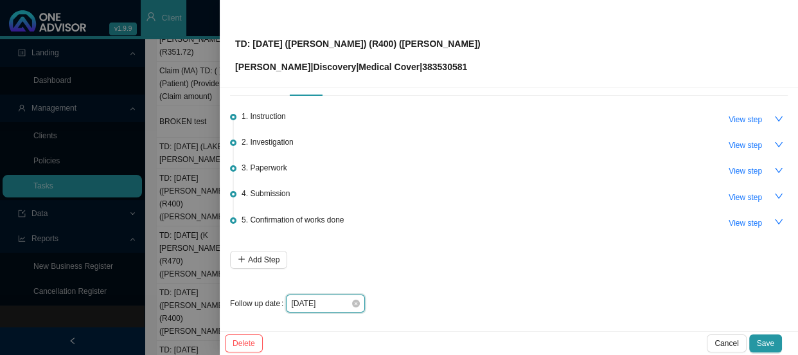
click at [330, 300] on input "[DATE]" at bounding box center [321, 303] width 60 height 13
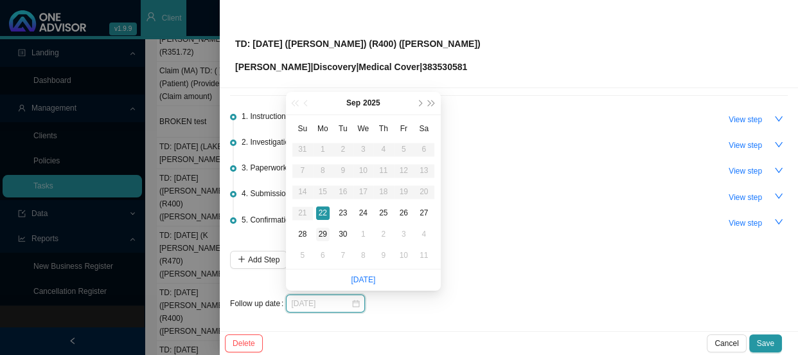
type input "[DATE]"
click at [323, 236] on div "29" at bounding box center [322, 233] width 13 height 13
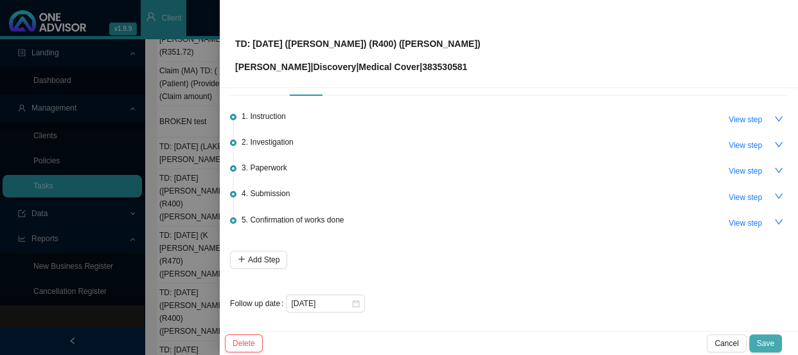
click at [759, 337] on span "Save" at bounding box center [765, 343] width 17 height 13
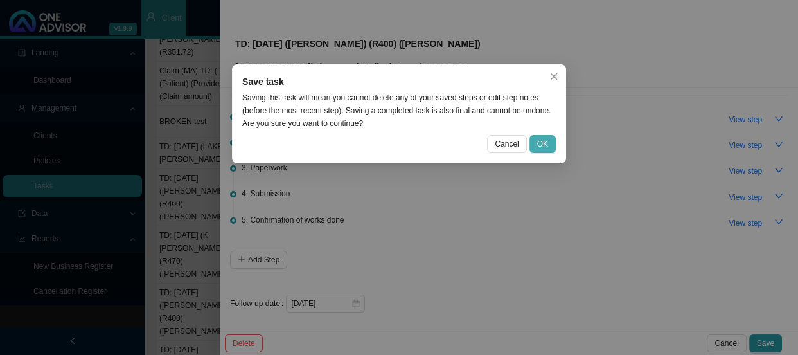
click at [540, 141] on span "OK" at bounding box center [542, 143] width 11 height 13
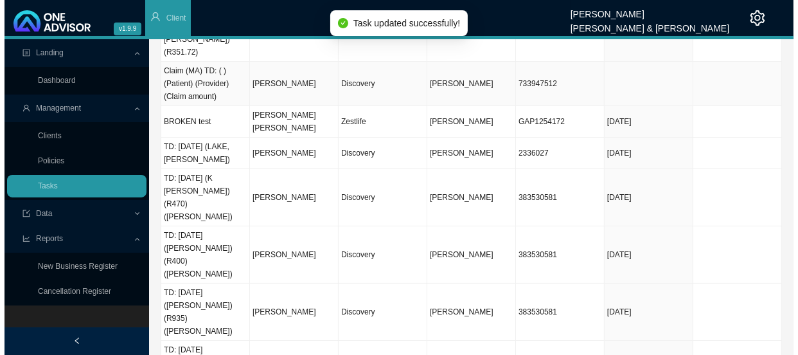
scroll to position [0, 0]
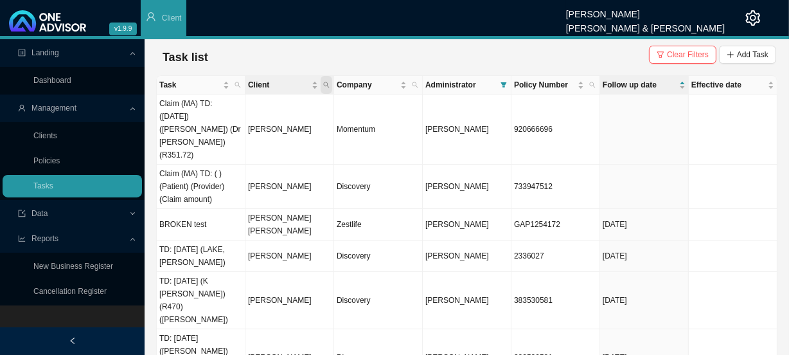
click at [331, 82] on span "Client" at bounding box center [327, 85] width 12 height 18
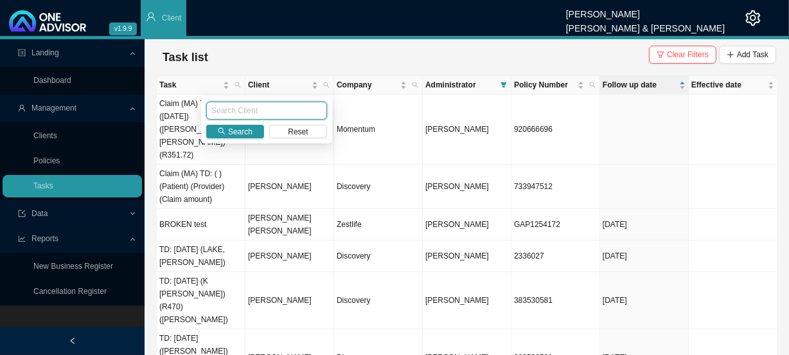
click at [256, 108] on input "text" at bounding box center [266, 111] width 121 height 18
type input "HANNAWAY"
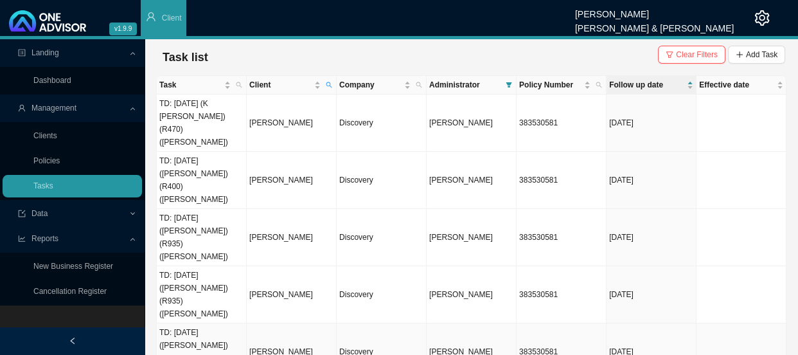
click at [211, 323] on td "TD: [DATE] ([PERSON_NAME]) (R400) ([PERSON_NAME])" at bounding box center [202, 351] width 90 height 57
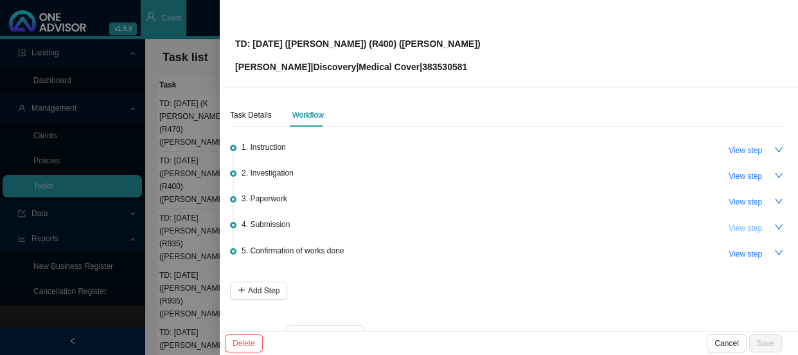
click at [738, 225] on span "View step" at bounding box center [745, 228] width 33 height 13
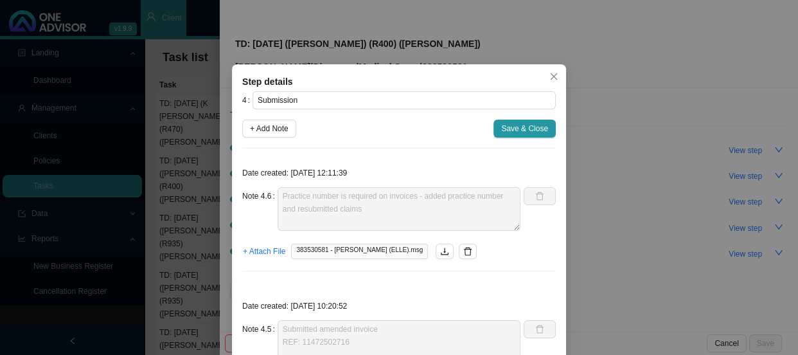
click at [680, 174] on div "Step details 4 Submission + Add Note Save & Close Date created: 2025-09-22 12:1…" at bounding box center [399, 177] width 798 height 355
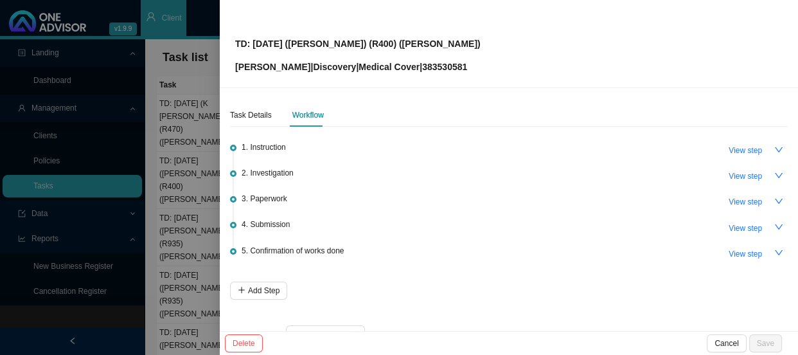
click at [176, 230] on div at bounding box center [399, 177] width 798 height 355
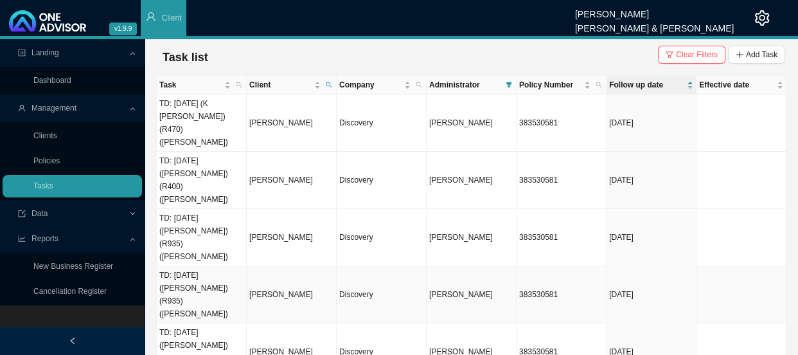
click at [273, 266] on td "[PERSON_NAME]" at bounding box center [292, 294] width 90 height 57
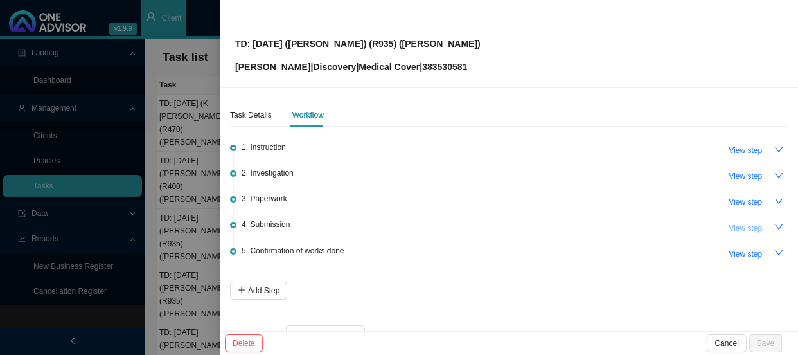
click at [743, 229] on span "View step" at bounding box center [745, 228] width 33 height 13
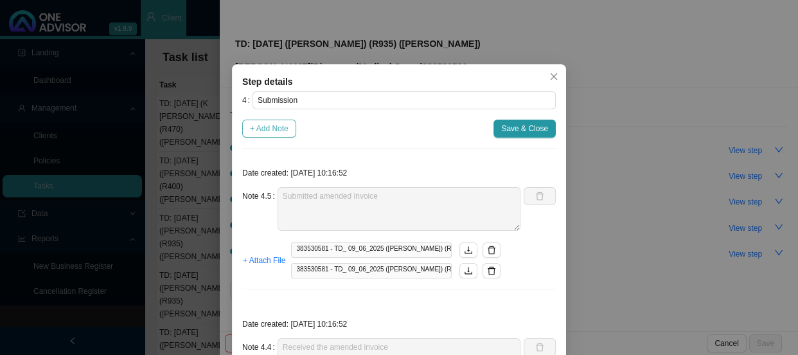
click at [268, 128] on span "+ Add Note" at bounding box center [269, 128] width 39 height 13
type textarea "Submitted amended invoice REF: 11472489209"
type textarea "Received the amended invoice"
type textarea "Requested amended invoice"
type textarea "Checked the CTH - claim has been rejected Phones DH, spoke to Mbali ICD10 code …"
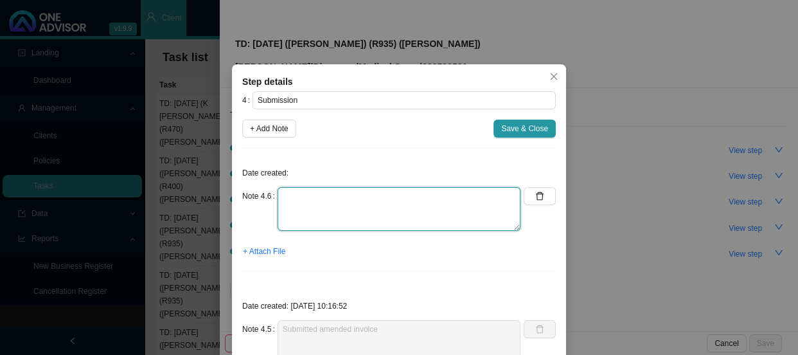
click at [324, 201] on textarea at bounding box center [399, 209] width 243 height 44
paste textarea "Practice number is required on invoices - added practice number and resubmitted…"
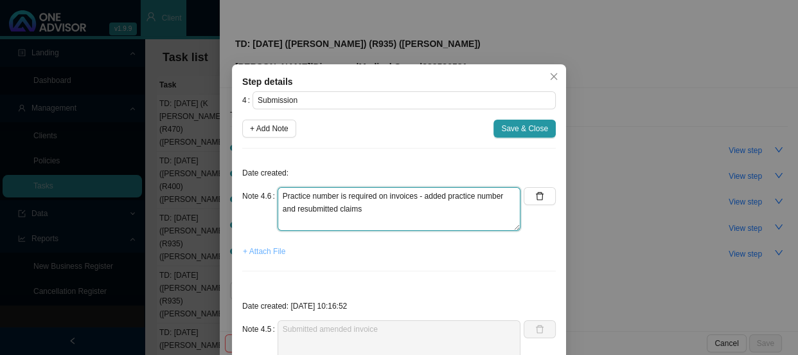
type textarea "Practice number is required on invoices - added practice number and resubmitted…"
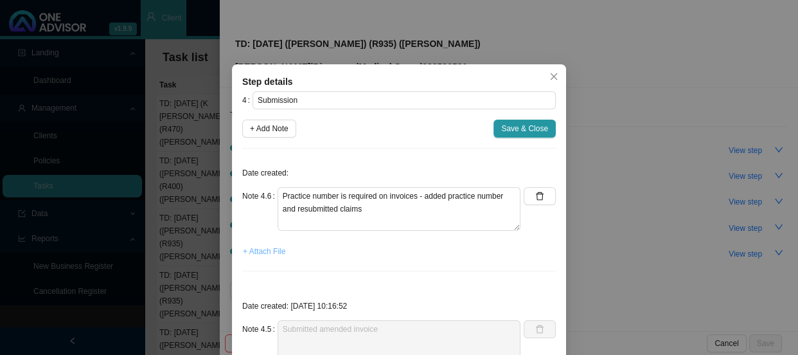
click at [265, 252] on span "+ Attach File" at bounding box center [264, 251] width 42 height 13
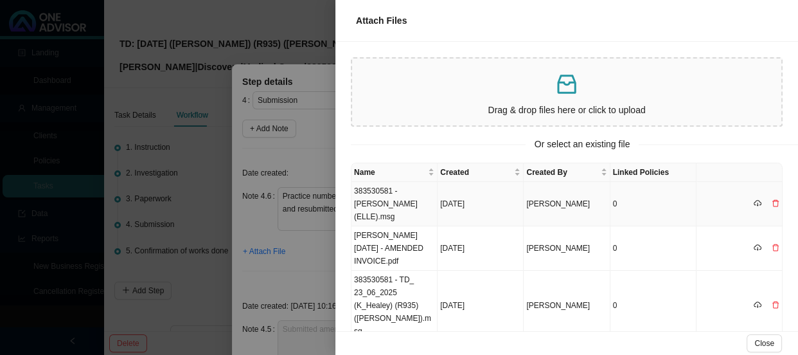
click at [400, 196] on td "383530581 - K HEALEY (ELLE).msg" at bounding box center [394, 204] width 86 height 44
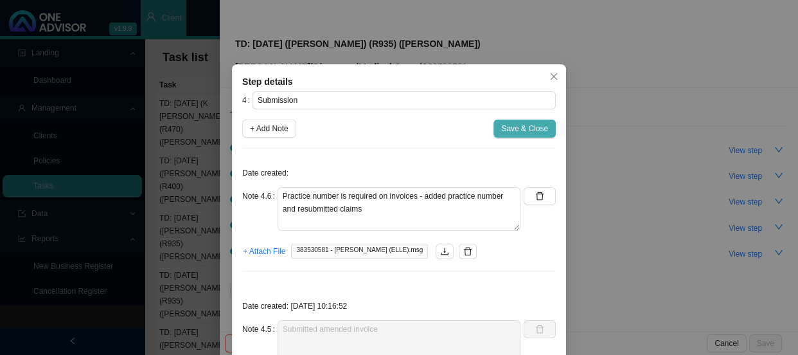
click at [520, 128] on span "Save & Close" at bounding box center [524, 128] width 47 height 13
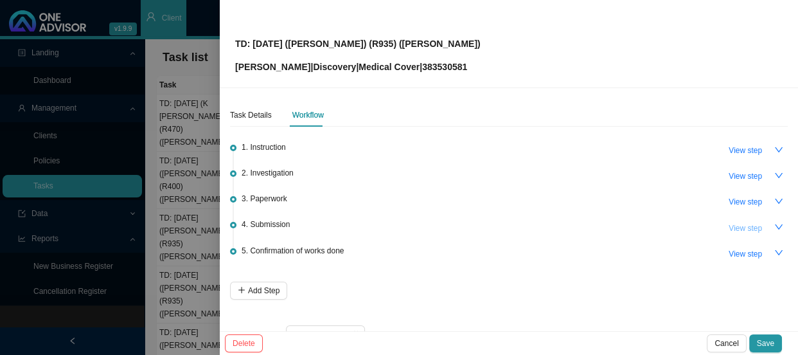
click at [738, 230] on span "View step" at bounding box center [745, 228] width 33 height 13
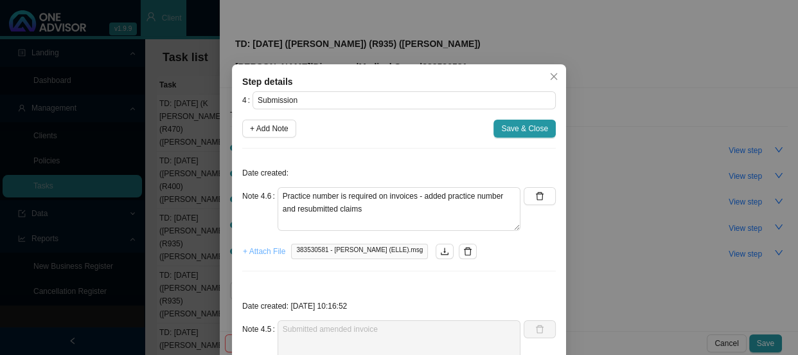
click at [259, 248] on span "+ Attach File" at bounding box center [264, 251] width 42 height 13
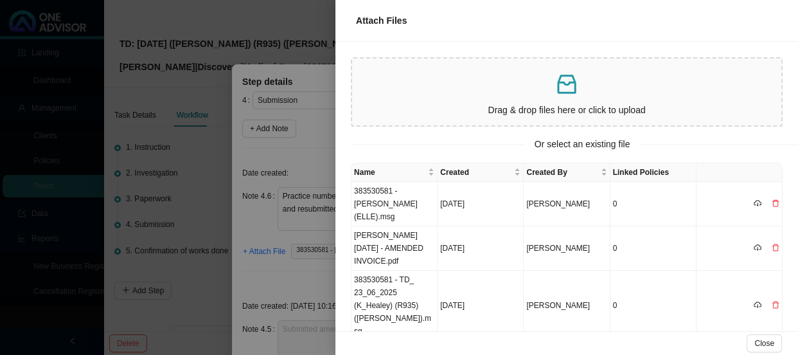
click at [292, 213] on div at bounding box center [399, 177] width 798 height 355
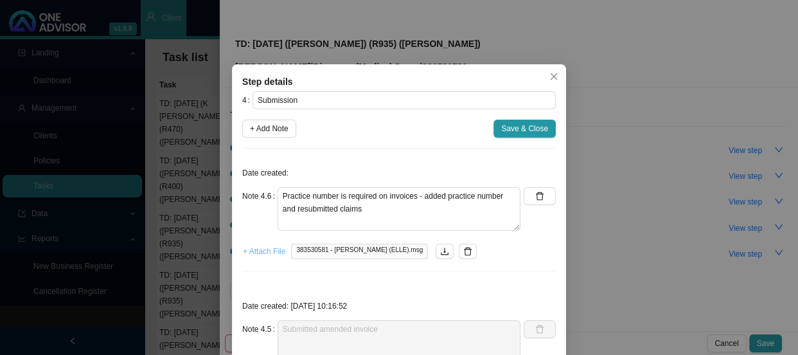
click at [248, 251] on span "+ Attach File" at bounding box center [264, 251] width 42 height 13
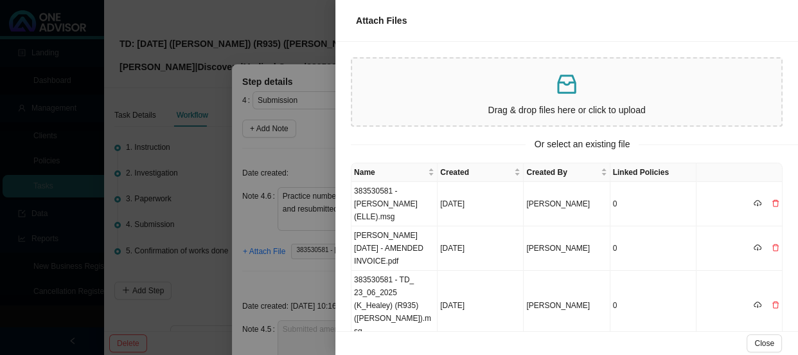
click at [290, 281] on div at bounding box center [399, 177] width 798 height 355
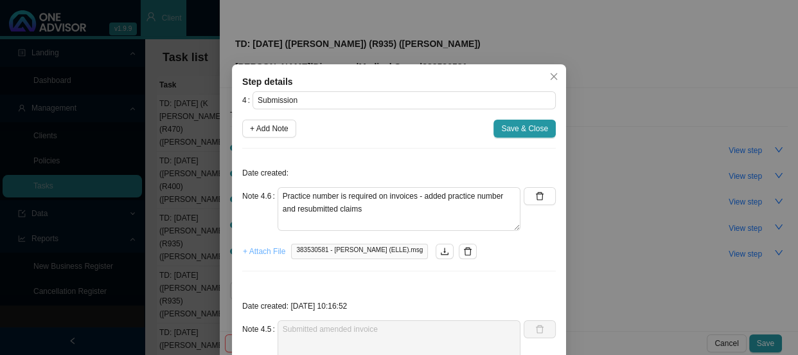
click at [266, 254] on span "+ Attach File" at bounding box center [264, 251] width 42 height 13
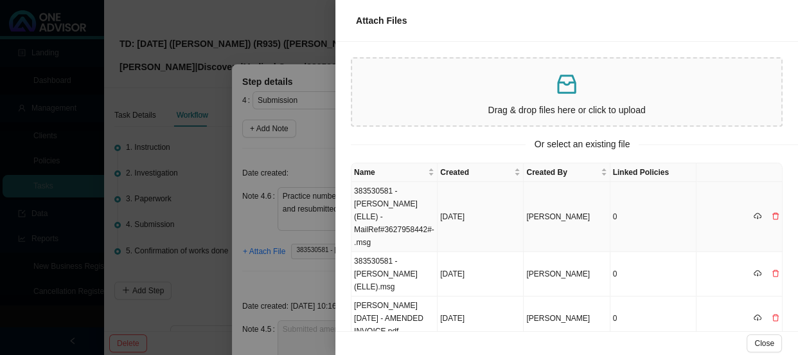
click at [398, 201] on td "383530581 - K HEALEY (ELLE) -MailRef#3627958442#-.msg" at bounding box center [394, 217] width 86 height 70
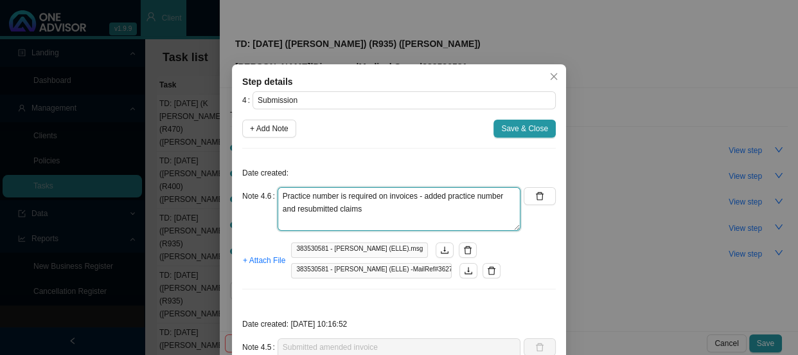
click at [424, 211] on textarea "Practice number is required on invoices - added practice number and resubmitted…" at bounding box center [399, 209] width 243 height 44
paste textarea "11487547885"
drag, startPoint x: 358, startPoint y: 206, endPoint x: 394, endPoint y: 224, distance: 40.2
click at [360, 207] on textarea "Practice number is required on invoices - added practice number and resubmitted…" at bounding box center [399, 209] width 243 height 44
type textarea "Practice number is required on invoices - added practice number and resubmitted…"
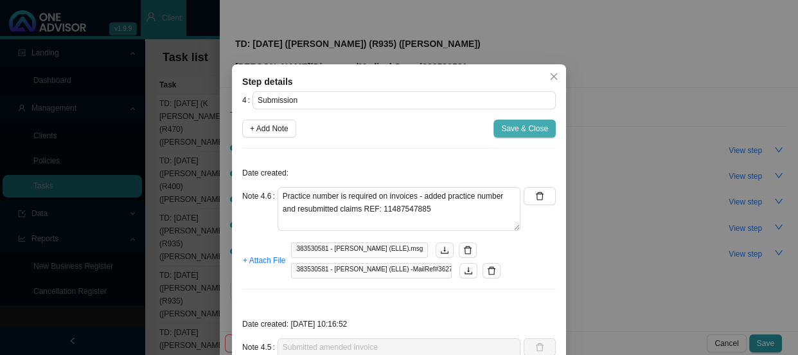
click at [513, 127] on span "Save & Close" at bounding box center [524, 128] width 47 height 13
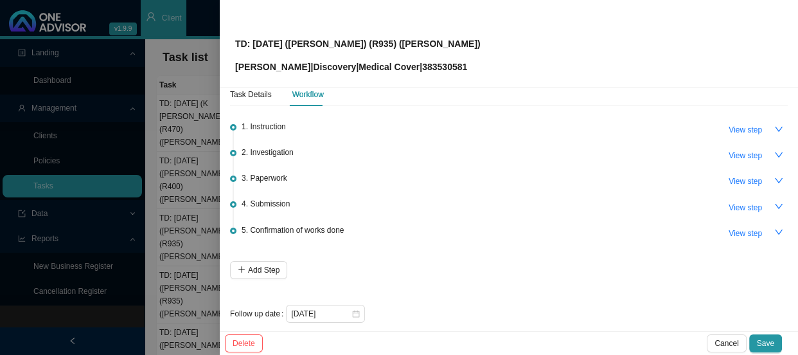
scroll to position [31, 0]
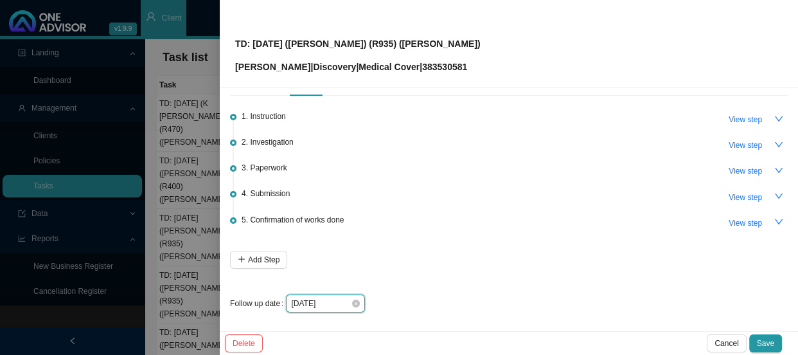
click at [336, 304] on input "[DATE]" at bounding box center [321, 303] width 60 height 13
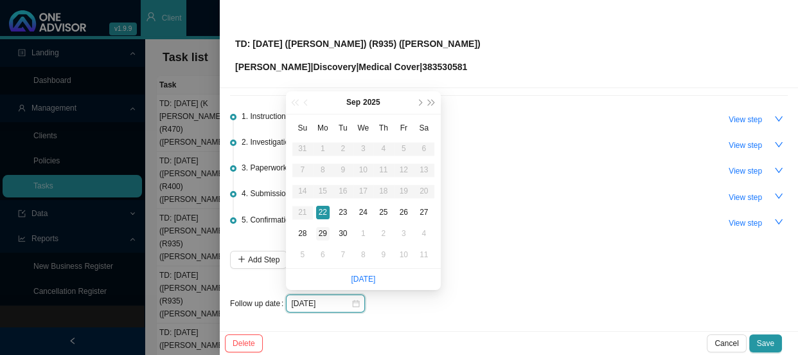
type input "[DATE]"
click at [320, 232] on div "29" at bounding box center [322, 233] width 13 height 13
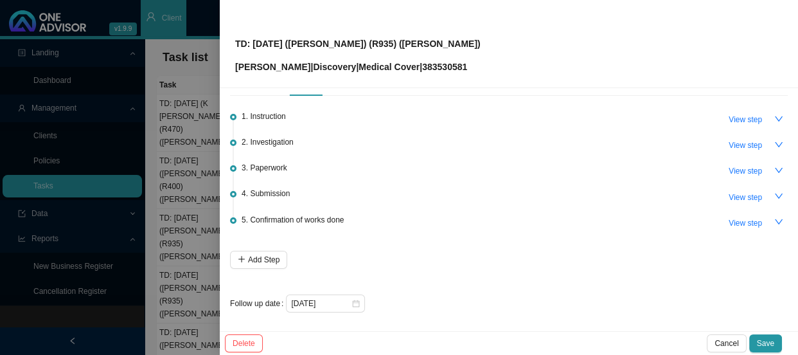
click at [769, 337] on span "Save" at bounding box center [765, 343] width 17 height 13
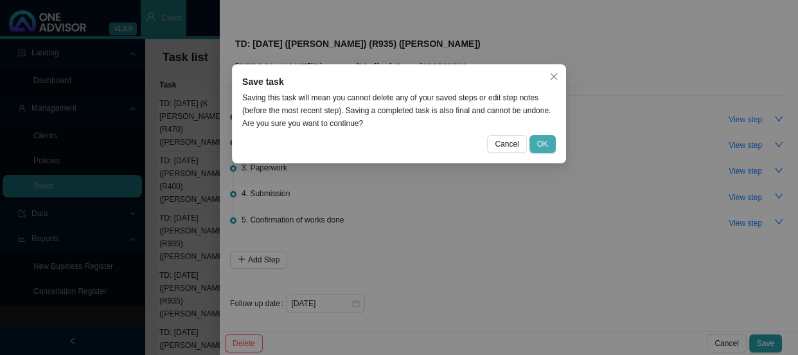
click at [536, 138] on button "OK" at bounding box center [542, 144] width 26 height 18
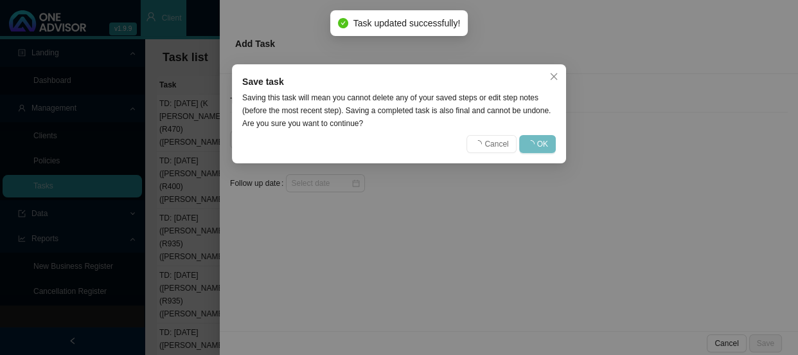
scroll to position [0, 0]
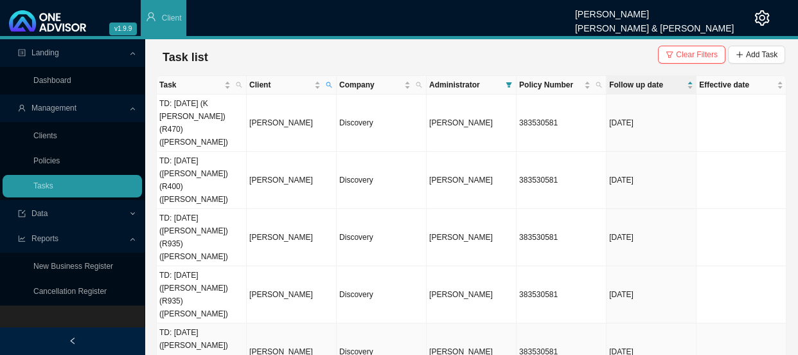
click at [274, 323] on td "[PERSON_NAME]" at bounding box center [292, 351] width 90 height 57
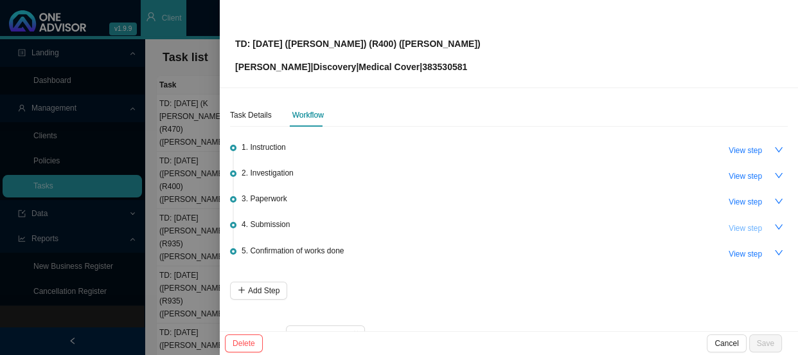
click at [742, 226] on span "View step" at bounding box center [745, 228] width 33 height 13
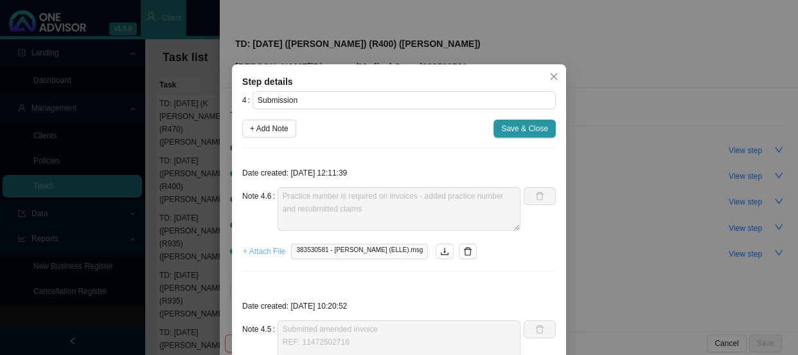
click at [263, 253] on span "+ Attach File" at bounding box center [264, 251] width 42 height 13
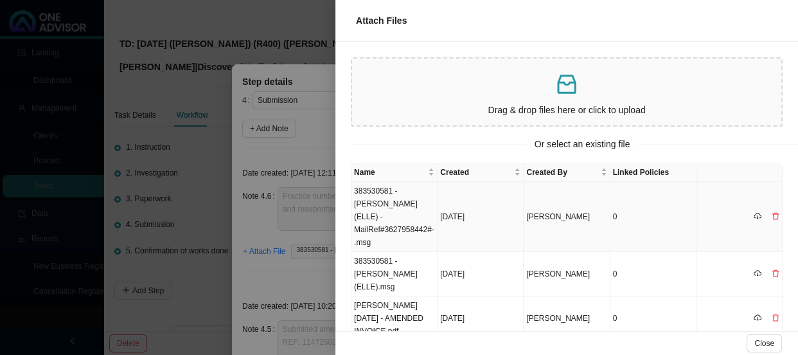
click at [398, 209] on td "383530581 - K HEALEY (ELLE) -MailRef#3627958442#-.msg" at bounding box center [394, 217] width 86 height 70
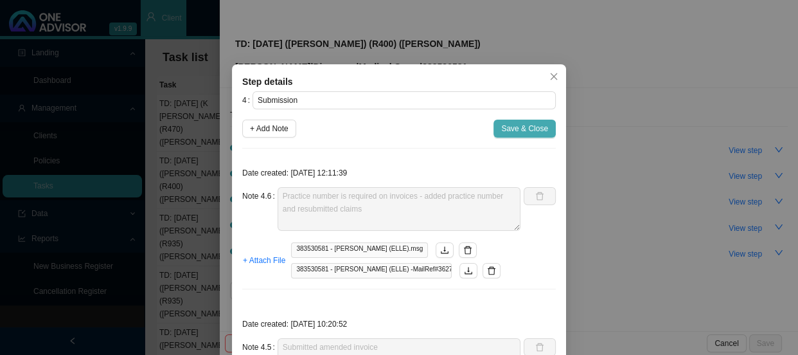
click at [520, 128] on span "Save & Close" at bounding box center [524, 128] width 47 height 13
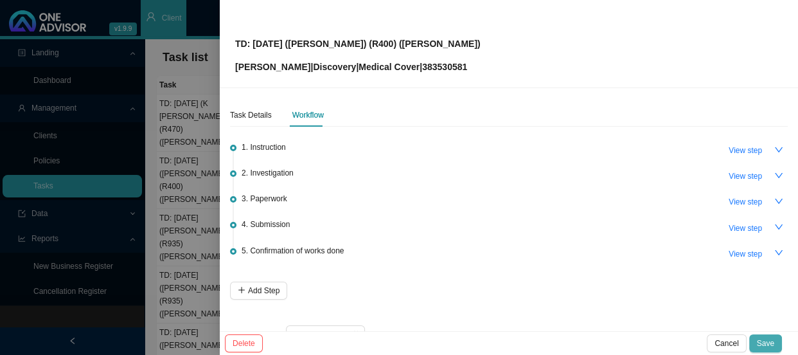
click at [767, 339] on span "Save" at bounding box center [765, 343] width 17 height 13
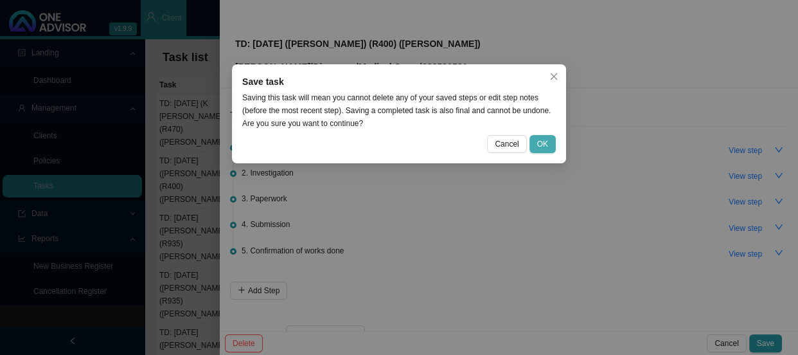
click at [542, 141] on span "OK" at bounding box center [542, 143] width 11 height 13
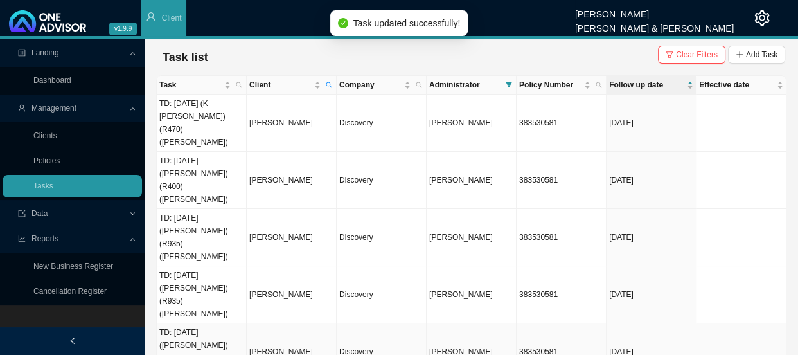
click at [209, 323] on td "TD: [DATE] ([PERSON_NAME]) (R400) ([PERSON_NAME])" at bounding box center [202, 351] width 90 height 57
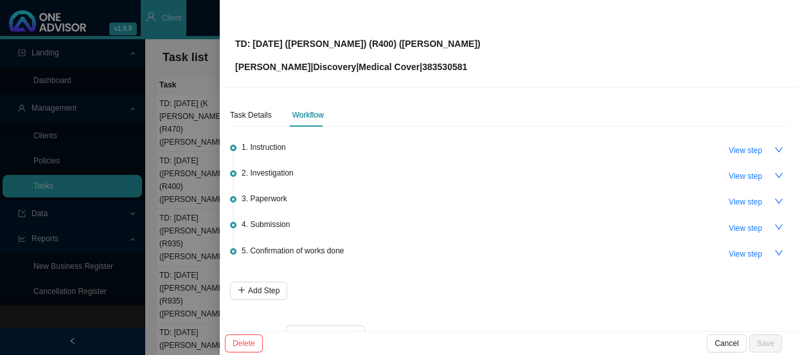
click at [306, 225] on div "4. Submission View step" at bounding box center [515, 226] width 546 height 19
click at [279, 224] on span "4. Submission" at bounding box center [266, 224] width 48 height 13
click at [736, 233] on button "View step" at bounding box center [745, 228] width 49 height 18
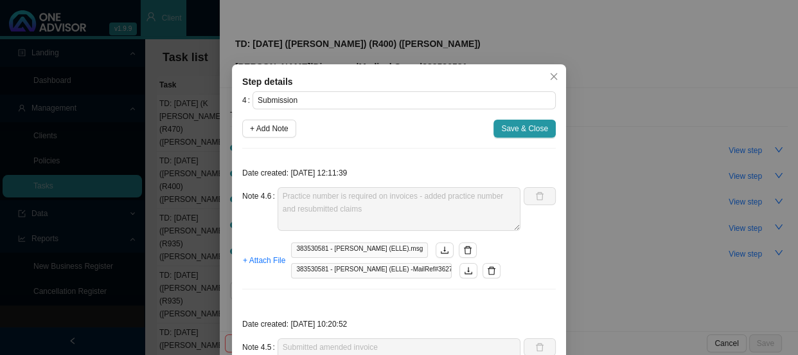
click at [255, 187] on div "Note 4.6 Practice number is required on invoices - added practice number and re…" at bounding box center [381, 209] width 278 height 44
click at [520, 123] on span "Save & Close" at bounding box center [524, 128] width 47 height 13
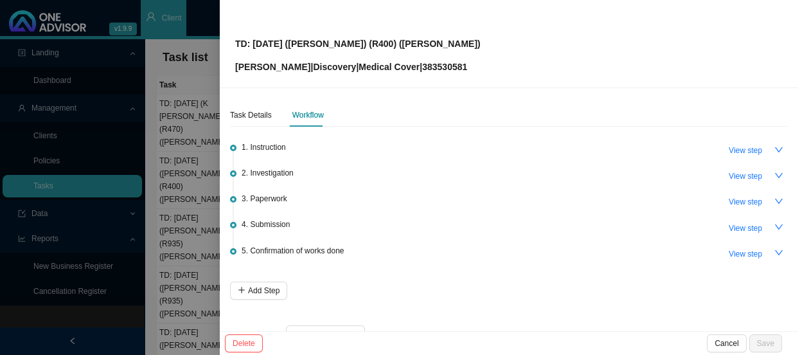
click at [153, 206] on div at bounding box center [399, 177] width 798 height 355
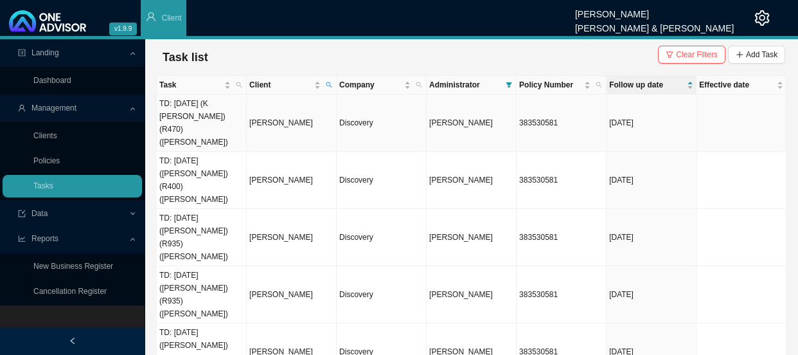
click at [219, 114] on td "TD: [DATE] (K [PERSON_NAME]) (R470) ([PERSON_NAME])" at bounding box center [202, 122] width 90 height 57
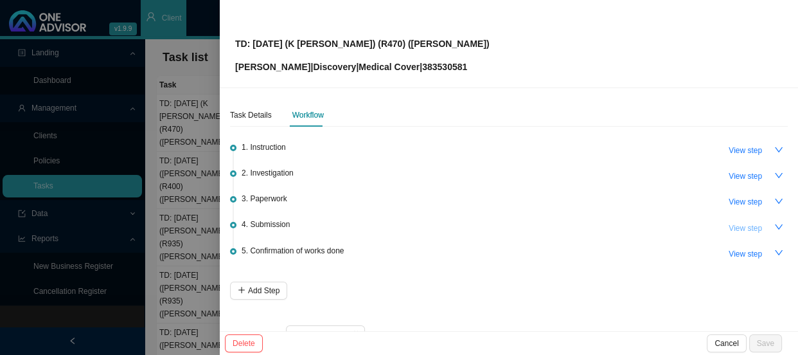
click at [738, 229] on span "View step" at bounding box center [745, 228] width 33 height 13
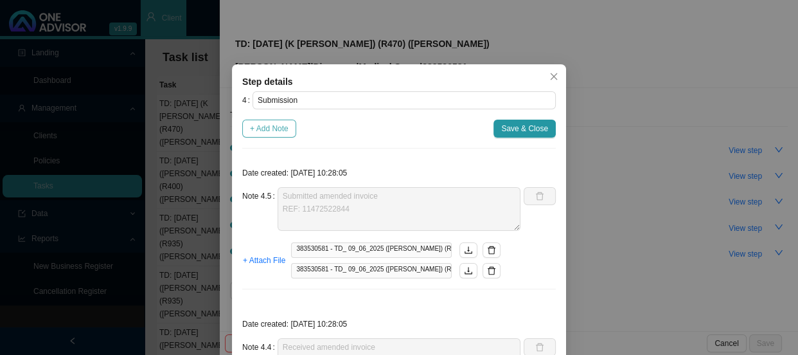
click at [271, 127] on span "+ Add Note" at bounding box center [269, 128] width 39 height 13
type textarea "Submitted amended invoice REF: 11472522844"
type textarea "Received amended invoice"
type textarea "Requested amended invoice"
type textarea "Checked the CTH - claim has been rejected Phones DH, spoke to Mbali ICD10 code …"
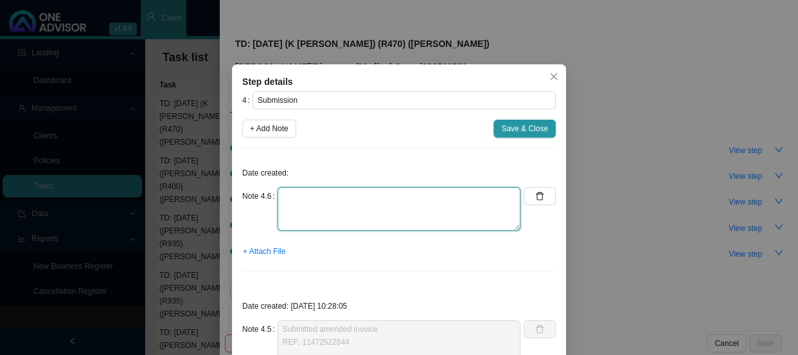
click at [309, 197] on textarea at bounding box center [399, 209] width 243 height 44
paste textarea "Practice number is required on invoices - added practice number and resubmitted…"
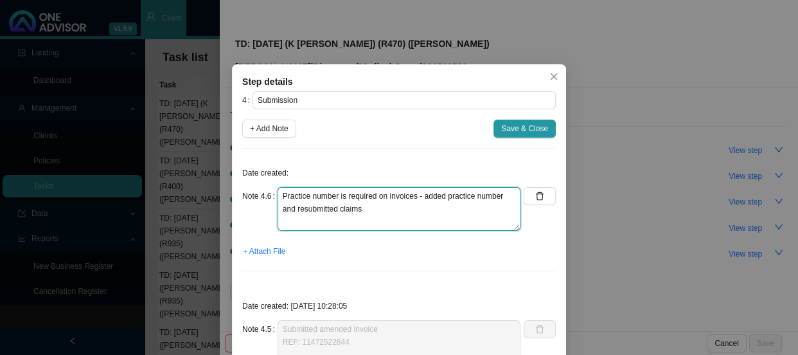
type textarea "Practice number is required on invoices - added practice number and resubmitted…"
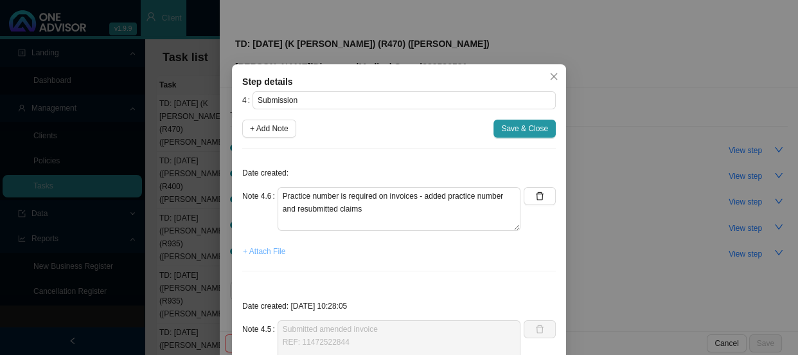
click at [267, 249] on span "+ Attach File" at bounding box center [264, 251] width 42 height 13
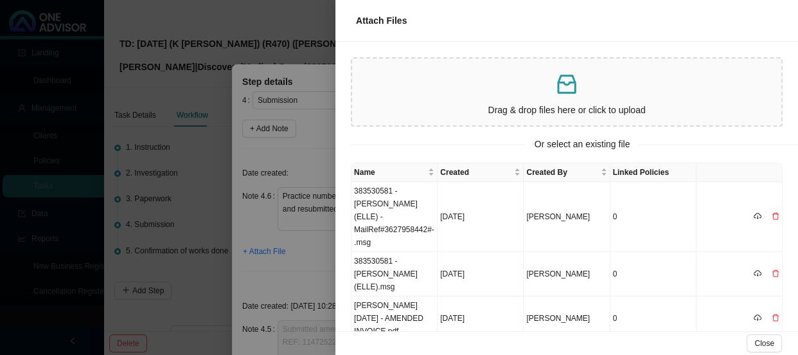
click at [286, 240] on div at bounding box center [399, 177] width 798 height 355
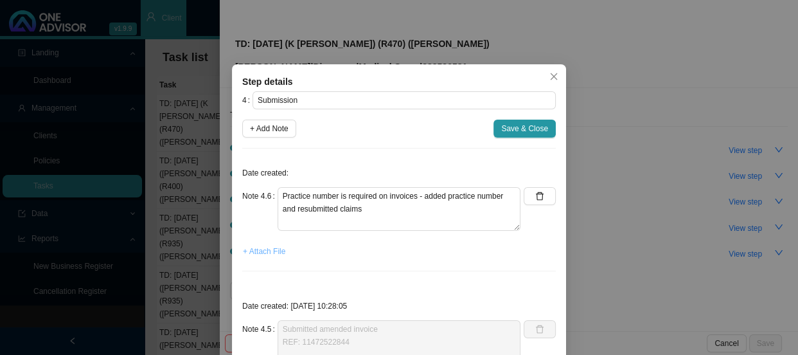
click at [263, 251] on span "+ Attach File" at bounding box center [264, 251] width 42 height 13
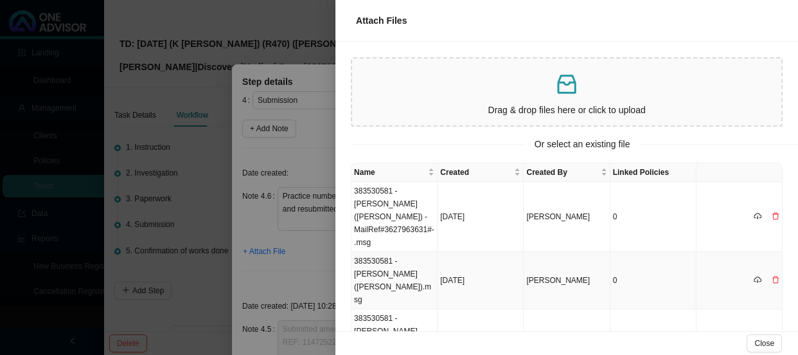
click at [421, 252] on td "383530581 - K HEALEY (JO-ELLEN).msg" at bounding box center [394, 280] width 86 height 57
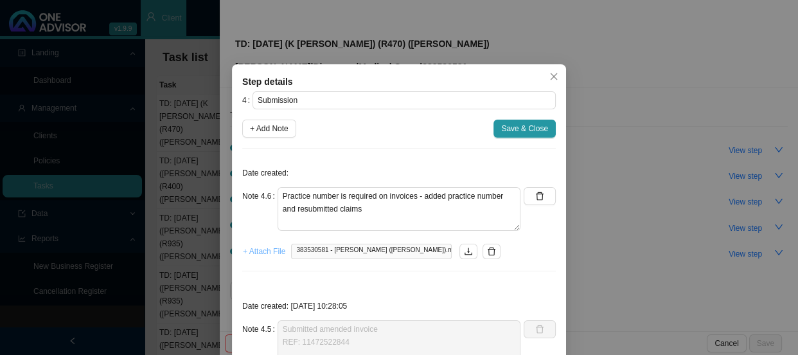
click at [256, 251] on span "+ Attach File" at bounding box center [264, 251] width 42 height 13
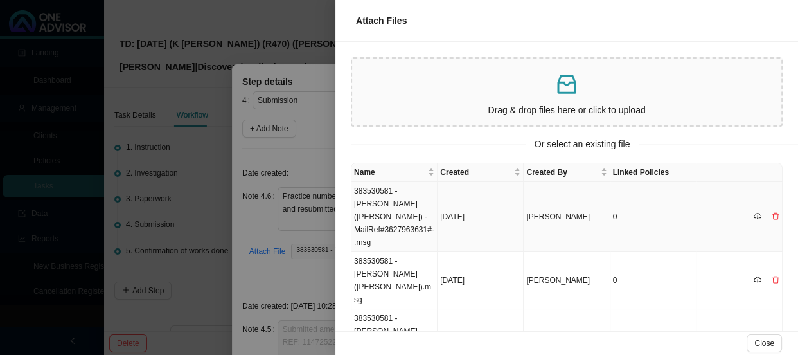
click at [396, 217] on td "383530581 - K HEALEY (JO-ELLEN) -MailRef#3627963631#-.msg" at bounding box center [394, 217] width 86 height 70
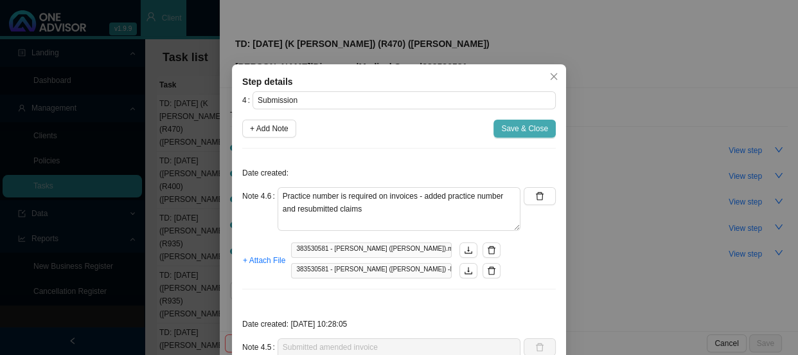
click at [514, 128] on span "Save & Close" at bounding box center [524, 128] width 47 height 13
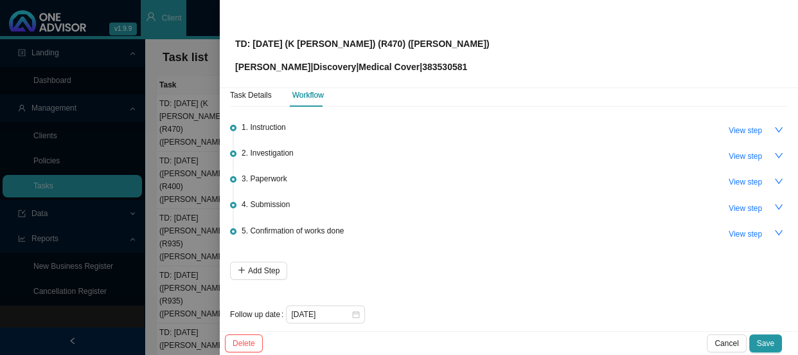
scroll to position [31, 0]
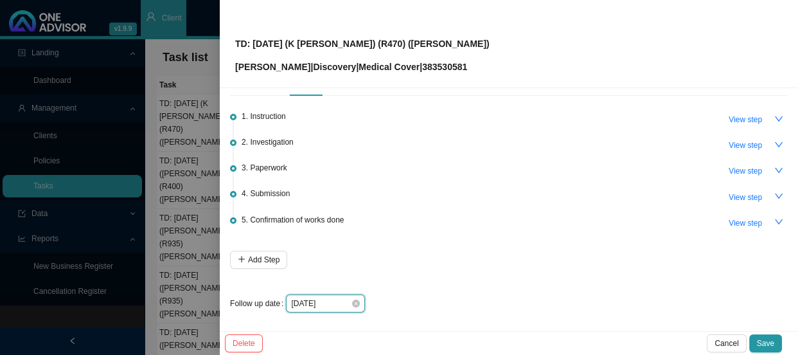
click at [339, 301] on input "[DATE]" at bounding box center [321, 303] width 60 height 13
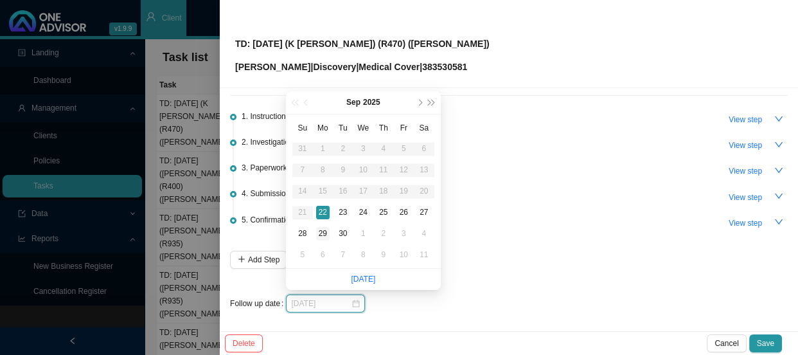
type input "[DATE]"
click at [326, 231] on div "29" at bounding box center [322, 233] width 13 height 13
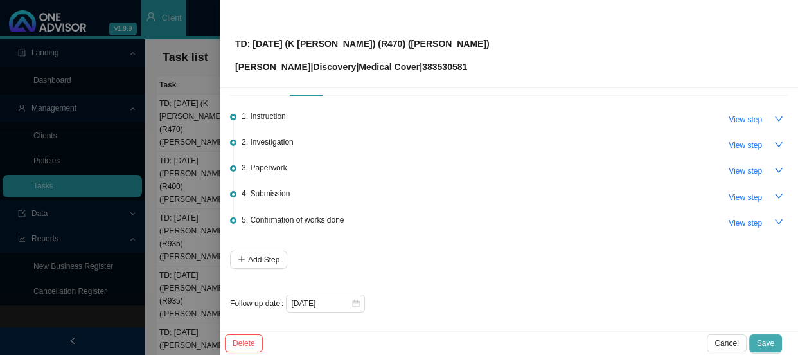
click at [772, 342] on span "Save" at bounding box center [765, 343] width 17 height 13
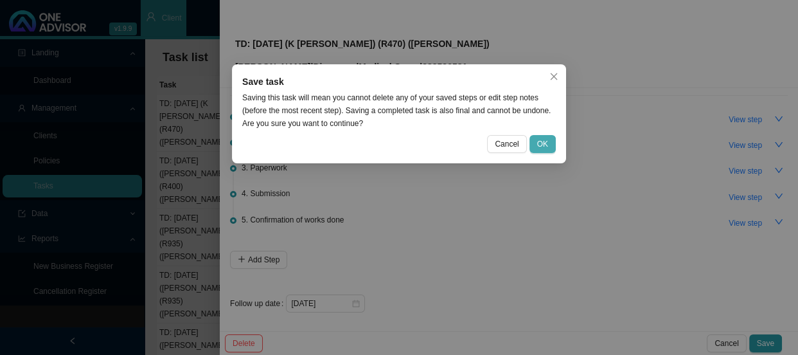
click at [545, 141] on span "OK" at bounding box center [542, 143] width 11 height 13
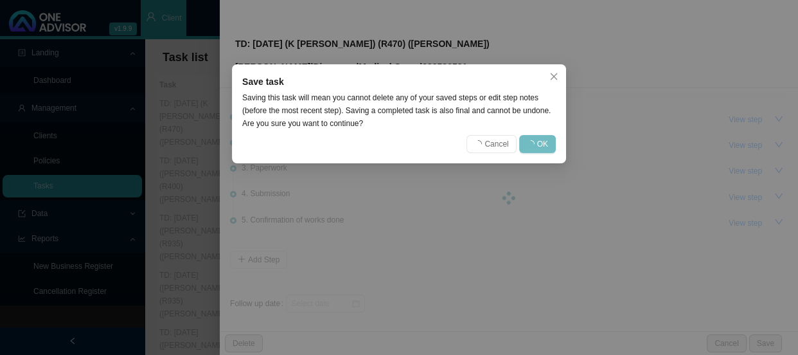
scroll to position [0, 0]
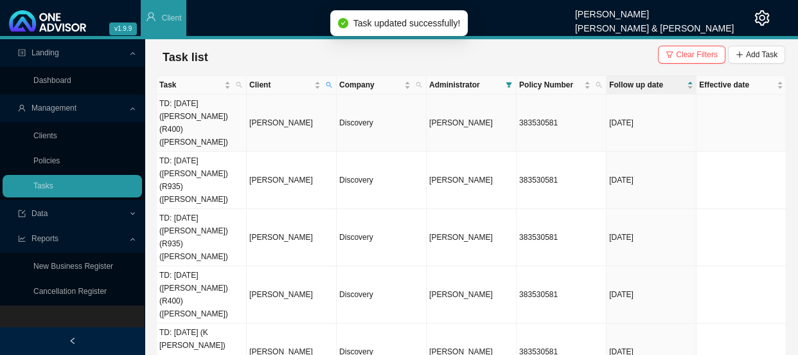
click at [233, 110] on td "TD: [DATE] ([PERSON_NAME]) (R400) ([PERSON_NAME])" at bounding box center [202, 122] width 90 height 57
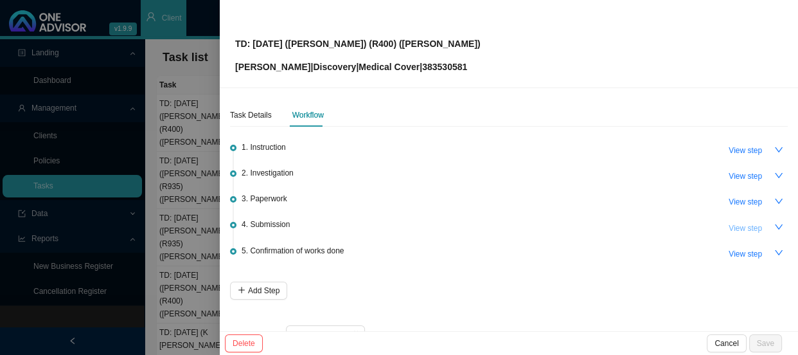
click at [743, 232] on span "View step" at bounding box center [745, 228] width 33 height 13
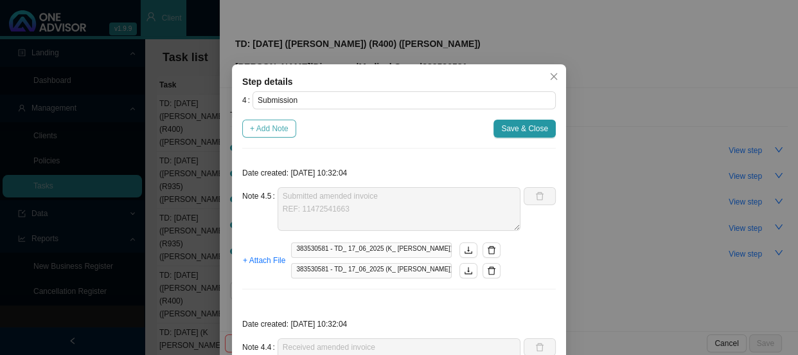
click at [257, 132] on span "+ Add Note" at bounding box center [269, 128] width 39 height 13
type textarea "Submitted amended invoice REF: 11472541663"
type textarea "Received amended invoice"
type textarea "Requested amended invoice"
type textarea "Checked the CTH - claim has been rejected Phones DH, spoke to Mbali ICD10 code …"
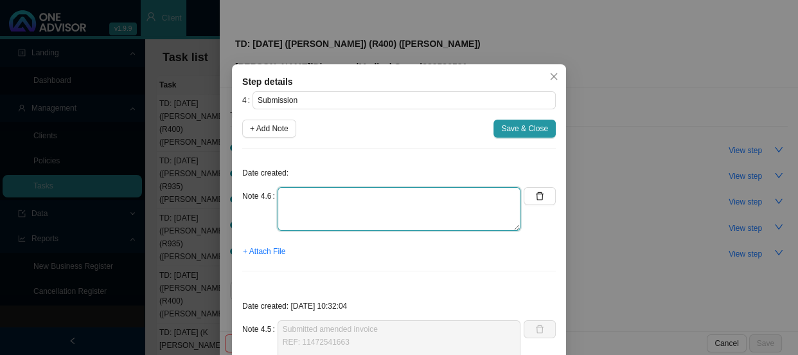
click at [312, 199] on textarea at bounding box center [399, 209] width 243 height 44
paste textarea "11487555844"
type textarea "11487555844"
drag, startPoint x: 330, startPoint y: 199, endPoint x: 265, endPoint y: 193, distance: 64.5
click at [265, 193] on div "Note 4.6 11487555844" at bounding box center [381, 209] width 278 height 44
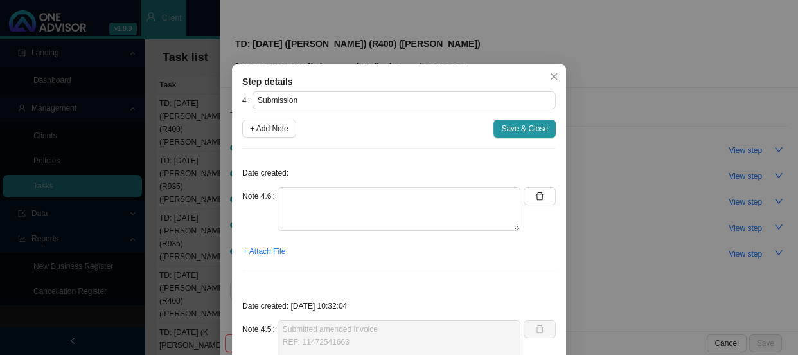
click at [211, 202] on div "Step details 4 Submission + Add Note Save & Close Date created: Note 4.6 + Atta…" at bounding box center [399, 177] width 798 height 355
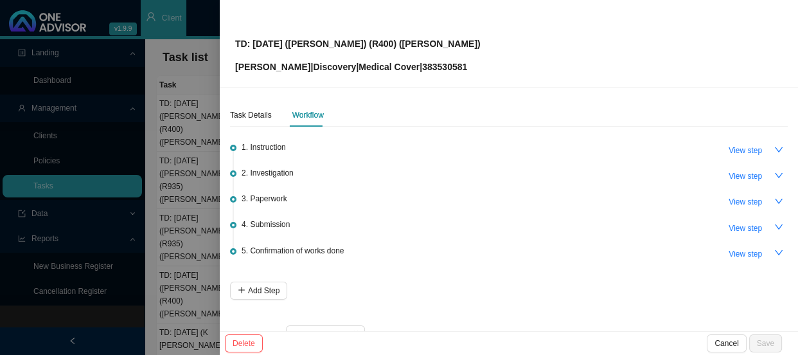
click at [214, 205] on div at bounding box center [399, 177] width 798 height 355
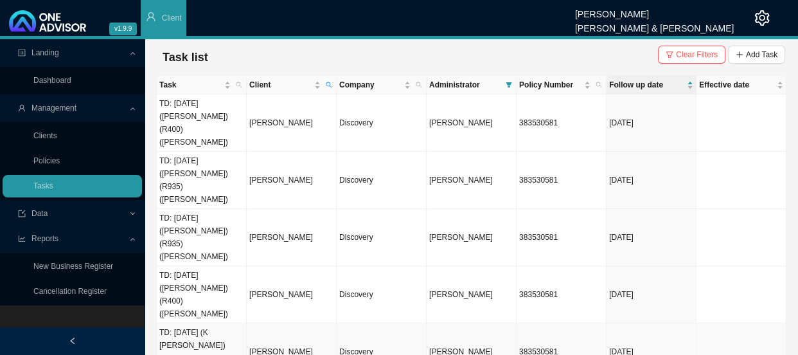
click at [265, 323] on td "[PERSON_NAME]" at bounding box center [292, 351] width 90 height 57
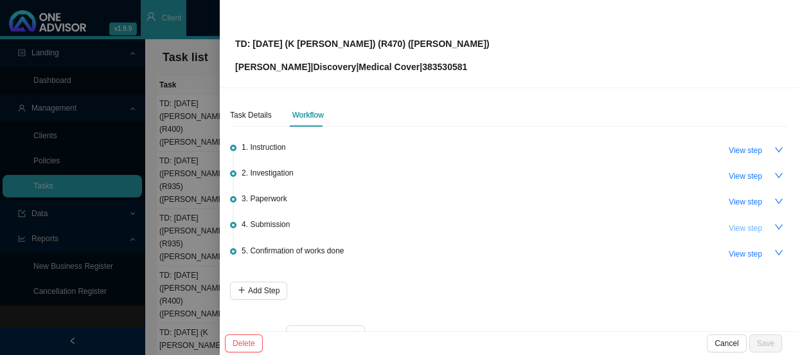
click at [729, 222] on span "View step" at bounding box center [745, 228] width 33 height 13
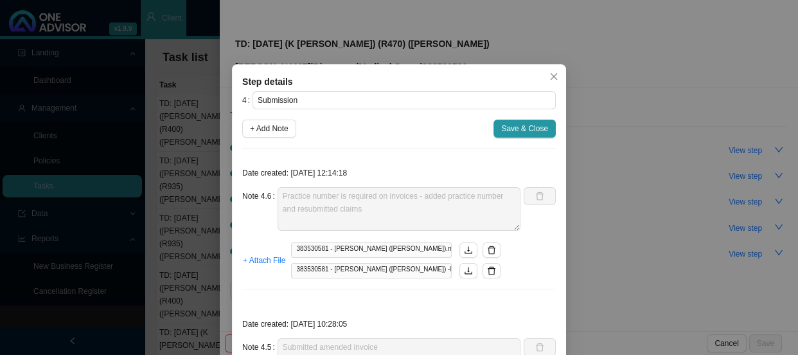
click at [267, 190] on div "Note 4.6 Practice number is required on invoices - added practice number and re…" at bounding box center [381, 209] width 278 height 44
click at [531, 128] on span "Save & Close" at bounding box center [524, 128] width 47 height 13
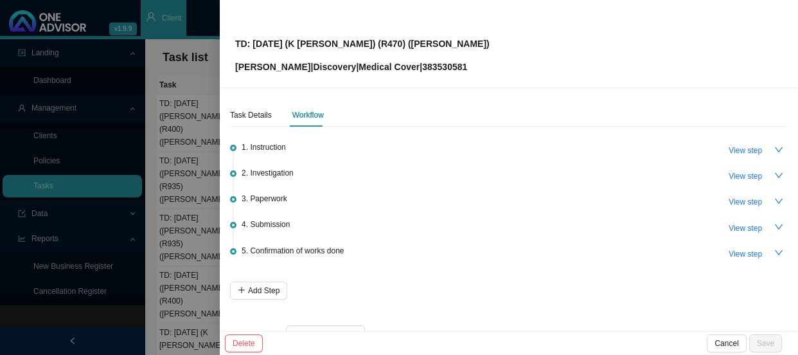
click at [181, 213] on div at bounding box center [399, 177] width 798 height 355
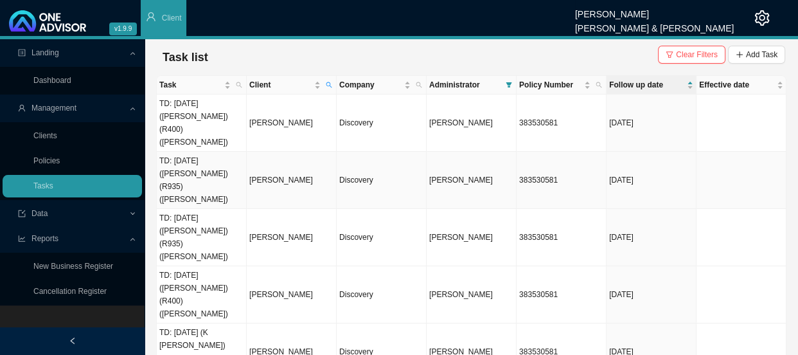
click at [250, 152] on td "[PERSON_NAME]" at bounding box center [292, 180] width 90 height 57
click at [266, 110] on body "v1.9.9 Daniela Malherbe Smith & Bormann Client Landing Dashboard Management Cli…" at bounding box center [399, 177] width 798 height 355
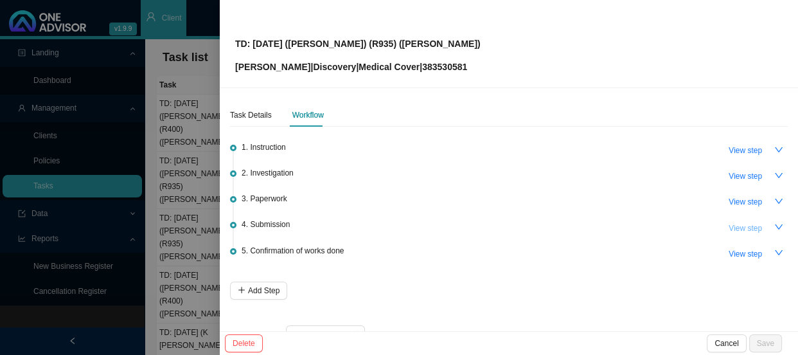
click at [734, 222] on span "View step" at bounding box center [745, 228] width 33 height 13
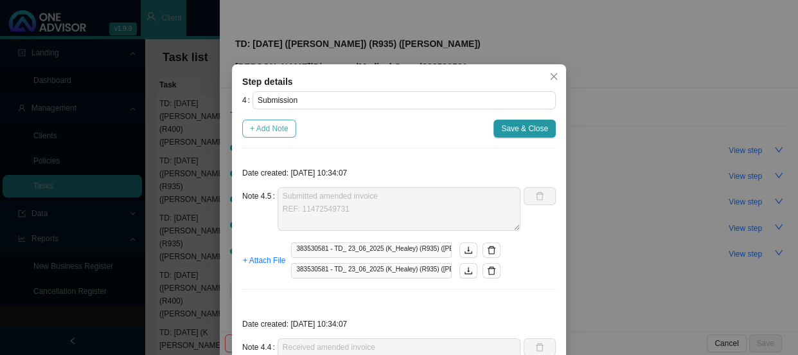
click at [260, 128] on span "+ Add Note" at bounding box center [269, 128] width 39 height 13
type textarea "Submitted amended invoice REF: 11472549731"
type textarea "Received amended invoice"
type textarea "Requested an amended invoice"
type textarea "Checked the CTH - claim has been rejected Phones DH, spoke to Mbali ICD10 code …"
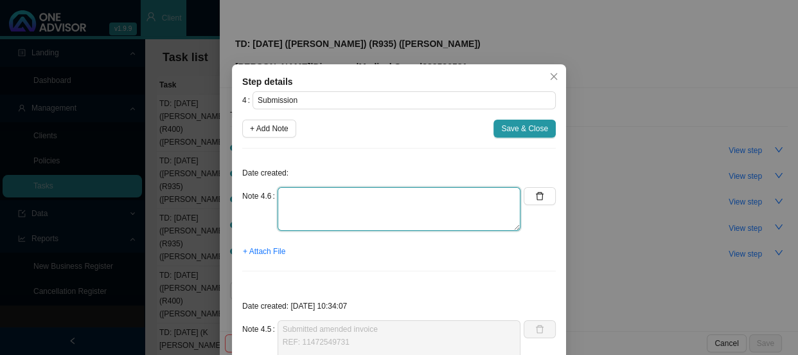
click at [317, 200] on textarea at bounding box center [399, 209] width 243 height 44
paste textarea "Practice number is required on invoices - added practice number and resubmitted…"
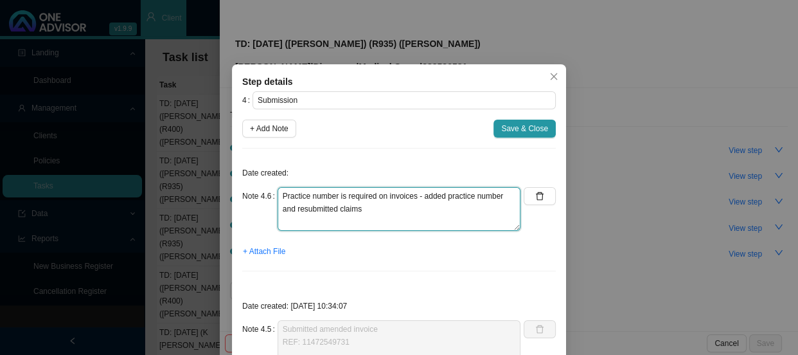
click at [418, 218] on textarea "Practice number is required on invoices - added practice number and resubmitted…" at bounding box center [399, 209] width 243 height 44
type textarea "Practice number is required on invoices - added practice number and resubmitted…"
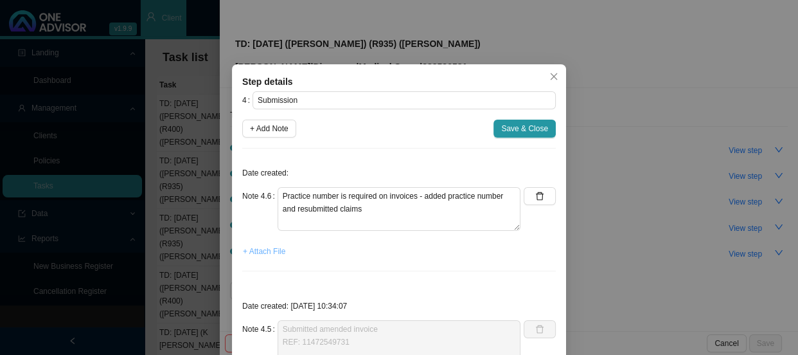
click at [253, 251] on span "+ Attach File" at bounding box center [264, 251] width 42 height 13
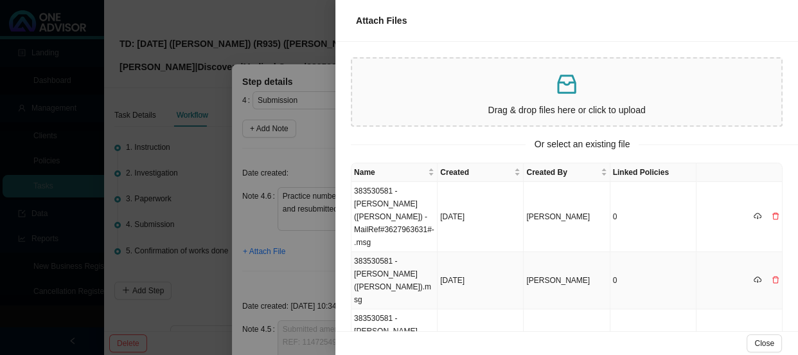
click at [391, 257] on td "383530581 - K HEALEY (JO-ELLEN).msg" at bounding box center [394, 280] width 86 height 57
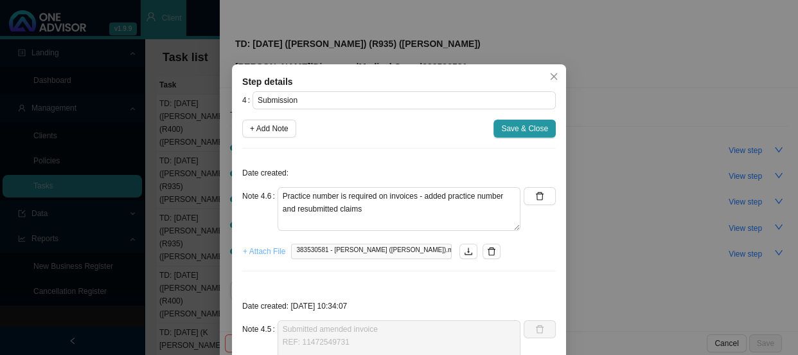
click at [260, 252] on span "+ Attach File" at bounding box center [264, 251] width 42 height 13
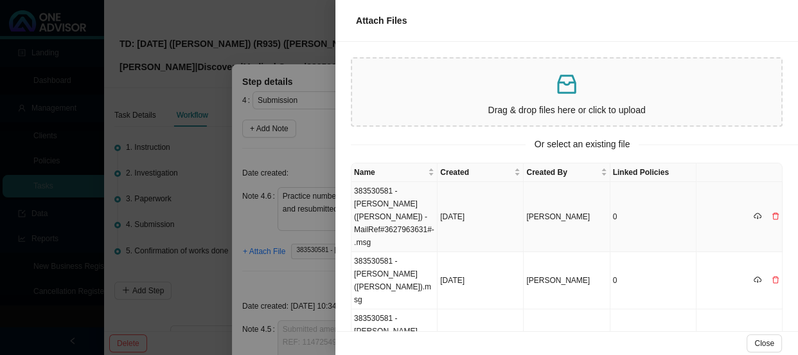
click at [383, 215] on td "383530581 - K HEALEY (JO-ELLEN) -MailRef#3627963631#-.msg" at bounding box center [394, 217] width 86 height 70
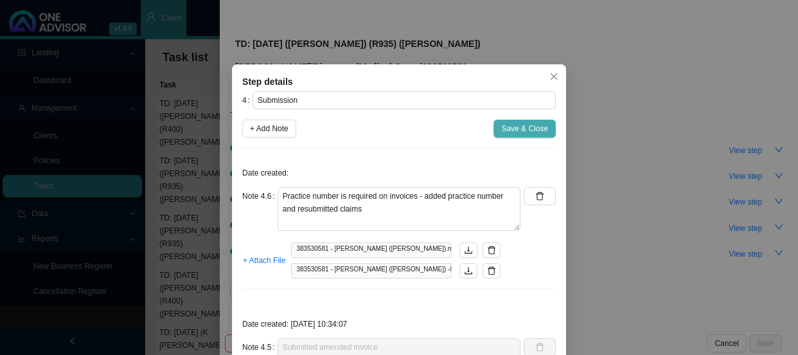
click at [514, 129] on span "Save & Close" at bounding box center [524, 128] width 47 height 13
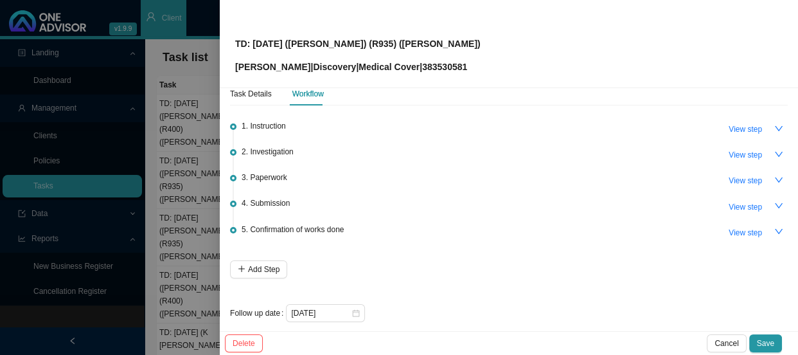
scroll to position [31, 0]
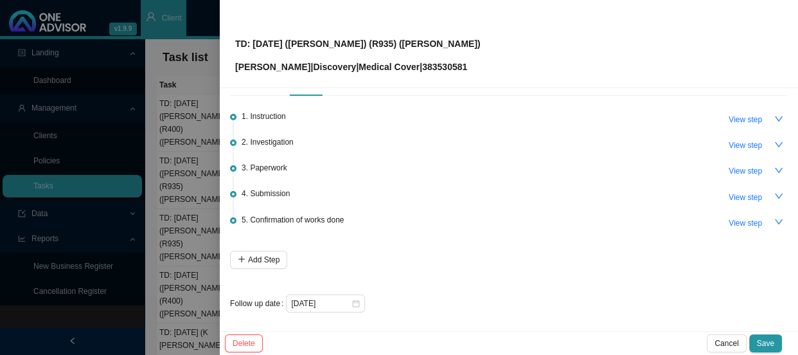
click at [336, 294] on div "[DATE]" at bounding box center [325, 303] width 79 height 18
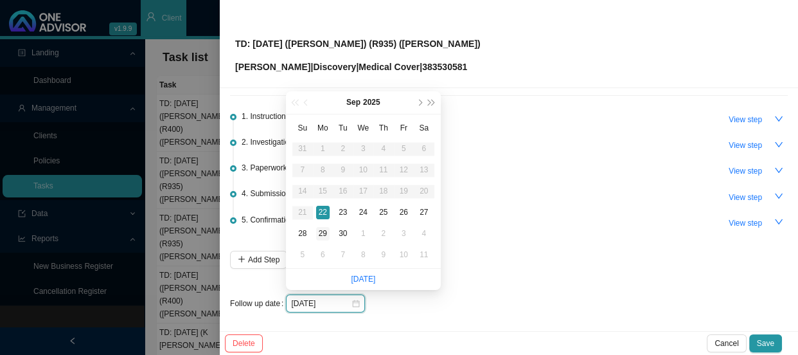
type input "[DATE]"
click at [322, 225] on td "29" at bounding box center [323, 233] width 21 height 21
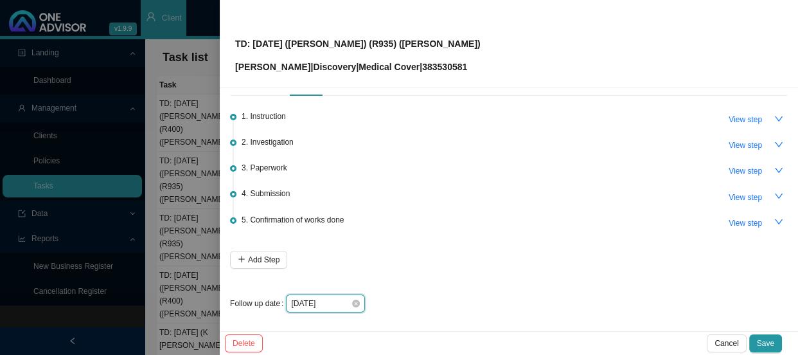
click at [339, 298] on input "[DATE]" at bounding box center [321, 303] width 60 height 13
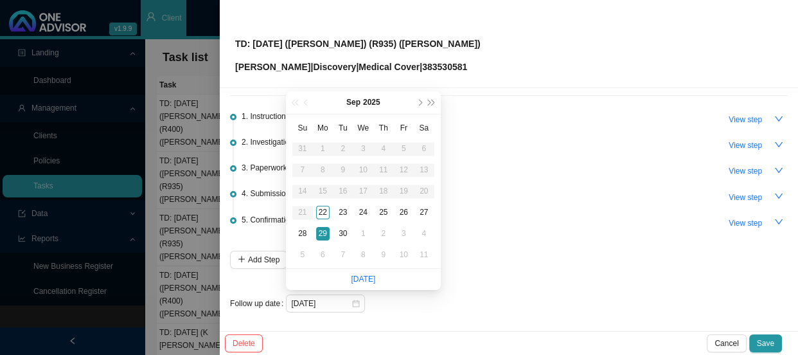
click at [538, 270] on div "1. Instruction View step 2. Investigation View step 3. Paperwork View step 4. S…" at bounding box center [509, 206] width 558 height 211
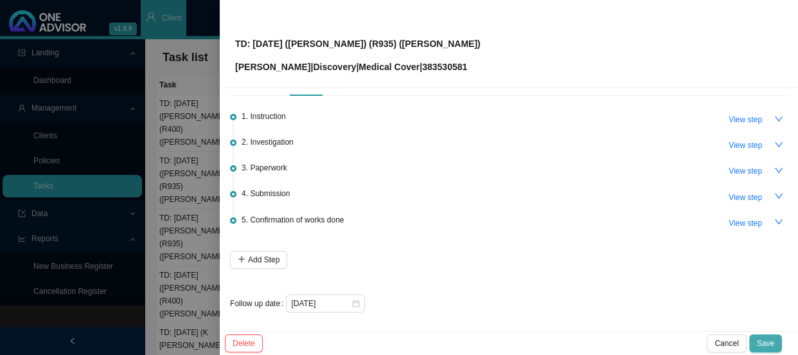
click at [777, 342] on button "Save" at bounding box center [765, 343] width 33 height 18
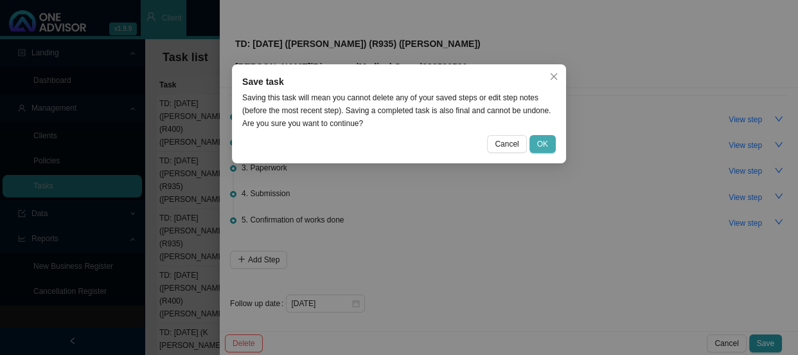
click at [533, 145] on button "OK" at bounding box center [542, 144] width 26 height 18
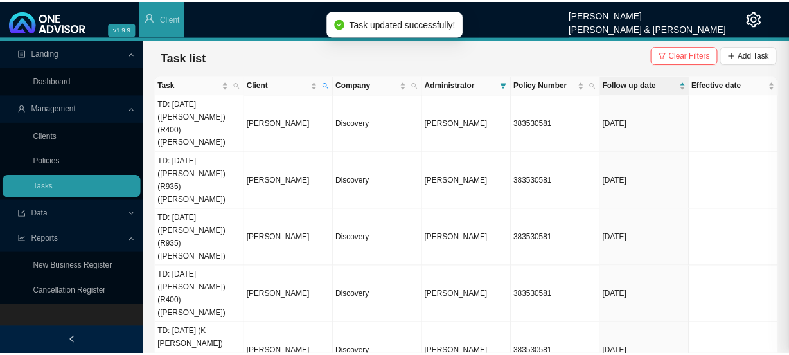
scroll to position [0, 0]
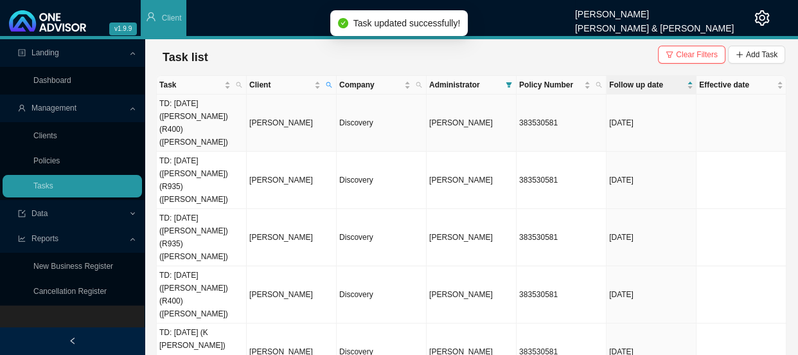
click at [231, 109] on td "TD: [DATE] ([PERSON_NAME]) (R400) ([PERSON_NAME])" at bounding box center [202, 122] width 90 height 57
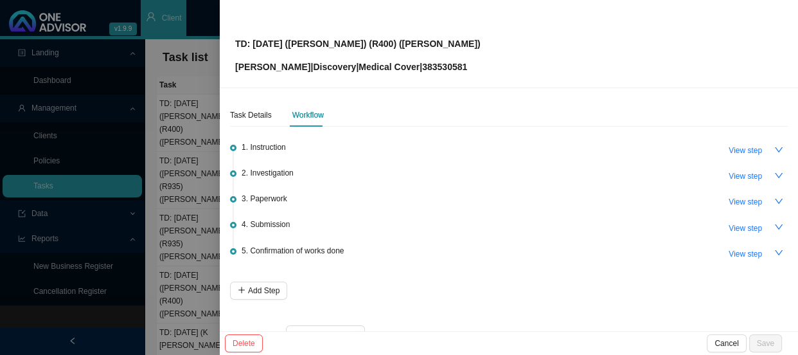
click at [279, 224] on span "4. Submission" at bounding box center [266, 224] width 48 height 13
click at [739, 229] on span "View step" at bounding box center [745, 228] width 33 height 13
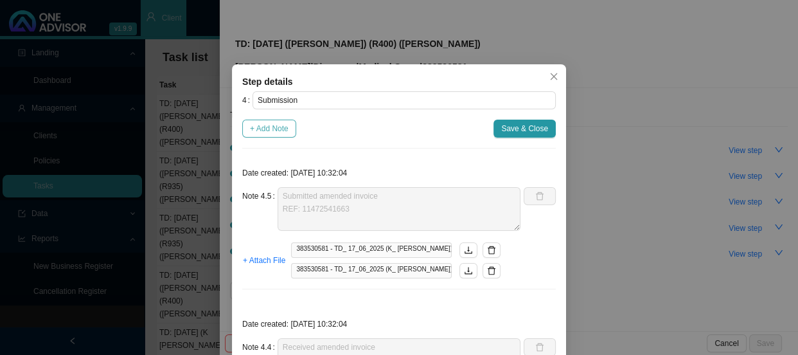
click at [253, 126] on span "+ Add Note" at bounding box center [269, 128] width 39 height 13
type textarea "Submitted amended invoice REF: 11472541663"
type textarea "Received amended invoice"
type textarea "Requested amended invoice"
type textarea "Checked the CTH - claim has been rejected Phones DH, spoke to Mbali ICD10 code …"
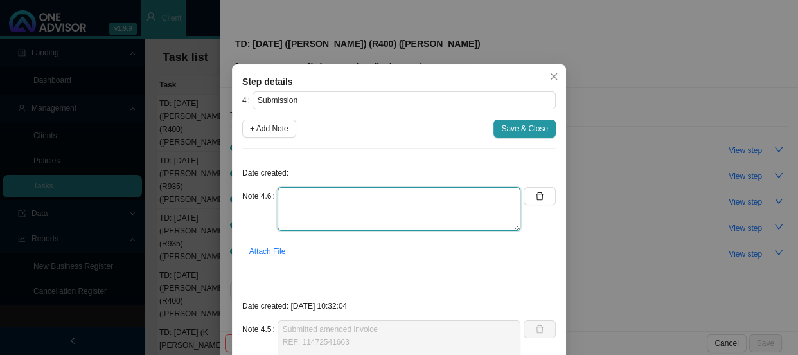
click at [333, 204] on textarea at bounding box center [399, 209] width 243 height 44
paste textarea "Practice number is required on invoices - added practice number and resubmitted…"
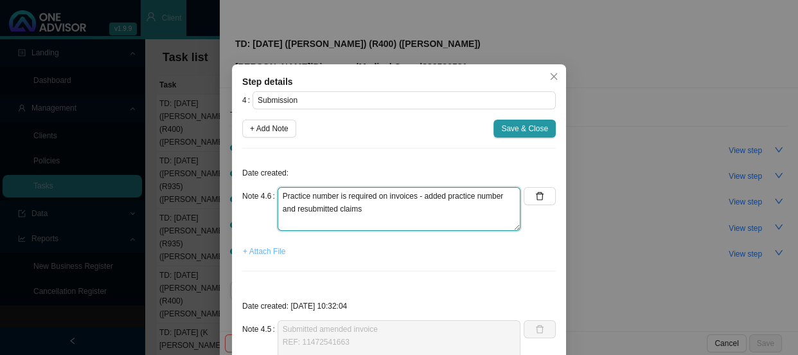
type textarea "Practice number is required on invoices - added practice number and resubmitted…"
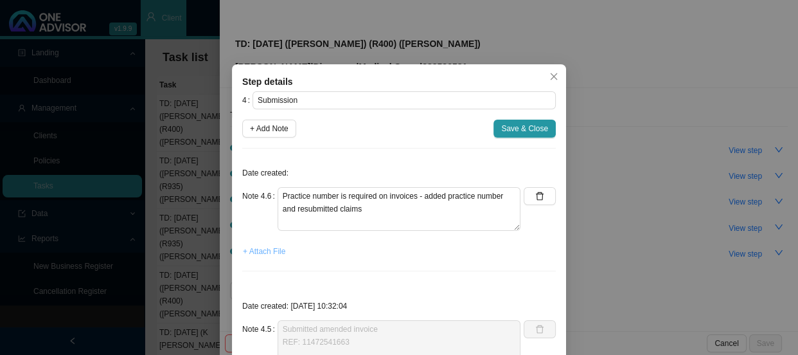
click at [263, 249] on span "+ Attach File" at bounding box center [264, 251] width 42 height 13
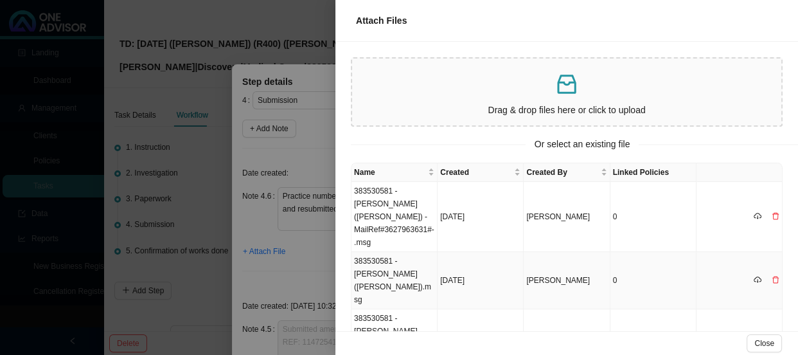
click at [385, 252] on td "383530581 - K HEALEY (JO-ELLEN).msg" at bounding box center [394, 280] width 86 height 57
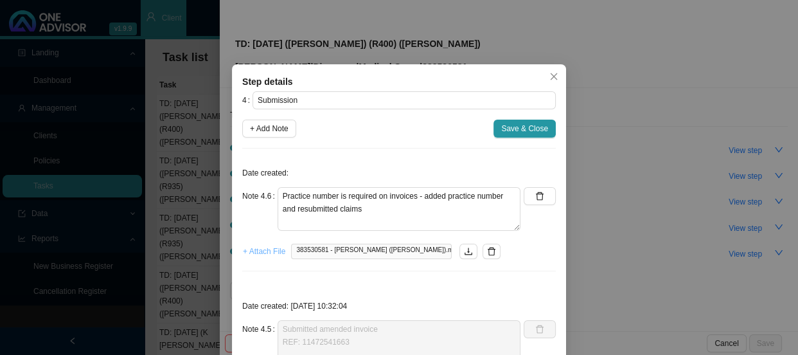
click at [252, 249] on span "+ Attach File" at bounding box center [264, 251] width 42 height 13
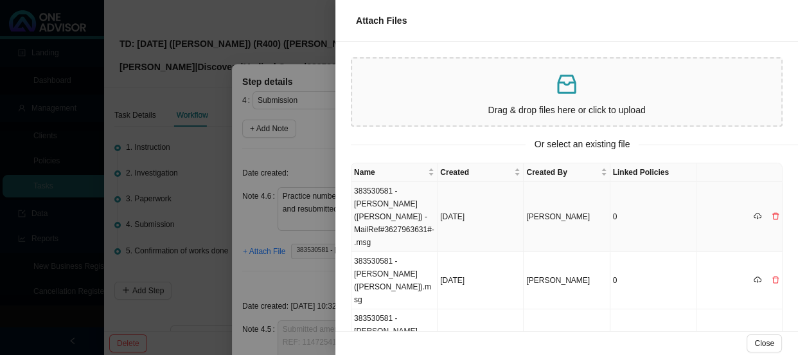
click at [396, 213] on td "383530581 - K HEALEY (JO-ELLEN) -MailRef#3627963631#-.msg" at bounding box center [394, 217] width 86 height 70
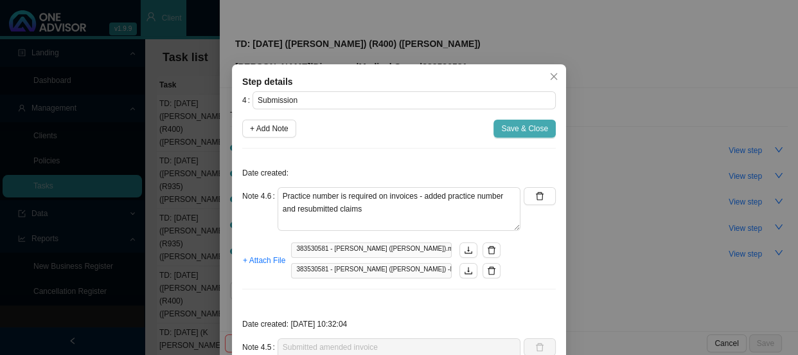
click at [516, 129] on span "Save & Close" at bounding box center [524, 128] width 47 height 13
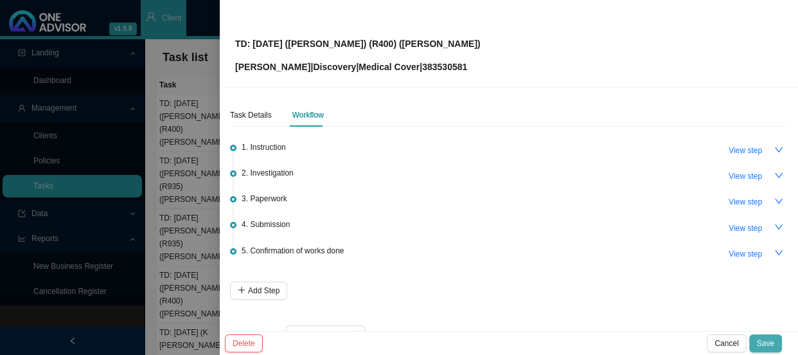
click at [775, 341] on button "Save" at bounding box center [765, 343] width 33 height 18
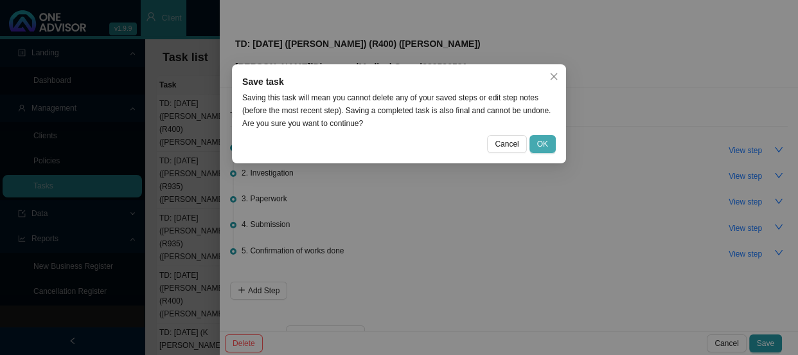
click at [542, 143] on span "OK" at bounding box center [542, 143] width 11 height 13
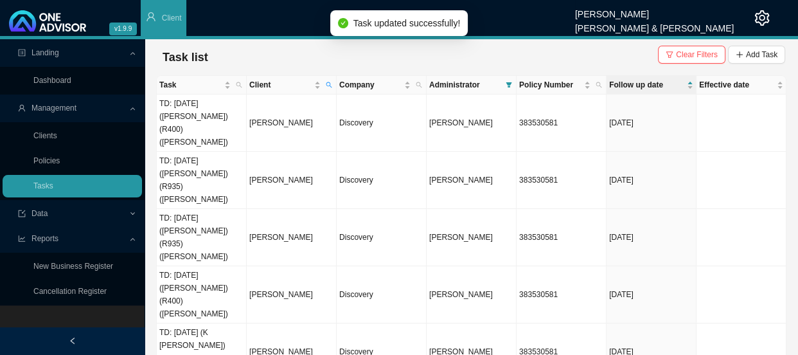
click at [360, 289] on main "Landing Dashboard Management Clients Policies Tasks Data Reports New Business R…" at bounding box center [399, 196] width 798 height 315
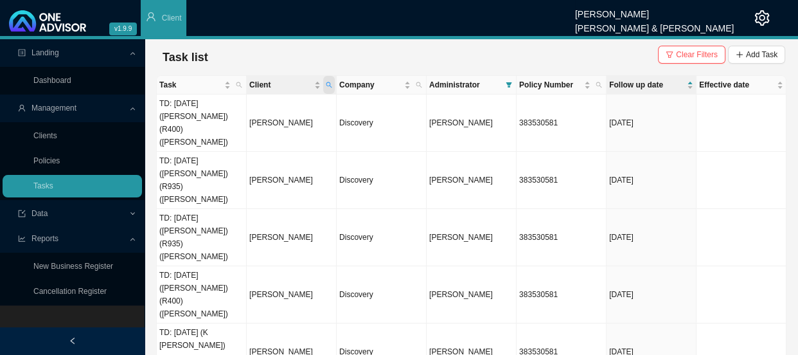
click at [332, 86] on span "Client" at bounding box center [329, 85] width 12 height 18
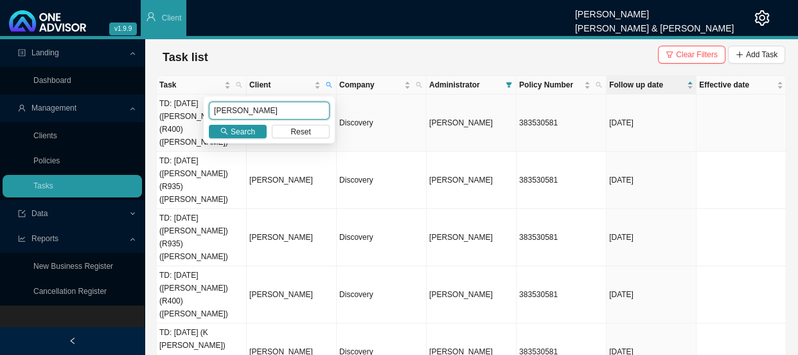
drag, startPoint x: 263, startPoint y: 107, endPoint x: 180, endPoint y: 107, distance: 82.9
click at [180, 107] on body "v1.9.9 Daniela Malherbe Smith & Bormann Client Landing Dashboard Management Cli…" at bounding box center [399, 177] width 798 height 355
click at [227, 132] on icon "search" at bounding box center [224, 131] width 8 height 8
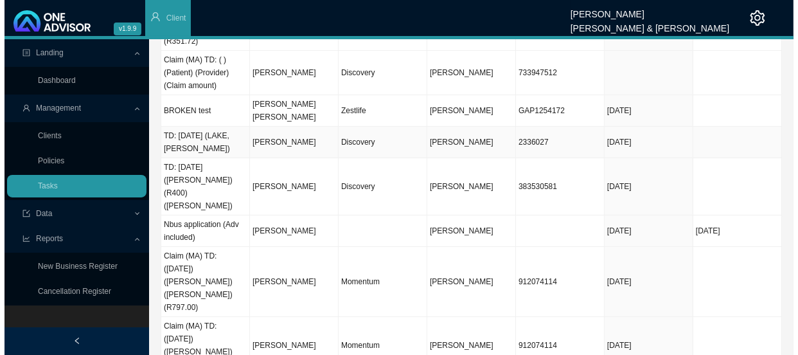
scroll to position [116, 0]
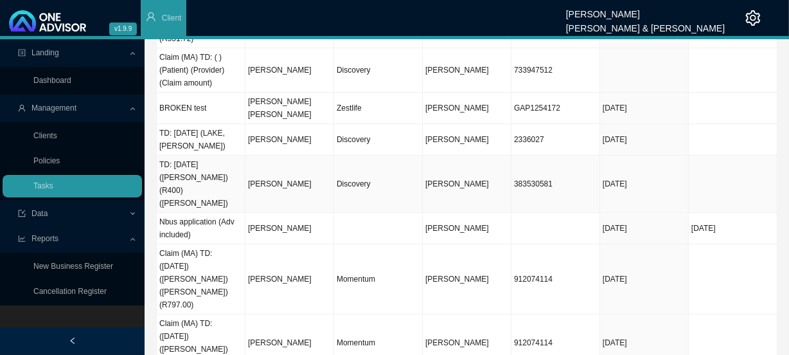
click at [269, 155] on td "[PERSON_NAME]" at bounding box center [289, 183] width 89 height 57
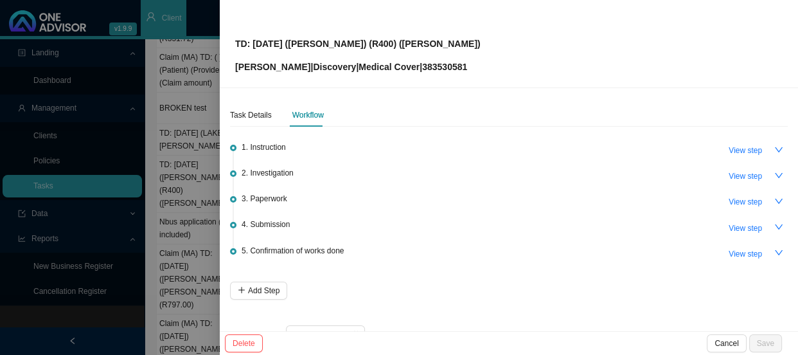
click at [260, 128] on div "TD: 17/06/2025 (K. Healey) (R400) (Jo-Ellen) Joffre Hannaway | Discovery | Medi…" at bounding box center [399, 177] width 798 height 355
click at [733, 227] on span "View step" at bounding box center [745, 228] width 33 height 13
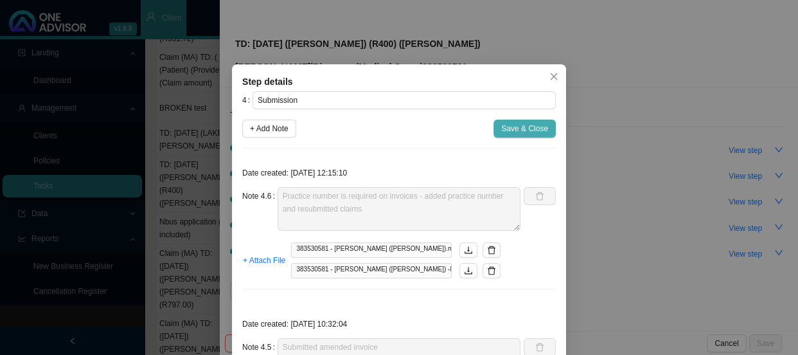
click at [506, 124] on span "Save & Close" at bounding box center [524, 128] width 47 height 13
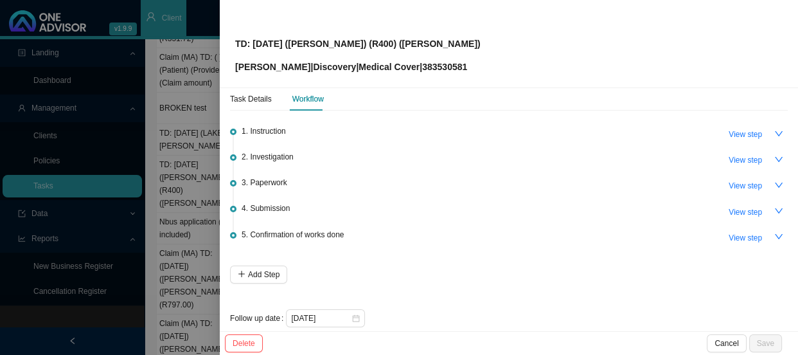
scroll to position [31, 0]
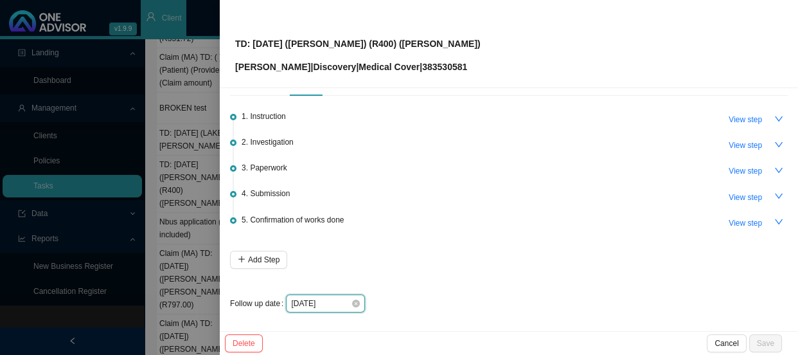
click at [345, 302] on input "[DATE]" at bounding box center [321, 303] width 60 height 13
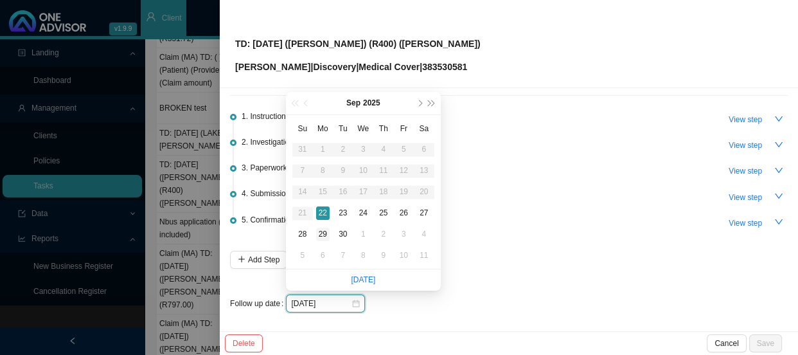
type input "[DATE]"
click at [323, 232] on div "29" at bounding box center [322, 233] width 13 height 13
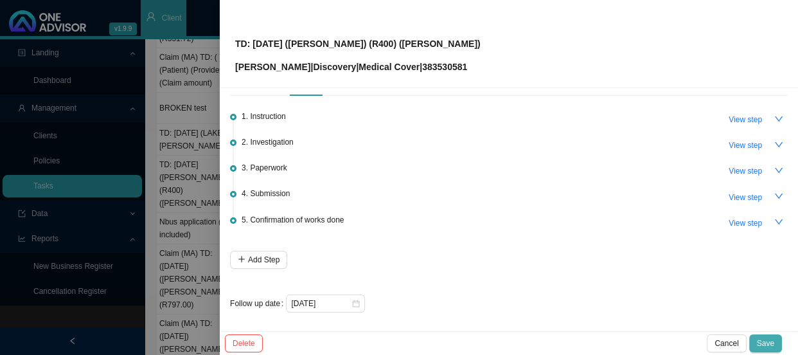
click at [777, 346] on button "Save" at bounding box center [765, 343] width 33 height 18
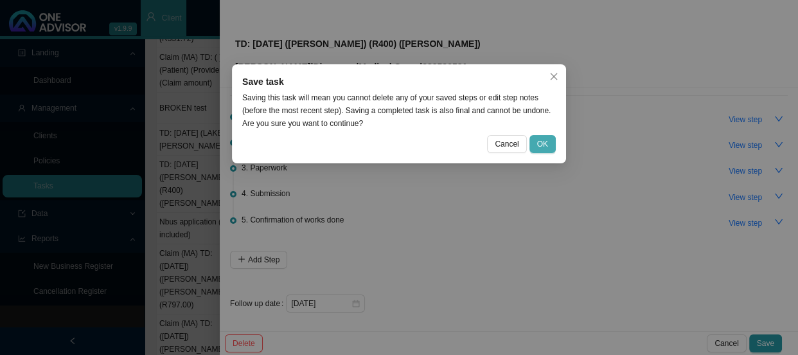
click at [531, 139] on button "OK" at bounding box center [542, 144] width 26 height 18
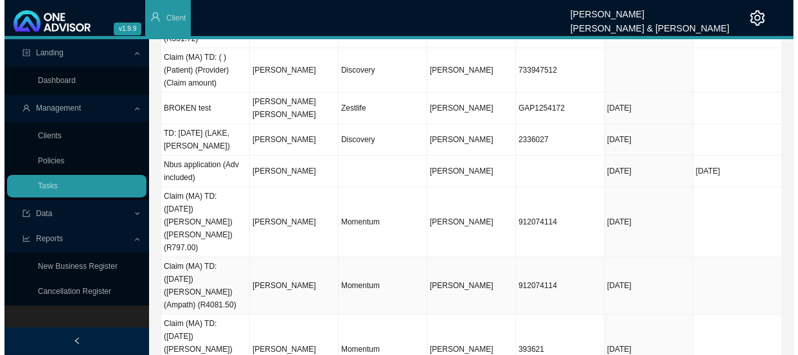
scroll to position [58, 0]
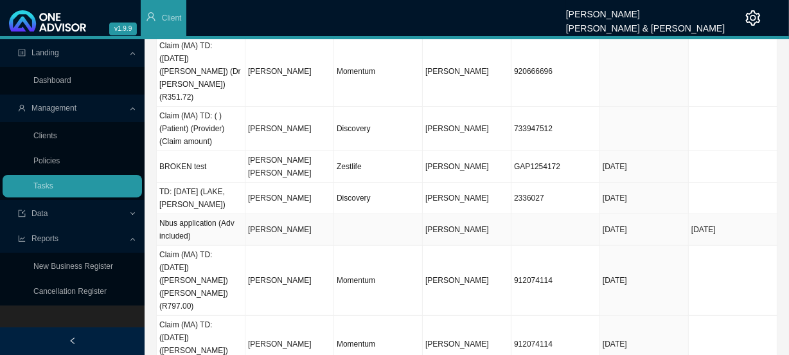
click at [274, 214] on td "[PERSON_NAME]" at bounding box center [289, 229] width 89 height 31
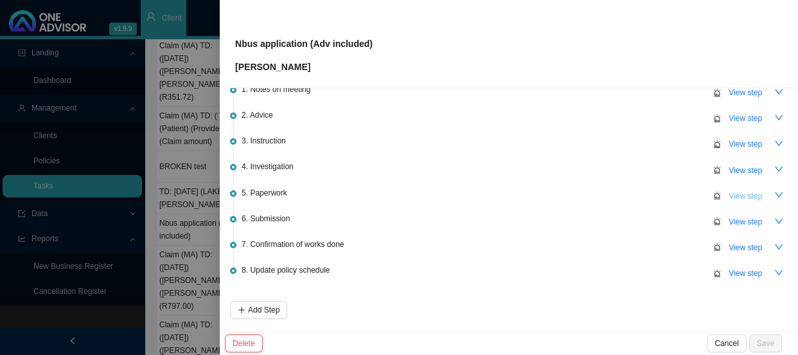
click at [747, 193] on span "View step" at bounding box center [745, 196] width 33 height 13
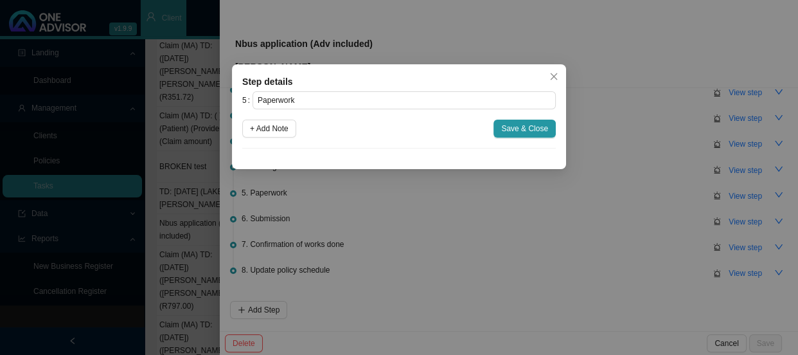
click at [475, 225] on div "Step details 5 Paperwork + Add Note Save & Close Cancel OK" at bounding box center [399, 177] width 798 height 355
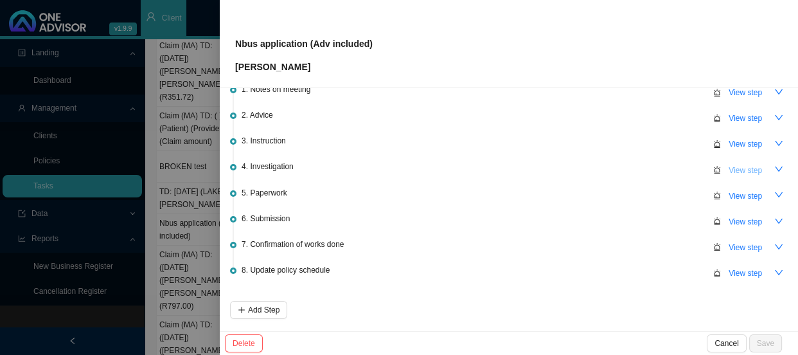
click at [746, 166] on span "View step" at bounding box center [745, 170] width 33 height 13
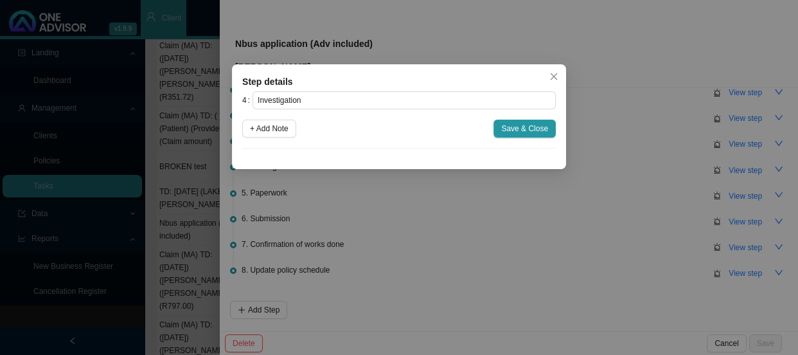
click at [527, 213] on div "Step details 4 Investigation + Add Note Save & Close Cancel OK" at bounding box center [399, 177] width 798 height 355
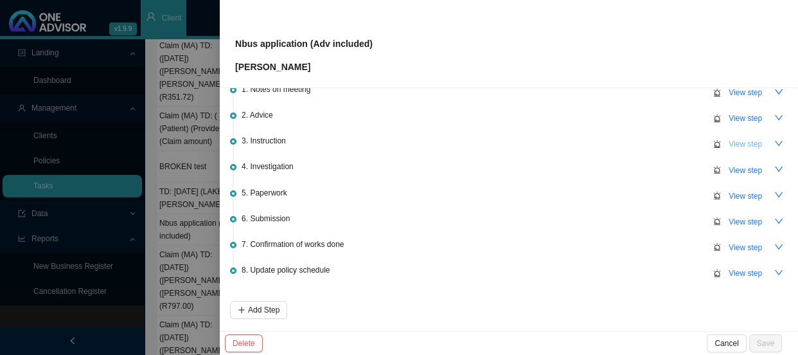
click at [735, 139] on span "View step" at bounding box center [745, 143] width 33 height 13
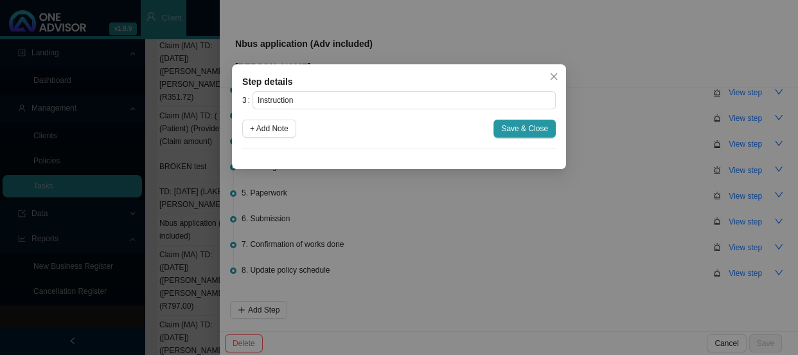
click at [553, 196] on div "Step details 3 Instruction + Add Note Save & Close Cancel OK" at bounding box center [399, 177] width 798 height 355
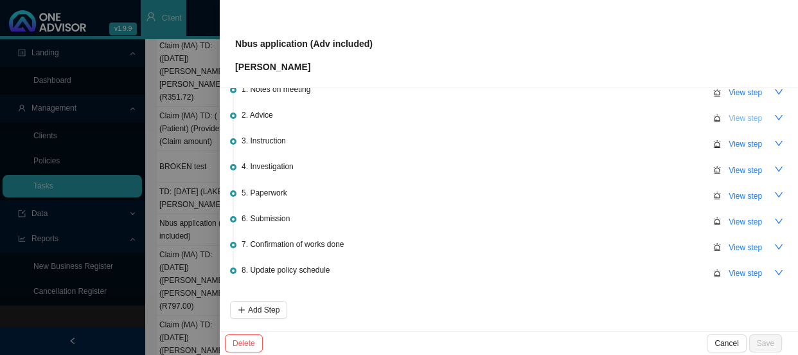
click at [743, 121] on span "View step" at bounding box center [745, 118] width 33 height 13
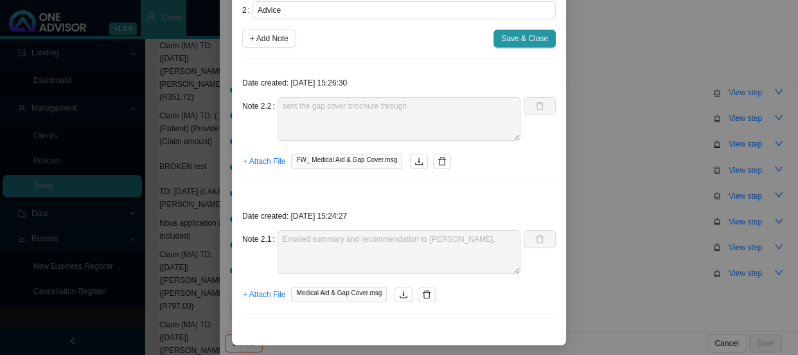
click at [589, 182] on div "Step details 2 Advice + Add Note Save & Close Date created: 2025-09-15 15:26:30…" at bounding box center [399, 177] width 798 height 355
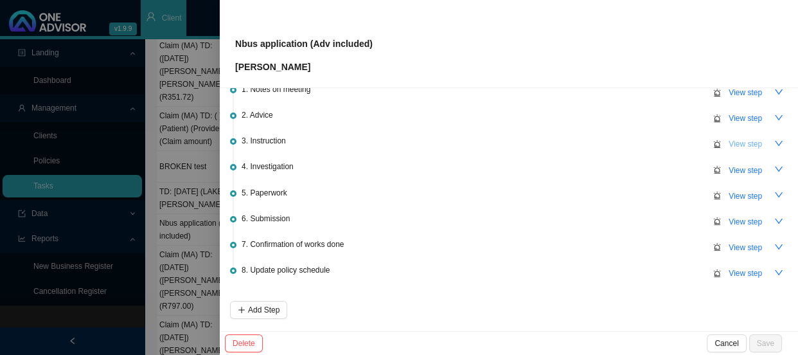
click at [729, 145] on span "View step" at bounding box center [745, 143] width 33 height 13
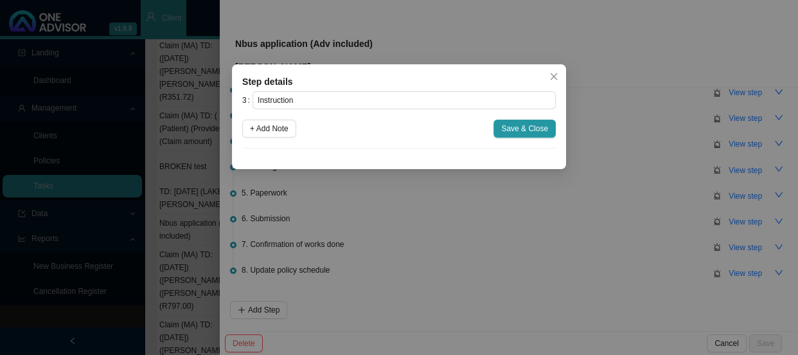
click at [517, 180] on div "Step details 3 Instruction + Add Note Save & Close Cancel OK" at bounding box center [399, 177] width 798 height 355
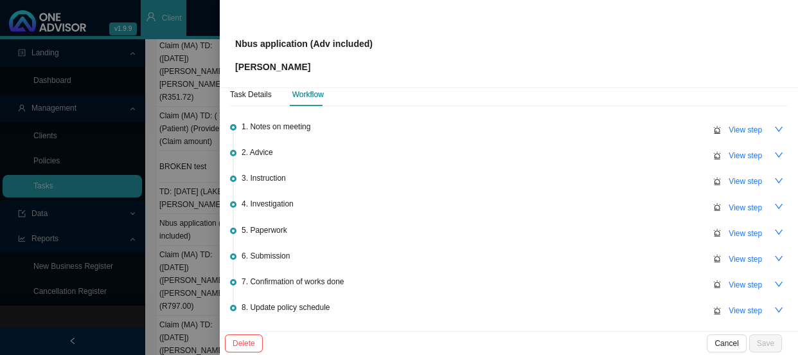
scroll to position [0, 0]
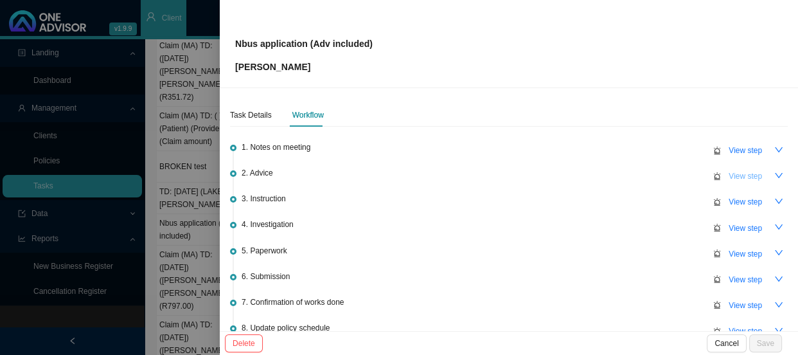
click at [746, 176] on span "View step" at bounding box center [745, 176] width 33 height 13
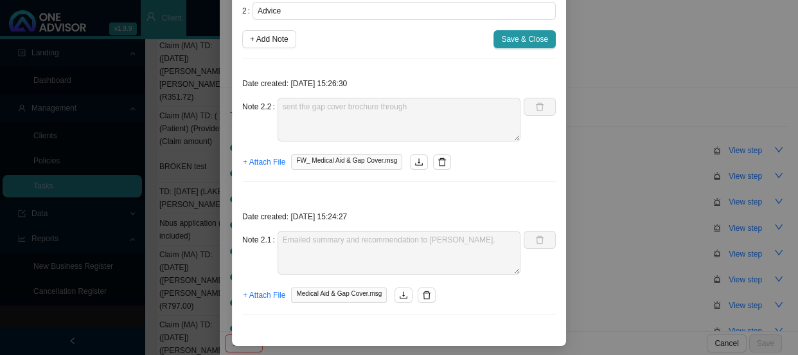
scroll to position [90, 0]
click at [668, 130] on div "Step details 2 Advice + Add Note Save & Close Date created: 2025-09-15 15:26:30…" at bounding box center [399, 177] width 798 height 355
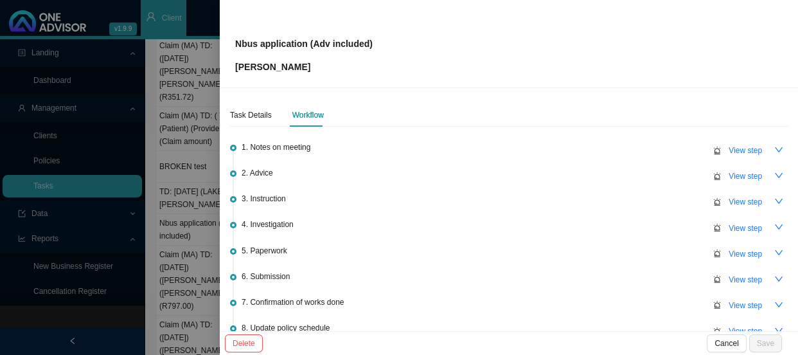
scroll to position [26, 0]
click at [729, 197] on span "View step" at bounding box center [745, 201] width 33 height 13
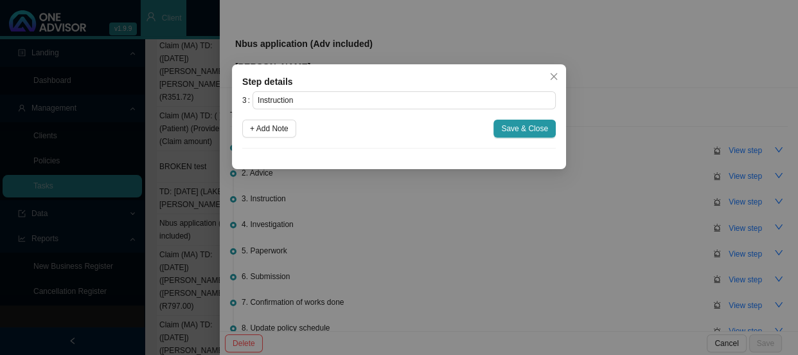
click at [372, 226] on div "Step details 3 Instruction + Add Note Save & Close Cancel OK" at bounding box center [399, 177] width 798 height 355
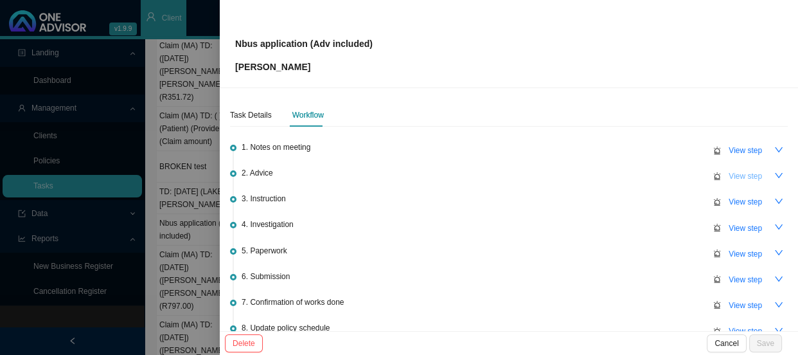
click at [734, 175] on span "View step" at bounding box center [745, 176] width 33 height 13
type input "Advice"
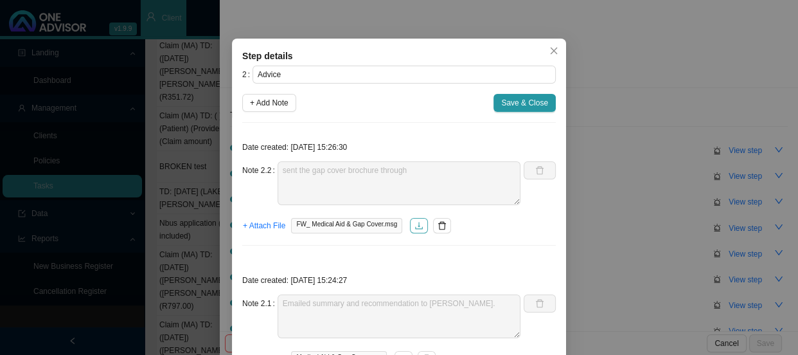
click at [415, 229] on icon "download" at bounding box center [419, 225] width 8 height 7
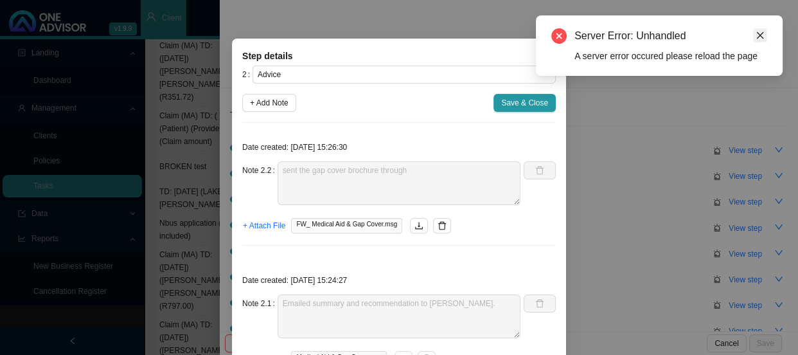
click at [764, 31] on icon "close" at bounding box center [760, 35] width 9 height 9
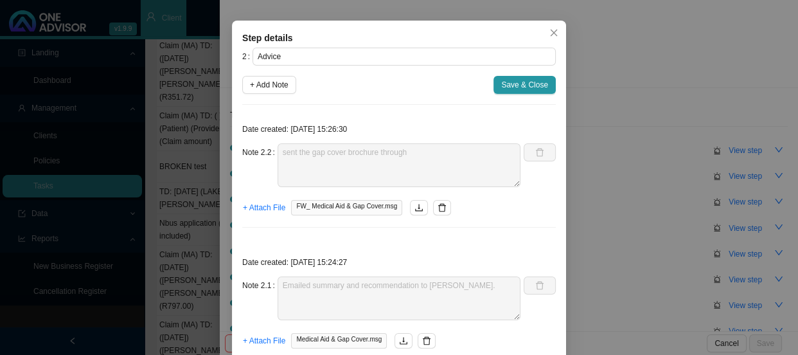
scroll to position [90, 0]
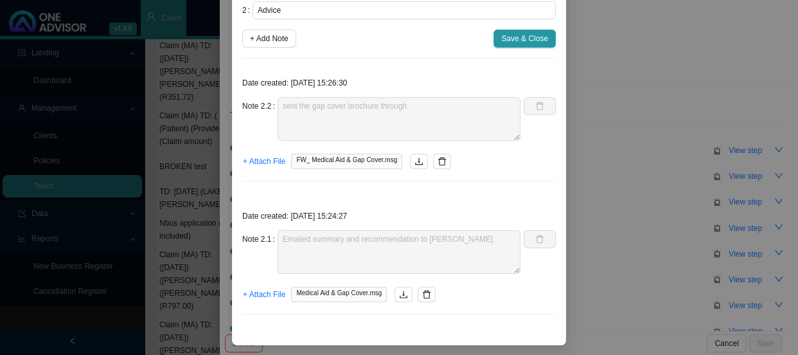
click at [402, 302] on div "+ Attach File Medical Aid & Gap Cover.msg" at bounding box center [399, 294] width 314 height 18
click at [400, 296] on icon "download" at bounding box center [404, 293] width 8 height 7
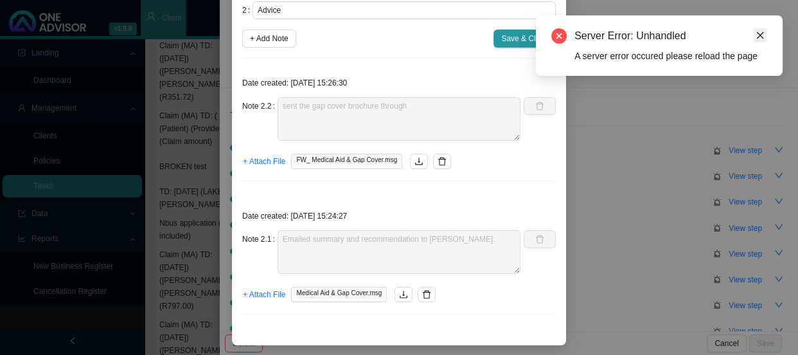
click at [757, 31] on icon "close" at bounding box center [760, 35] width 9 height 9
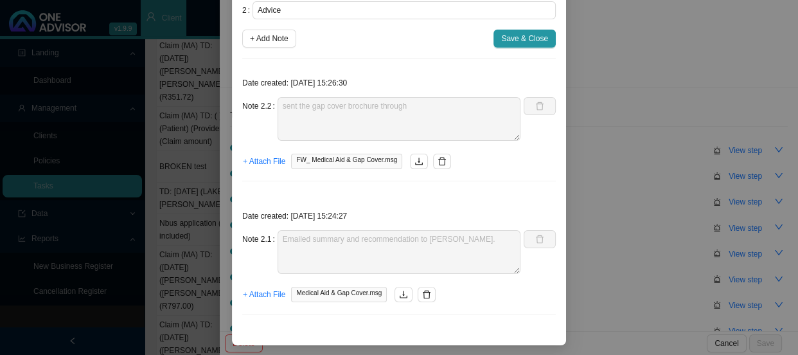
click at [658, 85] on div "Step details 2 Advice + Add Note Save & Close Date created: 2025-09-15 15:26:30…" at bounding box center [399, 177] width 798 height 355
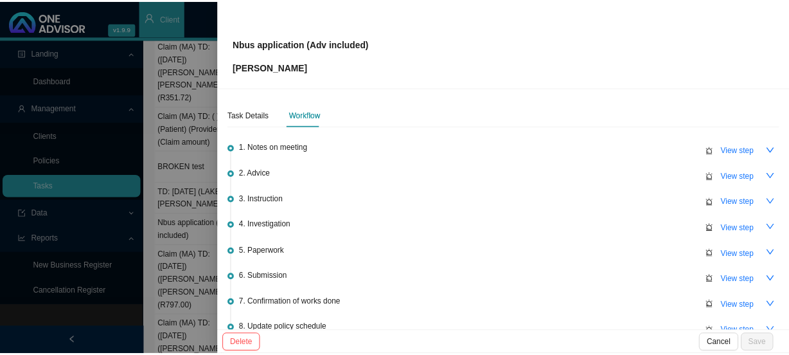
scroll to position [26, 0]
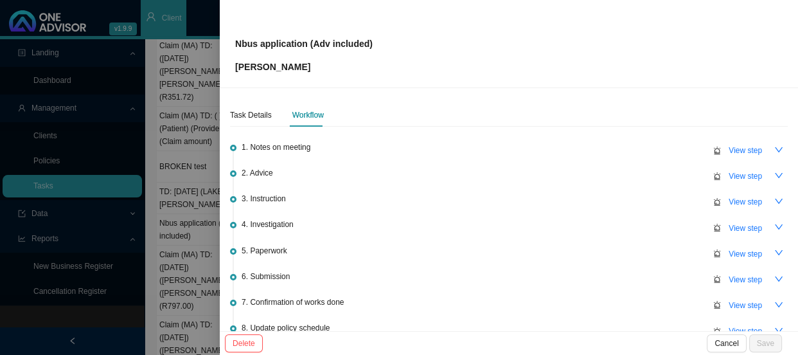
click at [203, 69] on div at bounding box center [399, 177] width 798 height 355
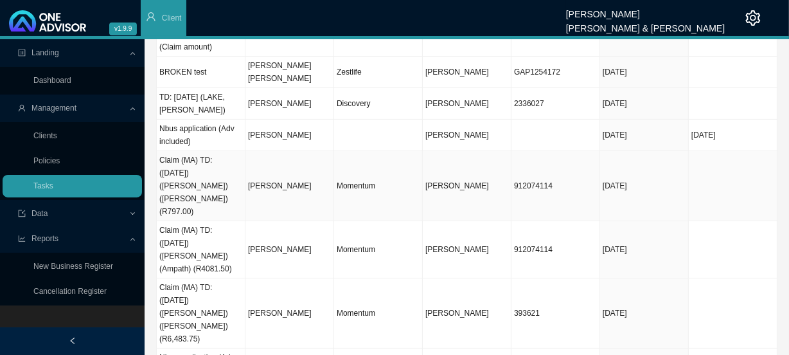
scroll to position [167, 0]
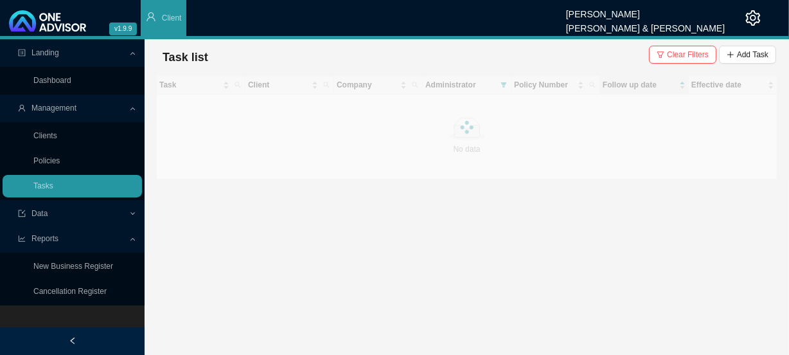
scroll to position [0, 0]
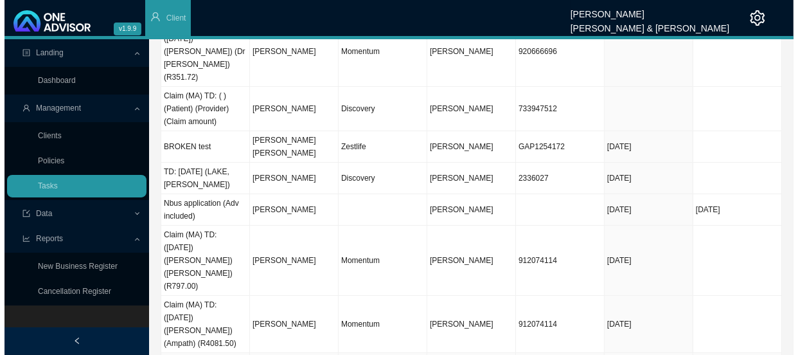
scroll to position [51, 0]
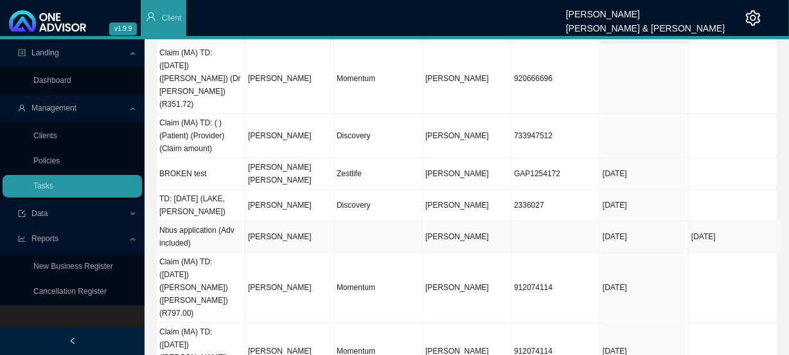
click at [669, 221] on td "[DATE]" at bounding box center [644, 236] width 89 height 31
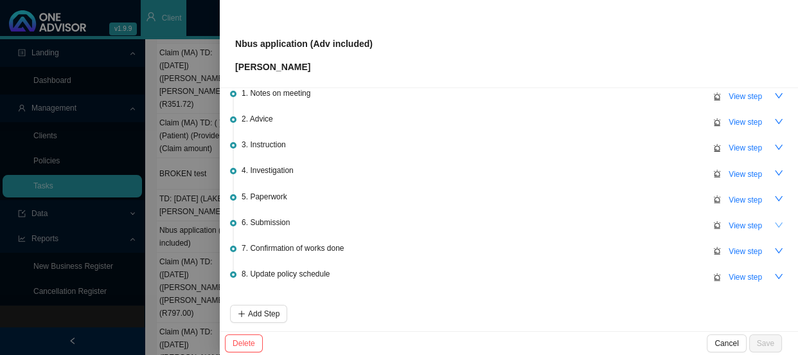
scroll to position [107, 0]
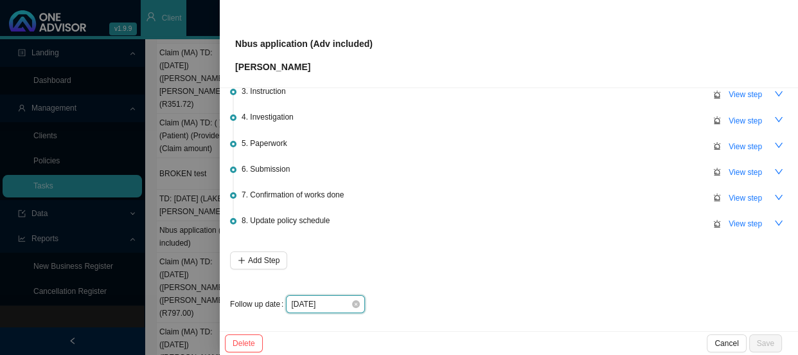
click at [323, 297] on input "[DATE]" at bounding box center [321, 303] width 60 height 13
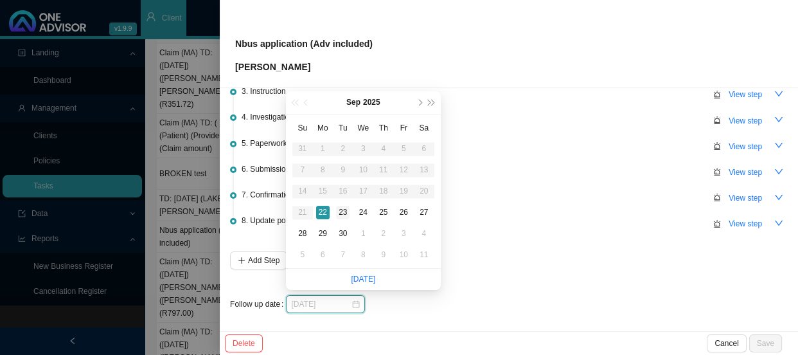
type input "[DATE]"
click at [345, 211] on div "23" at bounding box center [342, 212] width 13 height 13
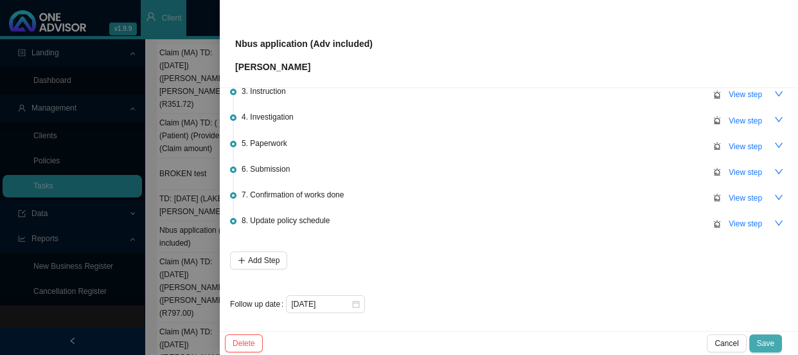
click at [772, 342] on span "Save" at bounding box center [765, 343] width 17 height 13
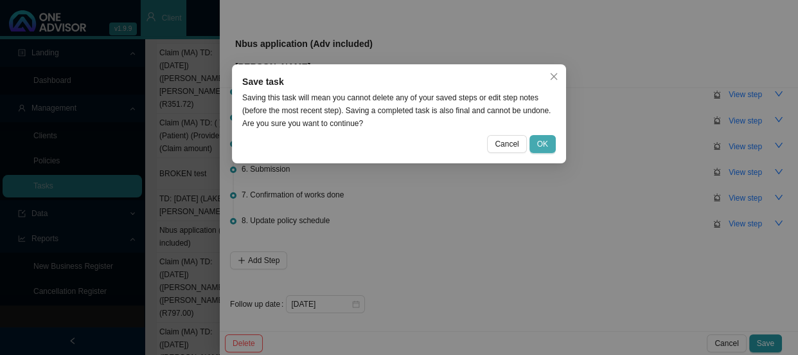
click at [534, 146] on button "OK" at bounding box center [542, 144] width 26 height 18
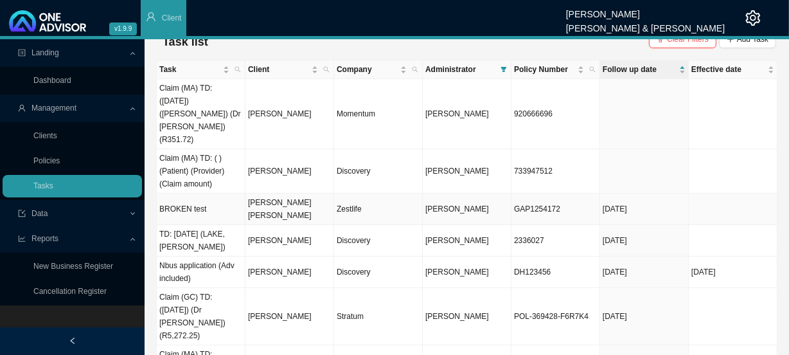
scroll to position [0, 0]
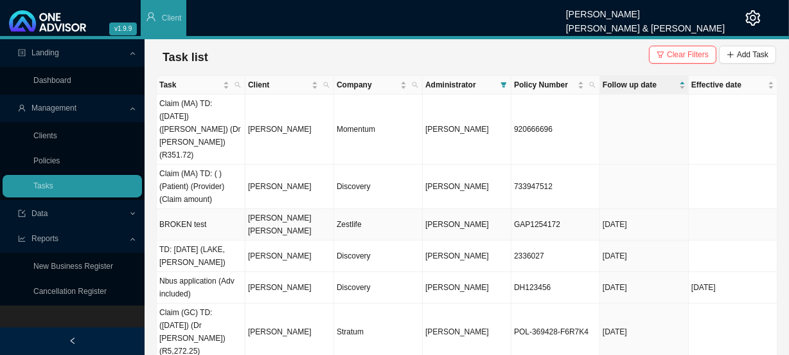
click at [324, 209] on td "[PERSON_NAME] [PERSON_NAME]" at bounding box center [289, 224] width 89 height 31
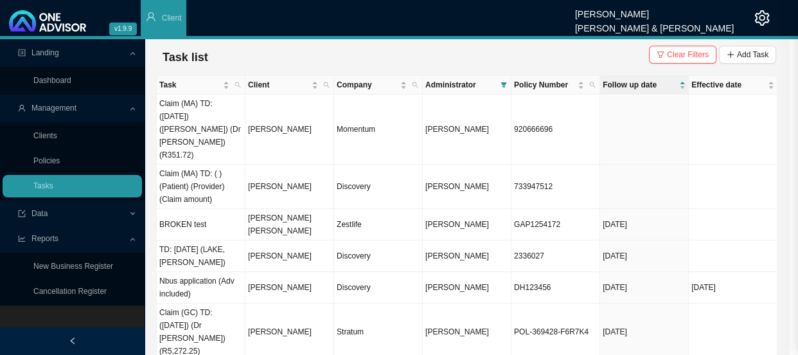
click at [323, 192] on div "BROKEN test (No First Name) (No Last Name) Task Details Workflow 1. Testing Vie…" at bounding box center [399, 177] width 798 height 355
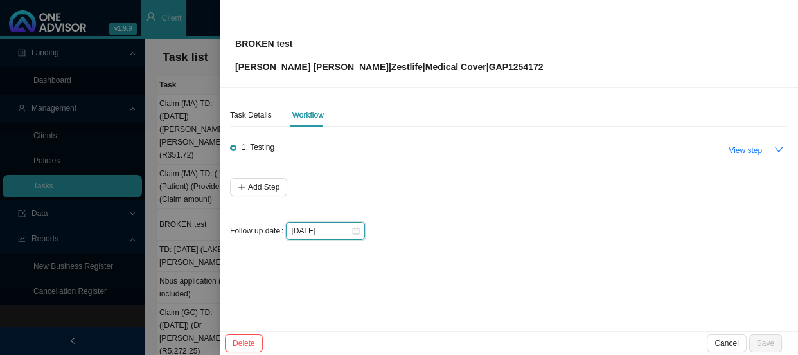
drag, startPoint x: 335, startPoint y: 228, endPoint x: 277, endPoint y: 231, distance: 58.6
click at [277, 231] on div "Follow up date 2025-08-18" at bounding box center [509, 231] width 558 height 18
type input "2025-08-18"
click at [411, 288] on div "Task Details Workflow 1. Testing View step Add Step Follow up date 2025-08-18" at bounding box center [509, 209] width 578 height 243
click at [198, 231] on div at bounding box center [399, 177] width 798 height 355
